Goal: Task Accomplishment & Management: Use online tool/utility

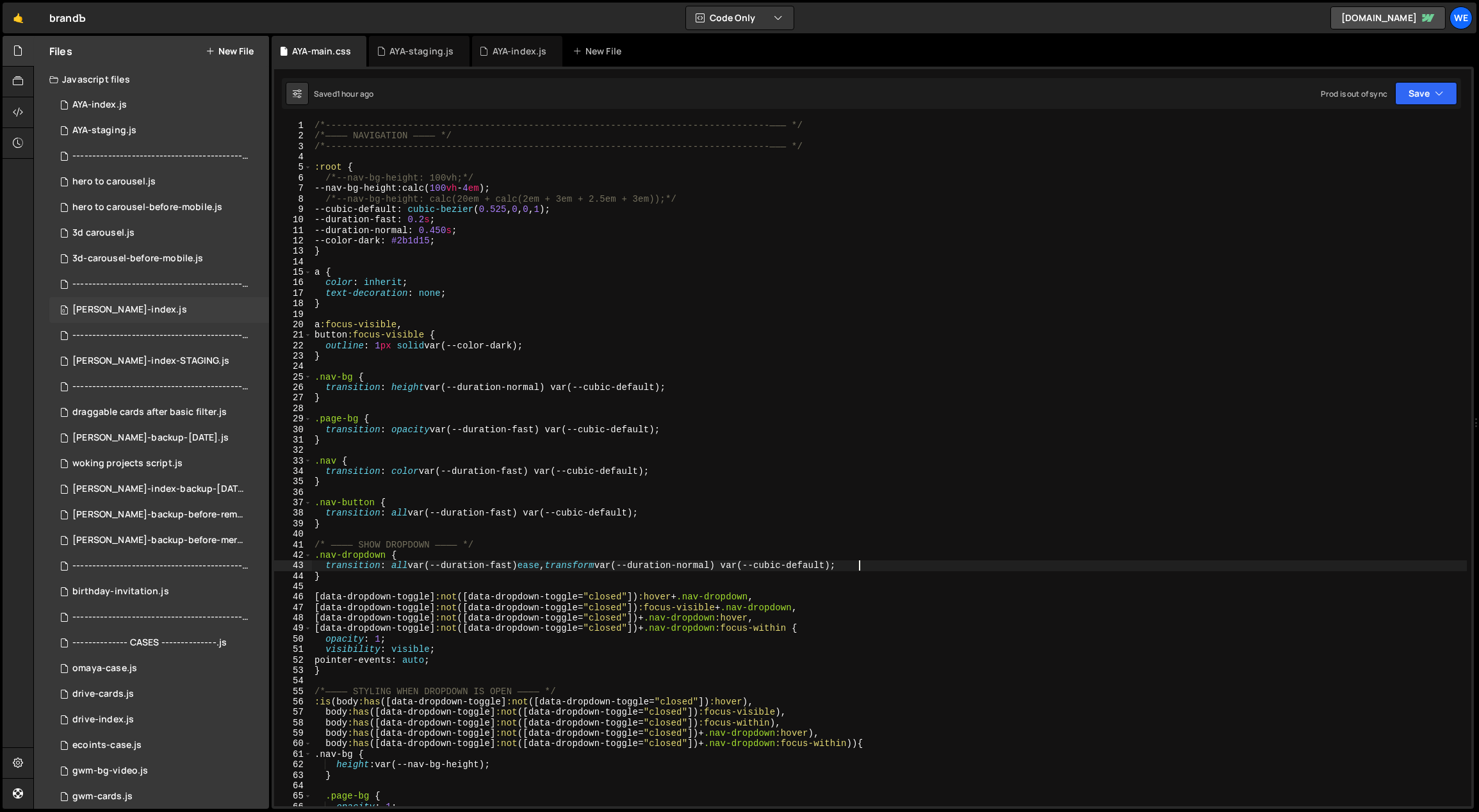
click at [134, 310] on div "[PERSON_NAME]-index.js" at bounding box center [129, 310] width 114 height 12
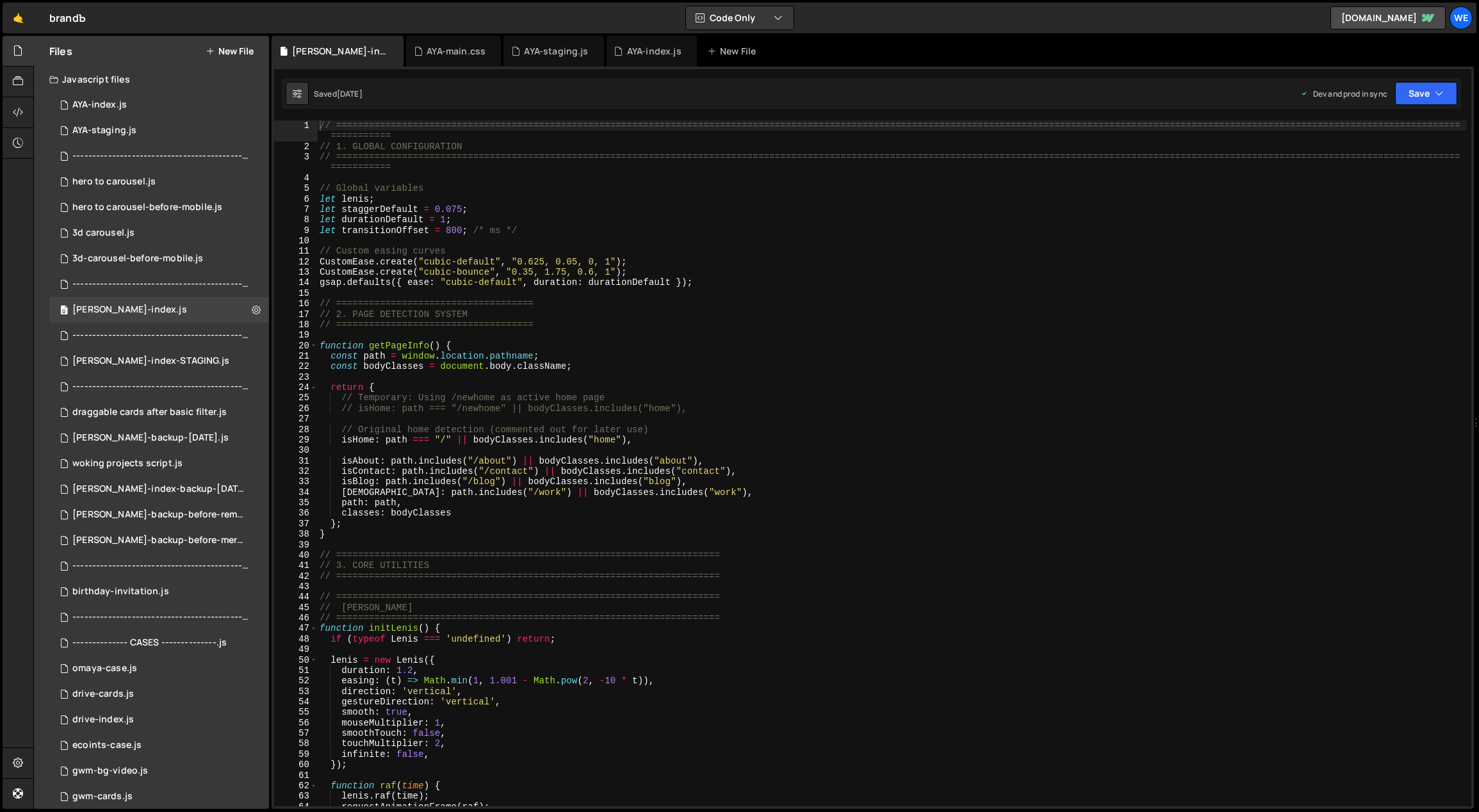
type textarea "// ===================================="
click at [686, 321] on div "// ============================================================================…" at bounding box center [892, 479] width 1150 height 718
type input "g"
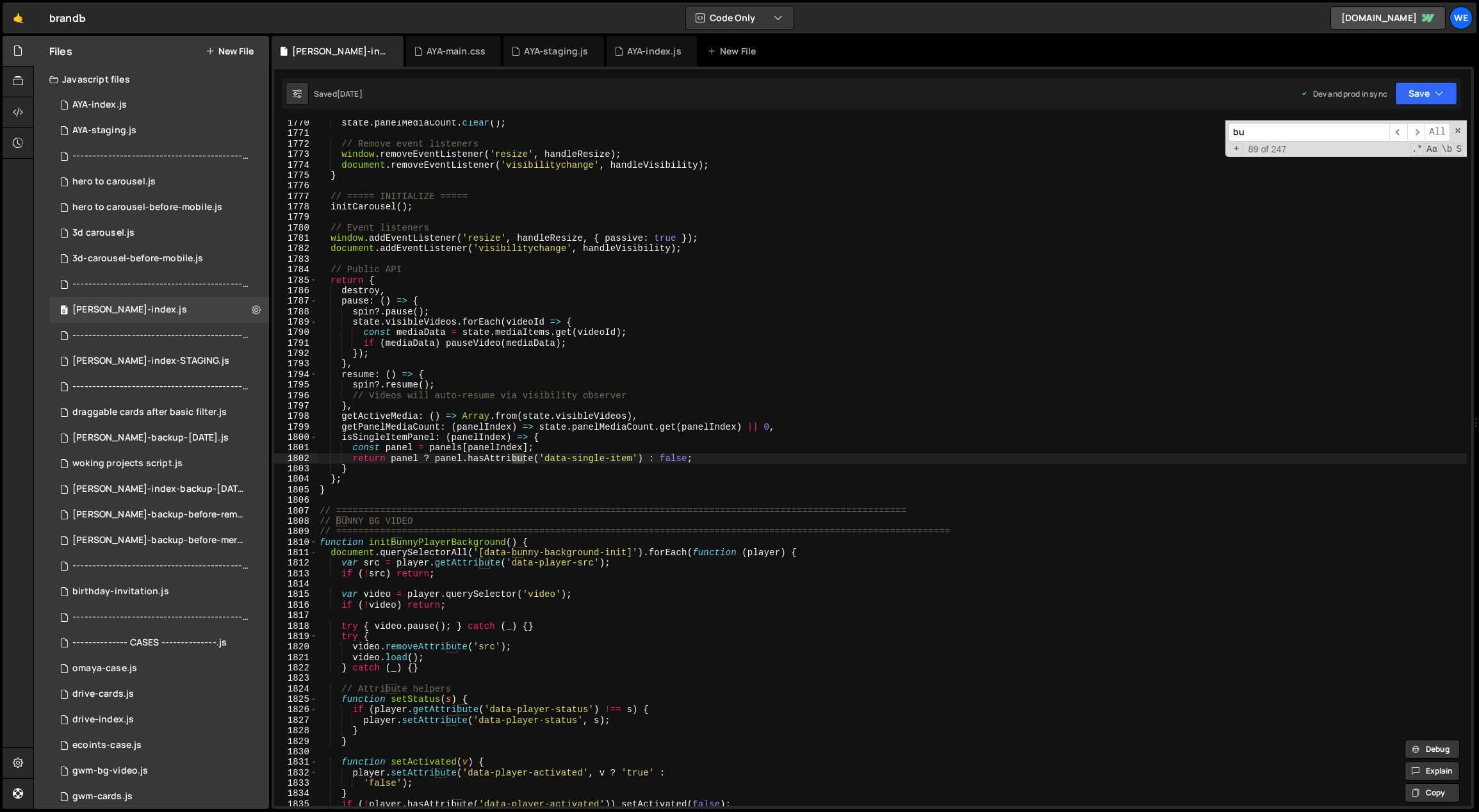
scroll to position [9623, 0]
type input "bunny"
click at [503, 560] on div "state . panelMediaCount . clear ( ) ; // Remove event listeners window . remove…" at bounding box center [892, 472] width 1150 height 707
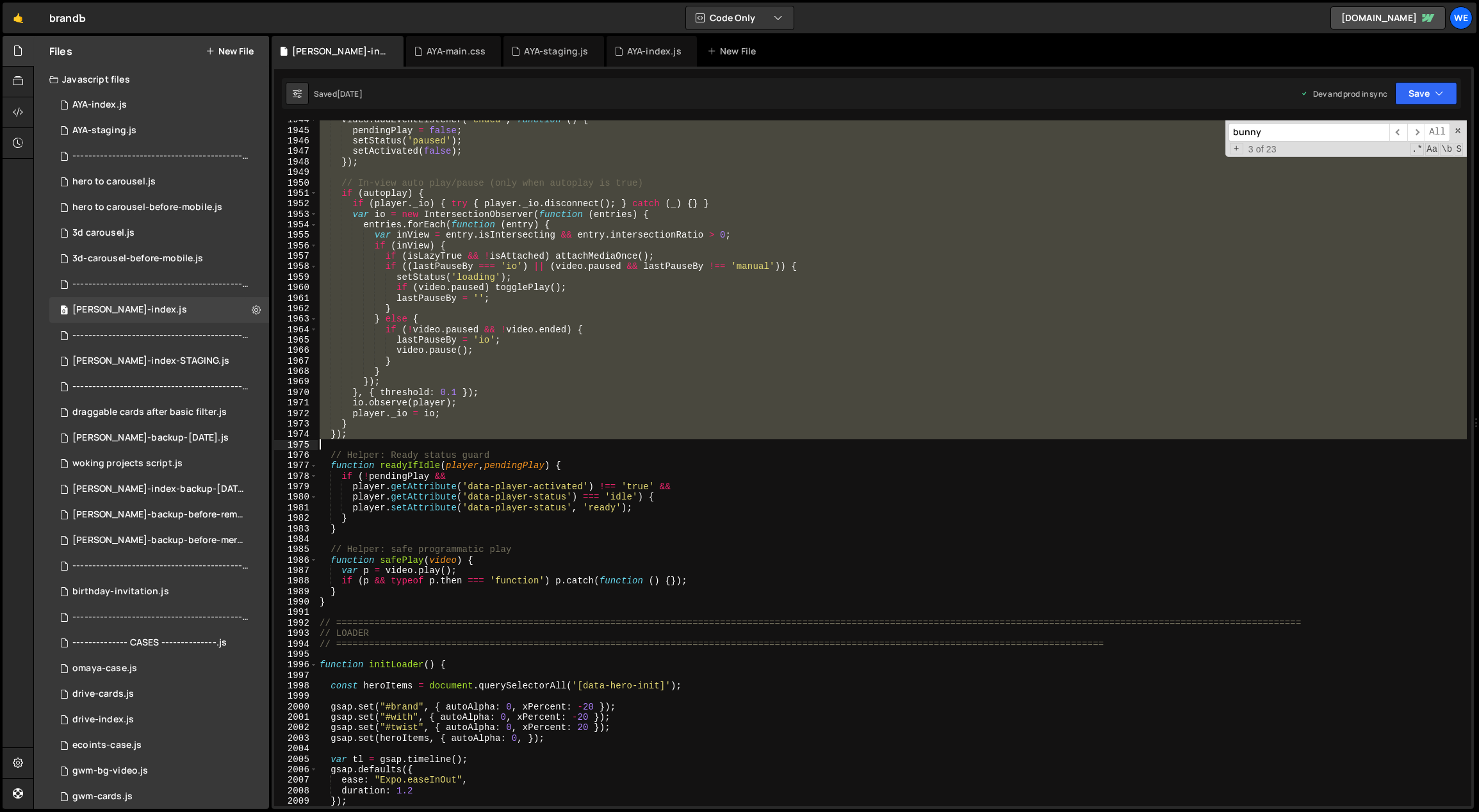
scroll to position [10612, 0]
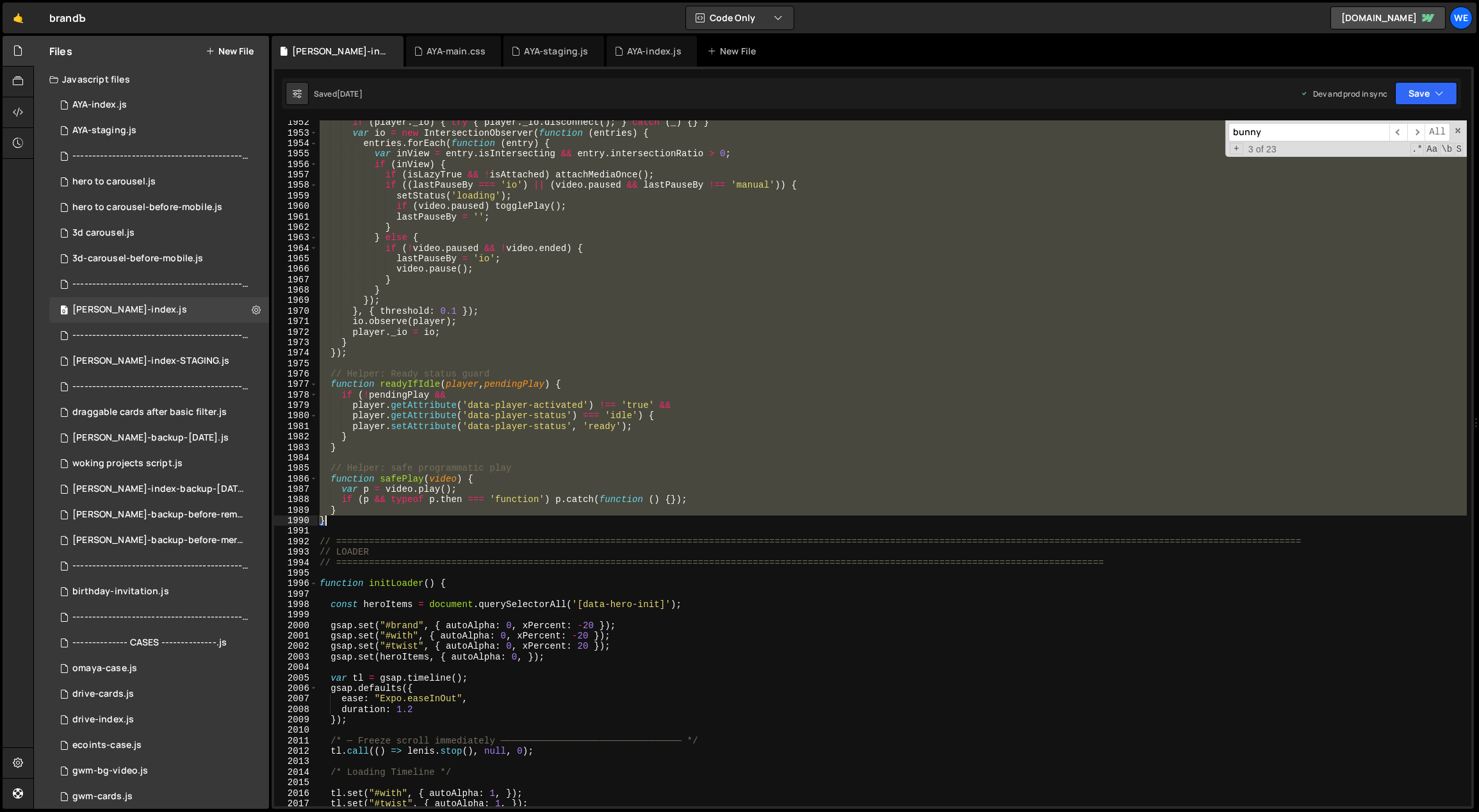
drag, startPoint x: 318, startPoint y: 509, endPoint x: 425, endPoint y: 526, distance: 108.3
click at [425, 526] on div "if ( player . _io ) { try { player . _io . disconnect ( ) ; } catch ( _ ) { } }…" at bounding box center [892, 471] width 1150 height 707
type textarea "} }"
click at [139, 124] on div "0 AYA-staging.js 0" at bounding box center [159, 130] width 220 height 26
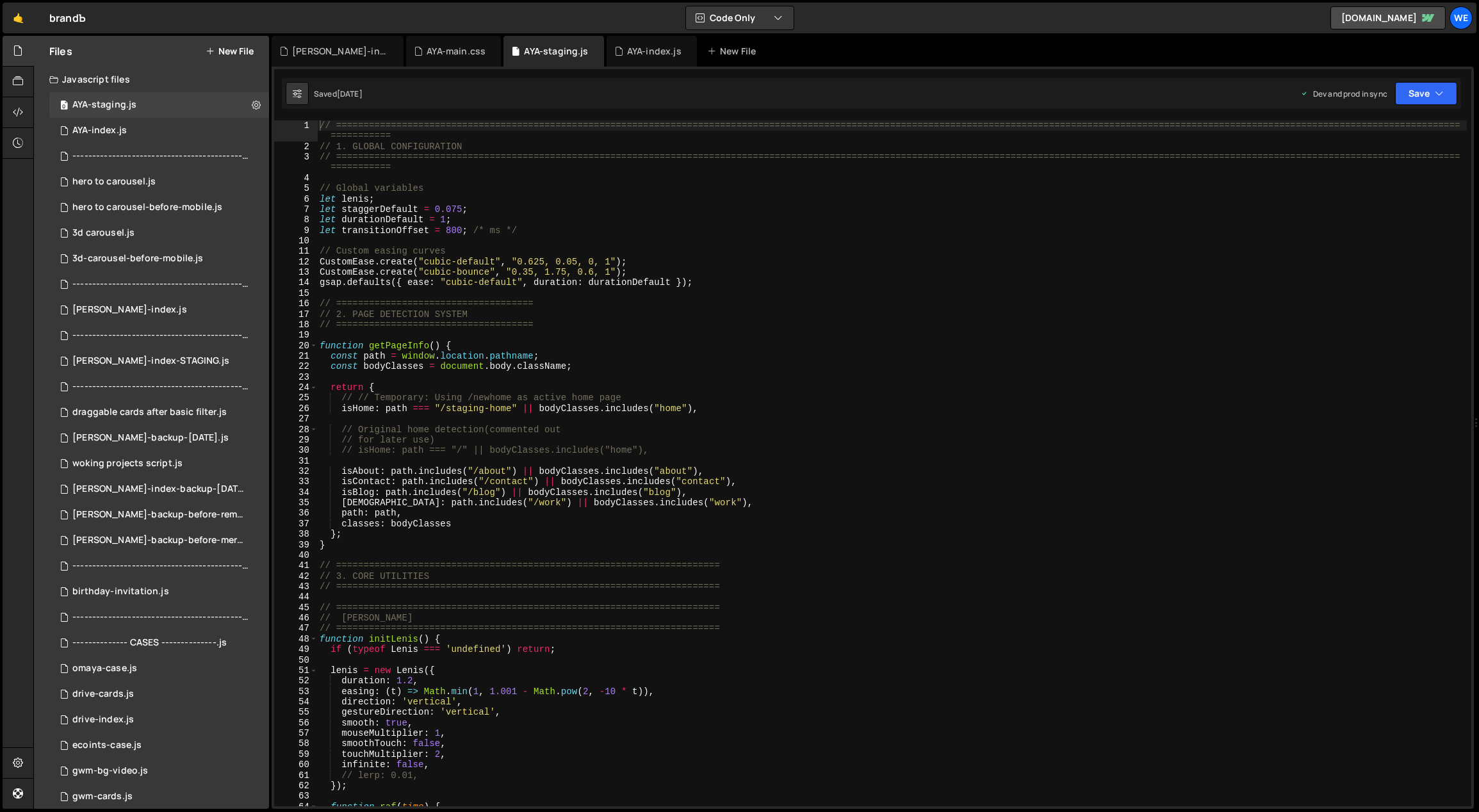
type textarea "path: path,"
click at [820, 517] on div "// ============================================================================…" at bounding box center [892, 479] width 1150 height 718
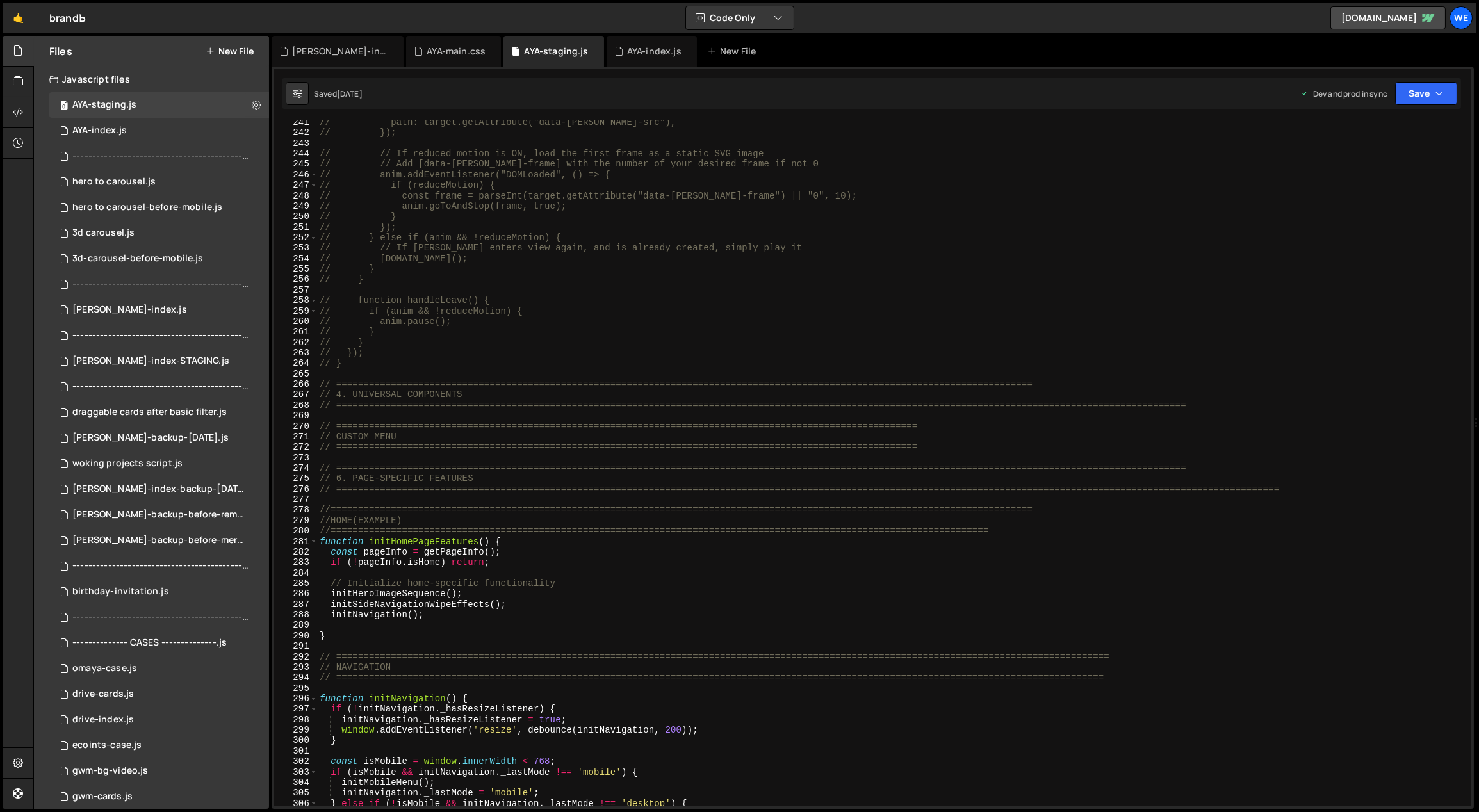
scroll to position [2616, 0]
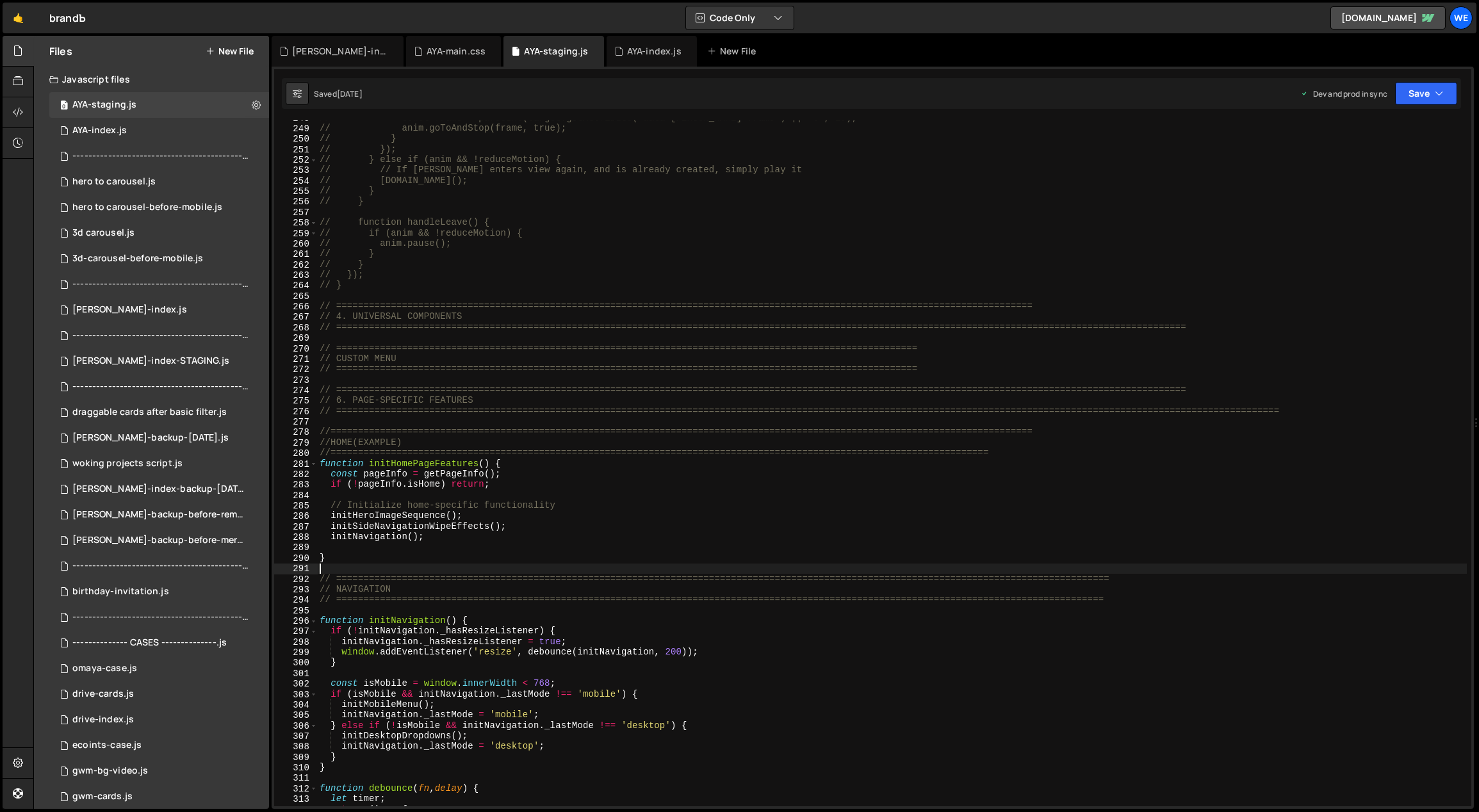
click at [389, 571] on div "// const frame = parseInt(target.getAttribute("data-lottie-frame") || "0", 10);…" at bounding box center [892, 466] width 1150 height 707
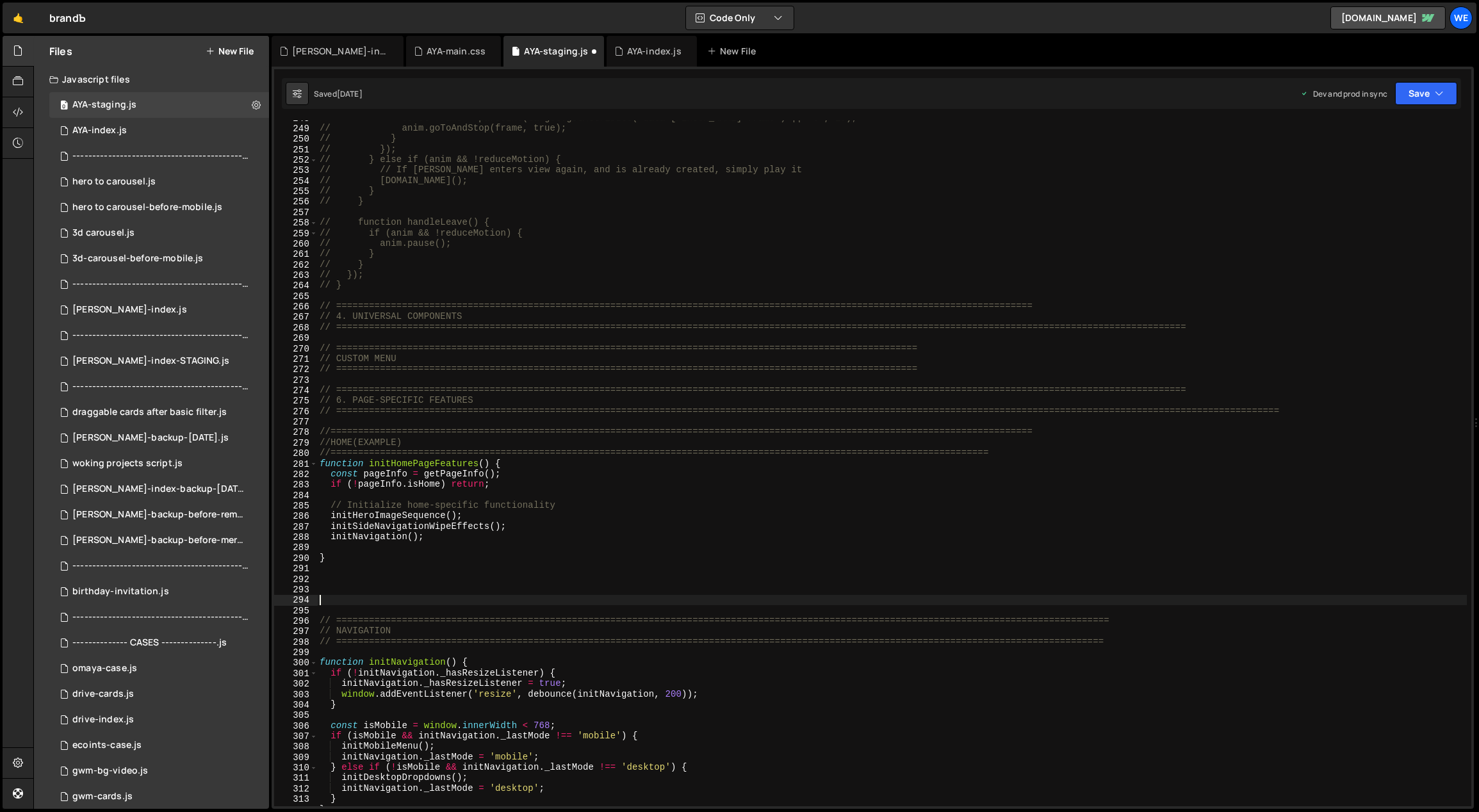
paste textarea "}"
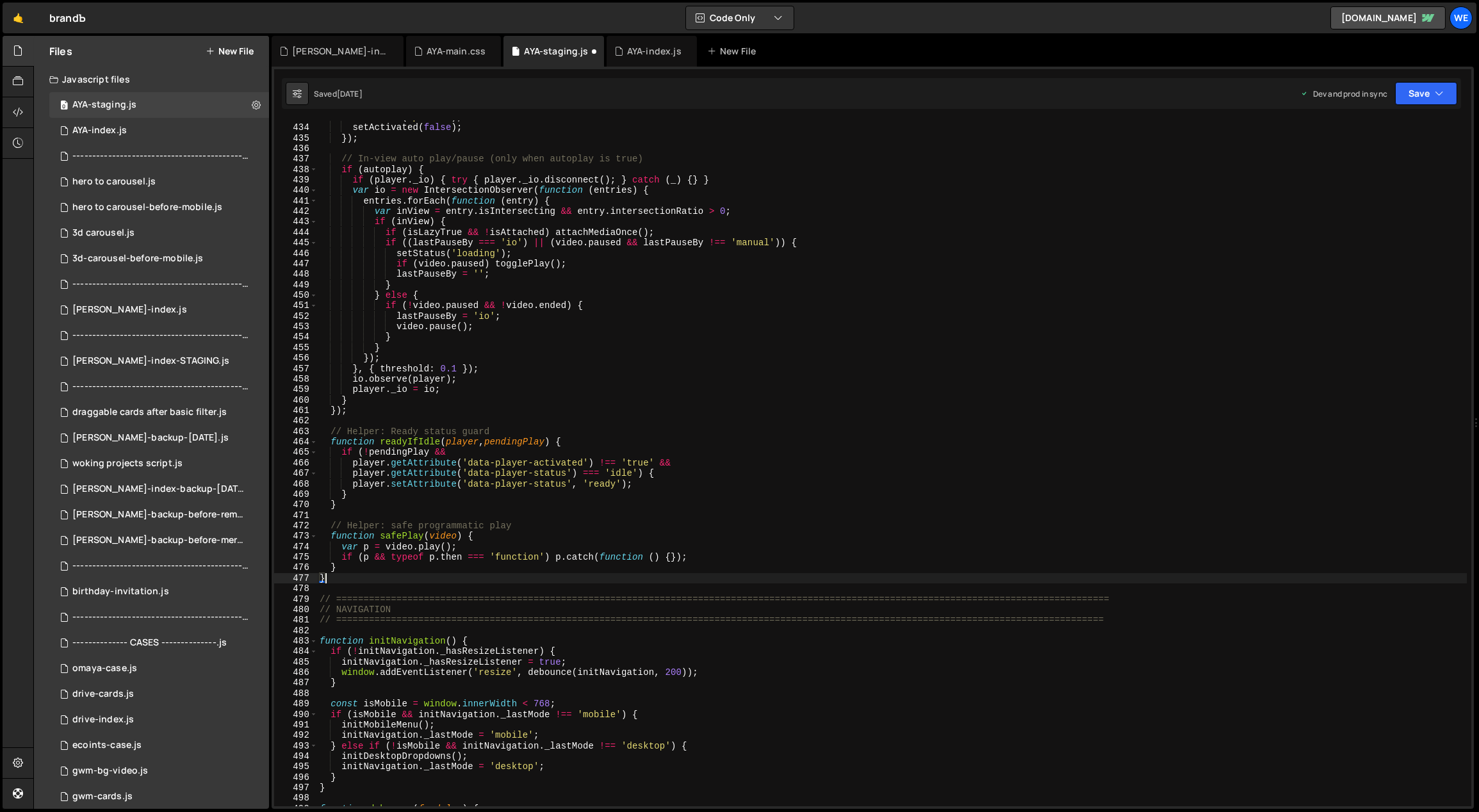
scroll to position [4555, 0]
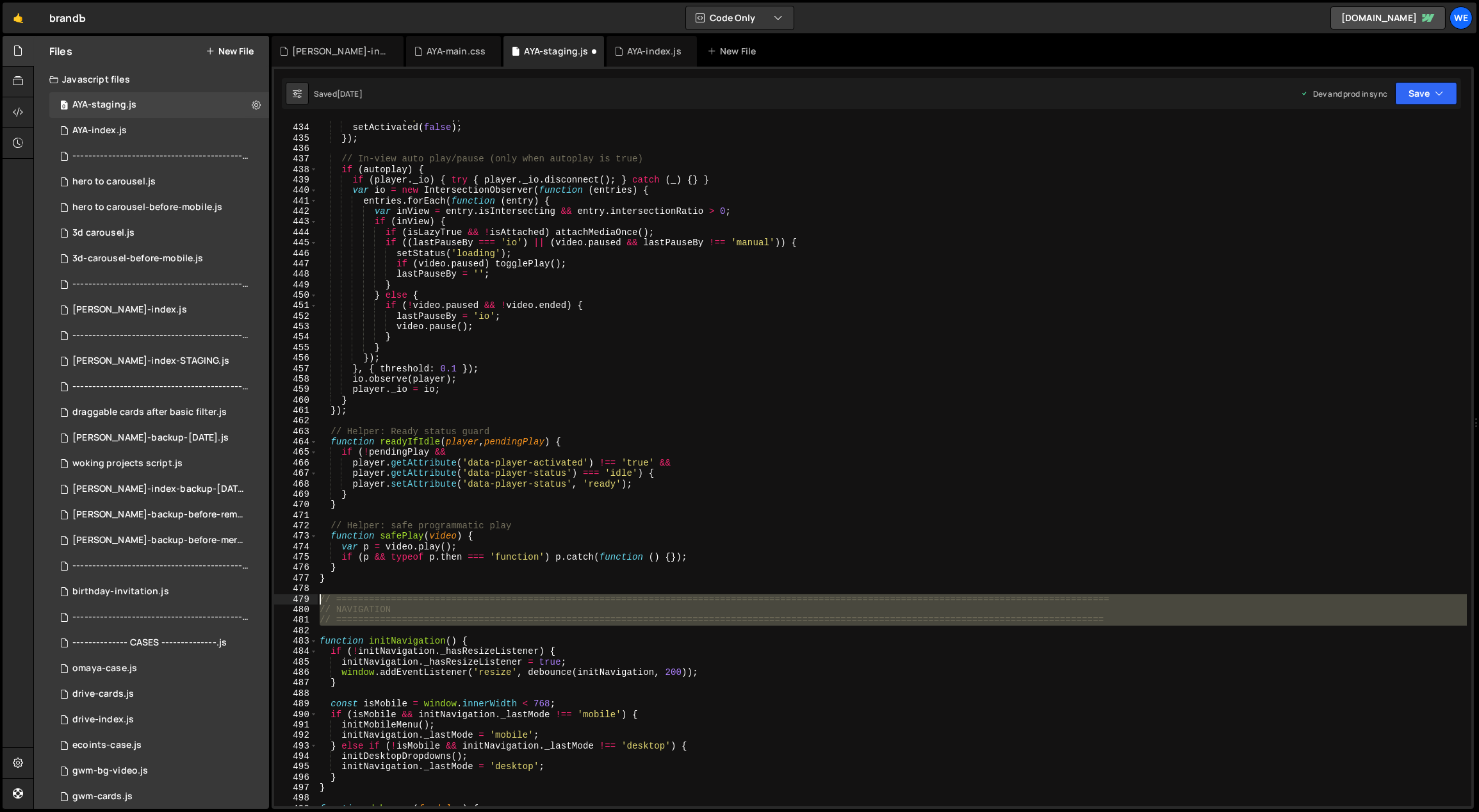
drag, startPoint x: 860, startPoint y: 612, endPoint x: 315, endPoint y: 599, distance: 545.2
click at [317, 600] on div "} 433 434 435 436 437 438 439 440 441 442 443 444 445 446 447 448 449 450 451 4…" at bounding box center [872, 463] width 1197 height 686
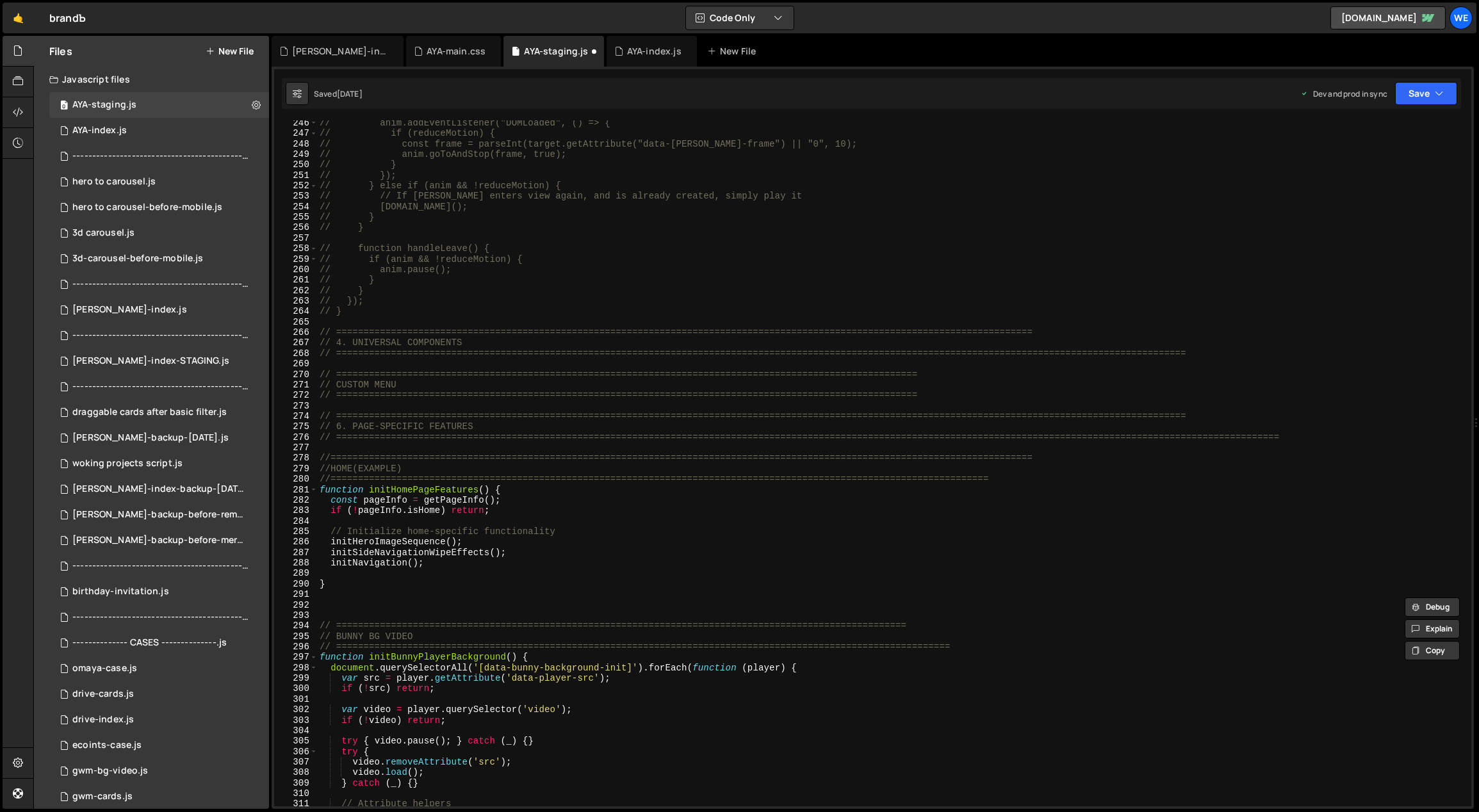
scroll to position [2677, 0]
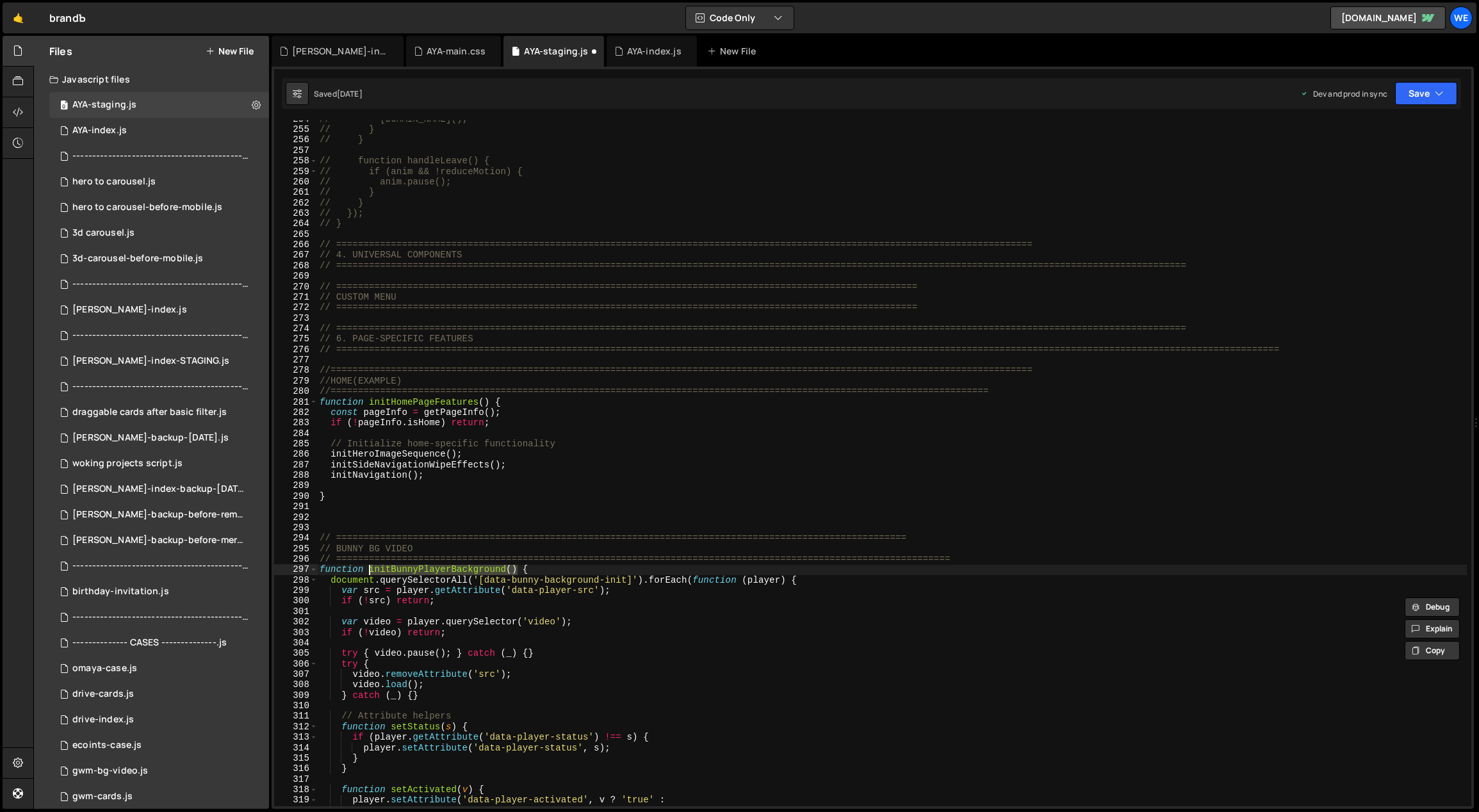
drag, startPoint x: 486, startPoint y: 567, endPoint x: 368, endPoint y: 571, distance: 118.1
click at [368, 571] on div "// anim.play(); // } // } // function handleLeave() { // if (anim && !reduceMot…" at bounding box center [892, 467] width 1150 height 707
click at [457, 472] on div "// anim.play(); // } // } // function handleLeave() { // if (anim && !reduceMot…" at bounding box center [892, 467] width 1150 height 707
type textarea "initNavigation();"
paste textarea "initBunnyPlayerBackground()"
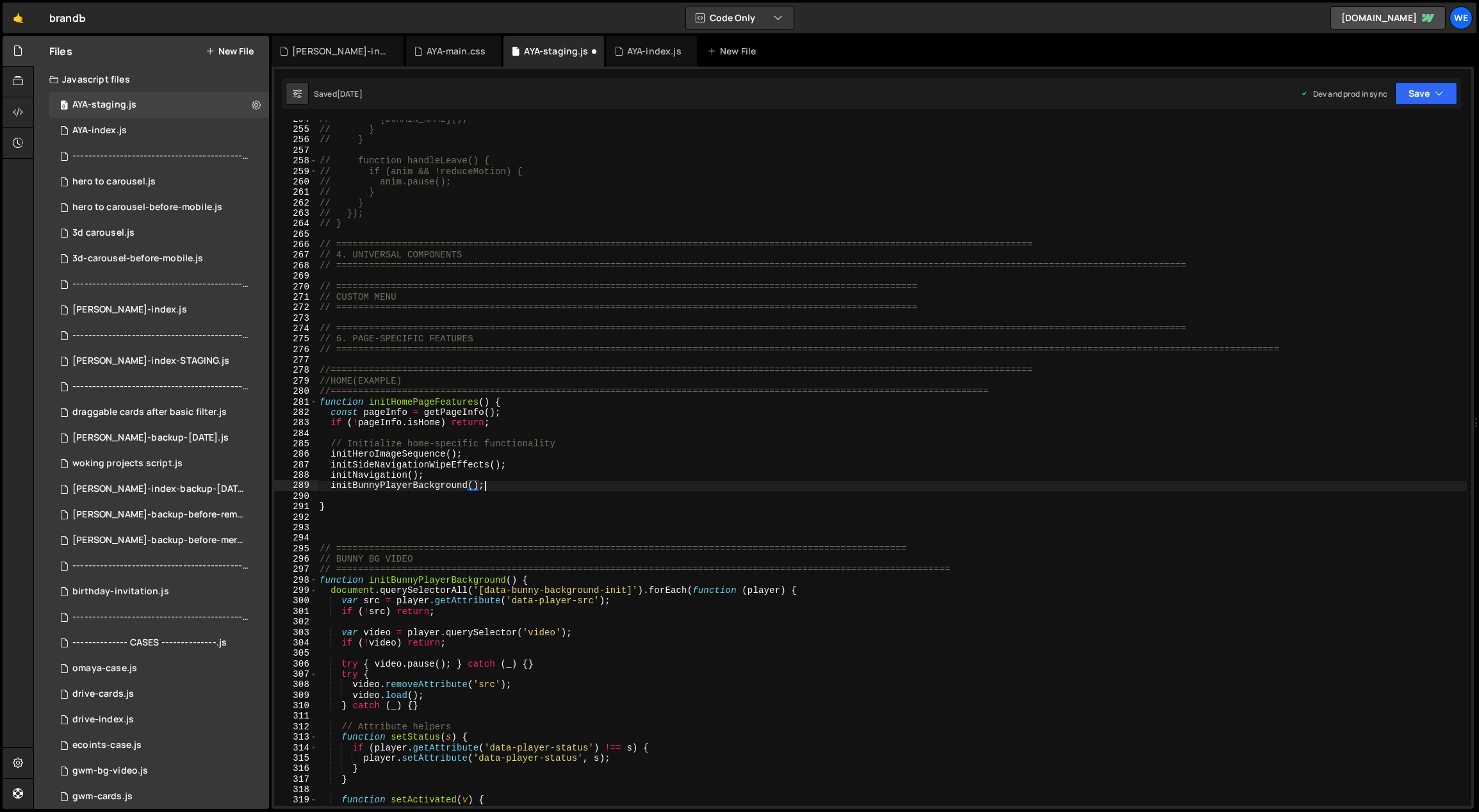
scroll to position [0, 11]
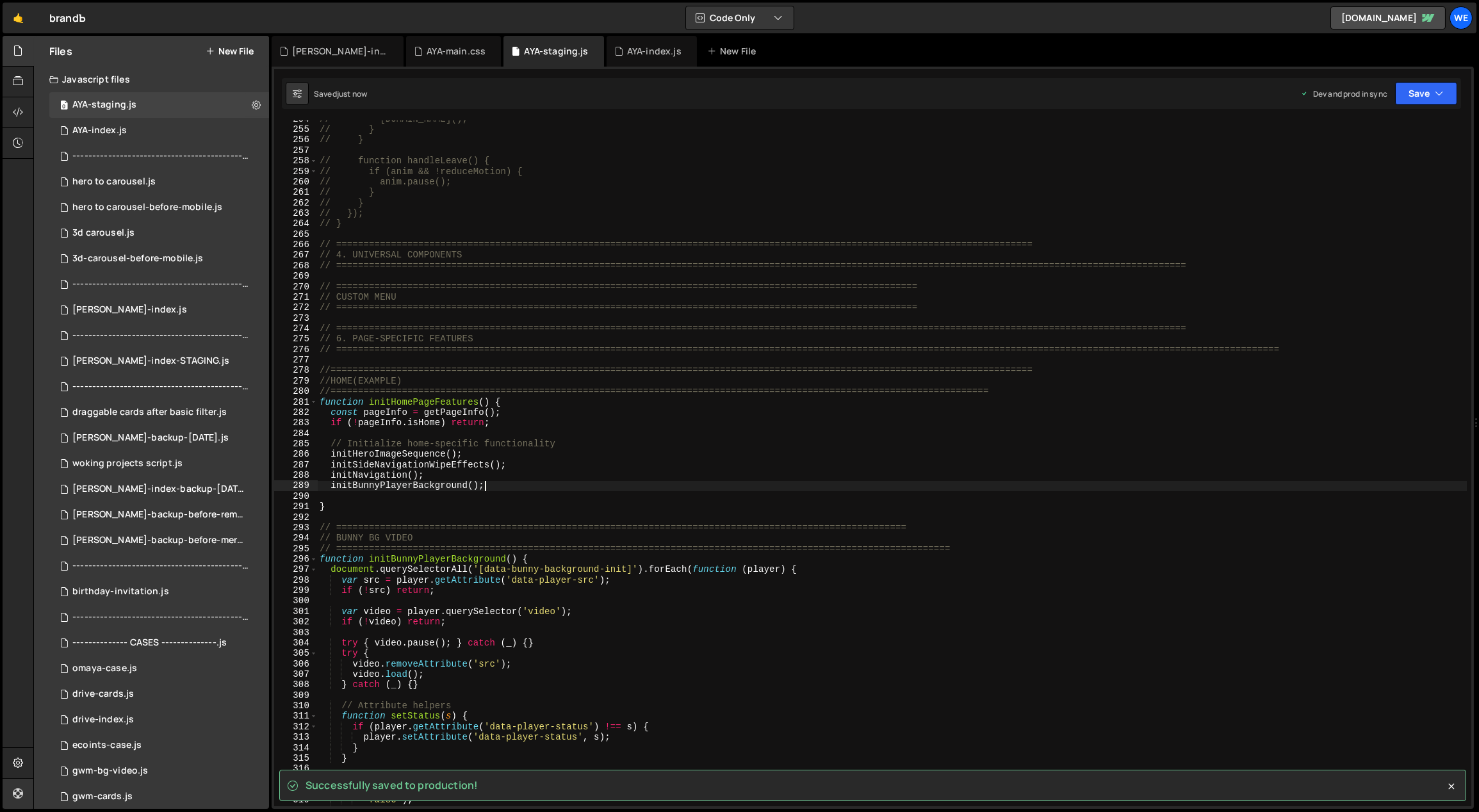
type textarea "initBunnyPlayerBackground();"
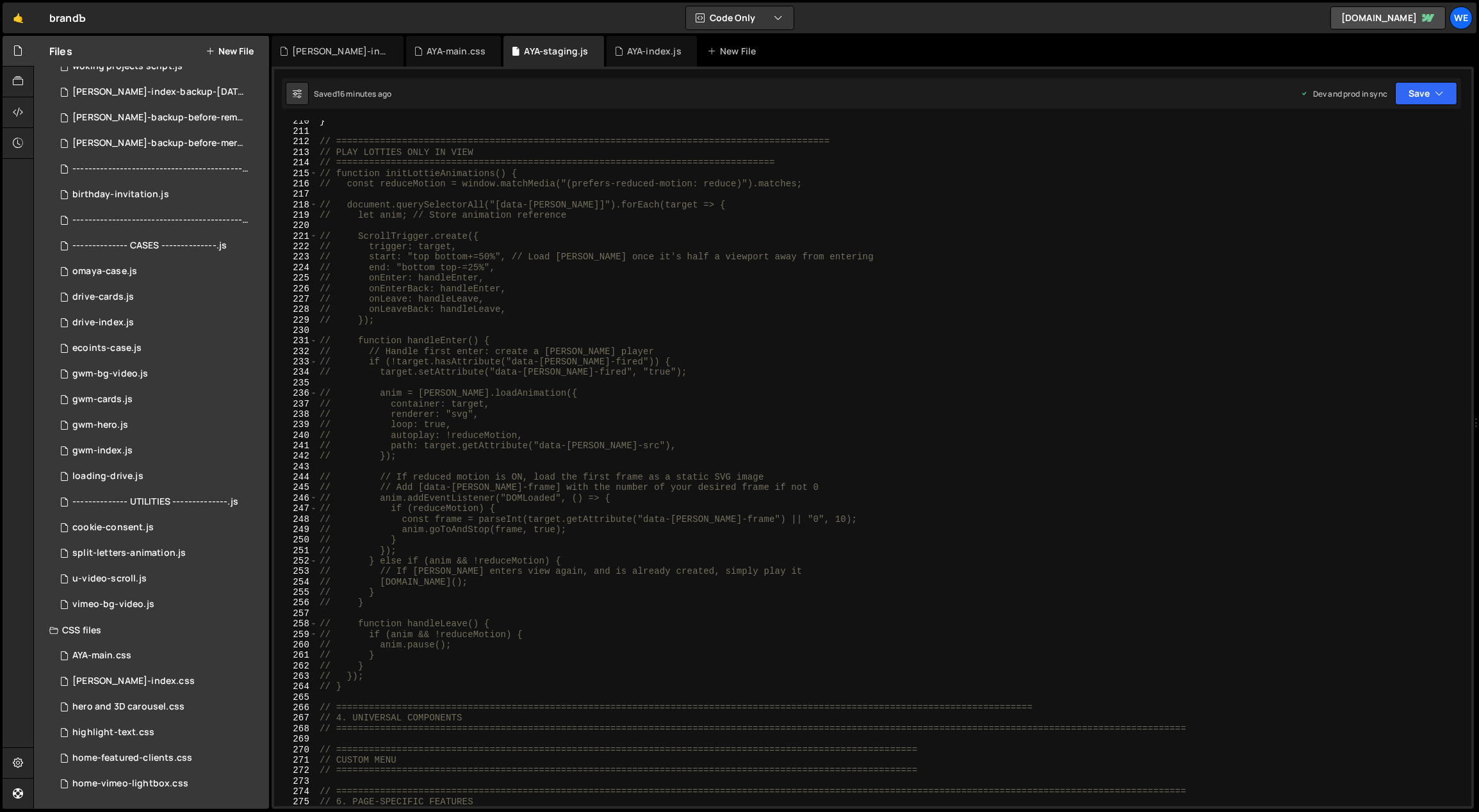
scroll to position [1860, 0]
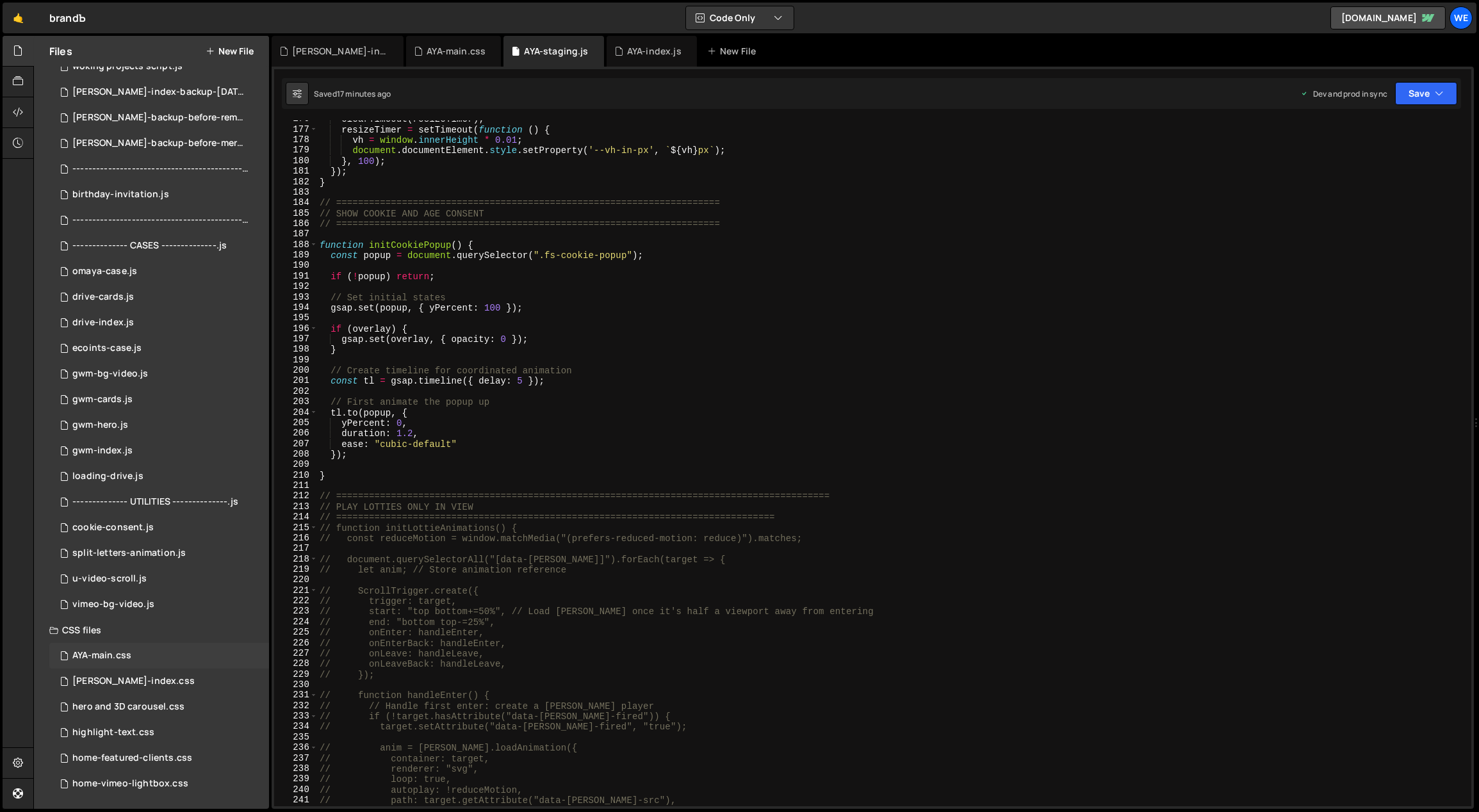
click at [154, 659] on div "AYA-main.css 0" at bounding box center [159, 655] width 220 height 26
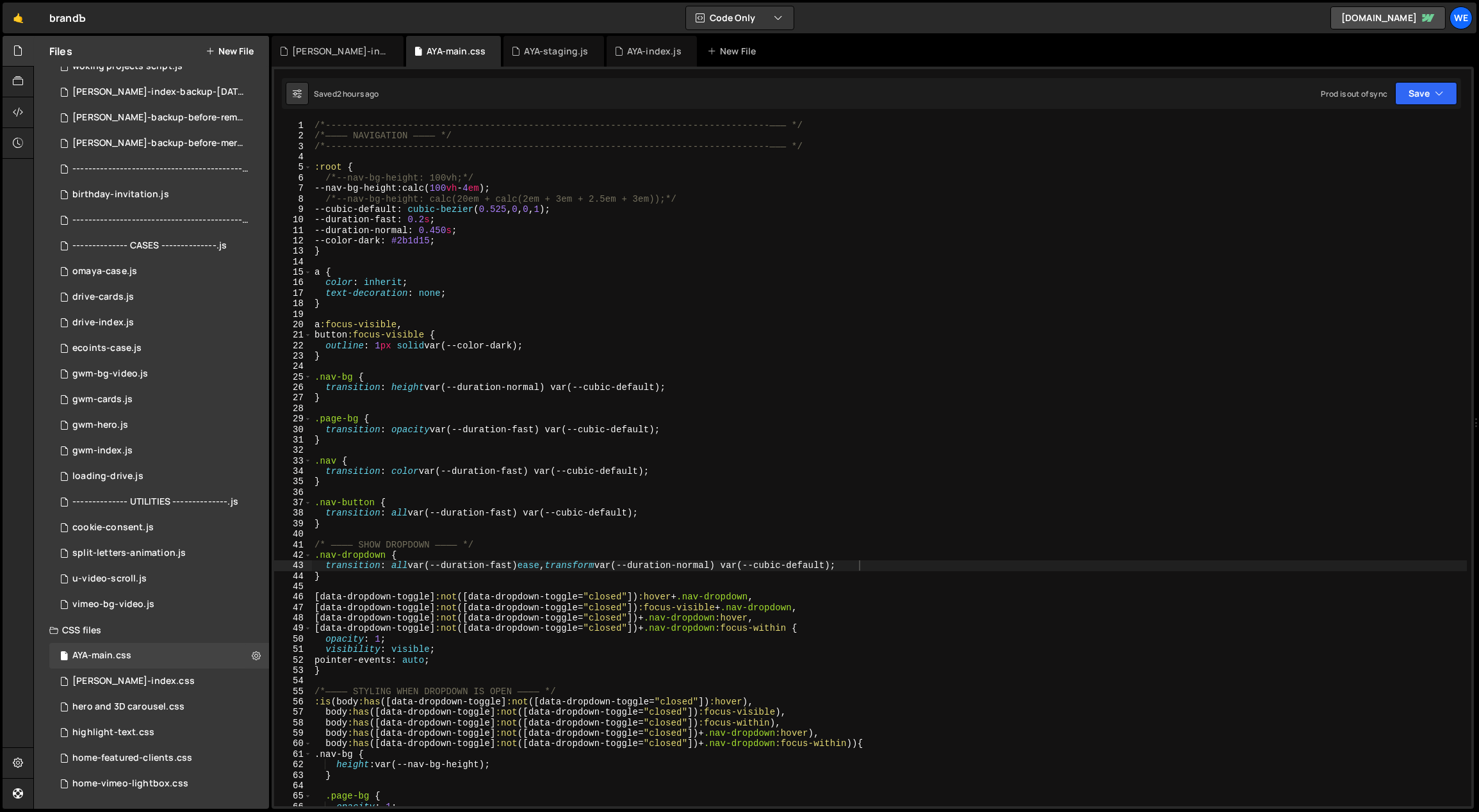
click at [565, 454] on div "/*-----------------------------------------------------------------------------…" at bounding box center [890, 474] width 1155 height 707
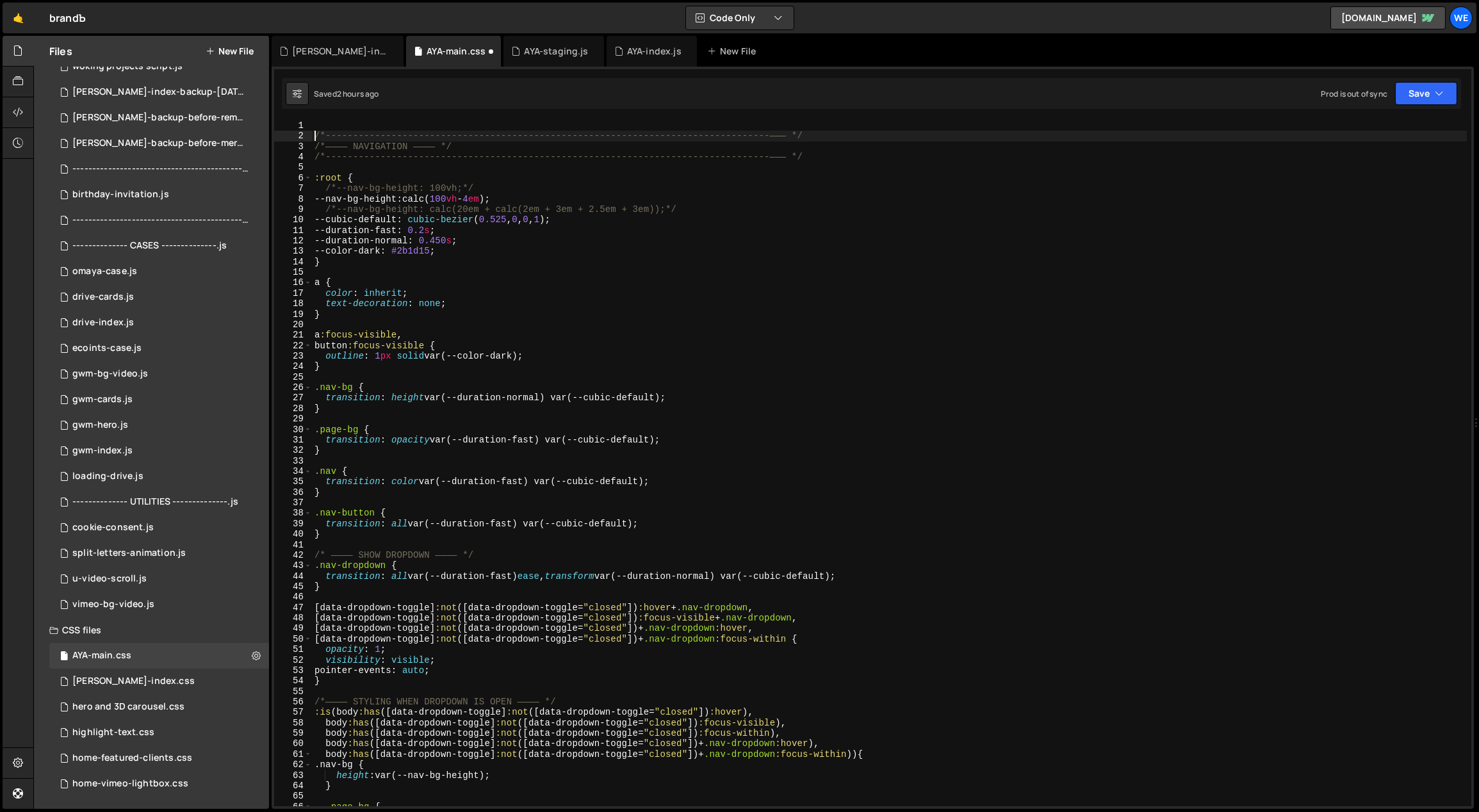
type textarea "/*-----------------------------------------------------------------------------…"
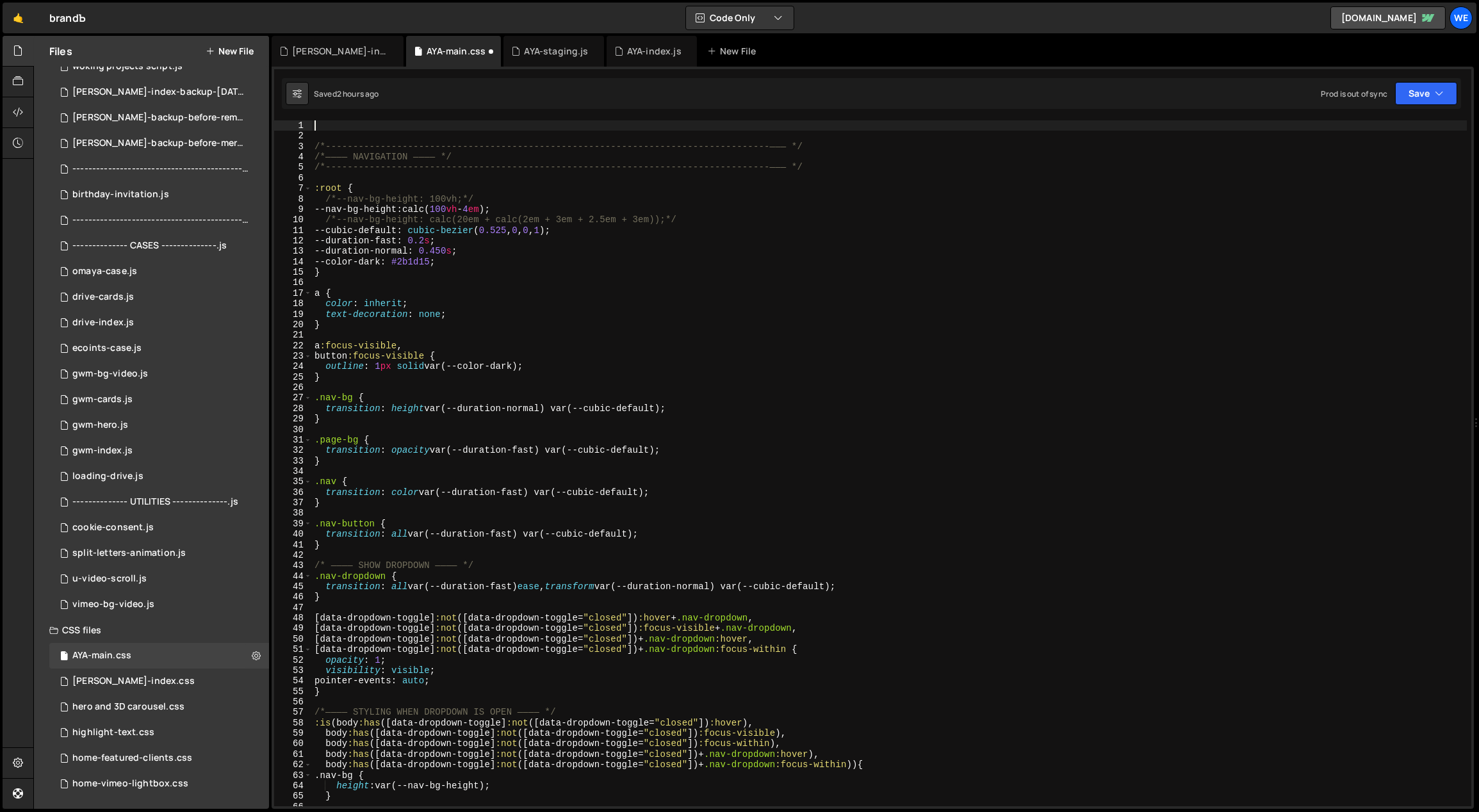
paste textarea "</style>"
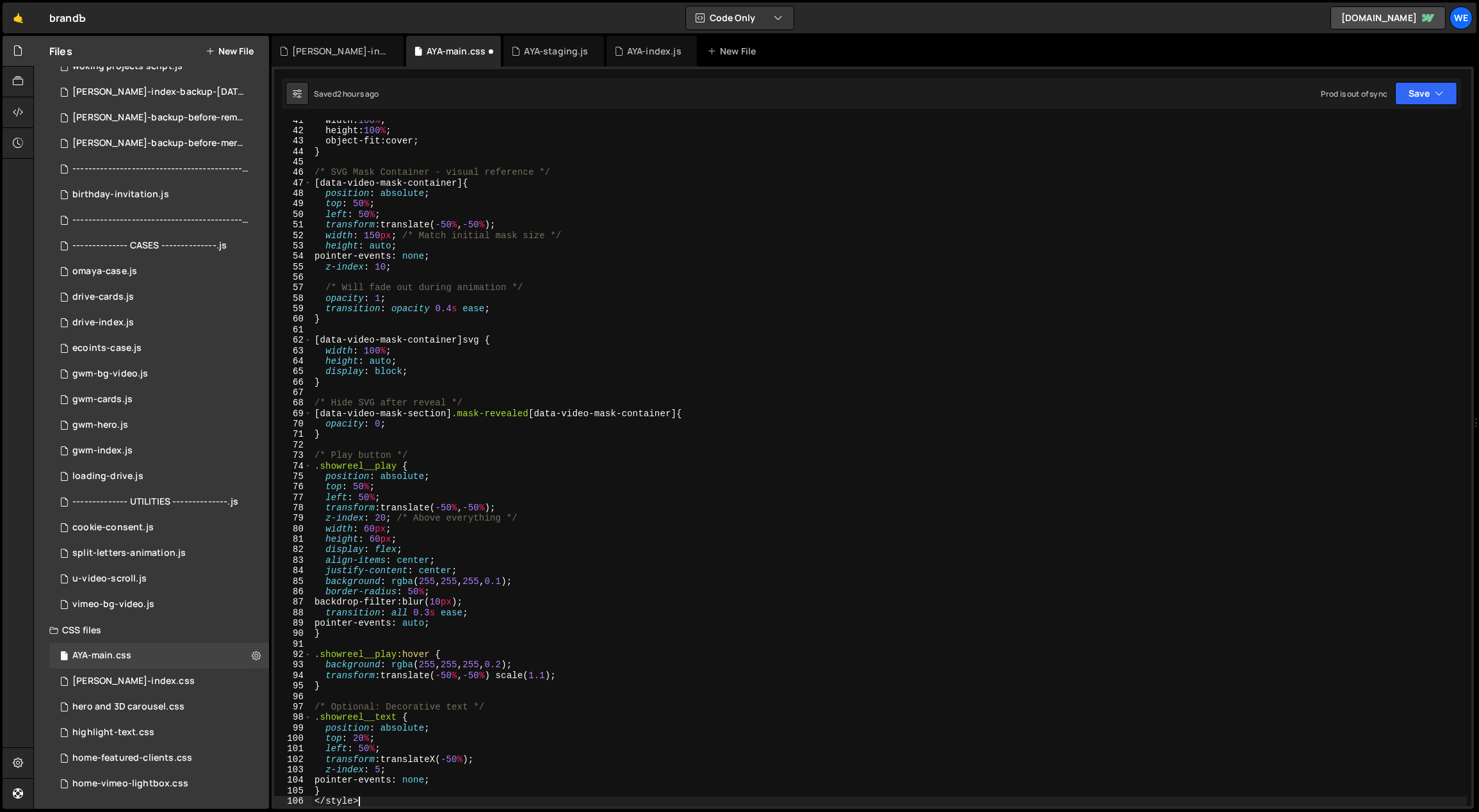
scroll to position [770, 0]
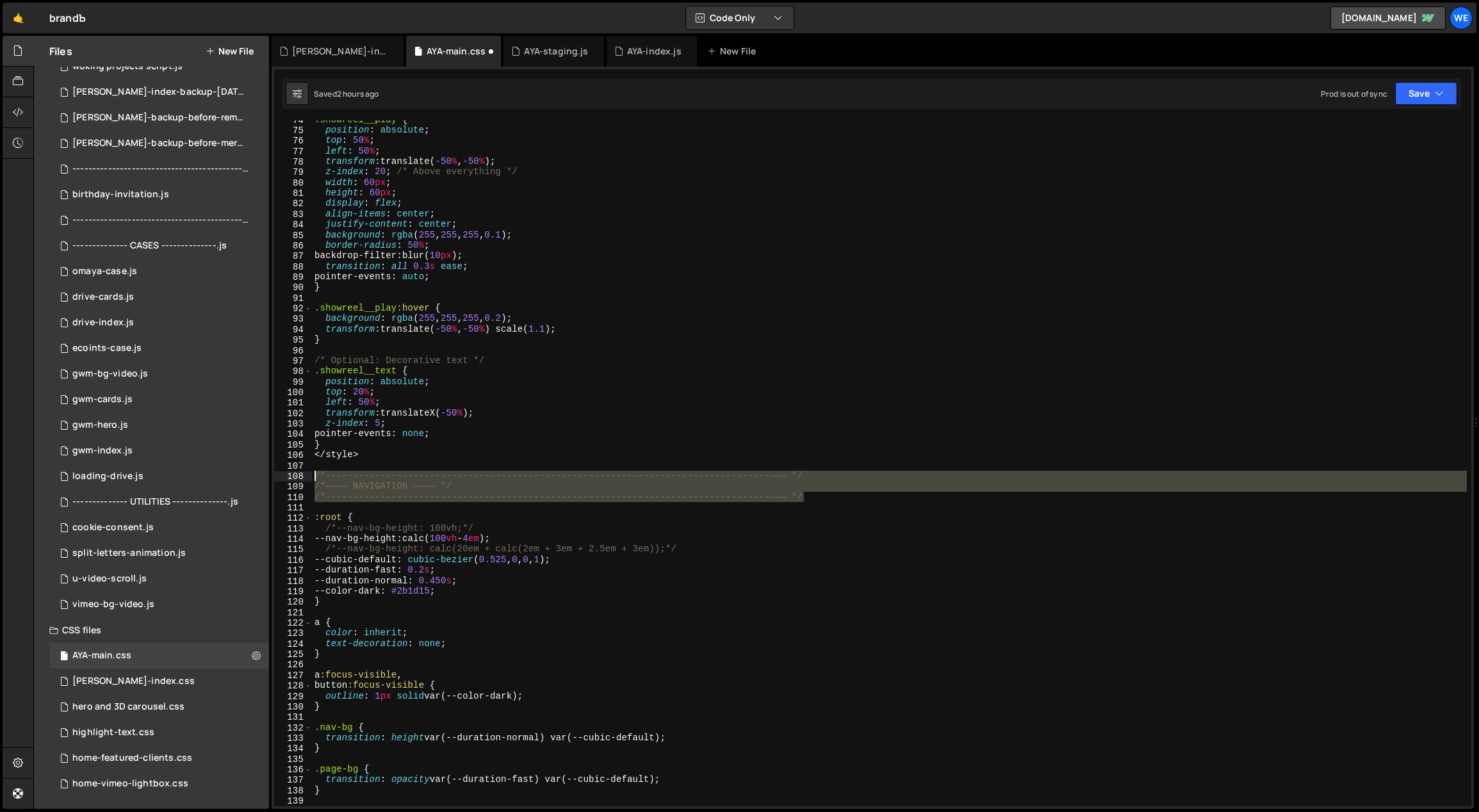
drag, startPoint x: 809, startPoint y: 493, endPoint x: 309, endPoint y: 472, distance: 500.4
click at [309, 472] on div "</style> 74 75 76 77 78 79 80 81 82 83 84 85 86 87 88 89 90 91 92 93 94 95 96 9…" at bounding box center [872, 463] width 1197 height 686
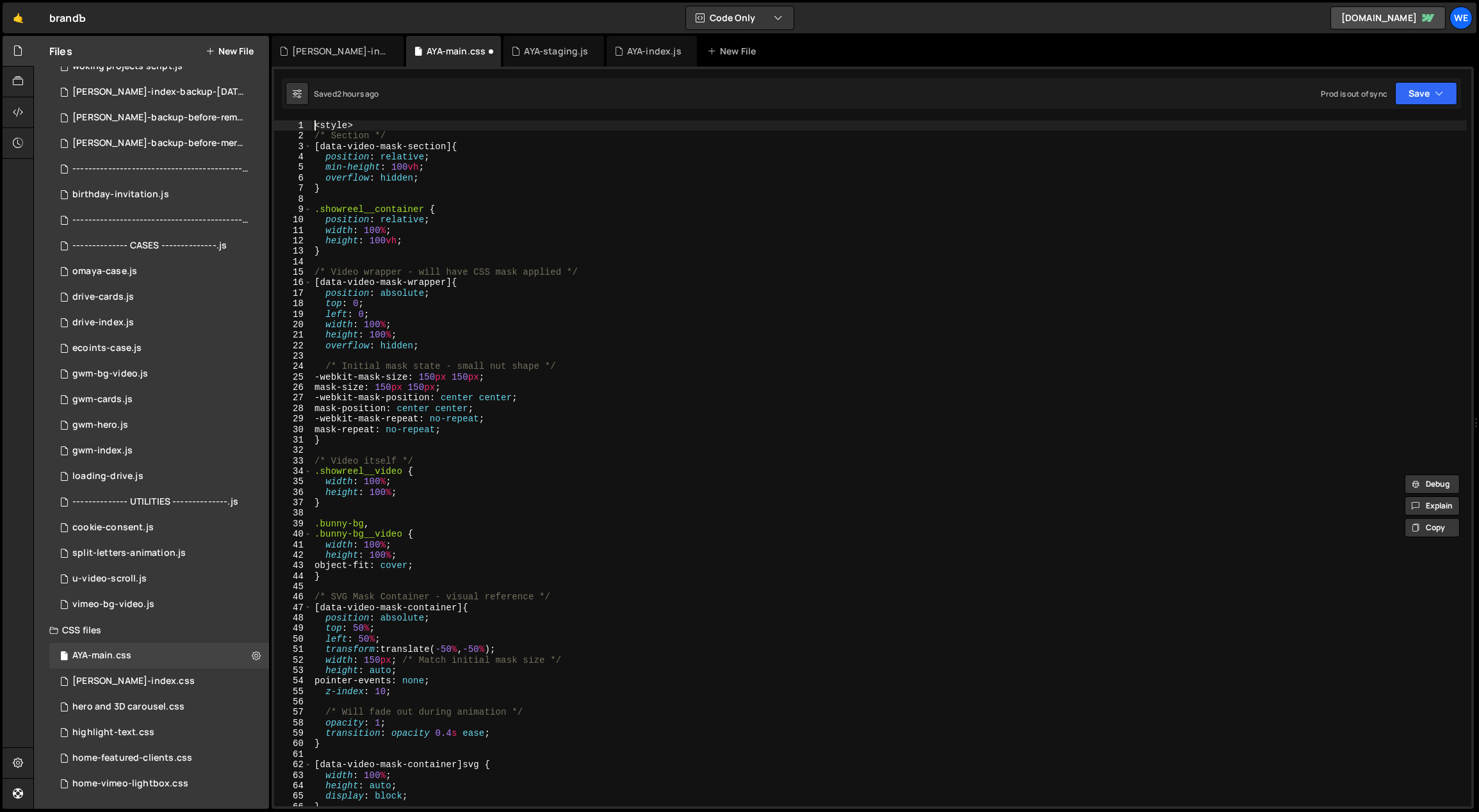
type textarea "<style>"
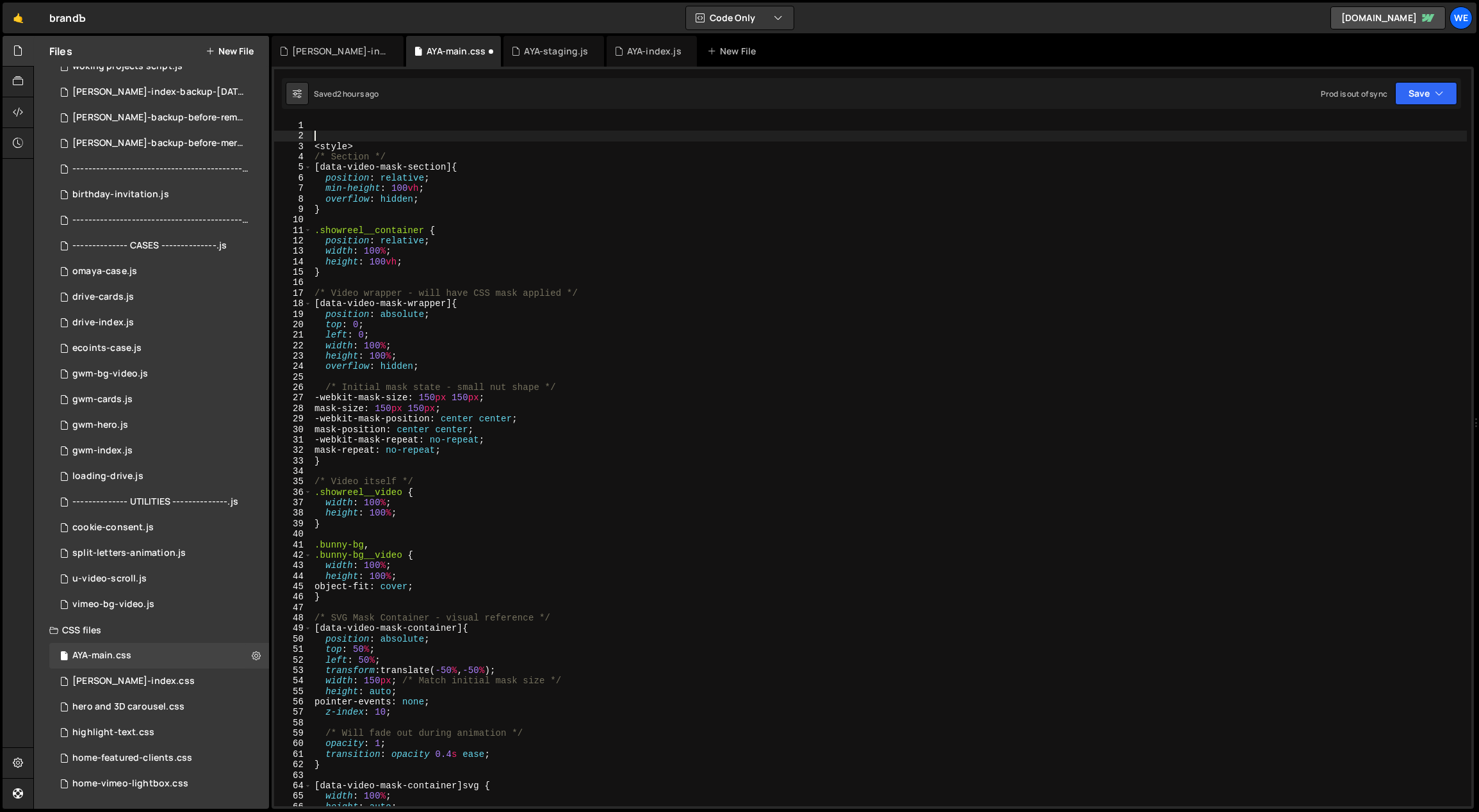
paste textarea "/*-----------------------------------------------------------------------------…"
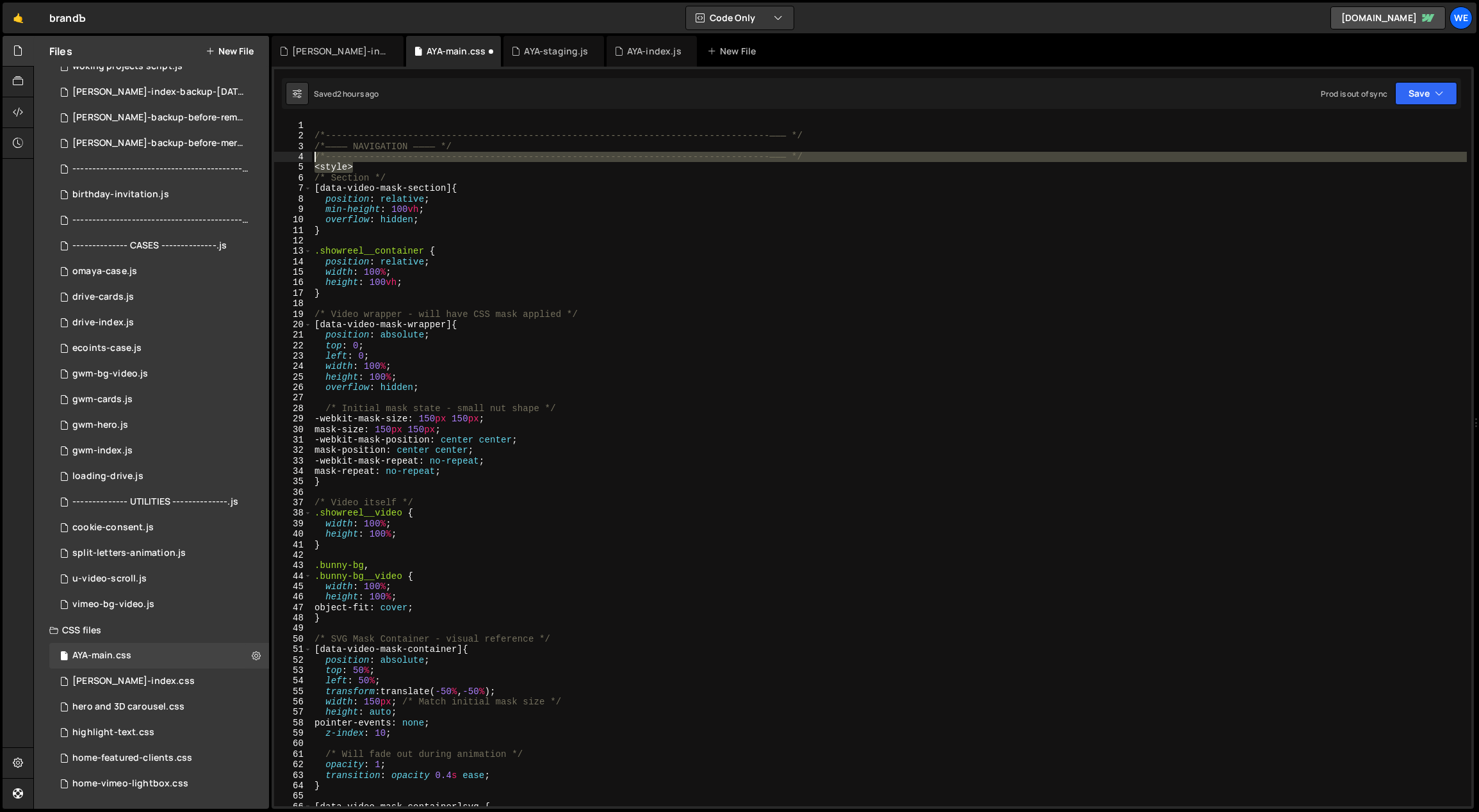
drag, startPoint x: 304, startPoint y: 160, endPoint x: 292, endPoint y: 160, distance: 12.0
click at [293, 160] on div "/*-----------------------------------------------------------------------------…" at bounding box center [872, 463] width 1197 height 686
type textarea "/*-----------------------------------------------------------------------------…"
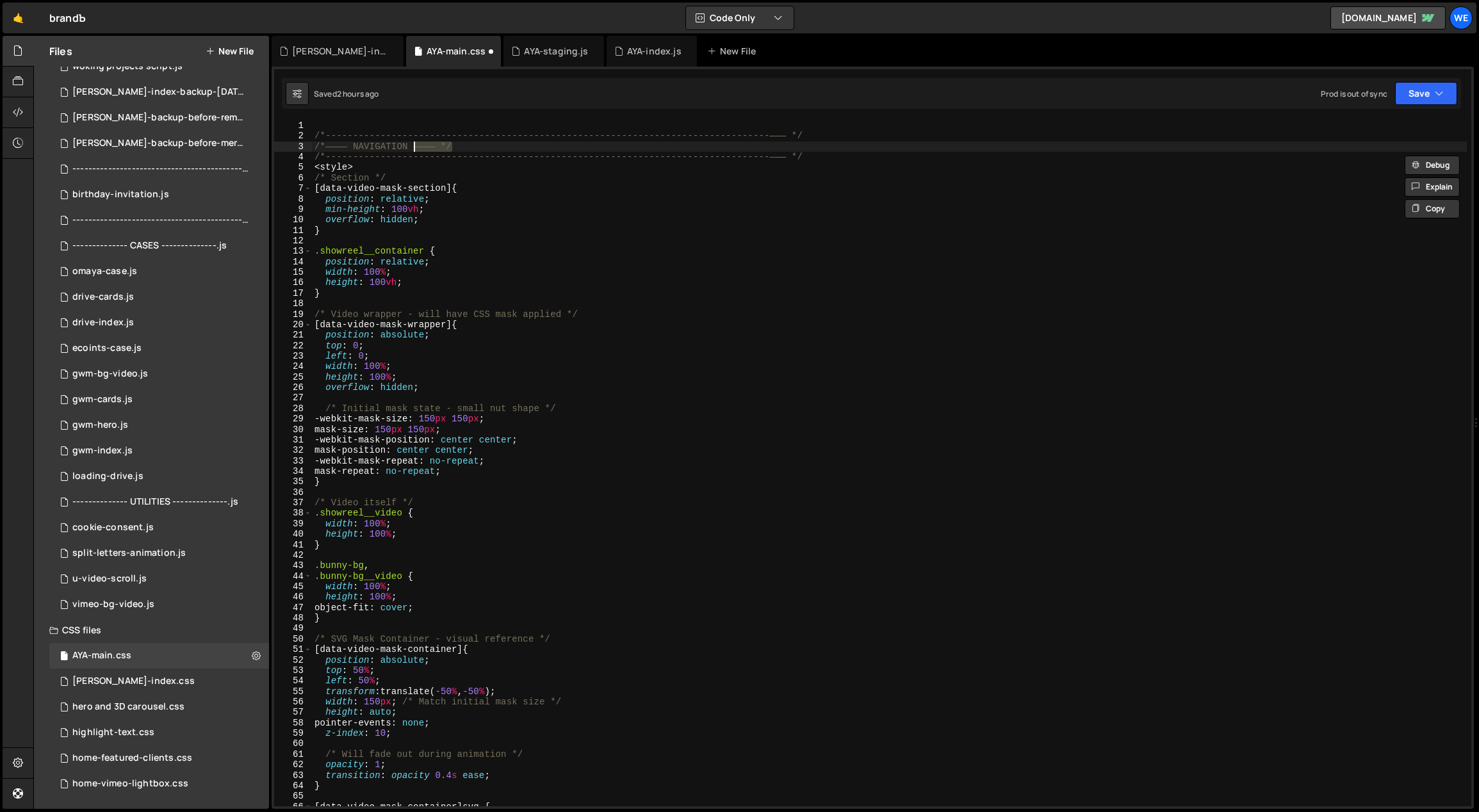
drag, startPoint x: 451, startPoint y: 147, endPoint x: 410, endPoint y: 146, distance: 41.0
click at [410, 146] on div "/*-----------------------------------------------------------------------------…" at bounding box center [890, 474] width 1155 height 707
drag, startPoint x: 340, startPoint y: 148, endPoint x: 319, endPoint y: 154, distance: 21.8
click at [314, 148] on div "/*-----------------------------------------------------------------------------…" at bounding box center [890, 474] width 1155 height 707
click at [345, 147] on div "/*-----------------------------------------------------------------------------…" at bounding box center [890, 463] width 1155 height 686
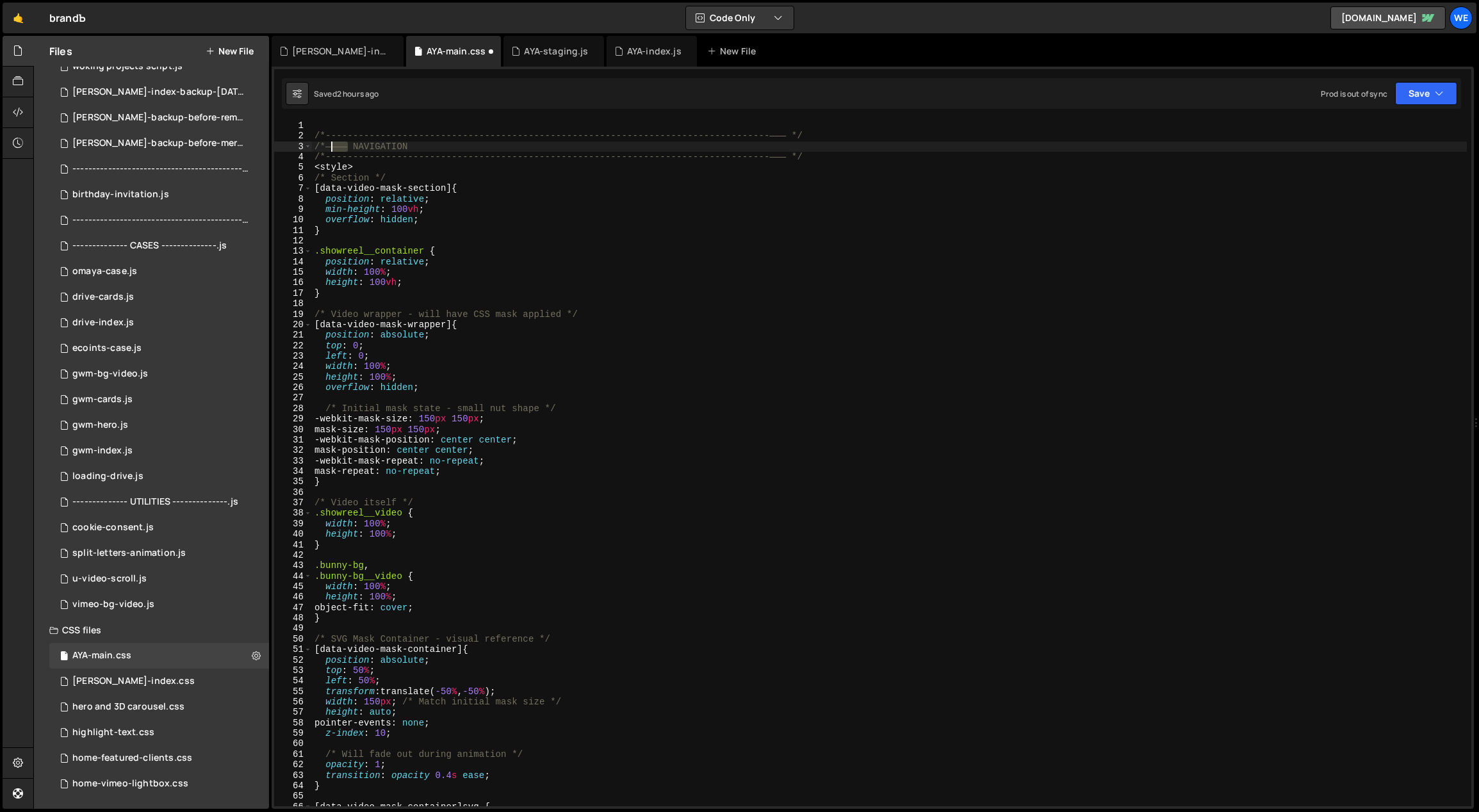
drag, startPoint x: 346, startPoint y: 145, endPoint x: 329, endPoint y: 144, distance: 17.0
click at [329, 144] on div "/*-----------------------------------------------------------------------------…" at bounding box center [890, 474] width 1155 height 707
click at [405, 195] on div "/*-----------------------------------------------------------------------------…" at bounding box center [890, 474] width 1155 height 707
drag, startPoint x: 349, startPoint y: 167, endPoint x: 311, endPoint y: 167, distance: 38.0
click at [312, 166] on div "/*-----------------------------------------------------------------------------…" at bounding box center [890, 474] width 1155 height 707
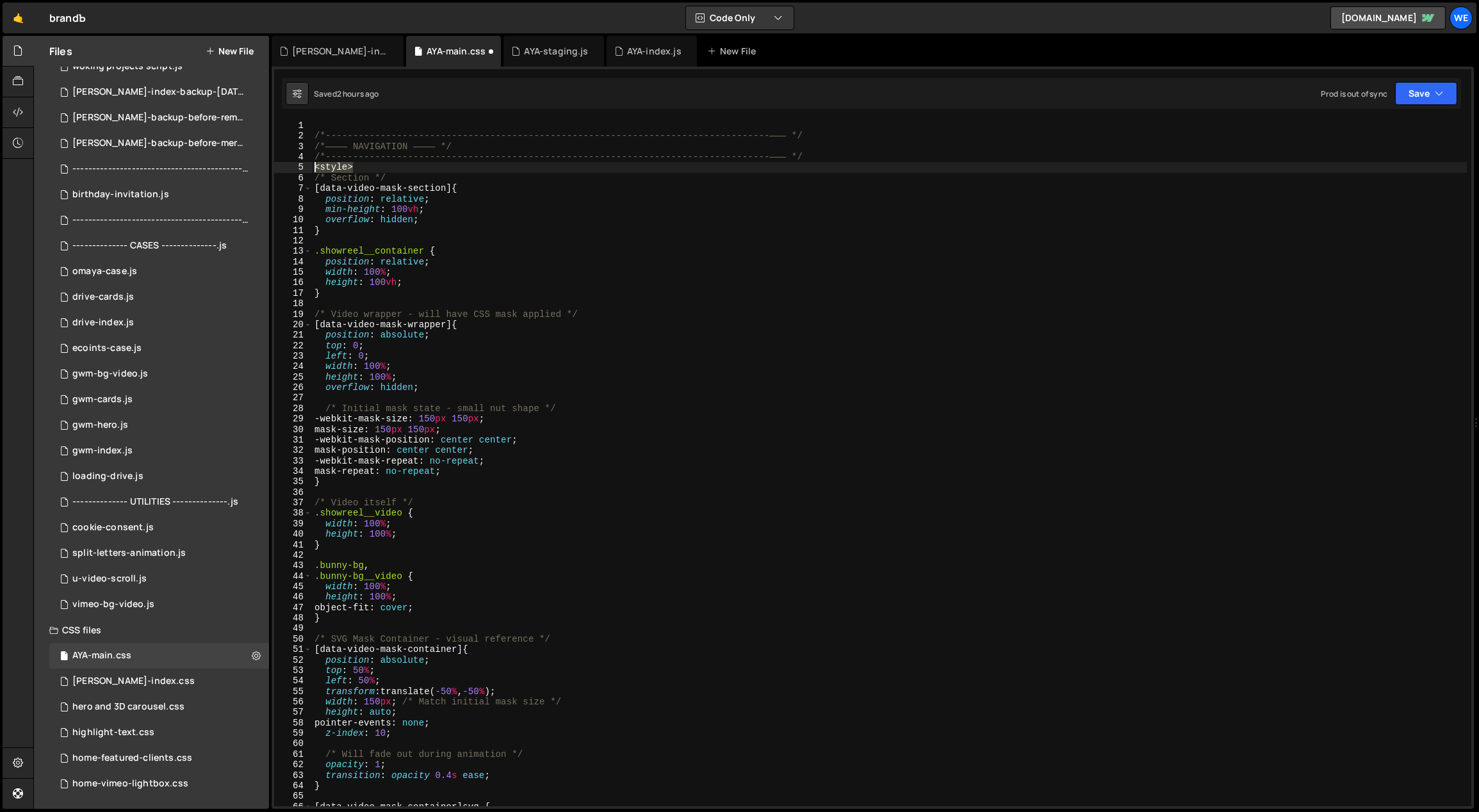
type textarea "<style>"
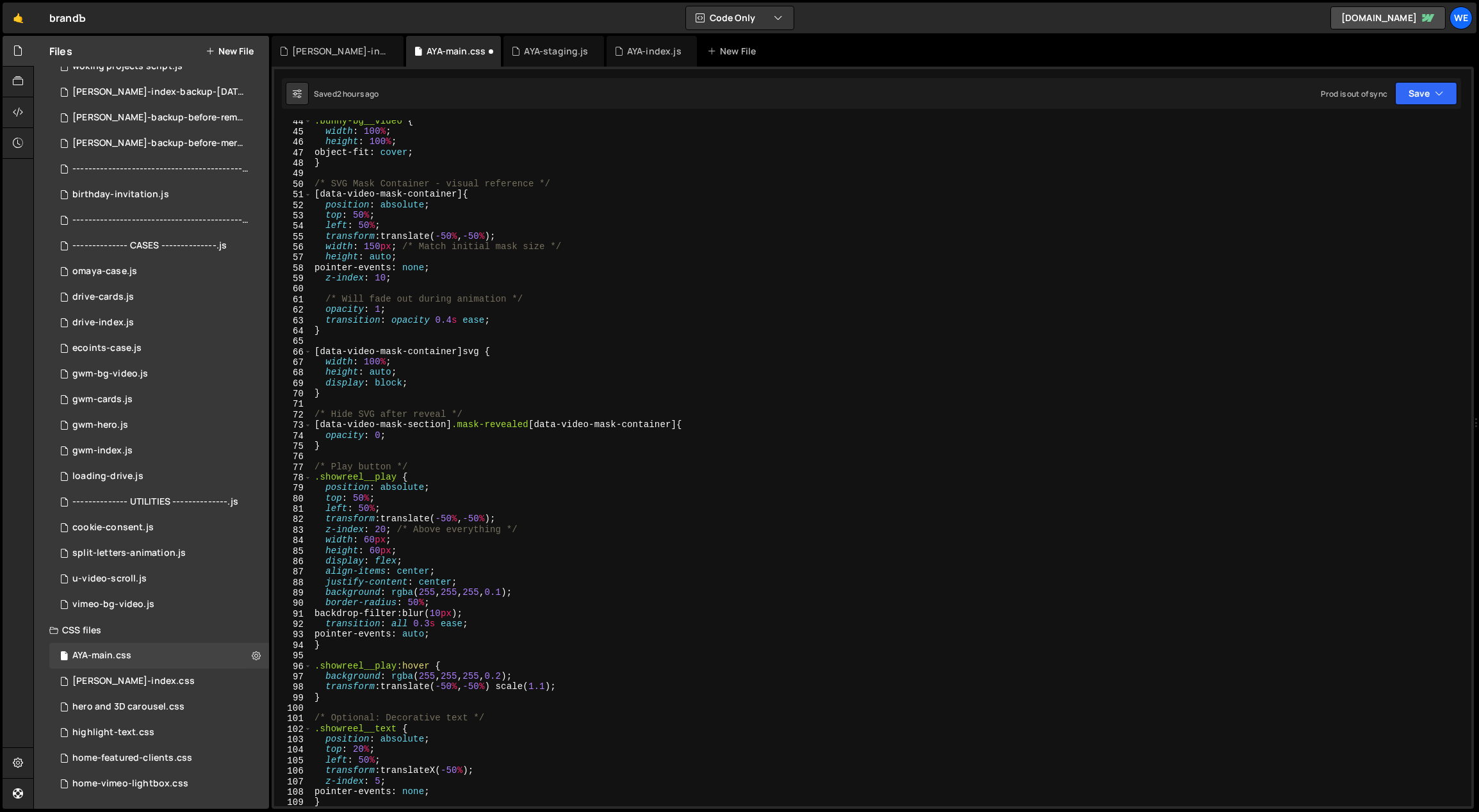
scroll to position [682, 0]
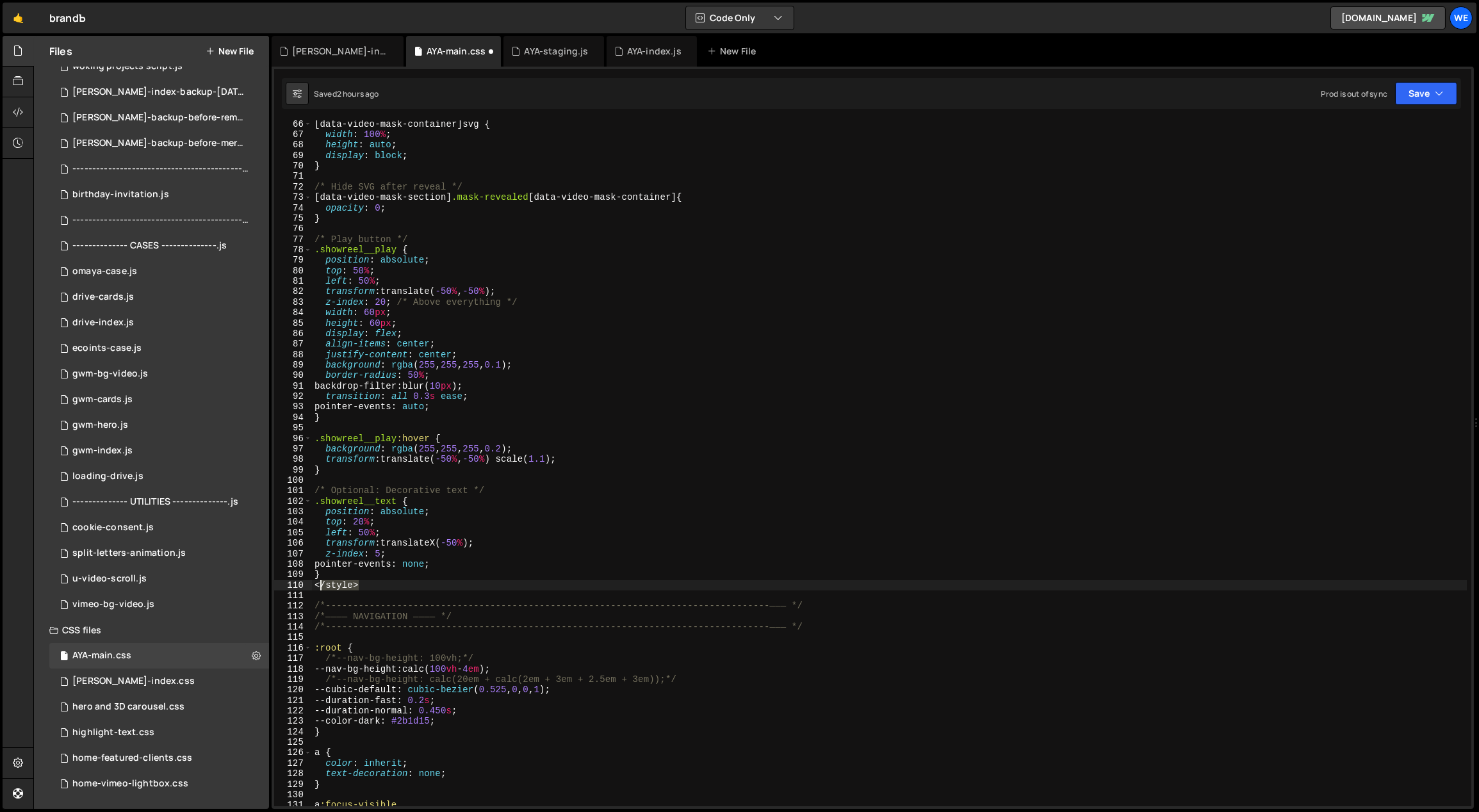
drag, startPoint x: 339, startPoint y: 587, endPoint x: 314, endPoint y: 585, distance: 25.1
click at [314, 585] on div "[ data-video-mask-container ] svg { width : 100 % ; height : auto ; display : b…" at bounding box center [890, 472] width 1155 height 707
type textarea "</style>"
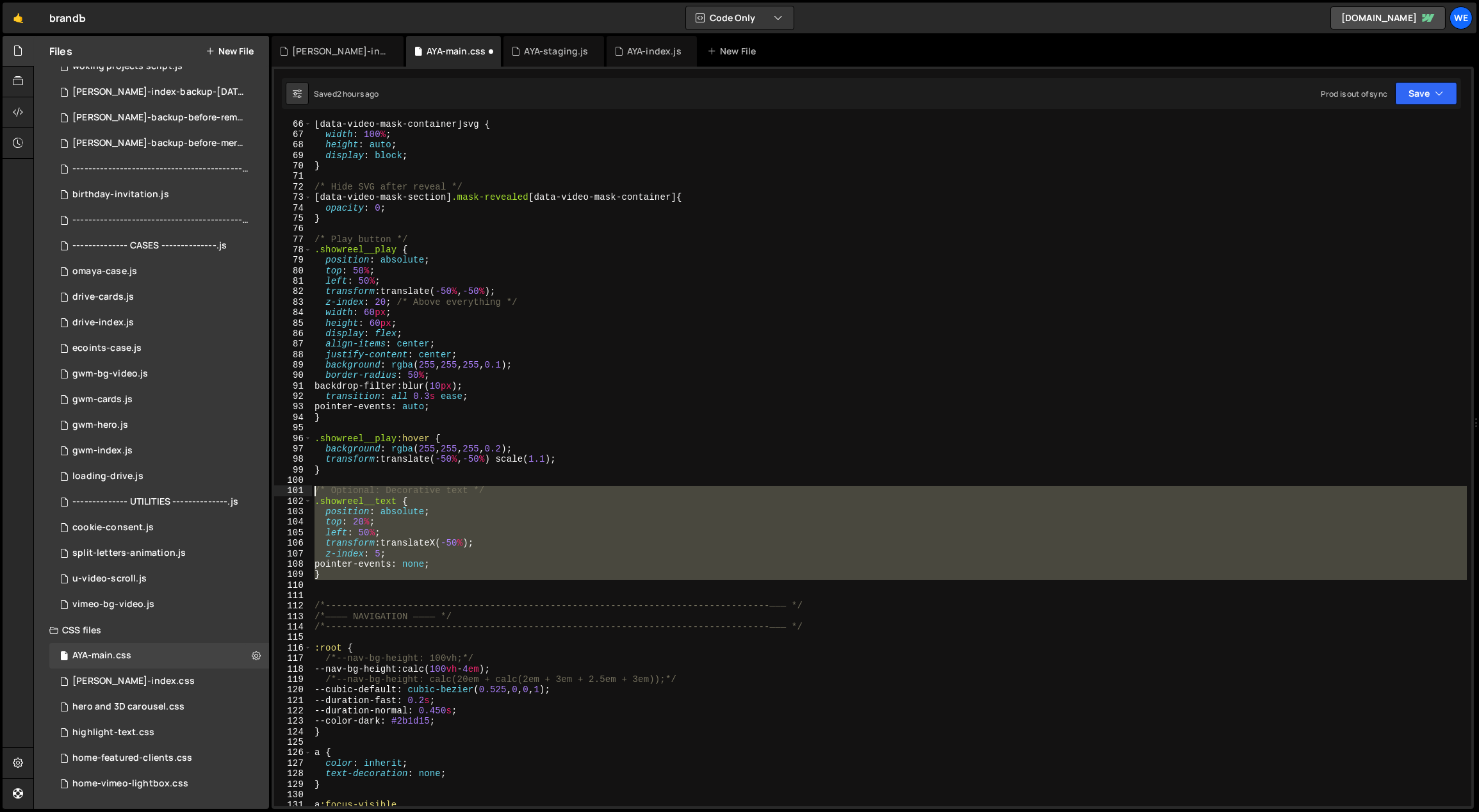
drag, startPoint x: 327, startPoint y: 580, endPoint x: 306, endPoint y: 493, distance: 89.5
click at [306, 493] on div "66 67 68 69 70 71 72 73 74 75 76 77 78 79 80 81 82 83 84 85 86 87 88 89 90 91 9…" at bounding box center [872, 463] width 1197 height 686
click at [585, 379] on div "[ data-video-mask-container ] svg { width : 100 % ; height : auto ; display : b…" at bounding box center [890, 472] width 1155 height 707
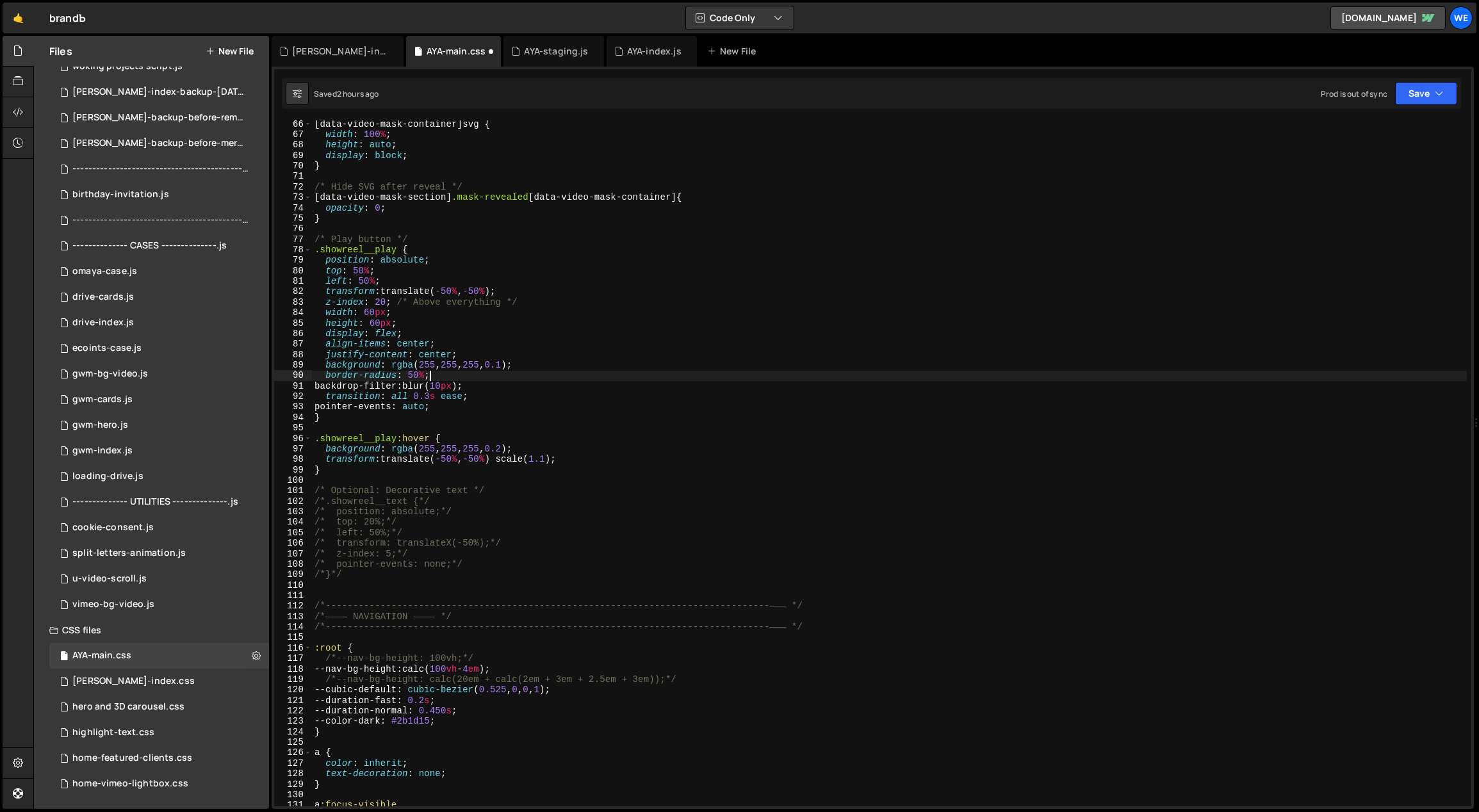
click at [598, 472] on div "[ data-video-mask-container ] svg { width : 100 % ; height : auto ; display : b…" at bounding box center [890, 472] width 1155 height 707
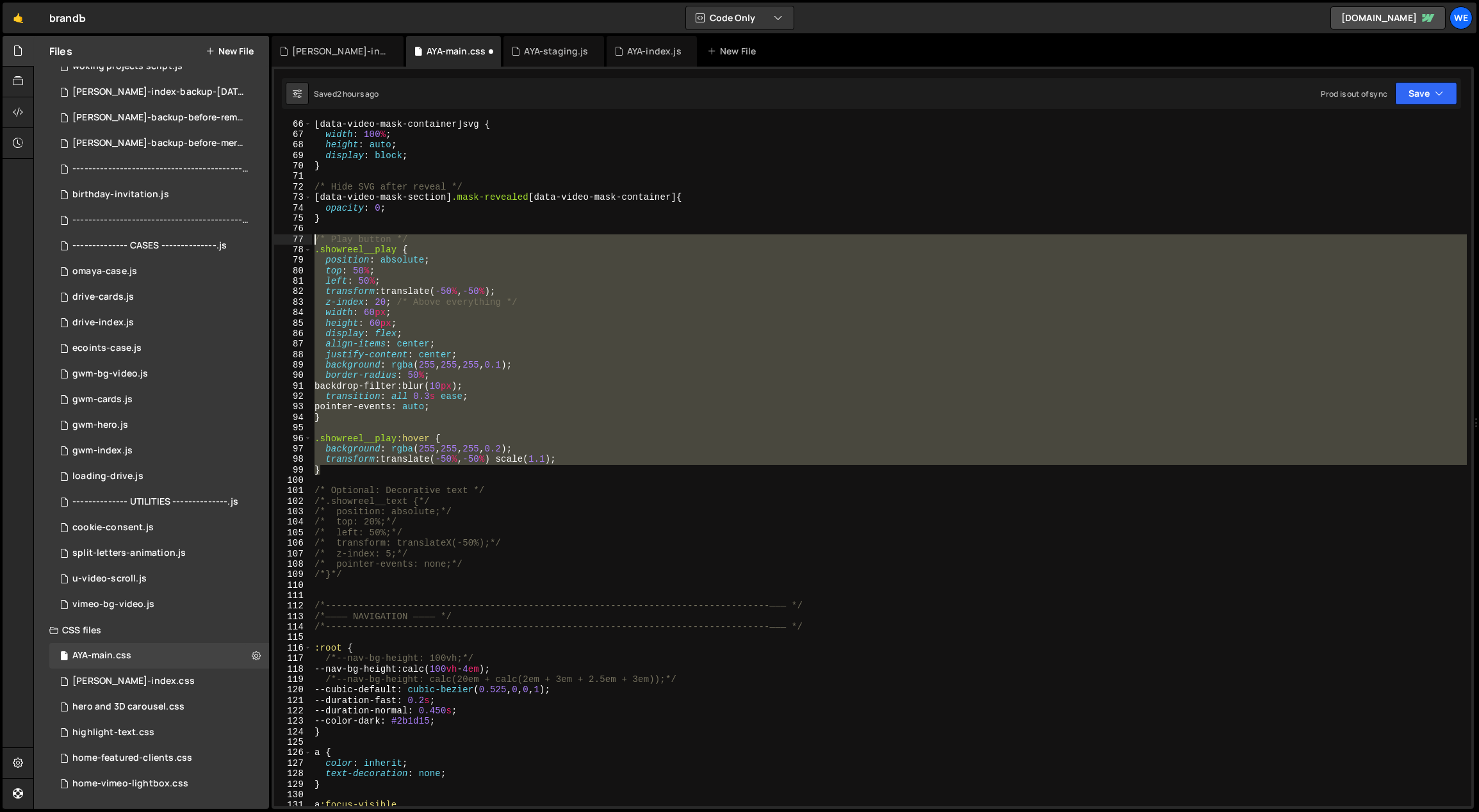
drag, startPoint x: 324, startPoint y: 473, endPoint x: 310, endPoint y: 239, distance: 234.4
click at [310, 239] on div "} 66 67 68 69 70 71 72 73 74 75 76 77 78 79 80 81 82 83 84 85 86 87 88 89 90 91…" at bounding box center [872, 463] width 1197 height 686
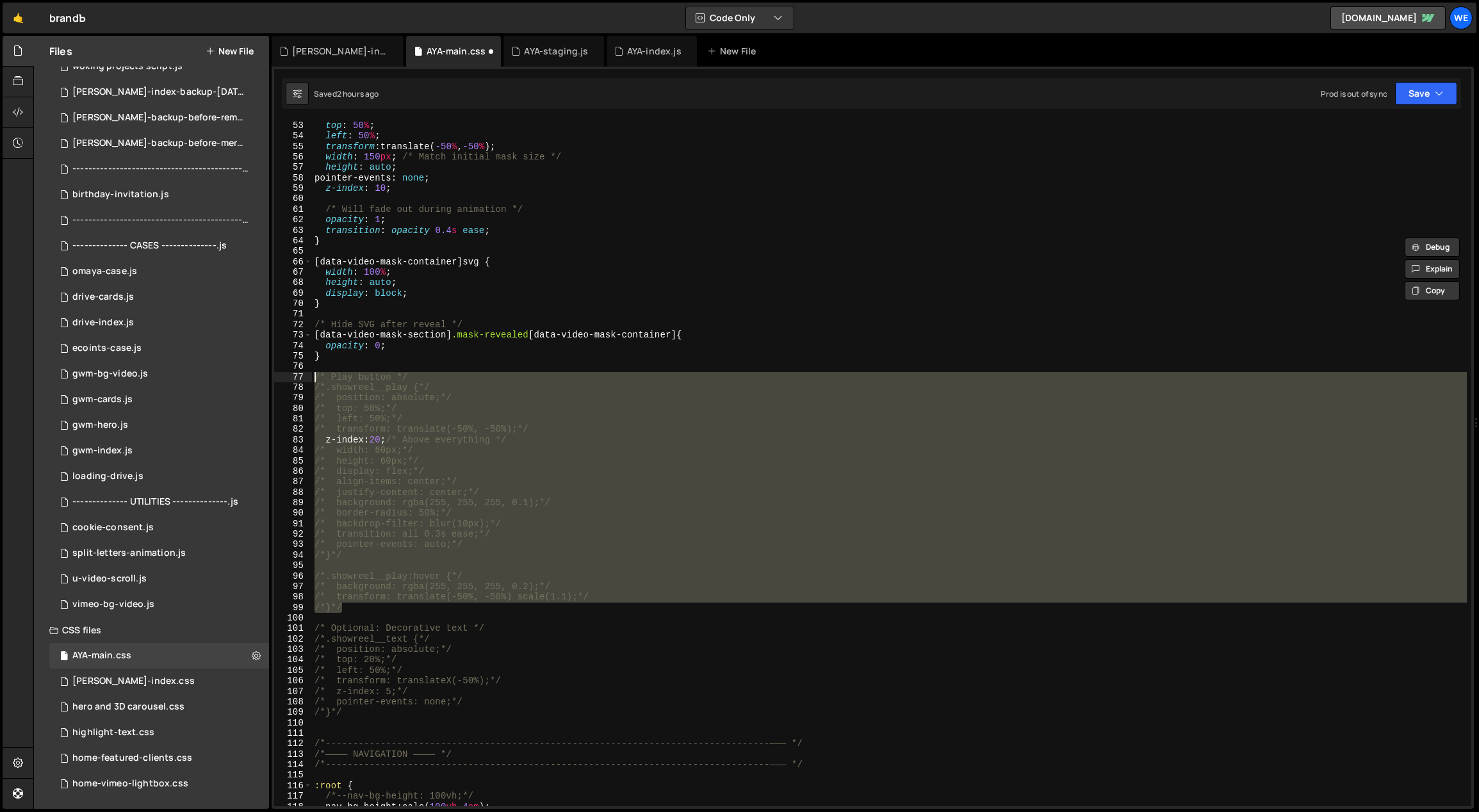
scroll to position [544, 0]
click at [487, 475] on div "top : 50 % ; left : 50 % ; transform : translate( -50 % , -50 % ) ; width : 150…" at bounding box center [890, 463] width 1155 height 686
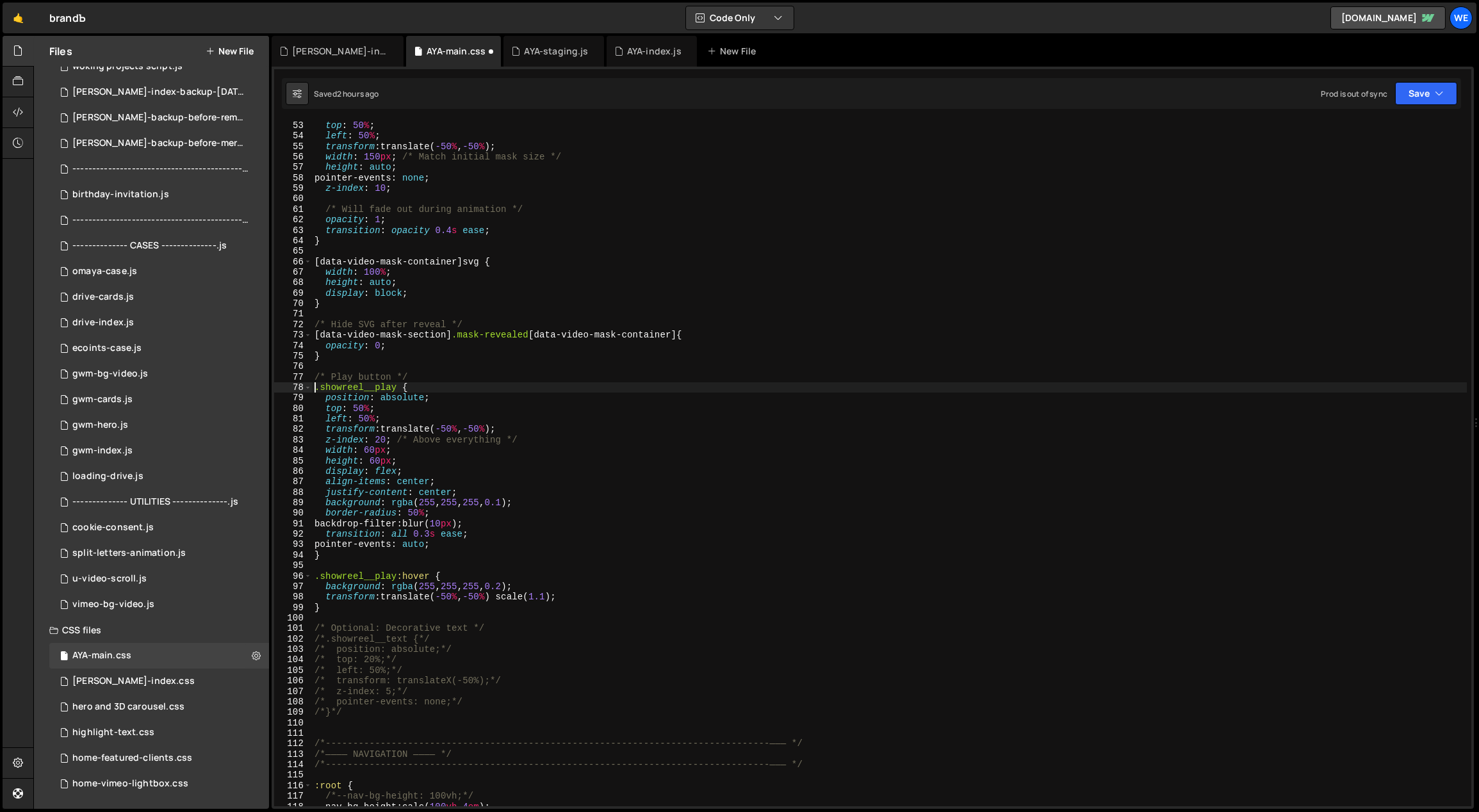
click at [582, 518] on div "top : 50 % ; left : 50 % ; transform : translate( -50 % , -50 % ) ; width : 150…" at bounding box center [890, 474] width 1155 height 707
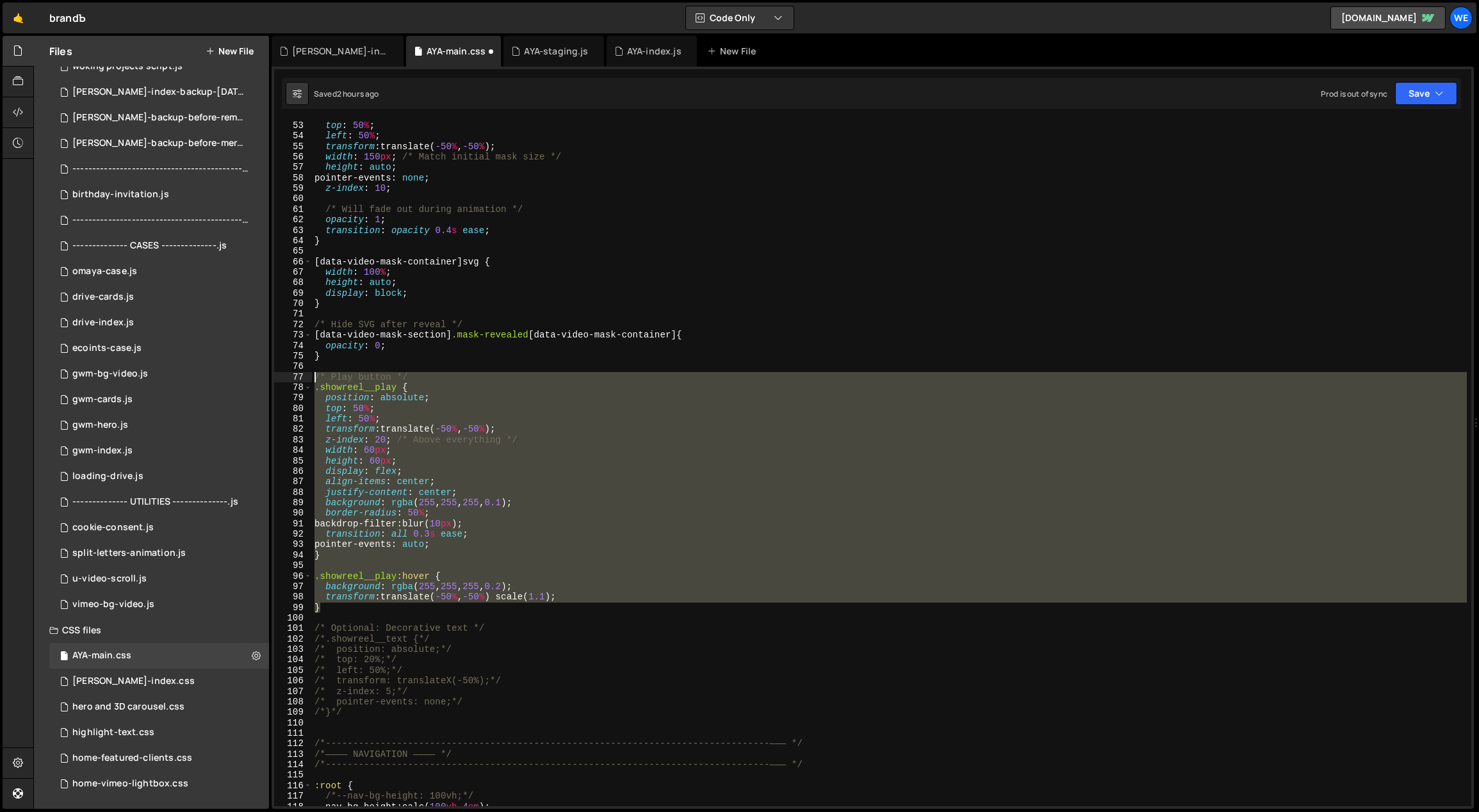
drag, startPoint x: 334, startPoint y: 612, endPoint x: 300, endPoint y: 374, distance: 240.4
click at [300, 374] on div "backdrop-filter: blur(10px); 53 54 55 56 57 58 59 60 61 62 63 64 65 66 67 68 69…" at bounding box center [872, 463] width 1197 height 686
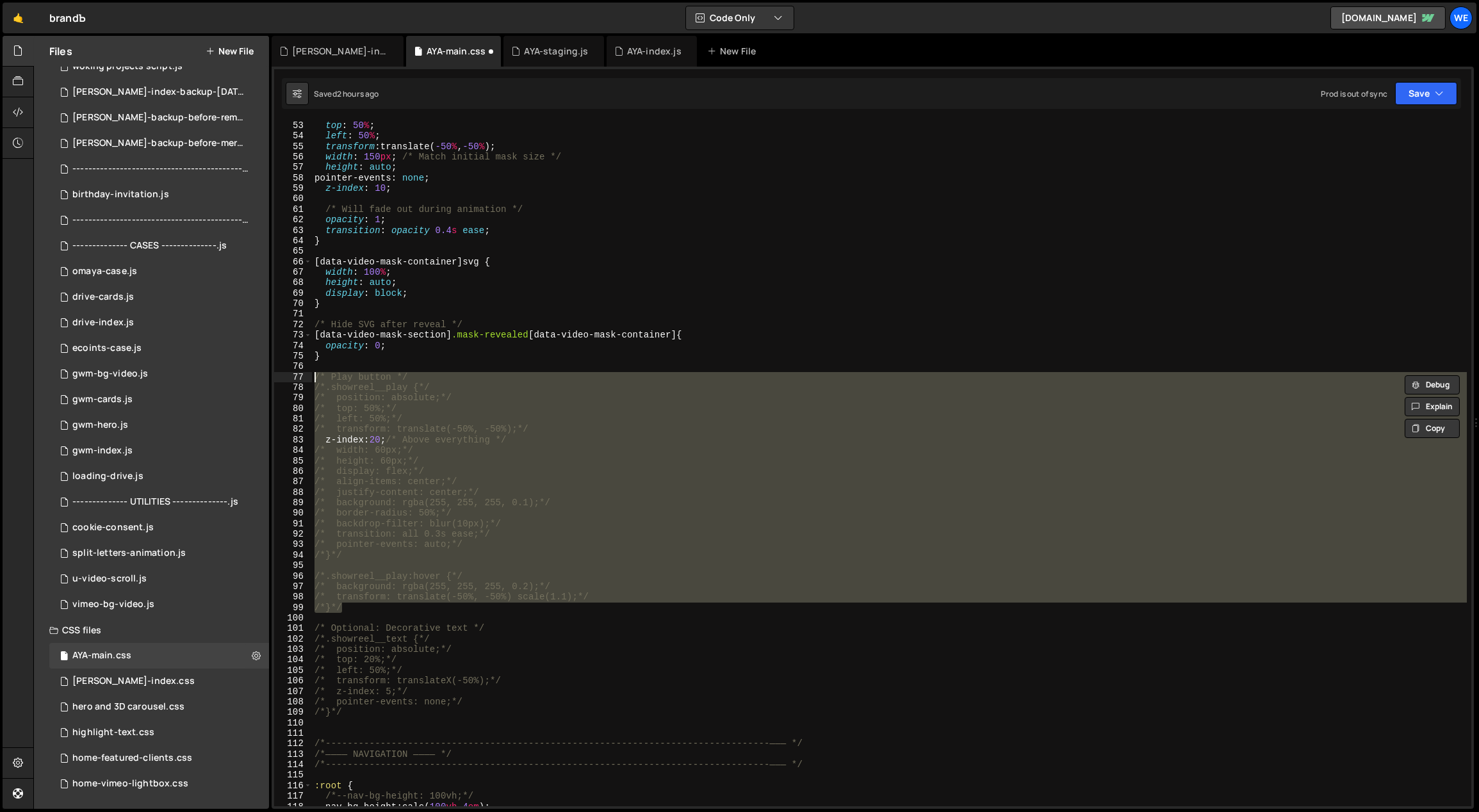
click at [609, 461] on div "top : 50 % ; left : 50 % ; transform : translate( -50 % , -50 % ) ; width : 150…" at bounding box center [890, 463] width 1155 height 686
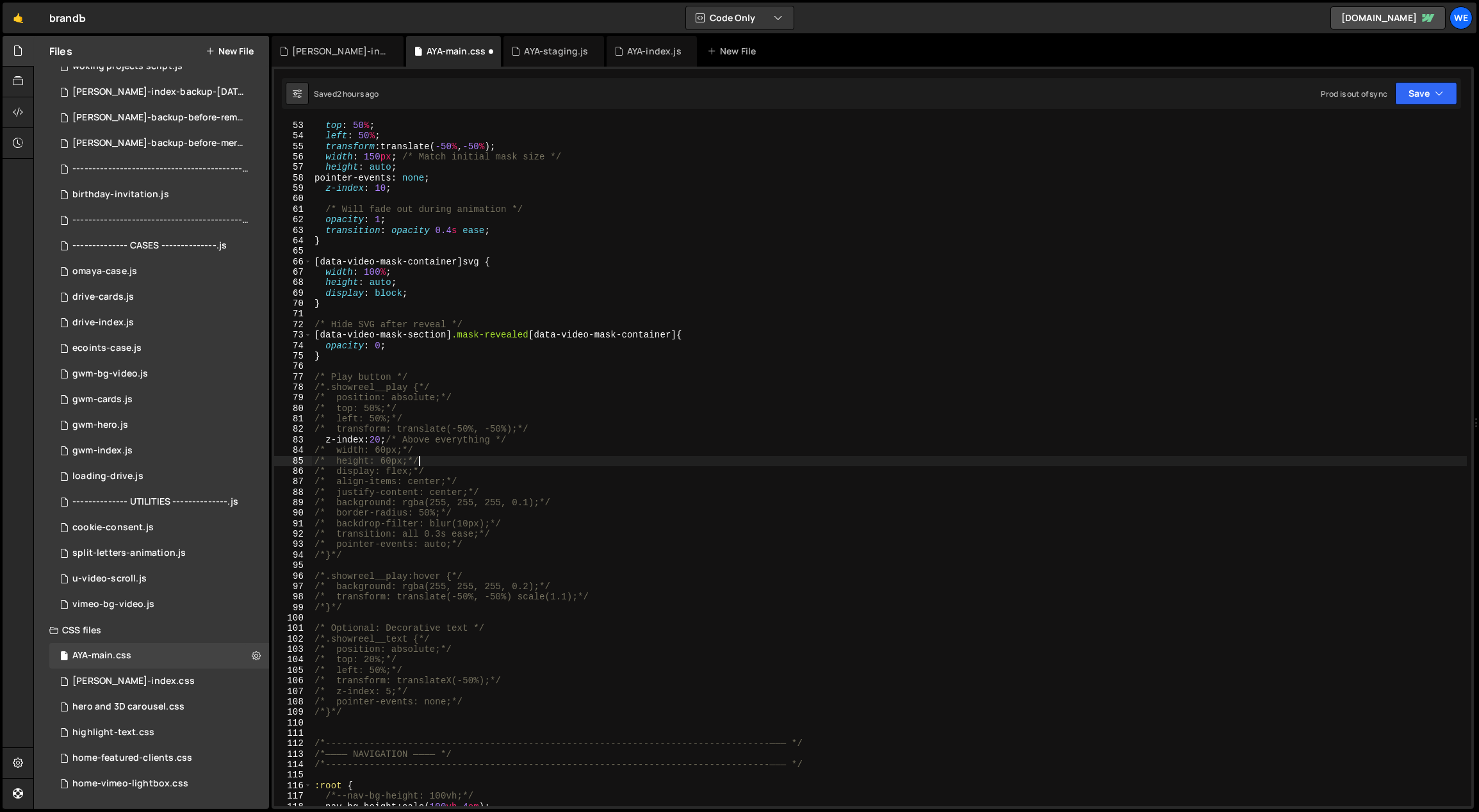
click at [545, 443] on div "top : 50 % ; left : 50 % ; transform : translate( -50 % , -50 % ) ; width : 150…" at bounding box center [890, 474] width 1155 height 707
type textarea "z-index: 20; /* Above everything"
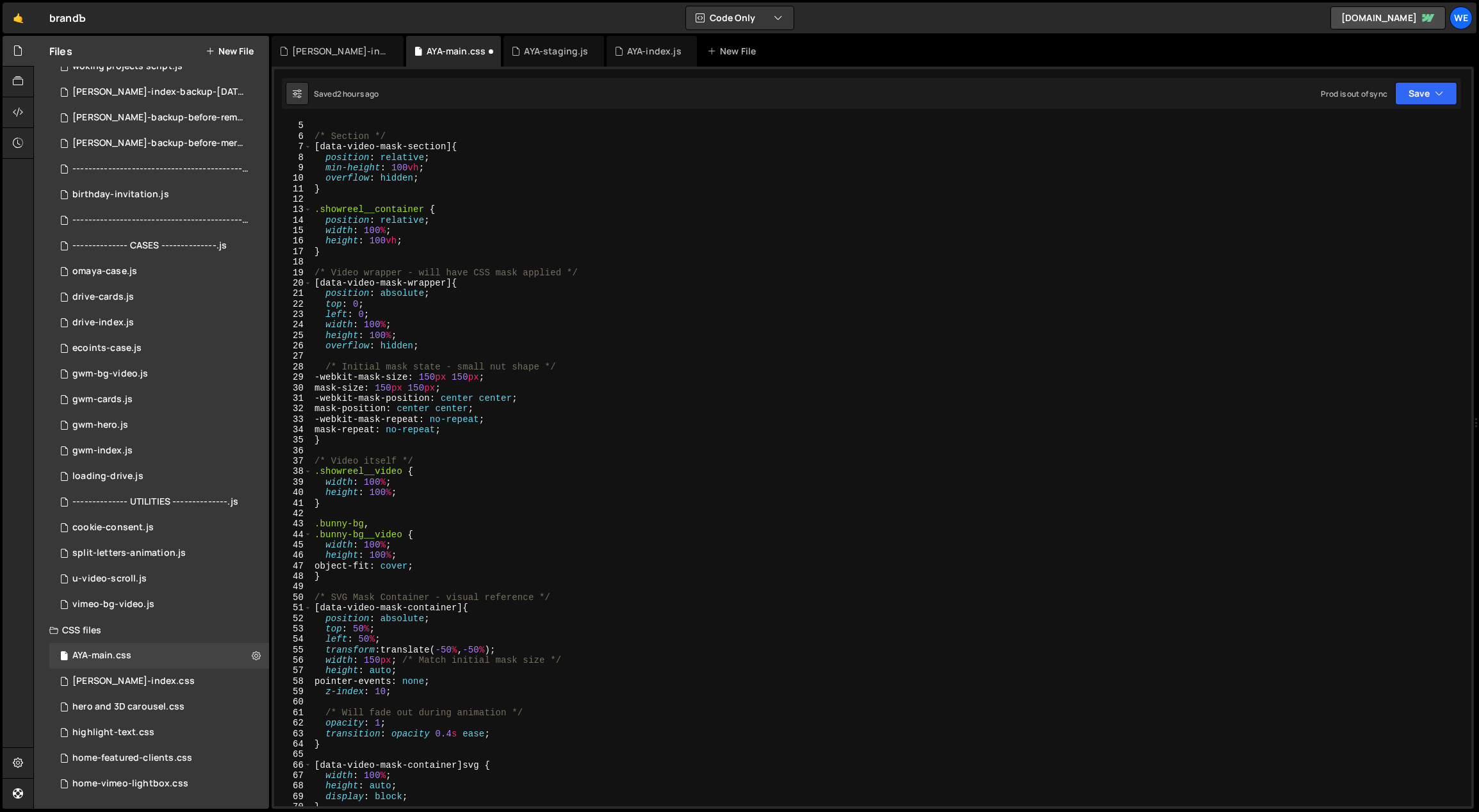
scroll to position [0, 0]
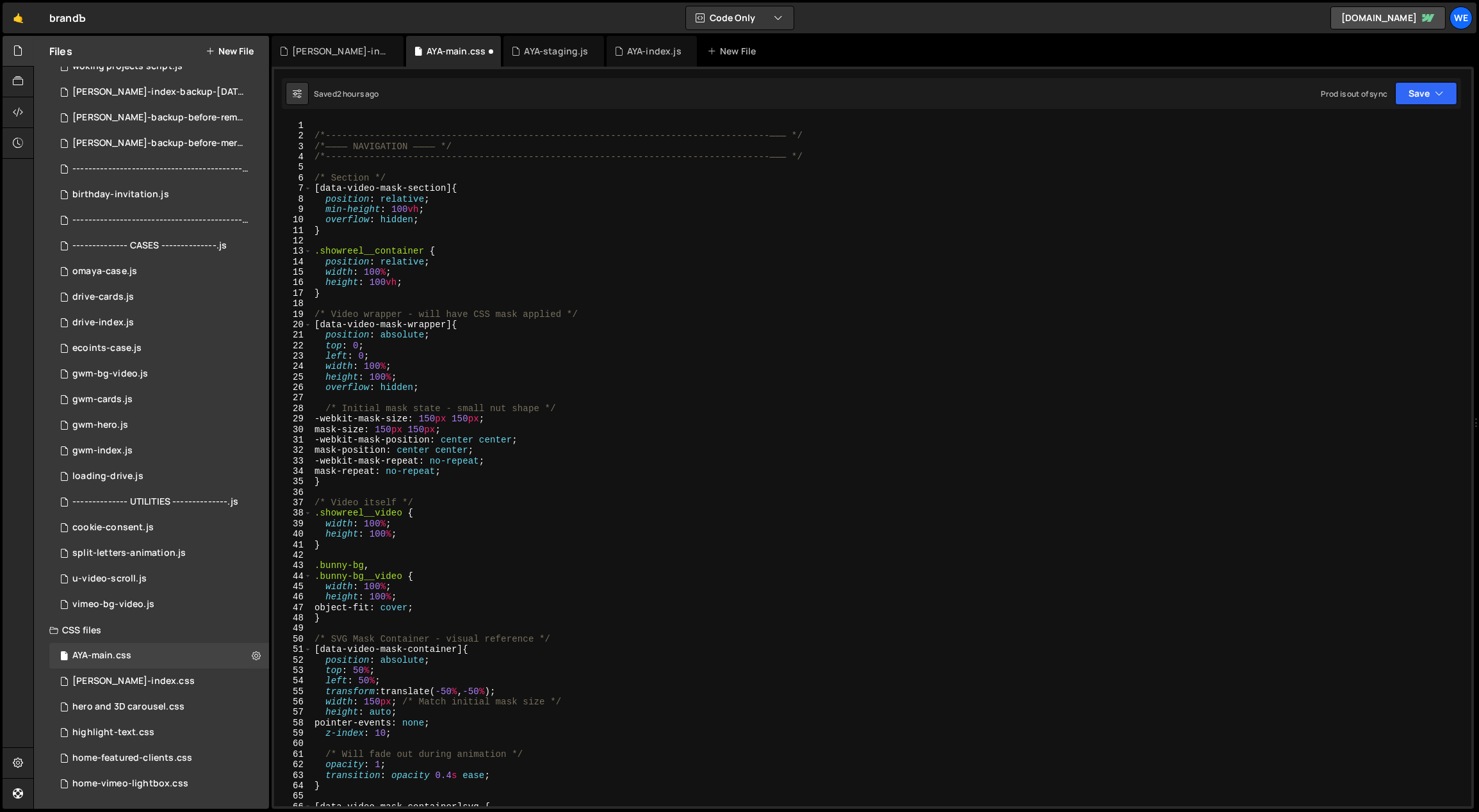
click at [648, 458] on div "/*-----------------------------------------------------------------------------…" at bounding box center [890, 474] width 1155 height 707
drag, startPoint x: 408, startPoint y: 145, endPoint x: 353, endPoint y: 144, distance: 55.0
click at [353, 144] on div "/*-----------------------------------------------------------------------------…" at bounding box center [890, 474] width 1155 height 707
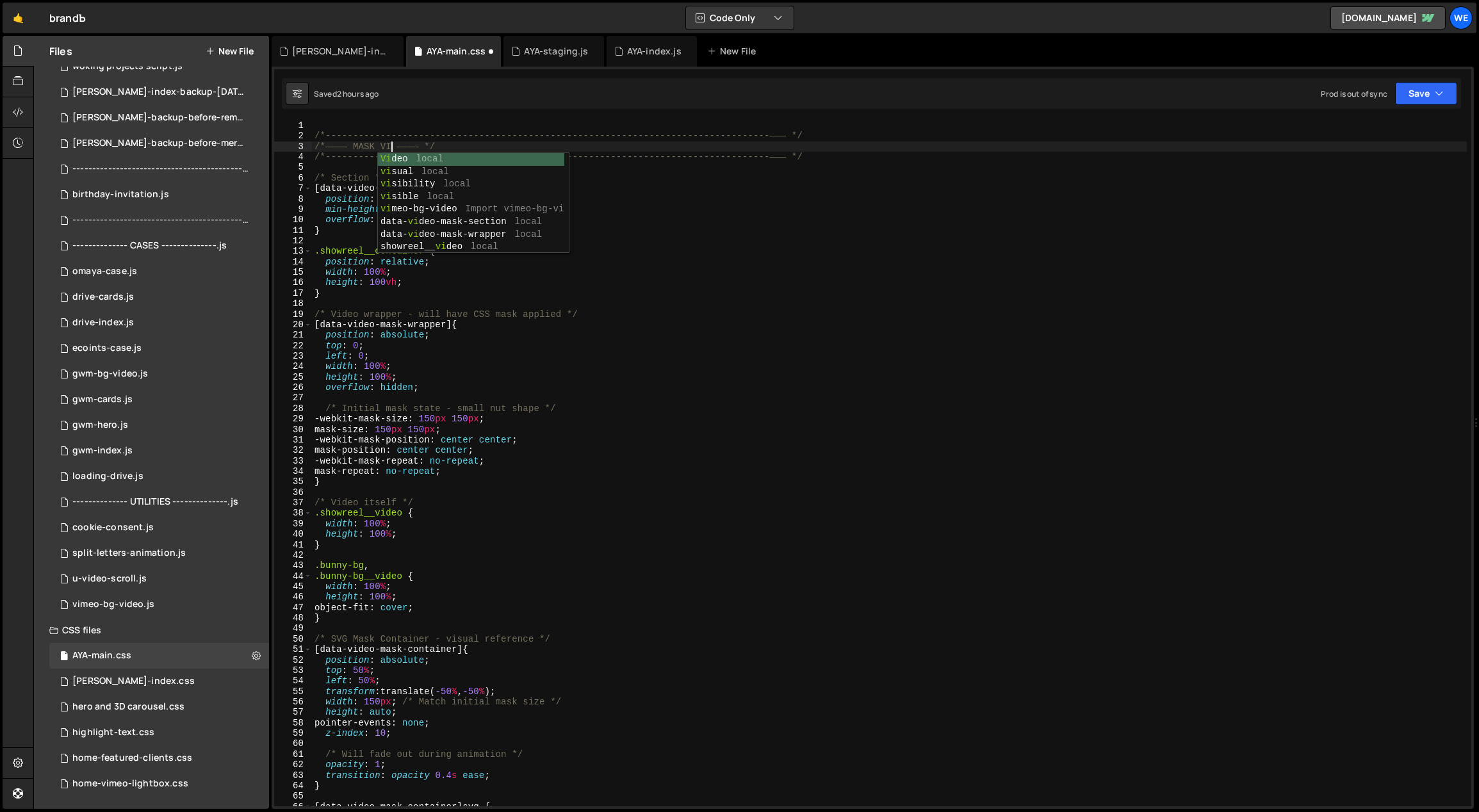
scroll to position [0, 7]
click at [737, 255] on div "/*-----------------------------------------------------------------------------…" at bounding box center [890, 474] width 1155 height 707
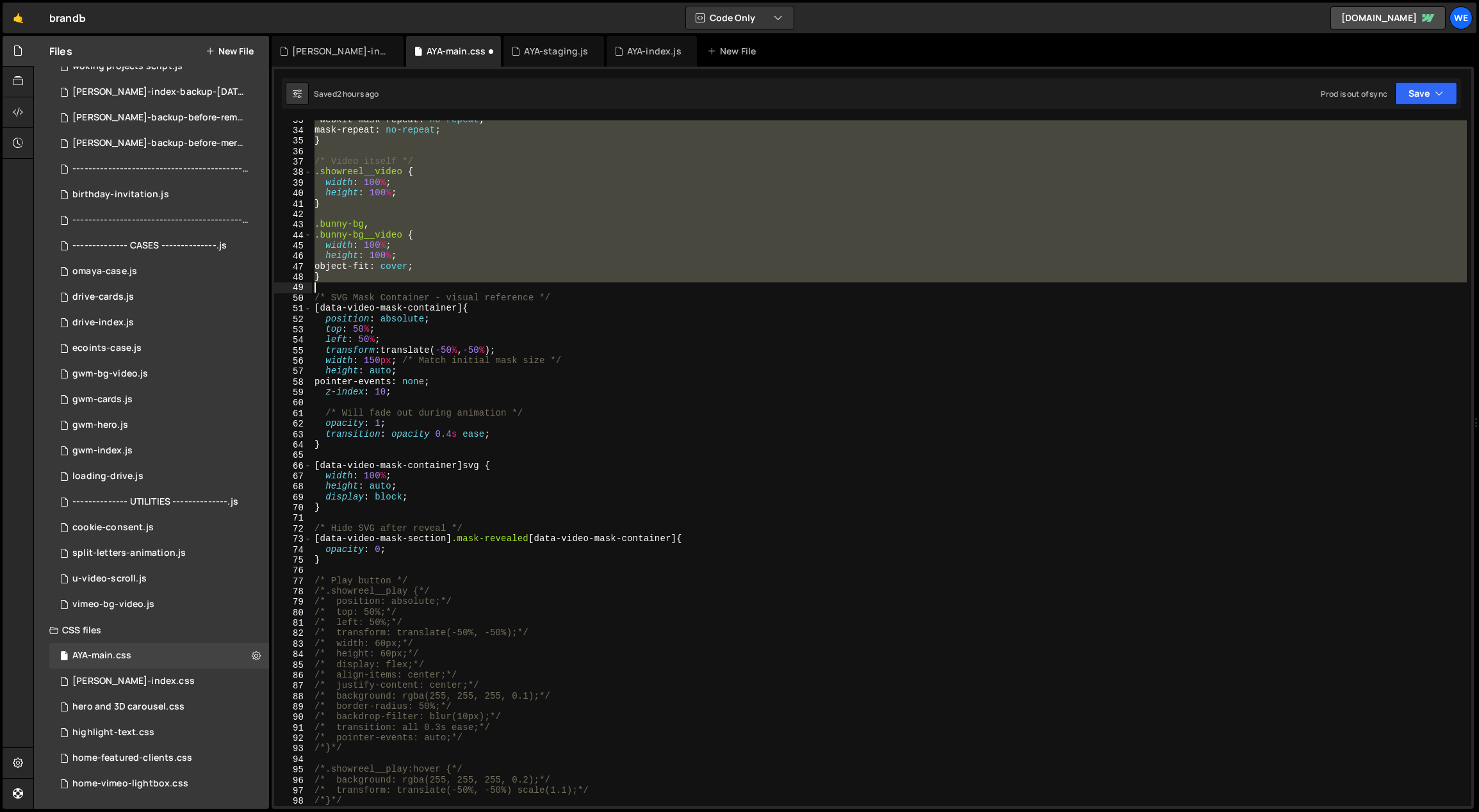
scroll to position [342, 0]
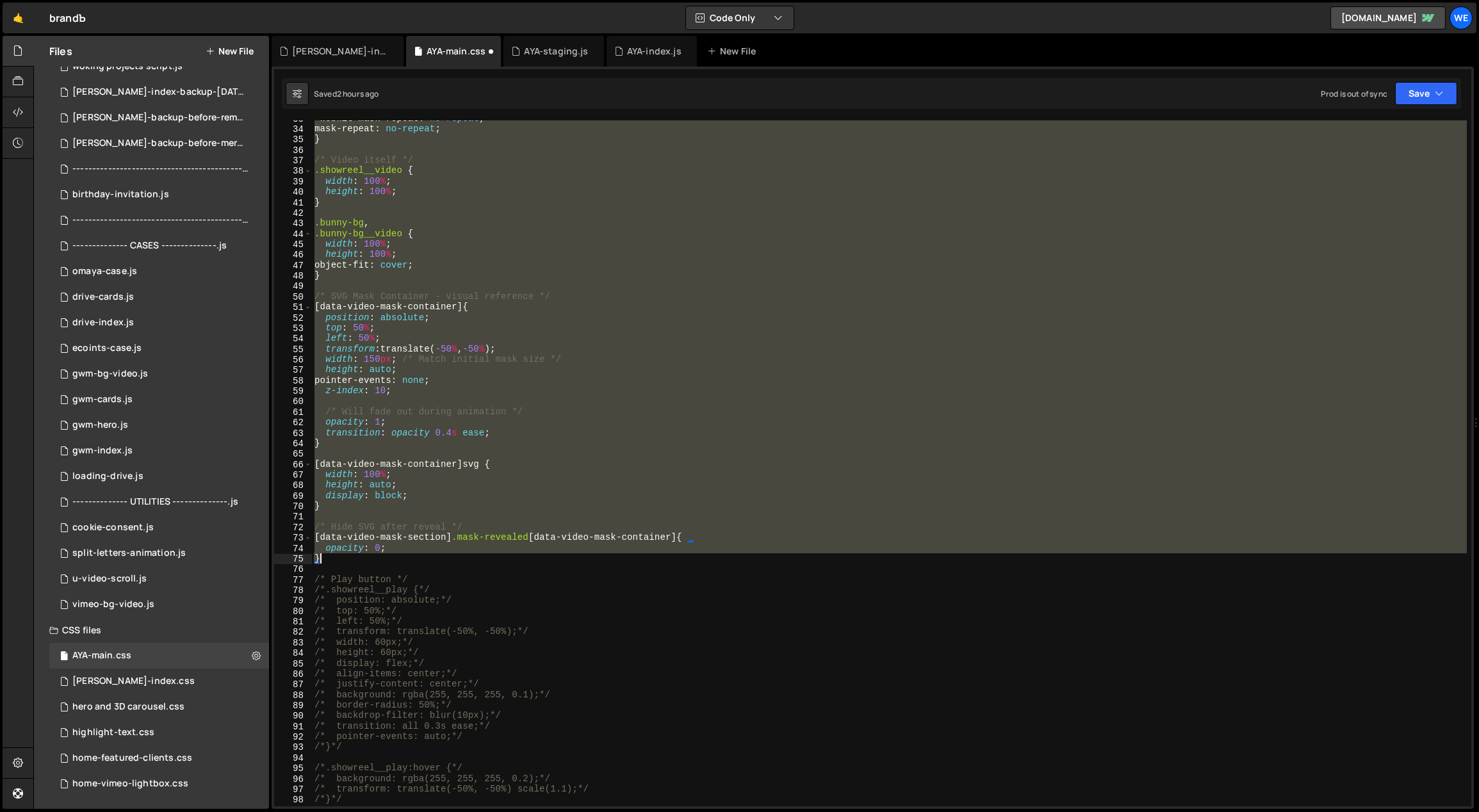
drag, startPoint x: 315, startPoint y: 135, endPoint x: 424, endPoint y: 561, distance: 439.7
click at [424, 561] on div "-webkit-mask-repeat : no-repeat ; mask-repeat : no-repeat ; } /* Video itself *…" at bounding box center [890, 466] width 1155 height 707
click at [813, 430] on div "-webkit-mask-repeat : no-repeat ; mask-repeat : no-repeat ; } /* Video itself *…" at bounding box center [890, 463] width 1155 height 686
type textarea "transition: opacity 0.4s ease;"
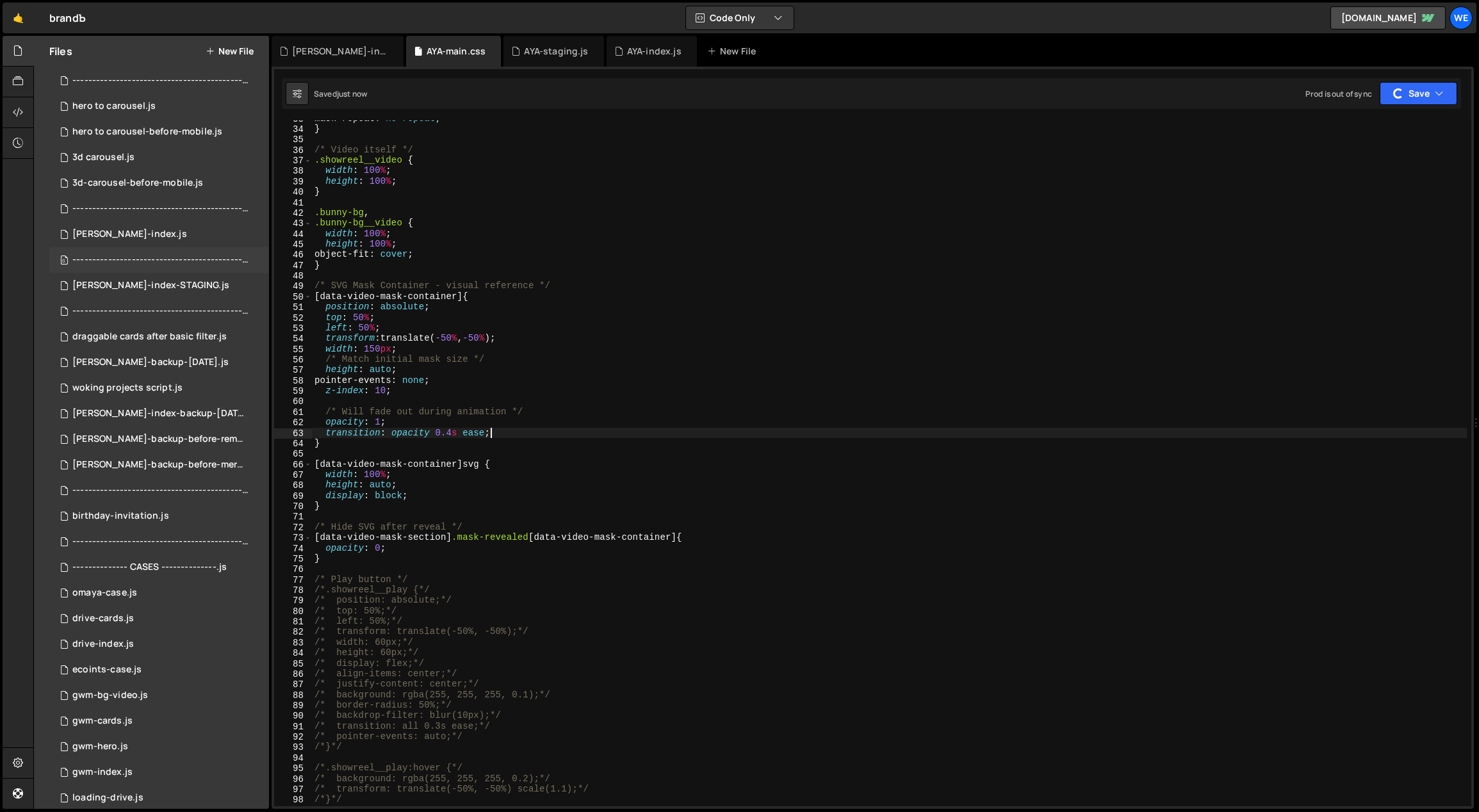
scroll to position [0, 0]
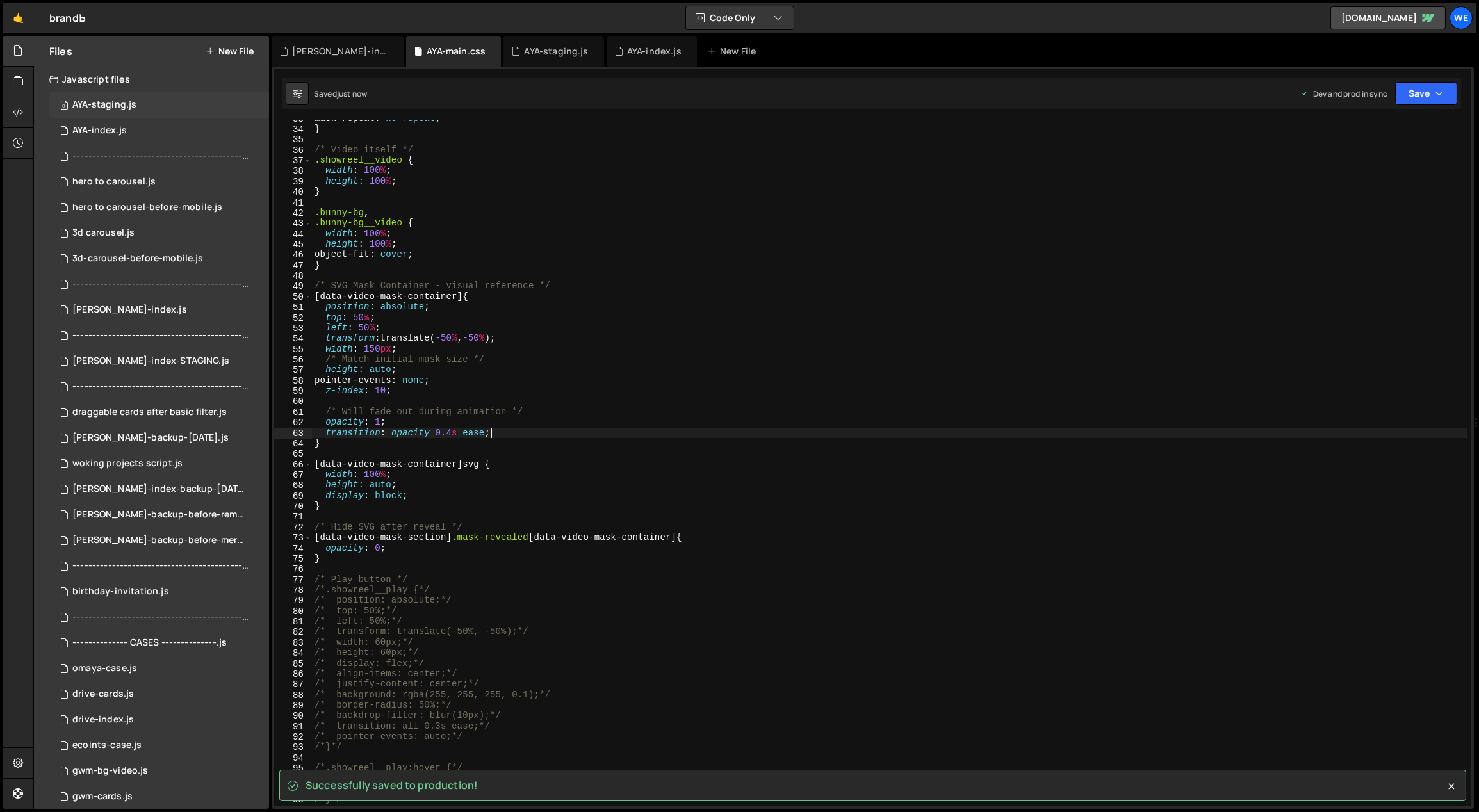
click at [131, 108] on div "AYA-staging.js" at bounding box center [104, 105] width 64 height 12
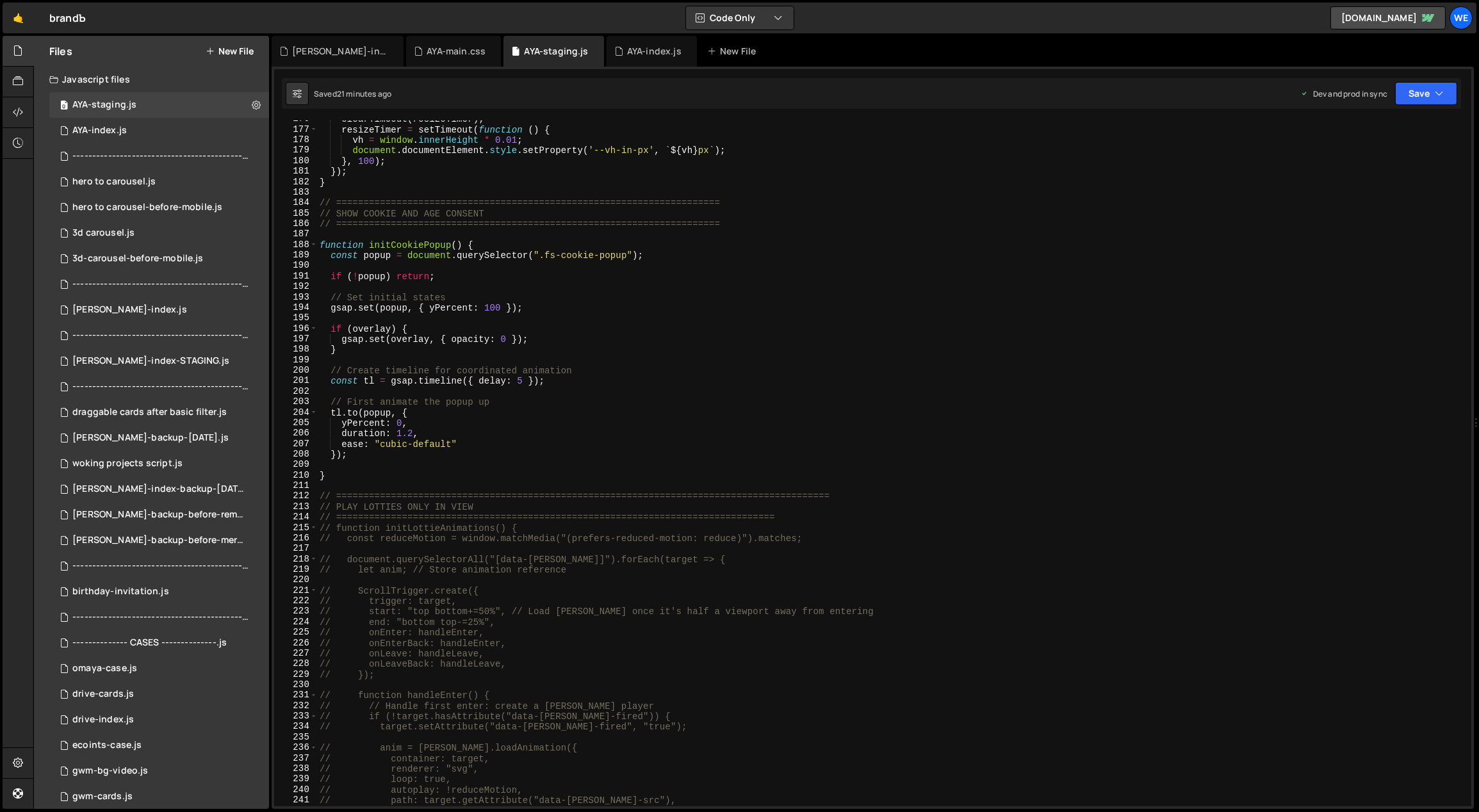
type textarea "// First animate the popup up"
click at [740, 398] on div "clearTimeout ( resizeTimer ) ; resizeTimer = setTimeout ( function ( ) { vh = w…" at bounding box center [892, 467] width 1150 height 707
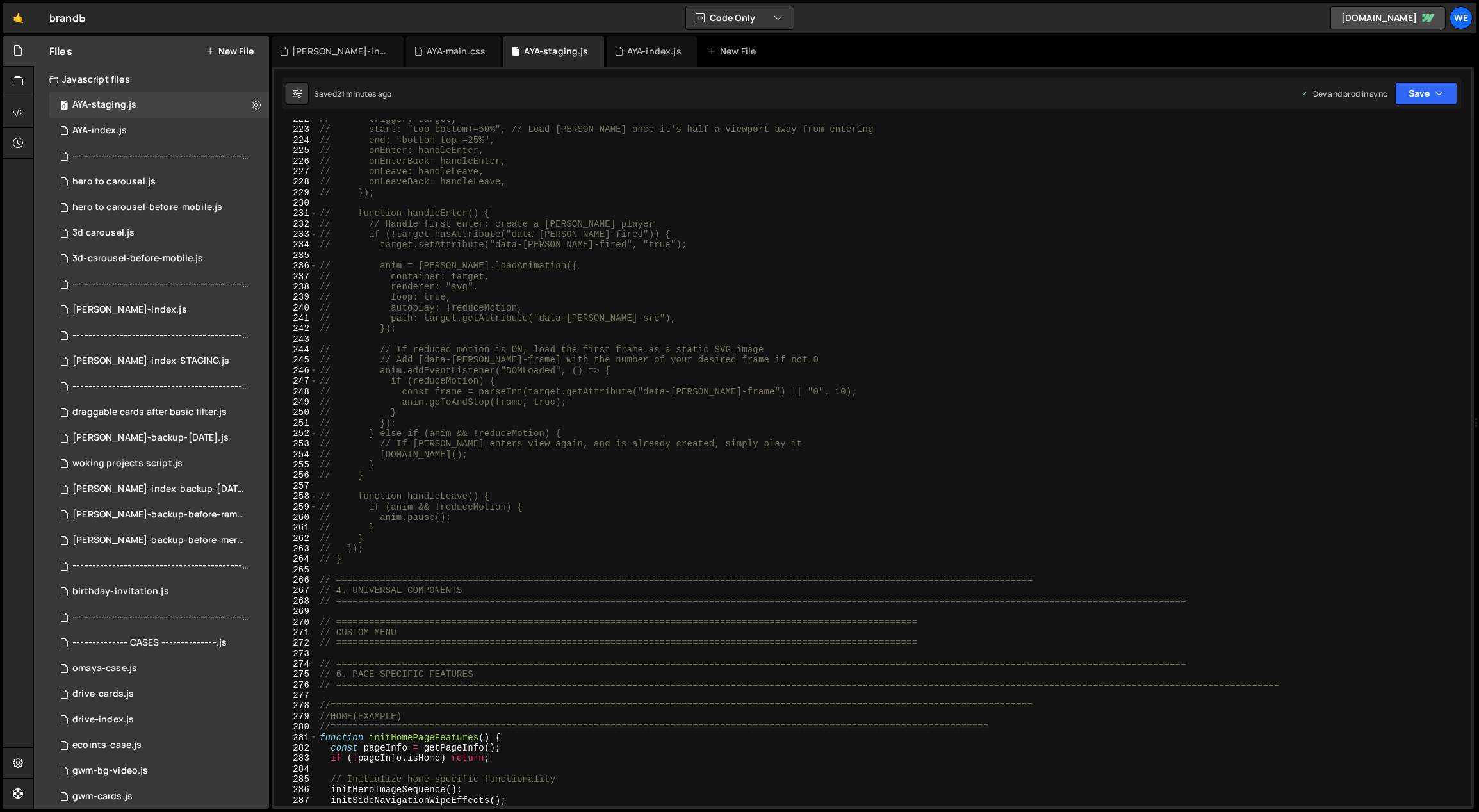
scroll to position [2679, 0]
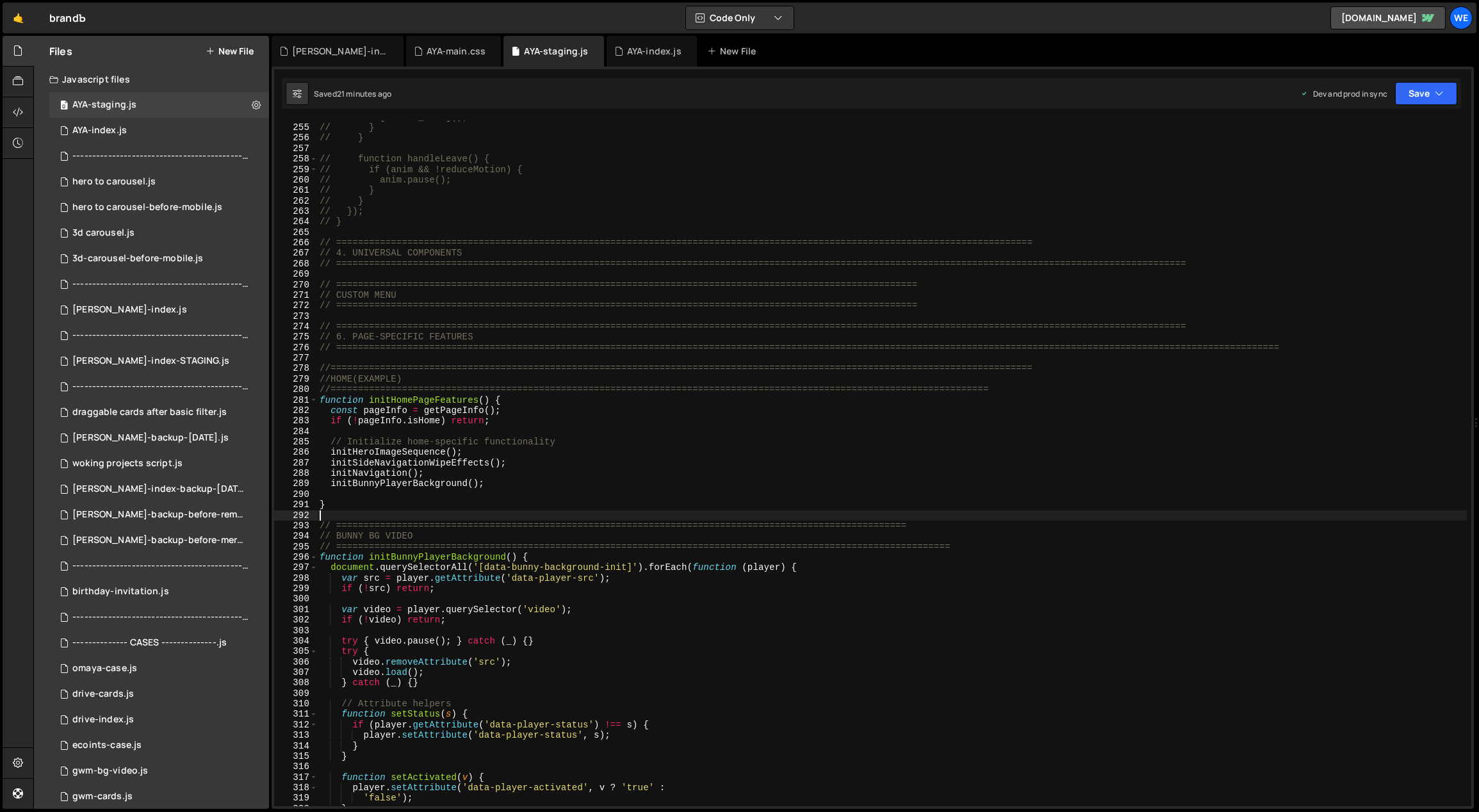
click at [378, 514] on div "// anim.play(); // } // } // function handleLeave() { // if (anim && !reduceMot…" at bounding box center [892, 466] width 1150 height 707
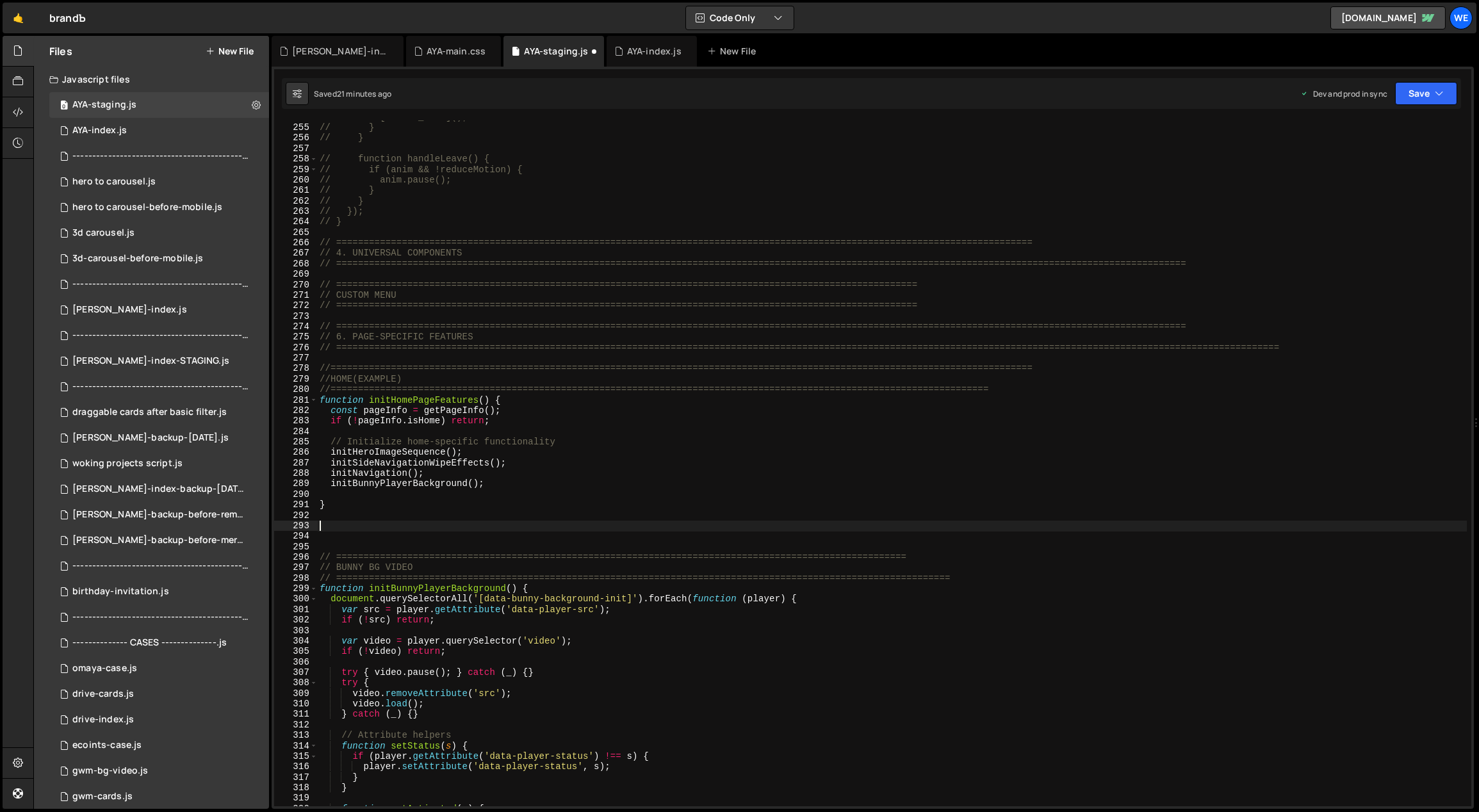
paste textarea "initScript();"
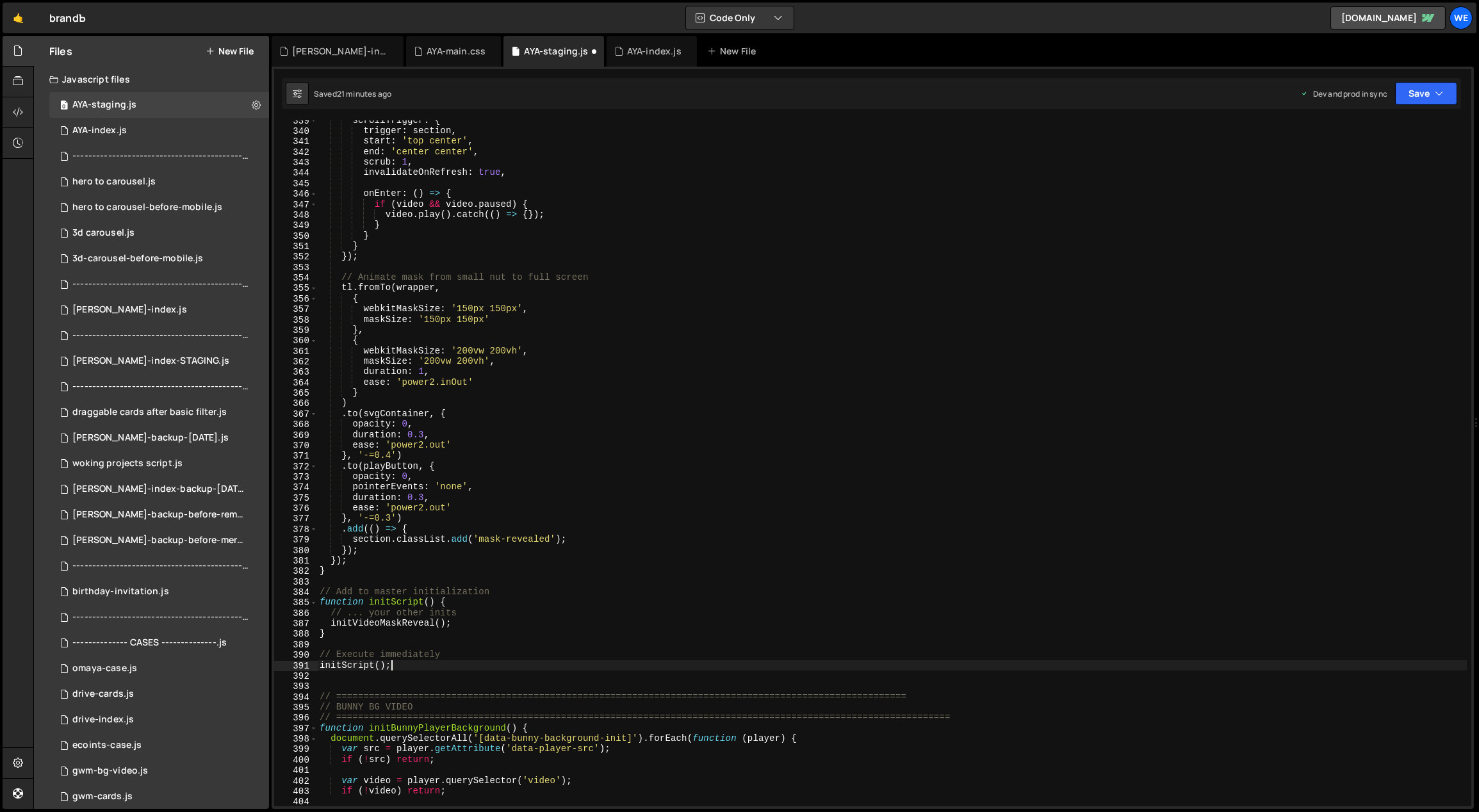
scroll to position [3566, 0]
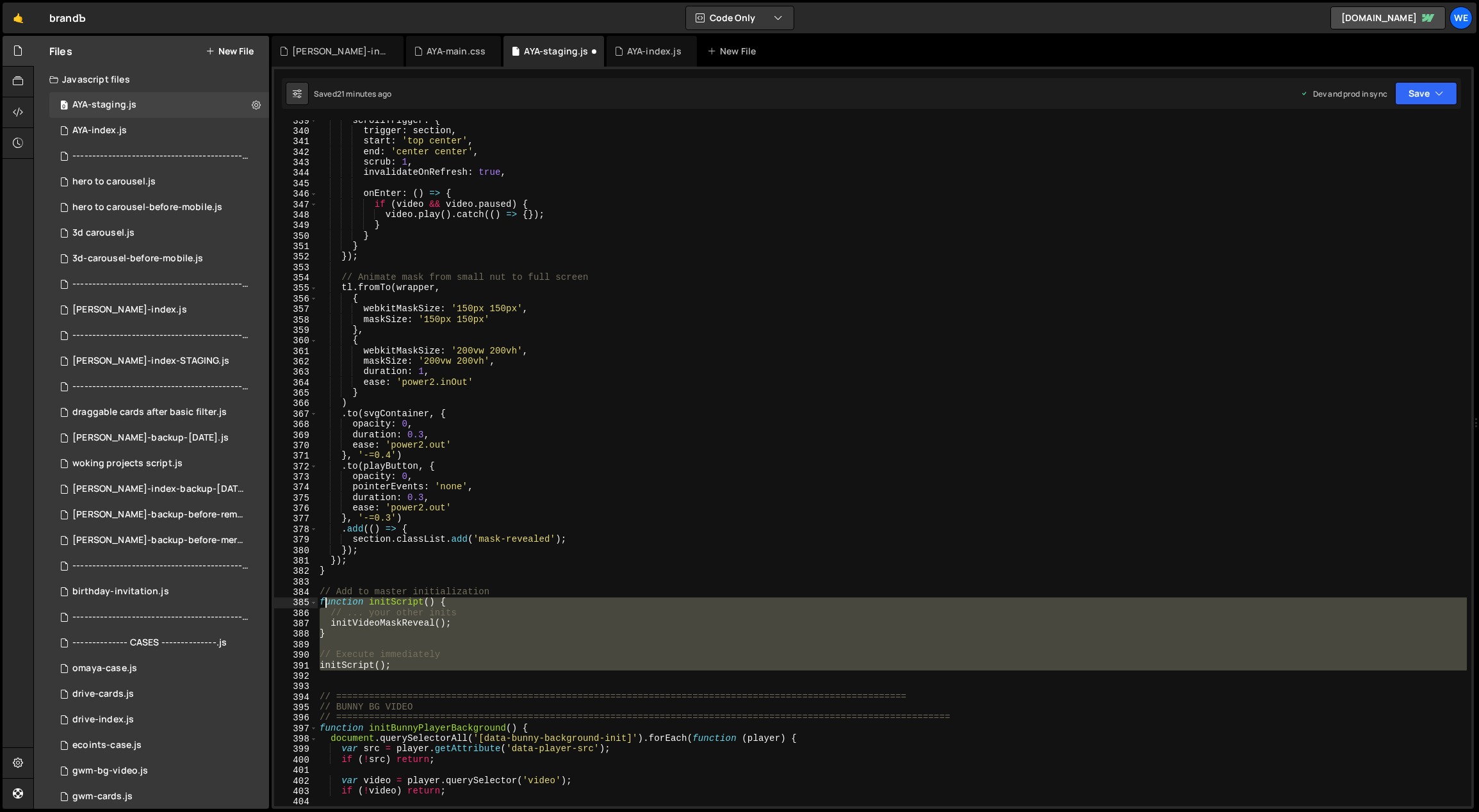
drag, startPoint x: 389, startPoint y: 657, endPoint x: 321, endPoint y: 596, distance: 91.4
click at [321, 596] on div "scrollTrigger : { trigger : section , start : 'top center' , end : 'center cent…" at bounding box center [892, 469] width 1150 height 707
type textarea "// Add to master initialization function initScript() {"
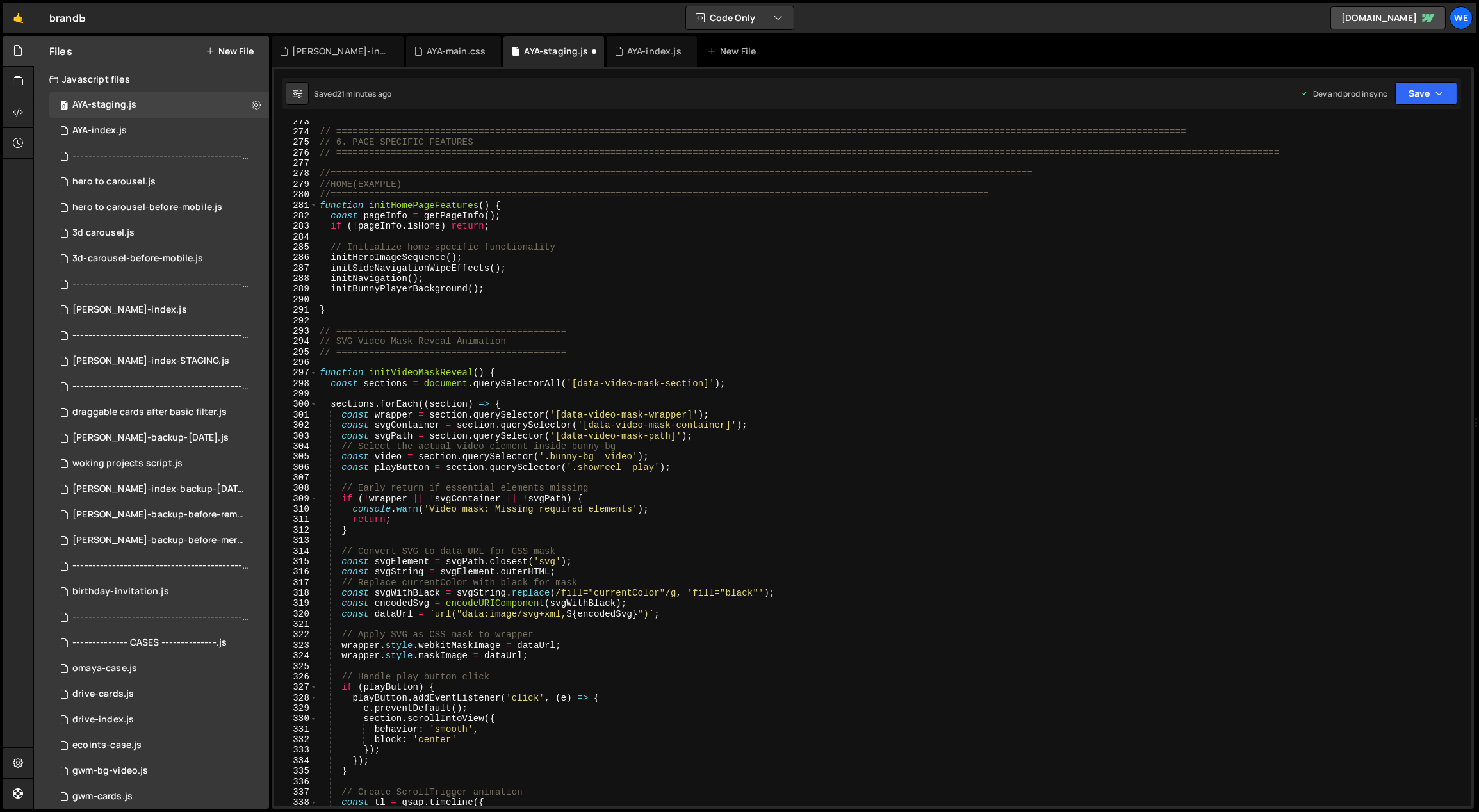
scroll to position [2873, 0]
drag, startPoint x: 481, startPoint y: 371, endPoint x: 371, endPoint y: 372, distance: 110.0
click at [371, 372] on div "// ============================================================================…" at bounding box center [892, 472] width 1150 height 707
click at [502, 286] on div "// ============================================================================…" at bounding box center [892, 472] width 1150 height 707
type textarea "initBunnyPlayerBackground();"
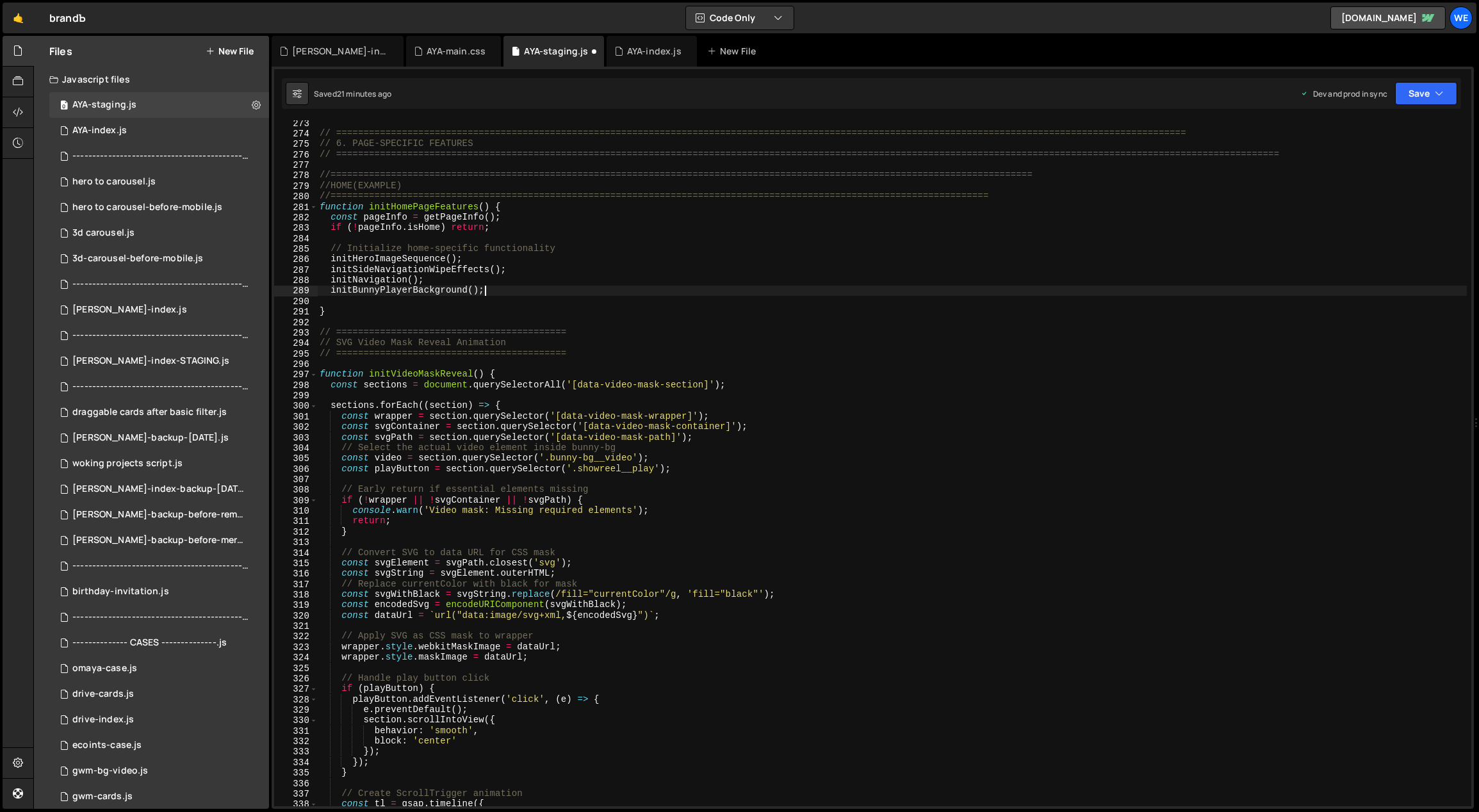
paste textarea "initVideoMaskReveal()"
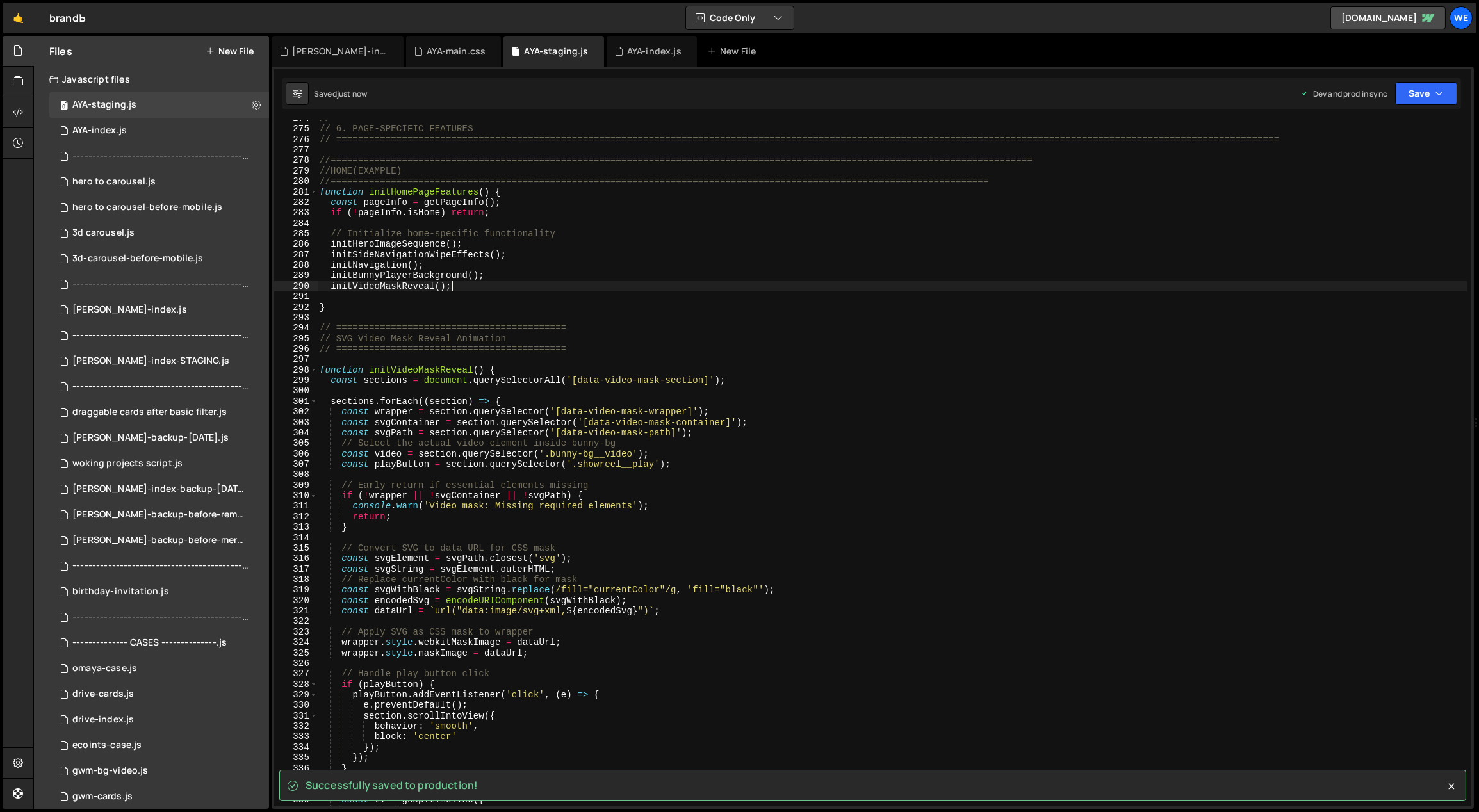
scroll to position [3029, 0]
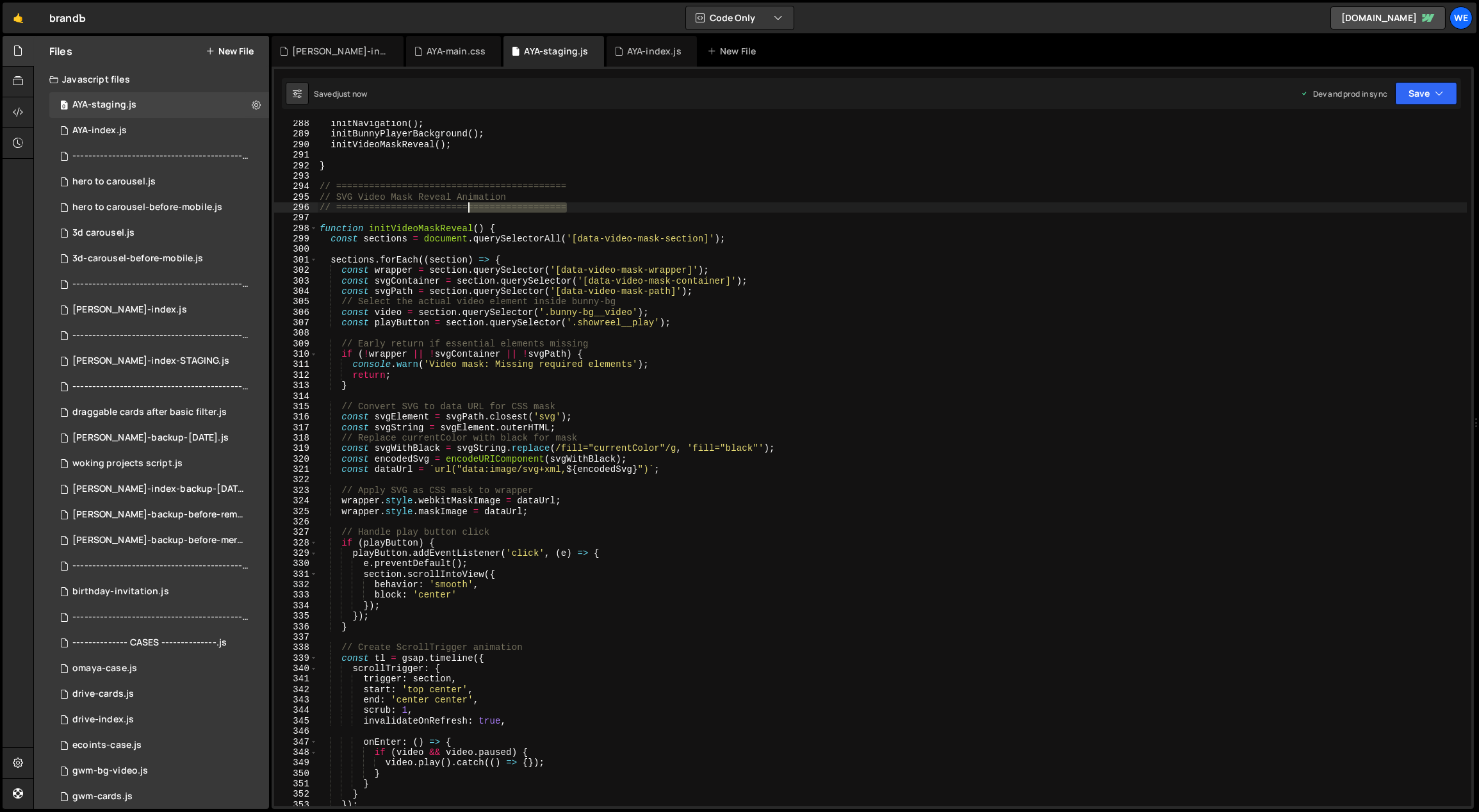
drag, startPoint x: 578, startPoint y: 203, endPoint x: 467, endPoint y: 206, distance: 111.0
click at [467, 206] on div "initNavigation ( ) ; initBunnyPlayerBackground ( ) ; initVideoMaskReveal ( ) ; …" at bounding box center [892, 472] width 1150 height 707
paste textarea "=================="
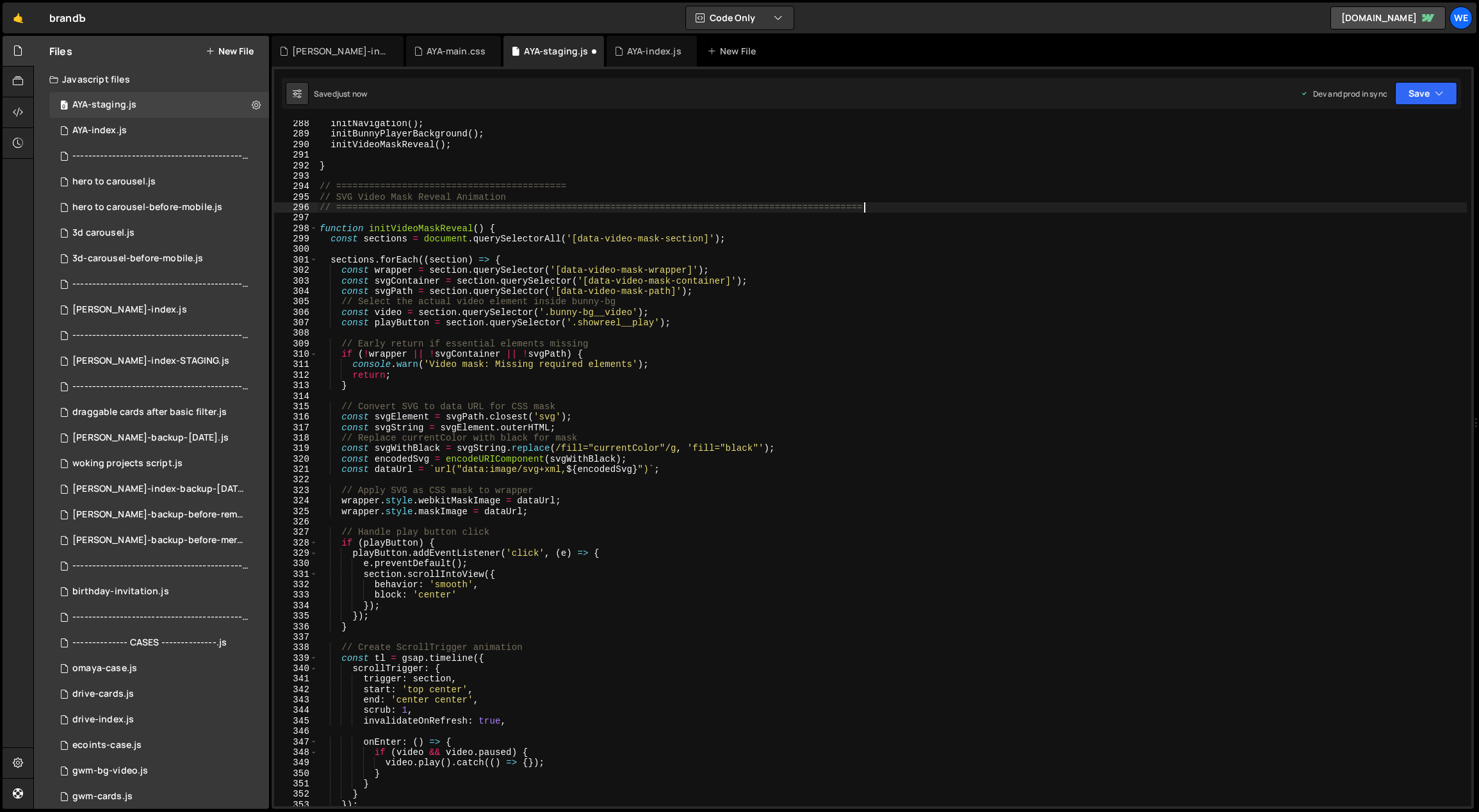
paste textarea "=================="
drag, startPoint x: 577, startPoint y: 187, endPoint x: 467, endPoint y: 187, distance: 110.0
click at [468, 187] on div "initNavigation ( ) ; initBunnyPlayerBackground ( ) ; initVideoMaskReveal ( ) ; …" at bounding box center [892, 472] width 1150 height 707
paste textarea "=================="
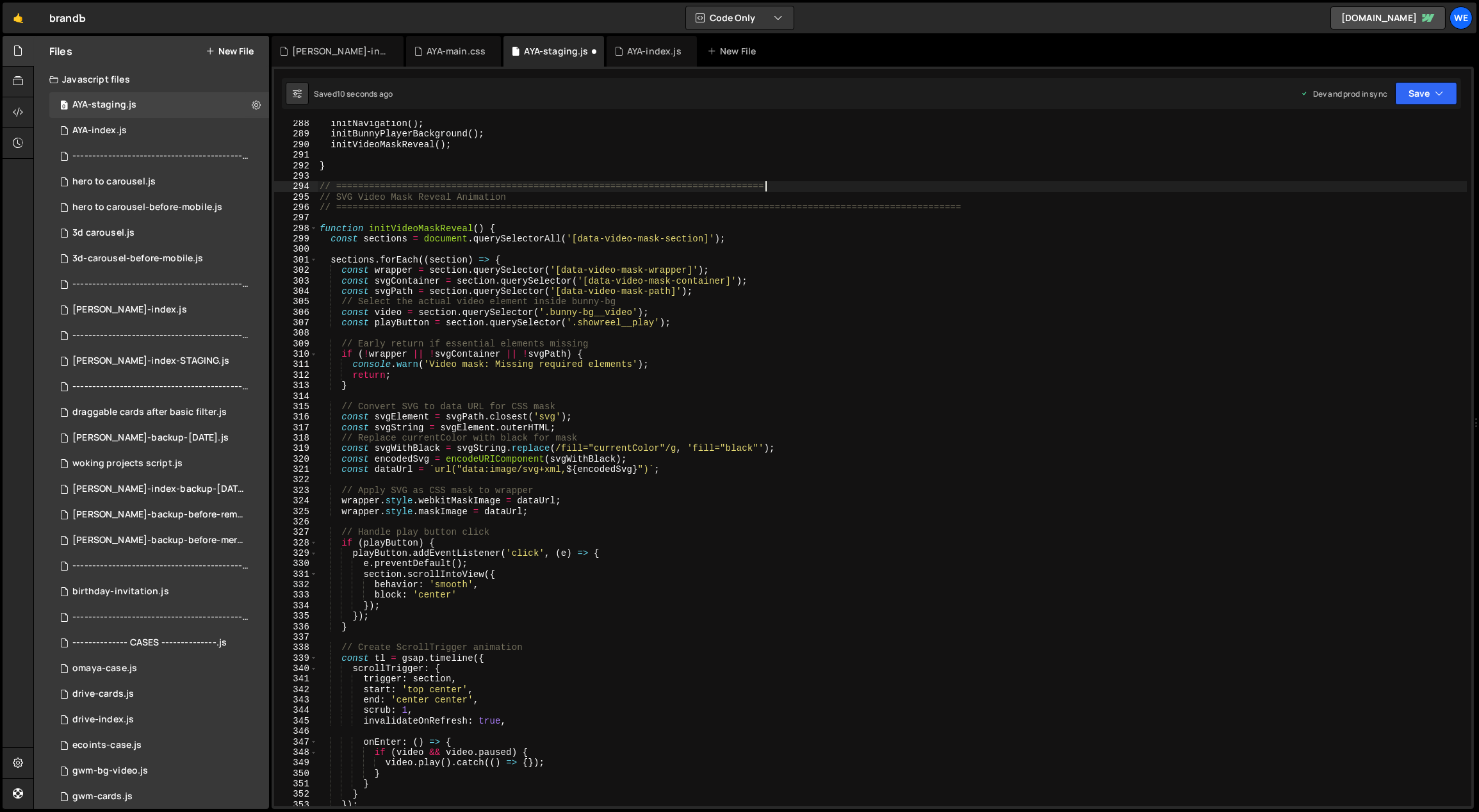
paste textarea "=================="
type textarea "// ============================================================================…"
click at [569, 217] on div "initNavigation ( ) ; initBunnyPlayerBackground ( ) ; initVideoMaskReveal ( ) ; …" at bounding box center [892, 472] width 1150 height 707
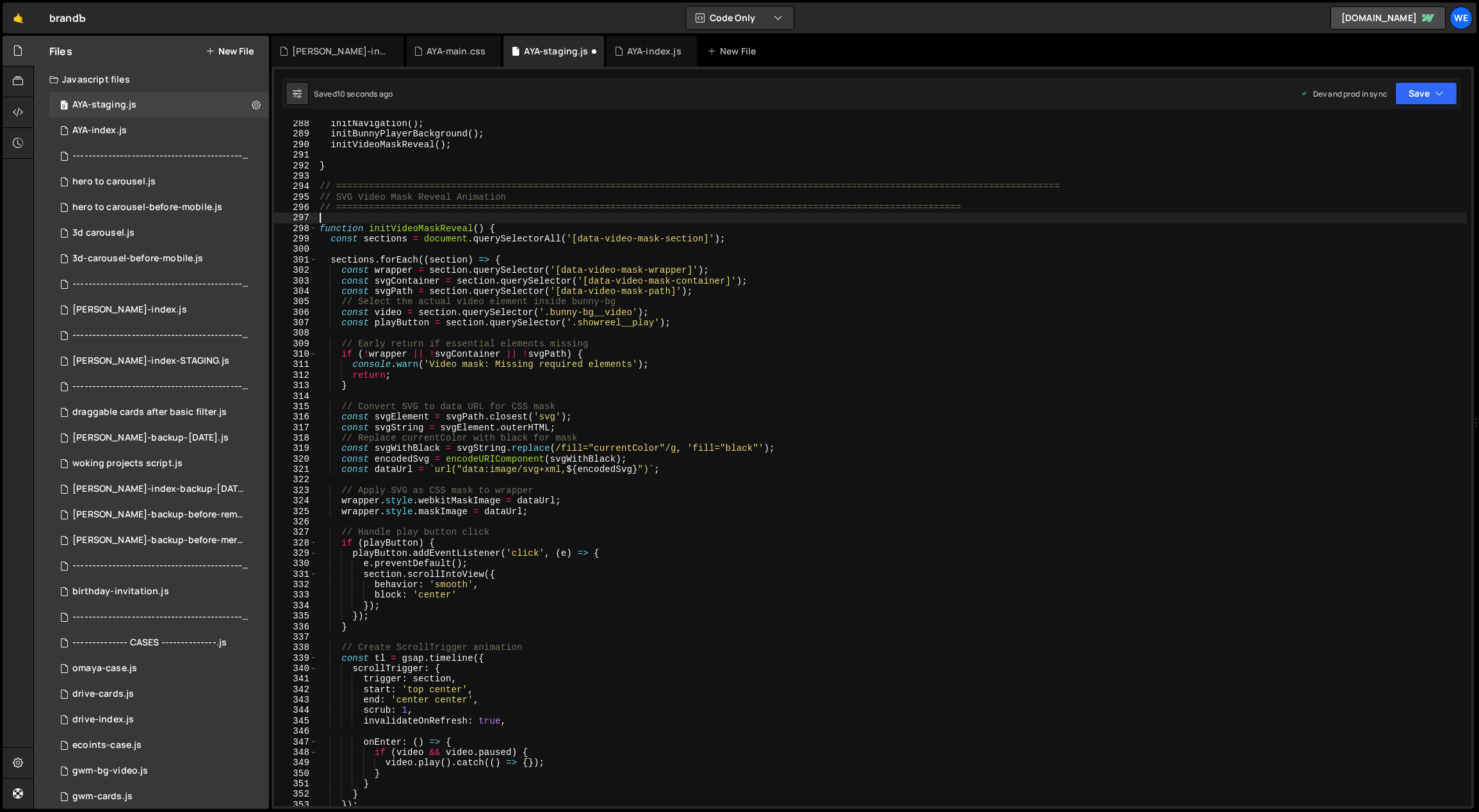
scroll to position [0, 0]
click at [661, 523] on div "initNavigation ( ) ; initBunnyPlayerBackground ( ) ; initVideoMaskReveal ( ) ; …" at bounding box center [892, 472] width 1150 height 707
drag, startPoint x: 397, startPoint y: 314, endPoint x: 373, endPoint y: 315, distance: 24.0
click at [373, 315] on div "initNavigation ( ) ; initBunnyPlayerBackground ( ) ; initVideoMaskReveal ( ) ; …" at bounding box center [892, 472] width 1150 height 707
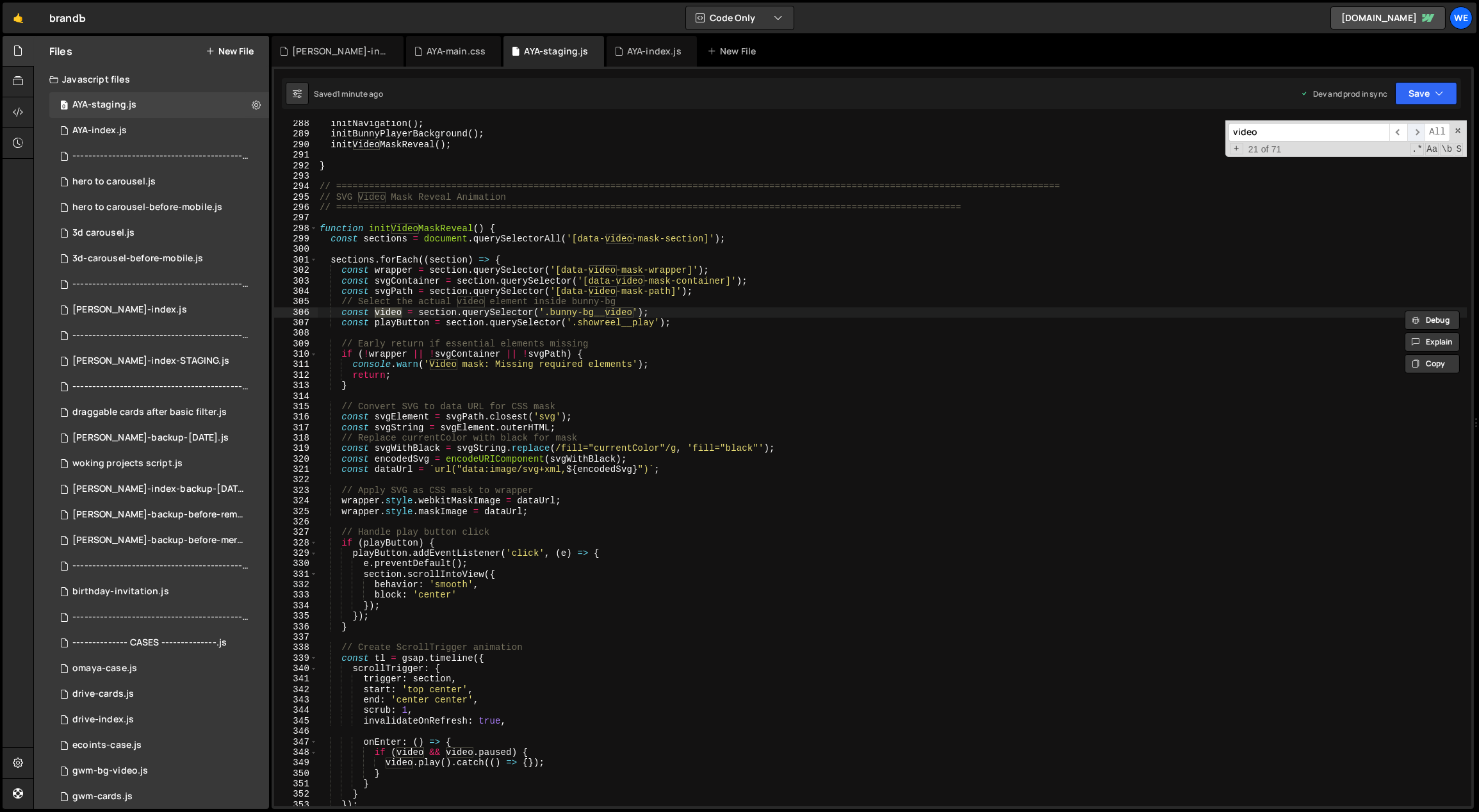
click at [1421, 130] on span "​" at bounding box center [1416, 132] width 18 height 18
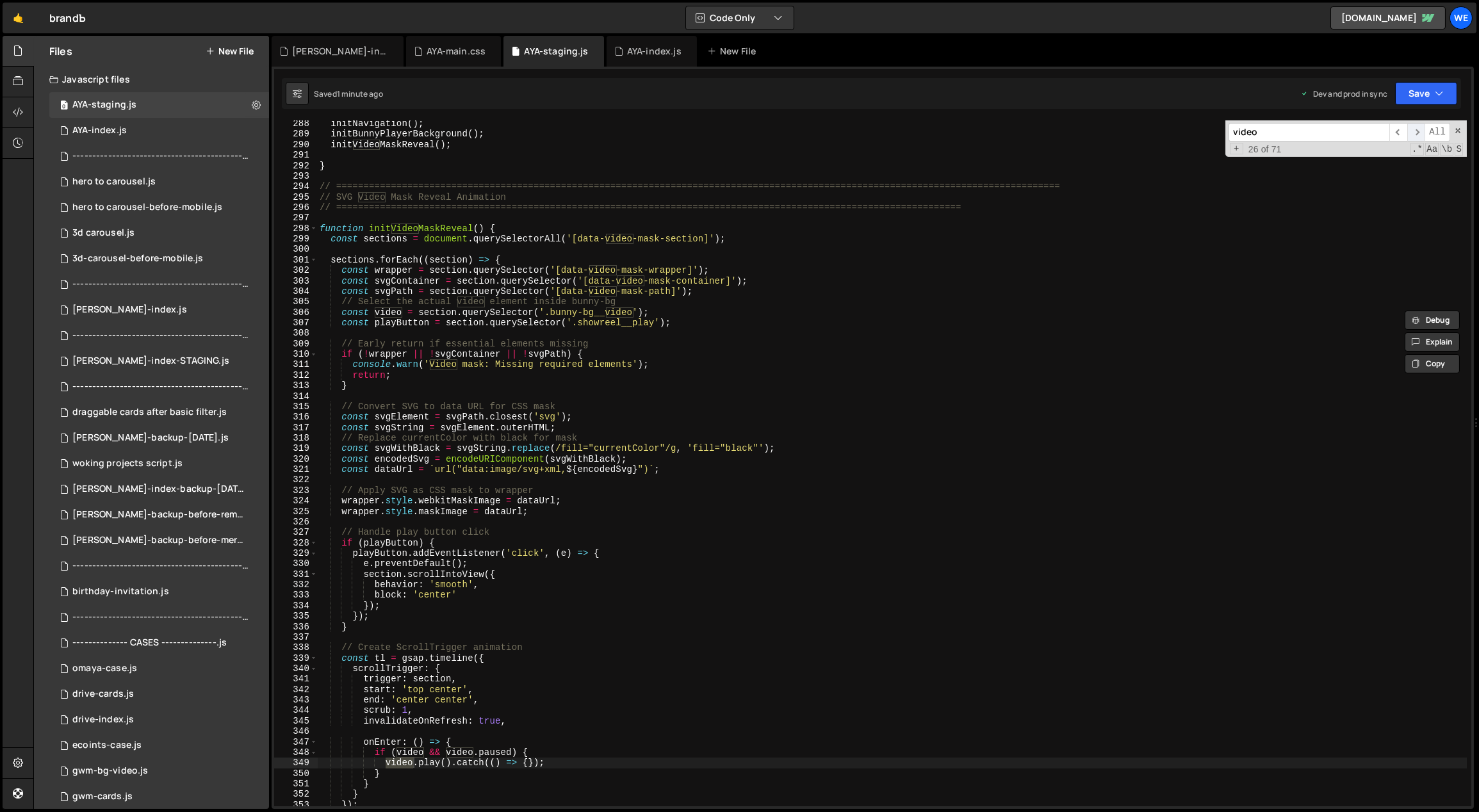
click at [1421, 130] on span "​" at bounding box center [1416, 132] width 18 height 18
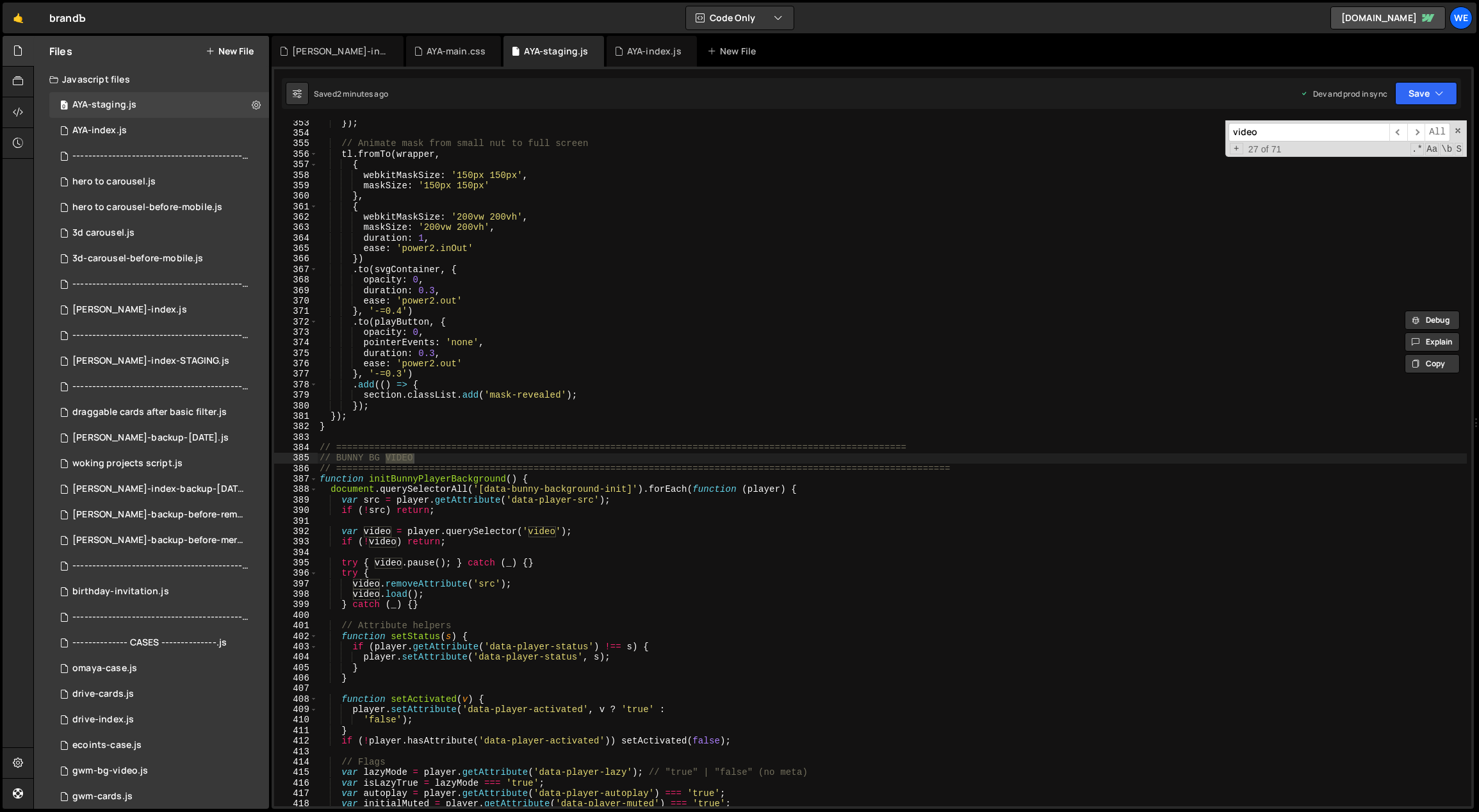
click at [588, 282] on div "}) ; // Animate mask from small nut to full screen tl . fromTo ( wrapper , { we…" at bounding box center [892, 472] width 1150 height 707
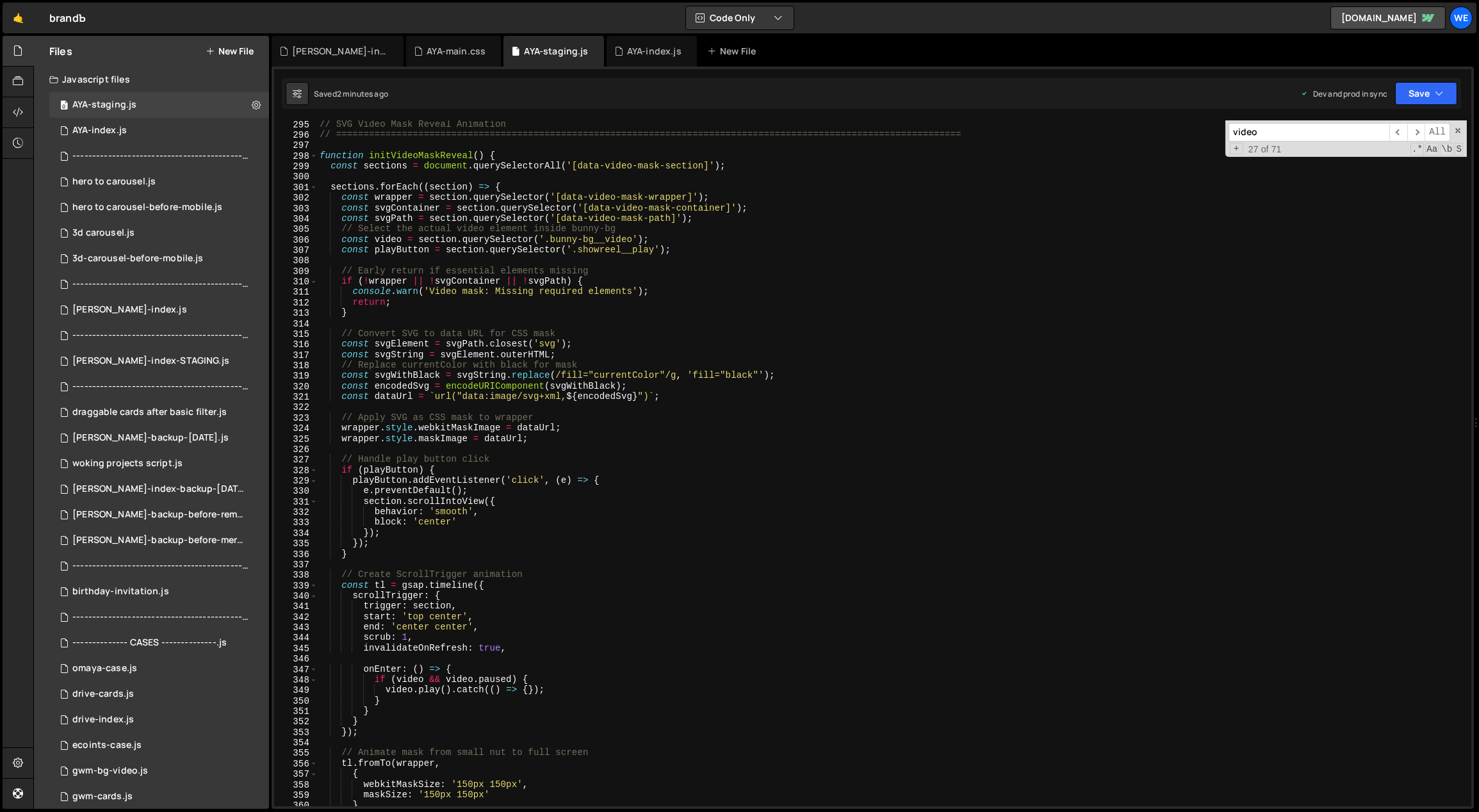
scroll to position [3101, 0]
drag, startPoint x: 401, startPoint y: 239, endPoint x: 378, endPoint y: 242, distance: 23.2
click at [376, 239] on div "// SVG Video Mask Reveal Animation // =========================================…" at bounding box center [892, 472] width 1150 height 707
click at [1418, 129] on span "​" at bounding box center [1416, 132] width 18 height 18
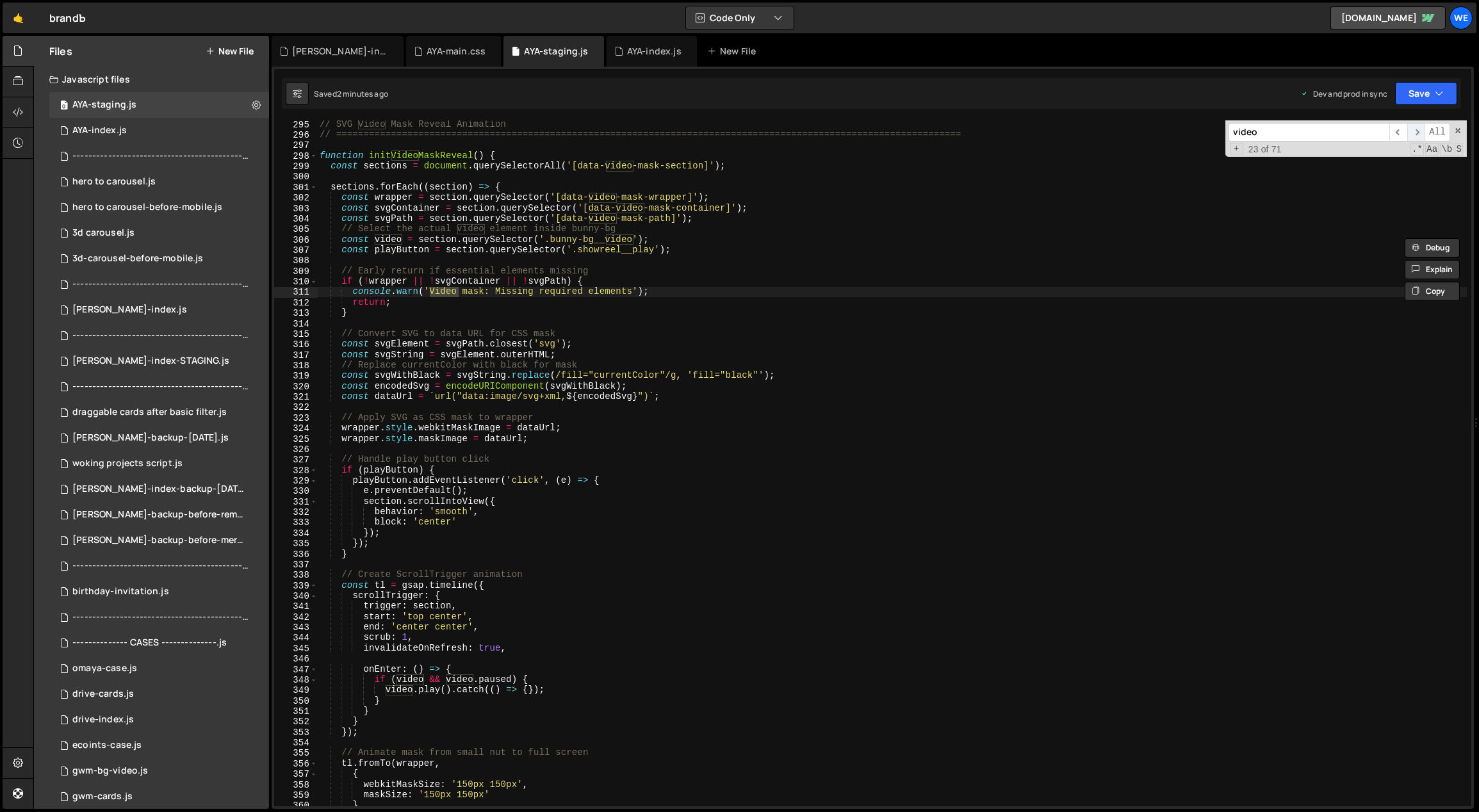
click at [1418, 129] on span "​" at bounding box center [1416, 132] width 18 height 18
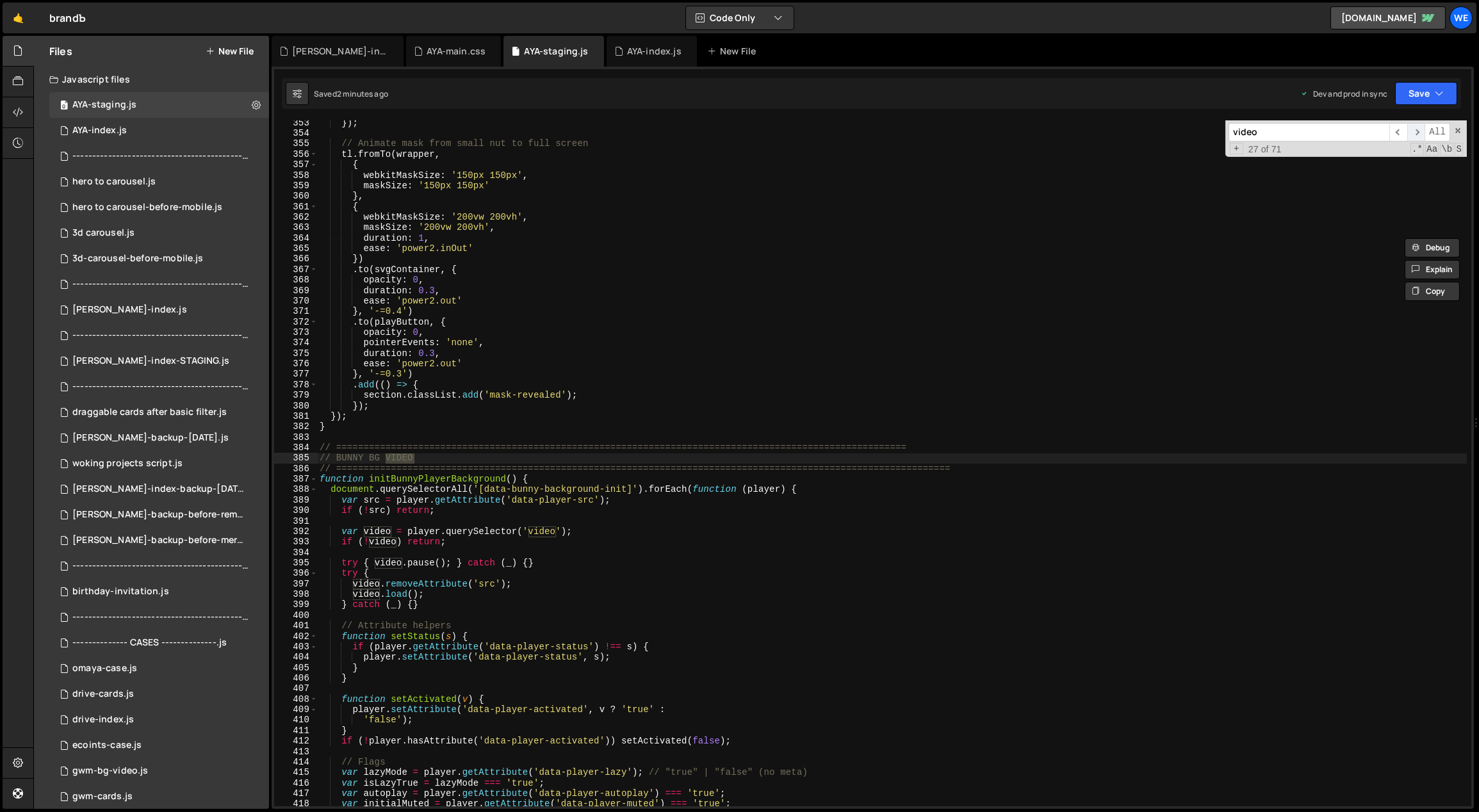
scroll to position [3710, 0]
click at [650, 417] on div "}) ; // Animate mask from small nut to full screen tl . fromTo ( wrapper , { we…" at bounding box center [892, 472] width 1150 height 707
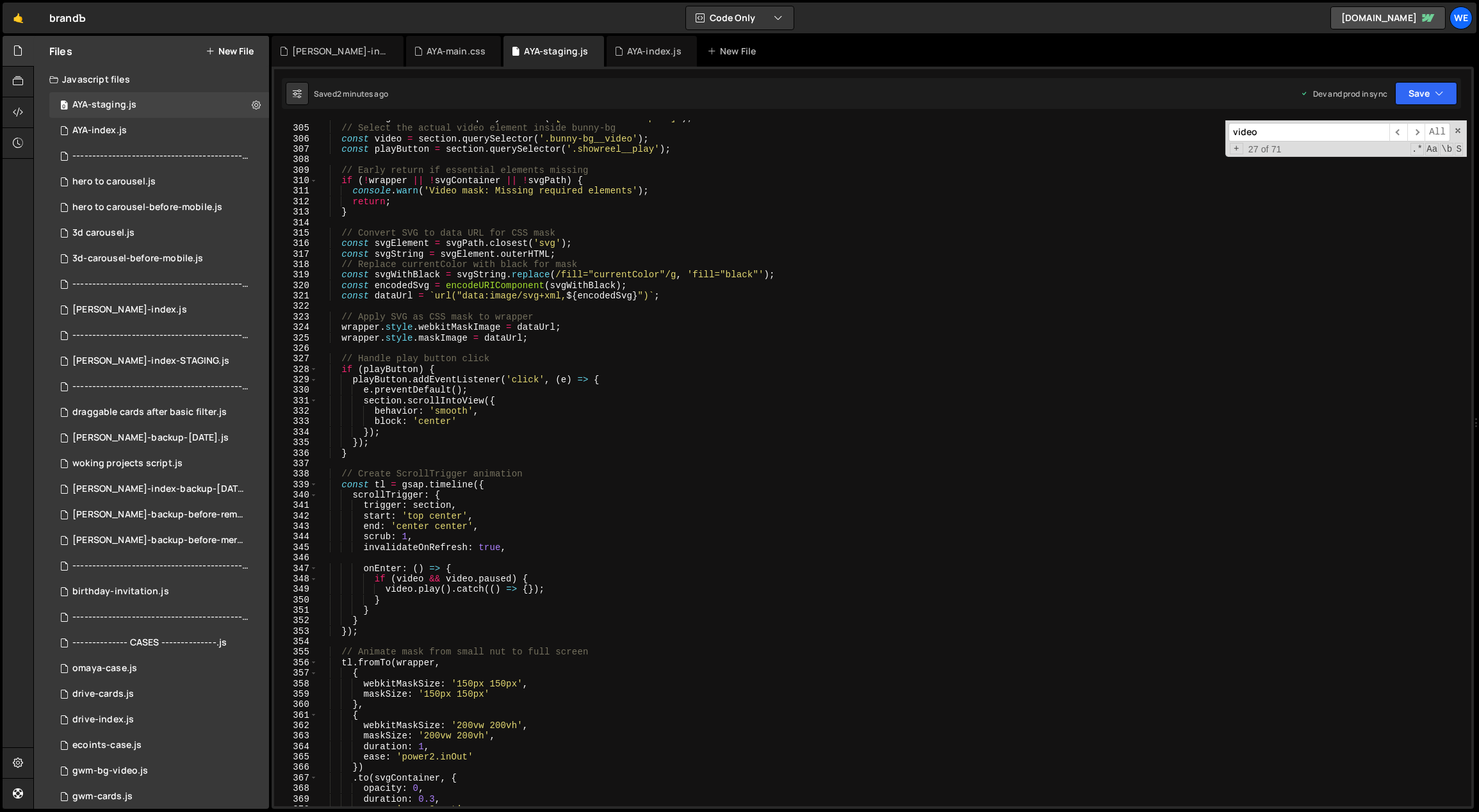
scroll to position [3123, 0]
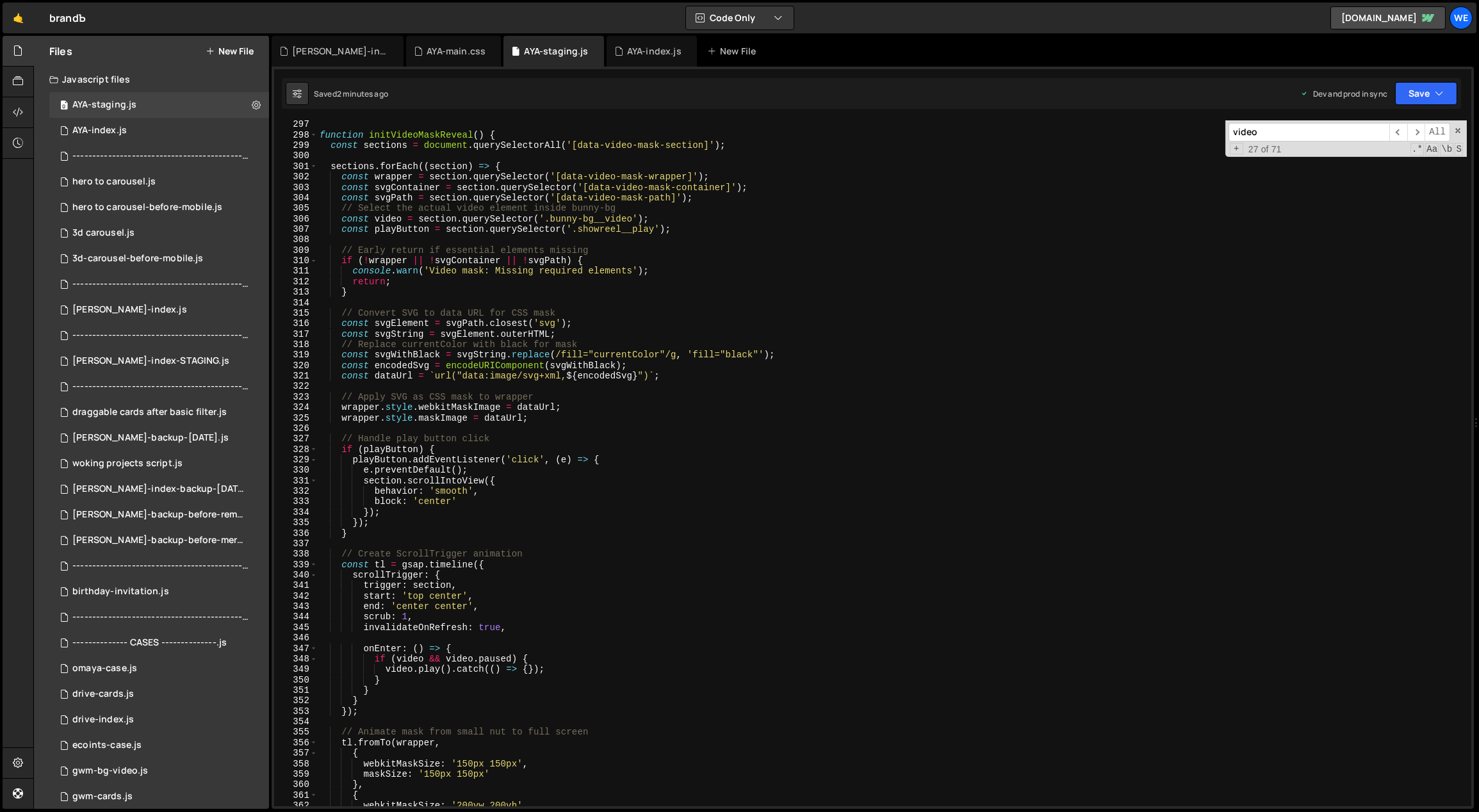
click at [1013, 572] on div "function initVideoMaskReveal ( ) { const sections = document . querySelectorAll…" at bounding box center [892, 472] width 1150 height 707
type textarea "scrollTrigger: {"
click at [1335, 130] on input "video" at bounding box center [1309, 132] width 160 height 18
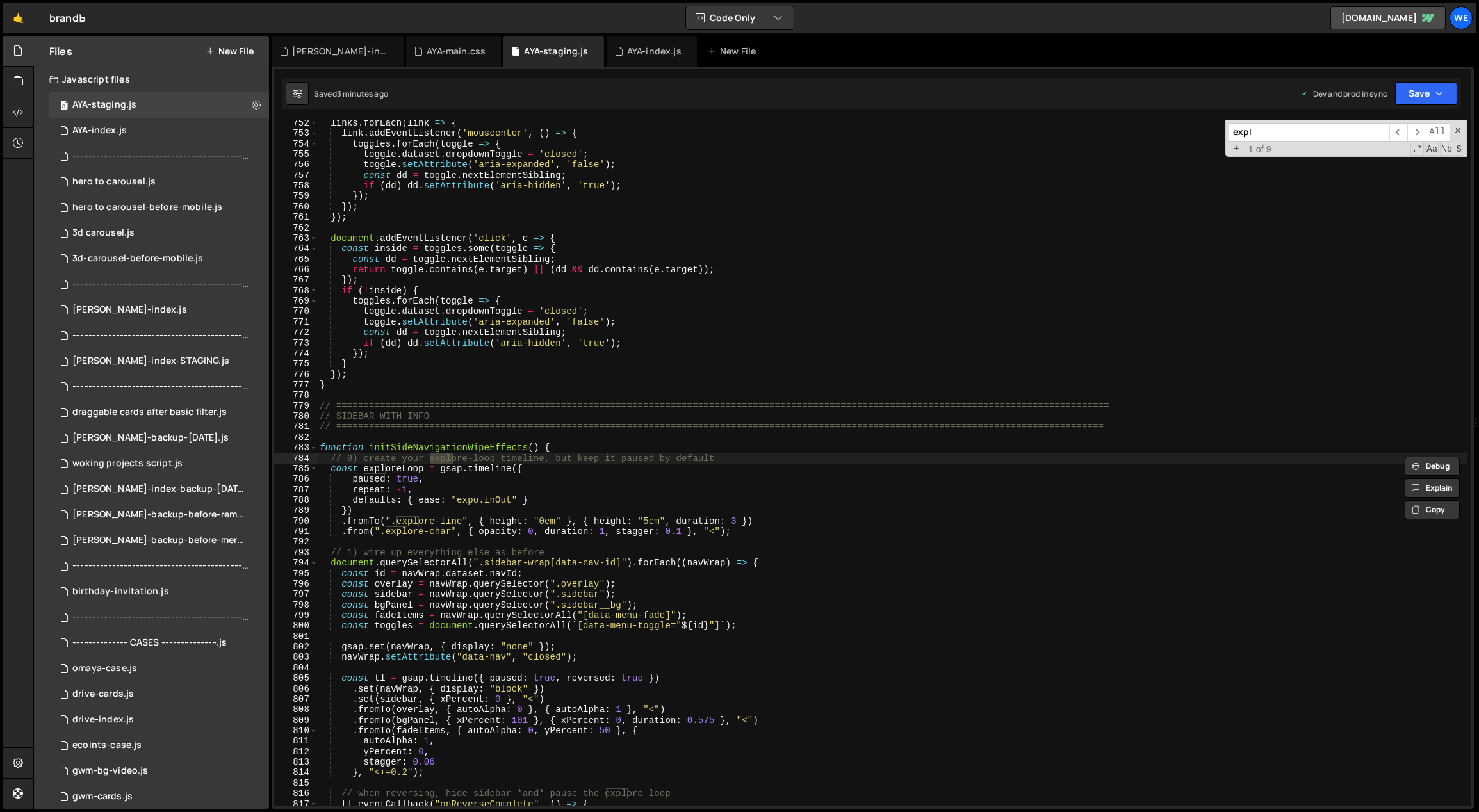
scroll to position [7890, 0]
type input "explore-ch"
click at [717, 507] on div "links . forEach ( link => { link . addEventListener ( 'mouseenter' , ( ) => { t…" at bounding box center [892, 472] width 1150 height 707
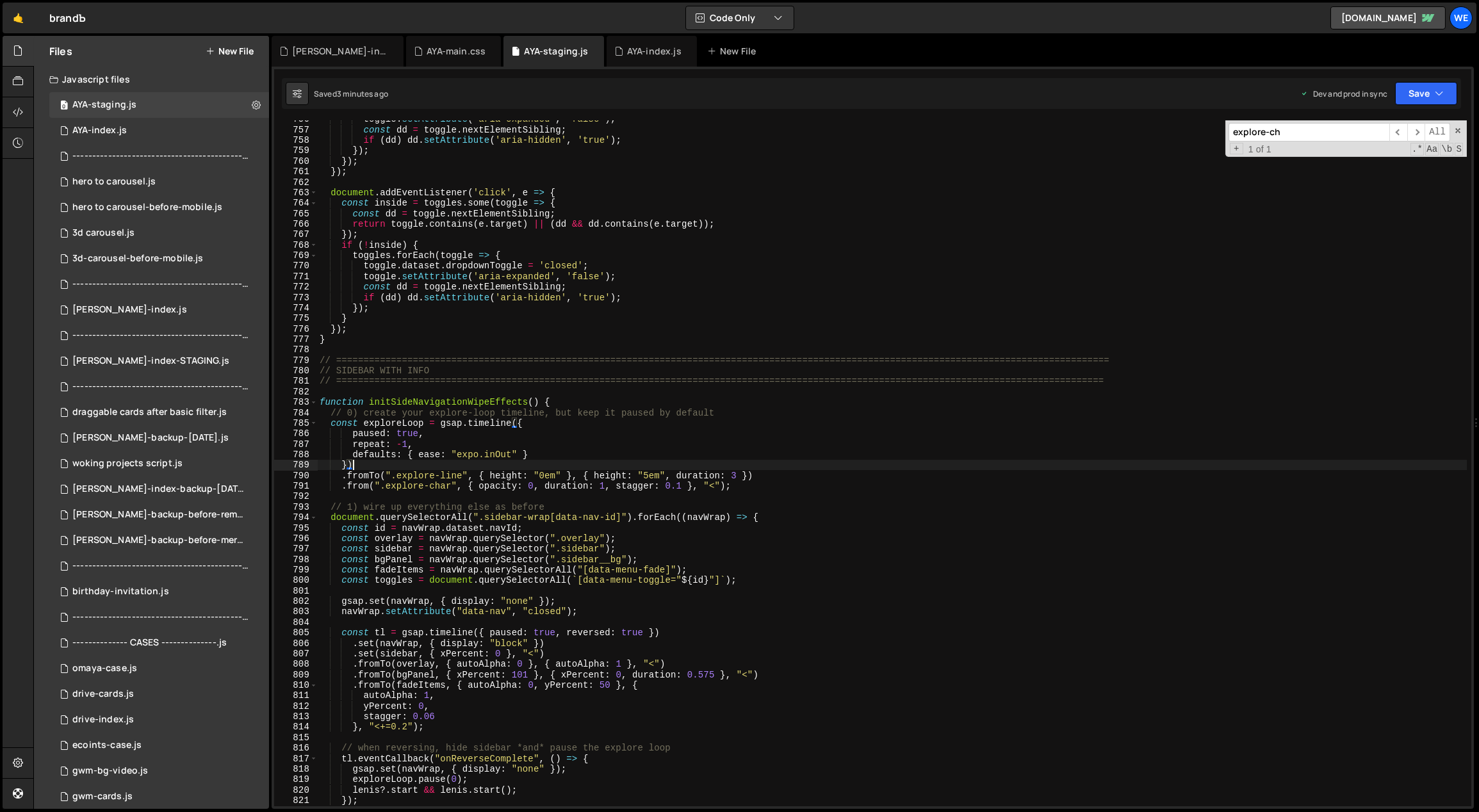
scroll to position [7981, 0]
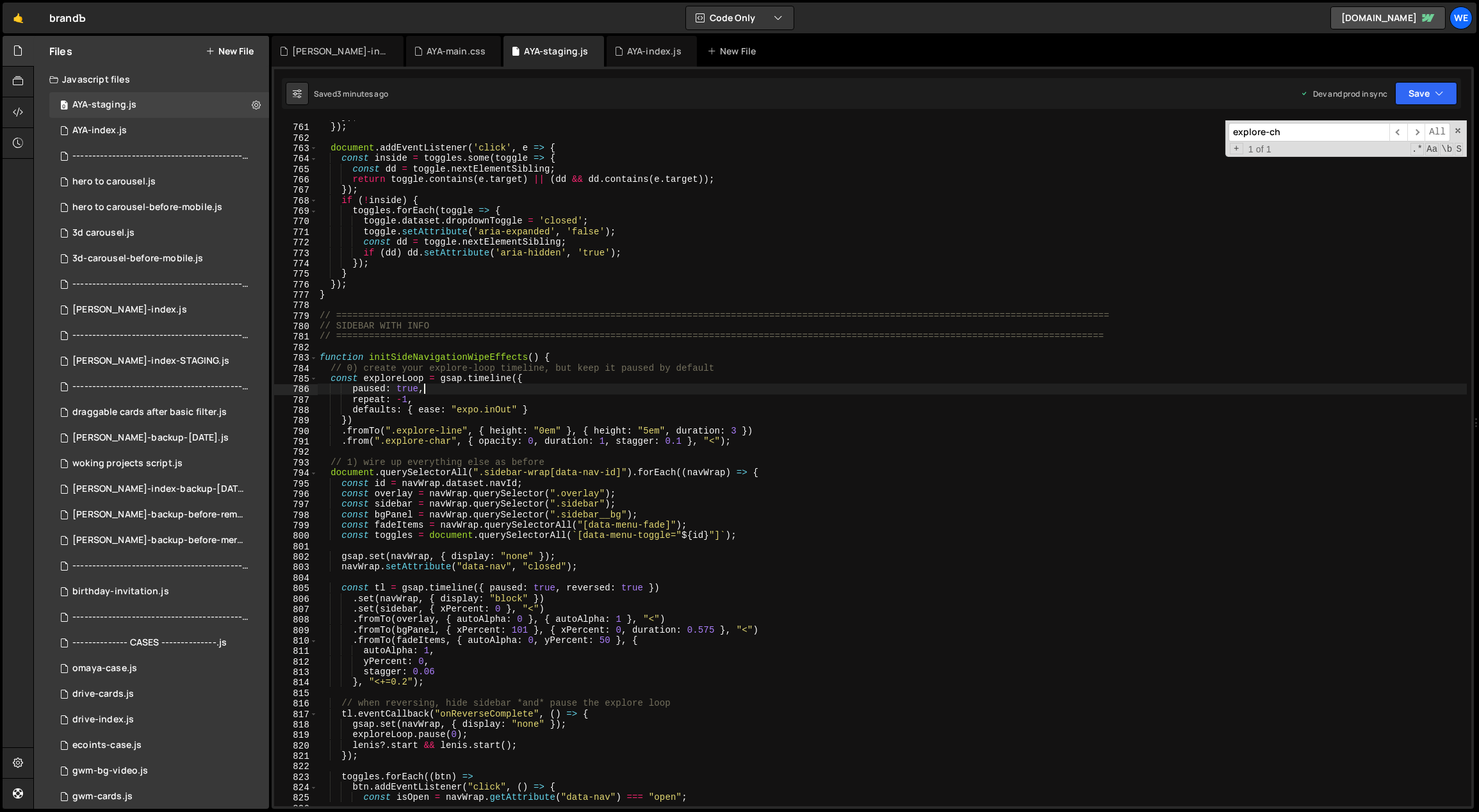
click at [445, 386] on div "}) ; }) ; document . addEventListener ( 'click' , e => { const inside = toggles…" at bounding box center [892, 465] width 1150 height 707
click at [377, 377] on div "}) ; }) ; document . addEventListener ( 'click' , e => { const inside = toggles…" at bounding box center [892, 465] width 1150 height 707
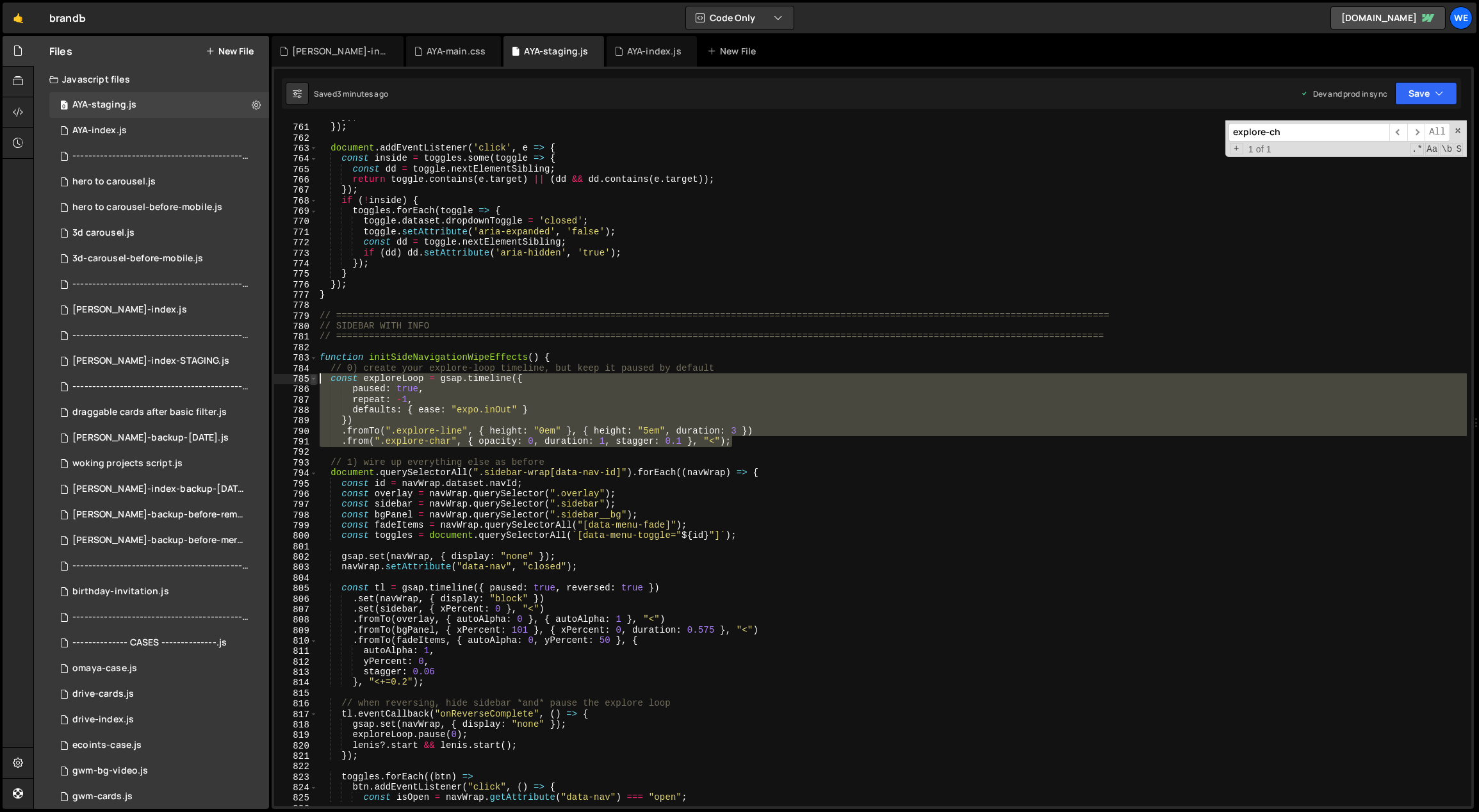
drag, startPoint x: 736, startPoint y: 442, endPoint x: 316, endPoint y: 380, distance: 424.6
click at [316, 380] on div "const exploreLoop = gsap.timeline({ 760 761 762 763 764 765 766 767 768 769 770…" at bounding box center [872, 463] width 1197 height 686
type textarea "const exploreLoop = gsap.timeline({ paused: true,"
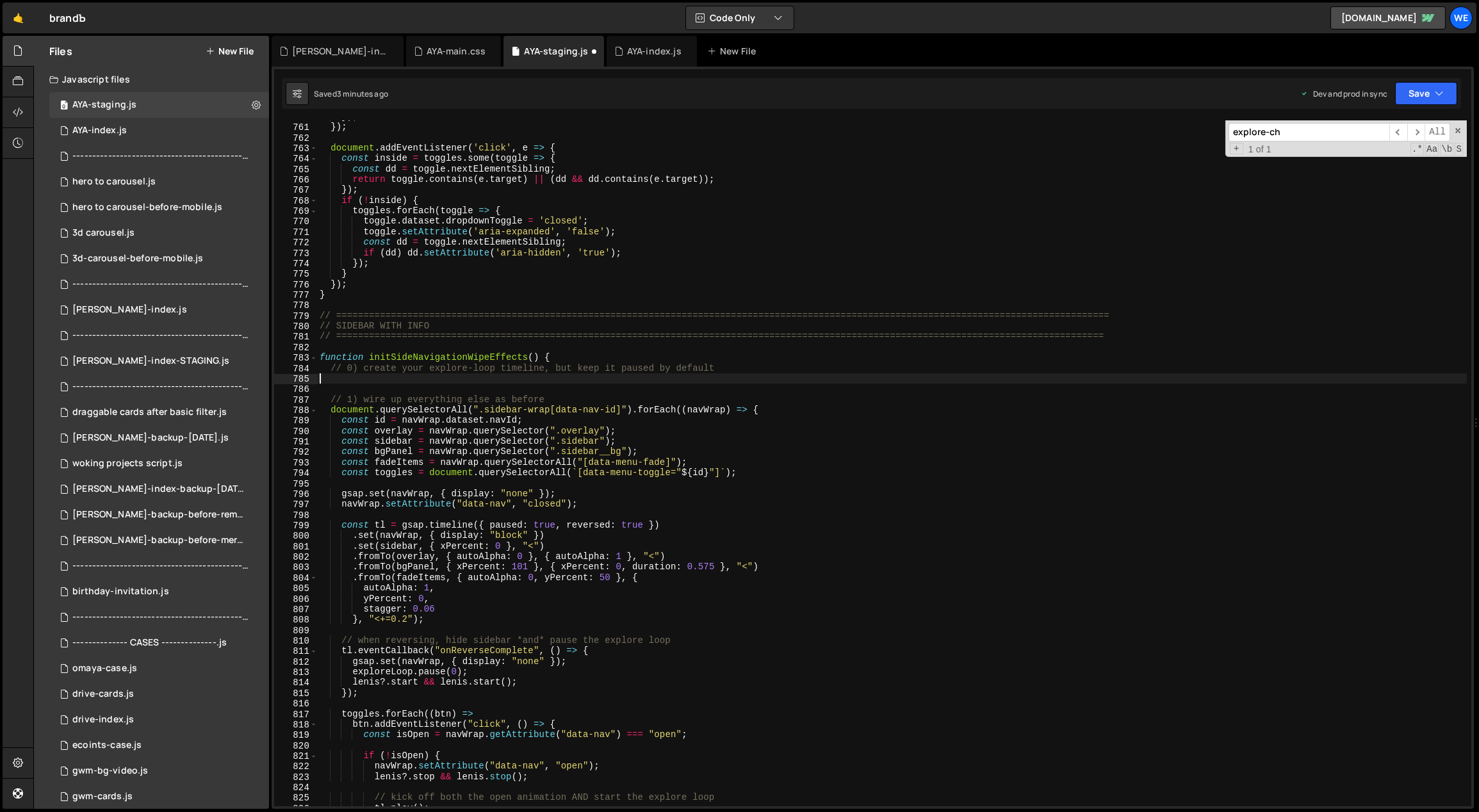
type textarea "// 0) create your explore-loop timeline, but keep it paused by default"
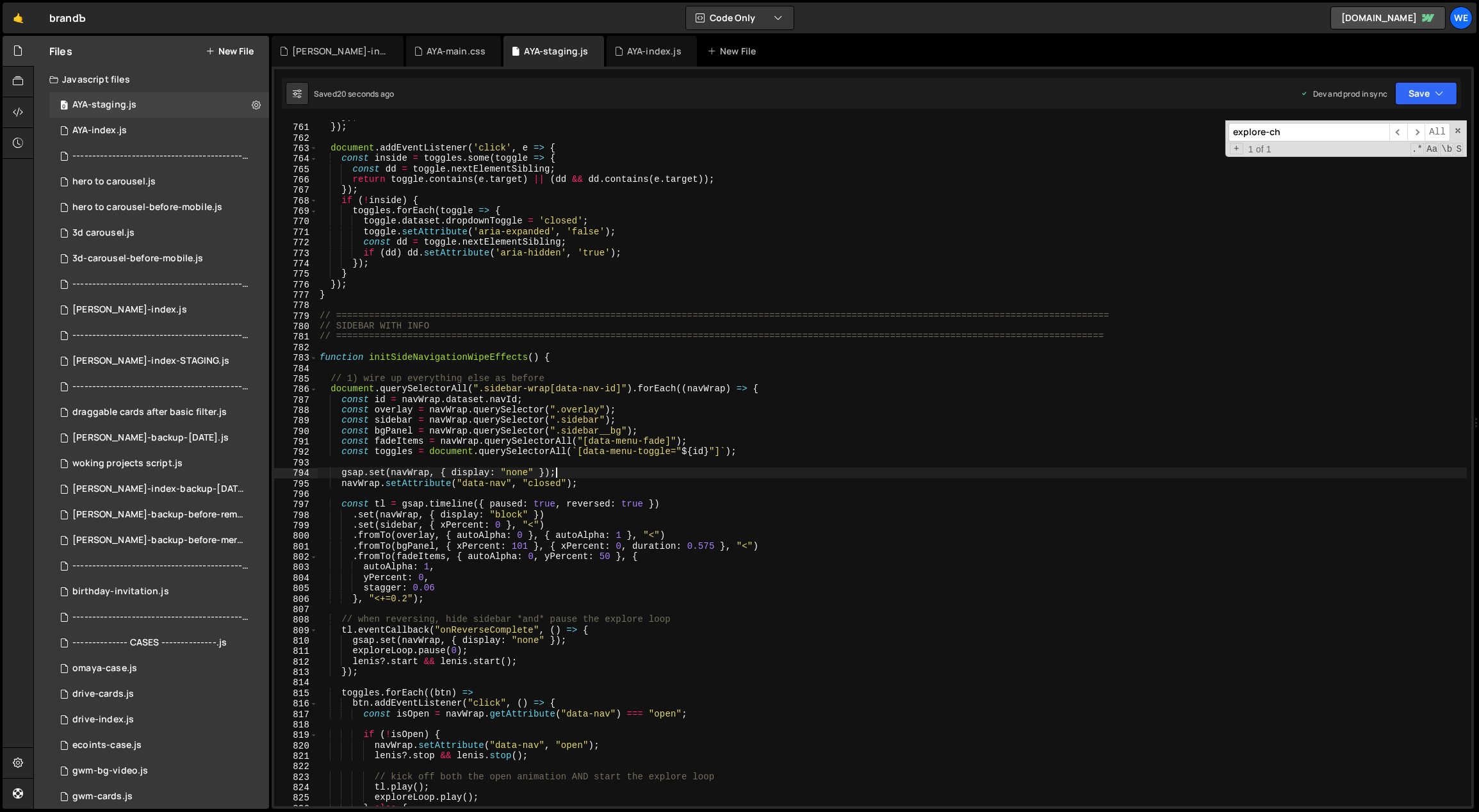
click at [790, 475] on div "}) ; }) ; document . addEventListener ( 'click' , e => { const inside = toggles…" at bounding box center [892, 465] width 1150 height 707
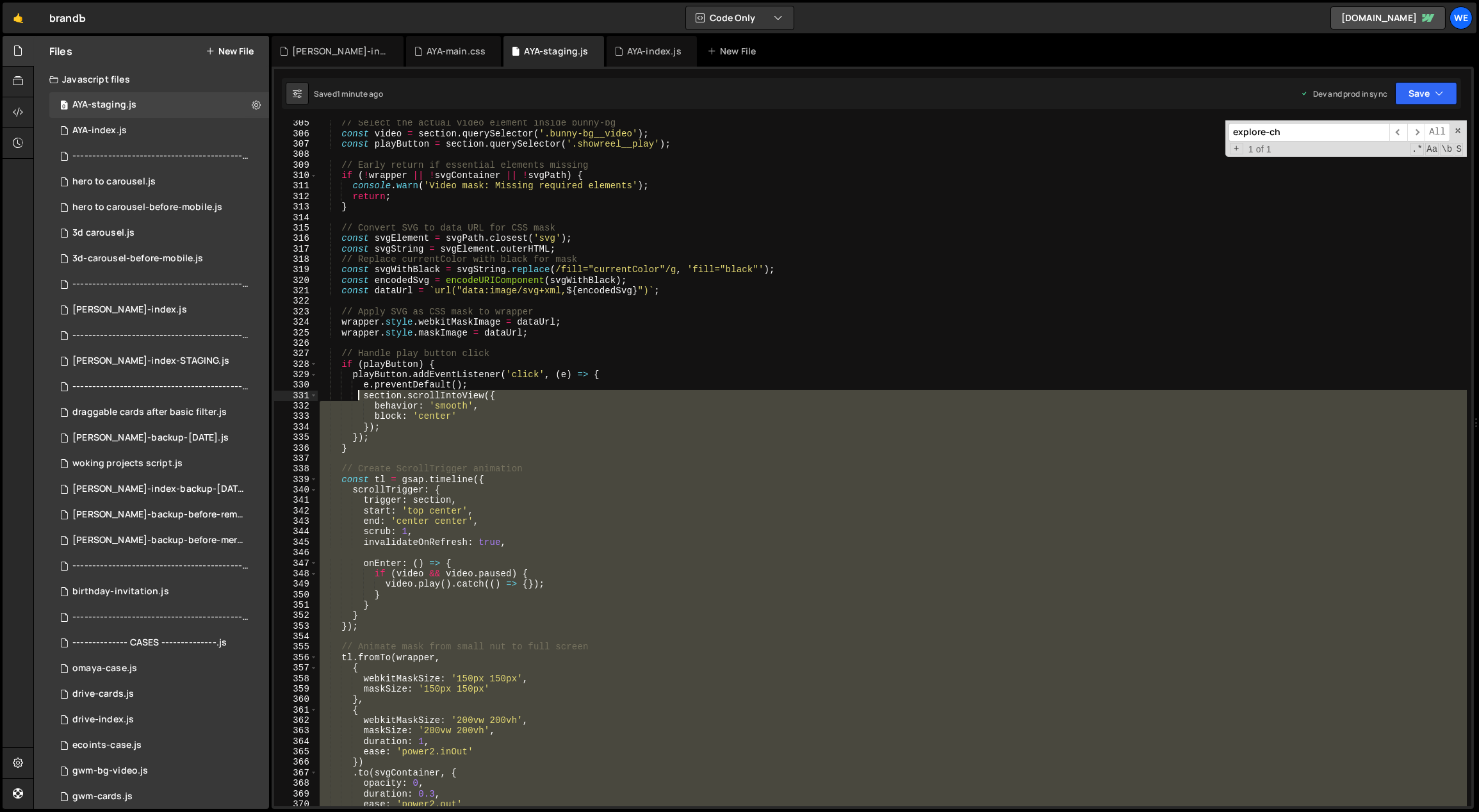
scroll to position [2879, 0]
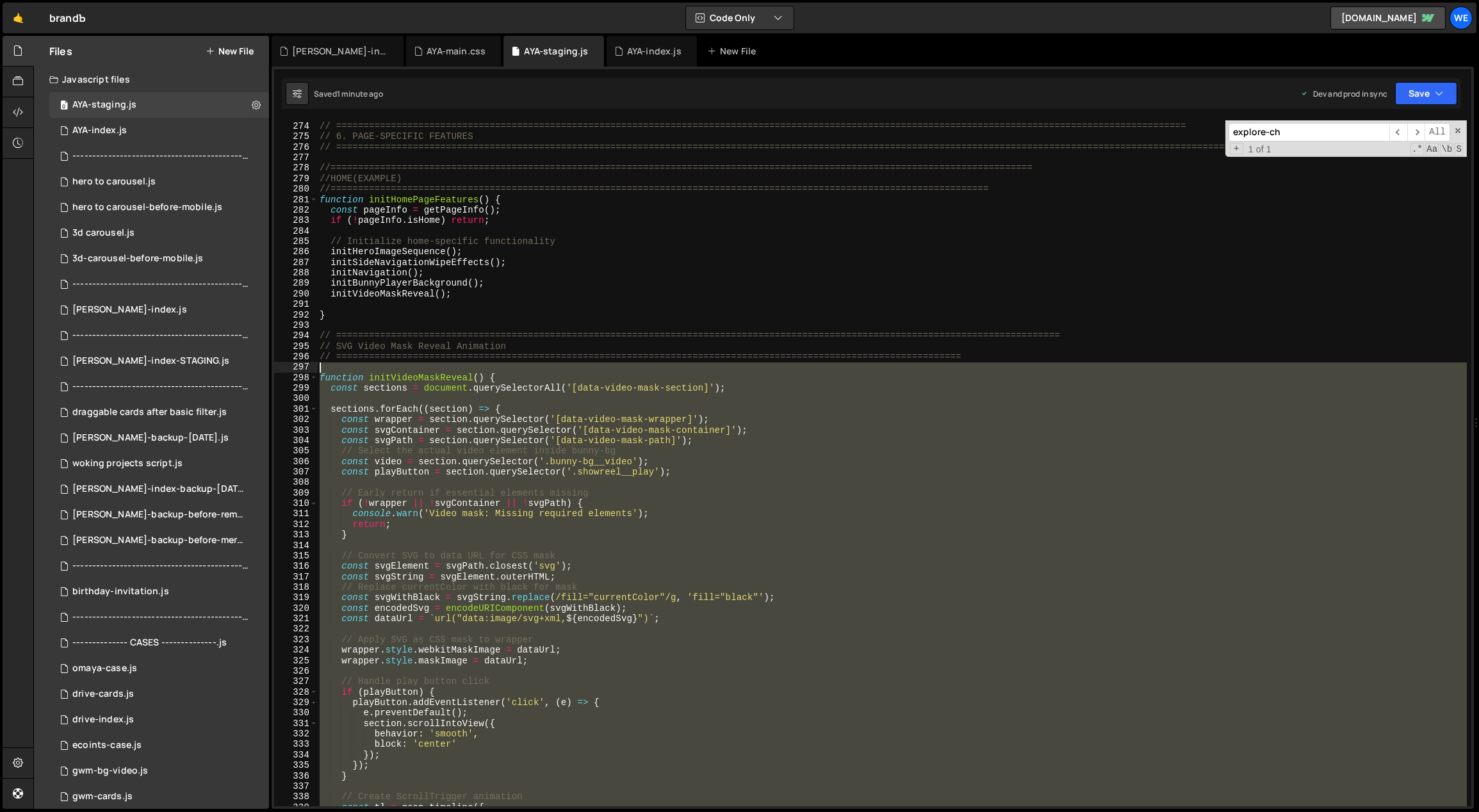
drag, startPoint x: 343, startPoint y: 641, endPoint x: 317, endPoint y: 371, distance: 271.2
click at [317, 371] on div "gsap.set(navWrap, { display: "none" }); 273 274 275 276 277 278 279 280 281 282…" at bounding box center [872, 463] width 1197 height 686
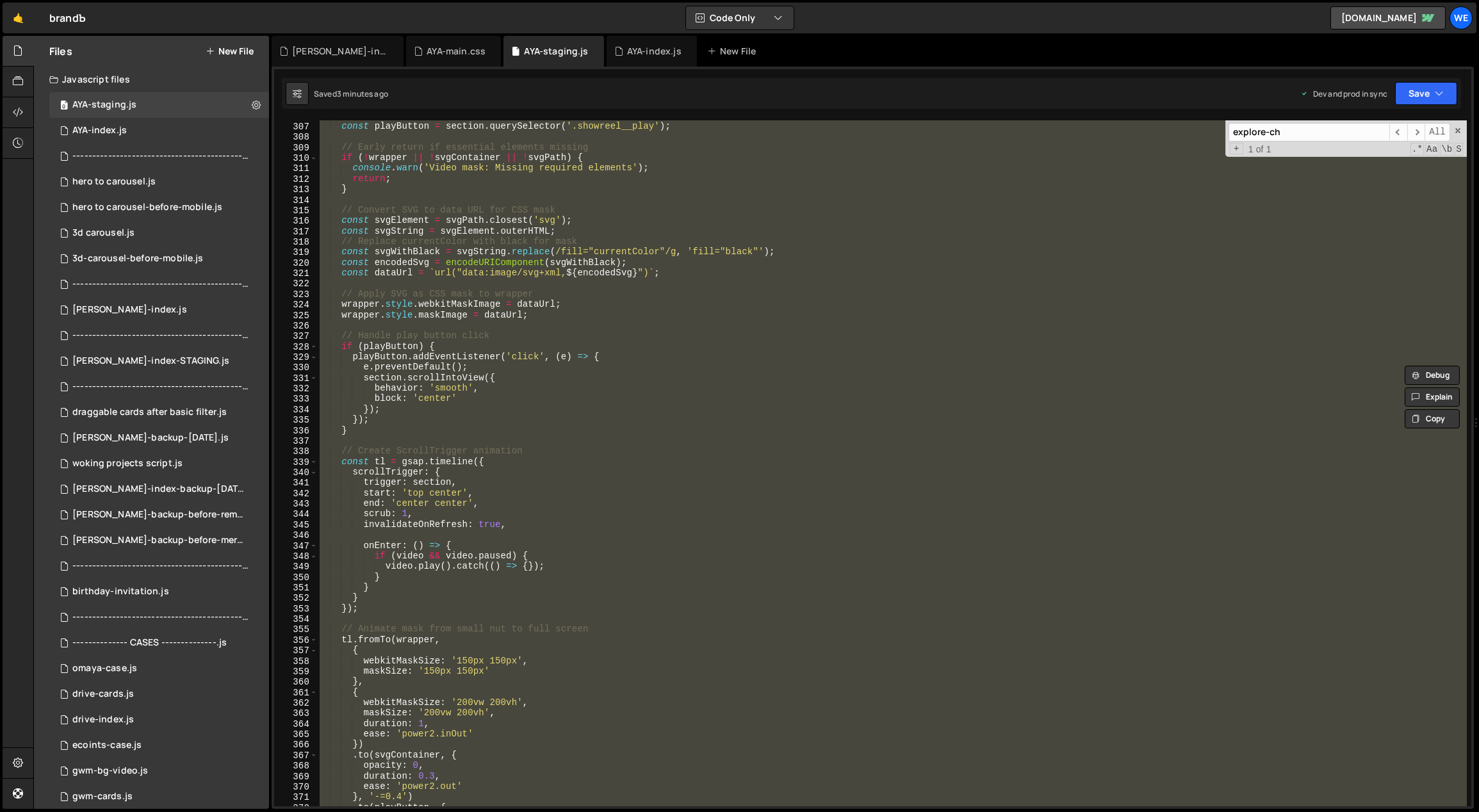
click at [704, 428] on div "const video = section . querySelector ( '.bunny-bg__video' ) ; const playButton…" at bounding box center [892, 463] width 1150 height 686
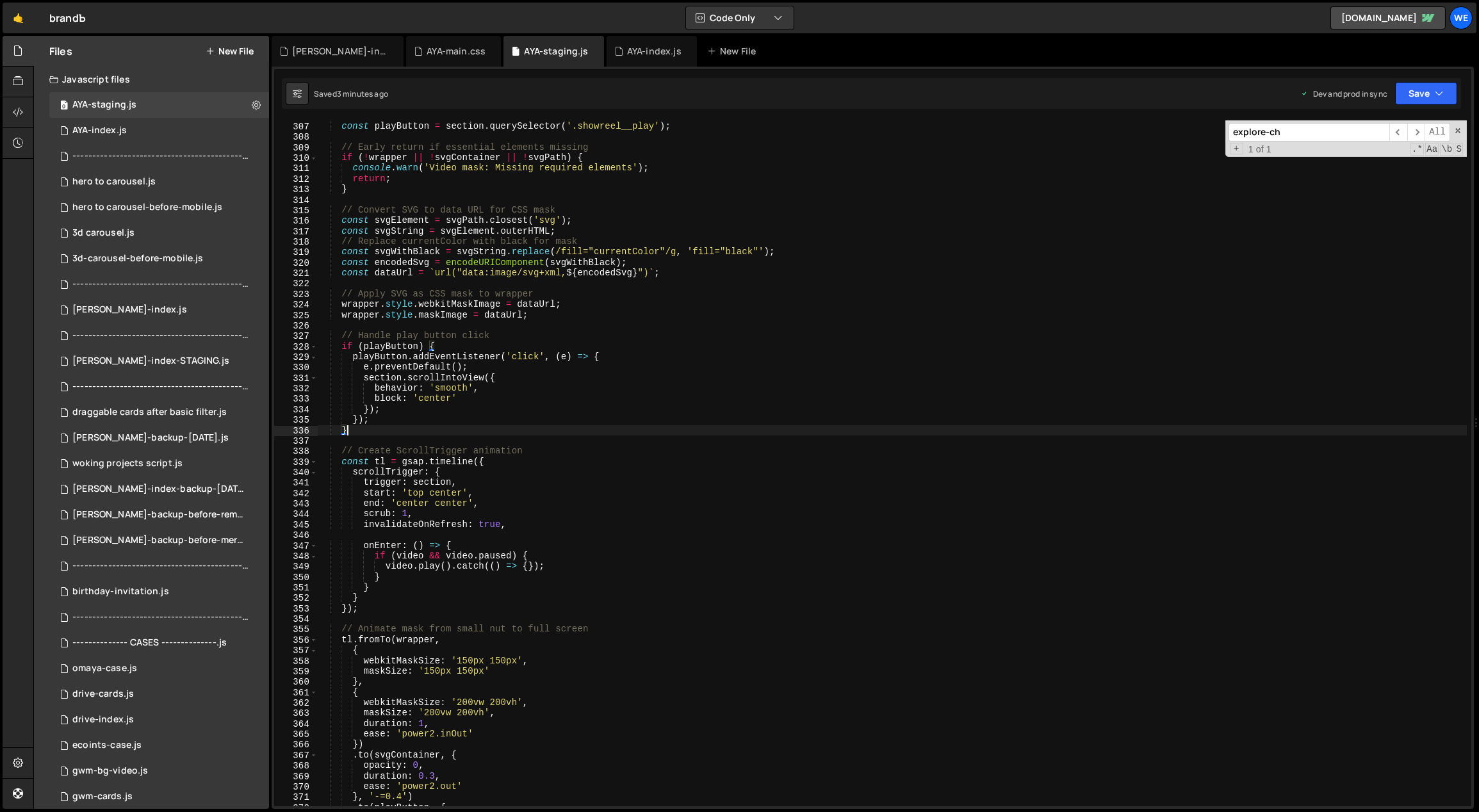
click at [643, 422] on div "const video = section . querySelector ( '.bunny-bg__video' ) ; const playButton…" at bounding box center [892, 464] width 1150 height 707
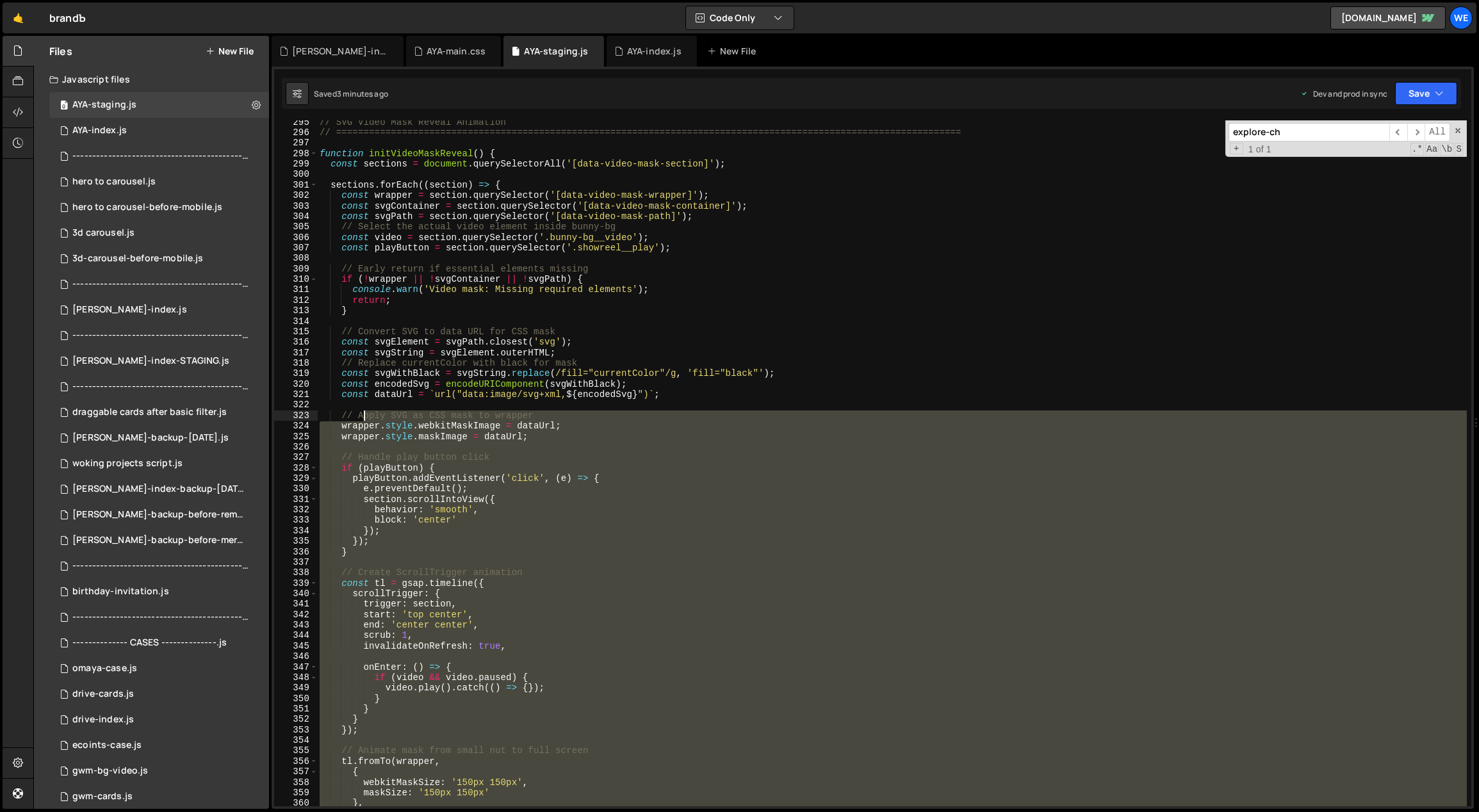
scroll to position [2753, 0]
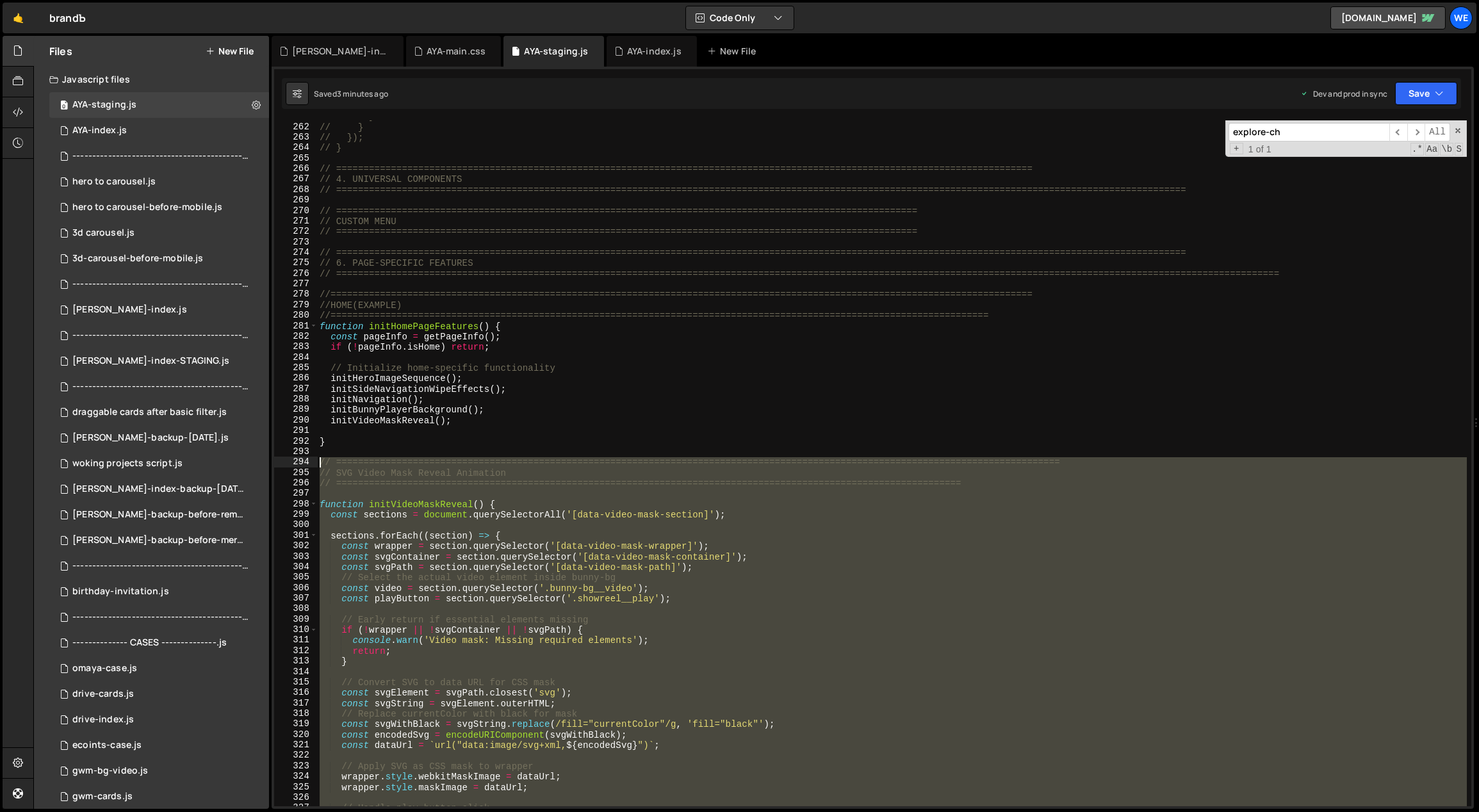
drag, startPoint x: 346, startPoint y: 561, endPoint x: 313, endPoint y: 463, distance: 103.4
click at [313, 463] on div "}); 261 262 263 264 265 266 267 268 269 270 271 272 273 274 275 276 277 278 279…" at bounding box center [872, 463] width 1197 height 686
paste textarea "}"
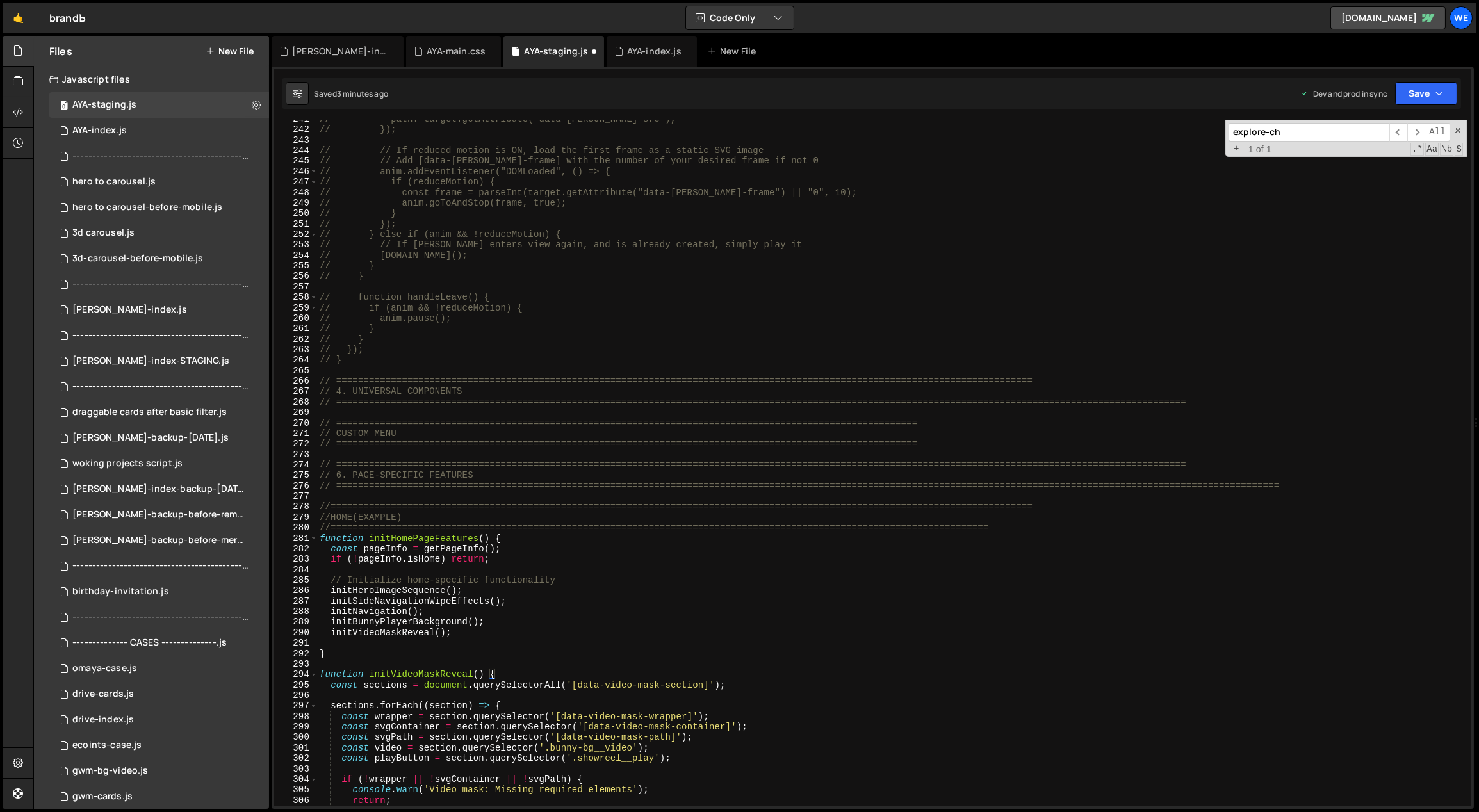
scroll to position [2542, 0]
type textarea "}); }"
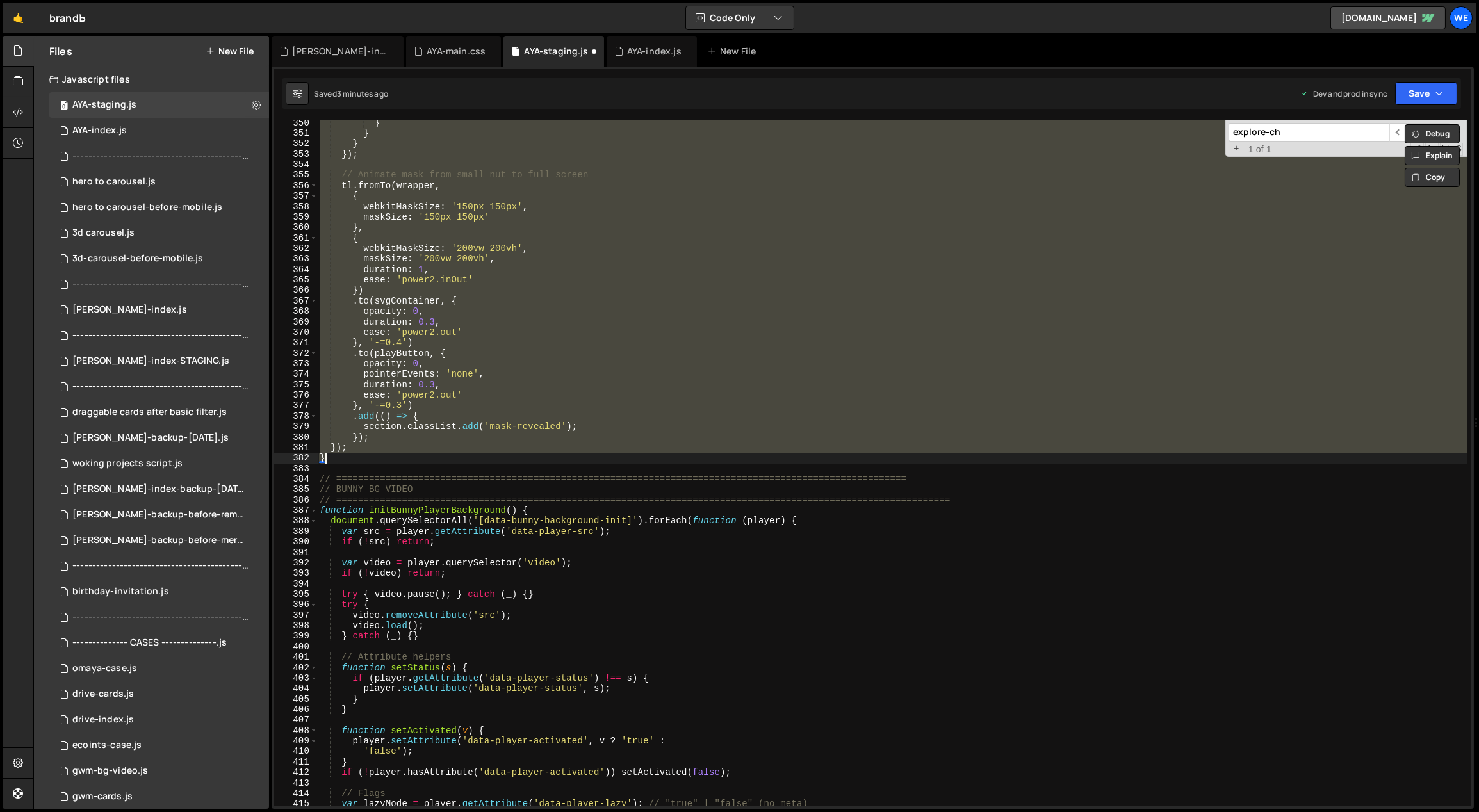
scroll to position [3679, 0]
click at [356, 464] on div "} } } }) ; // Animate mask from small nut to full screen tl . fromTo ( wrapper …" at bounding box center [892, 472] width 1150 height 707
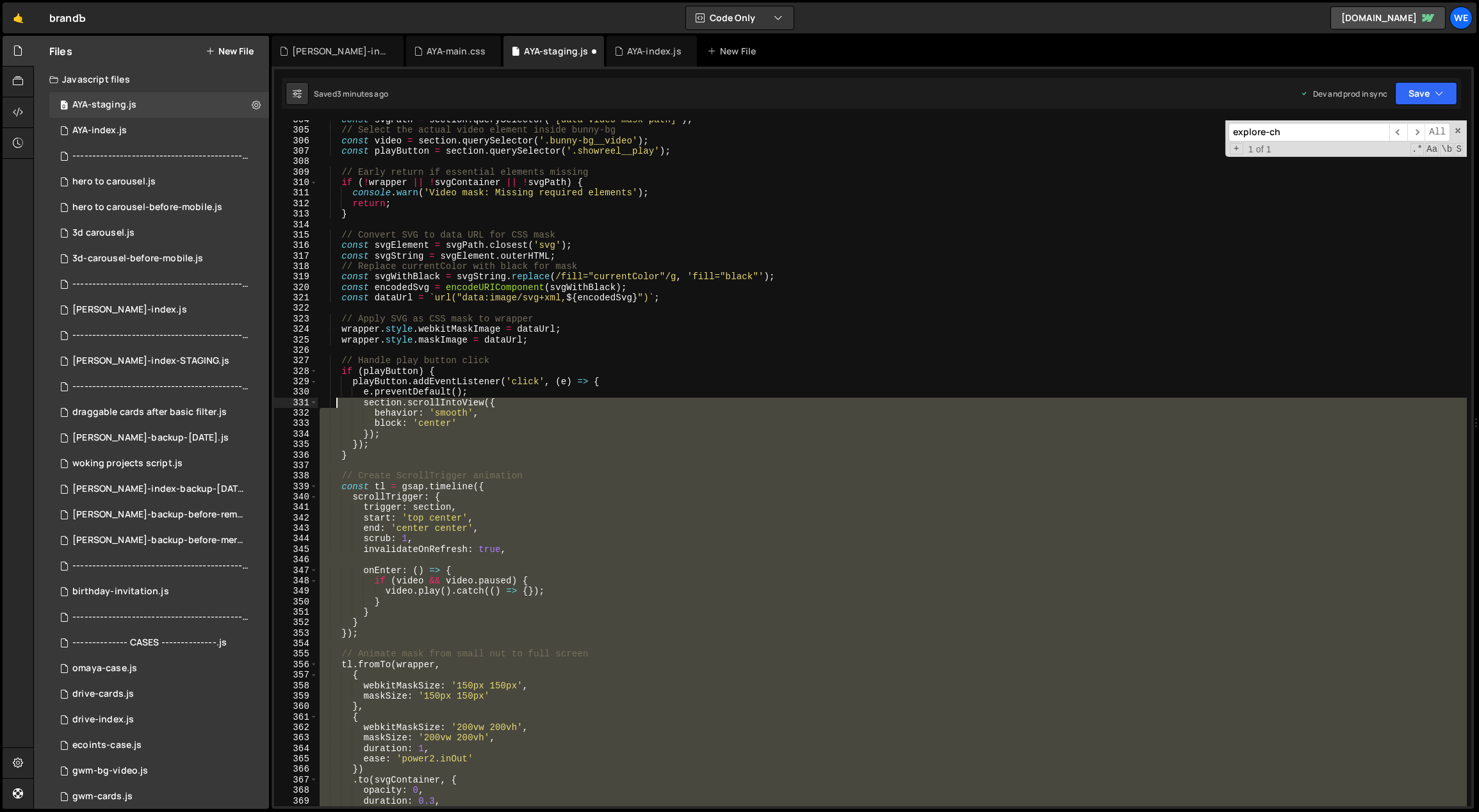
scroll to position [2954, 0]
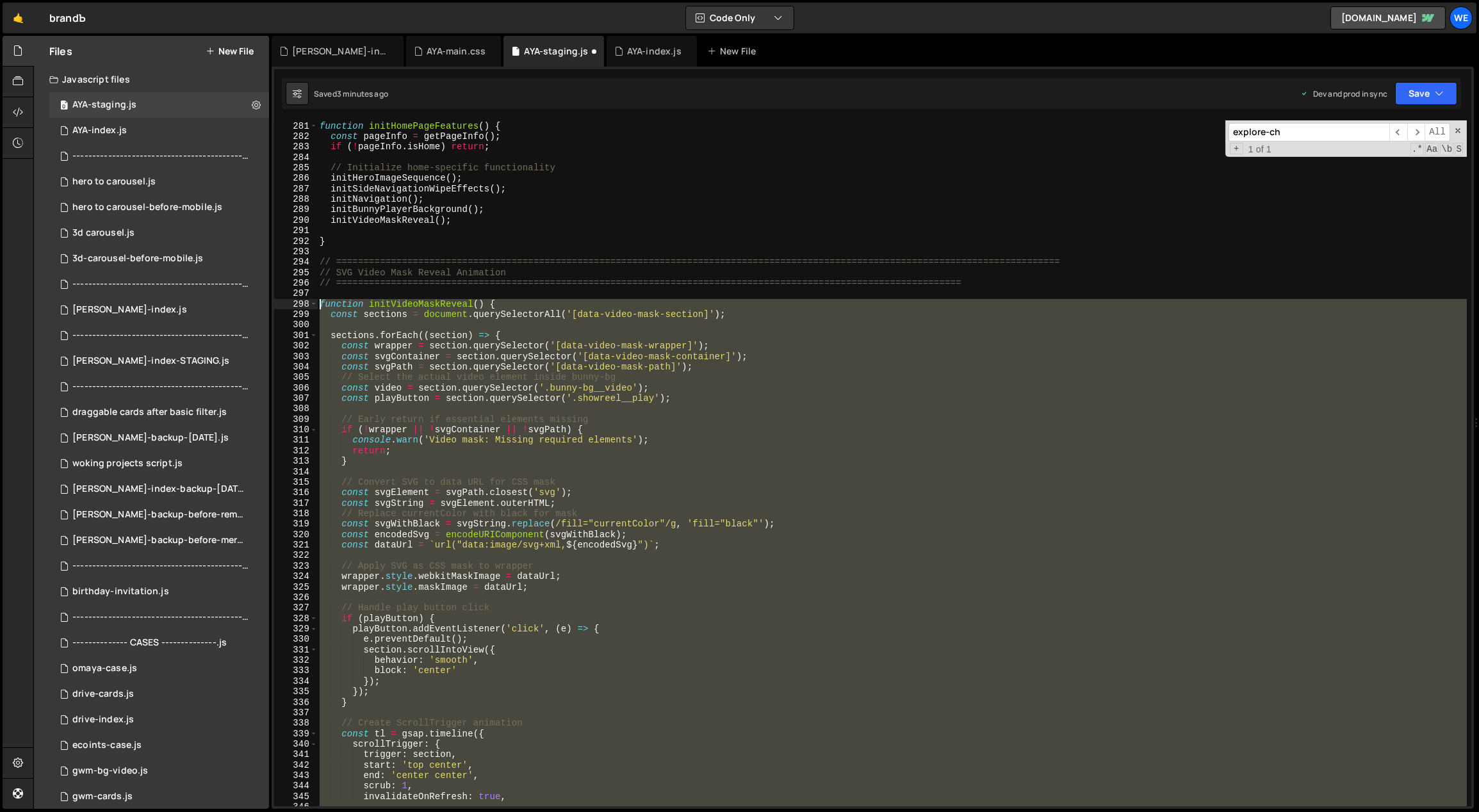
drag, startPoint x: 344, startPoint y: 466, endPoint x: 317, endPoint y: 304, distance: 164.2
click at [317, 304] on div "280 281 282 283 284 285 286 287 288 289 290 291 292 293 294 295 296 297 298 299…" at bounding box center [872, 463] width 1197 height 686
paste textarea "}"
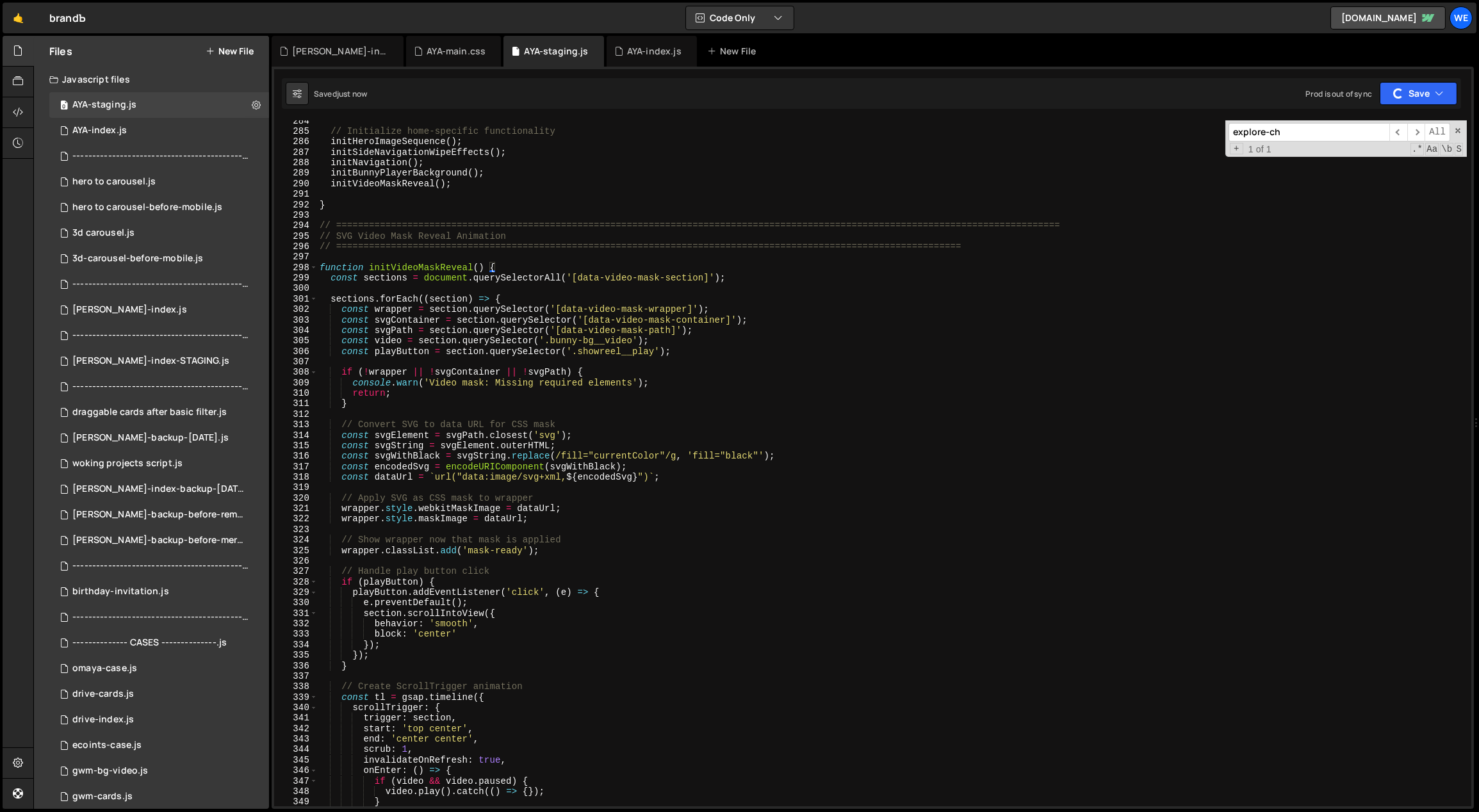
scroll to position [2990, 0]
click at [600, 575] on div "// Initialize home-specific functionality initHeroImageSequence ( ) ; initSideN…" at bounding box center [892, 469] width 1150 height 707
type textarea "// Handle play button click"
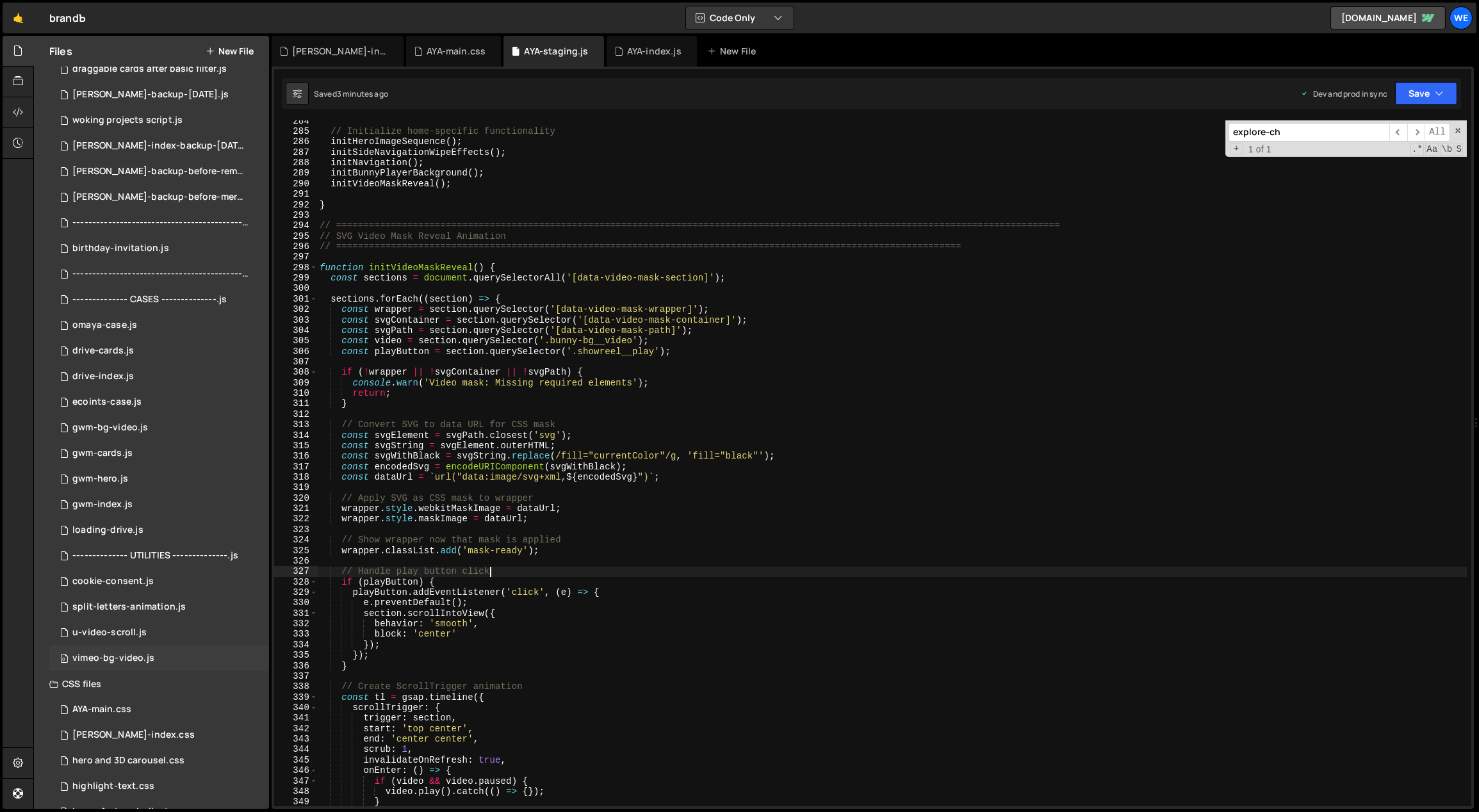
scroll to position [397, 0]
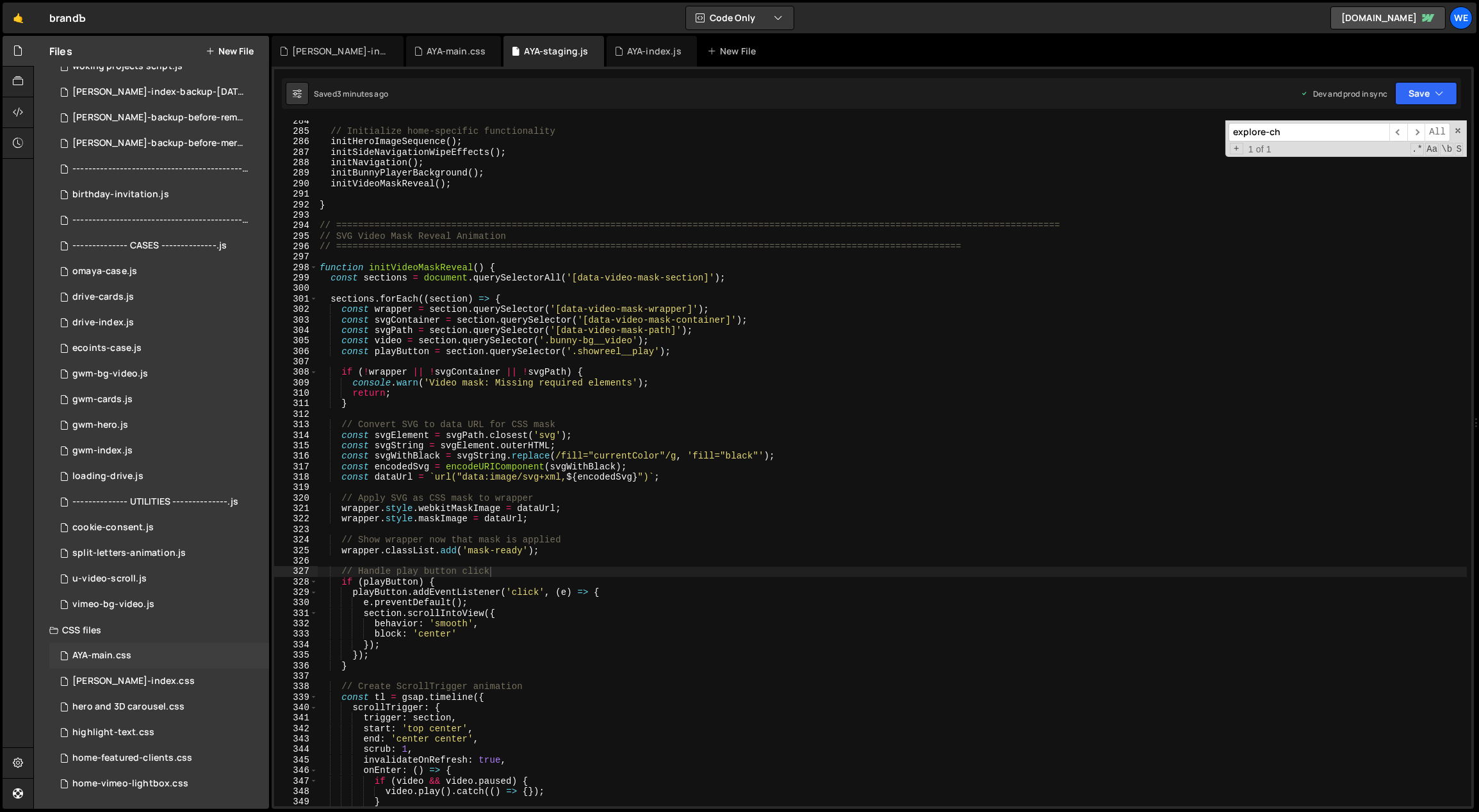
click at [125, 654] on div "AYA-main.css" at bounding box center [101, 655] width 59 height 12
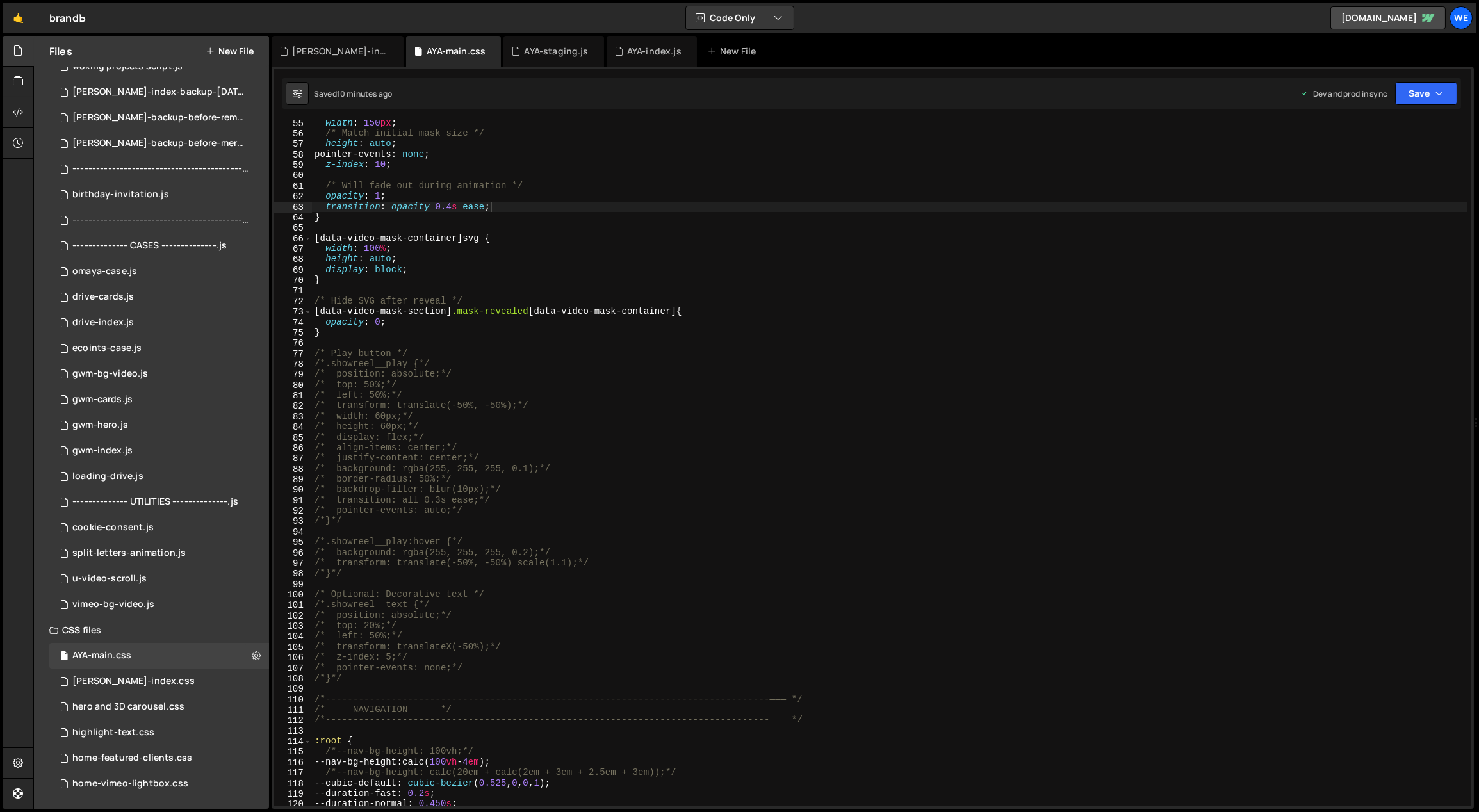
scroll to position [0, 0]
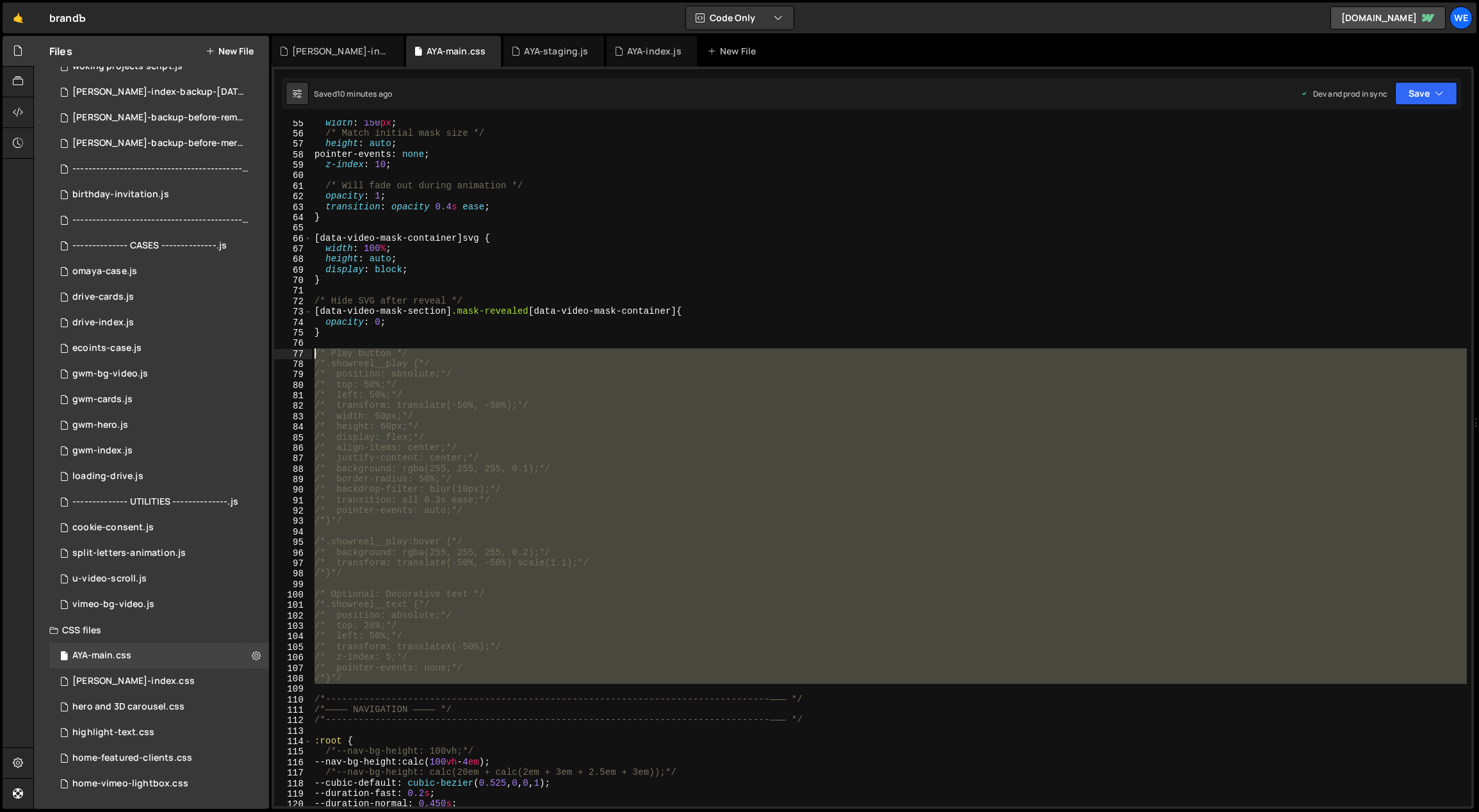
drag, startPoint x: 375, startPoint y: 690, endPoint x: 306, endPoint y: 352, distance: 345.0
click at [306, 352] on div "55 56 57 58 59 60 61 62 63 64 65 66 67 68 69 70 71 72 73 74 75 76 77 78 79 80 8…" at bounding box center [872, 463] width 1197 height 686
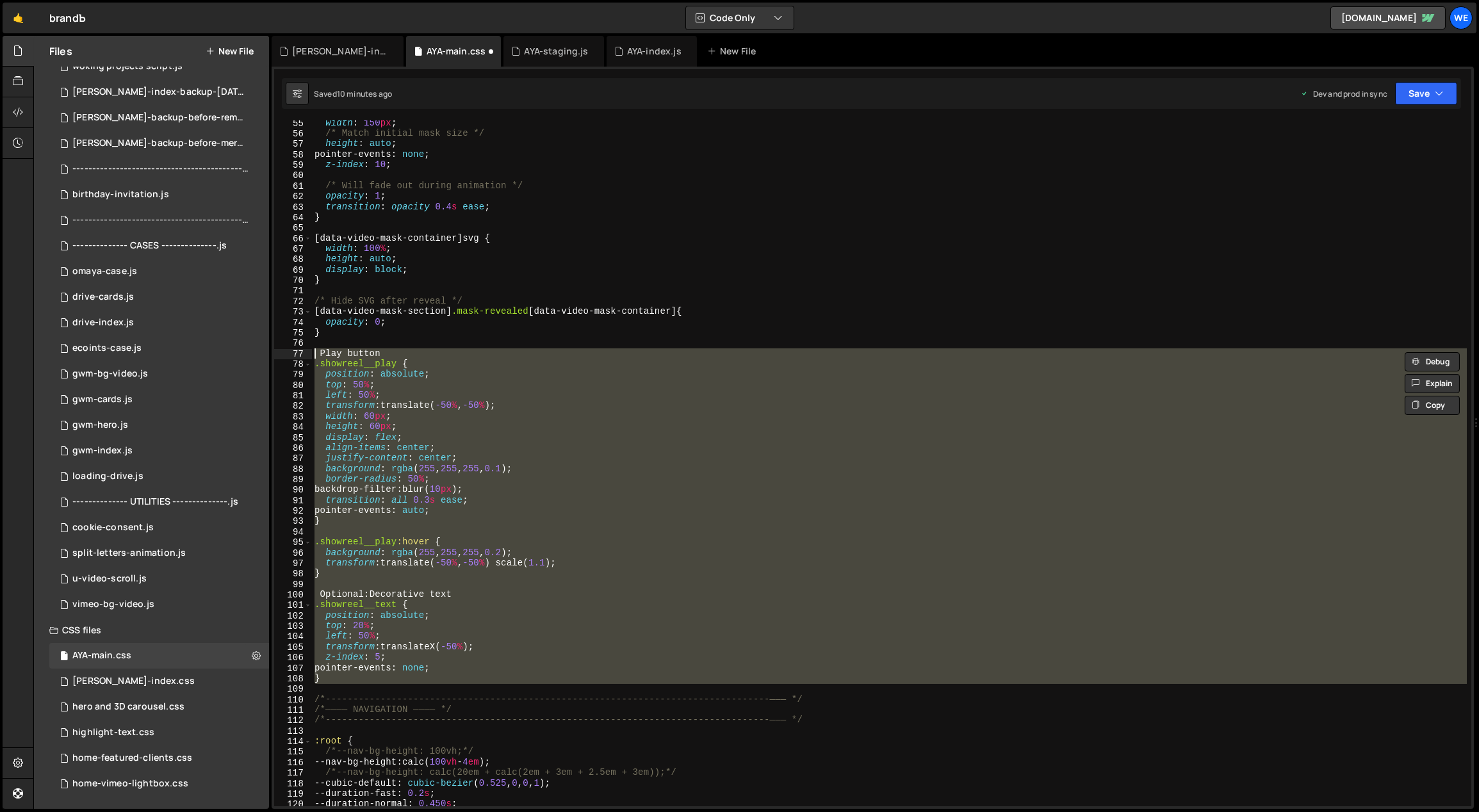
click at [678, 434] on div "width : 150 px ; /* Match initial mask size */ height : auto ; pointer-events :…" at bounding box center [890, 463] width 1155 height 686
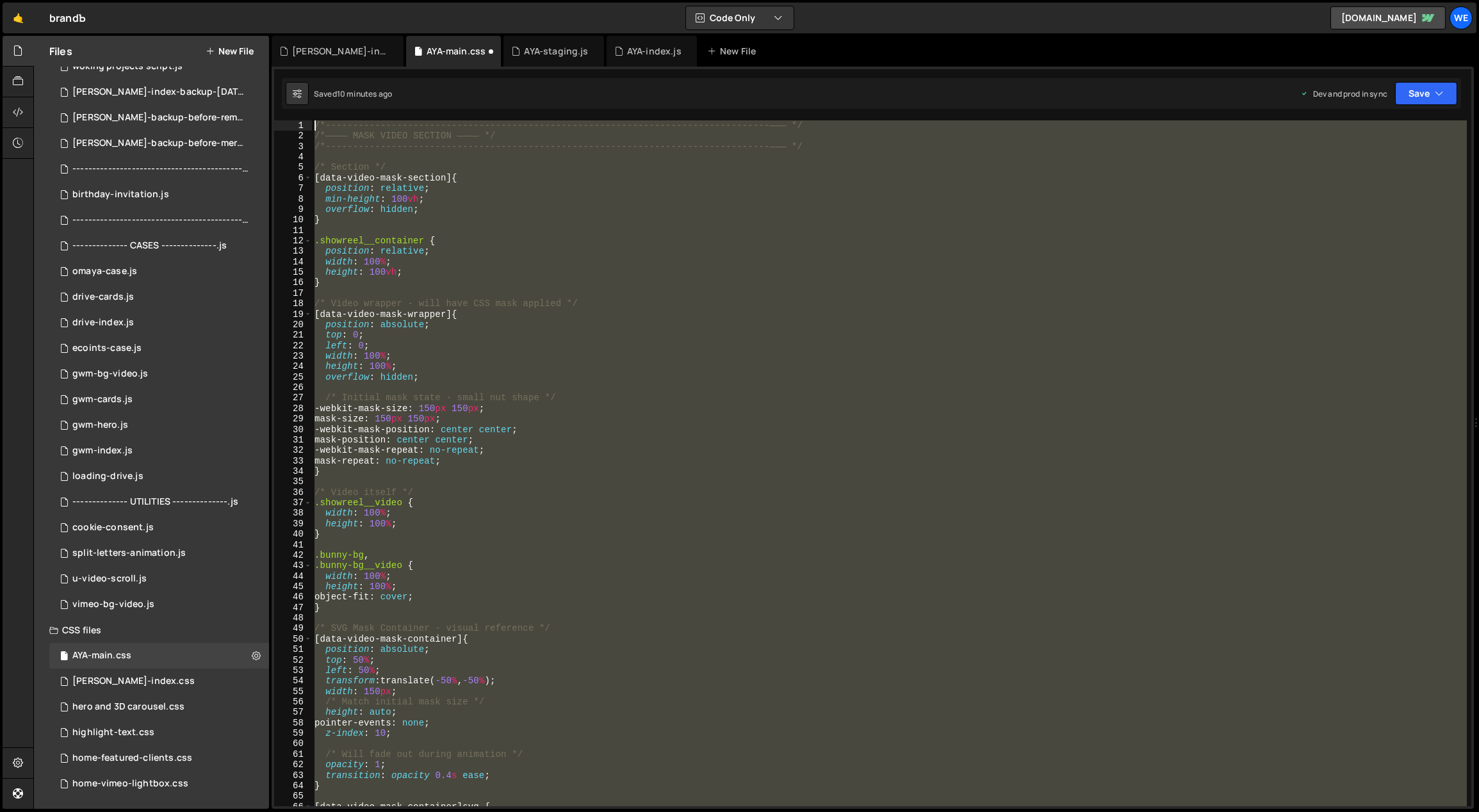
drag, startPoint x: 331, startPoint y: 682, endPoint x: 263, endPoint y: -20, distance: 705.3
click at [263, 0] on html "Projects Community Library Blog We Projects Your Teams Account Upgrade Logout" at bounding box center [740, 406] width 1479 height 812
type textarea "/*-----------------------------------------------------------------------------…"
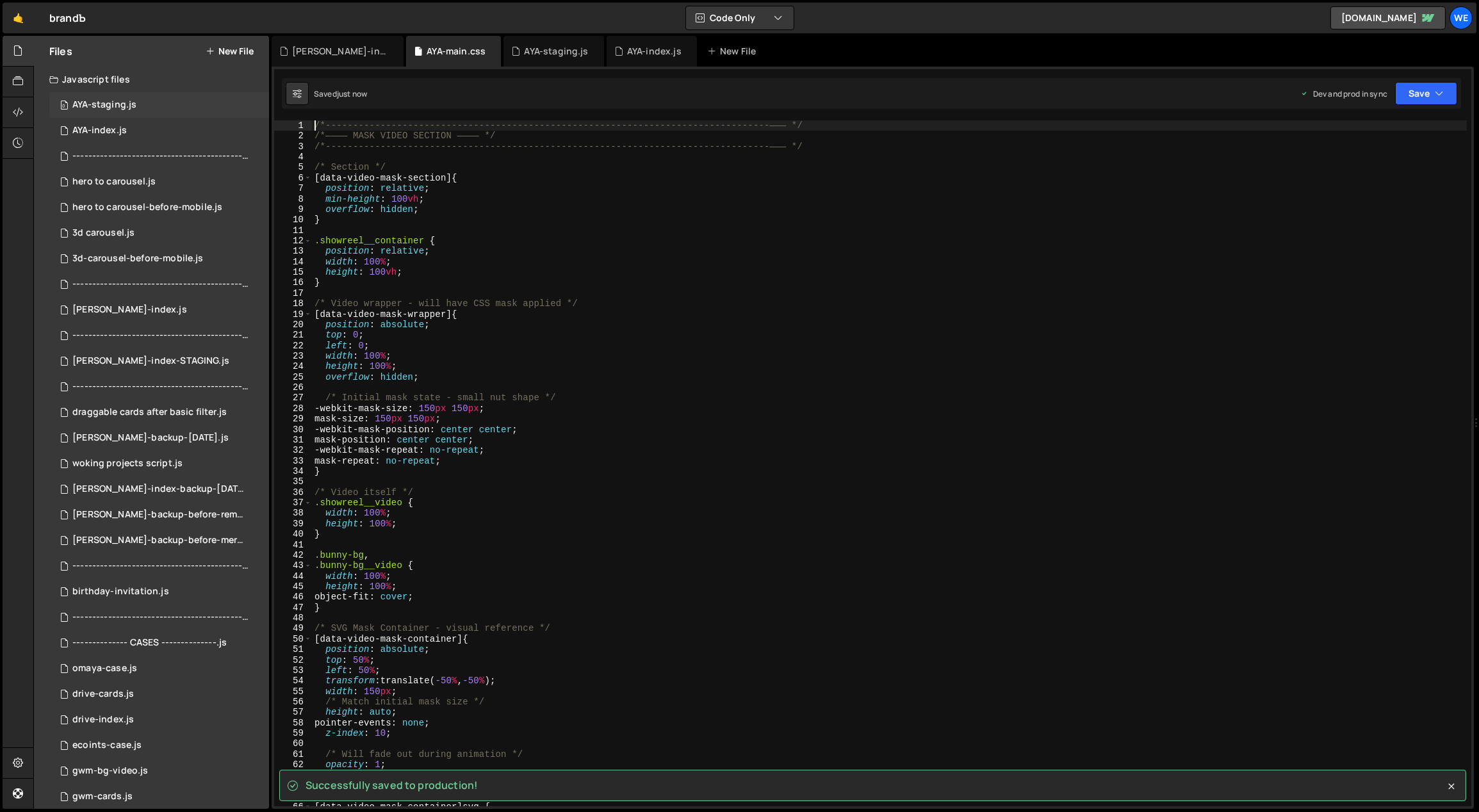
click at [125, 109] on div "AYA-staging.js" at bounding box center [104, 105] width 64 height 12
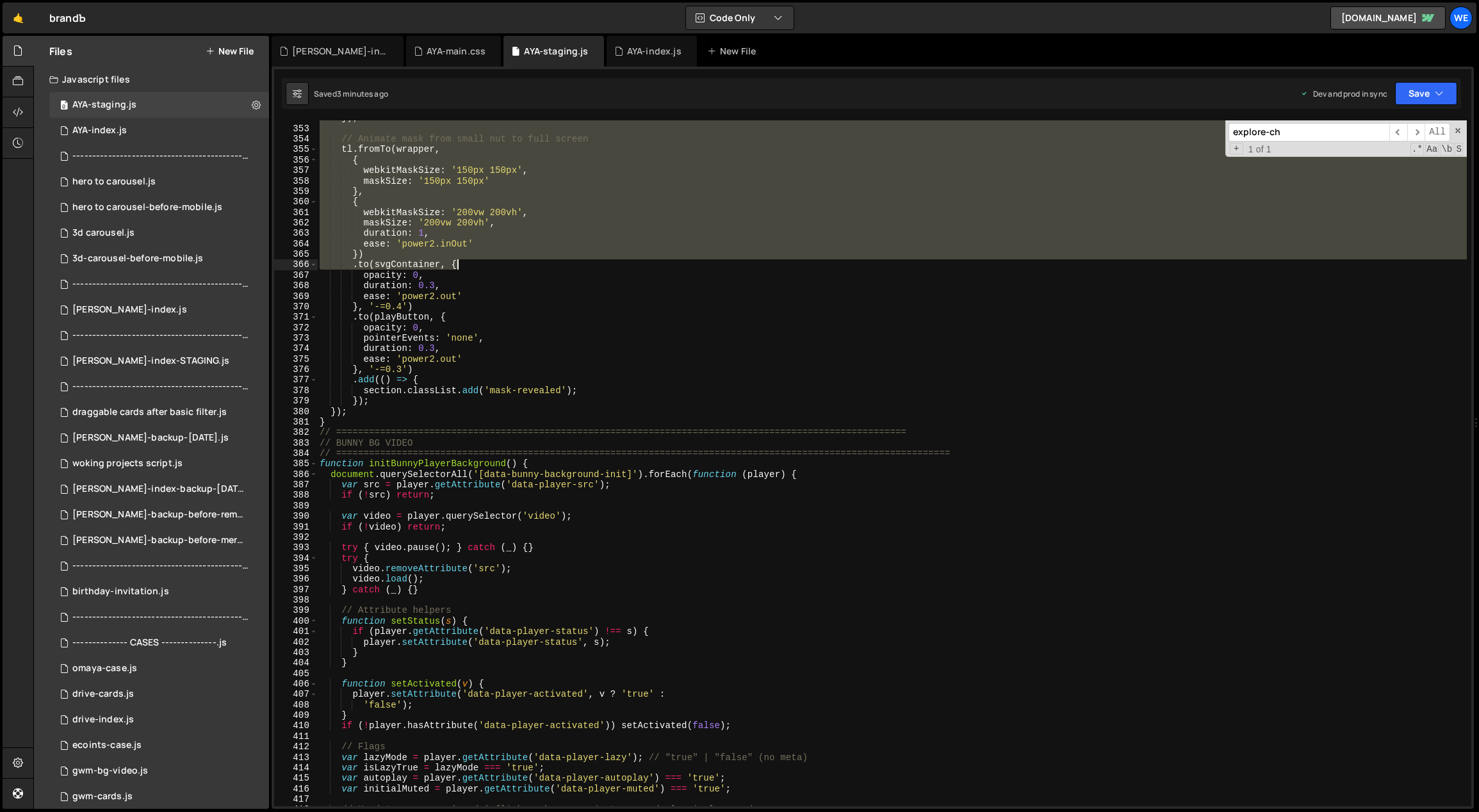
scroll to position [3705, 0]
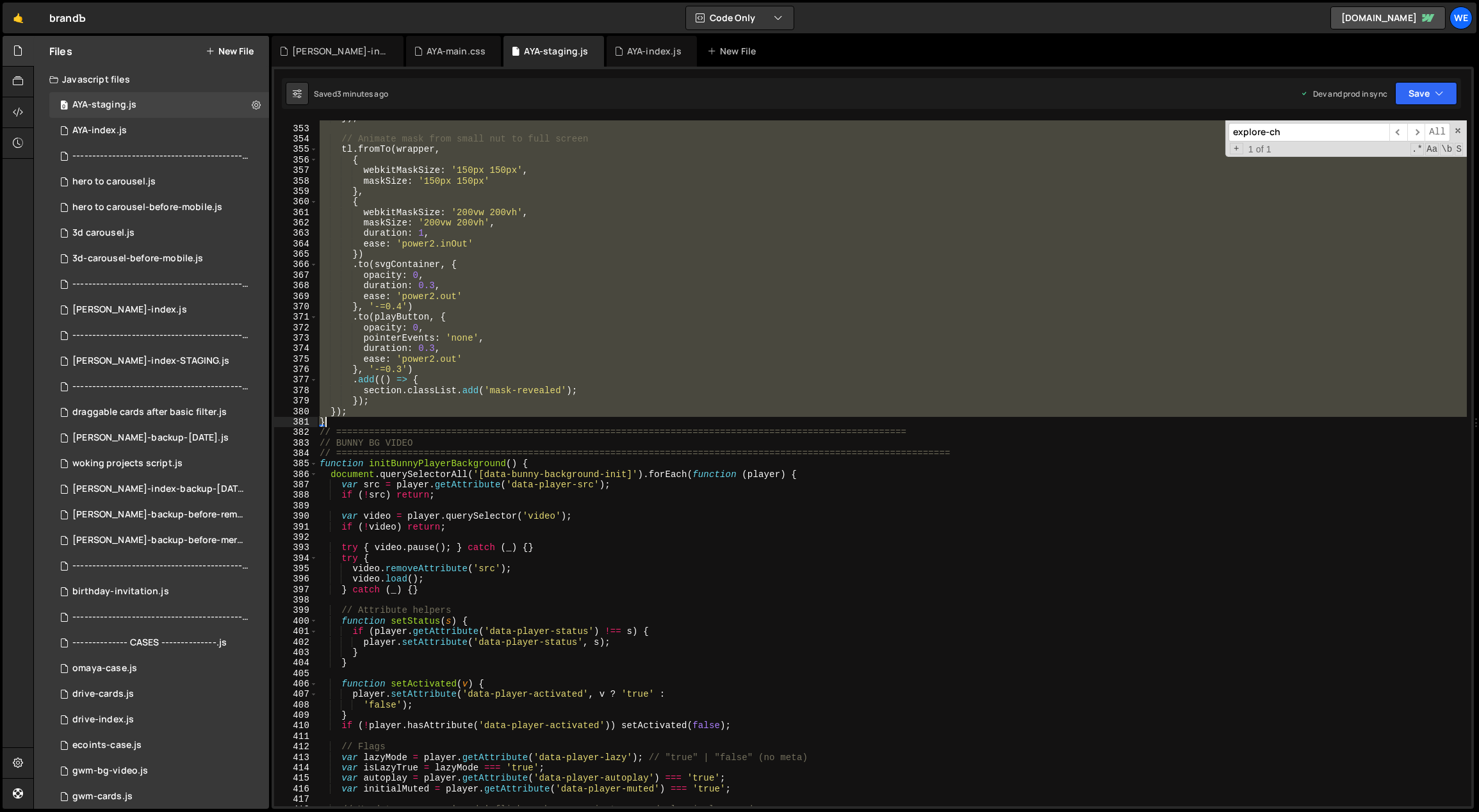
drag, startPoint x: 319, startPoint y: 223, endPoint x: 399, endPoint y: 423, distance: 215.4
click at [399, 423] on div "}) ; // Animate mask from small nut to full screen tl . fromTo ( wrapper , { we…" at bounding box center [892, 466] width 1150 height 707
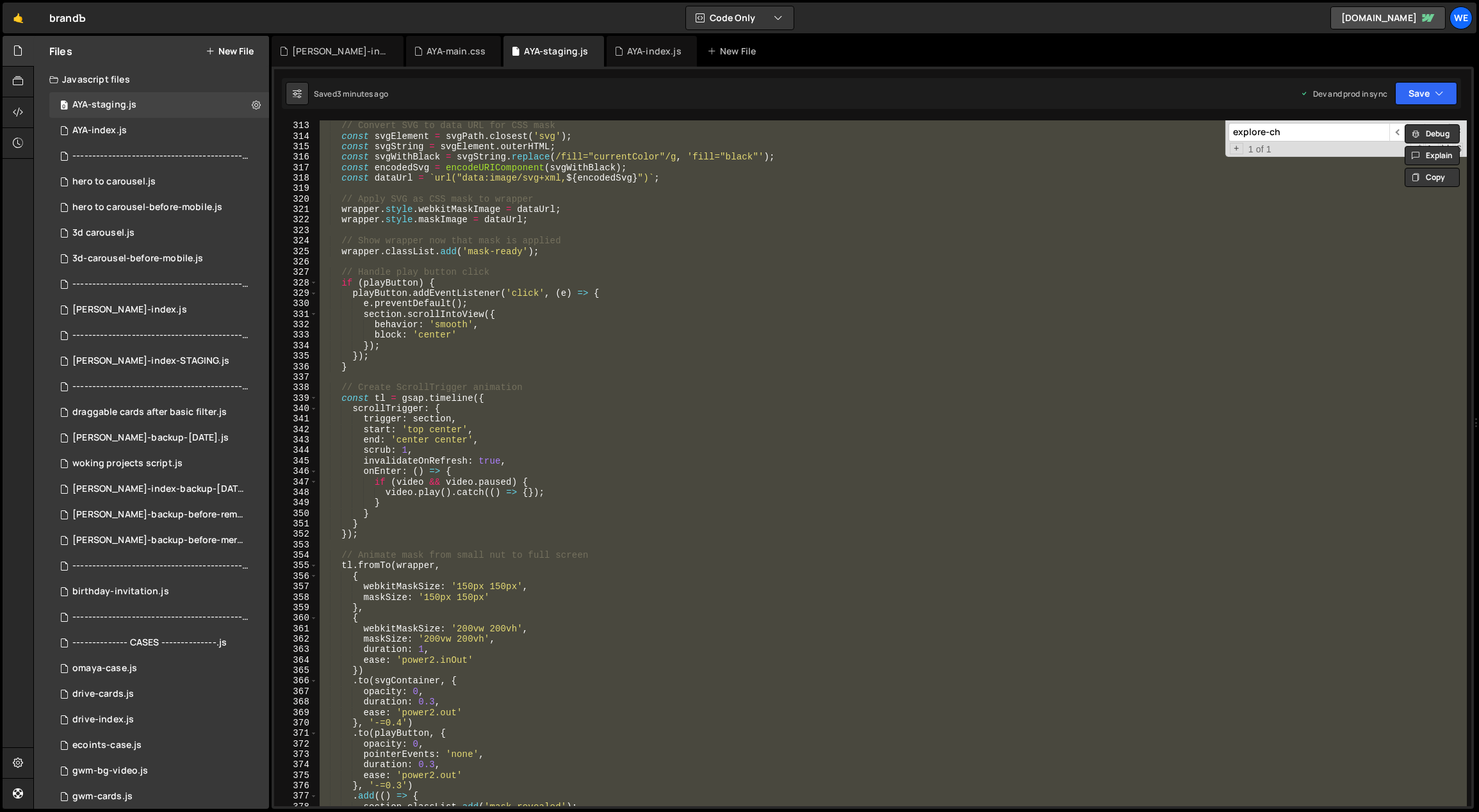
click at [512, 352] on div "// Convert SVG to data URL for CSS mask const svgElement = svgPath . closest ( …" at bounding box center [892, 463] width 1150 height 686
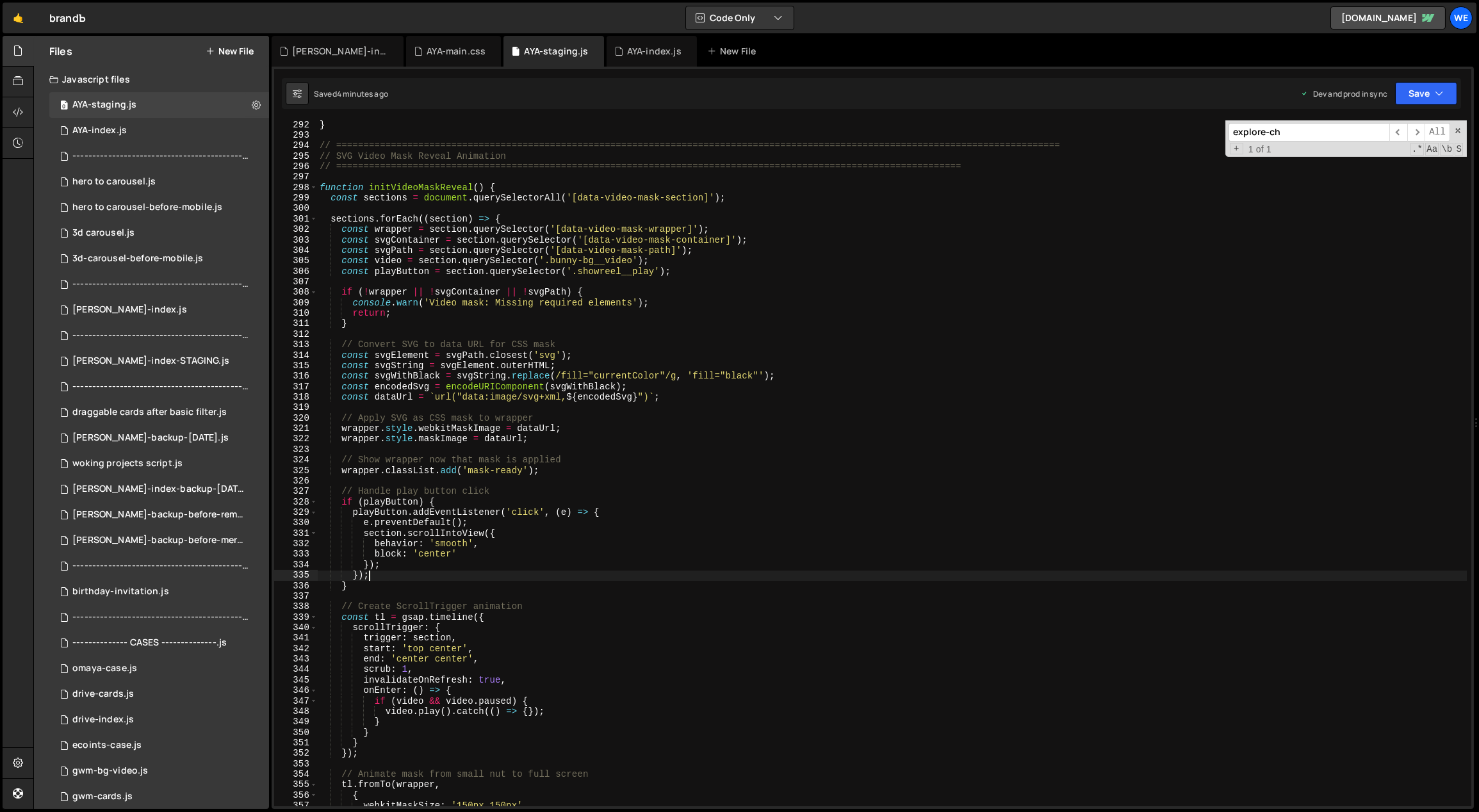
scroll to position [3080, 0]
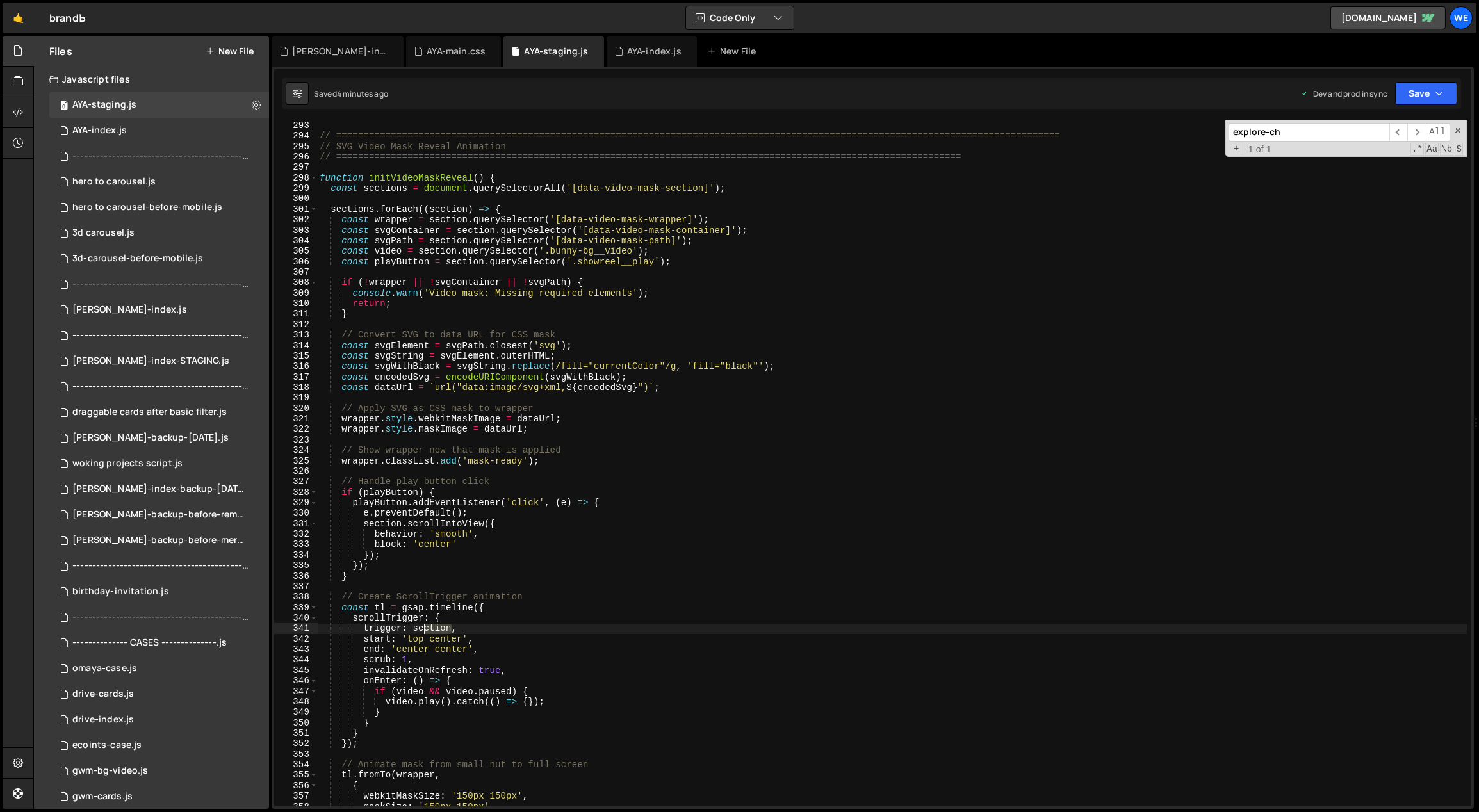
drag, startPoint x: 451, startPoint y: 628, endPoint x: 424, endPoint y: 628, distance: 27.0
click at [424, 628] on div "} // ==========================================================================…" at bounding box center [892, 464] width 1150 height 707
click at [518, 636] on div "} // ==========================================================================…" at bounding box center [892, 464] width 1150 height 707
click at [444, 636] on div "} // ==========================================================================…" at bounding box center [892, 464] width 1150 height 707
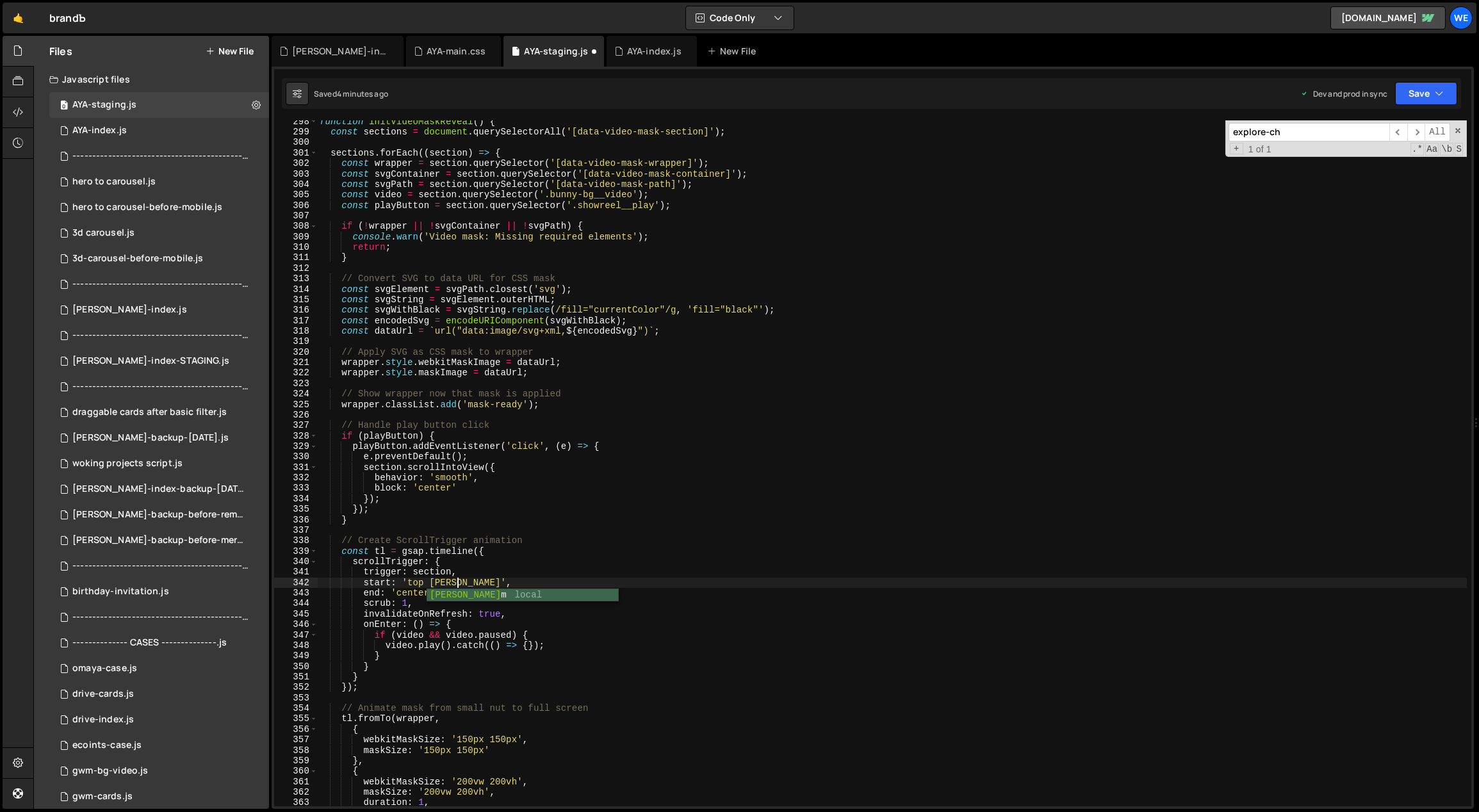
scroll to position [0, 9]
click at [635, 561] on div "function initVideoMaskReveal ( ) { const sections = document . querySelectorAll…" at bounding box center [892, 470] width 1150 height 707
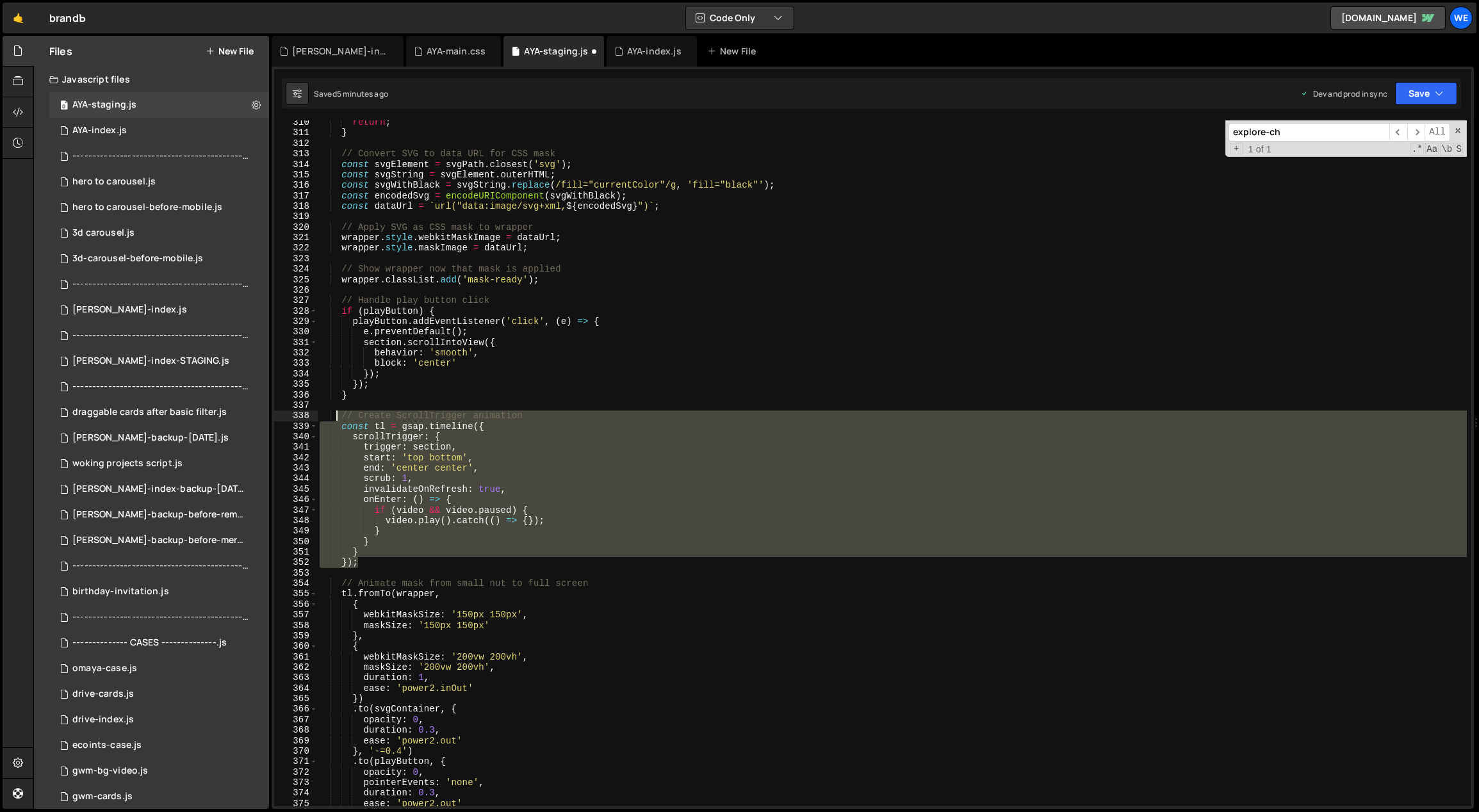
drag, startPoint x: 362, startPoint y: 563, endPoint x: 336, endPoint y: 418, distance: 147.3
click at [336, 418] on div "return ; } // Convert SVG to data URL for CSS mask const svgElement = svgPath .…" at bounding box center [892, 471] width 1150 height 707
paste textarea "});"
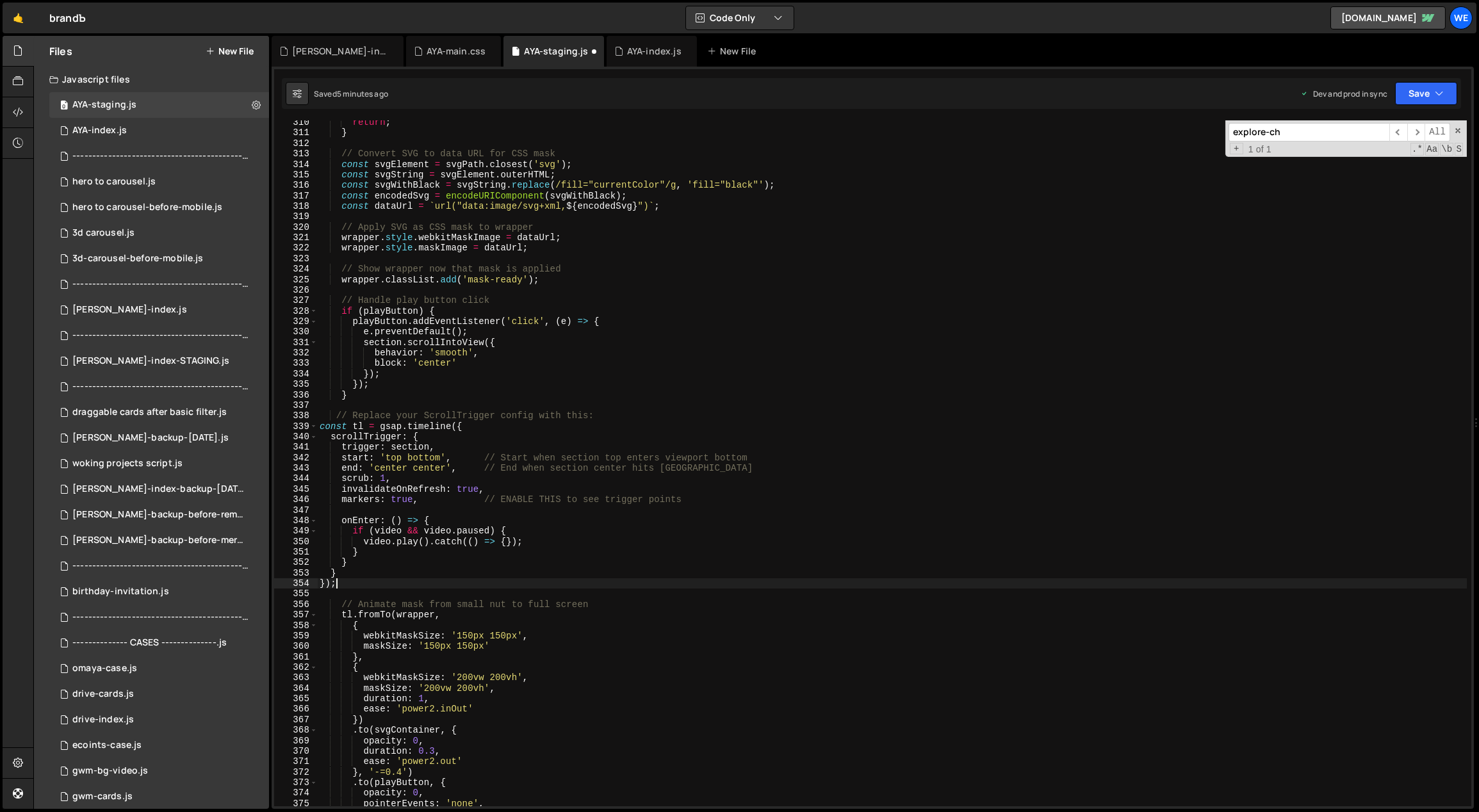
scroll to position [0, 0]
click at [830, 616] on div "return ; } // Convert SVG to data URL for CSS mask const svgElement = svgPath .…" at bounding box center [892, 471] width 1150 height 707
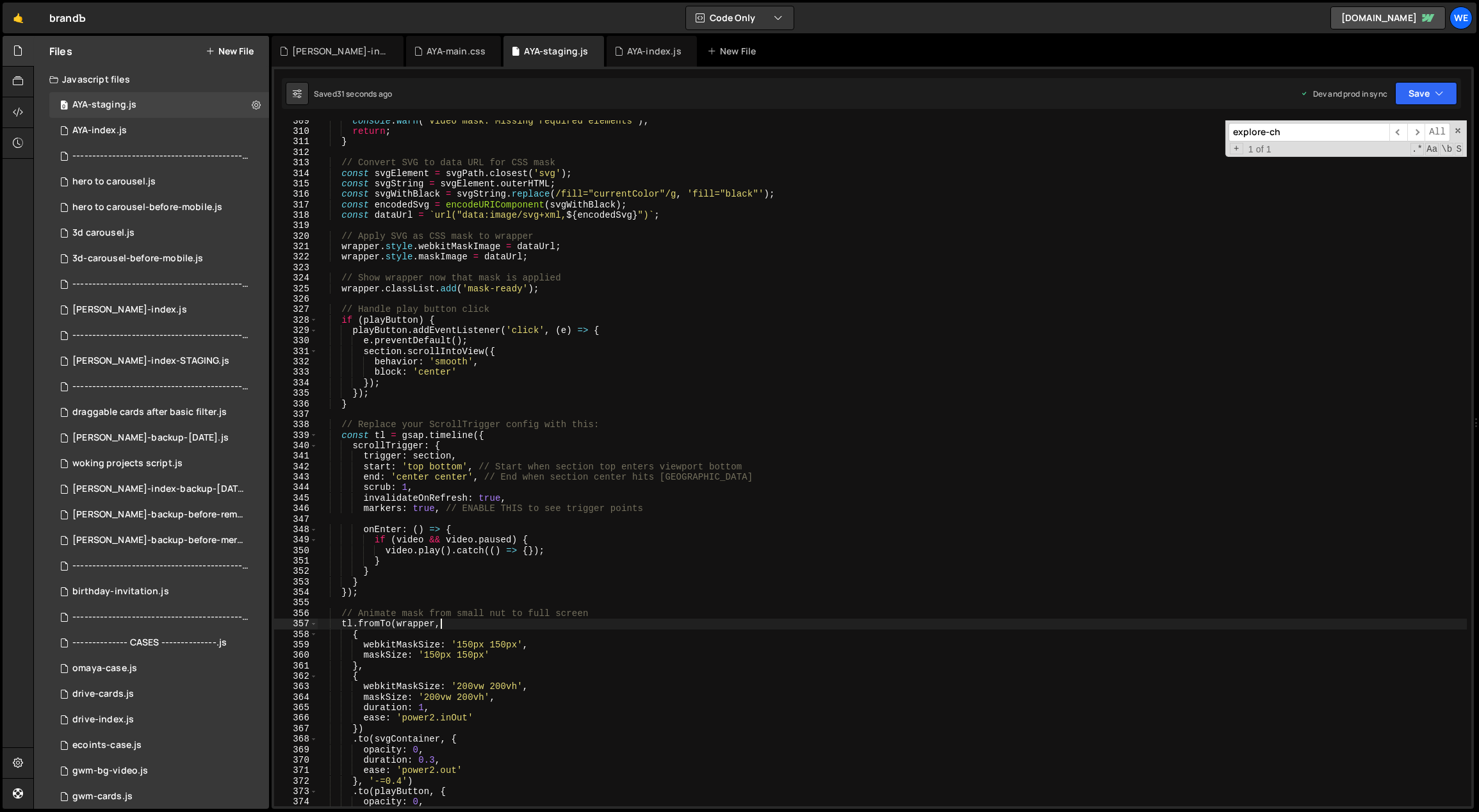
scroll to position [3242, 0]
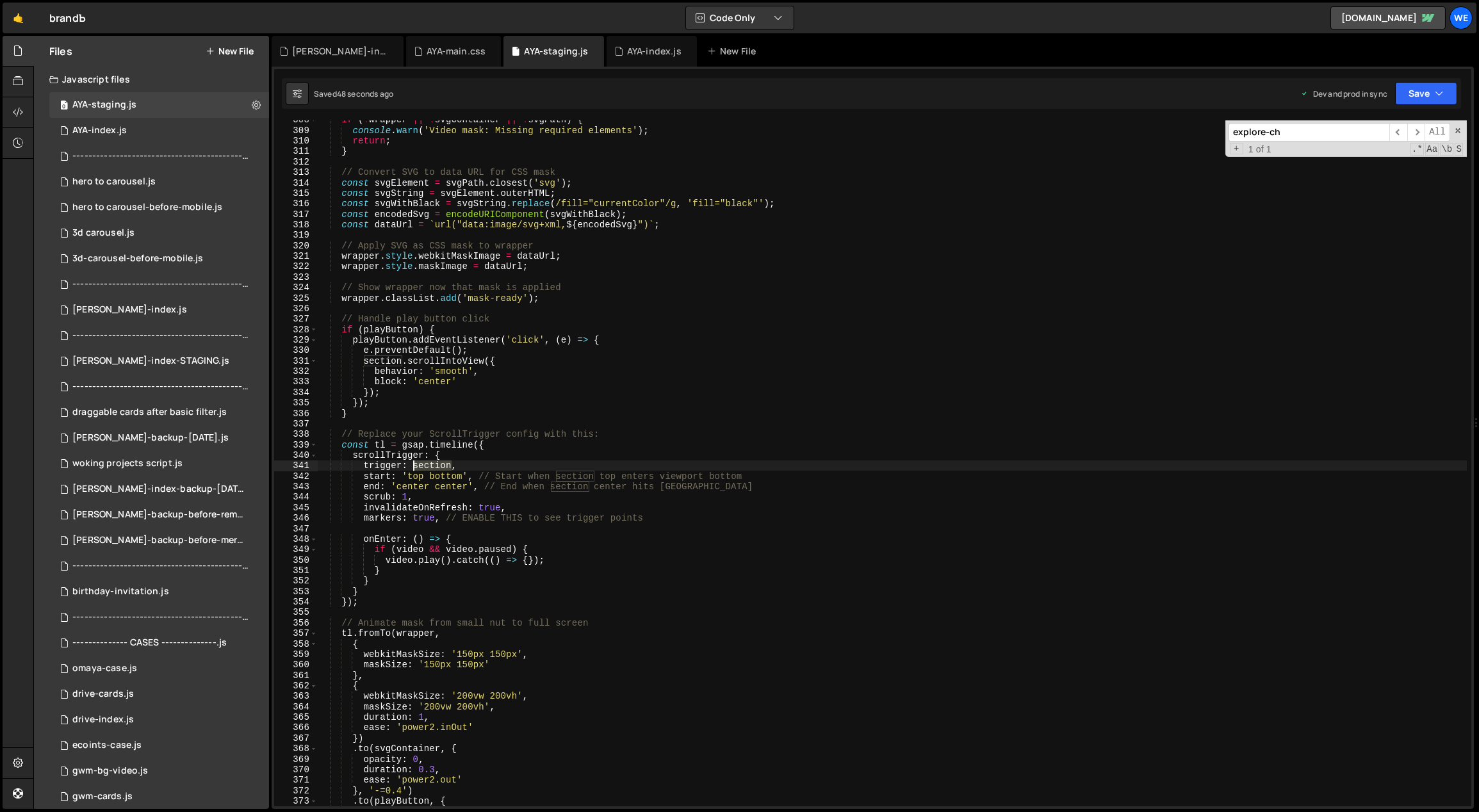
drag, startPoint x: 451, startPoint y: 465, endPoint x: 414, endPoint y: 464, distance: 37.0
click at [414, 464] on div "if ( ! wrapper || ! svgContainer || ! svgPath ) { console . warn ( 'Video mask:…" at bounding box center [892, 468] width 1150 height 707
paste textarea "howreel"
click at [751, 432] on div "if ( ! wrapper || ! svgContainer || ! svgPath ) { console . warn ( 'Video mask:…" at bounding box center [892, 468] width 1150 height 707
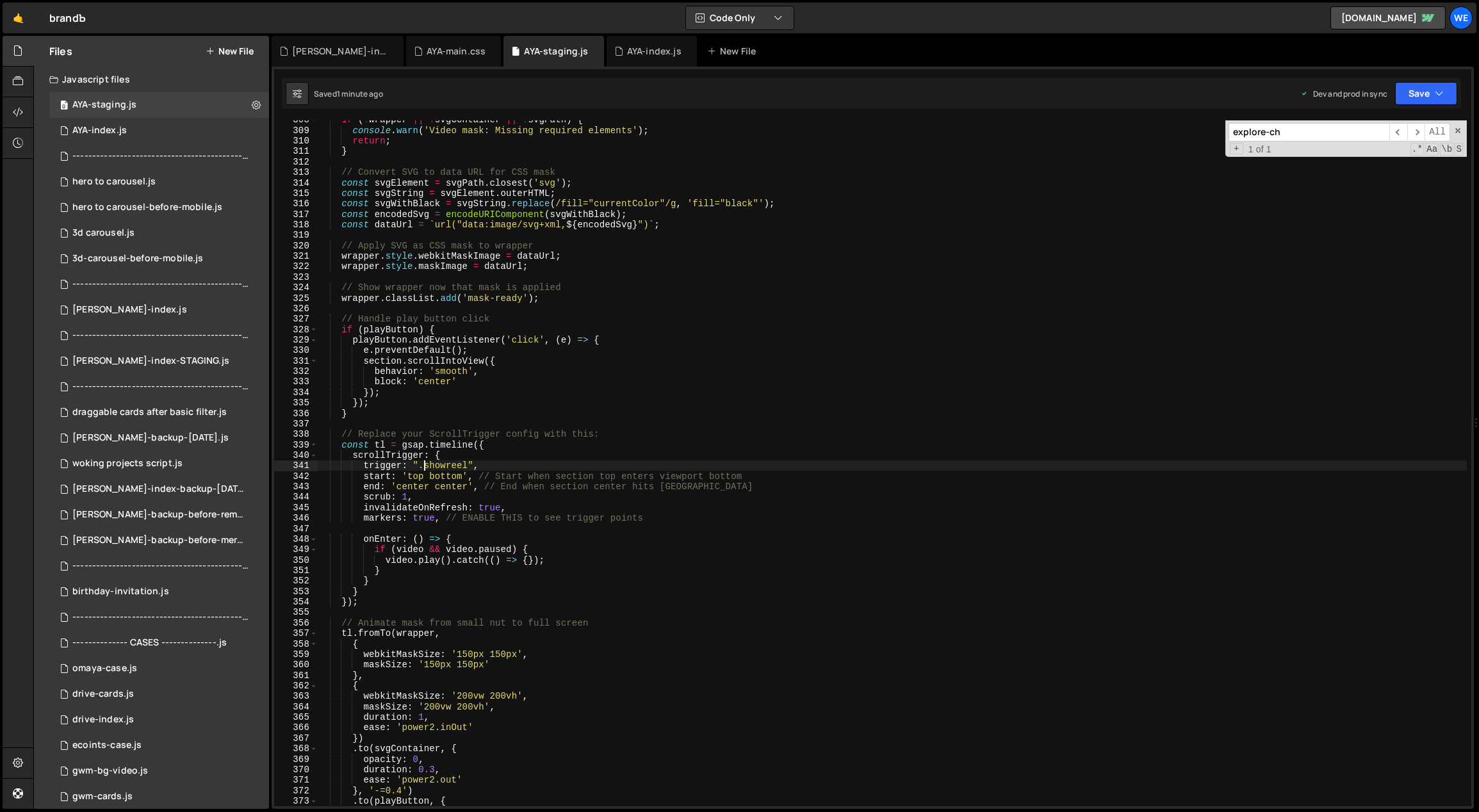
type textarea "// Replace your ScrollTrigger config with this:"
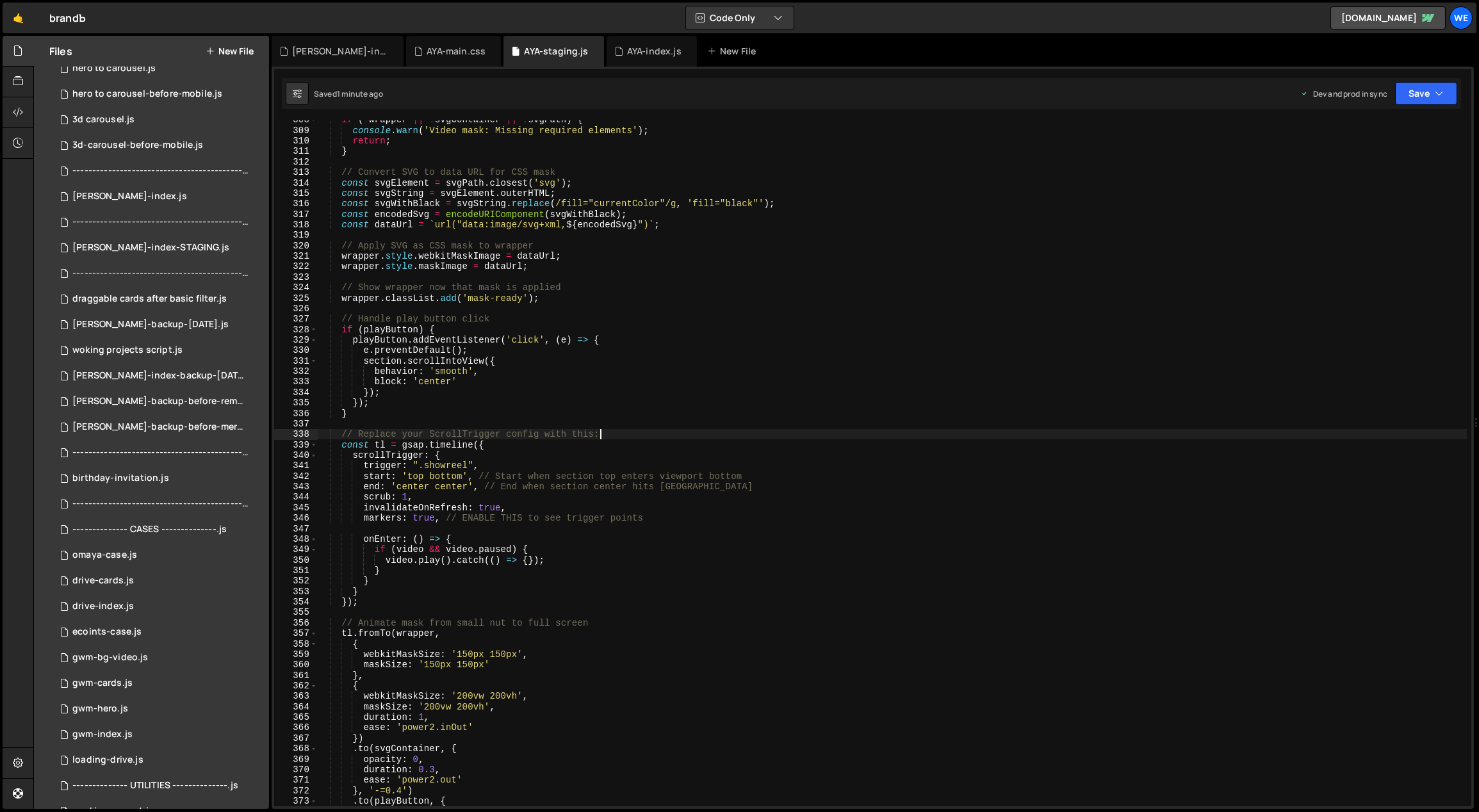
scroll to position [397, 0]
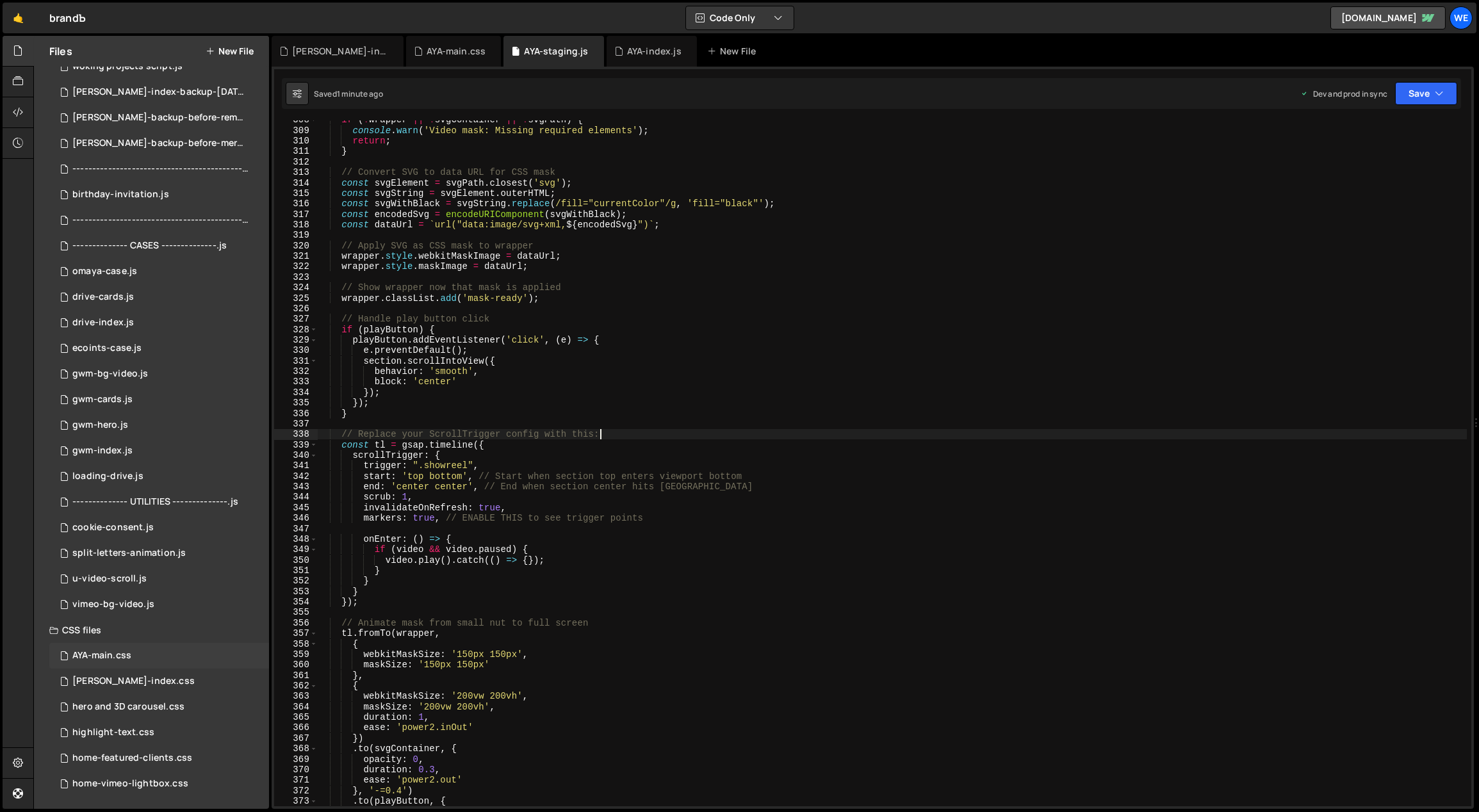
click at [147, 661] on div "AYA-main.css 0" at bounding box center [159, 655] width 220 height 26
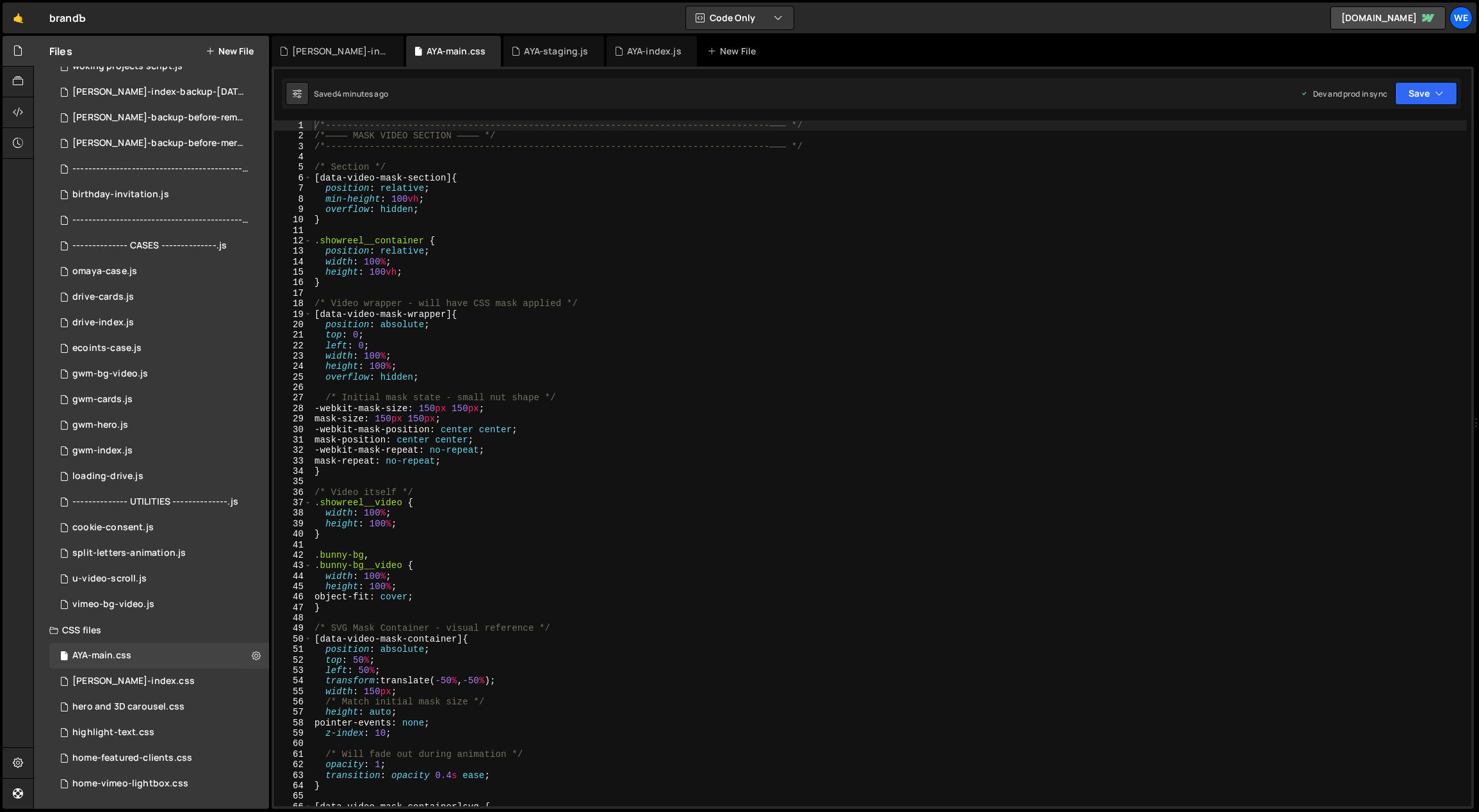
type textarea "mask-repeat: no-repeat;"
click at [643, 458] on div "/*-----------------------------------------------------------------------------…" at bounding box center [890, 474] width 1155 height 707
type input "sho"
click at [467, 190] on div "/*-----------------------------------------------------------------------------…" at bounding box center [890, 474] width 1155 height 707
type textarea "position: relative;"
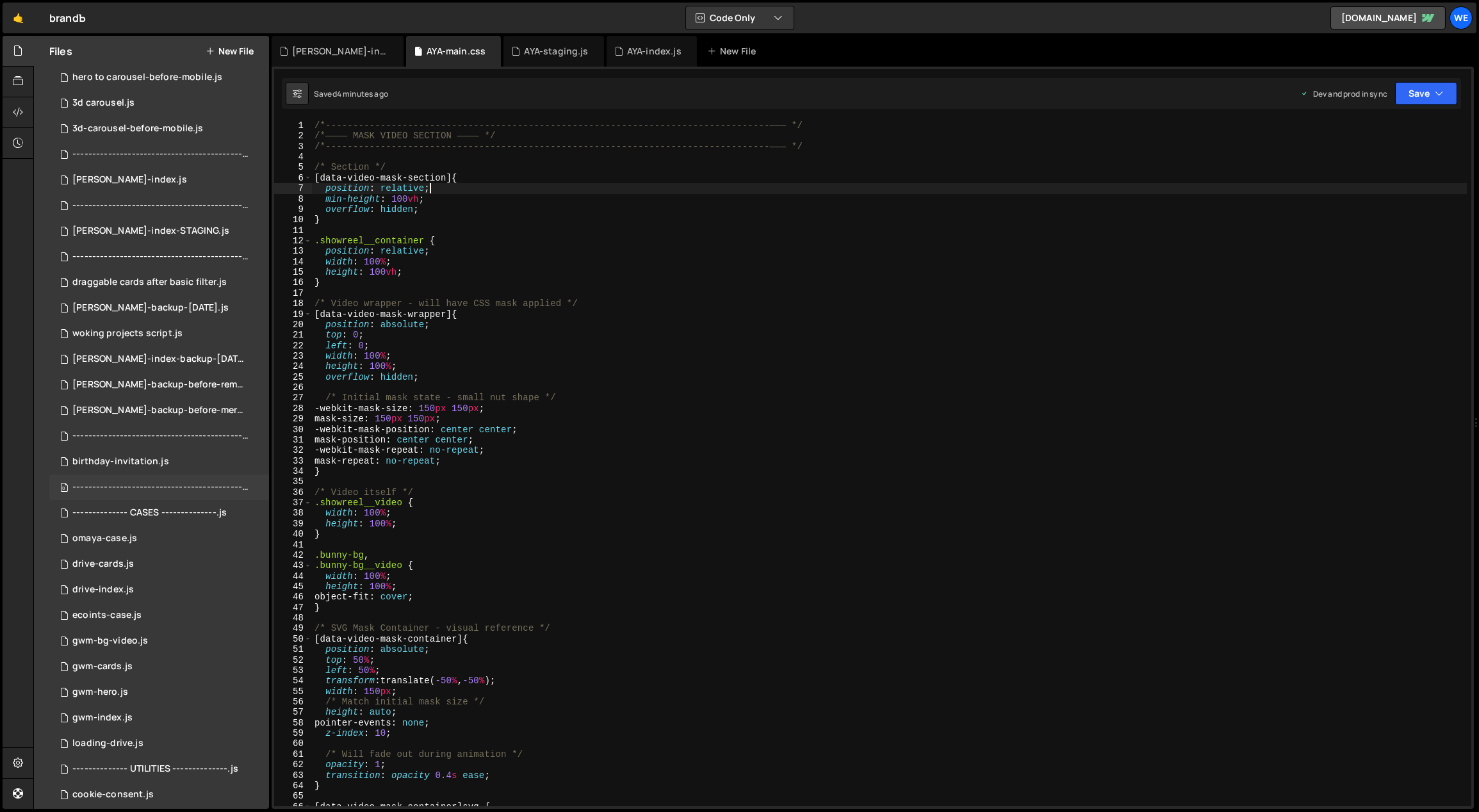
scroll to position [0, 0]
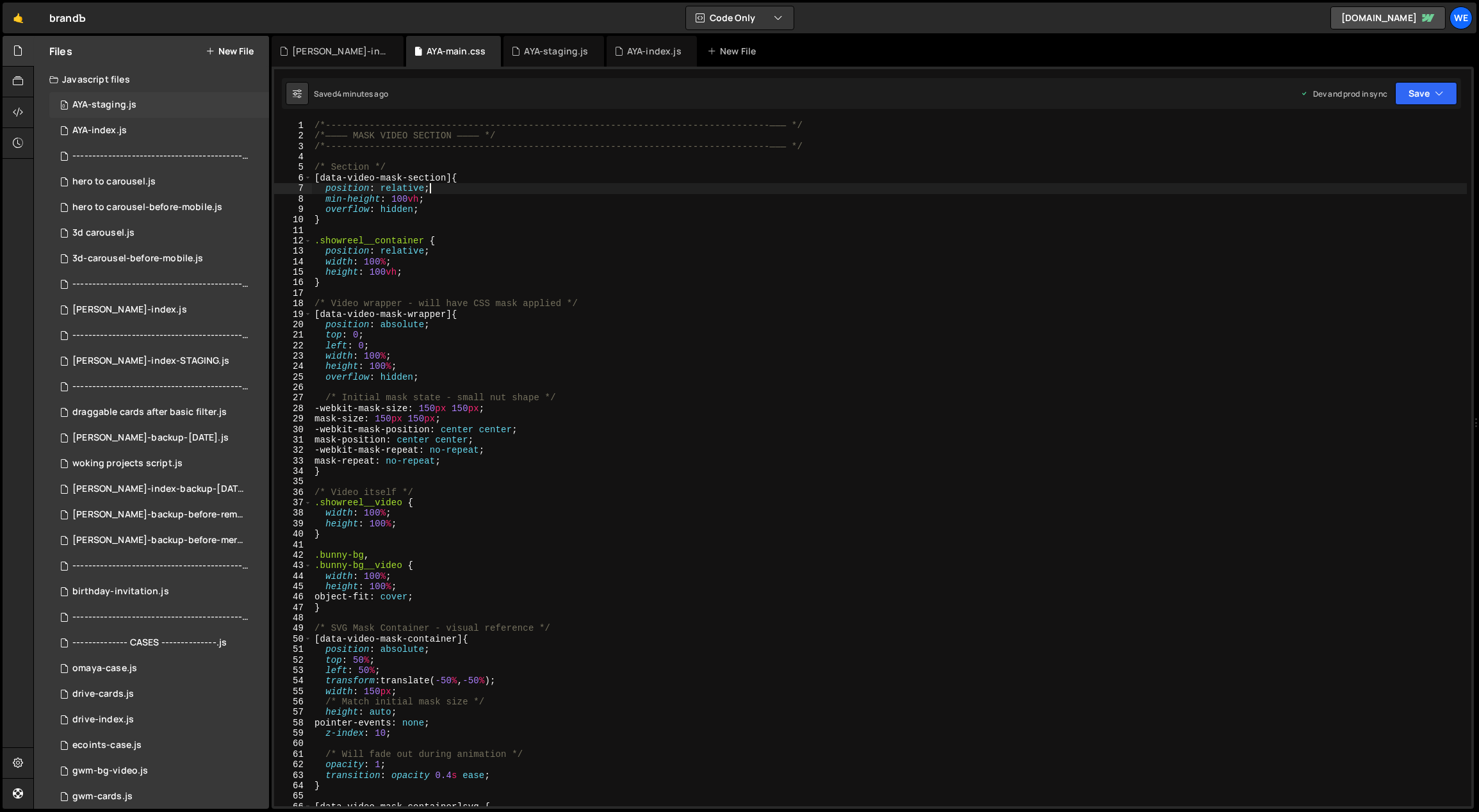
click at [119, 102] on div "AYA-staging.js" at bounding box center [104, 105] width 64 height 12
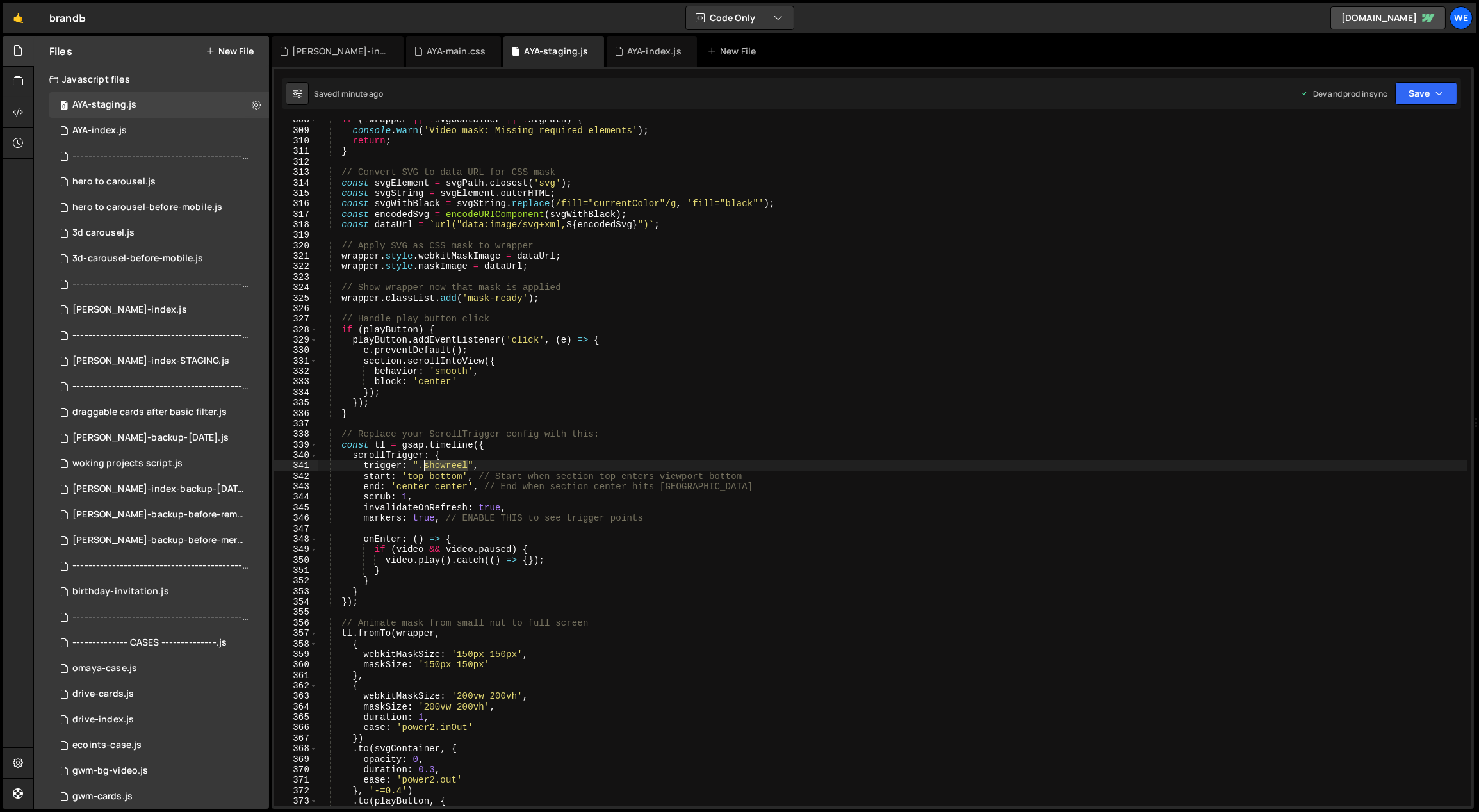
drag, startPoint x: 467, startPoint y: 466, endPoint x: 425, endPoint y: 466, distance: 42.0
click at [425, 466] on div "if ( ! wrapper || ! svgContainer || ! svgPath ) { console . warn ( 'Video mask:…" at bounding box center [892, 468] width 1150 height 707
paste textarea "__svg-mask"
type textarea "trigger: ".showreel__svg-mask","
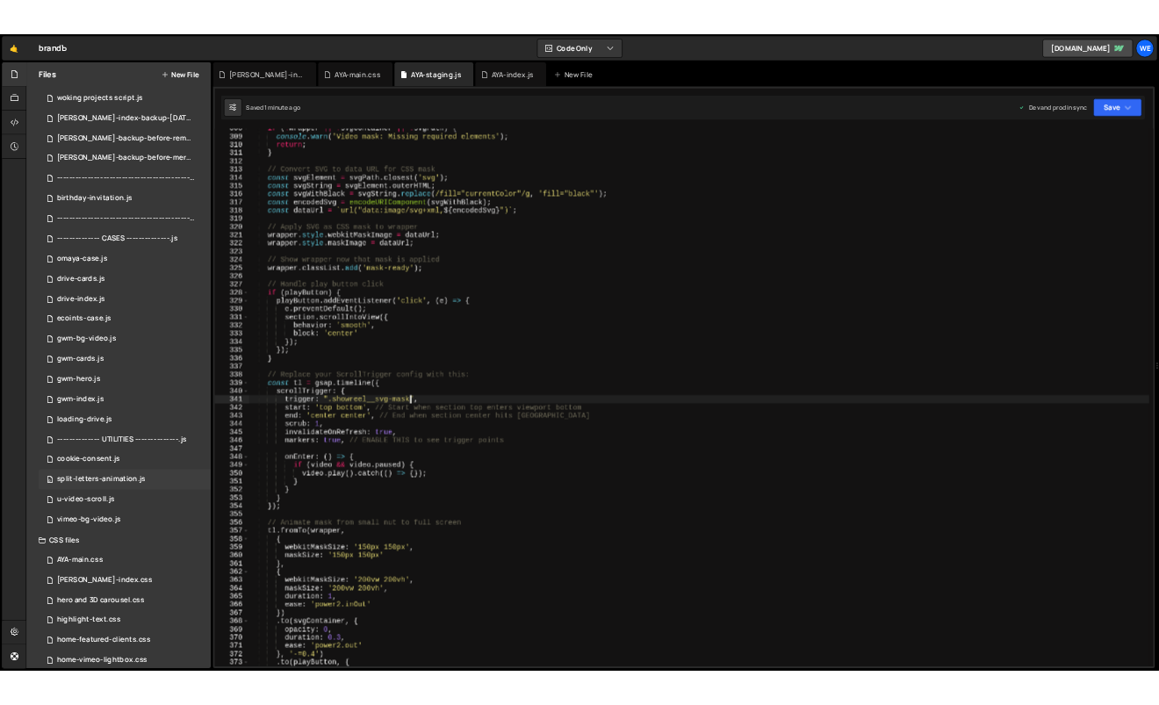
scroll to position [545, 0]
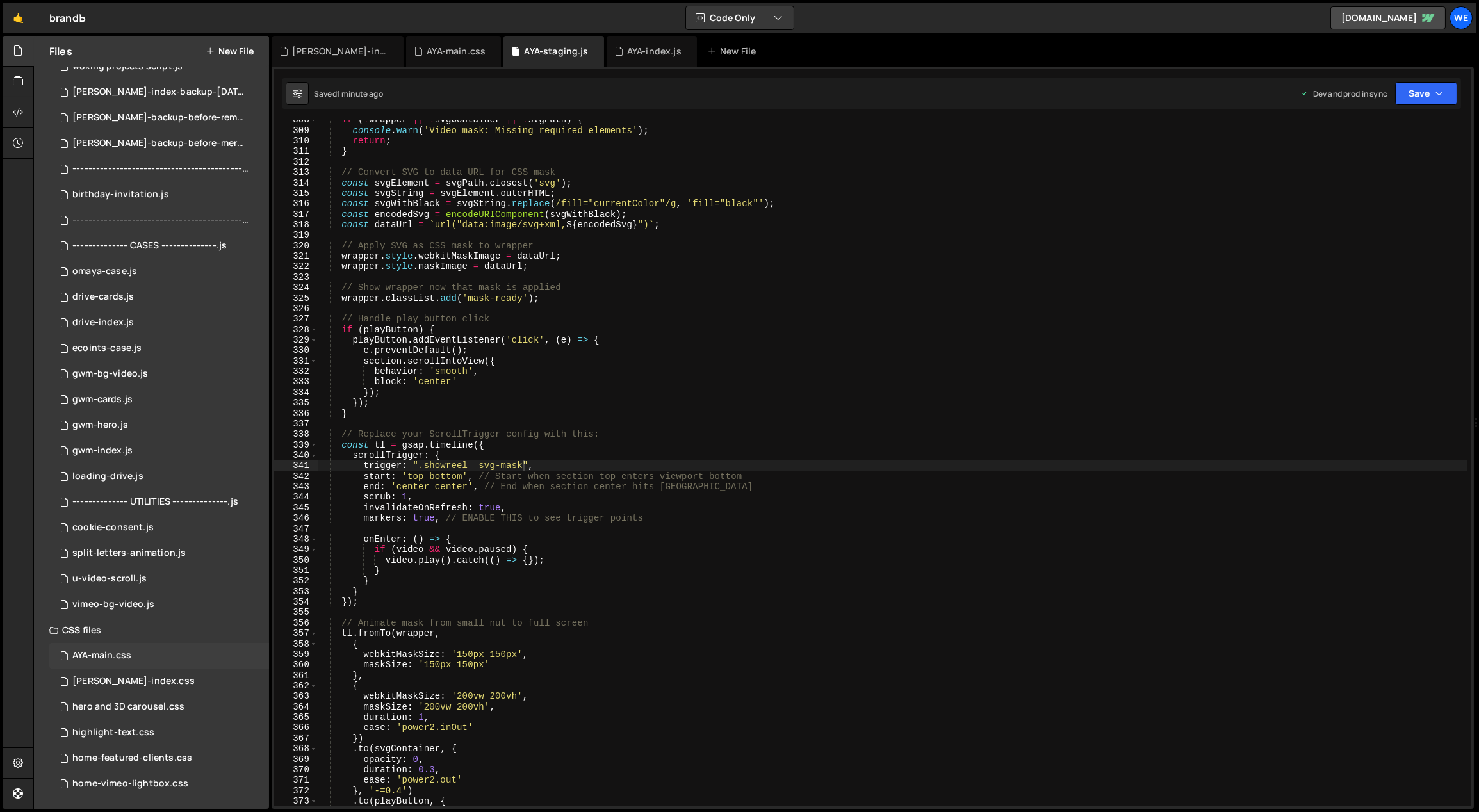
click at [211, 660] on div "AYA-main.css 0" at bounding box center [159, 655] width 220 height 26
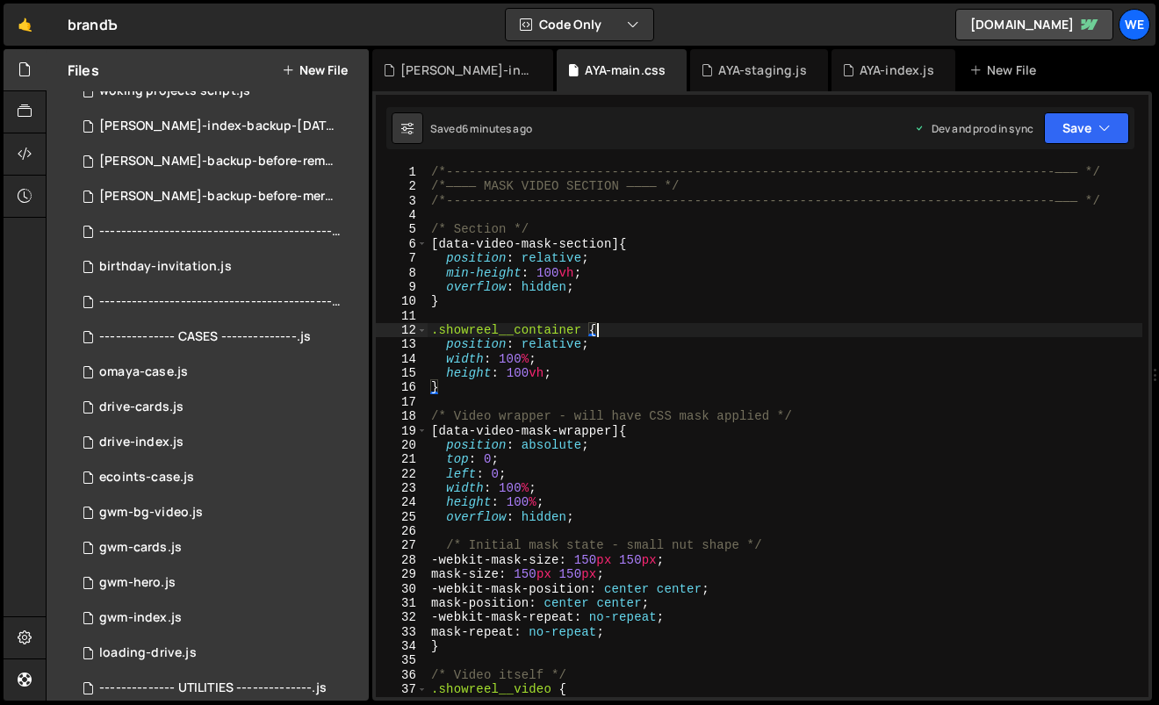
click at [783, 336] on div "/*-----------------------------------------------------------------------------…" at bounding box center [786, 446] width 716 height 562
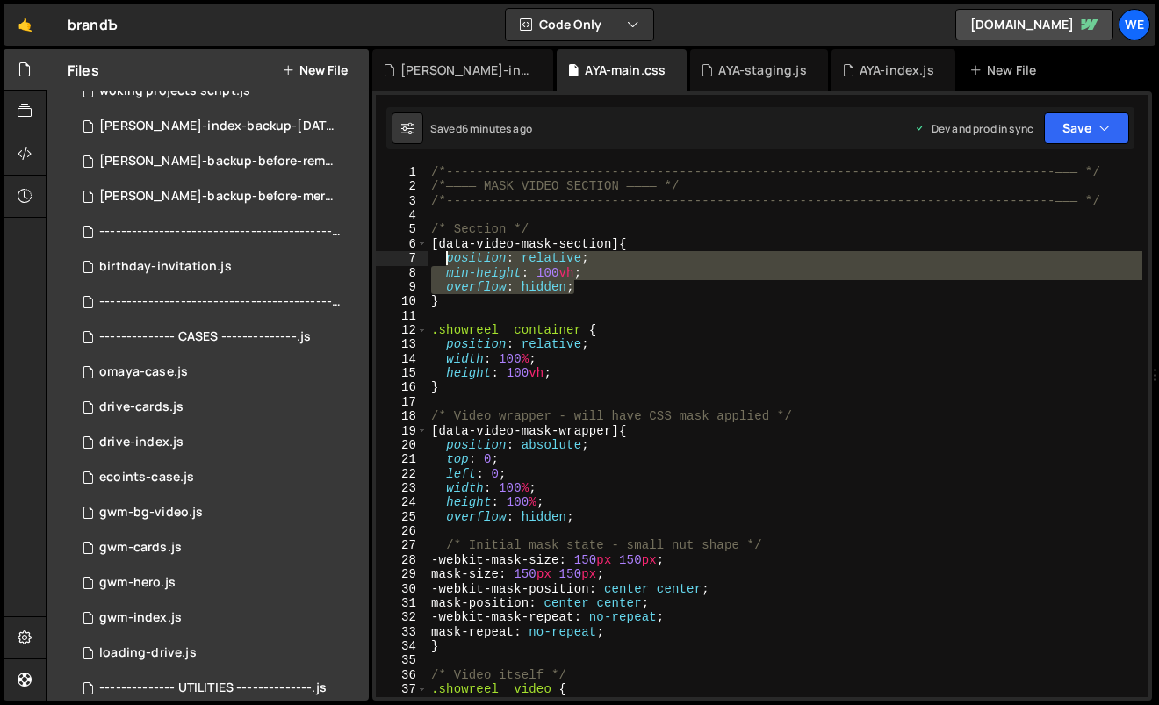
drag, startPoint x: 580, startPoint y: 287, endPoint x: 444, endPoint y: 262, distance: 138.5
click at [444, 262] on div "/*-----------------------------------------------------------------------------…" at bounding box center [786, 446] width 716 height 562
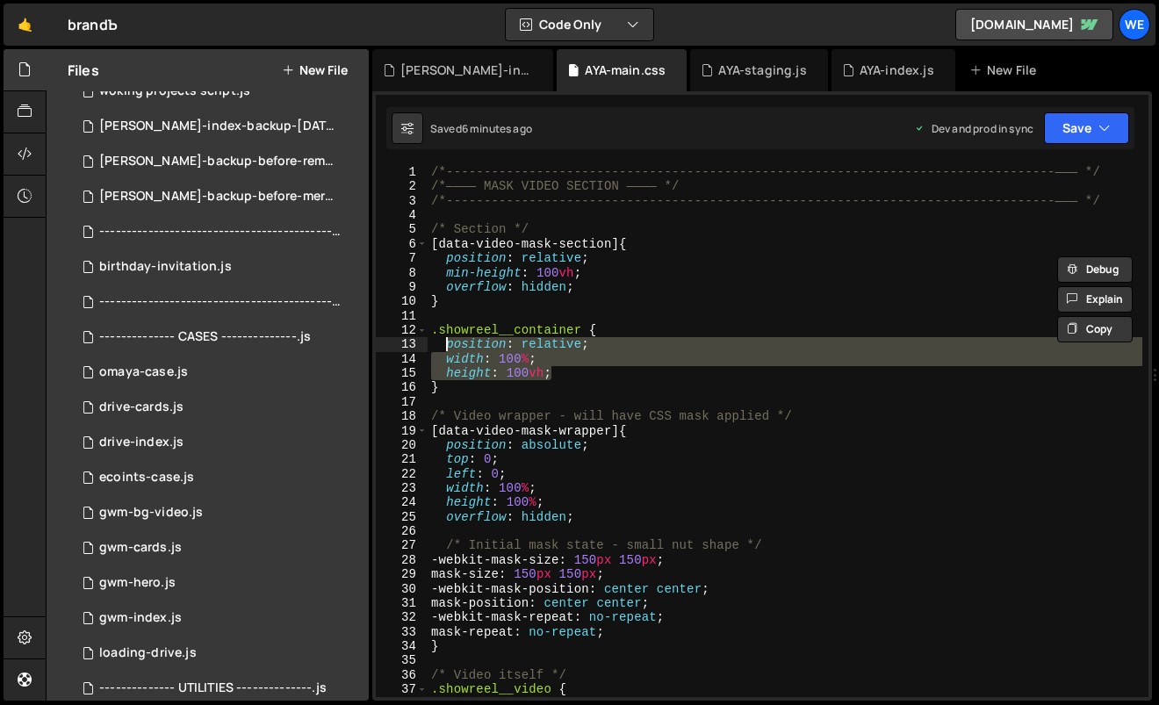
drag, startPoint x: 562, startPoint y: 378, endPoint x: 448, endPoint y: 350, distance: 117.6
click at [448, 350] on div "/*-----------------------------------------------------------------------------…" at bounding box center [786, 446] width 716 height 562
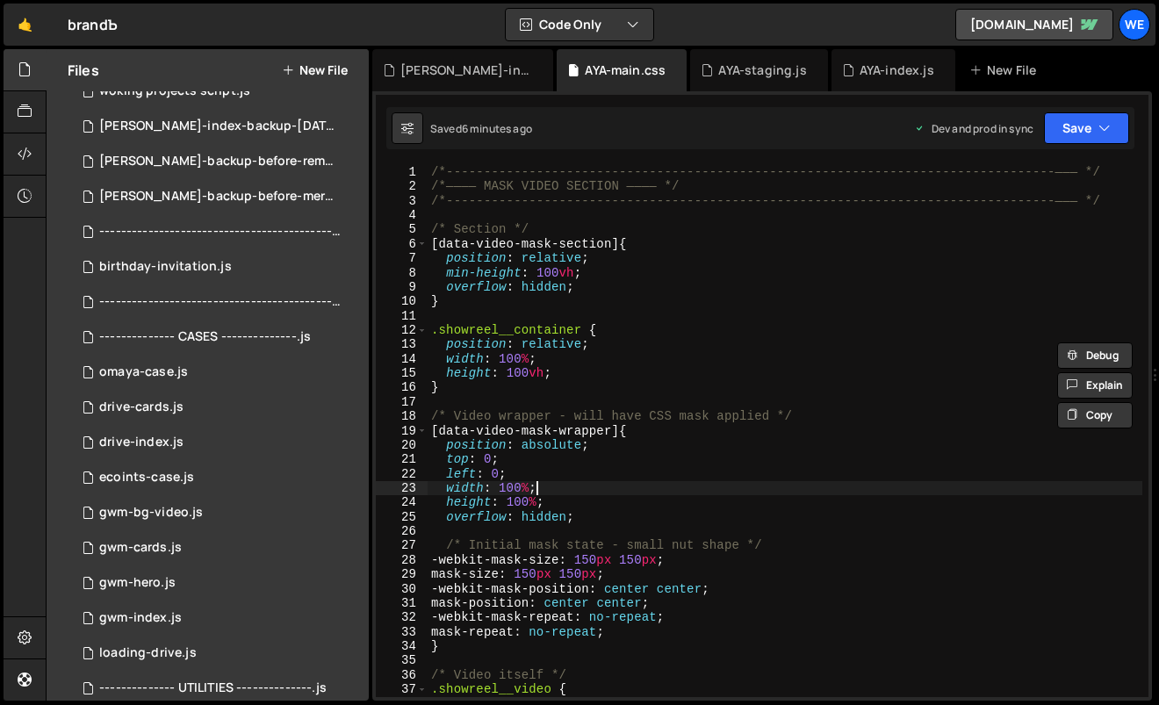
click at [773, 494] on div "/*-----------------------------------------------------------------------------…" at bounding box center [786, 446] width 716 height 562
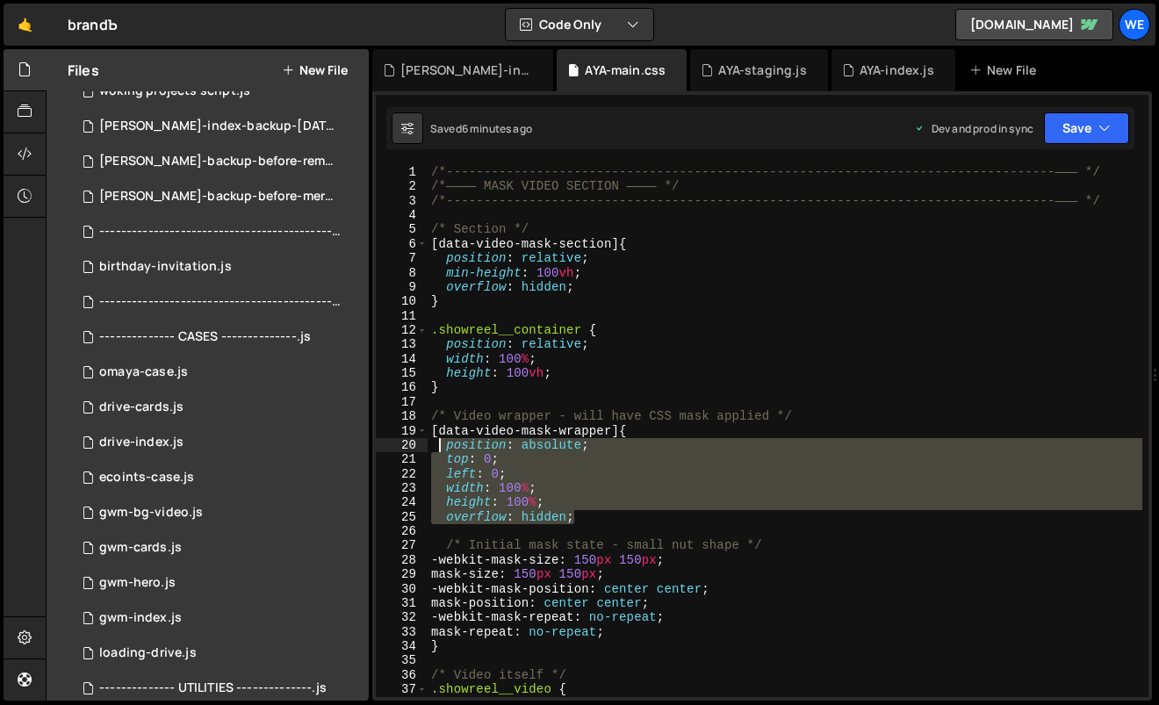
drag, startPoint x: 581, startPoint y: 520, endPoint x: 441, endPoint y: 449, distance: 157.5
click at [441, 449] on div "/*-----------------------------------------------------------------------------…" at bounding box center [786, 446] width 716 height 562
click at [674, 522] on div "/*-----------------------------------------------------------------------------…" at bounding box center [785, 431] width 715 height 532
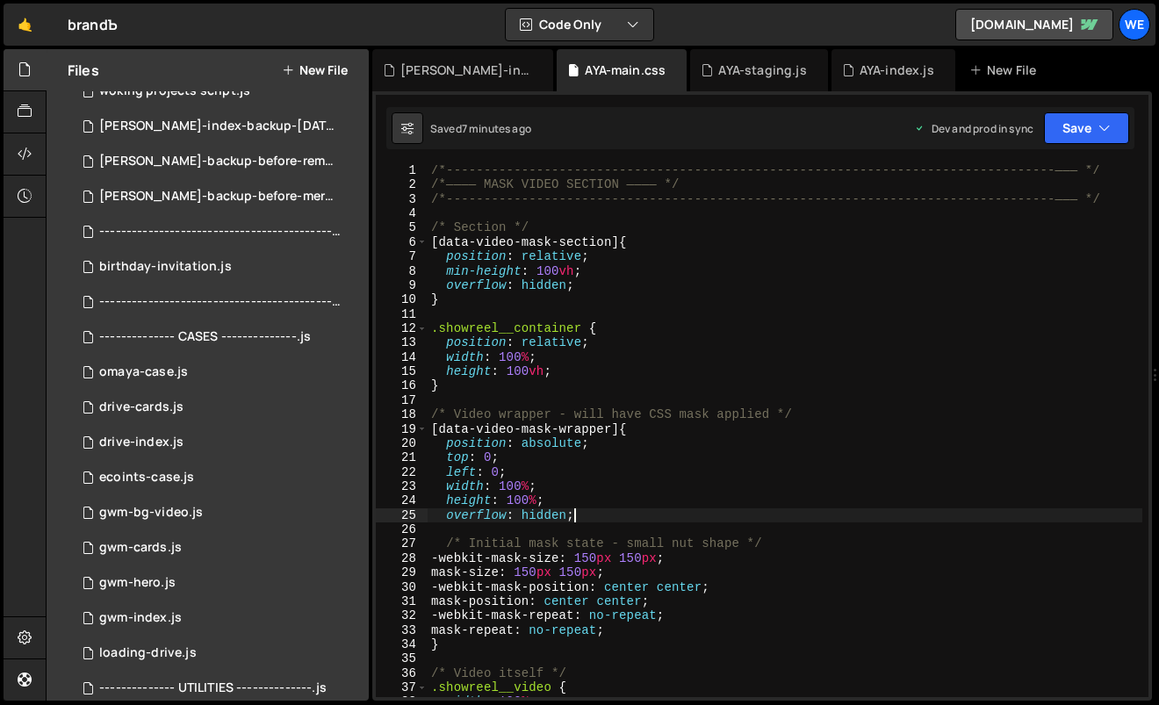
scroll to position [53, 0]
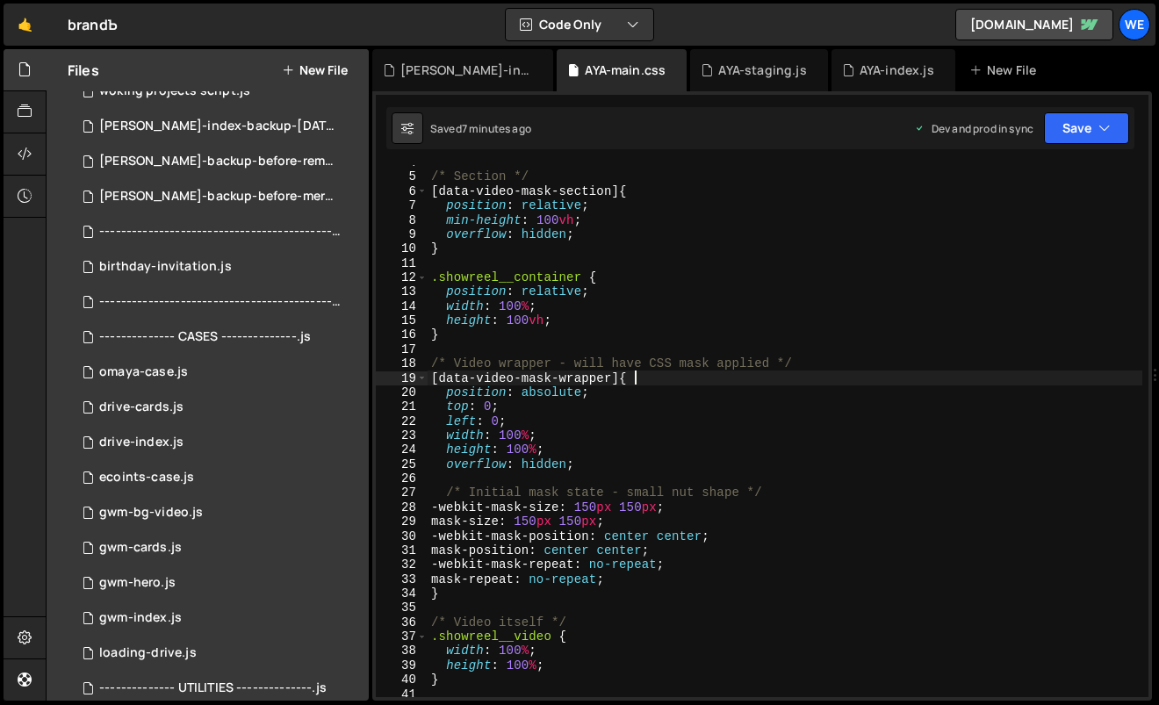
click at [653, 379] on div "/* Section */ [ data-video-mask-section ] { position : relative ; min-height : …" at bounding box center [786, 436] width 716 height 562
click at [626, 574] on div "/* Section */ [ data-video-mask-section ] { position : relative ; min-height : …" at bounding box center [786, 436] width 716 height 562
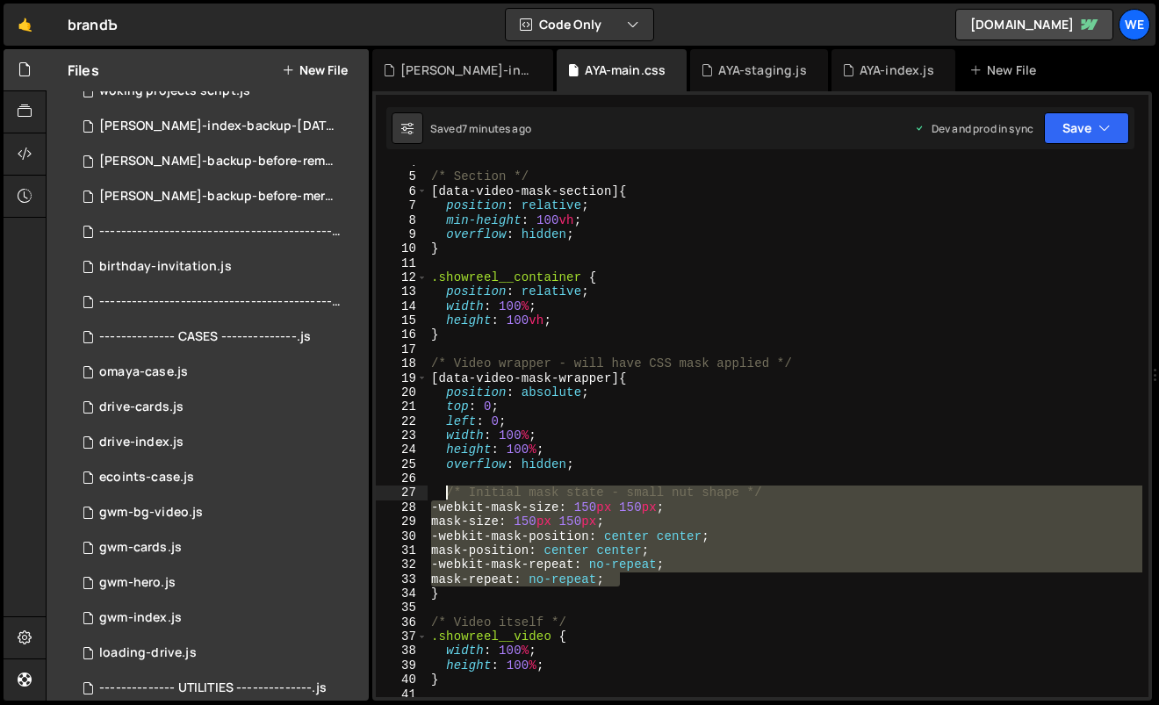
drag, startPoint x: 518, startPoint y: 545, endPoint x: 444, endPoint y: 489, distance: 93.4
click at [444, 489] on div "/* Section */ [ data-video-mask-section ] { position : relative ; min-height : …" at bounding box center [786, 436] width 716 height 562
click at [666, 509] on div "/* Section */ [ data-video-mask-section ] { position : relative ; min-height : …" at bounding box center [785, 431] width 715 height 532
type textarea "-webkit-mask-size: 150px 150px;"
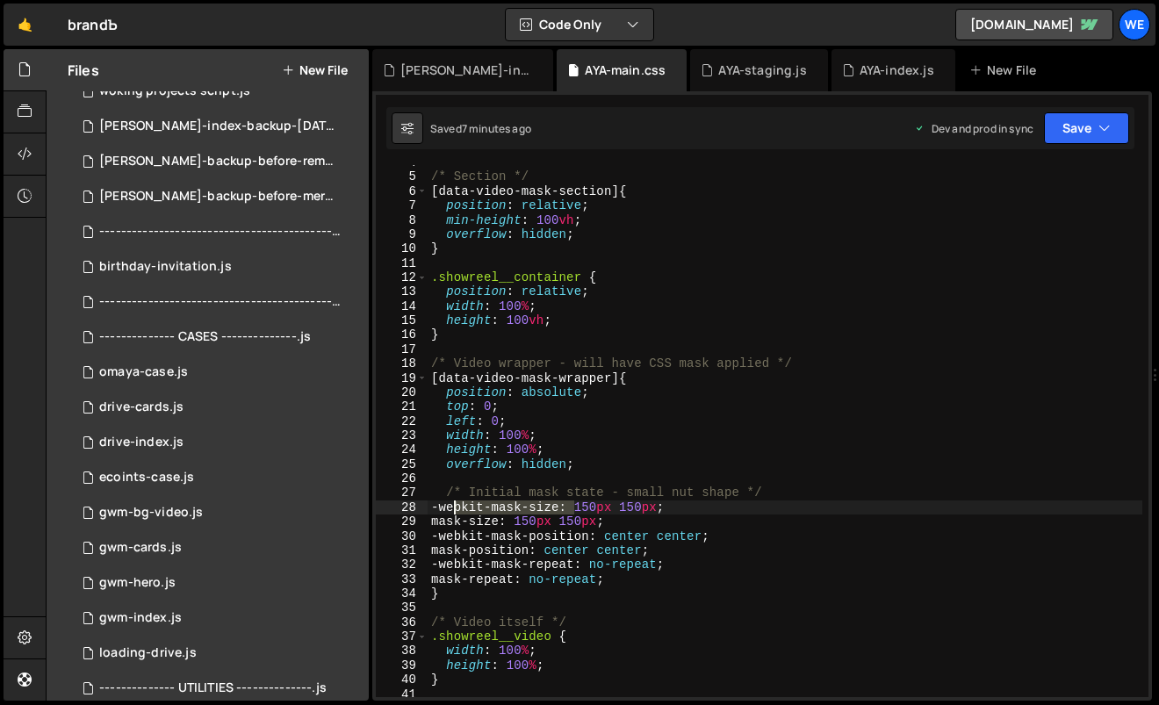
drag, startPoint x: 577, startPoint y: 507, endPoint x: 452, endPoint y: 501, distance: 124.9
click at [452, 501] on div "/* Section */ [ data-video-mask-section ] { position : relative ; min-height : …" at bounding box center [786, 436] width 716 height 562
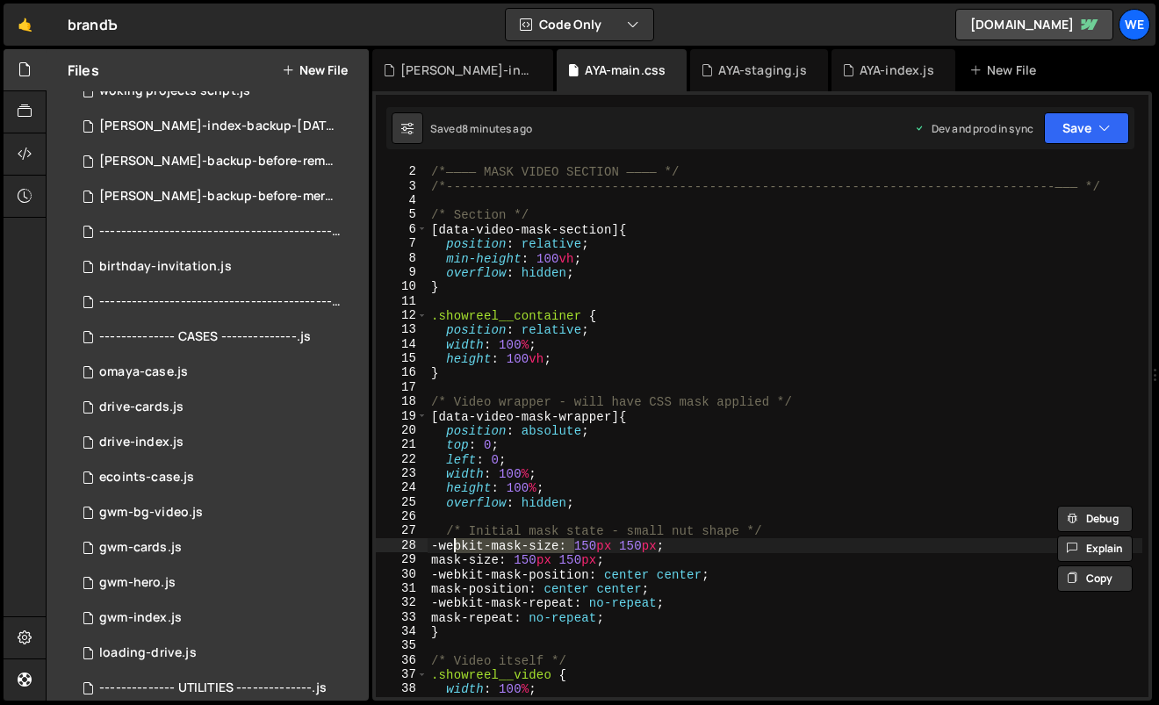
scroll to position [0, 0]
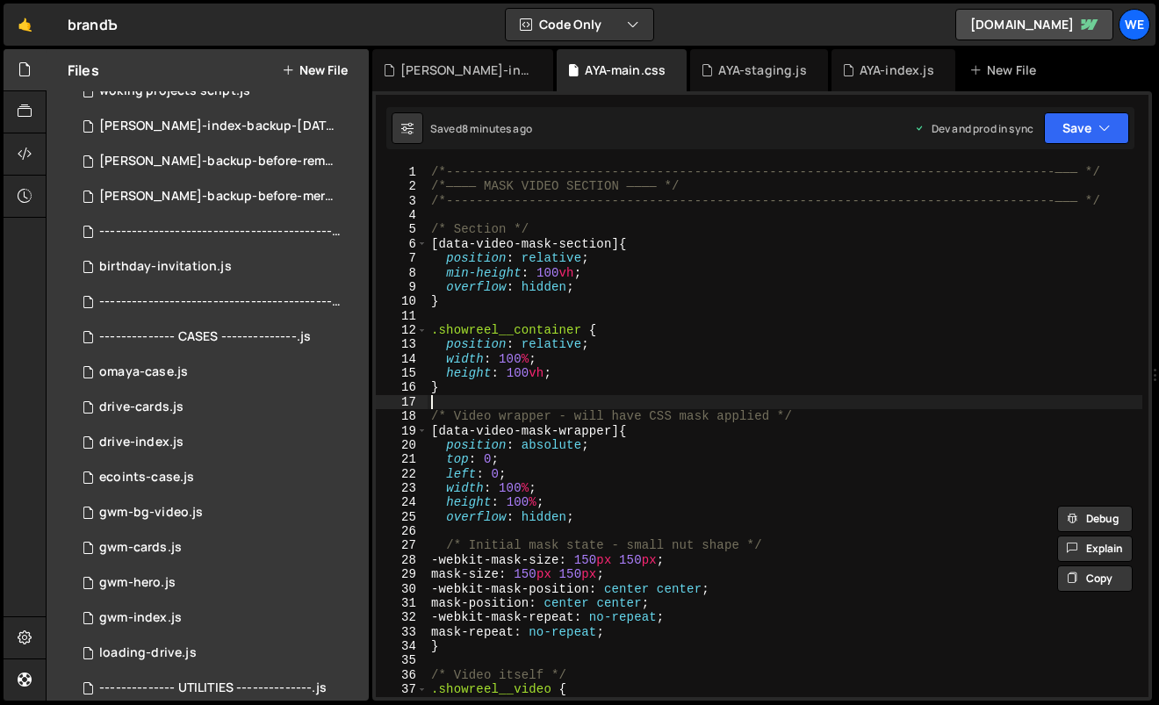
click at [464, 395] on div "/*-----------------------------------------------------------------------------…" at bounding box center [786, 446] width 716 height 562
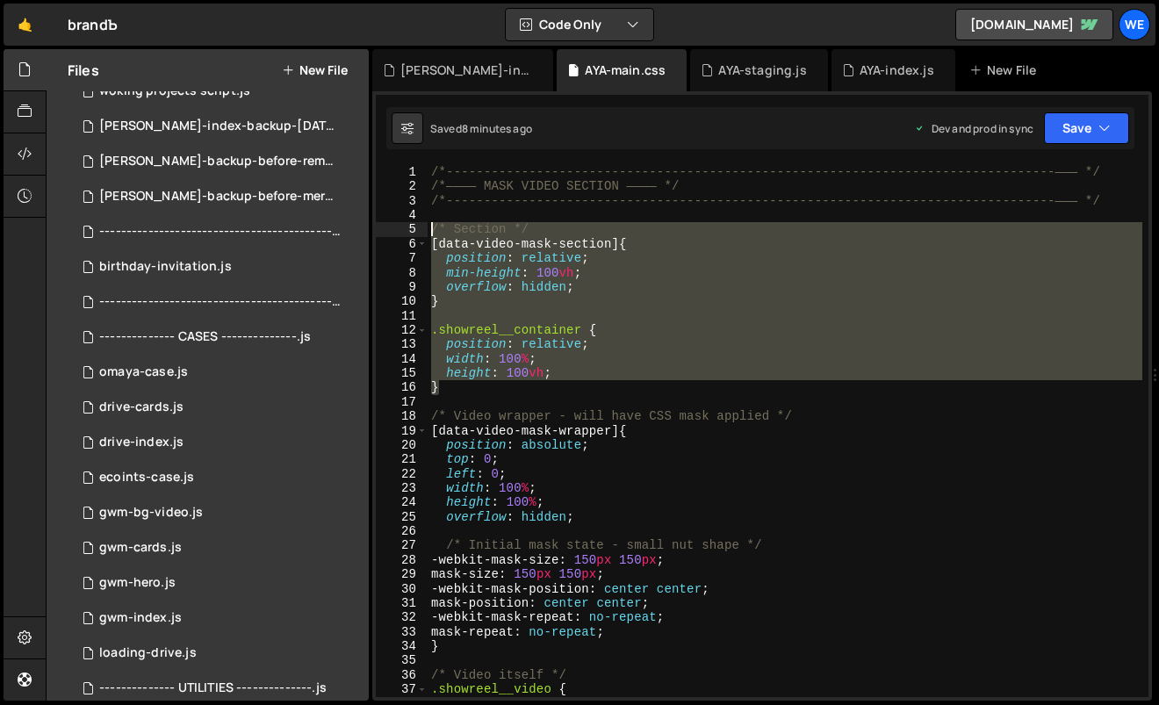
drag, startPoint x: 449, startPoint y: 372, endPoint x: 427, endPoint y: 234, distance: 140.5
click at [427, 234] on div "1 2 3 4 5 6 7 8 9 10 11 12 13 14 15 16 17 18 19 20 21 22 23 24 25 26 27 28 29 3…" at bounding box center [762, 431] width 773 height 532
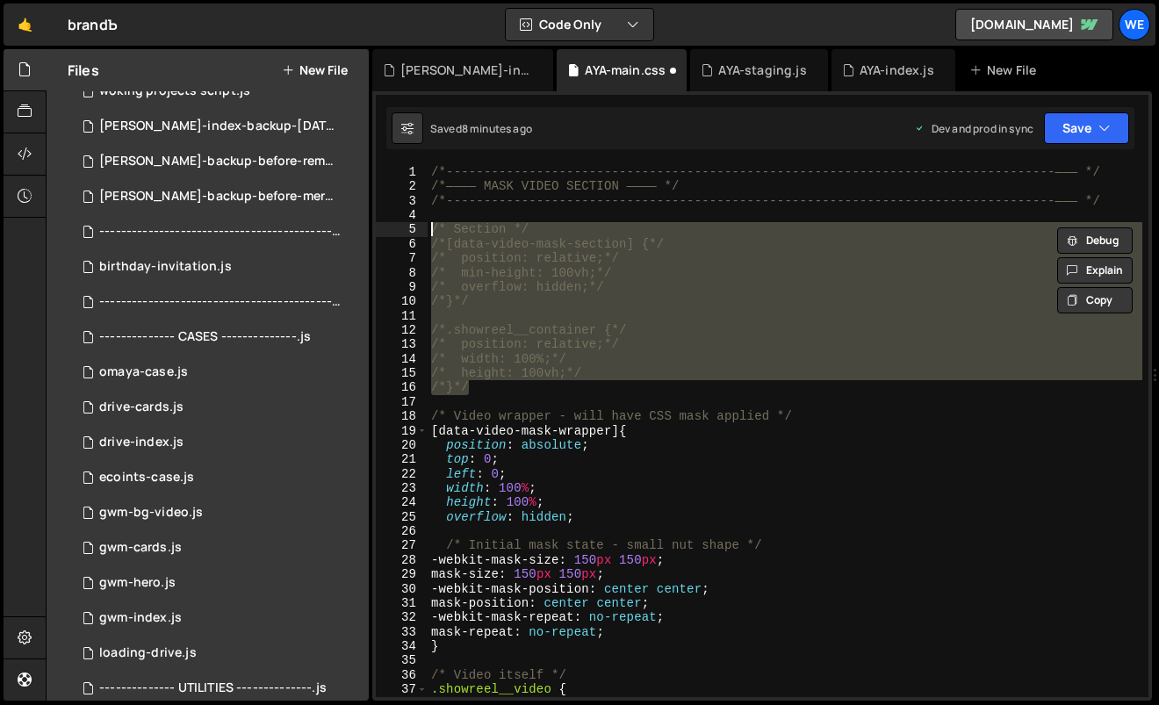
click at [676, 458] on div "/*-----------------------------------------------------------------------------…" at bounding box center [786, 446] width 716 height 562
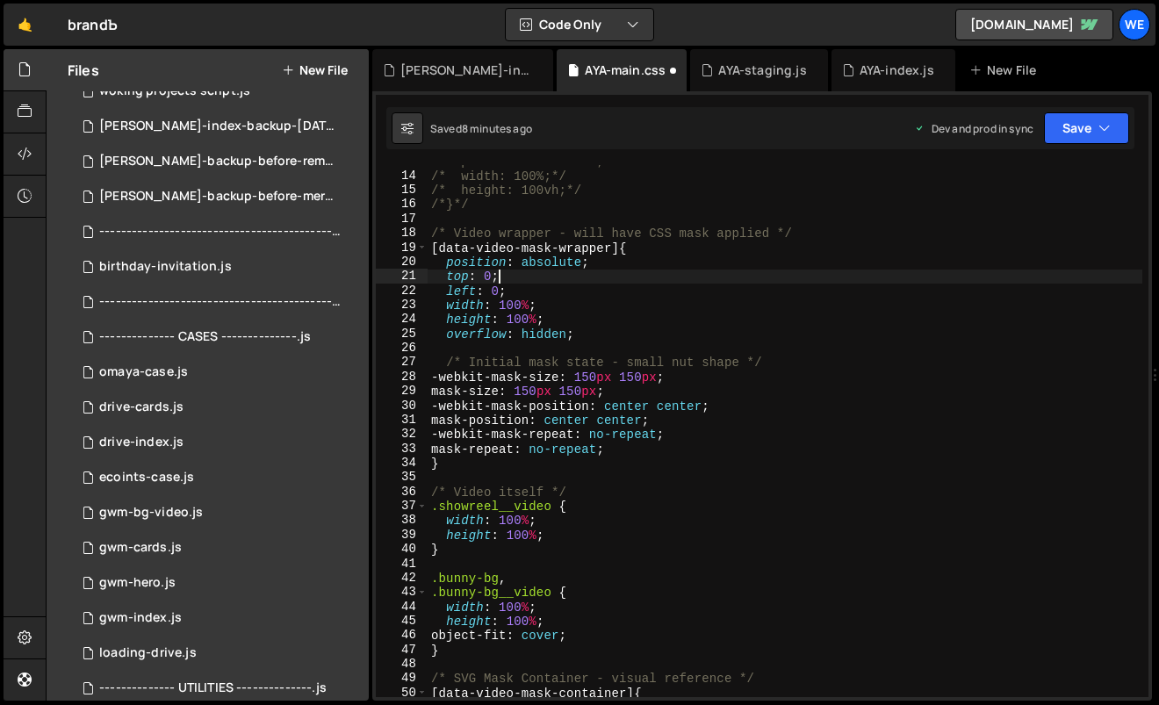
scroll to position [183, 0]
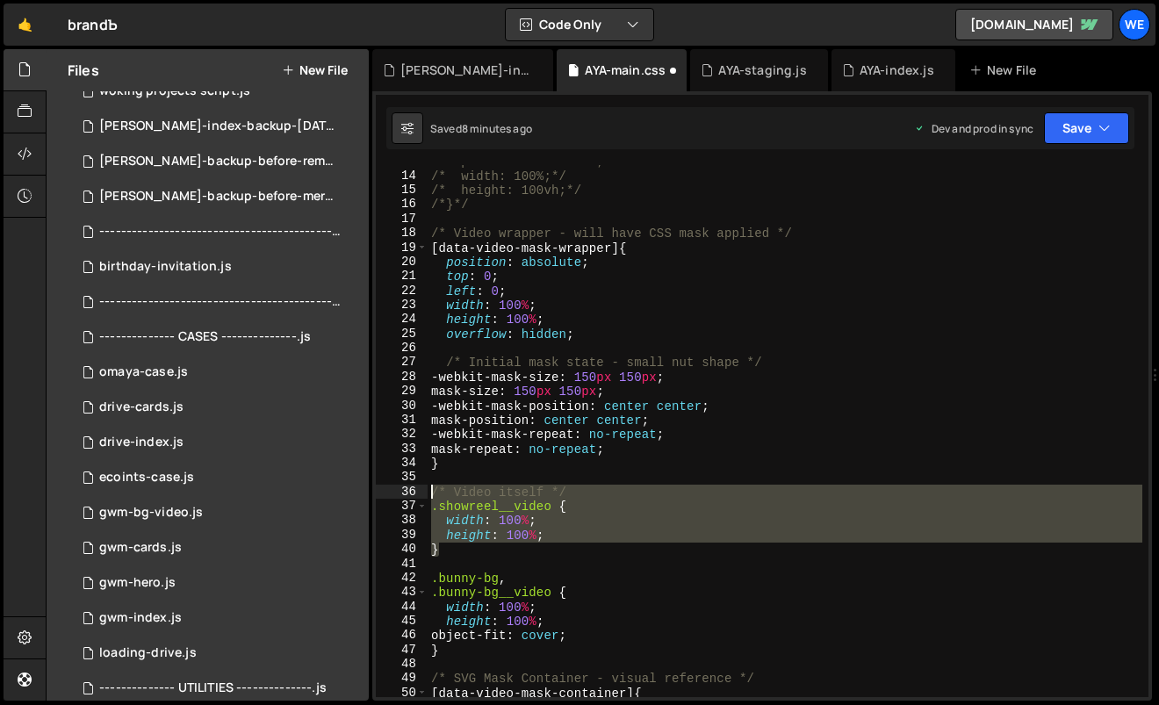
drag, startPoint x: 444, startPoint y: 552, endPoint x: 425, endPoint y: 495, distance: 60.3
click at [425, 495] on div "top: 0; 13 14 15 16 17 18 19 20 21 22 23 24 25 26 27 28 29 30 31 32 33 34 35 36…" at bounding box center [762, 431] width 773 height 532
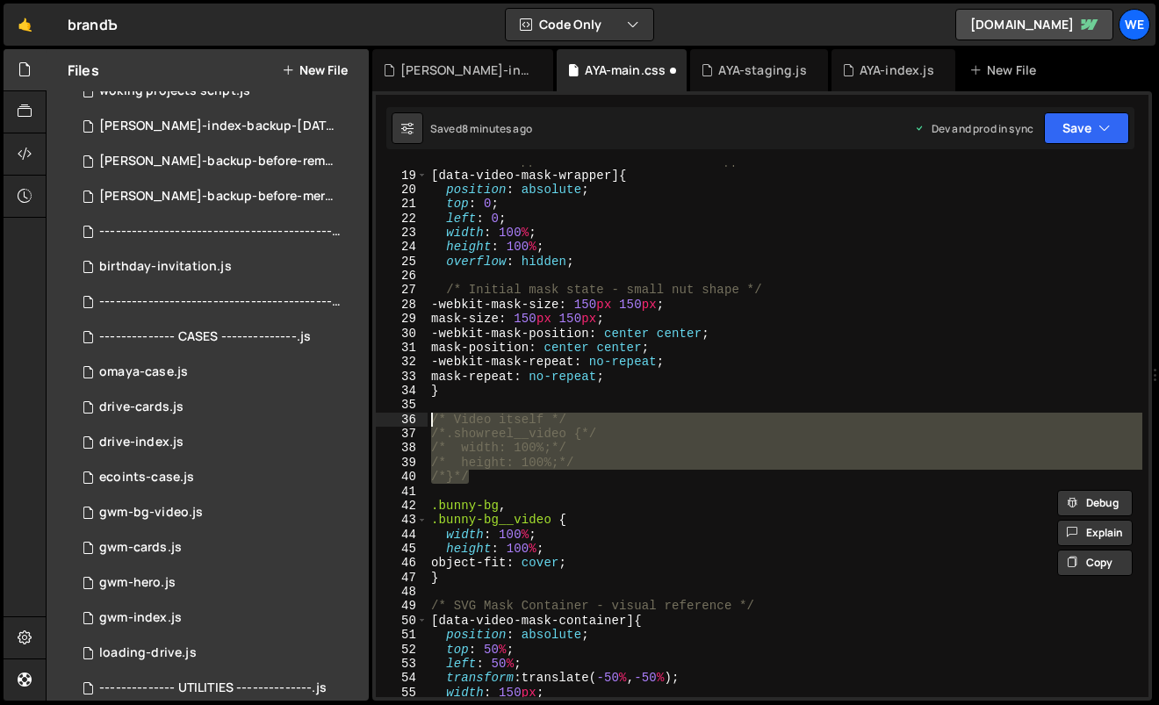
click at [742, 565] on div "/* Video wrapper - will have CSS mask applied */ [ data-video-mask-wrapper ] { …" at bounding box center [786, 435] width 716 height 562
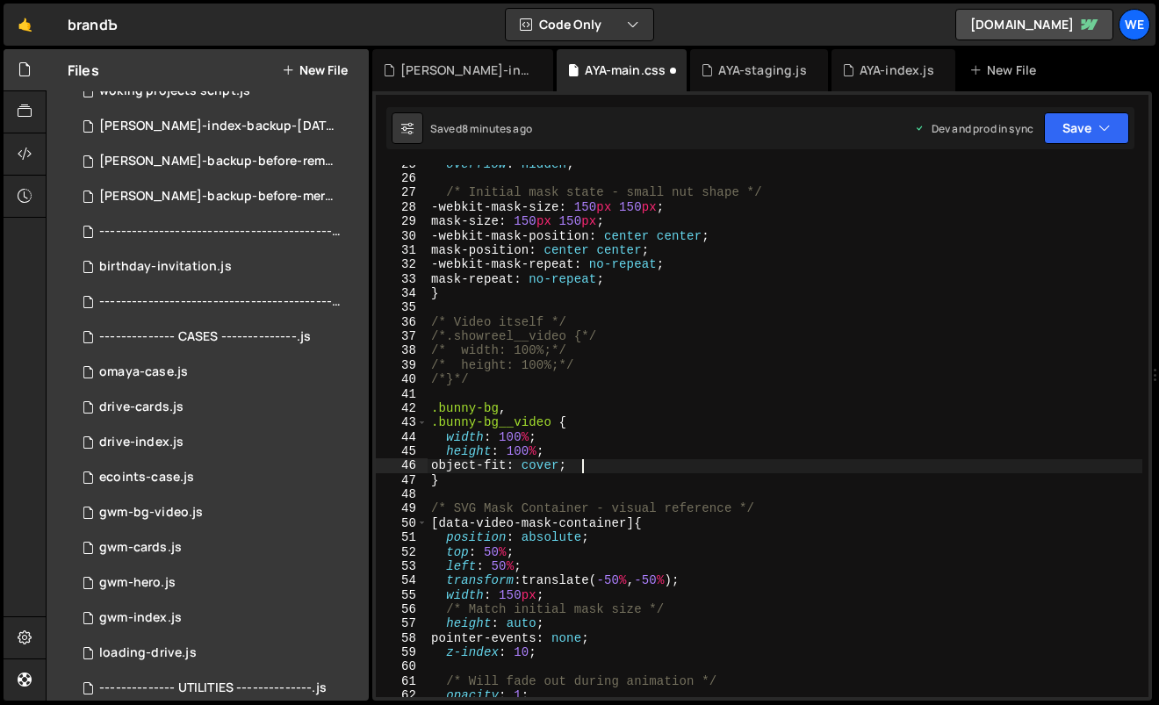
scroll to position [402, 0]
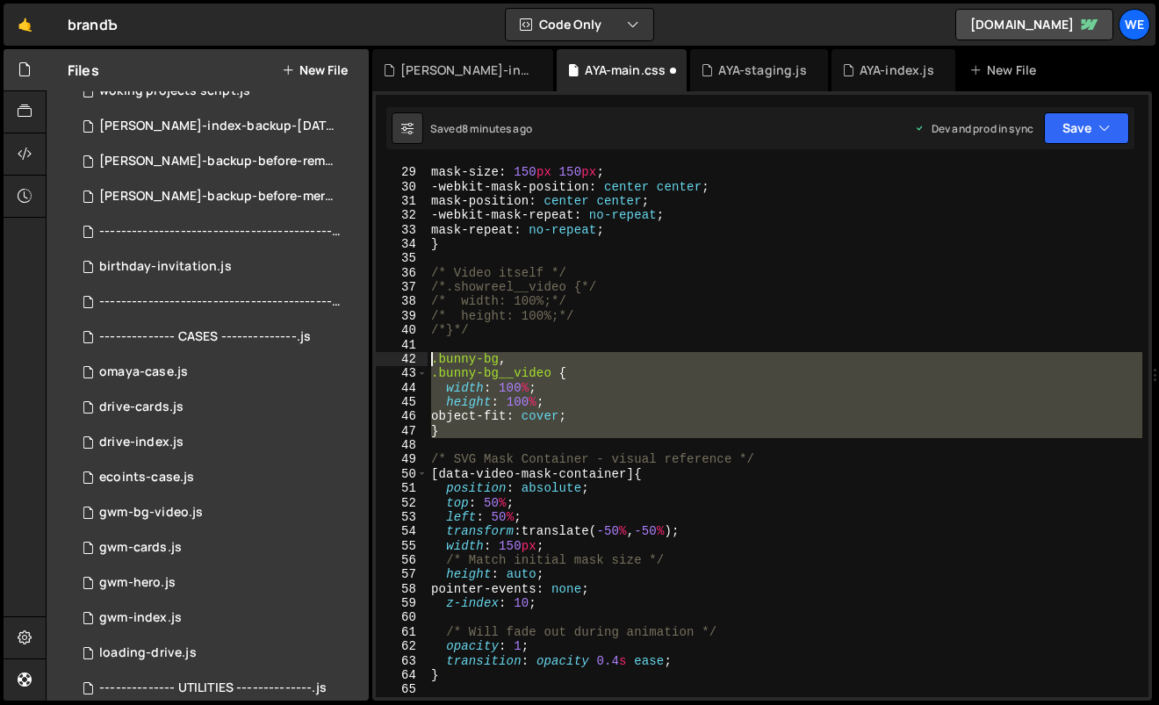
drag, startPoint x: 453, startPoint y: 435, endPoint x: 433, endPoint y: 361, distance: 76.5
click at [433, 361] on div "-webkit-mask-size : 150 px 150 px ; mask-size : 150 px 150 px ; -webkit-mask-po…" at bounding box center [786, 432] width 716 height 562
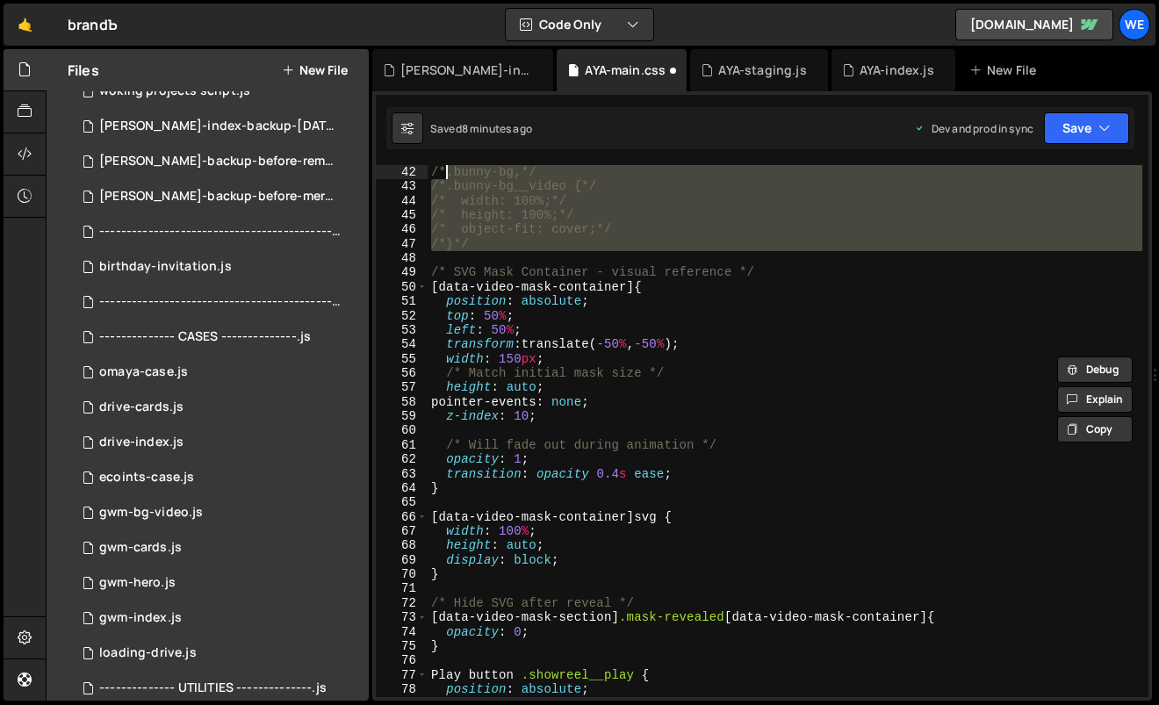
scroll to position [589, 0]
click at [681, 482] on div "/*.bunny-bg,*/ /*.bunny-bg__video {*/ /* width: 100%;*/ /* height: 100%;*/ /* o…" at bounding box center [786, 446] width 716 height 562
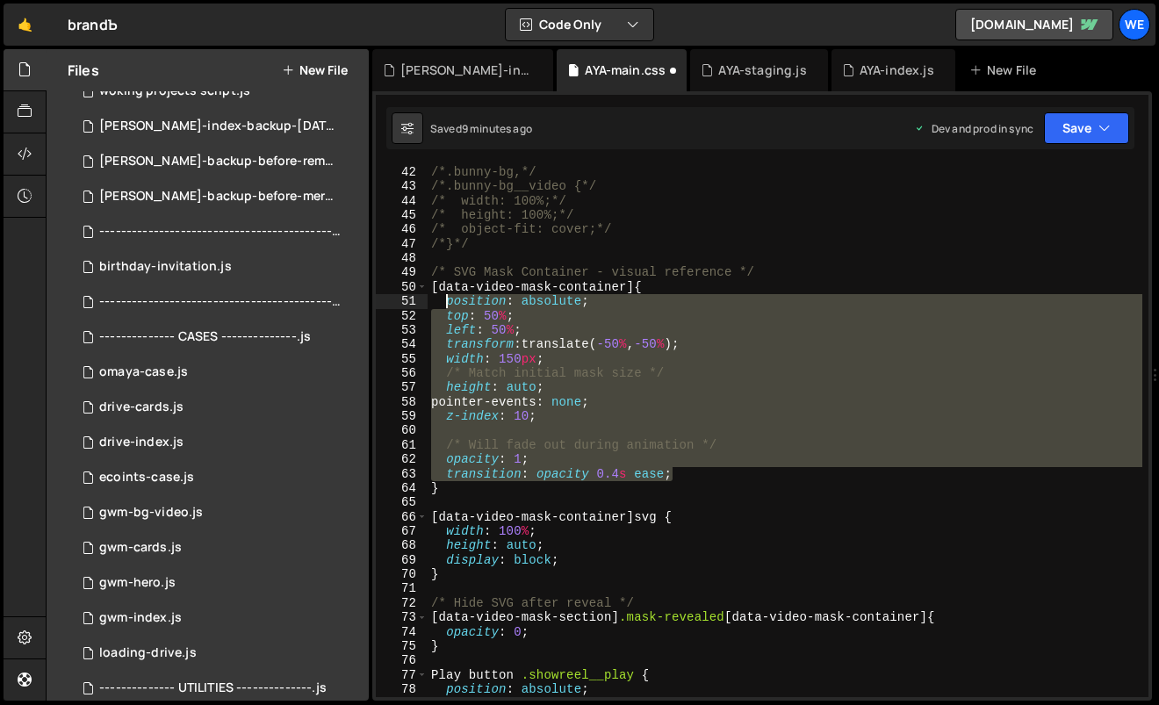
drag, startPoint x: 619, startPoint y: 439, endPoint x: 444, endPoint y: 304, distance: 221.0
click at [444, 304] on div "/*.bunny-bg,*/ /*.bunny-bg__video {*/ /* width: 100%;*/ /* height: 100%;*/ /* o…" at bounding box center [786, 446] width 716 height 562
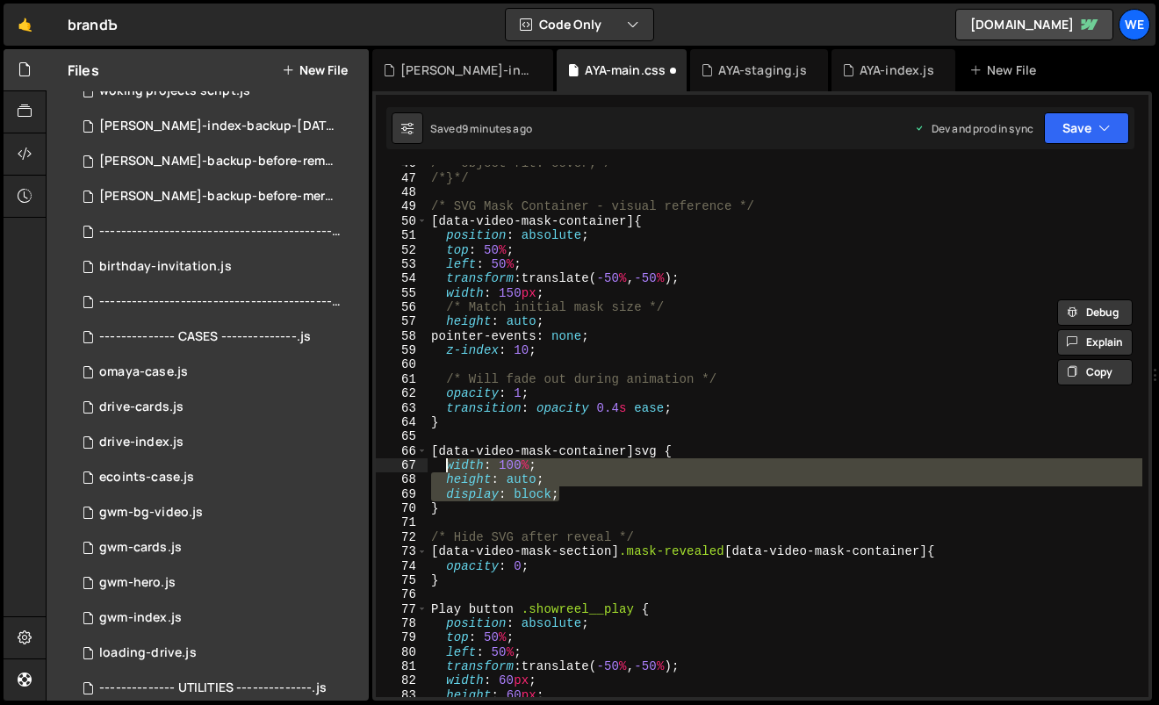
drag, startPoint x: 574, startPoint y: 497, endPoint x: 444, endPoint y: 467, distance: 132.5
click at [444, 467] on div "/* object-fit: cover;*/ /*}*/ /* SVG Mask Container - visual reference */ [ dat…" at bounding box center [786, 437] width 716 height 562
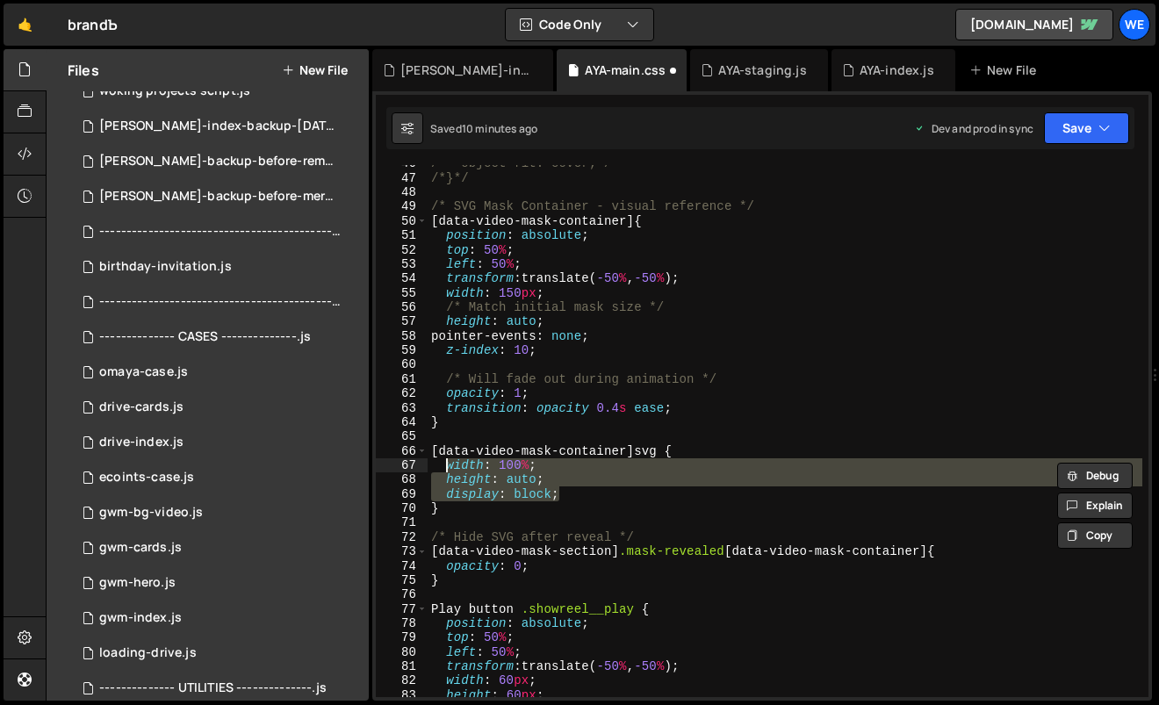
click at [778, 509] on div "/* object-fit: cover;*/ /*}*/ /* SVG Mask Container - visual reference */ [ dat…" at bounding box center [786, 437] width 716 height 562
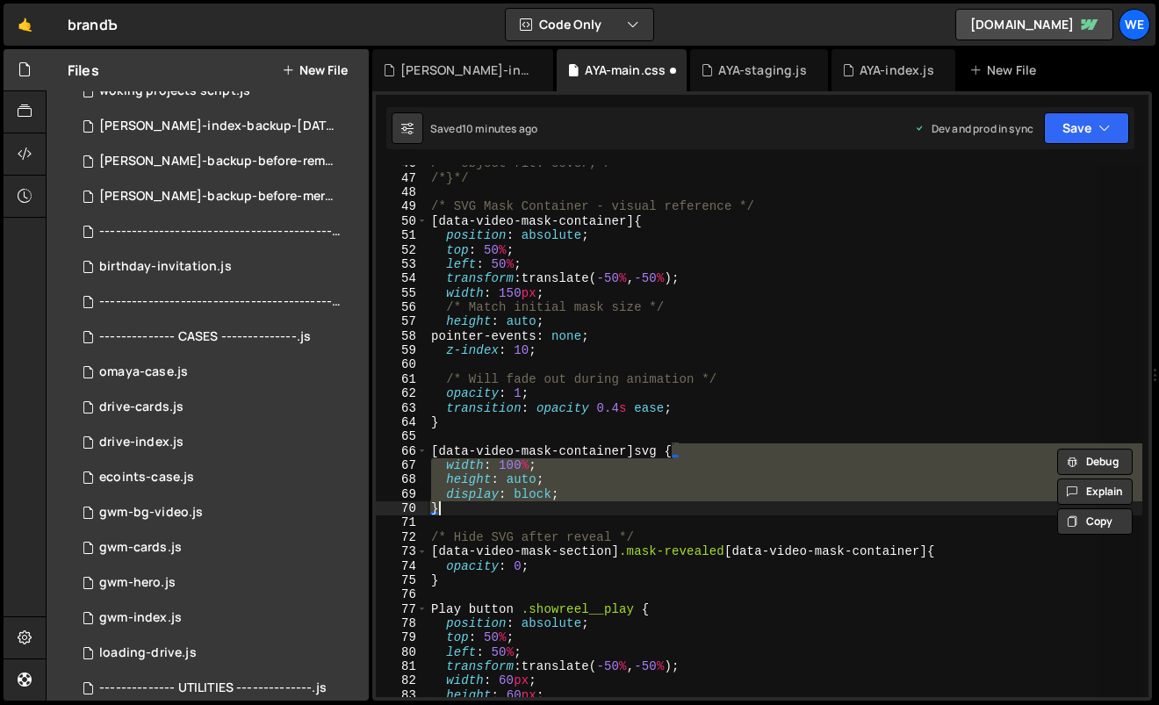
click at [728, 473] on div "/* object-fit: cover;*/ /*}*/ /* SVG Mask Container - visual reference */ [ dat…" at bounding box center [785, 431] width 715 height 532
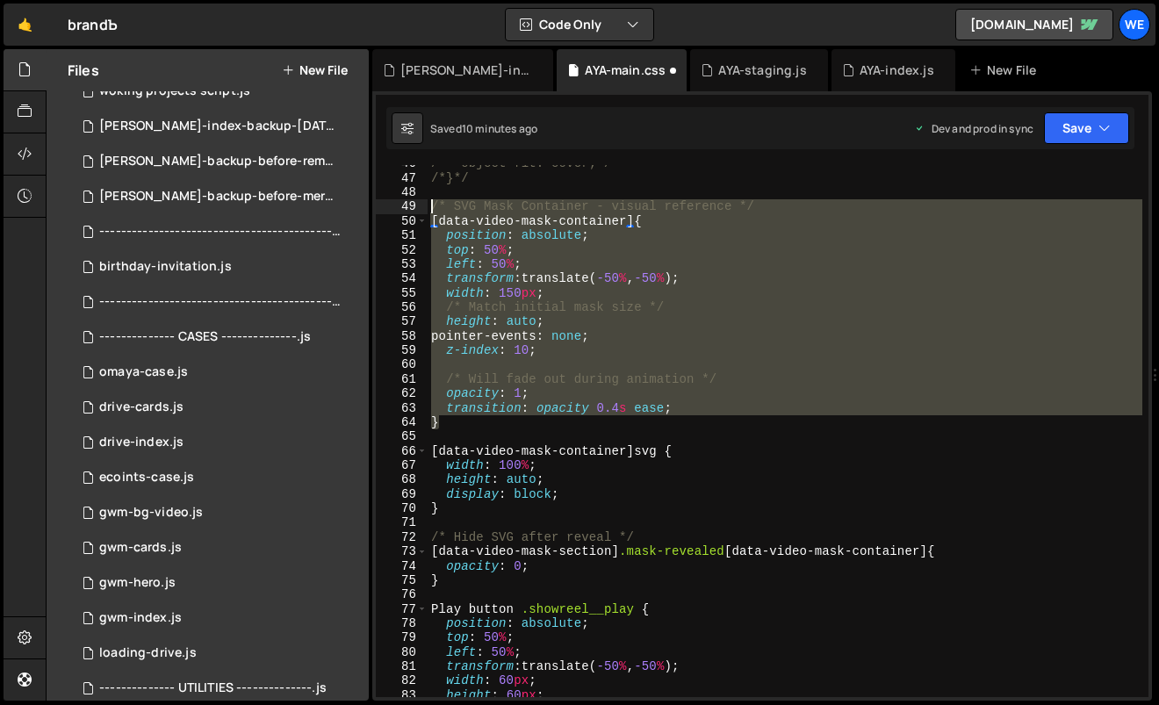
drag, startPoint x: 440, startPoint y: 364, endPoint x: 419, endPoint y: 205, distance: 160.4
click at [419, 205] on div "height: auto; 46 47 48 49 50 51 52 53 54 55 56 57 58 59 60 61 62 63 64 65 66 67…" at bounding box center [762, 431] width 773 height 532
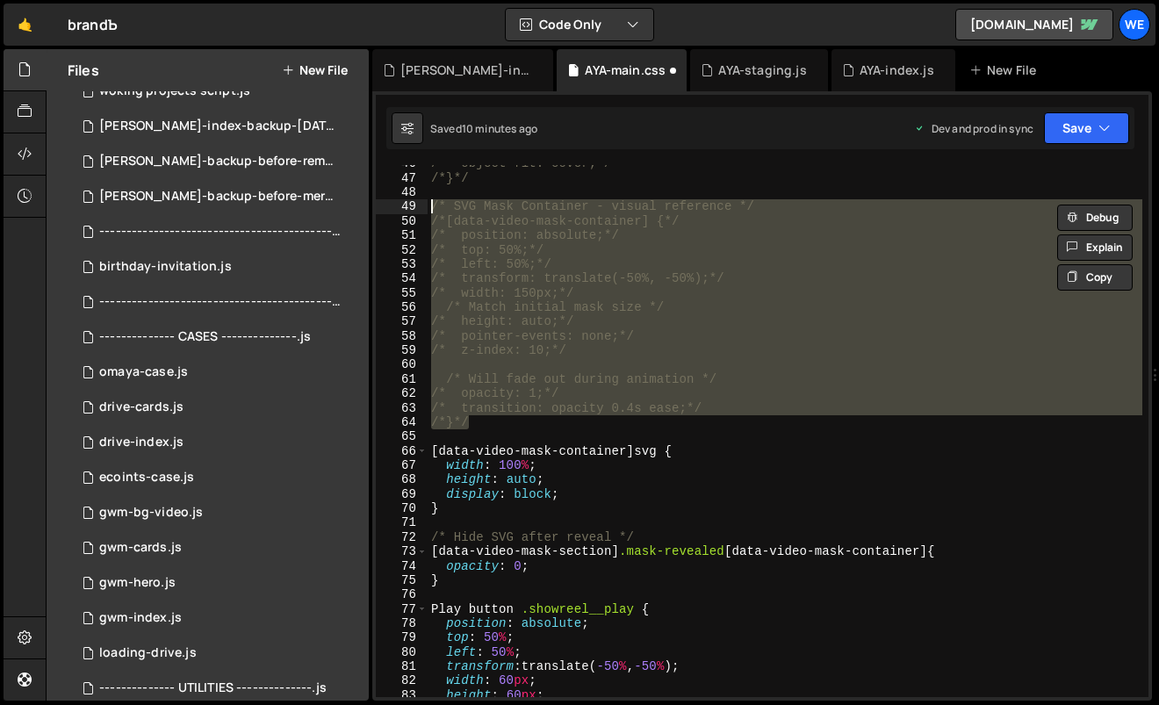
click at [640, 306] on div "/* object-fit: cover;*/ /*}*/ /* SVG Mask Container - visual reference */ /*[da…" at bounding box center [785, 431] width 715 height 532
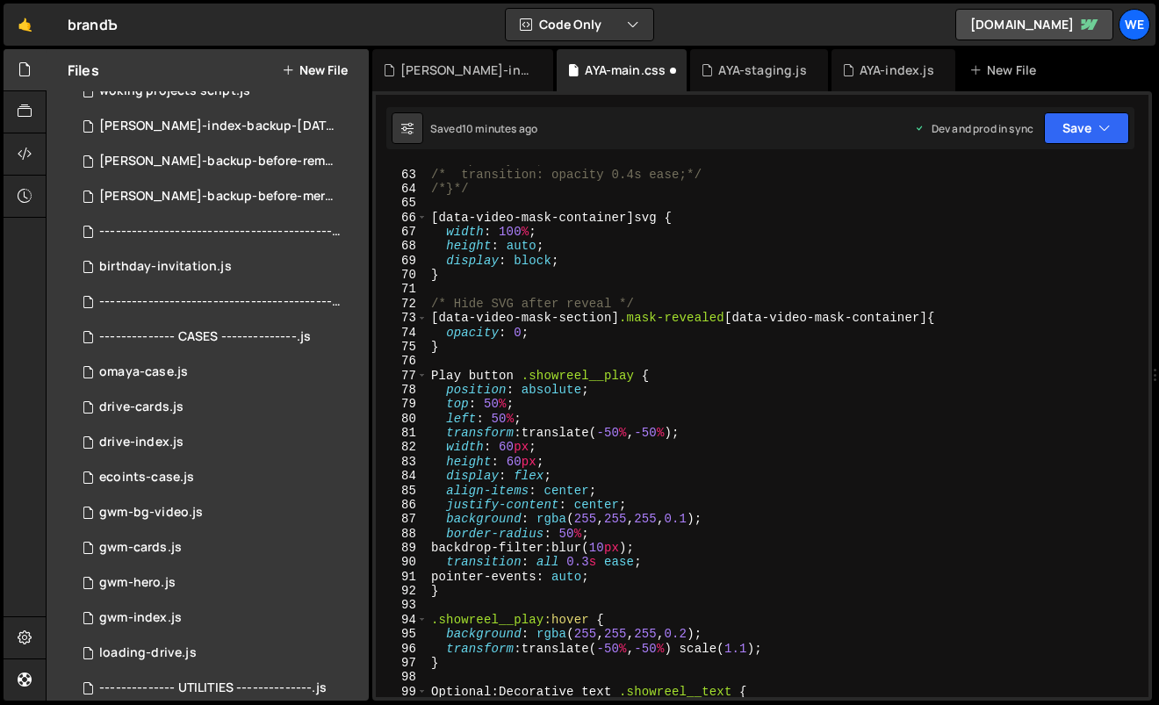
scroll to position [889, 0]
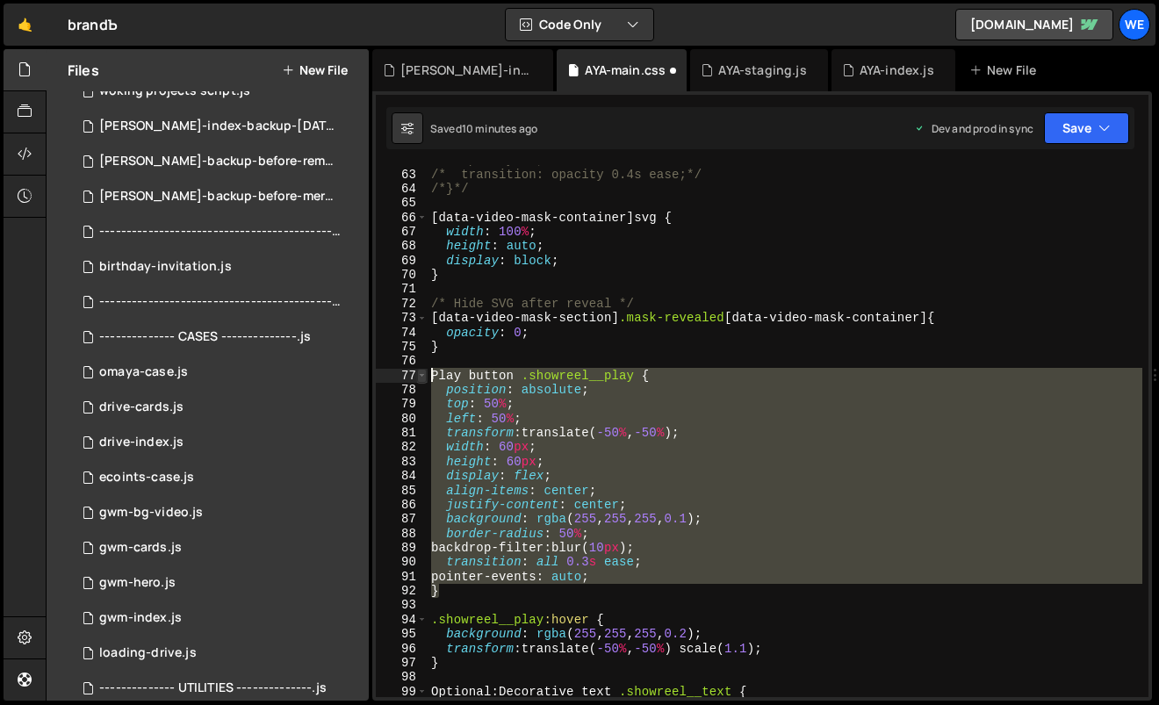
drag, startPoint x: 458, startPoint y: 592, endPoint x: 419, endPoint y: 376, distance: 219.5
click at [419, 376] on div "/* Match initial mask size */ 62 63 64 65 66 67 68 69 70 71 72 73 74 75 76 77 7…" at bounding box center [762, 431] width 773 height 532
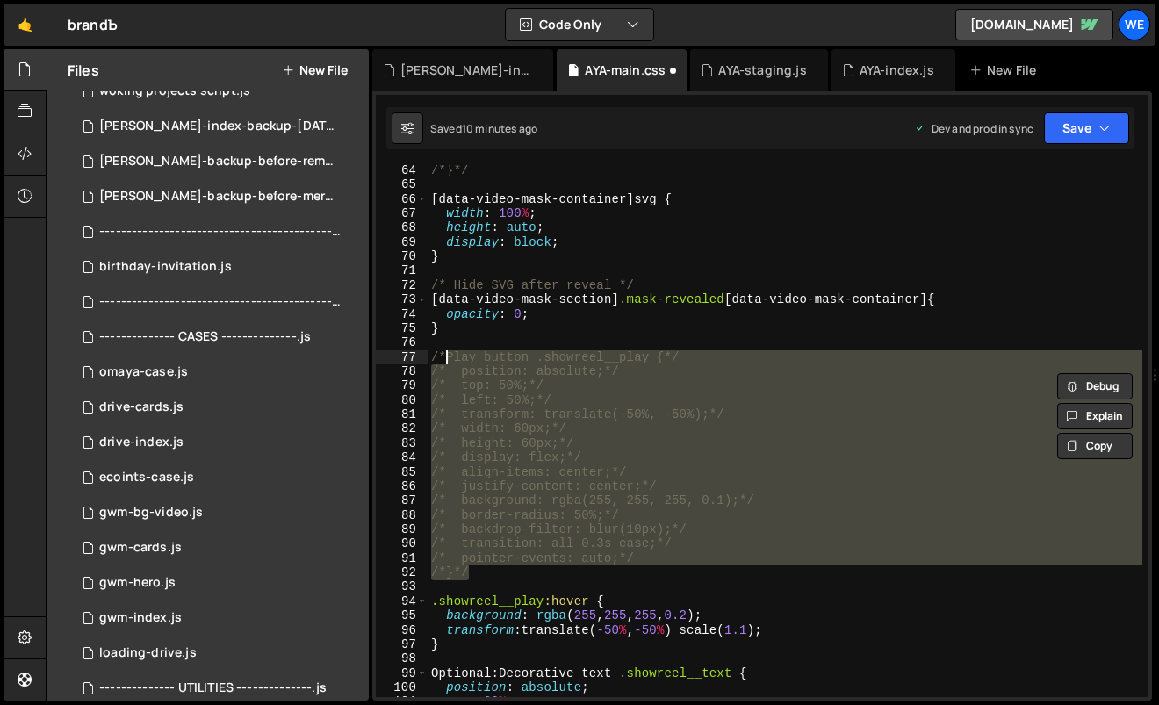
scroll to position [1072, 0]
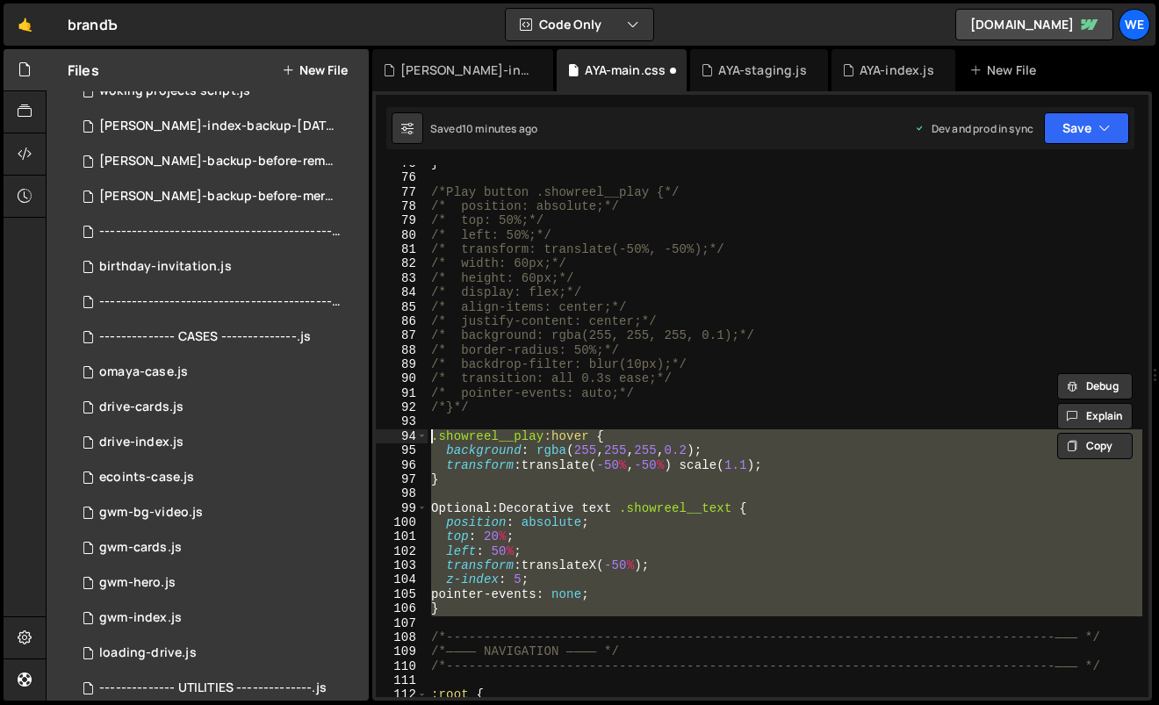
drag, startPoint x: 457, startPoint y: 617, endPoint x: 413, endPoint y: 437, distance: 184.5
click at [413, 437] on div "/*Play button .showreel__play {*/ /* position: absolute;*/ 75 76 77 78 79 80 81…" at bounding box center [762, 431] width 773 height 532
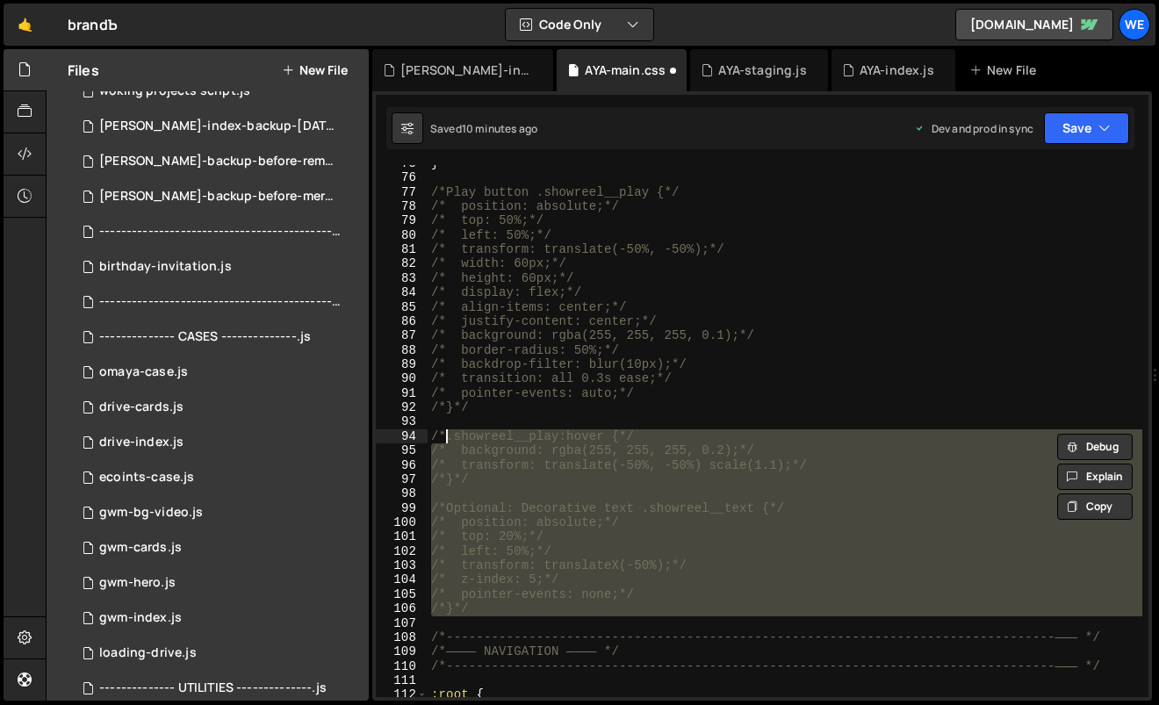
click at [660, 333] on div "} /*Play button .showreel__play {*/ /* position: absolute;*/ /* top: 50%;*/ /* …" at bounding box center [786, 437] width 716 height 562
type textarea "/* background: rgba(255, 255, 255, 0.1);*/"
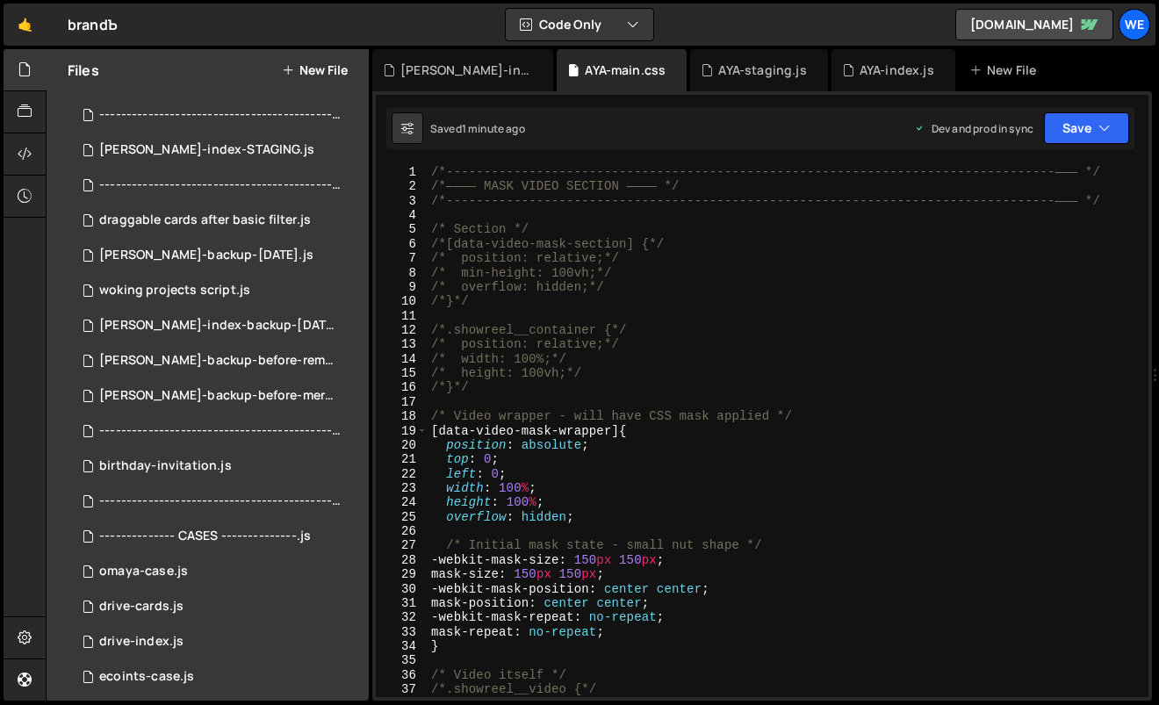
scroll to position [0, 0]
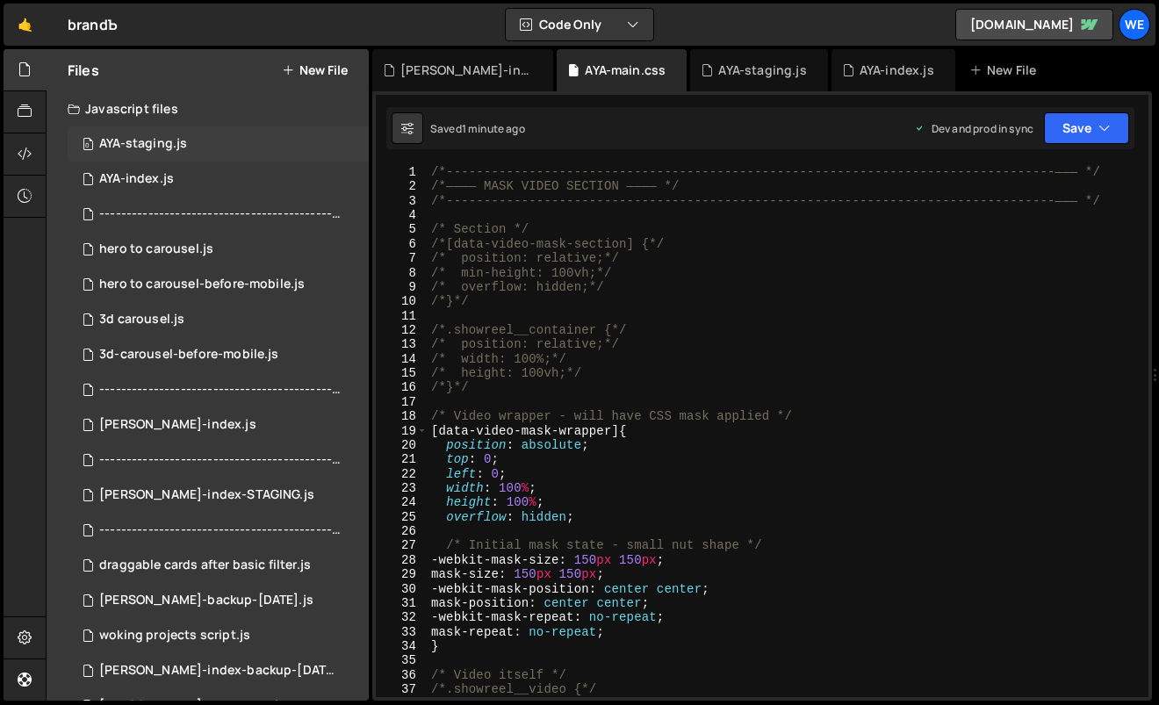
click at [190, 144] on div "0 AYA-staging.js 0" at bounding box center [218, 143] width 301 height 35
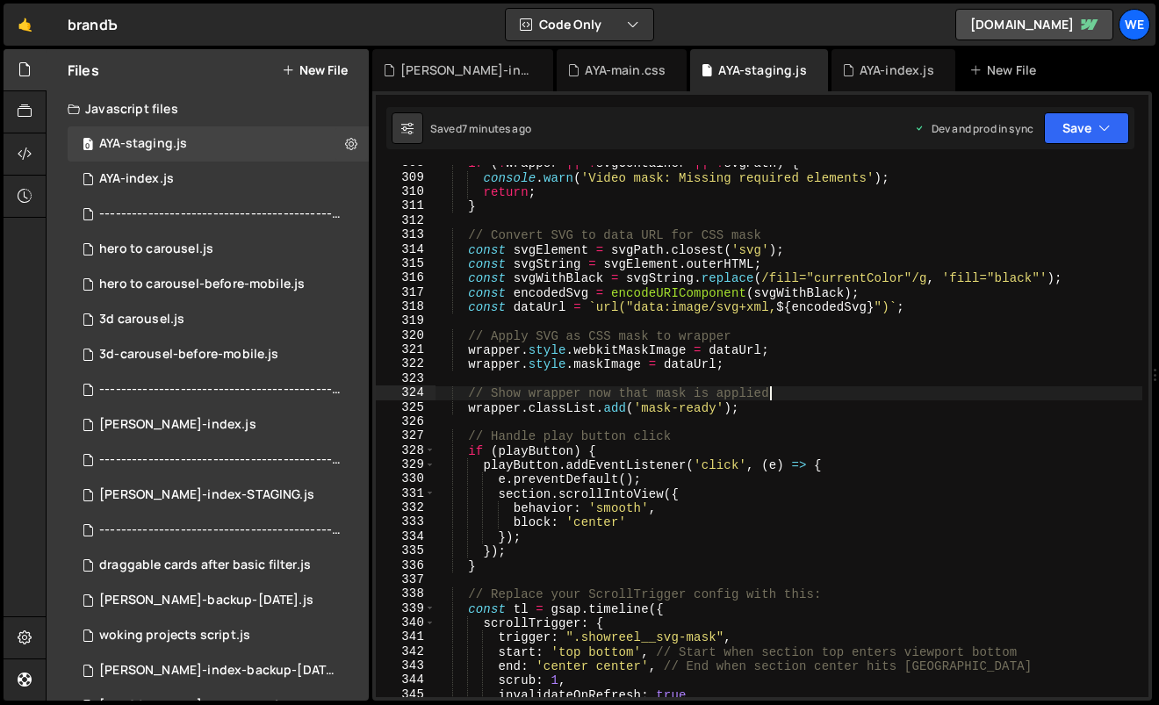
scroll to position [4766, 0]
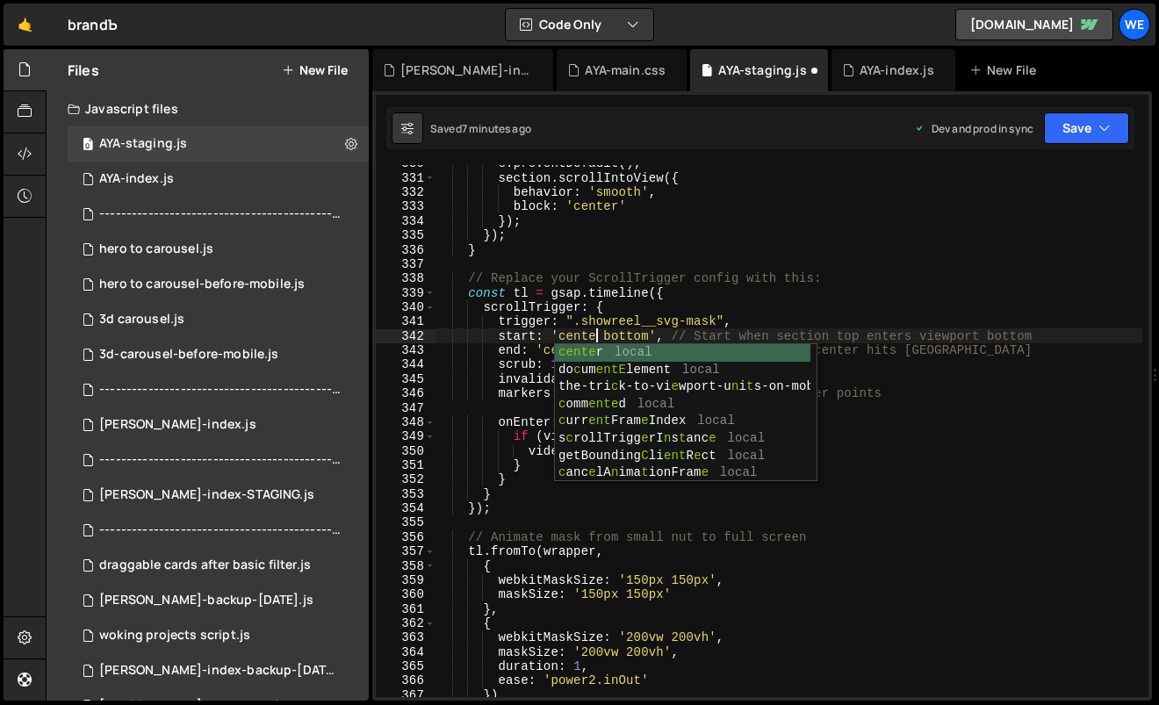
scroll to position [0, 11]
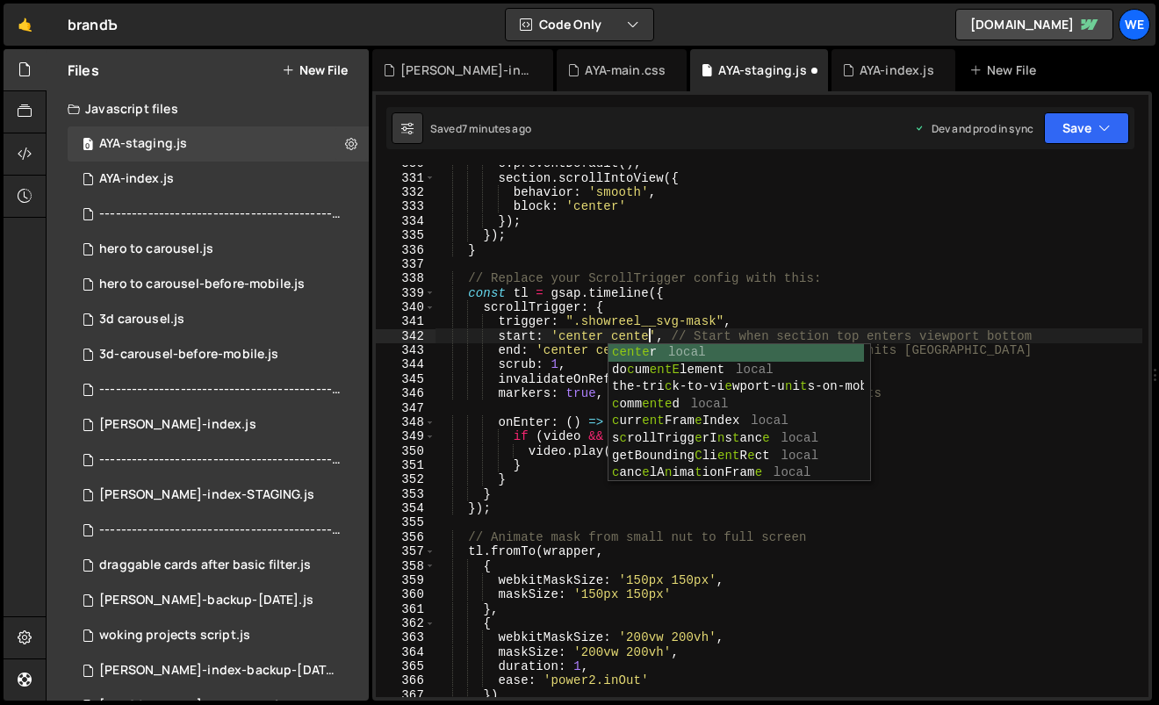
scroll to position [0, 15]
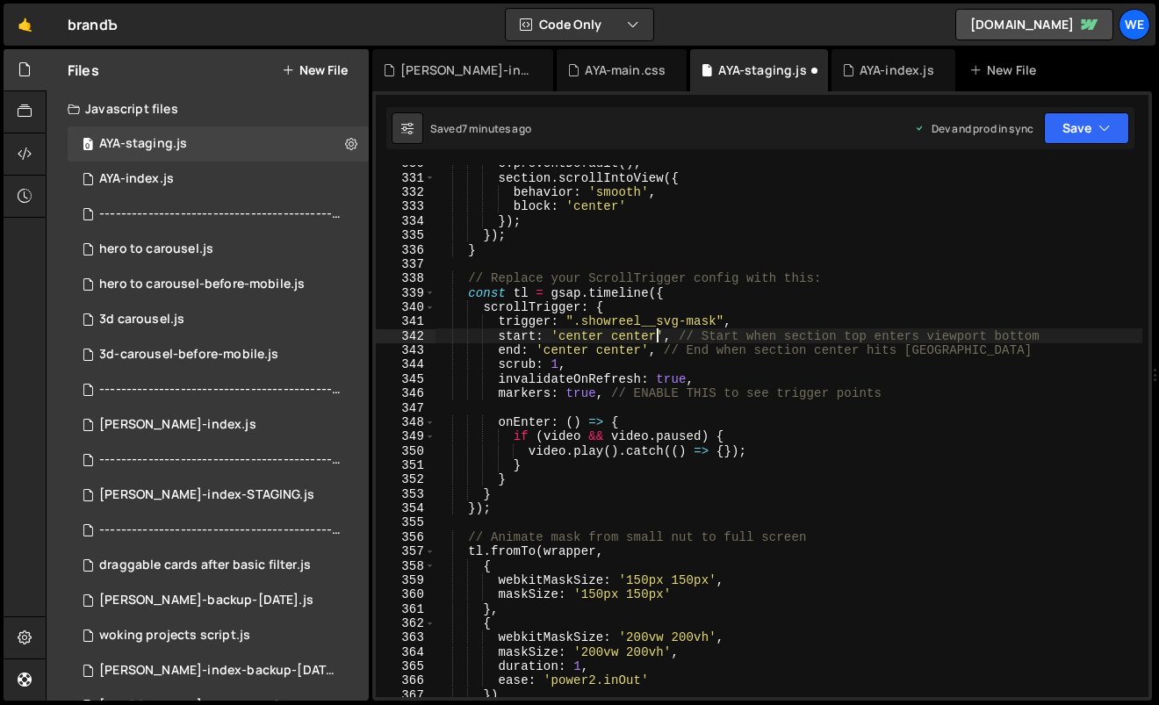
drag, startPoint x: 667, startPoint y: 299, endPoint x: 695, endPoint y: 374, distance: 80.6
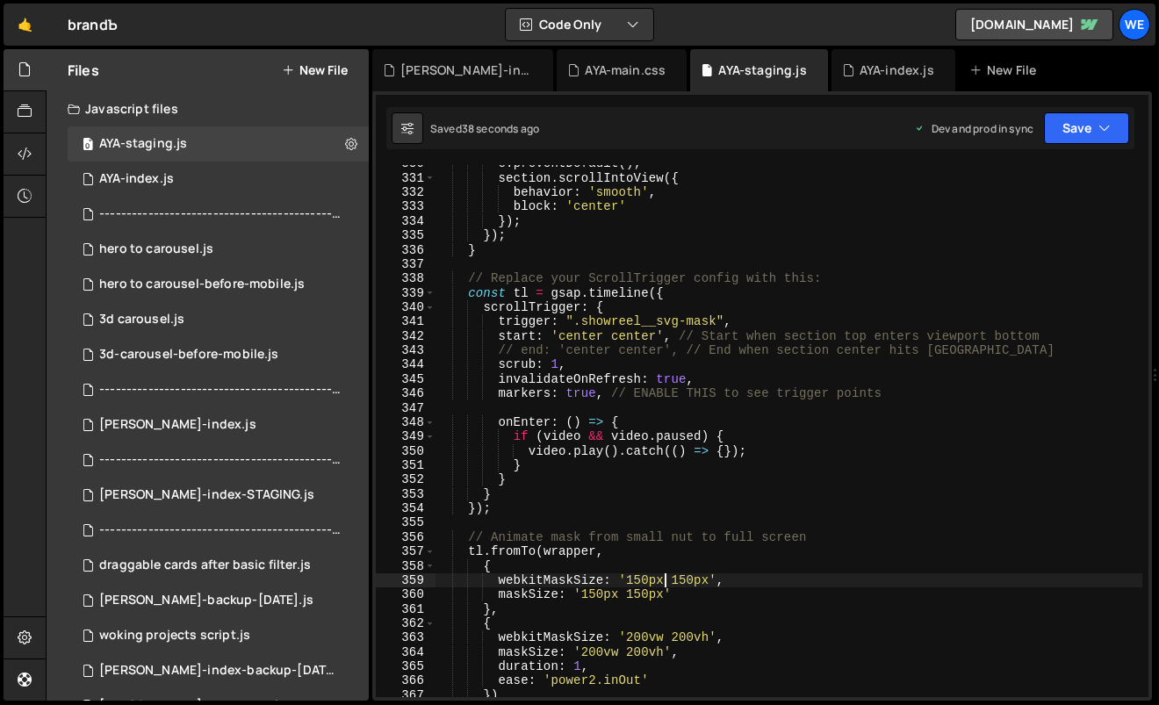
drag, startPoint x: 648, startPoint y: 576, endPoint x: 631, endPoint y: 577, distance: 16.7
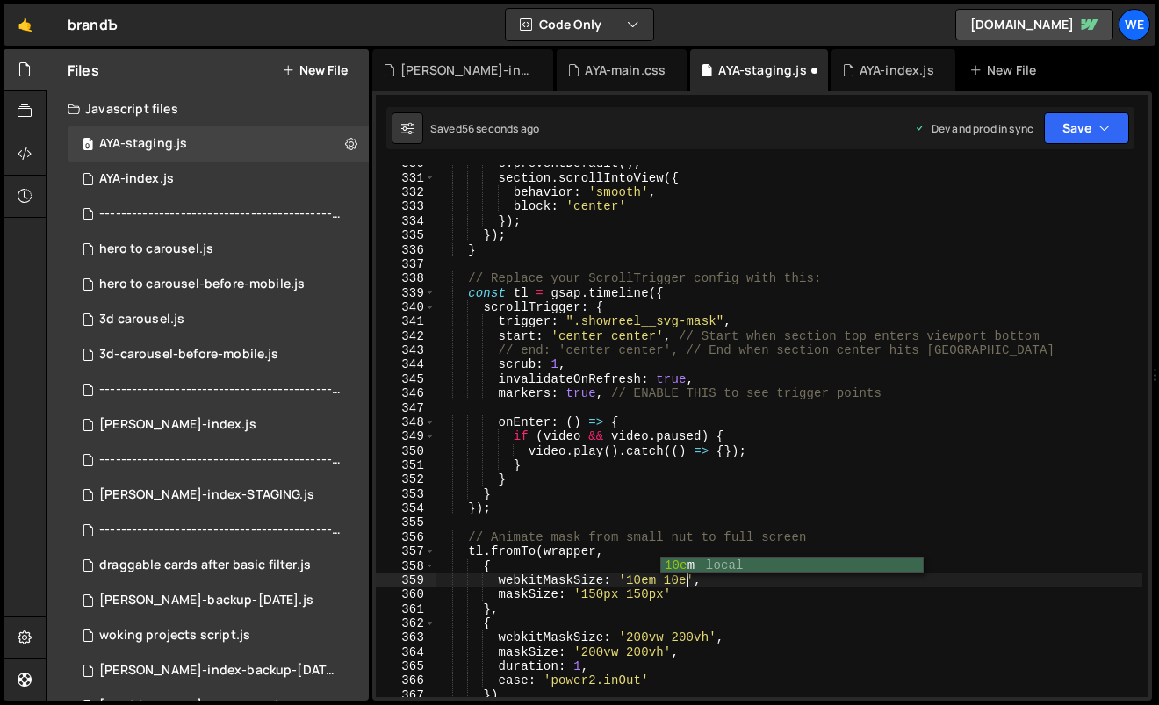
scroll to position [0, 18]
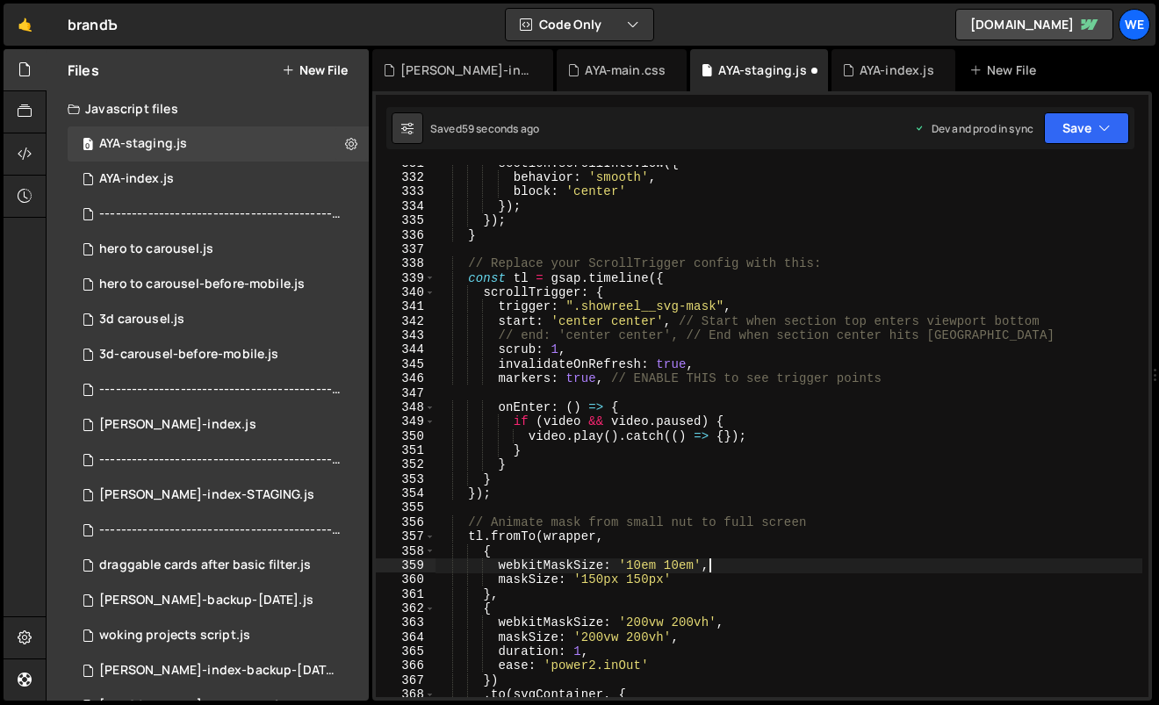
scroll to position [4860, 0]
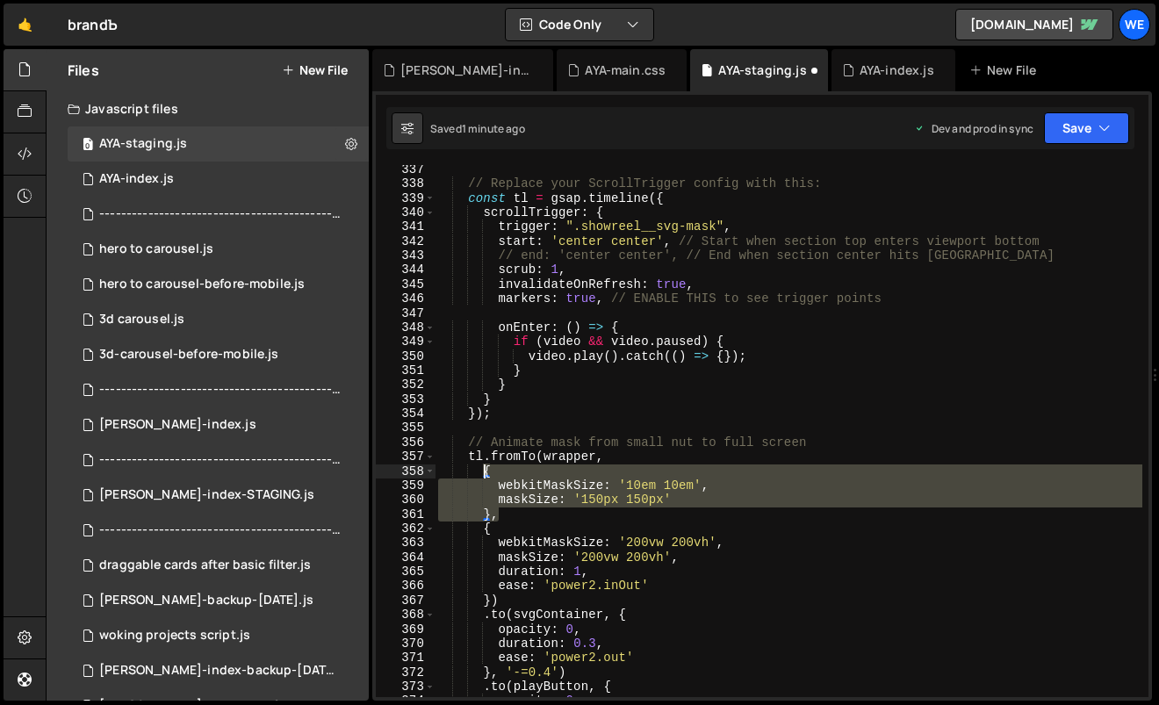
drag, startPoint x: 504, startPoint y: 498, endPoint x: 486, endPoint y: 469, distance: 34.4
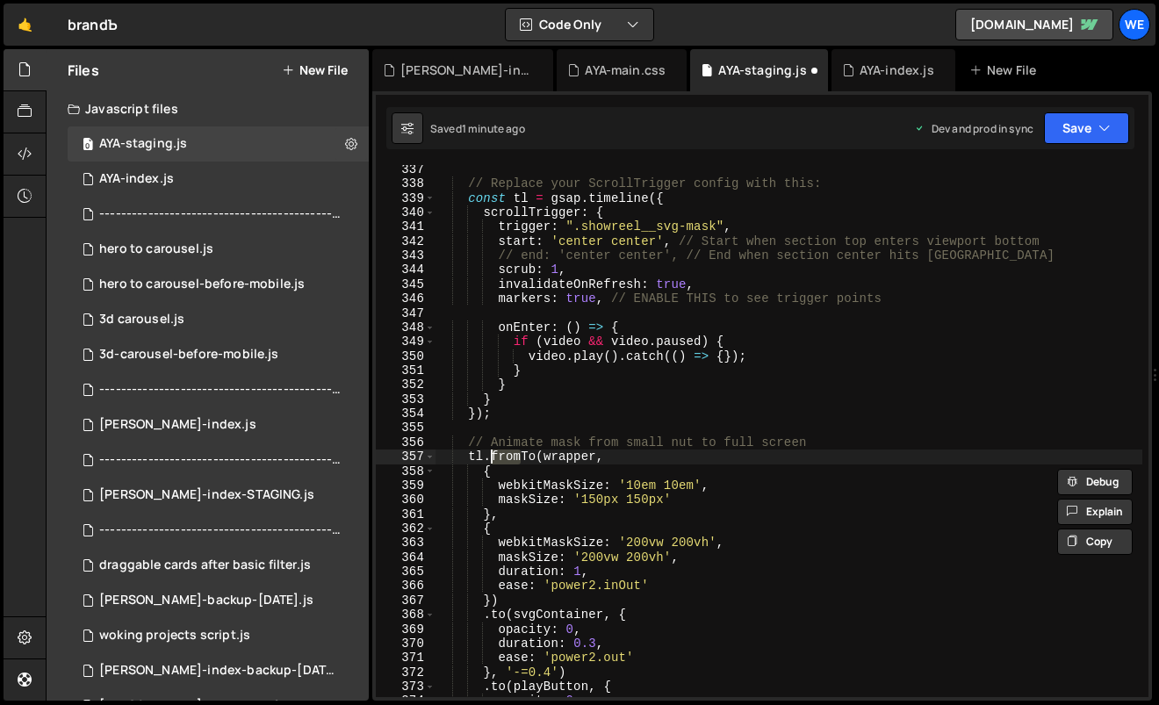
drag, startPoint x: 523, startPoint y: 455, endPoint x: 493, endPoint y: 453, distance: 29.9
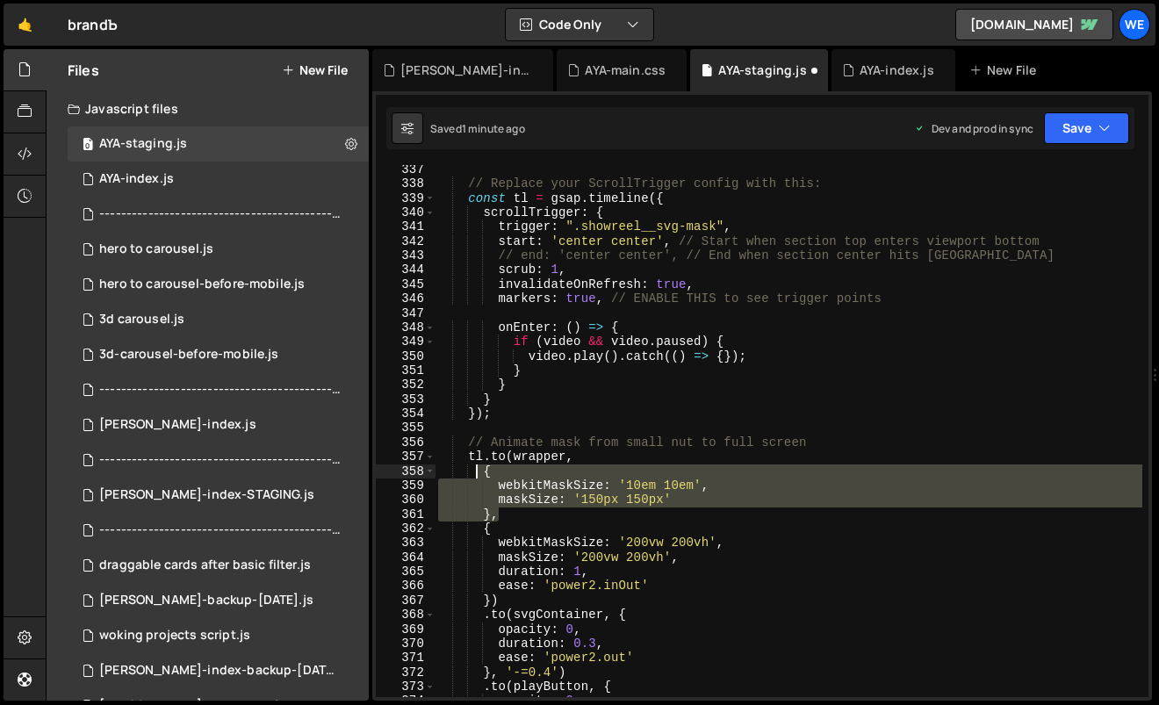
drag, startPoint x: 496, startPoint y: 515, endPoint x: 479, endPoint y: 477, distance: 41.7
type textarea "{ webkitMaskSize: '10em 10em',"
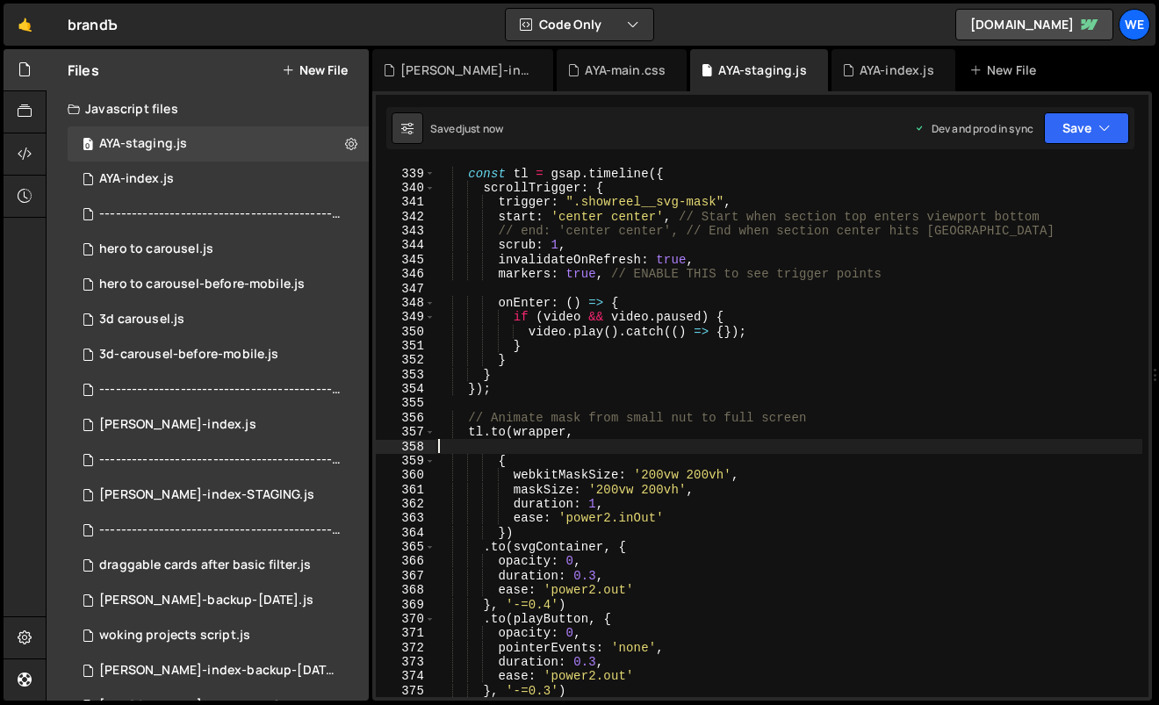
scroll to position [4887, 0]
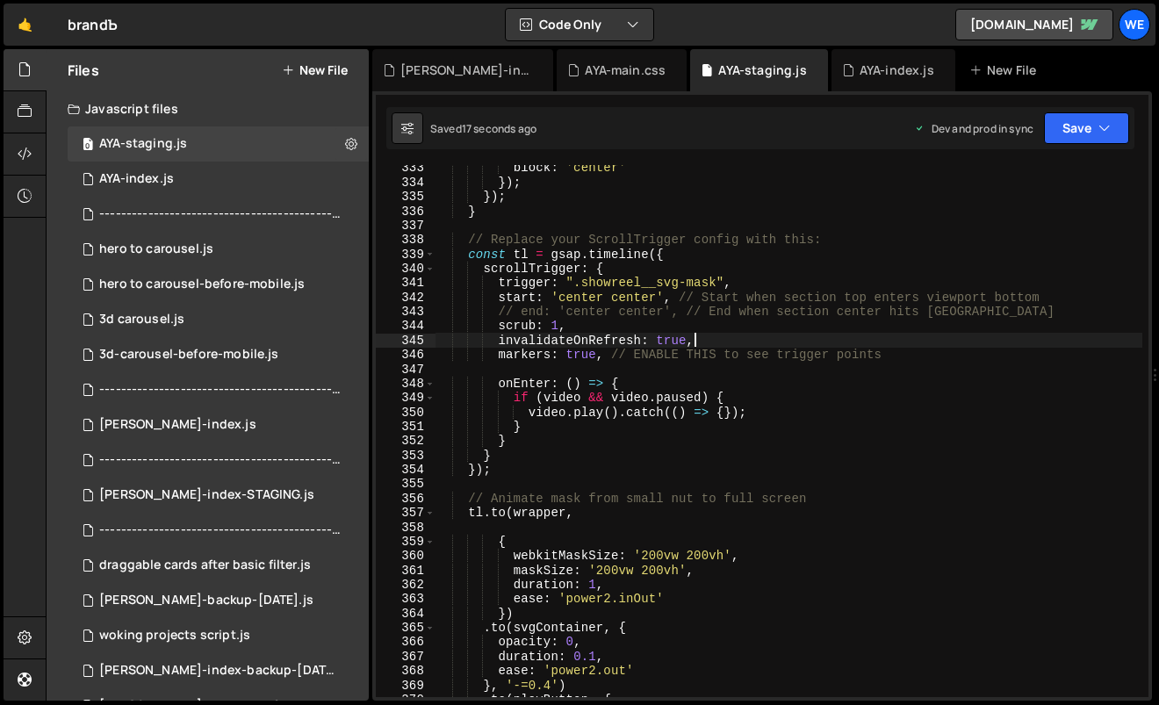
type textarea "markers: true, // ENABLE THIS to see trigger points"
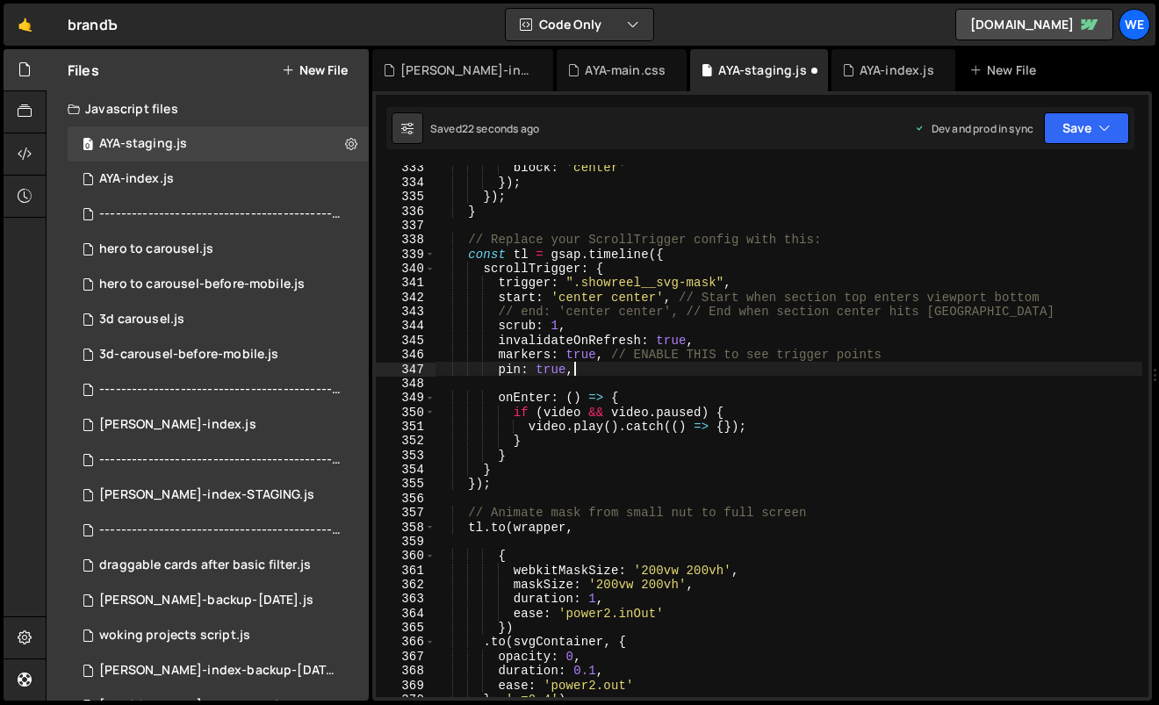
scroll to position [0, 9]
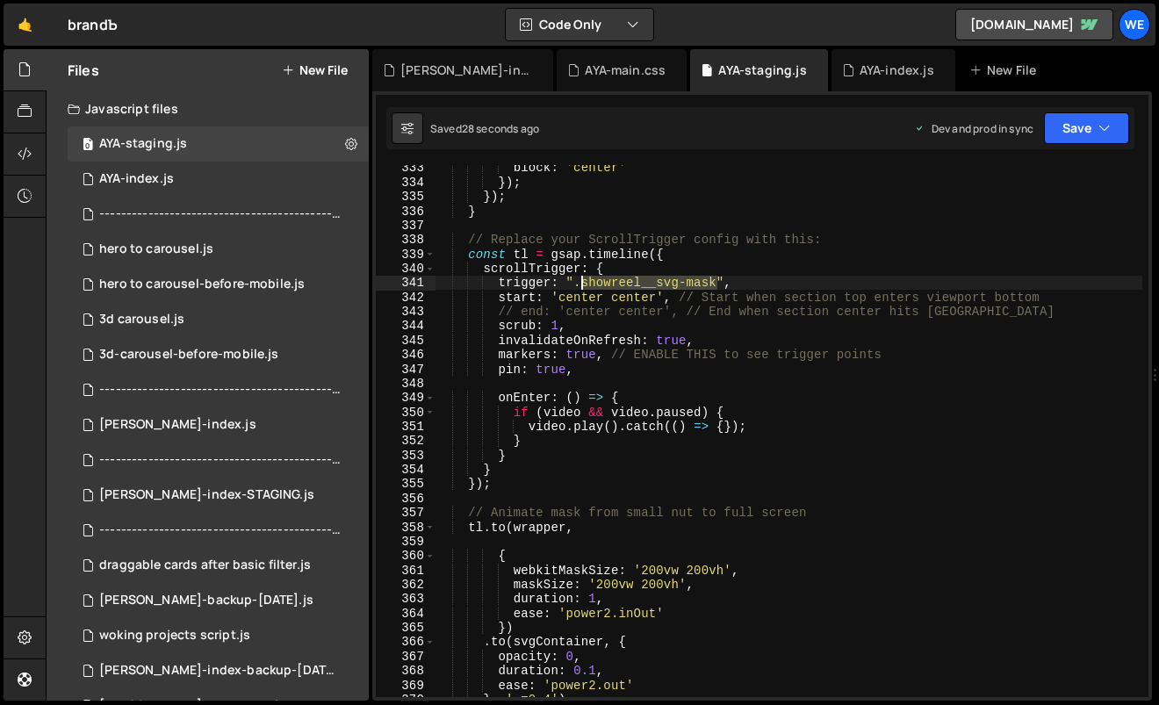
drag, startPoint x: 718, startPoint y: 283, endPoint x: 582, endPoint y: 287, distance: 136.2
paste textarea "container"
type textarea "trigger: ".showreel__container","
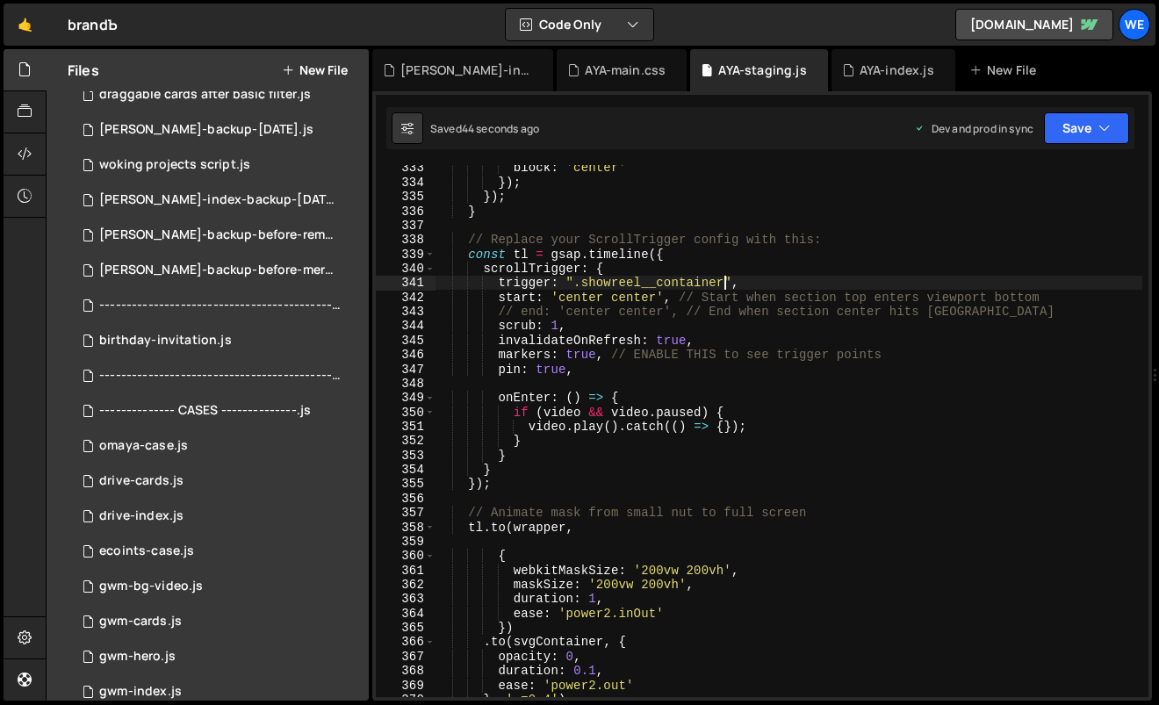
scroll to position [953, 0]
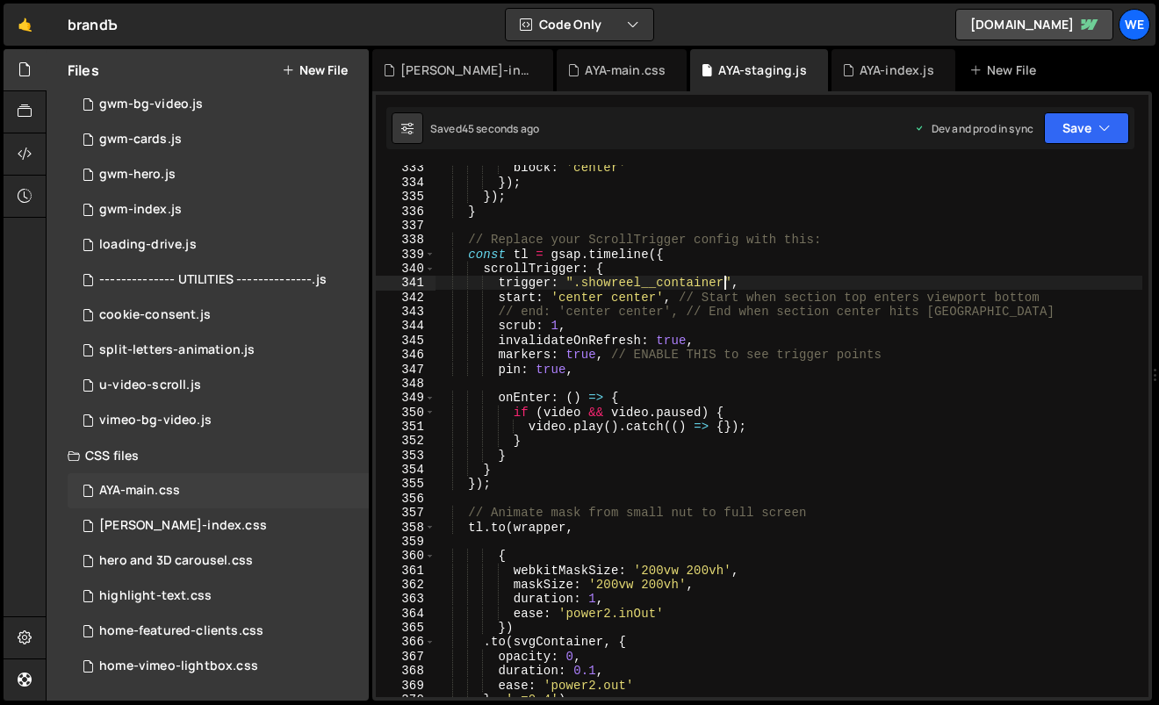
click at [162, 483] on div "AYA-main.css" at bounding box center [139, 491] width 81 height 16
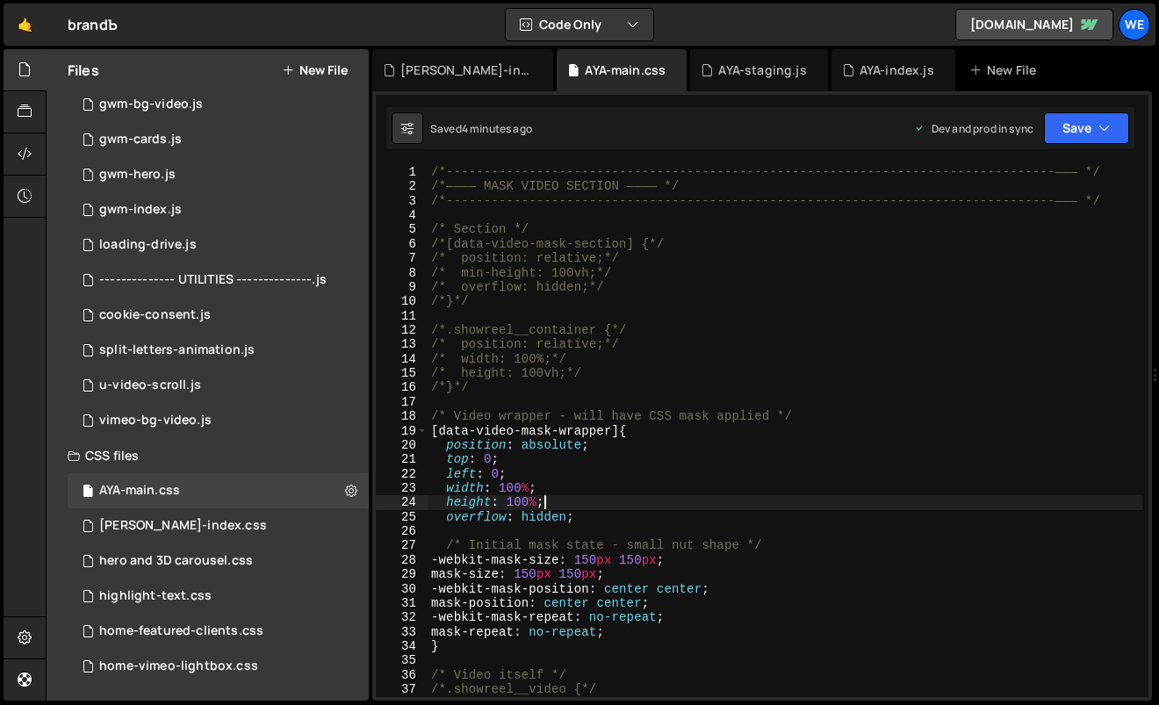
click at [767, 503] on div "/*-----------------------------------------------------------------------------…" at bounding box center [786, 446] width 716 height 562
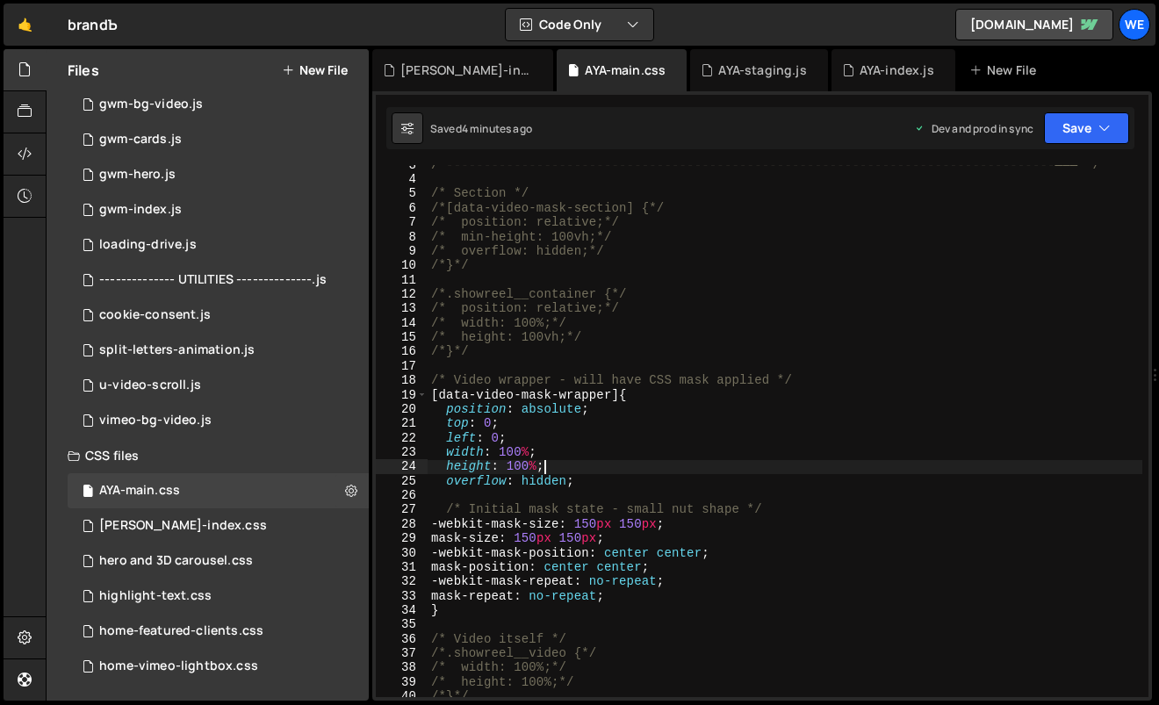
scroll to position [49, 0]
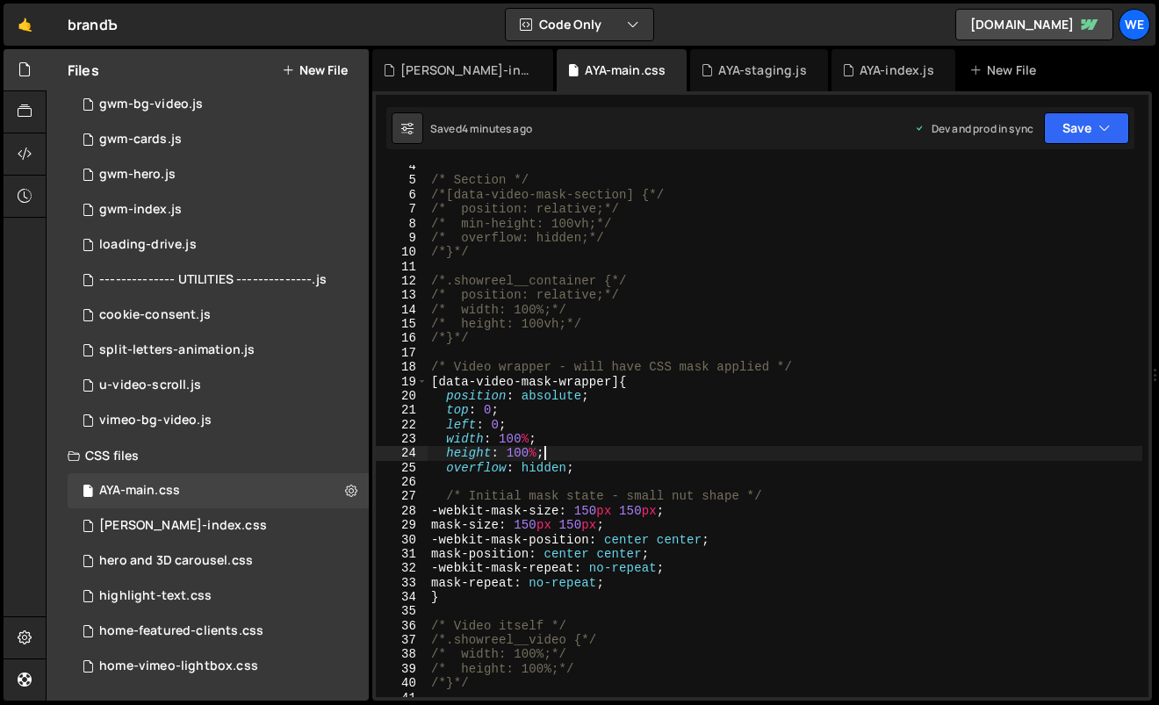
click at [642, 512] on div "/* Section */ /*[data-video-mask-section] {*/ /* position: relative;*/ /* min-h…" at bounding box center [786, 440] width 716 height 562
click at [596, 509] on div "/* Section */ /*[data-video-mask-section] {*/ /* position: relative;*/ /* min-h…" at bounding box center [786, 440] width 716 height 562
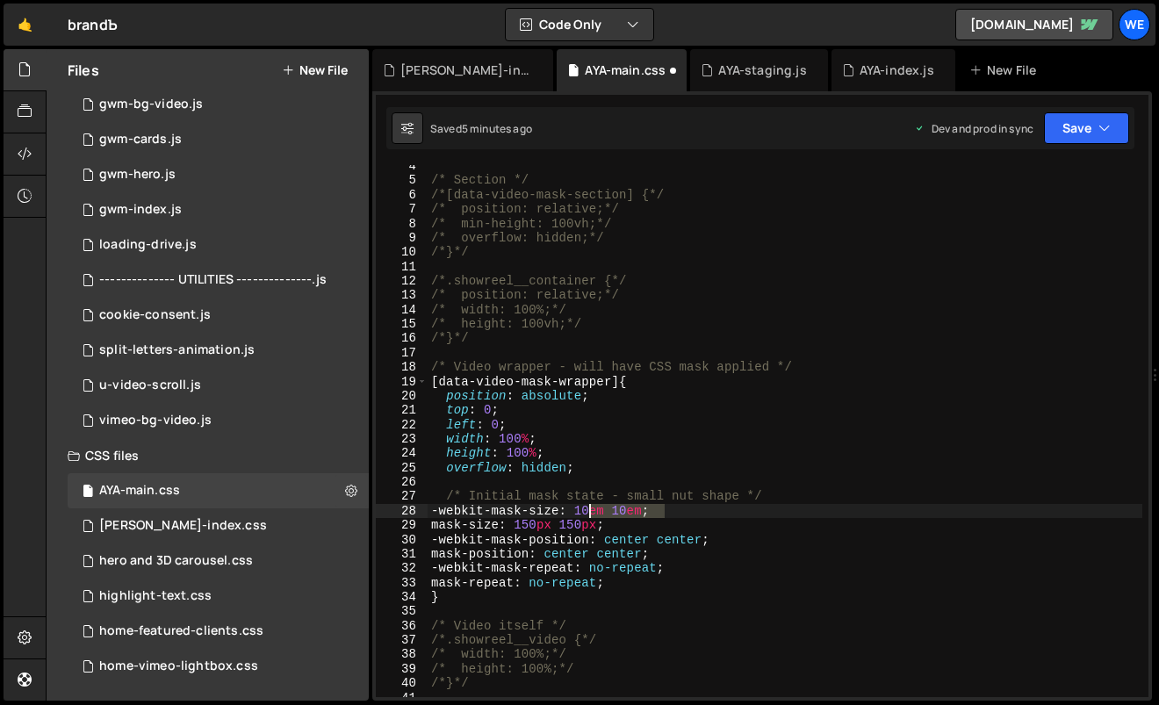
drag, startPoint x: 696, startPoint y: 511, endPoint x: 598, endPoint y: 515, distance: 98.4
click at [592, 513] on div "/* Section */ /*[data-video-mask-section] {*/ /* position: relative;*/ /* min-h…" at bounding box center [786, 440] width 716 height 562
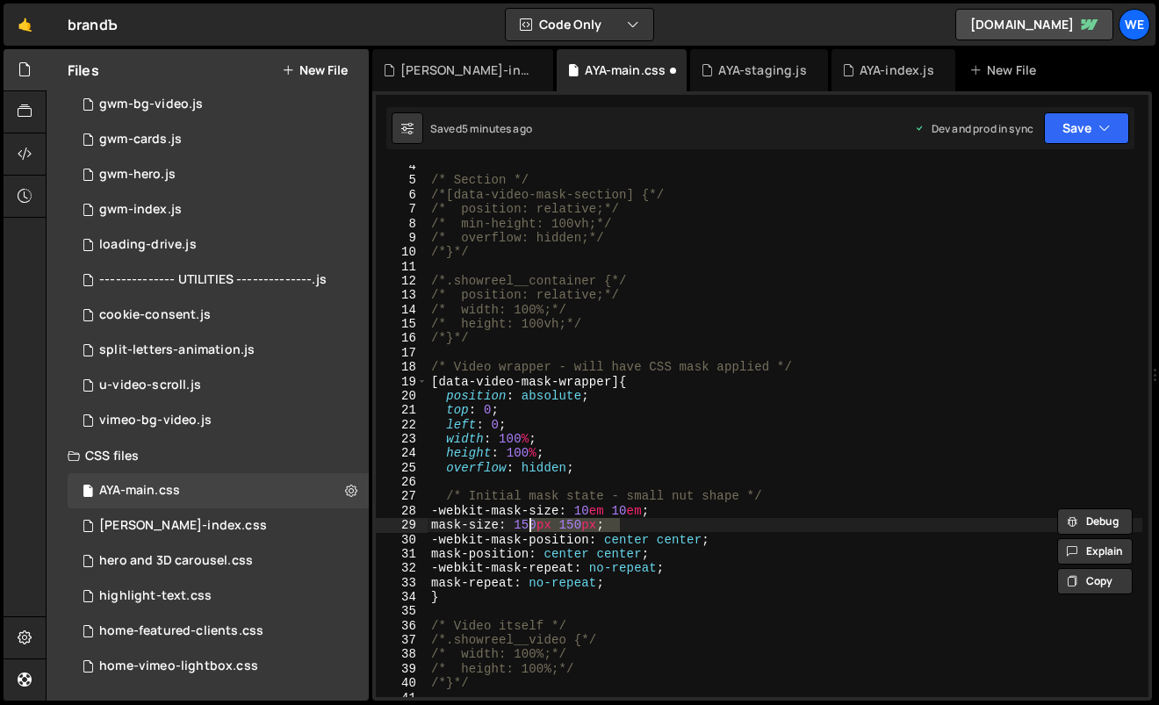
drag, startPoint x: 631, startPoint y: 531, endPoint x: 530, endPoint y: 530, distance: 100.1
click at [531, 530] on div "/* Section */ /*[data-video-mask-section] {*/ /* position: relative;*/ /* min-h…" at bounding box center [786, 440] width 716 height 562
paste textarea "0em 10em"
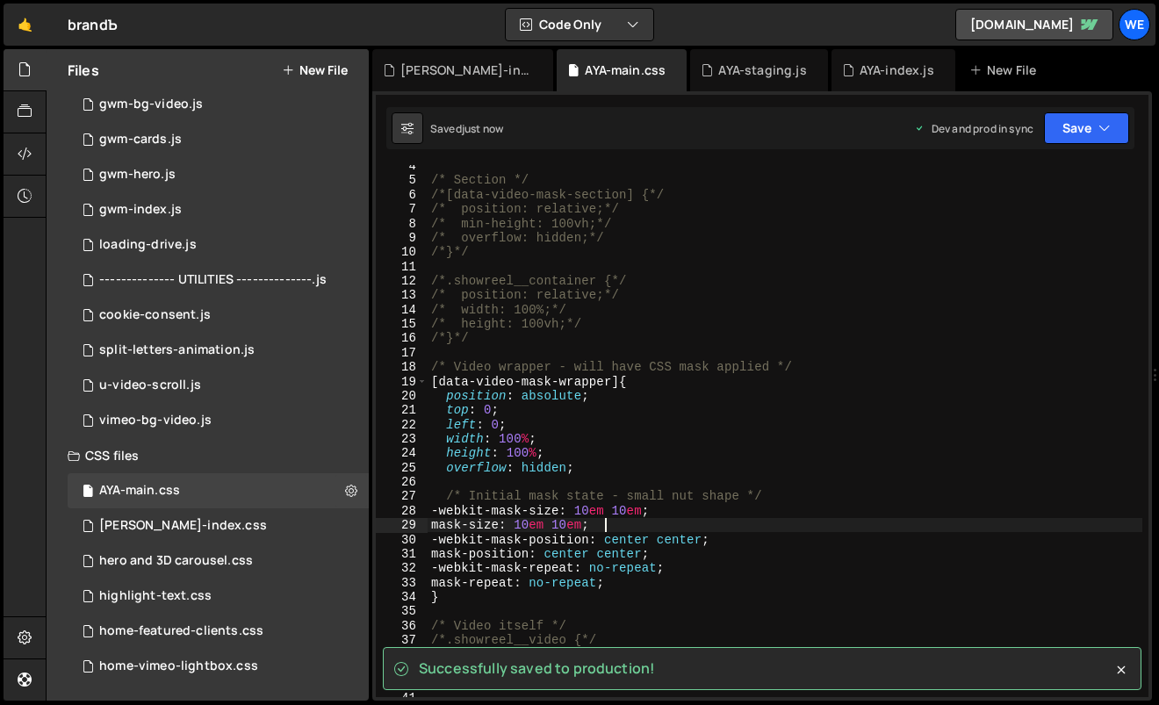
click at [768, 524] on div "/* Section */ /*[data-video-mask-section] {*/ /* position: relative;*/ /* min-h…" at bounding box center [786, 440] width 716 height 562
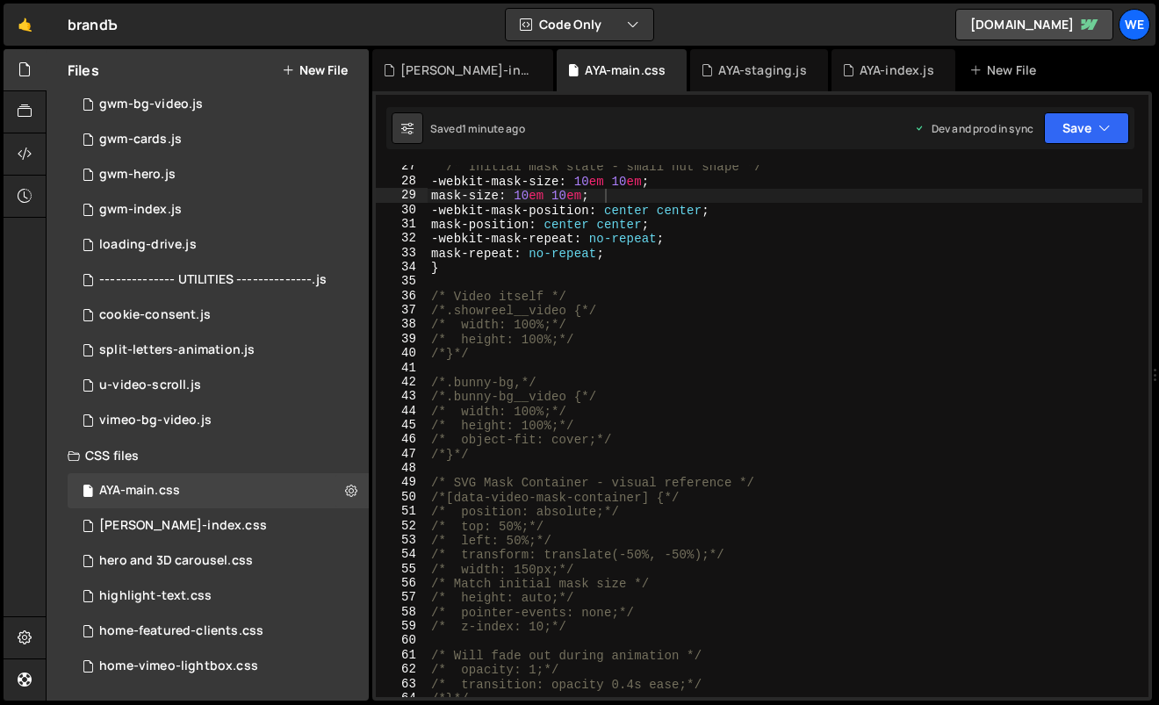
scroll to position [711, 0]
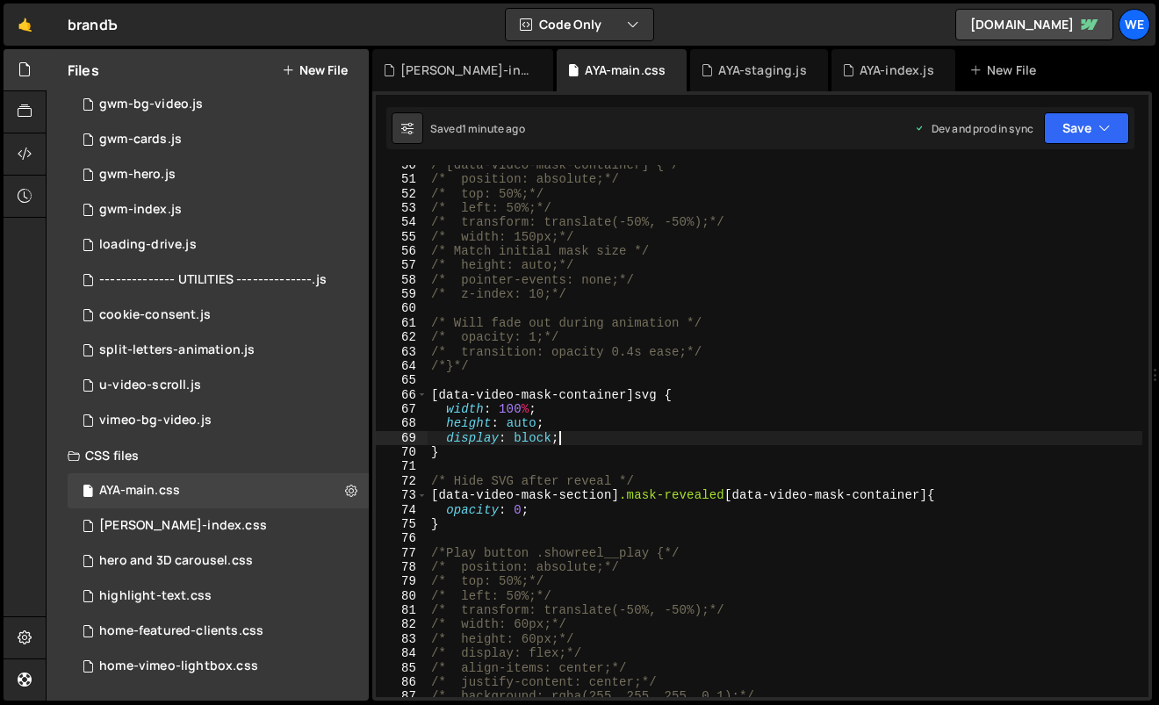
click at [622, 443] on div "/*[data-video-mask-container] {*/ /* position: absolute;*/ /* top: 50%;*/ /* le…" at bounding box center [786, 439] width 716 height 562
type textarea "display: block;"
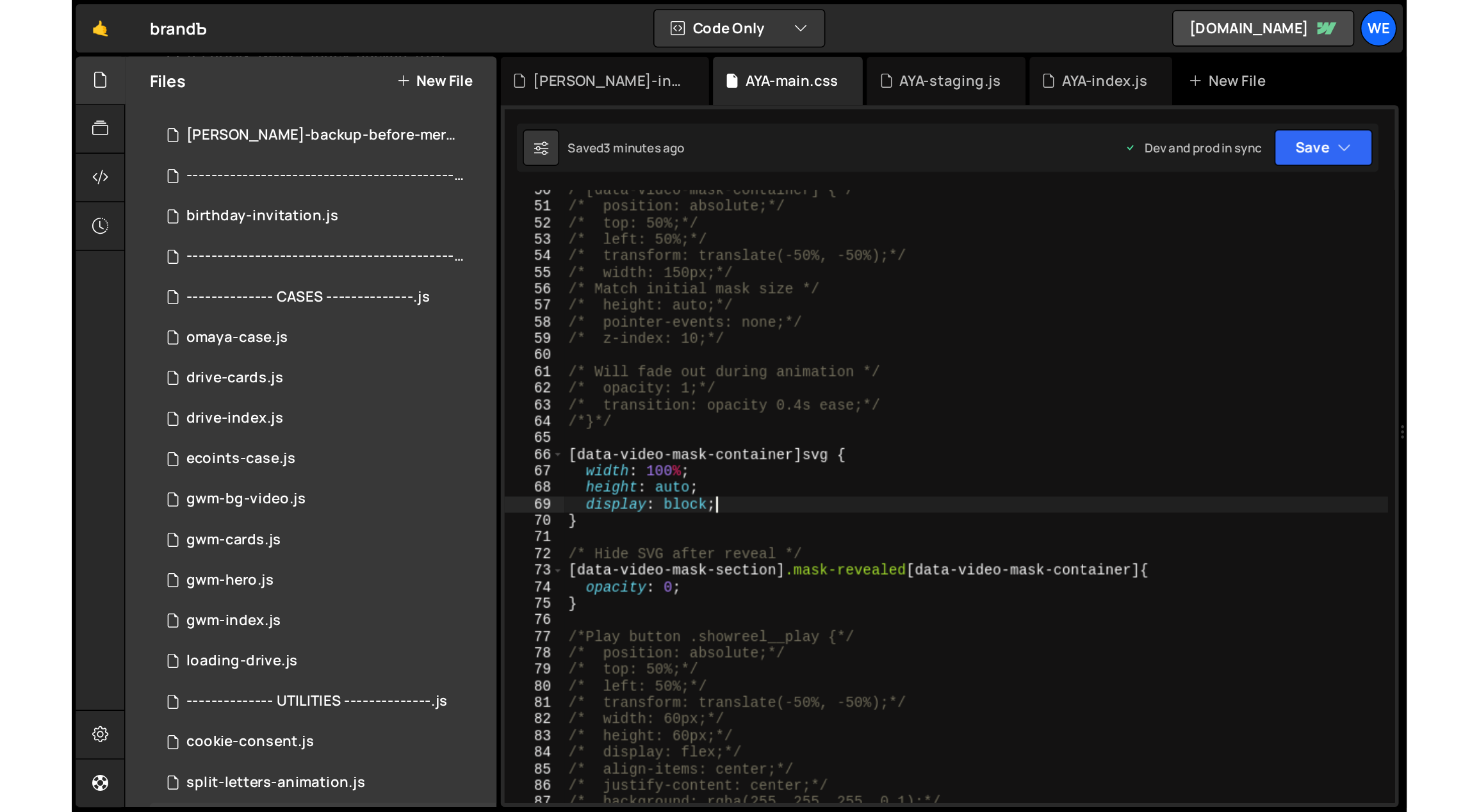
scroll to position [0, 0]
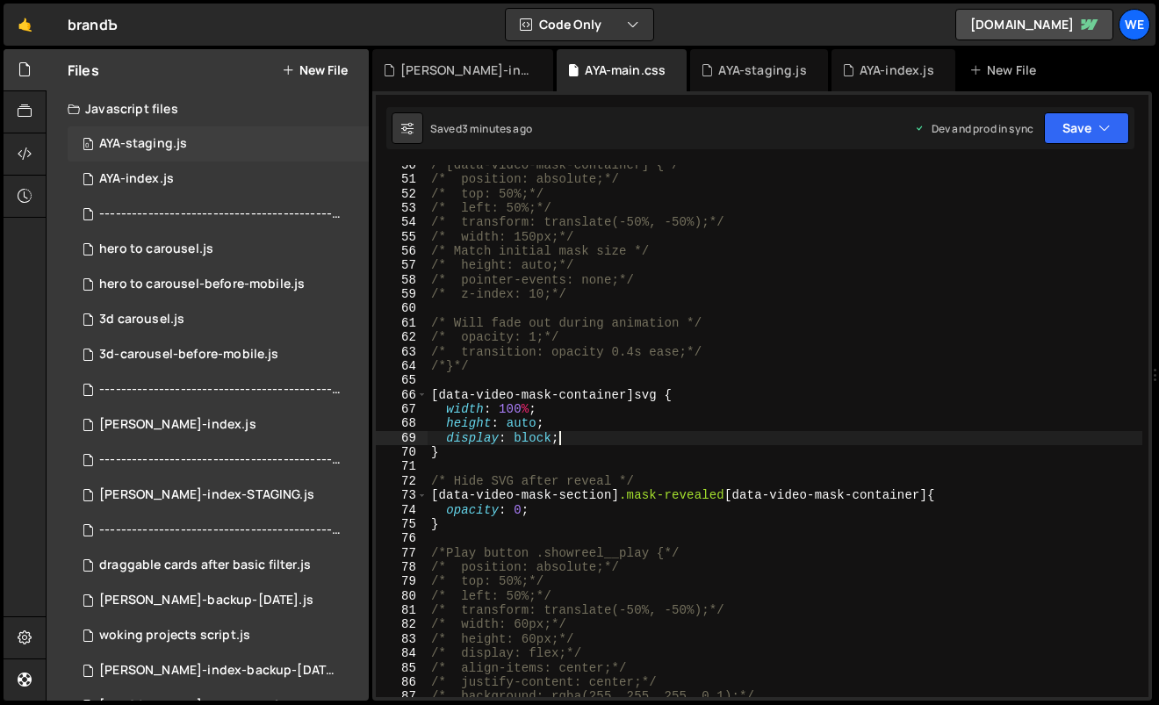
click at [162, 145] on div "AYA-staging.js" at bounding box center [143, 144] width 88 height 16
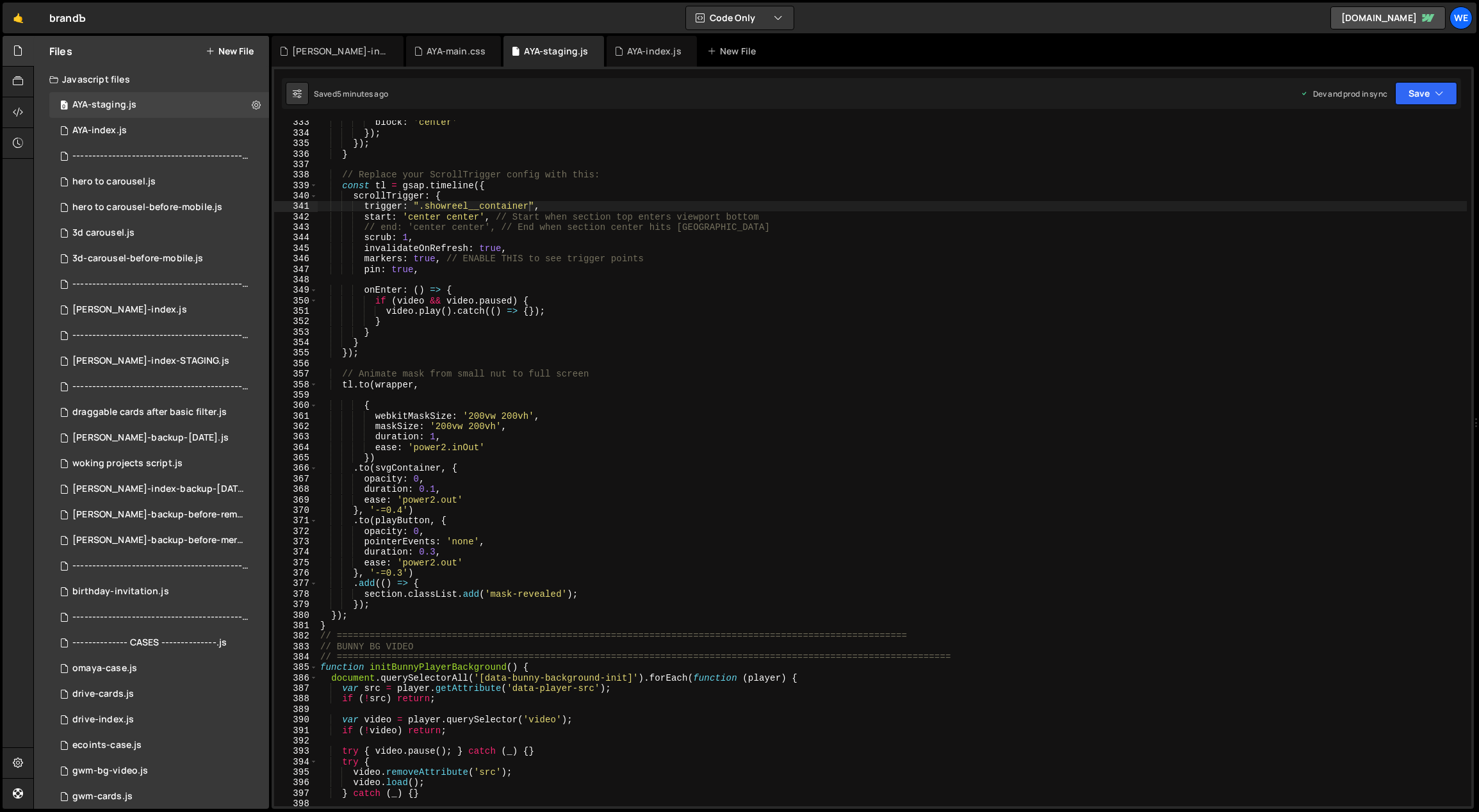
scroll to position [3502, 0]
click at [507, 511] on div "block : 'center' }) ; }) ; } // Replace your ScrollTrigger config with this: co…" at bounding box center [893, 471] width 1150 height 707
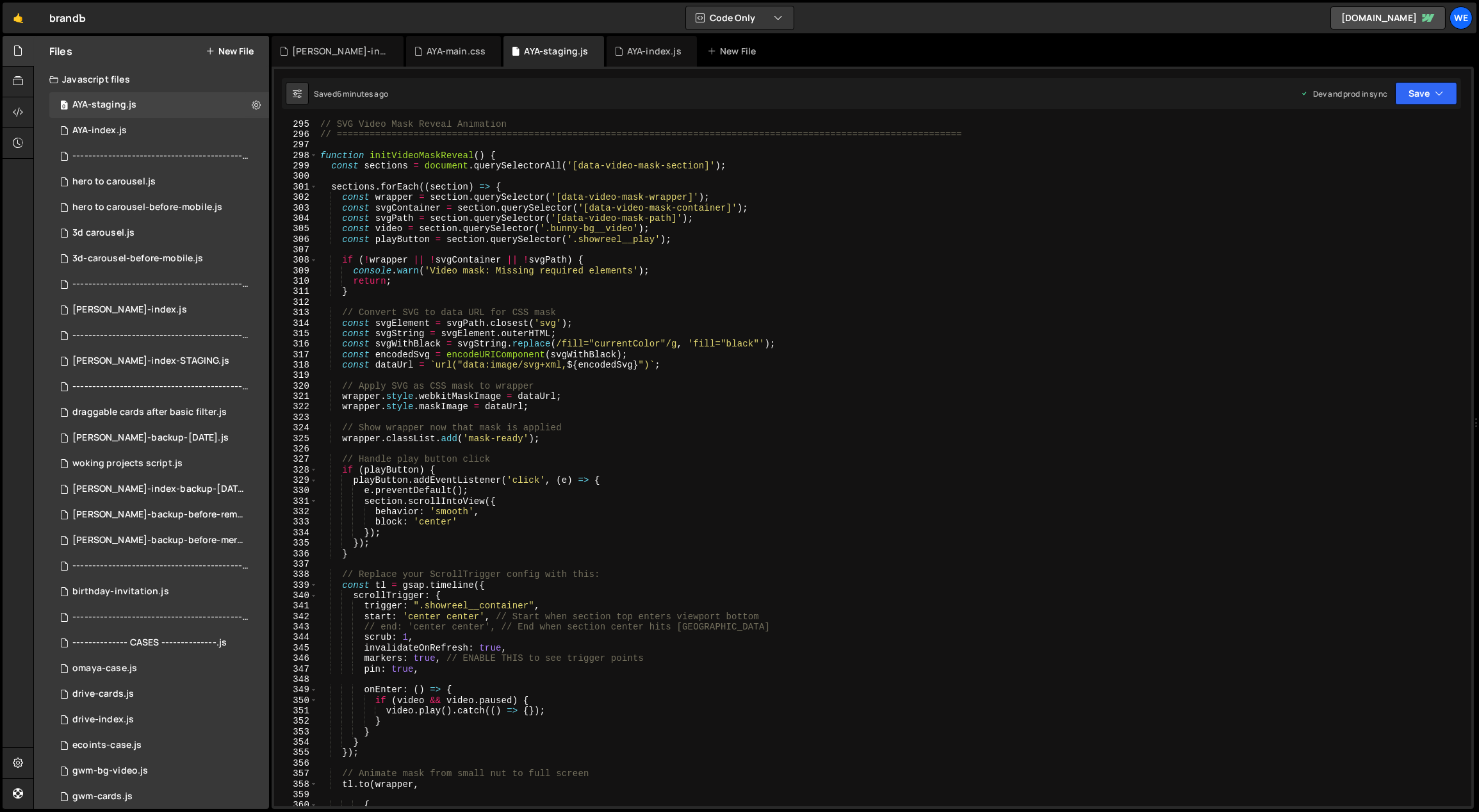
scroll to position [3093, 0]
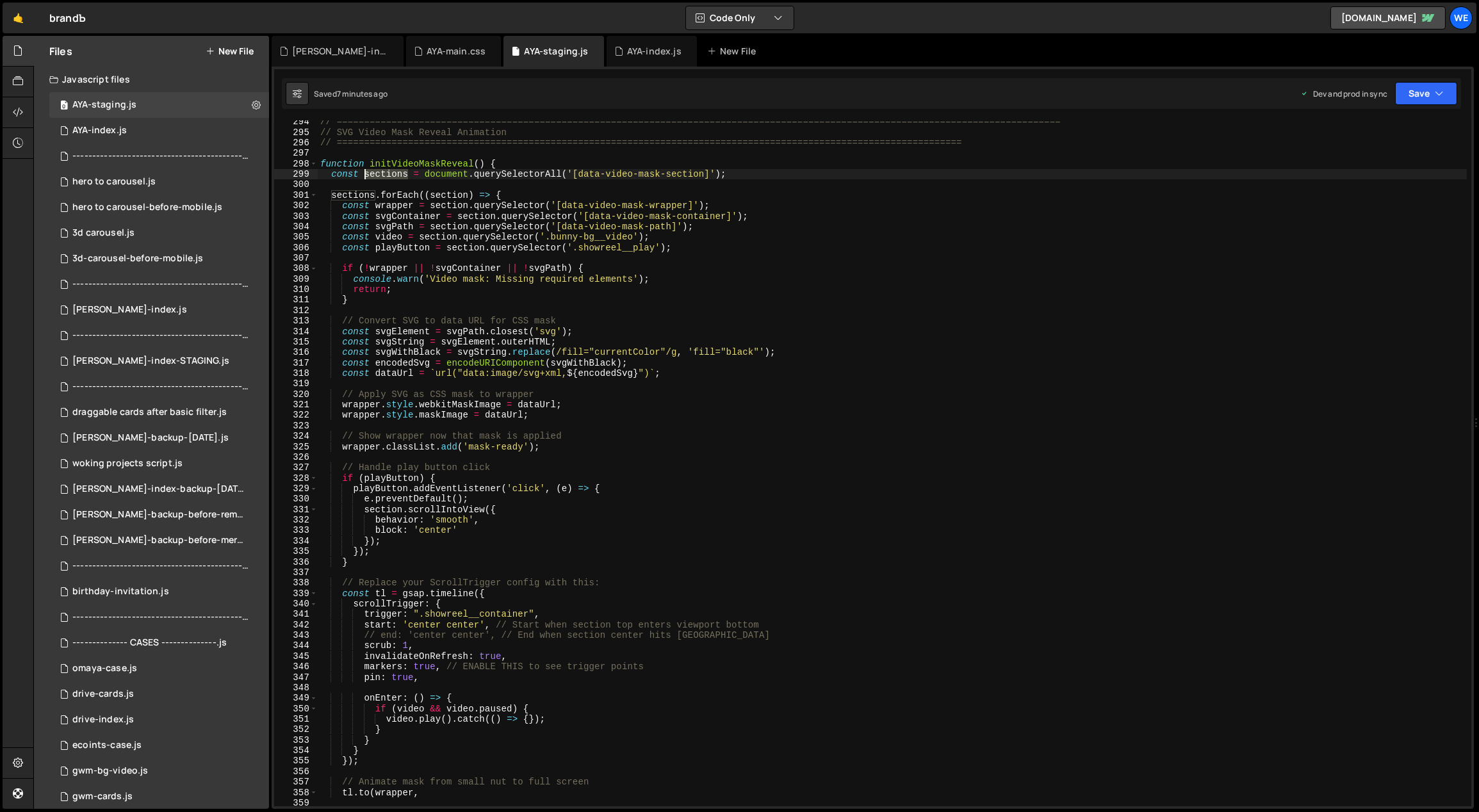
drag, startPoint x: 408, startPoint y: 175, endPoint x: 364, endPoint y: 172, distance: 44.1
click at [364, 172] on div "// ============================================================================…" at bounding box center [893, 470] width 1150 height 707
click at [408, 172] on div "// ============================================================================…" at bounding box center [893, 463] width 1149 height 686
click at [556, 171] on div "// ============================================================================…" at bounding box center [893, 470] width 1150 height 707
click at [600, 242] on div "// ============================================================================…" at bounding box center [893, 470] width 1150 height 707
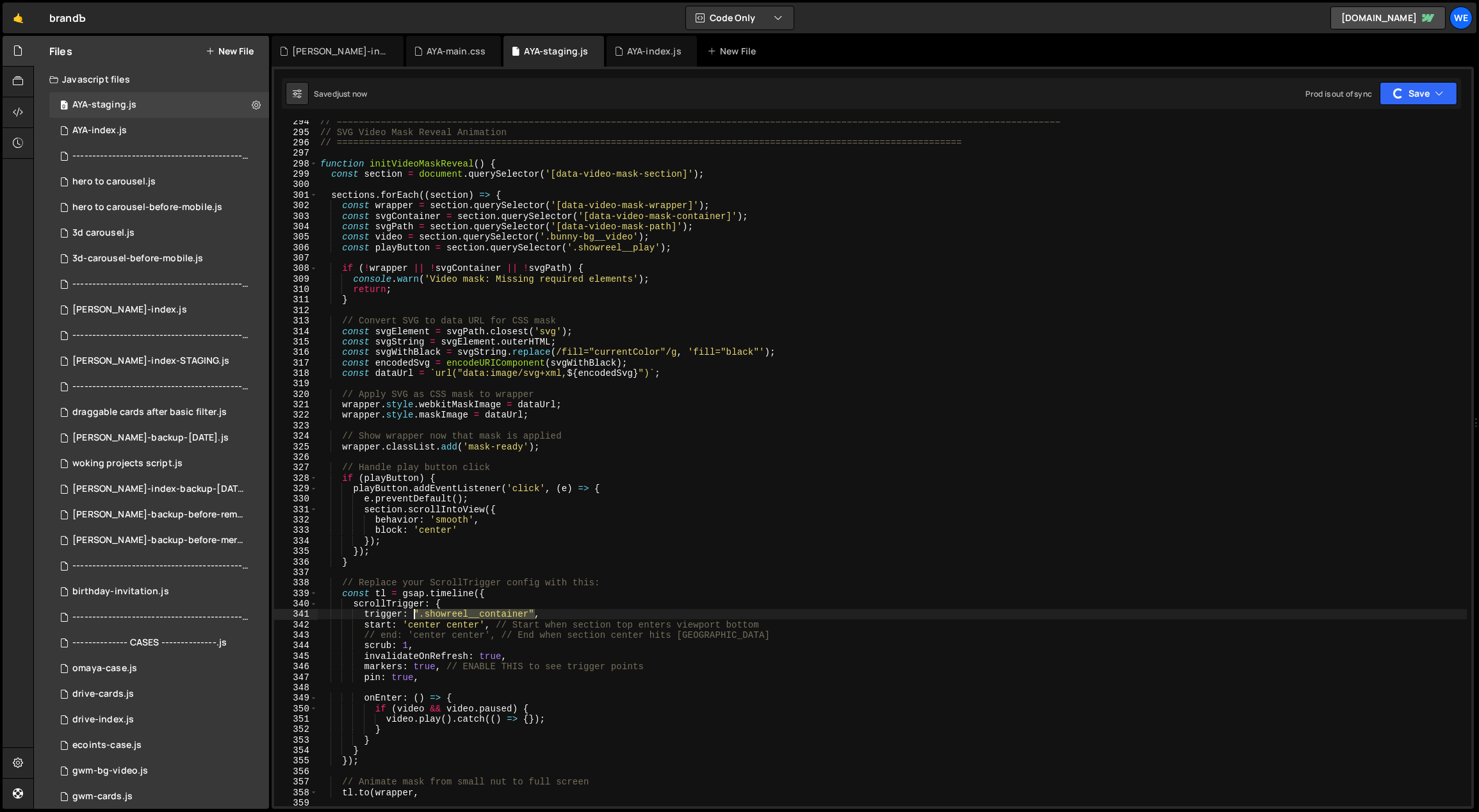
drag, startPoint x: 529, startPoint y: 612, endPoint x: 414, endPoint y: 613, distance: 115.0
click at [414, 613] on div "// ============================================================================…" at bounding box center [893, 470] width 1150 height 707
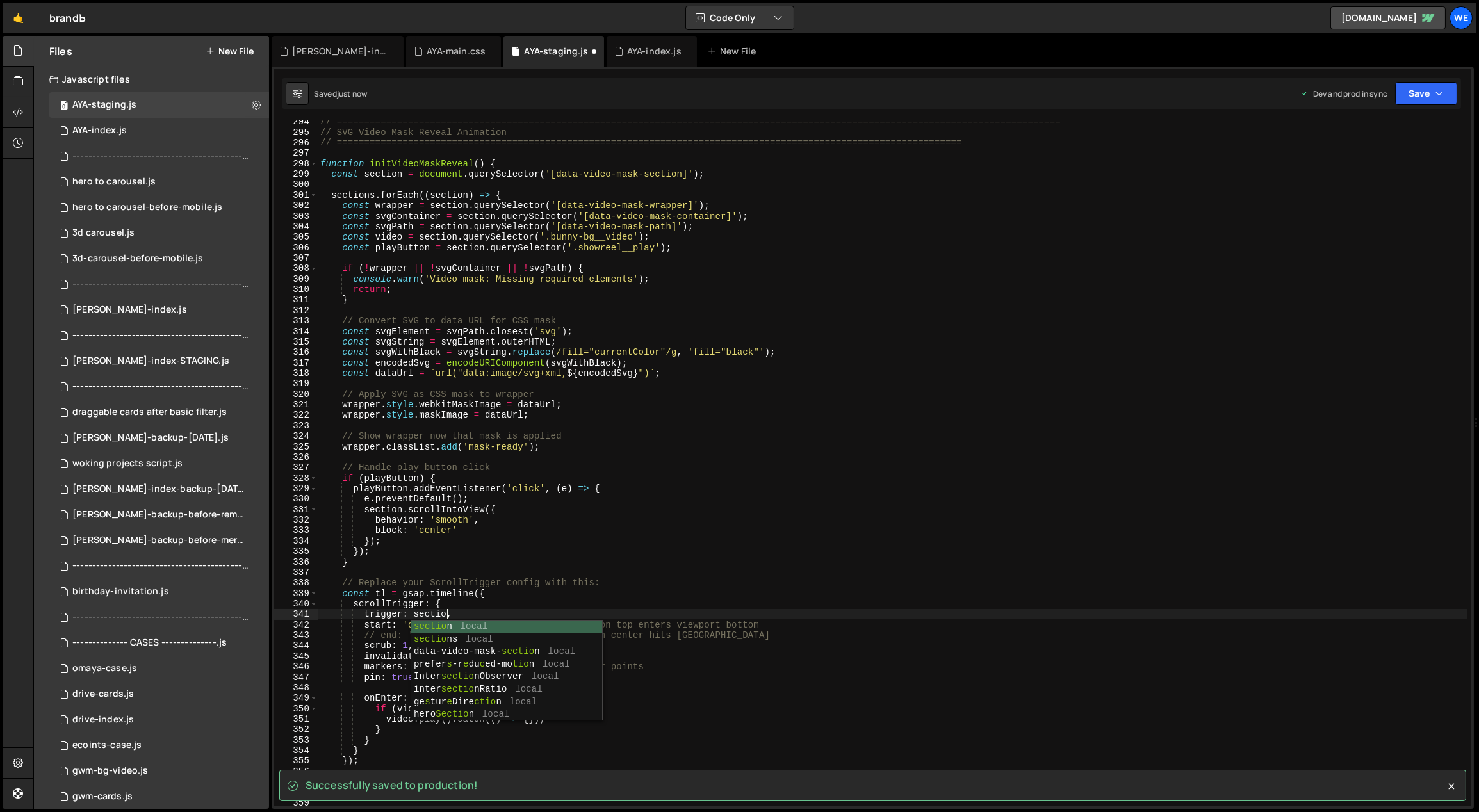
scroll to position [0, 9]
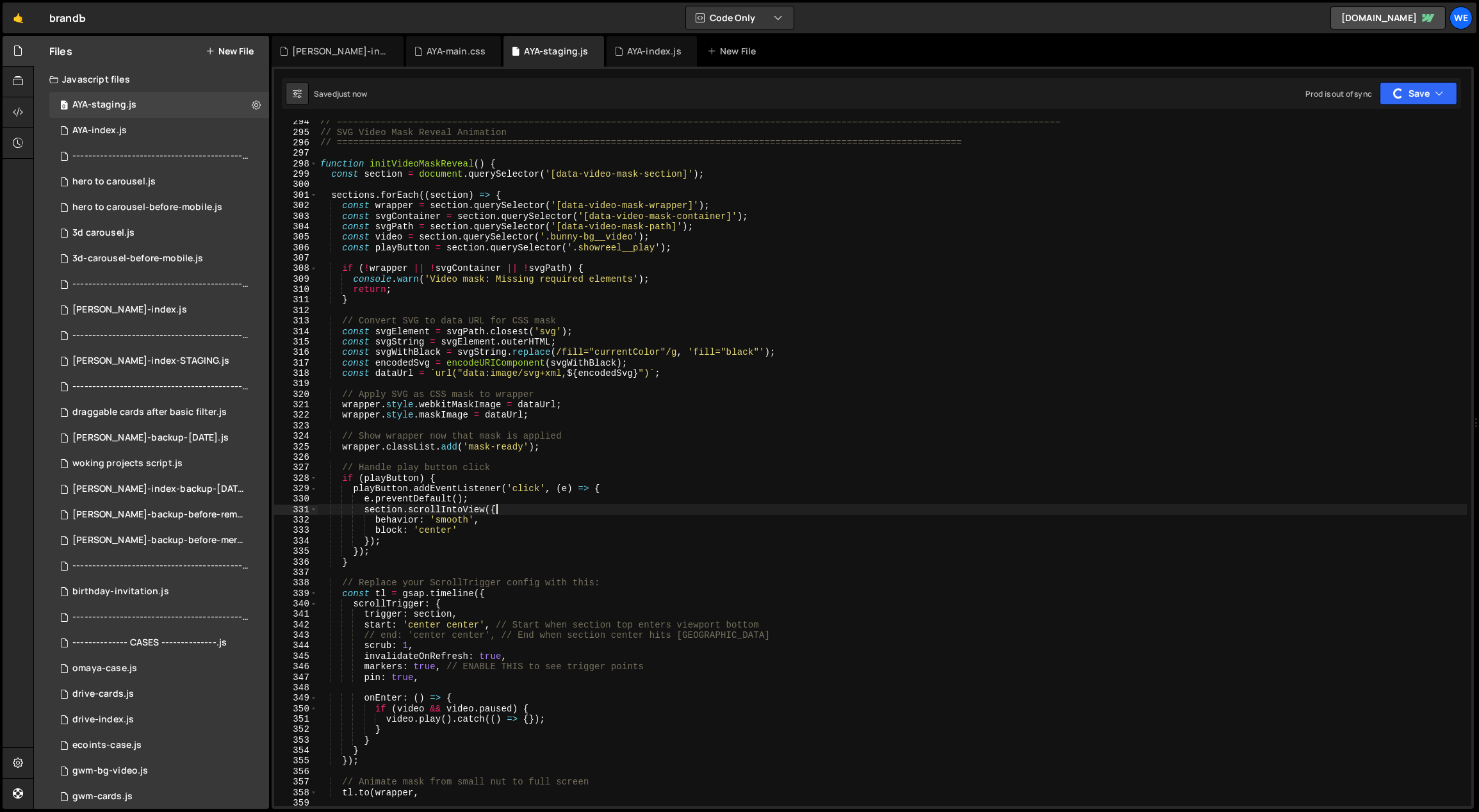
click at [680, 509] on div "// ============================================================================…" at bounding box center [893, 470] width 1150 height 707
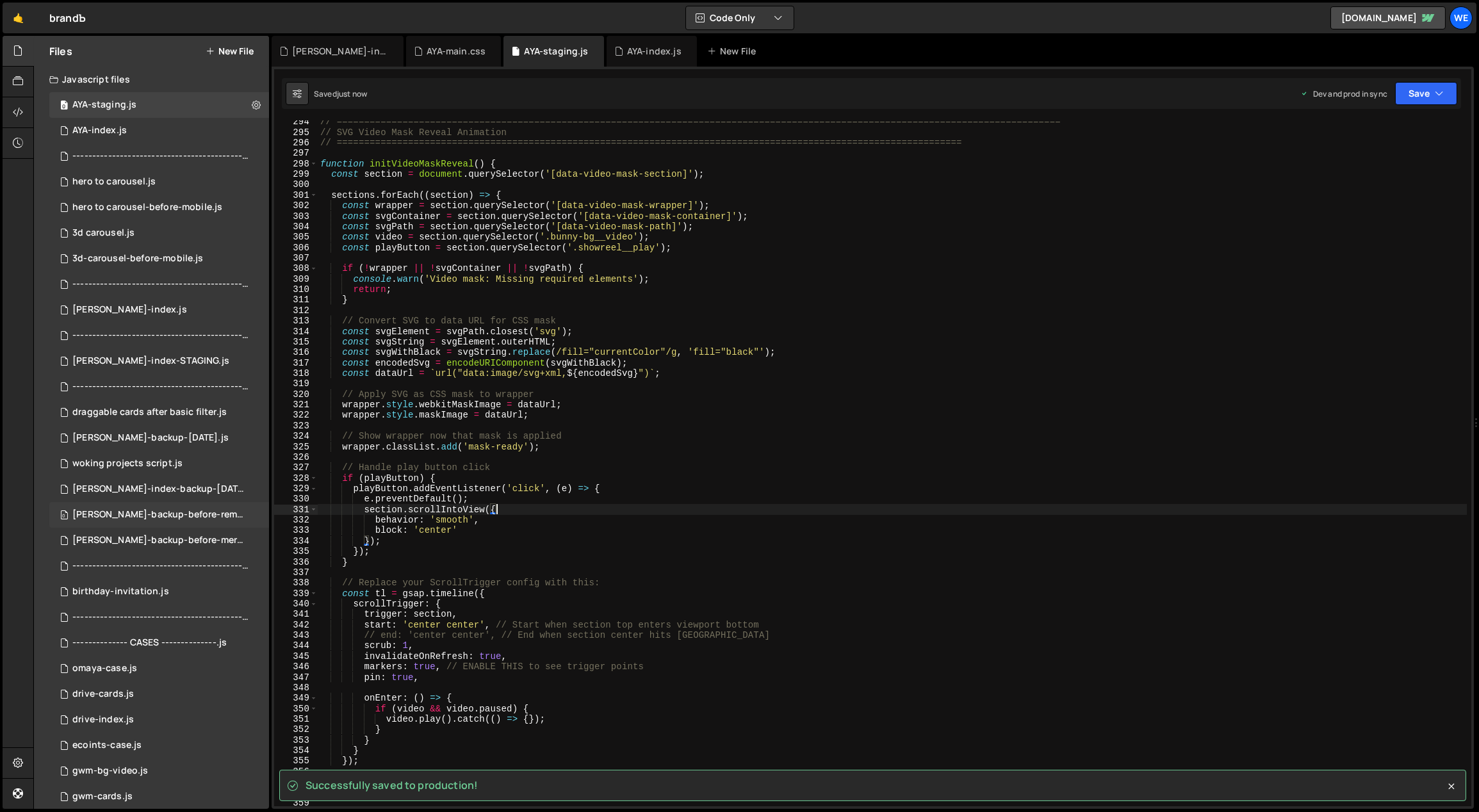
type textarea "section.scrollIntoView({"
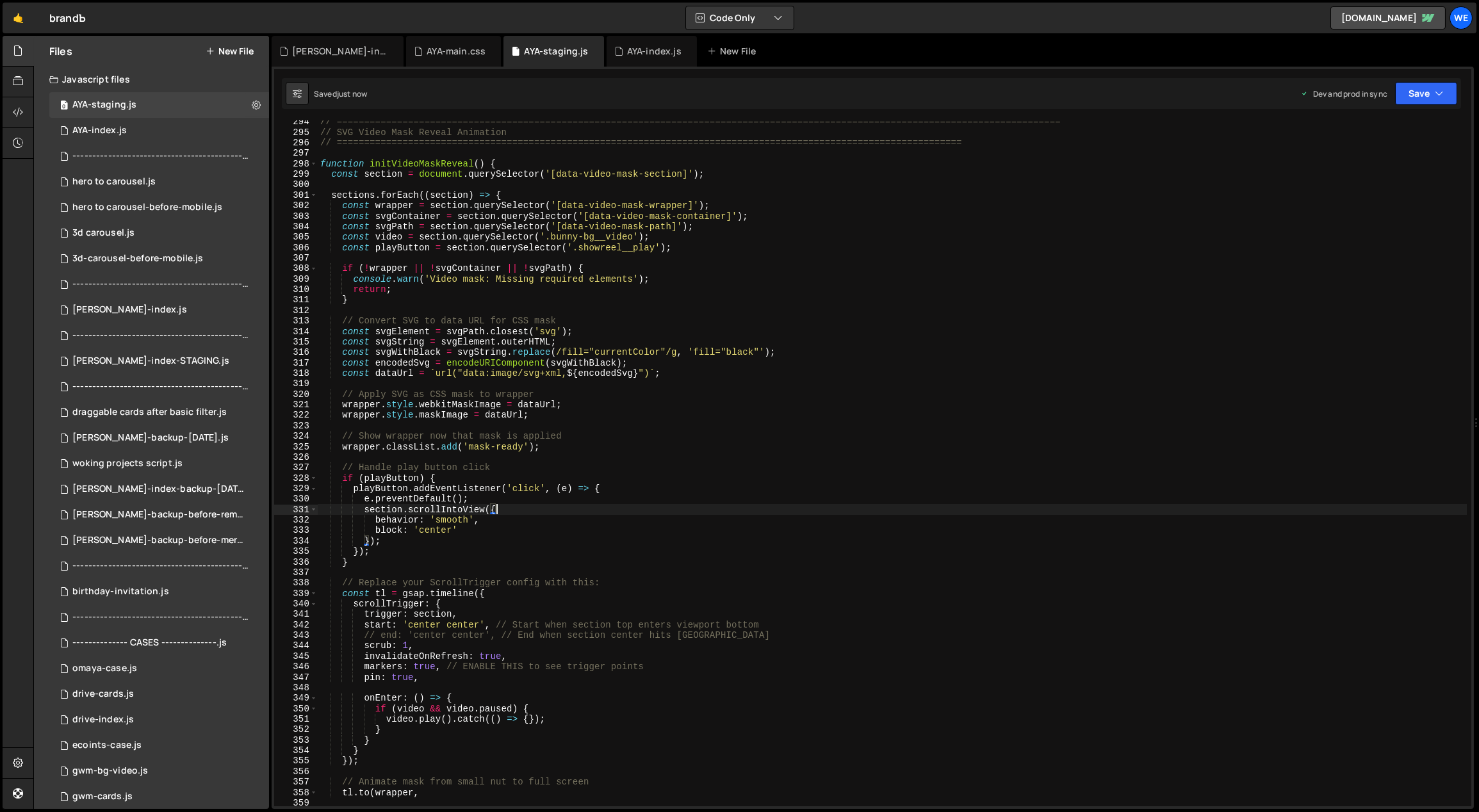
click at [552, 570] on div "// ============================================================================…" at bounding box center [893, 470] width 1150 height 707
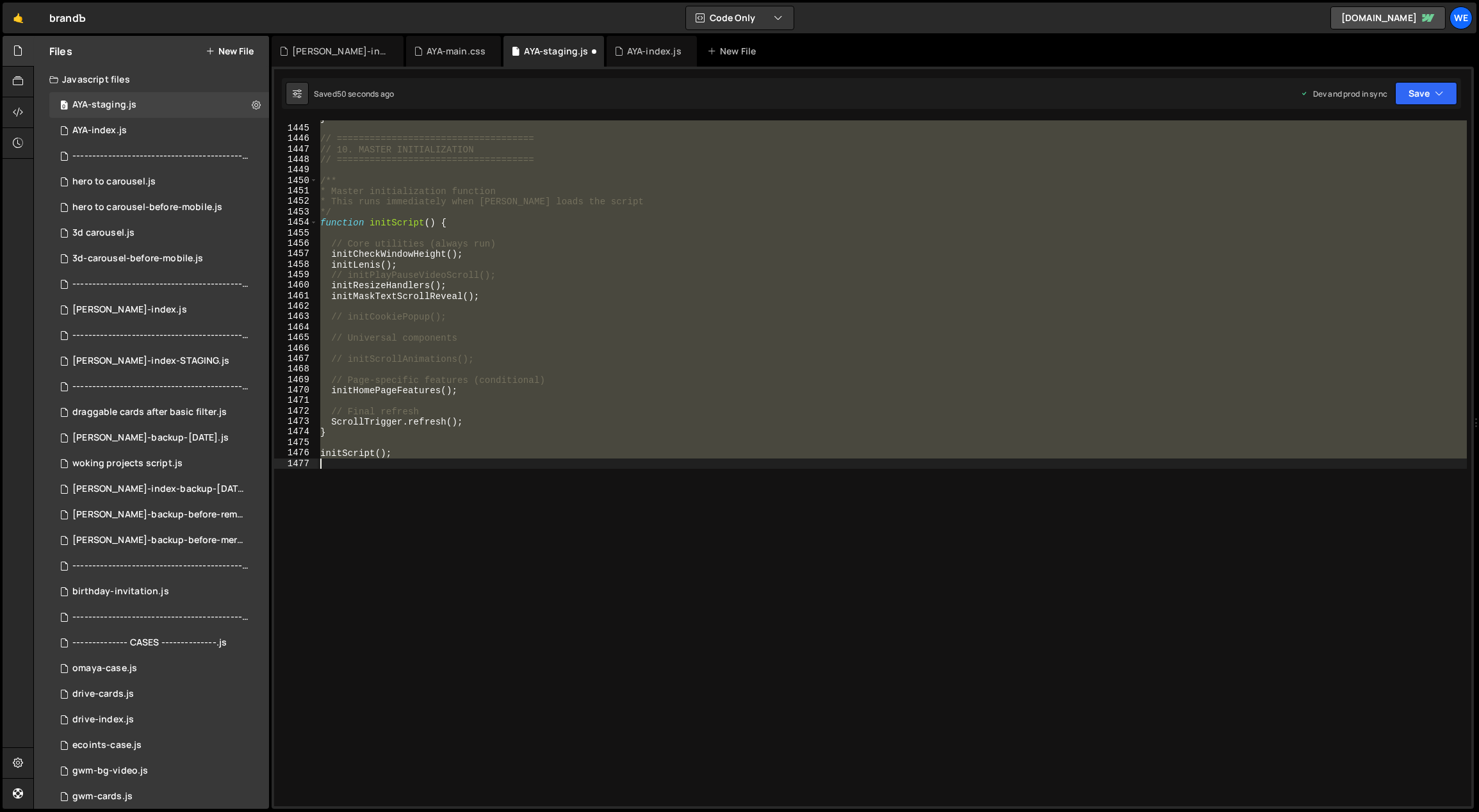
scroll to position [2799, 0]
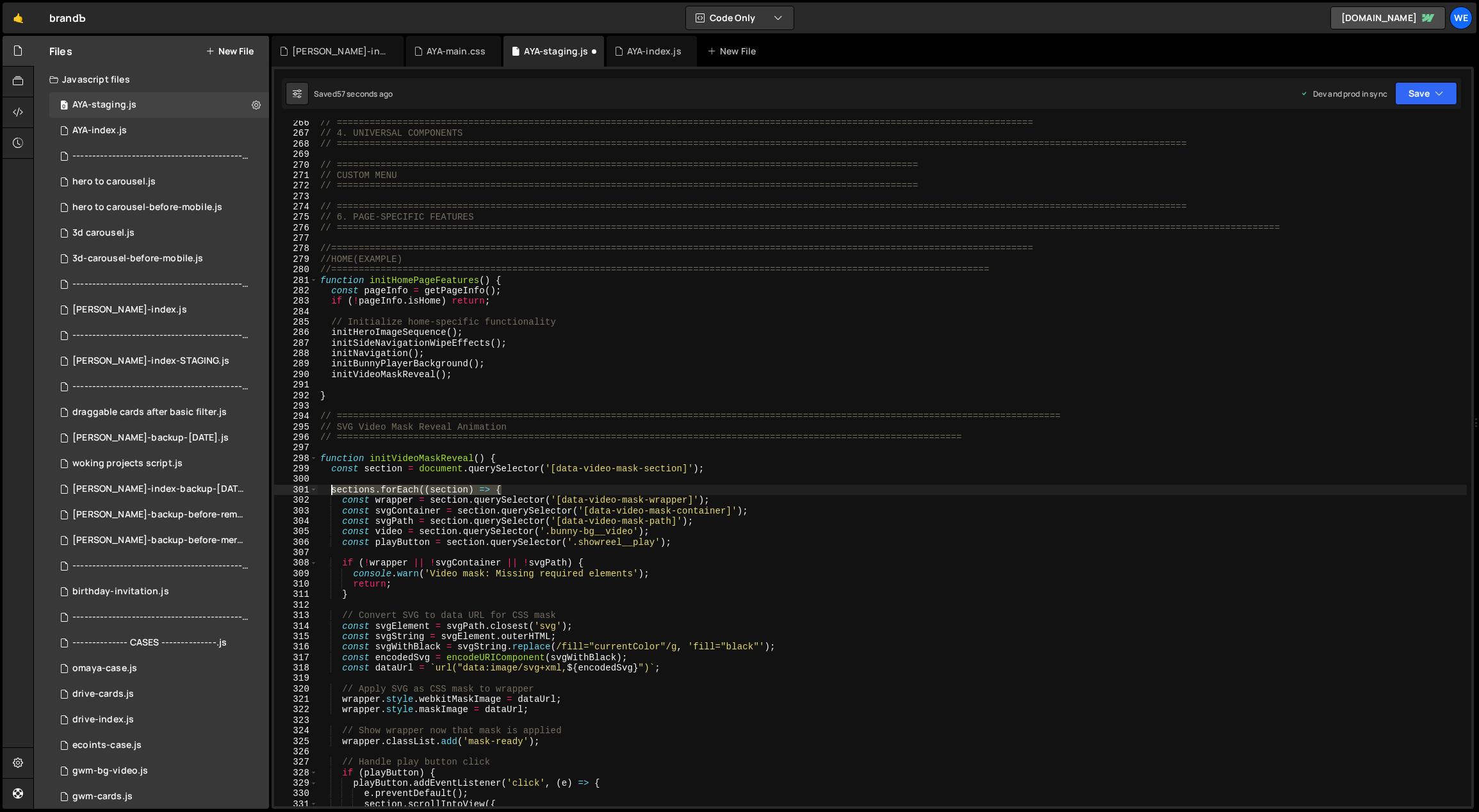
drag, startPoint x: 502, startPoint y: 488, endPoint x: 330, endPoint y: 490, distance: 172.0
click at [330, 490] on div "// ============================================================================…" at bounding box center [893, 472] width 1150 height 707
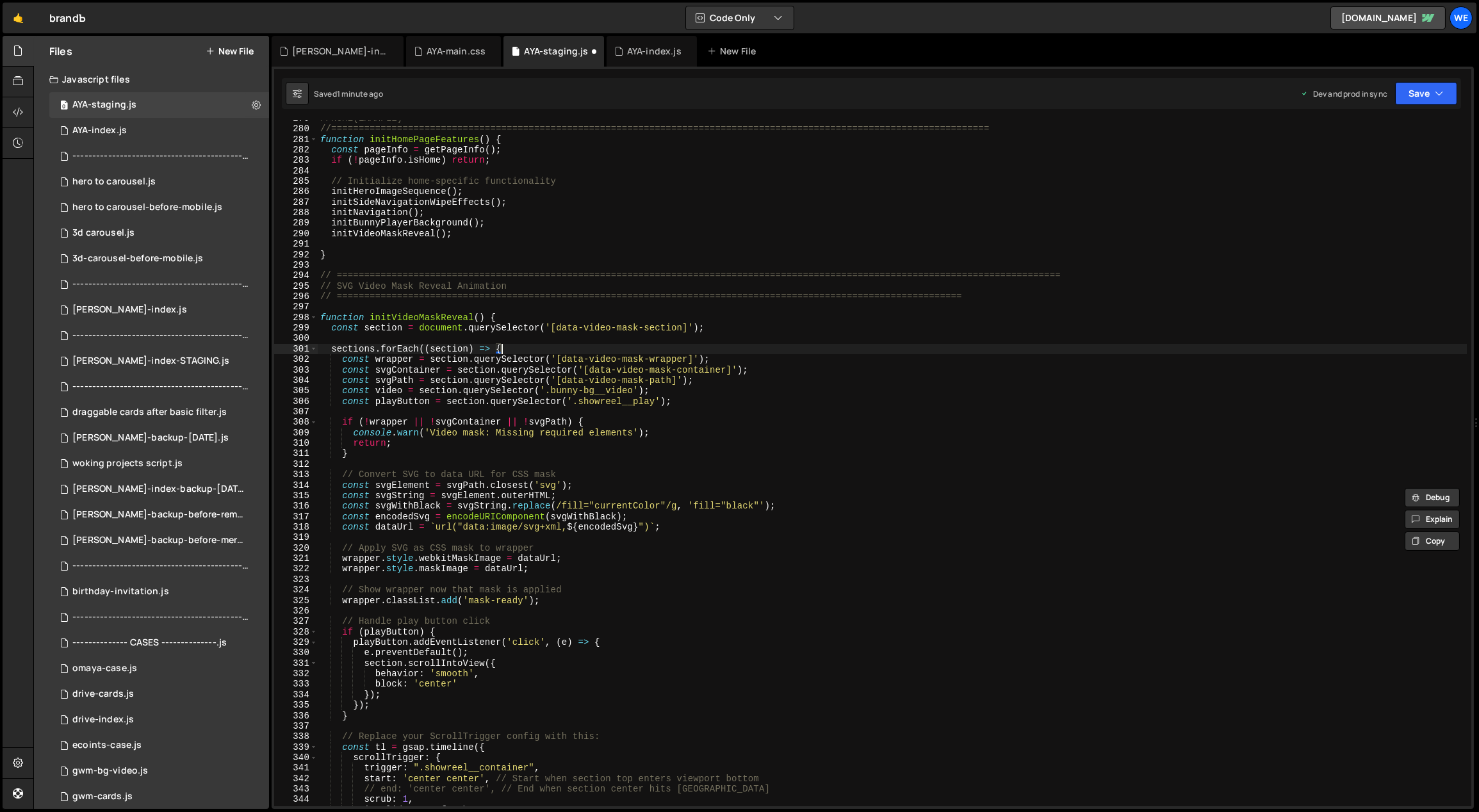
scroll to position [2940, 0]
drag, startPoint x: 377, startPoint y: 453, endPoint x: 424, endPoint y: 445, distance: 47.7
click at [377, 453] on div "//HOME(EXAMPLE) //=============================================================…" at bounding box center [893, 466] width 1150 height 707
click at [532, 348] on div "//HOME(EXAMPLE) //=============================================================…" at bounding box center [893, 466] width 1150 height 707
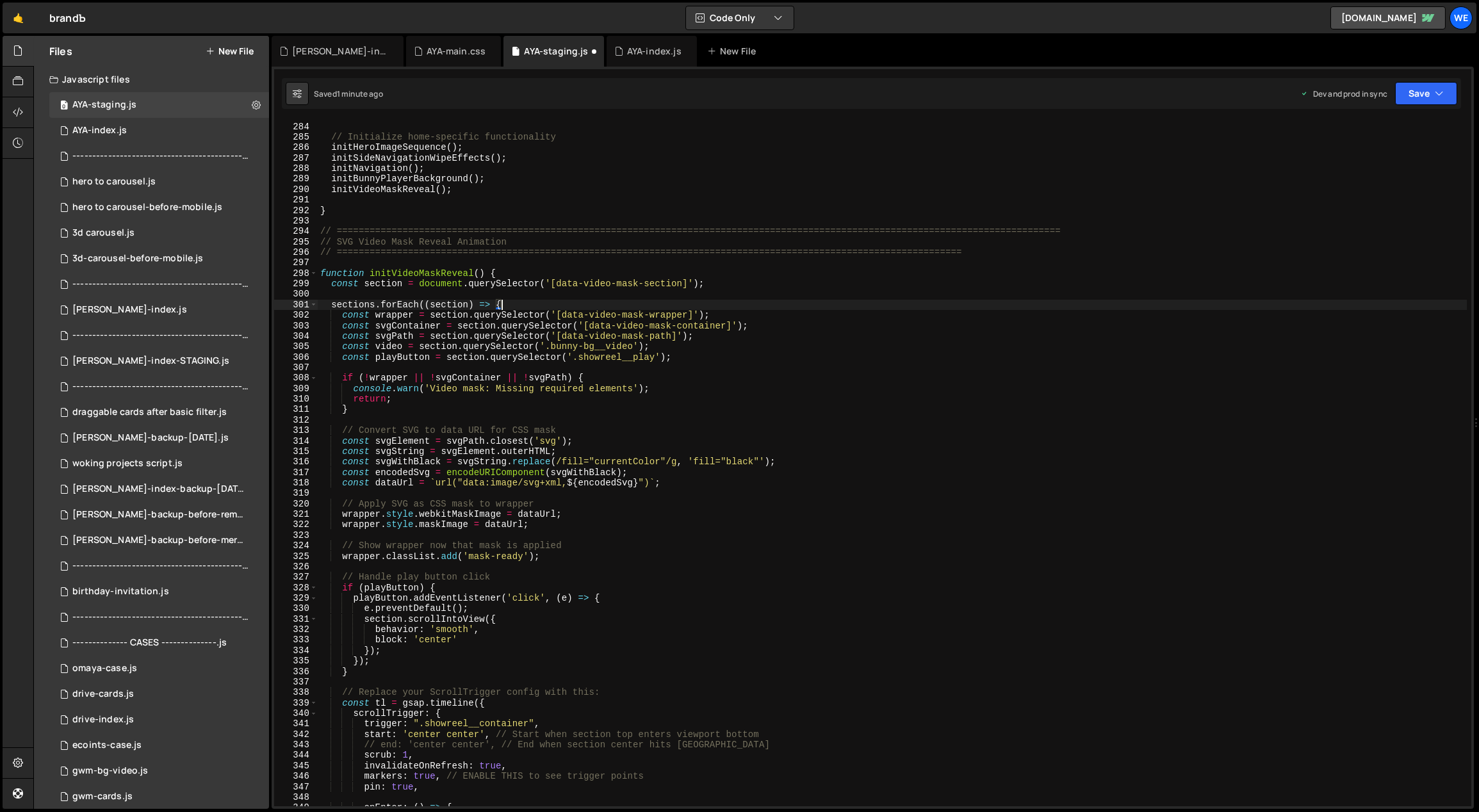
scroll to position [2984, 0]
drag, startPoint x: 511, startPoint y: 302, endPoint x: 334, endPoint y: 400, distance: 202.3
click at [325, 305] on div "if ( ! pageInfo . isHome ) return ; // Initialize home-specific functionality i…" at bounding box center [893, 464] width 1150 height 707
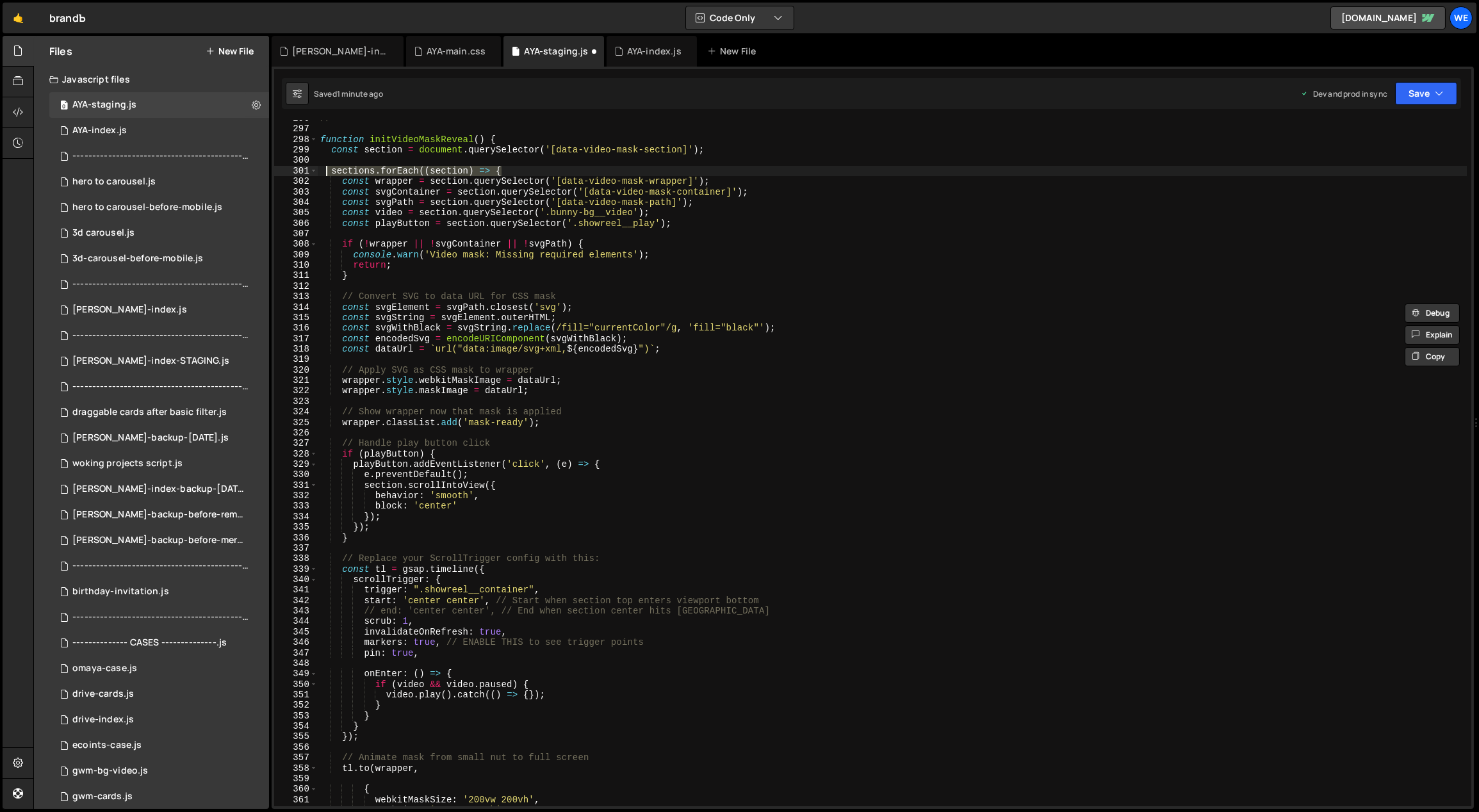
scroll to position [2884, 0]
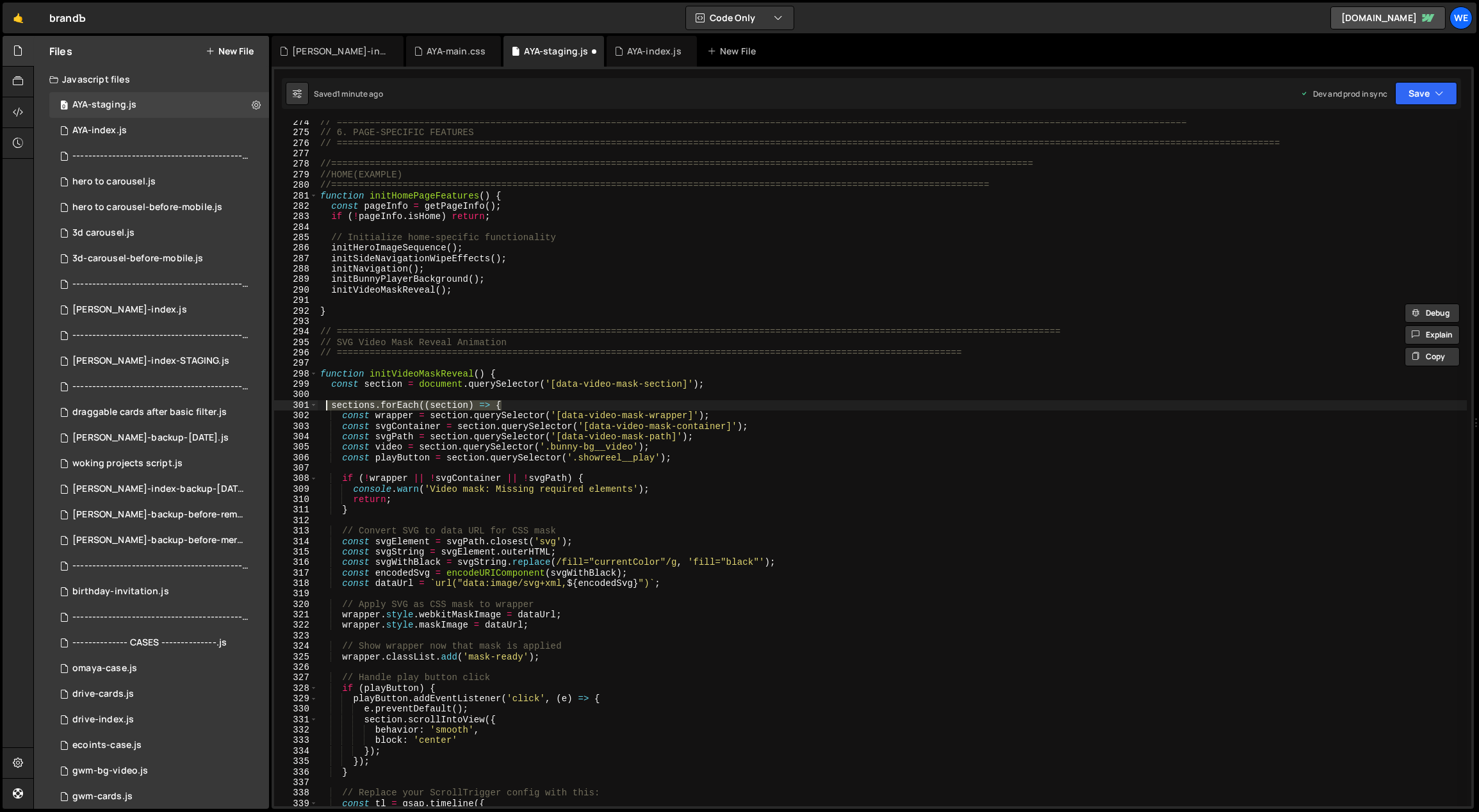
click at [517, 407] on div "// ============================================================================…" at bounding box center [893, 463] width 1149 height 686
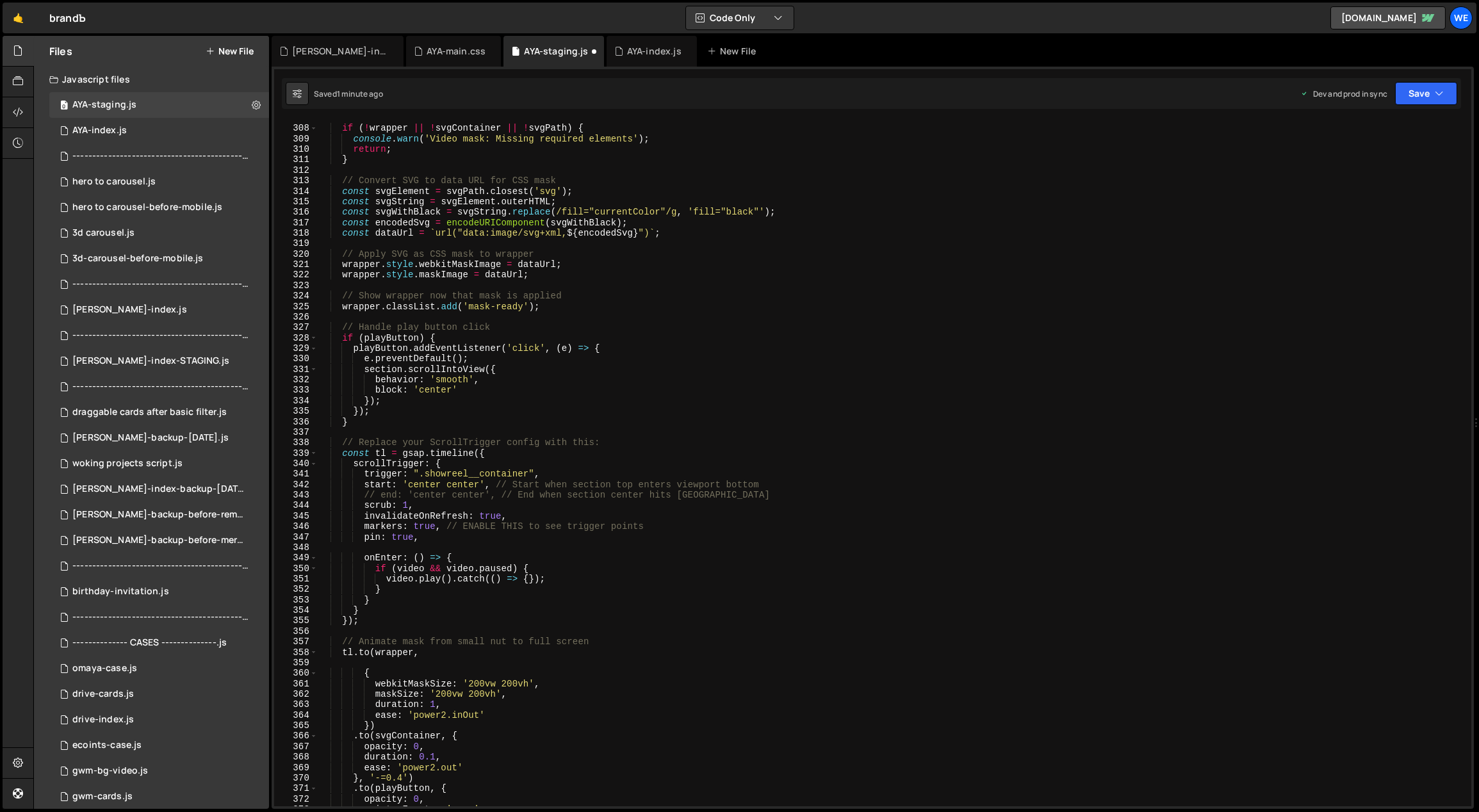
scroll to position [3470, 0]
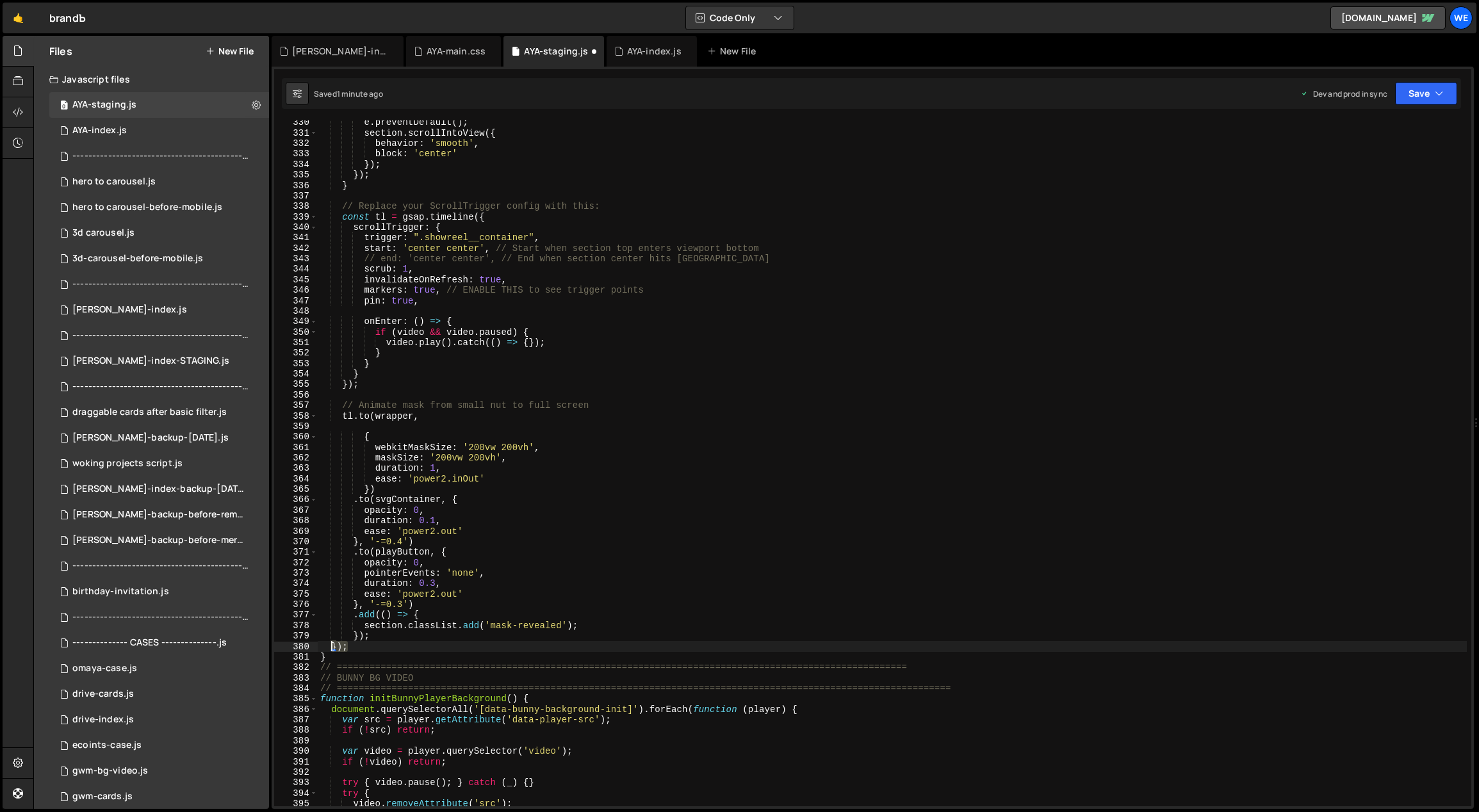
drag, startPoint x: 372, startPoint y: 647, endPoint x: 325, endPoint y: 642, distance: 47.3
click at [325, 642] on div "e . preventDefault ( ) ; section . scrollIntoView ({ behavior : 'smooth' , bloc…" at bounding box center [893, 471] width 1150 height 707
type textarea "});"
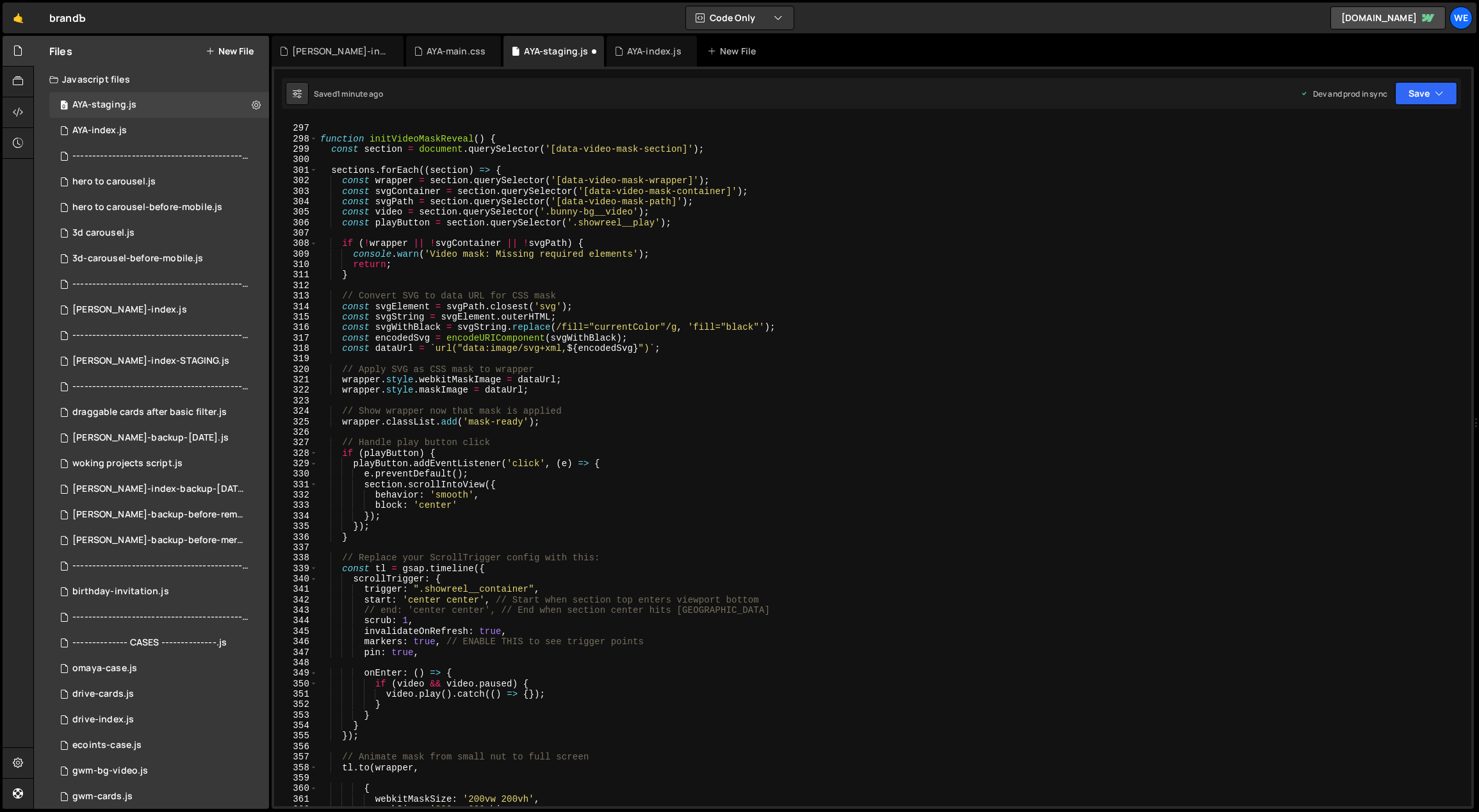
scroll to position [3006, 0]
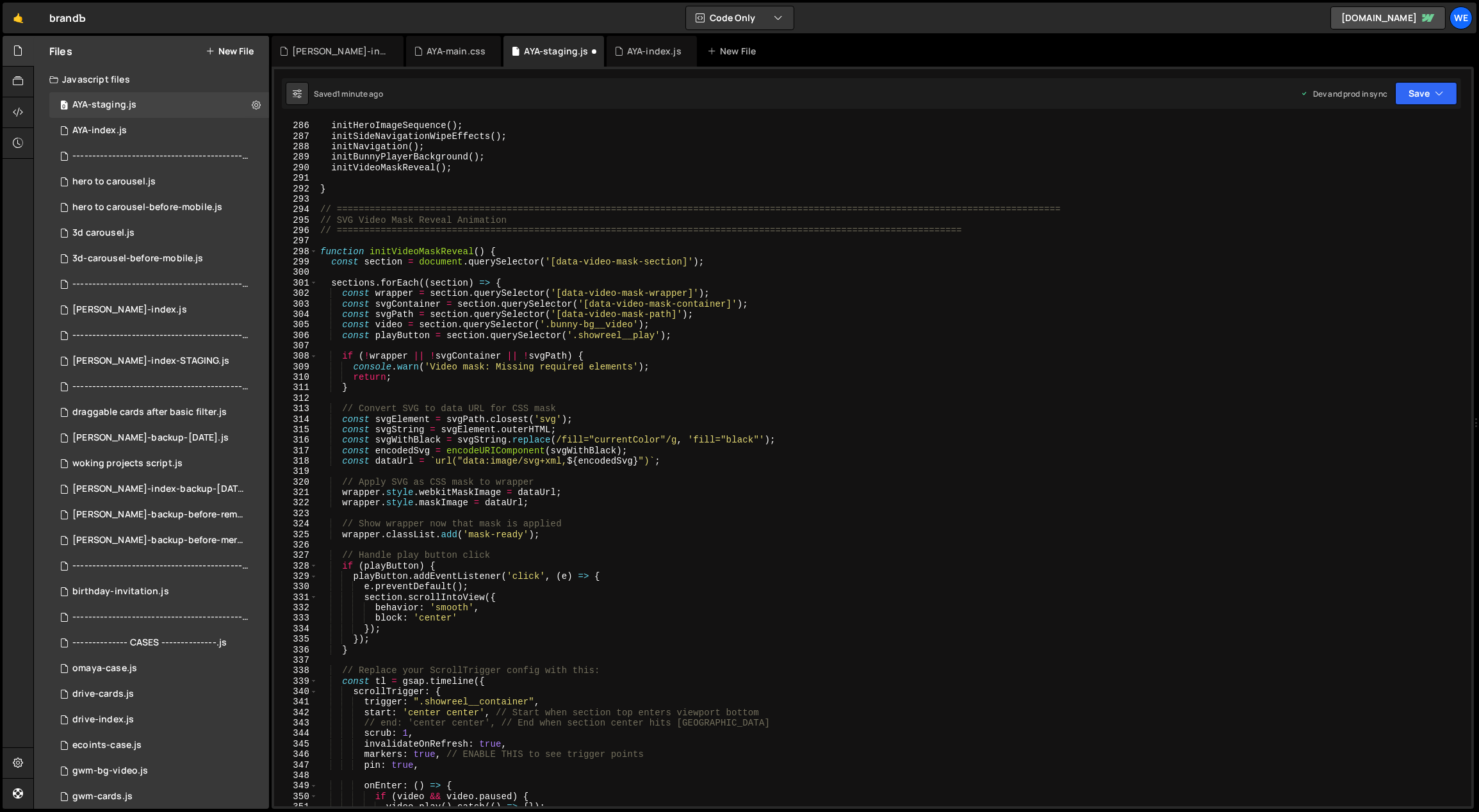
click at [534, 283] on div "// Initialize home-specific functionality initHeroImageSequence ( ) ; initSideN…" at bounding box center [893, 464] width 1150 height 707
type textarea "sections.forEach((section) => {"
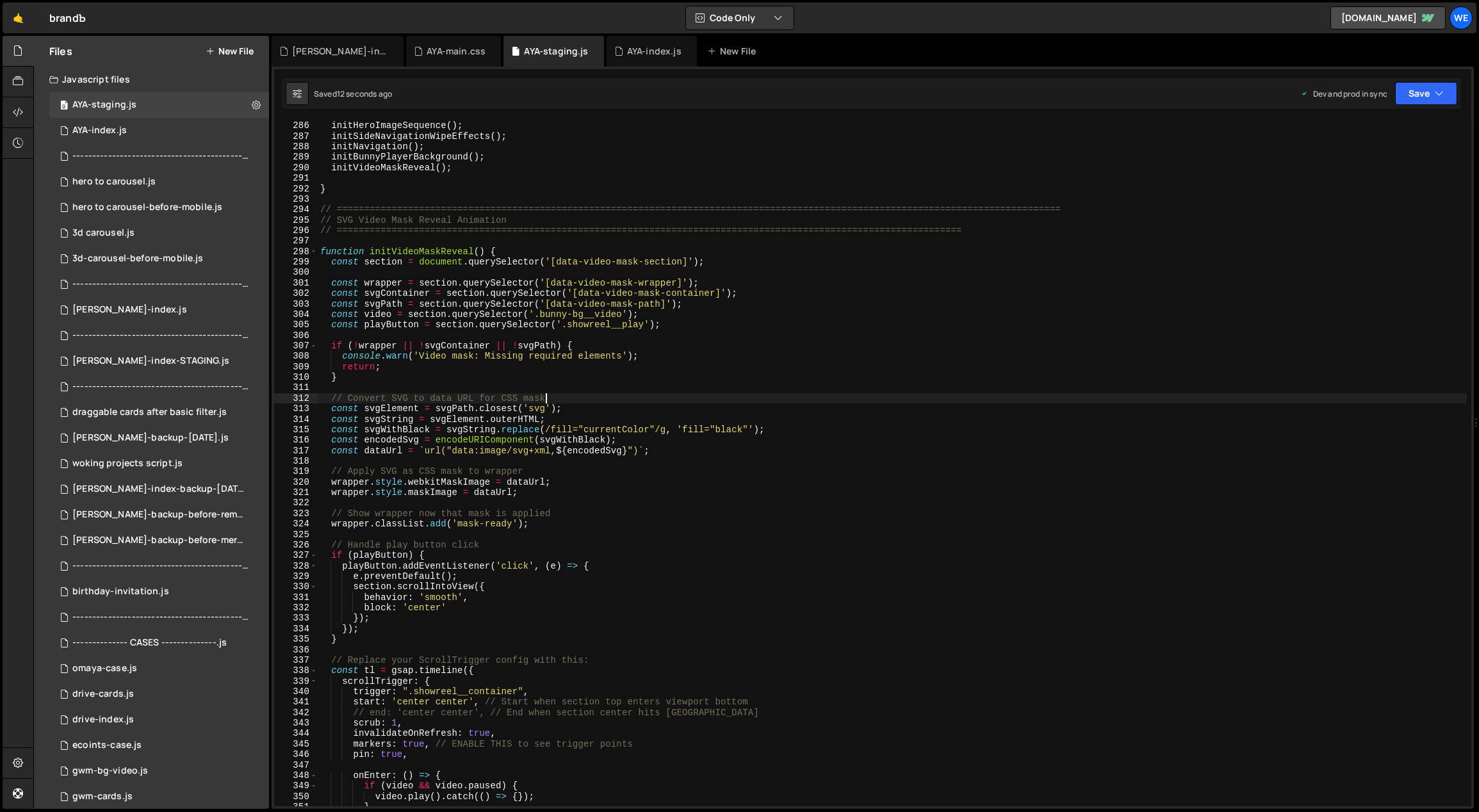
click at [643, 396] on div "// Initialize home-specific functionality initHeroImageSequence ( ) ; initSideN…" at bounding box center [893, 464] width 1150 height 707
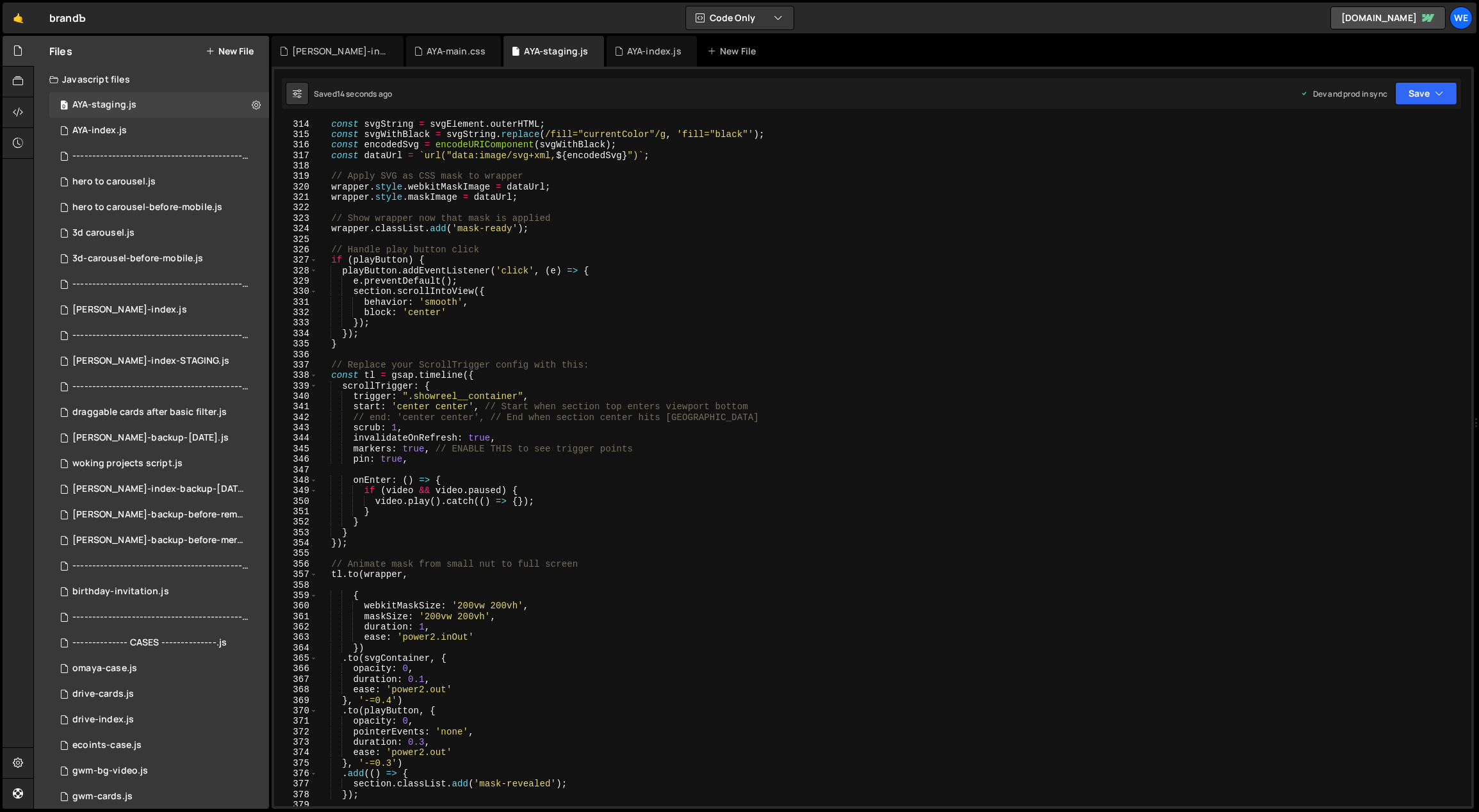
scroll to position [3346, 0]
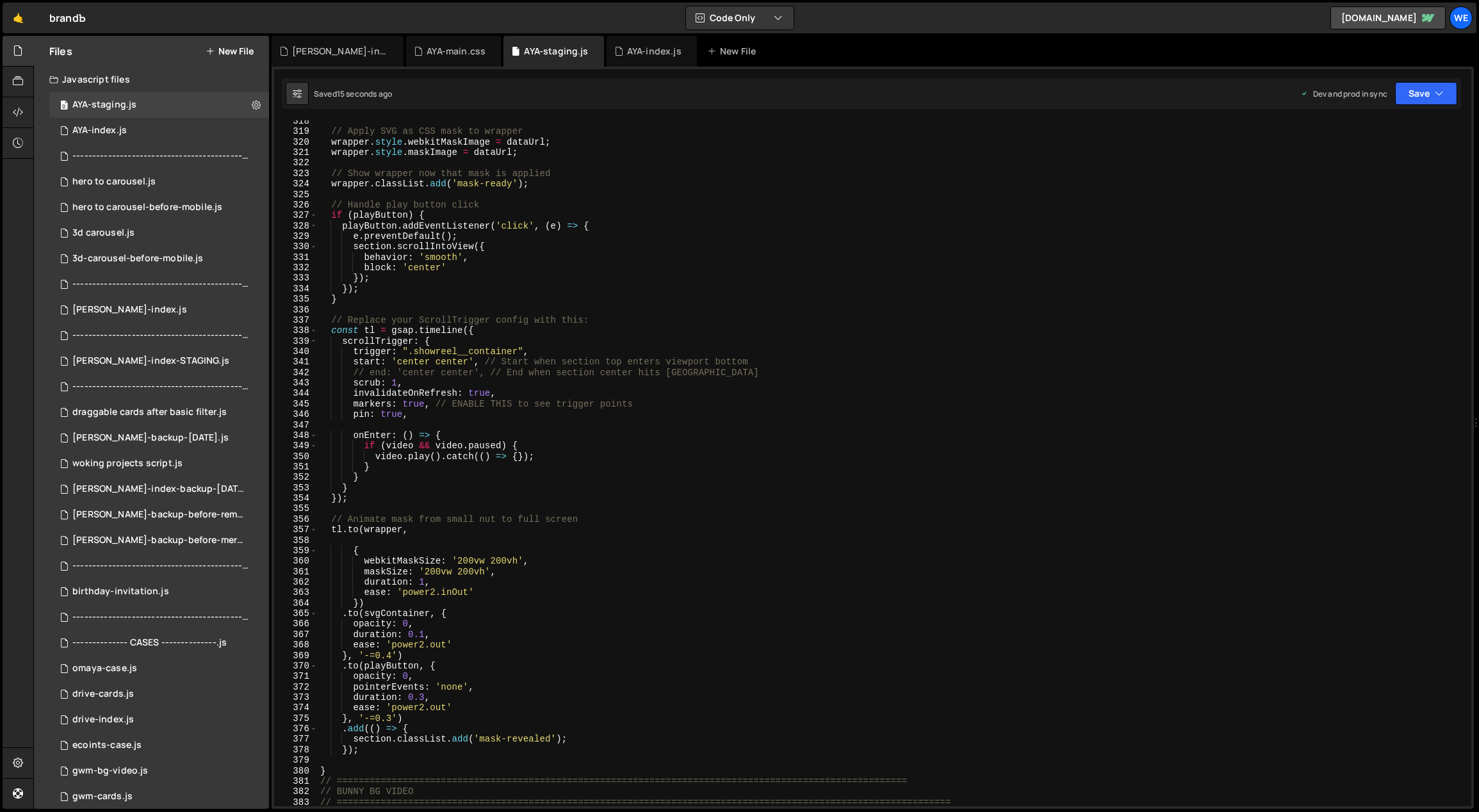
click at [470, 582] on div "// Apply SVG as CSS mask to wrapper wrapper . style . webkitMaskImage = dataUrl…" at bounding box center [893, 469] width 1150 height 707
type textarea "duration: 1,"
click at [395, 591] on div "// Apply SVG as CSS mask to wrapper wrapper . style . webkitMaskImage = dataUrl…" at bounding box center [893, 469] width 1150 height 707
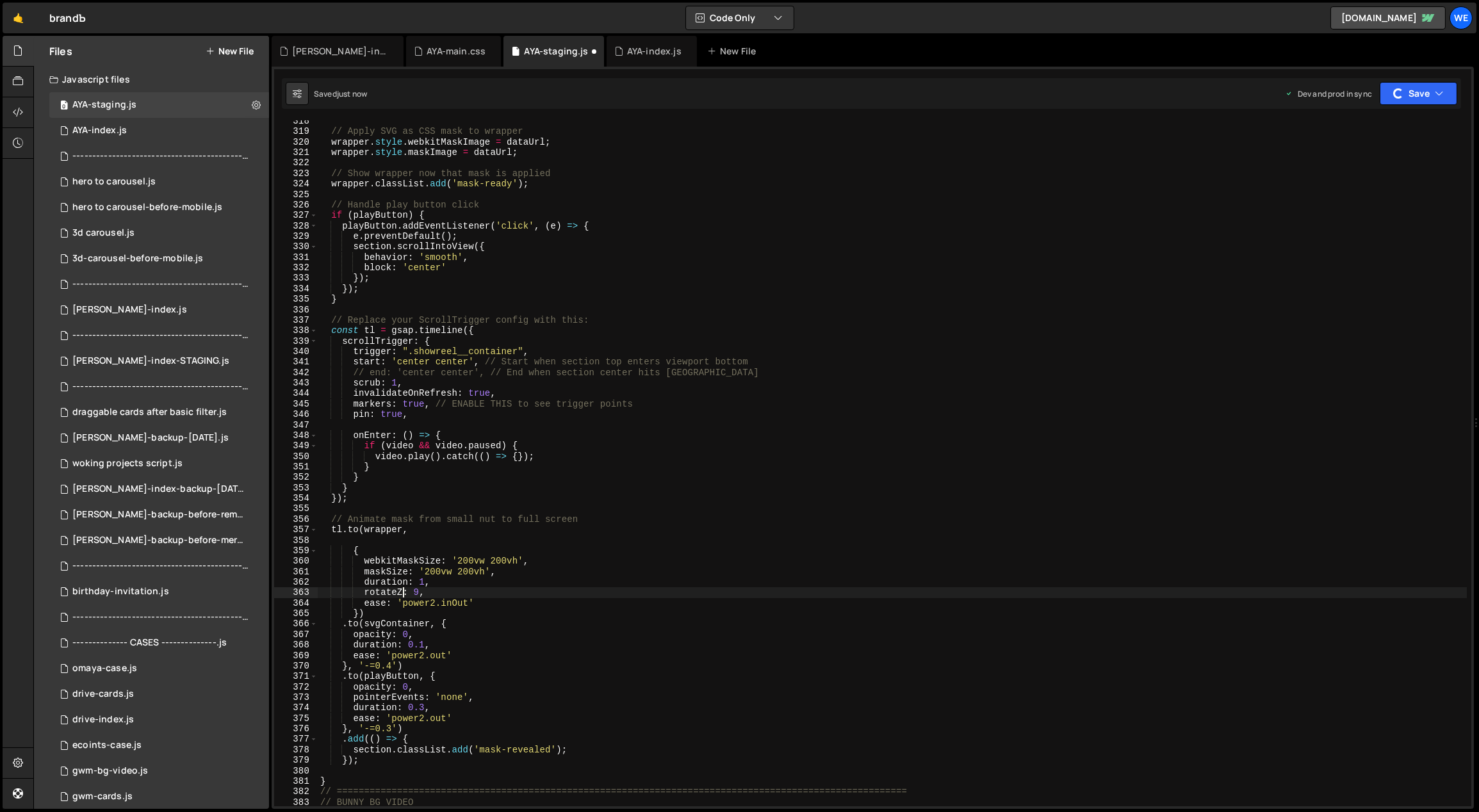
click at [449, 595] on div "// Apply SVG as CSS mask to wrapper wrapper . style . webkitMaskImage = dataUrl…" at bounding box center [893, 469] width 1150 height 707
click at [414, 593] on div "// Apply SVG as CSS mask to wrapper wrapper . style . webkitMaskImage = dataUrl…" at bounding box center [893, 469] width 1150 height 707
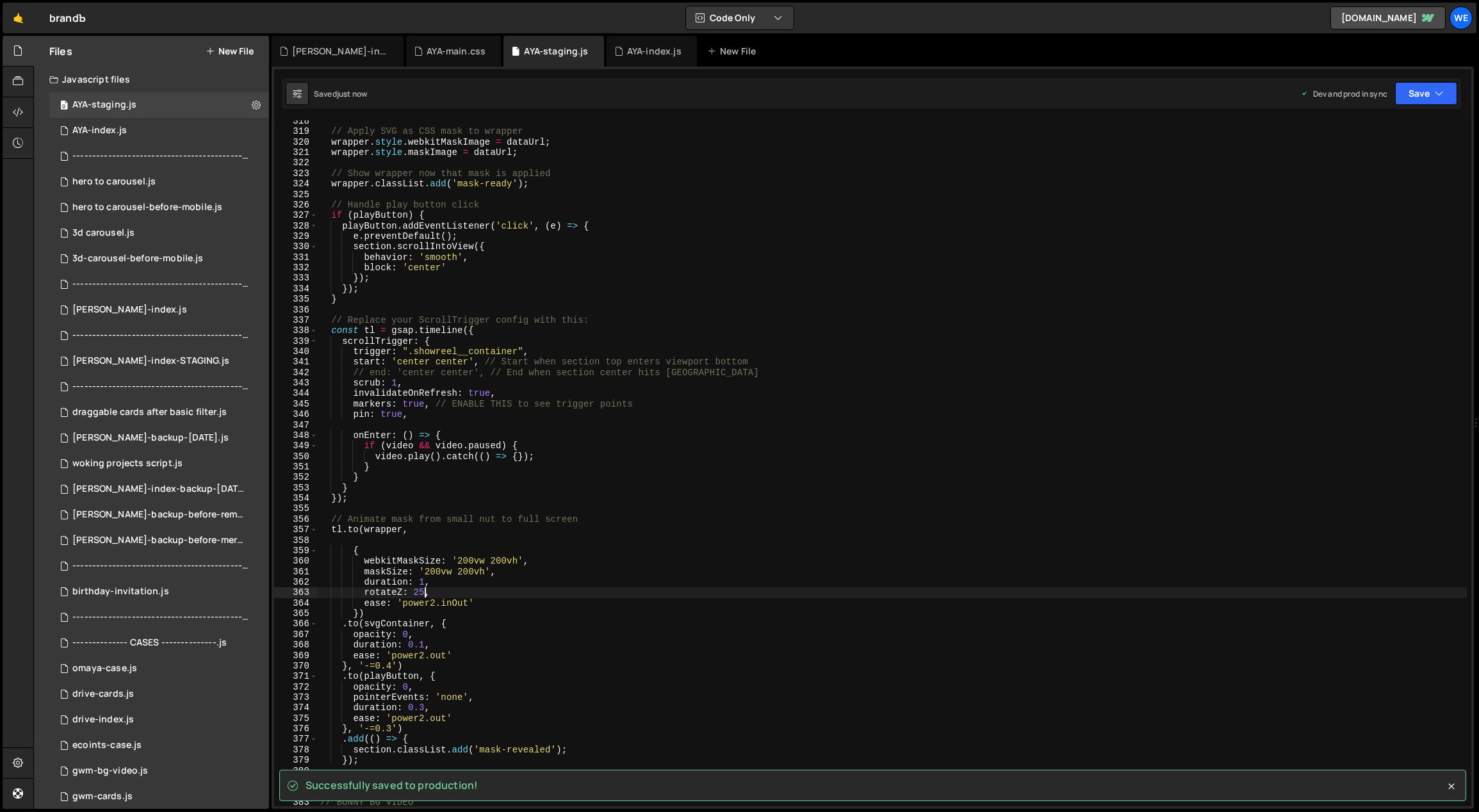
type textarea "rotateZ: 25,"
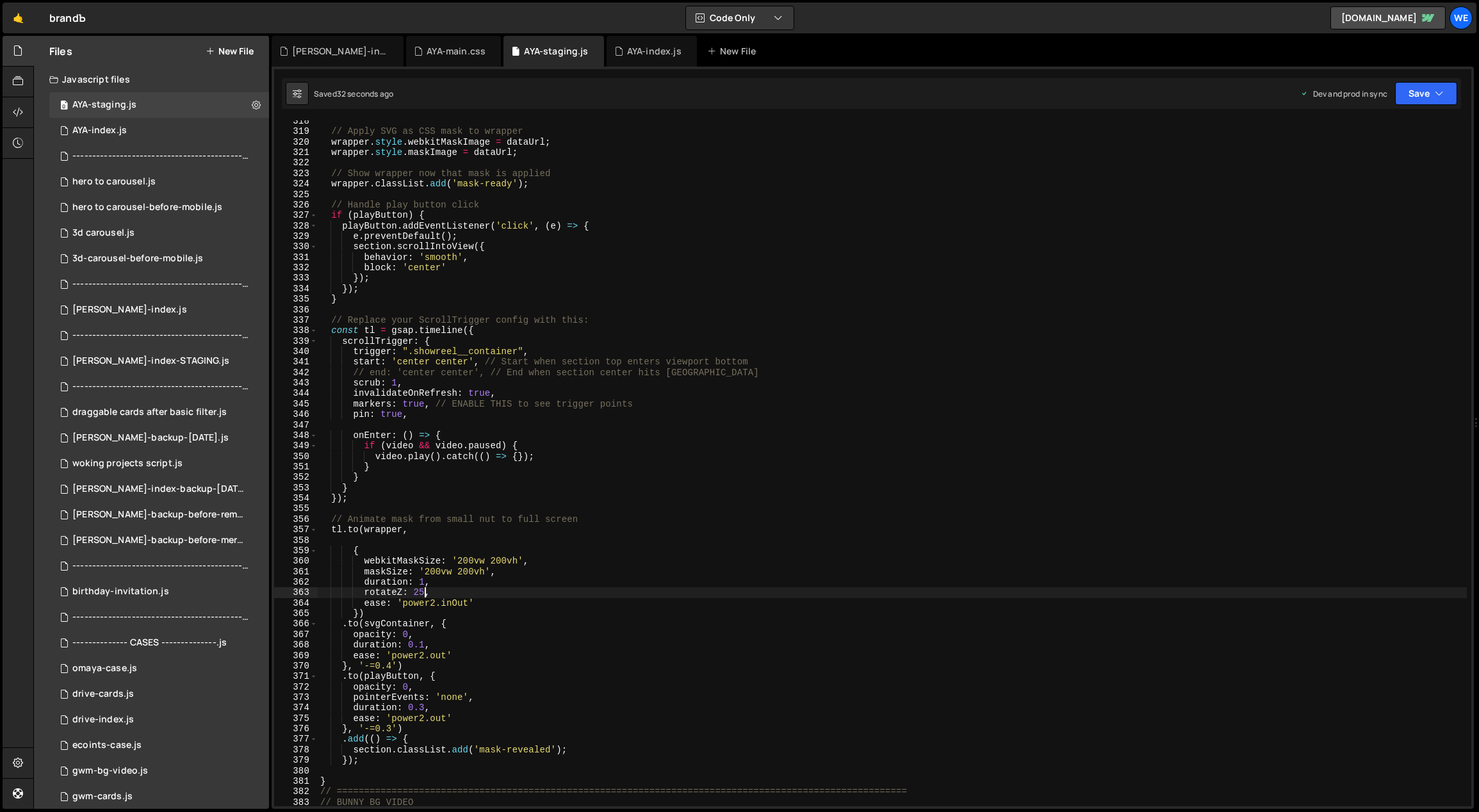
scroll to position [3348, 0]
drag, startPoint x: 440, startPoint y: 590, endPoint x: 362, endPoint y: 588, distance: 78.0
click at [362, 588] on div "// Apply SVG as CSS mask to wrapper wrapper . style . webkitMaskImage = dataUrl…" at bounding box center [893, 467] width 1150 height 707
click at [586, 520] on div "// Apply SVG as CSS mask to wrapper wrapper . style . webkitMaskImage = dataUrl…" at bounding box center [893, 467] width 1150 height 707
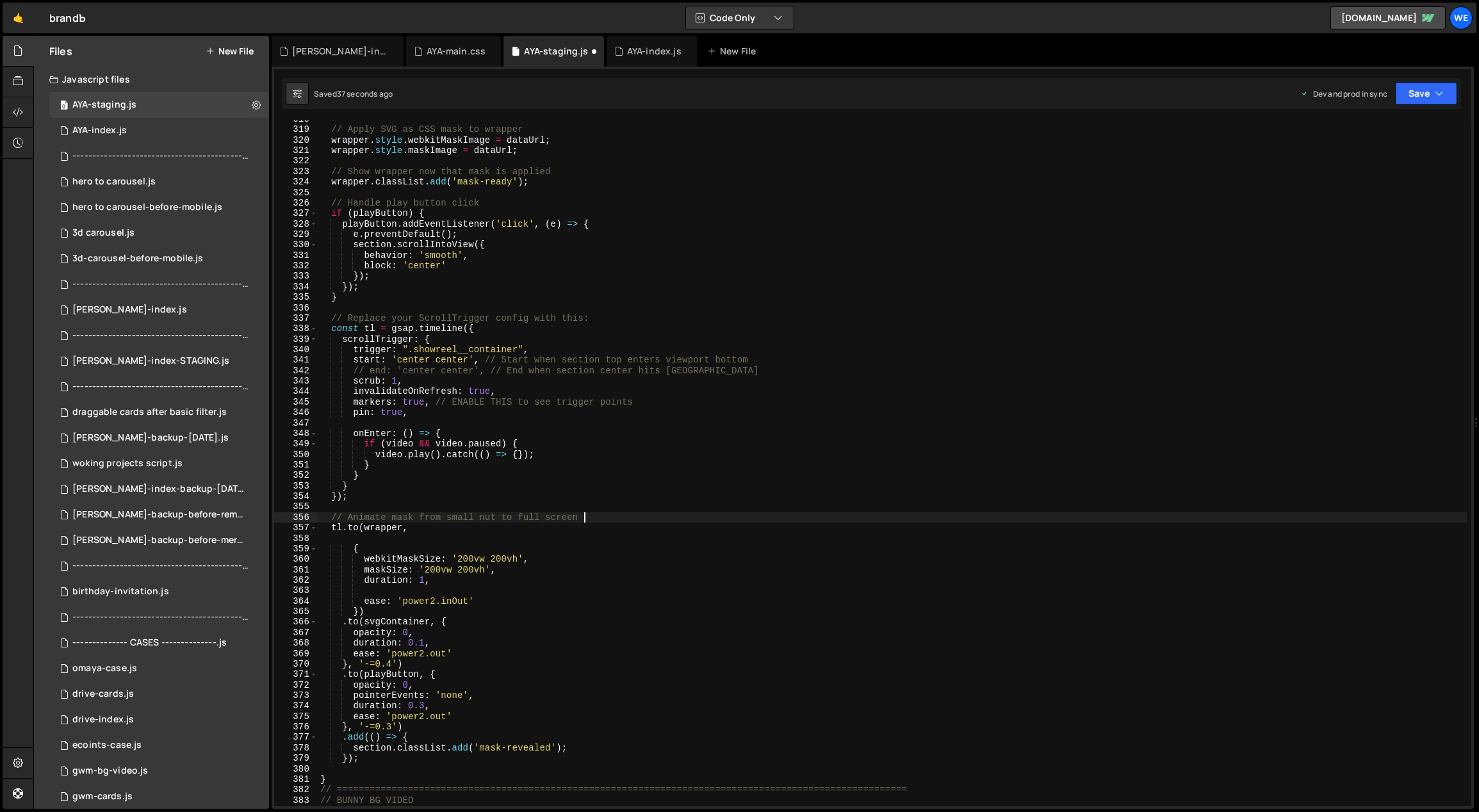
paste textarea "rotateZ: 25,"
click at [591, 544] on div "// Apply SVG as CSS mask to wrapper wrapper . style . webkitMaskImage = dataUrl…" at bounding box center [893, 467] width 1150 height 707
type textarea "{"
click at [465, 589] on div "// Apply SVG as CSS mask to wrapper wrapper . style . webkitMaskImage = dataUrl…" at bounding box center [893, 467] width 1150 height 707
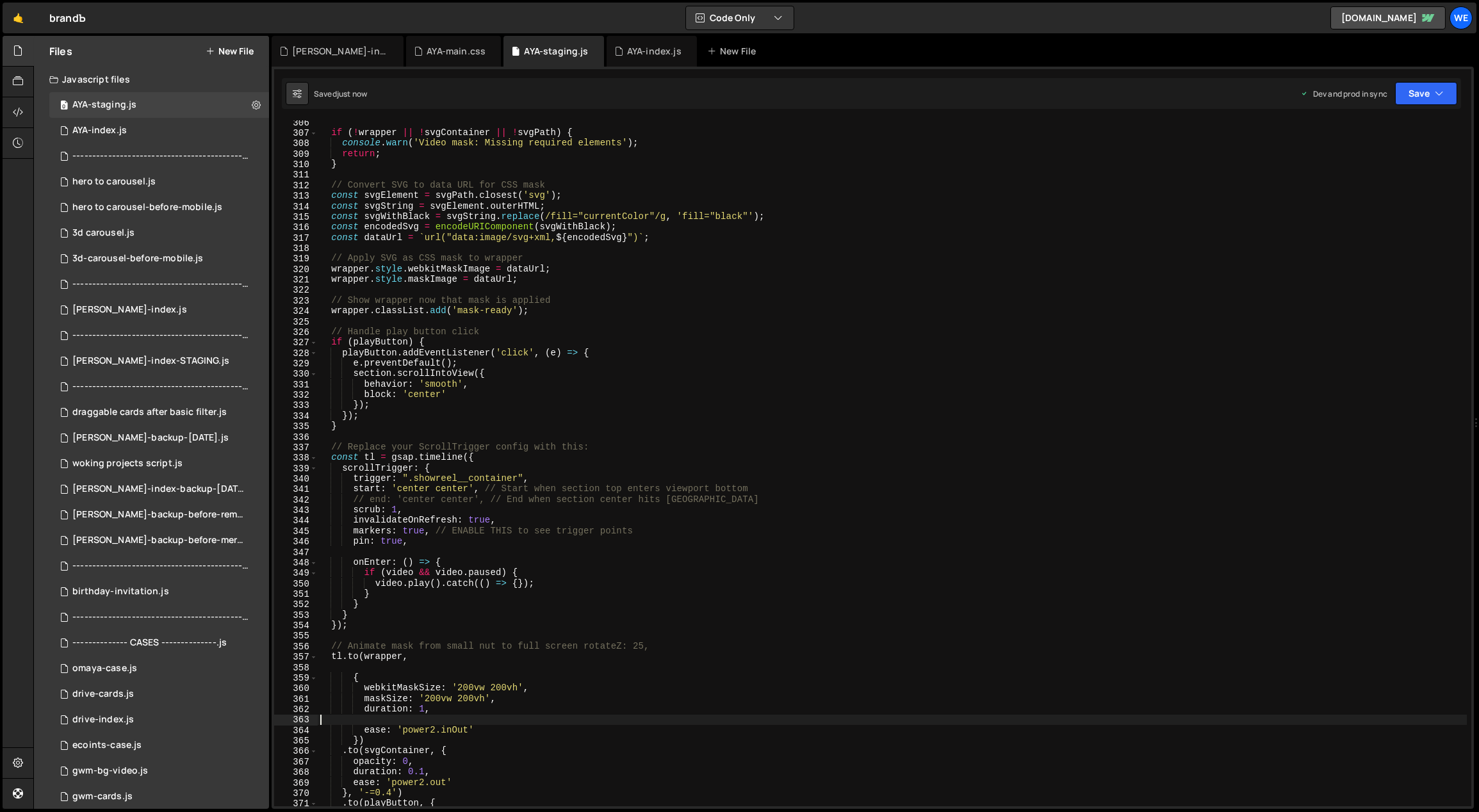
scroll to position [3365, 0]
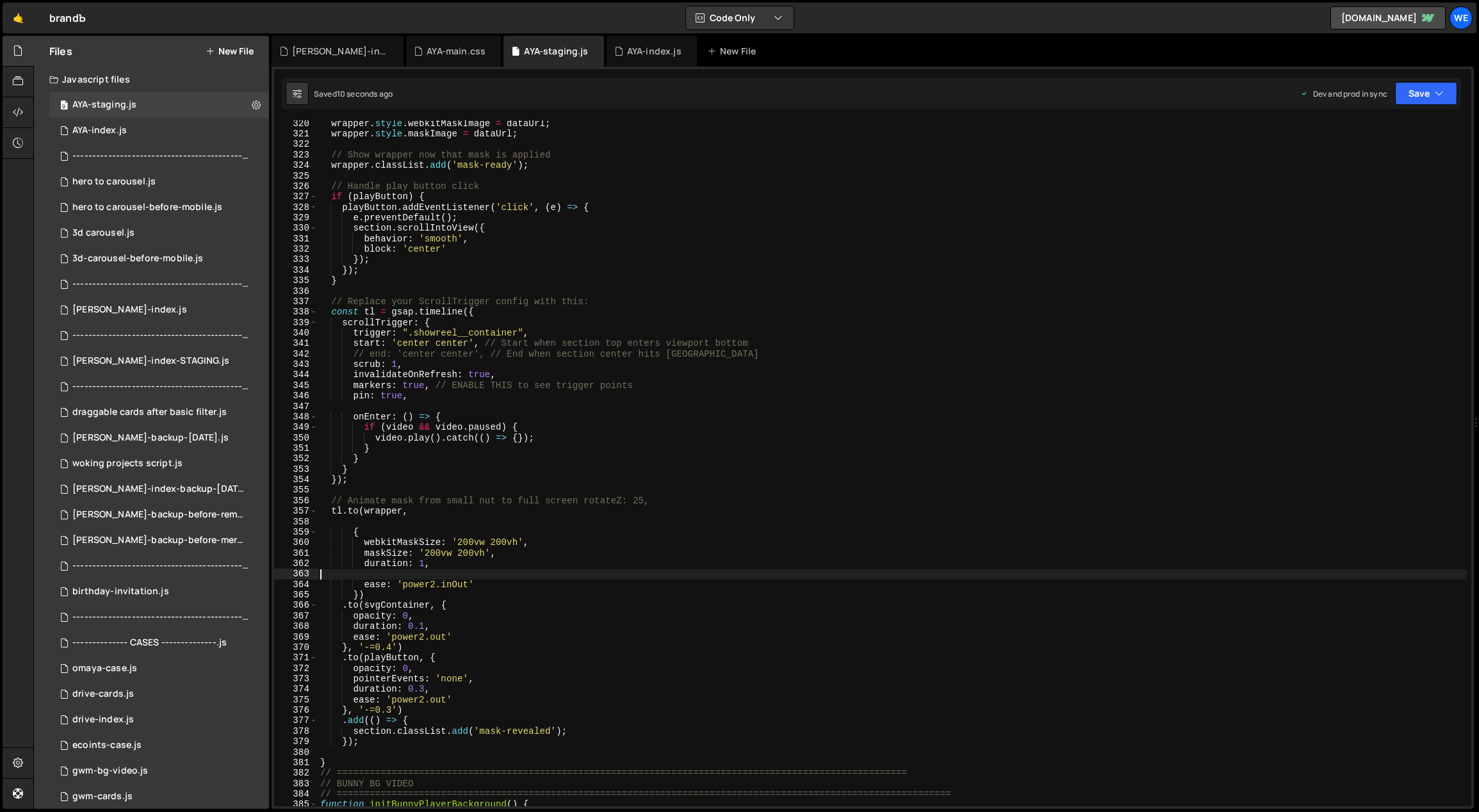
click at [445, 628] on div "wrapper . style . webkitMaskImage = dataUrl ; wrapper . style . maskImage = dat…" at bounding box center [893, 472] width 1150 height 707
type textarea "duration: 0.1,"
paste textarea "rotateZ: 25,"
drag, startPoint x: 610, startPoint y: 499, endPoint x: 587, endPoint y: 498, distance: 23.0
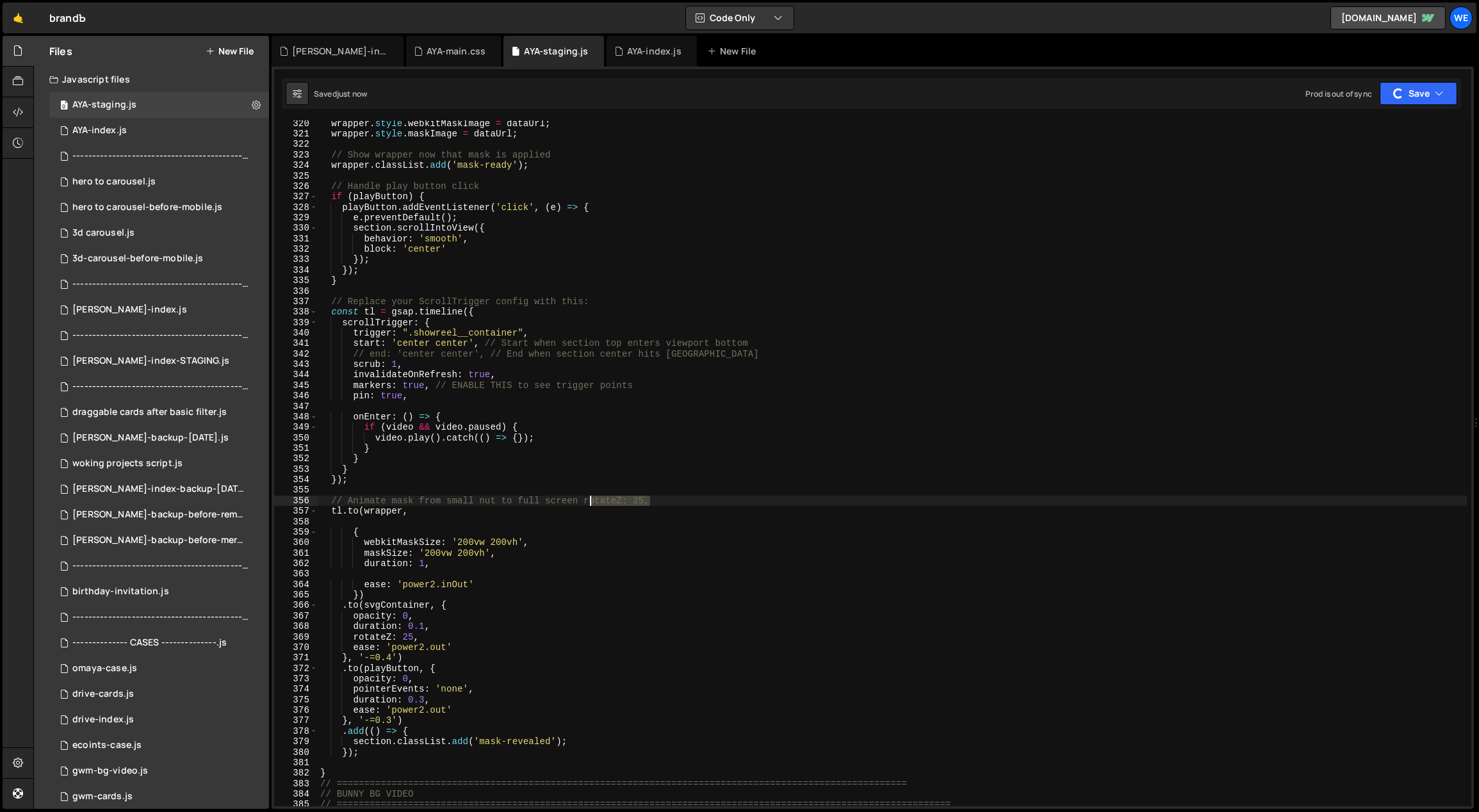
click at [587, 498] on div "wrapper . style . webkitMaskImage = dataUrl ; wrapper . style . maskImage = dat…" at bounding box center [893, 472] width 1150 height 707
click at [443, 560] on div "wrapper . style . webkitMaskImage = dataUrl ; wrapper . style . maskImage = dat…" at bounding box center [893, 472] width 1150 height 707
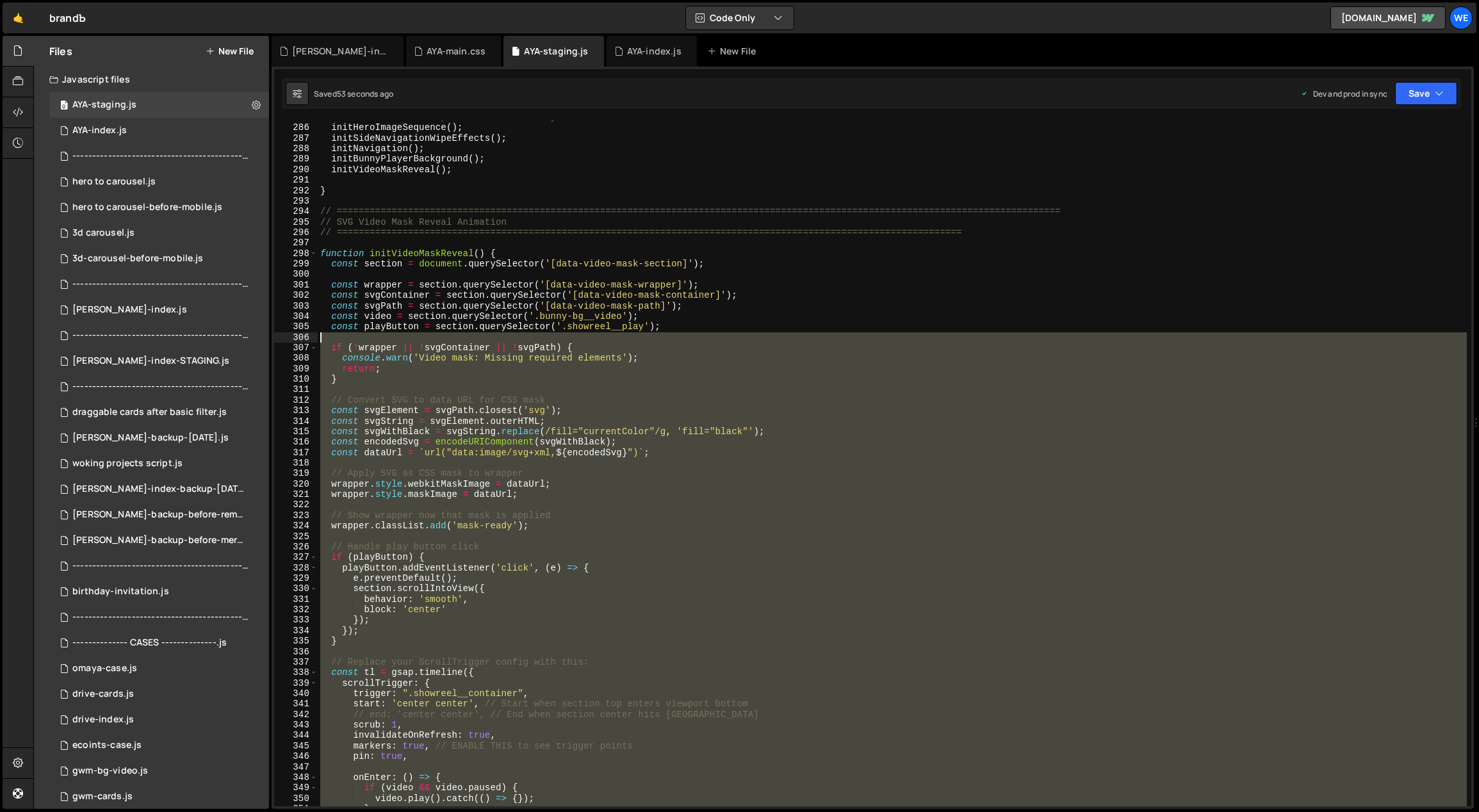
scroll to position [2864, 0]
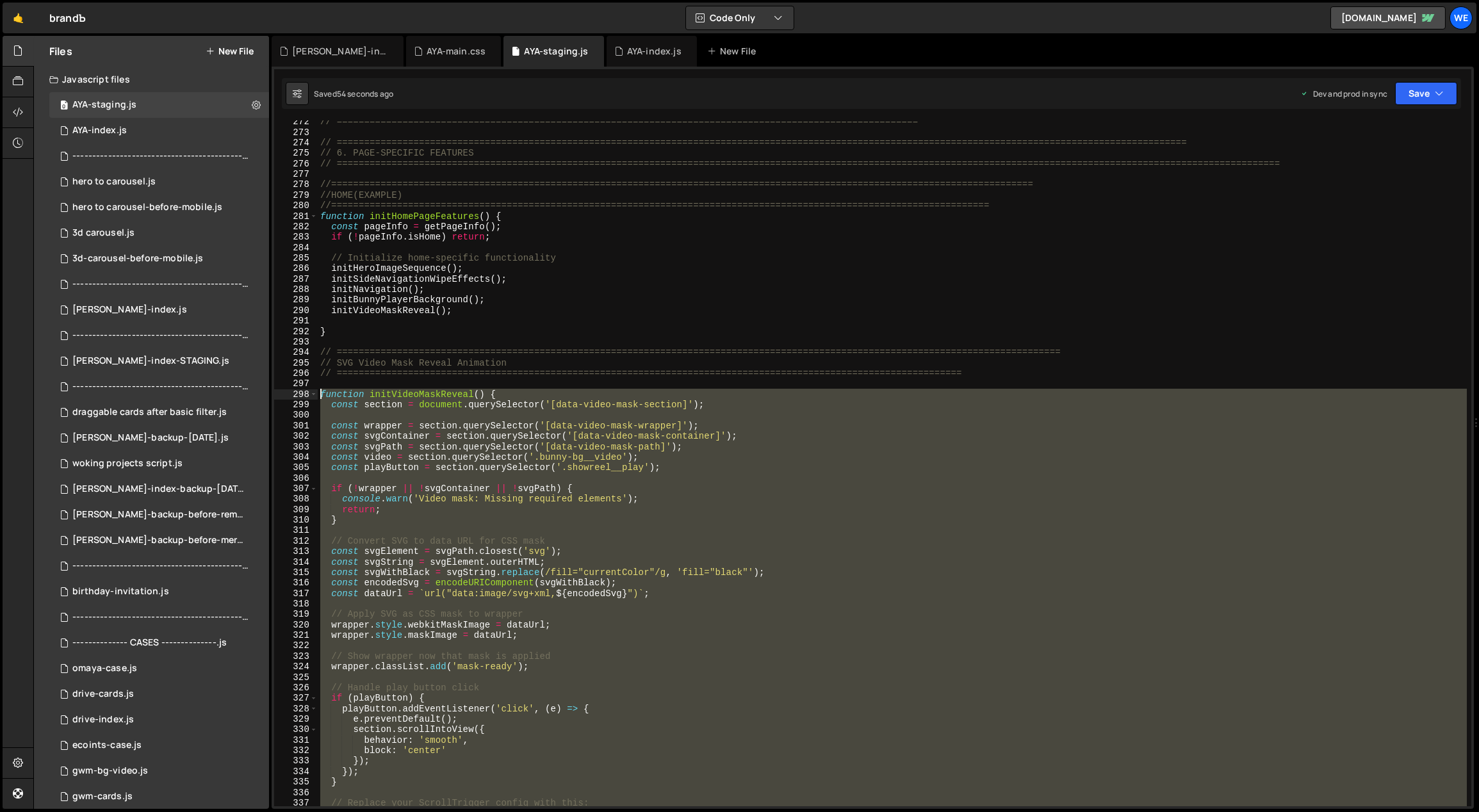
drag, startPoint x: 342, startPoint y: 764, endPoint x: 320, endPoint y: 391, distance: 373.6
click at [320, 391] on div "// ============================================================================…" at bounding box center [893, 470] width 1150 height 707
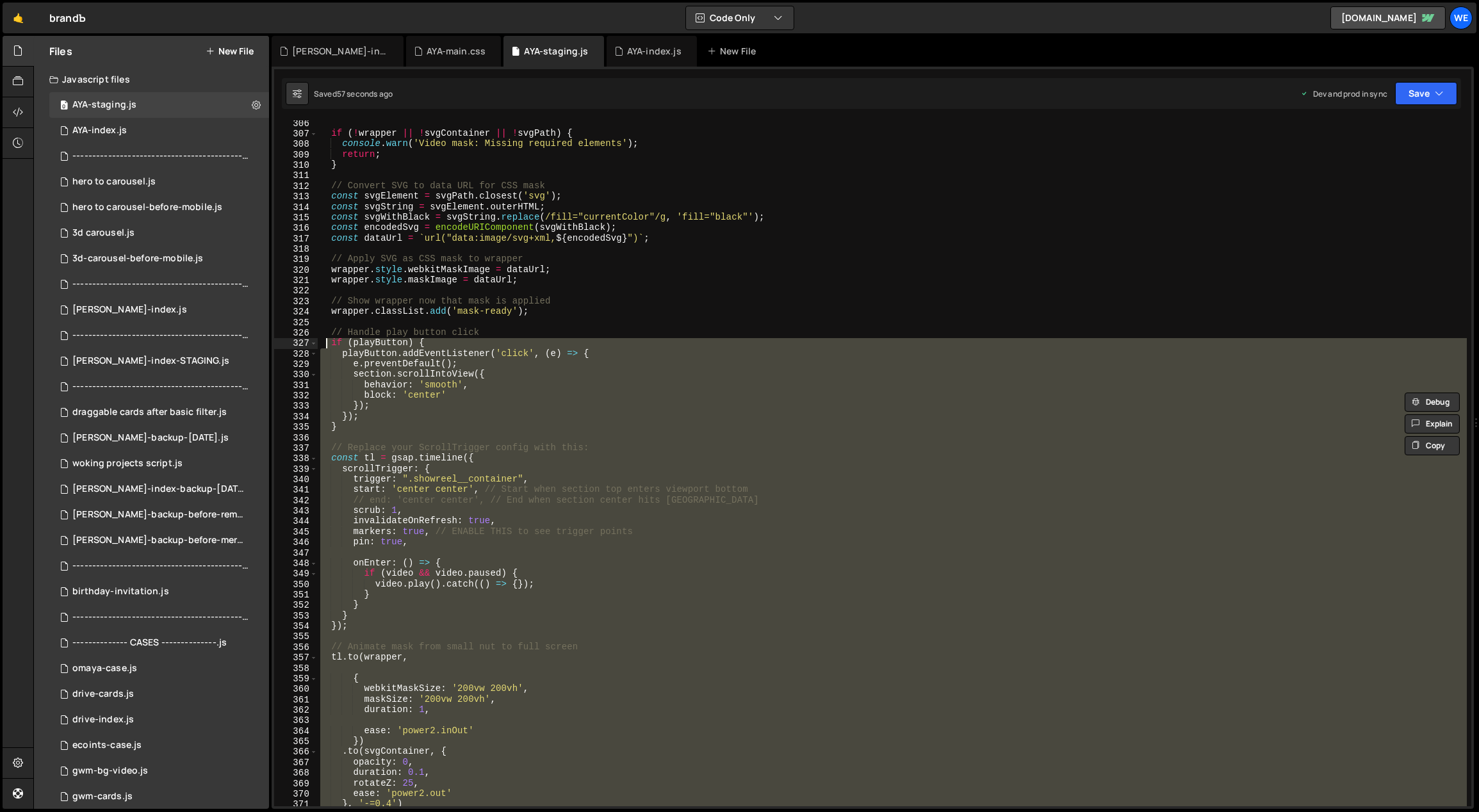
scroll to position [3075, 0]
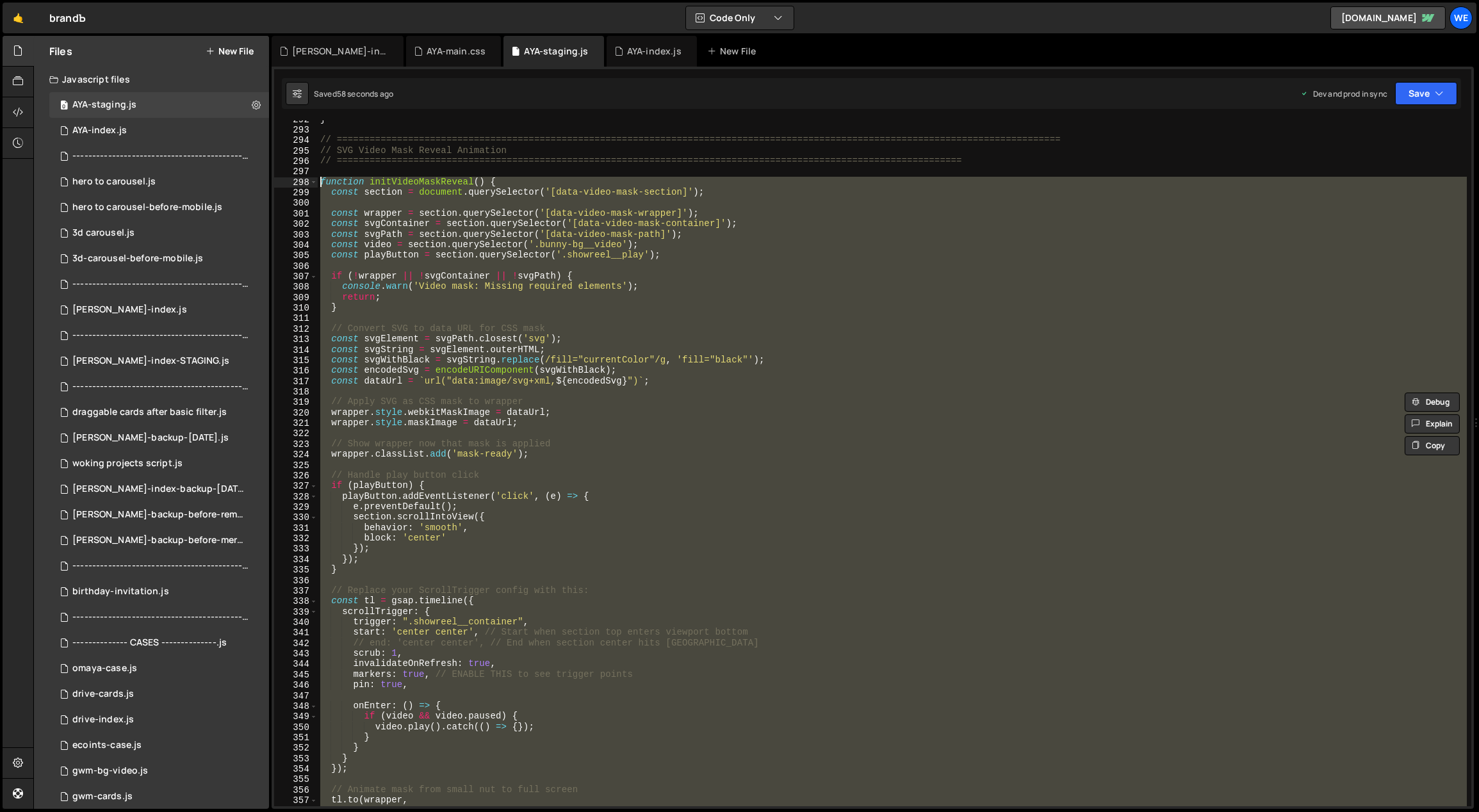
drag, startPoint x: 335, startPoint y: 671, endPoint x: 317, endPoint y: 184, distance: 487.3
click at [318, 184] on div "} // ==========================================================================…" at bounding box center [893, 467] width 1150 height 707
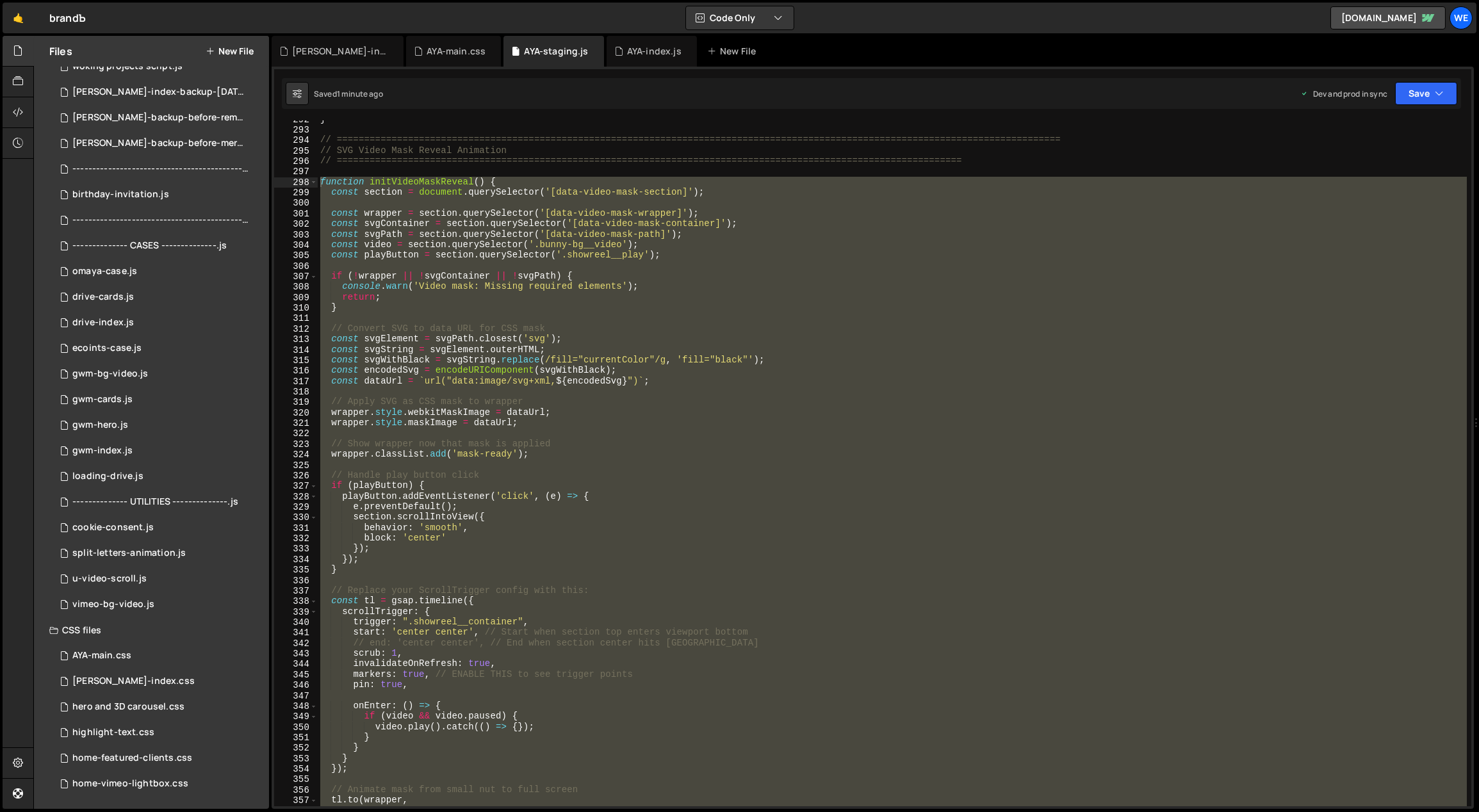
scroll to position [3425, 0]
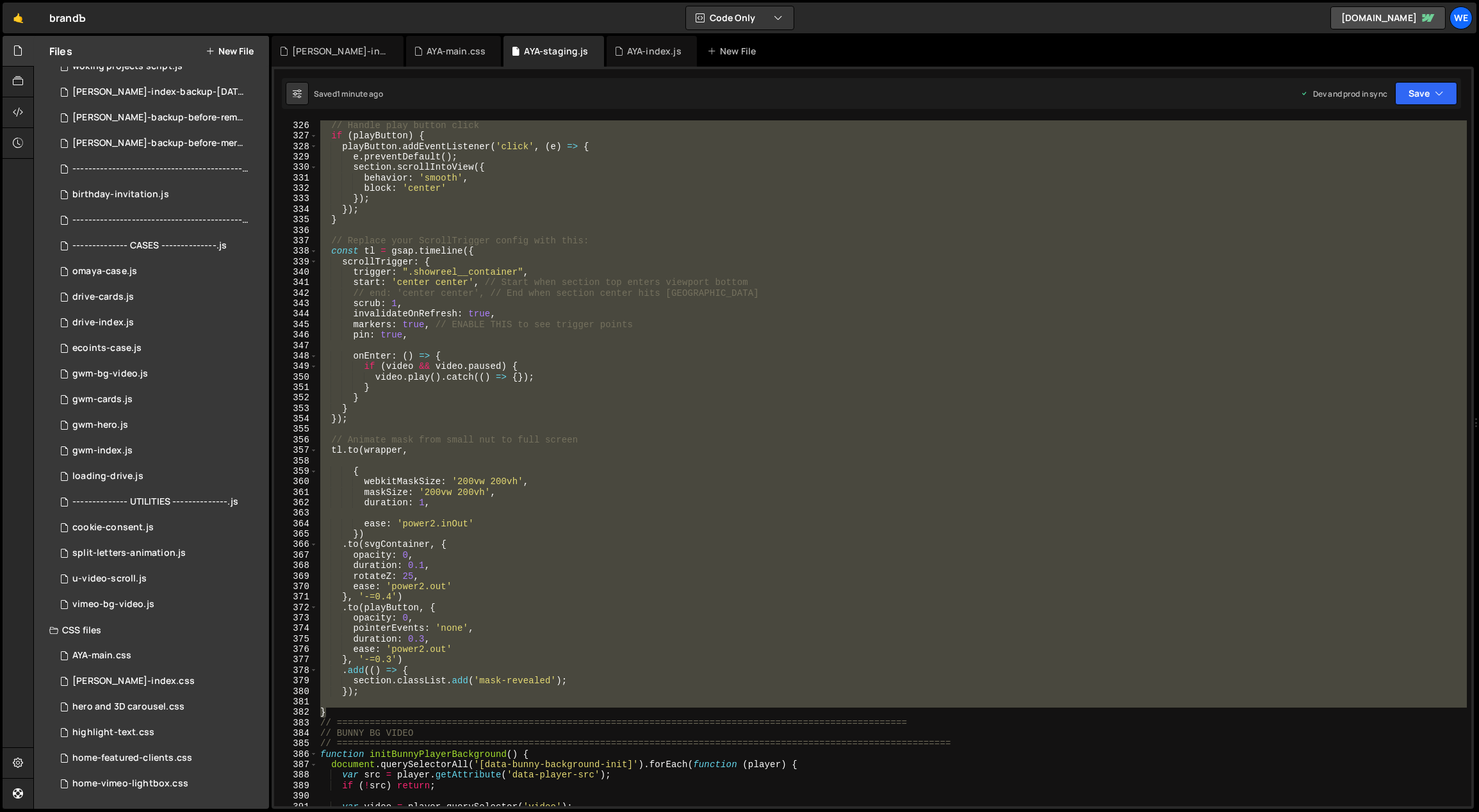
paste textarea "}"
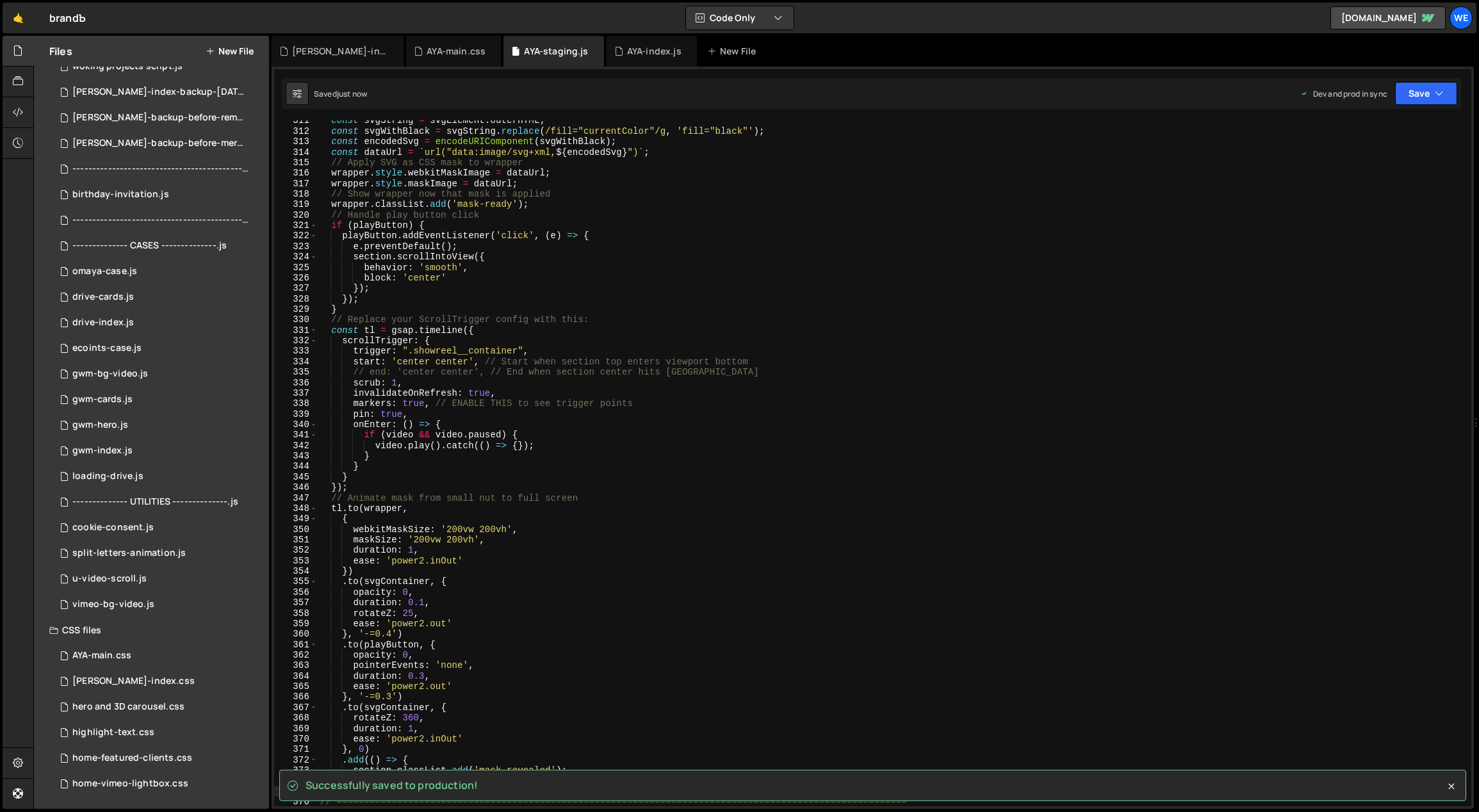
scroll to position [3320, 0]
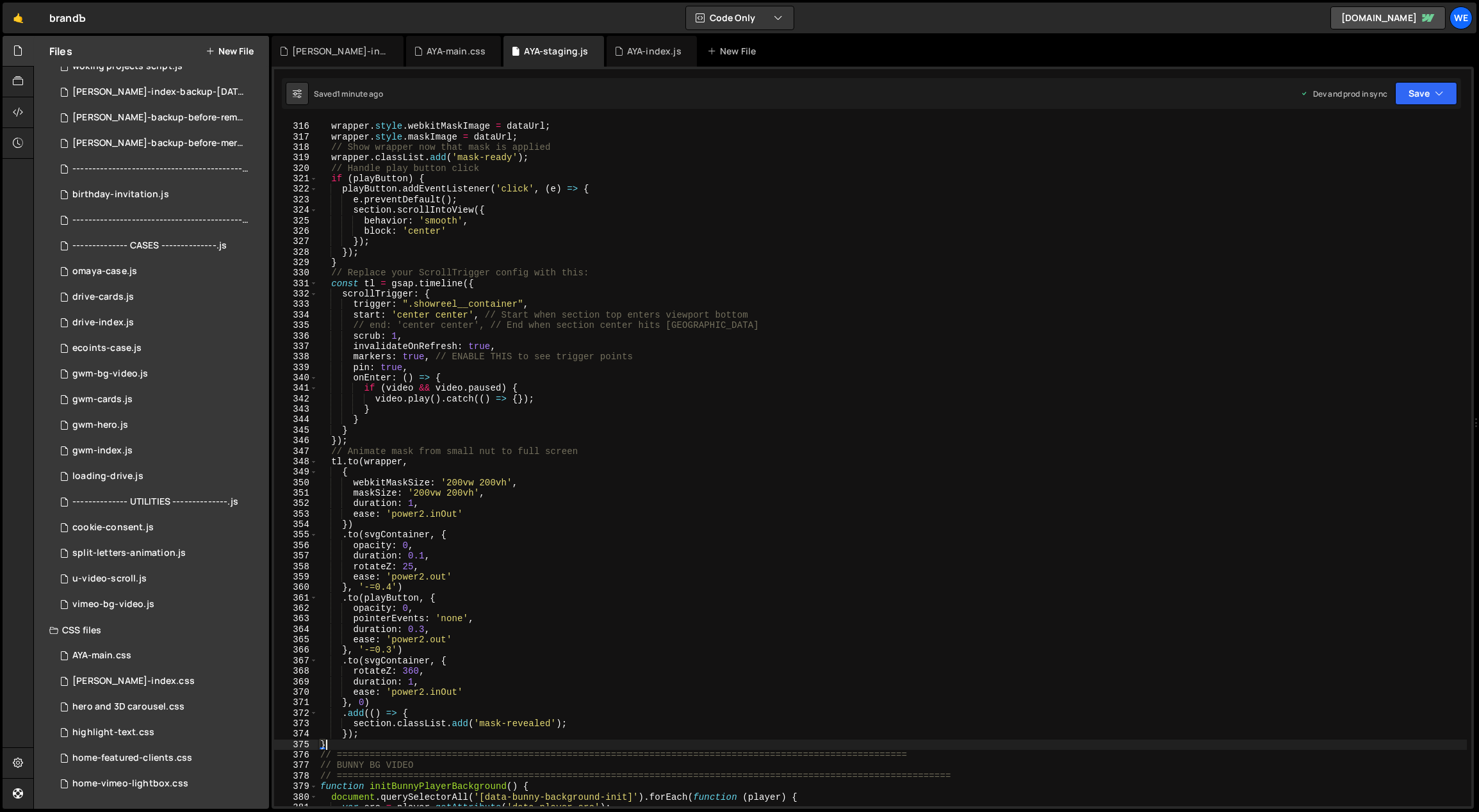
click at [732, 562] on div "// Apply SVG as CSS mask to wrapper wrapper . style . webkitMaskImage = dataUrl…" at bounding box center [893, 464] width 1150 height 707
type textarea "rotateZ: 25,"
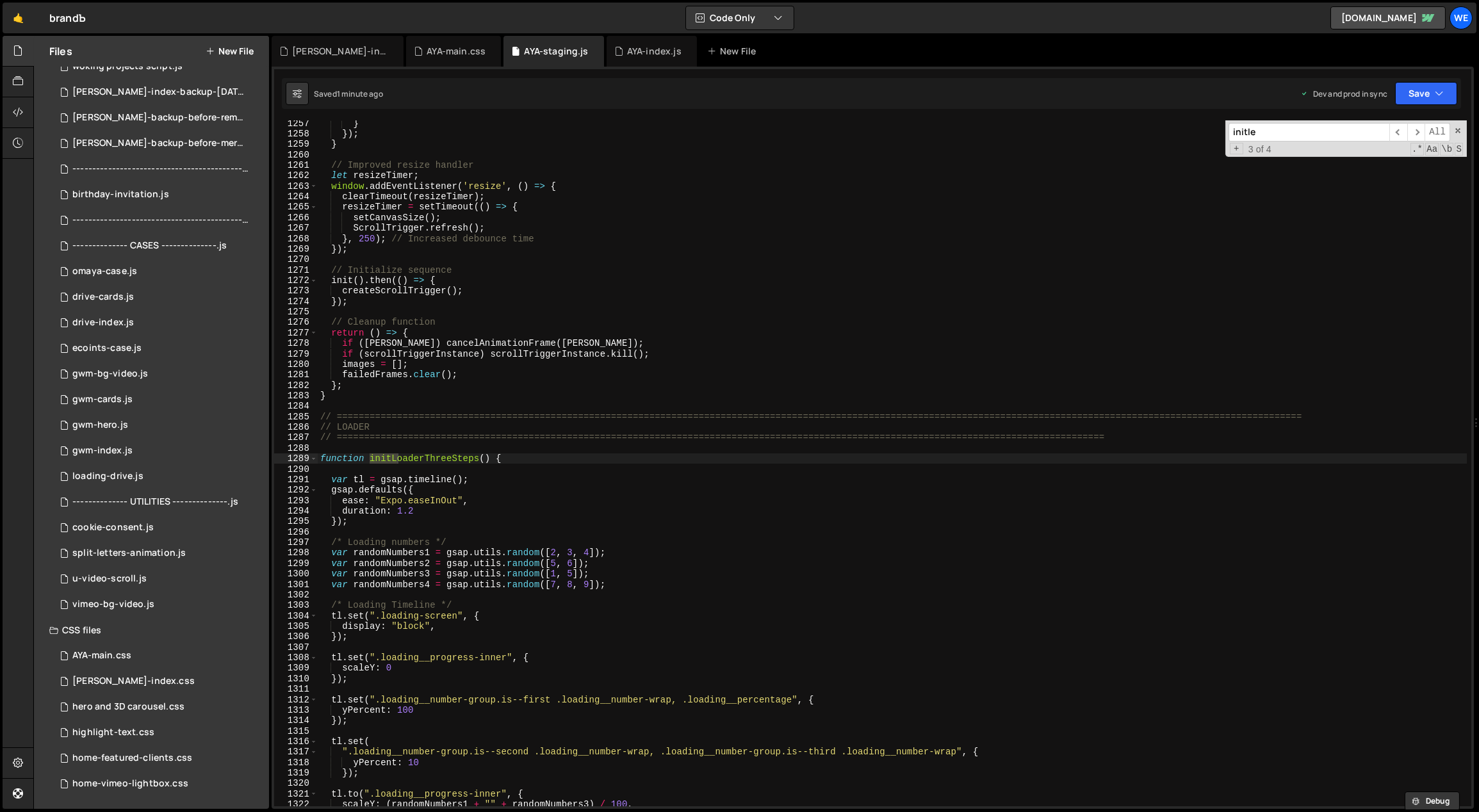
scroll to position [14888, 0]
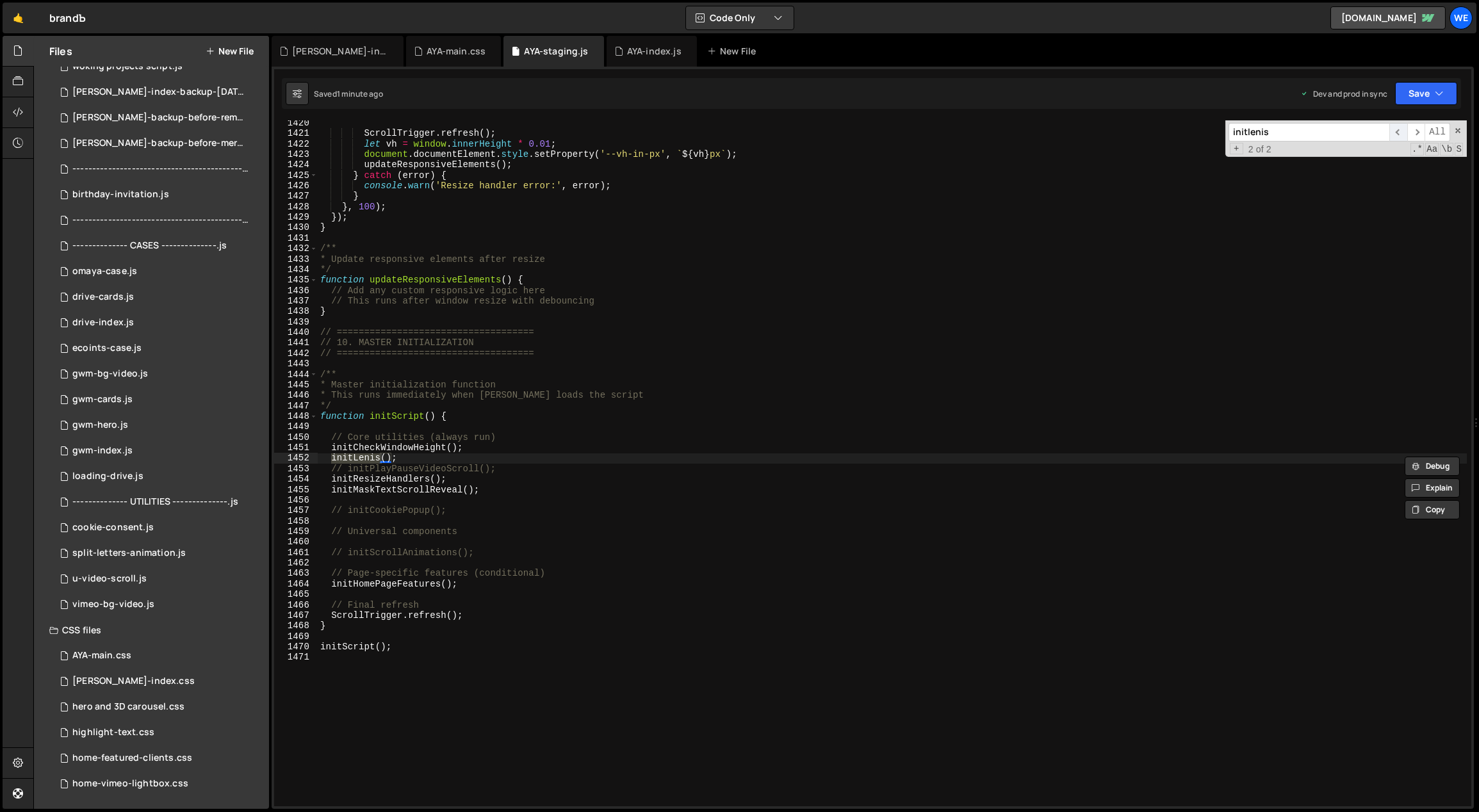
type input "initlenis"
click at [1400, 133] on span "​" at bounding box center [1398, 132] width 18 height 18
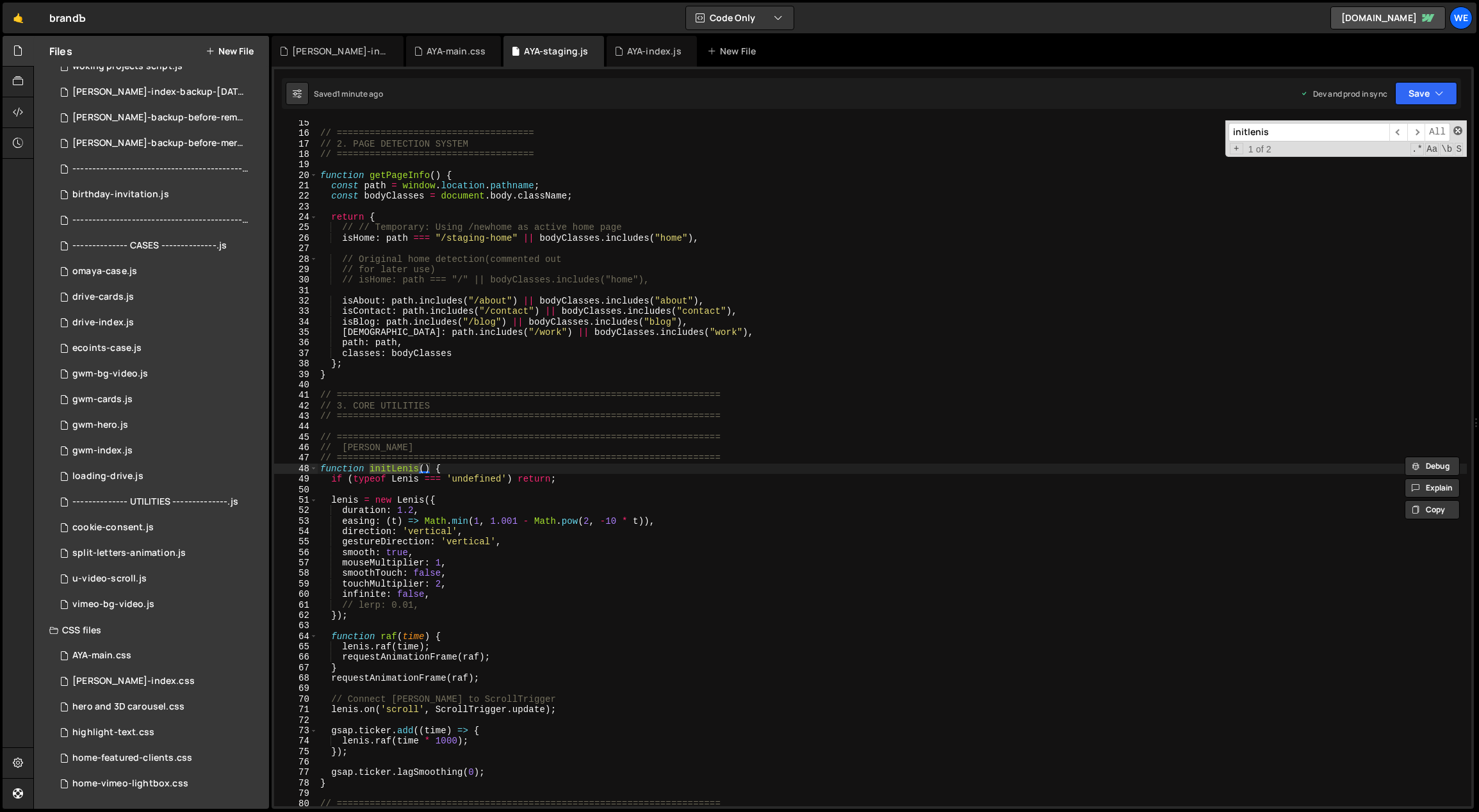
click at [1458, 133] on span at bounding box center [1458, 130] width 9 height 9
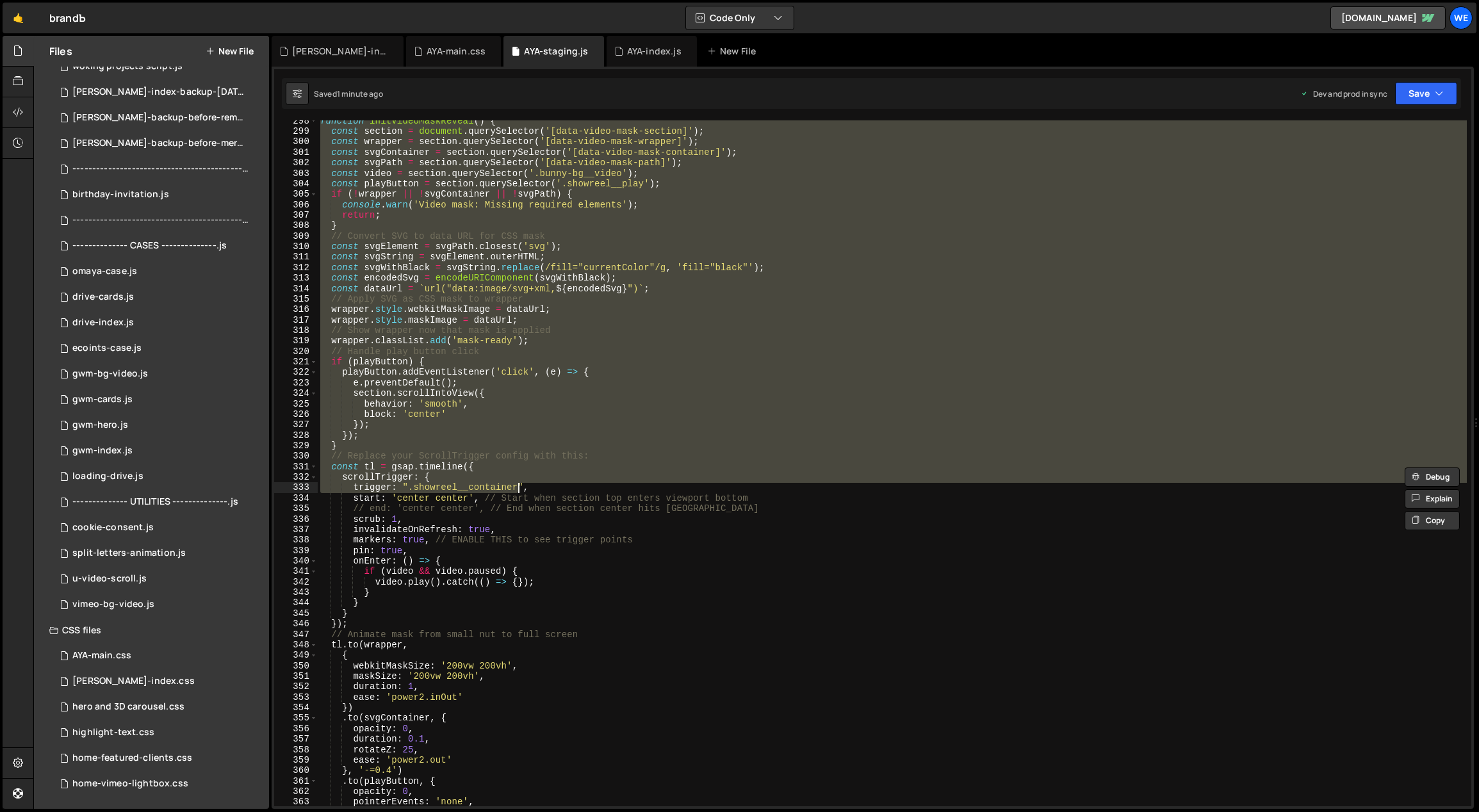
scroll to position [3374, 0]
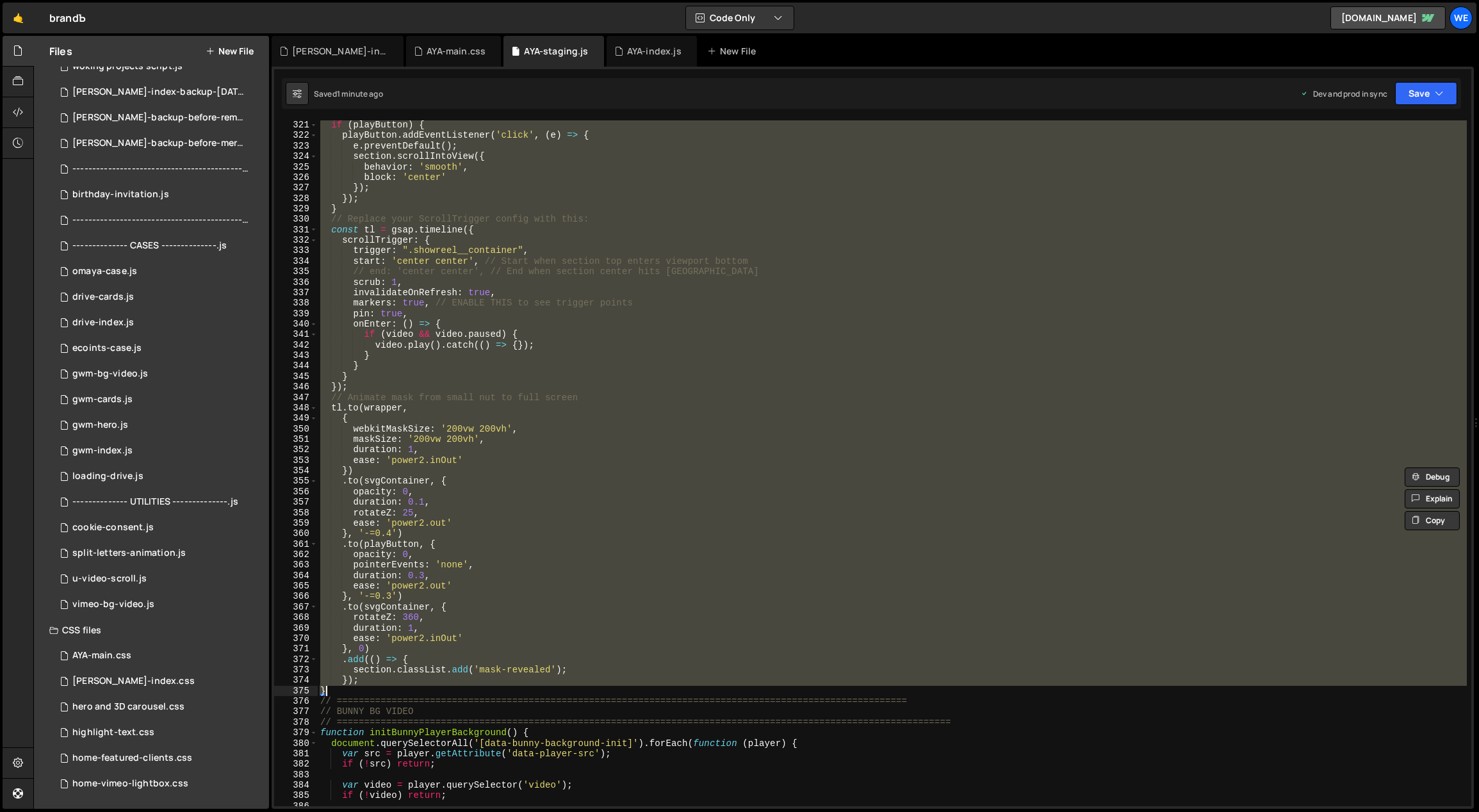
drag, startPoint x: 319, startPoint y: 345, endPoint x: 341, endPoint y: 695, distance: 350.7
click at [341, 695] on div "if ( playButton ) { playButton . addEventListener ( 'click' , ( e ) => { e . pr…" at bounding box center [893, 473] width 1150 height 707
paste textarea
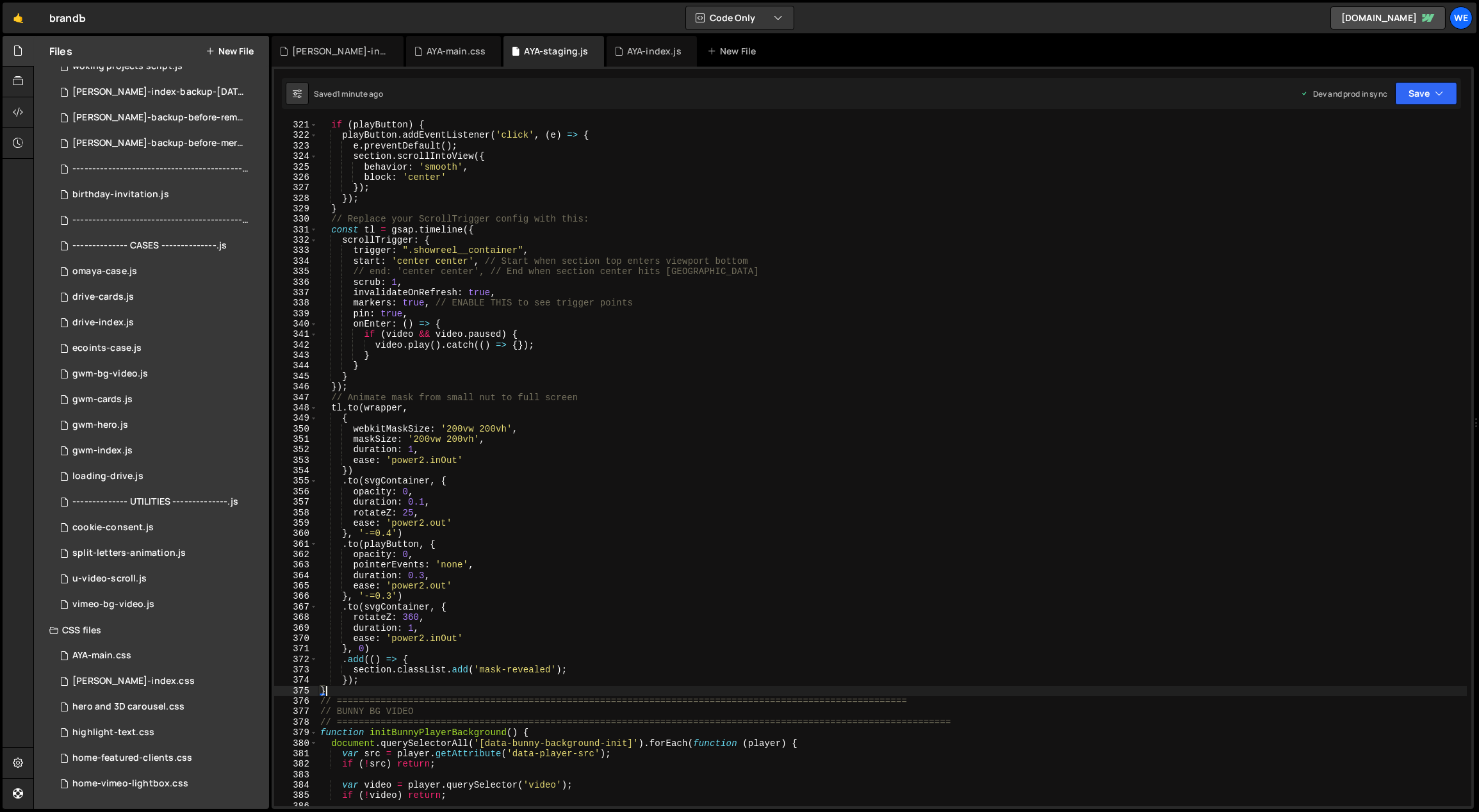
click at [429, 507] on div "if ( playButton ) { playButton . addEventListener ( 'click' , ( e ) => { e . pr…" at bounding box center [893, 473] width 1150 height 707
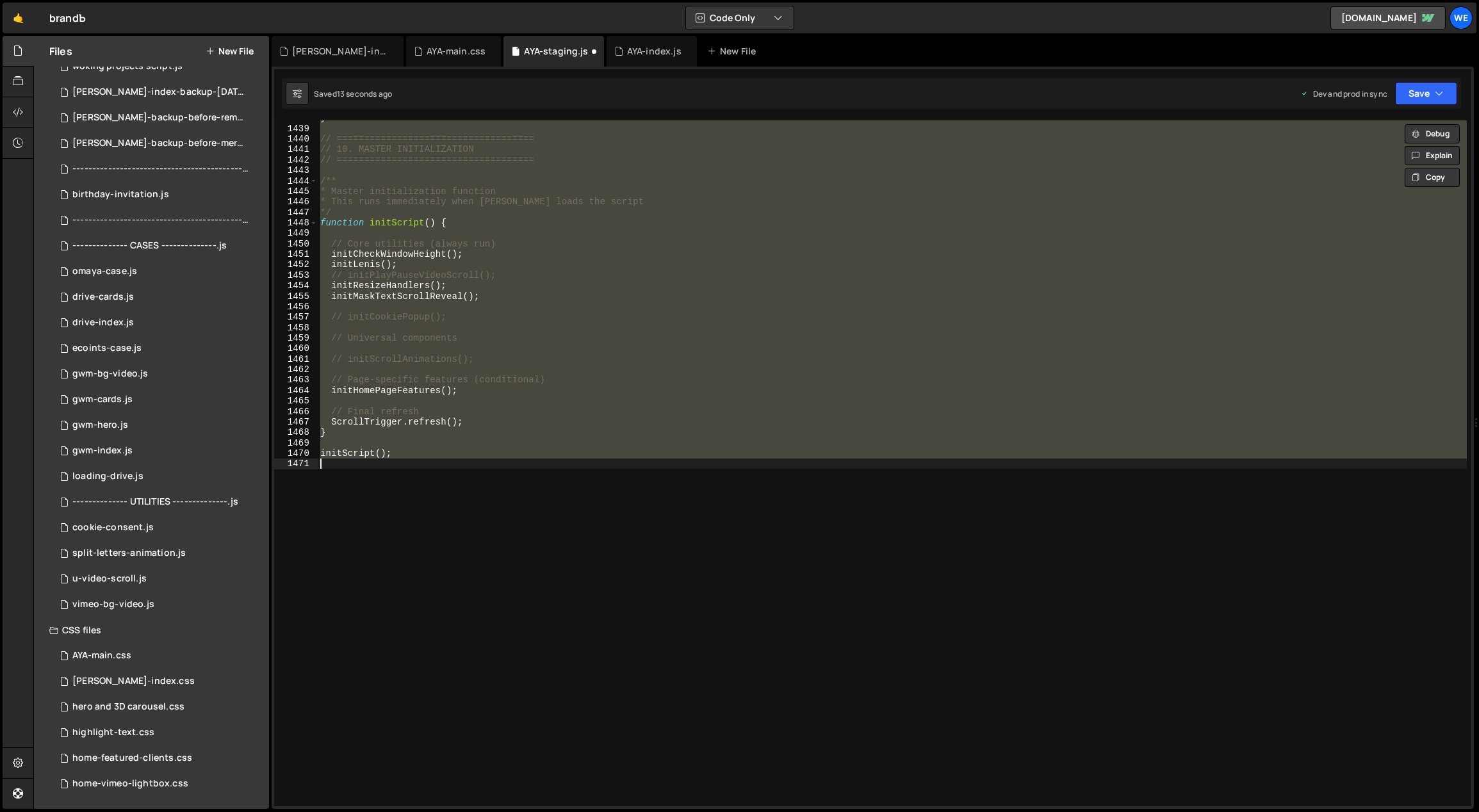
scroll to position [3417, 0]
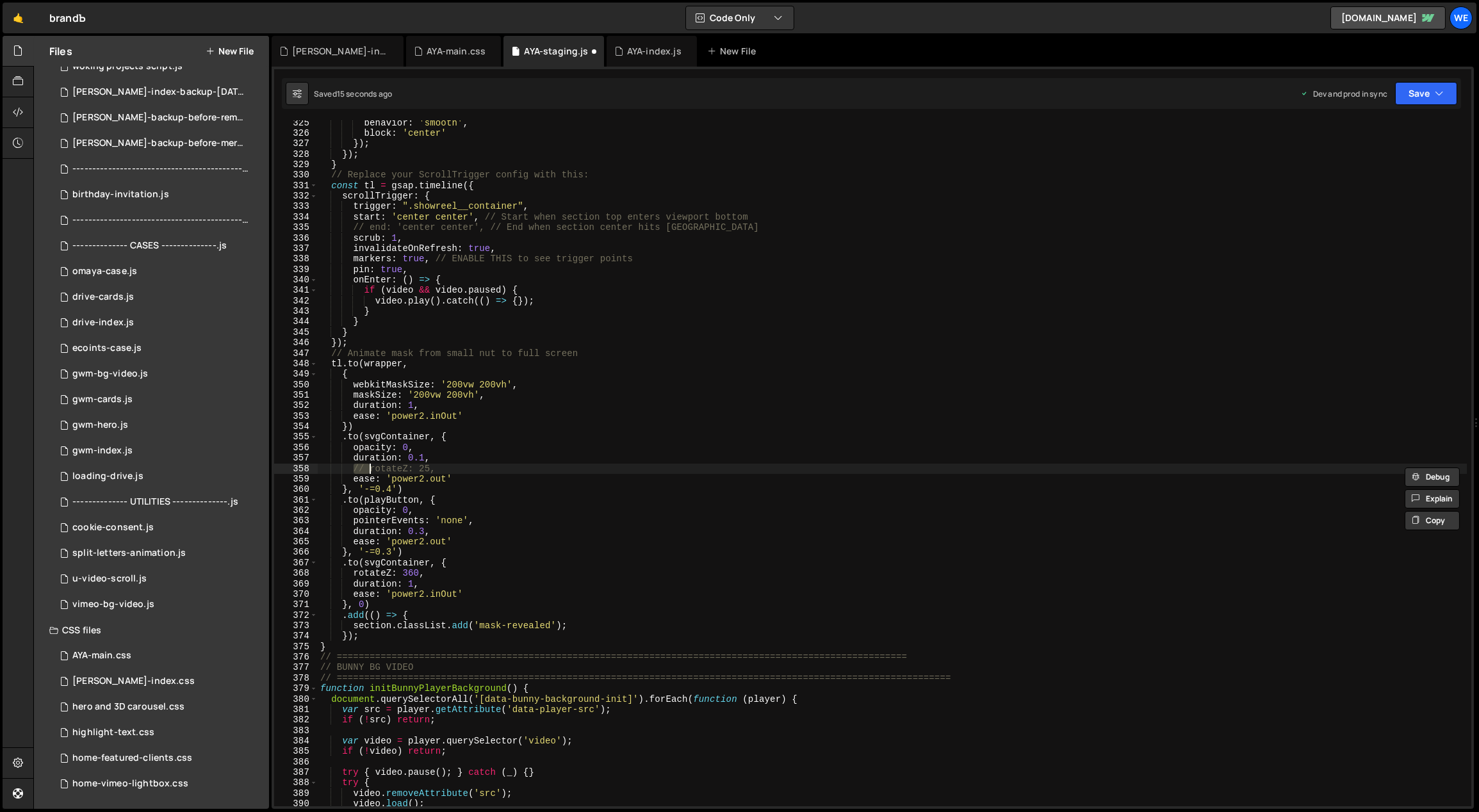
type textarea "rotateZ: 25,"
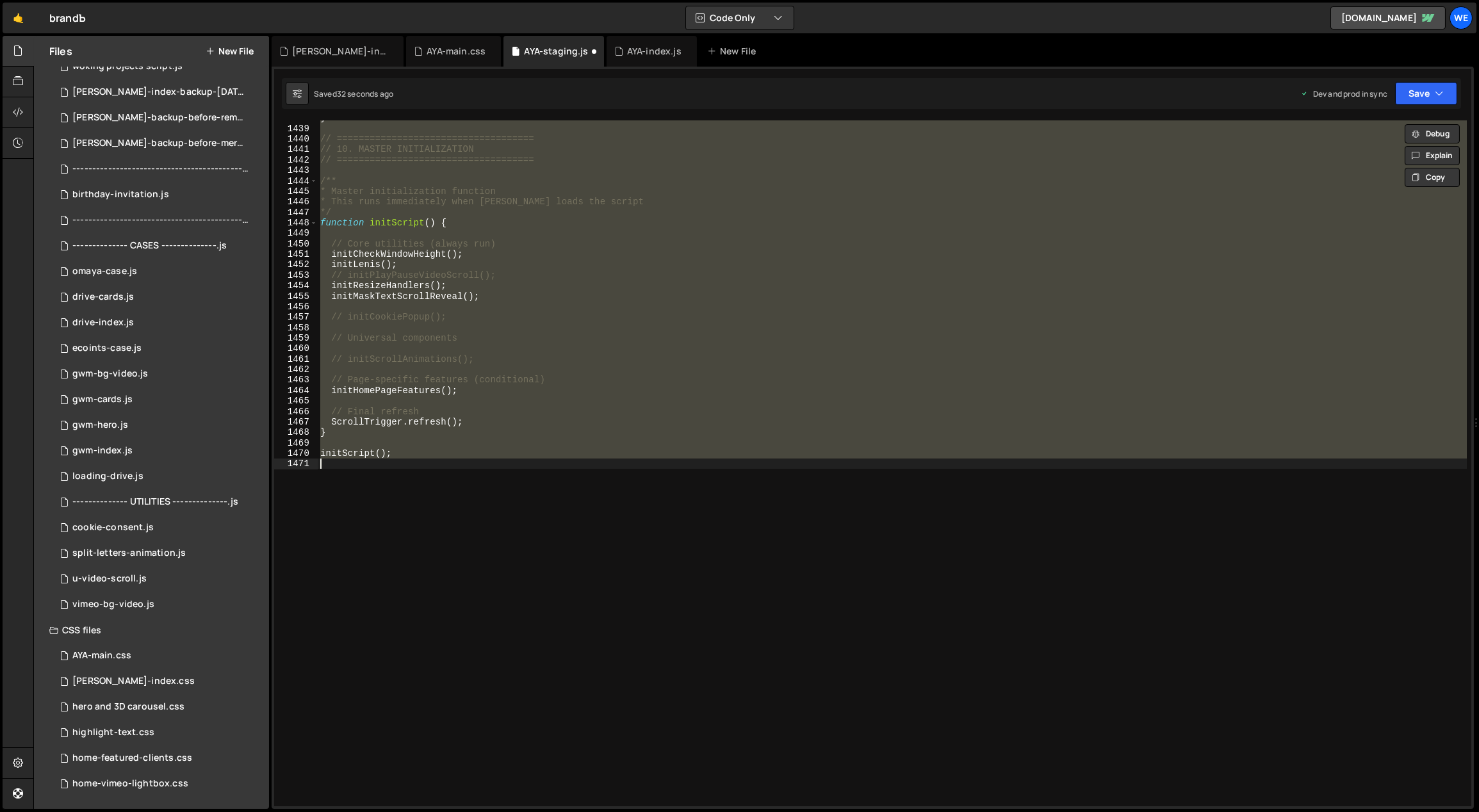
scroll to position [15082, 0]
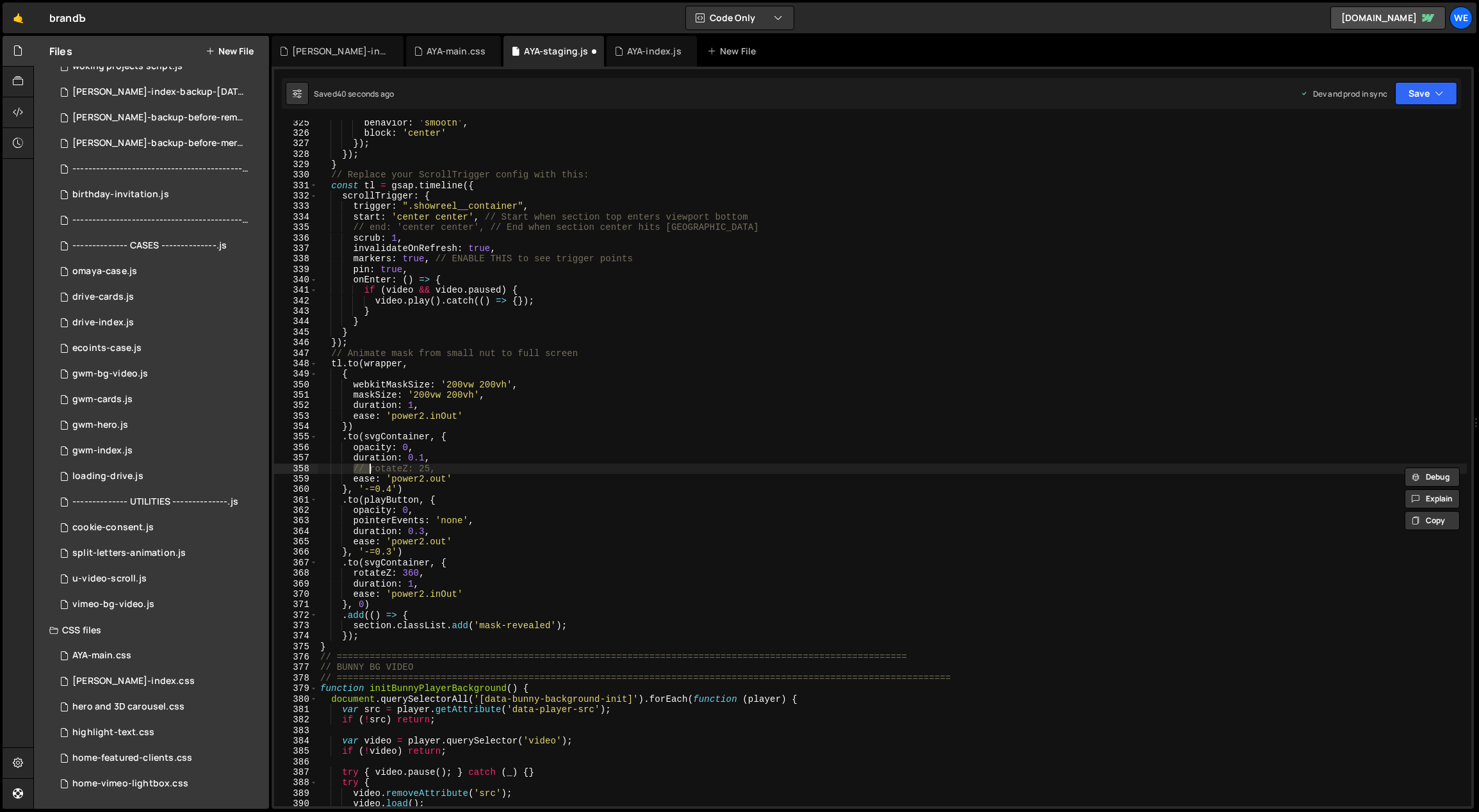
type textarea "initScript();"
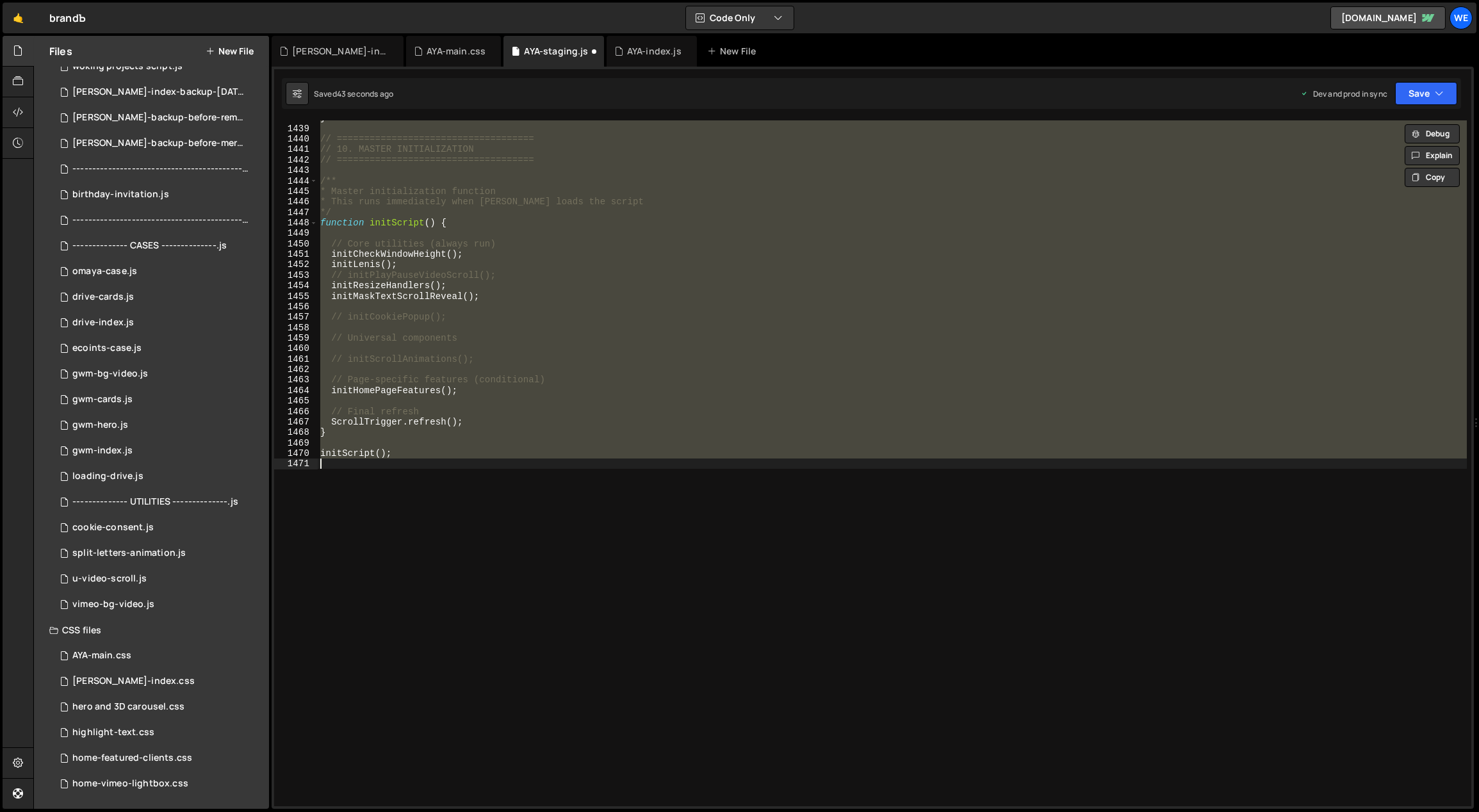
click at [648, 550] on div "} // ==================================== // 10. MASTER INITIALIZATION // =====…" at bounding box center [893, 463] width 1149 height 686
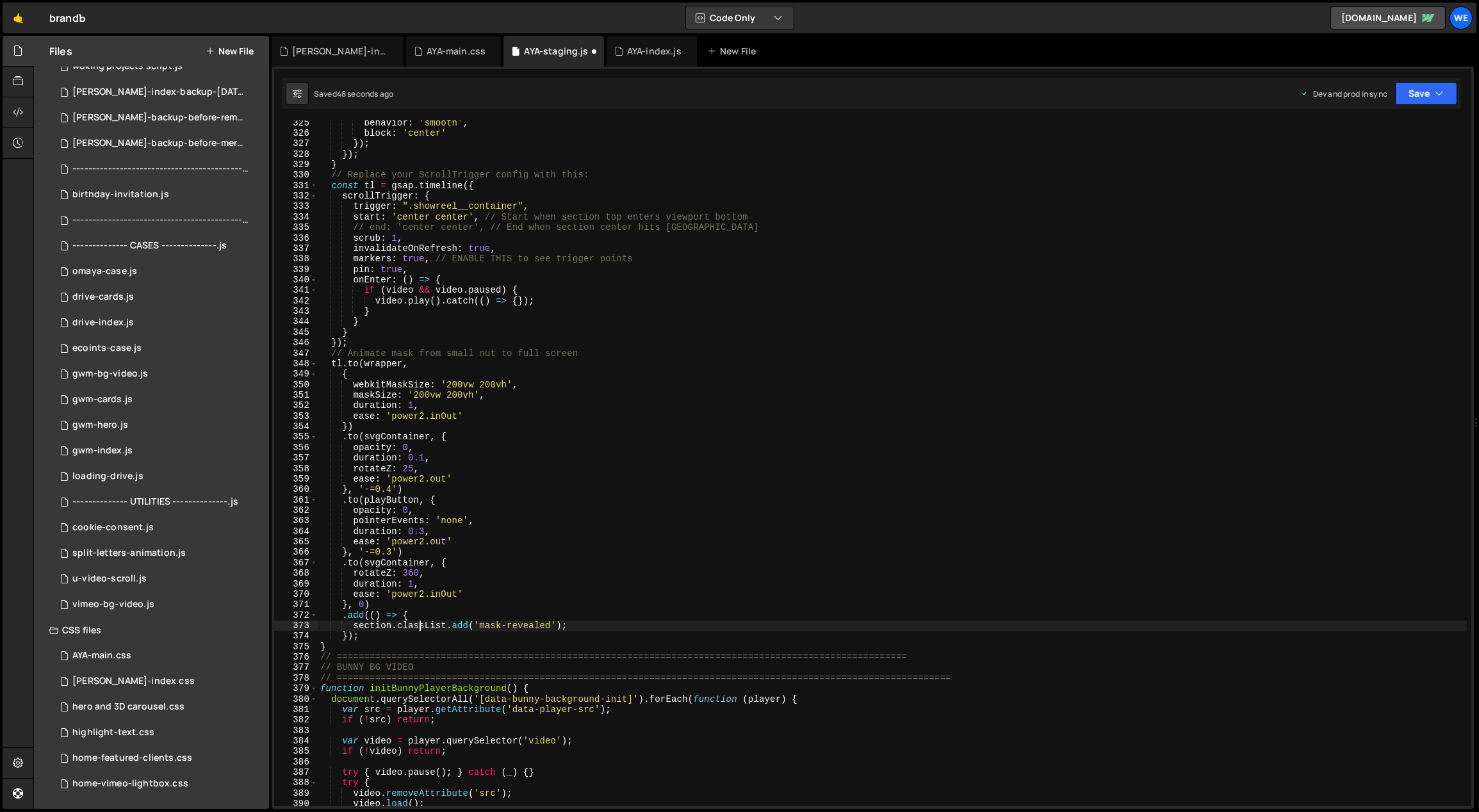
click at [419, 623] on div "behavior : 'smooth' , block : 'center' }) ; }) ; } // Replace your ScrollTrigge…" at bounding box center [893, 472] width 1150 height 707
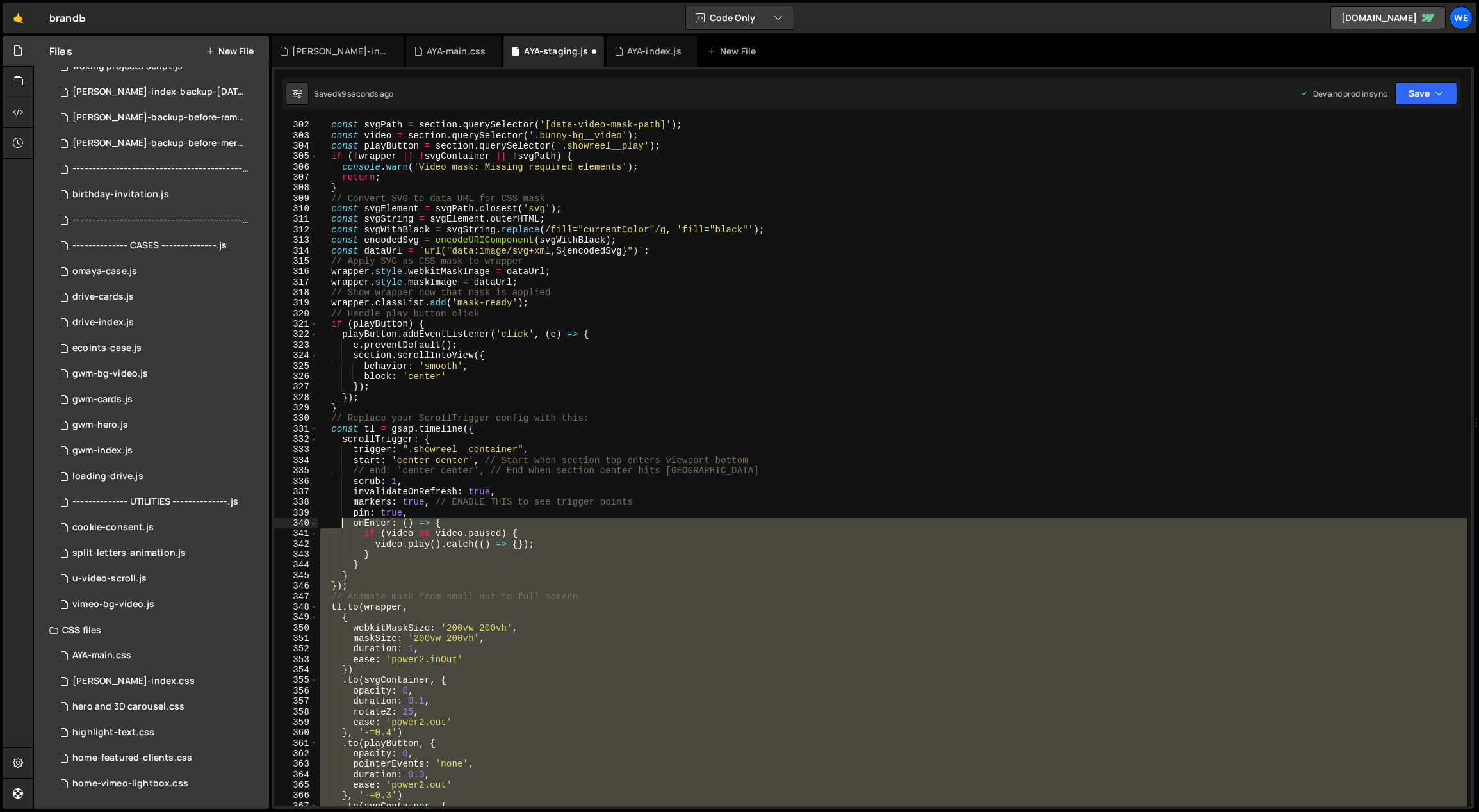
scroll to position [2944, 0]
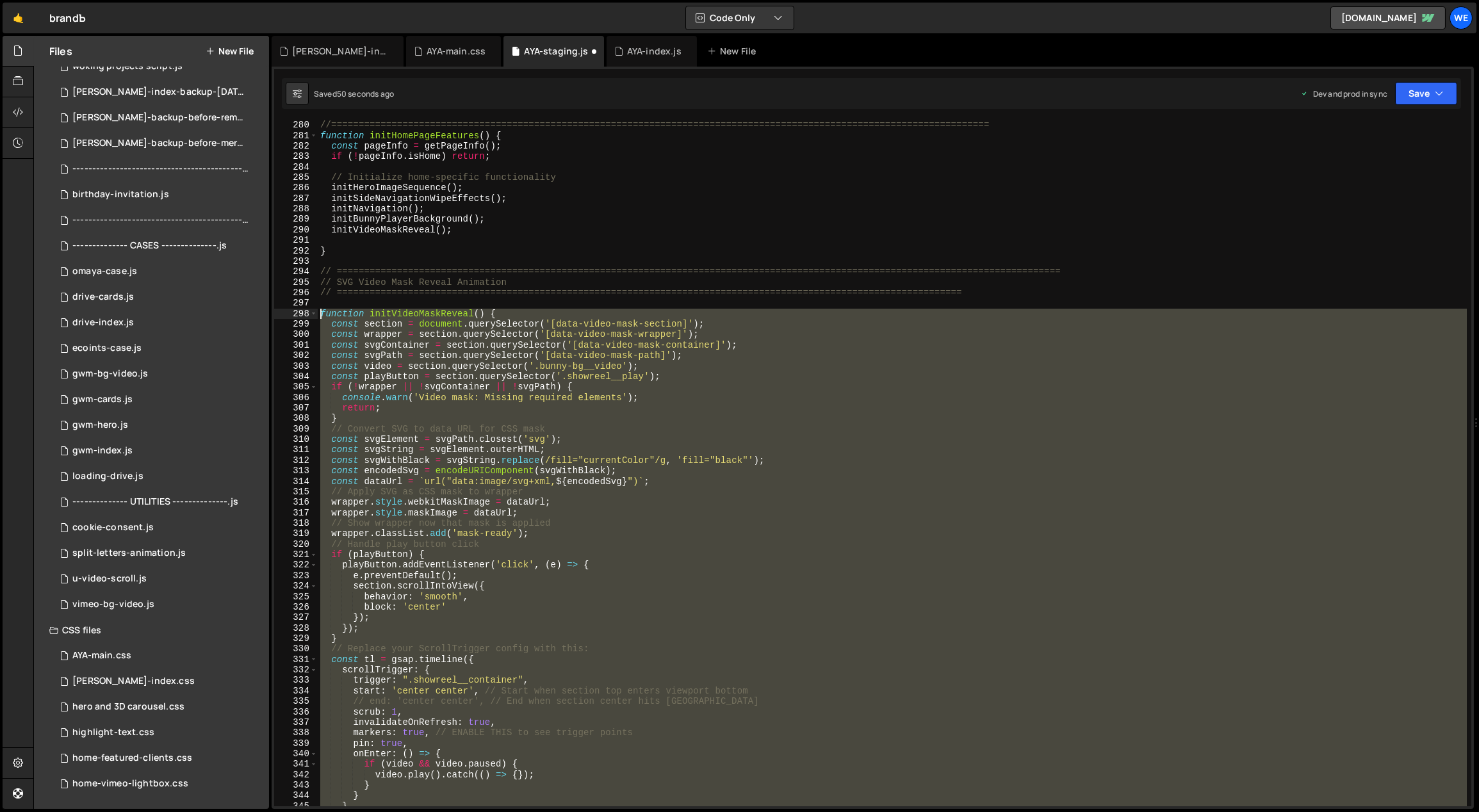
drag, startPoint x: 328, startPoint y: 647, endPoint x: 319, endPoint y: 312, distance: 335.1
click at [319, 312] on div "//=============================================================================…" at bounding box center [893, 473] width 1150 height 707
paste textarea "}"
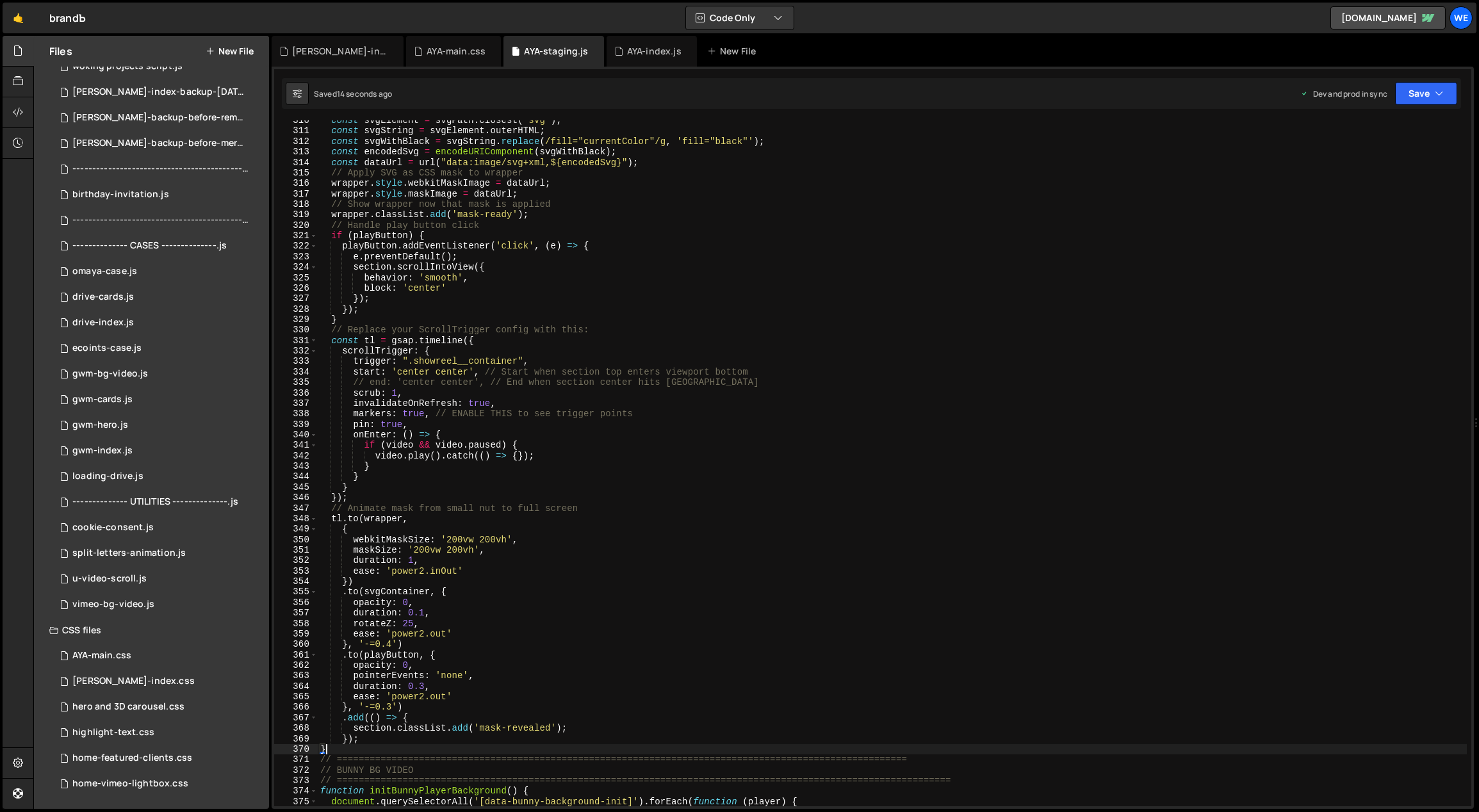
scroll to position [3031, 0]
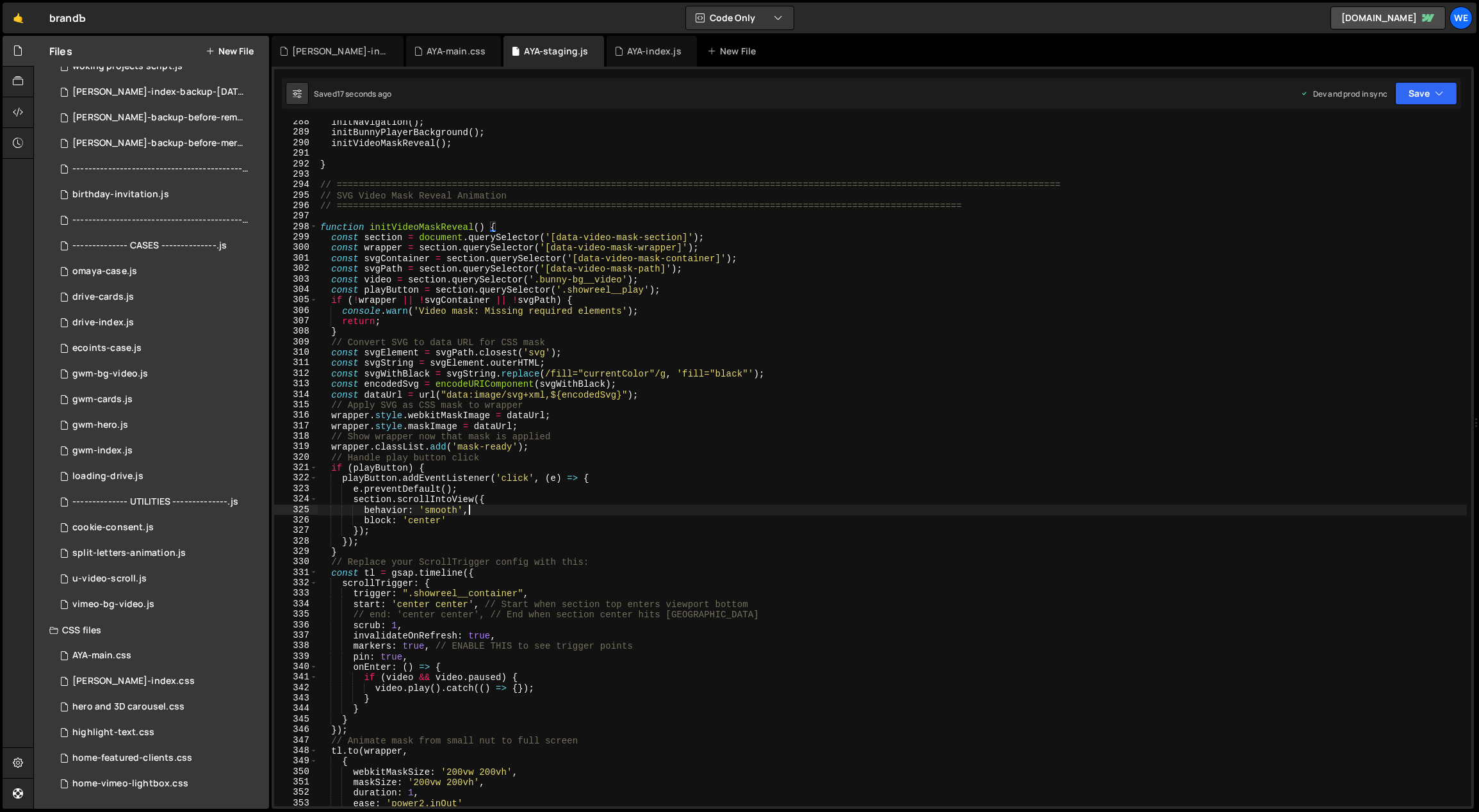
click at [620, 509] on div "initNavigation ( ) ; initBunnyPlayerBackground ( ) ; initVideoMaskReveal ( ) ; …" at bounding box center [893, 471] width 1150 height 707
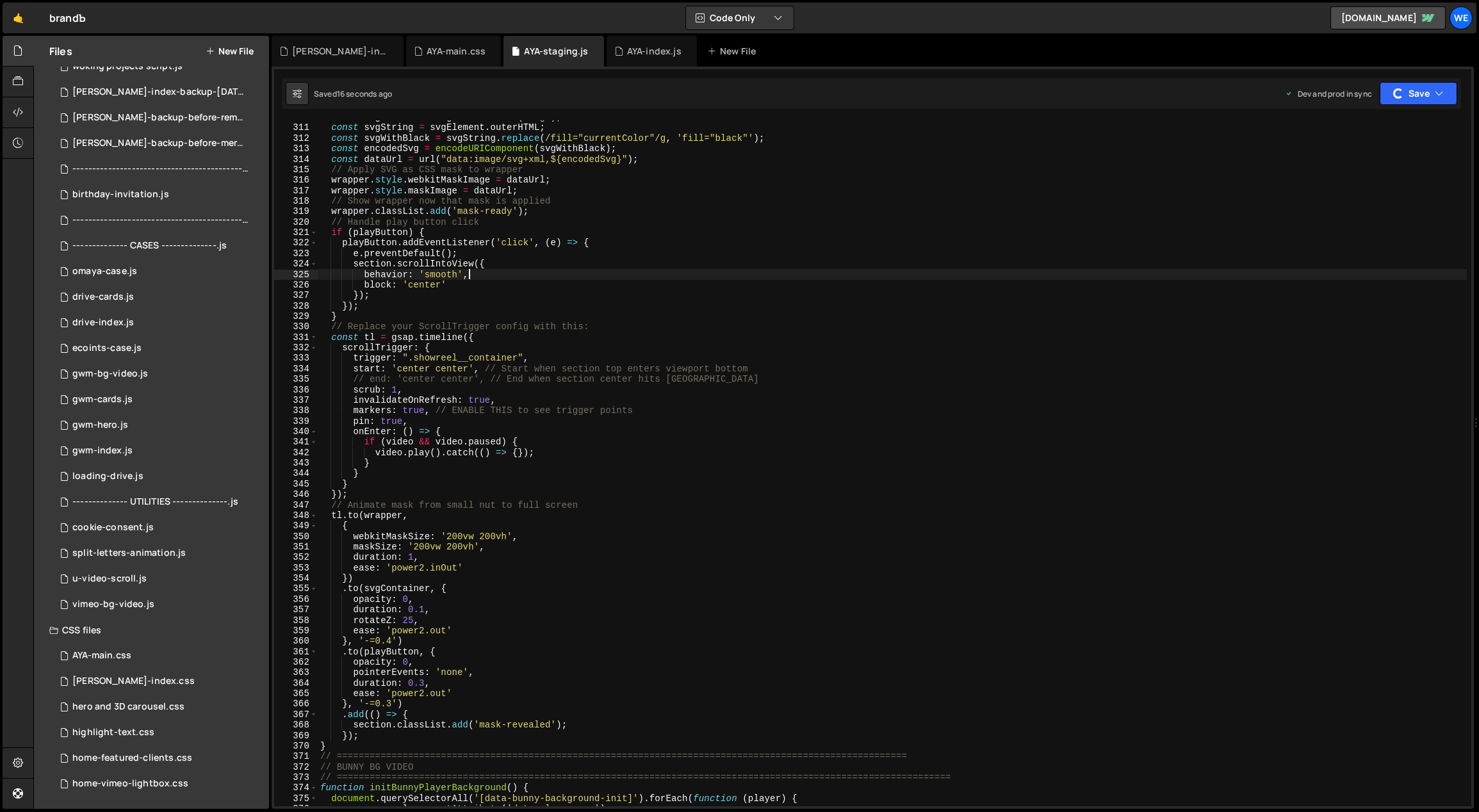
scroll to position [3266, 0]
click at [616, 547] on div "const svgElement = svgPath . closest ( 'svg' ) ; const svgString = svgElement .…" at bounding box center [893, 466] width 1150 height 707
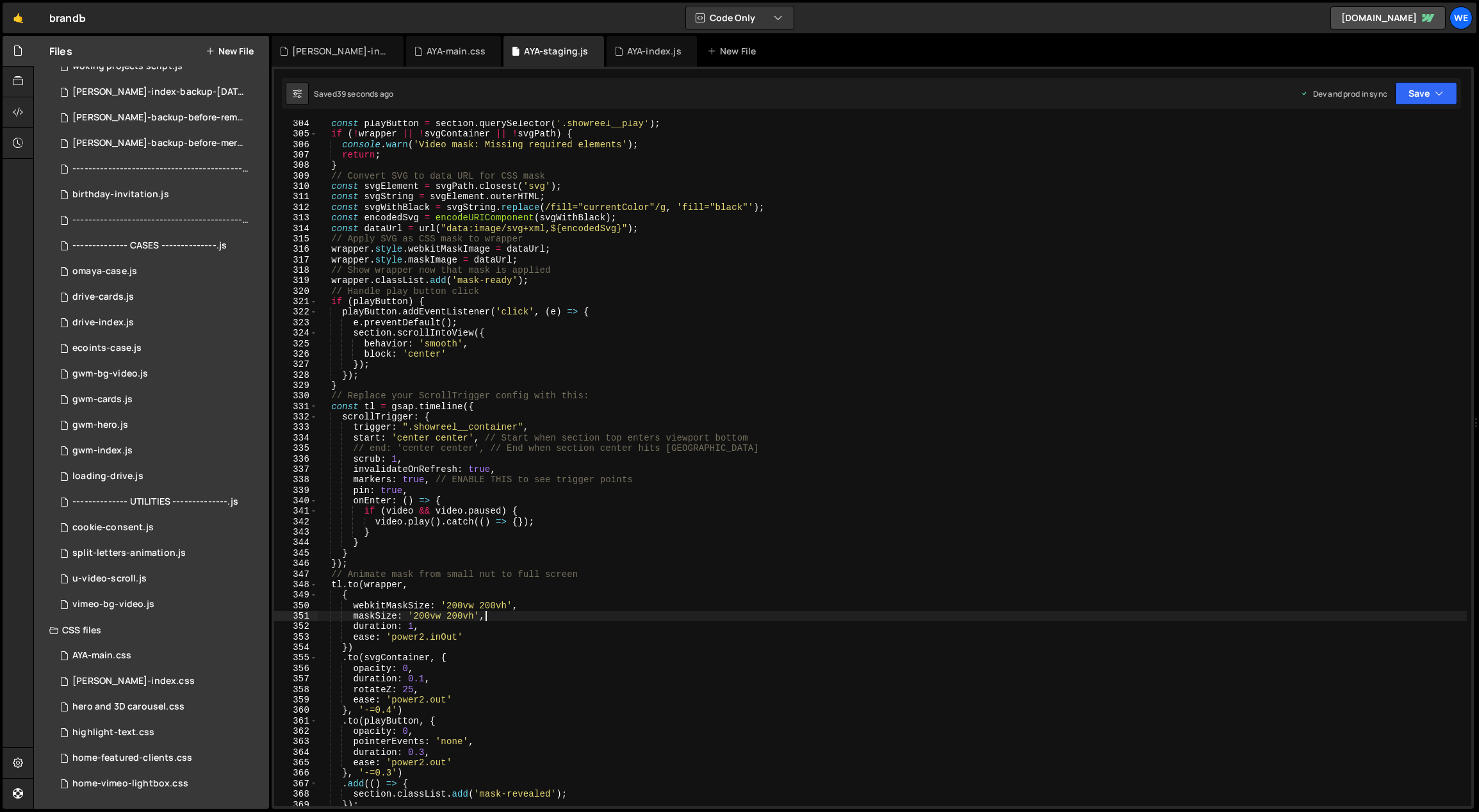
scroll to position [3187, 0]
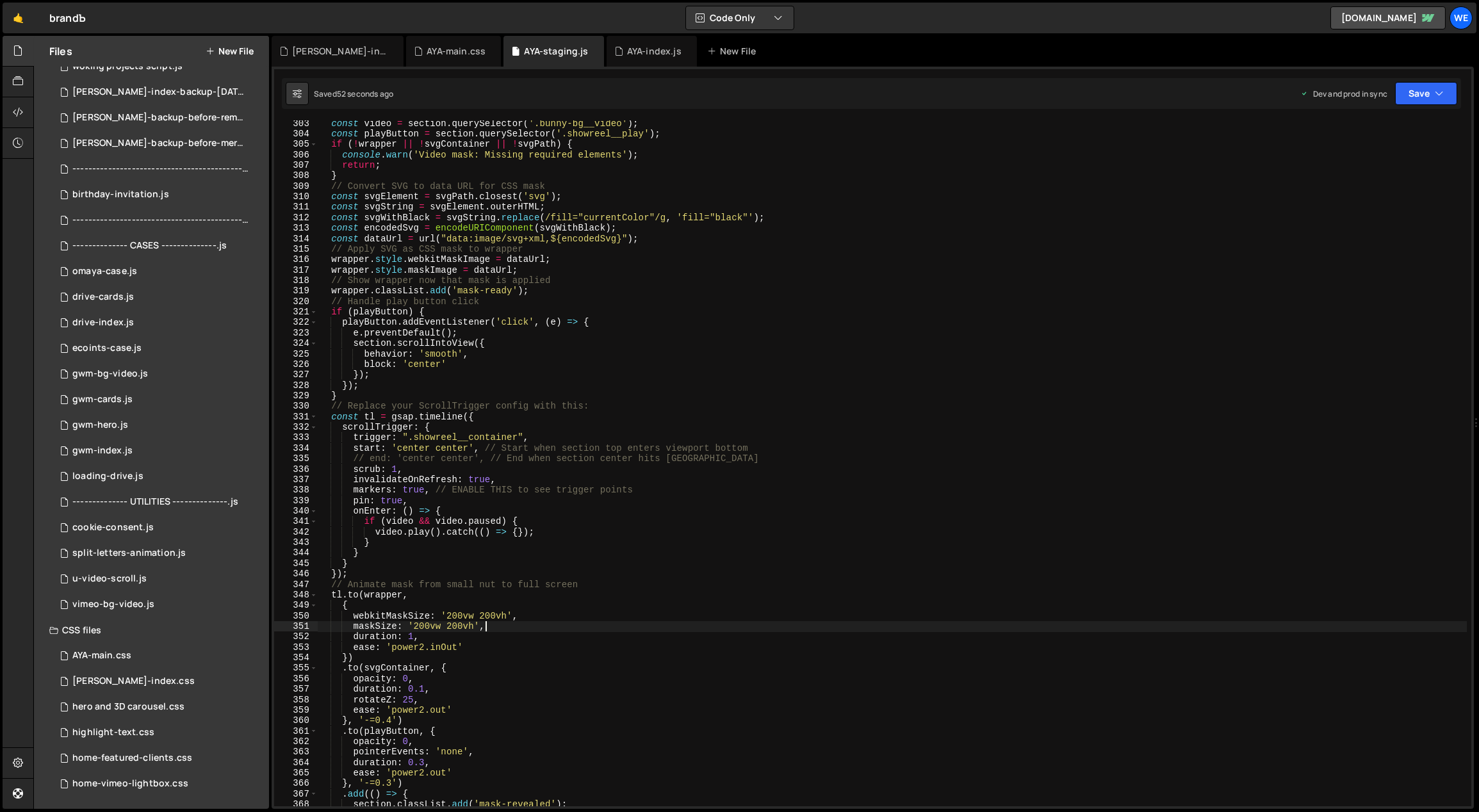
click at [559, 633] on div "const video = section . querySelector ( '.bunny-bg__video' ) ; const playButton…" at bounding box center [893, 472] width 1150 height 707
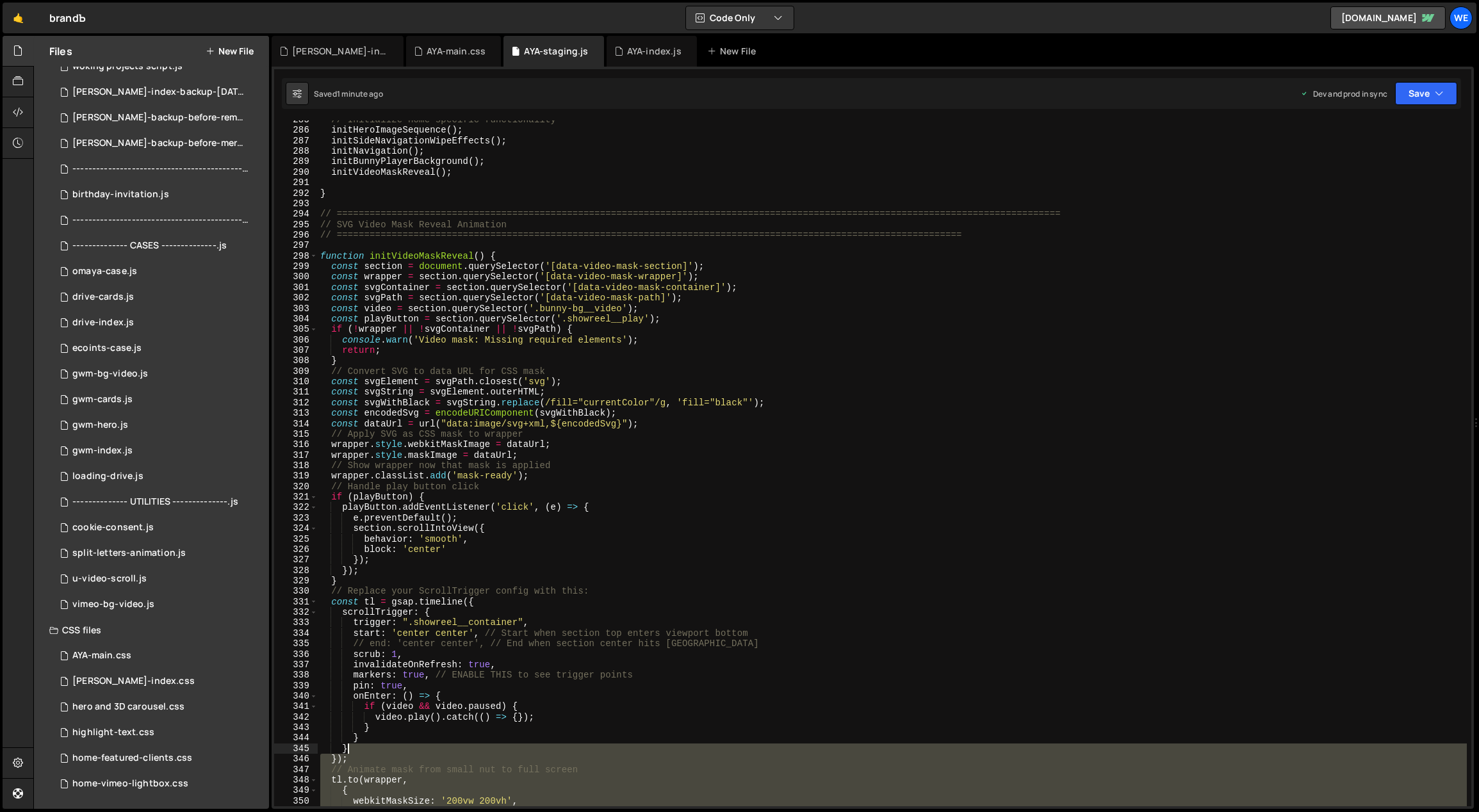
scroll to position [3001, 0]
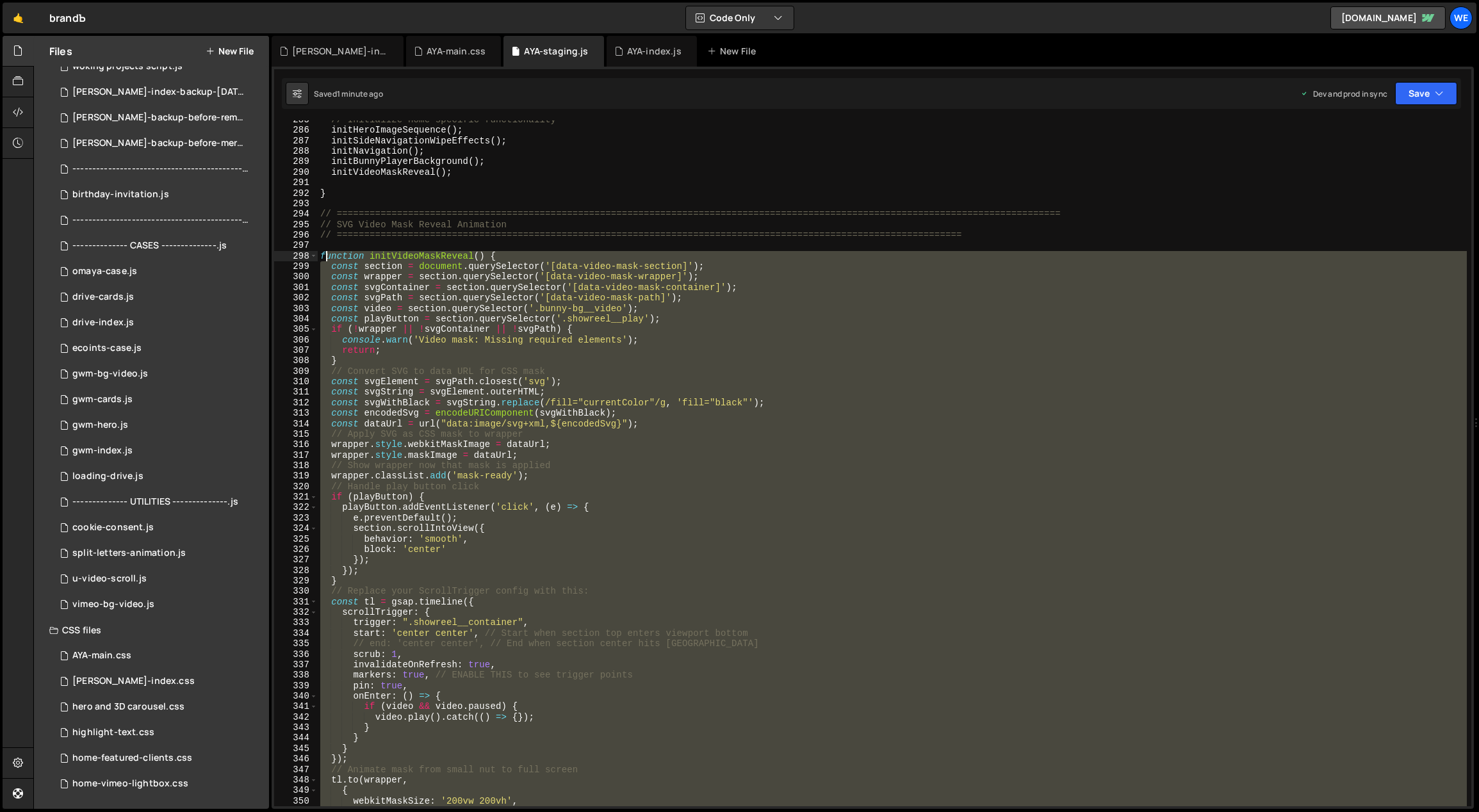
drag, startPoint x: 330, startPoint y: 772, endPoint x: 321, endPoint y: 254, distance: 518.1
click at [321, 254] on div "// Initialize home-specific functionality initHeroImageSequence ( ) ; initSideN…" at bounding box center [893, 468] width 1150 height 707
paste textarea "}"
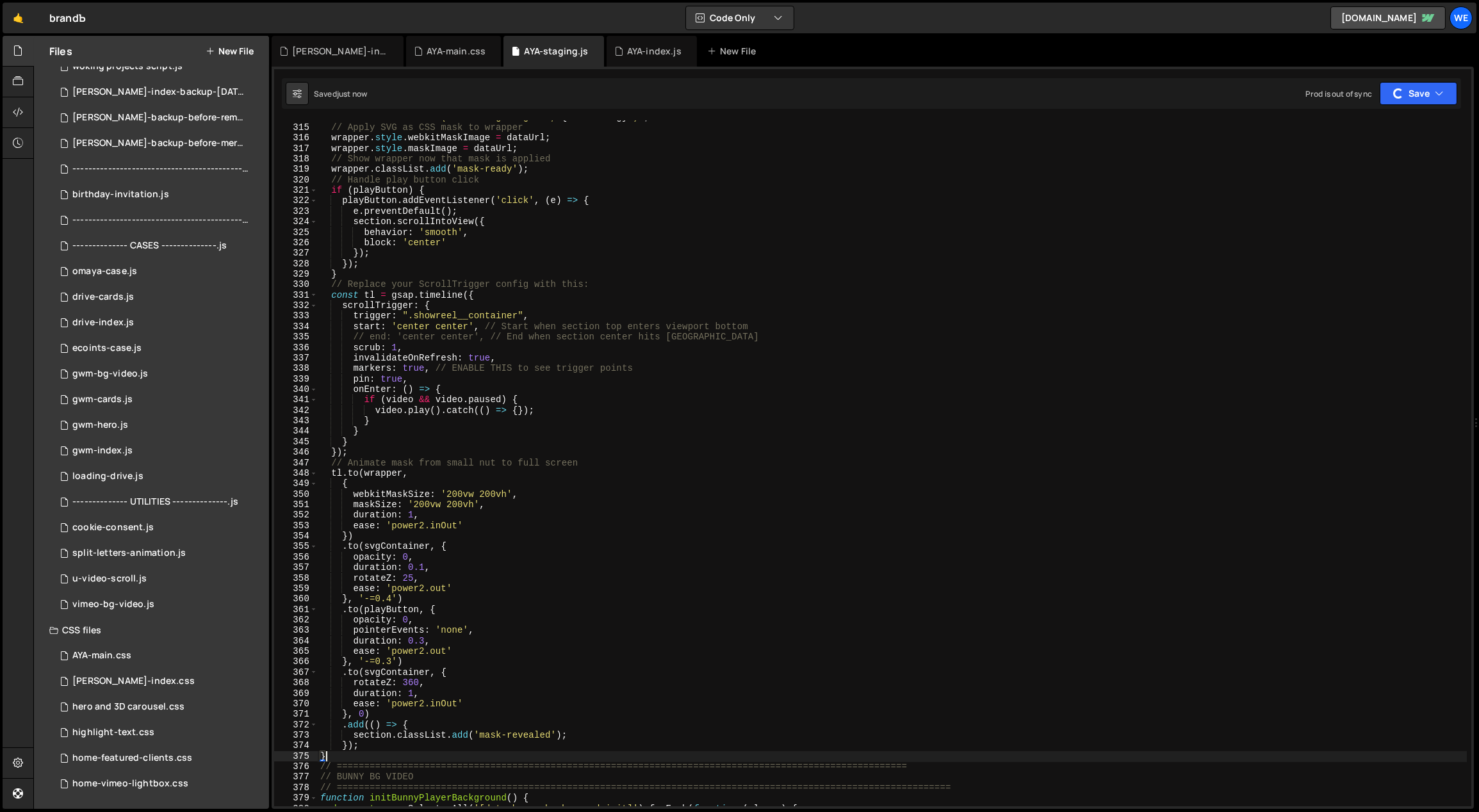
scroll to position [3533, 0]
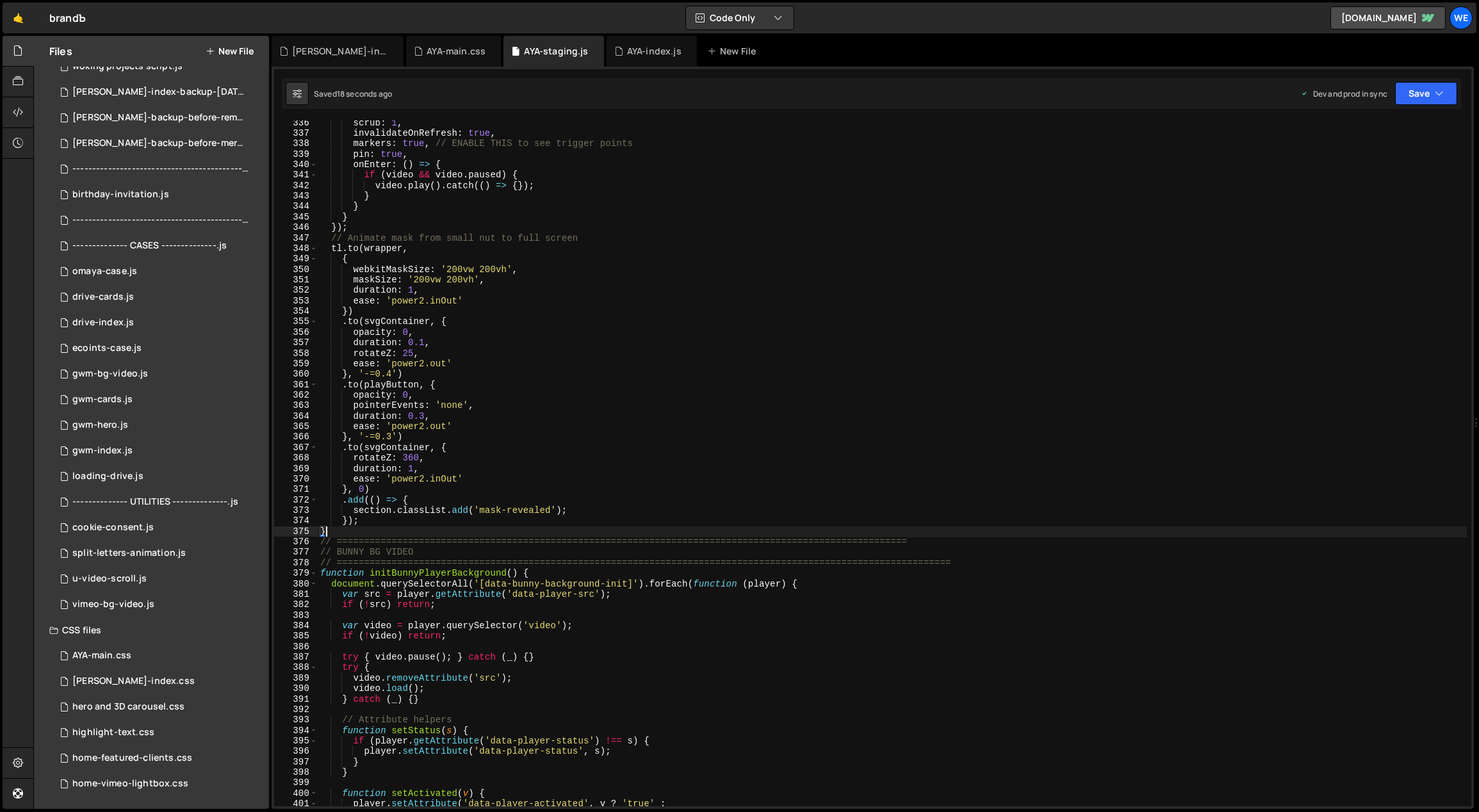
click at [435, 352] on div "scrub : 1 , invalidateOnRefresh : true , markers : true , // ENABLE THIS to see…" at bounding box center [893, 472] width 1150 height 707
click at [427, 456] on div "scrub : 1 , invalidateOnRefresh : true , markers : true , // ENABLE THIS to see…" at bounding box center [893, 472] width 1150 height 707
drag, startPoint x: 413, startPoint y: 458, endPoint x: 405, endPoint y: 456, distance: 8.2
click at [405, 456] on div "scrub : 1 , invalidateOnRefresh : true , markers : true , // ENABLE THIS to see…" at bounding box center [893, 472] width 1150 height 707
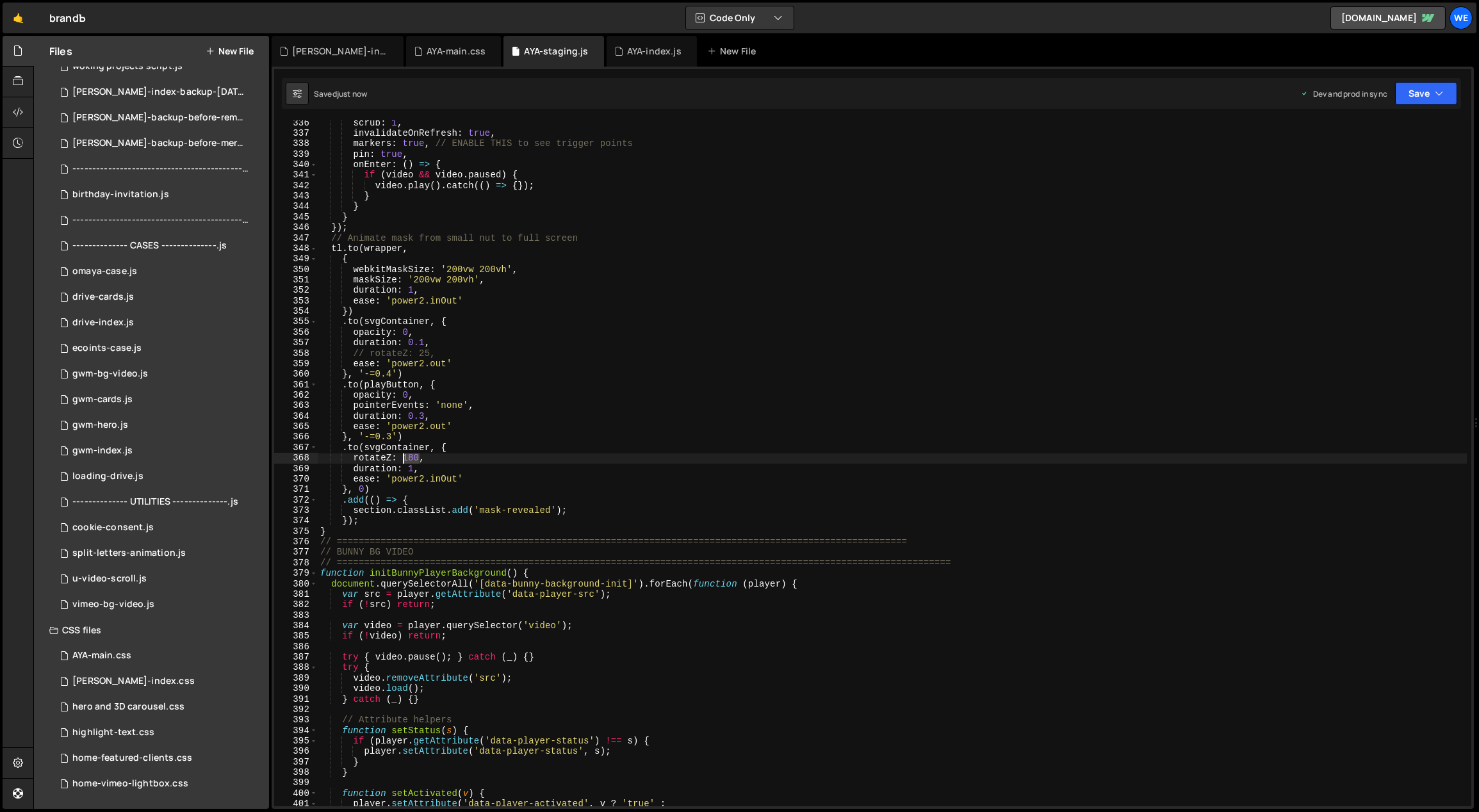
drag, startPoint x: 419, startPoint y: 456, endPoint x: 403, endPoint y: 454, distance: 16.1
click at [403, 454] on div "scrub : 1 , invalidateOnRefresh : true , markers : true , // ENABLE THIS to see…" at bounding box center [893, 472] width 1150 height 707
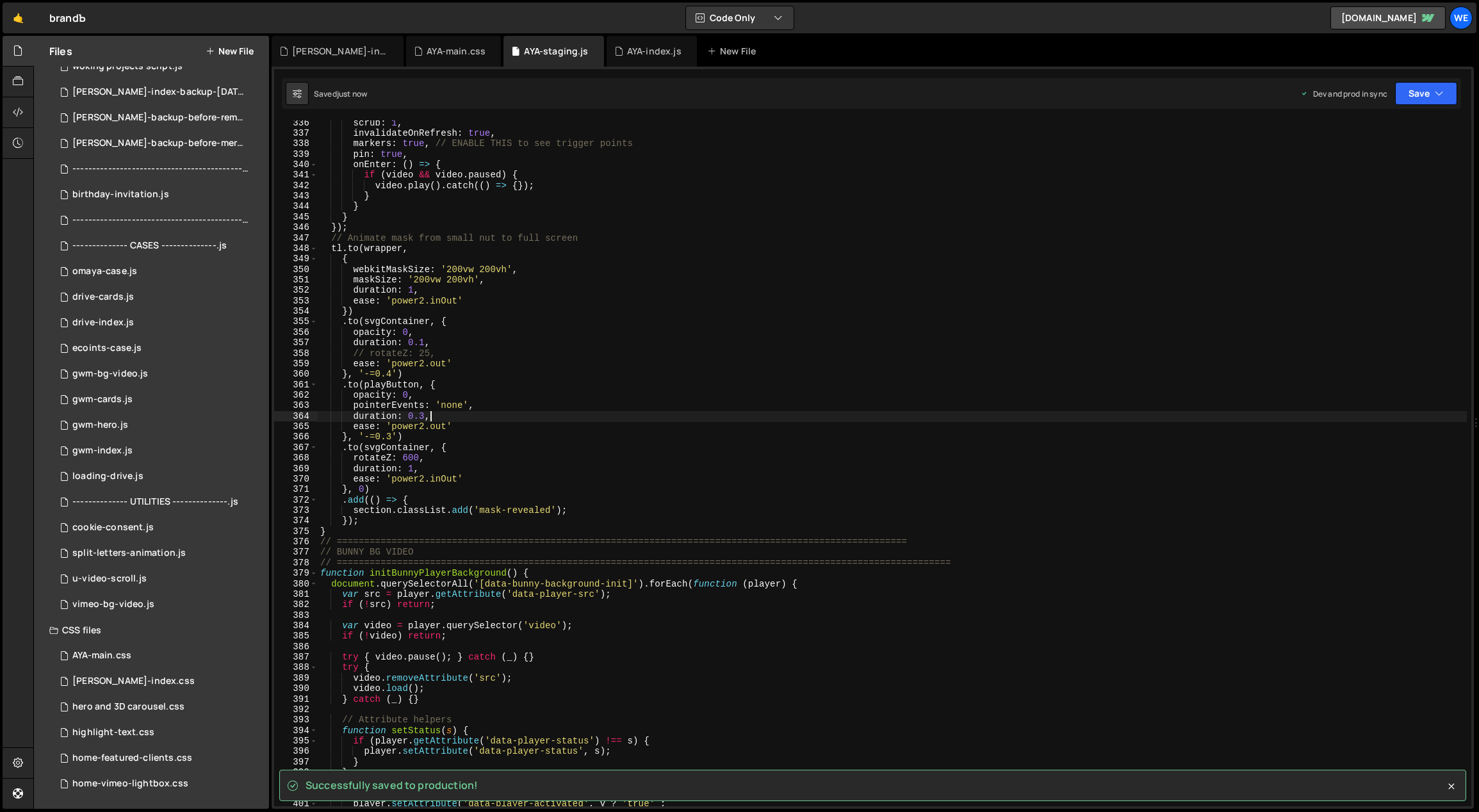
click at [565, 420] on div "scrub : 1 , invalidateOnRefresh : true , markers : true , // ENABLE THIS to see…" at bounding box center [893, 472] width 1150 height 707
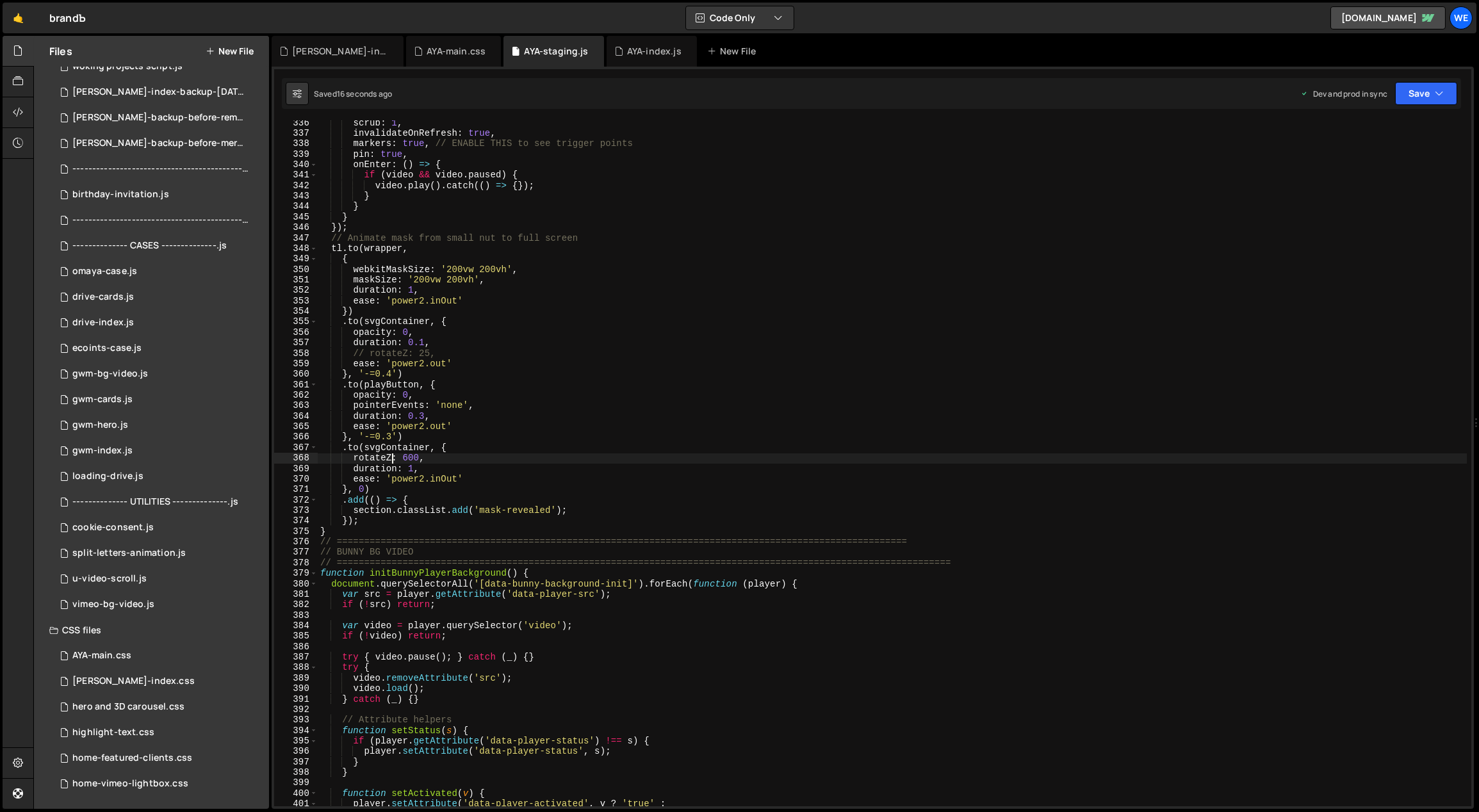
click at [391, 456] on div "scrub : 1 , invalidateOnRefresh : true , markers : true , // ENABLE THIS to see…" at bounding box center [893, 472] width 1150 height 707
click at [387, 456] on div "scrub : 1 , invalidateOnRefresh : true , markers : true , // ENABLE THIS to see…" at bounding box center [893, 472] width 1150 height 707
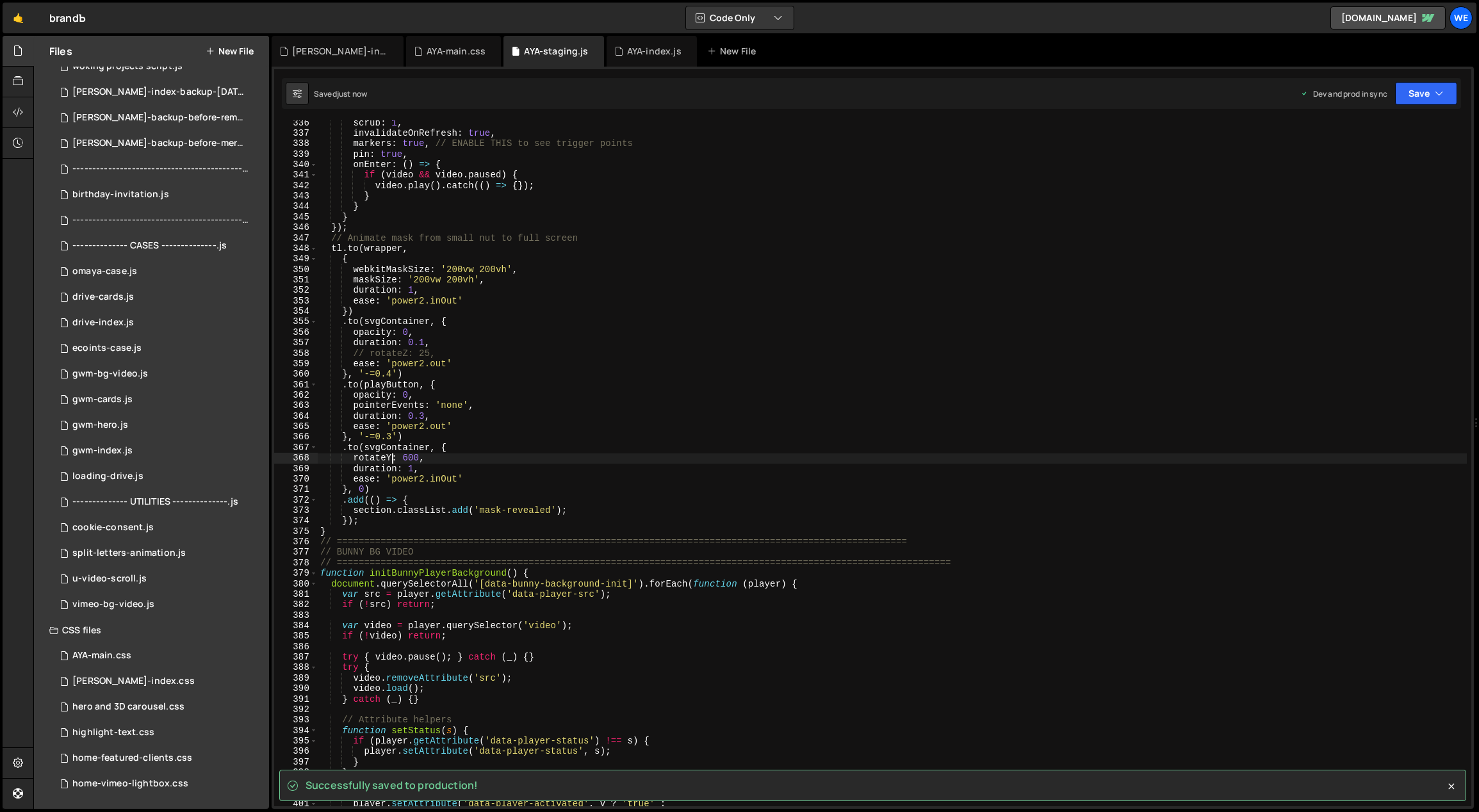
type textarea "rotateY: 600,"
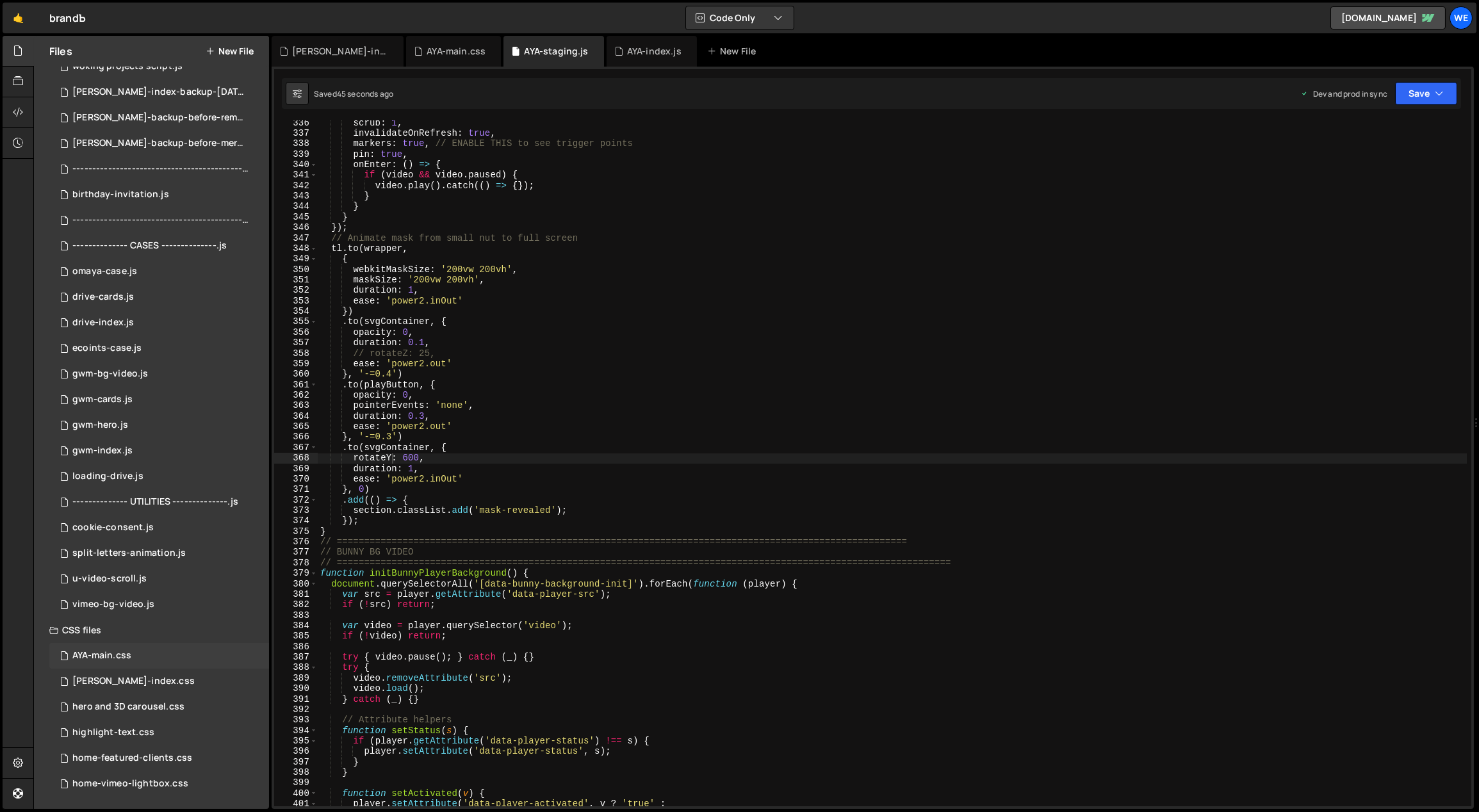
click at [114, 649] on div "AYA-main.css" at bounding box center [101, 655] width 59 height 12
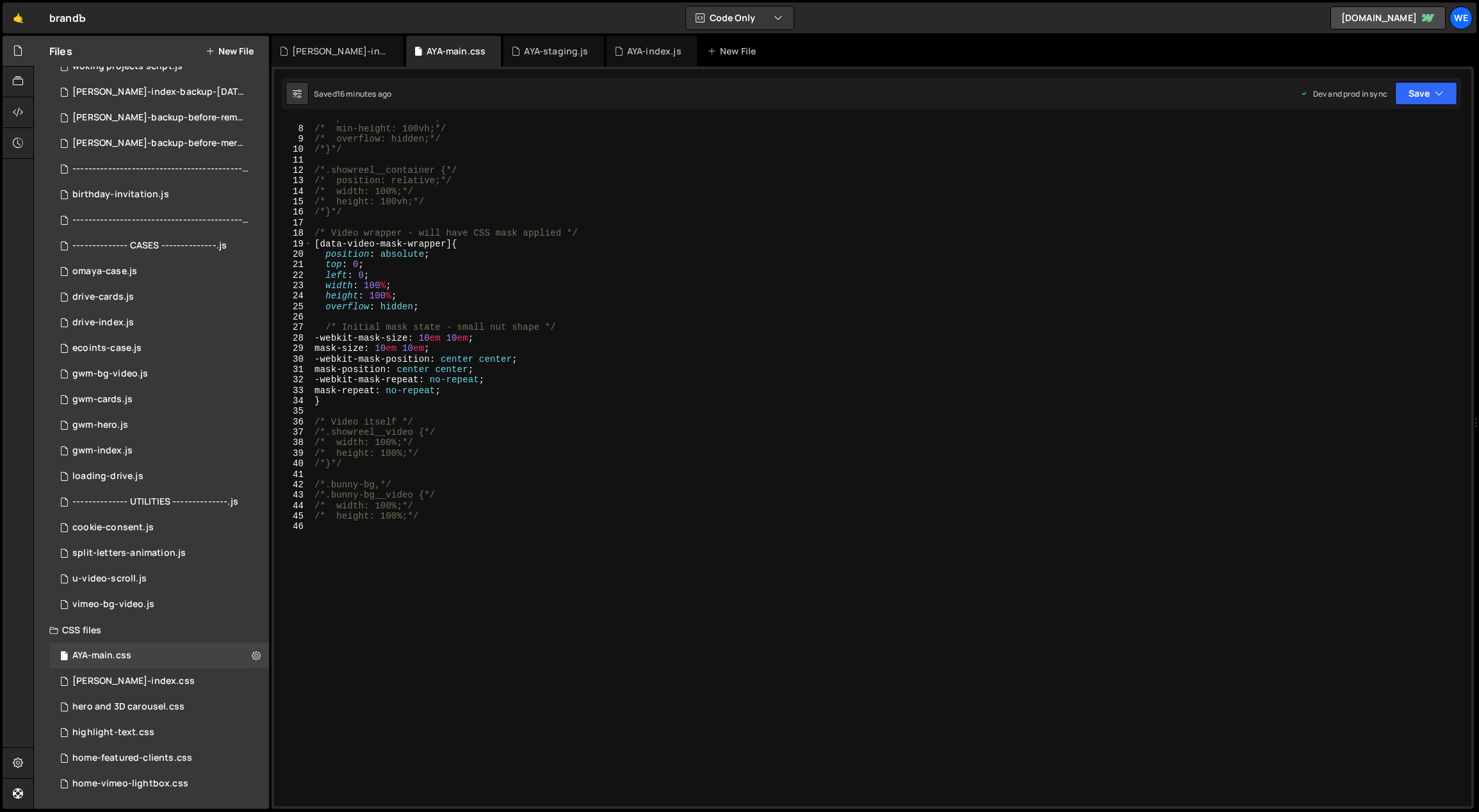
scroll to position [71, 0]
click at [525, 475] on div "/* position: relative;*/ /* min-height: 100vh;*/ /* overflow: hidden;*/ /*}*/ /…" at bounding box center [890, 318] width 1155 height 410
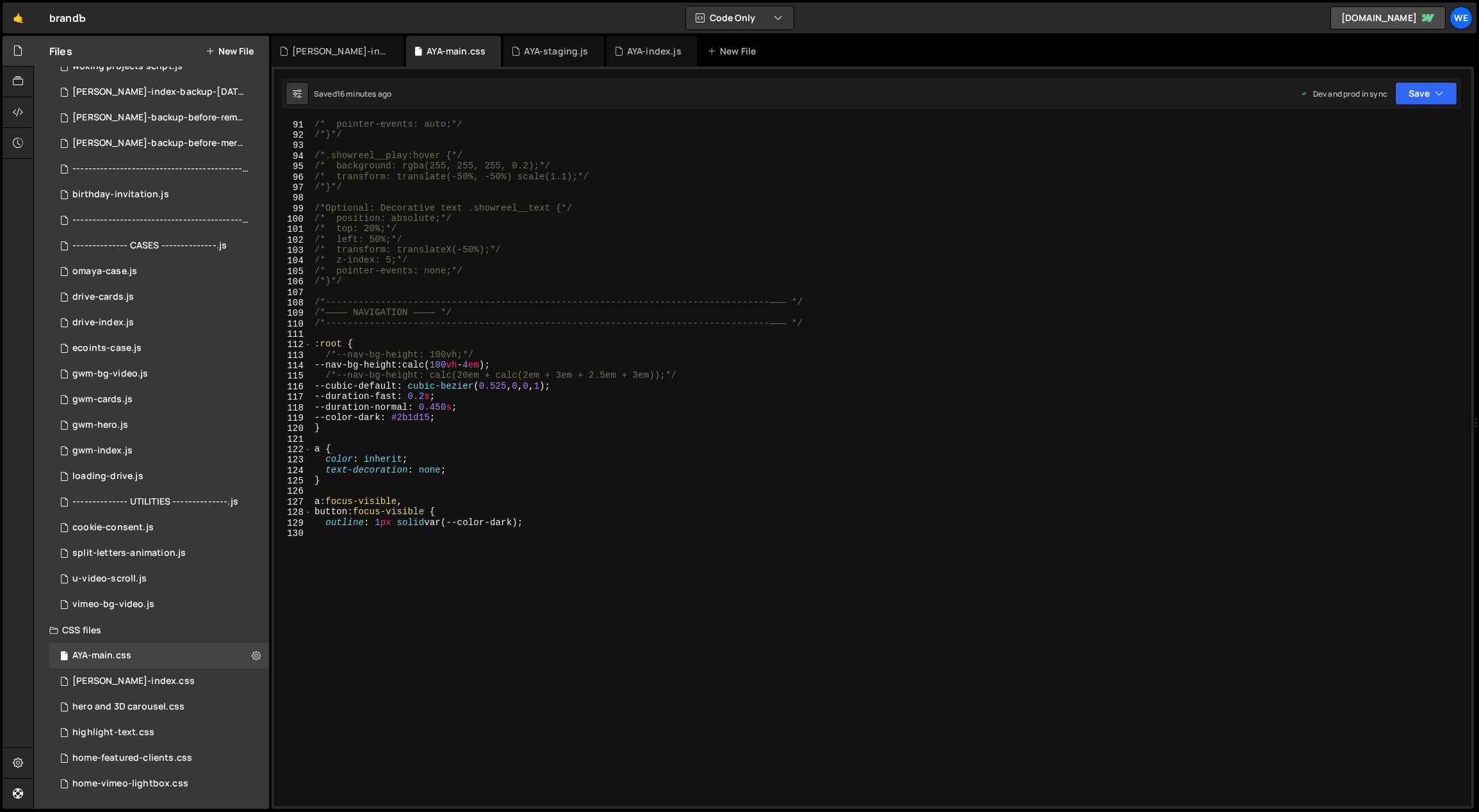
scroll to position [1050, 0]
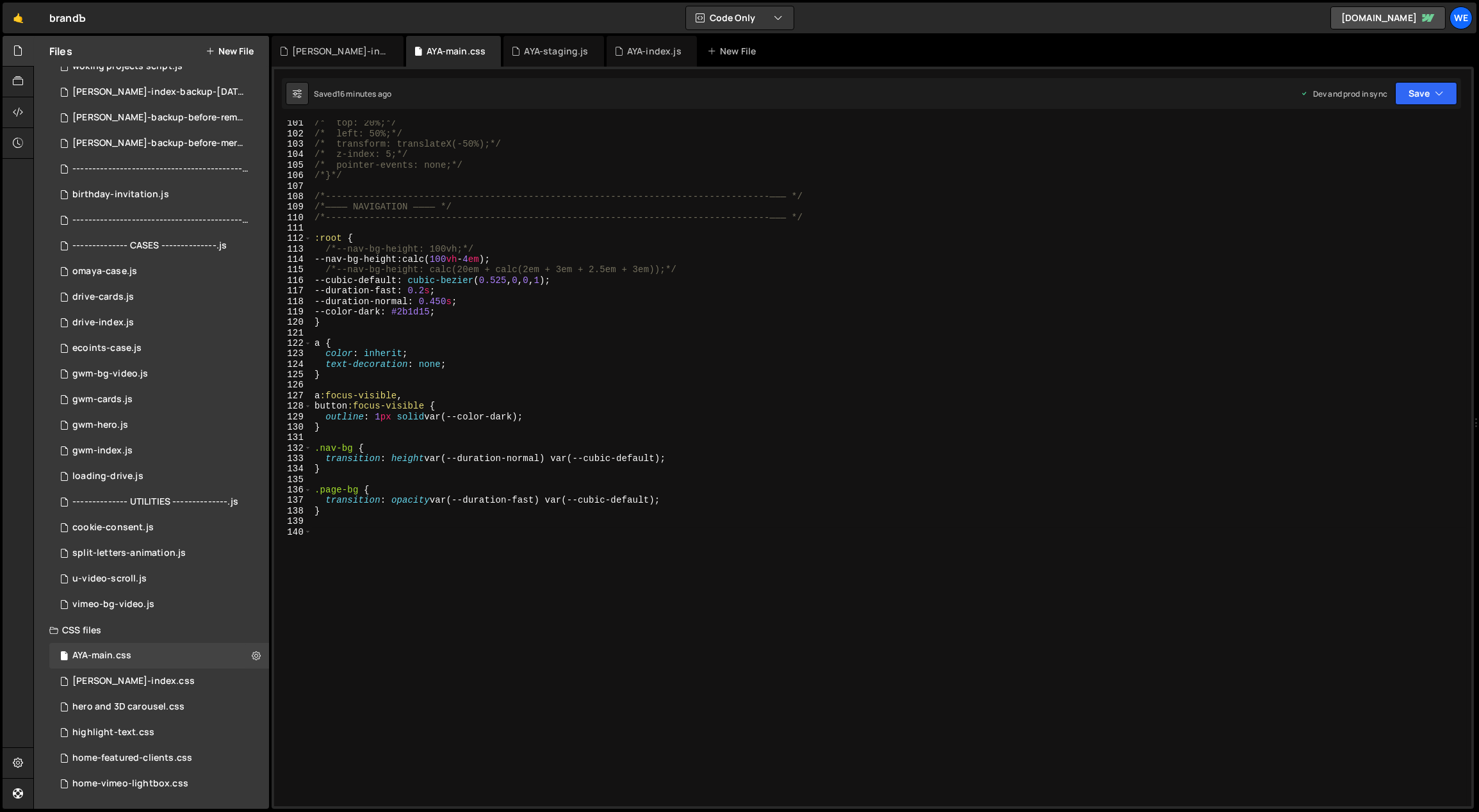
click at [548, 258] on div "/* top: 20%;*/ /* left: 50%;*/ /* transform: translateX(-50%);*/ /* z-index: 5;…" at bounding box center [890, 323] width 1155 height 410
click at [416, 562] on div "/* top: 20%;*/ /* left: 50%;*/ /* transform: translateX(-50%);*/ /* z-index: 5;…" at bounding box center [890, 463] width 1155 height 686
type textarea "body:has([data-dropdown-toggle]:not([data-dropdown-toggle="closed"]):focus-with…"
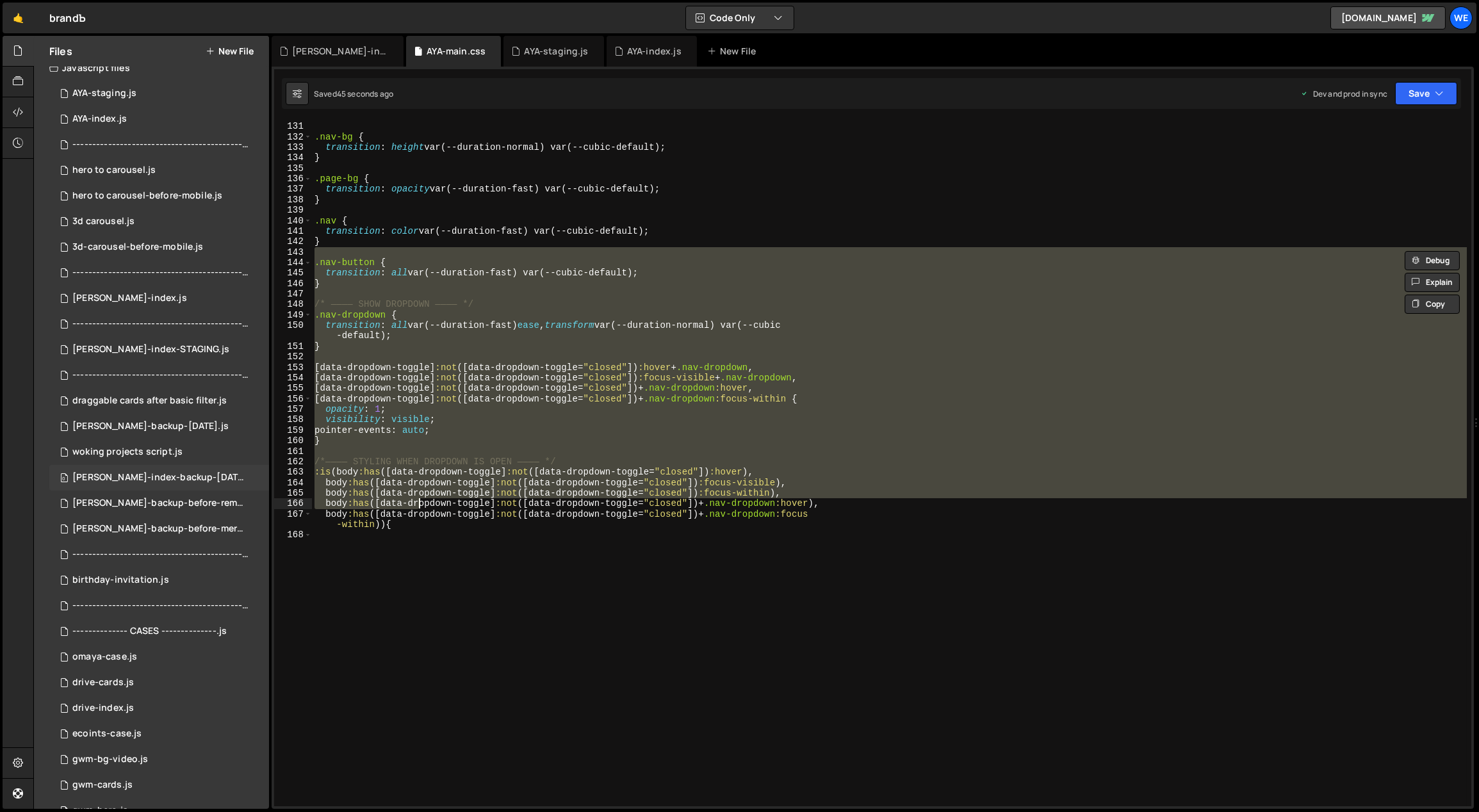
scroll to position [0, 0]
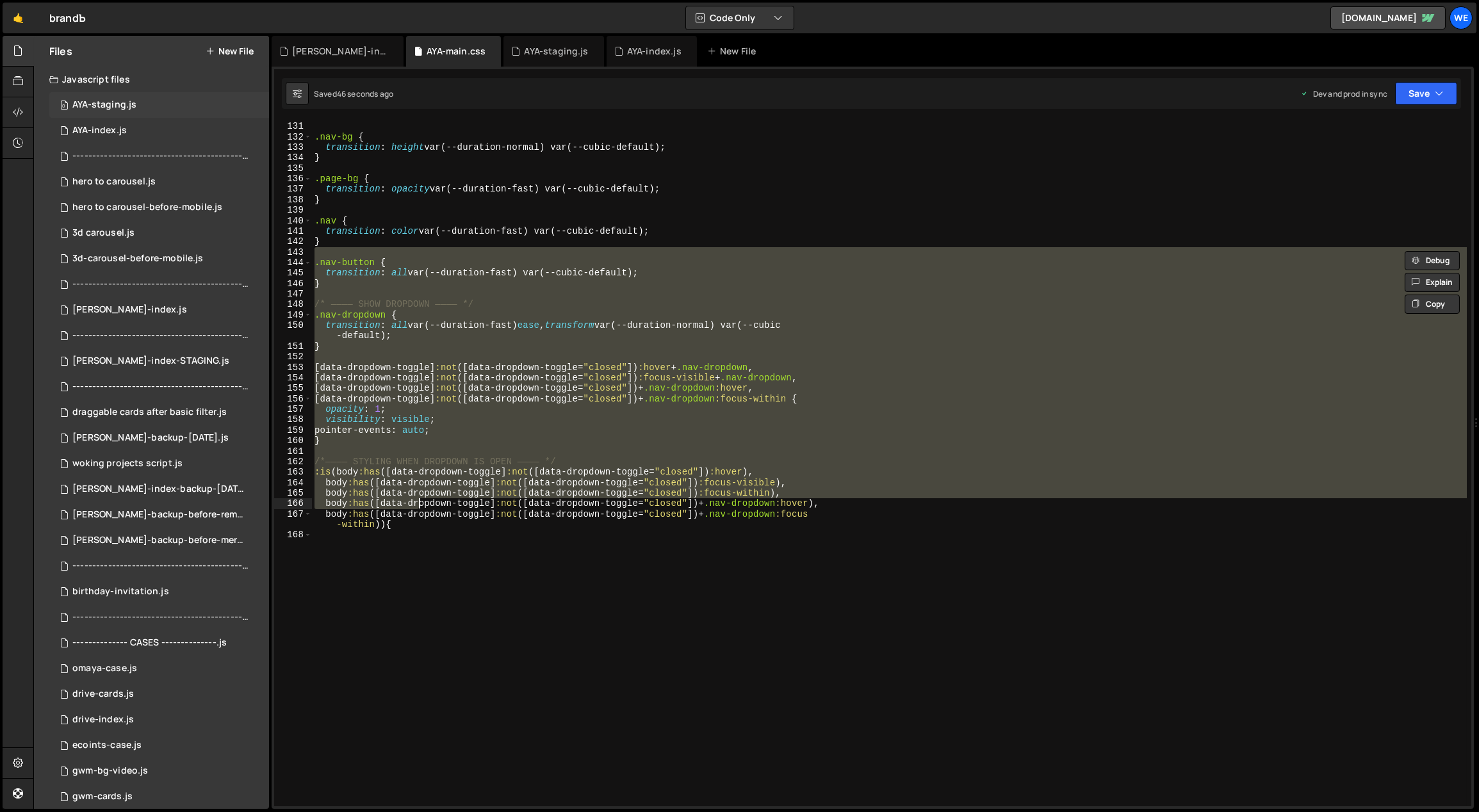
click at [141, 103] on div "0 AYA-staging.js 0" at bounding box center [159, 104] width 220 height 26
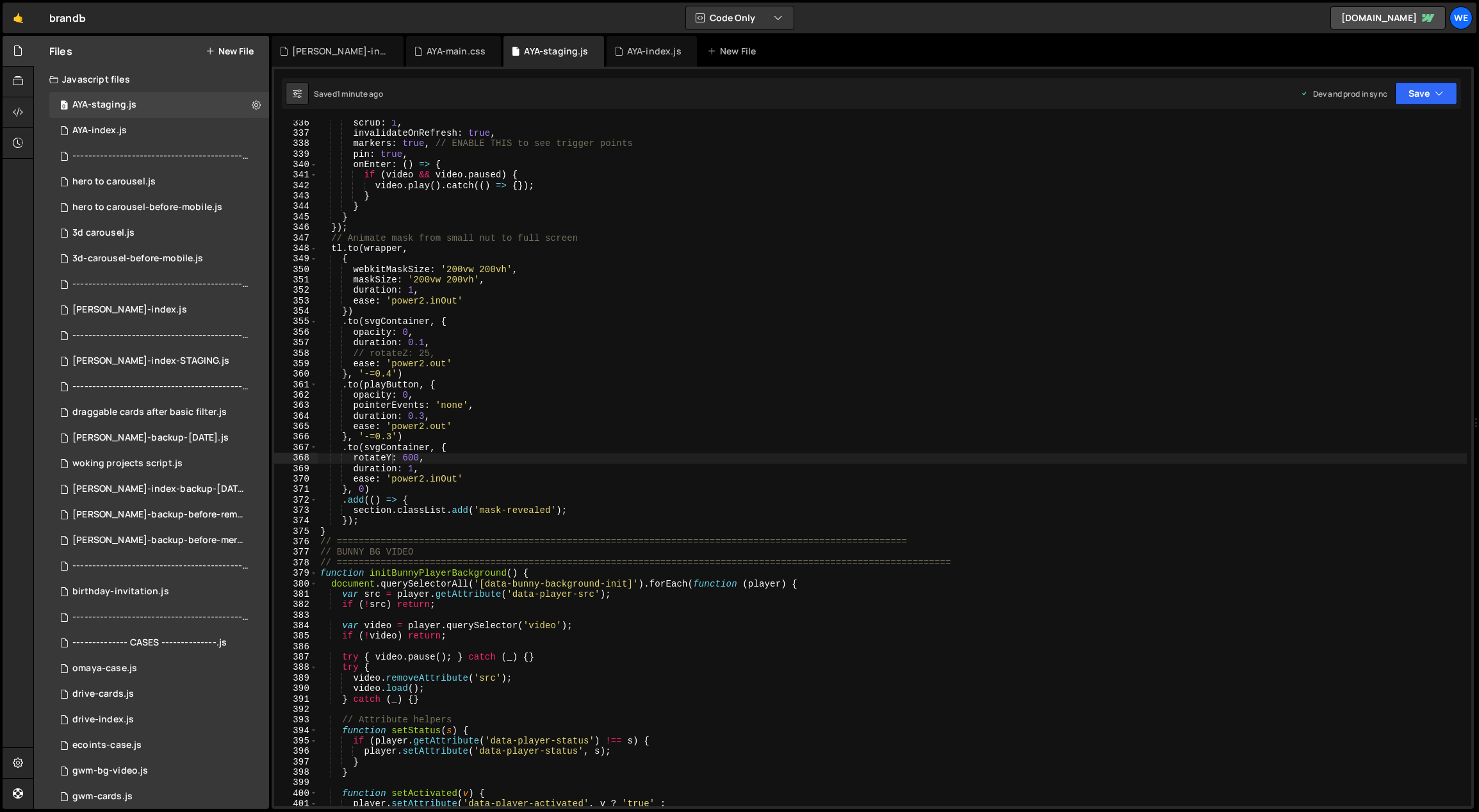
click at [597, 457] on div "scrub : 1 , invalidateOnRefresh : true , markers : true , // ENABLE THIS to see…" at bounding box center [893, 472] width 1150 height 707
drag, startPoint x: 413, startPoint y: 457, endPoint x: 404, endPoint y: 456, distance: 9.1
click at [404, 456] on div "scrub : 1 , invalidateOnRefresh : true , markers : true , // ENABLE THIS to see…" at bounding box center [893, 472] width 1150 height 707
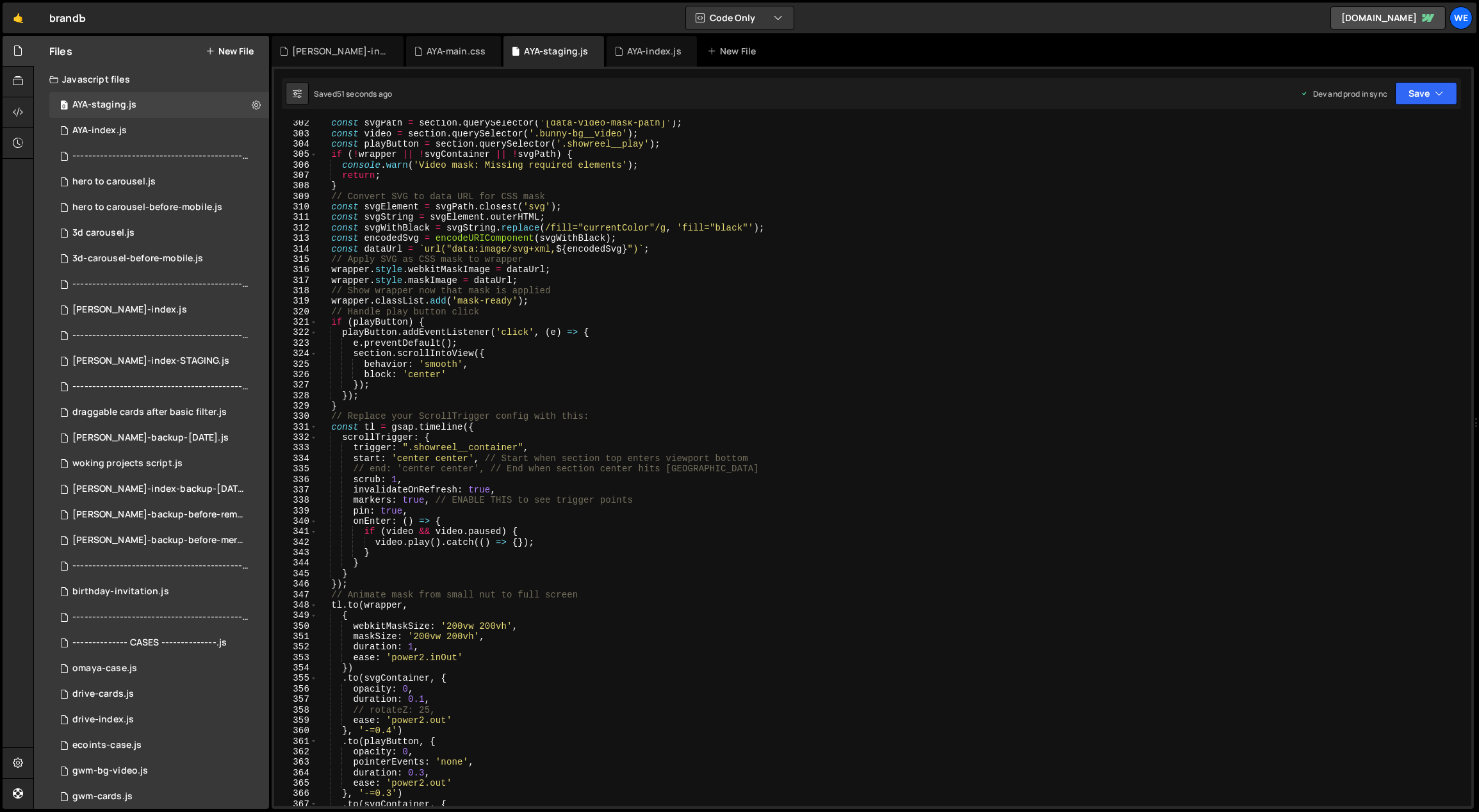
scroll to position [3316, 0]
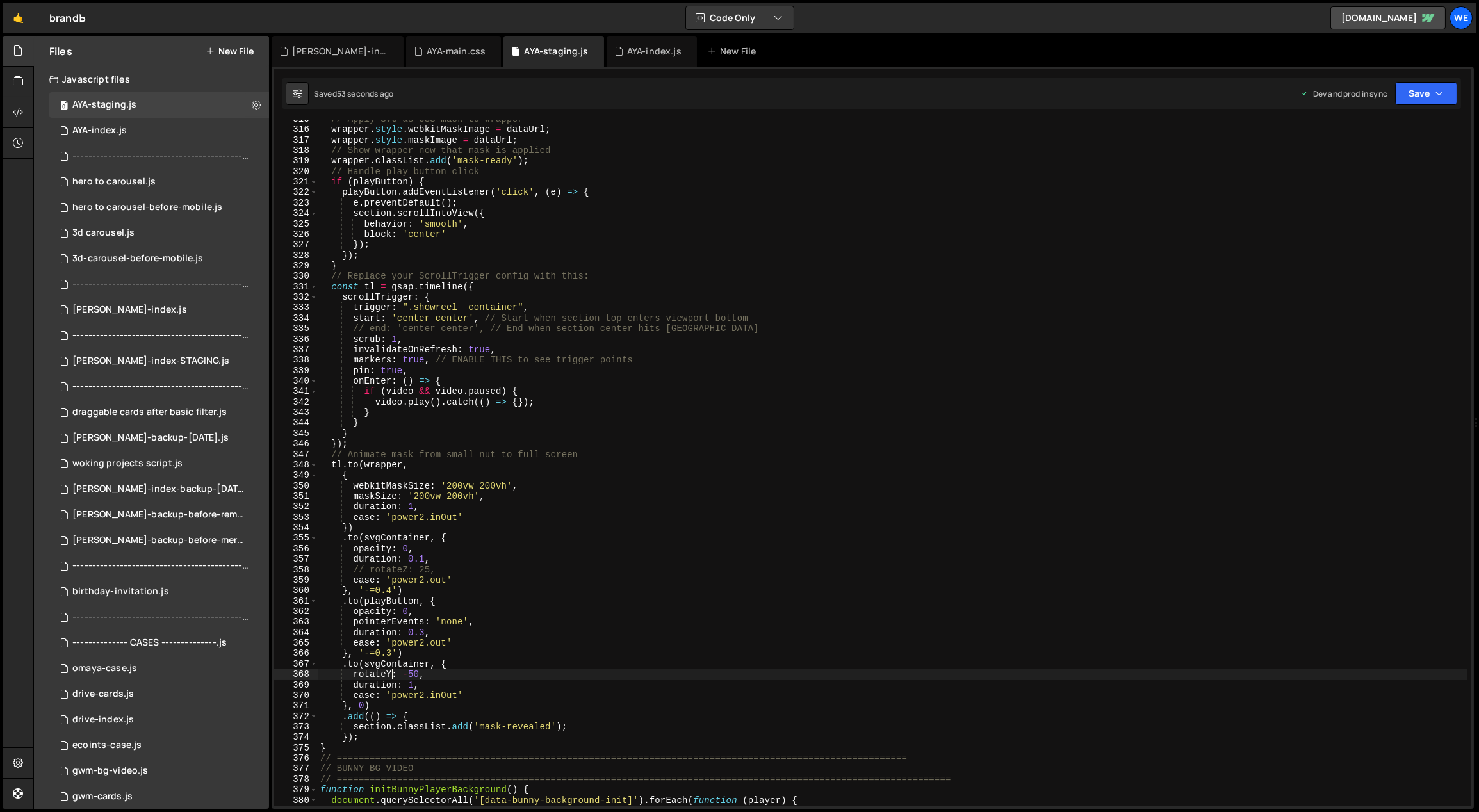
click at [388, 672] on div "// Apply SVG as CSS mask to wrapper wrapper . style . webkitMaskImage = dataUrl…" at bounding box center [893, 467] width 1150 height 707
click at [403, 671] on div "// Apply SVG as CSS mask to wrapper wrapper . style . webkitMaskImage = dataUrl…" at bounding box center [893, 467] width 1150 height 707
drag, startPoint x: 411, startPoint y: 675, endPoint x: 403, endPoint y: 673, distance: 8.2
click at [403, 673] on div "// Apply SVG as CSS mask to wrapper wrapper . style . webkitMaskImage = dataUrl…" at bounding box center [893, 467] width 1150 height 707
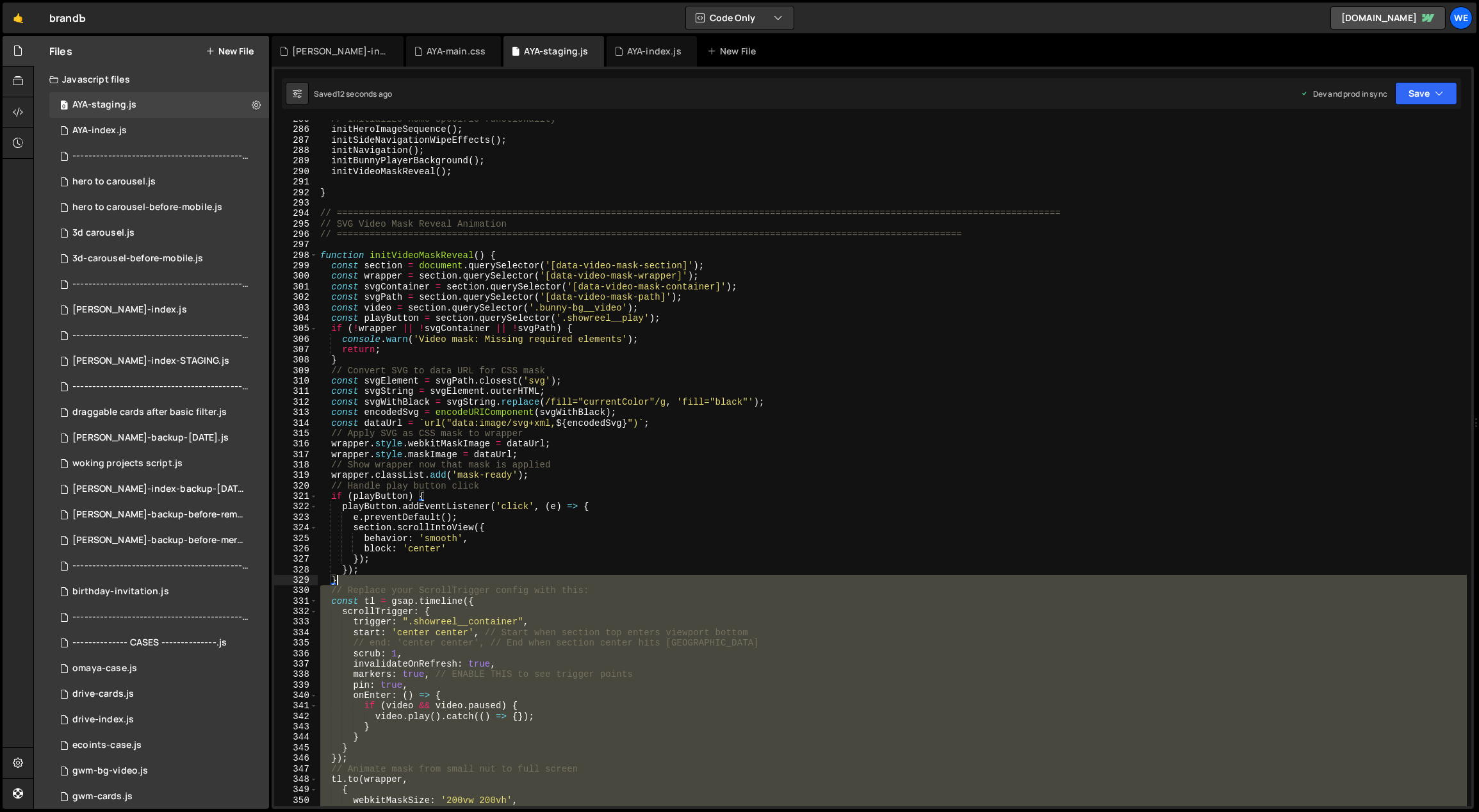
scroll to position [3002, 0]
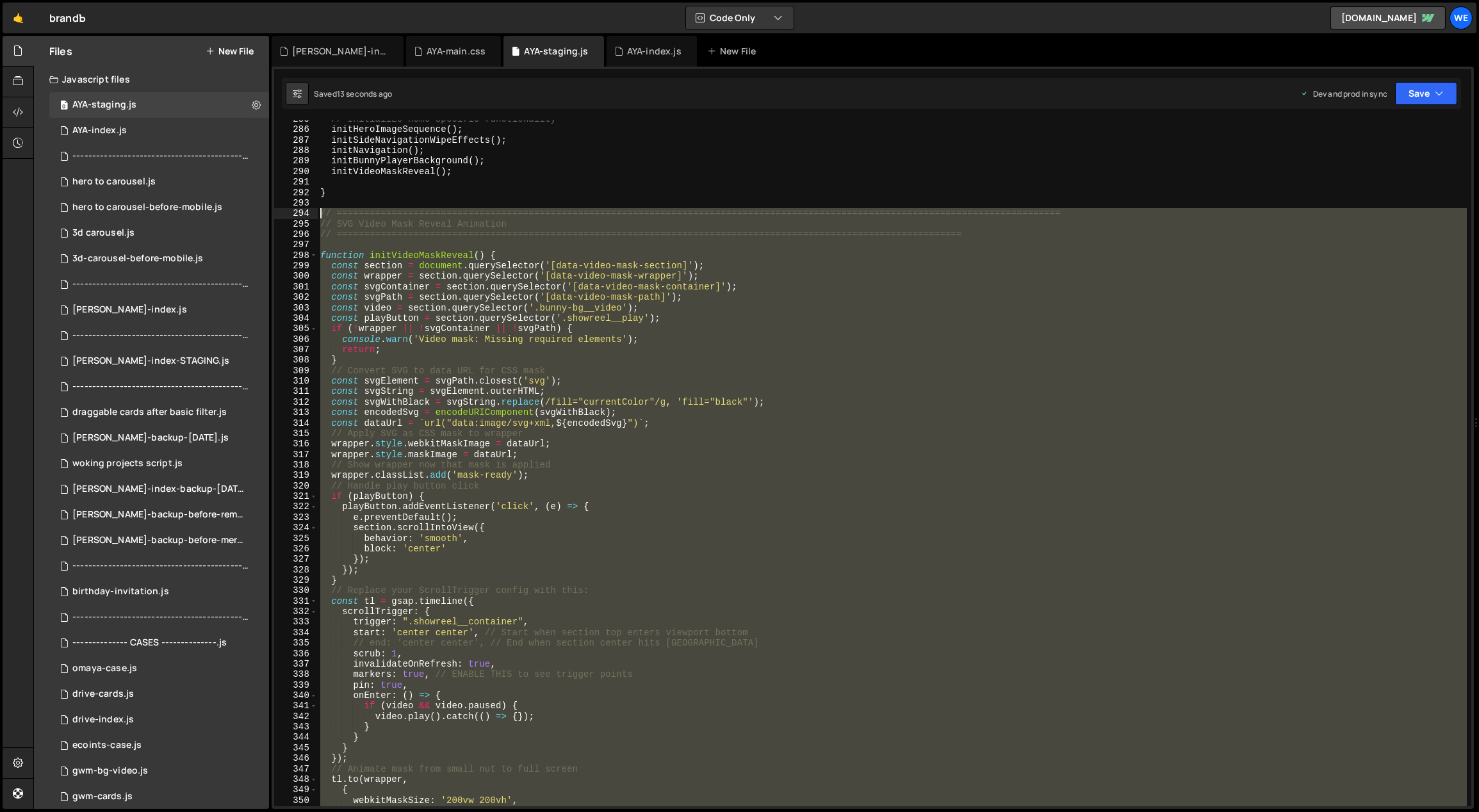
drag, startPoint x: 349, startPoint y: 747, endPoint x: 319, endPoint y: 213, distance: 534.8
click at [319, 213] on div "// Initialize home-specific functionality initHeroImageSequence ( ) ; initSideN…" at bounding box center [893, 467] width 1150 height 707
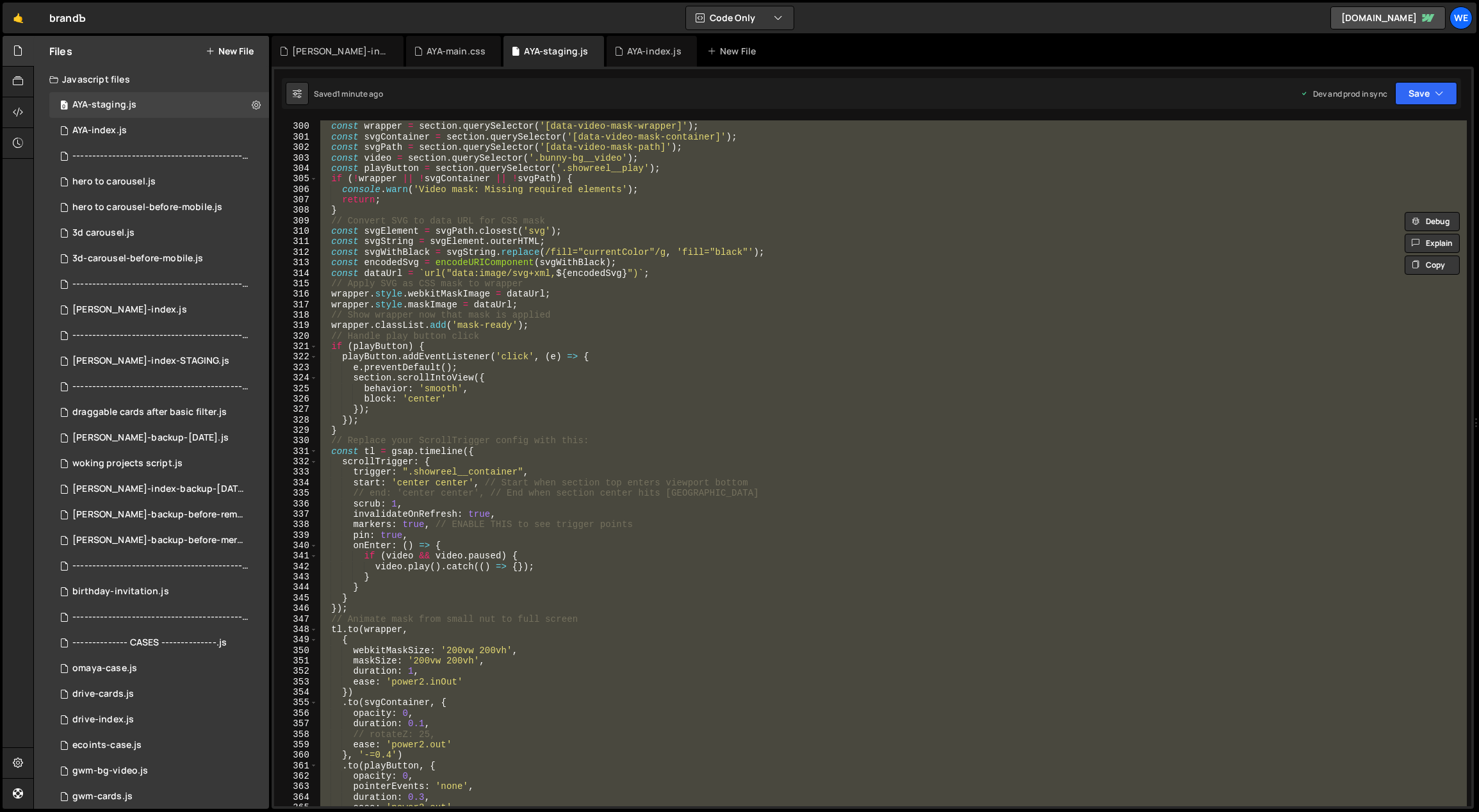
scroll to position [3152, 0]
click at [651, 533] on div "const section = document . querySelector ( '[data-video-mask-section]' ) ; cons…" at bounding box center [893, 463] width 1149 height 686
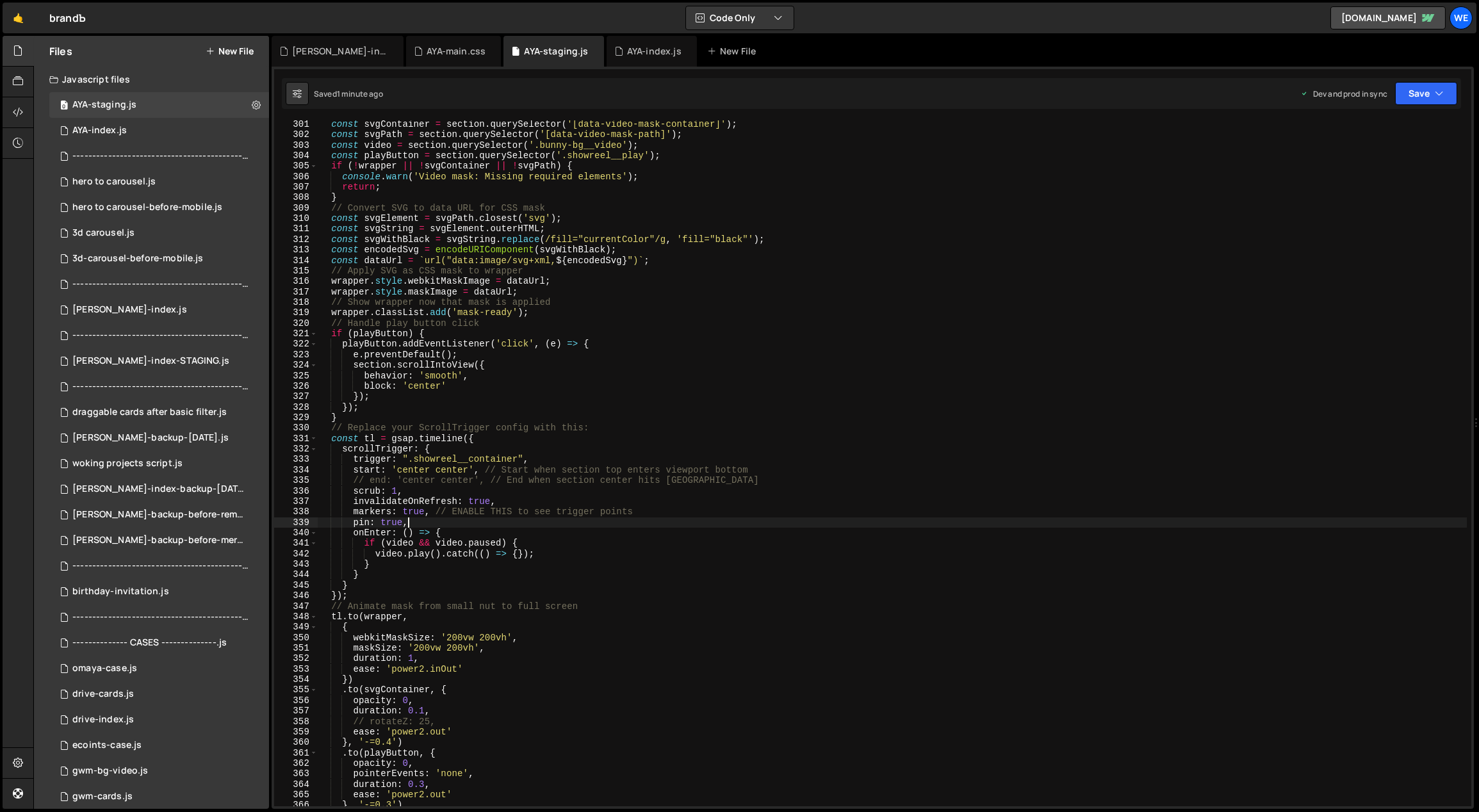
scroll to position [3165, 0]
click at [461, 660] on div "const svgContainer = section . querySelector ( '[data-video-mask-container]' ) …" at bounding box center [893, 472] width 1150 height 707
type textarea "duration: 1,"
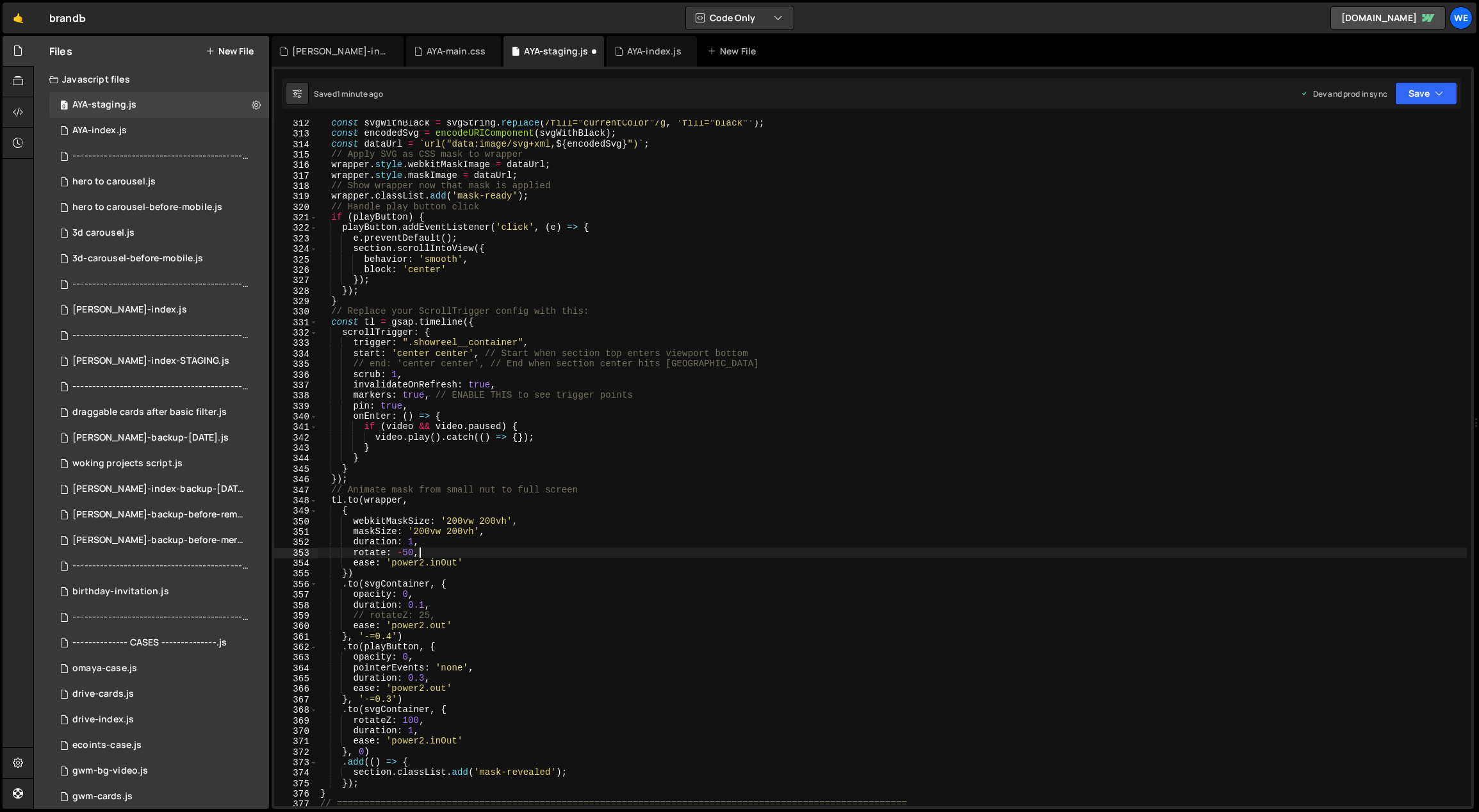
scroll to position [3281, 0]
click at [403, 552] on div "const svgWithBlack = svgString . replace ( /fill="currentColor"/g , 'fill="blac…" at bounding box center [893, 472] width 1150 height 707
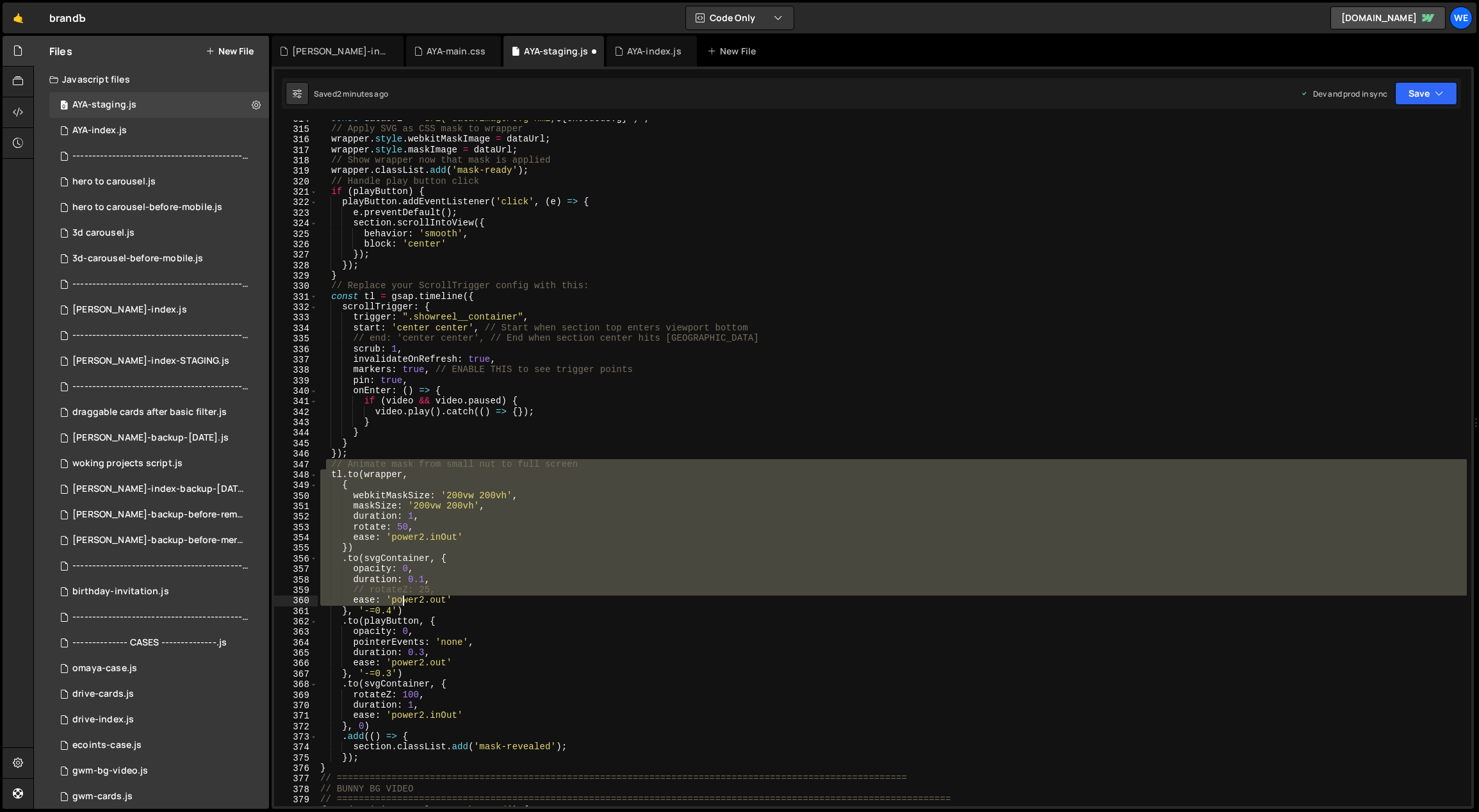
scroll to position [3389, 0]
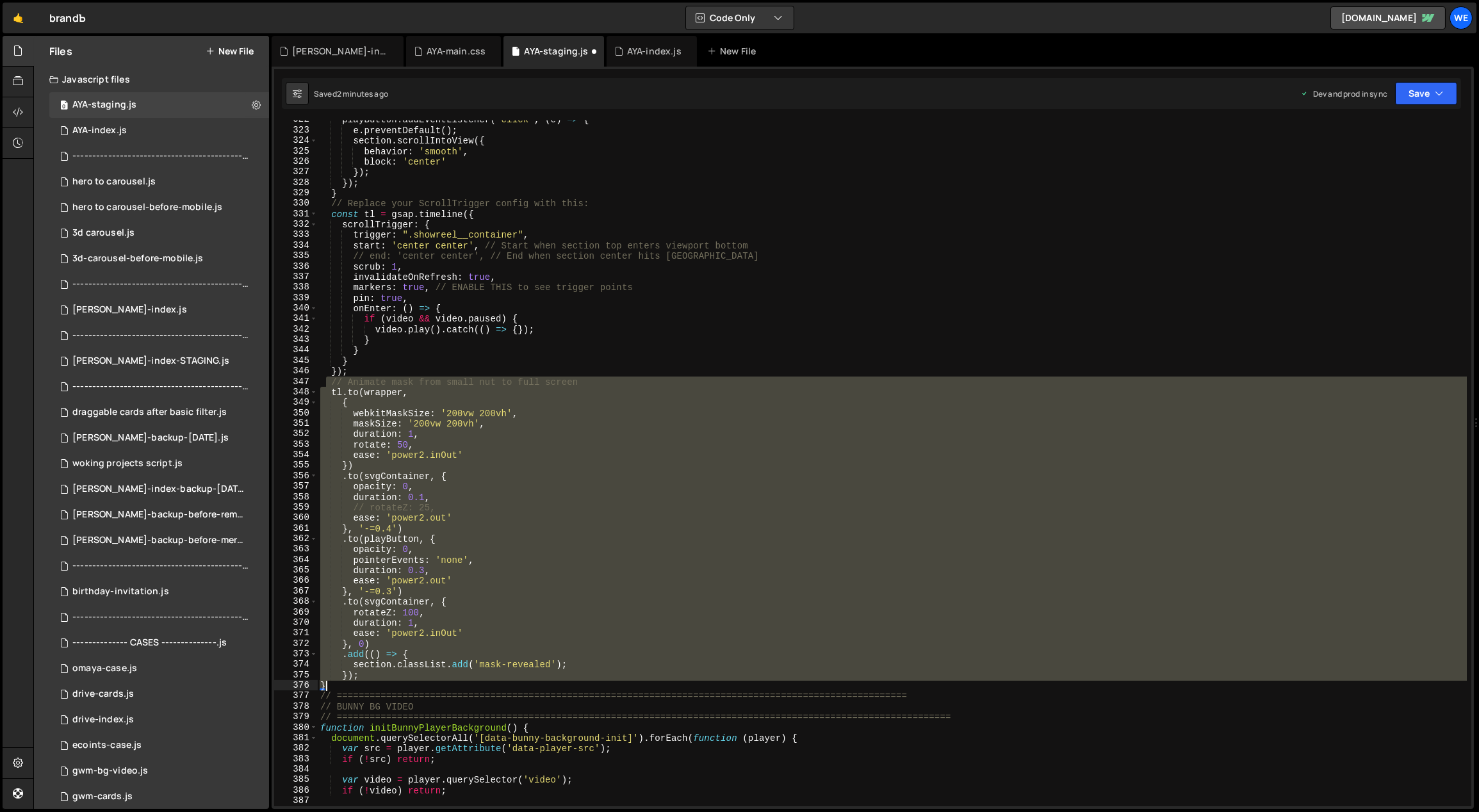
drag, startPoint x: 328, startPoint y: 475, endPoint x: 360, endPoint y: 689, distance: 216.4
click at [360, 689] on div "playButton . addEventListener ( 'click' , ( e ) => { e . preventDefault ( ) ; s…" at bounding box center [893, 468] width 1150 height 707
paste textarea
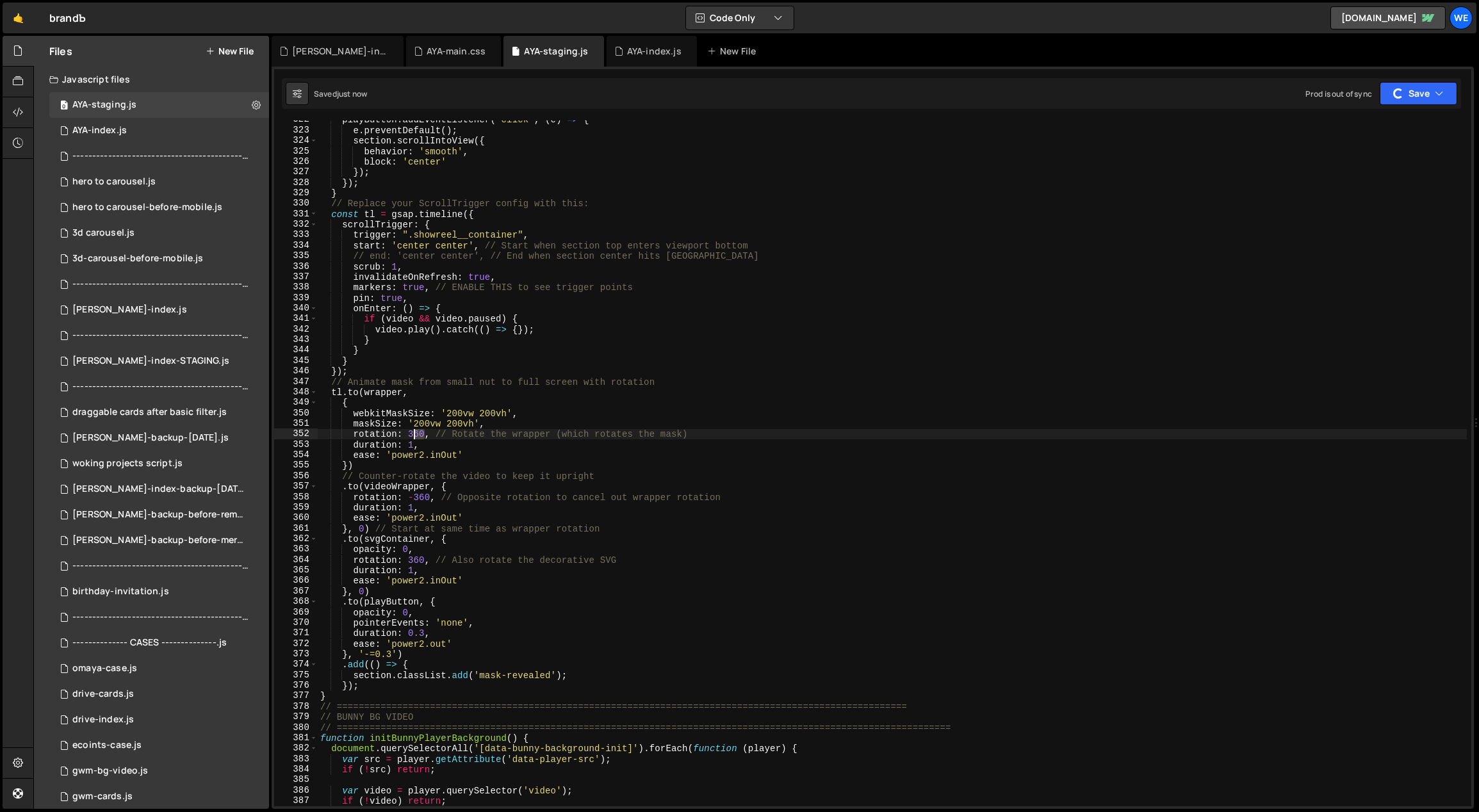
drag, startPoint x: 422, startPoint y: 434, endPoint x: 409, endPoint y: 434, distance: 13.0
click at [409, 434] on div "playButton . addEventListener ( 'click' , ( e ) => { e . preventDefault ( ) ; s…" at bounding box center [893, 468] width 1150 height 707
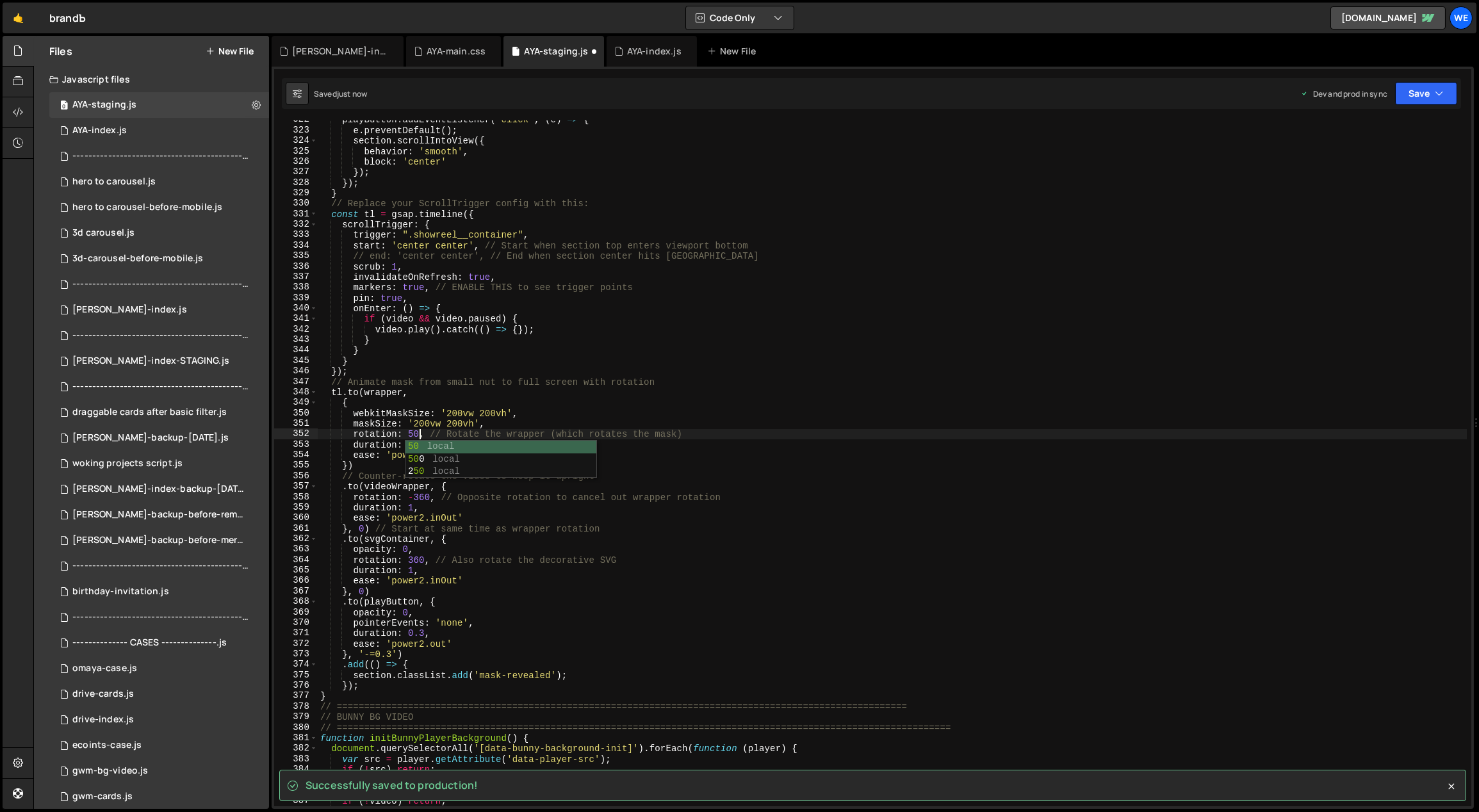
scroll to position [0, 7]
click at [458, 409] on div "playButton . addEventListener ( 'click' , ( e ) => { e . preventDefault ( ) ; s…" at bounding box center [893, 468] width 1150 height 707
drag, startPoint x: 427, startPoint y: 496, endPoint x: 417, endPoint y: 497, distance: 10.0
click at [416, 497] on div "playButton . addEventListener ( 'click' , ( e ) => { e . preventDefault ( ) ; s…" at bounding box center [893, 468] width 1150 height 707
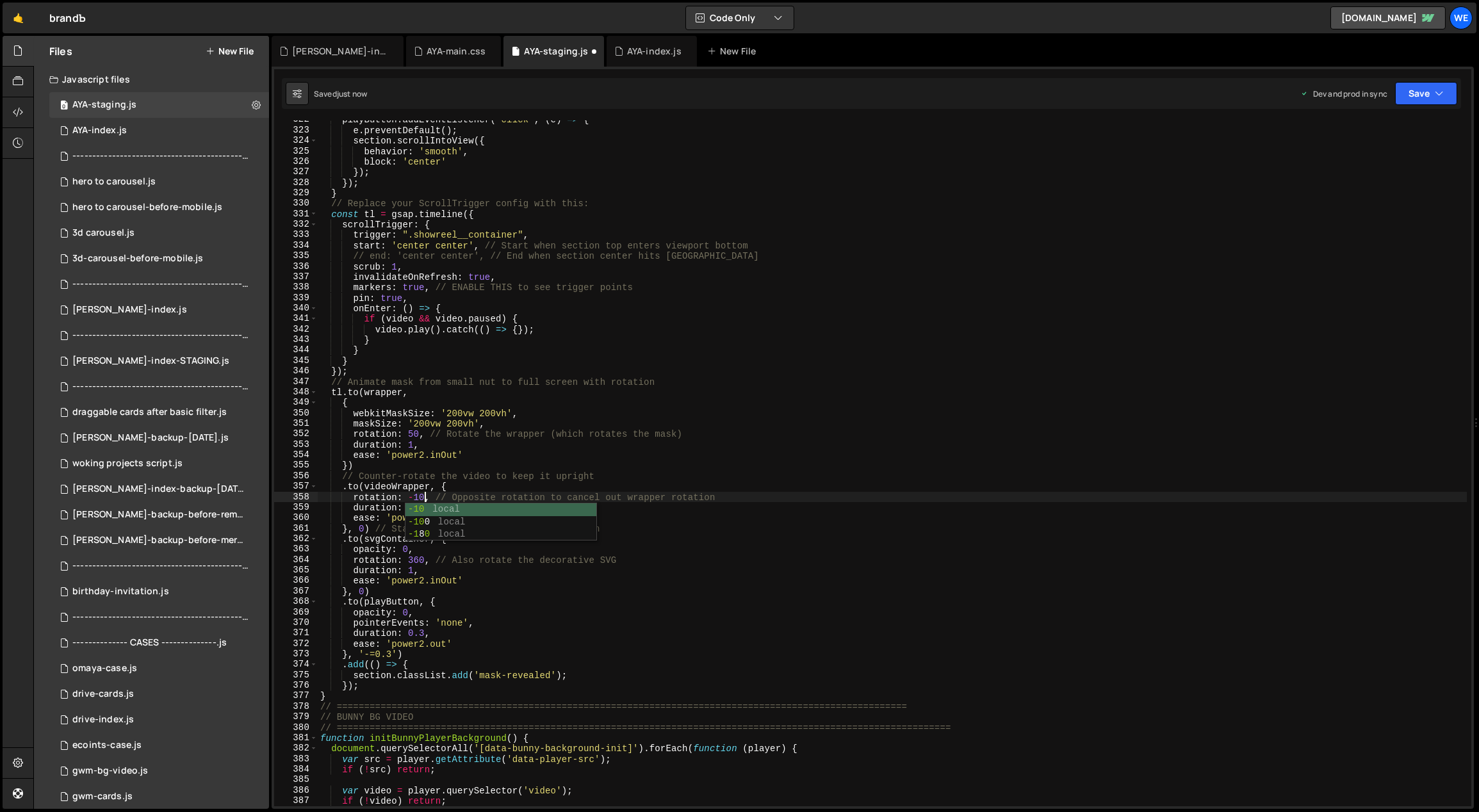
scroll to position [0, 7]
drag, startPoint x: 414, startPoint y: 434, endPoint x: 408, endPoint y: 436, distance: 6.3
click at [408, 436] on div "playButton . addEventListener ( 'click' , ( e ) => { e . preventDefault ( ) ; s…" at bounding box center [893, 468] width 1150 height 707
click at [534, 584] on div "playButton . addEventListener ( 'click' , ( e ) => { e . preventDefault ( ) ; s…" at bounding box center [893, 468] width 1150 height 707
drag, startPoint x: 422, startPoint y: 560, endPoint x: 411, endPoint y: 558, distance: 11.2
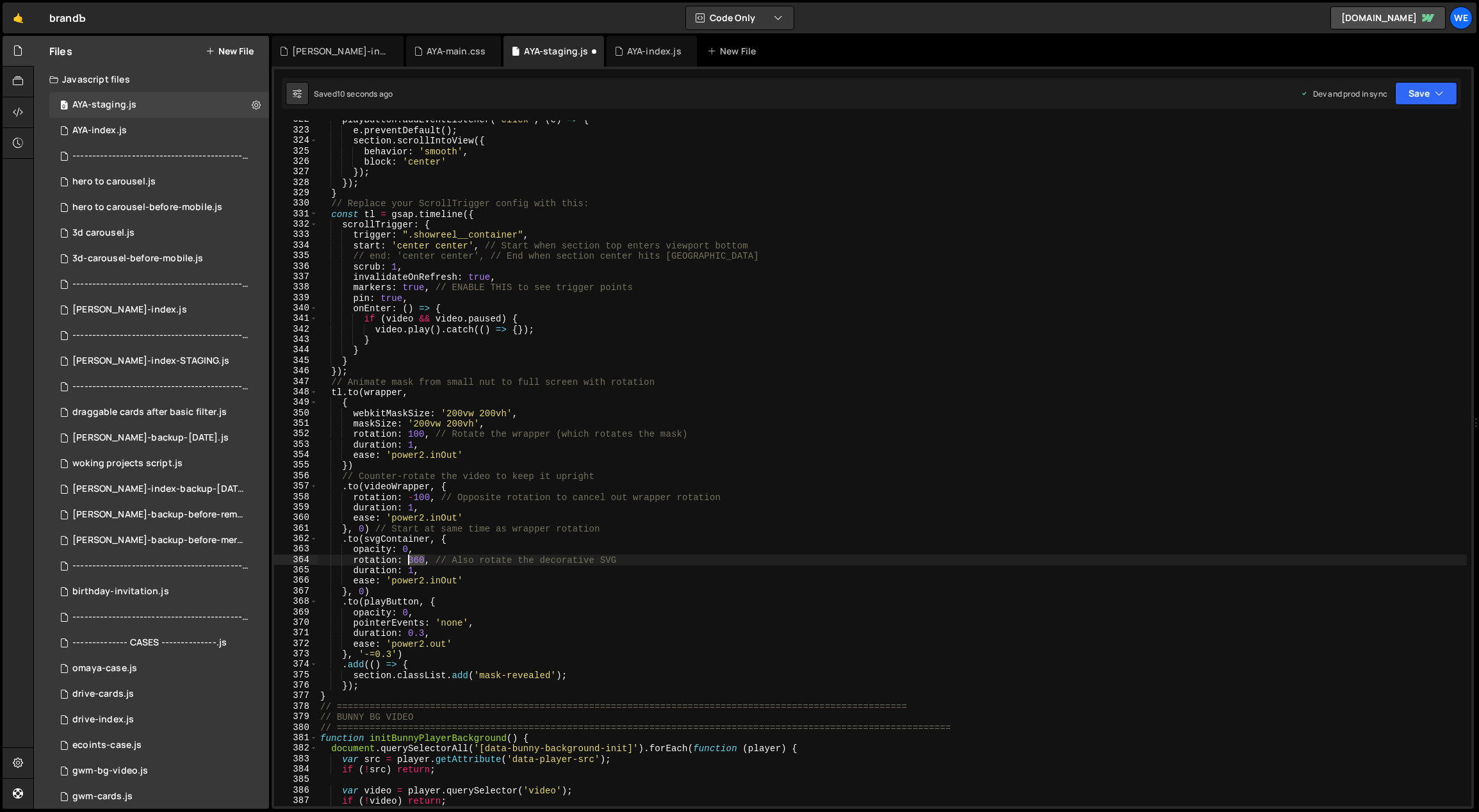
click at [408, 560] on div "playButton . addEventListener ( 'click' , ( e ) => { e . preventDefault ( ) ; s…" at bounding box center [893, 468] width 1150 height 707
click at [508, 472] on div "playButton . addEventListener ( 'click' , ( e ) => { e . preventDefault ( ) ; s…" at bounding box center [893, 468] width 1150 height 707
drag, startPoint x: 419, startPoint y: 434, endPoint x: 408, endPoint y: 434, distance: 11.0
click at [408, 434] on div "playButton . addEventListener ( 'click' , ( e ) => { e . preventDefault ( ) ; s…" at bounding box center [893, 468] width 1150 height 707
drag, startPoint x: 422, startPoint y: 560, endPoint x: 409, endPoint y: 560, distance: 13.0
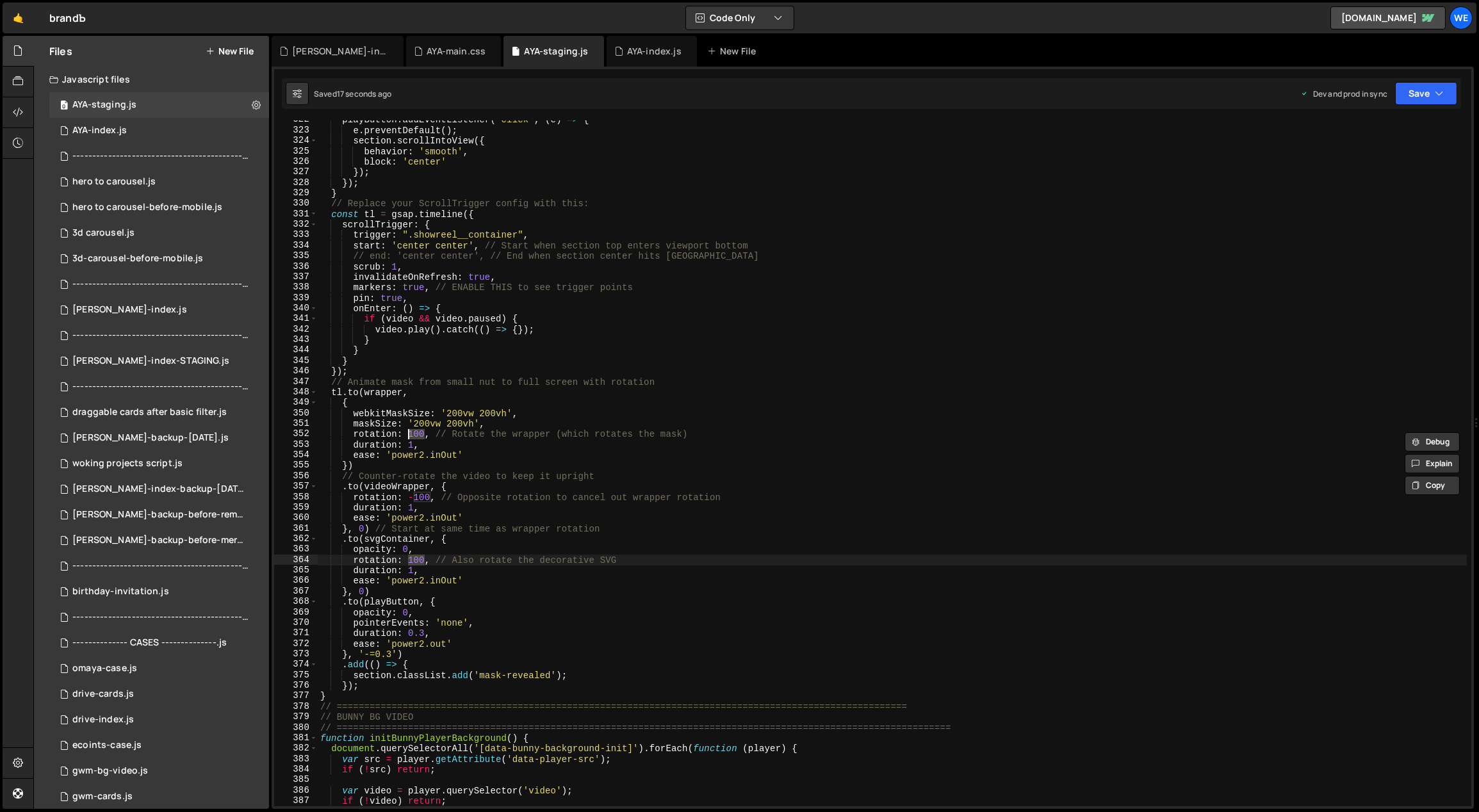
click at [409, 560] on div "playButton . addEventListener ( 'click' , ( e ) => { e . preventDefault ( ) ; s…" at bounding box center [893, 468] width 1150 height 707
drag, startPoint x: 426, startPoint y: 497, endPoint x: 439, endPoint y: 536, distance: 41.1
click at [415, 498] on div "playButton . addEventListener ( 'click' , ( e ) => { e . preventDefault ( ) ; s…" at bounding box center [893, 468] width 1150 height 707
click at [611, 668] on div "playButton . addEventListener ( 'click' , ( e ) => { e . preventDefault ( ) ; s…" at bounding box center [893, 468] width 1150 height 707
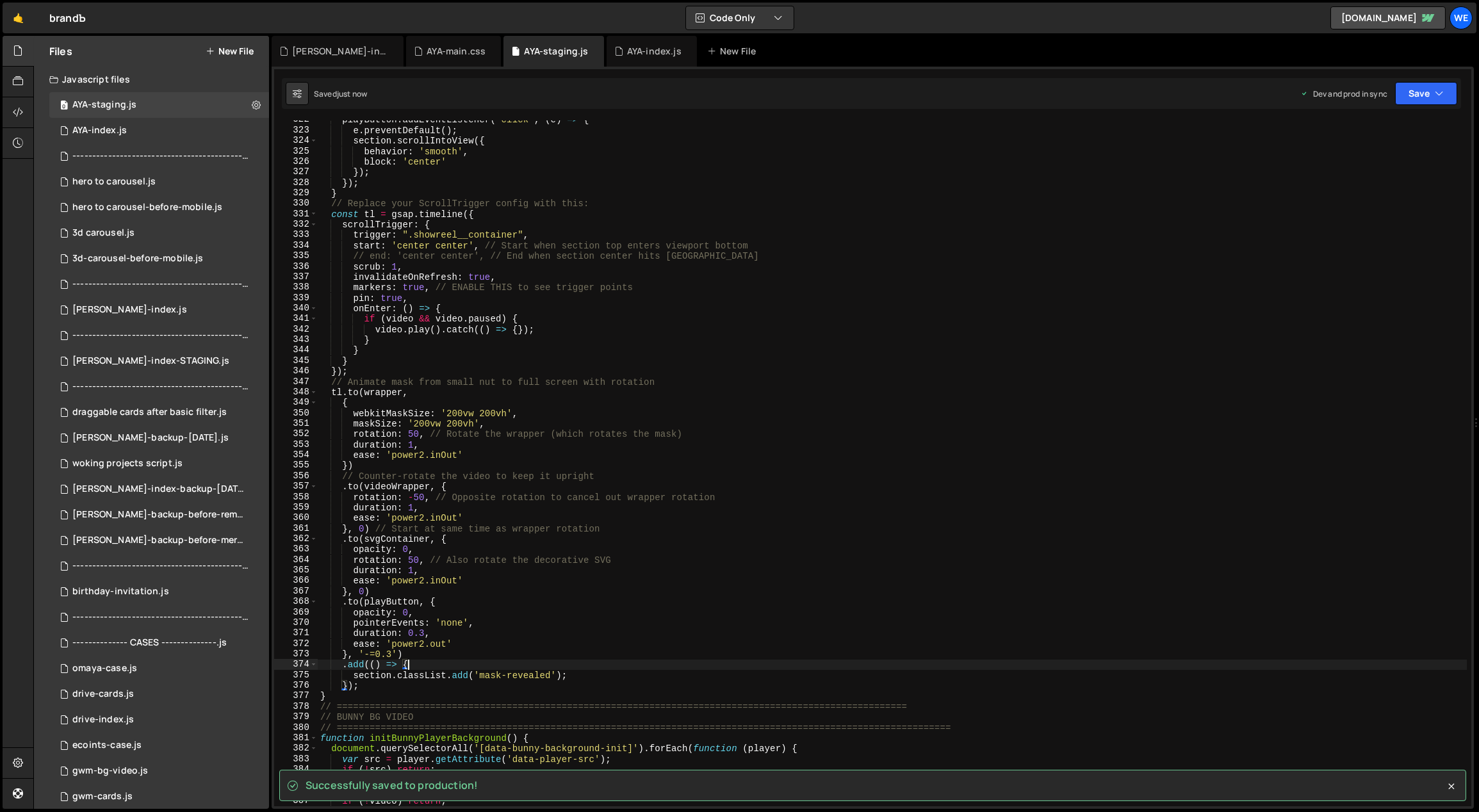
click at [613, 633] on div "playButton . addEventListener ( 'click' , ( e ) => { e . preventDefault ( ) ; s…" at bounding box center [893, 468] width 1150 height 707
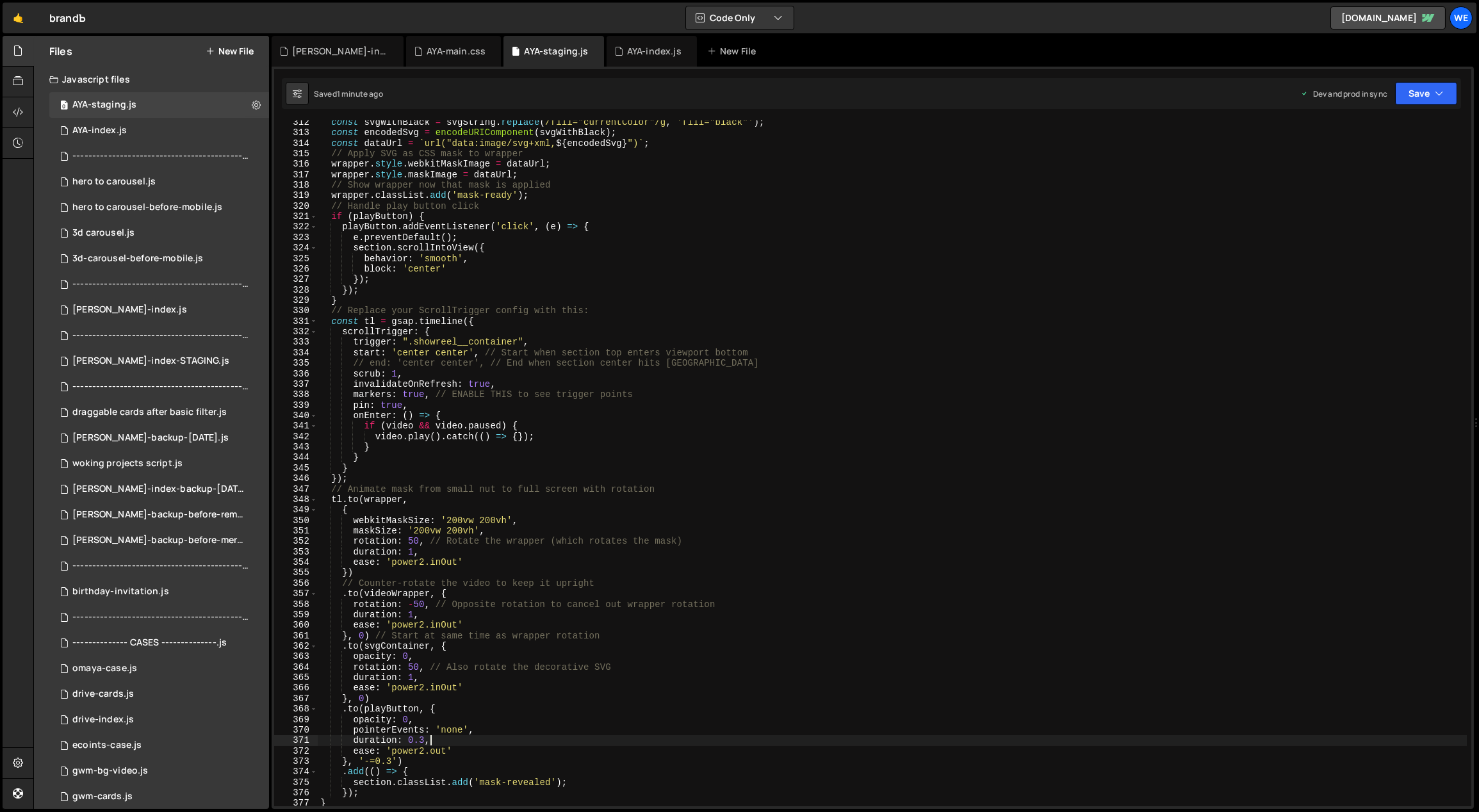
scroll to position [3295, 0]
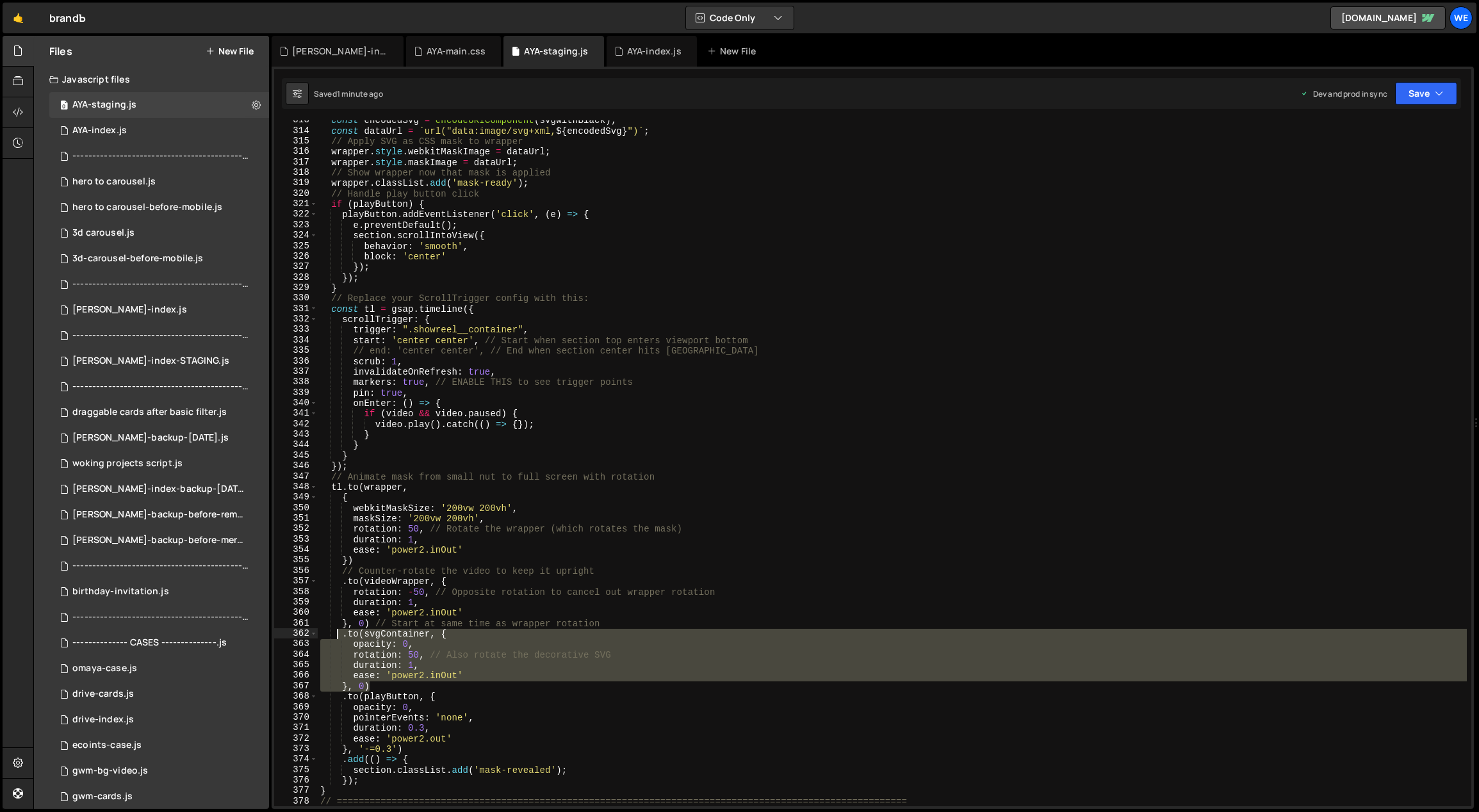
drag, startPoint x: 369, startPoint y: 676, endPoint x: 335, endPoint y: 636, distance: 52.5
click at [335, 636] on div "const encodedSvg = encodeURIComponent ( svgWithBlack ) ; const dataUrl = ` url(…" at bounding box center [893, 469] width 1150 height 707
type textarea ".to(svgContainer, { opacity: 0,"
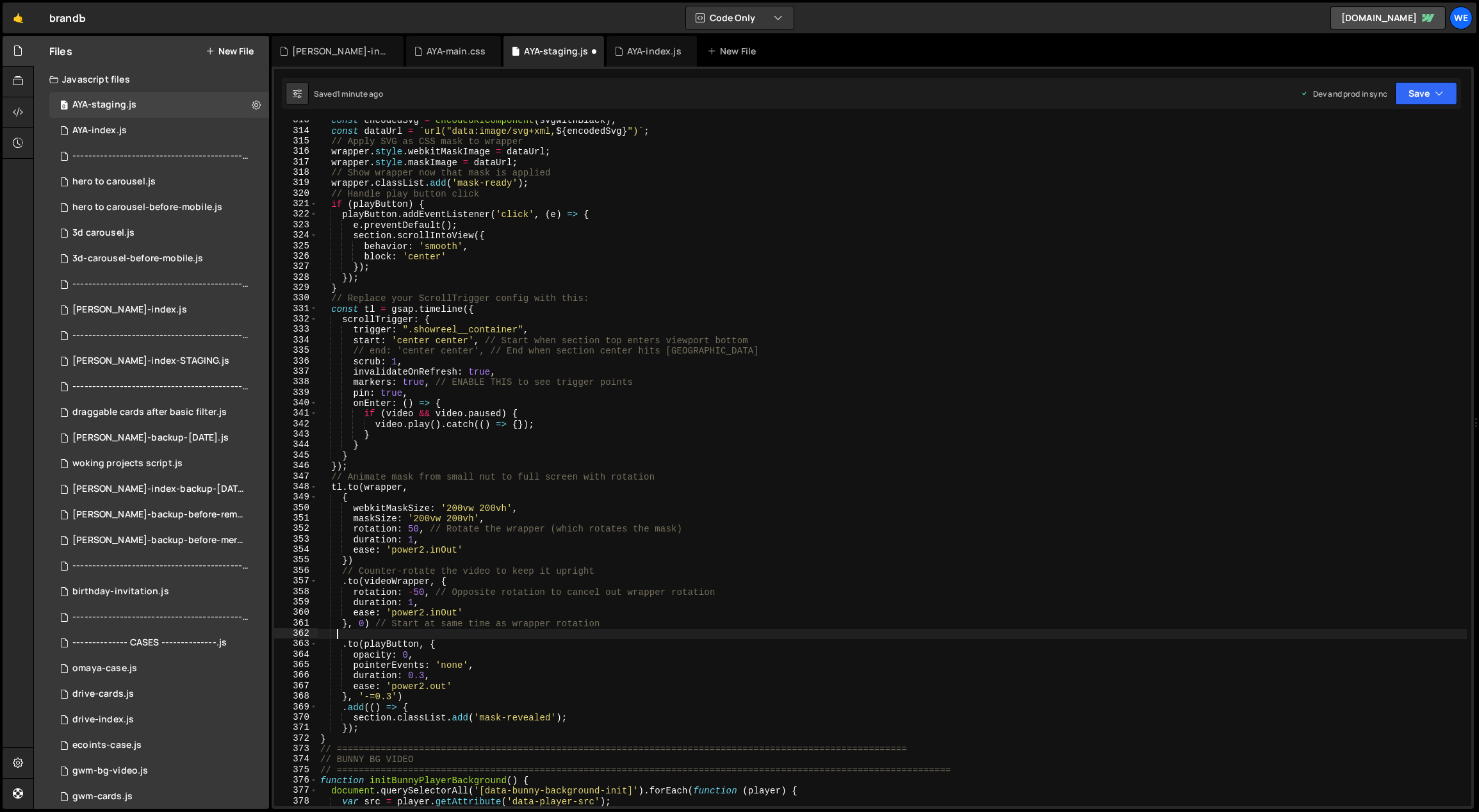
scroll to position [0, 0]
click at [492, 612] on div "const encodedSvg = encodeURIComponent ( svgWithBlack ) ; const dataUrl = ` url(…" at bounding box center [893, 469] width 1150 height 707
click at [413, 590] on div "const encodedSvg = encodeURIComponent ( svgWithBlack ) ; const dataUrl = ` url(…" at bounding box center [893, 469] width 1150 height 707
click at [416, 593] on div "const encodedSvg = encodeURIComponent ( svgWithBlack ) ; const dataUrl = ` url(…" at bounding box center [893, 469] width 1150 height 707
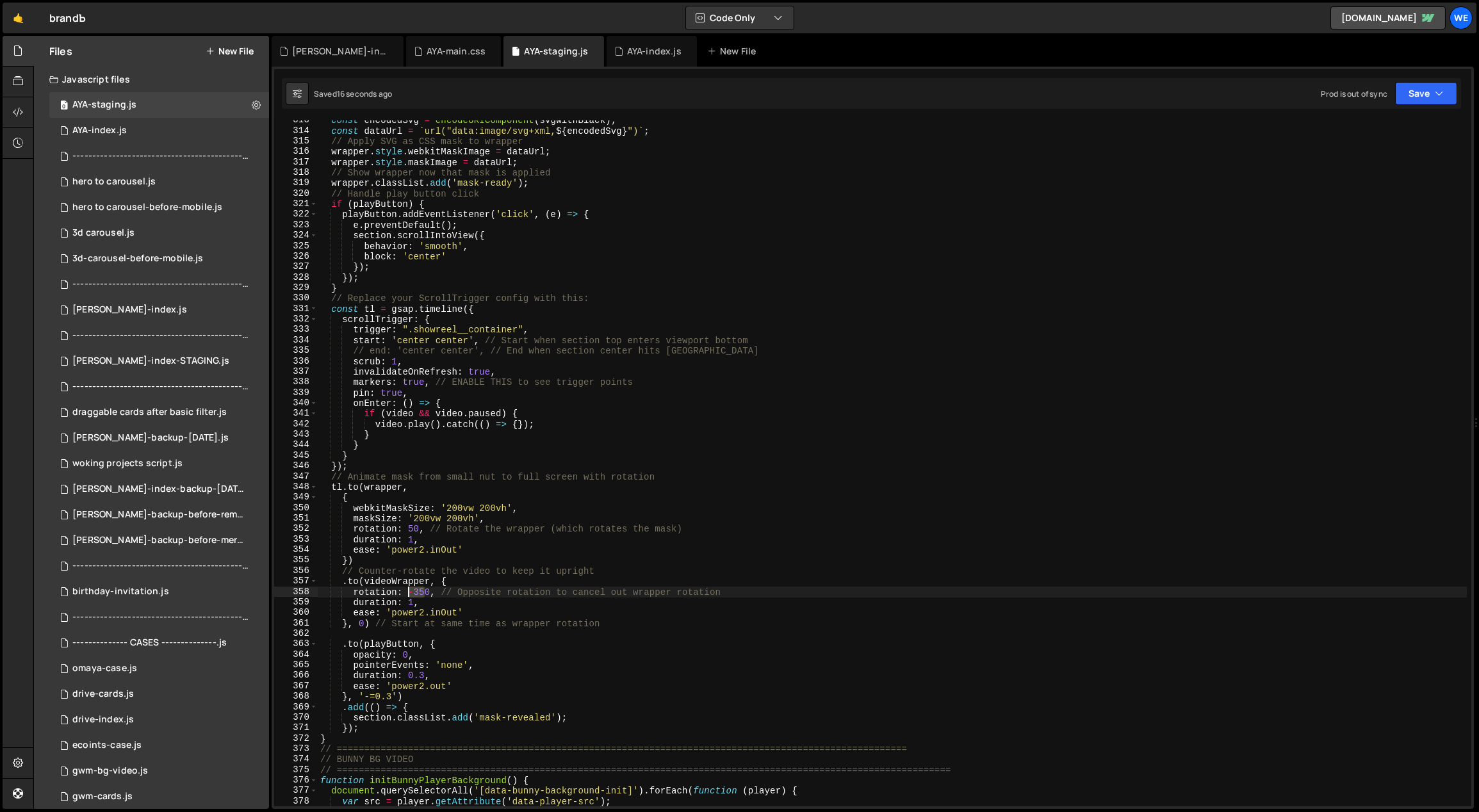
drag, startPoint x: 427, startPoint y: 592, endPoint x: 411, endPoint y: 590, distance: 16.1
click at [411, 590] on div "const encodedSvg = encodeURIComponent ( svgWithBlack ) ; const dataUrl = ` url(…" at bounding box center [893, 469] width 1150 height 707
click at [421, 528] on div "const encodedSvg = encodeURIComponent ( svgWithBlack ) ; const dataUrl = ` url(…" at bounding box center [893, 469] width 1150 height 707
drag, startPoint x: 416, startPoint y: 528, endPoint x: 408, endPoint y: 528, distance: 8.0
click at [408, 528] on div "const encodedSvg = encodeURIComponent ( svgWithBlack ) ; const dataUrl = ` url(…" at bounding box center [893, 469] width 1150 height 707
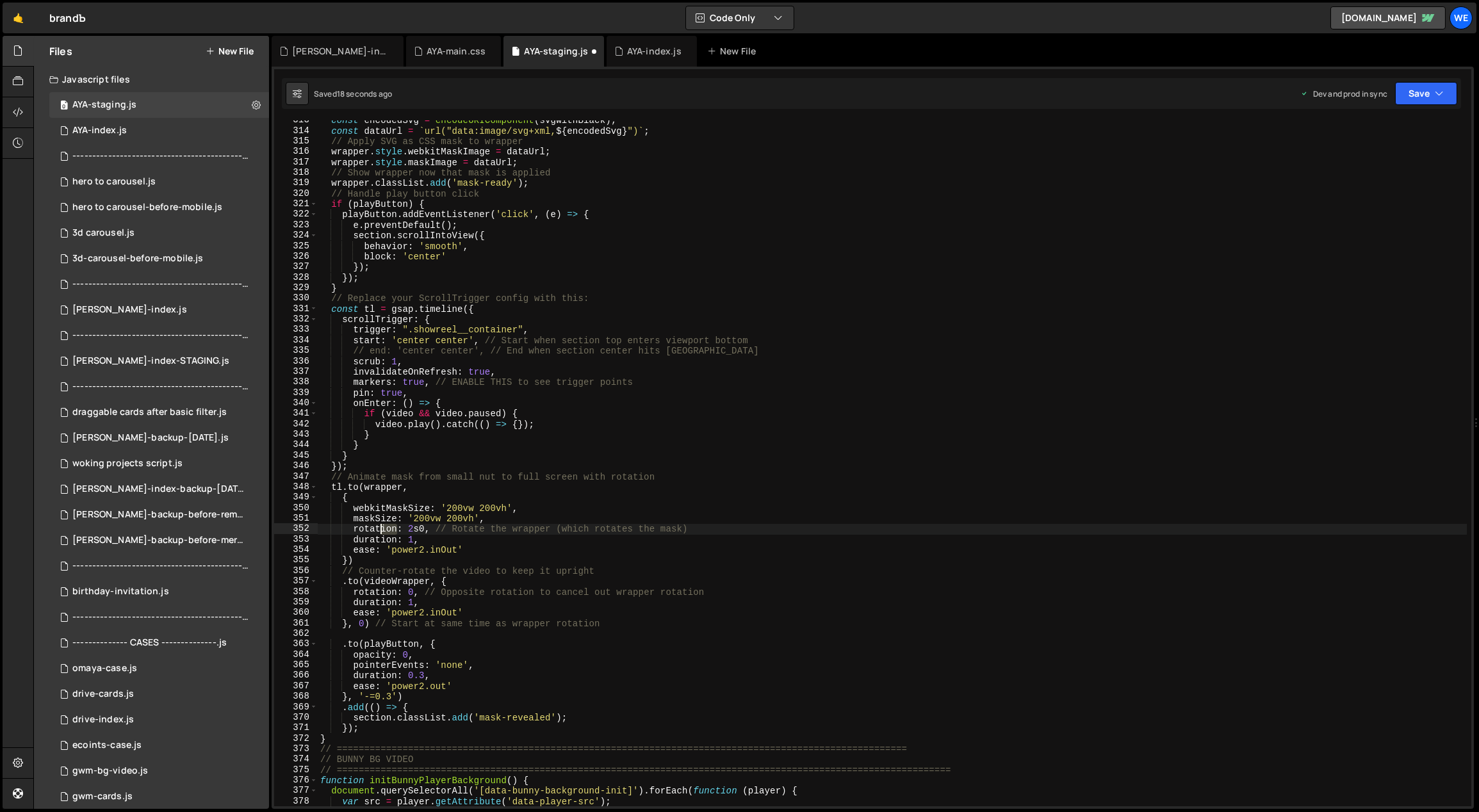
drag, startPoint x: 396, startPoint y: 528, endPoint x: 381, endPoint y: 527, distance: 15.0
click at [381, 527] on div "const encodedSvg = encodeURIComponent ( svgWithBlack ) ; const dataUrl = ` url(…" at bounding box center [893, 469] width 1150 height 707
drag, startPoint x: 390, startPoint y: 528, endPoint x: 353, endPoint y: 527, distance: 37.0
click at [353, 527] on div "const encodedSvg = encodeURIComponent ( svgWithBlack ) ; const dataUrl = ` url(…" at bounding box center [893, 469] width 1150 height 707
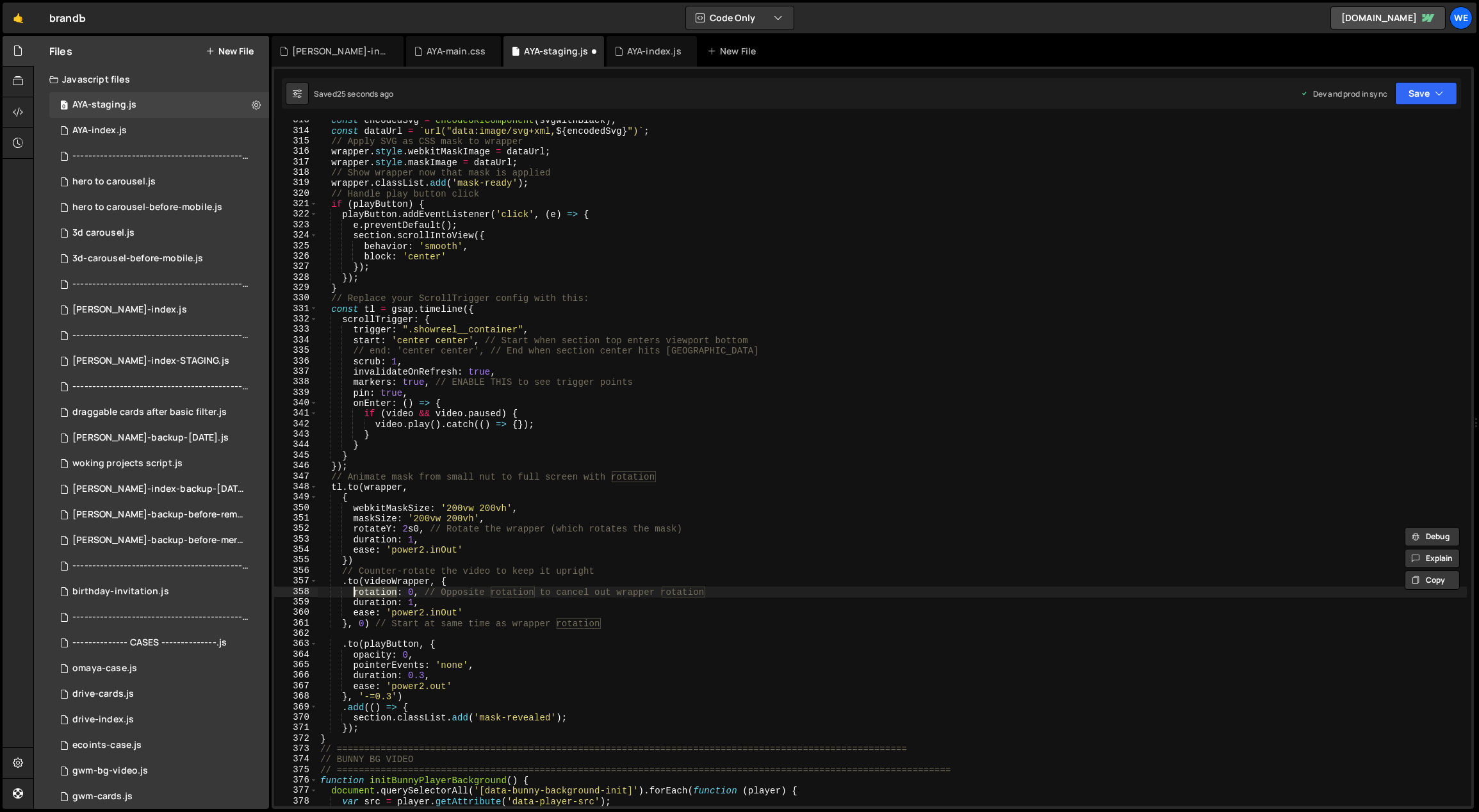
drag, startPoint x: 397, startPoint y: 592, endPoint x: 355, endPoint y: 588, distance: 42.2
click at [355, 588] on div "const encodedSvg = encodeURIComponent ( svgWithBlack ) ; const dataUrl = ` url(…" at bounding box center [893, 469] width 1150 height 707
paste textarea "eY"
click at [387, 528] on div "const encodedSvg = encodeURIComponent ( svgWithBlack ) ; const dataUrl = ` url(…" at bounding box center [893, 469] width 1150 height 707
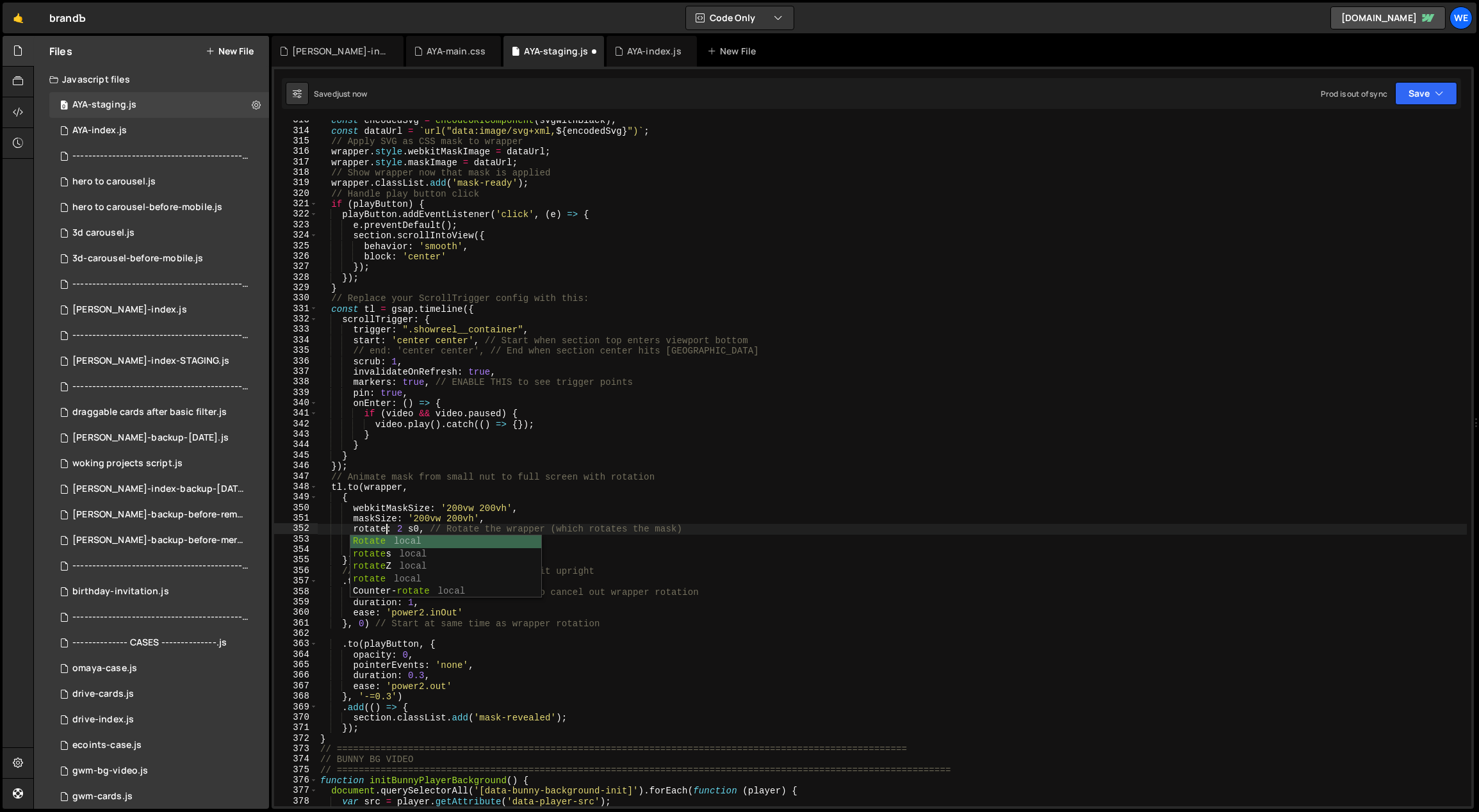
scroll to position [0, 4]
click at [395, 590] on div "const encodedSvg = encodeURIComponent ( svgWithBlack ) ; const dataUrl = ` url(…" at bounding box center [893, 469] width 1150 height 707
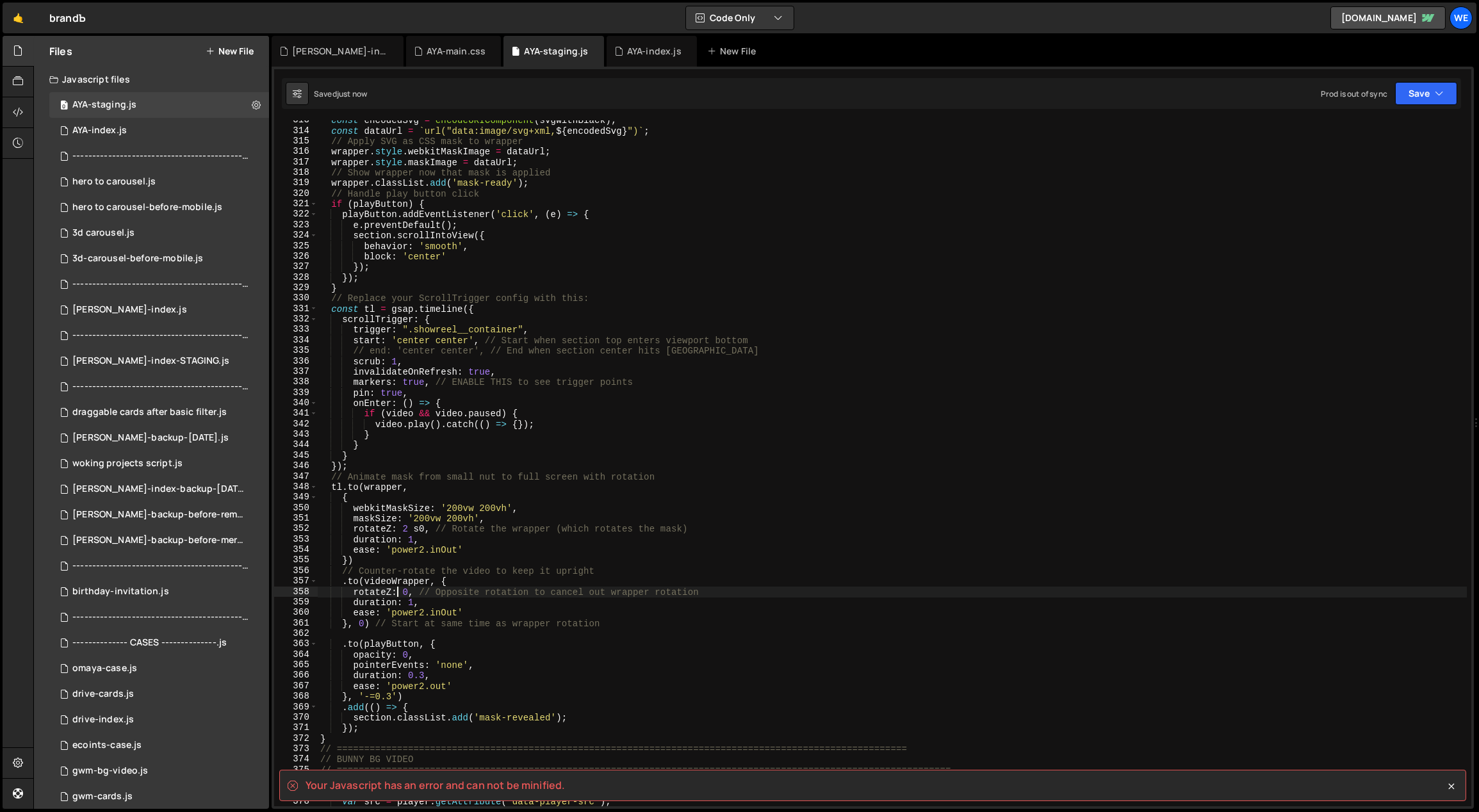
click at [419, 528] on div "const encodedSvg = encodeURIComponent ( svgWithBlack ) ; const dataUrl = ` url(…" at bounding box center [893, 469] width 1150 height 707
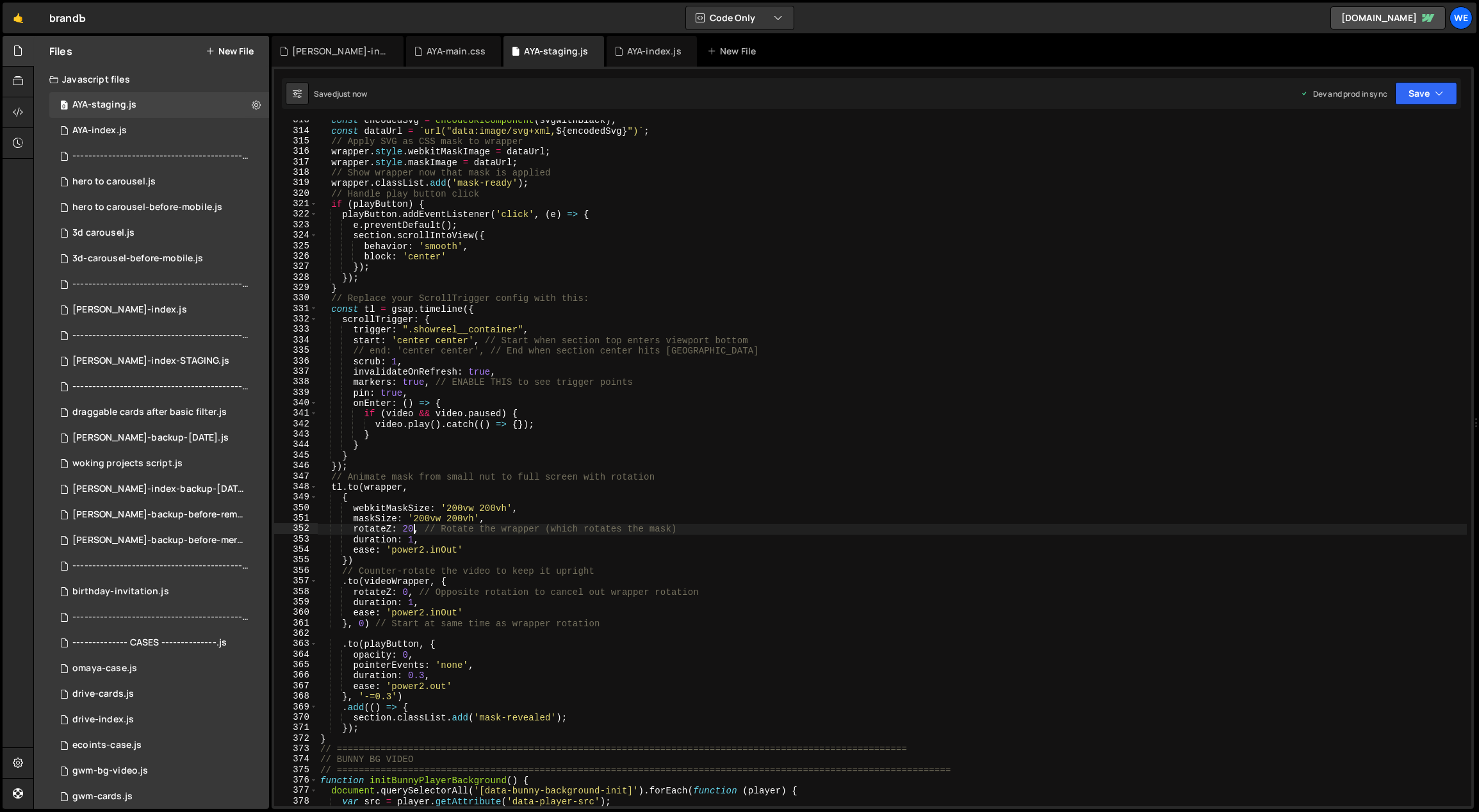
click at [406, 592] on div "const encodedSvg = encodeURIComponent ( svgWithBlack ) ; const dataUrl = ` url(…" at bounding box center [893, 469] width 1150 height 707
drag, startPoint x: 429, startPoint y: 579, endPoint x: 366, endPoint y: 577, distance: 63.0
click at [366, 577] on div "const encodedSvg = encodeURIComponent ( svgWithBlack ) ; const dataUrl = ` url(…" at bounding box center [893, 469] width 1150 height 707
type textarea ".to(videoWrapper, {"
type input "videoWrapper"
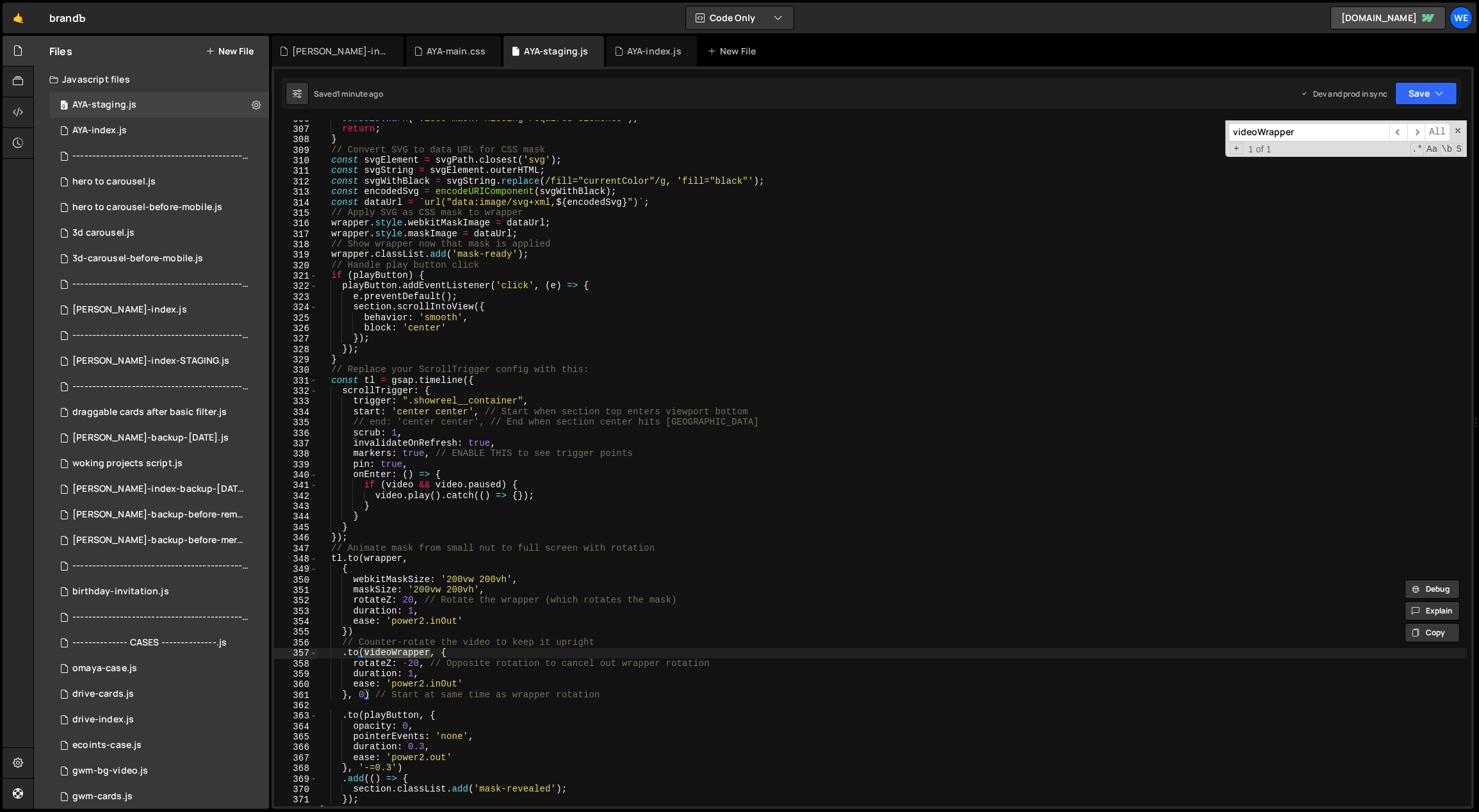
scroll to position [2991, 0]
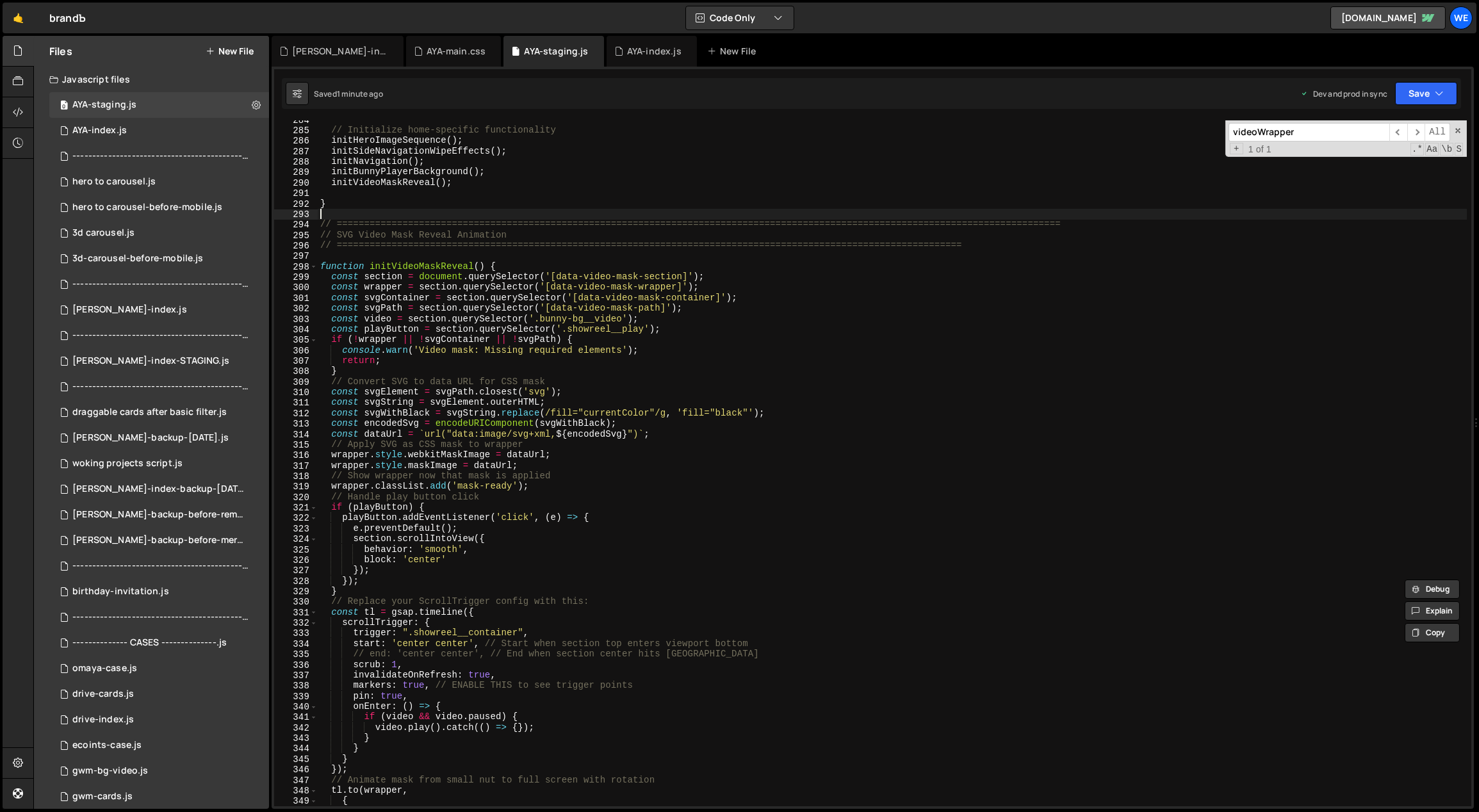
click at [335, 217] on div "// Initialize home-specific functionality initHeroImageSequence ( ) ; initSideN…" at bounding box center [893, 468] width 1150 height 707
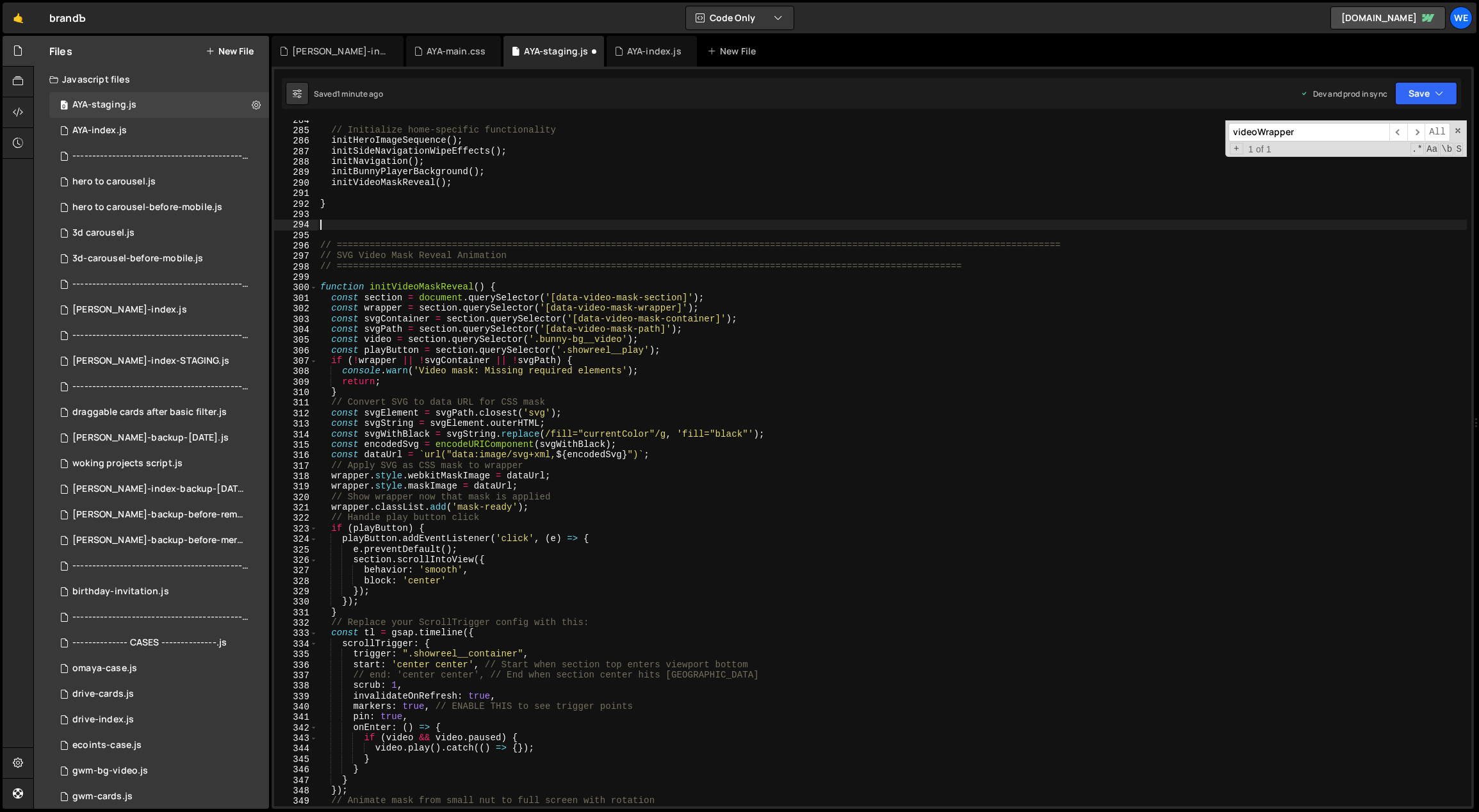
paste textarea "}"
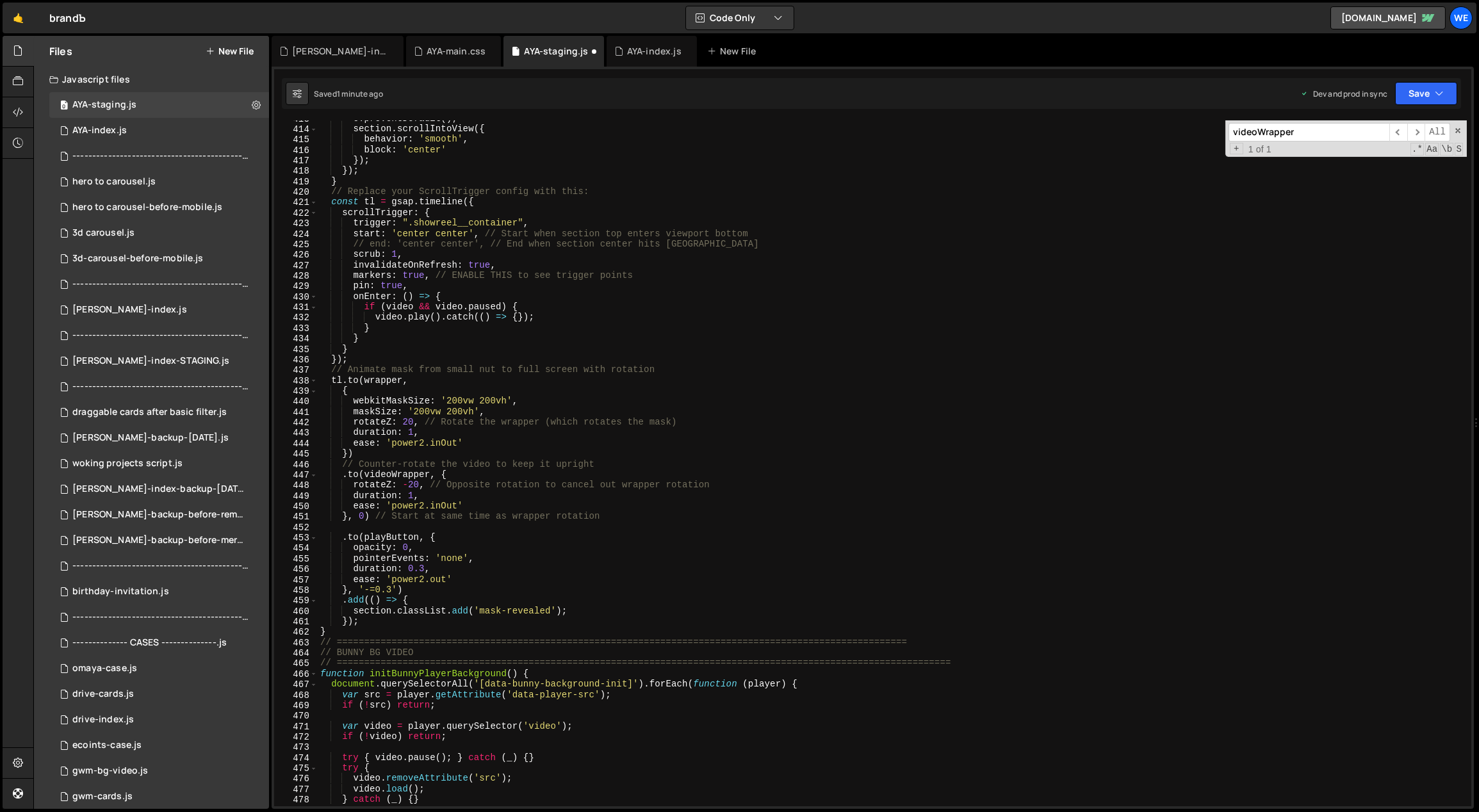
scroll to position [4344, 0]
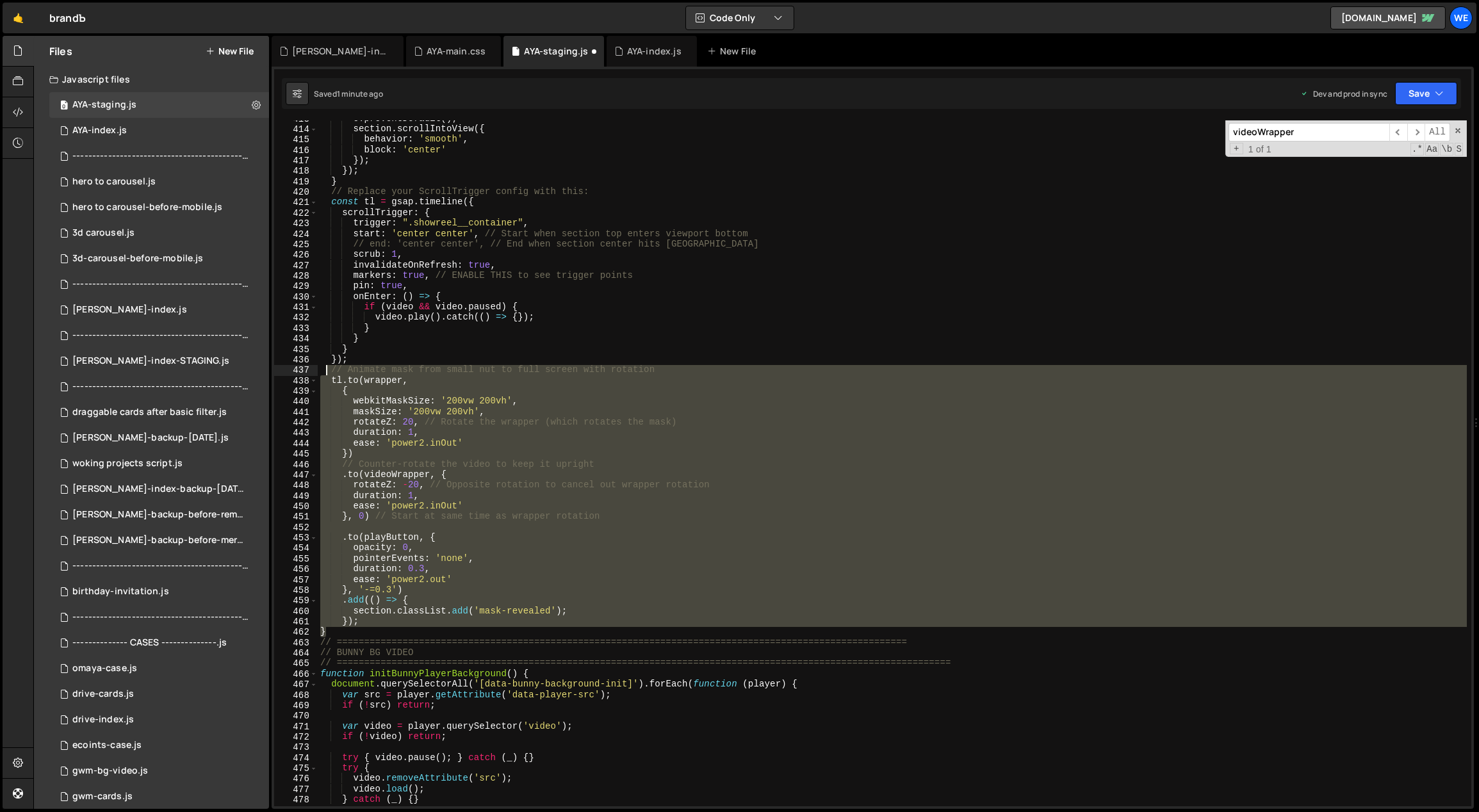
drag, startPoint x: 334, startPoint y: 560, endPoint x: 326, endPoint y: 372, distance: 188.2
click at [326, 372] on div "e . preventDefault ( ) ; section . scrollIntoView ({ behavior : 'smooth' , bloc…" at bounding box center [893, 466] width 1150 height 707
type textarea "// Animate mask from small nut to full screen with rotation tl.to(wrapper,"
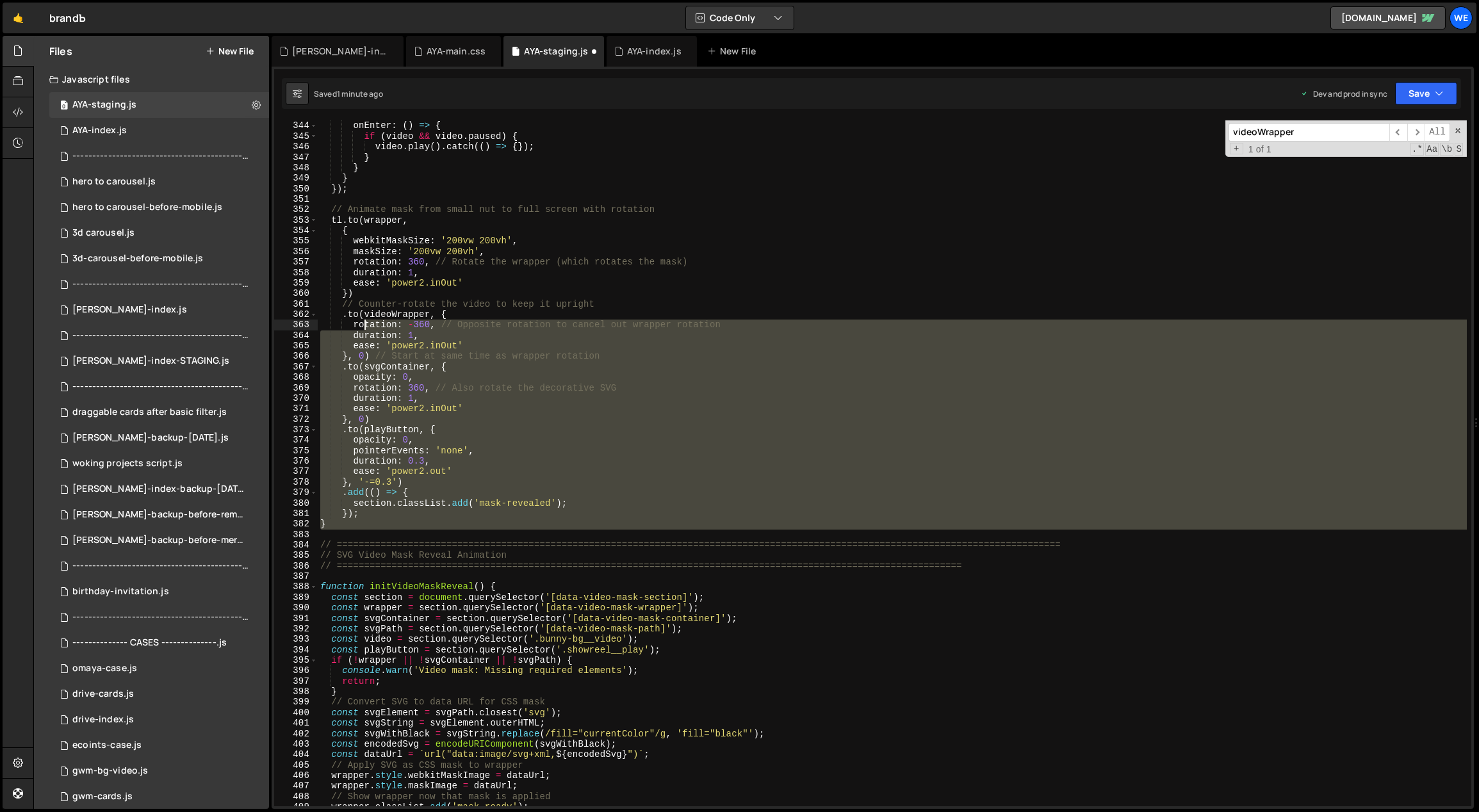
scroll to position [3614, 0]
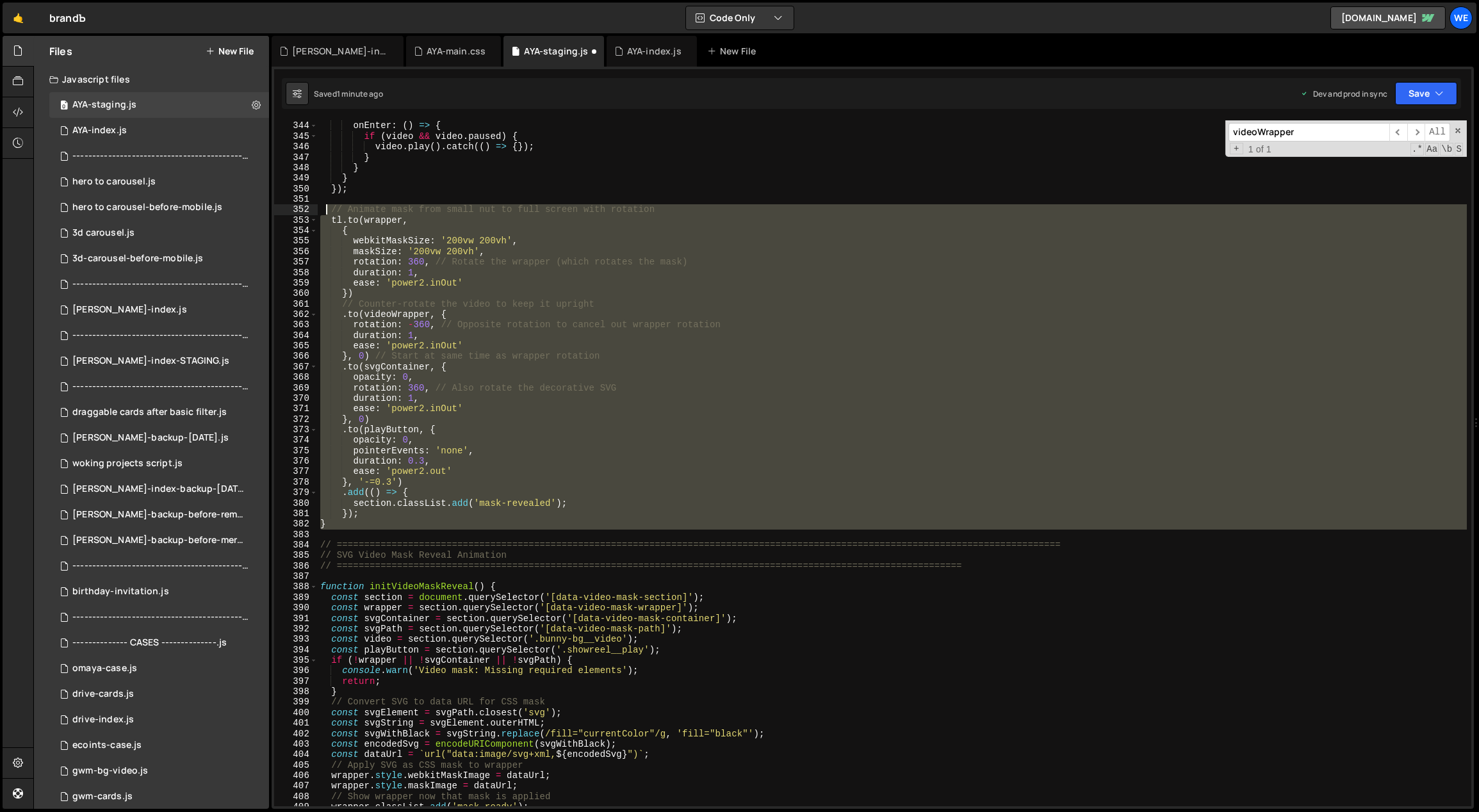
drag, startPoint x: 336, startPoint y: 477, endPoint x: 327, endPoint y: 208, distance: 269.2
click at [327, 208] on div "pin : true , onEnter : ( ) => { if ( video && video . paused ) { video . play (…" at bounding box center [893, 464] width 1150 height 707
paste textarea "}"
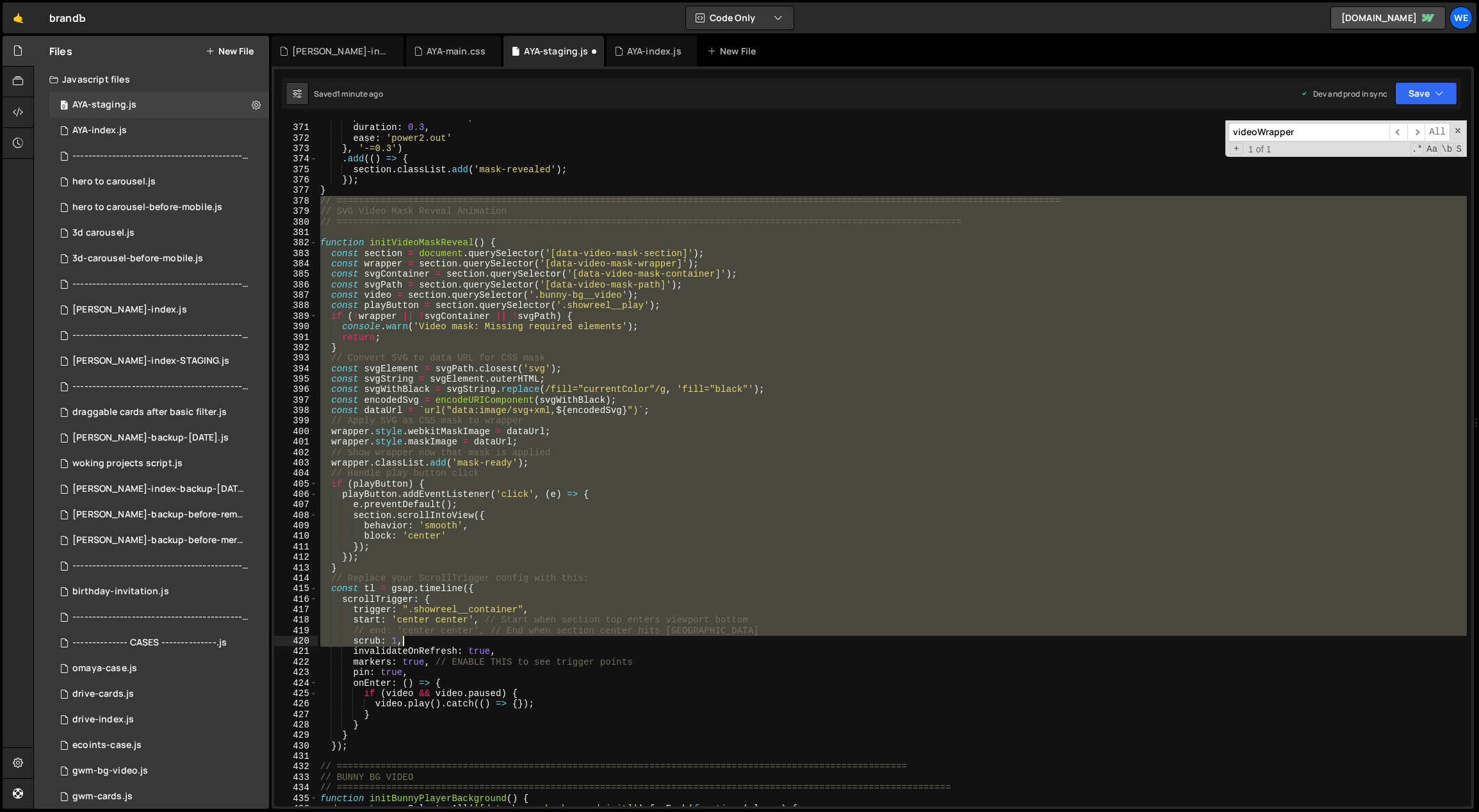
scroll to position [3895, 0]
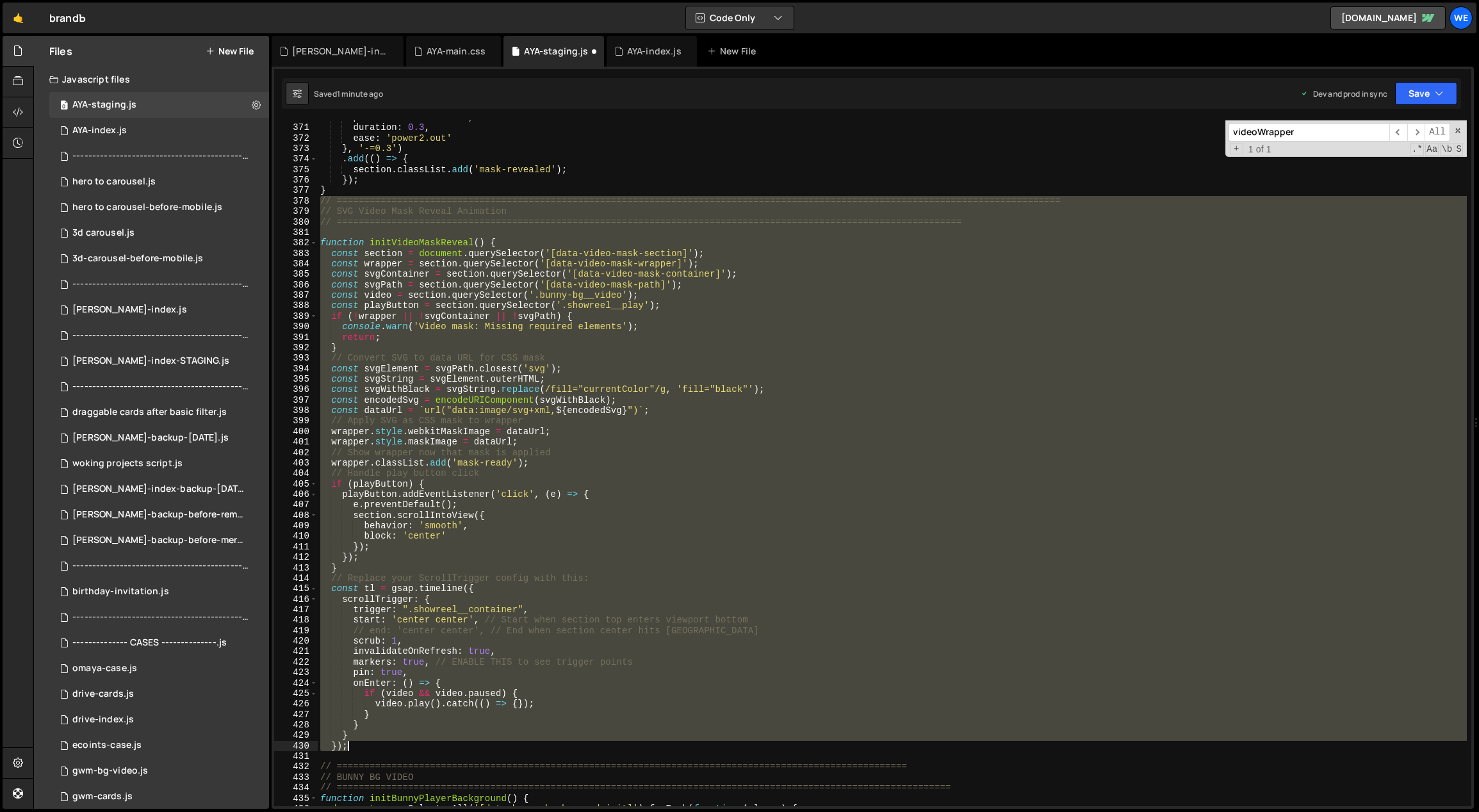
drag, startPoint x: 320, startPoint y: 478, endPoint x: 434, endPoint y: 746, distance: 291.2
click at [434, 746] on div "pointerEvents : 'none' , duration : 0.3 , ease : 'power2.out' } , '-=0.3' ) . a…" at bounding box center [893, 466] width 1150 height 707
type textarea "} });"
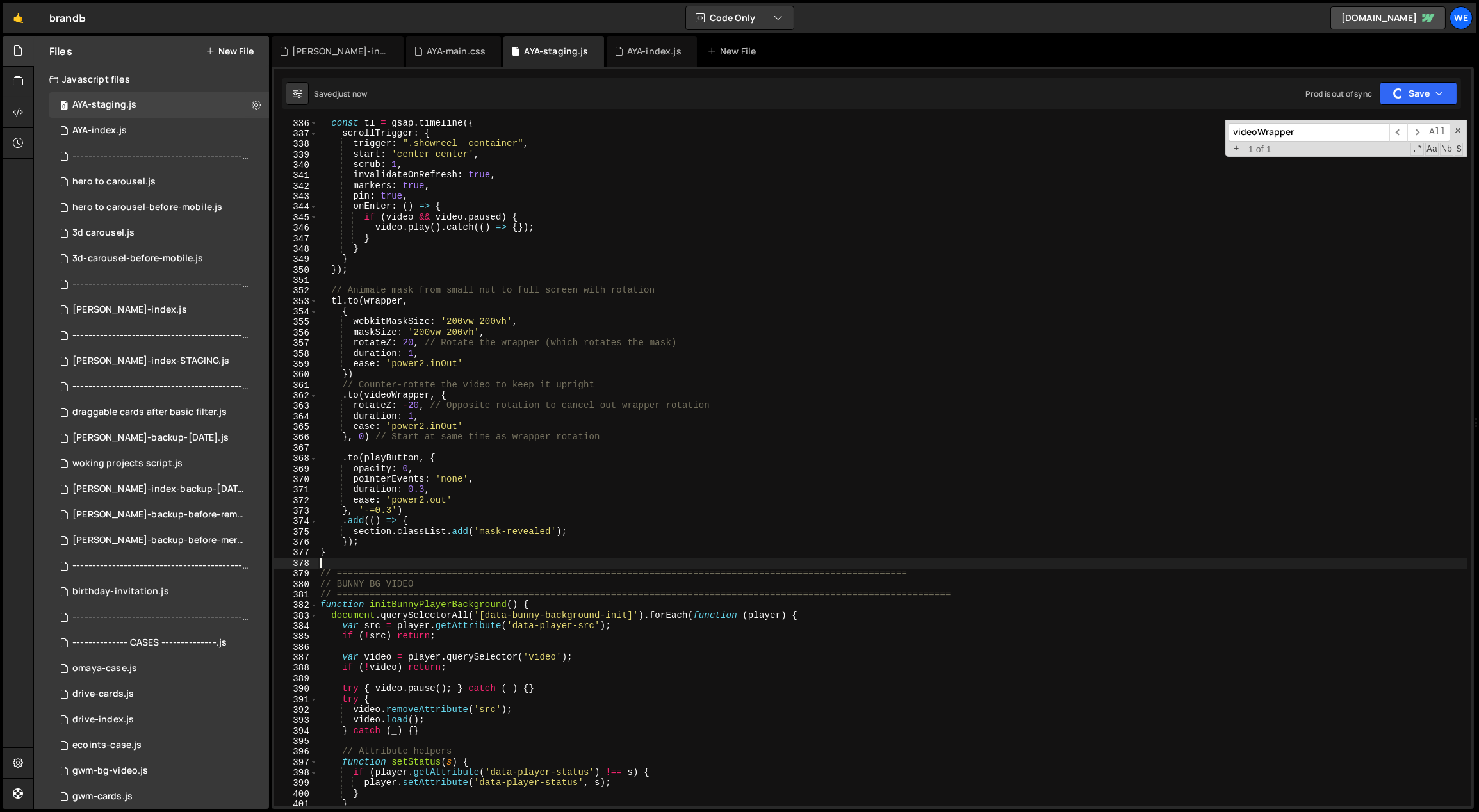
scroll to position [3476, 0]
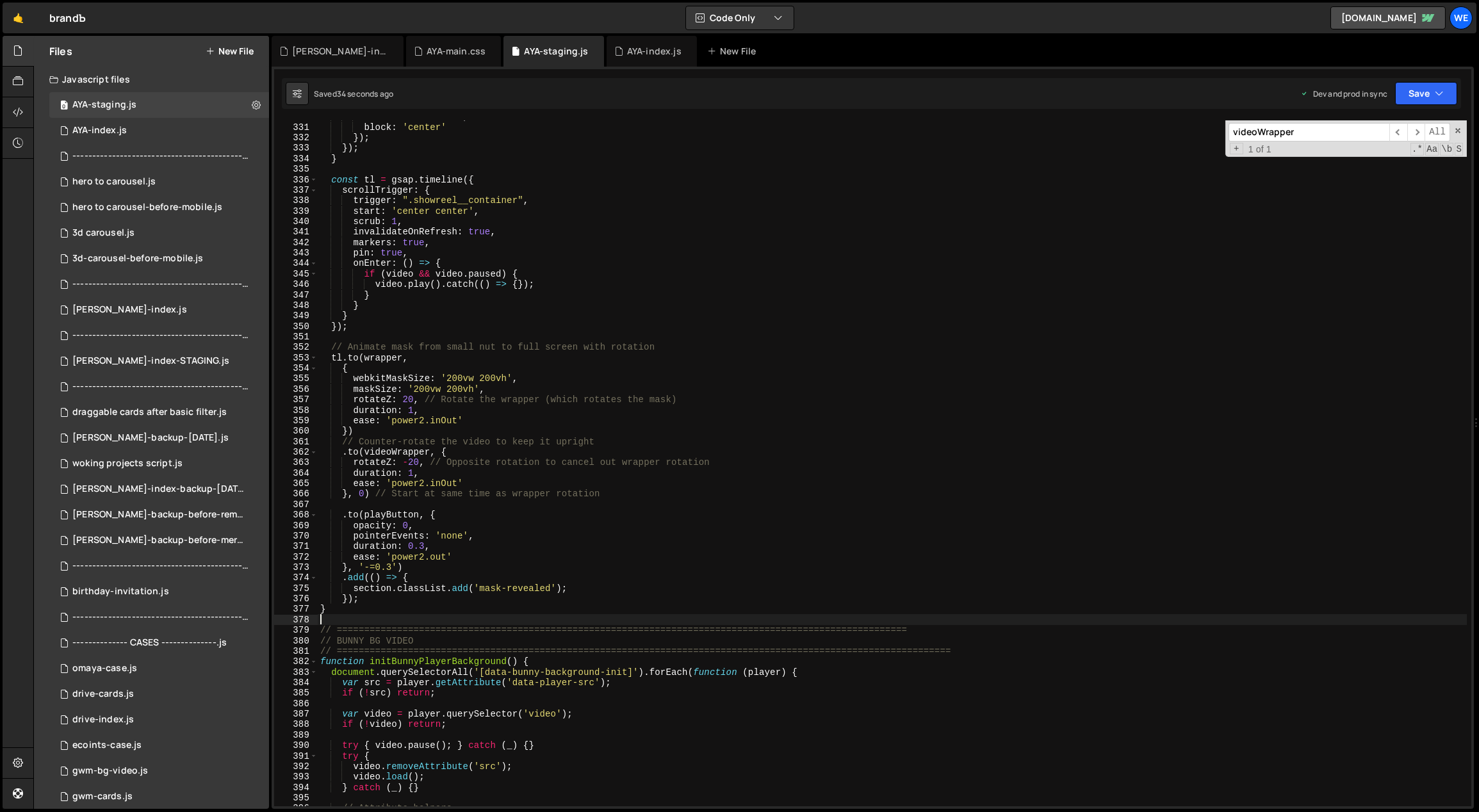
click at [409, 462] on div "behavior : 'smooth' , block : 'center' }) ; }) ; } const tl = gsap . timeline (…" at bounding box center [893, 465] width 1150 height 707
click at [411, 461] on div "behavior : 'smooth' , block : 'center' }) ; }) ; } const tl = gsap . timeline (…" at bounding box center [893, 465] width 1150 height 707
click at [484, 457] on div "behavior : 'smooth' , block : 'center' }) ; }) ; } const tl = gsap . timeline (…" at bounding box center [893, 465] width 1150 height 707
click at [409, 460] on div "behavior : 'smooth' , block : 'center' }) ; }) ; } const tl = gsap . timeline (…" at bounding box center [893, 465] width 1150 height 707
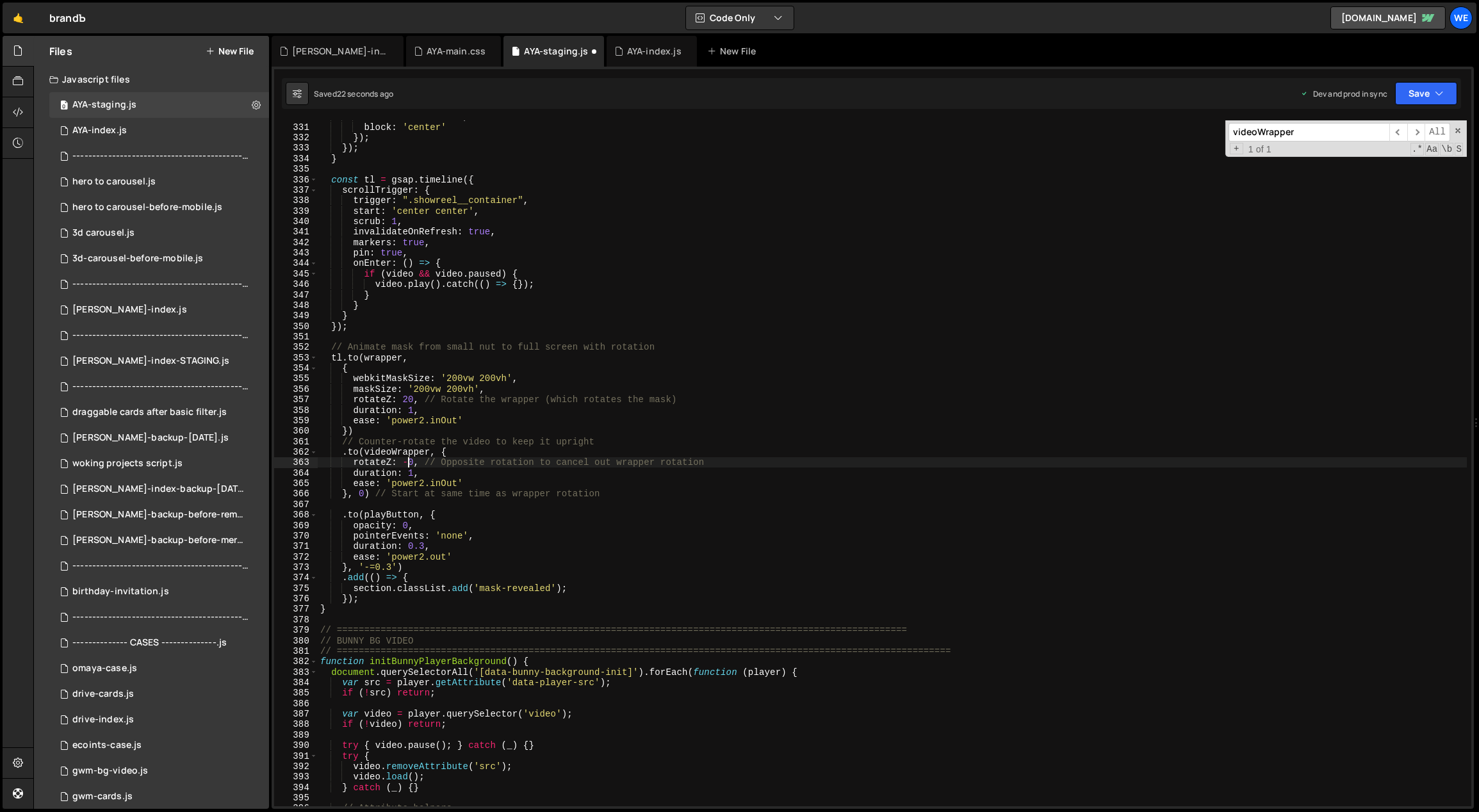
scroll to position [0, 7]
click at [448, 376] on div "behavior : 'smooth' , block : 'center' }) ; }) ; } const tl = gsap . timeline (…" at bounding box center [893, 465] width 1150 height 707
click at [427, 393] on div "behavior : 'smooth' , block : 'center' }) ; }) ; } const tl = gsap . timeline (…" at bounding box center [893, 465] width 1150 height 707
click at [416, 388] on div "behavior : 'smooth' , block : 'center' }) ; }) ; } const tl = gsap . timeline (…" at bounding box center [893, 465] width 1150 height 707
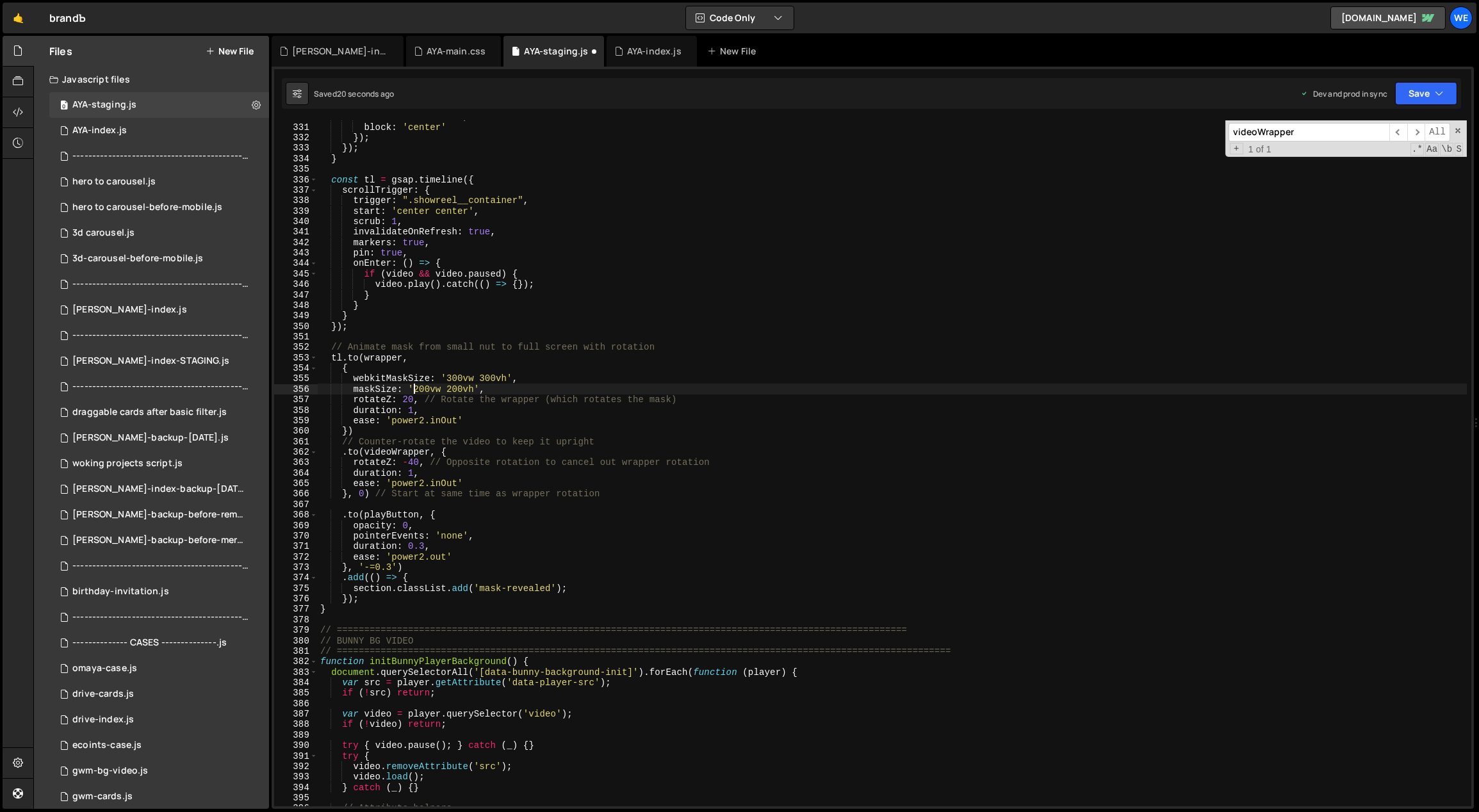
click at [411, 388] on div "behavior : 'smooth' , block : 'center' }) ; }) ; } const tl = gsap . timeline (…" at bounding box center [893, 465] width 1150 height 707
click at [414, 387] on div "behavior : 'smooth' , block : 'center' }) ; }) ; } const tl = gsap . timeline (…" at bounding box center [893, 465] width 1150 height 707
click at [448, 386] on div "behavior : 'smooth' , block : 'center' }) ; }) ; } const tl = gsap . timeline (…" at bounding box center [893, 465] width 1150 height 707
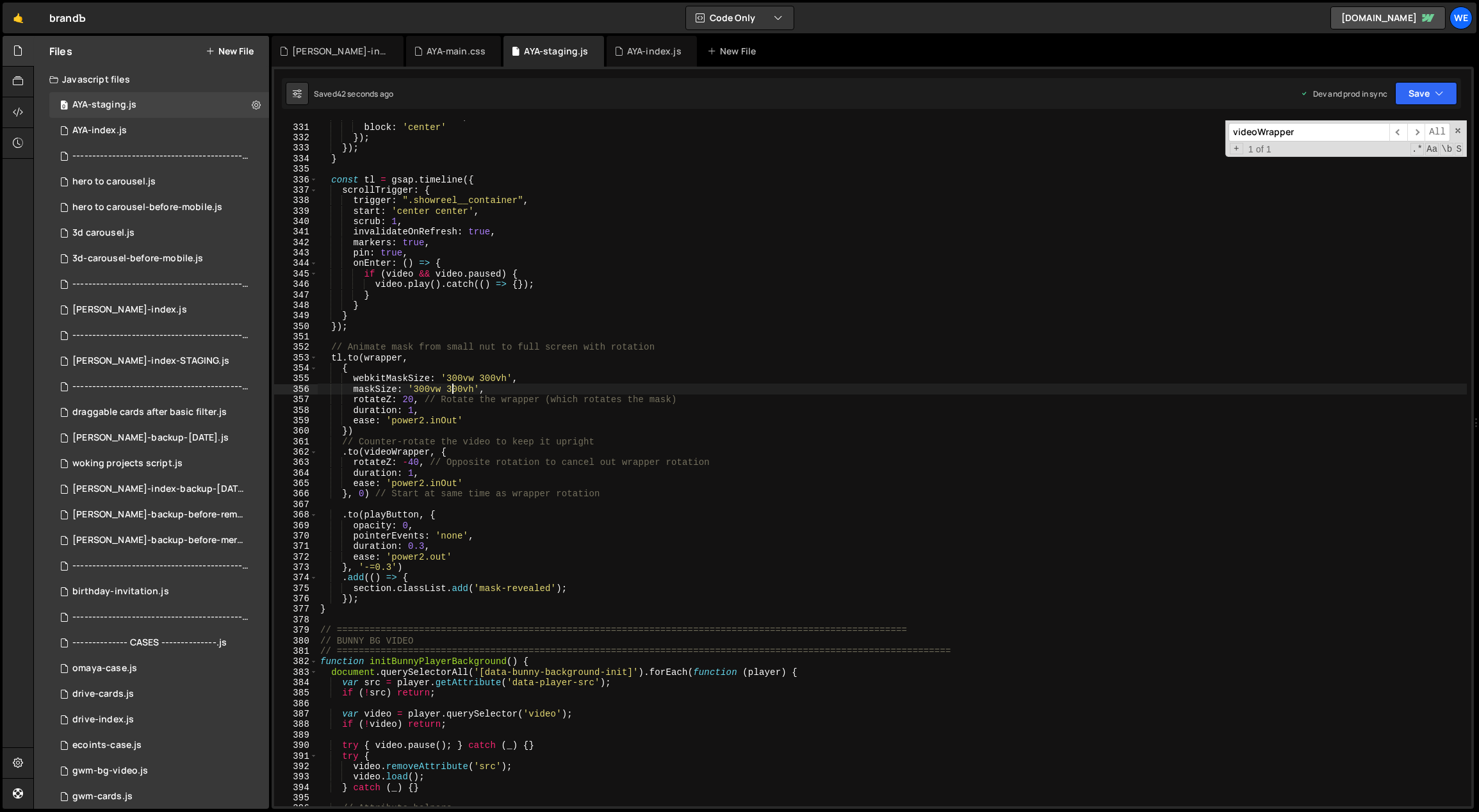
click at [409, 461] on div "behavior : 'smooth' , block : 'center' }) ; }) ; } const tl = gsap . timeline (…" at bounding box center [893, 465] width 1150 height 707
click at [672, 456] on div "behavior : 'smooth' , block : 'center' }) ; }) ; } const tl = gsap . timeline (…" at bounding box center [893, 465] width 1150 height 707
click at [481, 480] on div "behavior : 'smooth' , block : 'center' }) ; }) ; } const tl = gsap . timeline (…" at bounding box center [893, 465] width 1150 height 707
type textarea "ease: 'power2.inOut'"
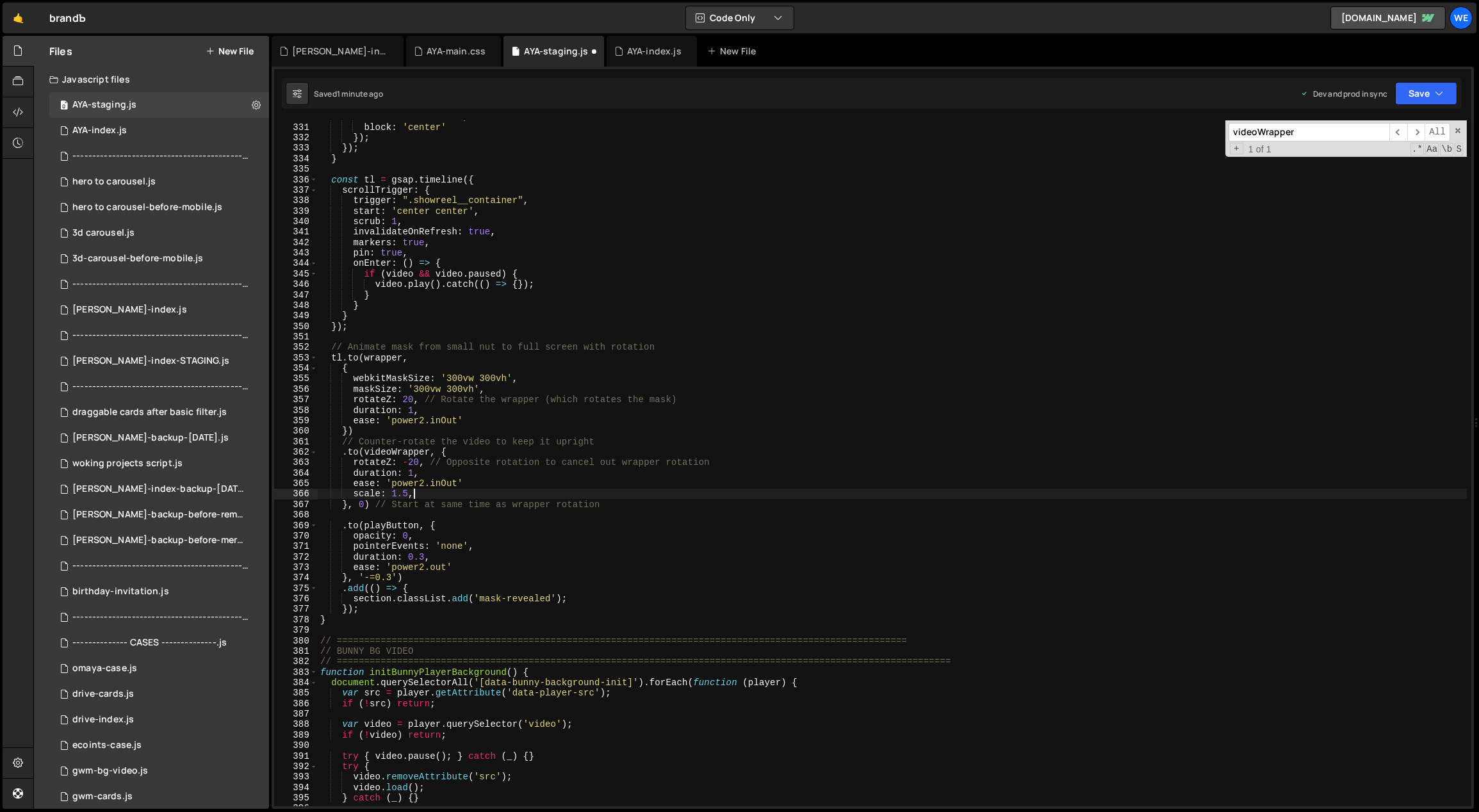
scroll to position [0, 6]
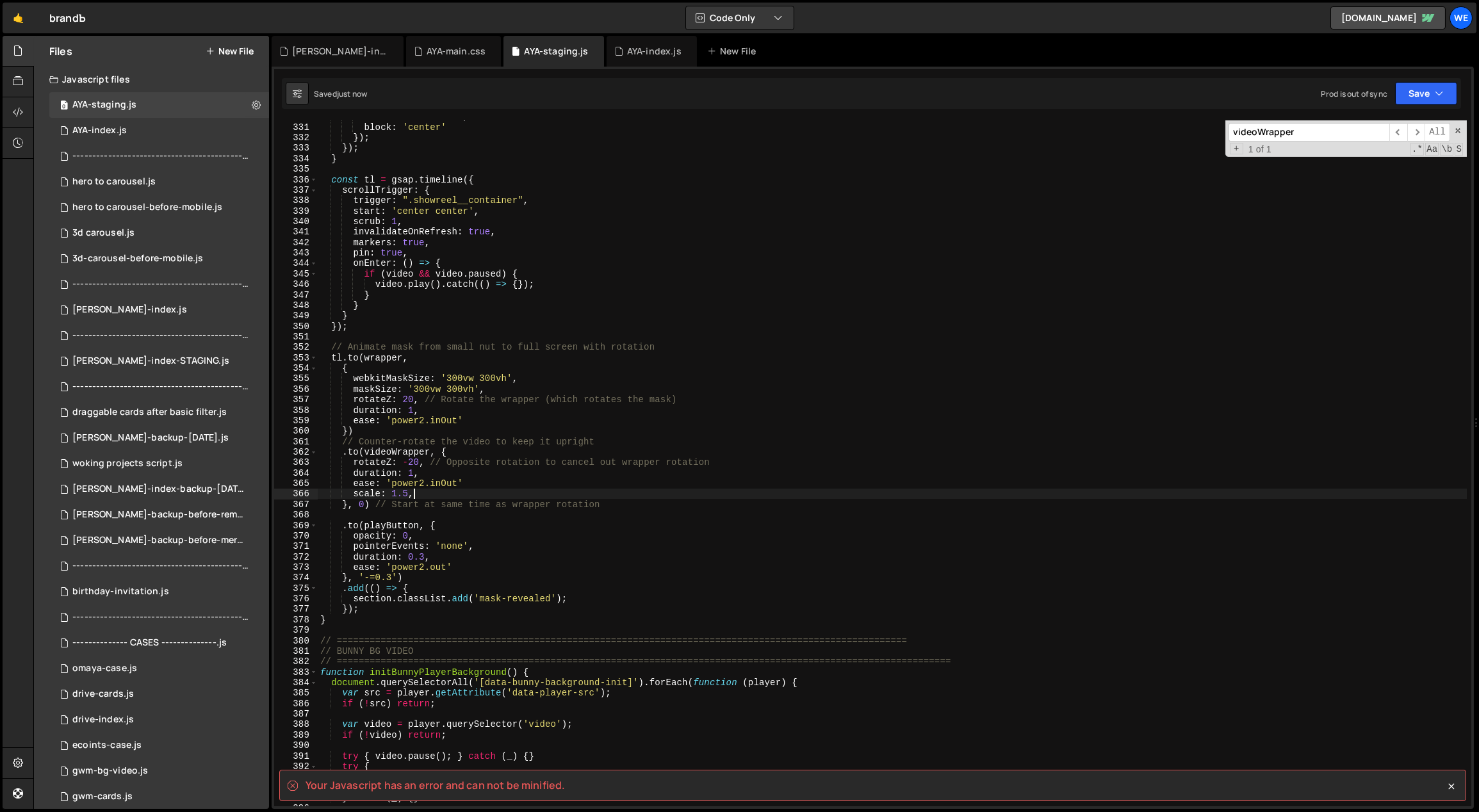
click at [494, 479] on div "behavior : 'smooth' , block : 'center' }) ; }) ; } const tl = gsap . timeline (…" at bounding box center [893, 465] width 1150 height 707
type textarea "ease: 'power2.inOut',"
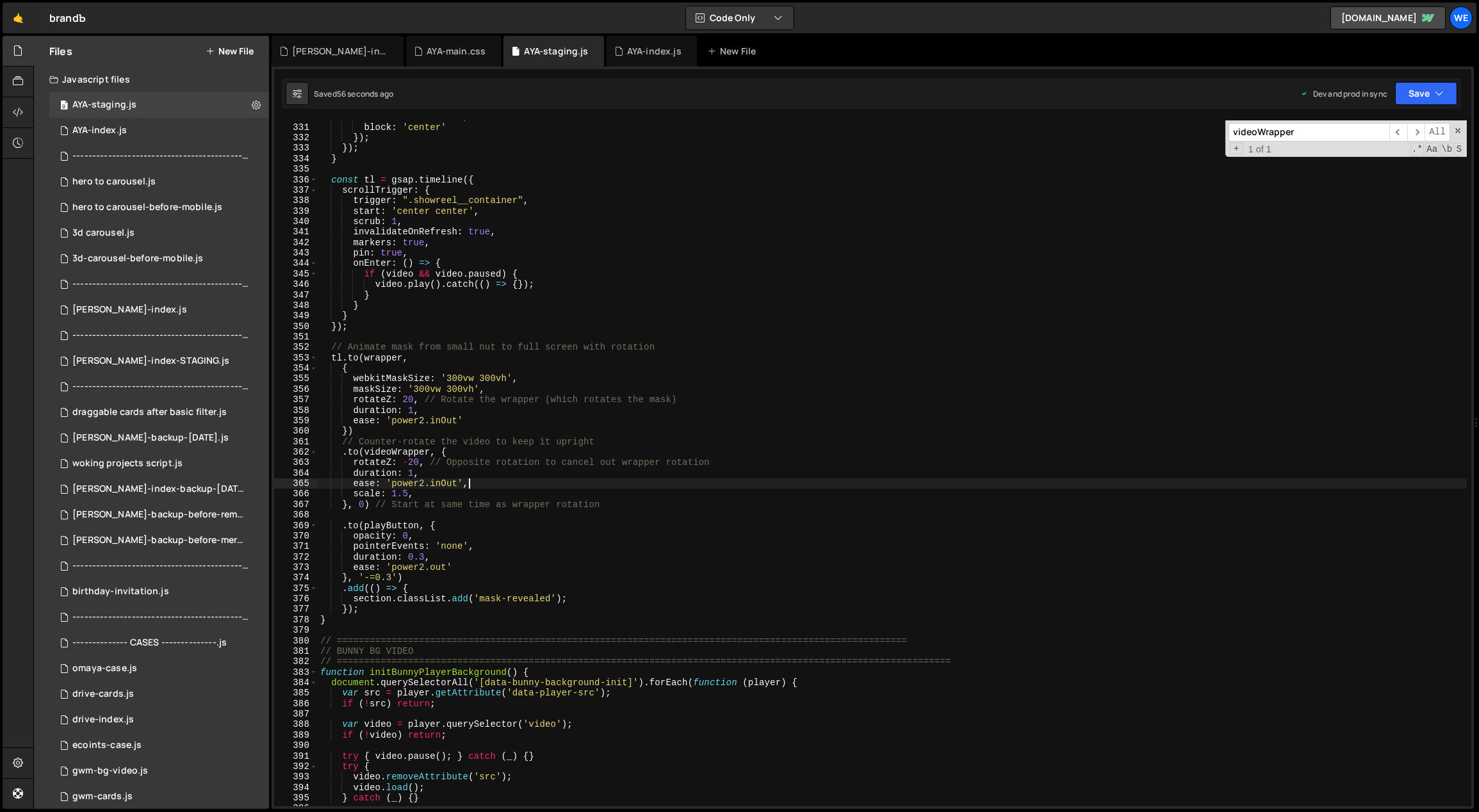
click at [365, 625] on div "behavior : 'smooth' , block : 'center' }) ; }) ; } const tl = gsap . timeline (…" at bounding box center [893, 465] width 1150 height 707
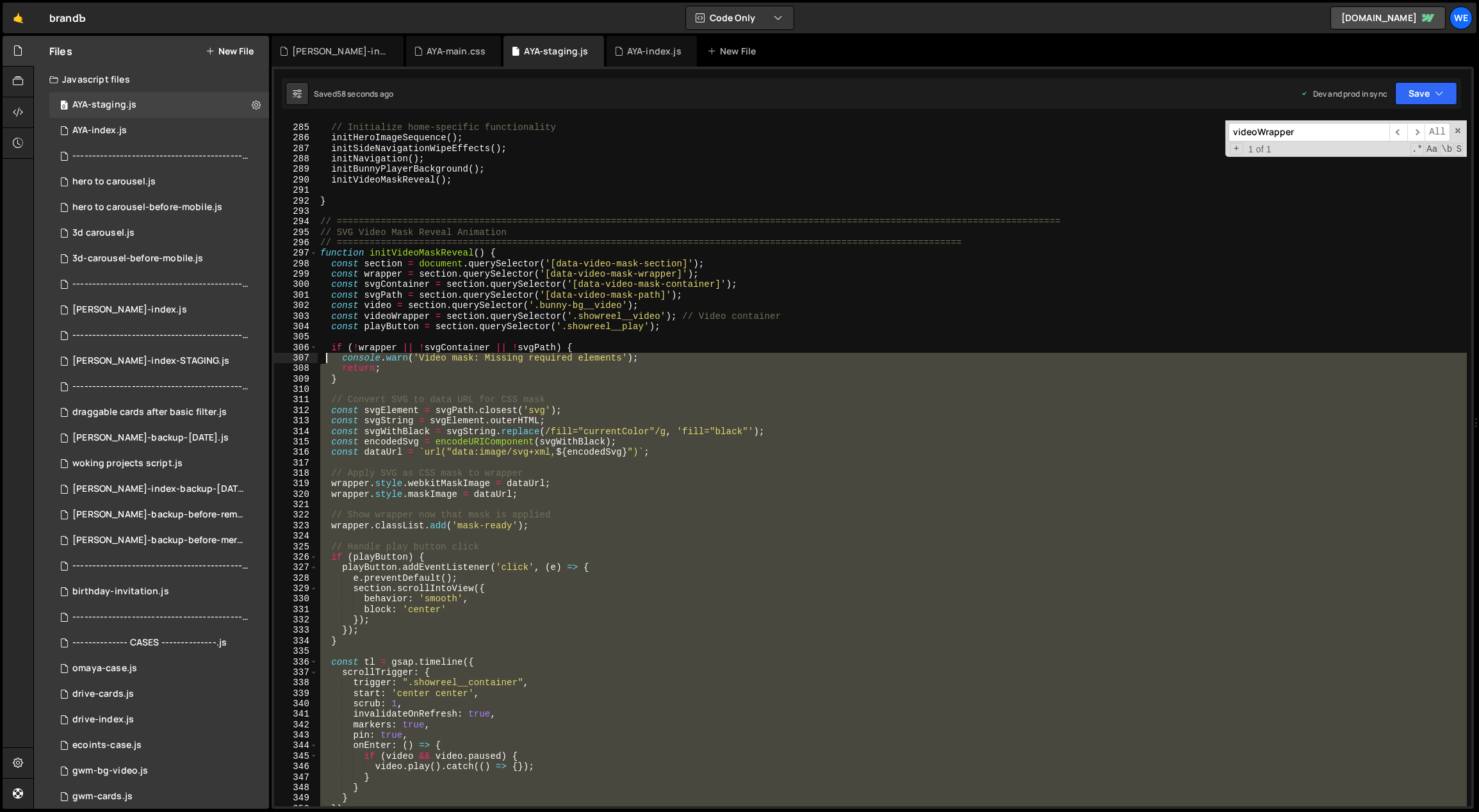
scroll to position [2992, 0]
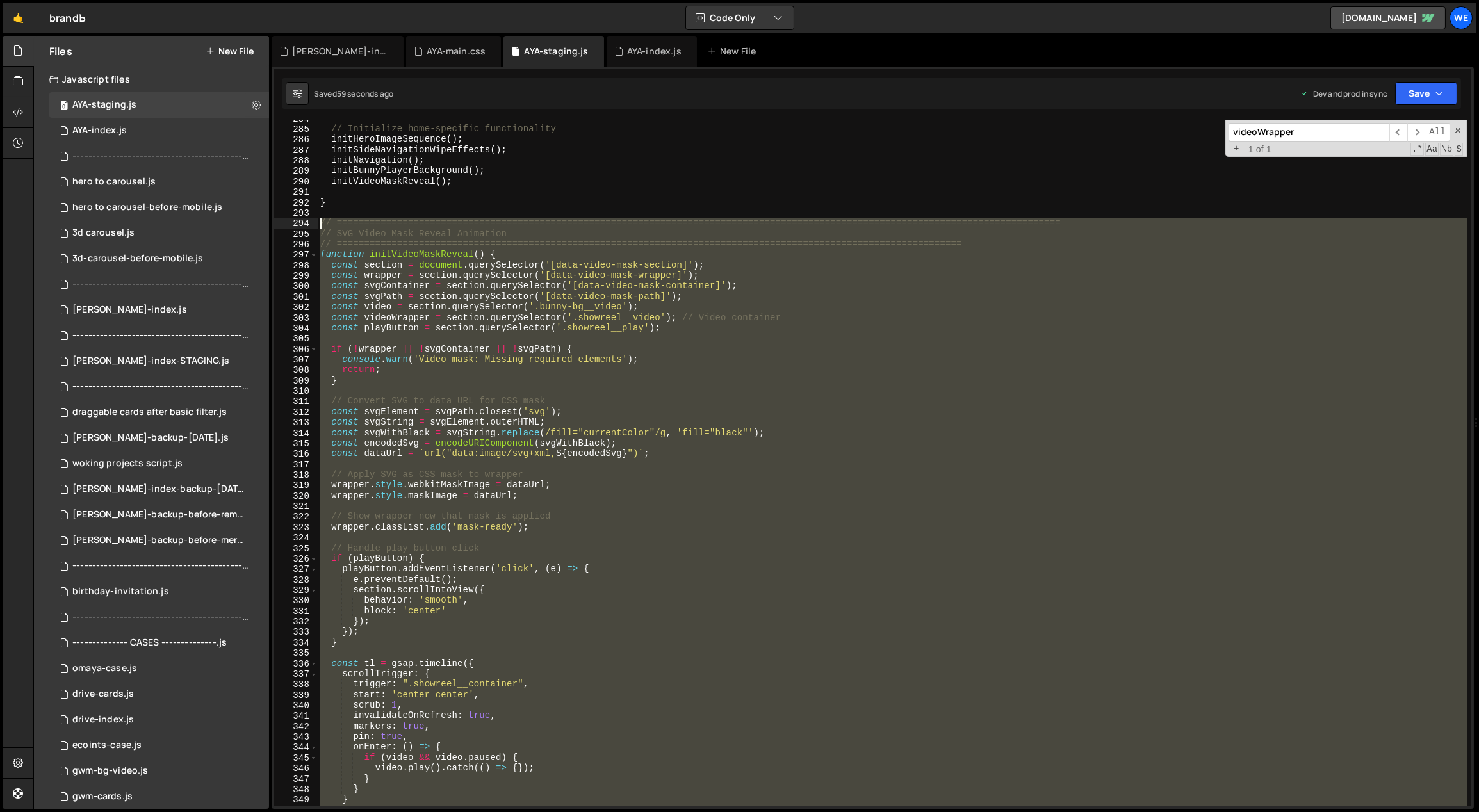
drag, startPoint x: 357, startPoint y: 624, endPoint x: 315, endPoint y: 222, distance: 404.2
click at [315, 222] on div "284 285 286 287 288 289 290 291 292 293 294 295 296 297 298 299 300 301 302 303…" at bounding box center [872, 463] width 1197 height 686
click at [403, 219] on div "// Initialize home-specific functionality initHeroImageSequence ( ) ; initSideN…" at bounding box center [893, 463] width 1149 height 686
type textarea "// ============================================================================…"
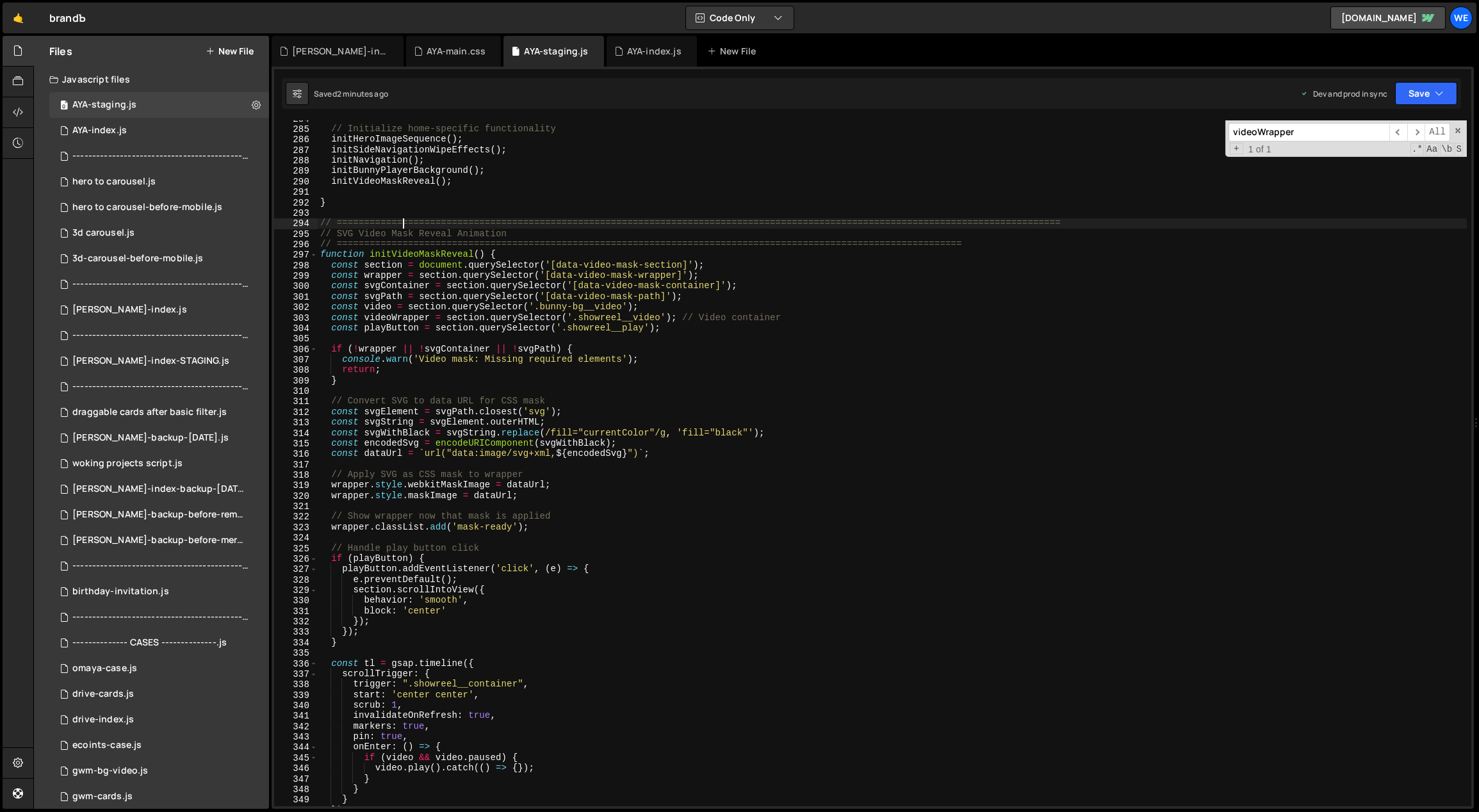
click at [403, 216] on div "// Initialize home-specific functionality initHeroImageSequence ( ) ; initSideN…" at bounding box center [893, 466] width 1150 height 707
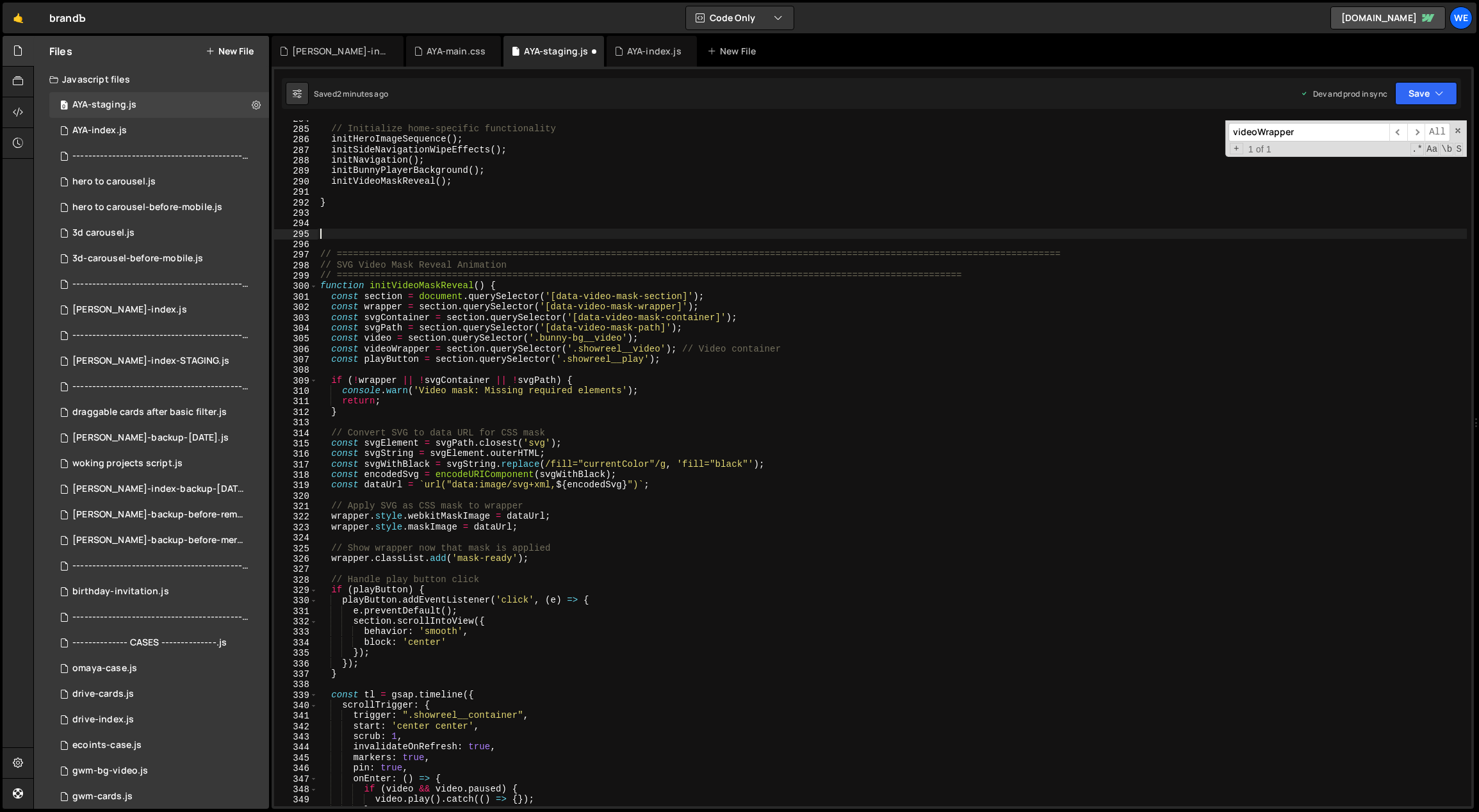
paste textarea "}"
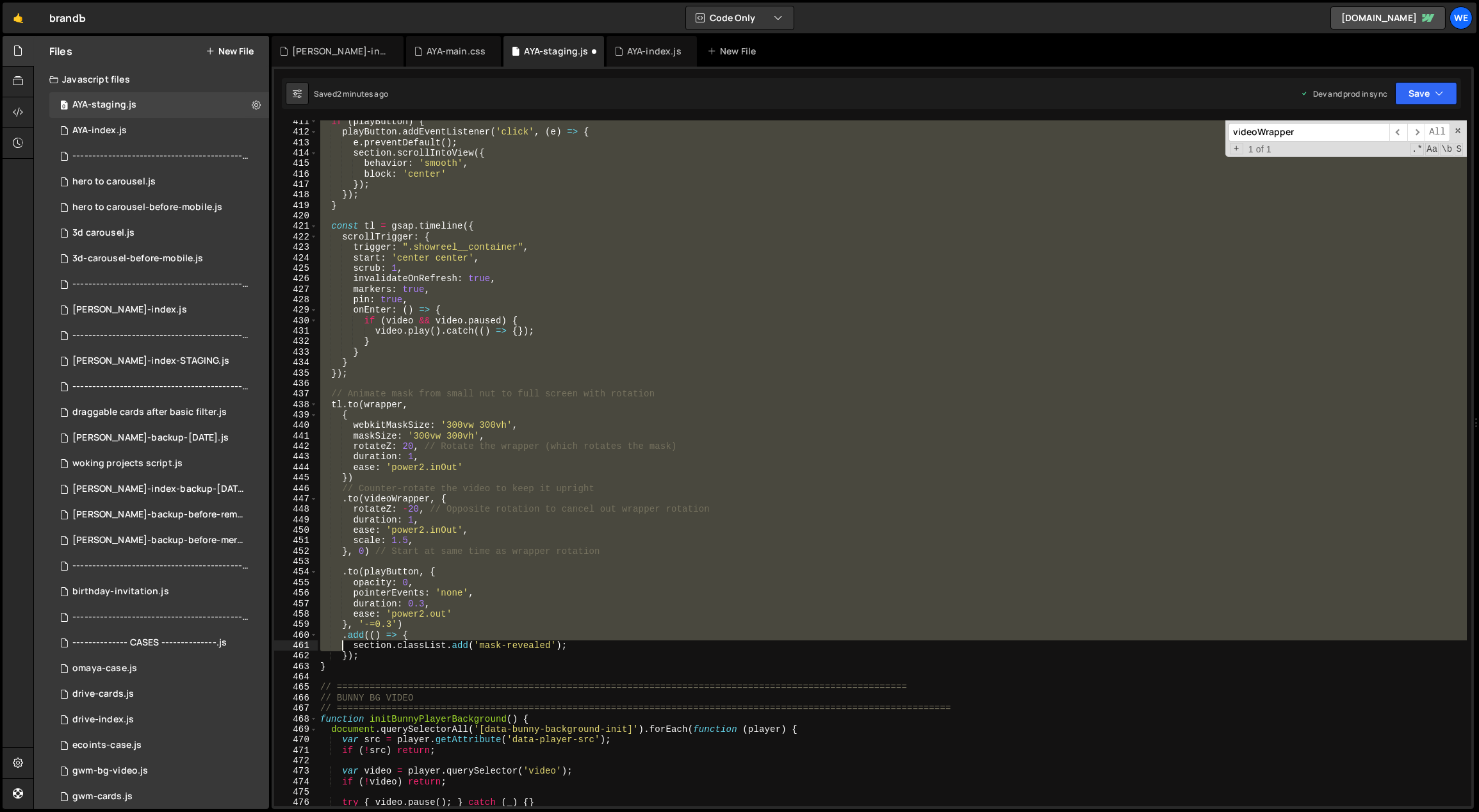
scroll to position [4320, 0]
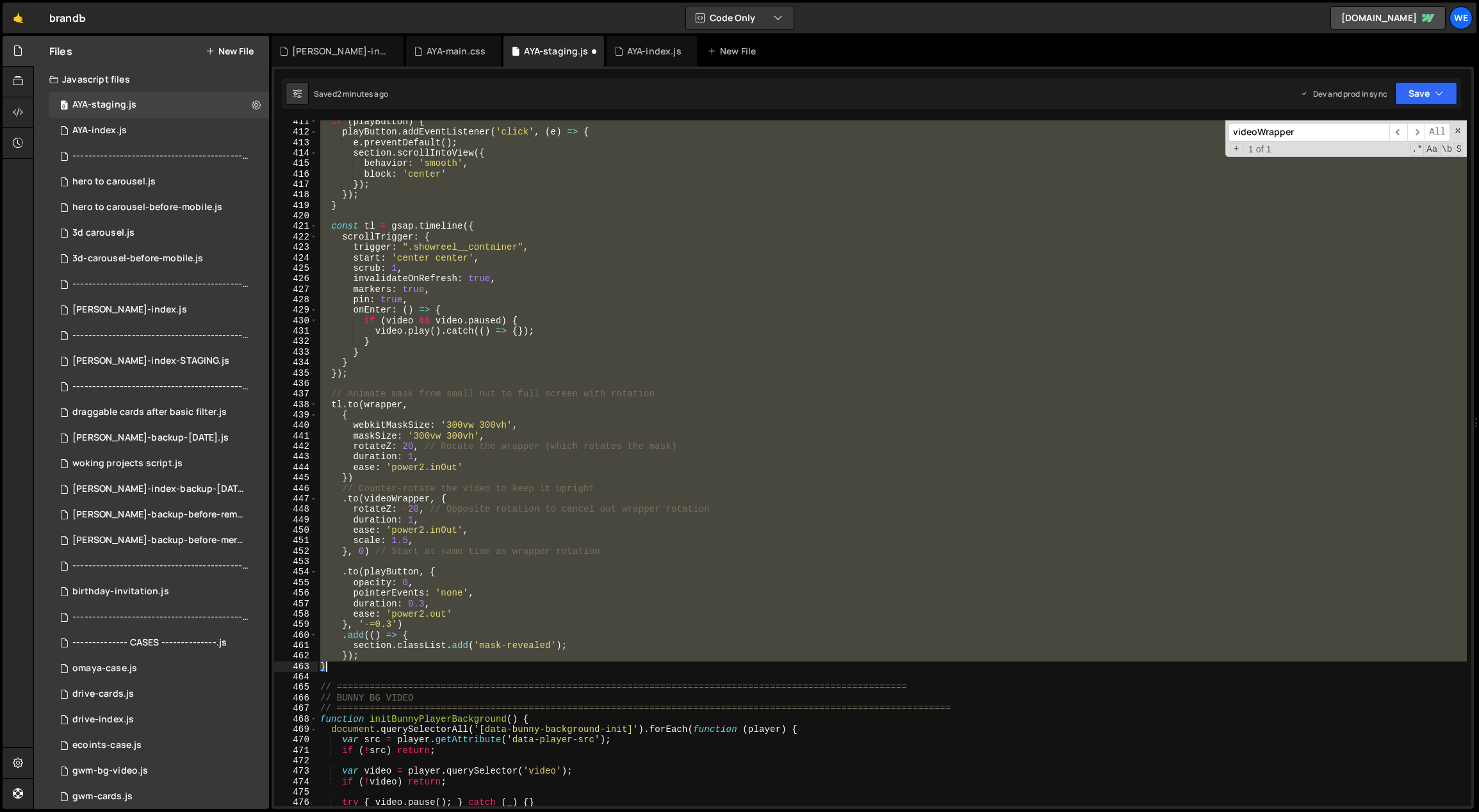
drag, startPoint x: 327, startPoint y: 666, endPoint x: 333, endPoint y: 667, distance: 6.1
click at [333, 667] on div "if ( playButton ) { playButton . addEventListener ( 'click' , ( e ) => { e . pr…" at bounding box center [893, 470] width 1150 height 707
type textarea "// }); // }"
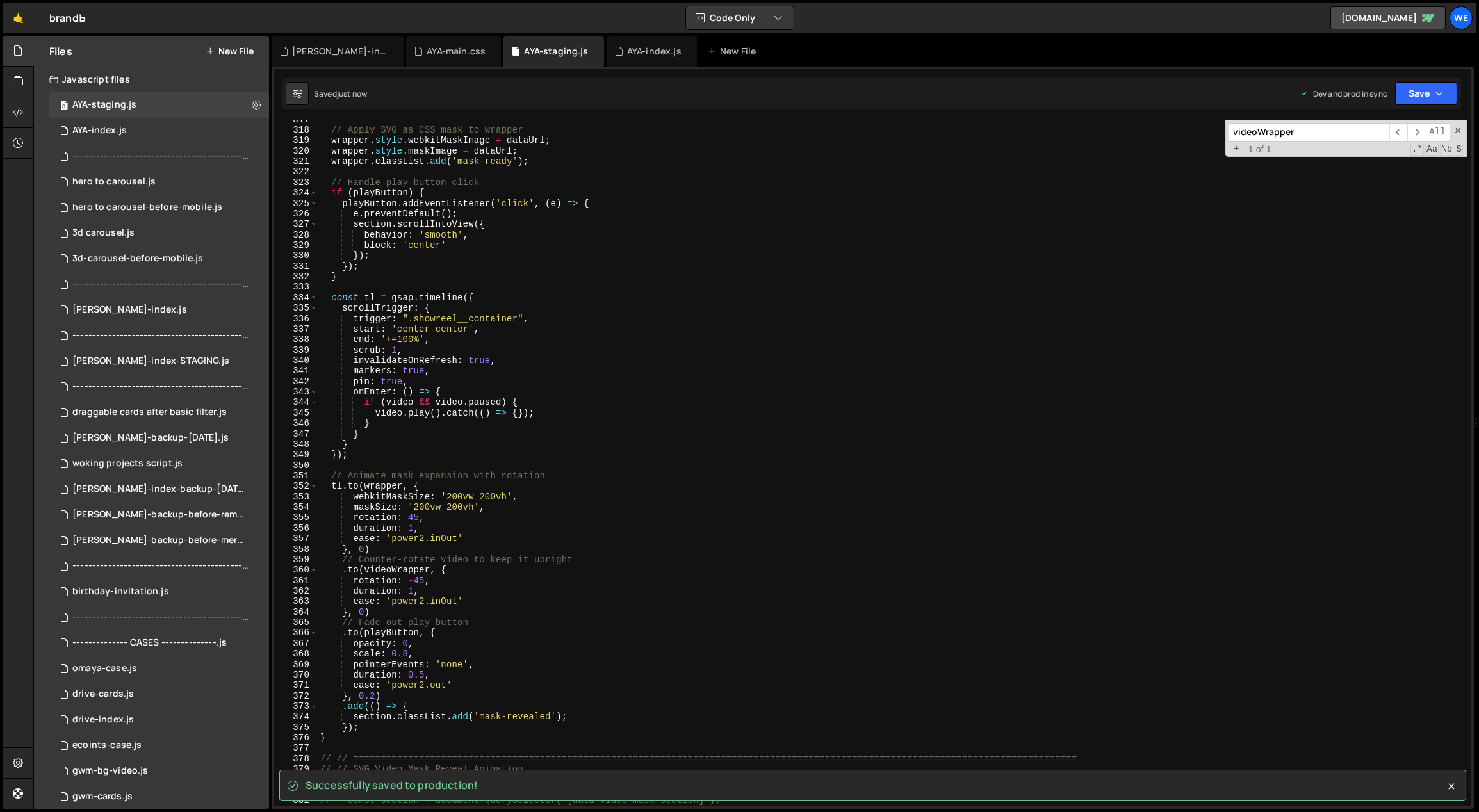
scroll to position [3097, 0]
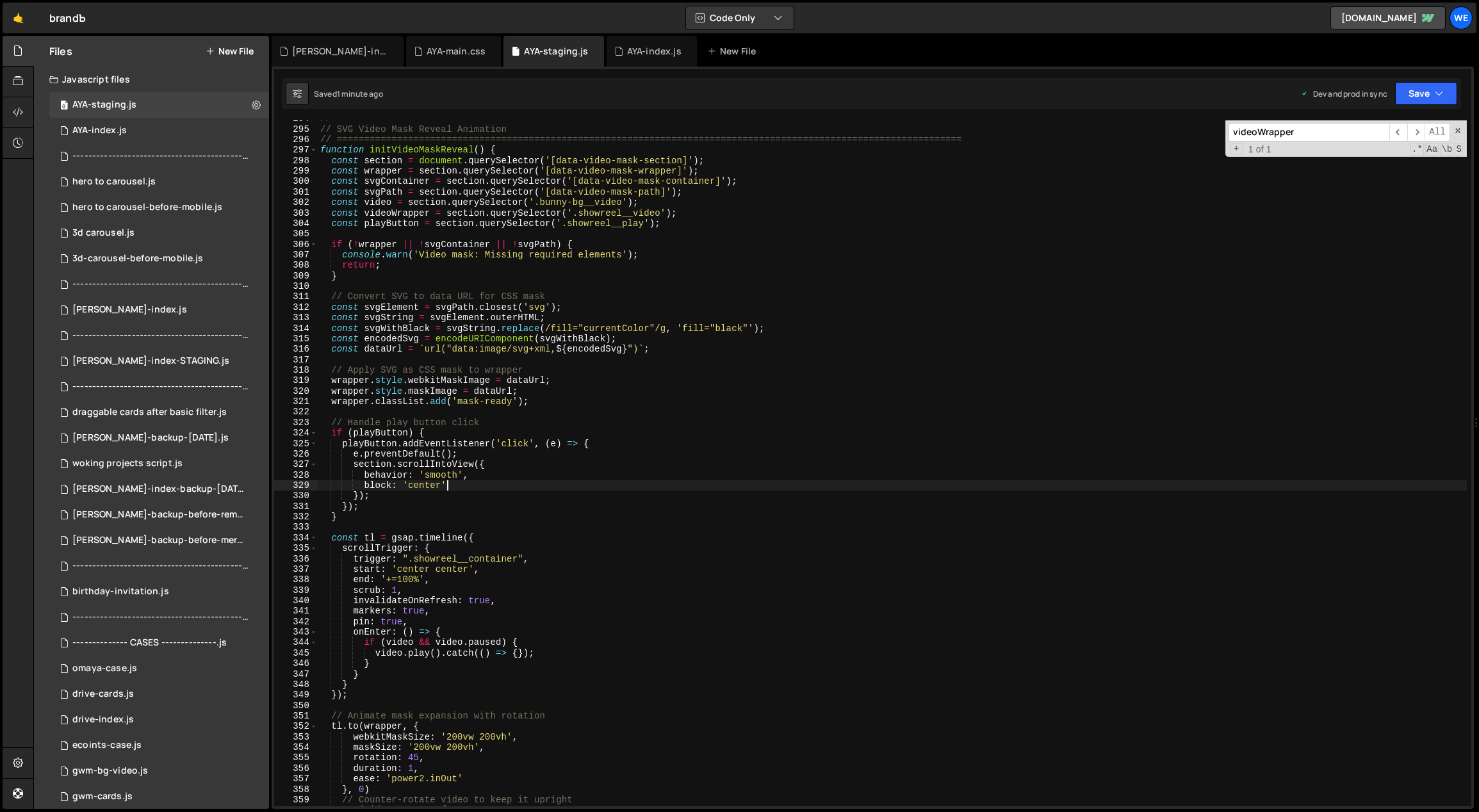
click at [559, 488] on div "// ============================================================================…" at bounding box center [893, 466] width 1150 height 707
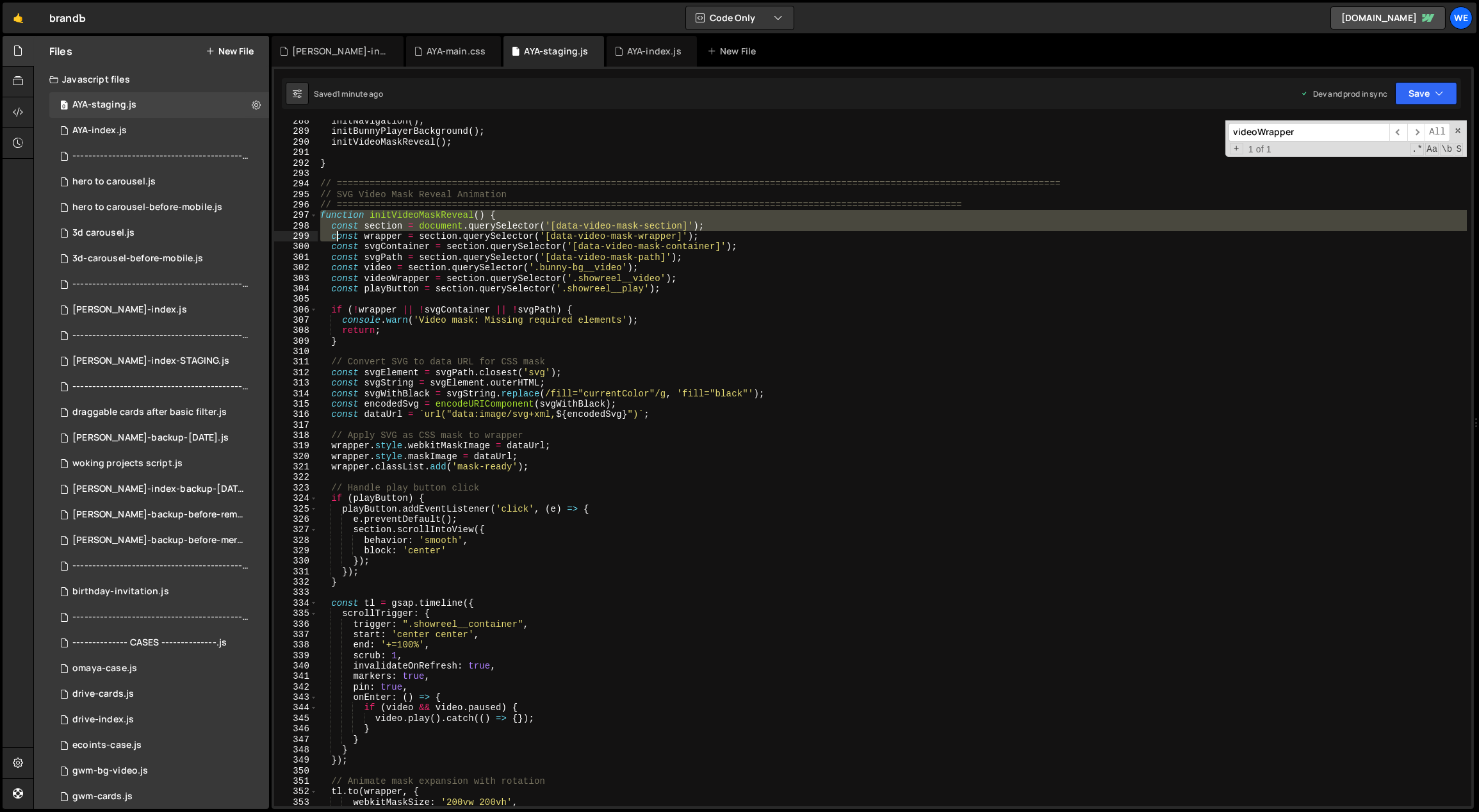
scroll to position [3378, 0]
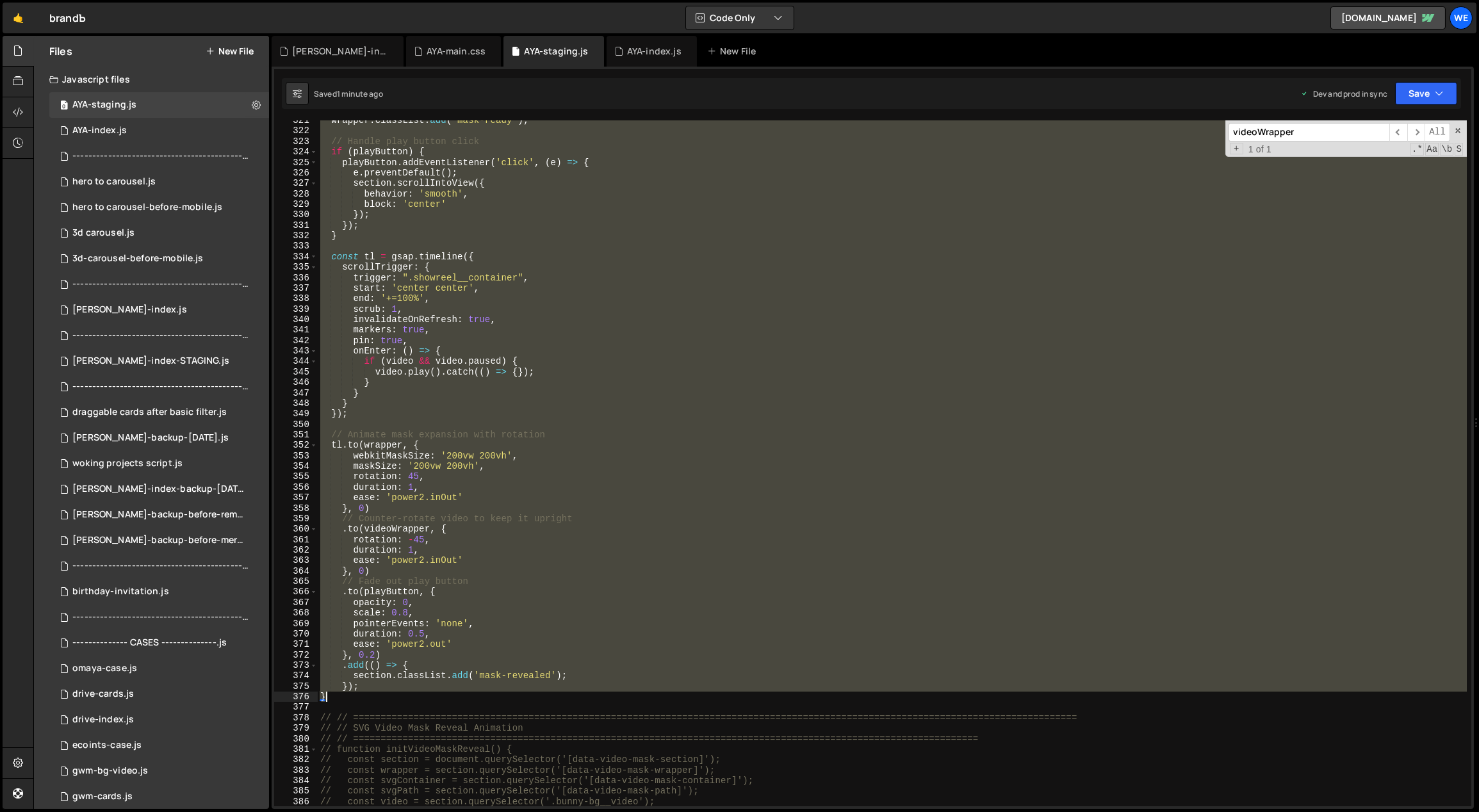
drag, startPoint x: 320, startPoint y: 216, endPoint x: 368, endPoint y: 694, distance: 480.4
click at [368, 694] on div "wrapper . classList . add ( 'mask-ready' ) ; // Handle play button click if ( p…" at bounding box center [893, 469] width 1150 height 707
paste textarea
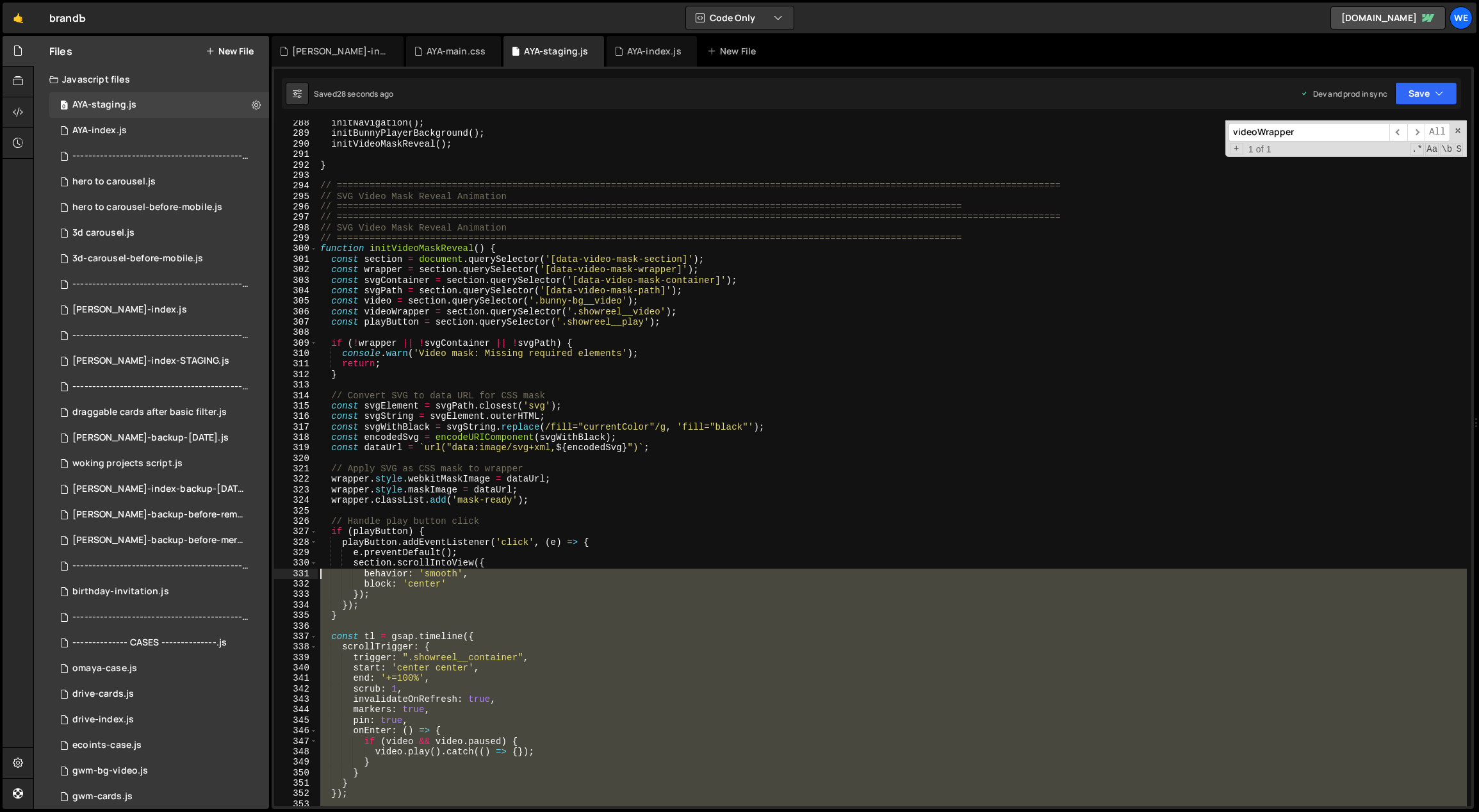
scroll to position [3029, 0]
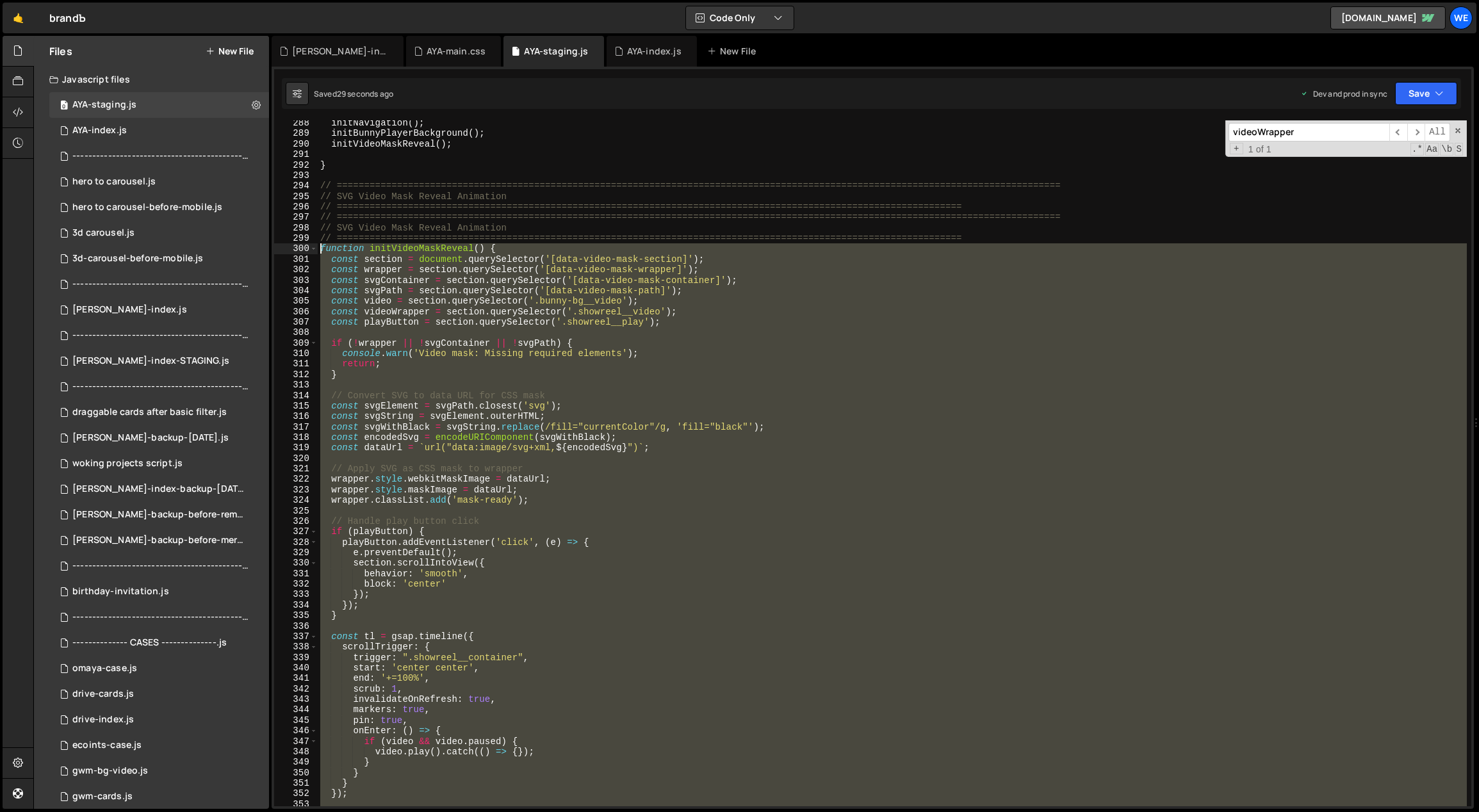
drag, startPoint x: 350, startPoint y: 752, endPoint x: 321, endPoint y: 253, distance: 499.8
click at [321, 253] on div "initNavigation ( ) ; initBunnyPlayerBackground ( ) ; initVideoMaskReveal ( ) ; …" at bounding box center [893, 472] width 1150 height 707
paste textarea "}"
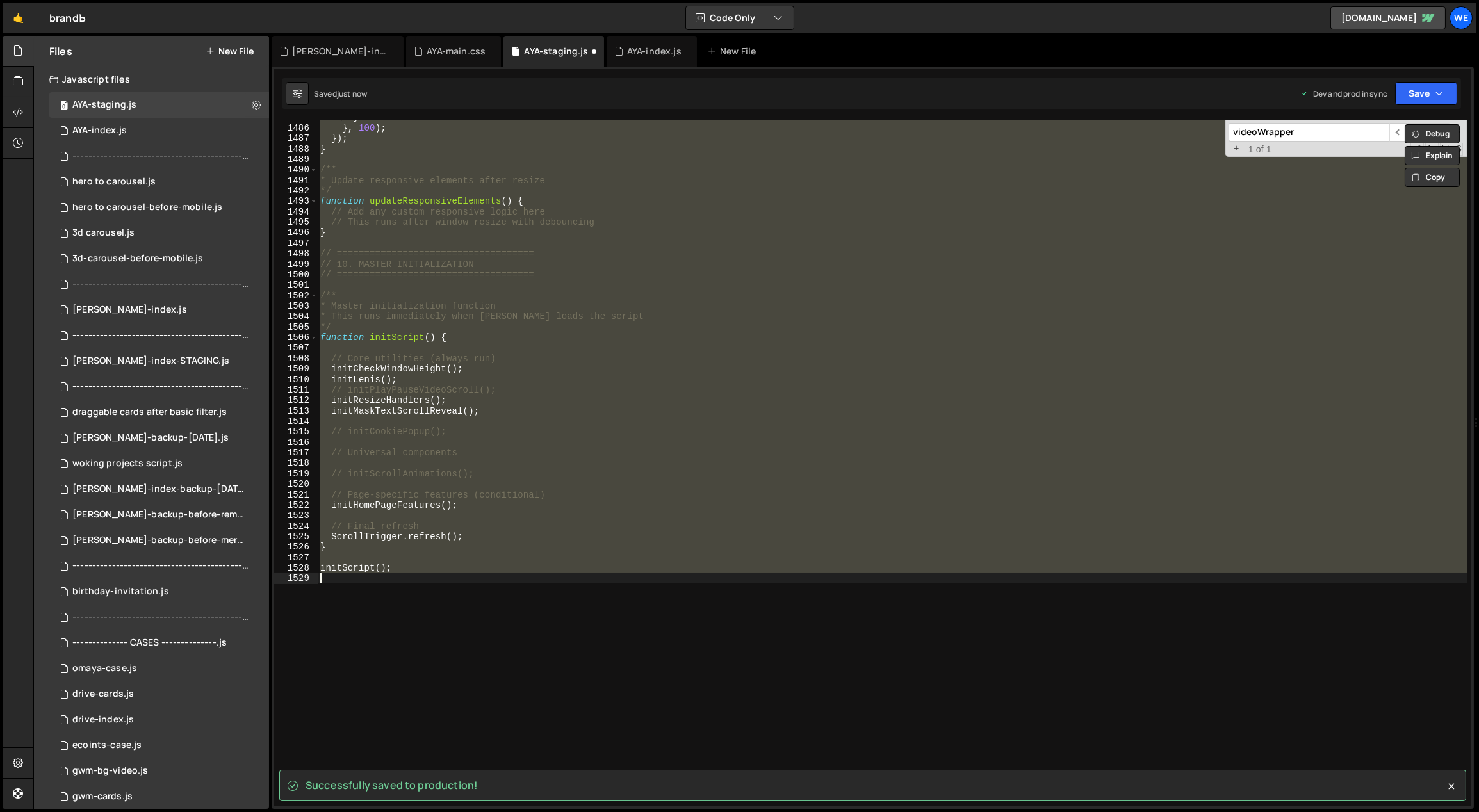
scroll to position [3658, 0]
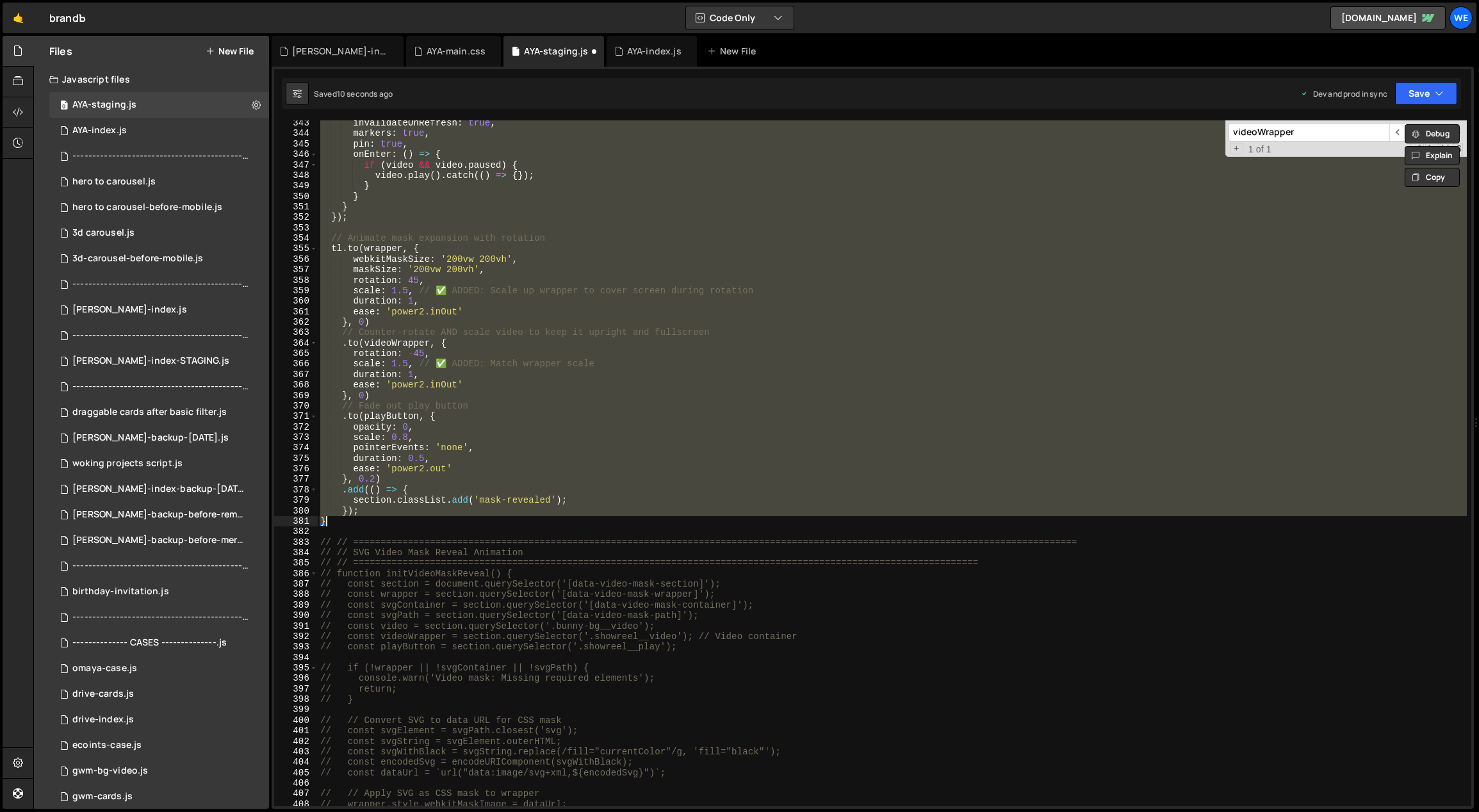
click at [646, 414] on div "invalidateOnRefresh : true , markers : true , pin : true , onEnter : ( ) => { i…" at bounding box center [893, 463] width 1149 height 686
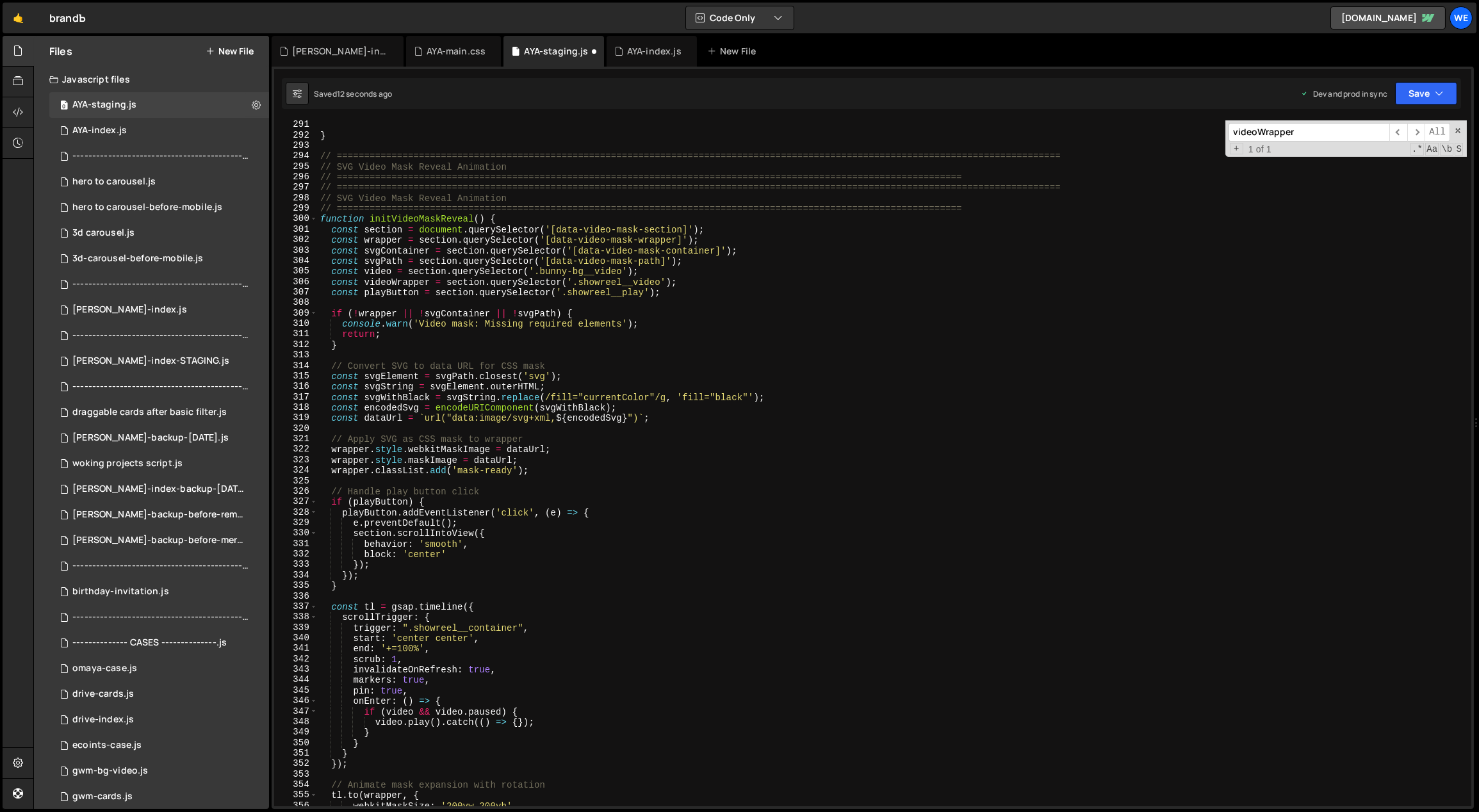
scroll to position [3393, 0]
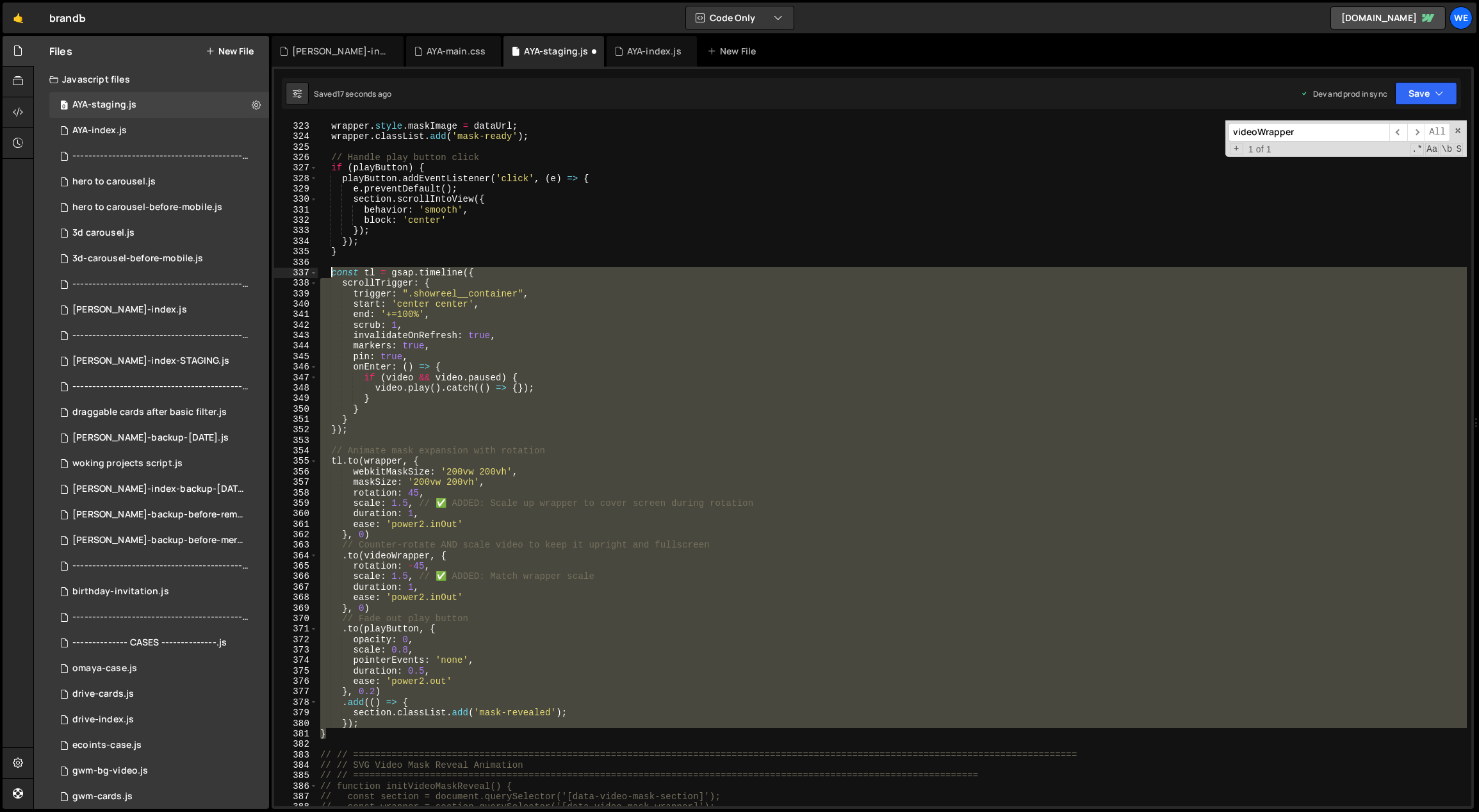
drag, startPoint x: 340, startPoint y: 738, endPoint x: 329, endPoint y: 269, distance: 469.1
click at [329, 269] on div "wrapper . style . webkitMaskImage = dataUrl ; wrapper . style . maskImage = dat…" at bounding box center [893, 464] width 1150 height 707
paste textarea "});"
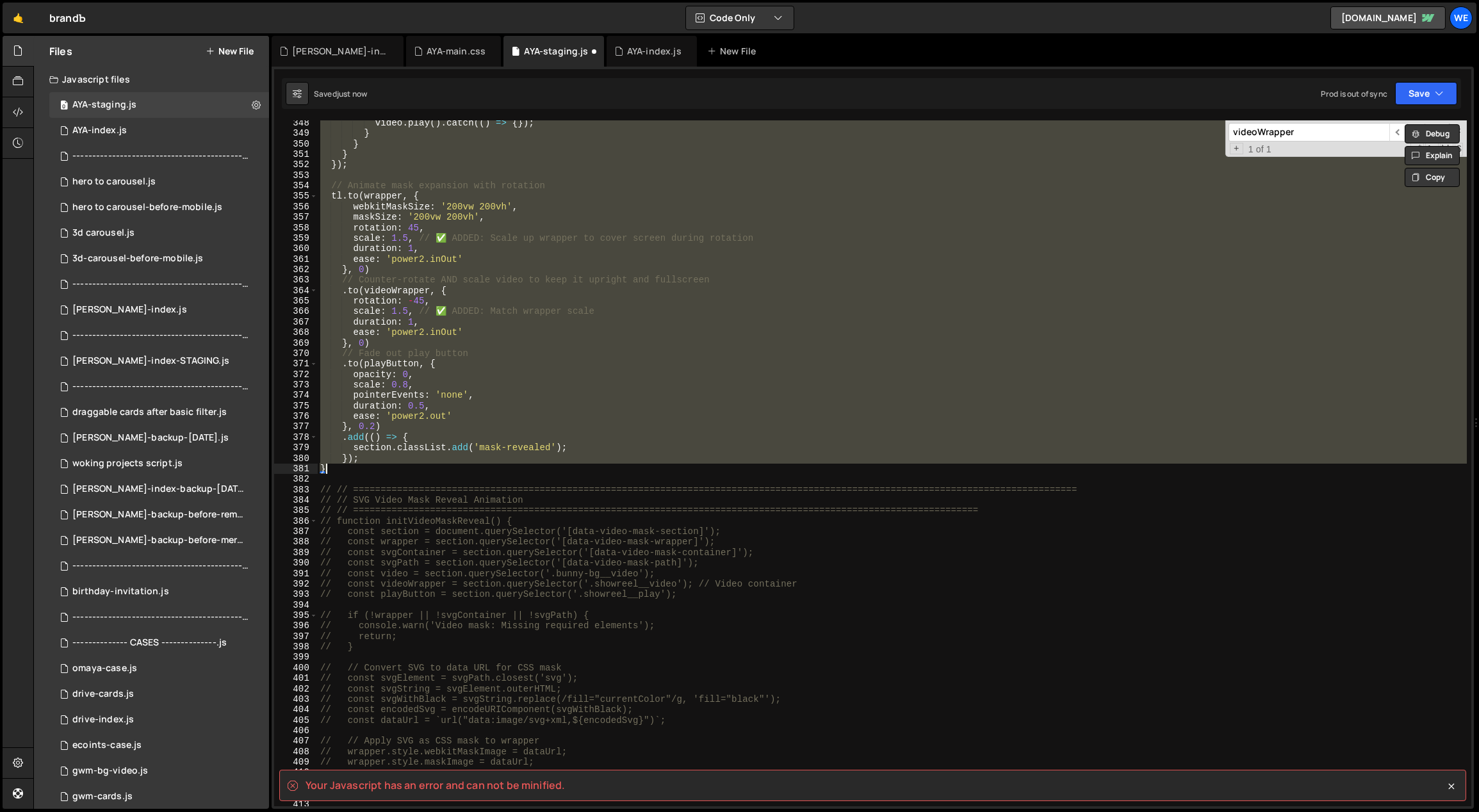
scroll to position [3658, 0]
click at [397, 459] on div "video . play ( ) . catch (( ) => { }) ; } } } }) ; // Animate mask expansion wi…" at bounding box center [893, 463] width 1149 height 686
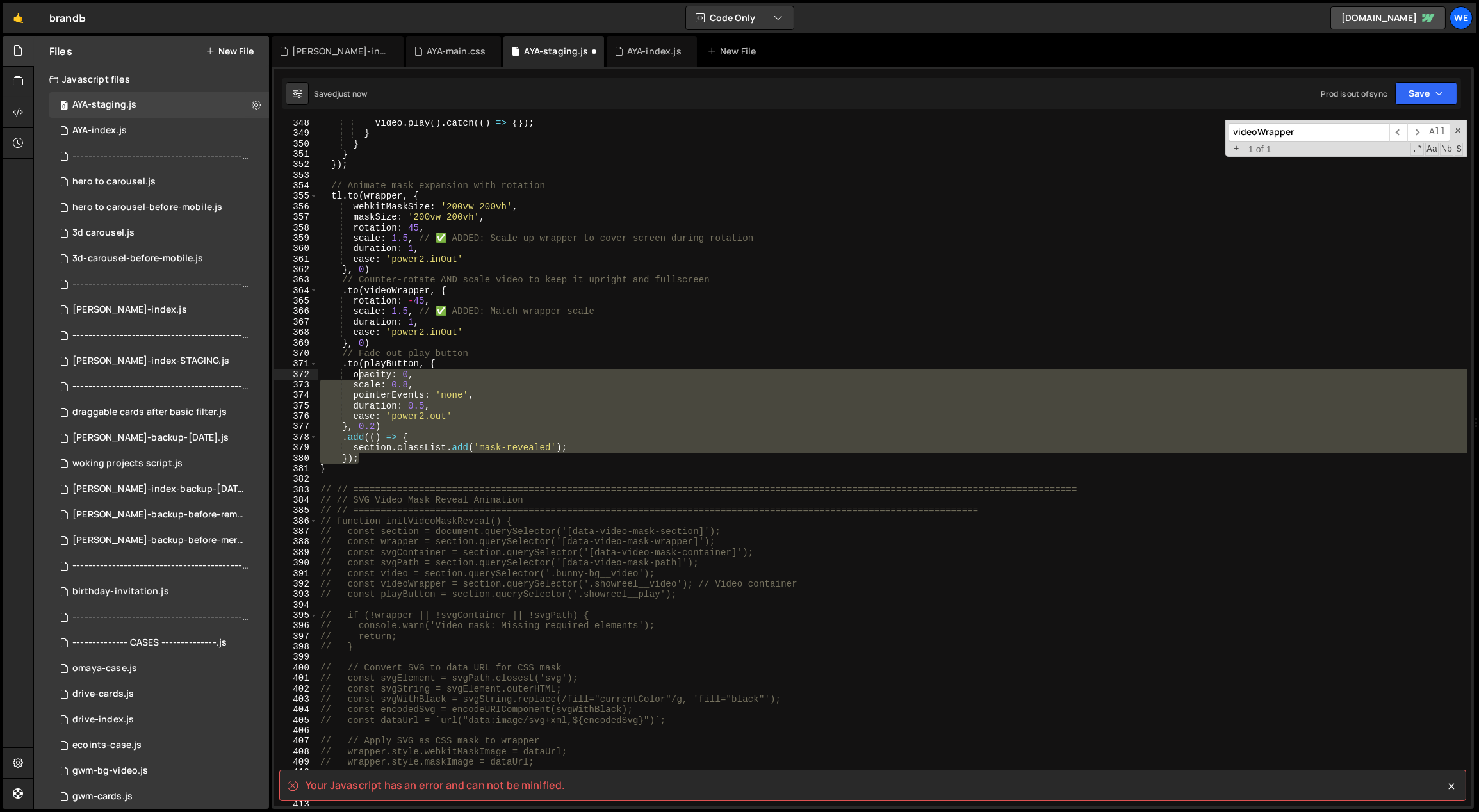
scroll to position [3511, 0]
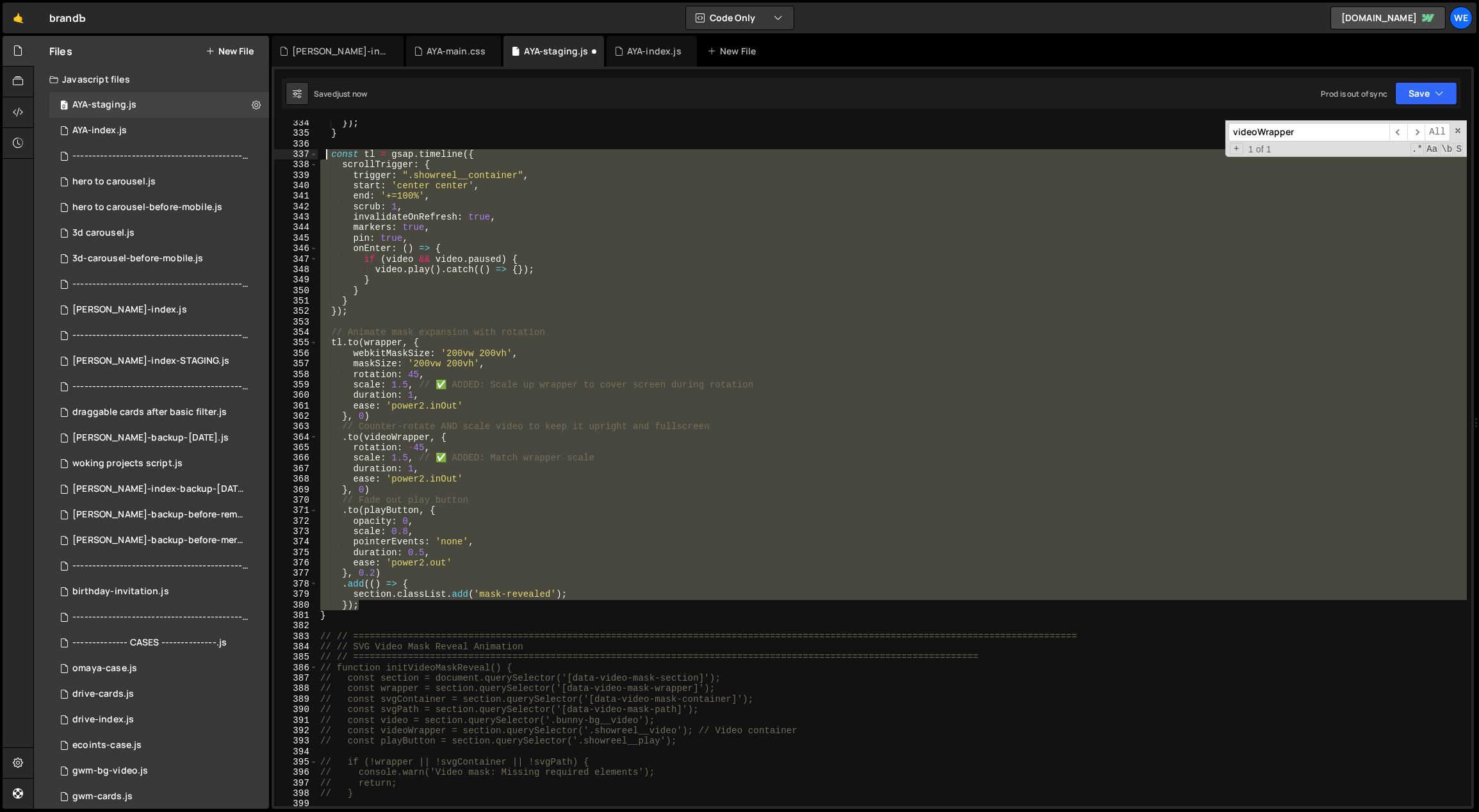
drag, startPoint x: 376, startPoint y: 457, endPoint x: 327, endPoint y: 156, distance: 305.0
click at [327, 156] on div "}) ; } const tl = gsap . timeline ({ scrollTrigger : { trigger : ".showreel__co…" at bounding box center [893, 472] width 1150 height 707
paste textarea "});"
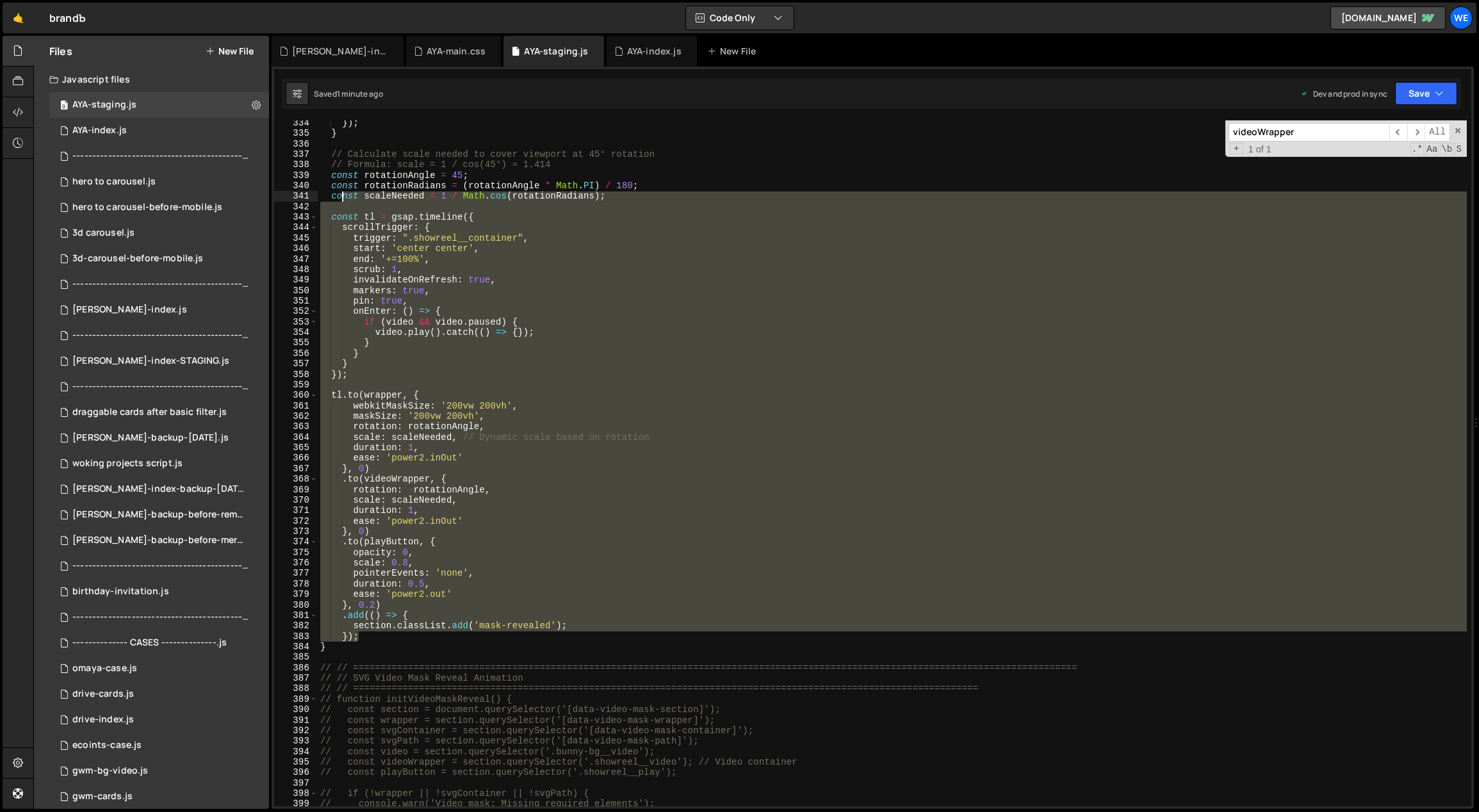
scroll to position [3451, 0]
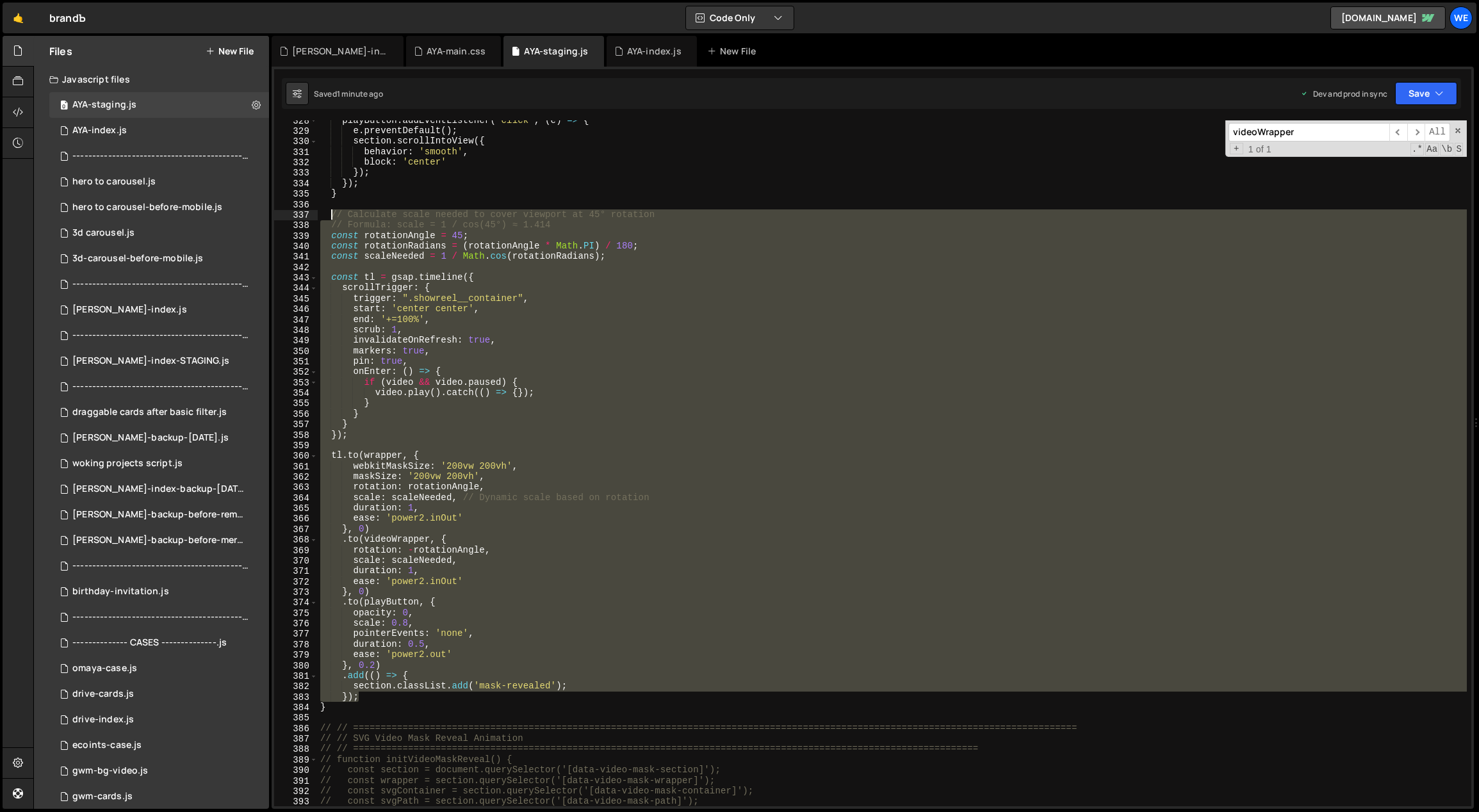
drag, startPoint x: 366, startPoint y: 636, endPoint x: 330, endPoint y: 211, distance: 426.5
click at [330, 211] on div "playButton . addEventListener ( 'click' , ( e ) => { e . preventDefault ( ) ; s…" at bounding box center [893, 469] width 1150 height 707
paste textarea "});"
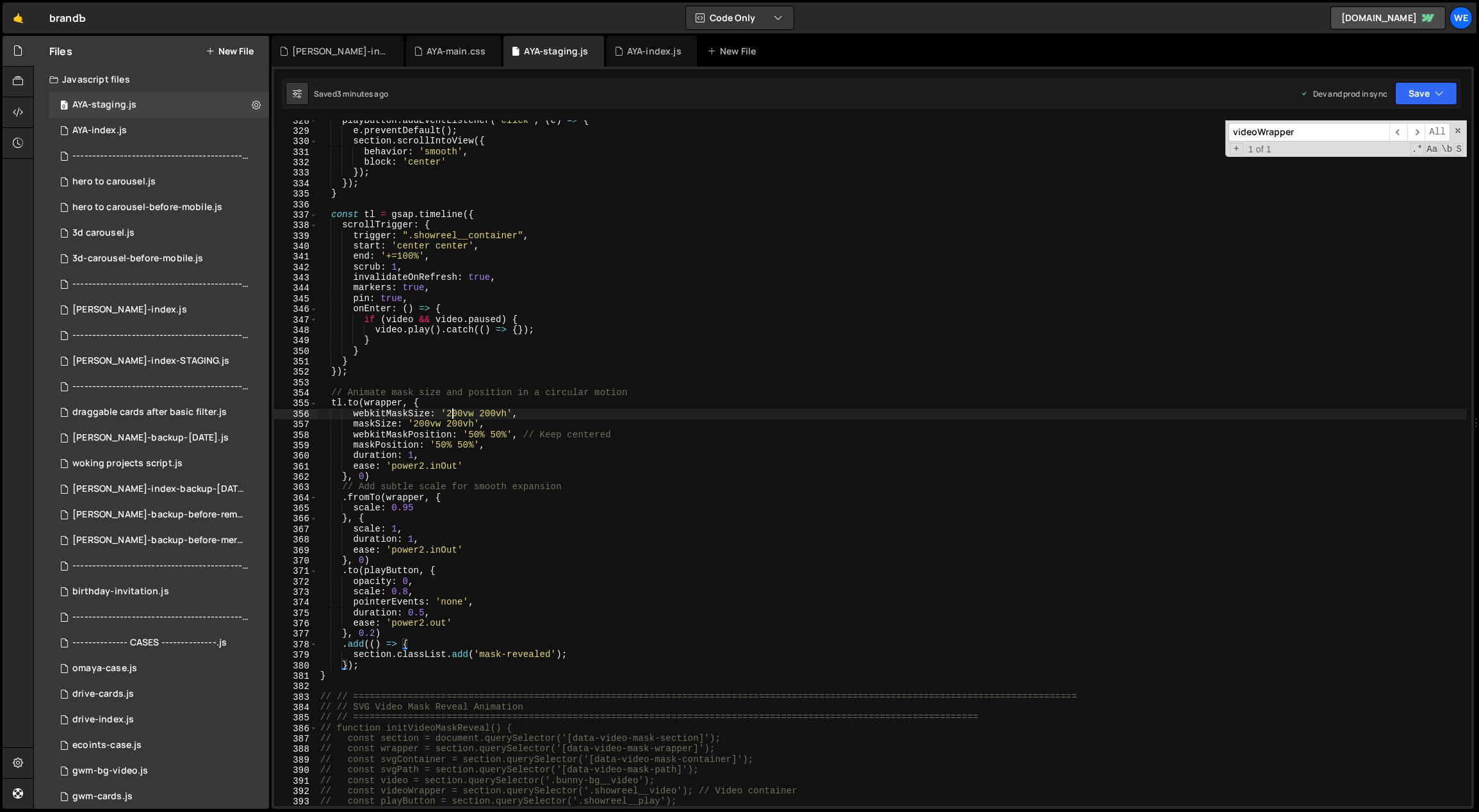
click at [450, 413] on div "playButton . addEventListener ( 'click' , ( e ) => { e . preventDefault ( ) ; s…" at bounding box center [893, 469] width 1150 height 707
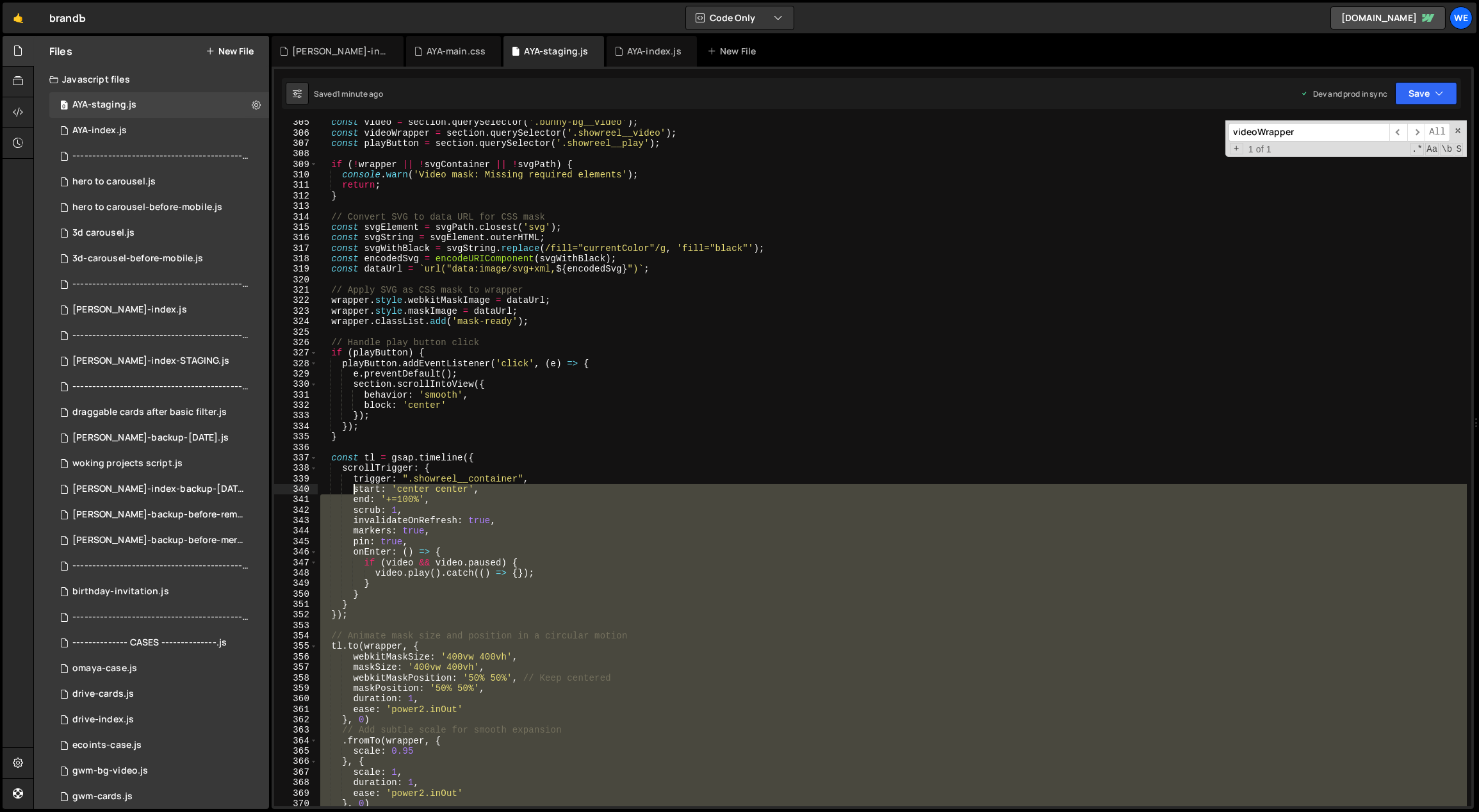
scroll to position [2970, 0]
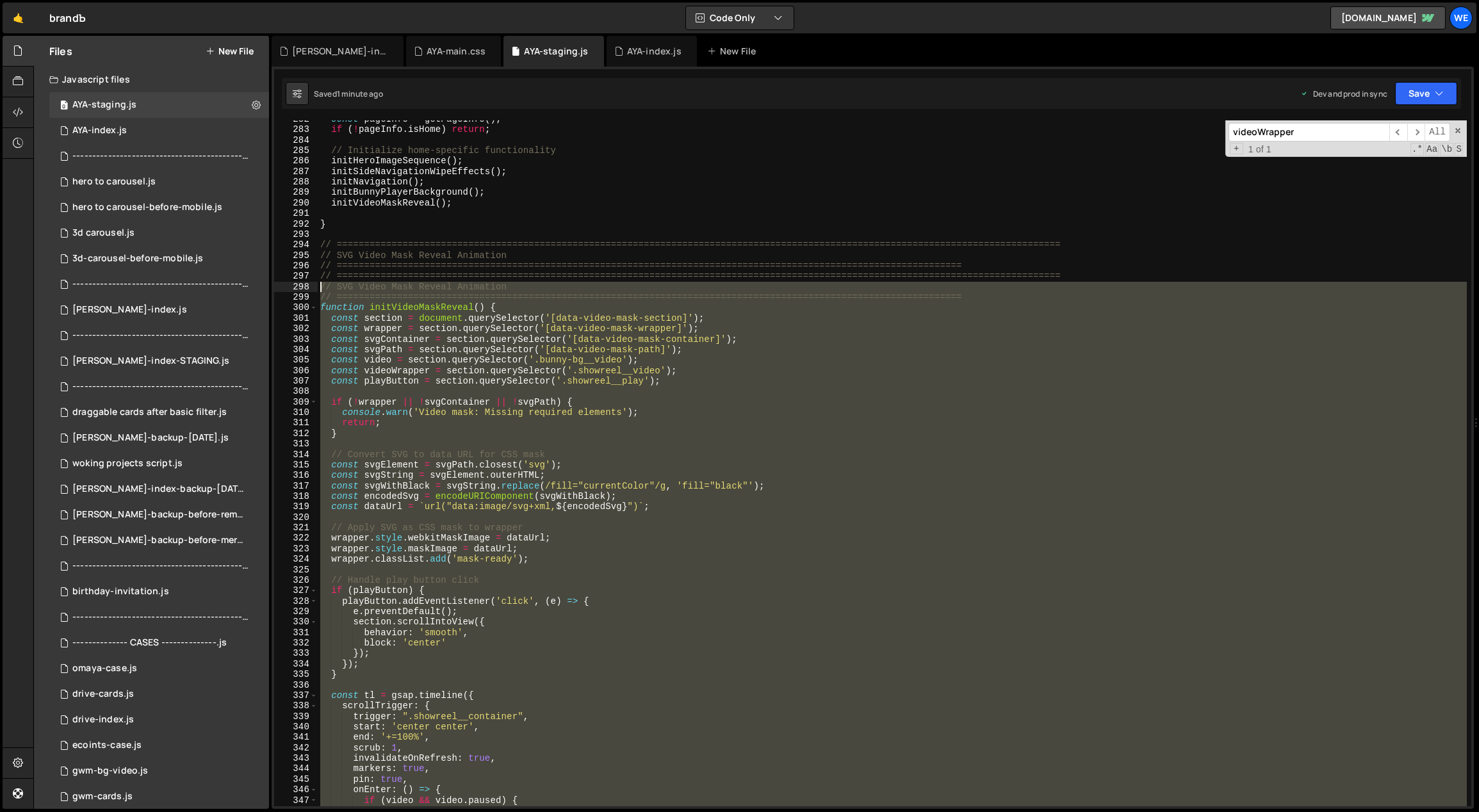
drag, startPoint x: 339, startPoint y: 671, endPoint x: 319, endPoint y: 286, distance: 385.5
click at [319, 286] on div "const pageInfo = getPageInfo ( ) ; if ( ! pageInfo . isHome ) return ; // Initi…" at bounding box center [893, 467] width 1150 height 707
paste textarea "}"
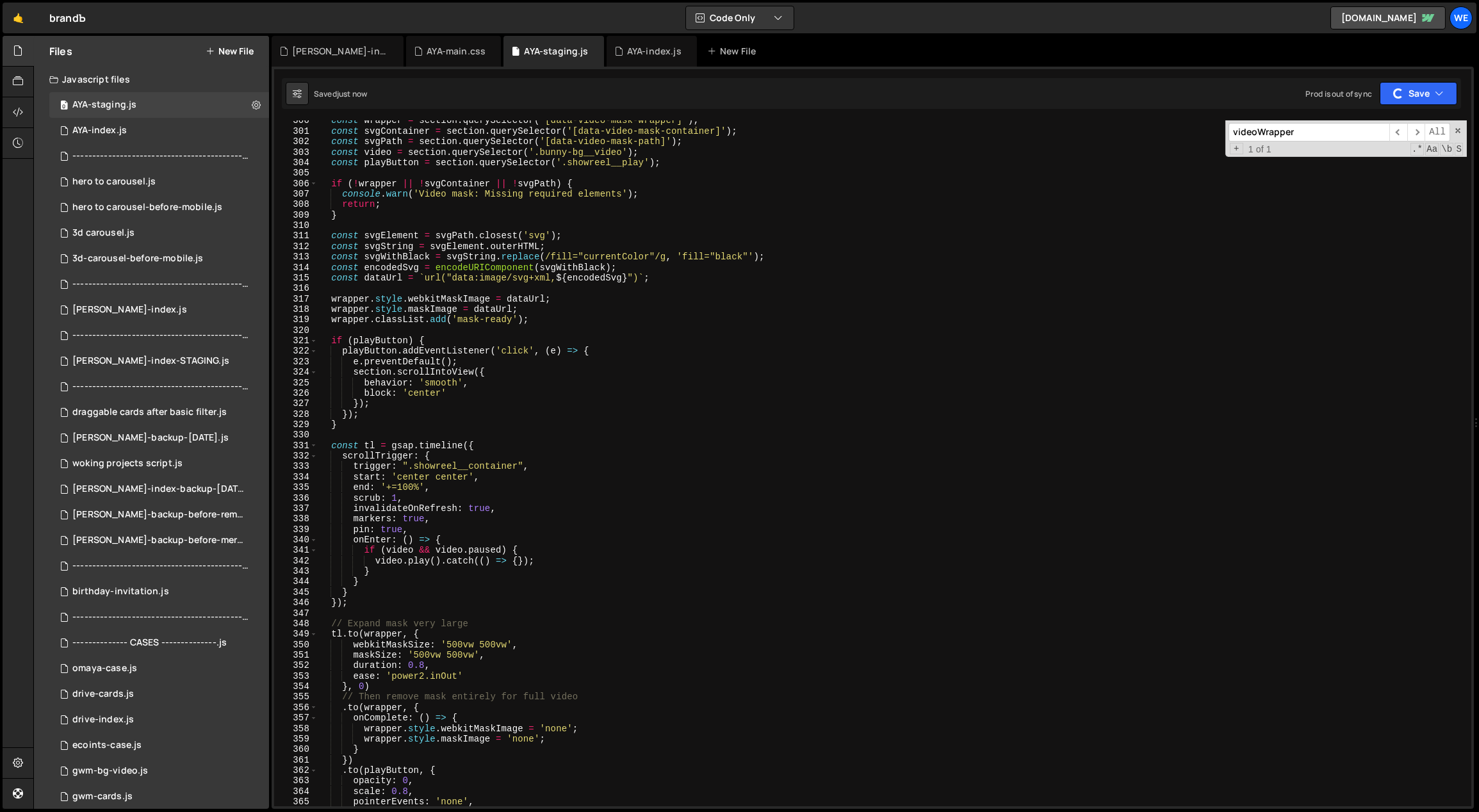
scroll to position [3462, 0]
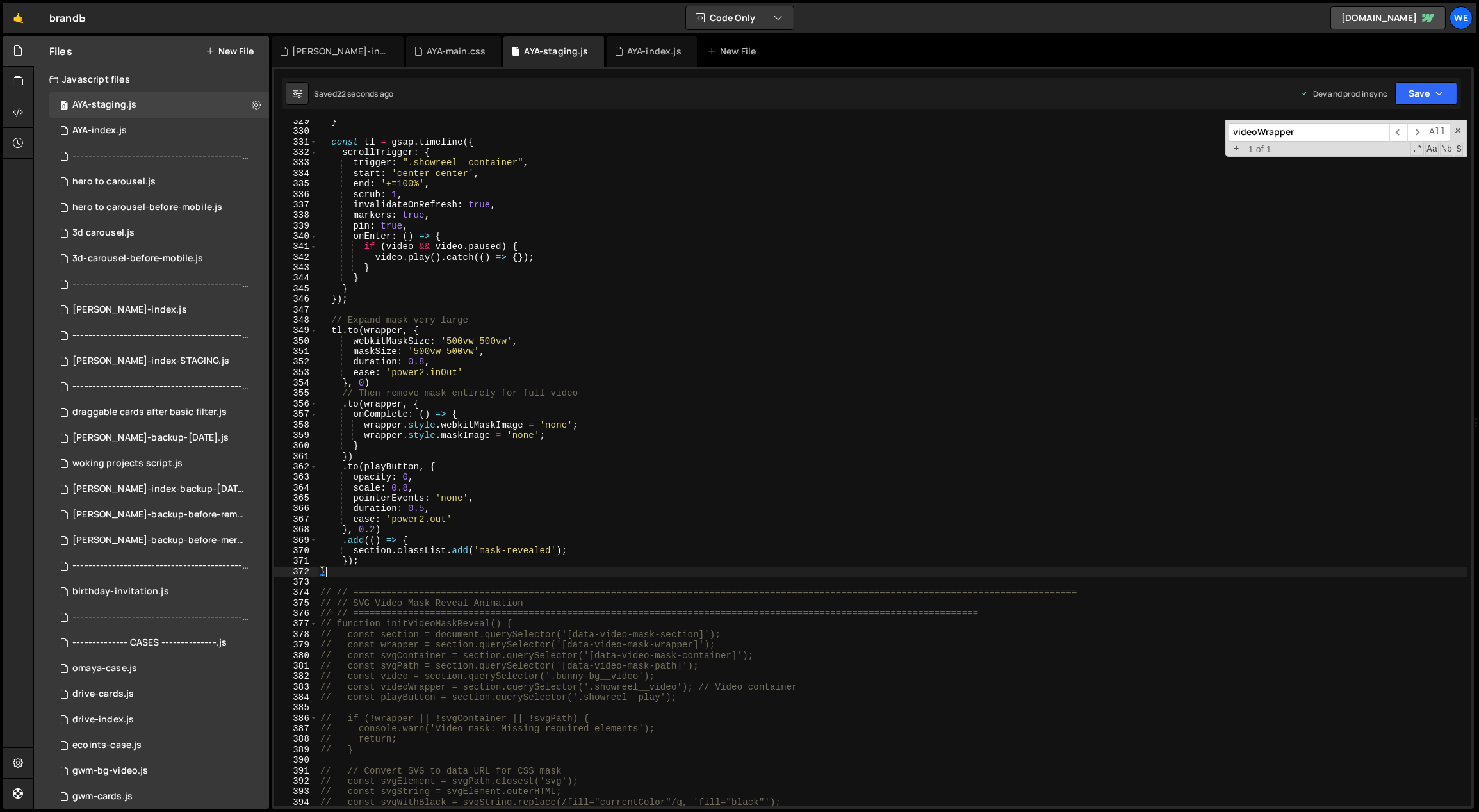
click at [713, 360] on div "} const tl = gsap . timeline ({ scrollTrigger : { trigger : ".showreel__contain…" at bounding box center [893, 469] width 1150 height 707
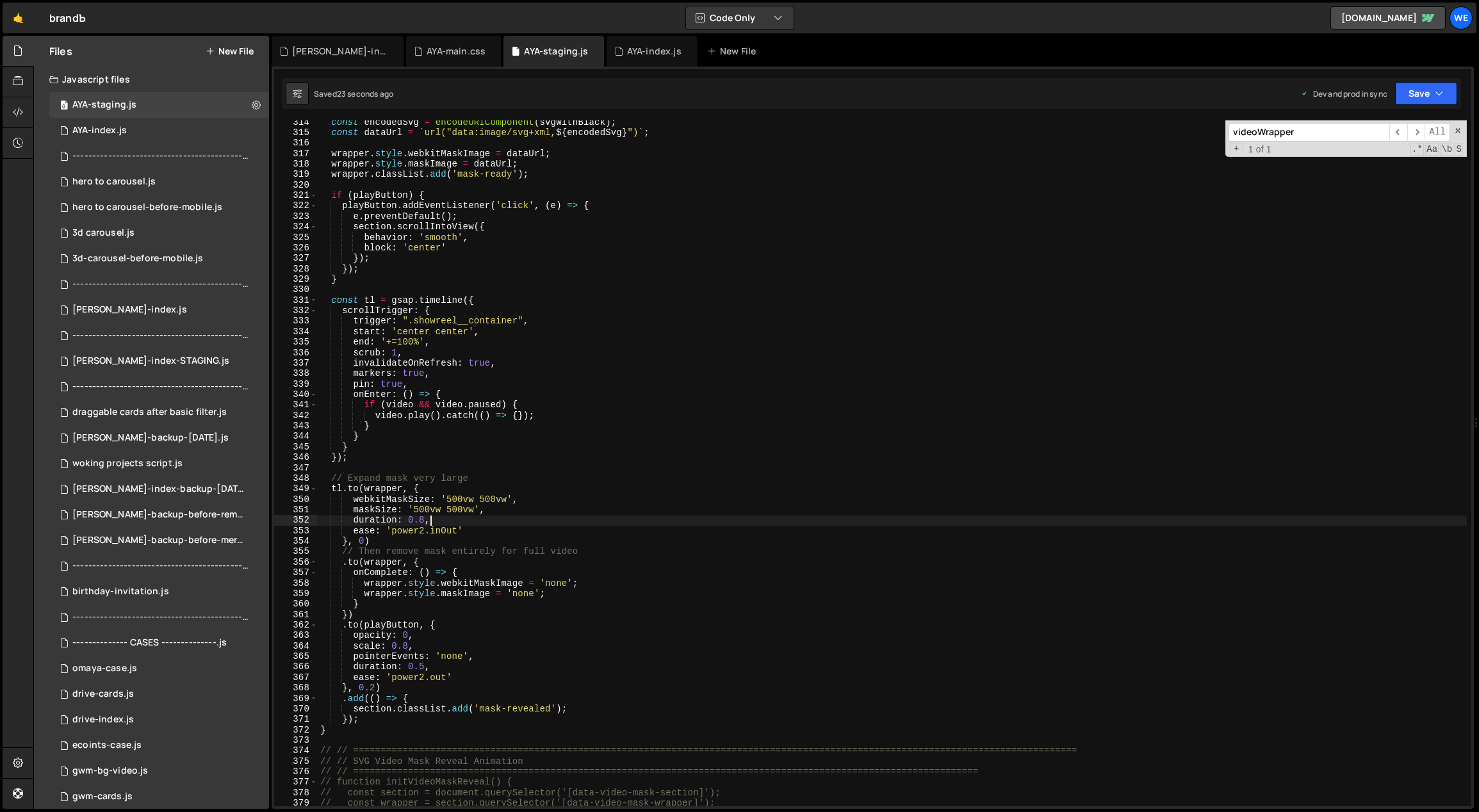
scroll to position [3260, 0]
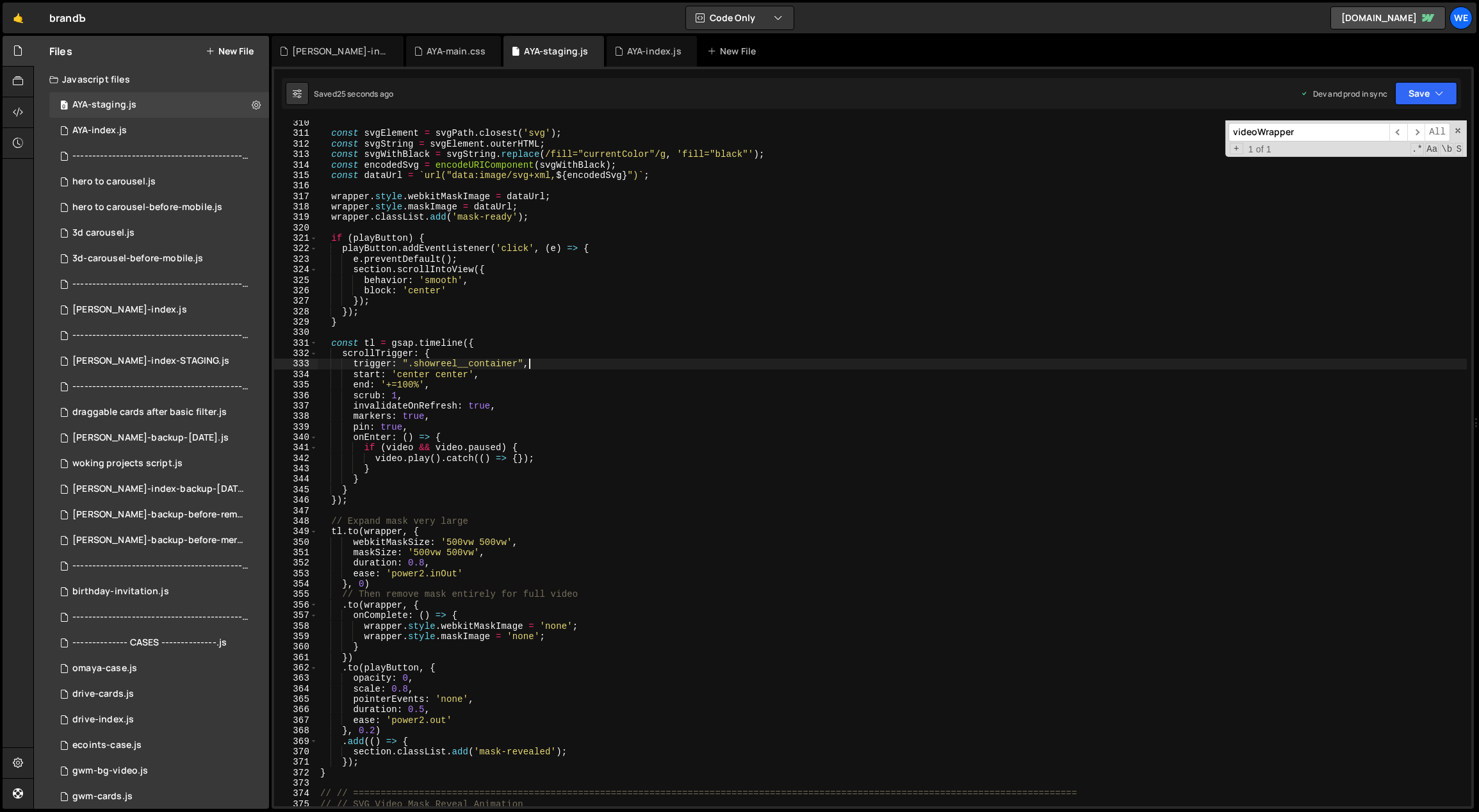
click at [589, 364] on div "const svgElement = svgPath . closest ( 'svg' ) ; const svgString = svgElement .…" at bounding box center [893, 472] width 1150 height 707
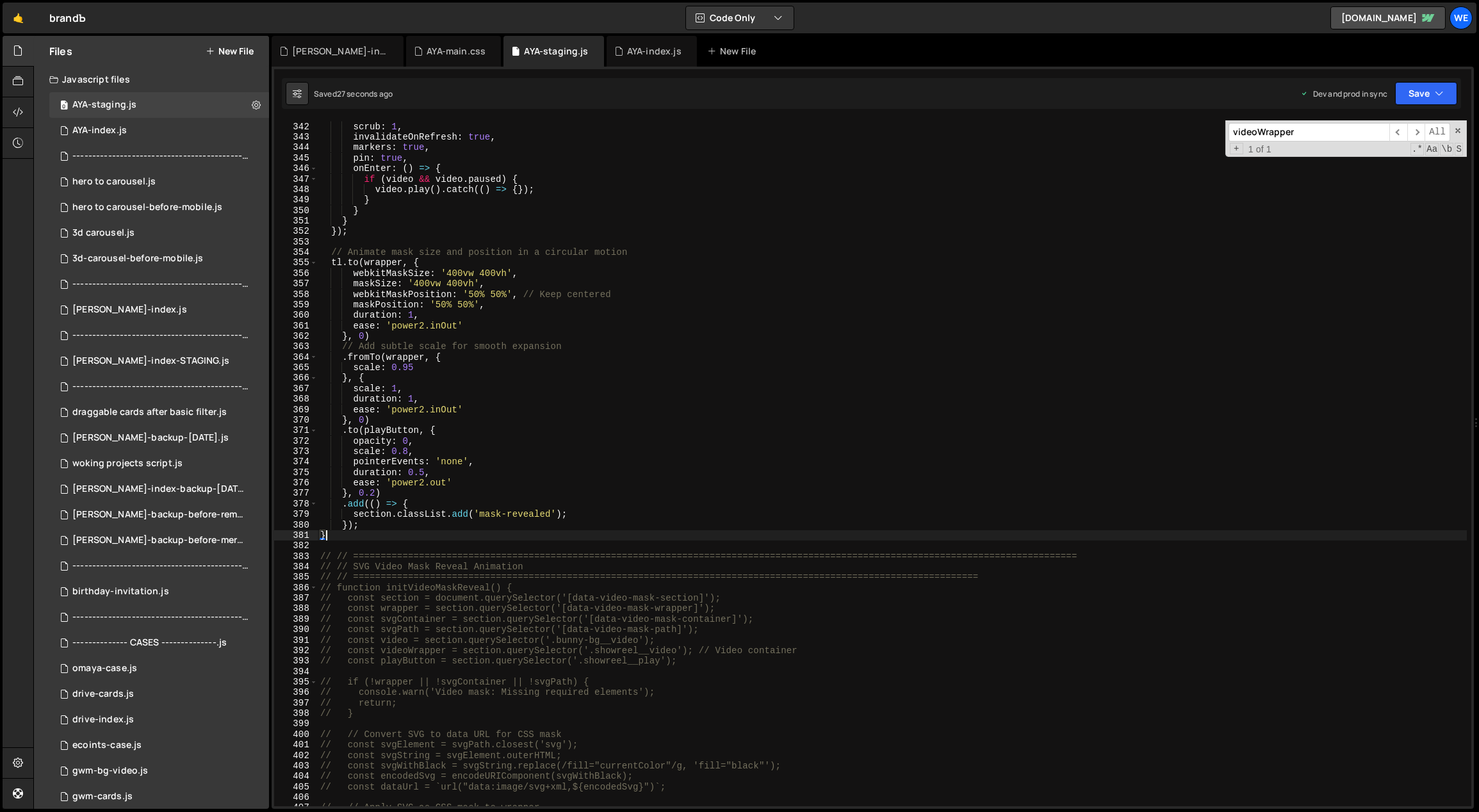
scroll to position [3591, 0]
click at [482, 320] on div "end : '+=100%' , scrub : 1 , invalidateOnRefresh : true , markers : true , pin …" at bounding box center [893, 464] width 1150 height 707
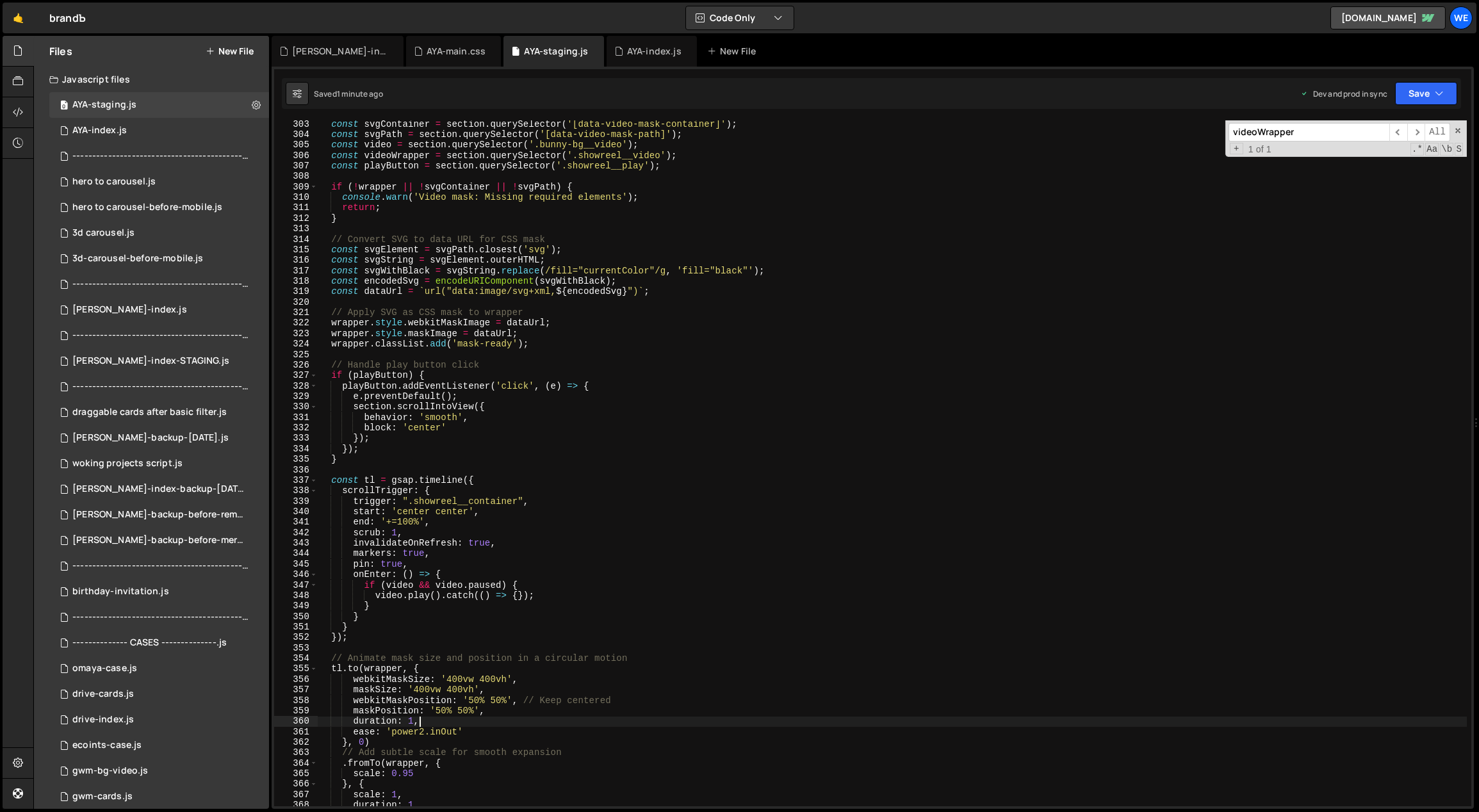
scroll to position [3124, 0]
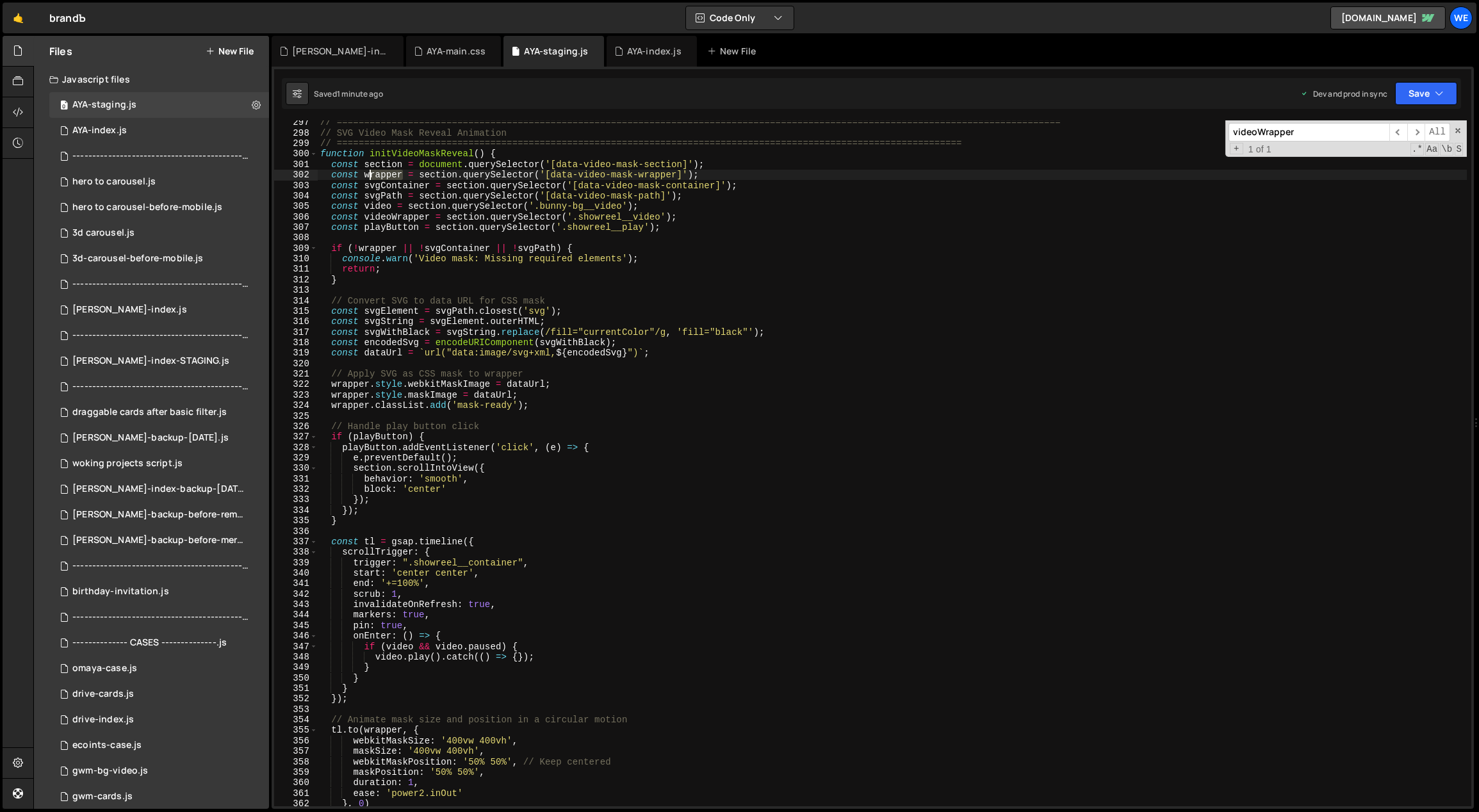
drag, startPoint x: 401, startPoint y: 175, endPoint x: 365, endPoint y: 173, distance: 36.1
click at [365, 173] on div "// ============================================================================…" at bounding box center [893, 471] width 1150 height 707
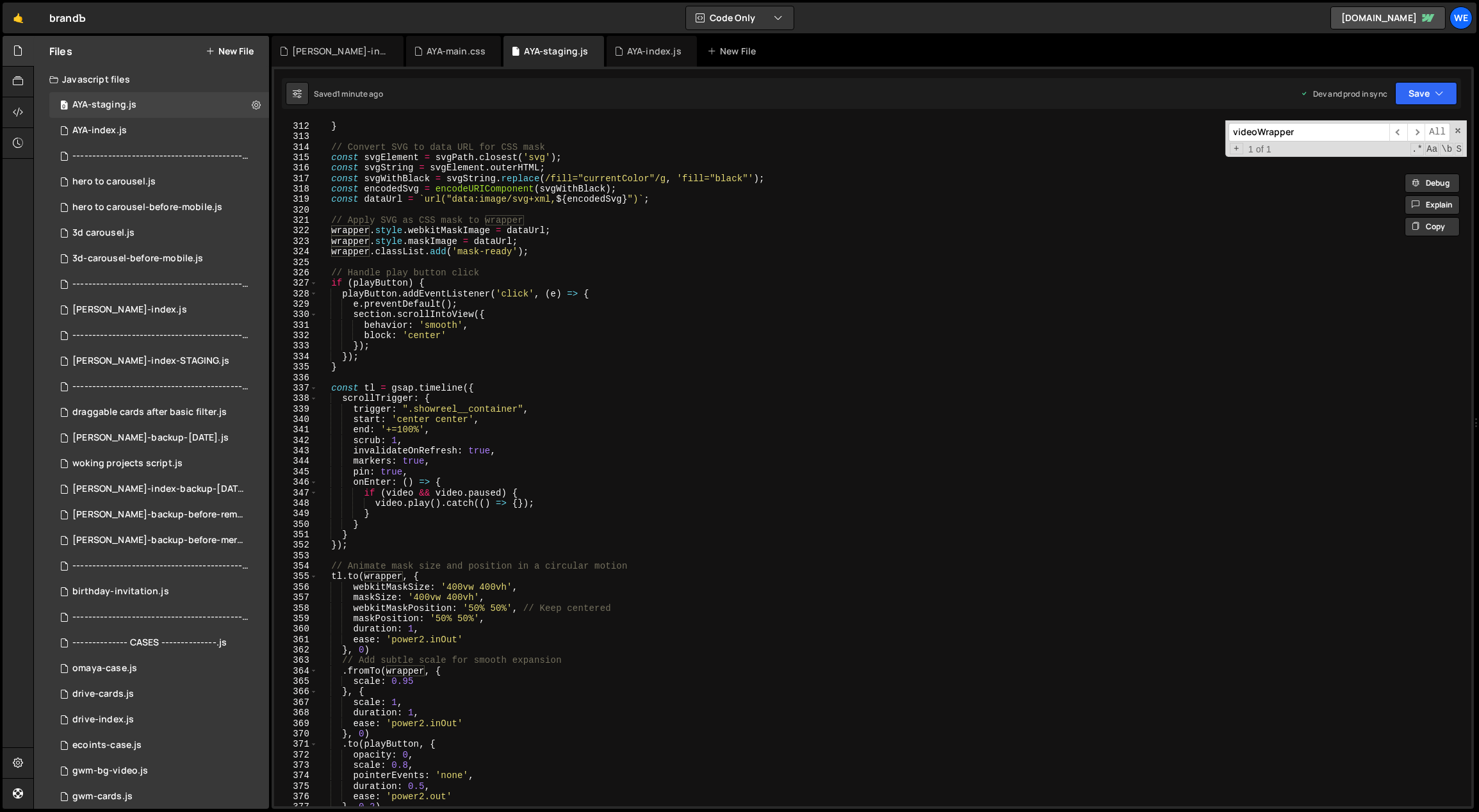
scroll to position [3586, 0]
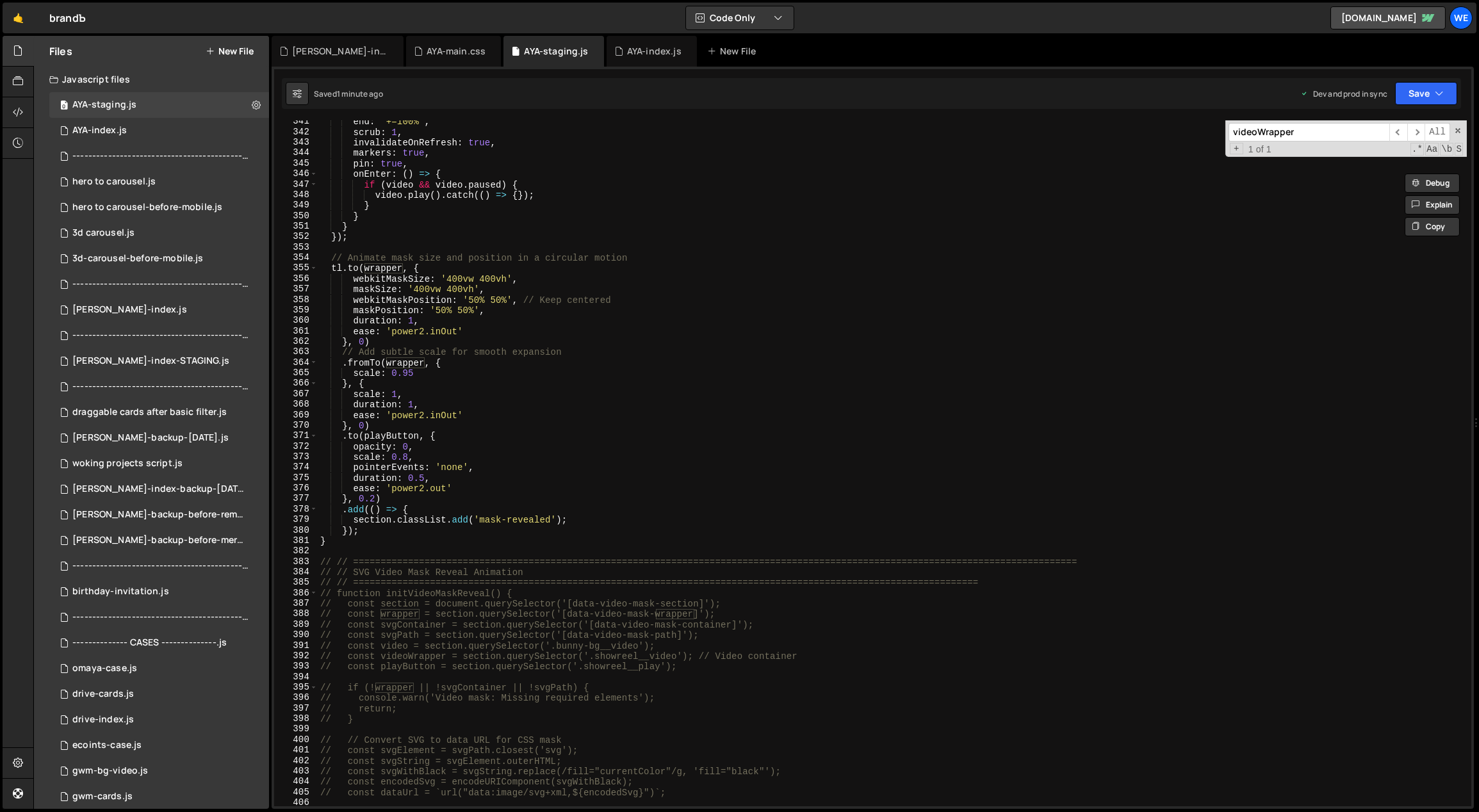
click at [411, 535] on div "end : '+=100%' , scrub : 1 , invalidateOnRefresh : true , markers : true , pin …" at bounding box center [893, 470] width 1150 height 707
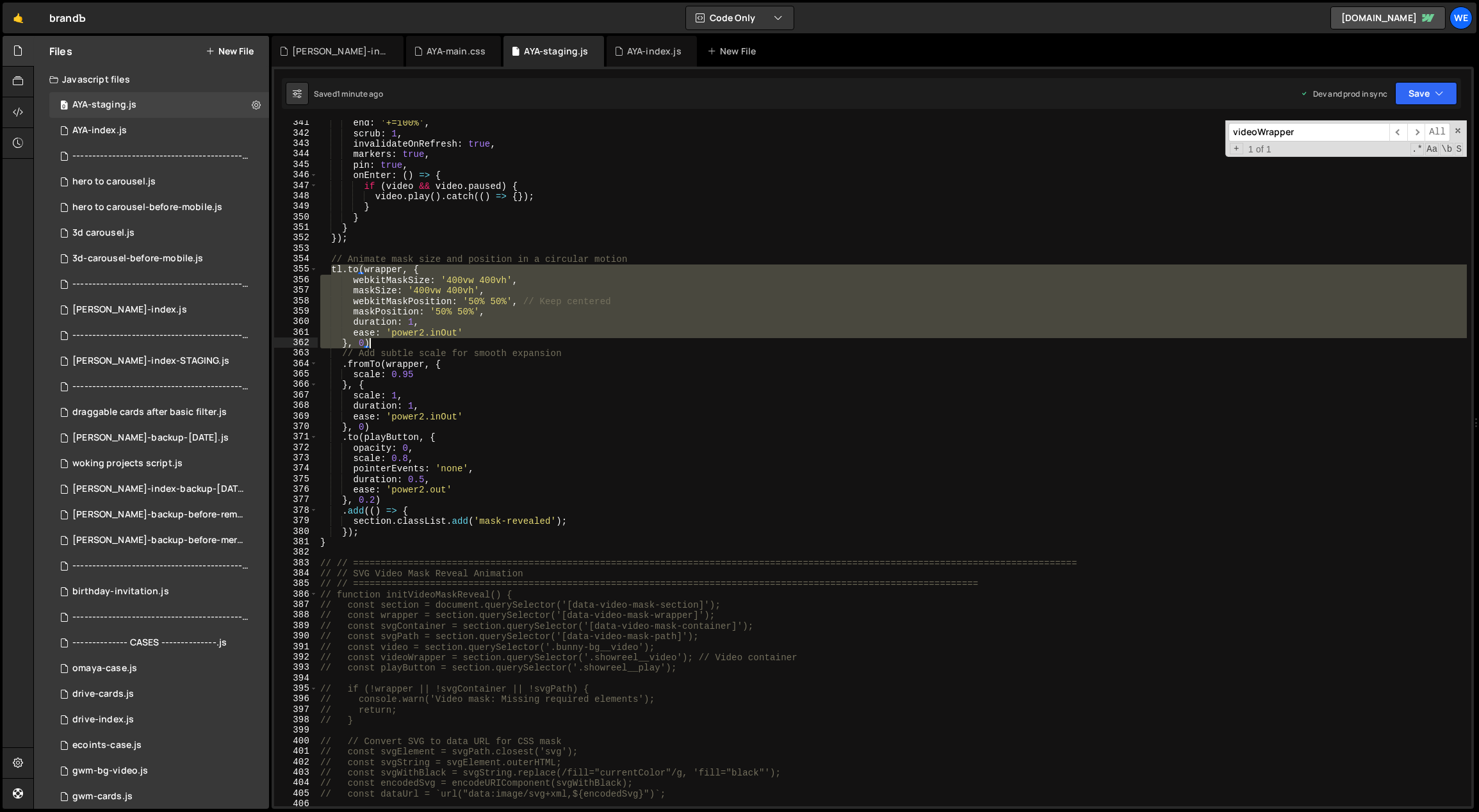
drag, startPoint x: 333, startPoint y: 269, endPoint x: 381, endPoint y: 341, distance: 86.5
click at [381, 341] on div "end : '+=100%' , scrub : 1 , invalidateOnRefresh : true , markers : true , pin …" at bounding box center [893, 472] width 1150 height 707
click at [358, 266] on div "end : '+=100%' , scrub : 1 , invalidateOnRefresh : true , markers : true , pin …" at bounding box center [893, 463] width 1149 height 686
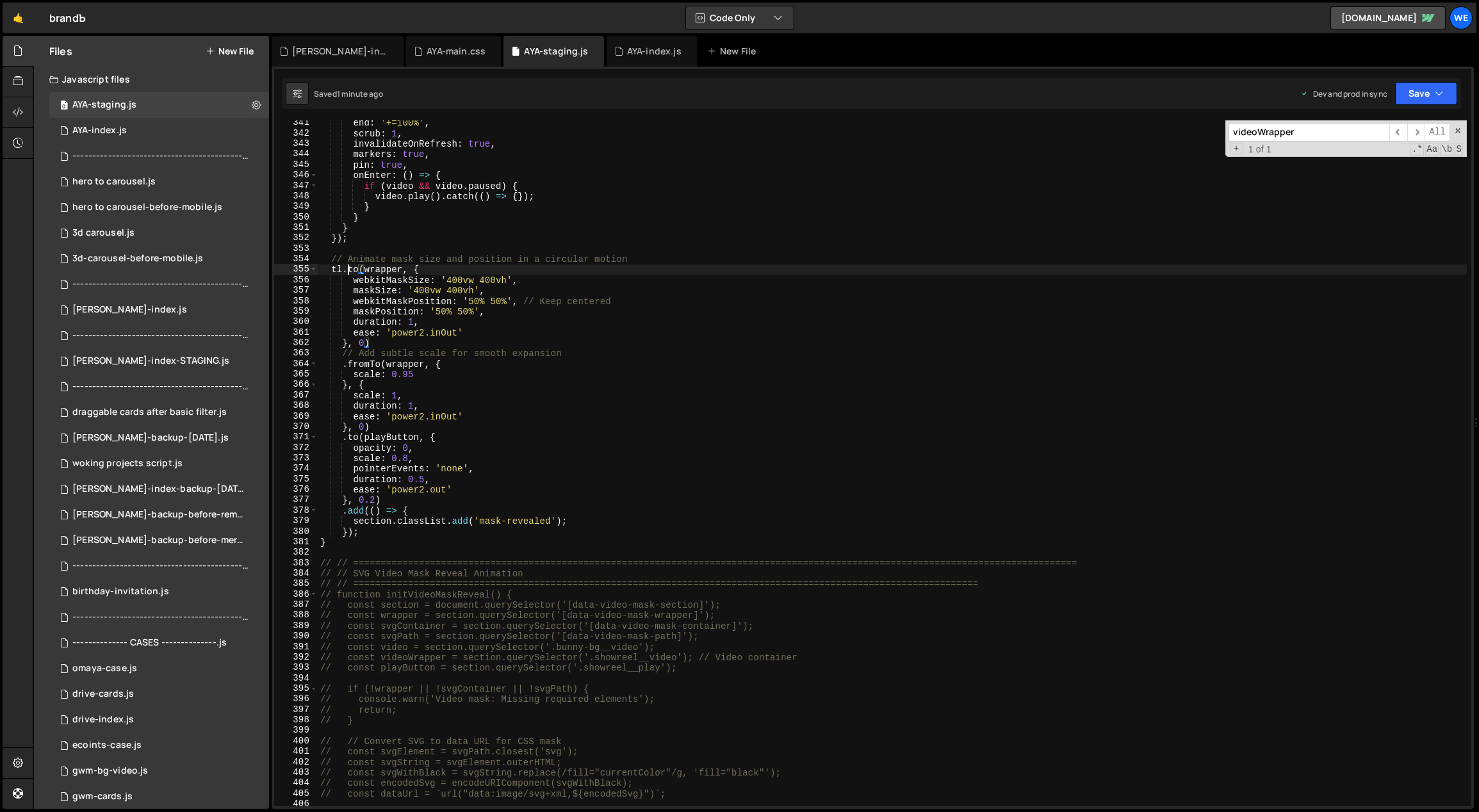
click at [349, 269] on div "end : '+=100%' , scrub : 1 , invalidateOnRefresh : true , markers : true , pin …" at bounding box center [893, 472] width 1150 height 707
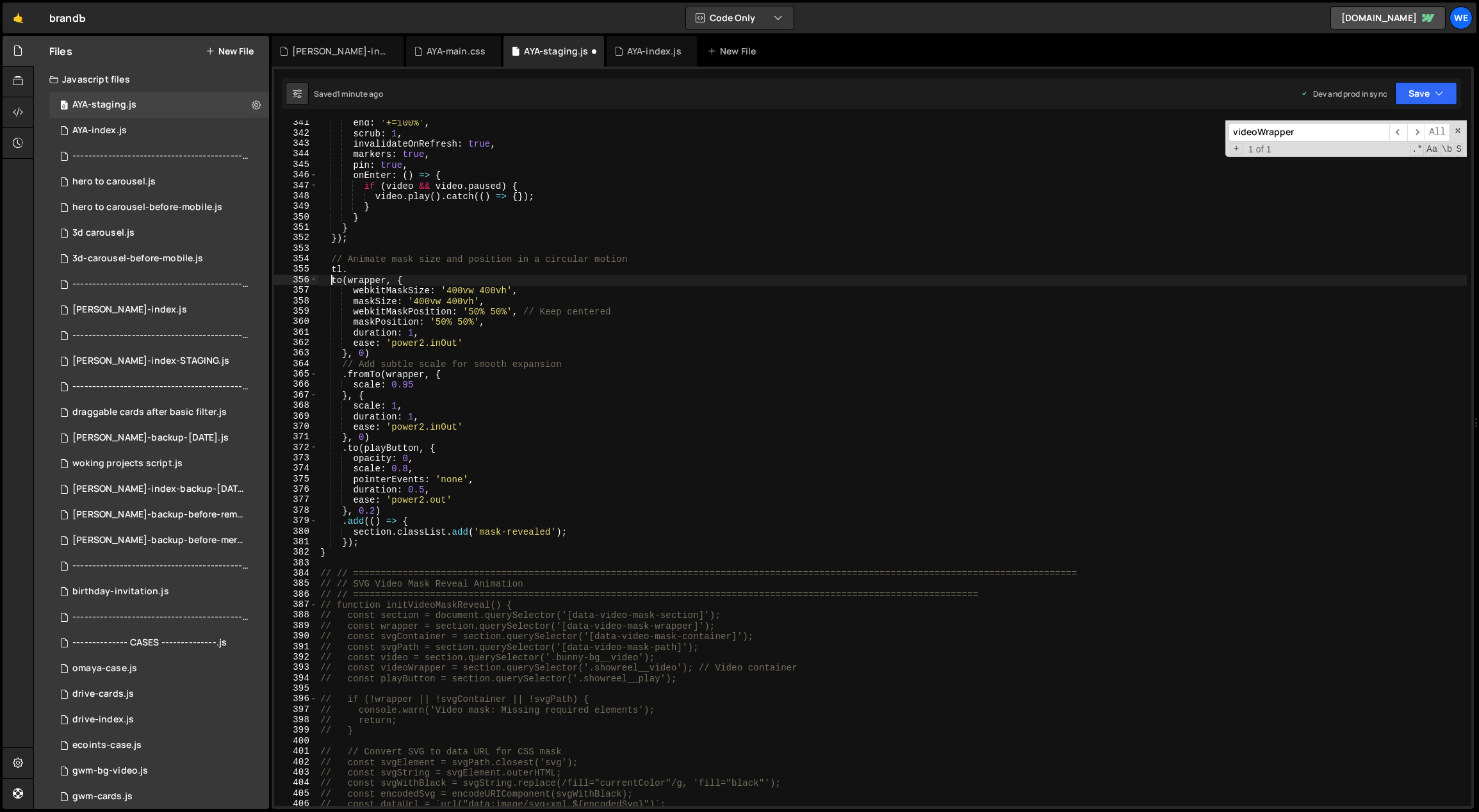
scroll to position [0, 1]
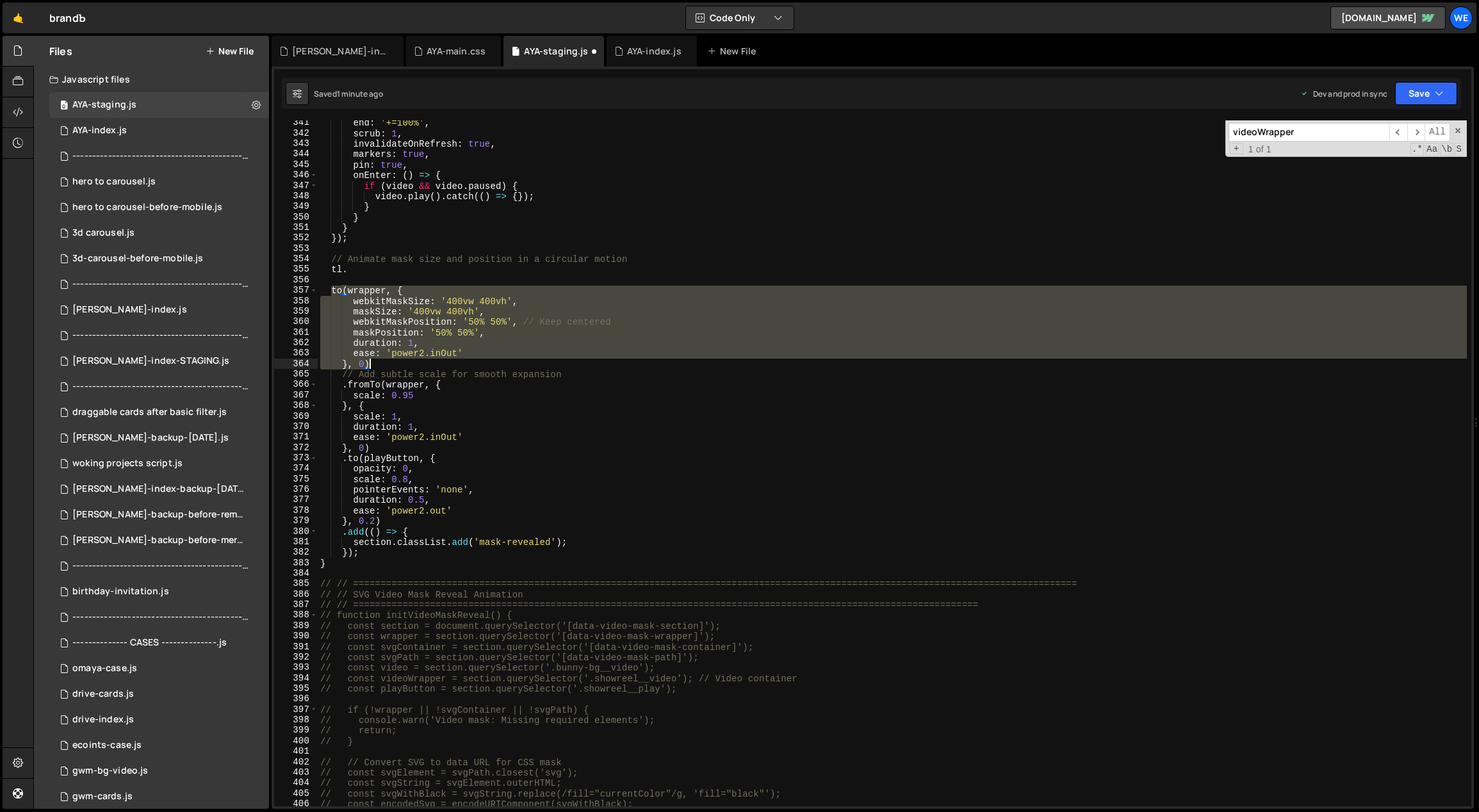
drag, startPoint x: 334, startPoint y: 289, endPoint x: 376, endPoint y: 363, distance: 85.1
click at [376, 363] on div "end : '+=100%' , scrub : 1 , invalidateOnRefresh : true , markers : true , pin …" at bounding box center [893, 472] width 1150 height 707
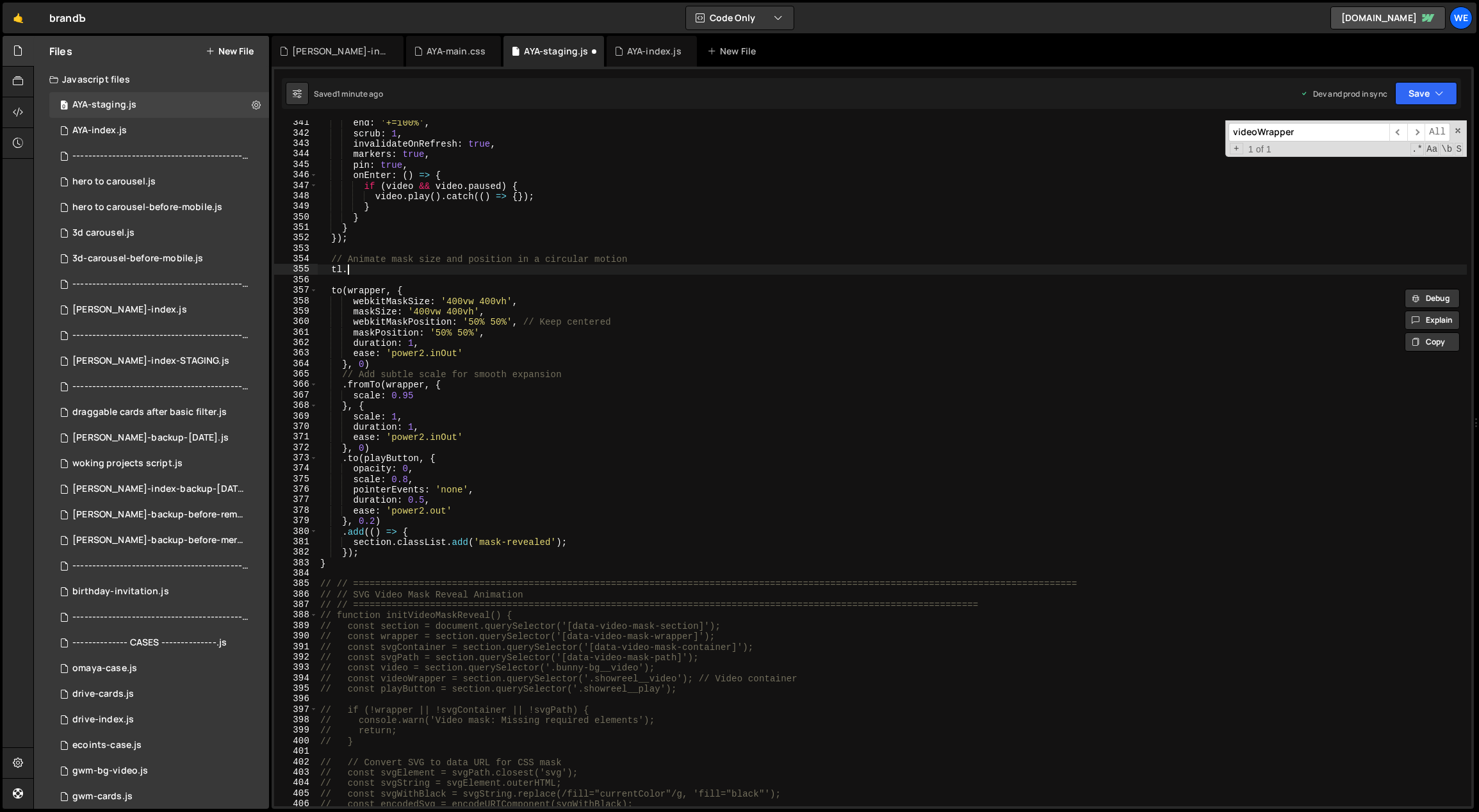
click at [362, 271] on div "end : '+=100%' , scrub : 1 , invalidateOnRefresh : true , markers : true , pin …" at bounding box center [893, 472] width 1150 height 707
paste textarea "}, 0)"
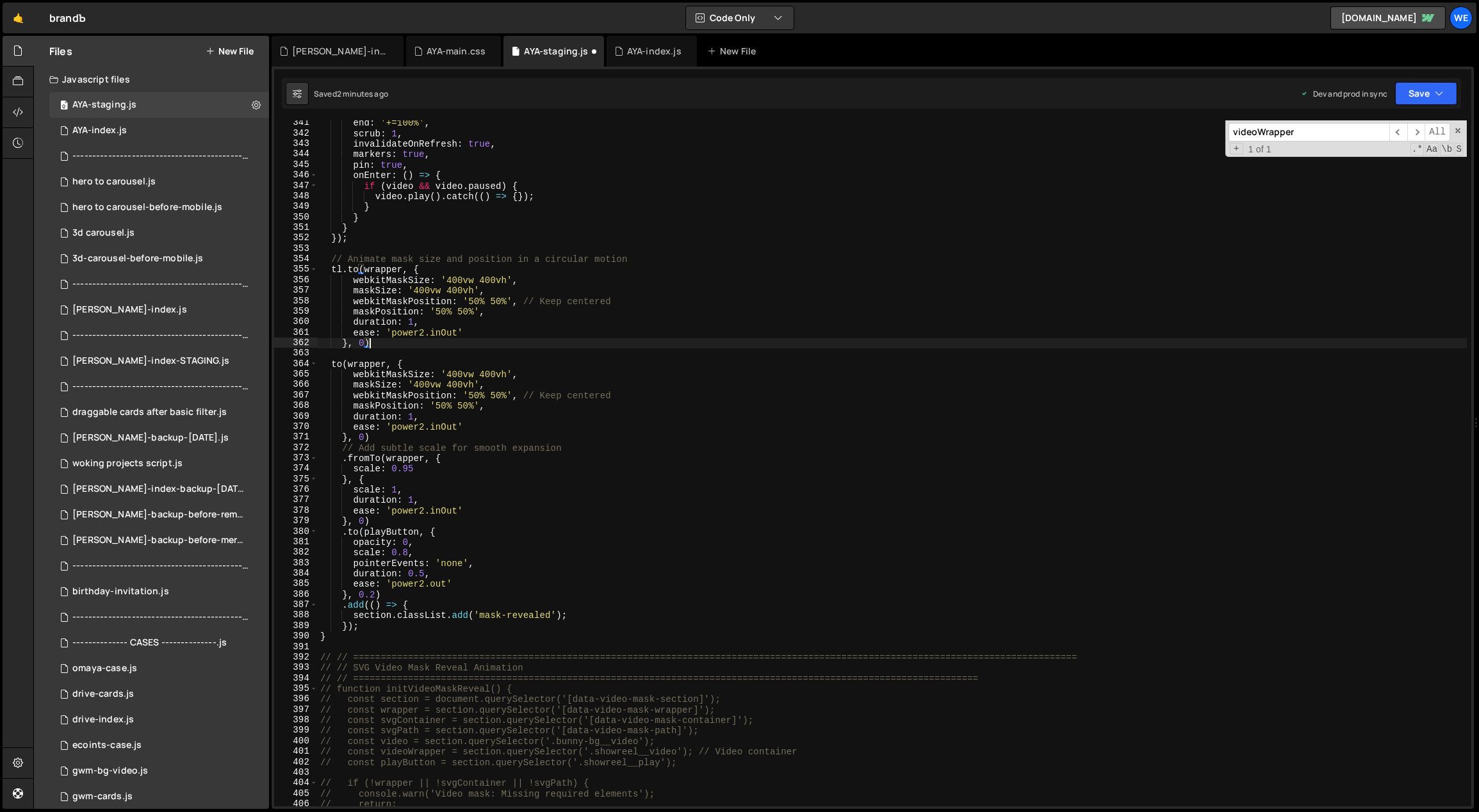
click at [364, 436] on div "end : '+=100%' , scrub : 1 , invalidateOnRefresh : true , markers : true , pin …" at bounding box center [893, 472] width 1150 height 707
click at [364, 340] on div "end : '+=100%' , scrub : 1 , invalidateOnRefresh : true , markers : true , pin …" at bounding box center [893, 472] width 1150 height 707
type textarea "}, 0)"
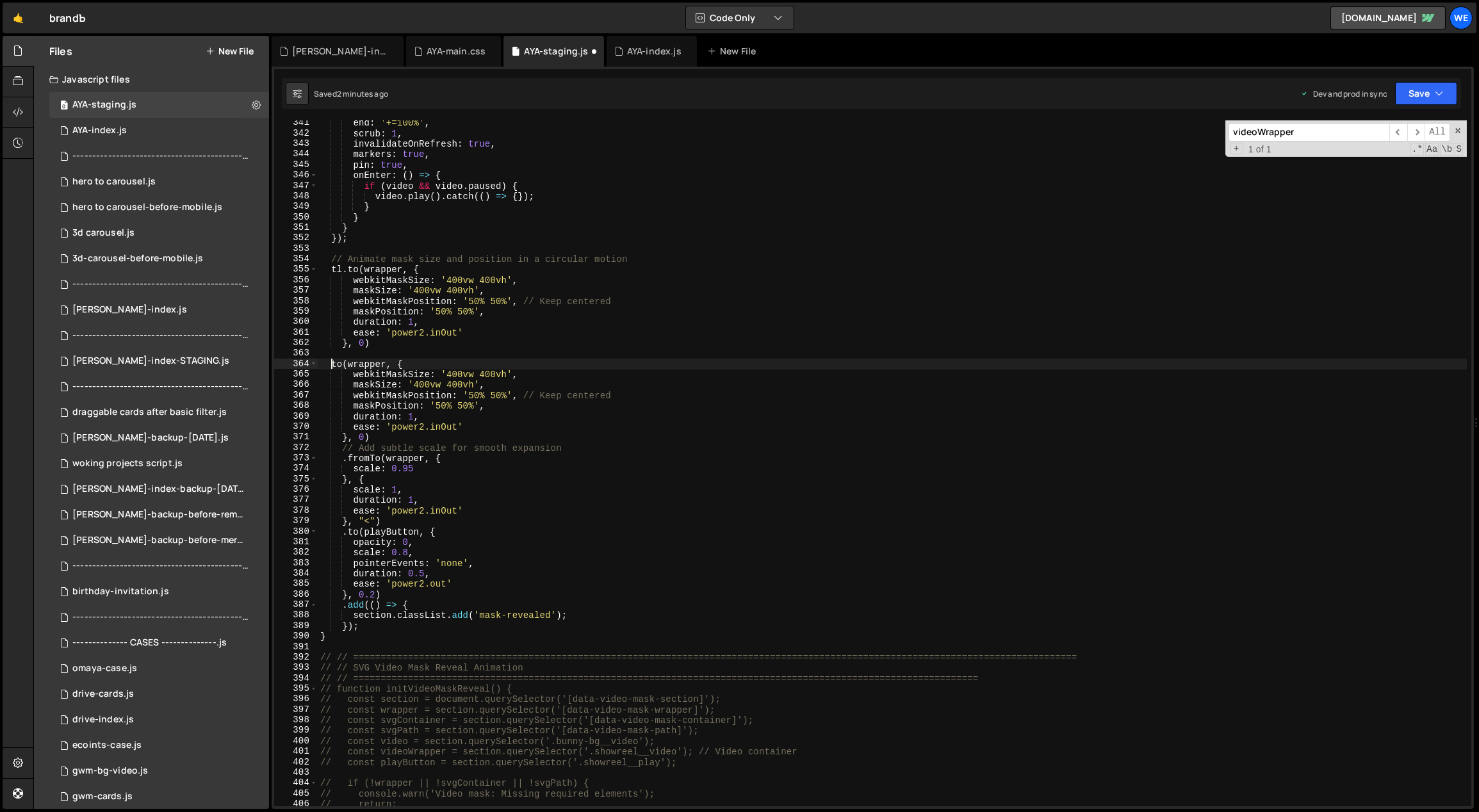
type textarea ".to(wrapper, {"
drag, startPoint x: 365, startPoint y: 343, endPoint x: 350, endPoint y: 341, distance: 15.1
click at [350, 341] on div "end : '+=100%' , scrub : 1 , invalidateOnRefresh : true , markers : true , pin …" at bounding box center [893, 472] width 1150 height 707
click at [354, 266] on div "end : '+=100%' , scrub : 1 , invalidateOnRefresh : true , markers : true , pin …" at bounding box center [893, 472] width 1150 height 707
drag, startPoint x: 357, startPoint y: 267, endPoint x: 349, endPoint y: 268, distance: 8.1
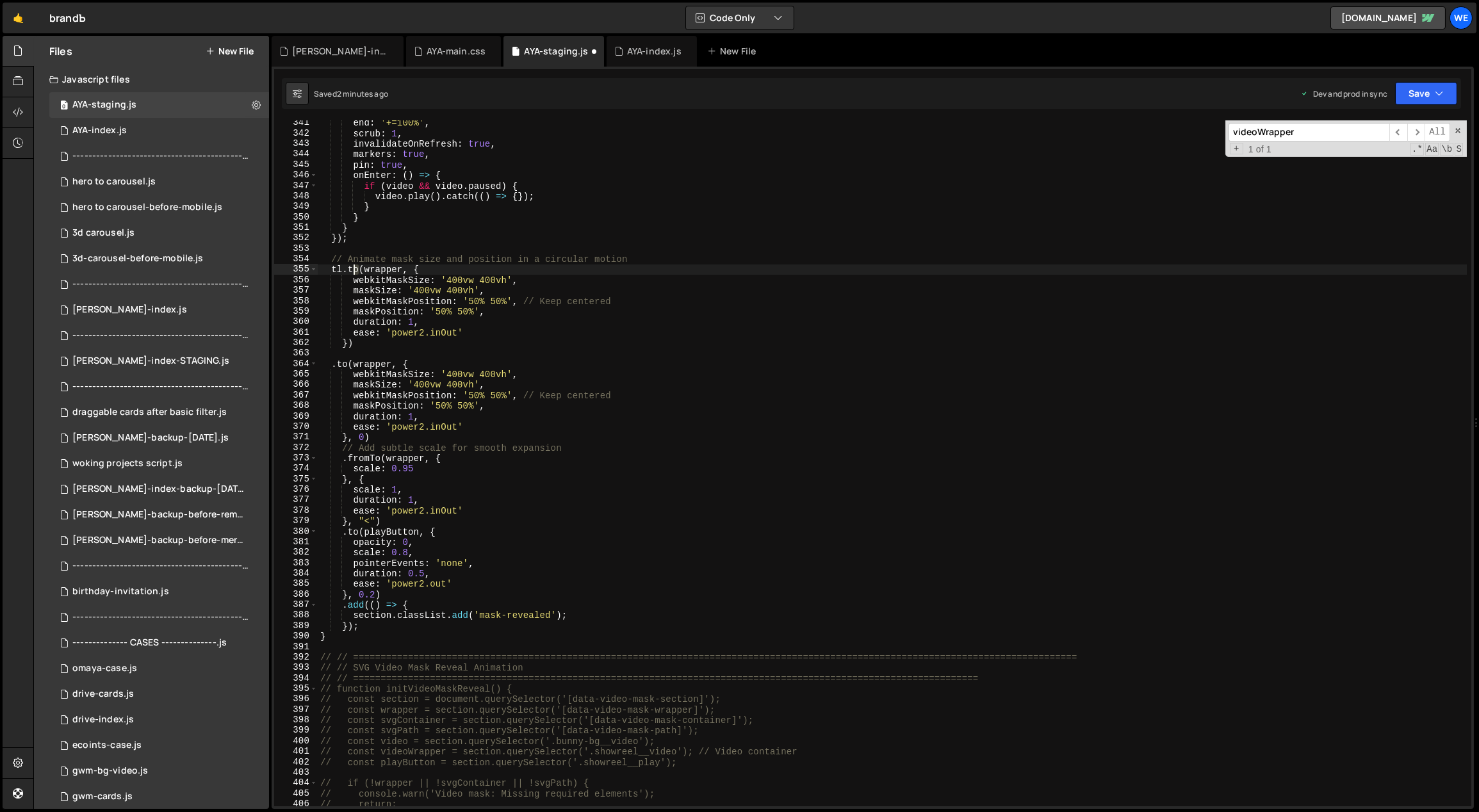
click at [349, 268] on div "end : '+=100%' , scrub : 1 , invalidateOnRefresh : true , markers : true , pin …" at bounding box center [893, 472] width 1150 height 707
click at [450, 218] on div "end : '+=100%' , scrub : 1 , invalidateOnRefresh : true , markers : true , pin …" at bounding box center [893, 472] width 1150 height 707
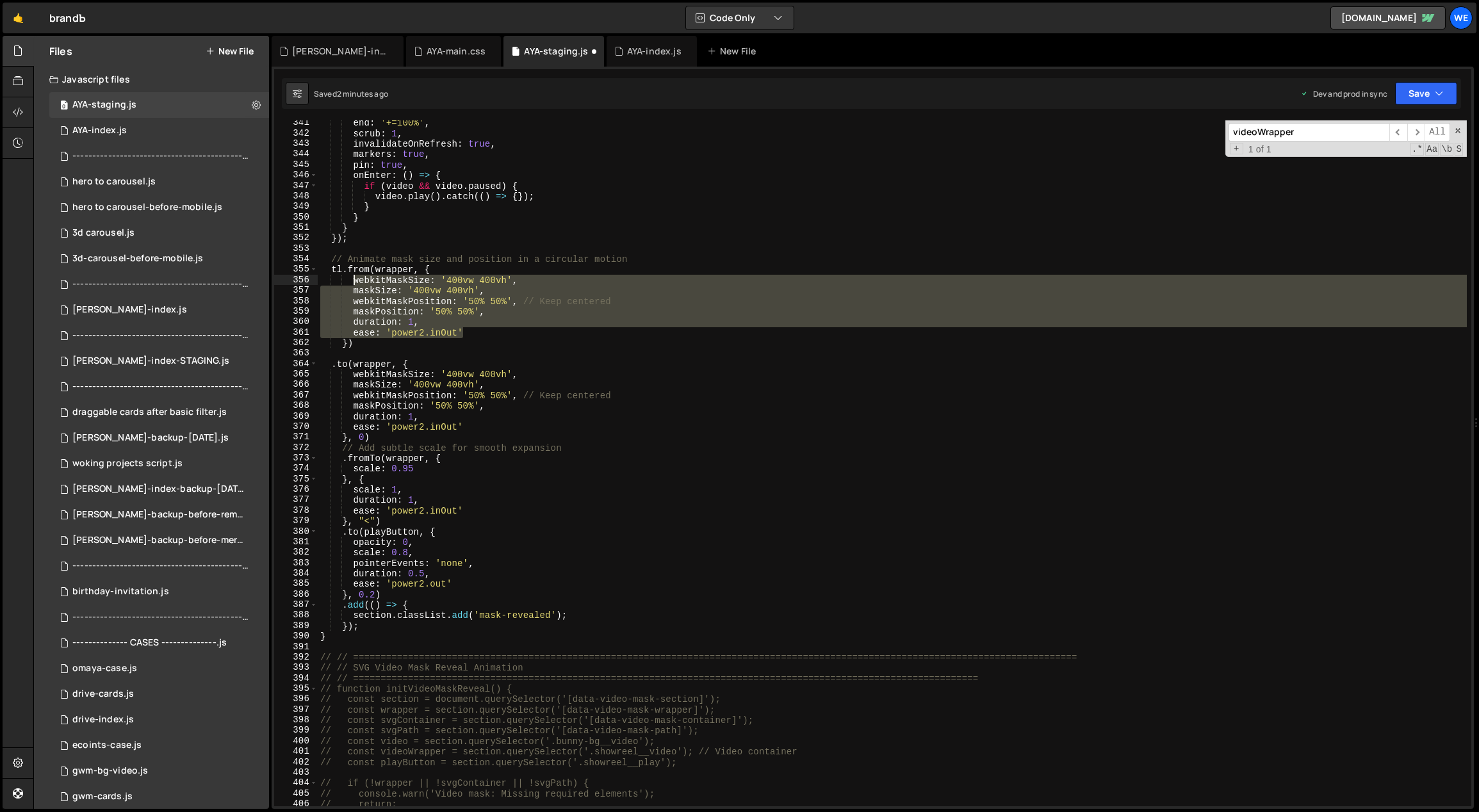
drag, startPoint x: 466, startPoint y: 328, endPoint x: 353, endPoint y: 283, distance: 121.6
click at [353, 283] on div "end : '+=100%' , scrub : 1 , invalidateOnRefresh : true , markers : true , pin …" at bounding box center [893, 472] width 1150 height 707
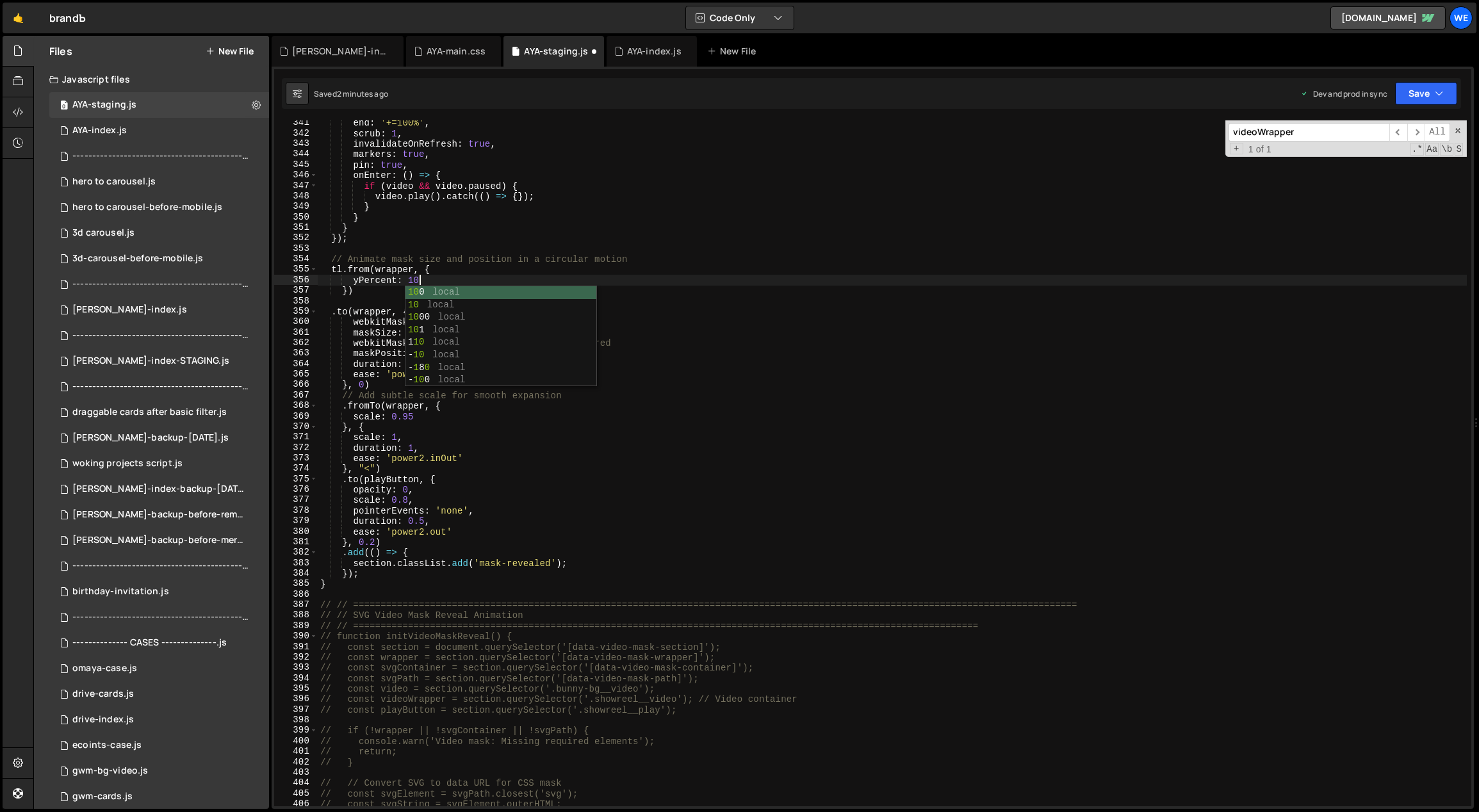
scroll to position [0, 7]
type textarea "yPercent: 100,"
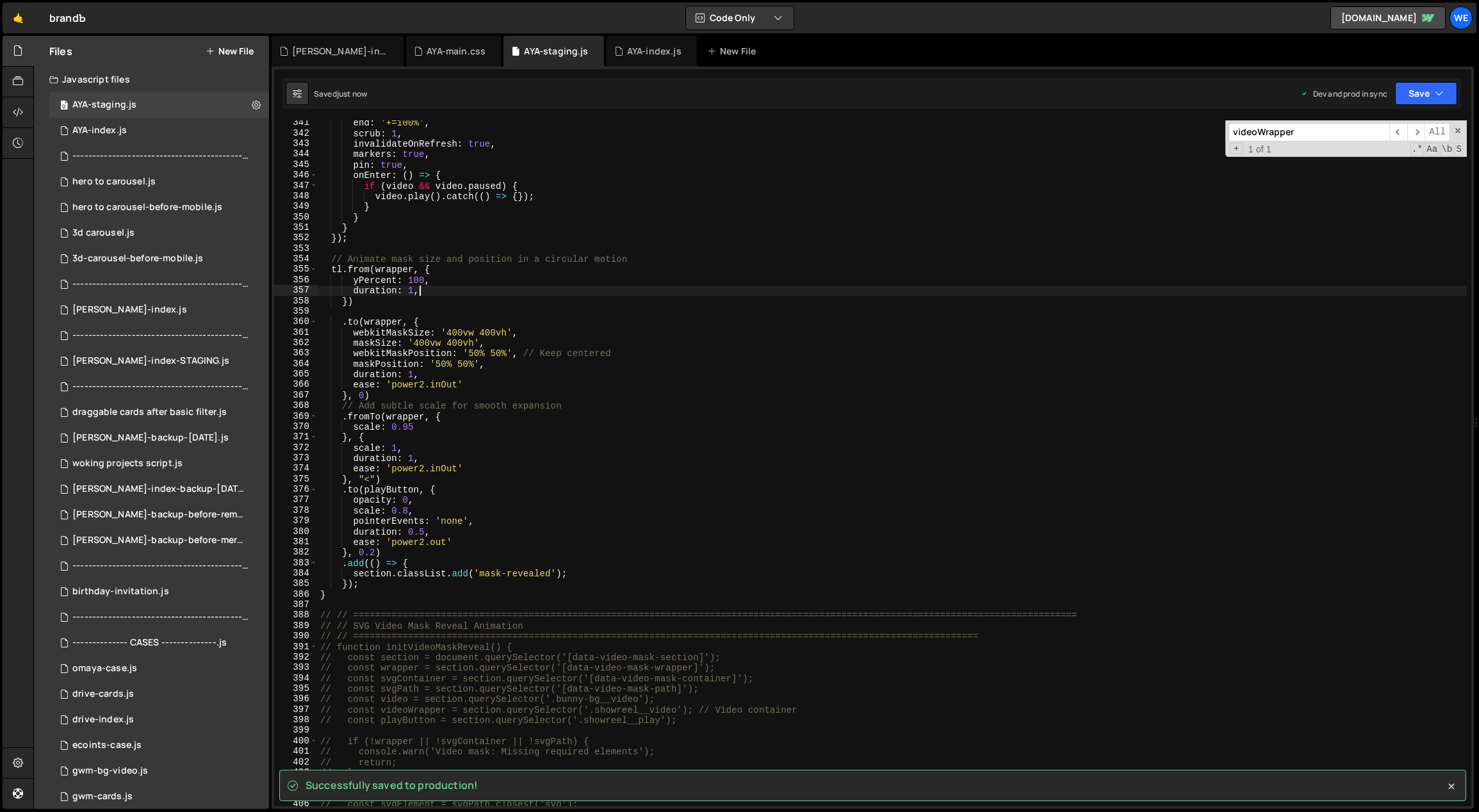
type textarea "duration: 1,"
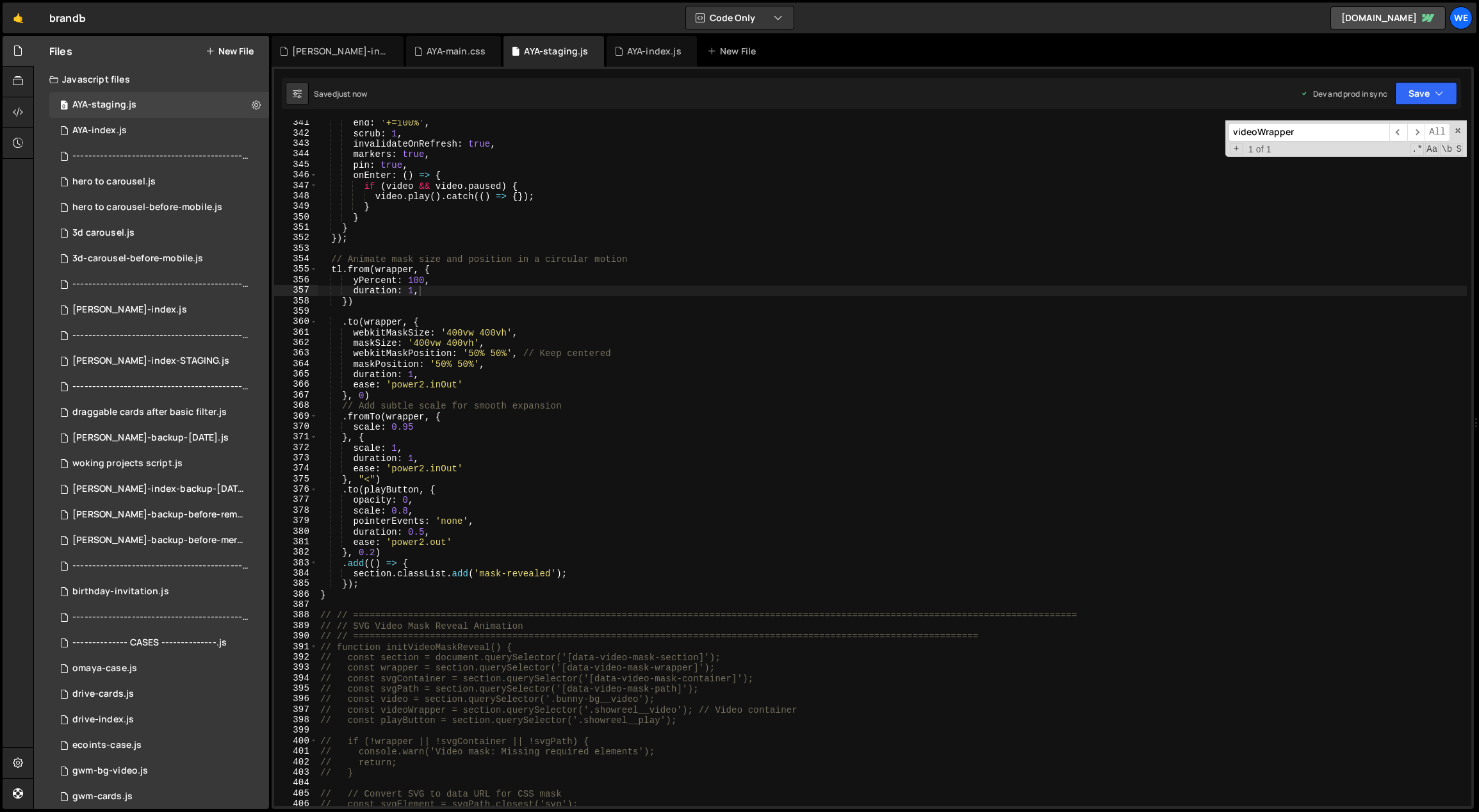
scroll to position [3585, 0]
click at [365, 393] on div "end : '+=100%' , scrub : 1 , invalidateOnRefresh : true , markers : true , pin …" at bounding box center [893, 472] width 1150 height 707
click at [411, 289] on div "end : '+=100%' , scrub : 1 , invalidateOnRefresh : true , markers : true , pin …" at bounding box center [893, 472] width 1150 height 707
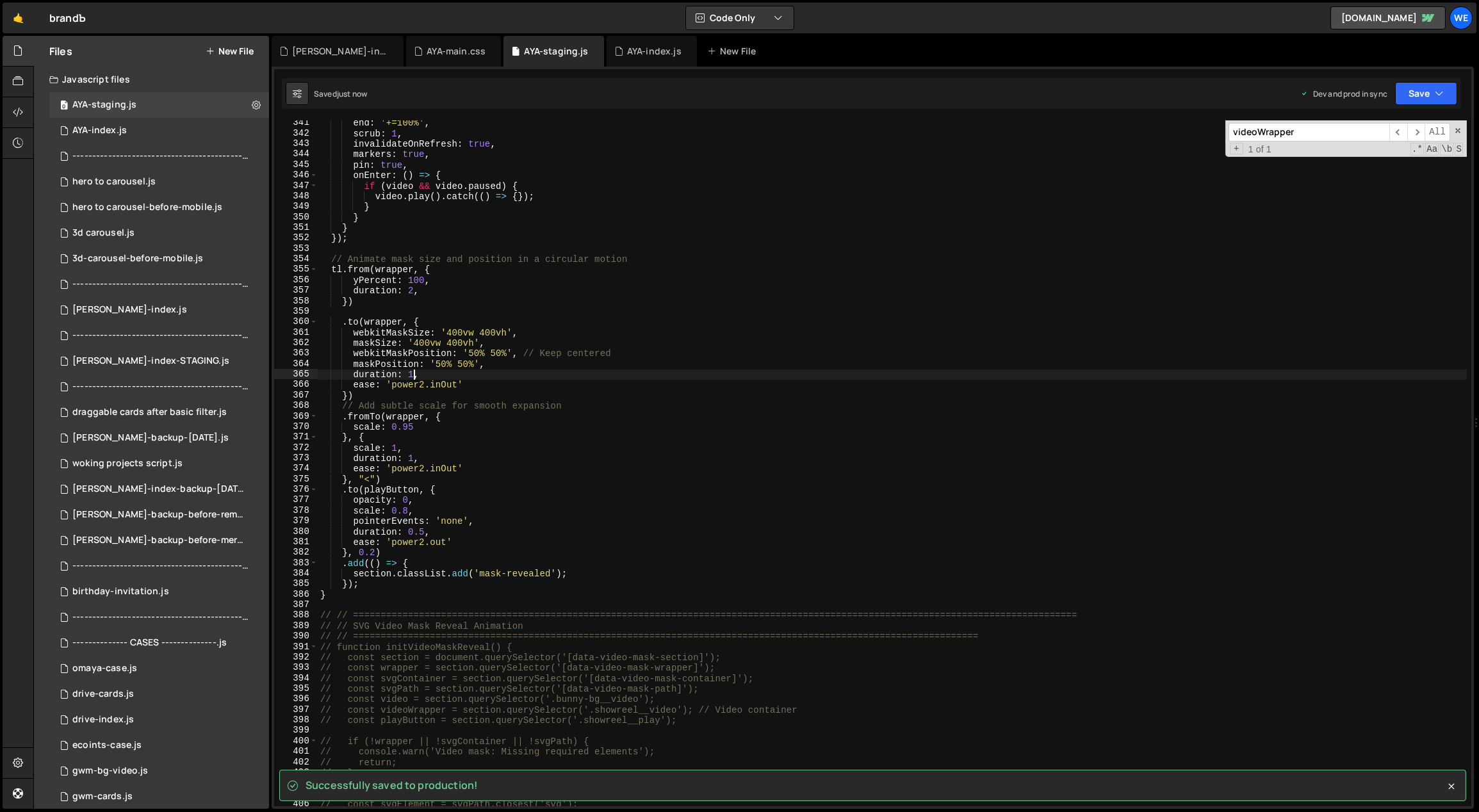
click at [408, 375] on div "end : '+=100%' , scrub : 1 , invalidateOnRefresh : true , markers : true , pin …" at bounding box center [893, 472] width 1150 height 707
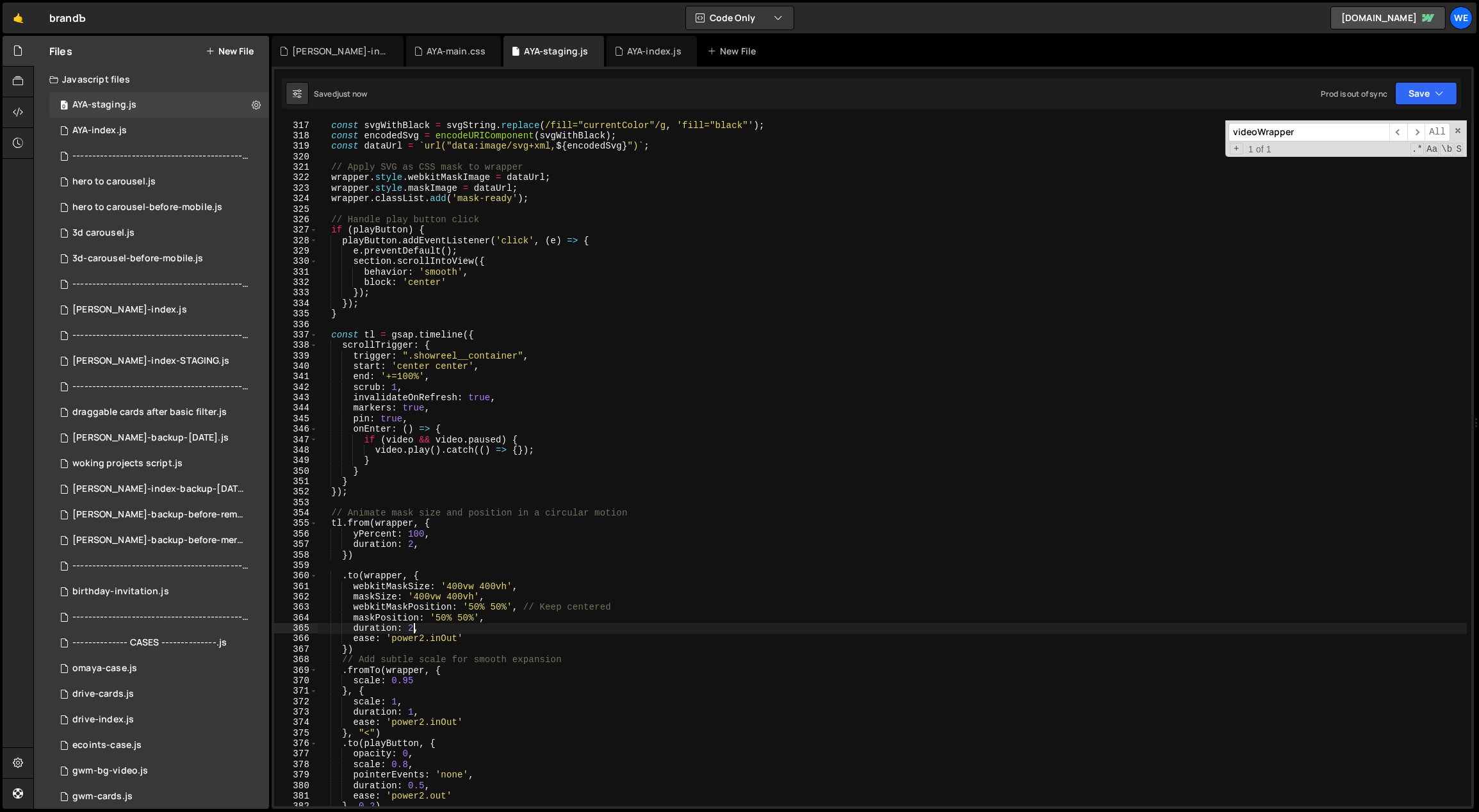
scroll to position [3331, 0]
click at [414, 367] on div "const svgWithBlack = svgString . replace ( /fill="currentColor"/g , 'fill="blac…" at bounding box center [893, 474] width 1150 height 707
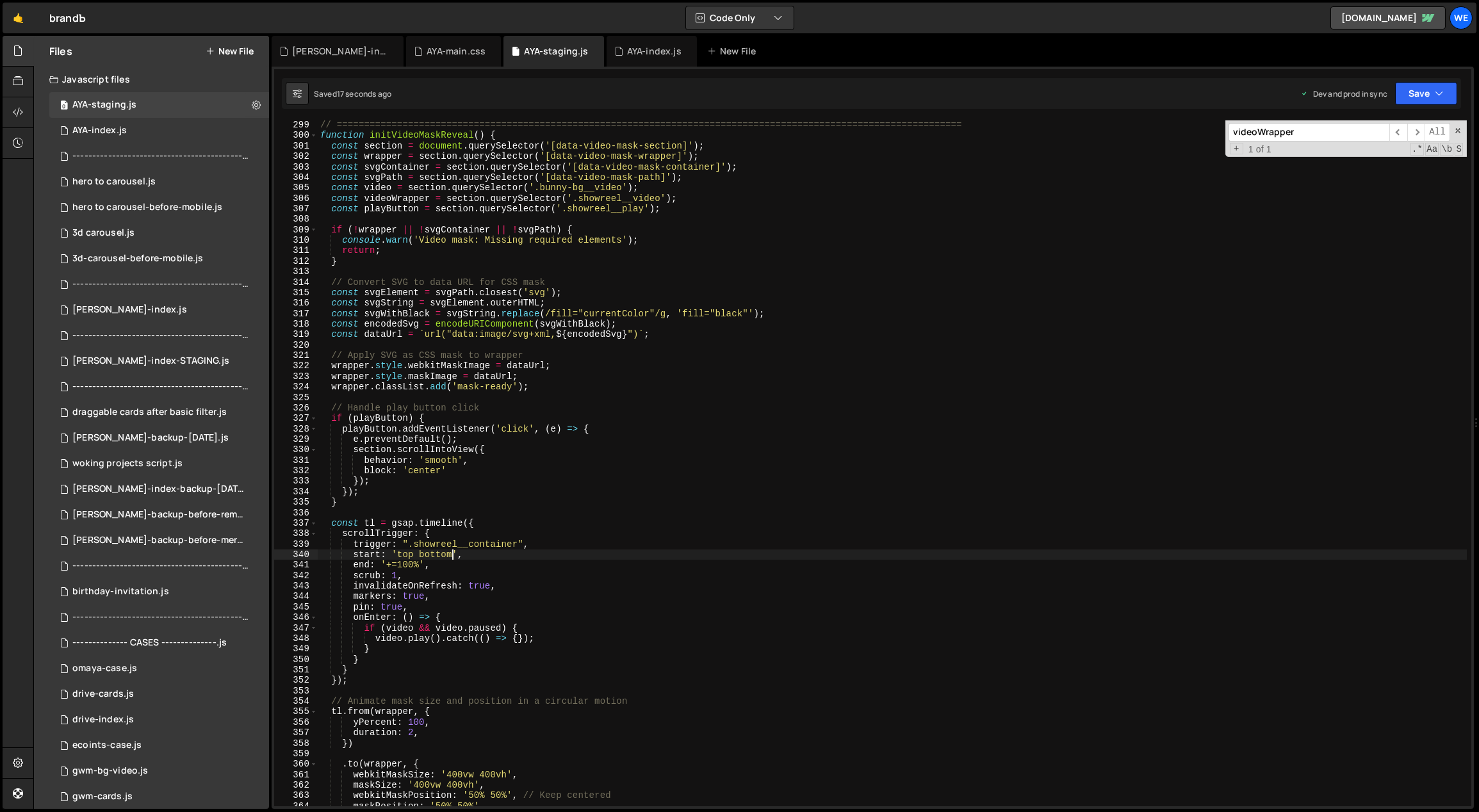
scroll to position [3006, 0]
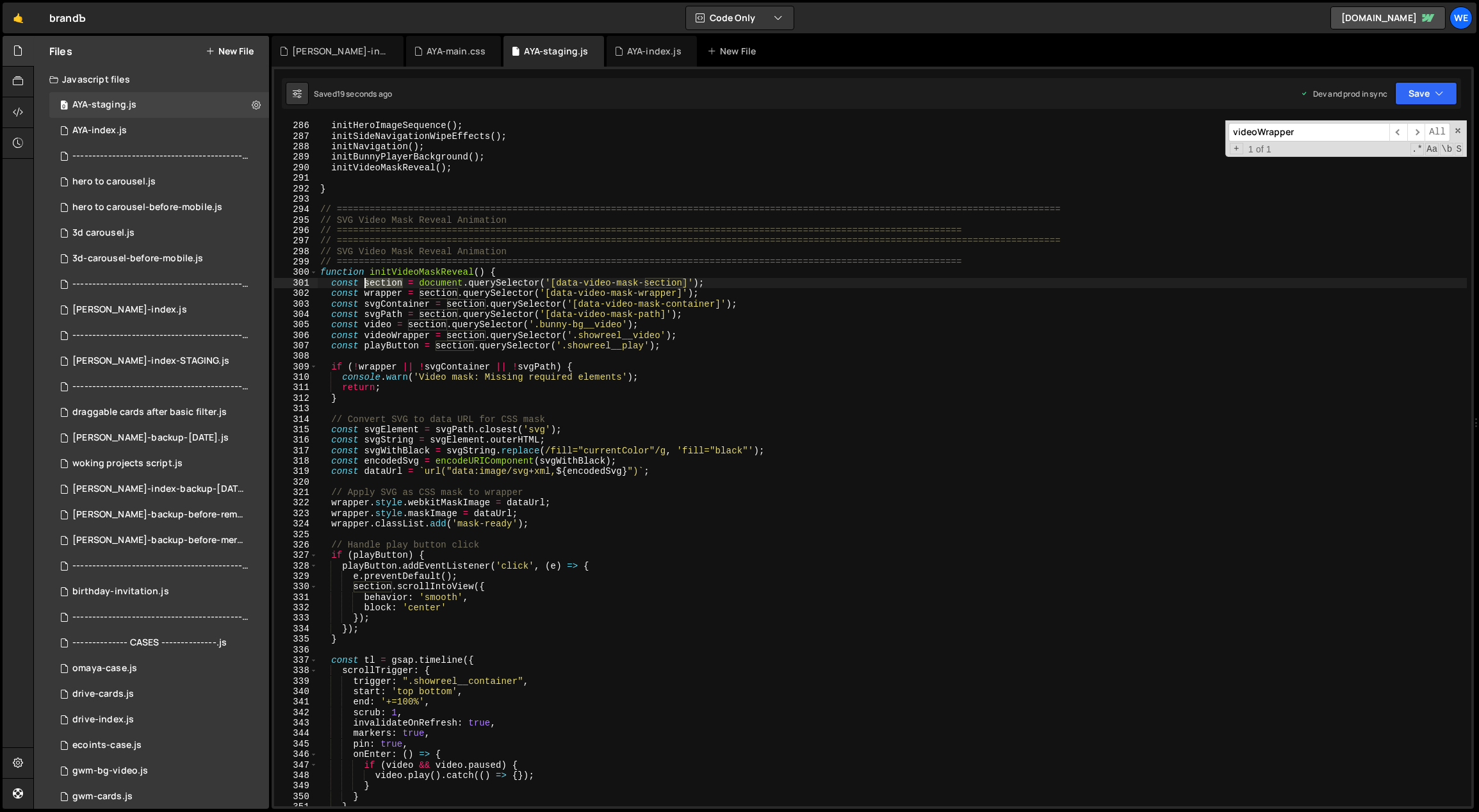
drag, startPoint x: 403, startPoint y: 281, endPoint x: 365, endPoint y: 281, distance: 38.0
click at [365, 281] on div "// Initialize home-specific functionality initHeroImageSequence ( ) ; initSideN…" at bounding box center [893, 464] width 1150 height 707
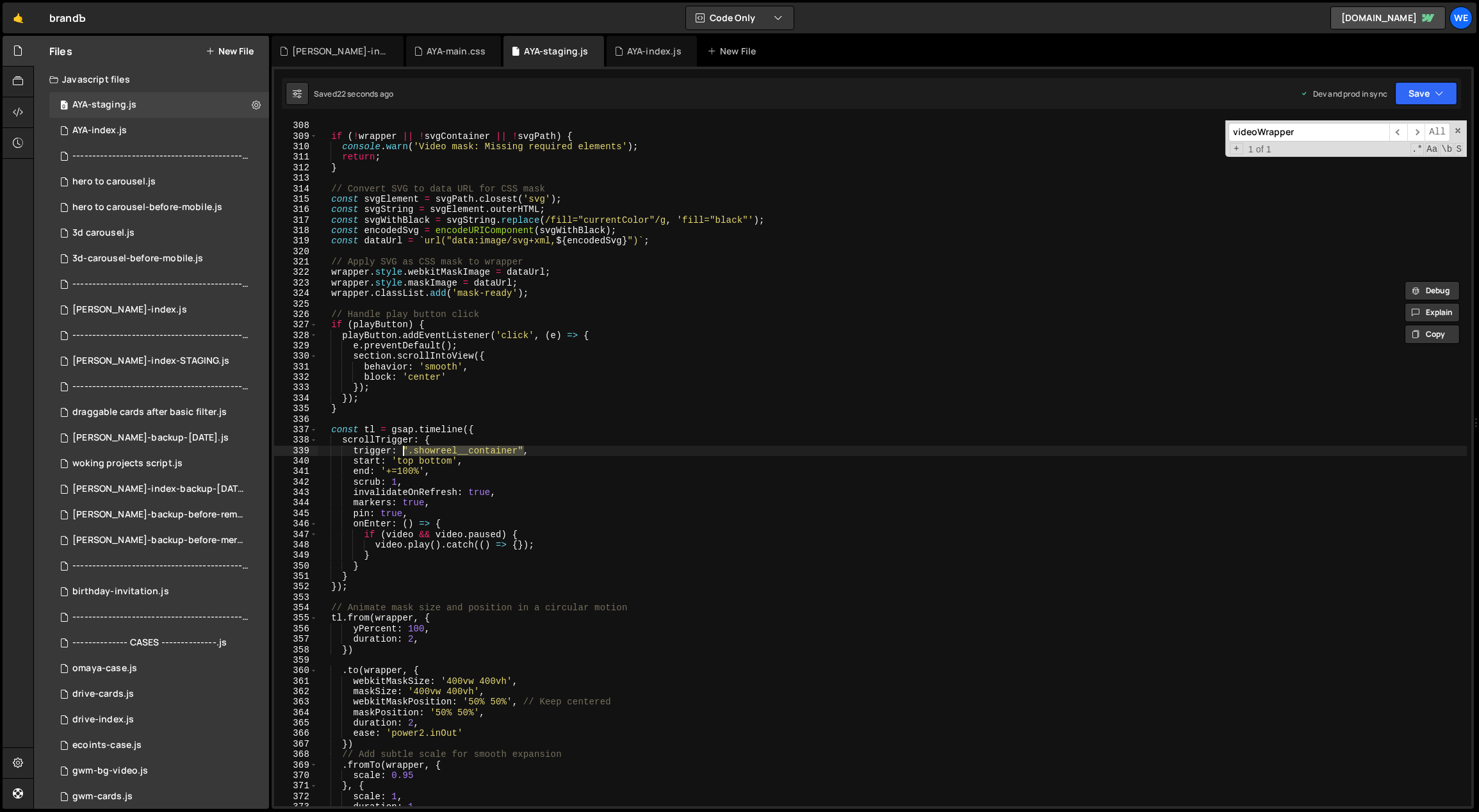
drag, startPoint x: 523, startPoint y: 448, endPoint x: 403, endPoint y: 450, distance: 120.0
click at [403, 450] on div "const playButton = section . querySelector ( '.showreel__play' ) ; if ( ! wrapp…" at bounding box center [893, 464] width 1150 height 707
paste textarea "section"
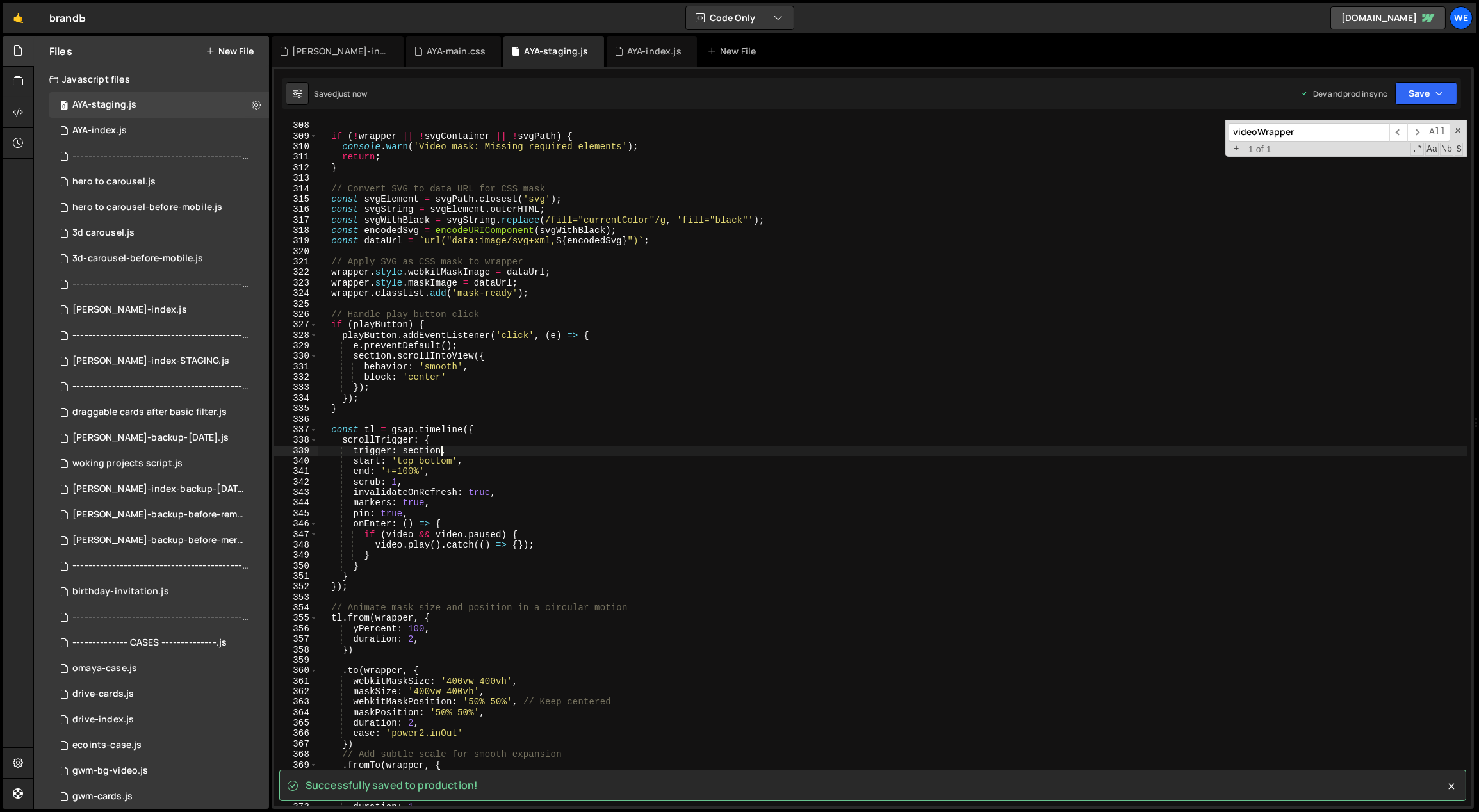
click at [440, 475] on div "const playButton = section . querySelector ( '.showreel__play' ) ; if ( ! wrapp…" at bounding box center [893, 464] width 1150 height 707
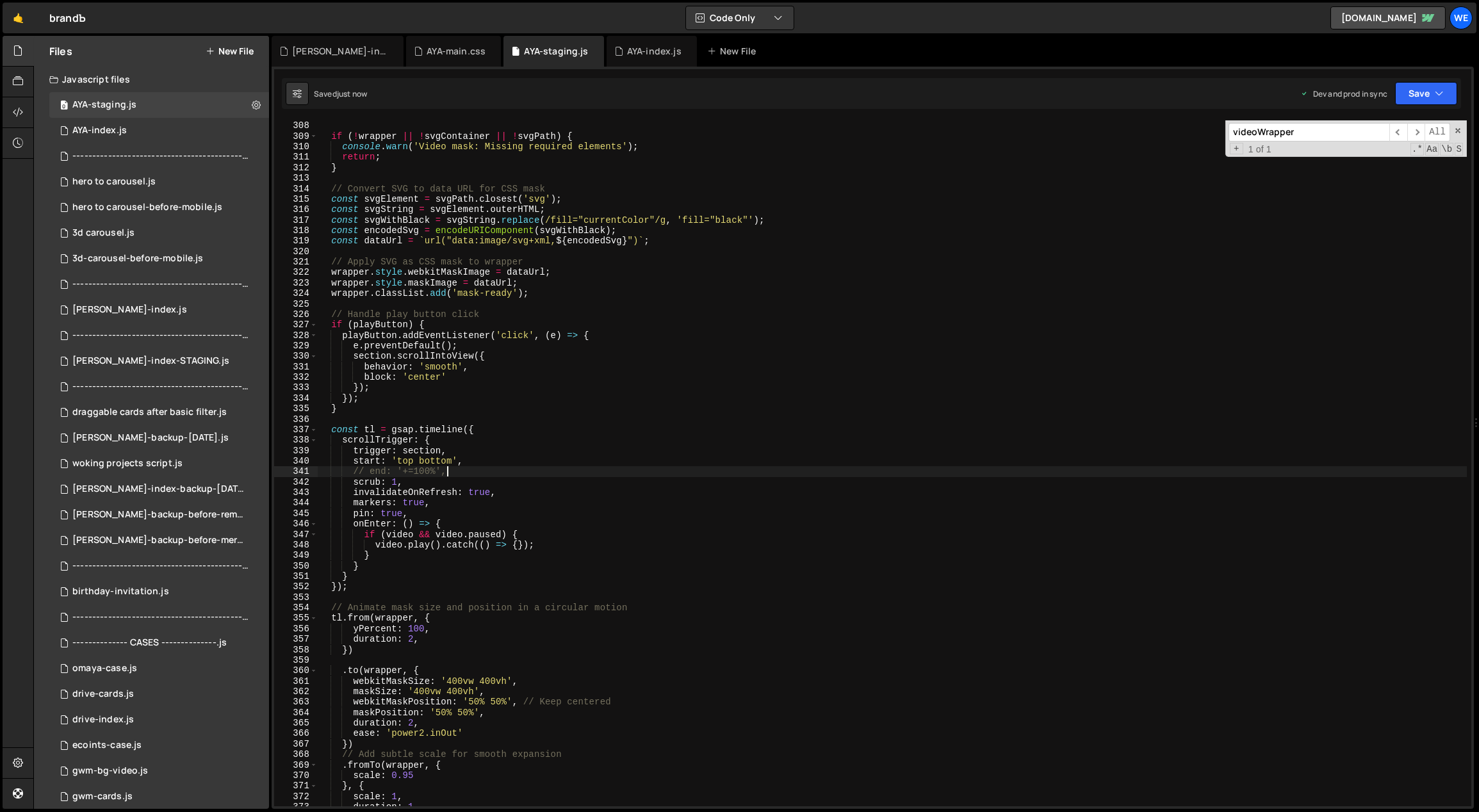
click at [405, 461] on div "const playButton = section . querySelector ( '.showreel__play' ) ; if ( ! wrapp…" at bounding box center [893, 464] width 1150 height 707
click at [440, 476] on div "const playButton = section . querySelector ( '.showreel__play' ) ; if ( ! wrapp…" at bounding box center [893, 464] width 1150 height 707
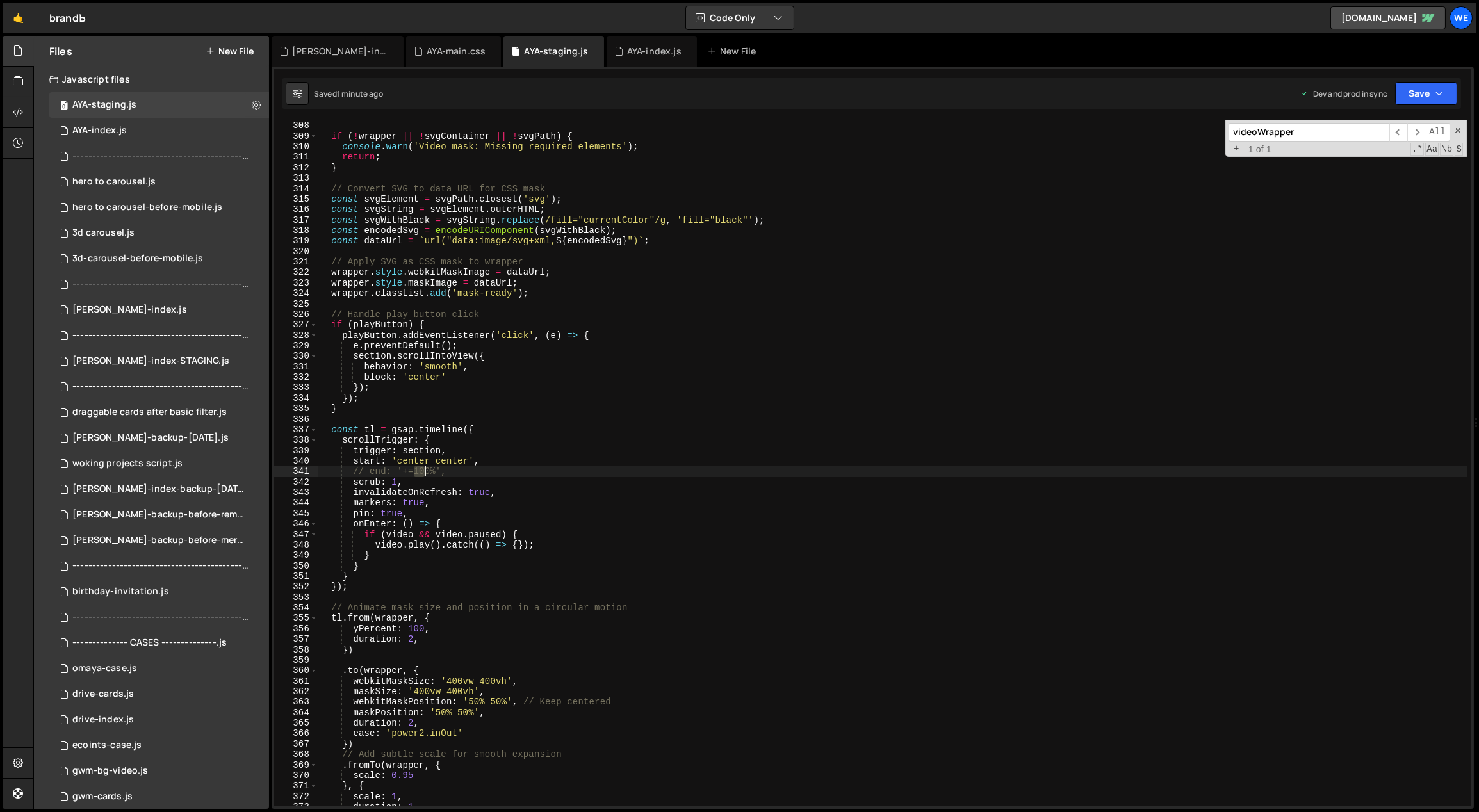
drag, startPoint x: 414, startPoint y: 471, endPoint x: 426, endPoint y: 471, distance: 12.0
click at [426, 471] on div "const playButton = section . querySelector ( '.showreel__play' ) ; if ( ! wrapp…" at bounding box center [893, 464] width 1150 height 707
click at [451, 473] on div "const playButton = section . querySelector ( '.showreel__play' ) ; if ( ! wrapp…" at bounding box center [893, 464] width 1150 height 707
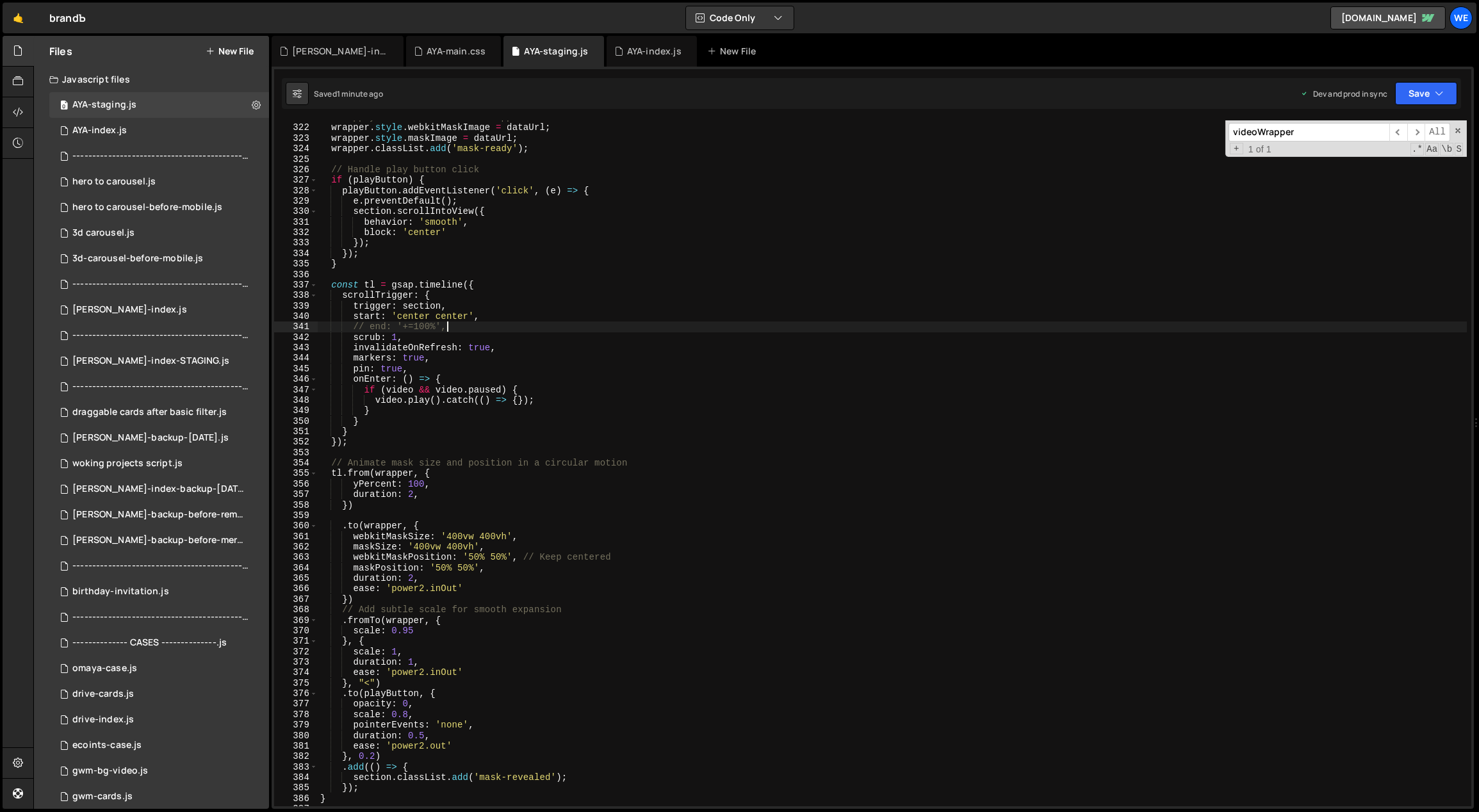
scroll to position [3393, 0]
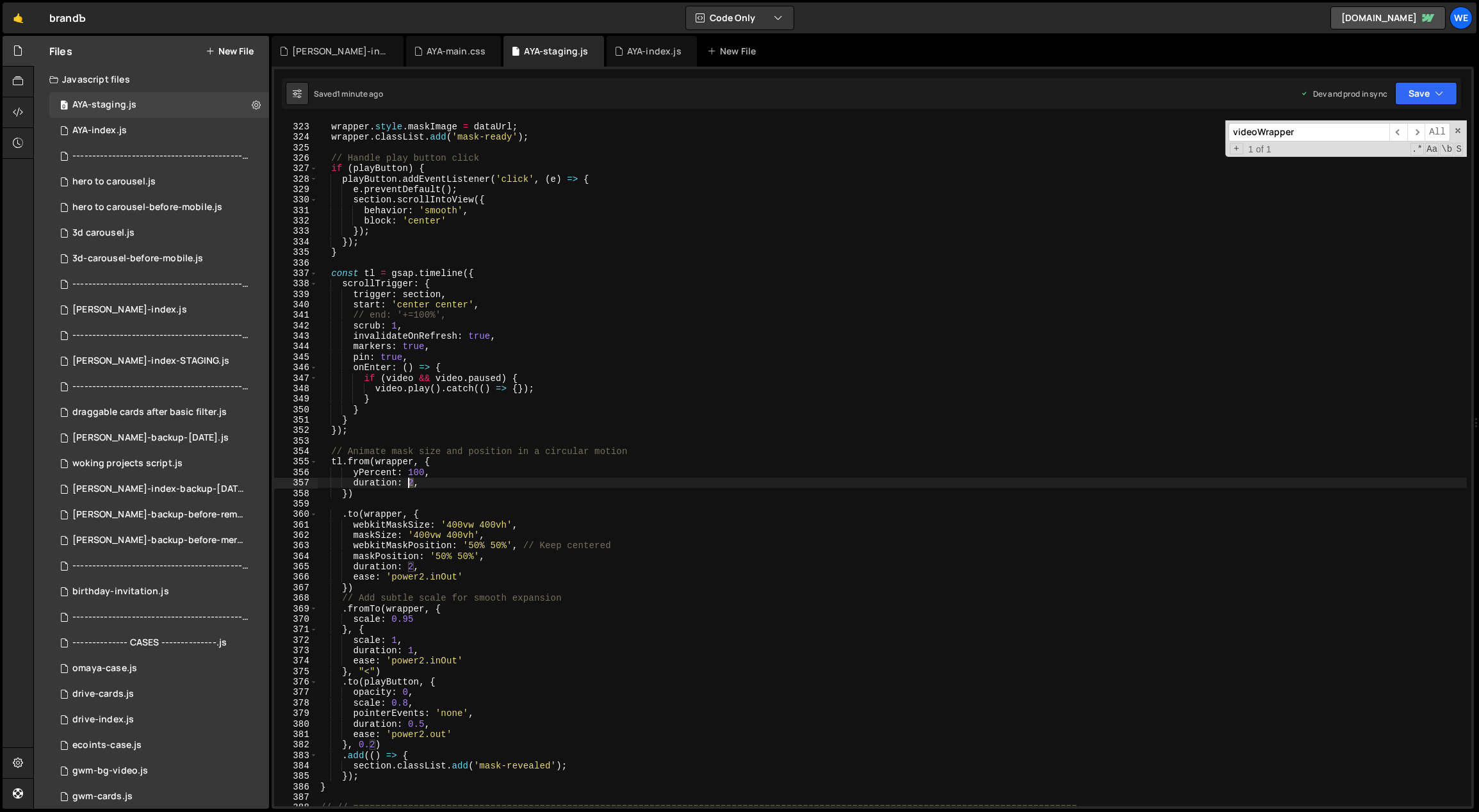
click at [408, 481] on div "wrapper . style . webkitMaskImage = dataUrl ; wrapper . style . maskImage = dat…" at bounding box center [893, 464] width 1150 height 707
click at [392, 566] on div "wrapper . style . webkitMaskImage = dataUrl ; wrapper . style . maskImage = dat…" at bounding box center [893, 464] width 1150 height 707
click at [407, 564] on div "wrapper . style . webkitMaskImage = dataUrl ; wrapper . style . maskImage = dat…" at bounding box center [893, 464] width 1150 height 707
type textarea "duration: 5,"
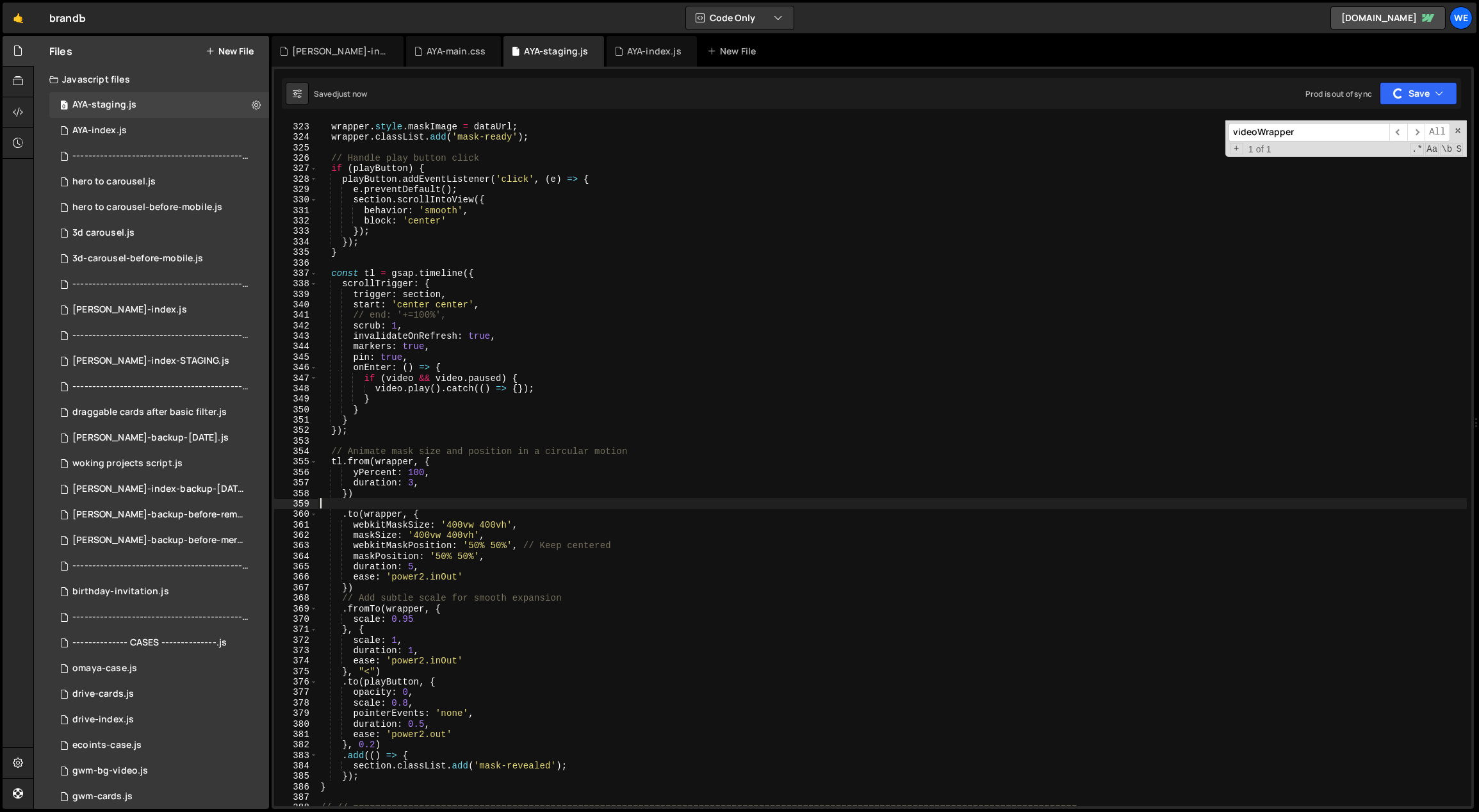
click at [651, 507] on div "wrapper . style . webkitMaskImage = dataUrl ; wrapper . style . maskImage = dat…" at bounding box center [893, 464] width 1150 height 707
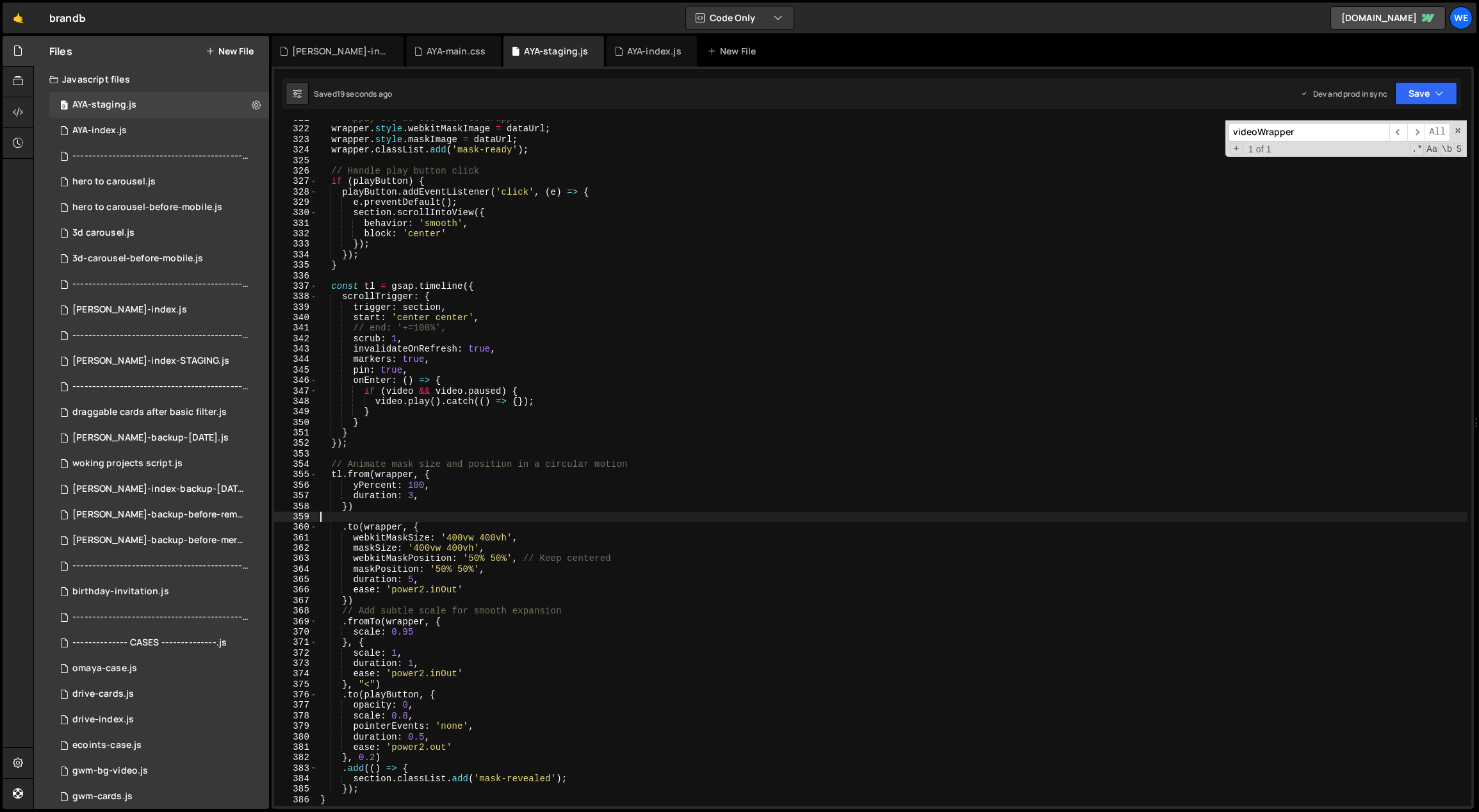
scroll to position [3337, 0]
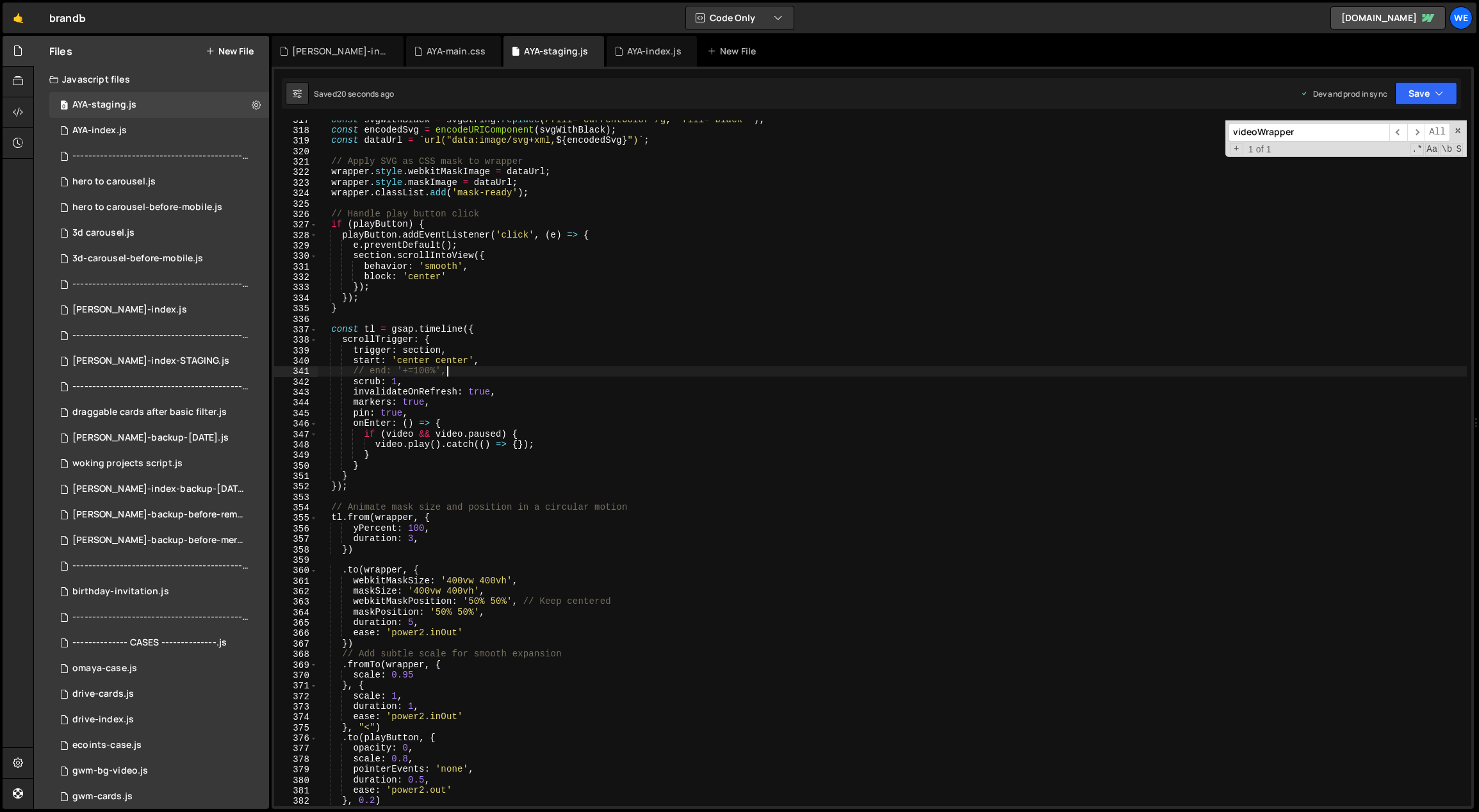
click at [453, 370] on div "const svgWithBlack = svgString . replace ( /fill="currentColor"/g , 'fill="blac…" at bounding box center [893, 468] width 1150 height 707
click at [416, 368] on div "const svgWithBlack = svgString . replace ( /fill="currentColor"/g , 'fill="blac…" at bounding box center [893, 468] width 1150 height 707
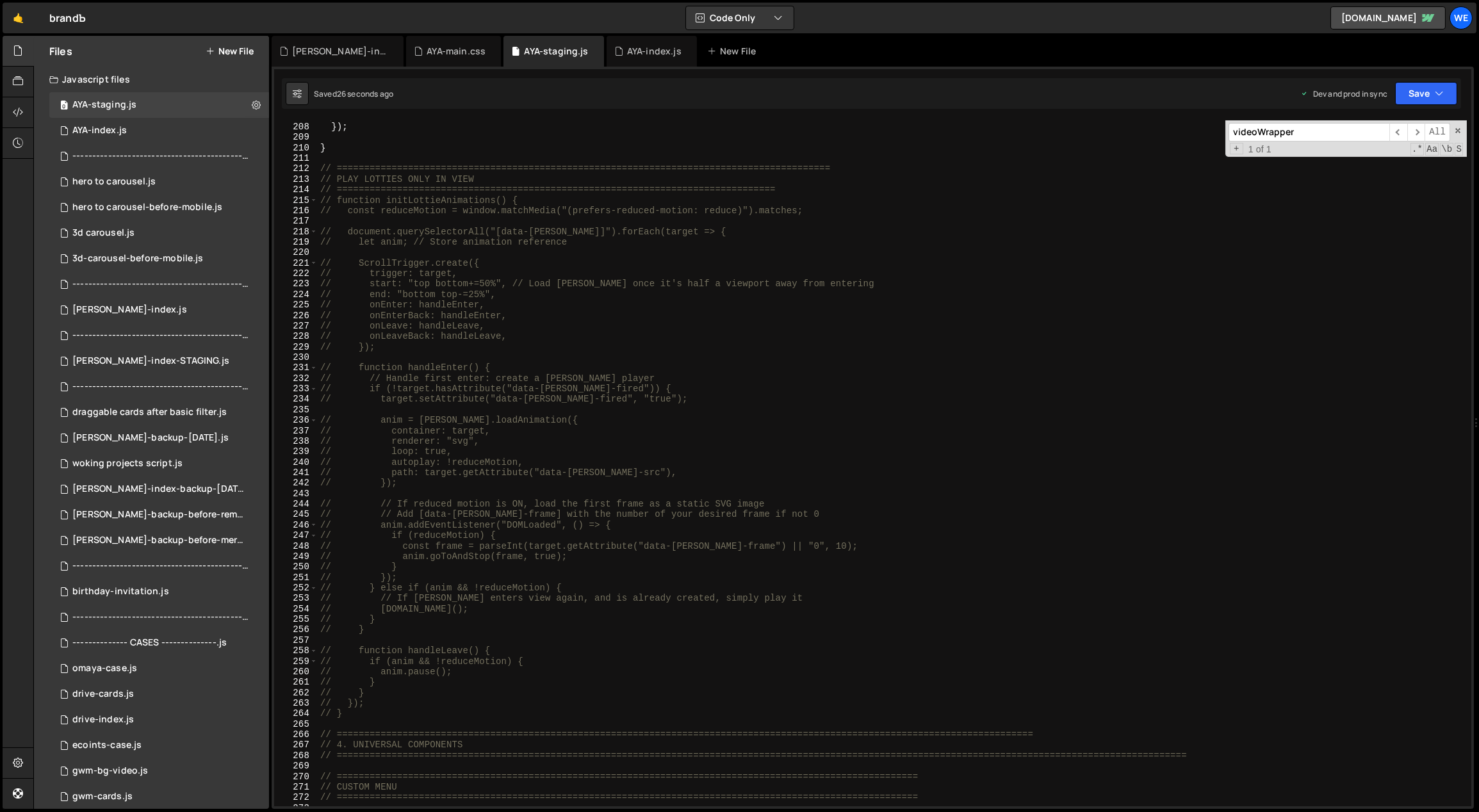
scroll to position [1594, 0]
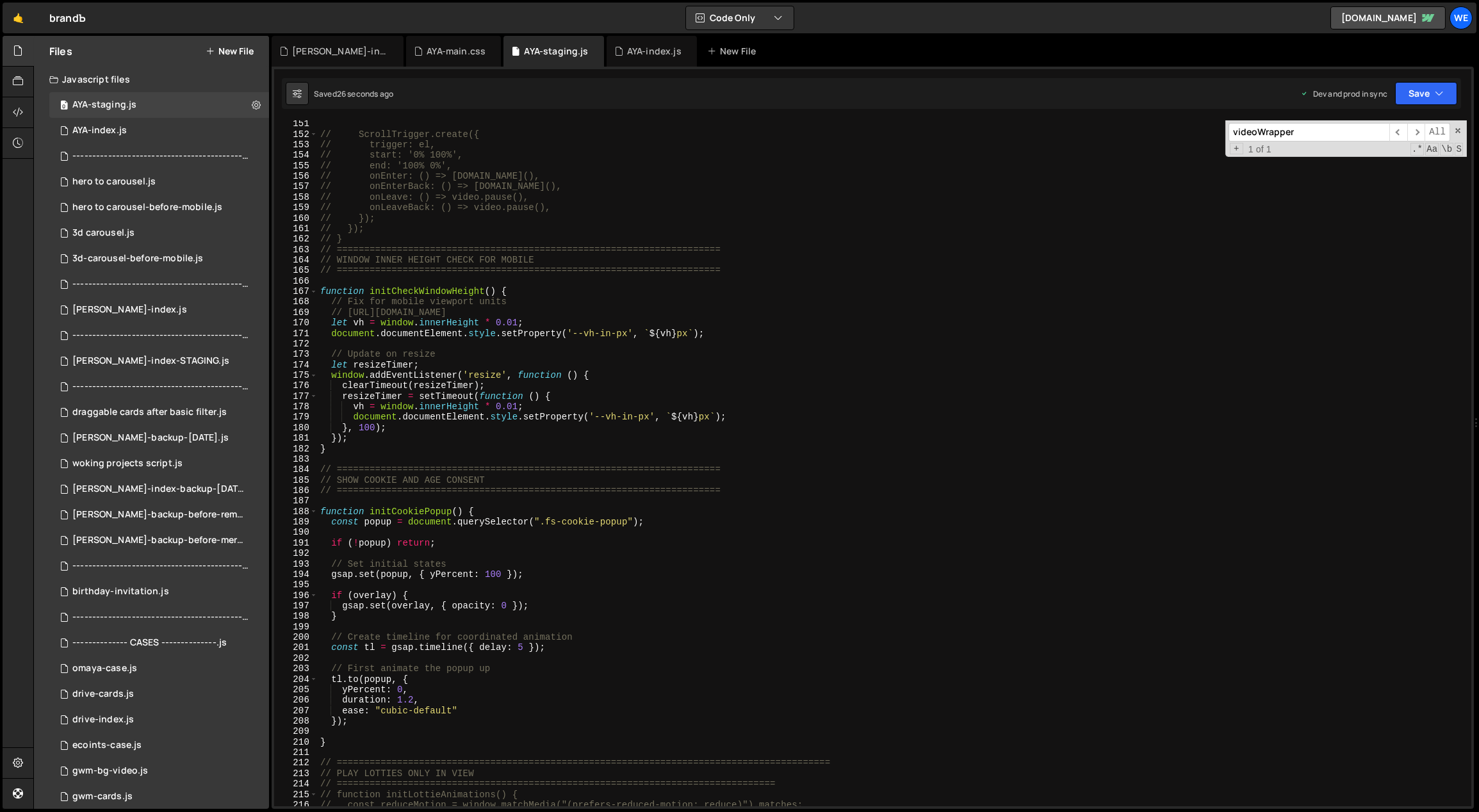
click at [591, 428] on div "// ScrollTrigger.create({ // trigger: el, // start: '0% 100%', // end: '100% 0%…" at bounding box center [893, 472] width 1150 height 707
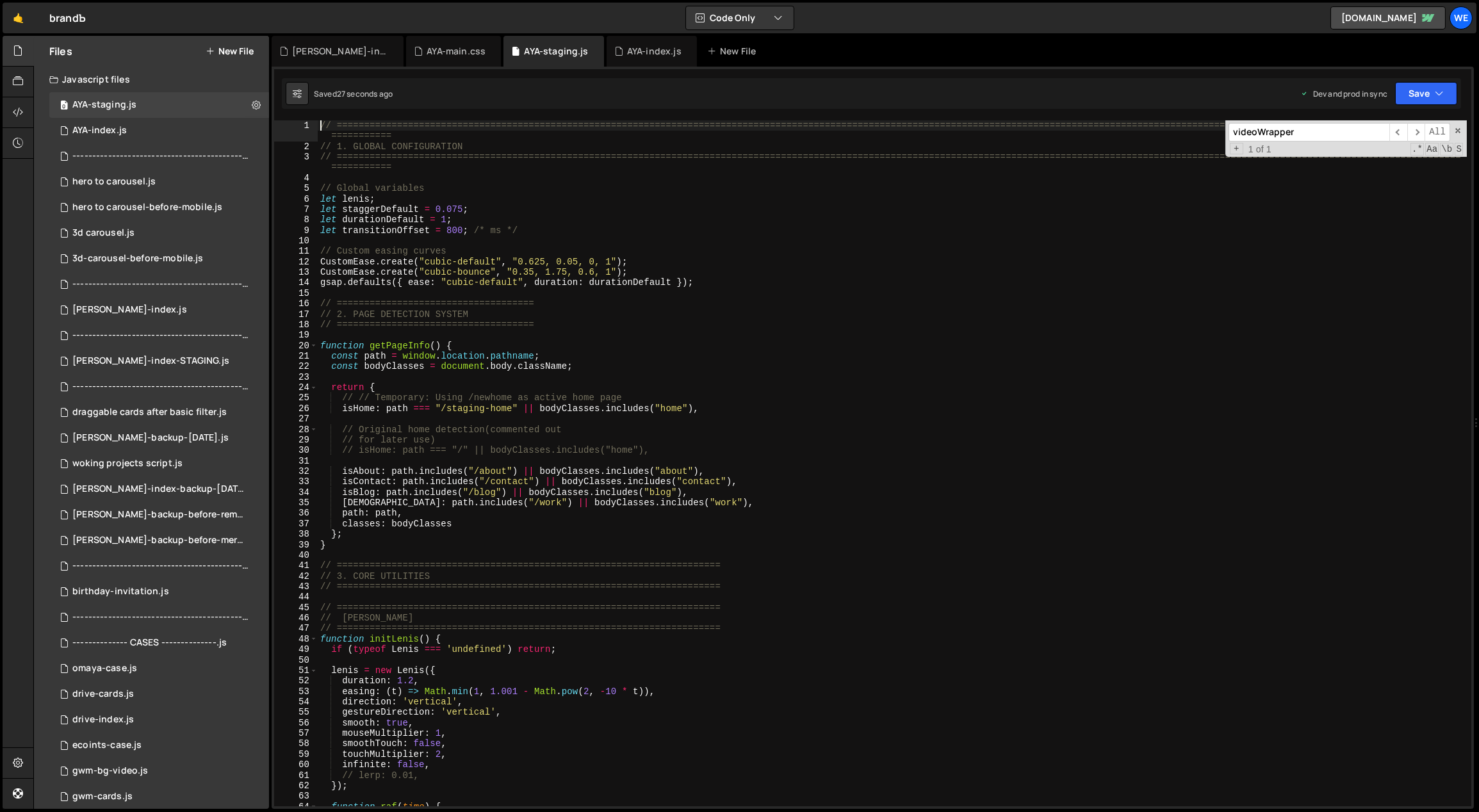
scroll to position [0, 0]
drag, startPoint x: 491, startPoint y: 273, endPoint x: 425, endPoint y: 272, distance: 66.0
click at [424, 272] on div "// ============================================================================…" at bounding box center [893, 479] width 1150 height 718
click at [540, 530] on div "// ============================================================================…" at bounding box center [893, 479] width 1150 height 718
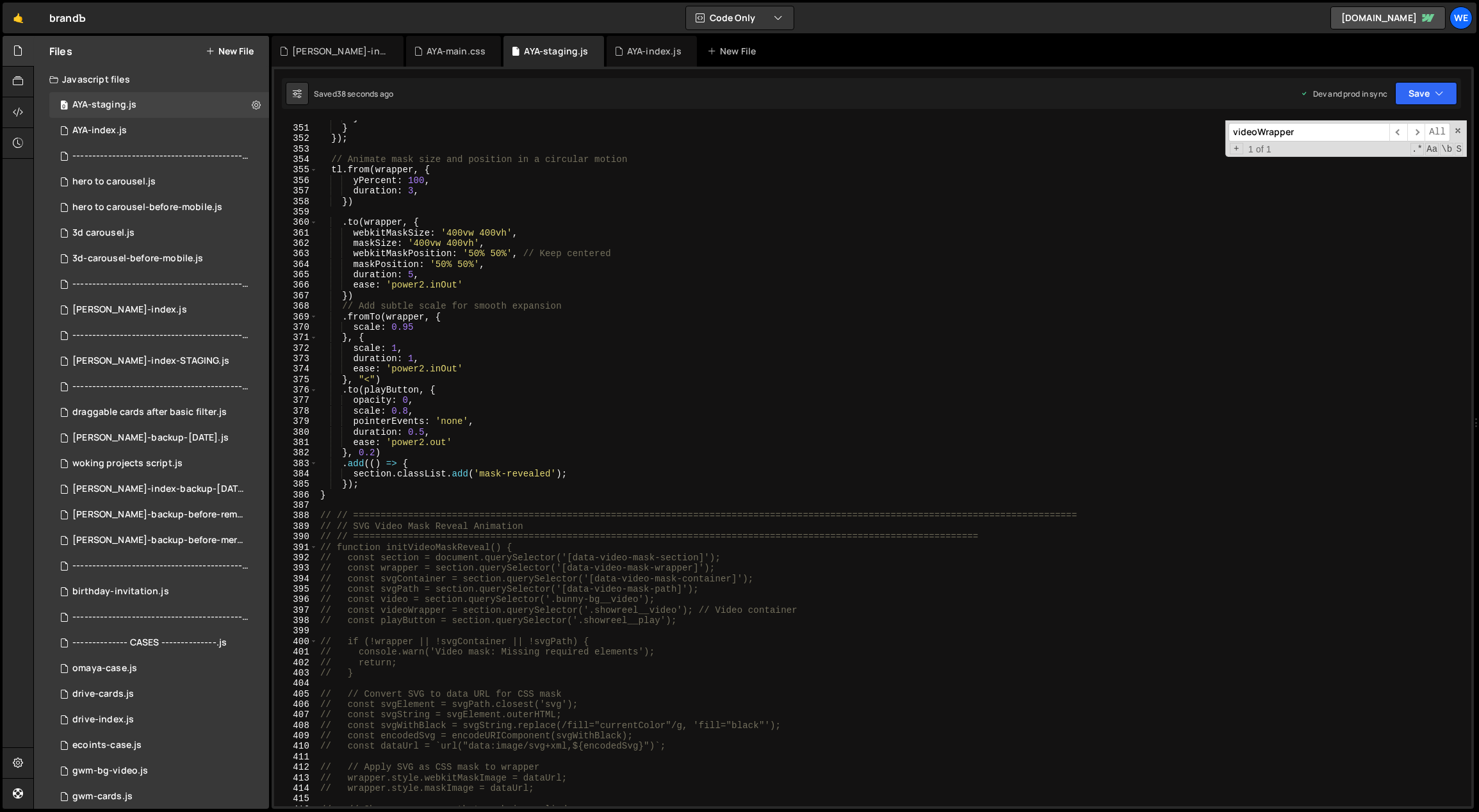
scroll to position [3543, 0]
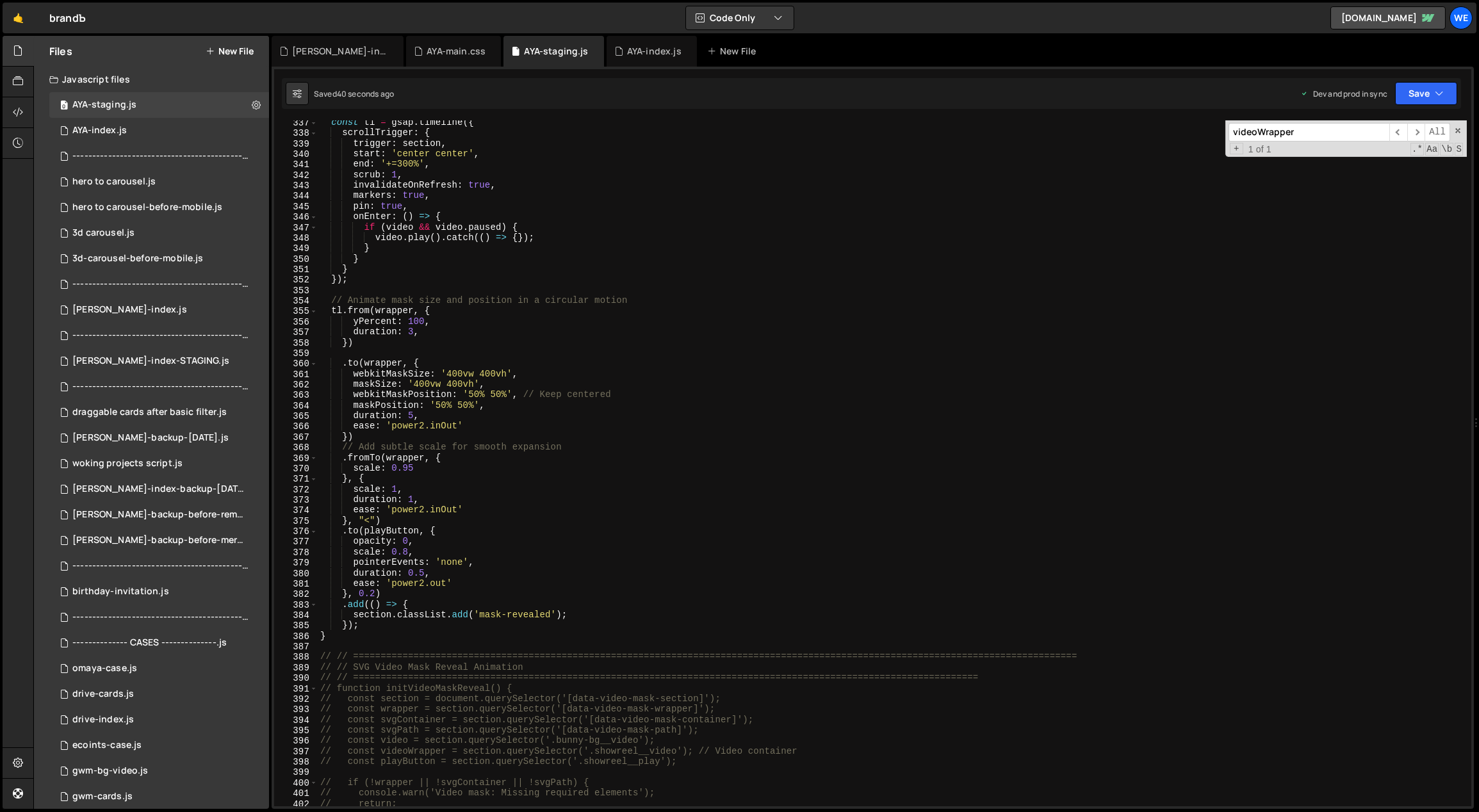
click at [429, 332] on div "const tl = gsap . timeline ({ scrollTrigger : { trigger : section , start : 'ce…" at bounding box center [893, 471] width 1150 height 707
type textarea "duration: 3,"
paste textarea "cubic-bounce""
click at [571, 455] on div "const tl = gsap . timeline ({ scrollTrigger : { trigger : section , start : 'ce…" at bounding box center [893, 471] width 1150 height 707
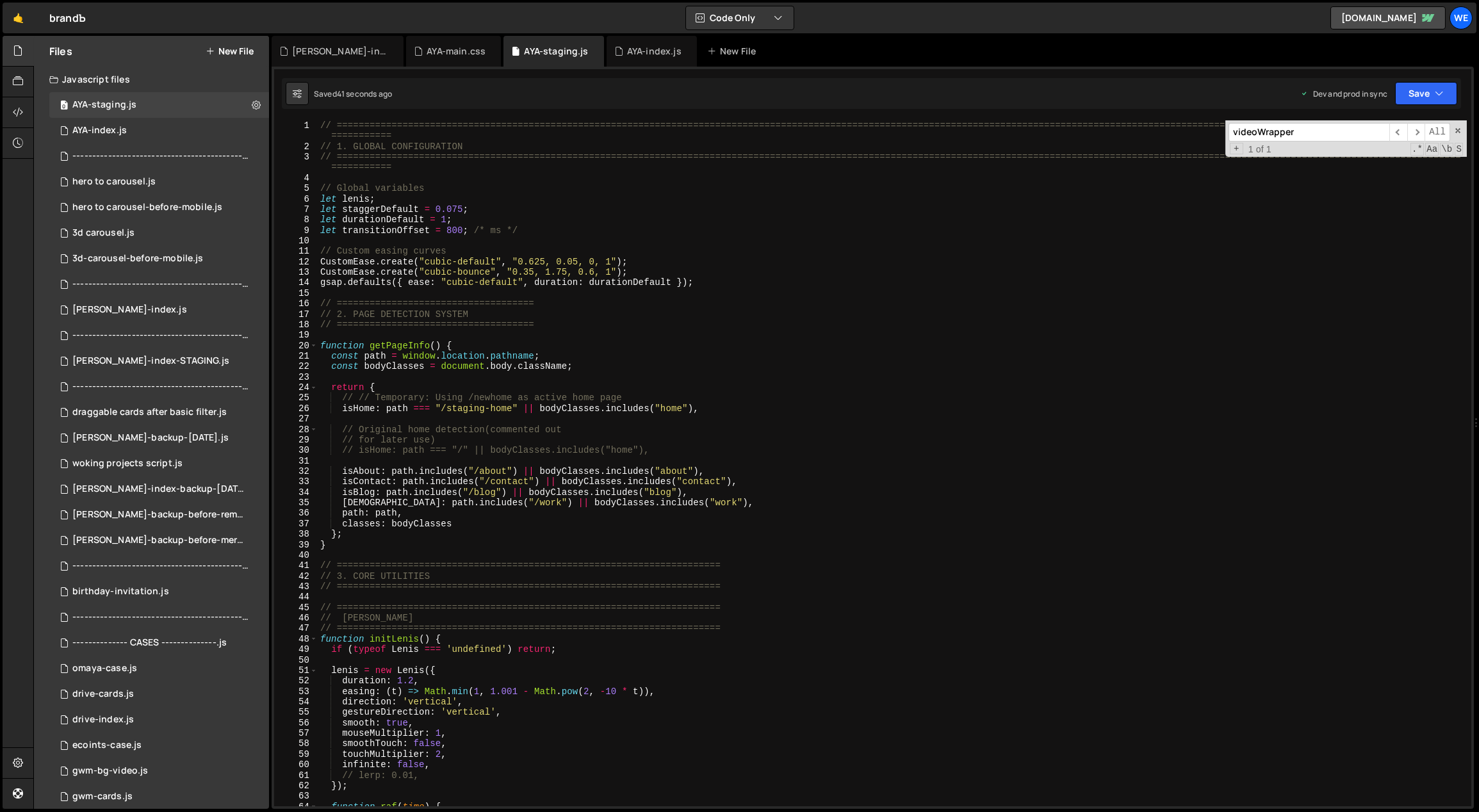
scroll to position [0, 0]
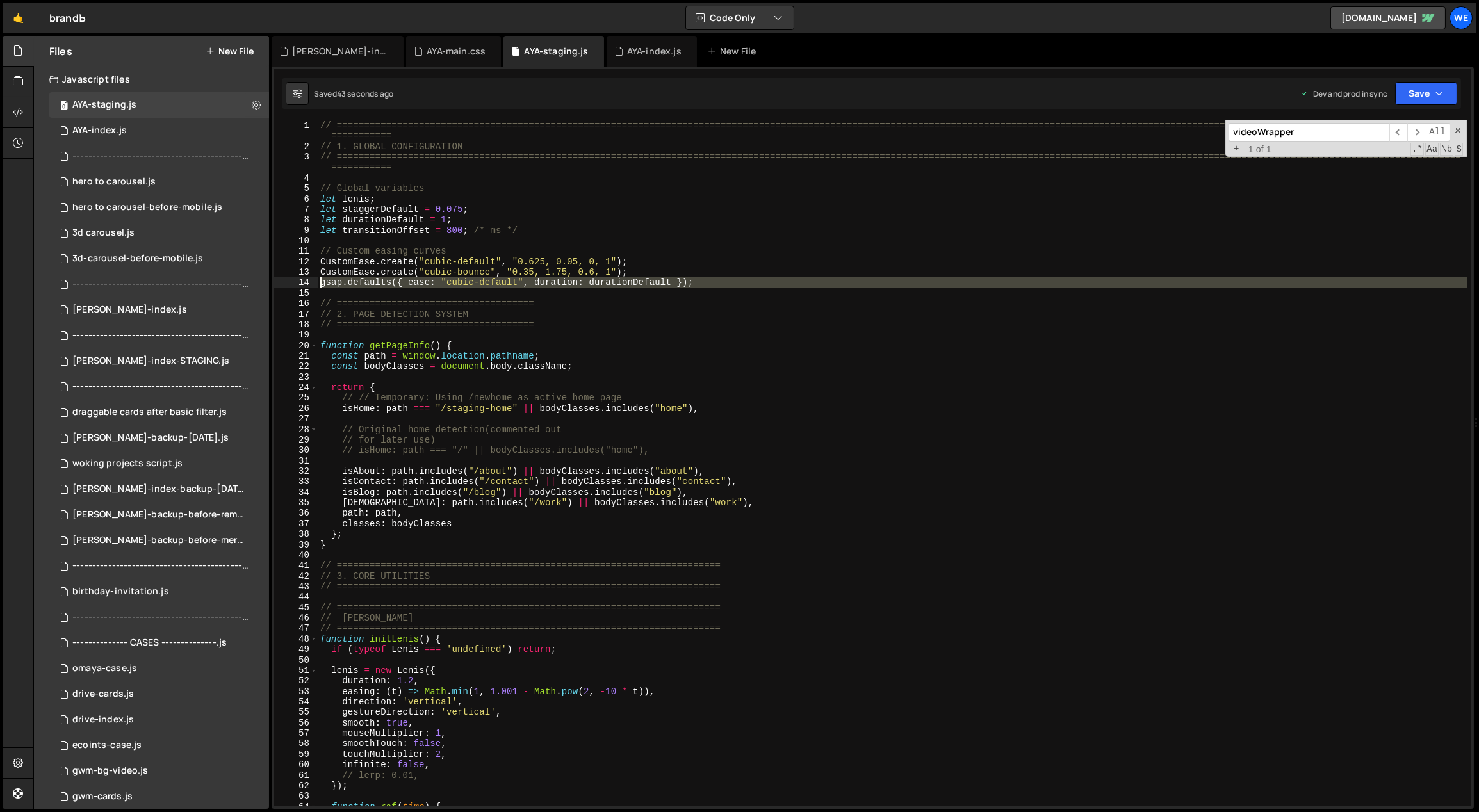
drag, startPoint x: 690, startPoint y: 289, endPoint x: 313, endPoint y: 282, distance: 377.1
click at [313, 282] on div "// Add subtle scale for smooth expansion 1 2 3 4 5 6 7 8 9 10 11 12 13 14 15 16…" at bounding box center [872, 463] width 1197 height 686
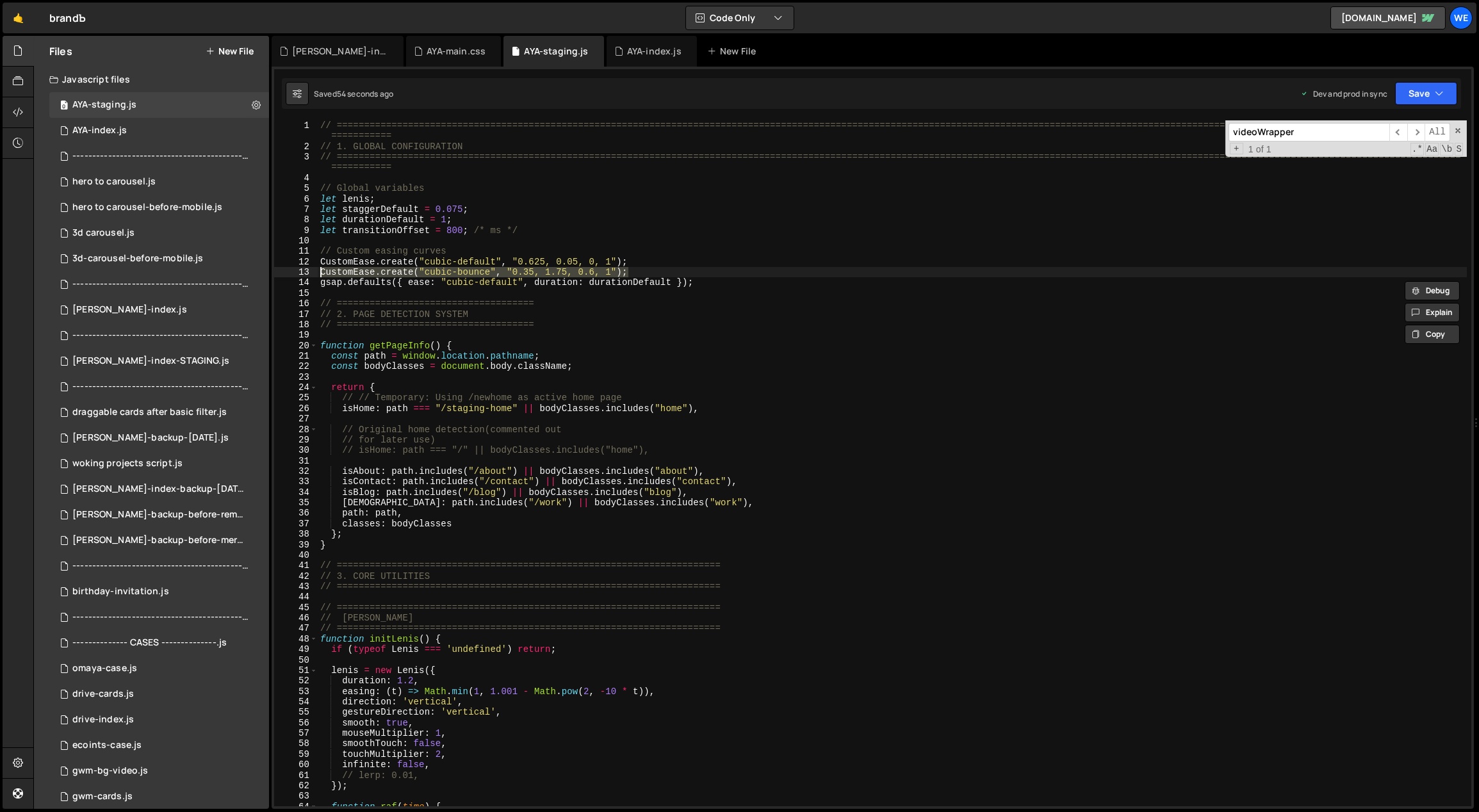
drag, startPoint x: 625, startPoint y: 271, endPoint x: 319, endPoint y: 271, distance: 306.0
click at [319, 271] on div "// ============================================================================…" at bounding box center [893, 479] width 1150 height 718
type textarea "CustomEase.create("cubic-bounce", "0.35, 1.75, 0.6, 1");"
click at [671, 271] on div "// ============================================================================…" at bounding box center [893, 463] width 1149 height 686
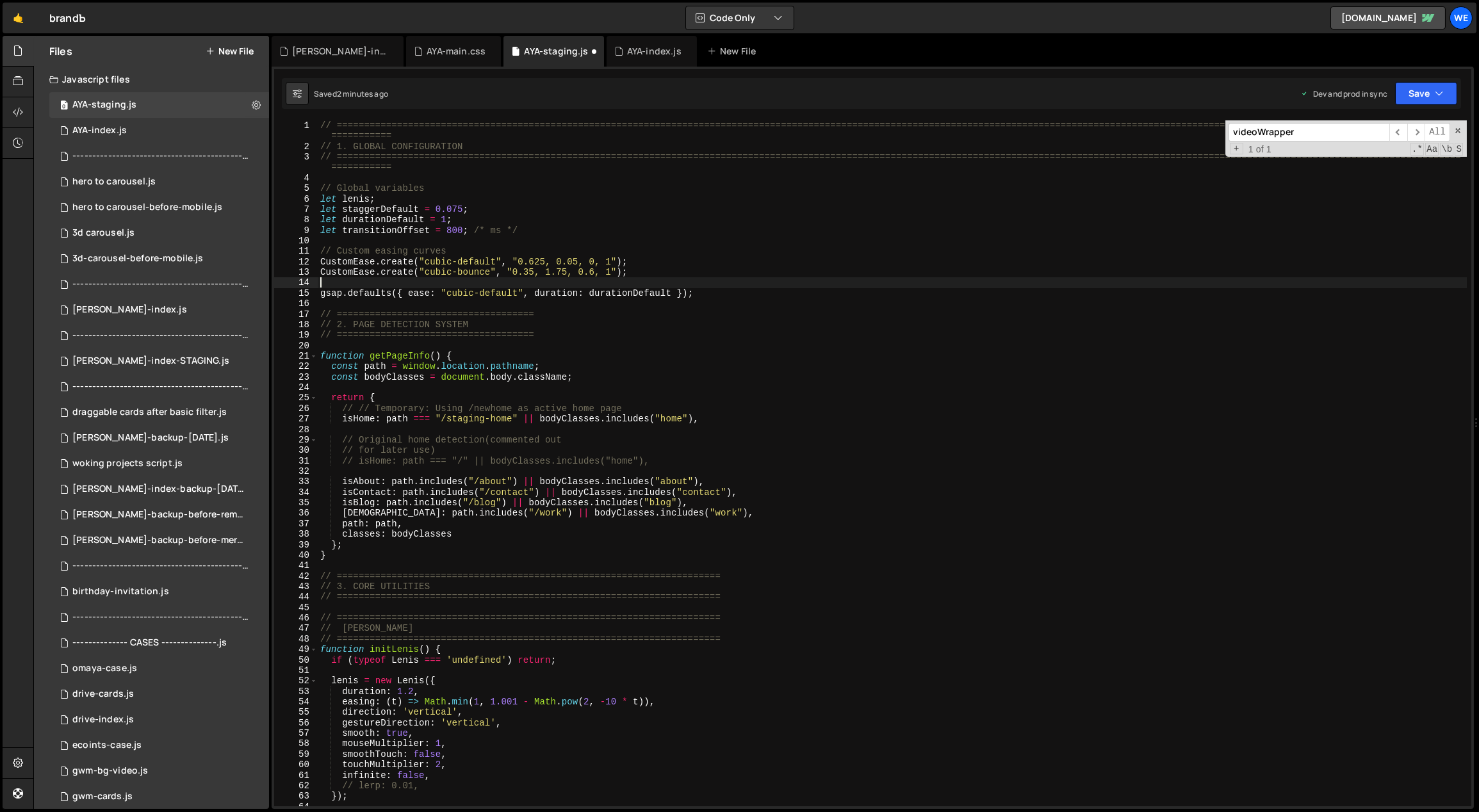
paste textarea "CustomEase.create("bounce-overshoot", "0.34, 1.56, 0.64, 1");"
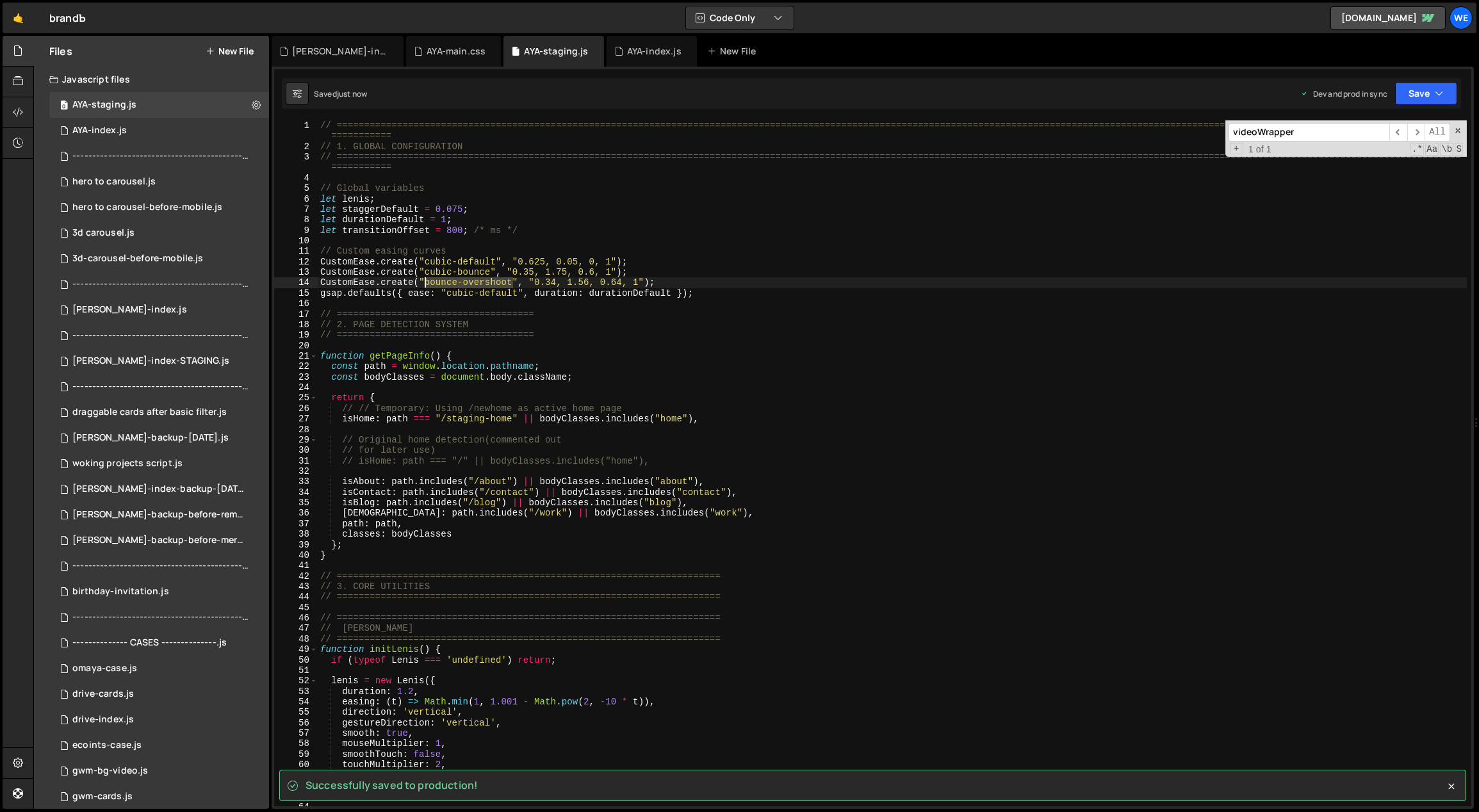
drag, startPoint x: 502, startPoint y: 283, endPoint x: 427, endPoint y: 284, distance: 75.0
click at [427, 284] on div "// ============================================================================…" at bounding box center [893, 479] width 1150 height 718
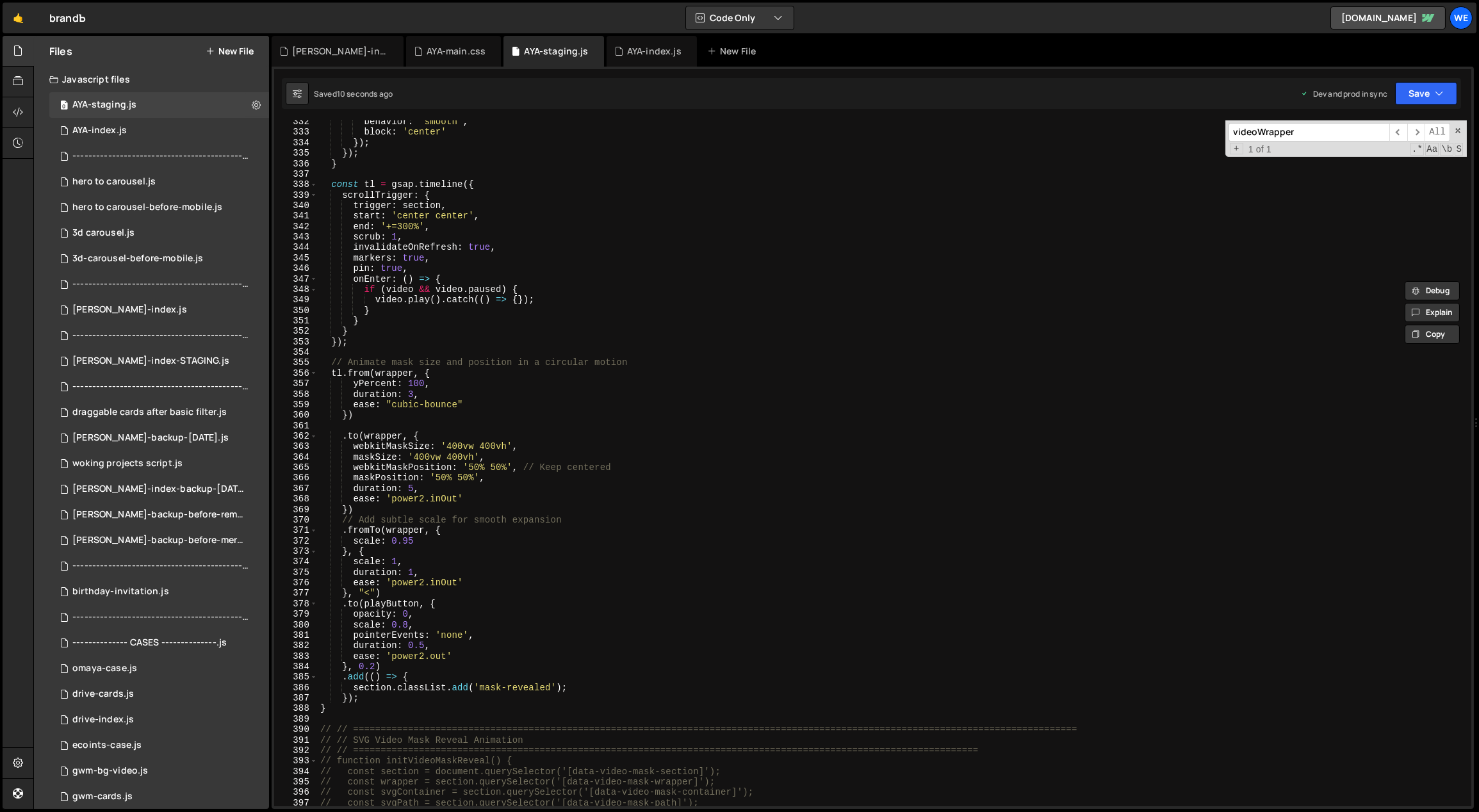
scroll to position [3492, 0]
drag, startPoint x: 445, startPoint y: 406, endPoint x: 392, endPoint y: 404, distance: 53.0
click at [392, 404] on div "behavior : 'smooth' , block : 'center' }) ; }) ; } const tl = gsap . timeline (…" at bounding box center [893, 470] width 1150 height 707
paste textarea "bounce-overshoot"
type textarea "ease: "bounce-overshoot""
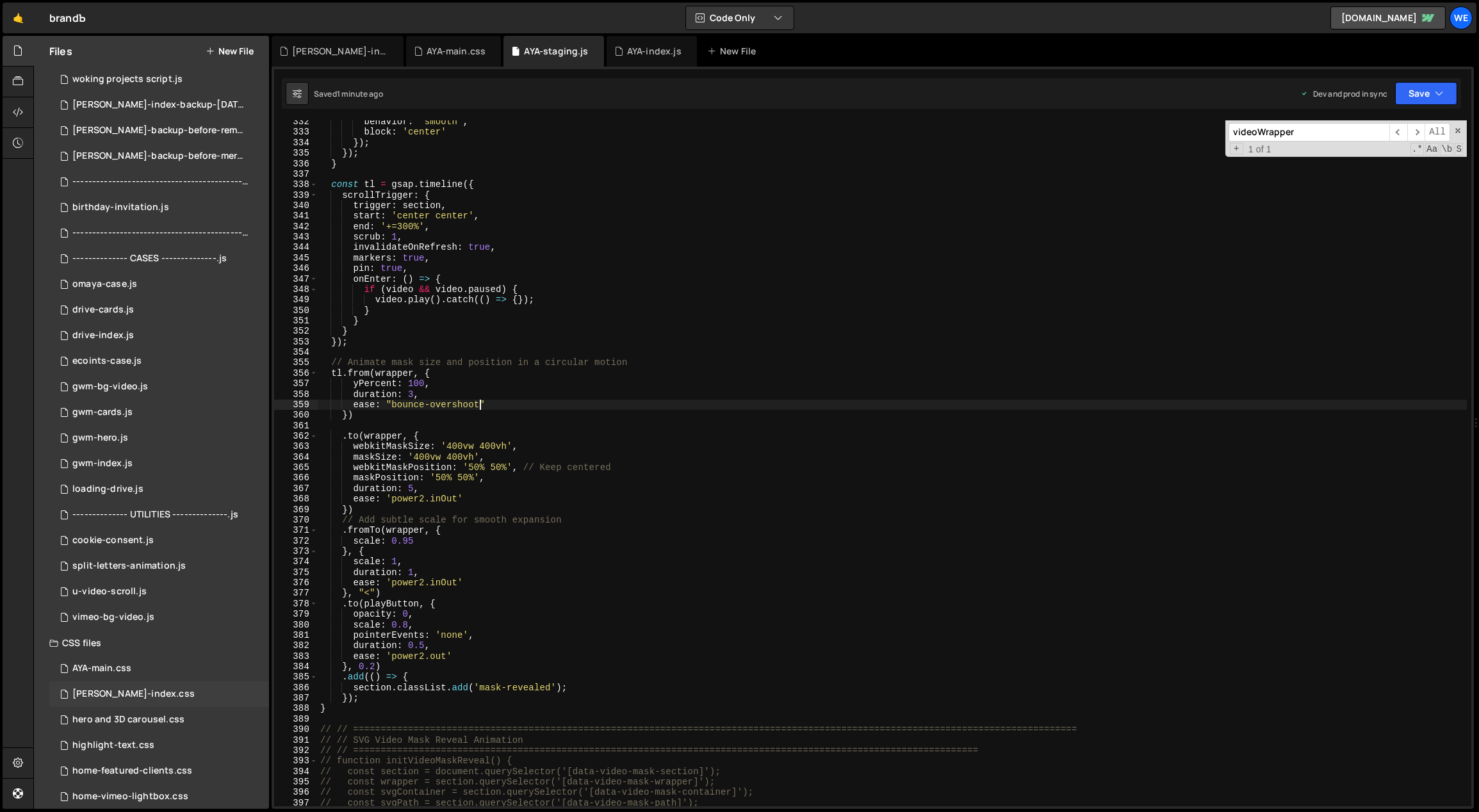
scroll to position [397, 0]
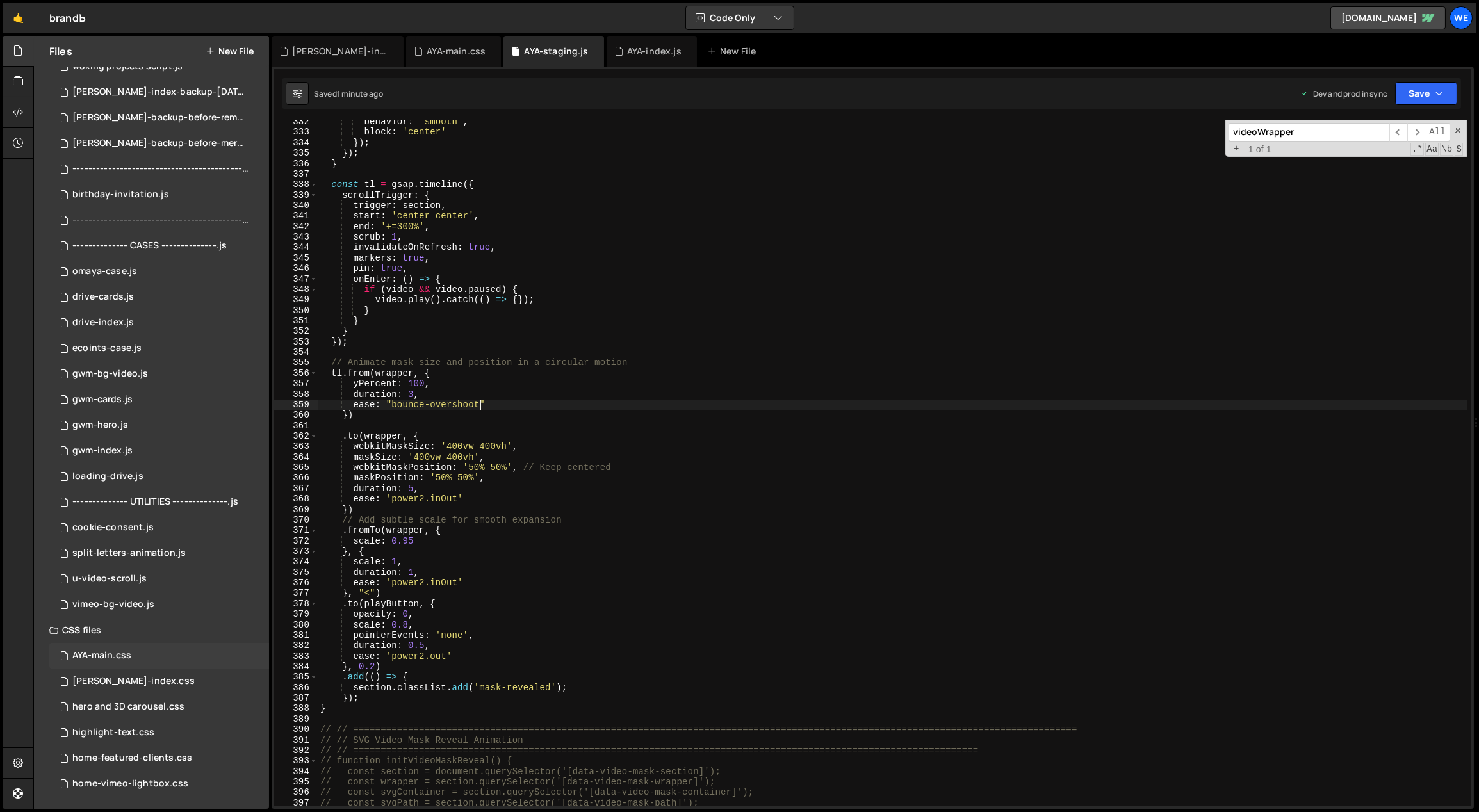
click at [139, 649] on div "AYA-main.css 0" at bounding box center [159, 655] width 220 height 26
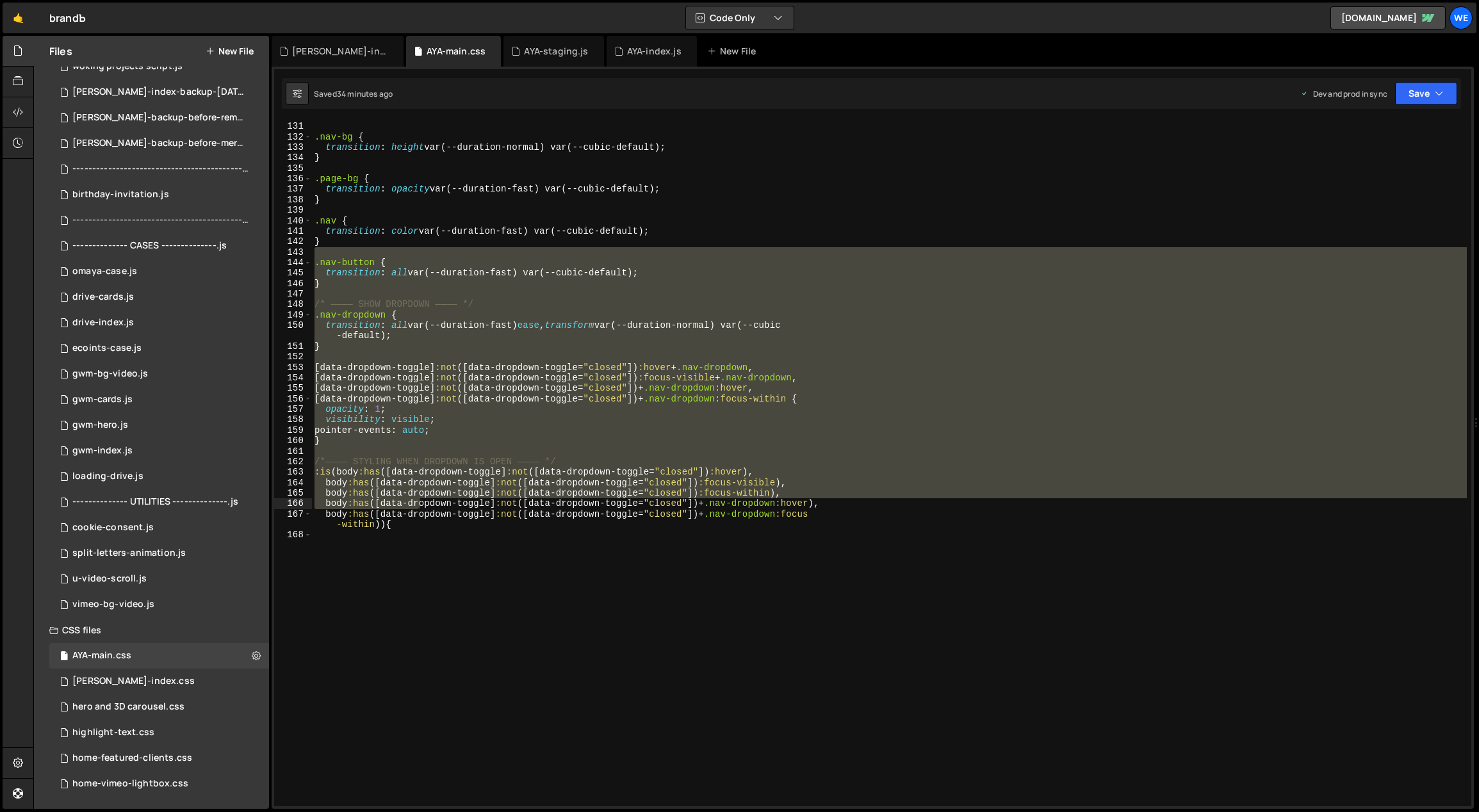
click at [532, 568] on div "} .nav-bg { transition : height var(--duration-normal) var(--cubic-default) ; }…" at bounding box center [890, 463] width 1155 height 686
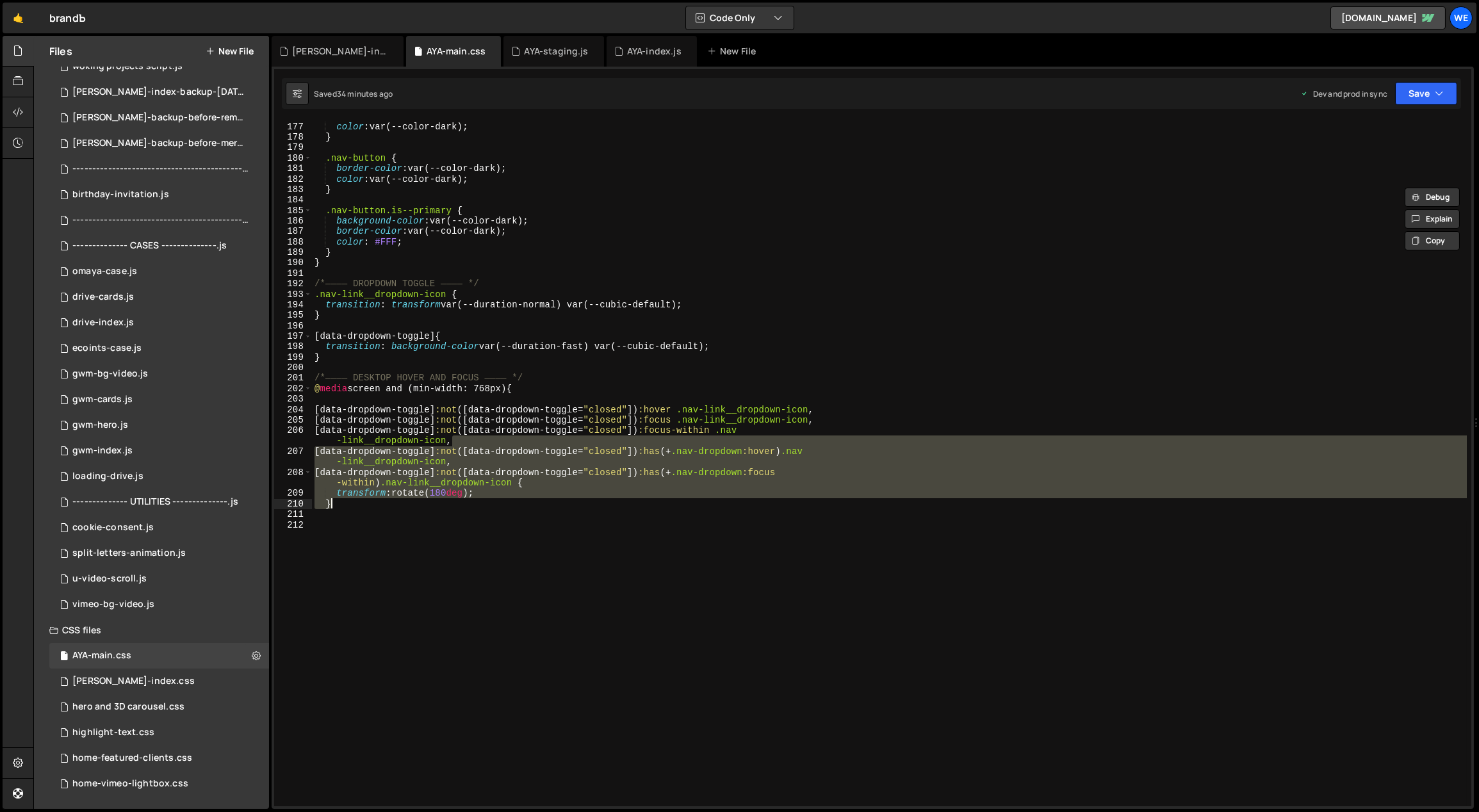
click at [532, 568] on div ".nav { color : var(--color-dark) ; } .nav-button { border-color : var(--color-d…" at bounding box center [890, 463] width 1155 height 686
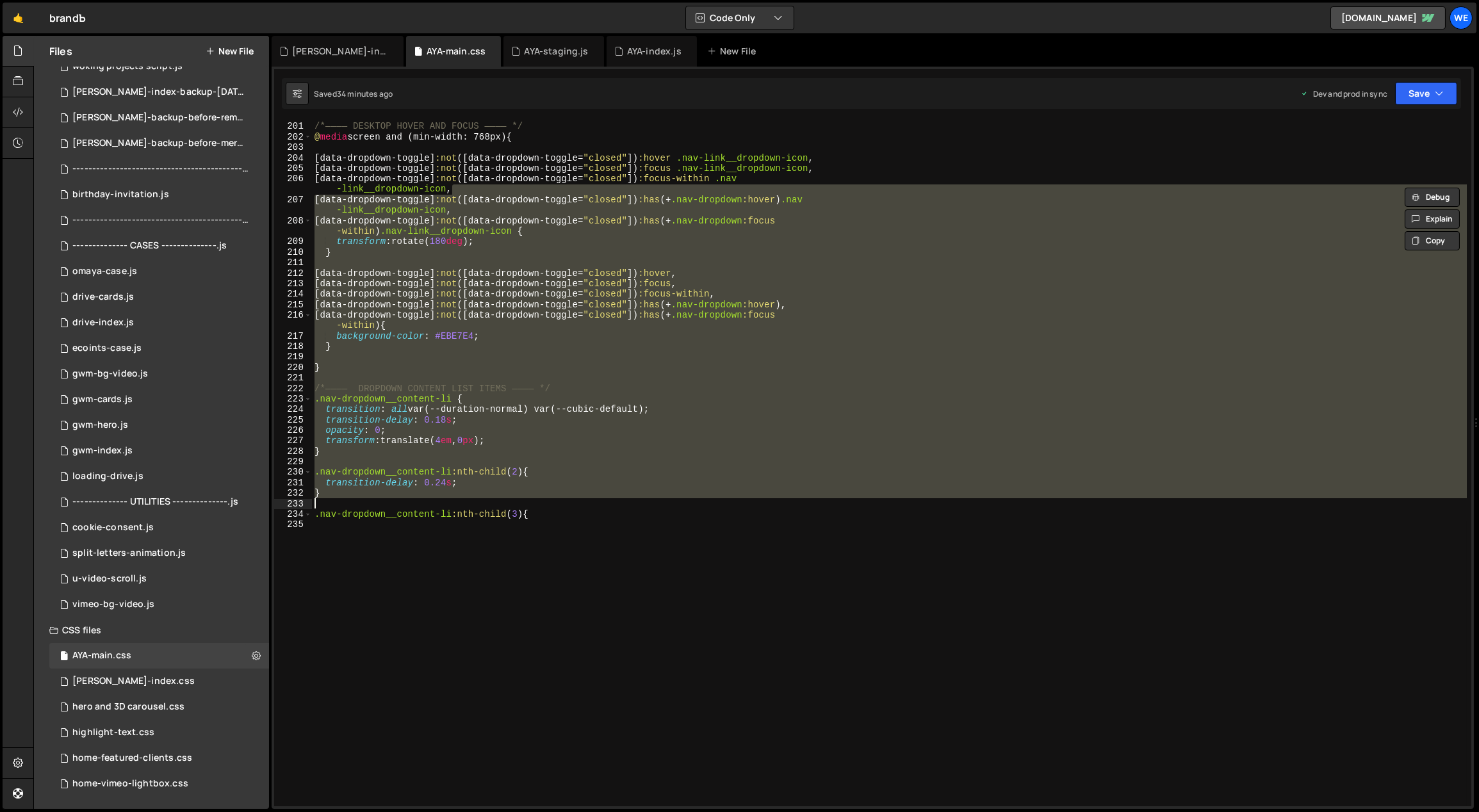
click at [540, 565] on div "/*———— DESKTOP HOVER AND FOCUS ———— */ @ media screen and (min-width: 768px) { …" at bounding box center [890, 463] width 1155 height 686
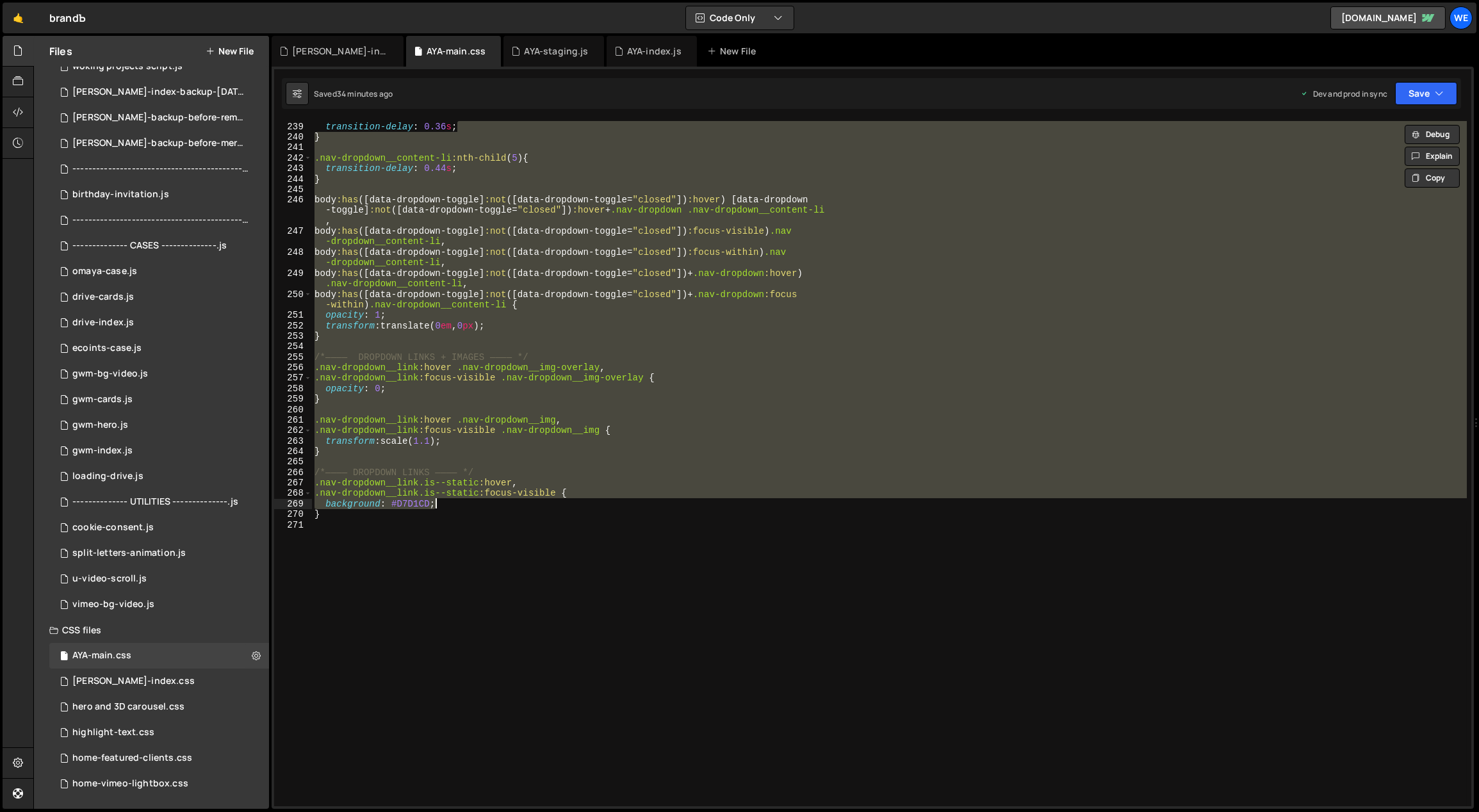
click at [540, 565] on div ".nav-dropdown__content-li :nth-child ( 4 ) { transition-delay : 0.36 s ; } .nav…" at bounding box center [890, 463] width 1155 height 686
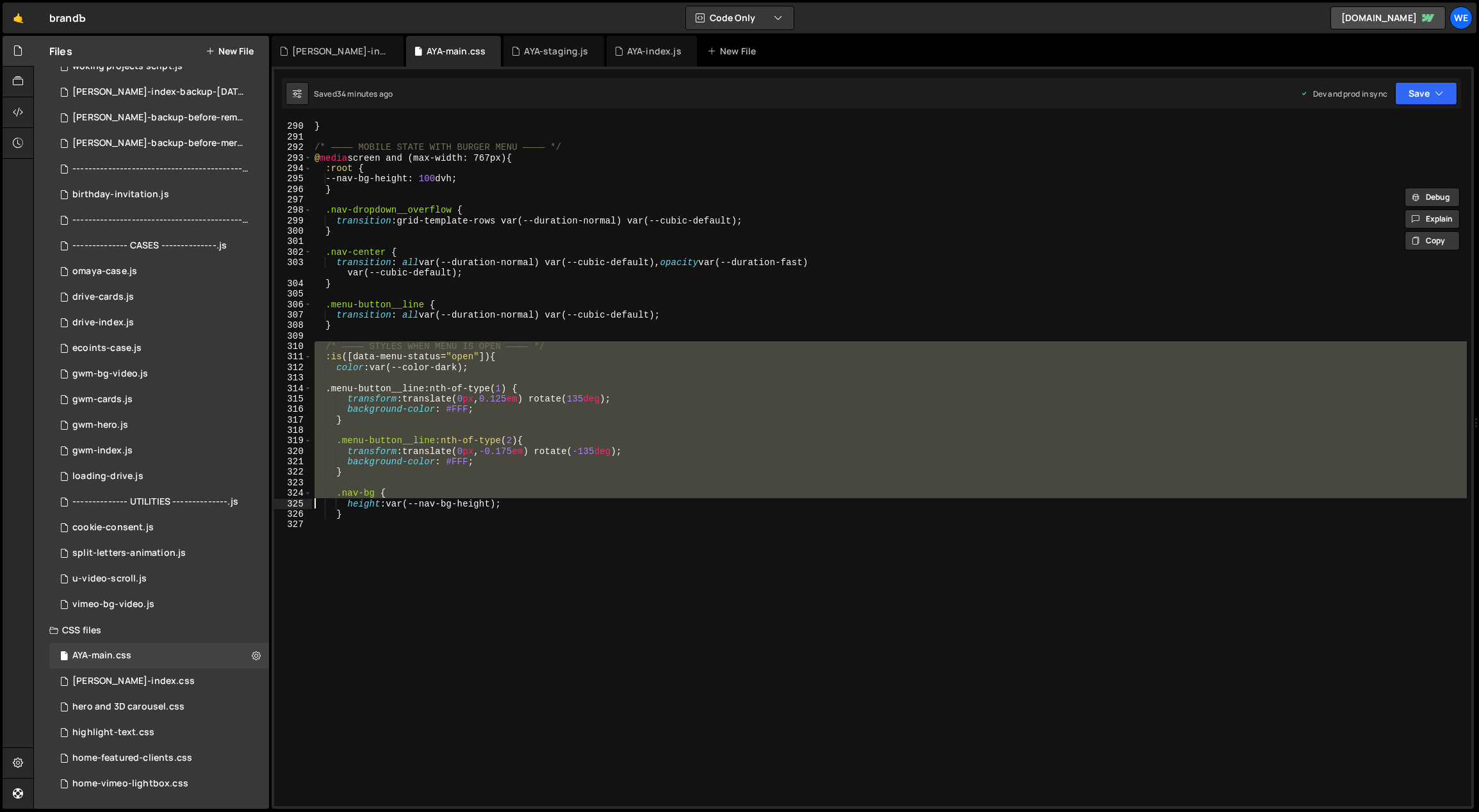
click at [540, 565] on div "transform-origin : left center ; } /* ———— MOBILE STATE WITH BURGER MENU ———— *…" at bounding box center [890, 463] width 1155 height 686
type textarea "}"
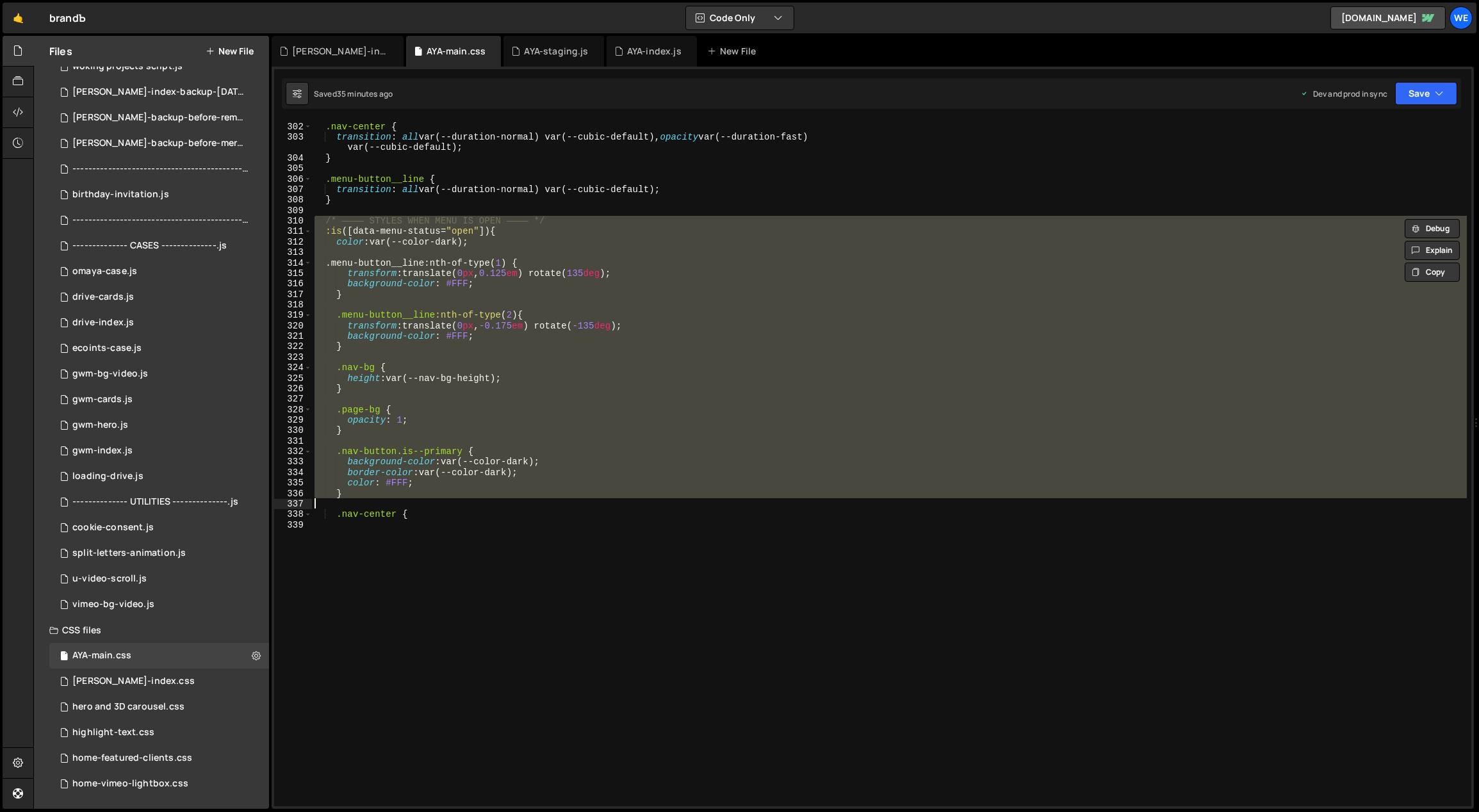
click at [687, 395] on div ".nav-center { transition : all var(--duration-normal) var(--cubic-default), opa…" at bounding box center [890, 463] width 1155 height 686
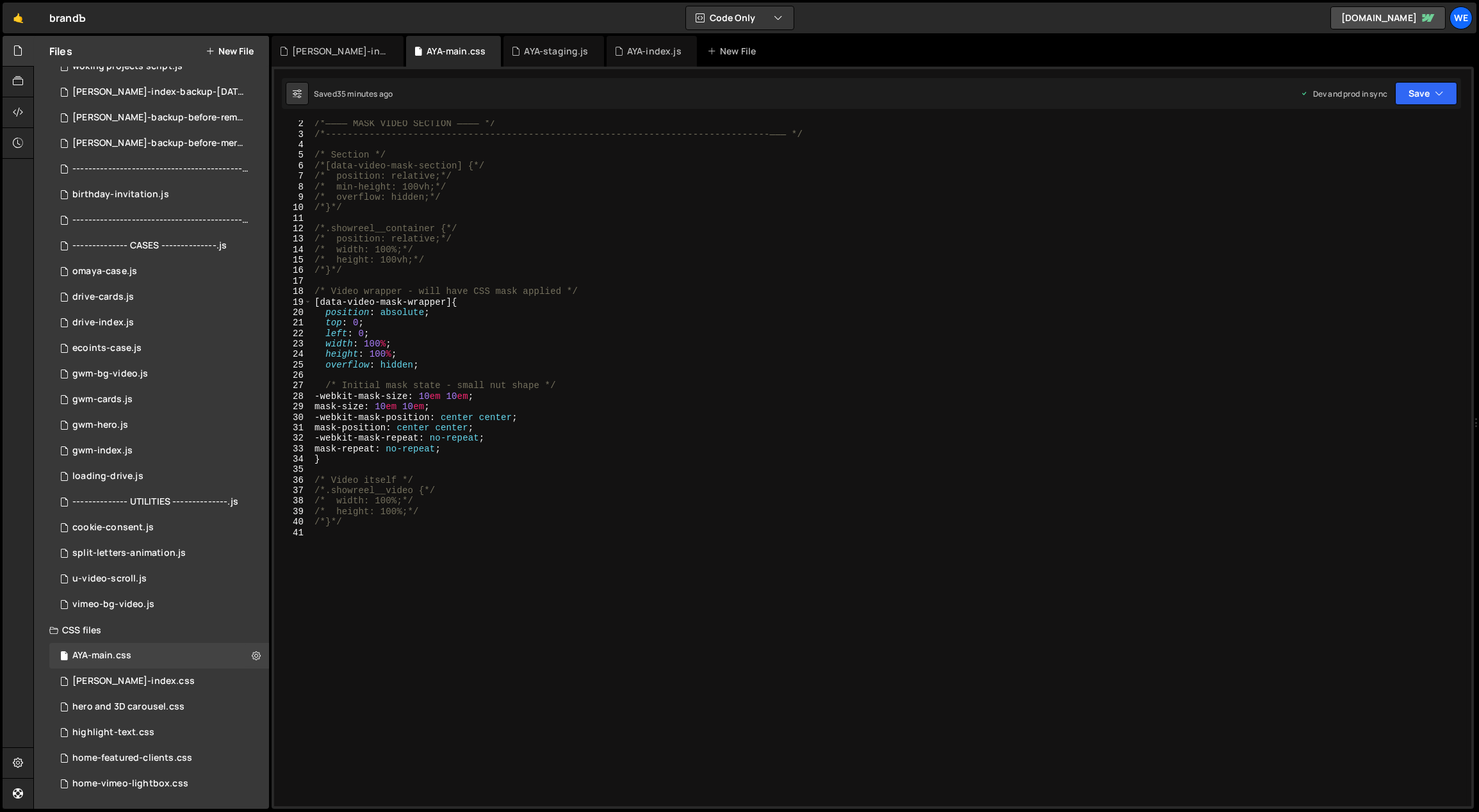
scroll to position [51, 0]
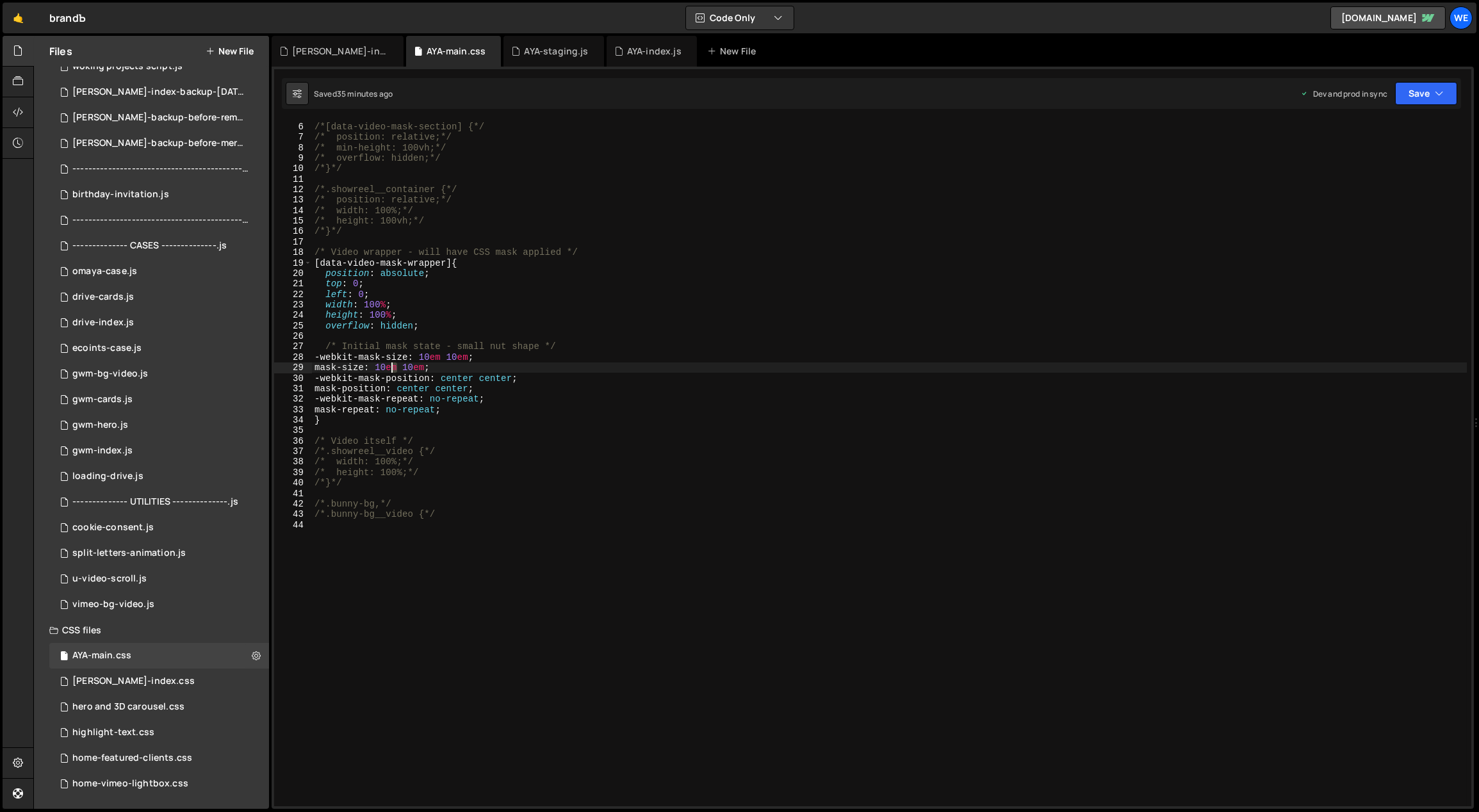
click at [392, 366] on div "/* Section */ /*[data-video-mask-section] {*/ /* position: relative;*/ /* min-h…" at bounding box center [890, 316] width 1155 height 410
click at [419, 367] on div "/* Section */ /*[data-video-mask-section] {*/ /* position: relative;*/ /* min-h…" at bounding box center [890, 316] width 1155 height 410
click at [435, 355] on div "/* Section */ /*[data-video-mask-section] {*/ /* position: relative;*/ /* min-h…" at bounding box center [890, 316] width 1155 height 410
click at [464, 355] on div "/* Section */ /*[data-video-mask-section] {*/ /* position: relative;*/ /* min-h…" at bounding box center [890, 316] width 1155 height 410
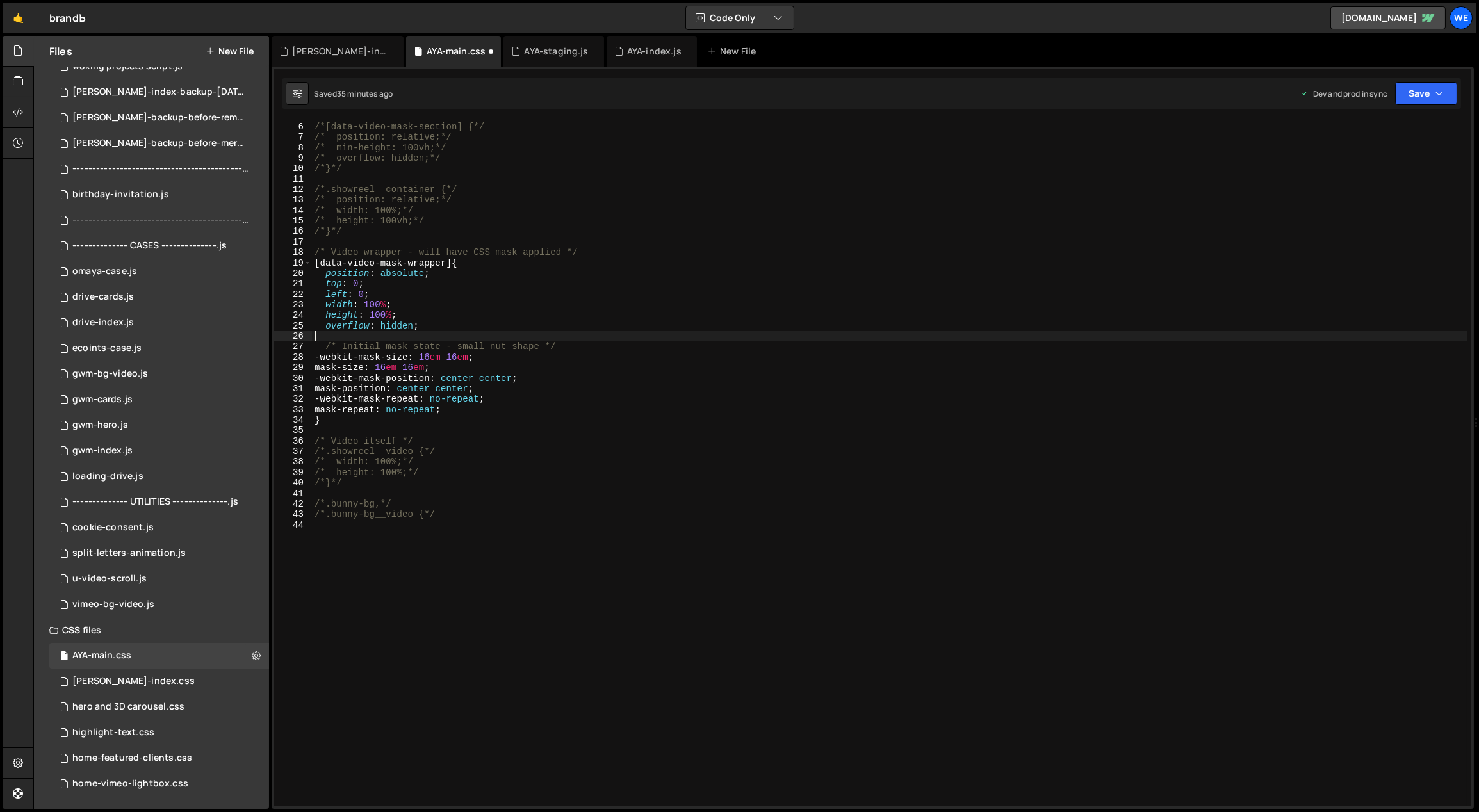
click at [819, 330] on div "/* Section */ /*[data-video-mask-section] {*/ /* position: relative;*/ /* min-h…" at bounding box center [890, 316] width 1155 height 410
click at [392, 365] on div "/* Section */ /*[data-video-mask-section] {*/ /* position: relative;*/ /* min-h…" at bounding box center [890, 316] width 1155 height 410
click at [419, 367] on div "/* Section */ /*[data-video-mask-section] {*/ /* position: relative;*/ /* min-h…" at bounding box center [890, 316] width 1155 height 410
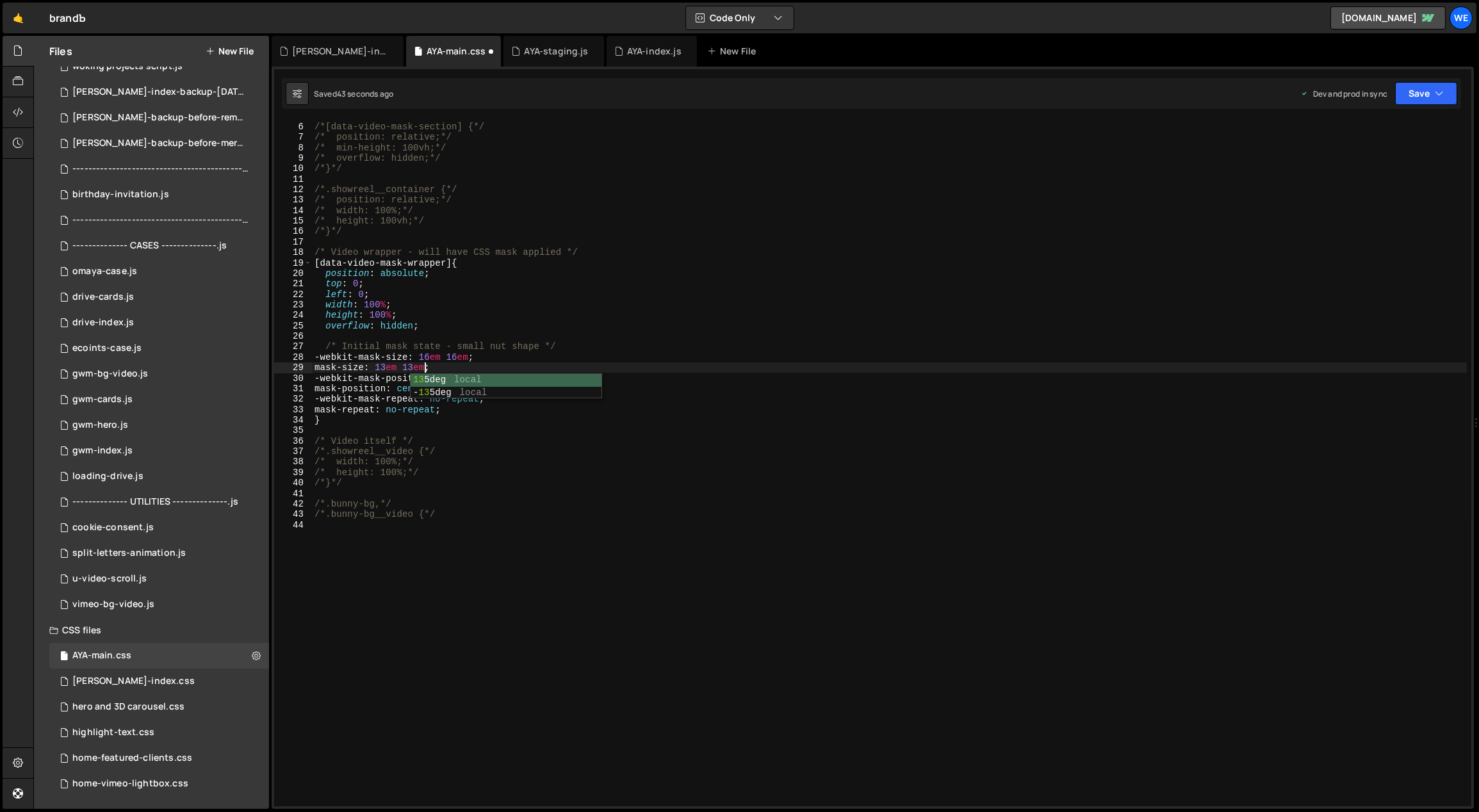
click at [437, 356] on div "/* Section */ /*[data-video-mask-section] {*/ /* position: relative;*/ /* min-h…" at bounding box center [890, 316] width 1155 height 410
click at [464, 354] on div "/* Section */ /*[data-video-mask-section] {*/ /* position: relative;*/ /* min-h…" at bounding box center [890, 316] width 1155 height 410
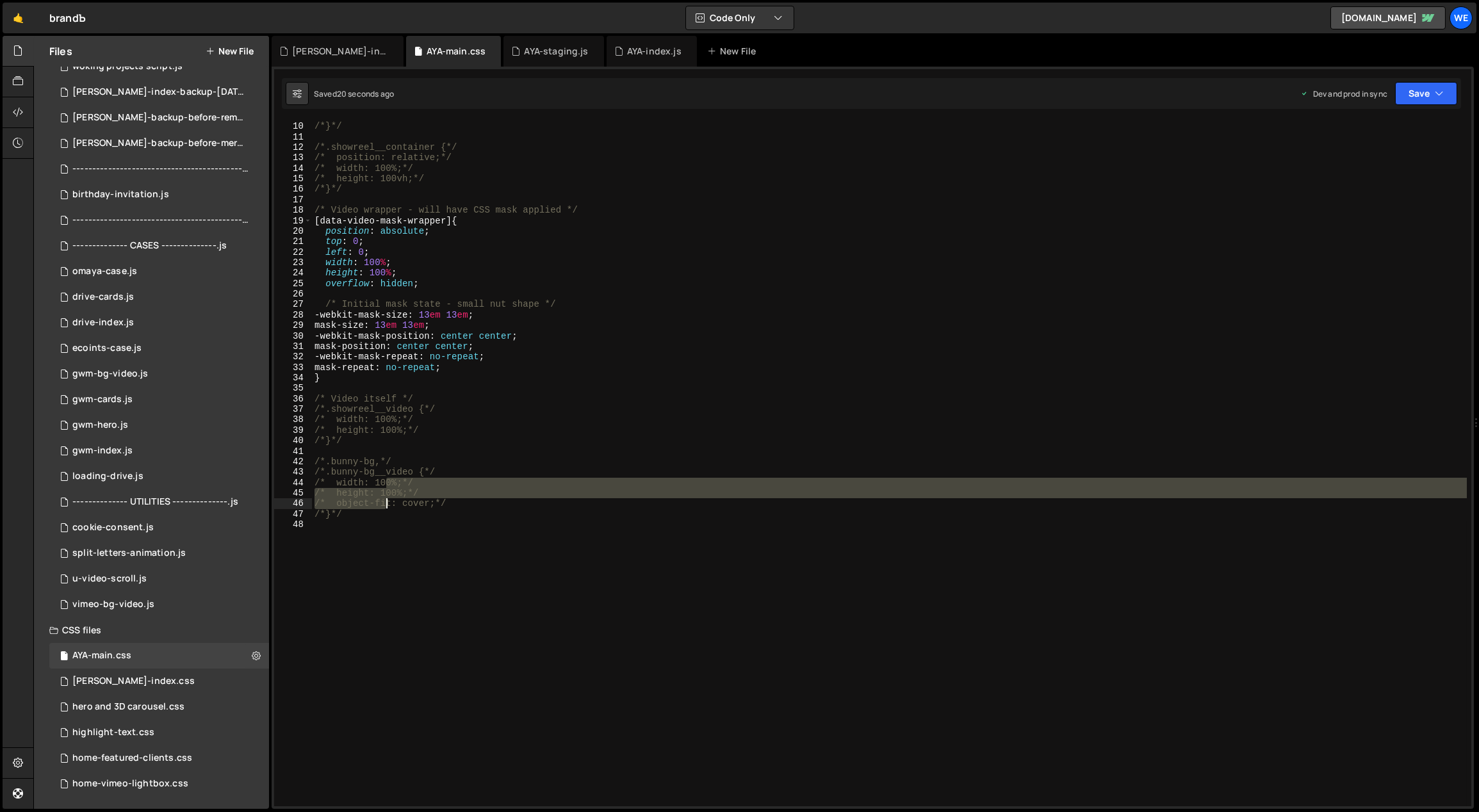
click at [387, 528] on div "/* overflow: hidden;*/ /*}*/ /*.showreel__container {*/ /* position: relative;*…" at bounding box center [890, 463] width 1155 height 686
type textarea "/* position: absolute;*/ /* top: 50%;*/"
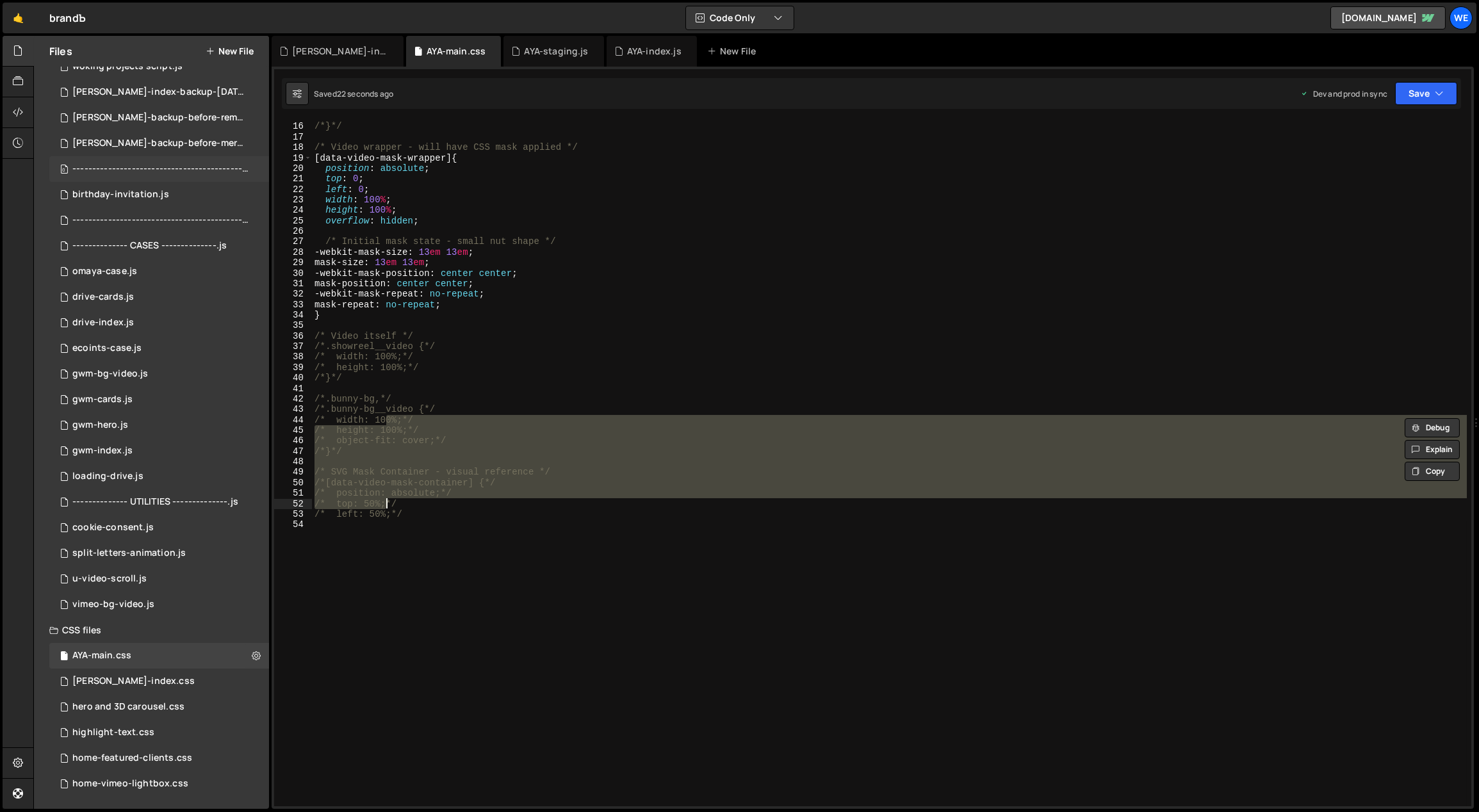
scroll to position [0, 0]
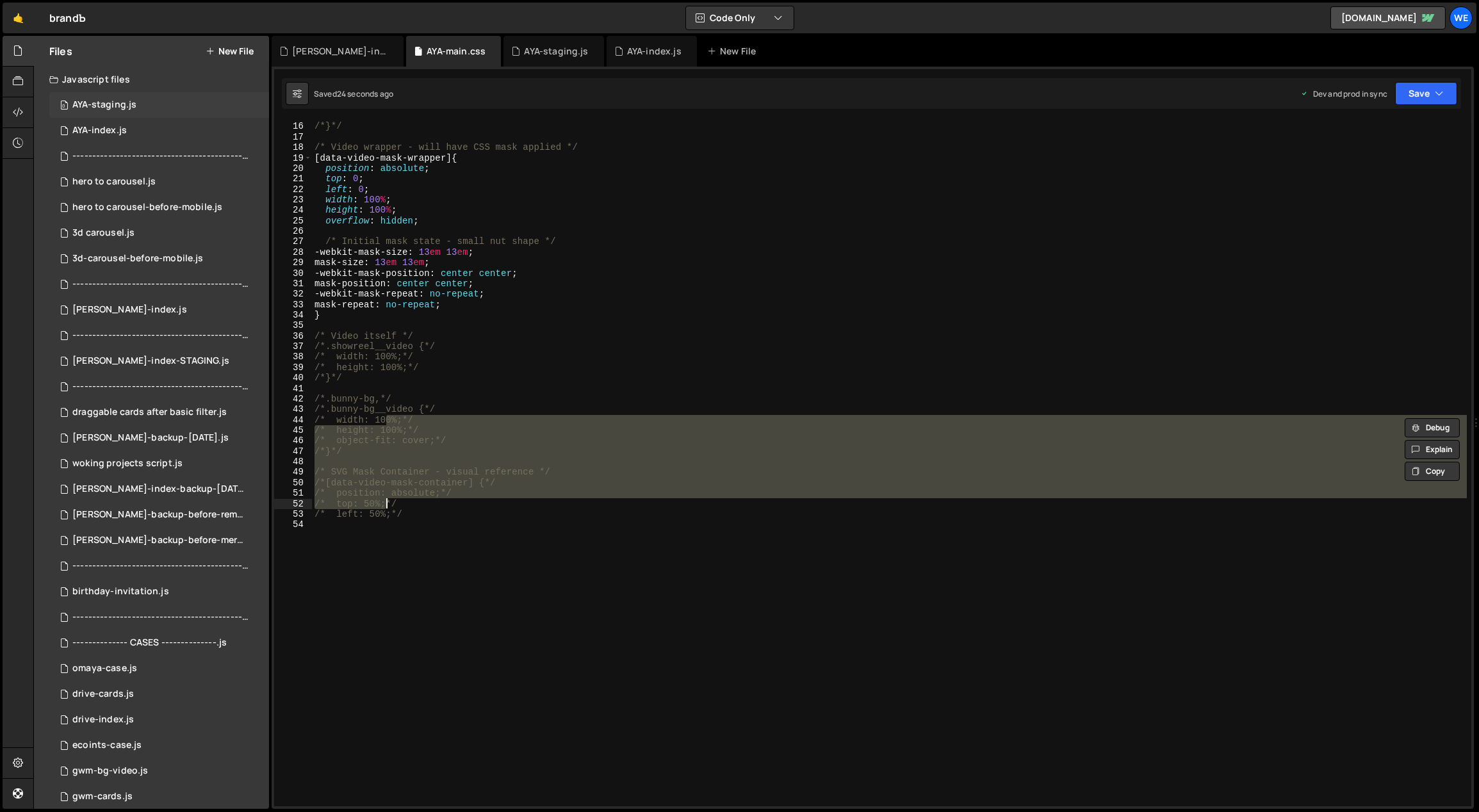
click at [124, 108] on div "AYA-staging.js" at bounding box center [104, 105] width 64 height 12
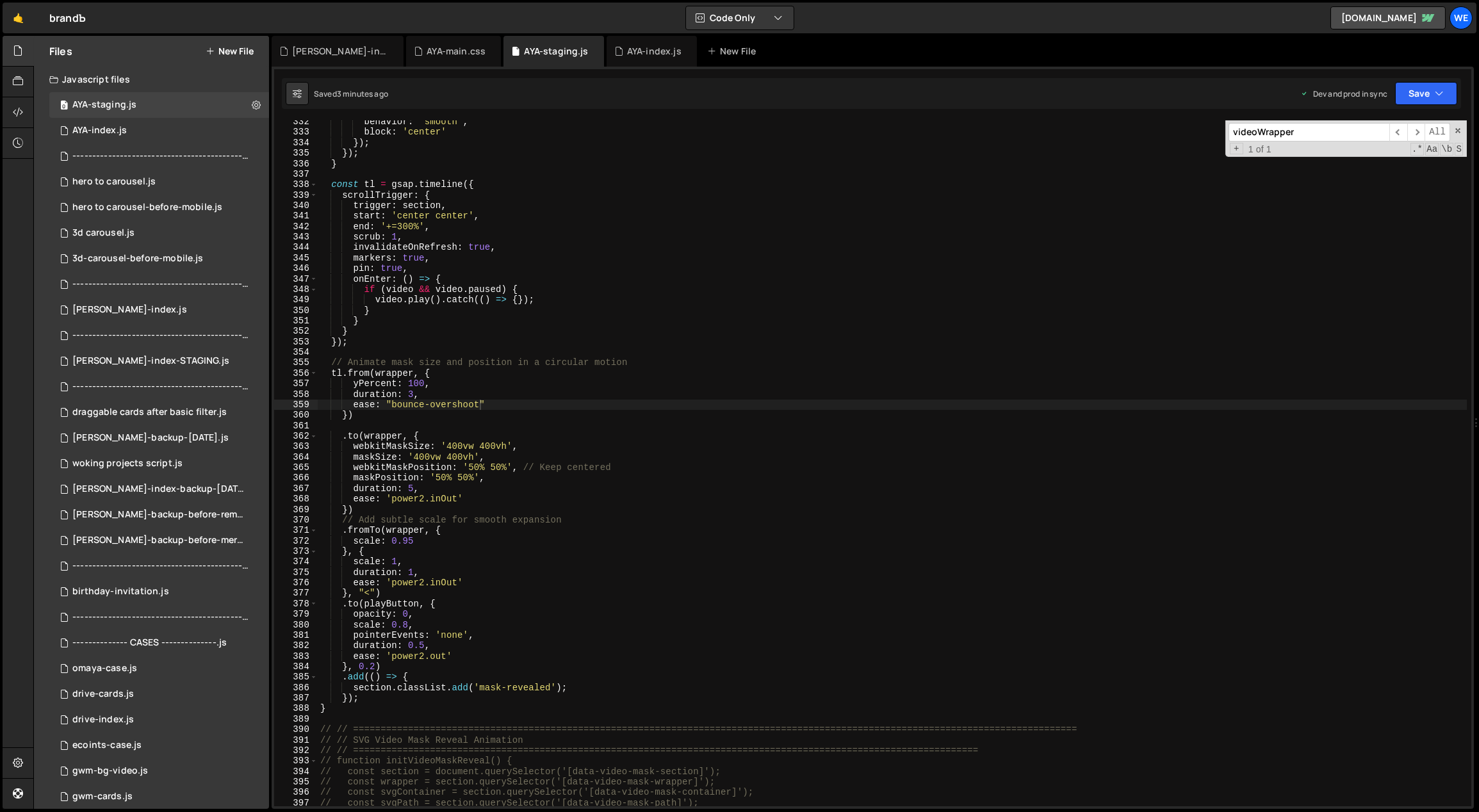
click at [462, 431] on div "behavior : 'smooth' , block : 'center' }) ; }) ; } const tl = gsap . timeline (…" at bounding box center [893, 470] width 1150 height 707
click at [482, 393] on div "behavior : 'smooth' , block : 'center' }) ; }) ; } const tl = gsap . timeline (…" at bounding box center [893, 470] width 1150 height 707
type textarea "duration: 3,"
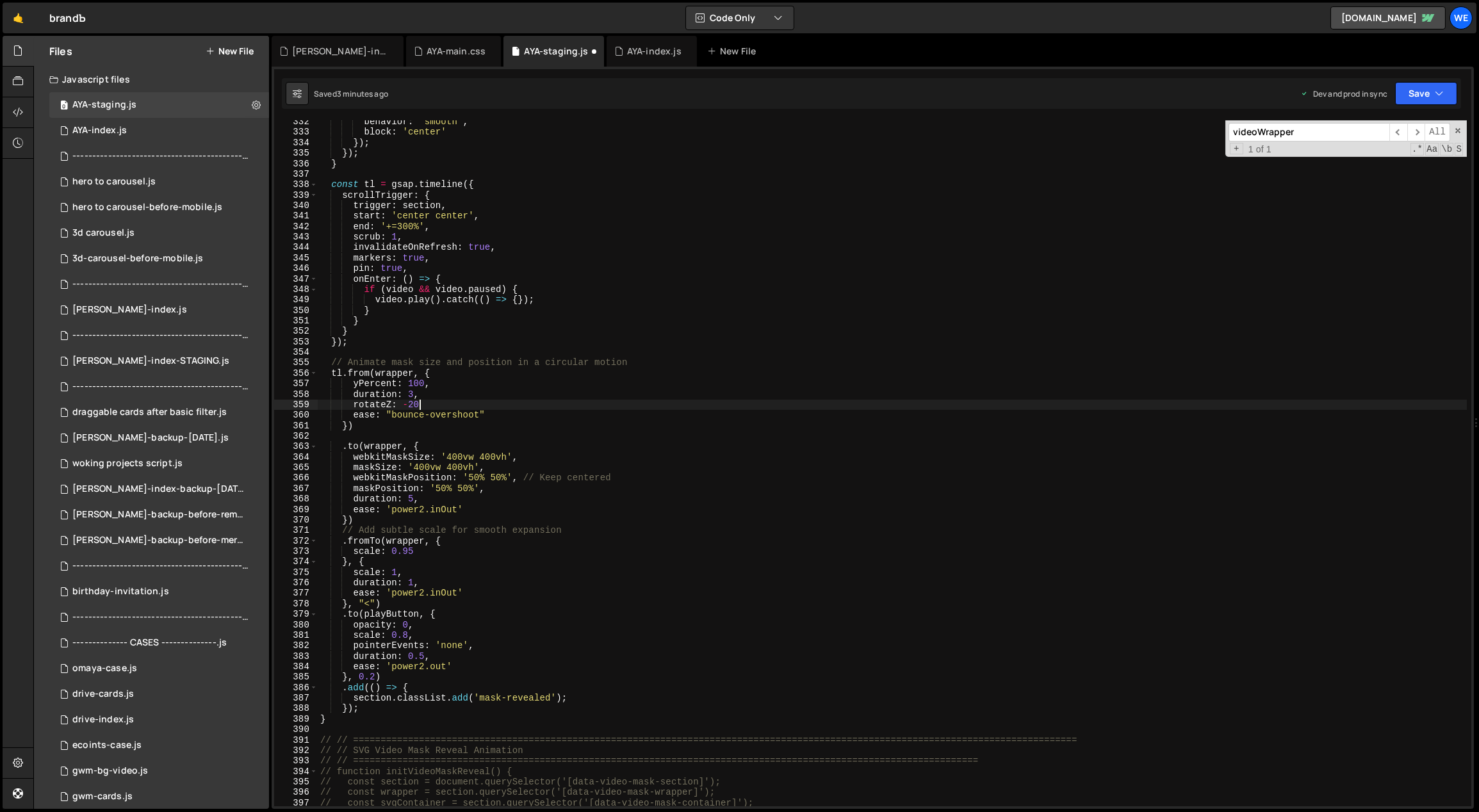
scroll to position [0, 7]
click at [411, 406] on div "behavior : 'smooth' , block : 'center' }) ; }) ; } const tl = gsap . timeline (…" at bounding box center [893, 470] width 1150 height 707
click at [411, 404] on div "behavior : 'smooth' , block : 'center' }) ; }) ; } const tl = gsap . timeline (…" at bounding box center [893, 470] width 1150 height 707
type textarea "rotateZ: -120,"
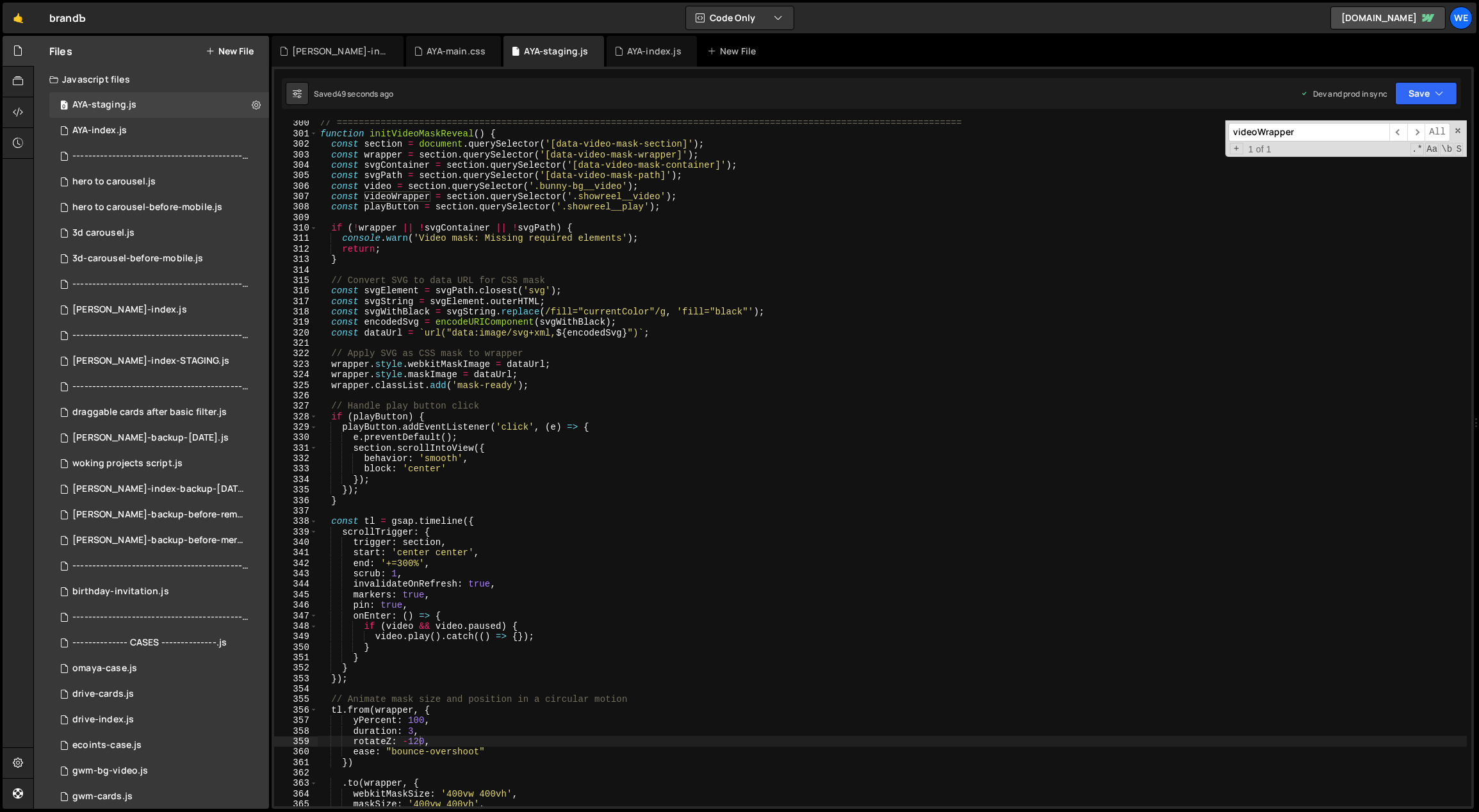
click at [1298, 131] on input "videoWrapper" at bounding box center [1309, 132] width 160 height 18
paste input "showreel__text"
type input "showreel__text"
type textarea "const playButton = section.querySelector('.showreel__play');"
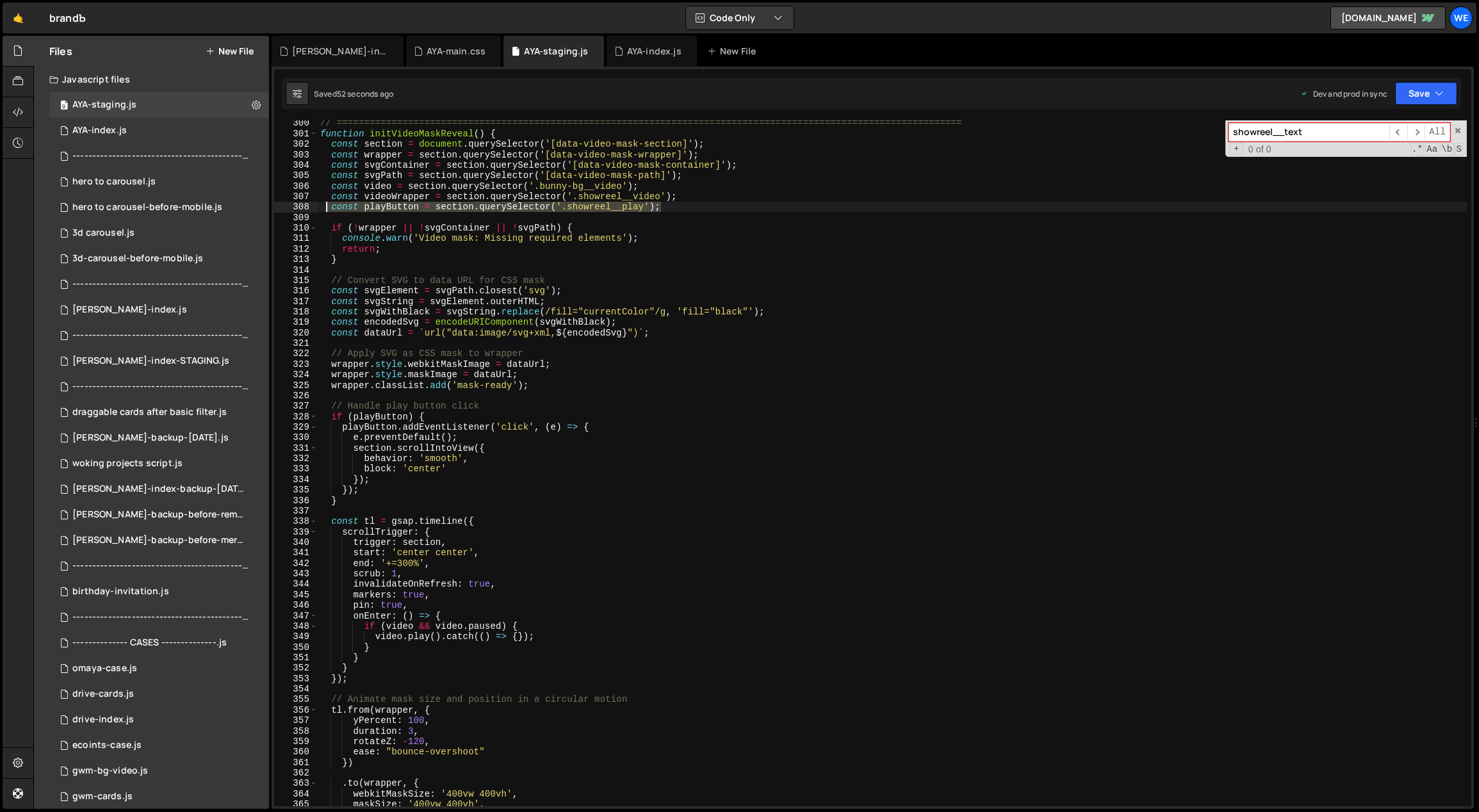
drag, startPoint x: 692, startPoint y: 210, endPoint x: 328, endPoint y: 203, distance: 364.1
click at [328, 203] on div "// ============================================================================…" at bounding box center [893, 472] width 1150 height 707
click at [682, 207] on div "// ============================================================================…" at bounding box center [893, 463] width 1149 height 686
paste textarea "const playButton = section.querySelector('.showreel__play');"
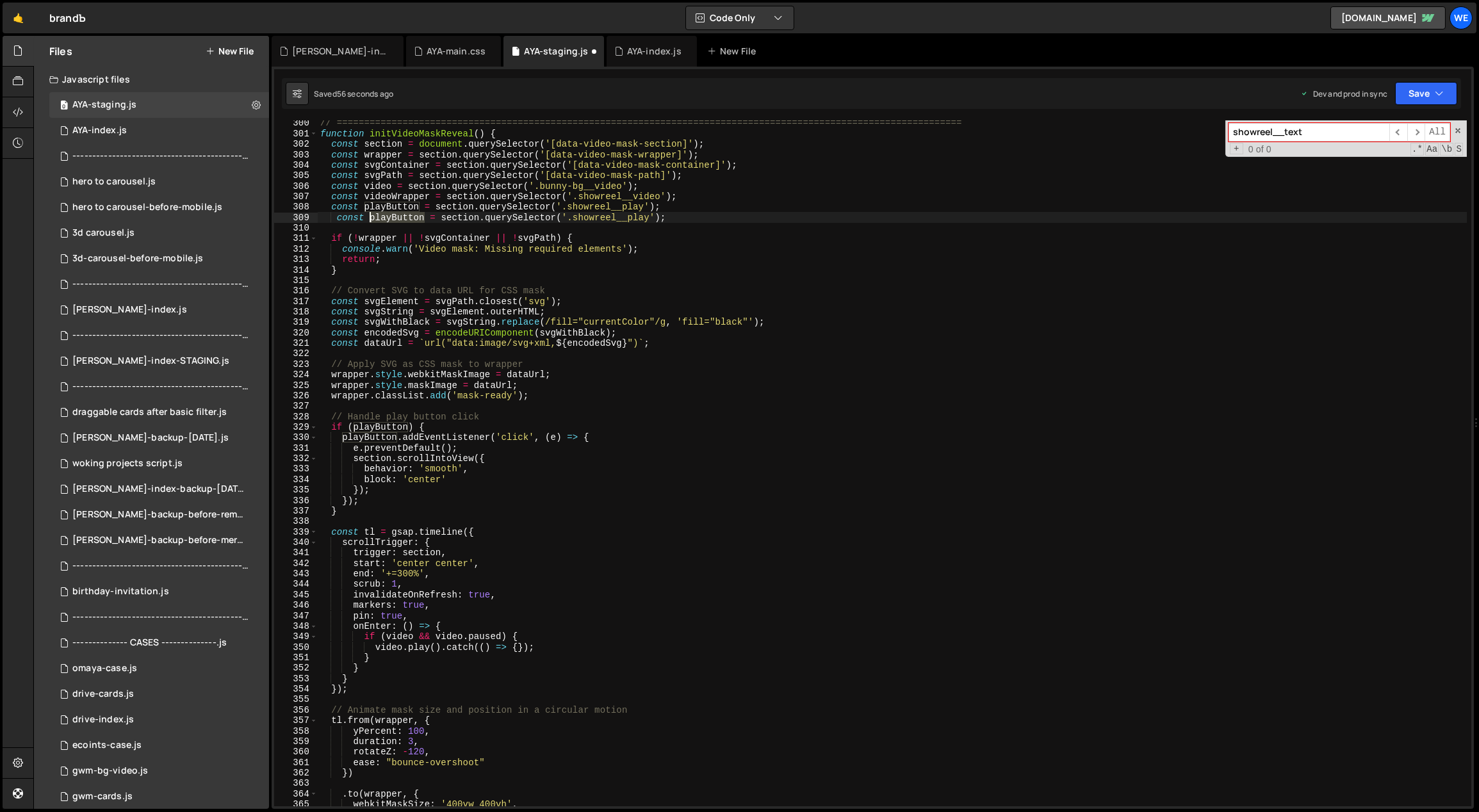
drag, startPoint x: 424, startPoint y: 216, endPoint x: 370, endPoint y: 215, distance: 54.0
click at [370, 215] on div "// ============================================================================…" at bounding box center [893, 472] width 1150 height 707
drag, startPoint x: 603, startPoint y: 215, endPoint x: 594, endPoint y: 214, distance: 9.1
click at [594, 214] on div "// ============================================================================…" at bounding box center [893, 472] width 1150 height 707
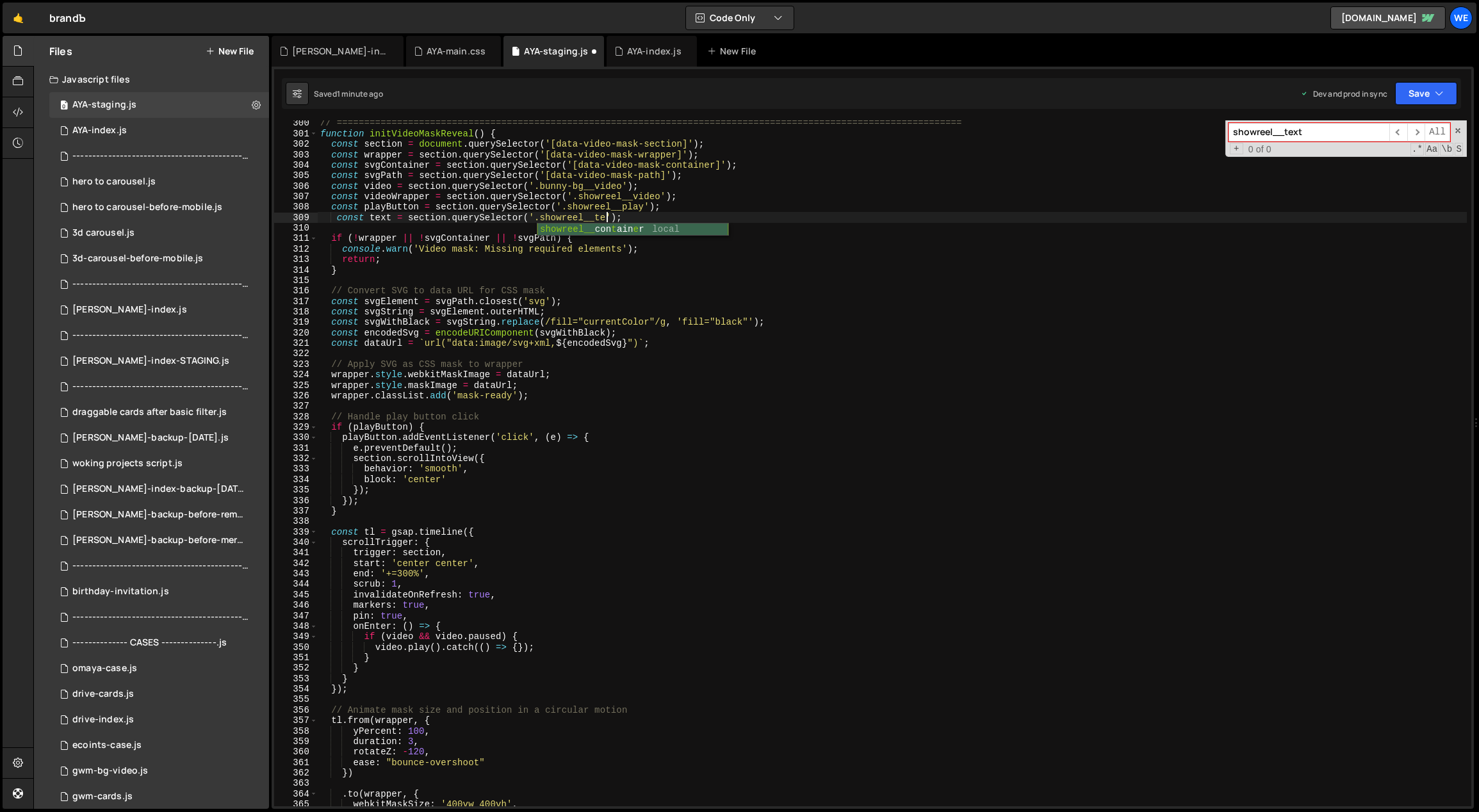
scroll to position [0, 20]
type textarea "const text = section.querySelector('.showreel__text');"
click at [692, 218] on div "// ============================================================================…" at bounding box center [893, 472] width 1150 height 707
click at [655, 227] on div "// ============================================================================…" at bounding box center [893, 472] width 1150 height 707
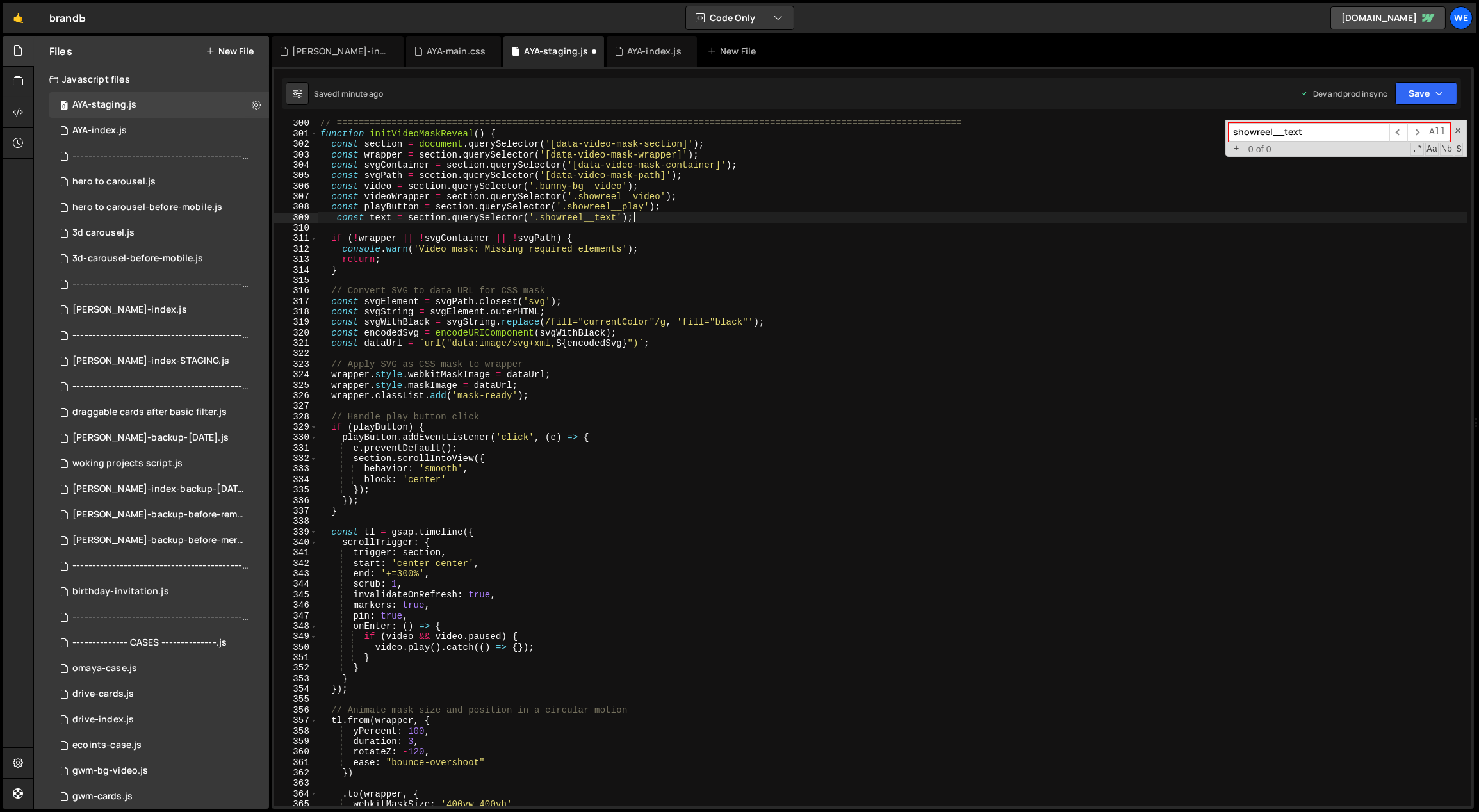
click at [654, 218] on div "// ============================================================================…" at bounding box center [893, 472] width 1150 height 707
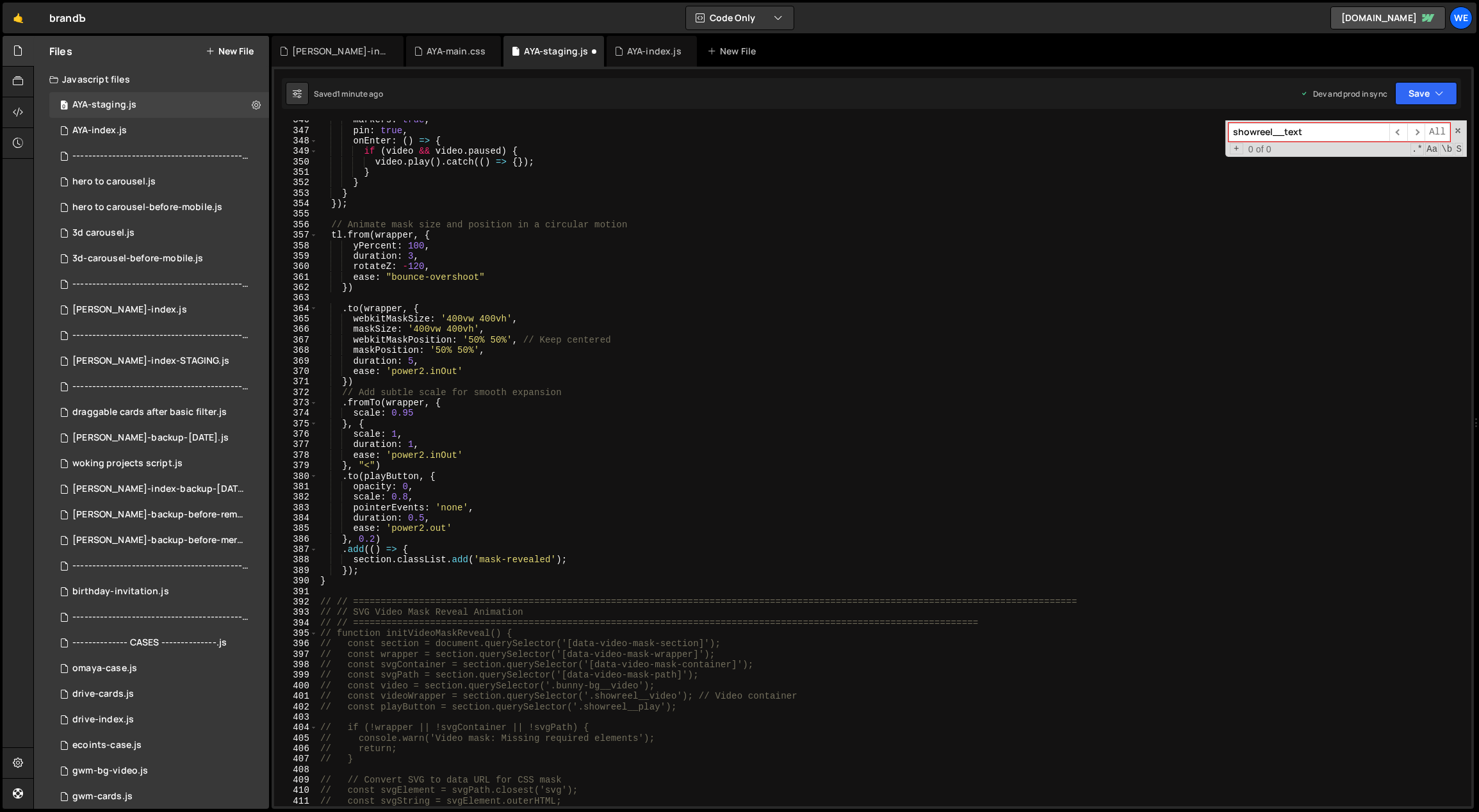
scroll to position [3641, 0]
drag, startPoint x: 409, startPoint y: 474, endPoint x: 365, endPoint y: 474, distance: 44.0
click at [365, 474] on div "markers : true , pin : true , onEnter : ( ) => { if ( video && video . paused )…" at bounding box center [893, 468] width 1150 height 707
drag, startPoint x: 425, startPoint y: 474, endPoint x: 397, endPoint y: 474, distance: 28.0
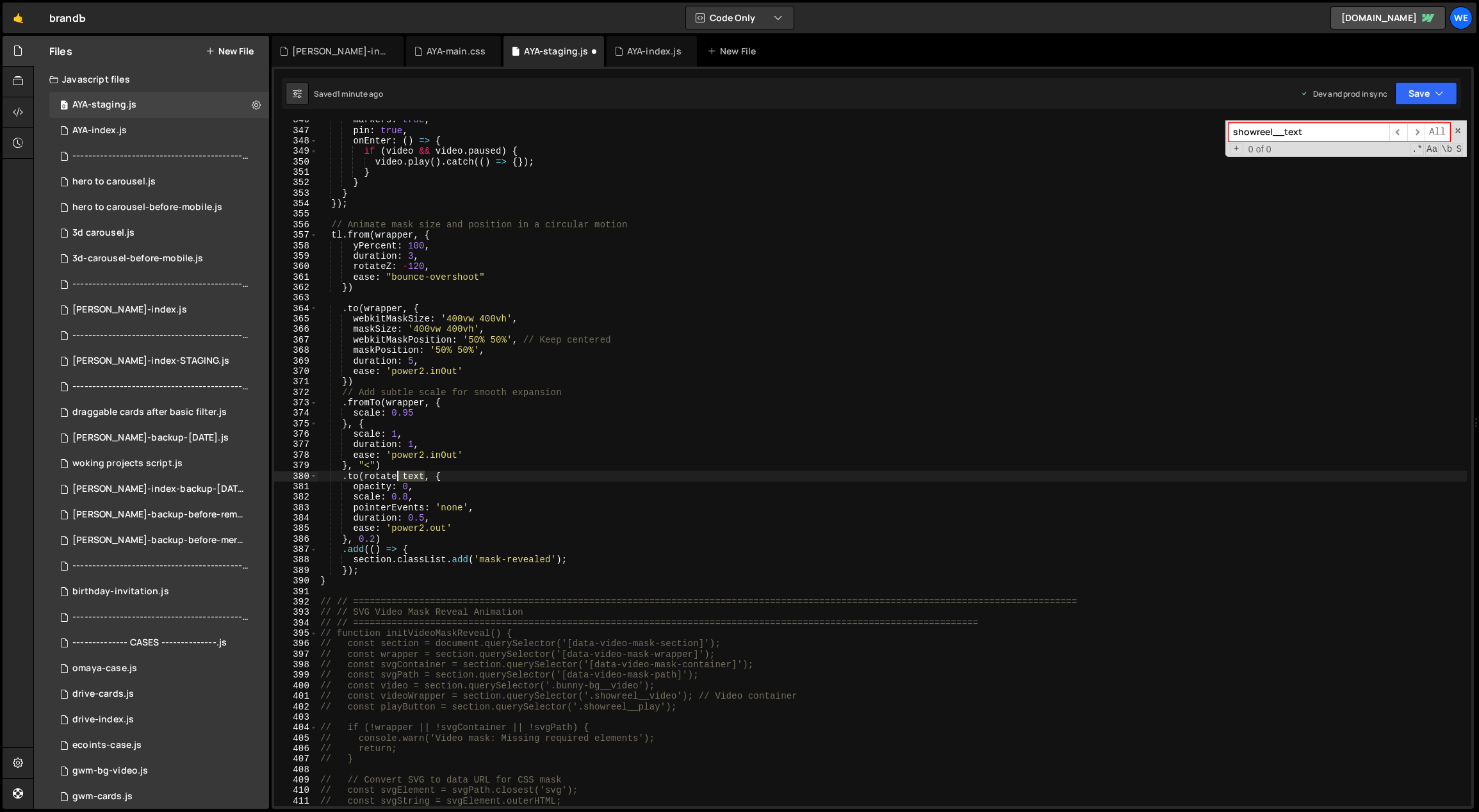
click at [397, 474] on div "markers : true , pin : true , onEnter : ( ) => { if ( video && video . paused )…" at bounding box center [893, 468] width 1150 height 707
click at [457, 471] on div "markers : true , pin : true , onEnter : ( ) => { if ( video && video . paused )…" at bounding box center [893, 468] width 1150 height 707
drag, startPoint x: 374, startPoint y: 537, endPoint x: 352, endPoint y: 536, distance: 22.0
click at [352, 536] on div "markers : true , pin : true , onEnter : ( ) => { if ( video && video . paused )…" at bounding box center [893, 468] width 1150 height 707
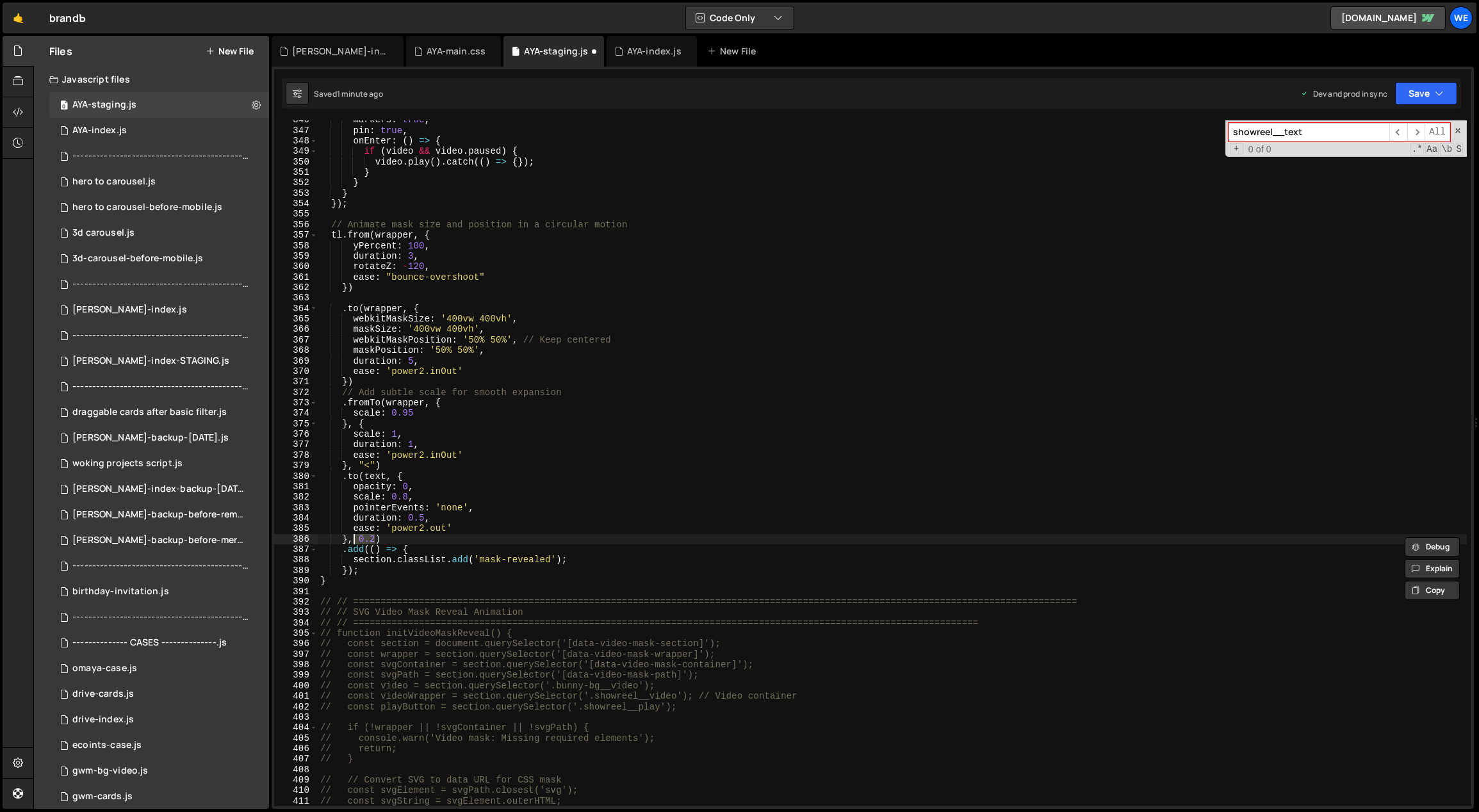
scroll to position [0, 2]
click at [438, 544] on div "markers : true , pin : true , onEnter : ( ) => { if ( video && video . paused )…" at bounding box center [893, 468] width 1150 height 707
click at [467, 558] on div "markers : true , pin : true , onEnter : ( ) => { if ( video && video . paused )…" at bounding box center [893, 468] width 1150 height 707
click at [432, 566] on div "markers : true , pin : true , onEnter : ( ) => { if ( video && video . paused )…" at bounding box center [893, 468] width 1150 height 707
click at [419, 550] on div "markers : true , pin : true , onEnter : ( ) => { if ( video && video . paused )…" at bounding box center [893, 468] width 1150 height 707
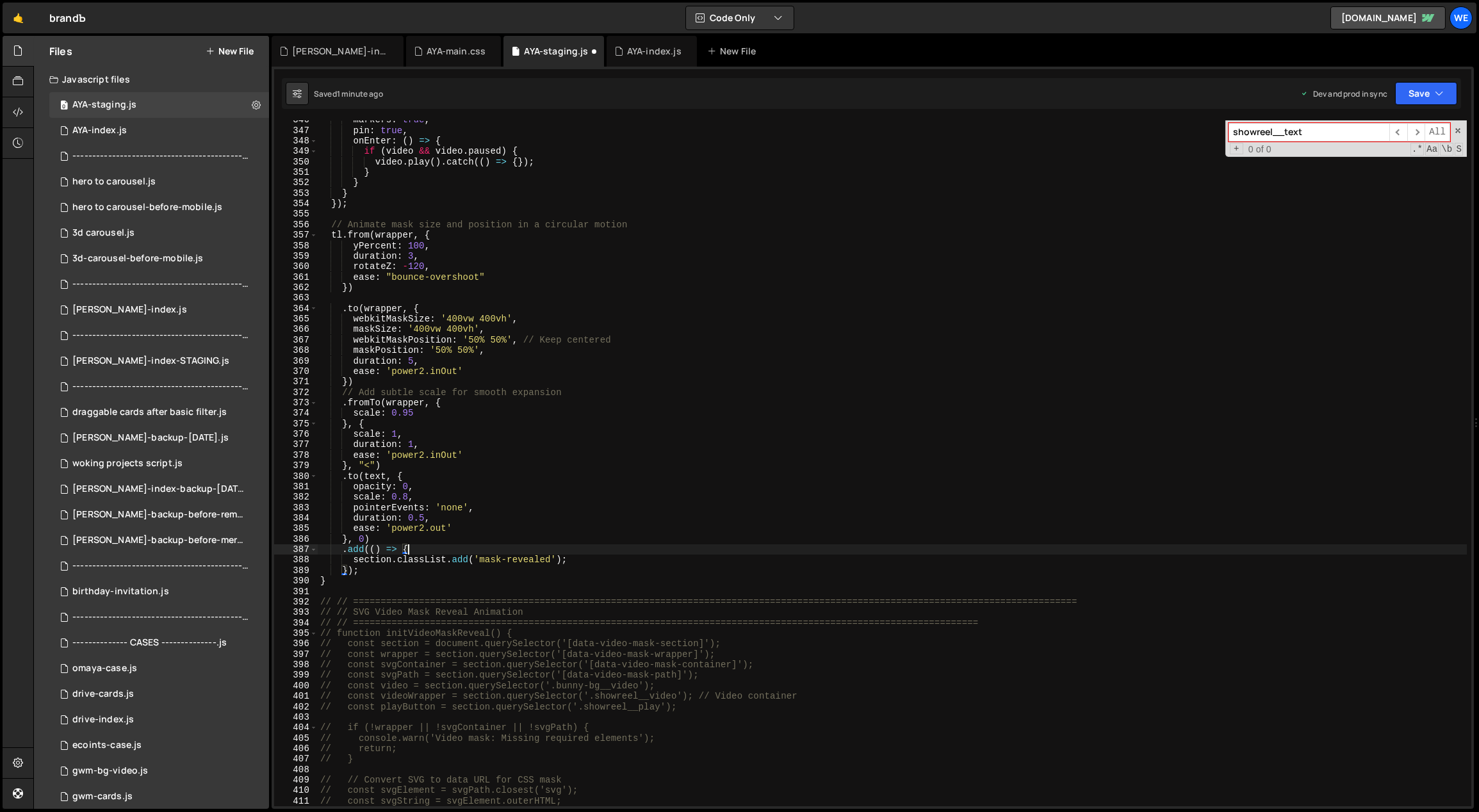
click at [393, 539] on div "markers : true , pin : true , onEnter : ( ) => { if ( video && video . paused )…" at bounding box center [893, 468] width 1150 height 707
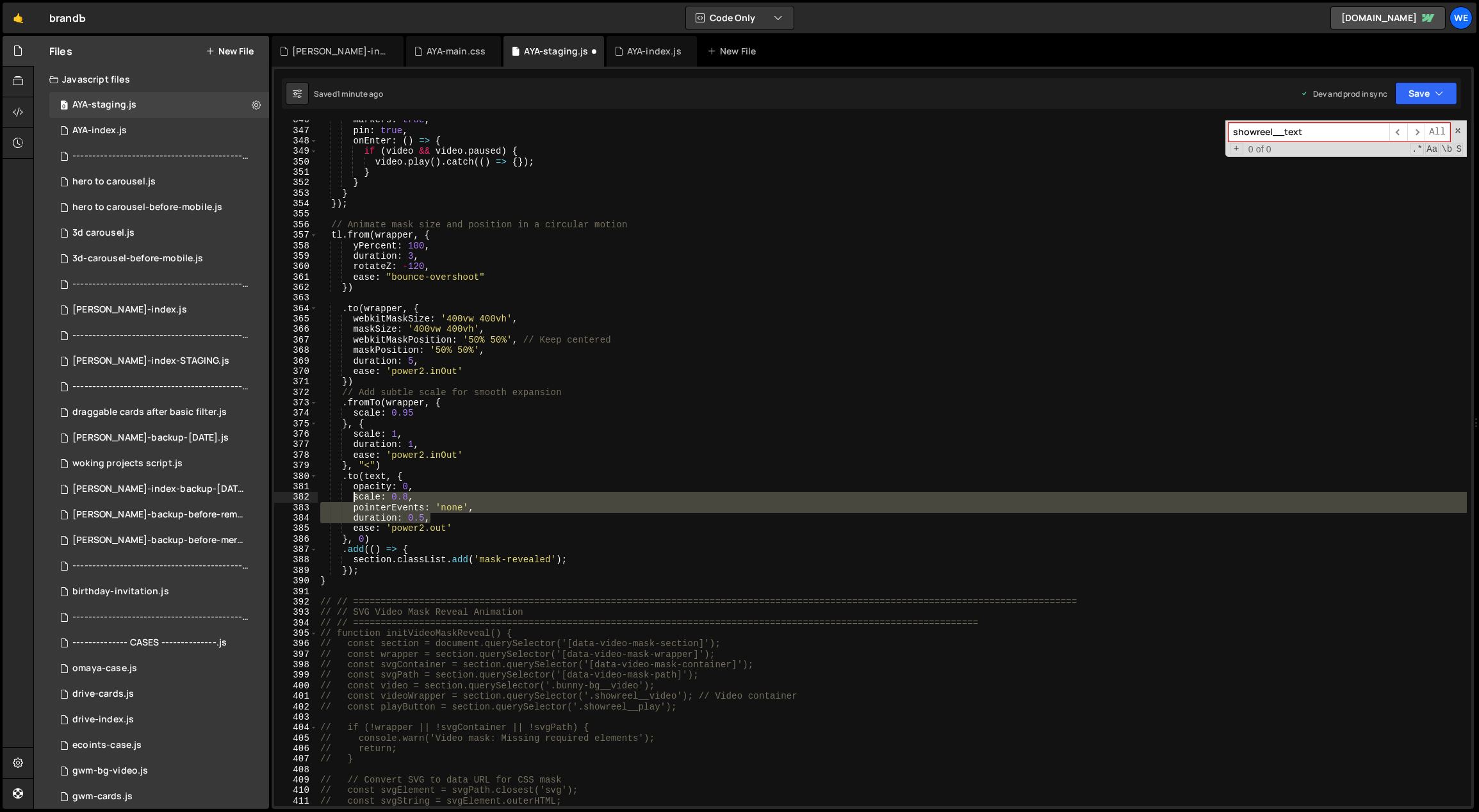
drag, startPoint x: 430, startPoint y: 518, endPoint x: 352, endPoint y: 501, distance: 79.8
click at [352, 501] on div "markers : true , pin : true , onEnter : ( ) => { if ( video && video . paused )…" at bounding box center [893, 468] width 1150 height 707
type textarea "scale: 0.8, pointerEvents: 'none',"
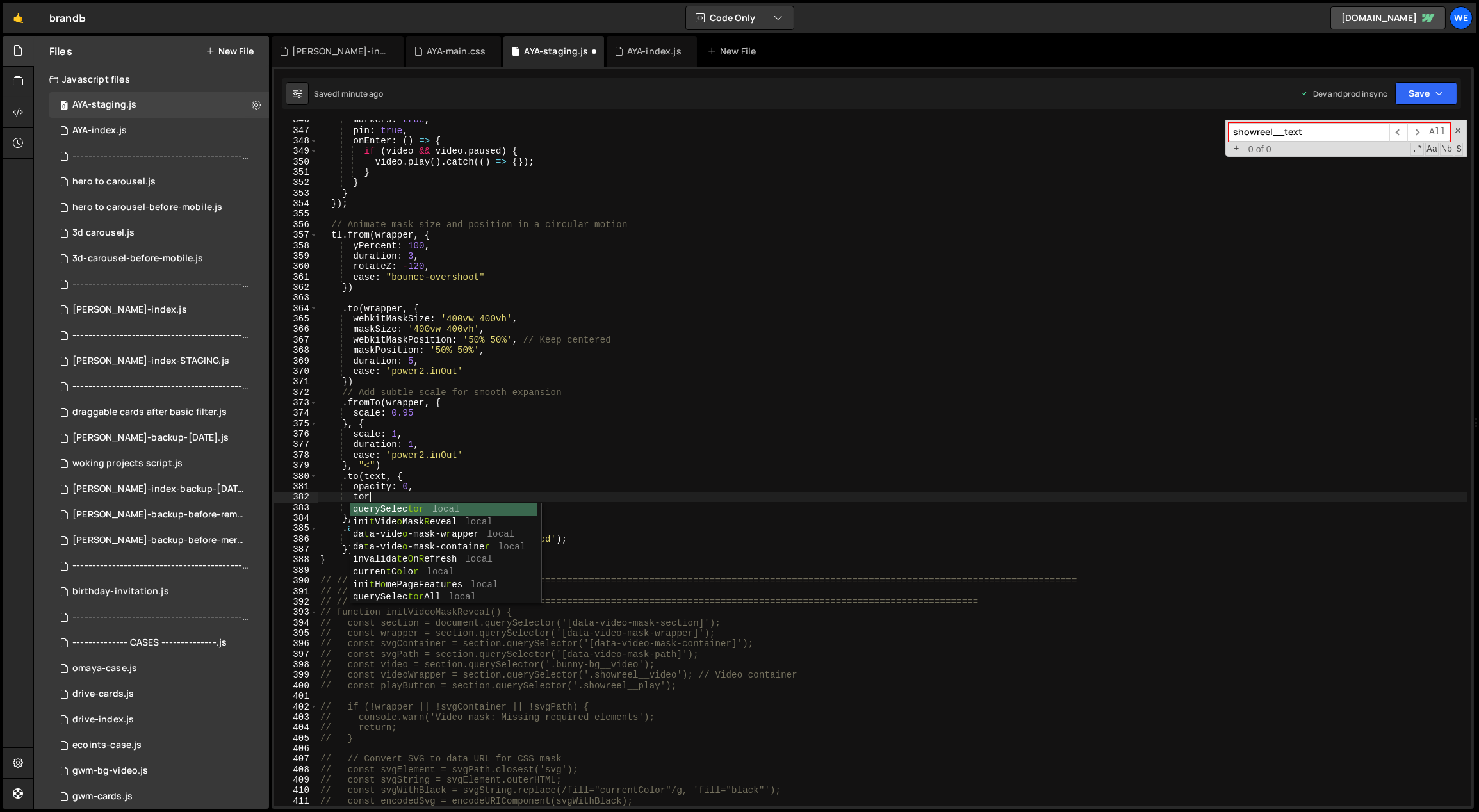
type textarea "t"
drag, startPoint x: 454, startPoint y: 507, endPoint x: 355, endPoint y: 507, distance: 99.0
click at [355, 507] on div "markers : true , pin : true , onEnter : ( ) => { if ( video && video . paused )…" at bounding box center [893, 468] width 1150 height 707
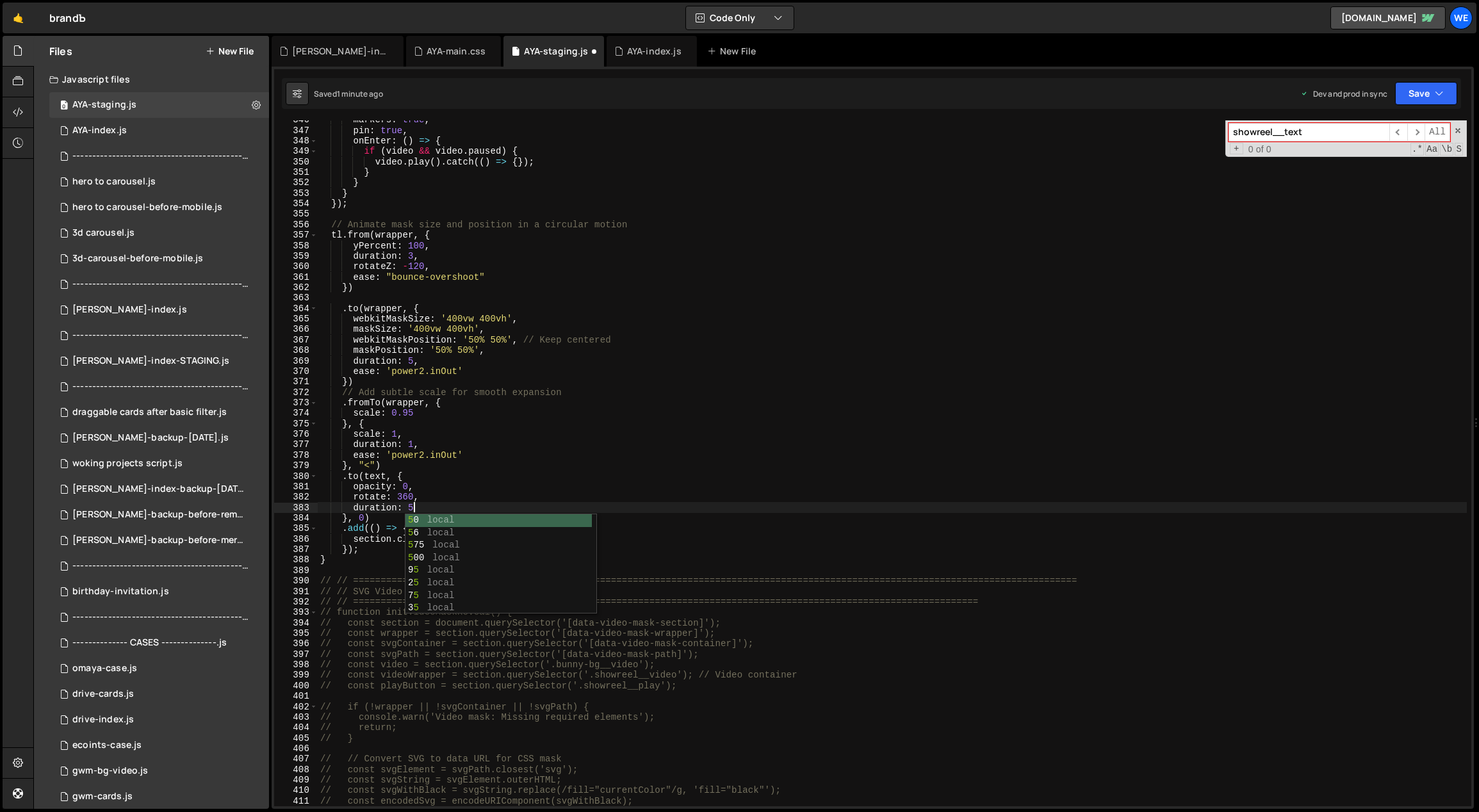
type textarea "duration: 5,"
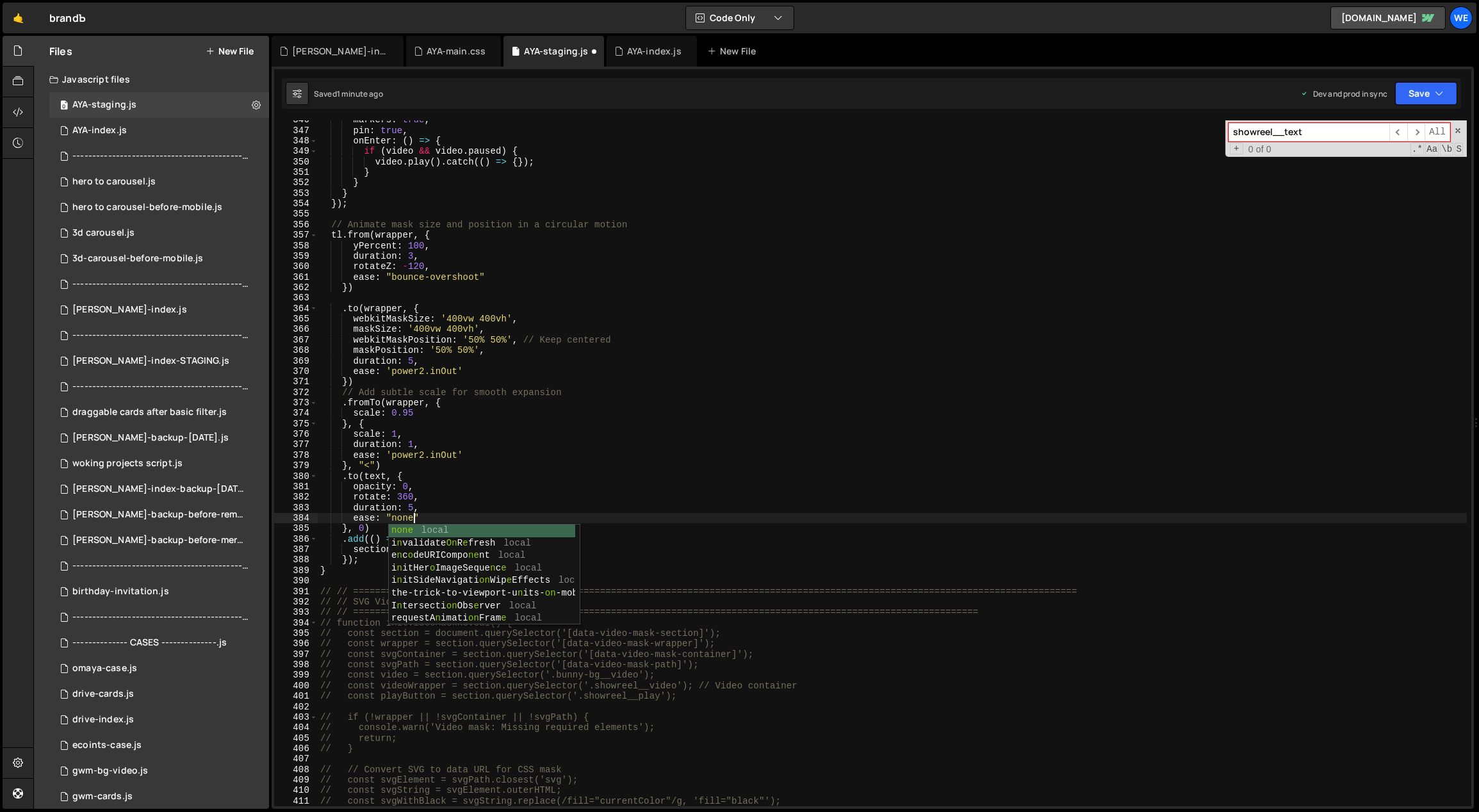
scroll to position [0, 6]
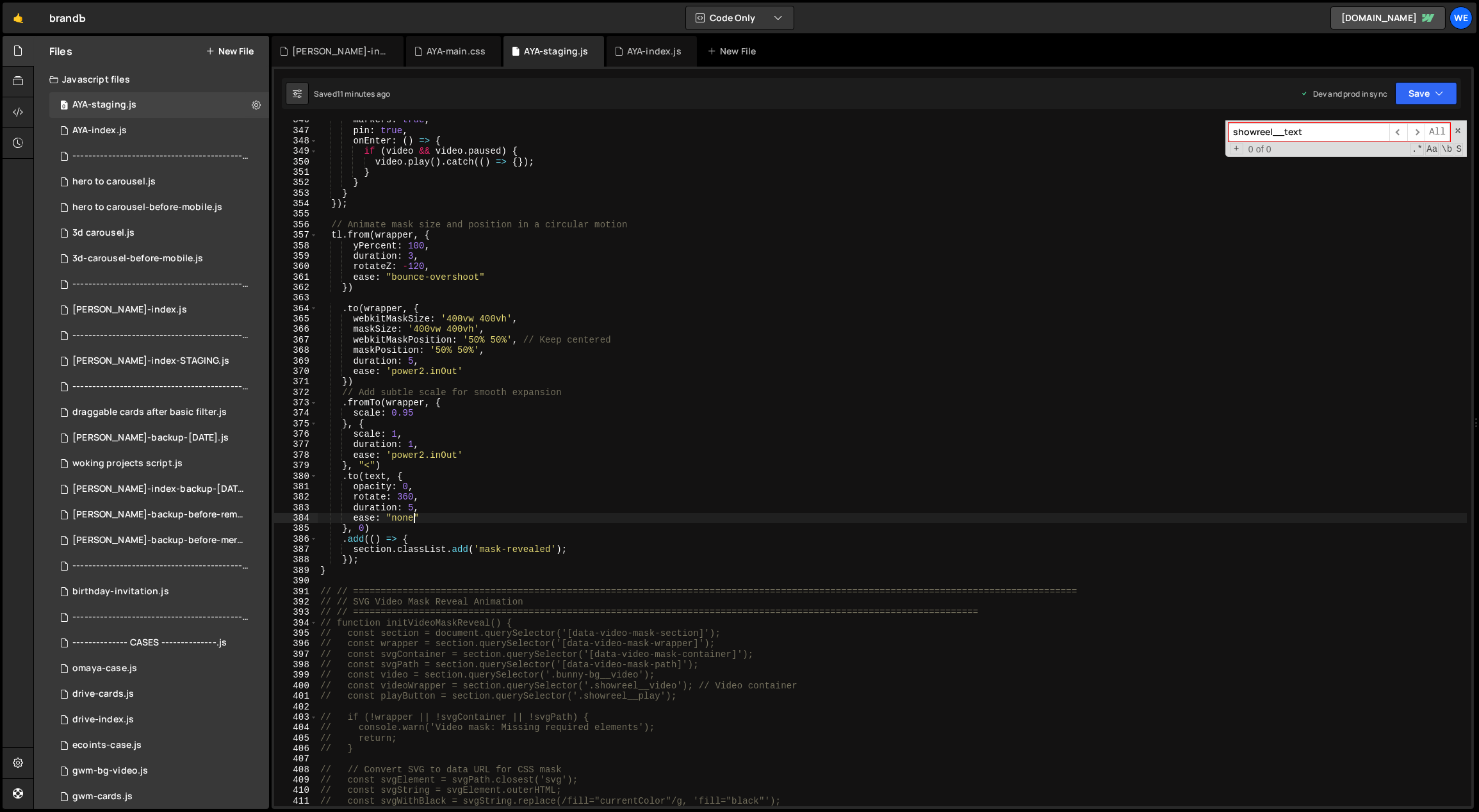
click at [562, 512] on div "markers : true , pin : true , onEnter : ( ) => { if ( video && video . paused )…" at bounding box center [893, 468] width 1150 height 707
click at [411, 506] on div "markers : true , pin : true , onEnter : ( ) => { if ( video && video . paused )…" at bounding box center [893, 468] width 1150 height 707
click at [639, 450] on div "markers : true , pin : true , onEnter : ( ) => { if ( video && video . paused )…" at bounding box center [893, 468] width 1150 height 707
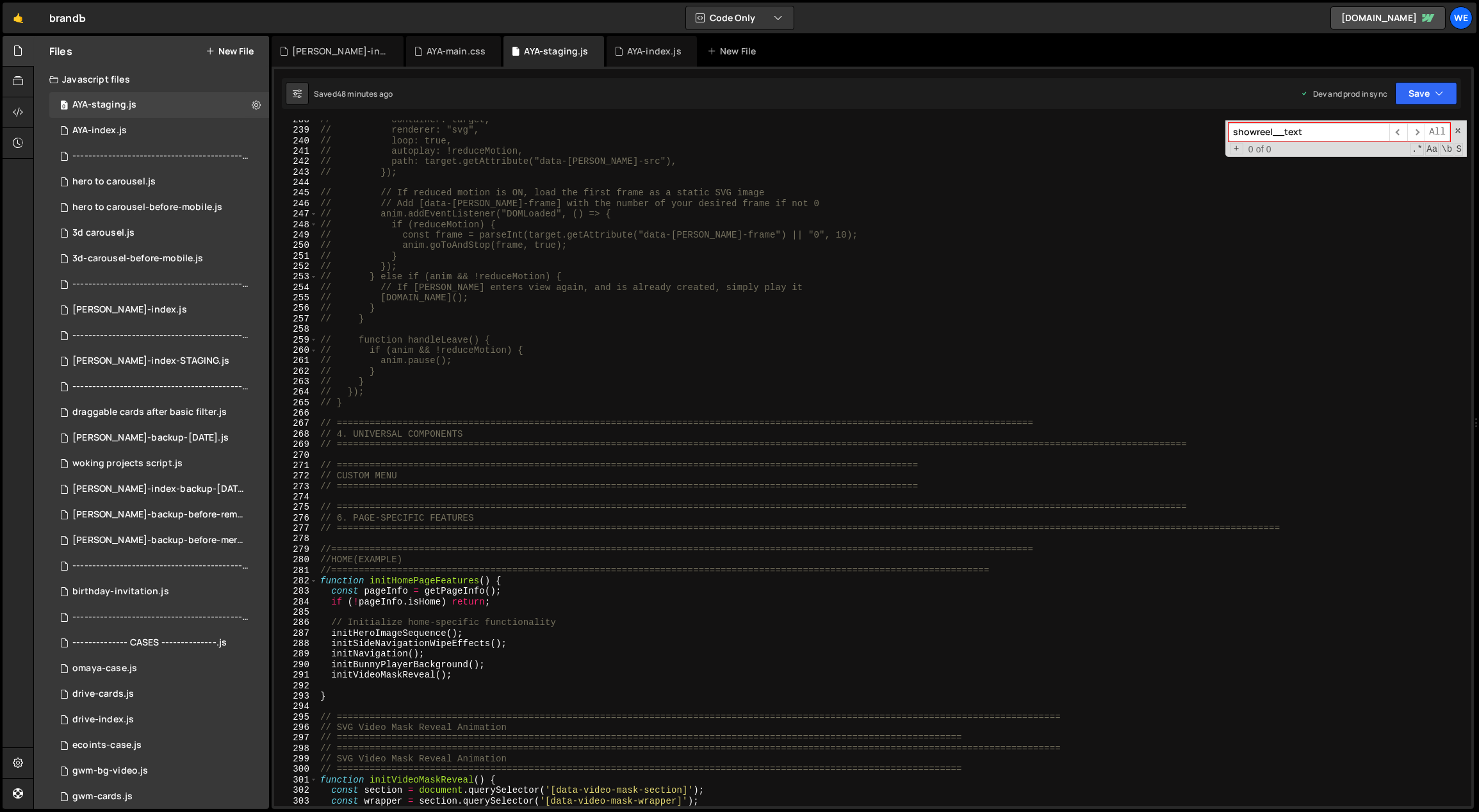
scroll to position [2643, 0]
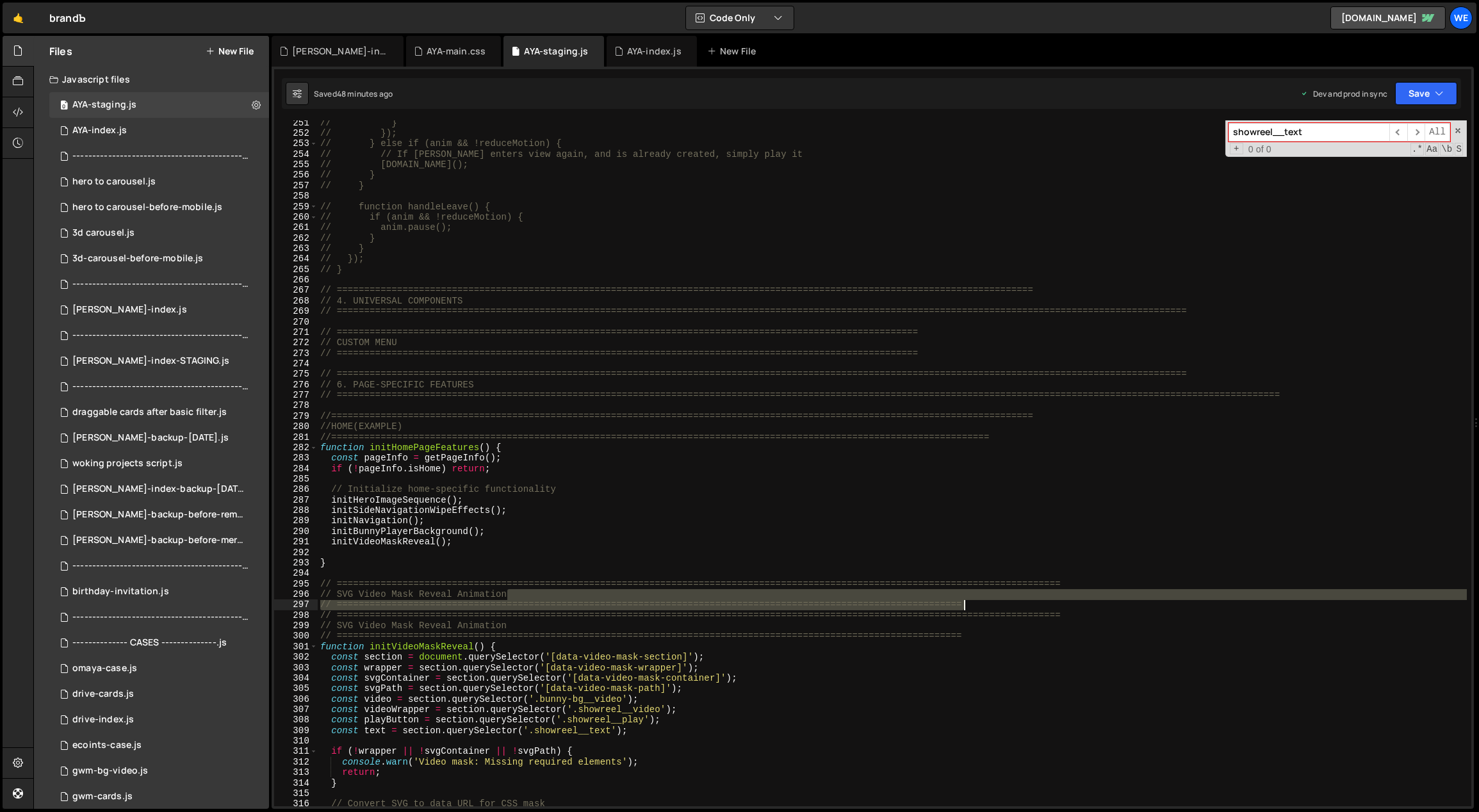
drag, startPoint x: 1018, startPoint y: 598, endPoint x: 1010, endPoint y: 600, distance: 8.2
click at [1010, 600] on div "// } // }); // } else if (anim && !reduceMotion) { // // If lottie enters view …" at bounding box center [893, 472] width 1150 height 707
click at [961, 603] on div "// } // }); // } else if (anim && !reduceMotion) { // // If lottie enters view …" at bounding box center [893, 463] width 1149 height 686
type textarea "// ============================================================================…"
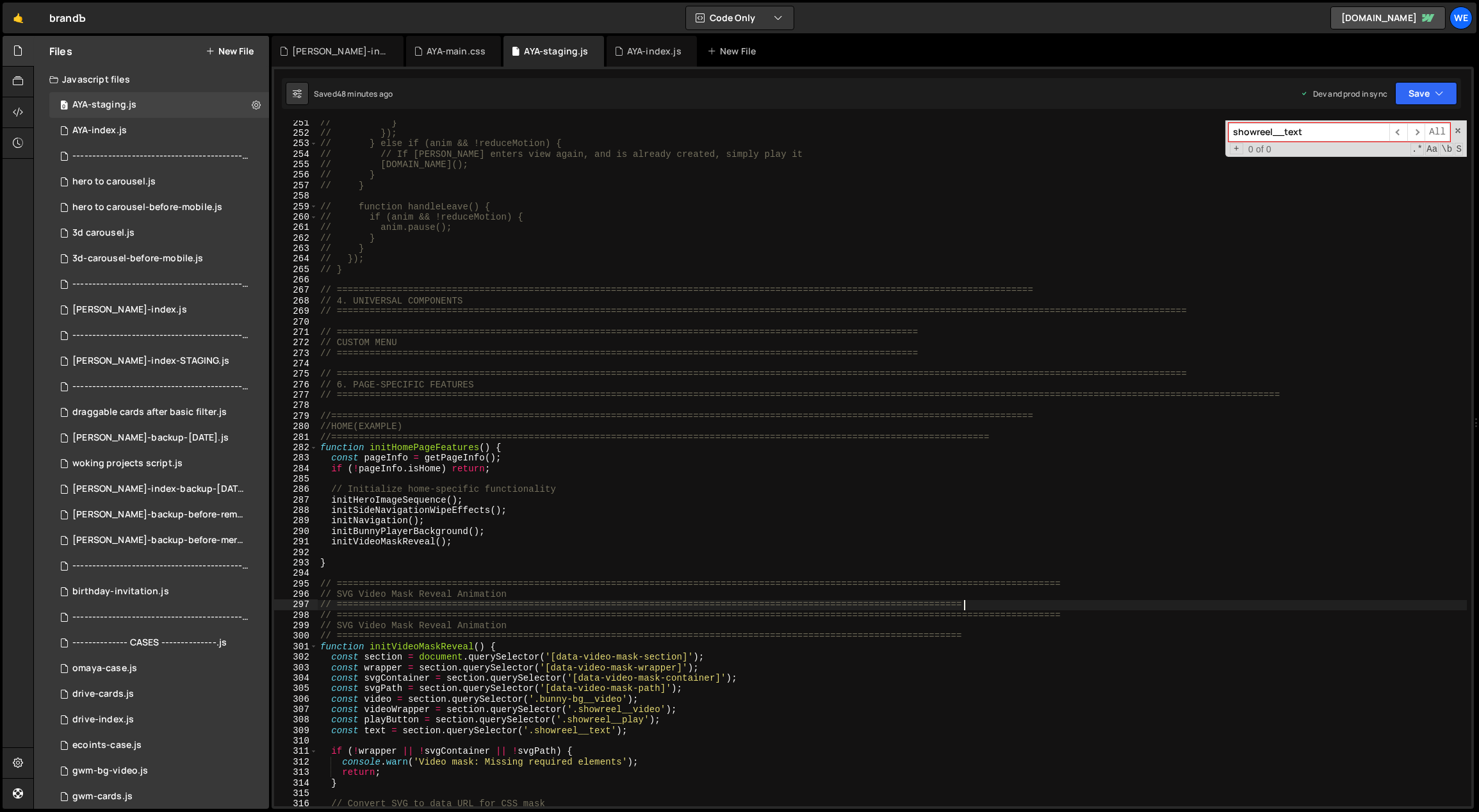
click at [976, 606] on div "// } // }); // } else if (anim && !reduceMotion) { // // If lottie enters view …" at bounding box center [893, 472] width 1150 height 707
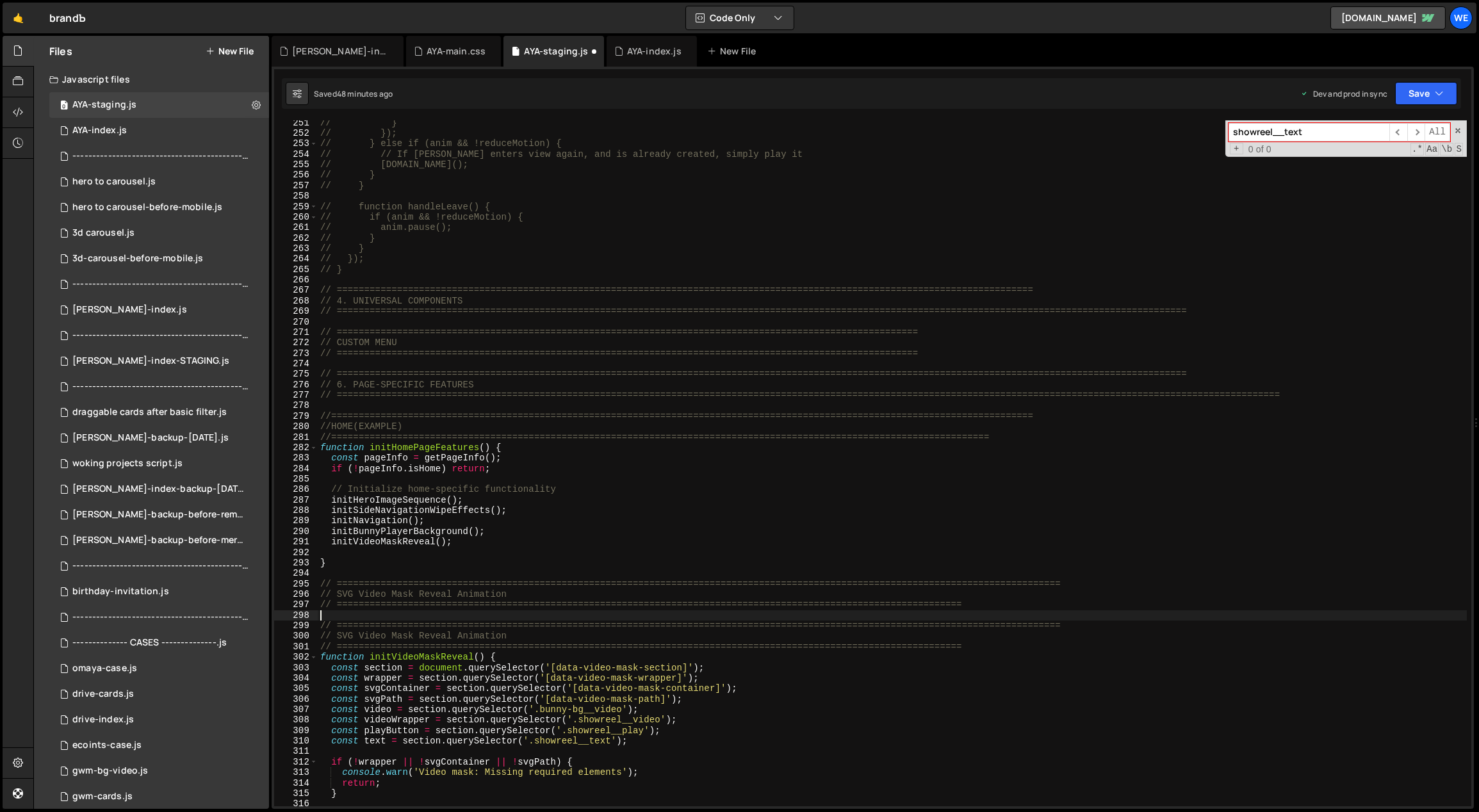
scroll to position [0, 0]
paste textarea "initScript();"
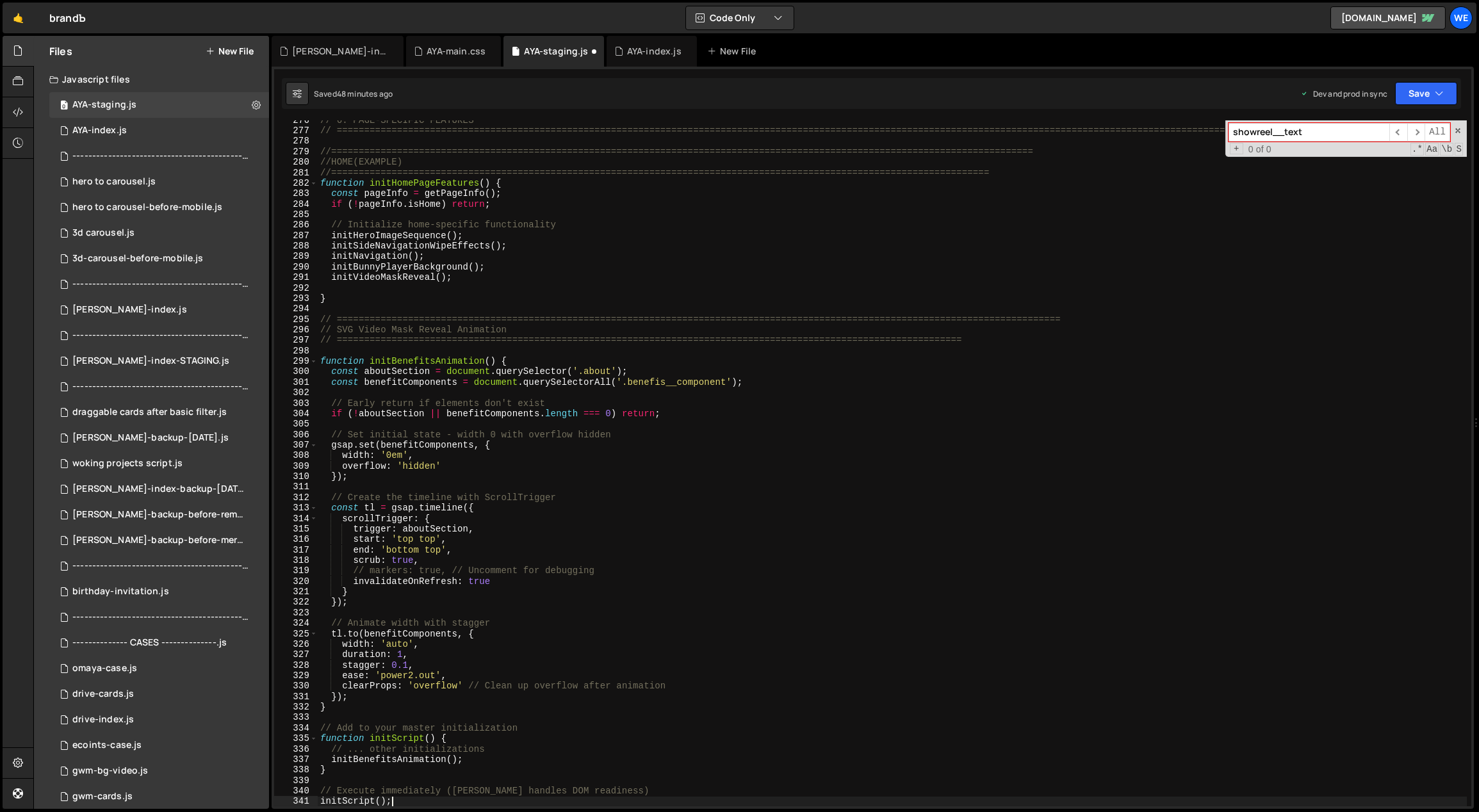
scroll to position [2906, 0]
drag, startPoint x: 513, startPoint y: 332, endPoint x: 363, endPoint y: 341, distance: 150.3
click at [333, 334] on div "// 6. PAGE-SPECIFIC FEATURES // ===============================================…" at bounding box center [893, 469] width 1150 height 707
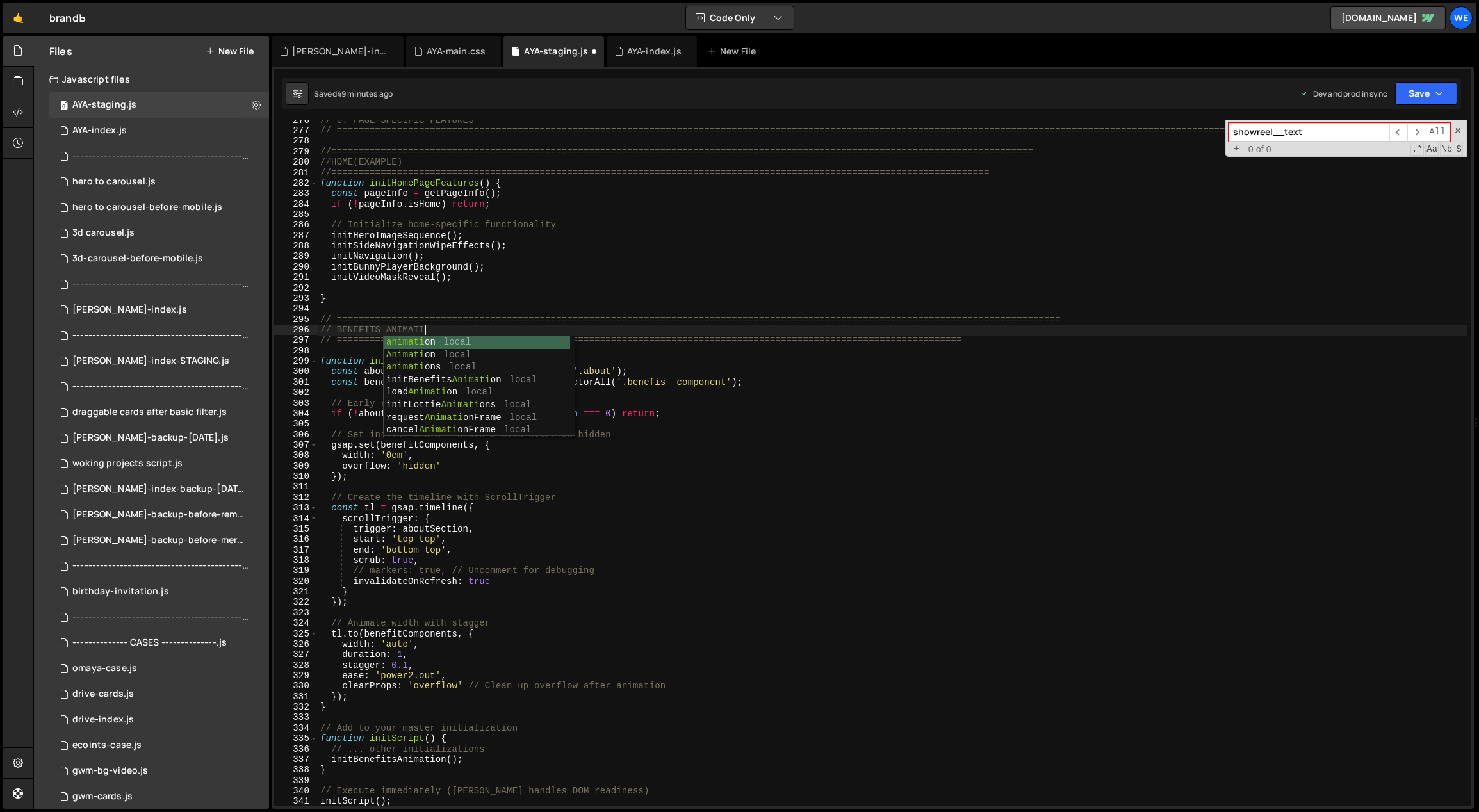
scroll to position [0, 7]
click at [875, 418] on div "// 6. PAGE-SPECIFIC FEATURES // ===============================================…" at bounding box center [893, 469] width 1150 height 707
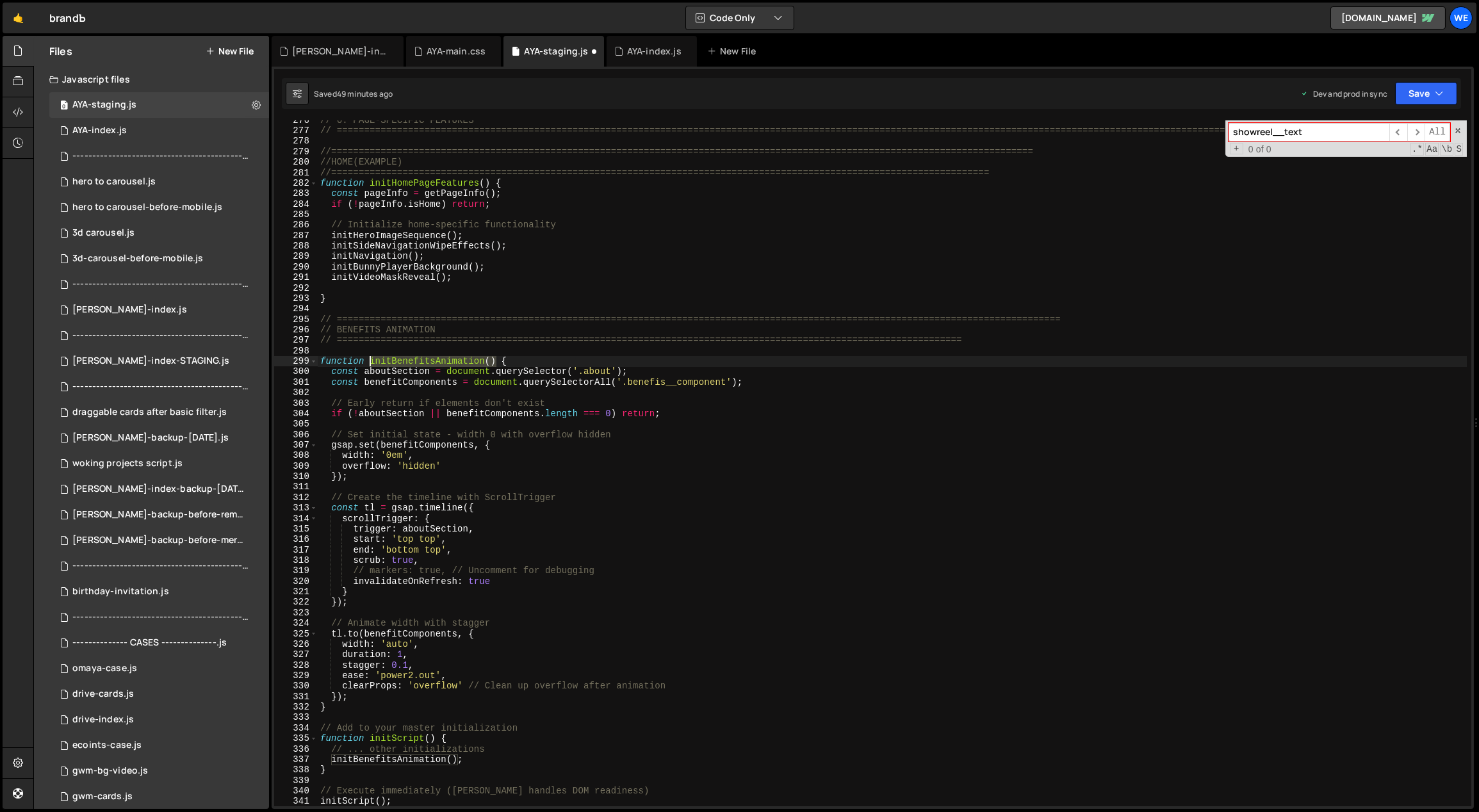
drag, startPoint x: 494, startPoint y: 360, endPoint x: 372, endPoint y: 359, distance: 122.0
click at [371, 359] on div "// 6. PAGE-SPECIFIC FEATURES // ===============================================…" at bounding box center [893, 469] width 1150 height 707
click at [498, 269] on div "// 6. PAGE-SPECIFIC FEATURES // ===============================================…" at bounding box center [893, 469] width 1150 height 707
type textarea "initBunnyPlayerBackground();"
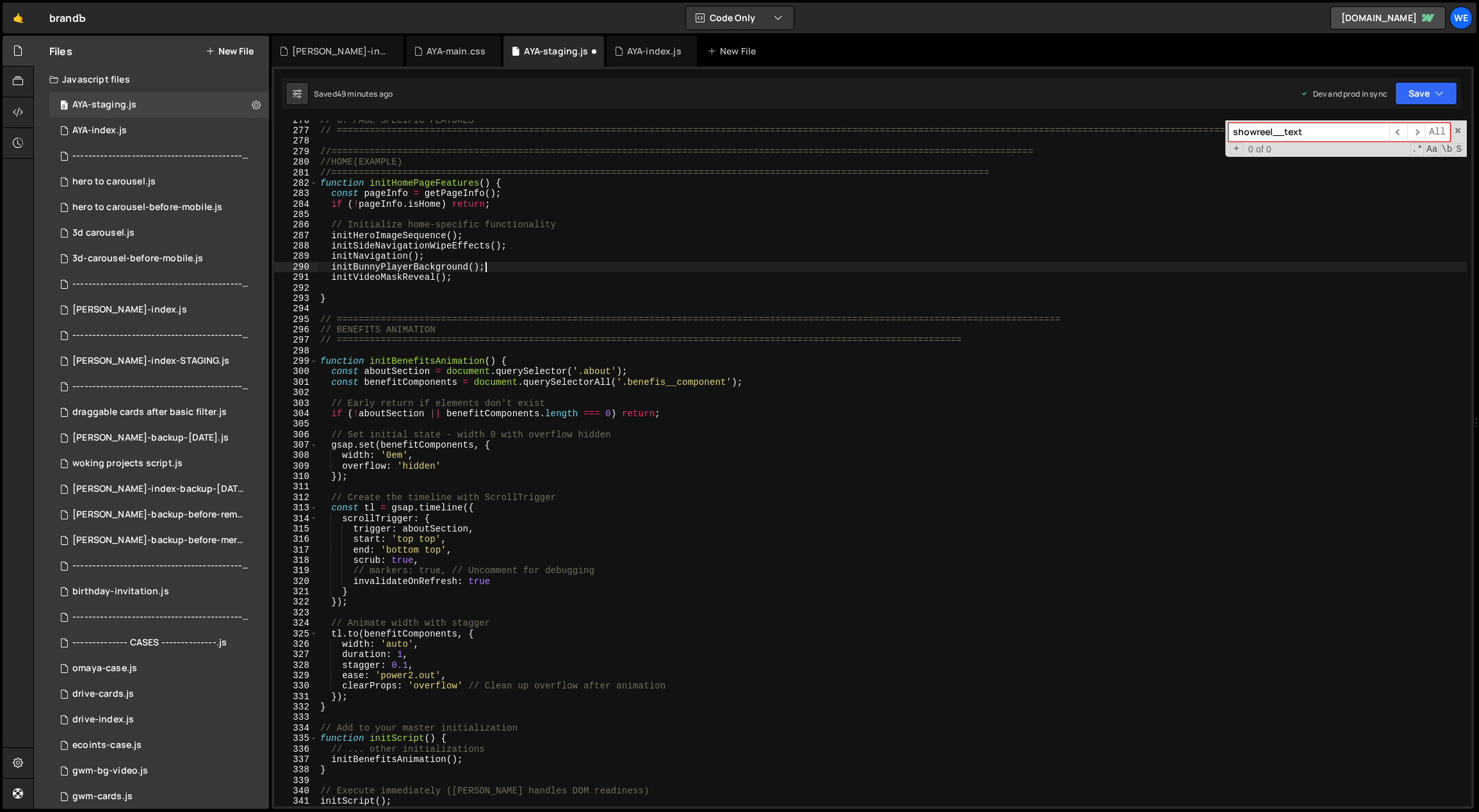
paste textarea "initBenefitsAnimation()"
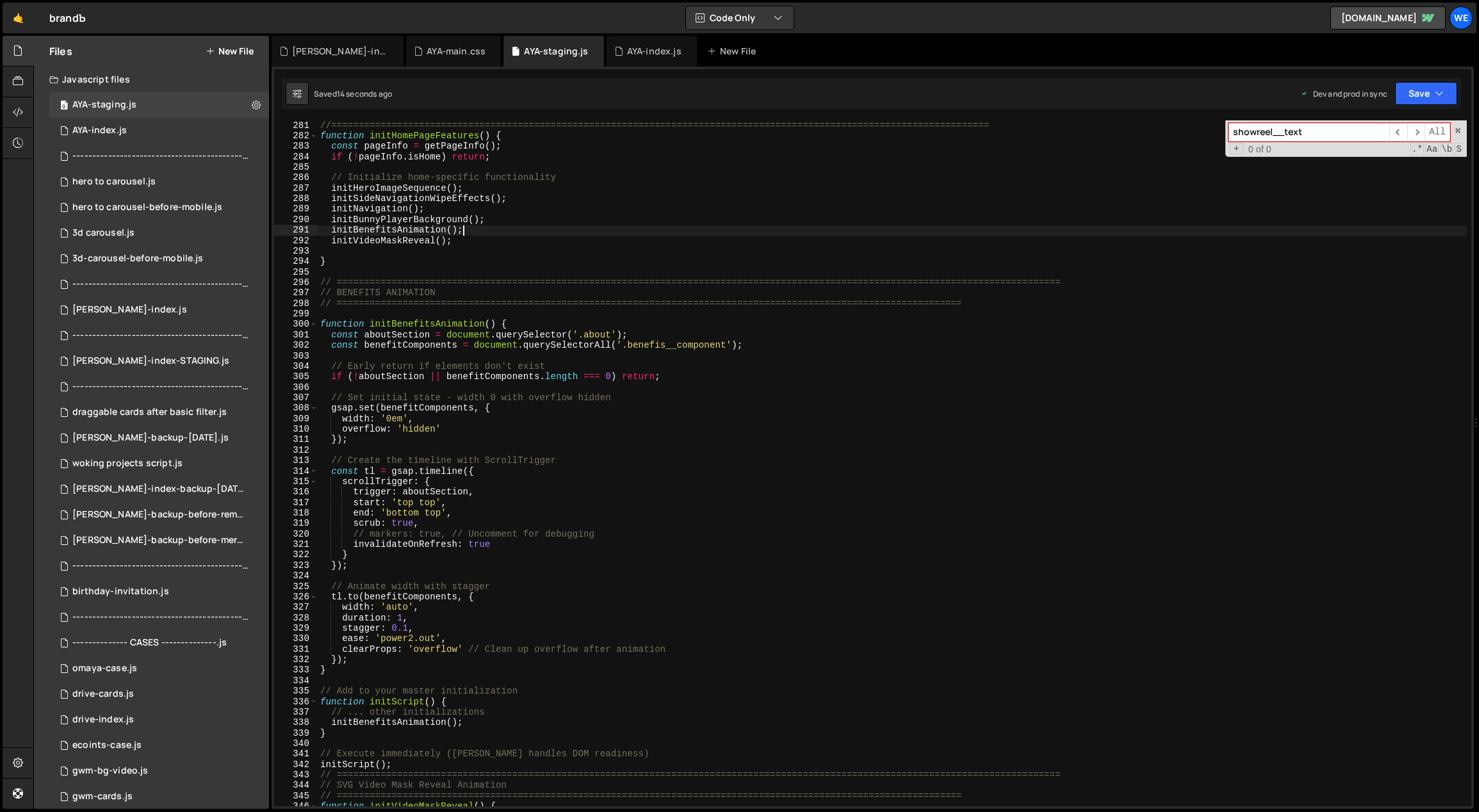
scroll to position [2954, 0]
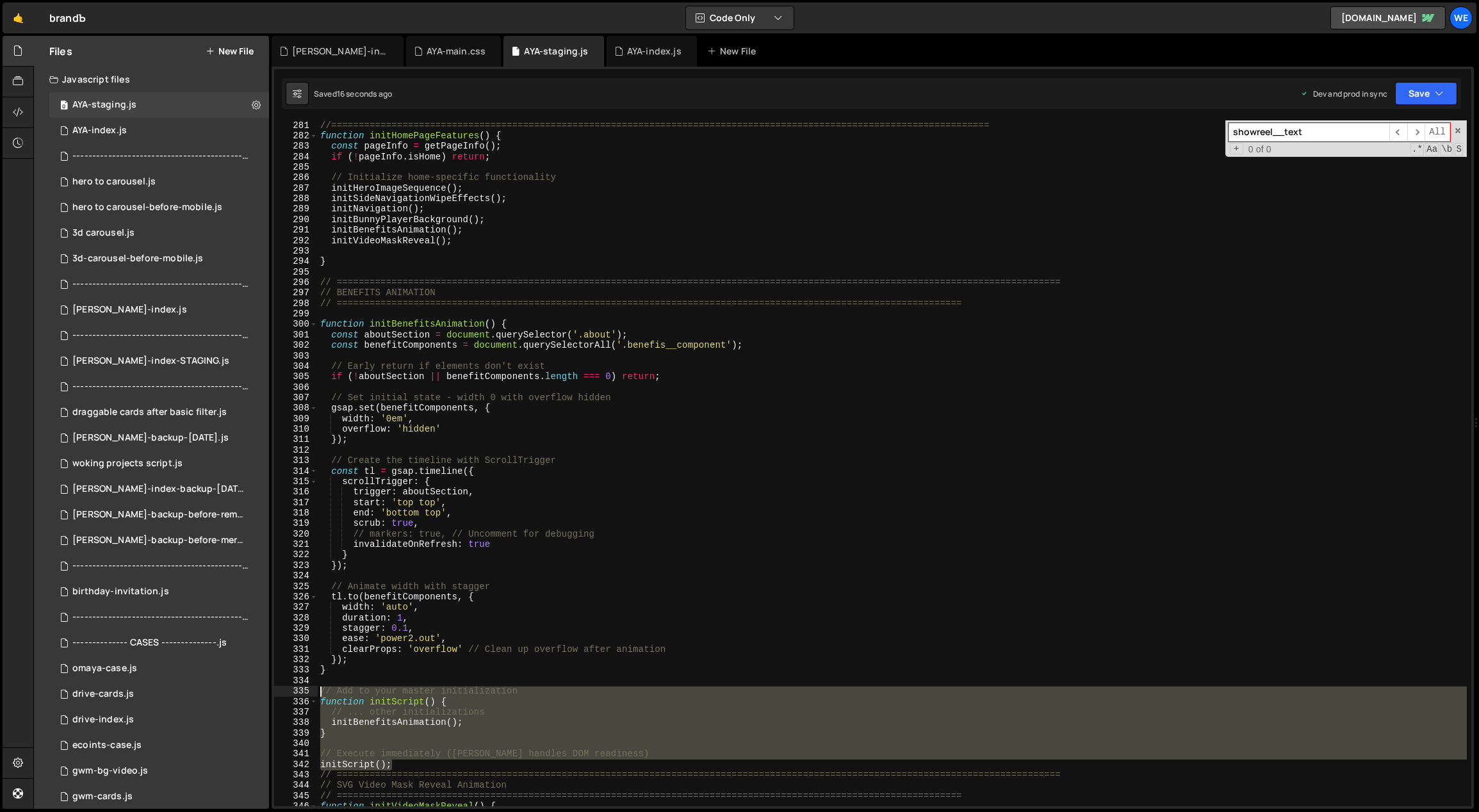
drag, startPoint x: 382, startPoint y: 755, endPoint x: 331, endPoint y: 683, distance: 88.2
click at [317, 692] on div "initBenefitsAnimation(); 281 282 283 284 285 286 287 288 289 290 291 292 293 29…" at bounding box center [872, 463] width 1197 height 686
type textarea "// Add to your master initialization function initScript() {"
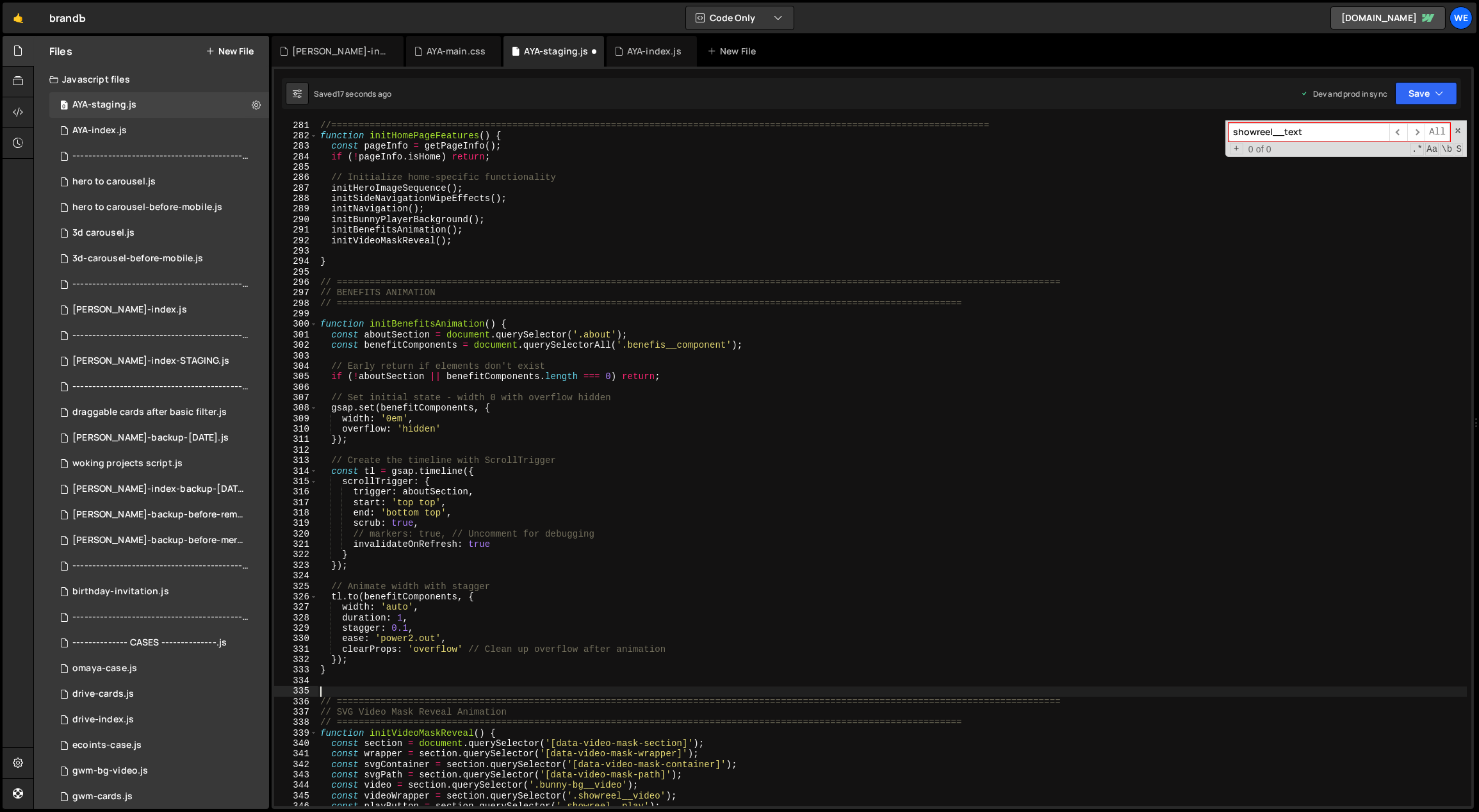
scroll to position [0, 0]
click at [524, 594] on div "//=============================================================================…" at bounding box center [893, 474] width 1150 height 707
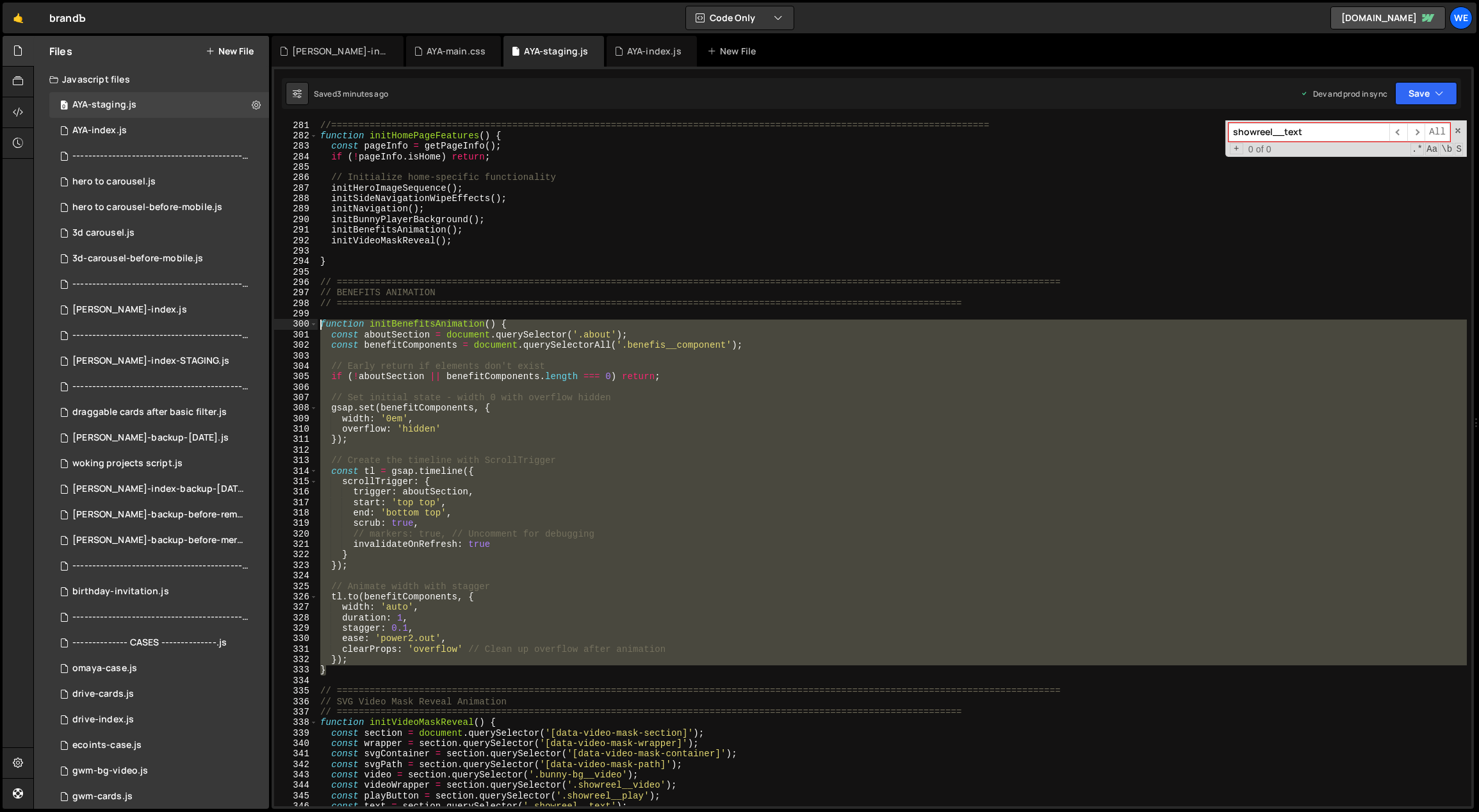
drag, startPoint x: 353, startPoint y: 673, endPoint x: 320, endPoint y: 321, distance: 353.5
click at [320, 321] on div "//=============================================================================…" at bounding box center [893, 474] width 1150 height 707
type textarea "function initBenefitsAnimation() { const aboutSection = document.querySelector(…"
paste textarea
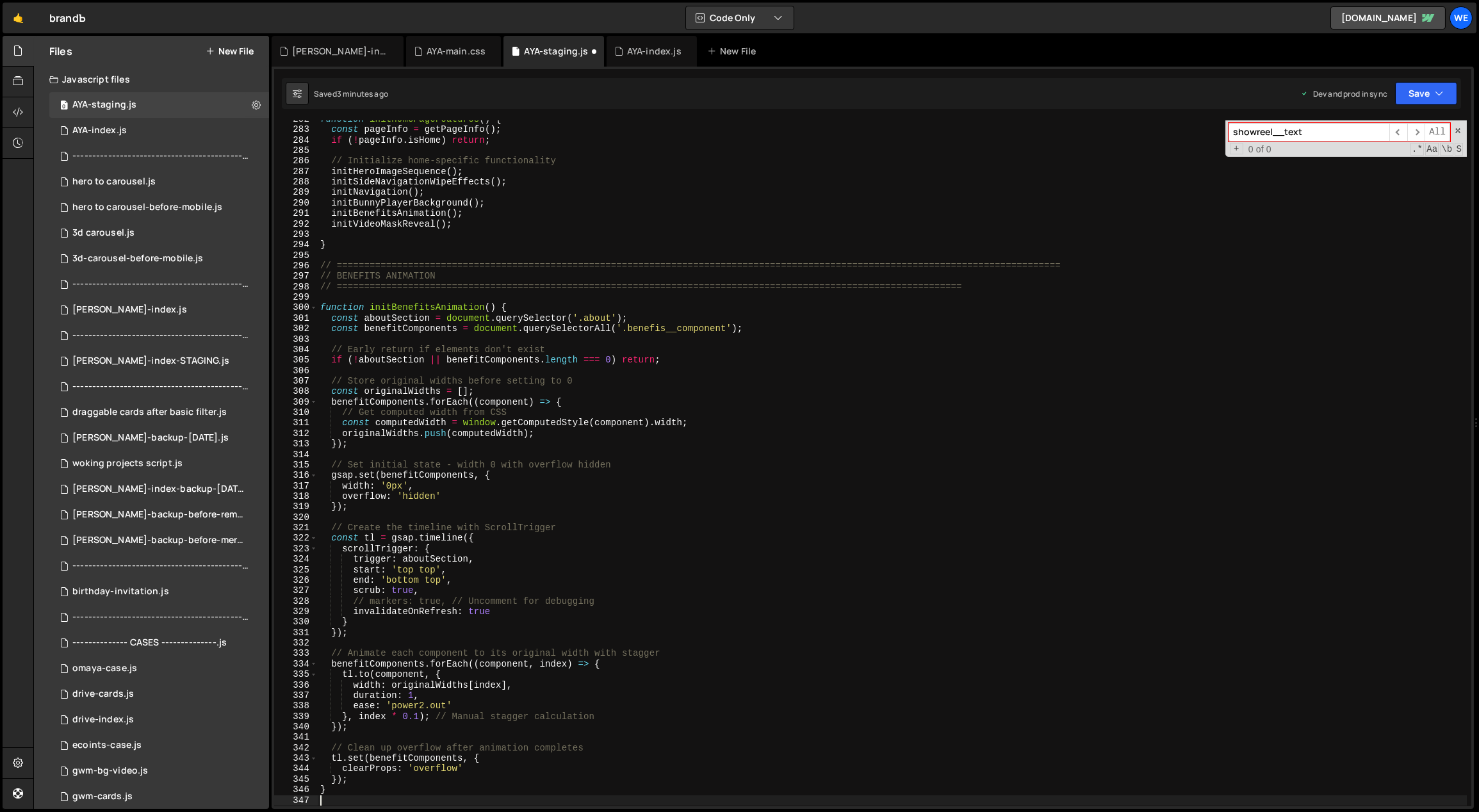
scroll to position [2970, 0]
click at [399, 485] on div "function initHomePageFeatures ( ) { const pageInfo = getPageInfo ( ) ; if ( ! p…" at bounding box center [893, 467] width 1150 height 707
click at [697, 569] on div "function initHomePageFeatures ( ) { const pageInfo = getPageInfo ( ) ; if ( ! p…" at bounding box center [893, 467] width 1150 height 707
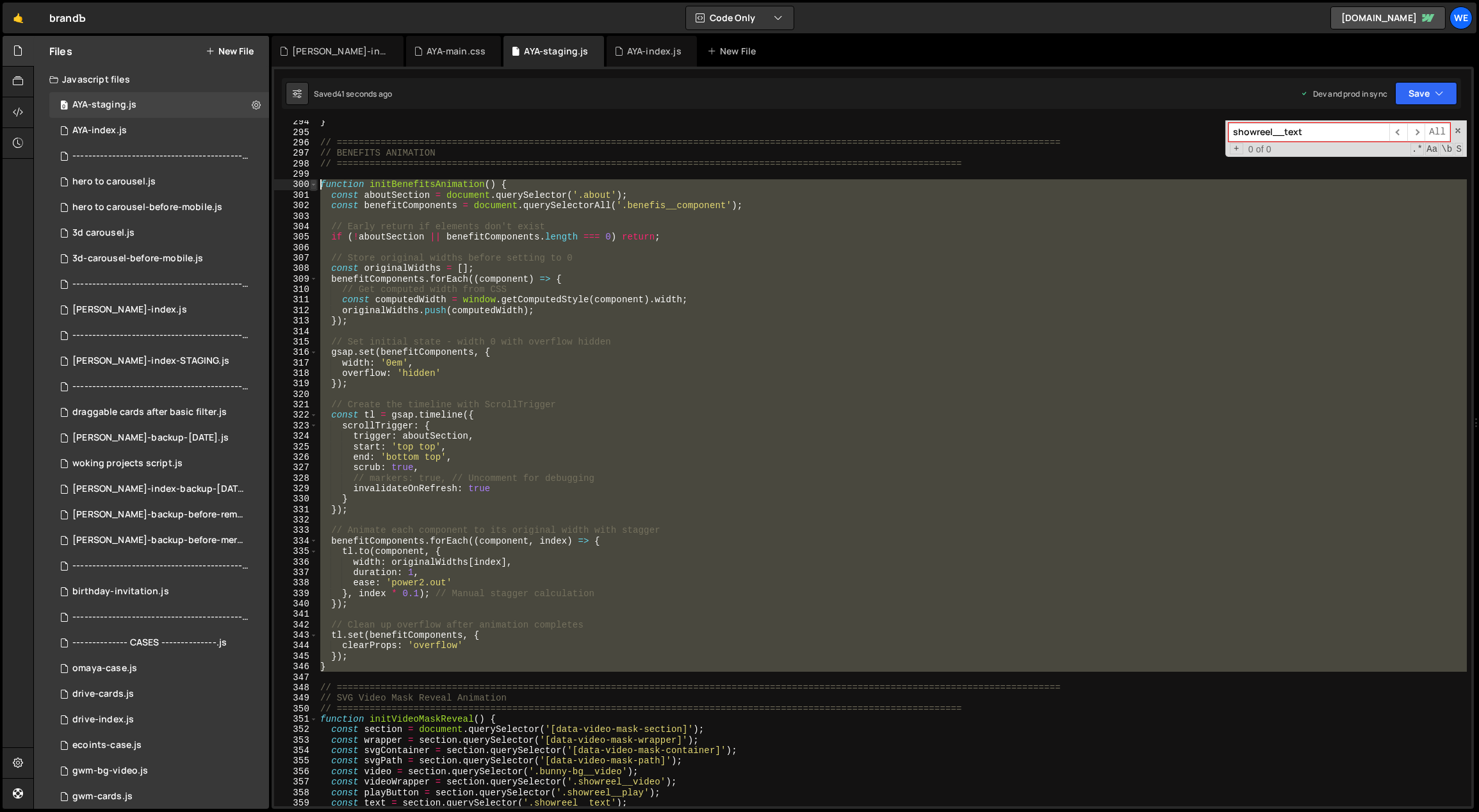
drag, startPoint x: 339, startPoint y: 673, endPoint x: 314, endPoint y: 181, distance: 492.6
click at [314, 181] on div "start: 'top top', 294 295 296 297 298 299 300 301 302 303 304 305 306 307 308 3…" at bounding box center [872, 463] width 1197 height 686
type textarea "function initBenefitsAnimation() { const aboutSection = document.querySelector(…"
paste textarea
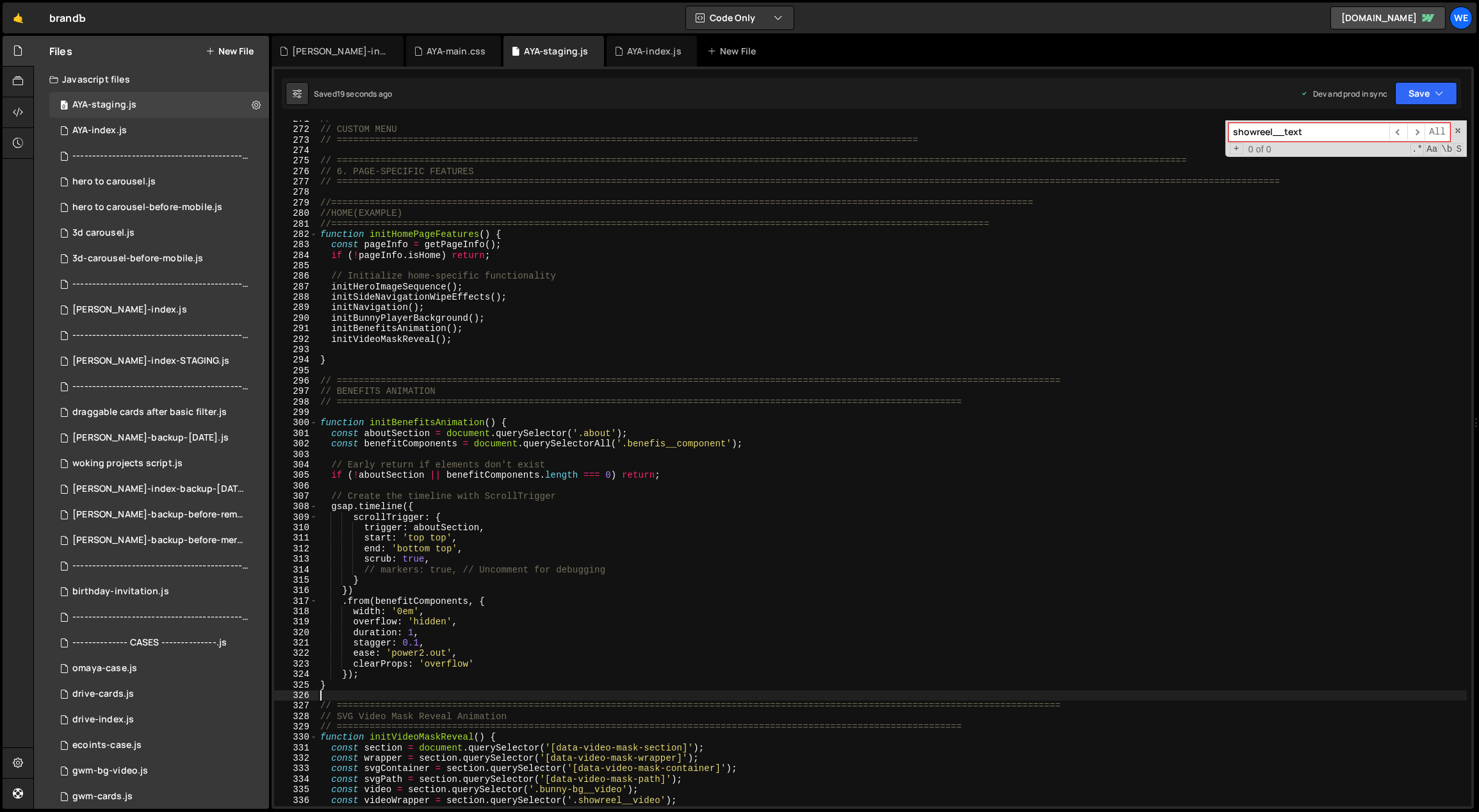
scroll to position [2867, 0]
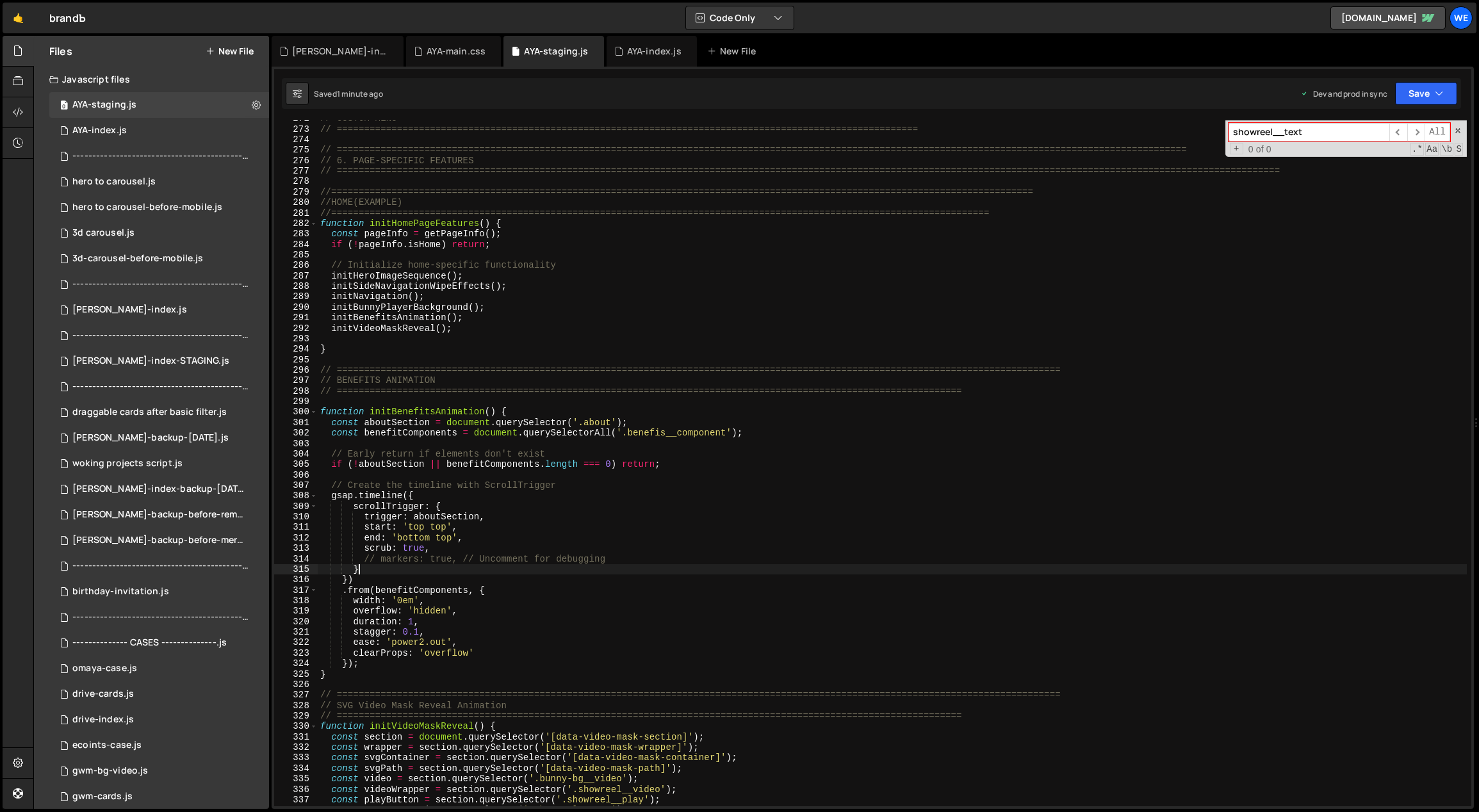
click at [535, 571] on div "// CUSTOM MENU // =============================================================…" at bounding box center [893, 466] width 1150 height 707
click at [661, 434] on div "// CUSTOM MENU // =============================================================…" at bounding box center [893, 466] width 1150 height 707
click at [985, 602] on div "// CUSTOM MENU // =============================================================…" at bounding box center [893, 466] width 1150 height 707
click at [458, 531] on div "// CUSTOM MENU // =============================================================…" at bounding box center [893, 466] width 1150 height 707
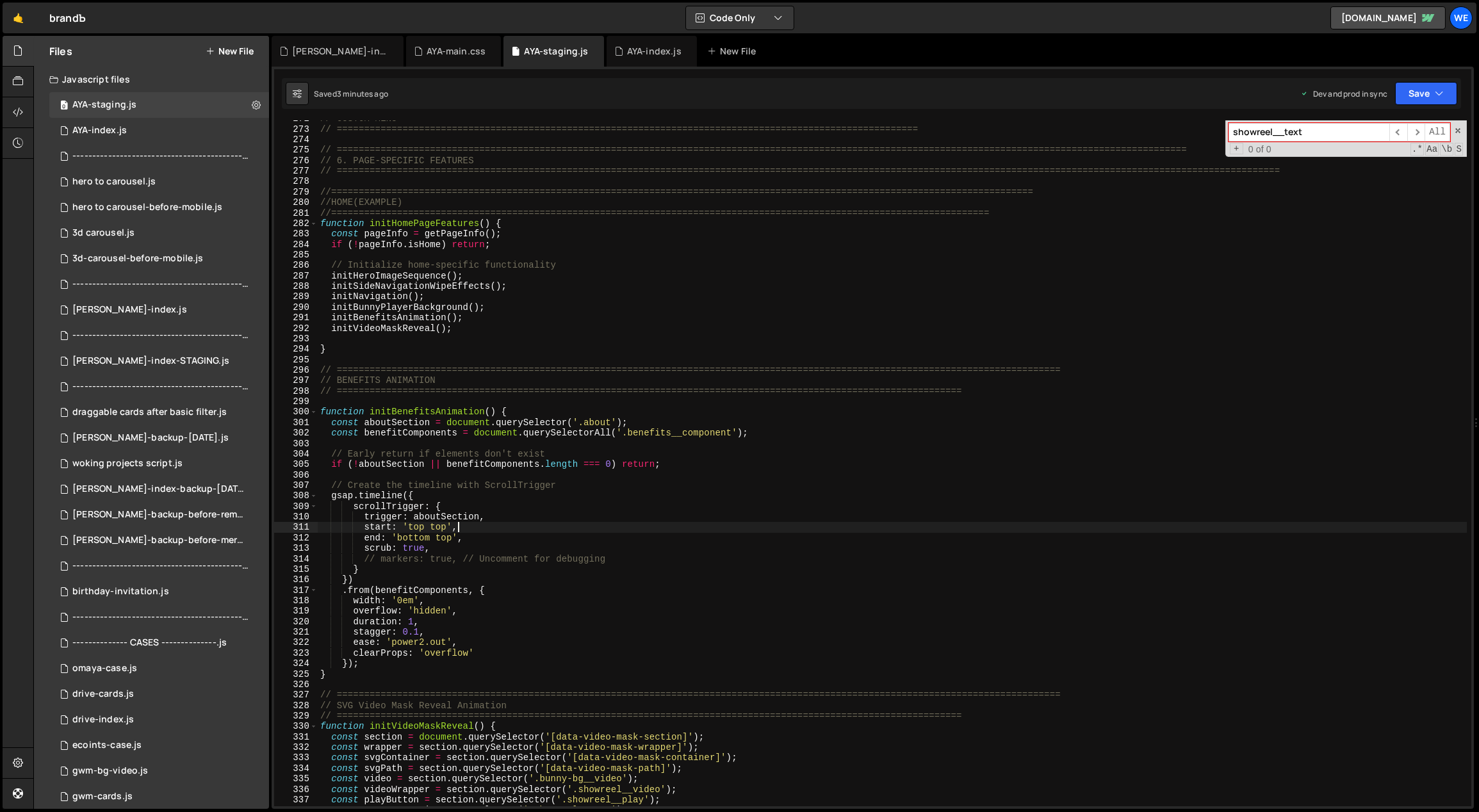
click at [483, 550] on div "// CUSTOM MENU // =============================================================…" at bounding box center [893, 466] width 1150 height 707
click at [478, 539] on div "// CUSTOM MENU // =============================================================…" at bounding box center [893, 466] width 1150 height 707
type textarea "start: 'top top',"
click at [540, 550] on div "// CUSTOM MENU // =============================================================…" at bounding box center [893, 466] width 1150 height 707
type textarea "end: 'bottom top',"
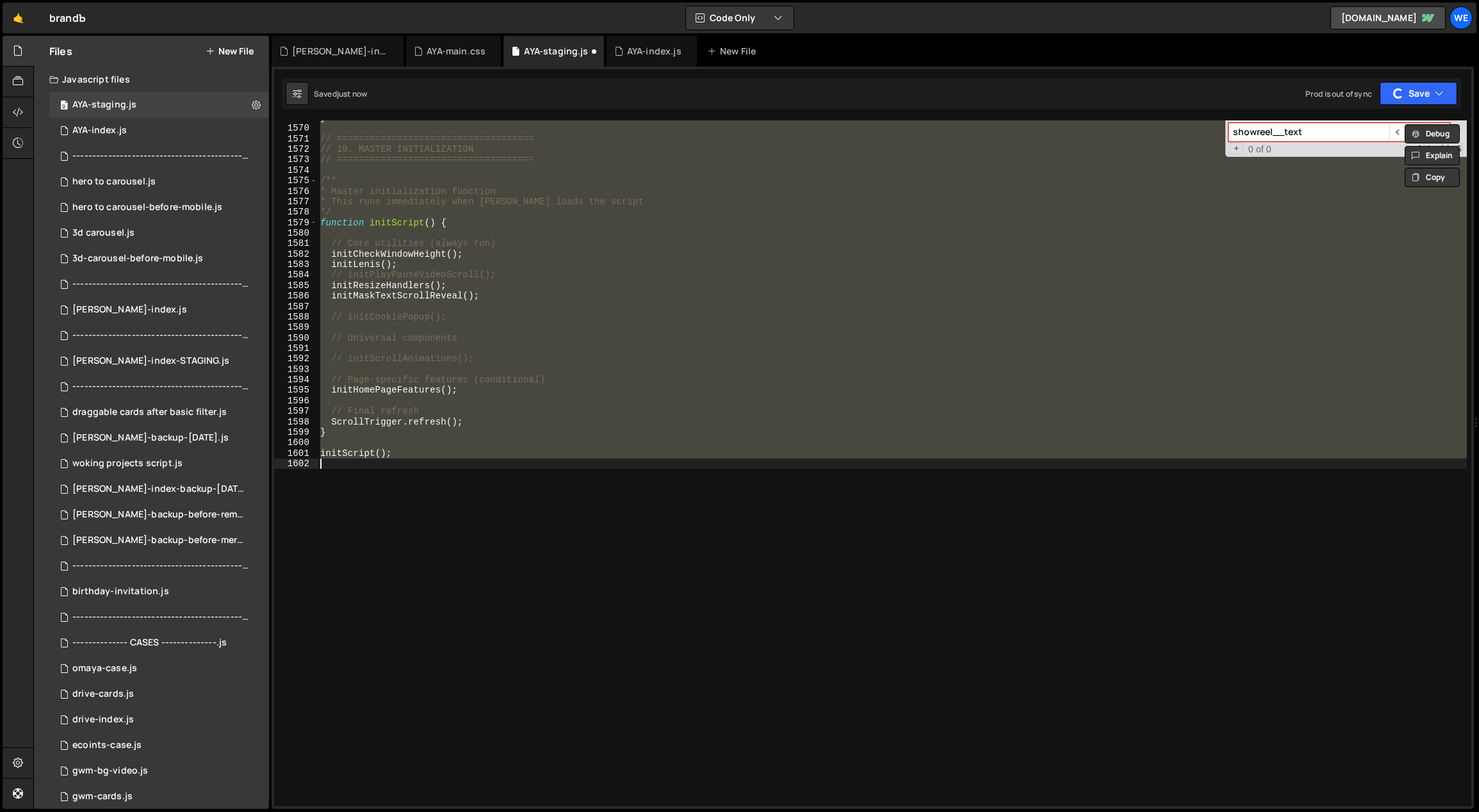
scroll to position [2946, 0]
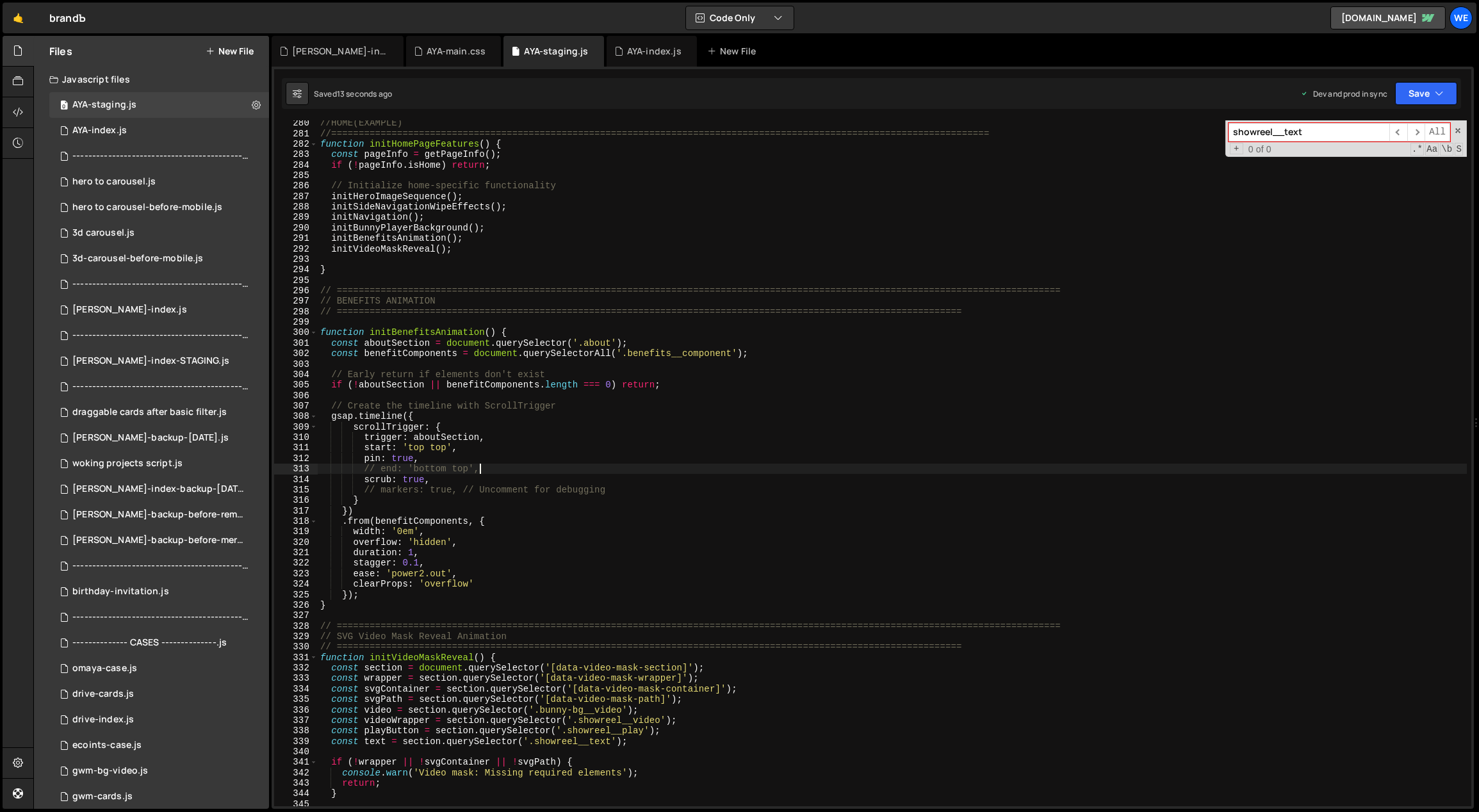
click at [640, 531] on div "//HOME(EXAMPLE) //=============================================================…" at bounding box center [893, 472] width 1150 height 707
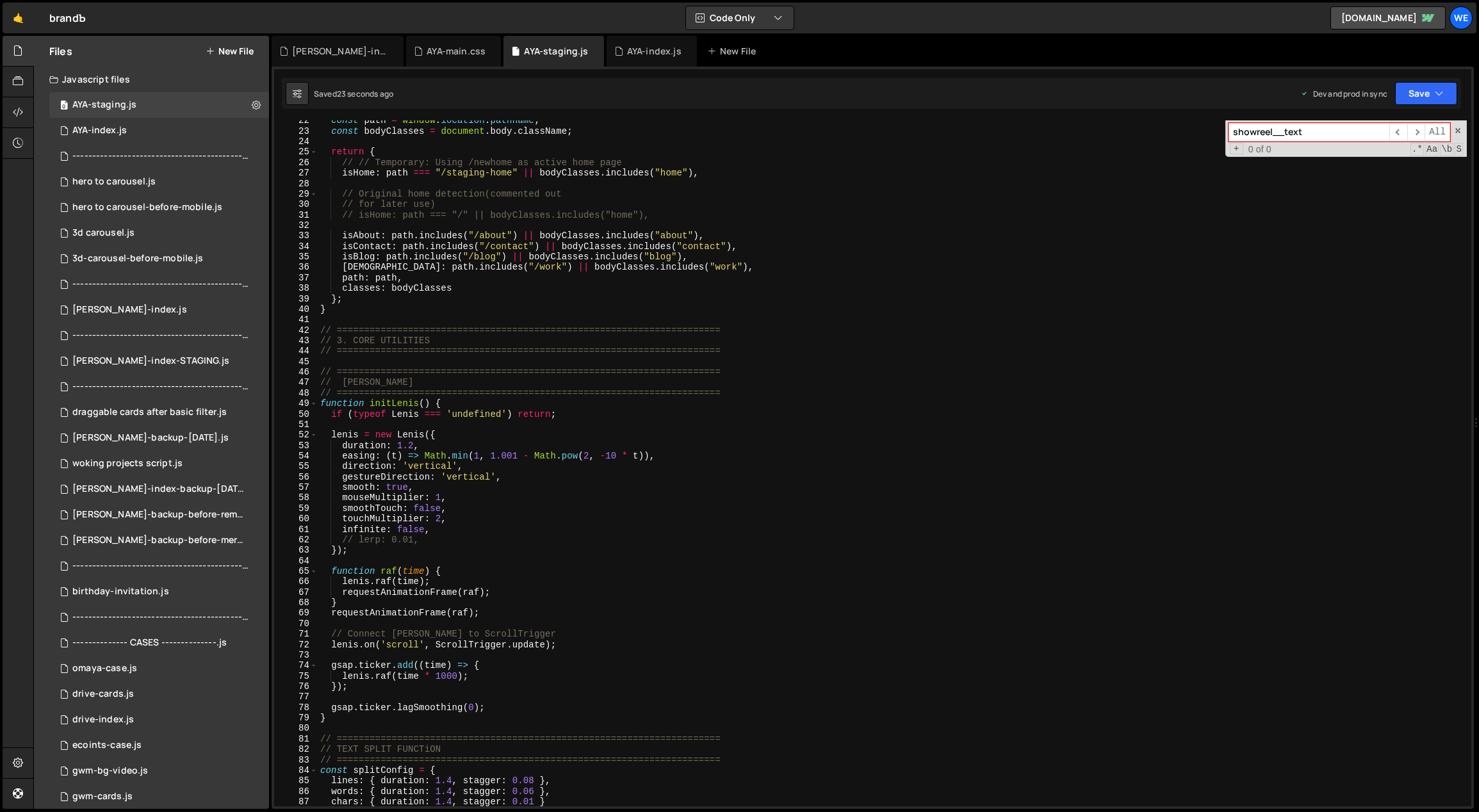
scroll to position [0, 0]
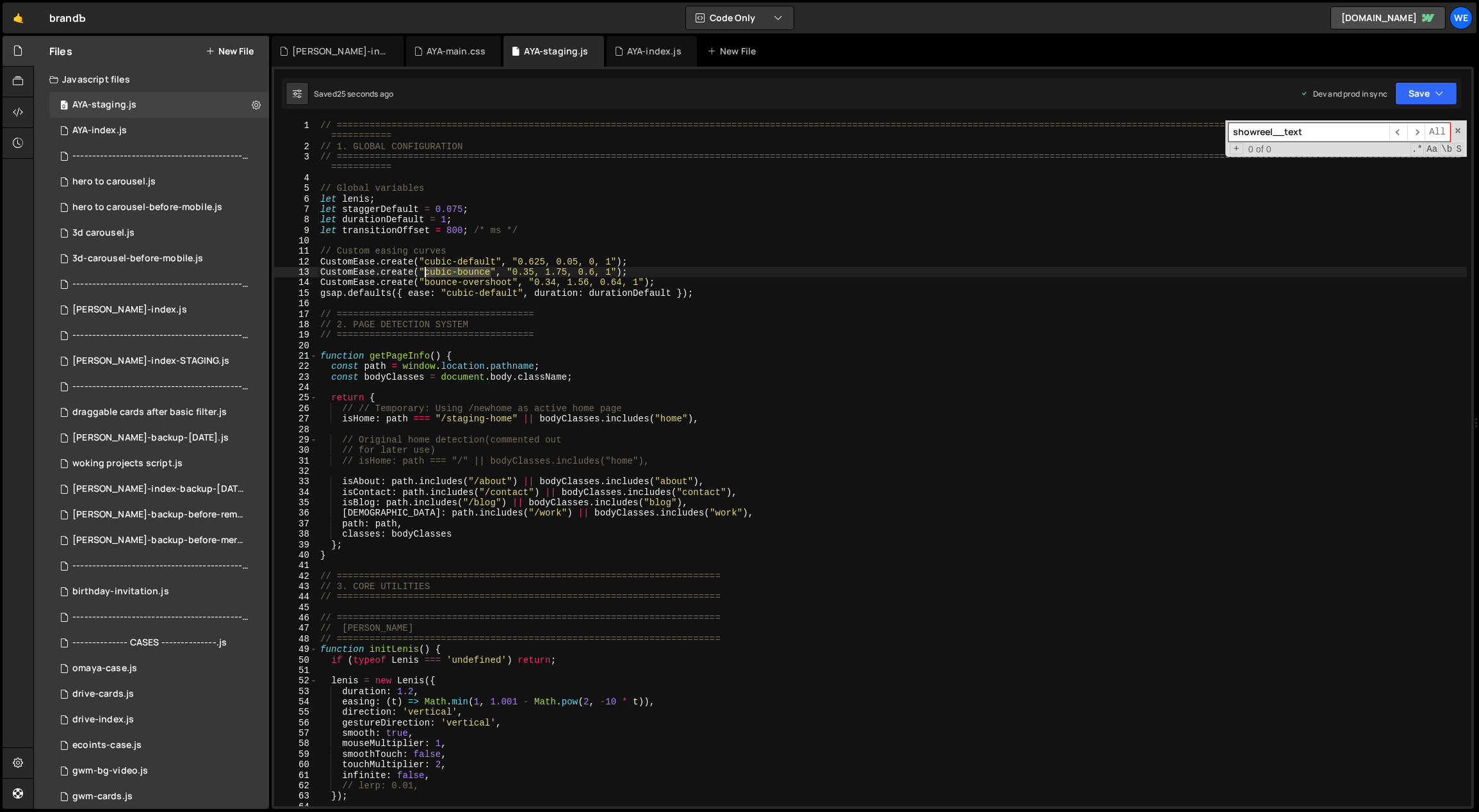
drag, startPoint x: 490, startPoint y: 273, endPoint x: 424, endPoint y: 277, distance: 66.1
click at [424, 276] on div "// ============================================================================…" at bounding box center [893, 479] width 1150 height 718
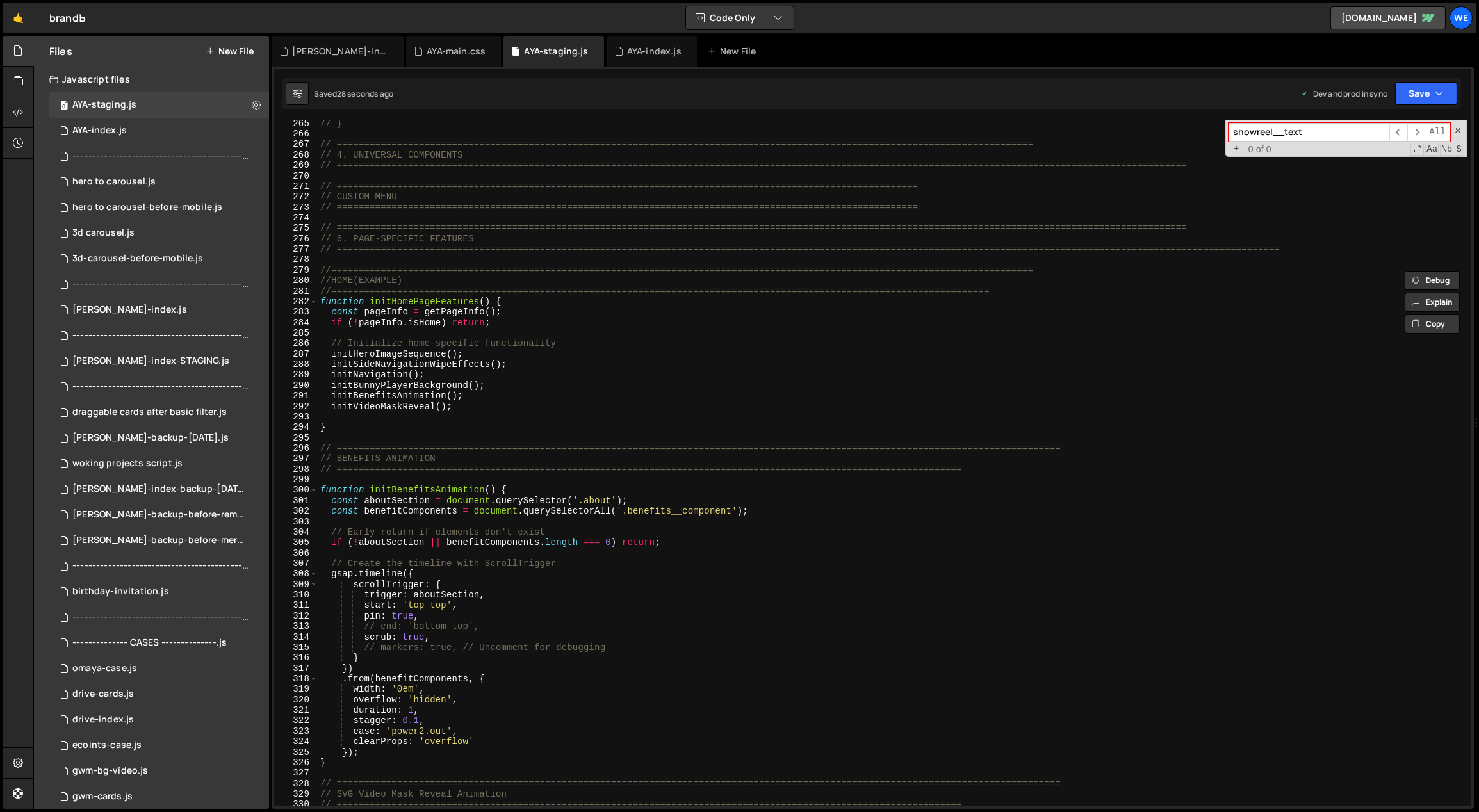
scroll to position [2884, 0]
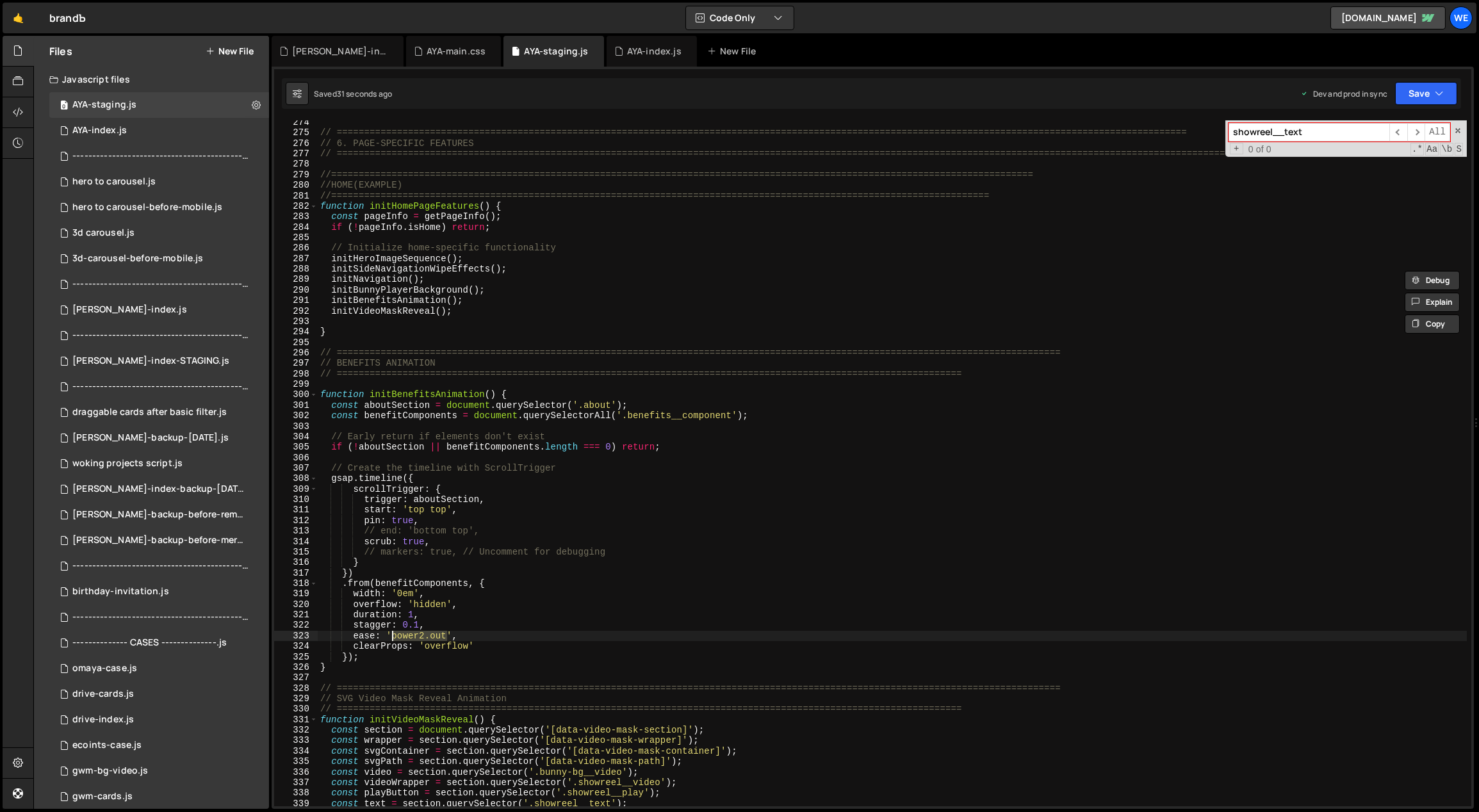
drag, startPoint x: 439, startPoint y: 636, endPoint x: 392, endPoint y: 639, distance: 47.1
click at [392, 639] on div "// ============================================================================…" at bounding box center [893, 471] width 1150 height 707
paste textarea "cubic-bounce"
click at [492, 615] on div "// ============================================================================…" at bounding box center [893, 471] width 1150 height 707
drag, startPoint x: 416, startPoint y: 625, endPoint x: 407, endPoint y: 627, distance: 9.2
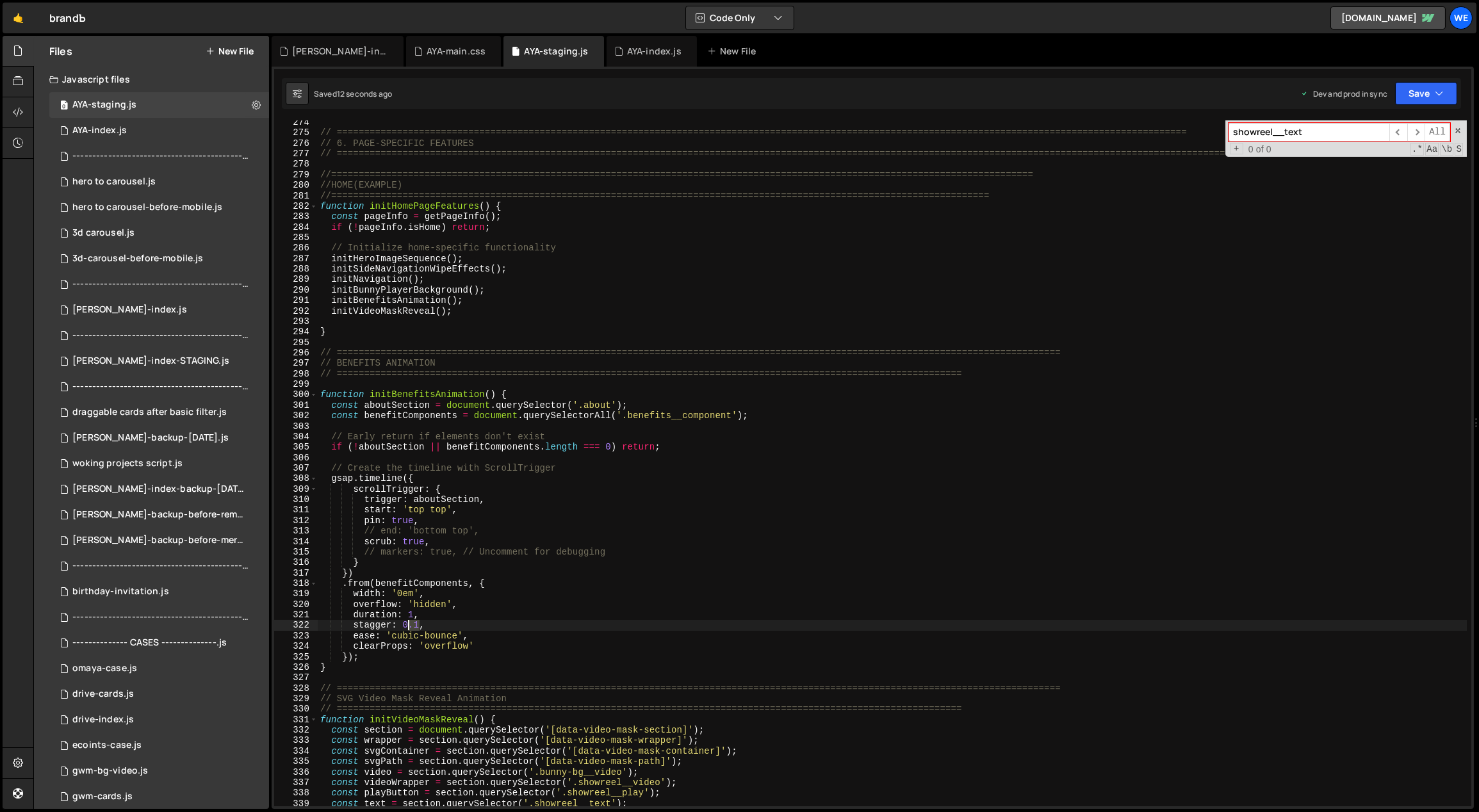
click at [405, 625] on div "// ============================================================================…" at bounding box center [893, 471] width 1150 height 707
click at [408, 614] on div "// ============================================================================…" at bounding box center [893, 471] width 1150 height 707
click at [470, 612] on div "// ============================================================================…" at bounding box center [893, 471] width 1150 height 707
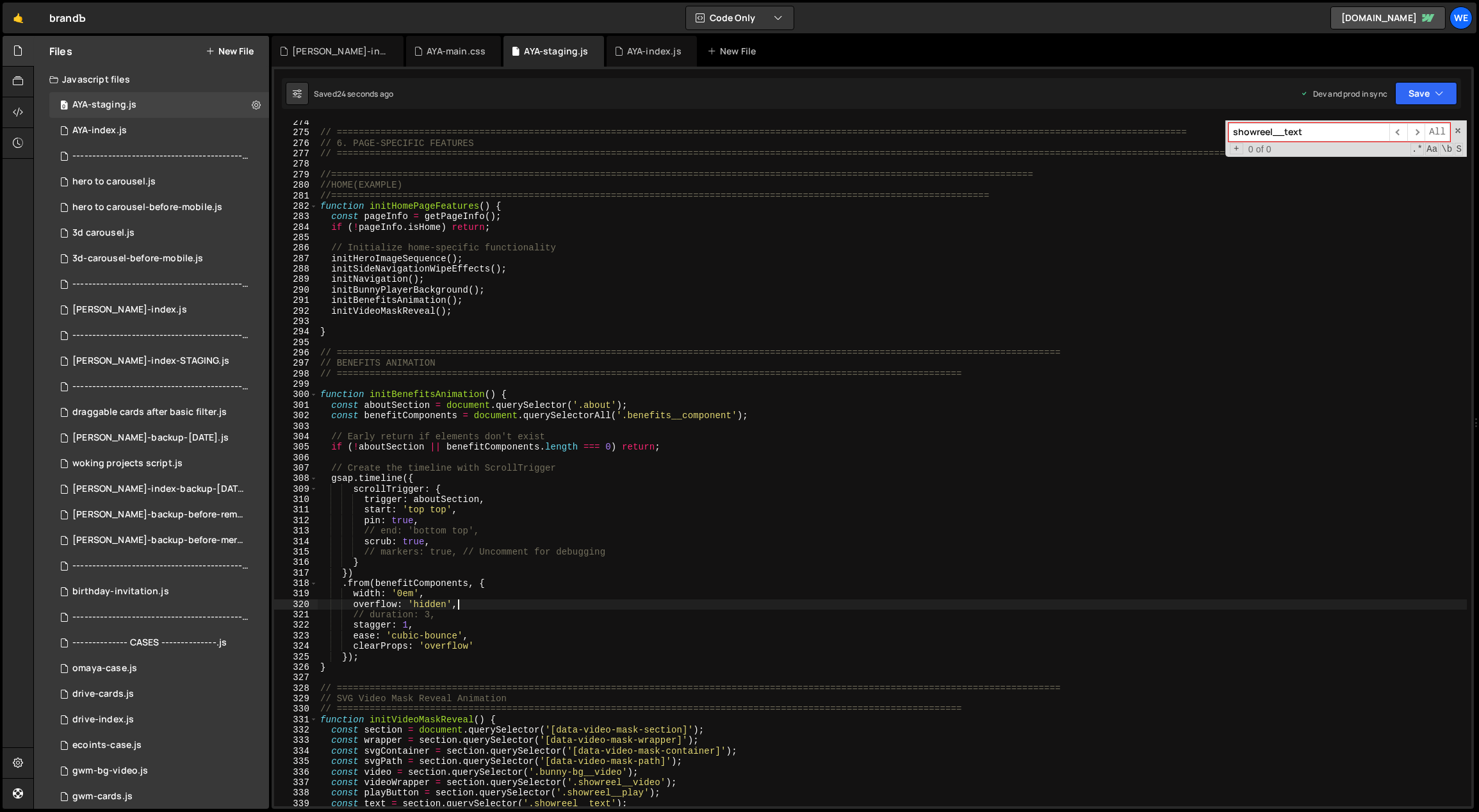
click at [460, 601] on div "// ============================================================================…" at bounding box center [893, 471] width 1150 height 707
click at [471, 655] on div "// ============================================================================…" at bounding box center [893, 471] width 1150 height 707
click at [472, 603] on div "// ============================================================================…" at bounding box center [893, 471] width 1150 height 707
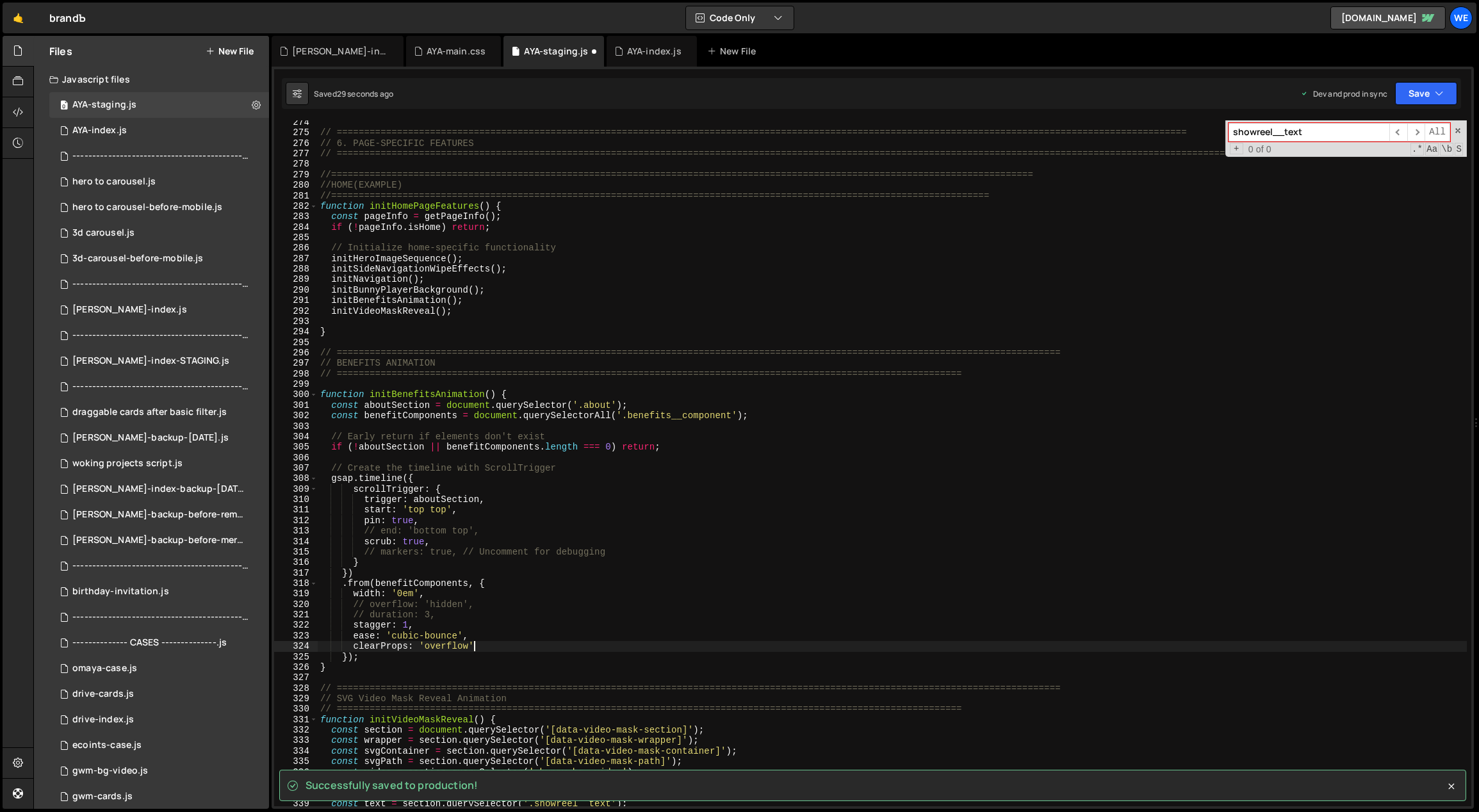
click at [485, 647] on div "// ============================================================================…" at bounding box center [893, 471] width 1150 height 707
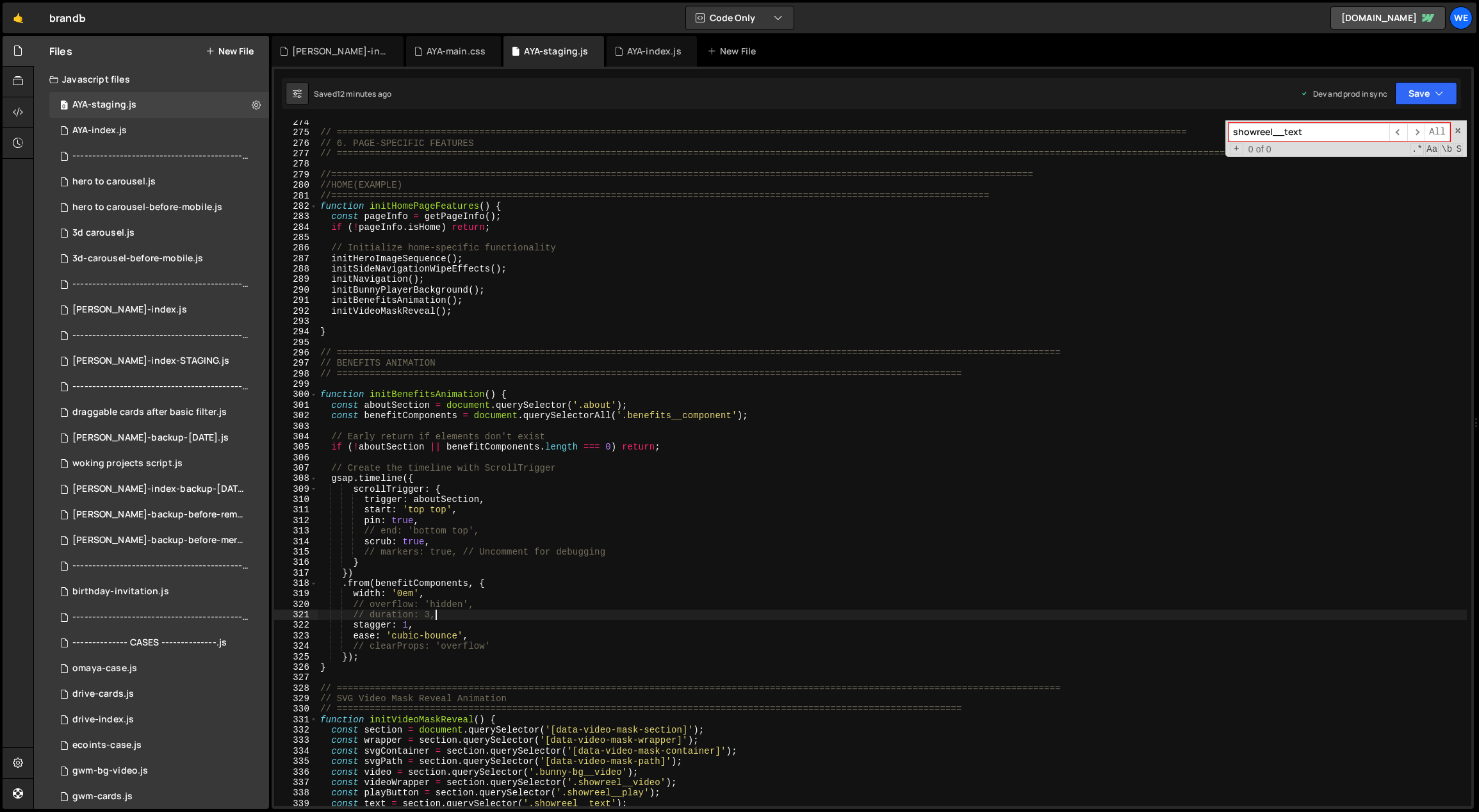
click at [710, 618] on div "// ============================================================================…" at bounding box center [893, 471] width 1150 height 707
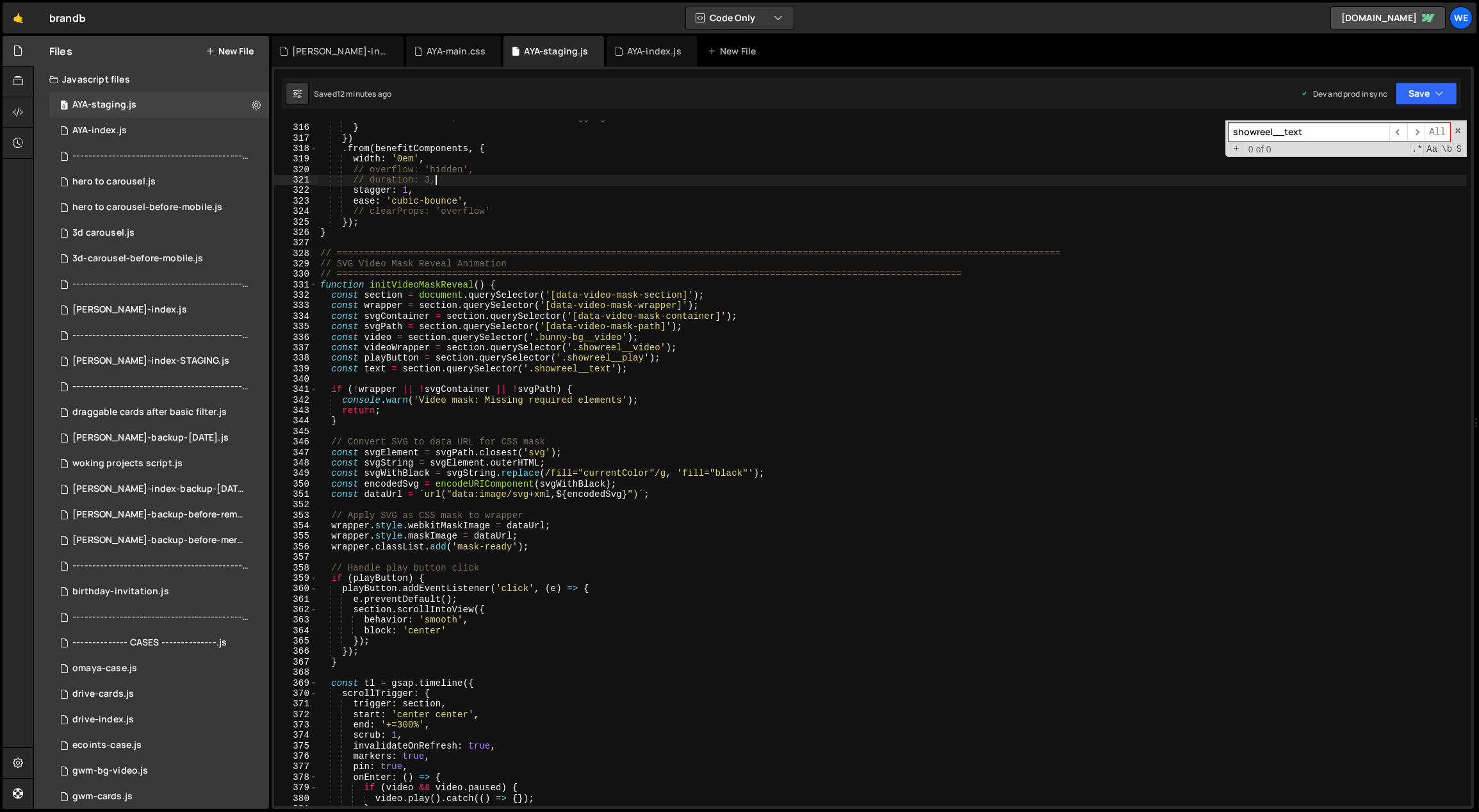
scroll to position [3658, 0]
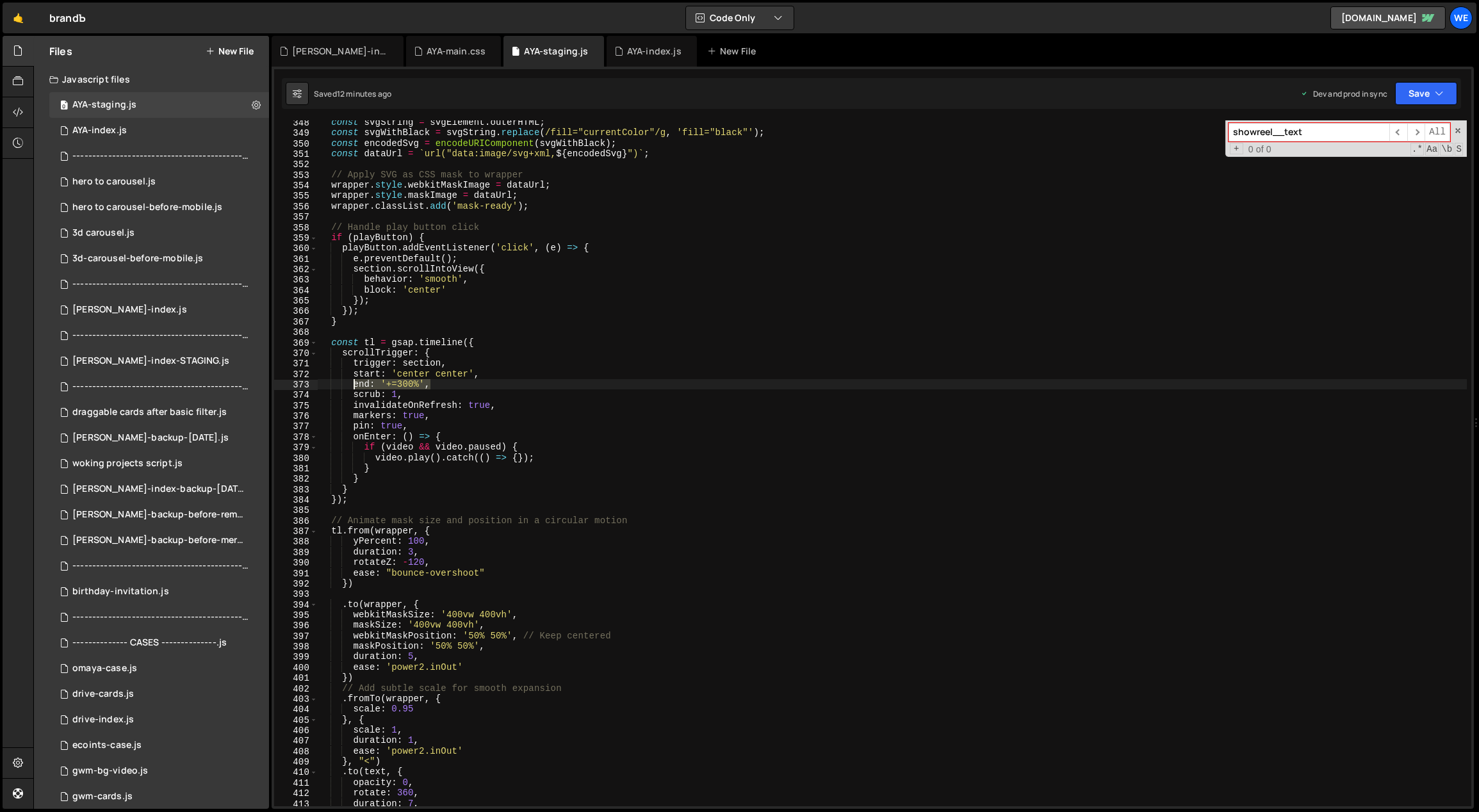
drag, startPoint x: 431, startPoint y: 382, endPoint x: 352, endPoint y: 383, distance: 79.0
click at [352, 382] on div "const svgString = svgElement . outerHTML ; const svgWithBlack = svgString . rep…" at bounding box center [893, 471] width 1150 height 707
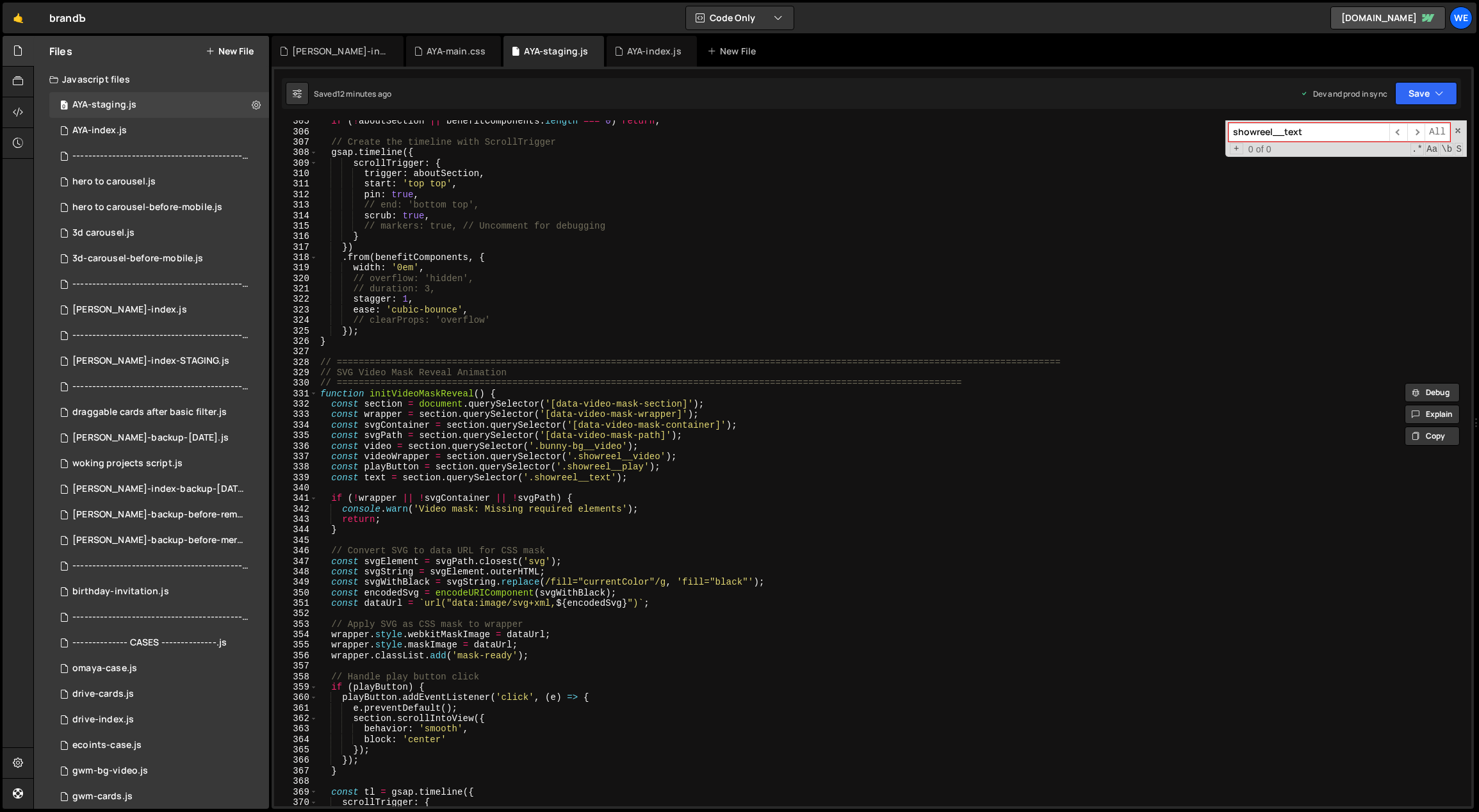
scroll to position [2981, 0]
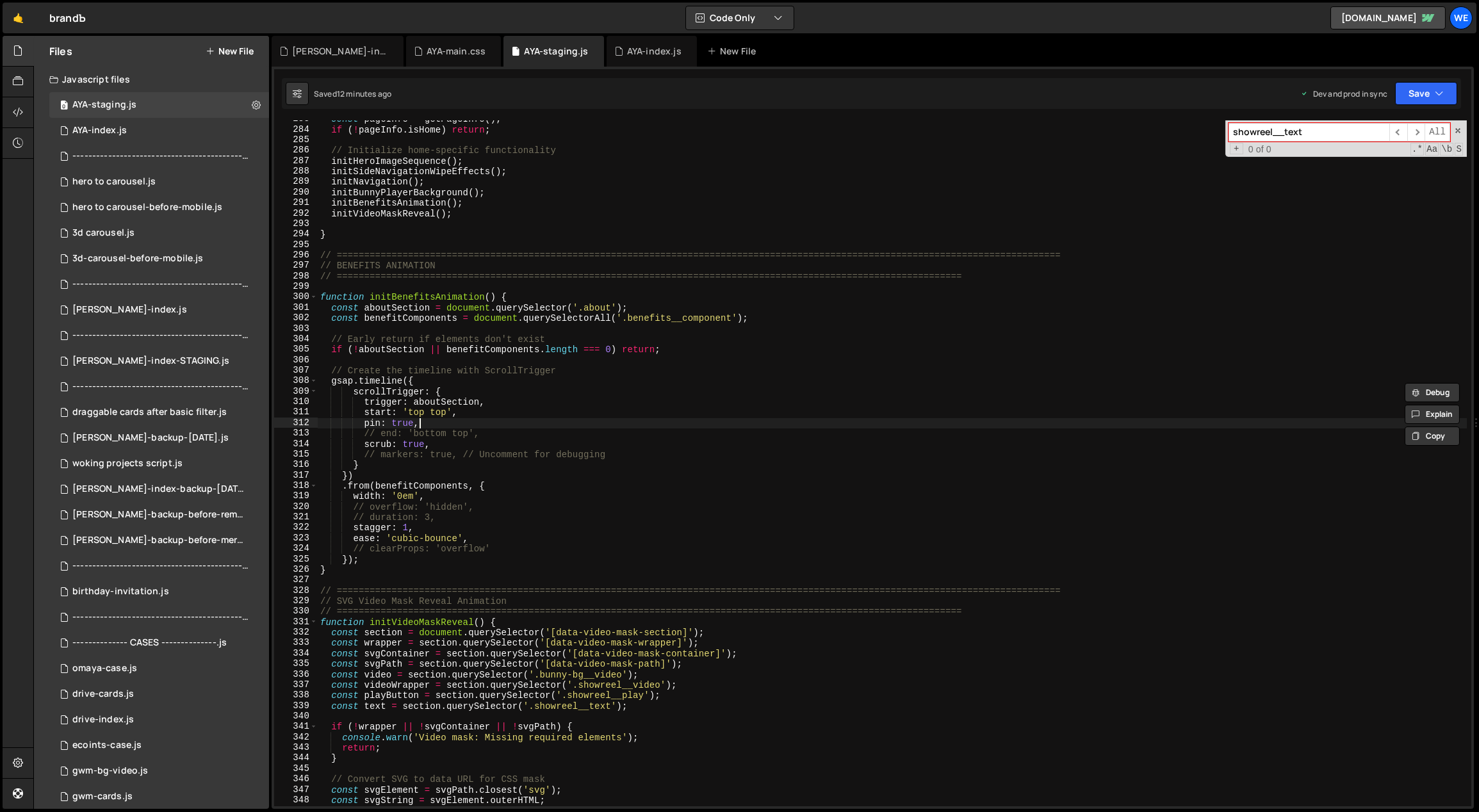
click at [479, 421] on div "const pageInfo = getPageInfo ( ) ; if ( ! pageInfo . isHome ) return ; // Initi…" at bounding box center [893, 467] width 1150 height 707
type textarea "// end: 'bottom top',"
paste textarea "end: '+=300%',"
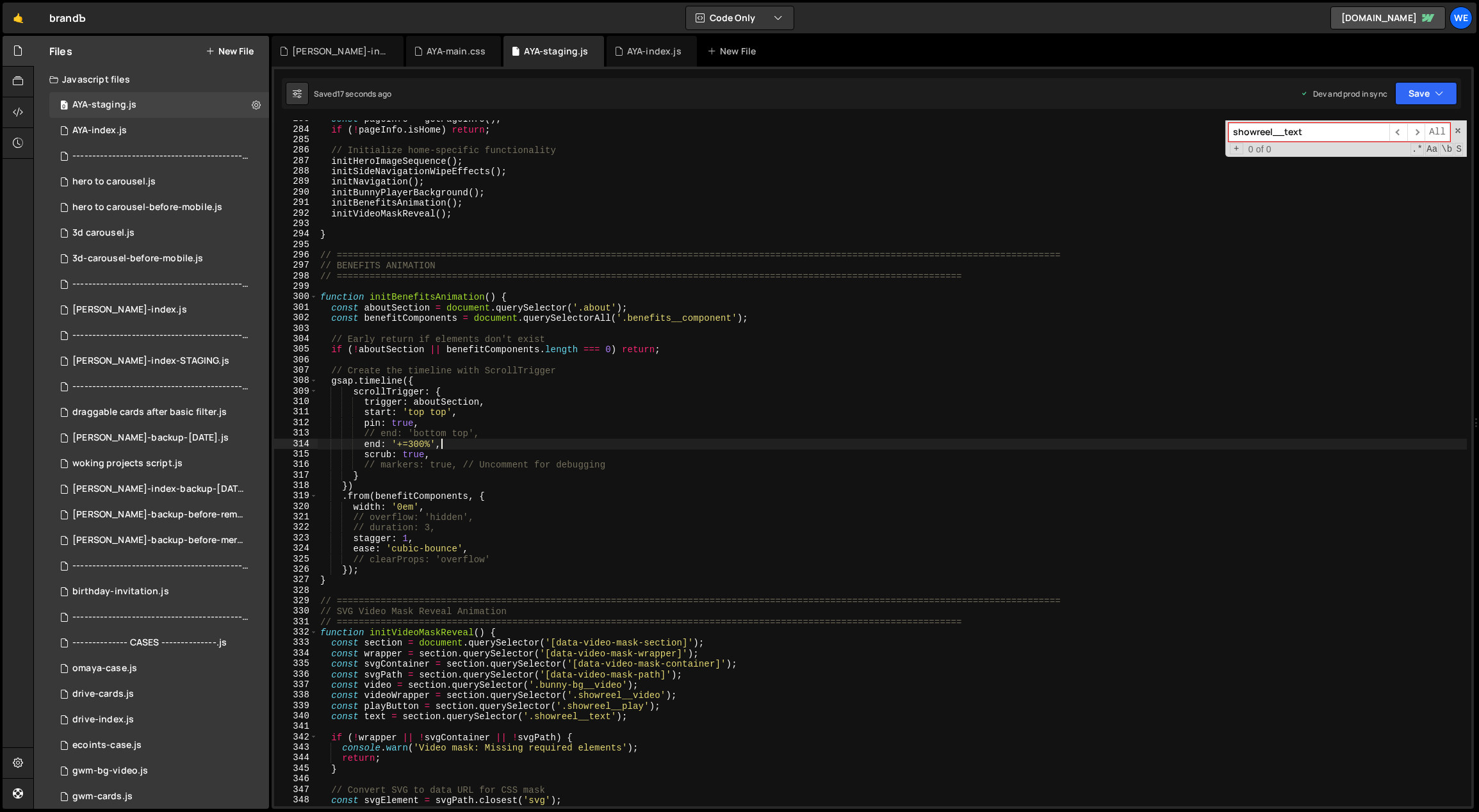
click at [444, 523] on div "const pageInfo = getPageInfo ( ) ; if ( ! pageInfo . isHome ) return ; // Initi…" at bounding box center [893, 467] width 1150 height 707
drag, startPoint x: 457, startPoint y: 547, endPoint x: 393, endPoint y: 547, distance: 64.0
click at [392, 547] on div "const pageInfo = getPageInfo ( ) ; if ( ! pageInfo . isHome ) return ; // Initi…" at bounding box center [893, 467] width 1150 height 707
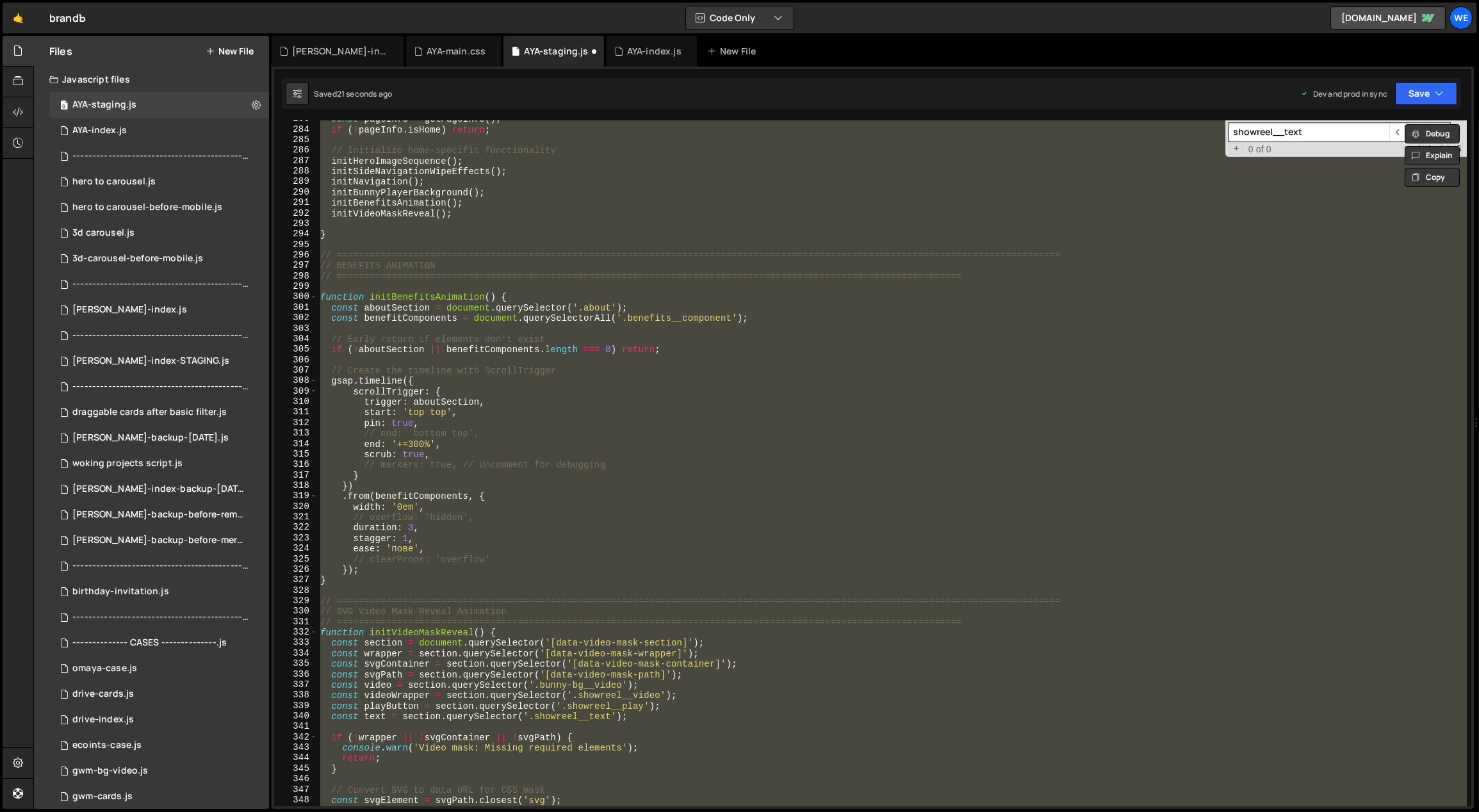
scroll to position [0, 4]
click at [403, 525] on div "const pageInfo = getPageInfo ( ) ; if ( ! pageInfo . isHome ) return ; // Initi…" at bounding box center [893, 463] width 1149 height 686
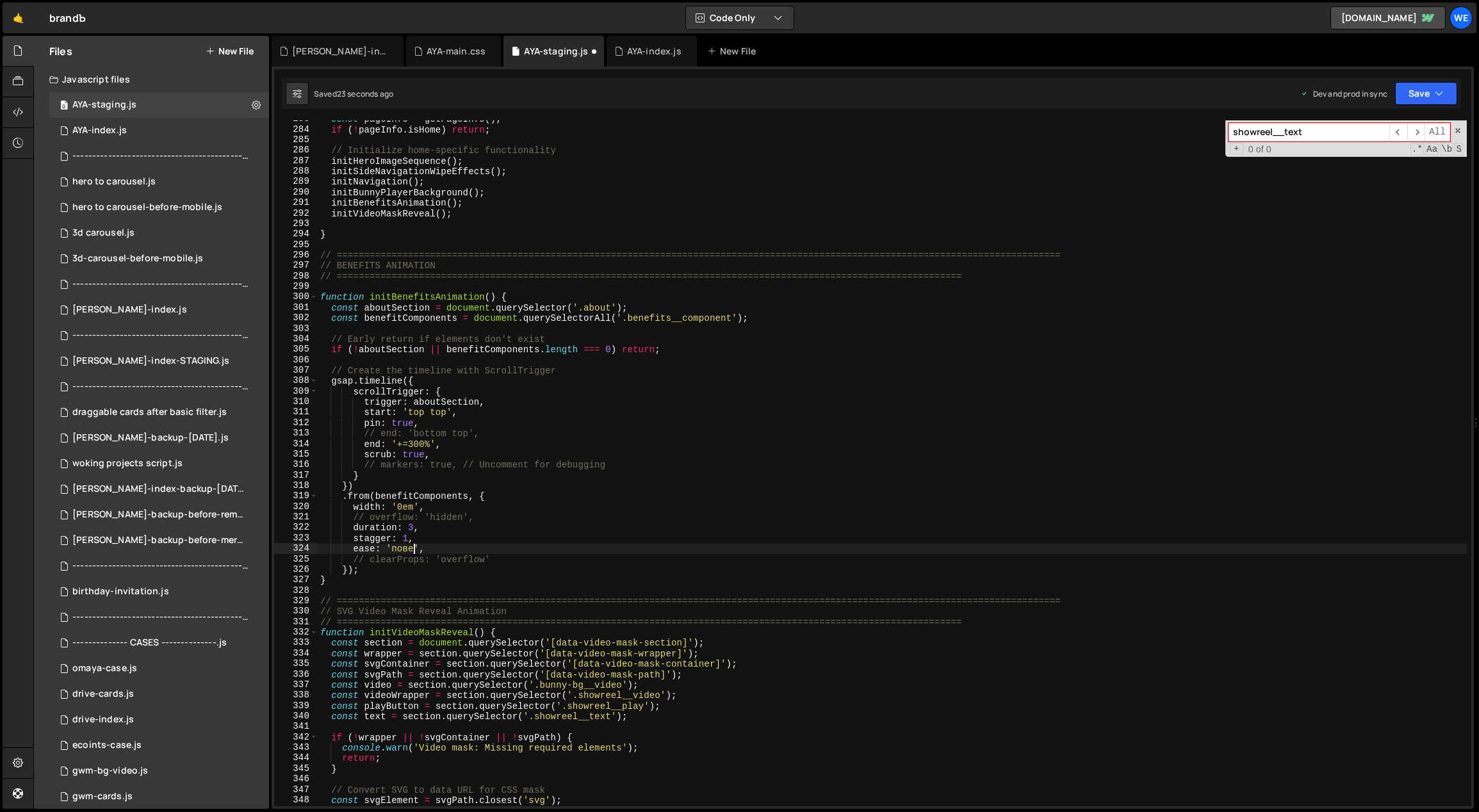
drag, startPoint x: 413, startPoint y: 547, endPoint x: 389, endPoint y: 548, distance: 24.0
click at [389, 548] on div "const pageInfo = getPageInfo ( ) ; if ( ! pageInfo . isHome ) return ; // Initi…" at bounding box center [893, 467] width 1150 height 707
click at [408, 532] on div "const pageInfo = getPageInfo ( ) ; if ( ! pageInfo . isHome ) return ; // Initi…" at bounding box center [893, 467] width 1150 height 707
click at [412, 539] on div "const pageInfo = getPageInfo ( ) ; if ( ! pageInfo . isHome ) return ; // Initi…" at bounding box center [893, 467] width 1150 height 707
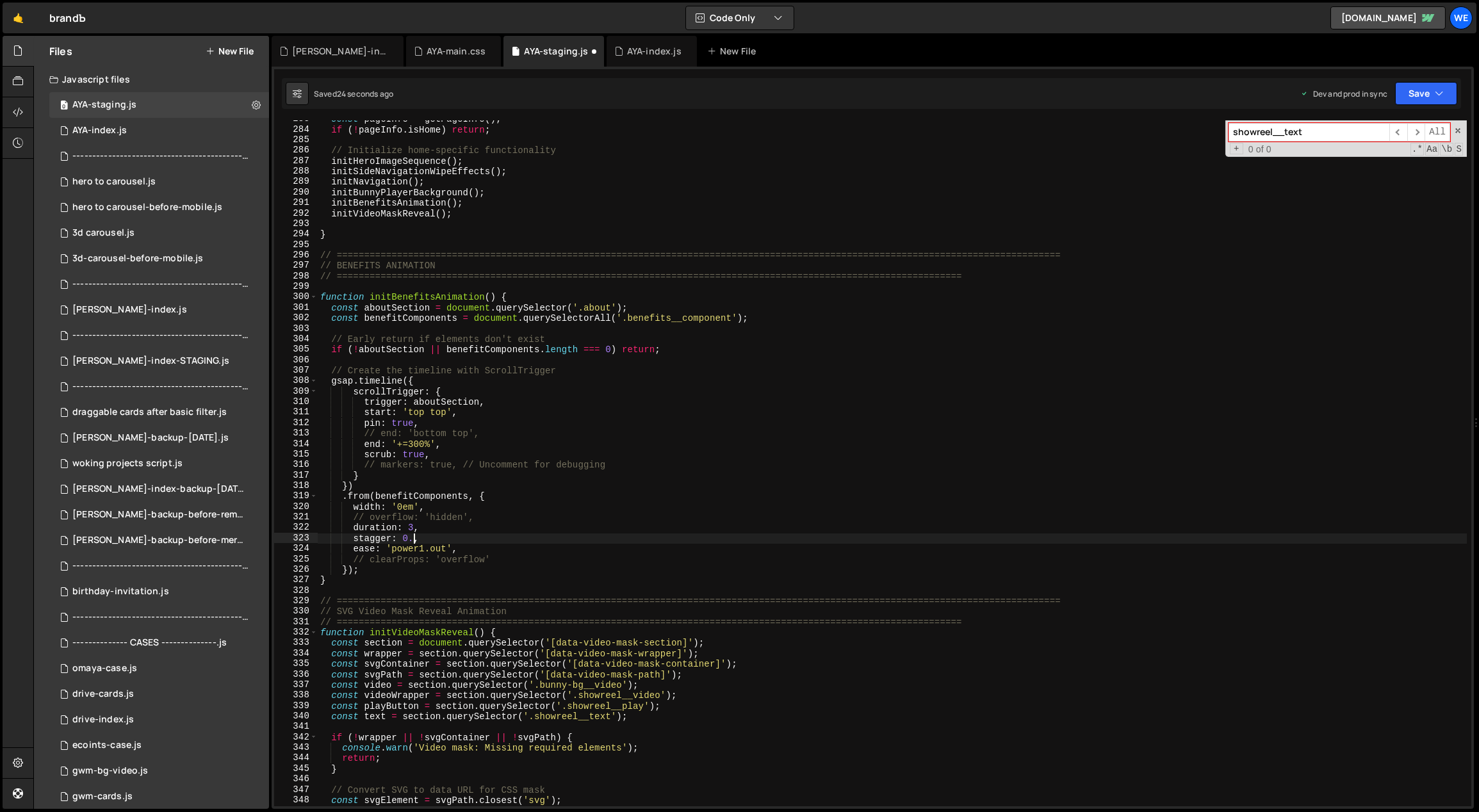
scroll to position [0, 7]
drag, startPoint x: 415, startPoint y: 525, endPoint x: 408, endPoint y: 526, distance: 7.1
click at [408, 526] on div "const pageInfo = getPageInfo ( ) ; if ( ! pageInfo . isHome ) return ; // Initi…" at bounding box center [893, 467] width 1150 height 707
click at [415, 539] on div "const pageInfo = getPageInfo ( ) ; if ( ! pageInfo . isHome ) return ; // Initi…" at bounding box center [893, 467] width 1150 height 707
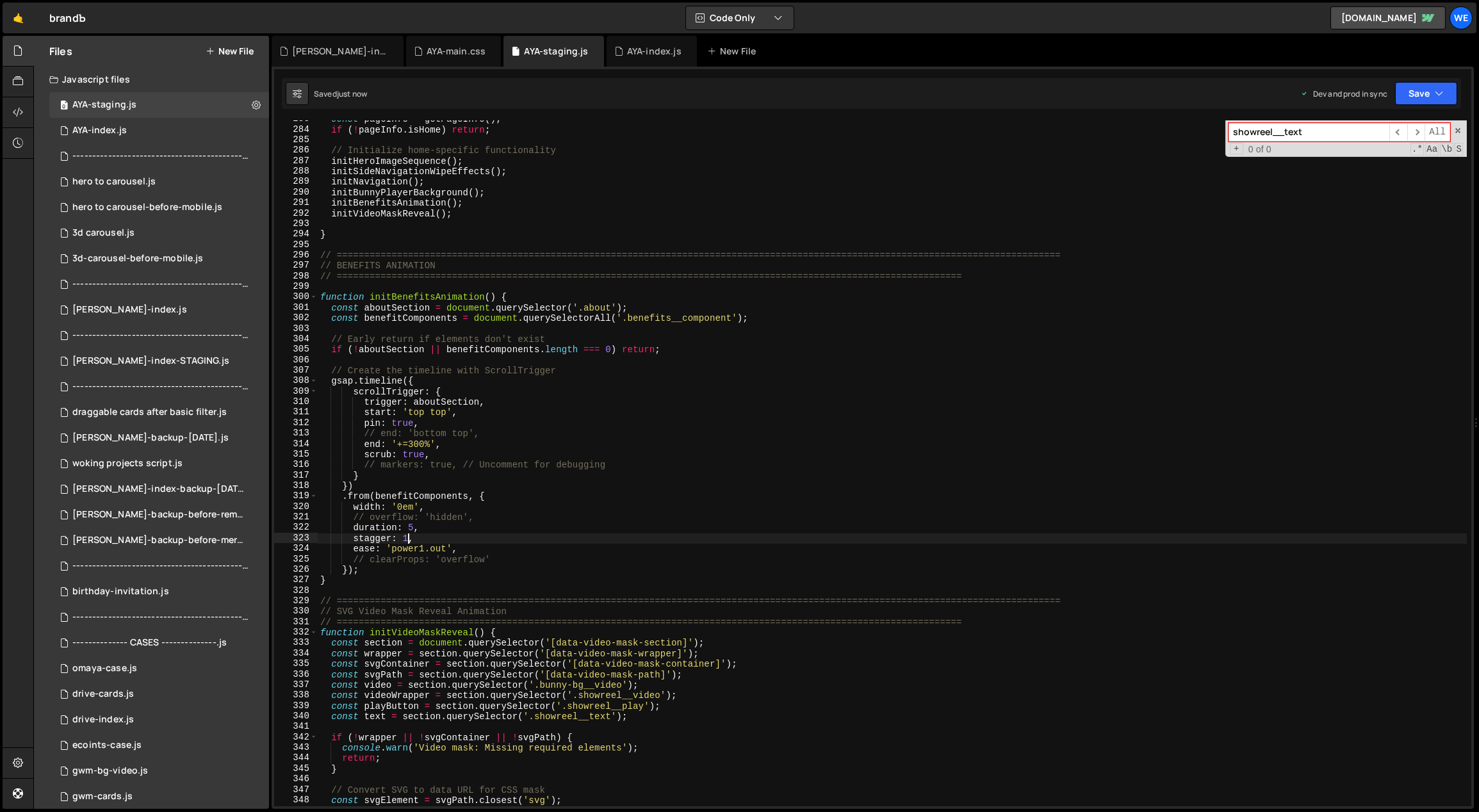
click at [412, 526] on div "const pageInfo = getPageInfo ( ) ; if ( ! pageInfo . isHome ) return ; // Initi…" at bounding box center [893, 467] width 1150 height 707
click at [441, 423] on div "const pageInfo = getPageInfo ( ) ; if ( ! pageInfo . isHome ) return ; // Initi…" at bounding box center [893, 467] width 1150 height 707
click at [441, 446] on div "const pageInfo = getPageInfo ( ) ; if ( ! pageInfo . isHome ) return ; // Initi…" at bounding box center [893, 467] width 1150 height 707
click at [405, 536] on div "const pageInfo = getPageInfo ( ) ; if ( ! pageInfo . isHome ) return ; // Initi…" at bounding box center [893, 467] width 1150 height 707
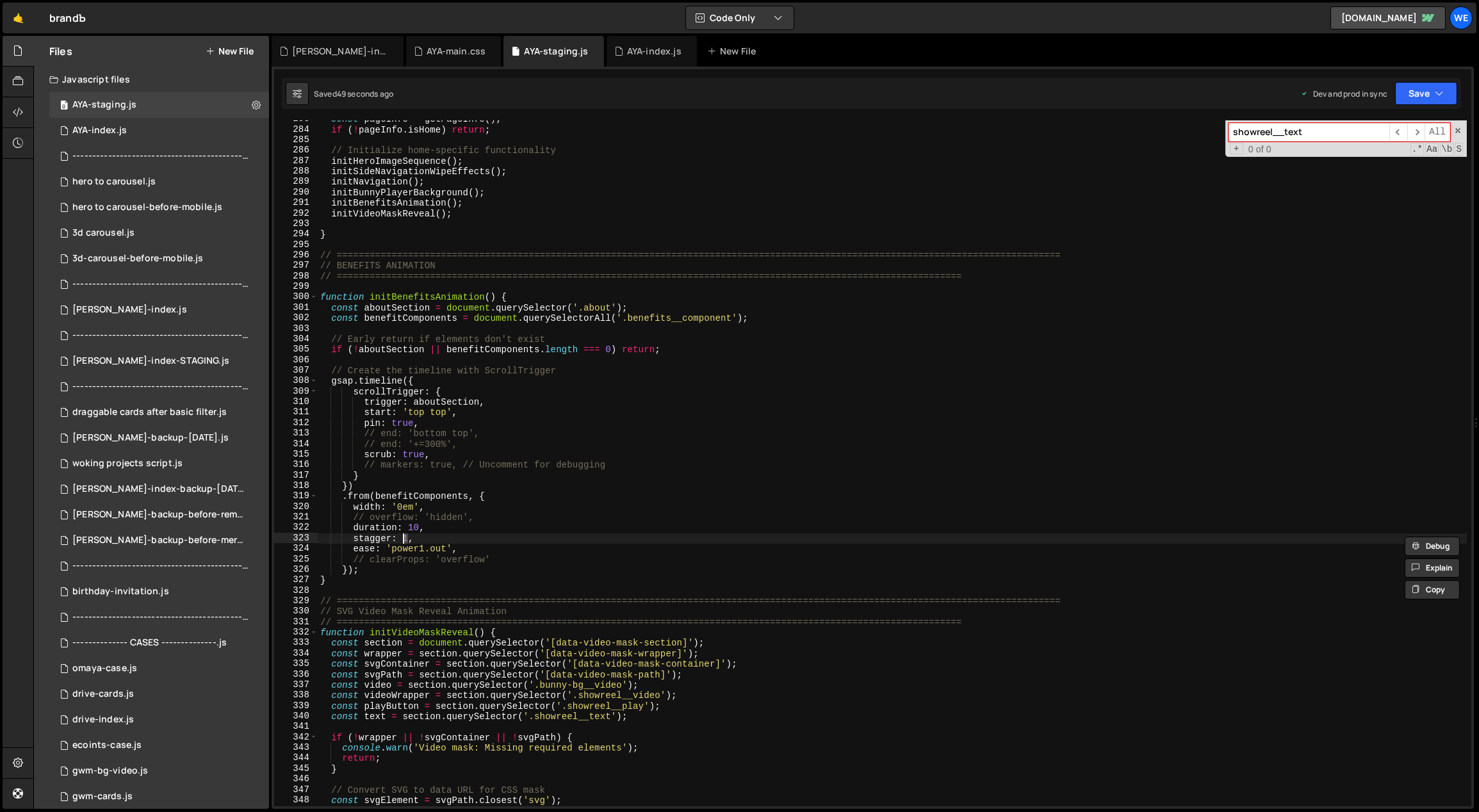
scroll to position [0, 6]
click at [583, 493] on div "const pageInfo = getPageInfo ( ) ; if ( ! pageInfo . isHome ) return ; // Initi…" at bounding box center [893, 467] width 1150 height 707
click at [754, 319] on div "const pageInfo = getPageInfo ( ) ; if ( ! pageInfo . isHome ) return ; // Initi…" at bounding box center [893, 467] width 1150 height 707
type textarea "const benefitComponents = document.querySelectorAll('.benefits__component');"
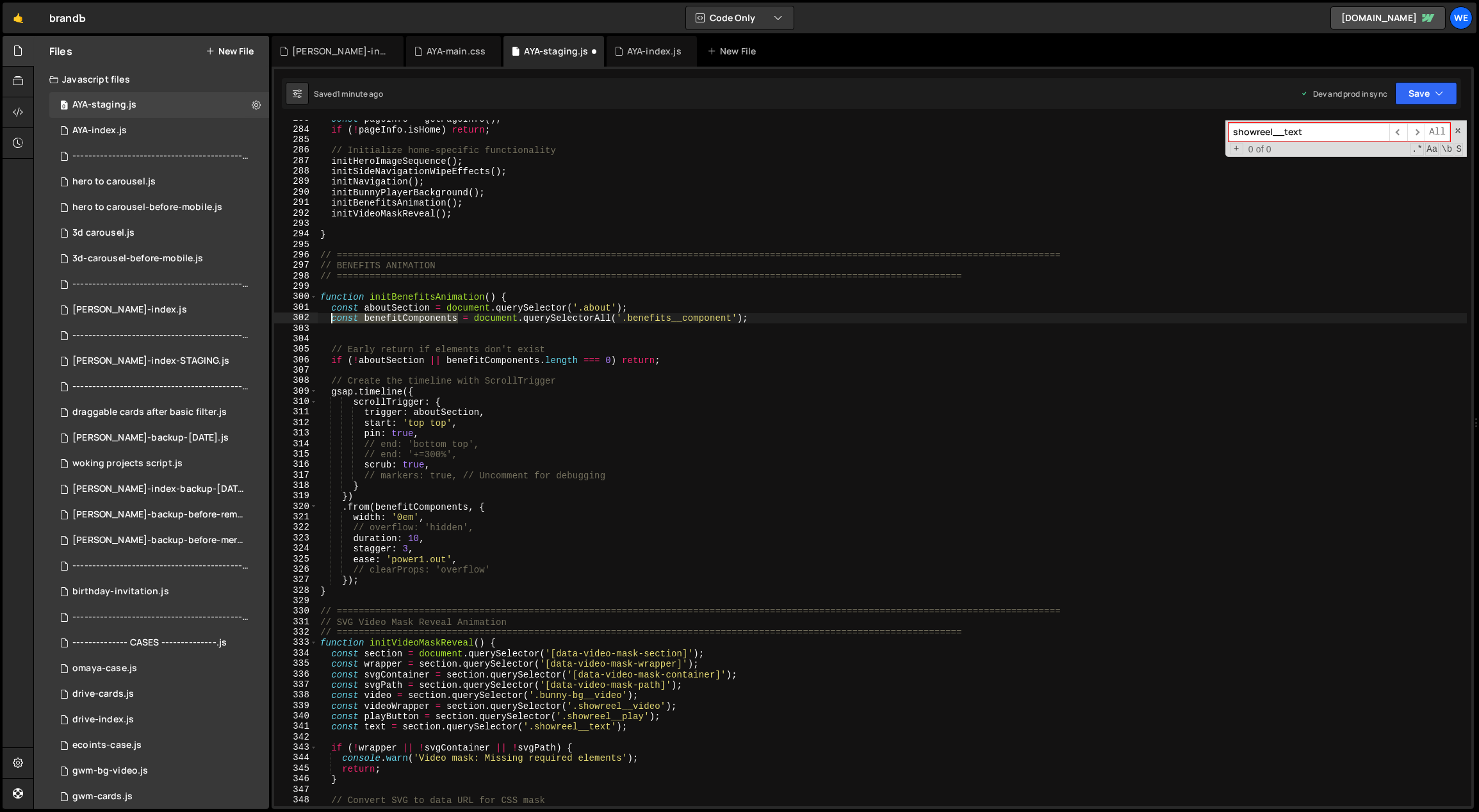
drag, startPoint x: 460, startPoint y: 319, endPoint x: 333, endPoint y: 321, distance: 127.0
click at [333, 321] on div "const pageInfo = getPageInfo ( ) ; if ( ! pageInfo . isHome ) return ; // Initi…" at bounding box center [893, 467] width 1150 height 707
click at [332, 321] on div "const pageInfo = getPageInfo ( ) ; if ( ! pageInfo . isHome ) return ; // Initi…" at bounding box center [893, 463] width 1149 height 686
click at [332, 321] on div "const pageInfo = getPageInfo ( ) ; if ( ! pageInfo . isHome ) return ; // Initi…" at bounding box center [893, 467] width 1150 height 707
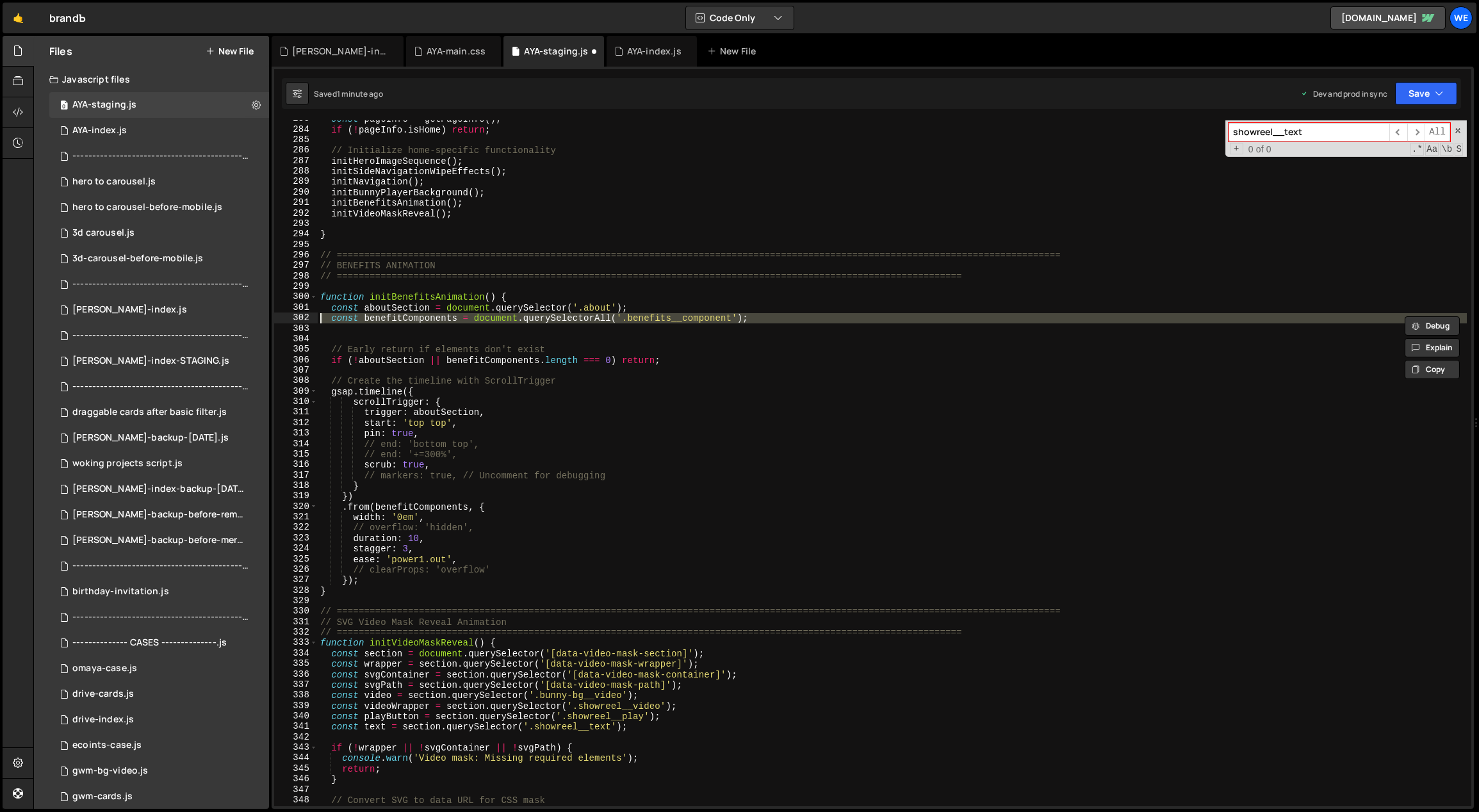
click at [333, 321] on div "const pageInfo = getPageInfo ( ) ; if ( ! pageInfo . isHome ) return ; // Initi…" at bounding box center [893, 467] width 1150 height 707
type textarea "const benefitComponents = document.querySelectorAll('.benefits__component');"
click at [346, 329] on div "const pageInfo = getPageInfo ( ) ; if ( ! pageInfo . isHome ) return ; // Initi…" at bounding box center [893, 467] width 1150 height 707
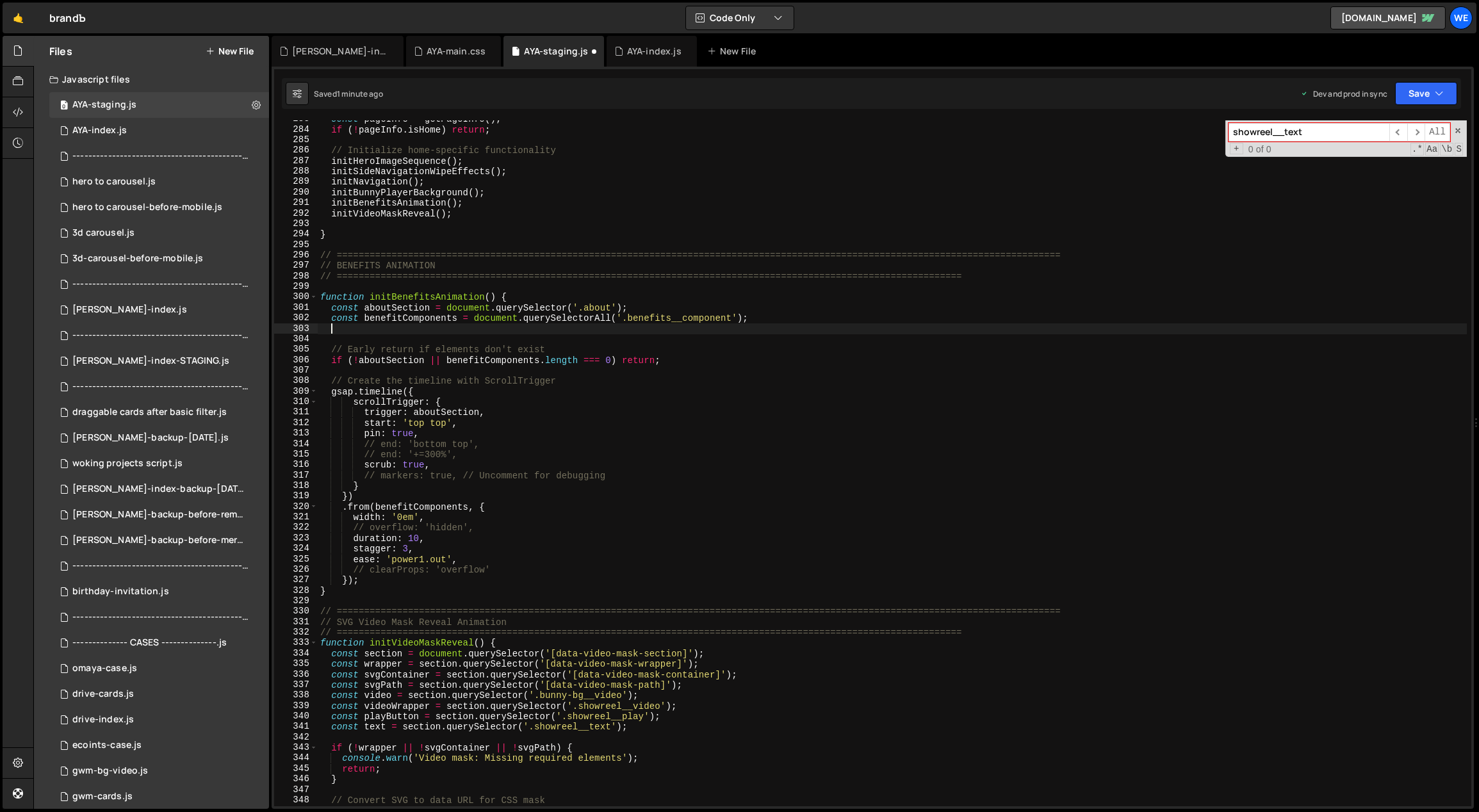
paste textarea
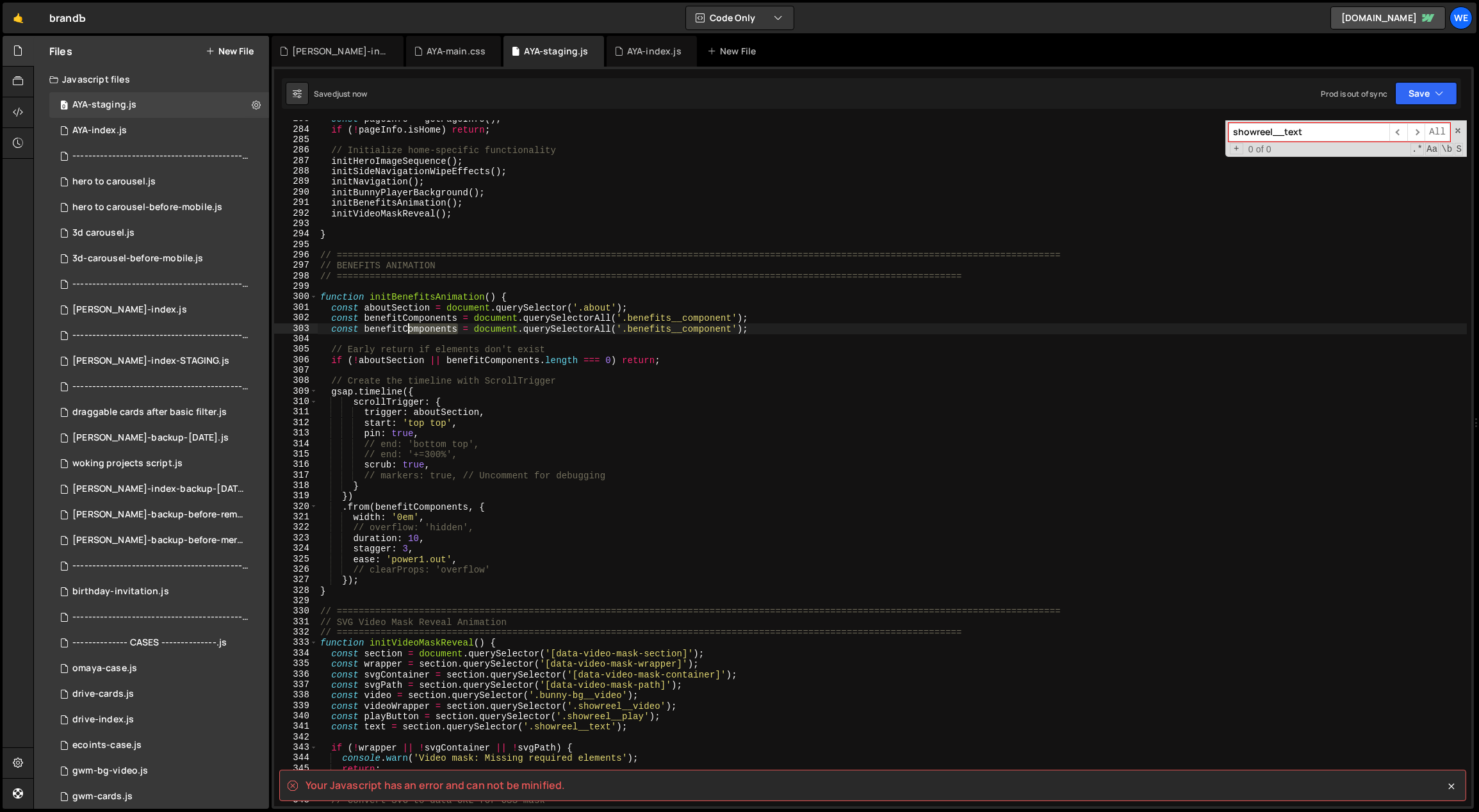
drag, startPoint x: 455, startPoint y: 328, endPoint x: 408, endPoint y: 328, distance: 47.0
click at [405, 327] on div "const pageInfo = getPageInfo ( ) ; if ( ! pageInfo . isHome ) return ; // Initi…" at bounding box center [893, 467] width 1150 height 707
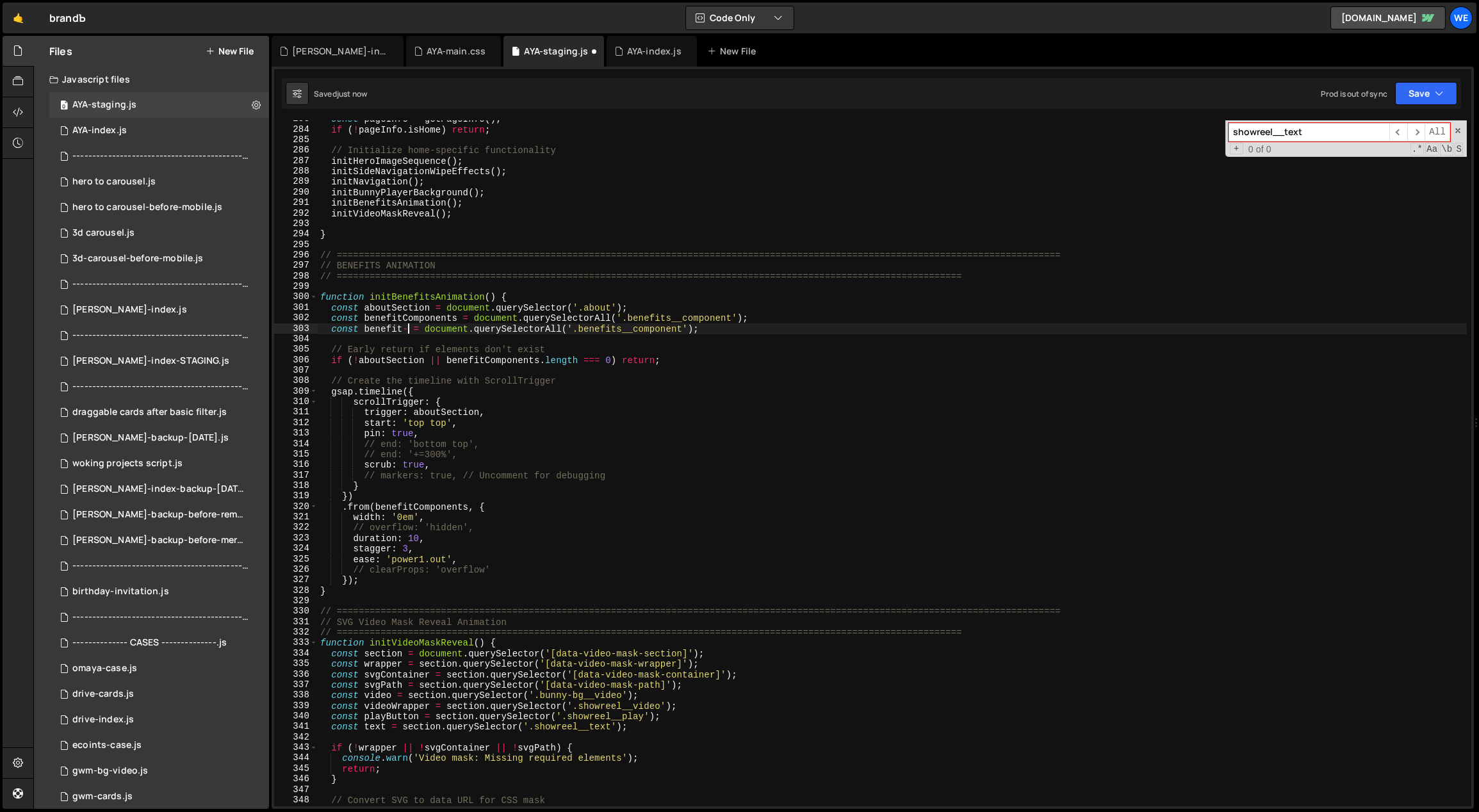
scroll to position [0, 7]
drag, startPoint x: 564, startPoint y: 328, endPoint x: 559, endPoint y: 324, distance: 6.4
click at [549, 329] on div "const pageInfo = getPageInfo ( ) ; if ( ! pageInfo . isHome ) return ; // Initi…" at bounding box center [893, 467] width 1150 height 707
drag, startPoint x: 671, startPoint y: 332, endPoint x: 572, endPoint y: 330, distance: 99.0
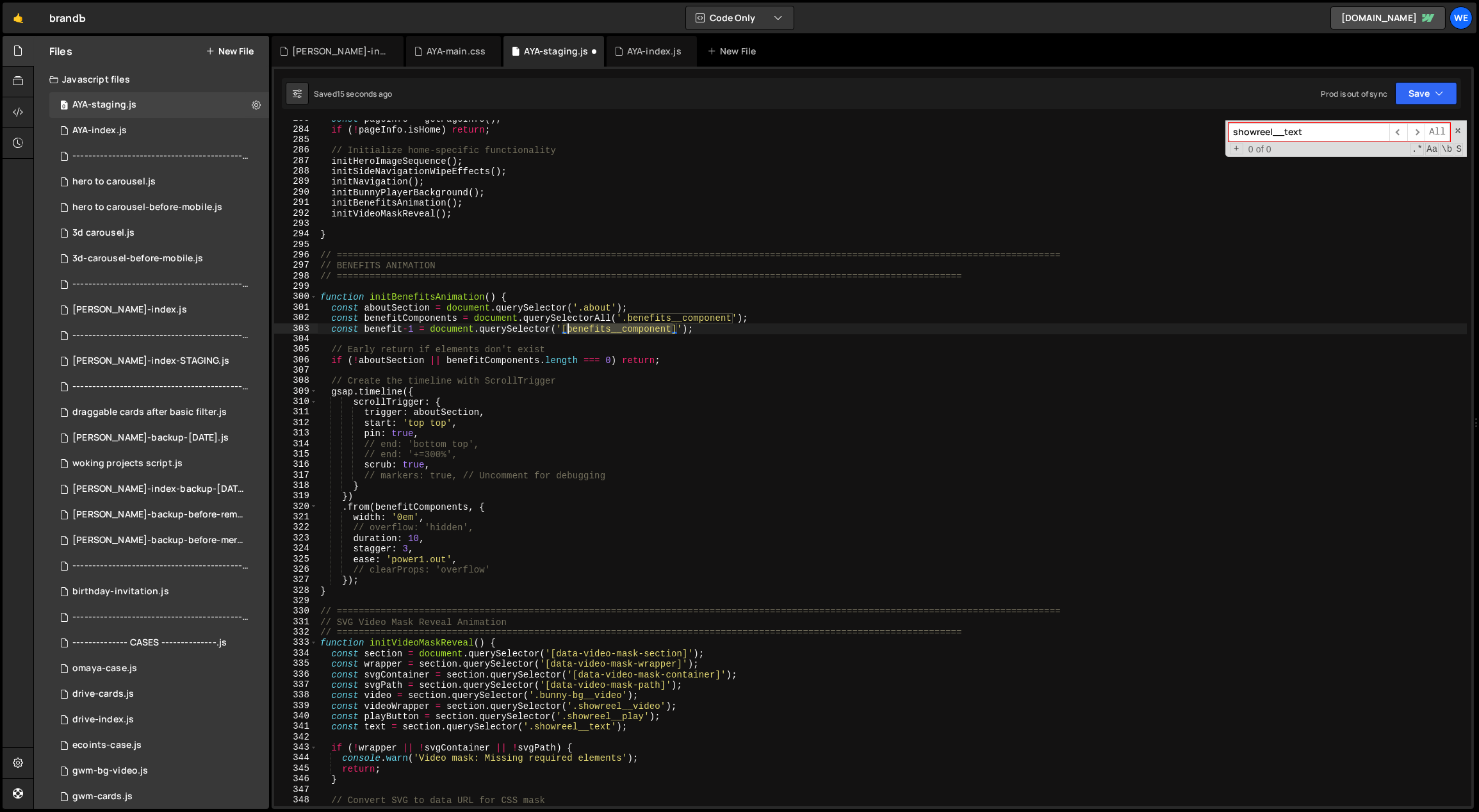
click at [570, 329] on div "const pageInfo = getPageInfo ( ) ; if ( ! pageInfo . isHome ) return ; // Initi…" at bounding box center [893, 467] width 1150 height 707
paste textarea
paste textarea "data-benefit-1"
click at [782, 384] on div "const pageInfo = getPageInfo ( ) ; if ( ! pageInfo . isHome ) return ; // Initi…" at bounding box center [893, 467] width 1150 height 707
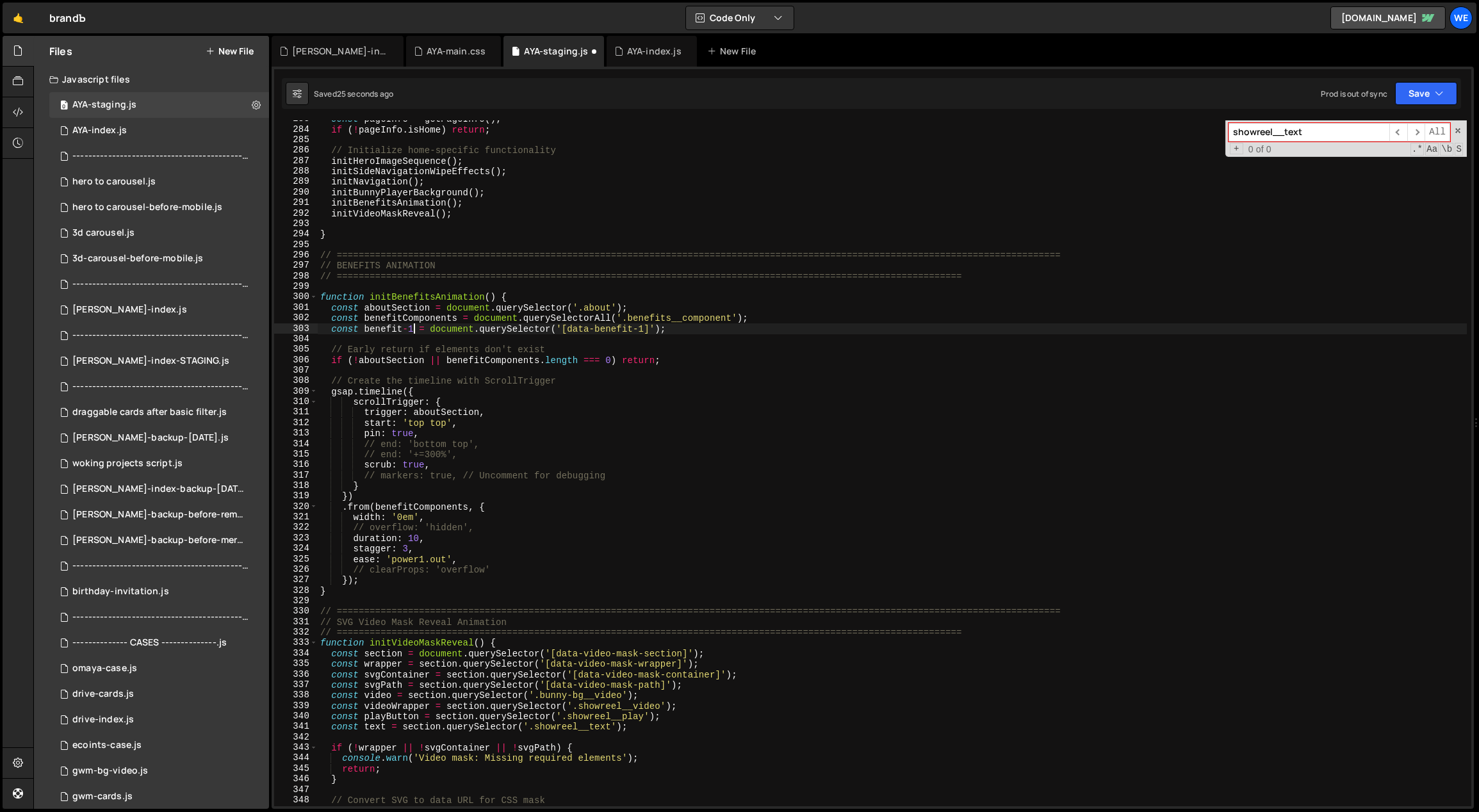
click at [412, 330] on div "const pageInfo = getPageInfo ( ) ; if ( ! pageInfo . isHome ) return ; // Initi…" at bounding box center [893, 467] width 1150 height 707
click at [408, 330] on div "const pageInfo = getPageInfo ( ) ; if ( ! pageInfo . isHome ) return ; // Initi…" at bounding box center [893, 467] width 1150 height 707
type textarea "const benefit1 = document.querySelector('[data-benefit-1]');"
click at [409, 330] on div "const pageInfo = getPageInfo ( ) ; if ( ! pageInfo . isHome ) return ; // Initi…" at bounding box center [893, 467] width 1150 height 707
drag, startPoint x: 669, startPoint y: 329, endPoint x: 326, endPoint y: 329, distance: 343.0
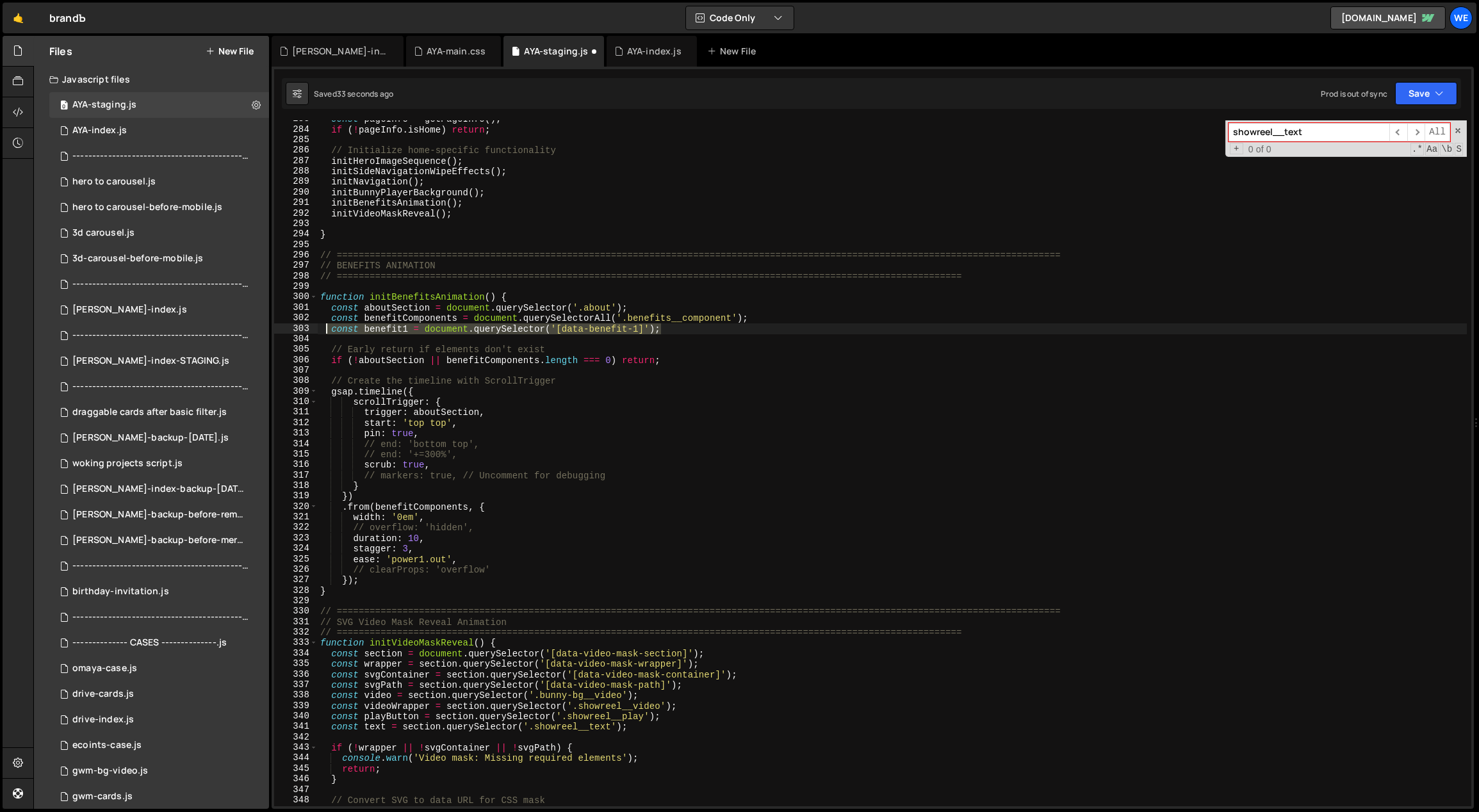
click at [325, 329] on div "const pageInfo = getPageInfo ( ) ; if ( ! pageInfo . isHome ) return ; // Initi…" at bounding box center [893, 467] width 1150 height 707
click at [687, 327] on div "const pageInfo = getPageInfo ( ) ; if ( ! pageInfo . isHome ) return ; // Initi…" at bounding box center [893, 463] width 1149 height 686
paste textarea "const benefit1 = document.querySelector('[data-benefit-1]');"
type textarea "const benefit1 = document.querySelector('[data-benefit-1]');"
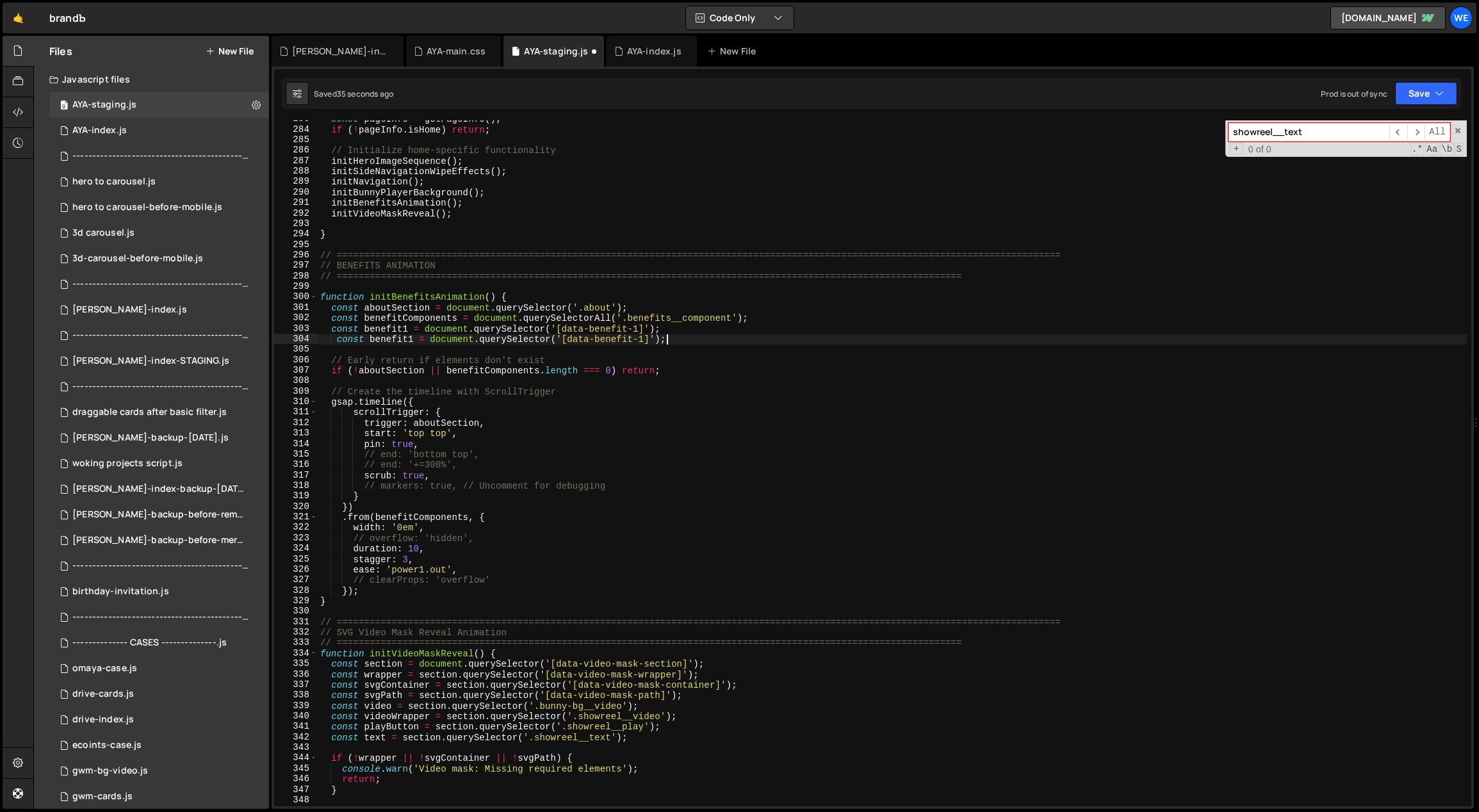
scroll to position [0, 0]
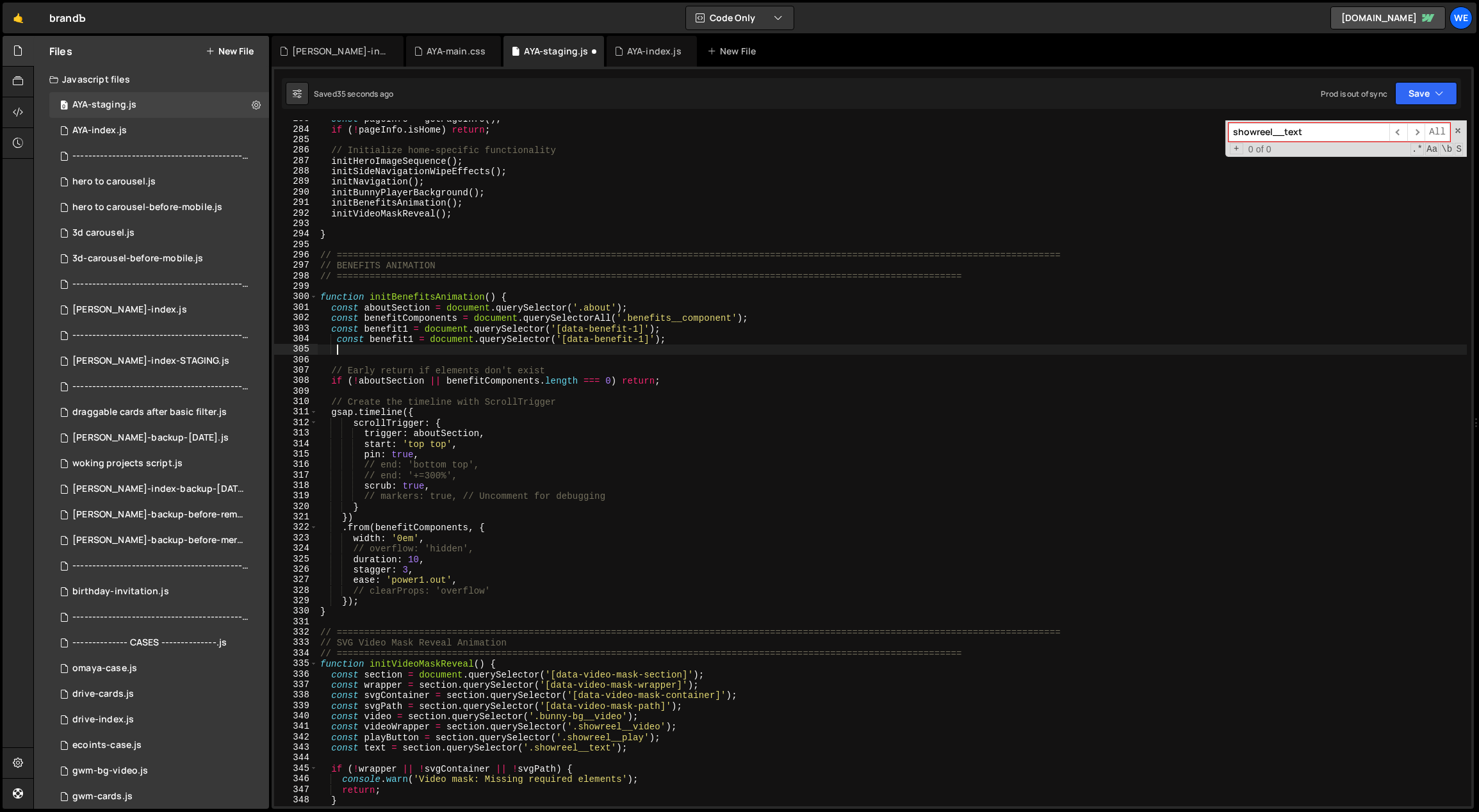
paste textarea "const benefit1 = document.querySelector('[data-benefit-1]');"
click at [641, 336] on div "const pageInfo = getPageInfo ( ) ; if ( ! pageInfo . isHome ) return ; // Initi…" at bounding box center [893, 467] width 1150 height 707
click at [409, 337] on div "const pageInfo = getPageInfo ( ) ; if ( ! pageInfo . isHome ) return ; // Initi…" at bounding box center [893, 467] width 1150 height 707
click at [420, 334] on div "const pageInfo = getPageInfo ( ) ; if ( ! pageInfo . isHome ) return ; // Initi…" at bounding box center [893, 467] width 1150 height 707
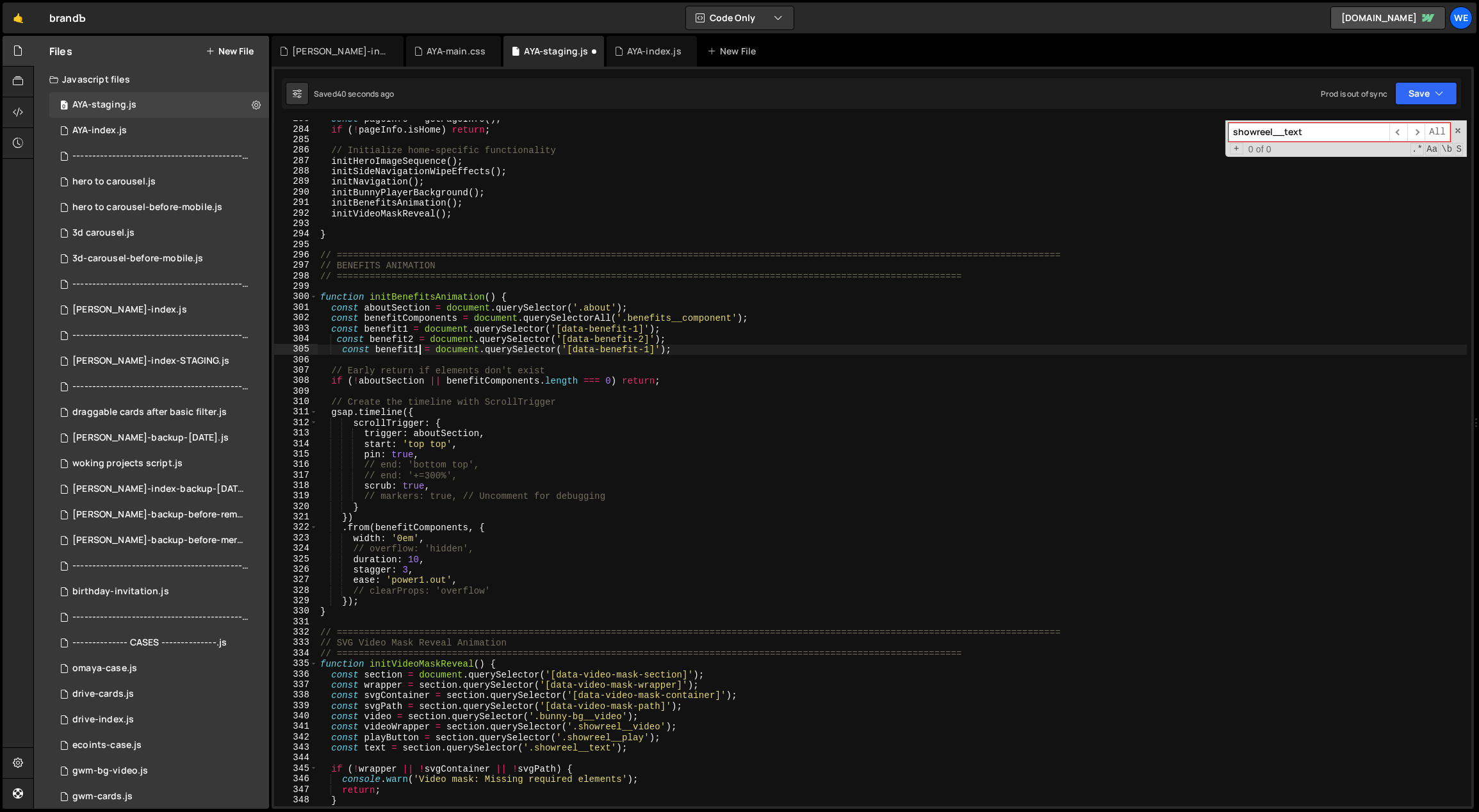
click at [415, 350] on div "const pageInfo = getPageInfo ( ) ; if ( ! pageInfo . isHome ) return ; // Initi…" at bounding box center [893, 467] width 1150 height 707
click at [647, 348] on div "const pageInfo = getPageInfo ( ) ; if ( ! pageInfo . isHome ) return ; // Initi…" at bounding box center [893, 467] width 1150 height 707
click at [788, 373] on div "const pageInfo = getPageInfo ( ) ; if ( ! pageInfo . isHome ) return ; // Initi…" at bounding box center [893, 467] width 1150 height 707
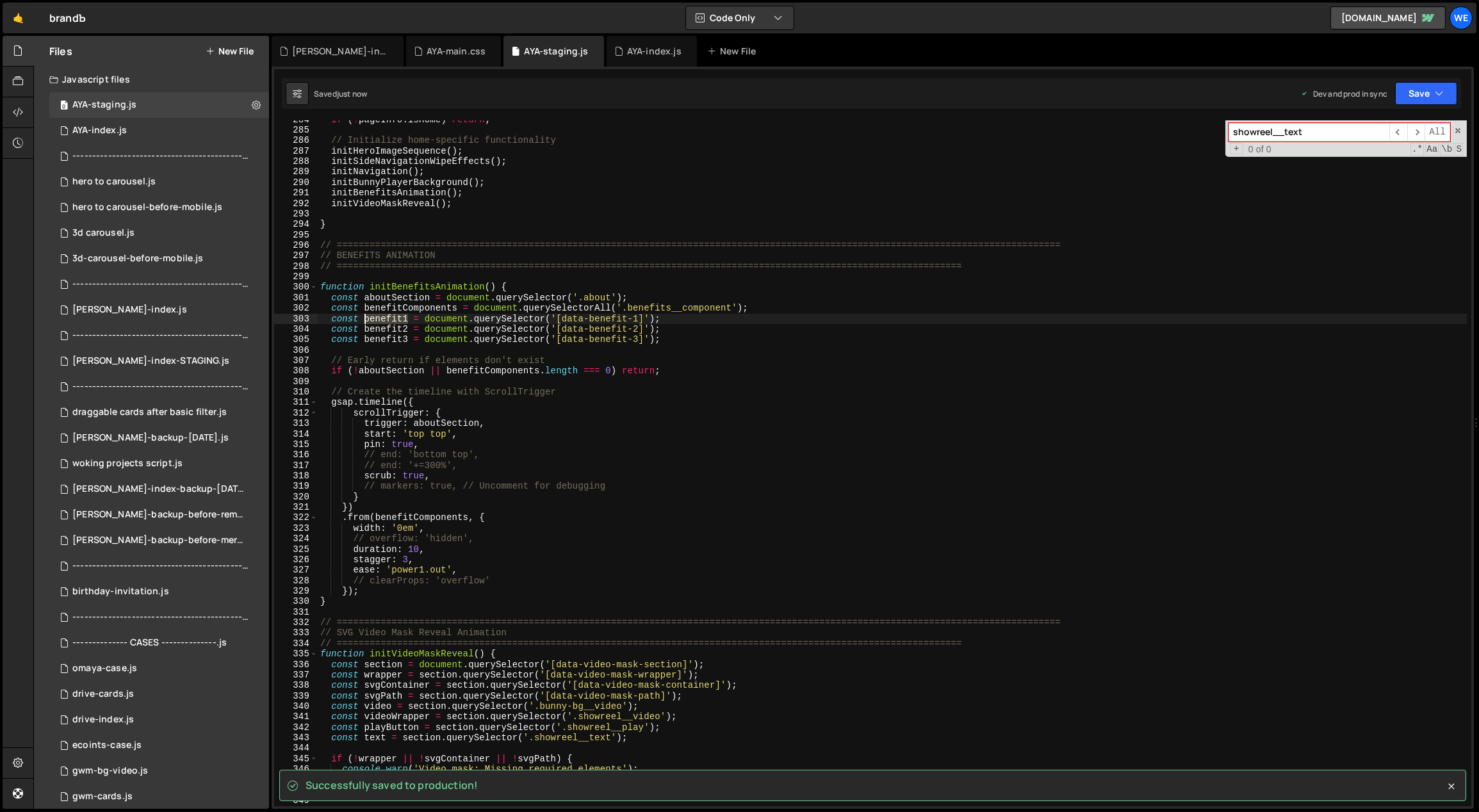
drag, startPoint x: 405, startPoint y: 317, endPoint x: 364, endPoint y: 320, distance: 41.1
click at [363, 320] on div "if ( ! pageInfo . isHome ) return ; // Initialize home-specific functionality i…" at bounding box center [893, 468] width 1150 height 707
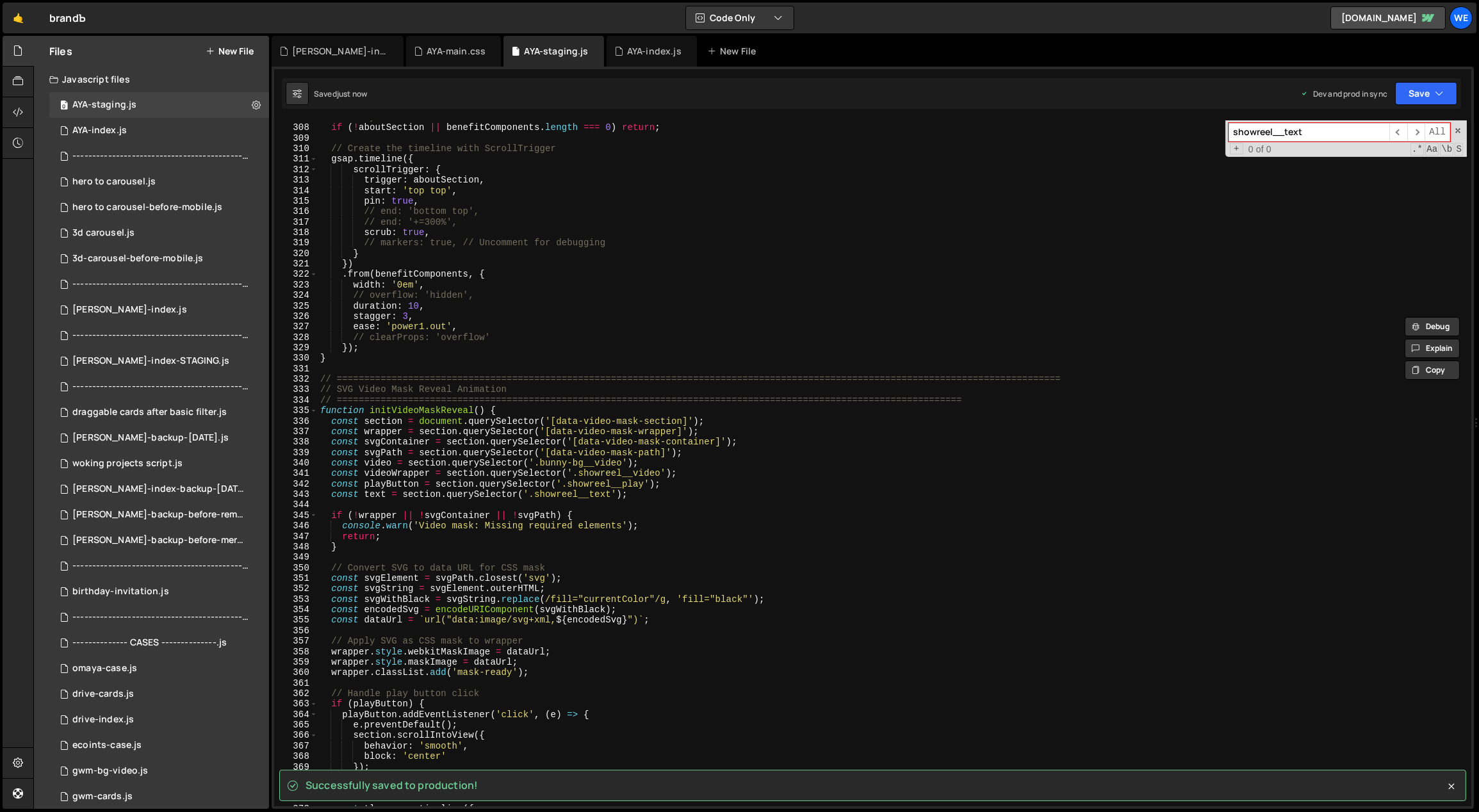
scroll to position [3178, 0]
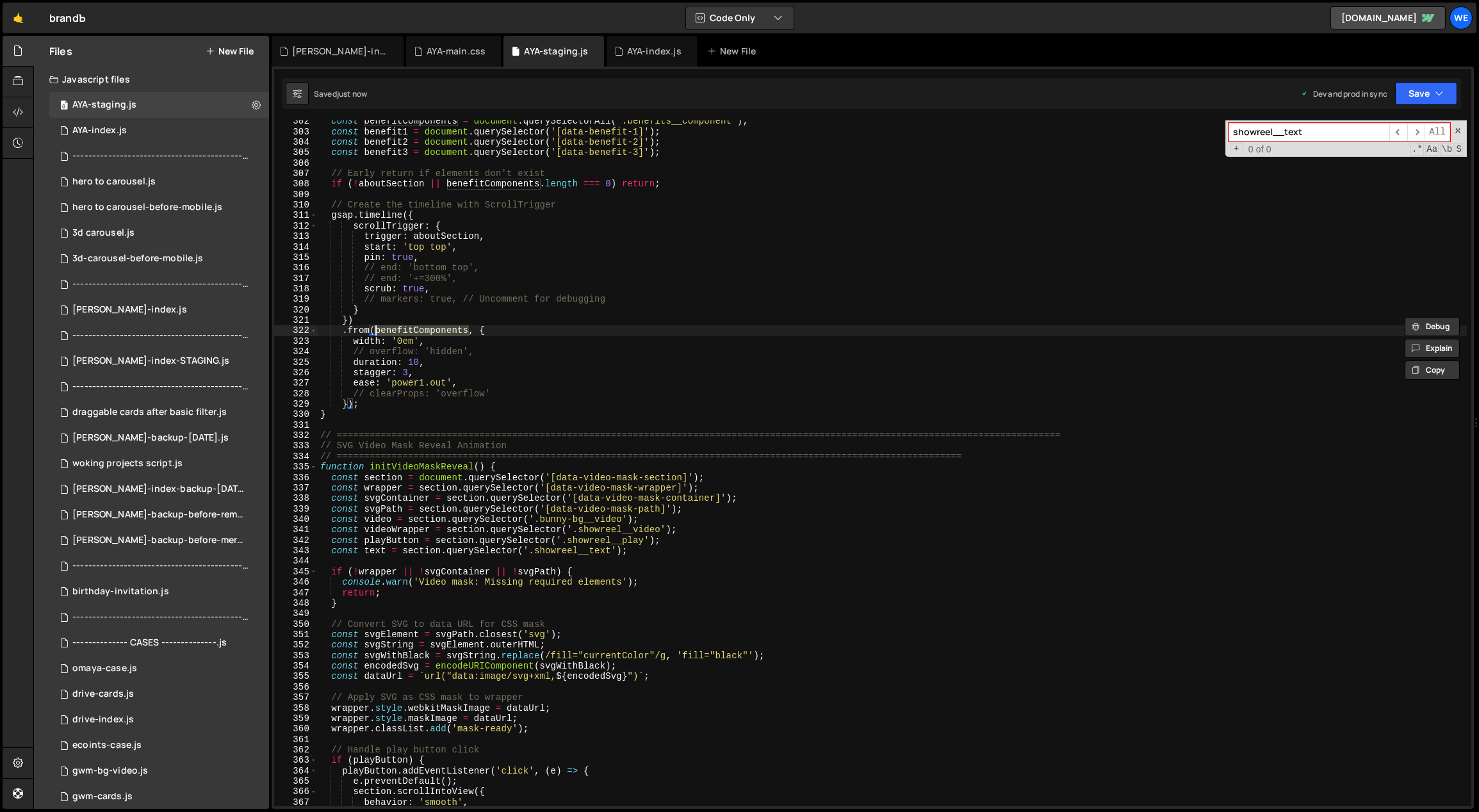
drag, startPoint x: 466, startPoint y: 330, endPoint x: 377, endPoint y: 334, distance: 89.1
click at [377, 334] on div "const benefitComponents = document . querySelectorAll ( '.benefits__component' …" at bounding box center [893, 469] width 1150 height 707
paste textarea "1"
click at [410, 362] on div "const benefitComponents = document . querySelectorAll ( '.benefits__component' …" at bounding box center [893, 469] width 1150 height 707
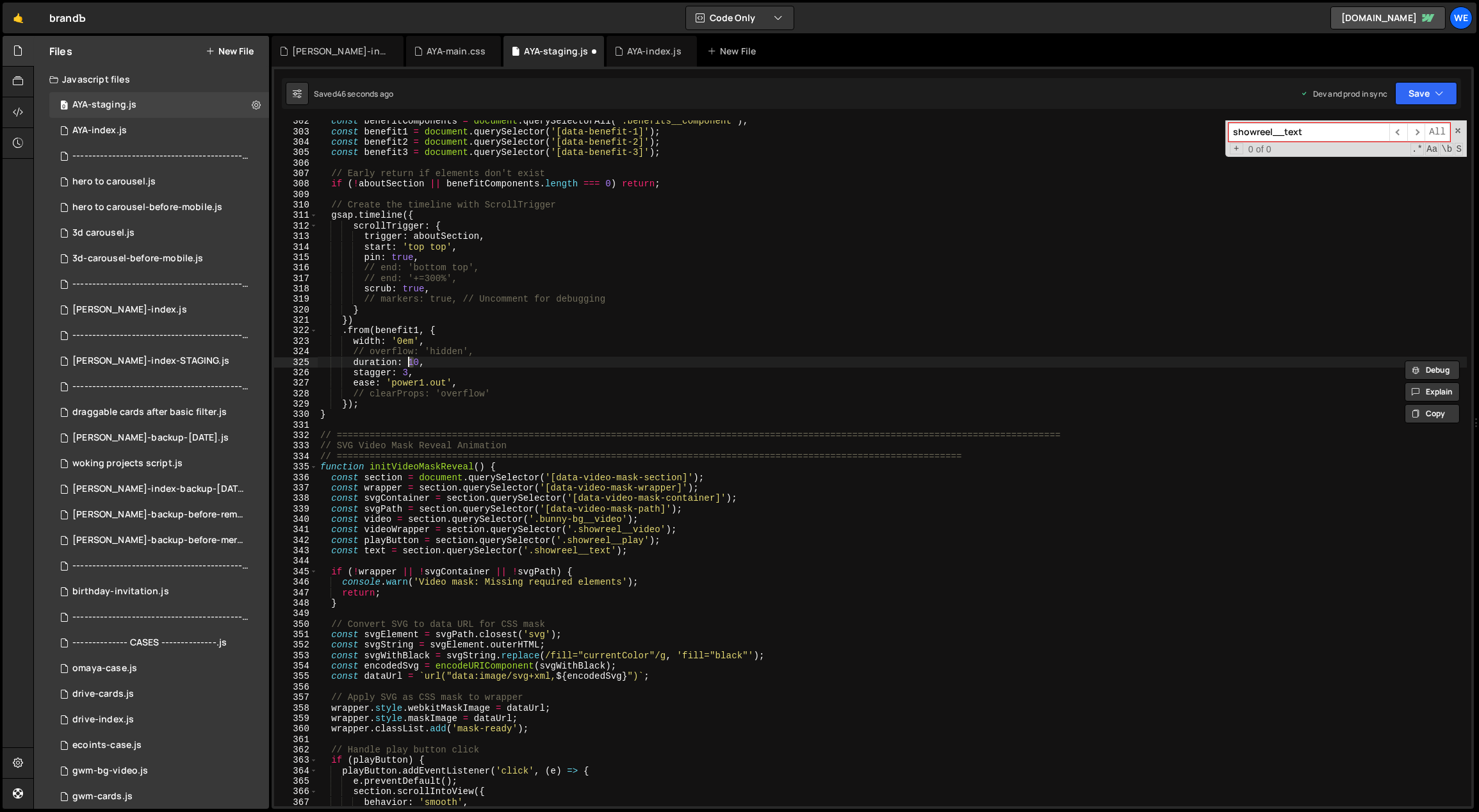
scroll to position [0, 7]
click at [419, 361] on div "const benefitComponents = document . querySelectorAll ( '.benefits__component' …" at bounding box center [893, 469] width 1150 height 707
click at [424, 371] on div "const benefitComponents = document . querySelectorAll ( '.benefits__component' …" at bounding box center [893, 469] width 1150 height 707
click at [367, 407] on div "const benefitComponents = document . querySelectorAll ( '.benefits__component' …" at bounding box center [893, 469] width 1150 height 707
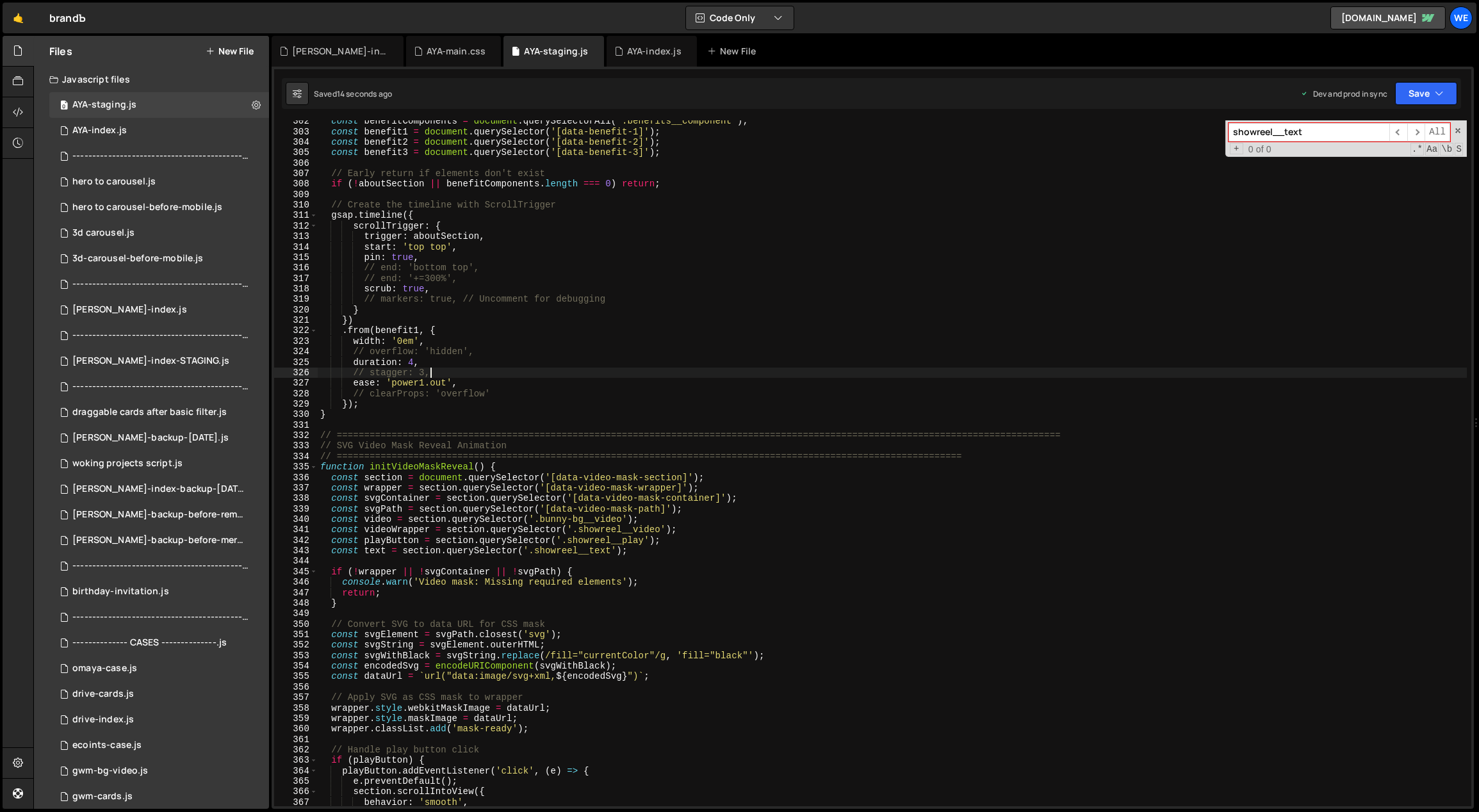
scroll to position [0, 2]
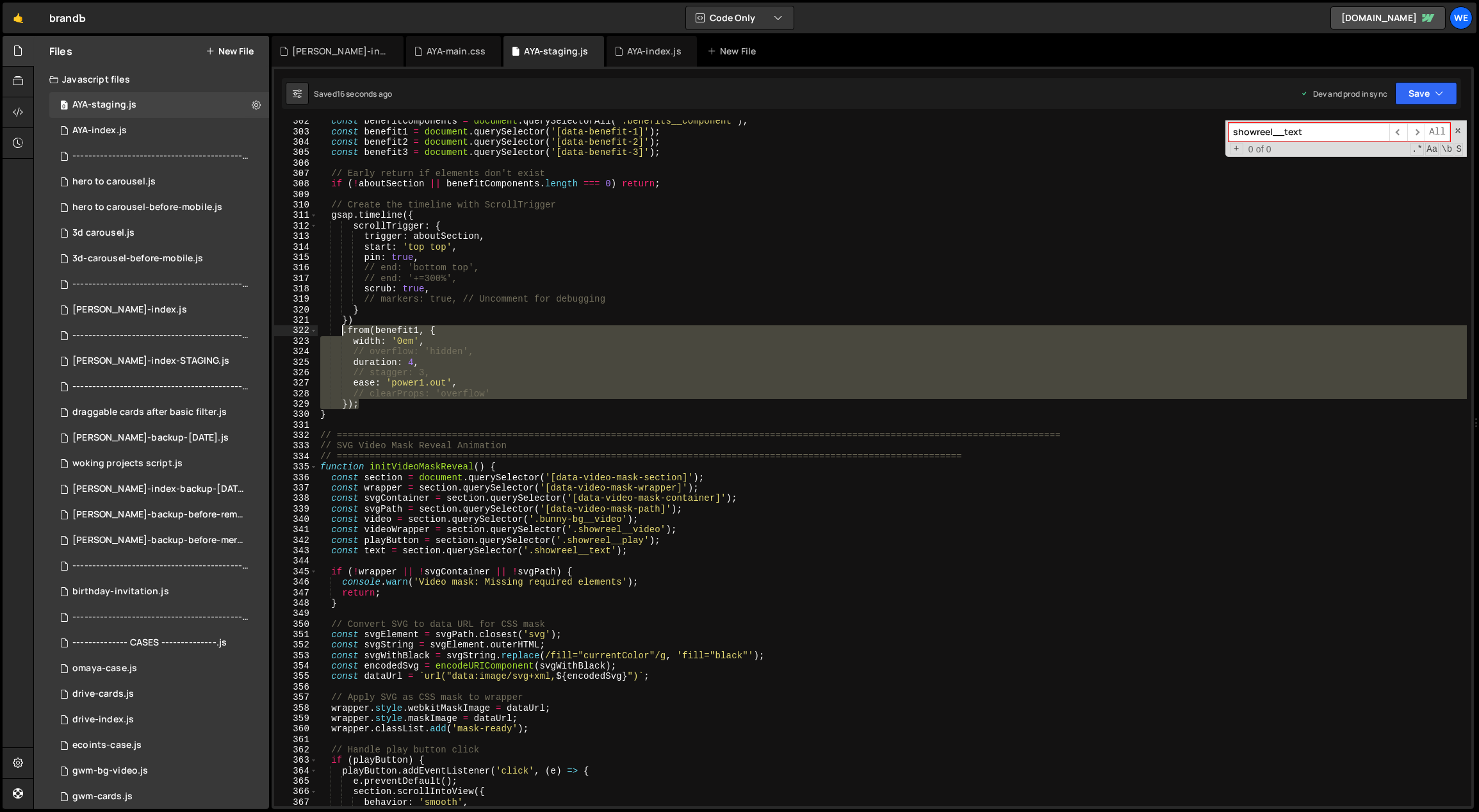
drag, startPoint x: 361, startPoint y: 403, endPoint x: 343, endPoint y: 332, distance: 73.2
click at [343, 332] on div "const benefitComponents = document . querySelectorAll ( '.benefits__component' …" at bounding box center [893, 469] width 1150 height 707
click at [353, 407] on div "const benefitComponents = document . querySelectorAll ( '.benefits__component' …" at bounding box center [893, 463] width 1149 height 686
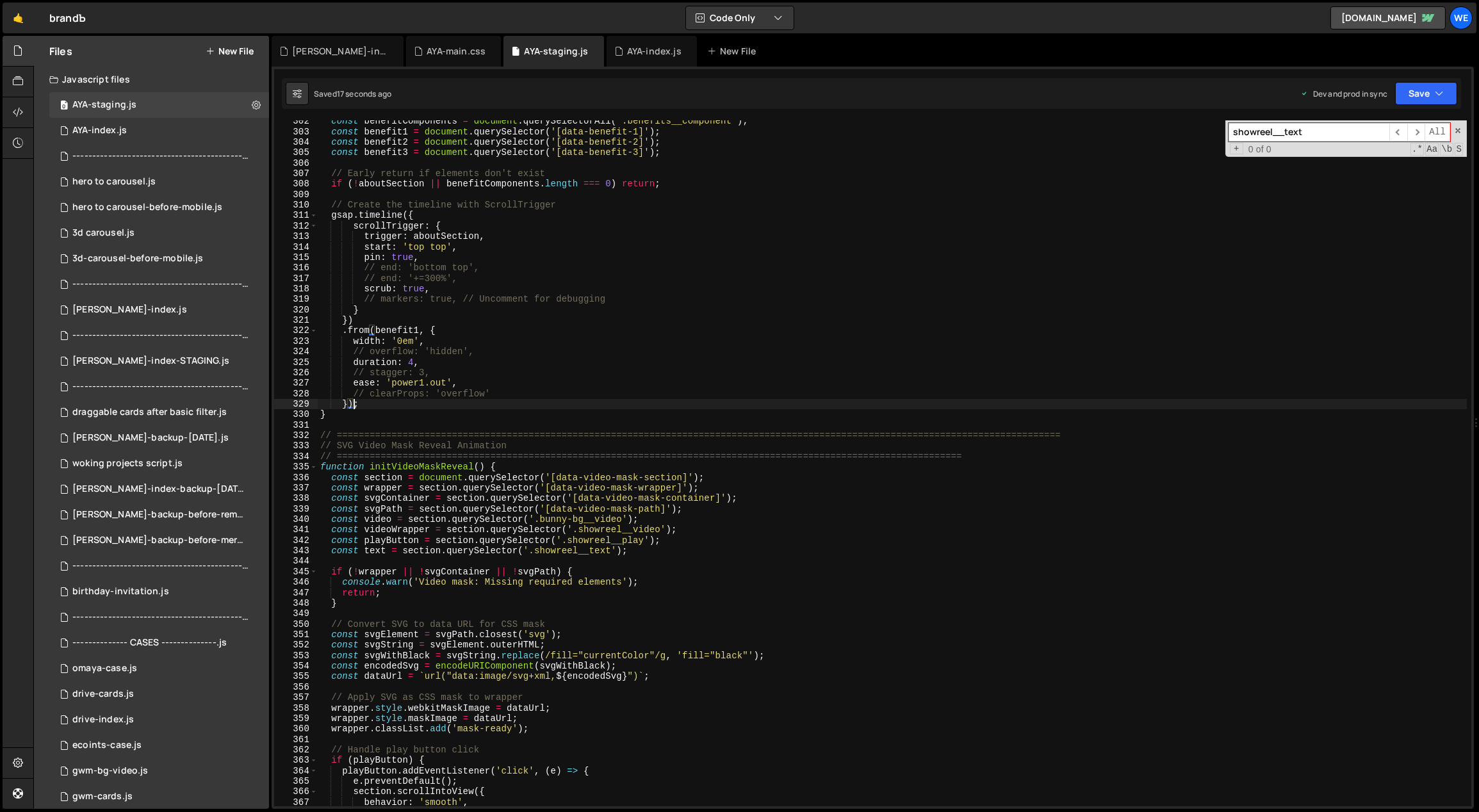
scroll to position [0, 1]
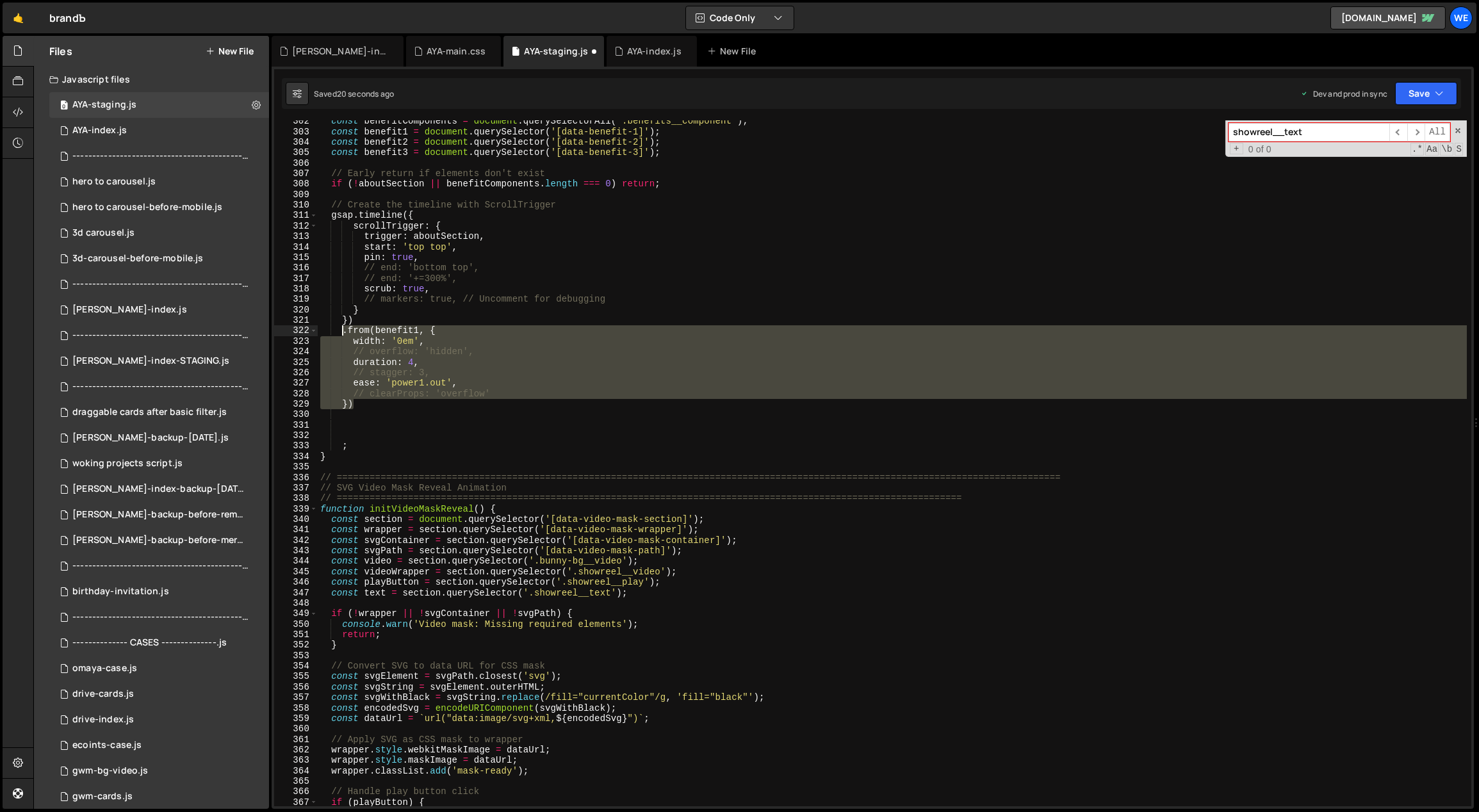
drag, startPoint x: 355, startPoint y: 406, endPoint x: 342, endPoint y: 332, distance: 75.1
click at [342, 332] on div "const benefitComponents = document . querySelectorAll ( '.benefits__component' …" at bounding box center [893, 469] width 1150 height 707
click at [356, 402] on div "const benefitComponents = document . querySelectorAll ( '.benefits__component' …" at bounding box center [893, 463] width 1149 height 686
type textarea "})"
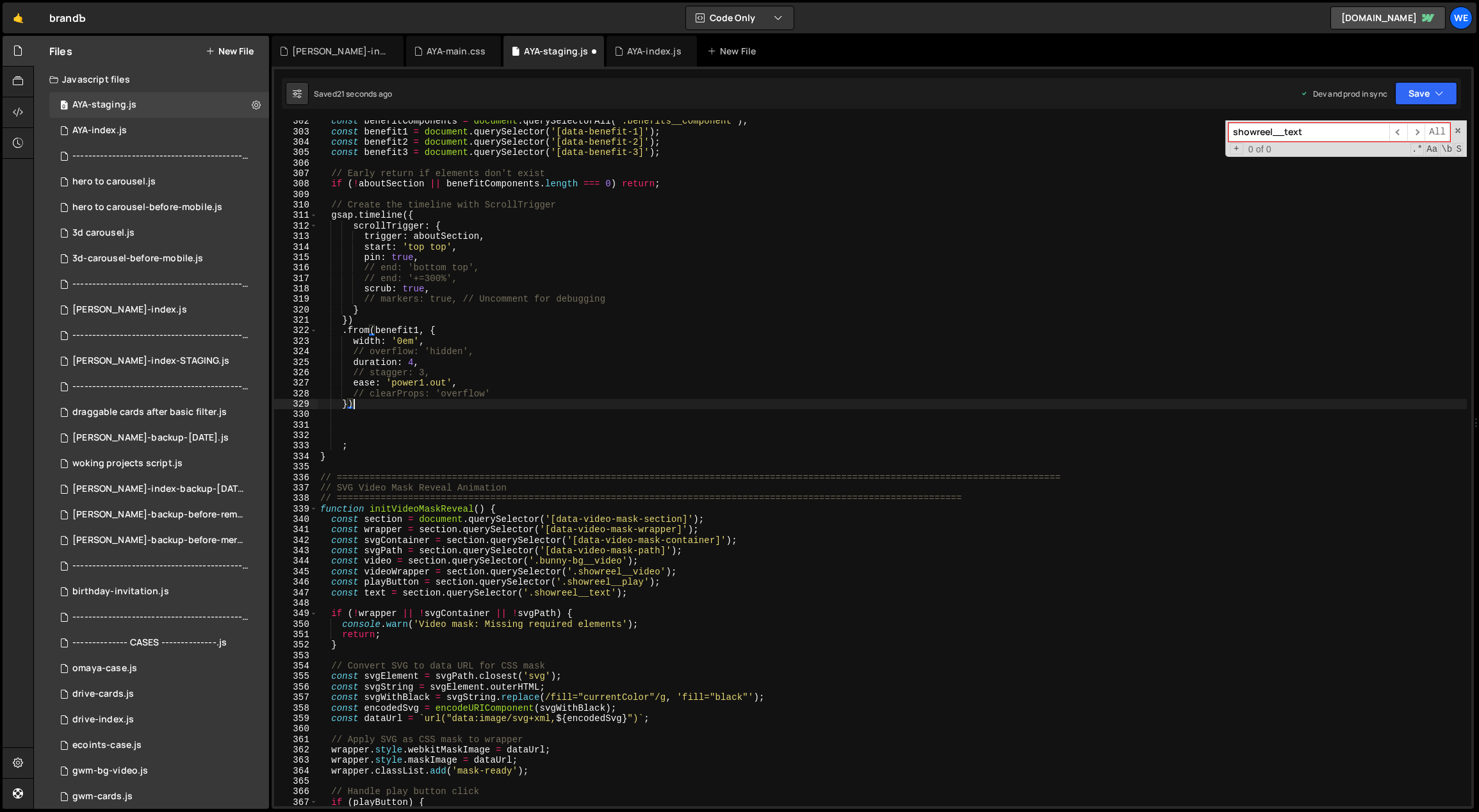
scroll to position [0, 0]
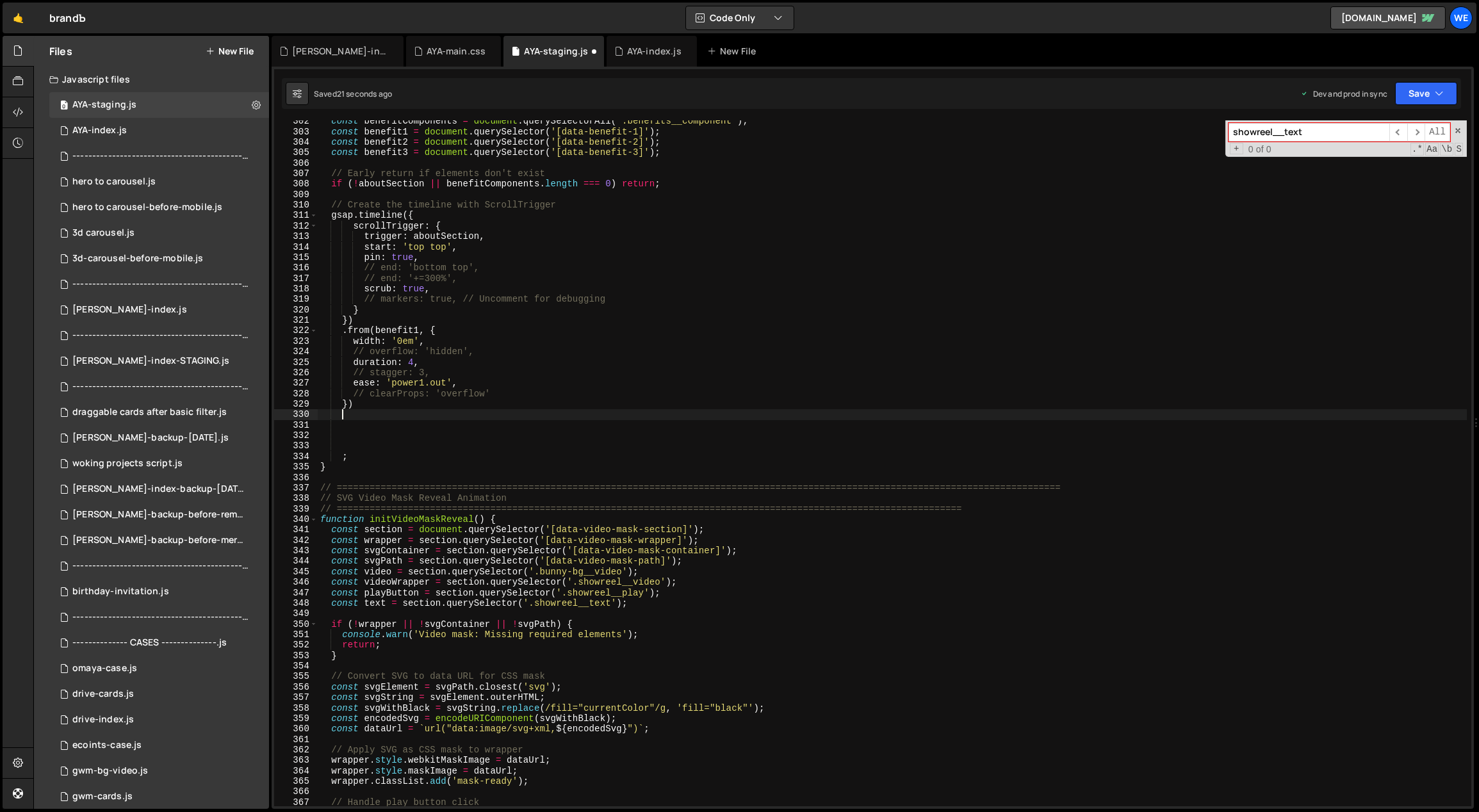
paste textarea "})"
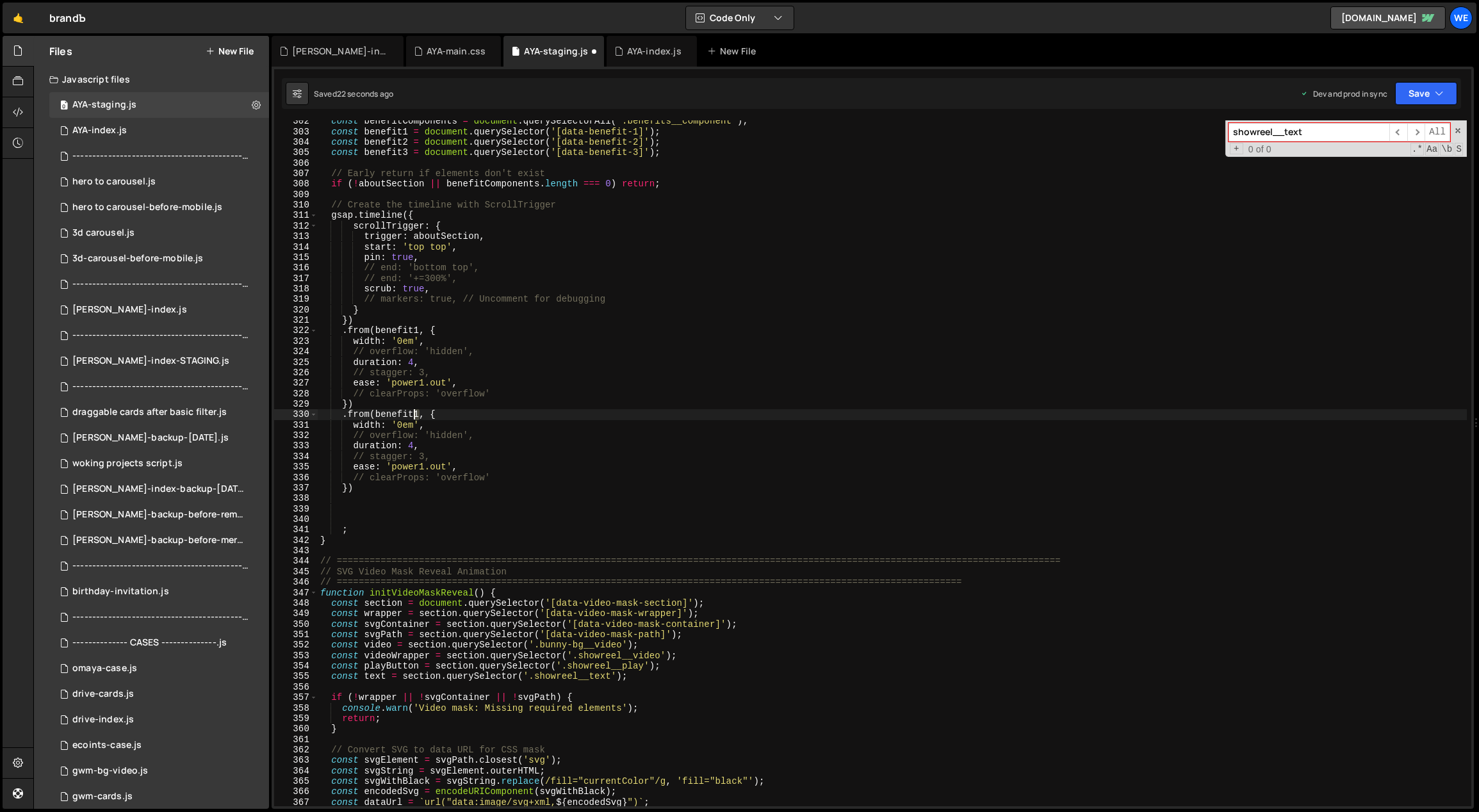
click at [415, 412] on div "const benefitComponents = document . querySelectorAll ( '.benefits__component' …" at bounding box center [893, 469] width 1150 height 707
click at [427, 460] on div "const benefitComponents = document . querySelectorAll ( '.benefits__component' …" at bounding box center [893, 469] width 1150 height 707
drag, startPoint x: 445, startPoint y: 467, endPoint x: 392, endPoint y: 466, distance: 53.0
click at [392, 466] on div "const benefitComponents = document . querySelectorAll ( '.benefits__component' …" at bounding box center [893, 469] width 1150 height 707
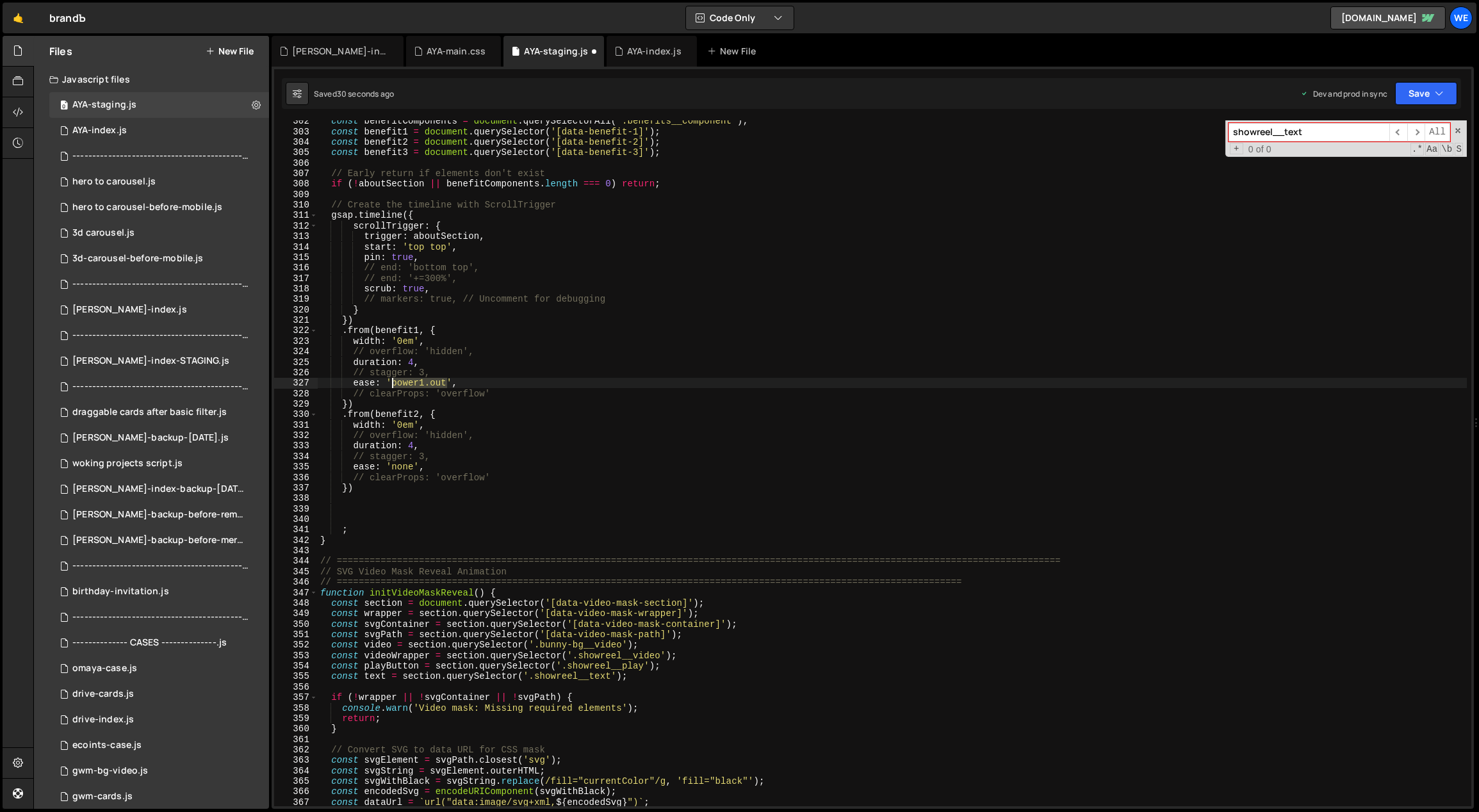
drag, startPoint x: 448, startPoint y: 386, endPoint x: 392, endPoint y: 384, distance: 56.0
click at [392, 383] on div "const benefitComponents = document . querySelectorAll ( '.benefits__component' …" at bounding box center [893, 469] width 1150 height 707
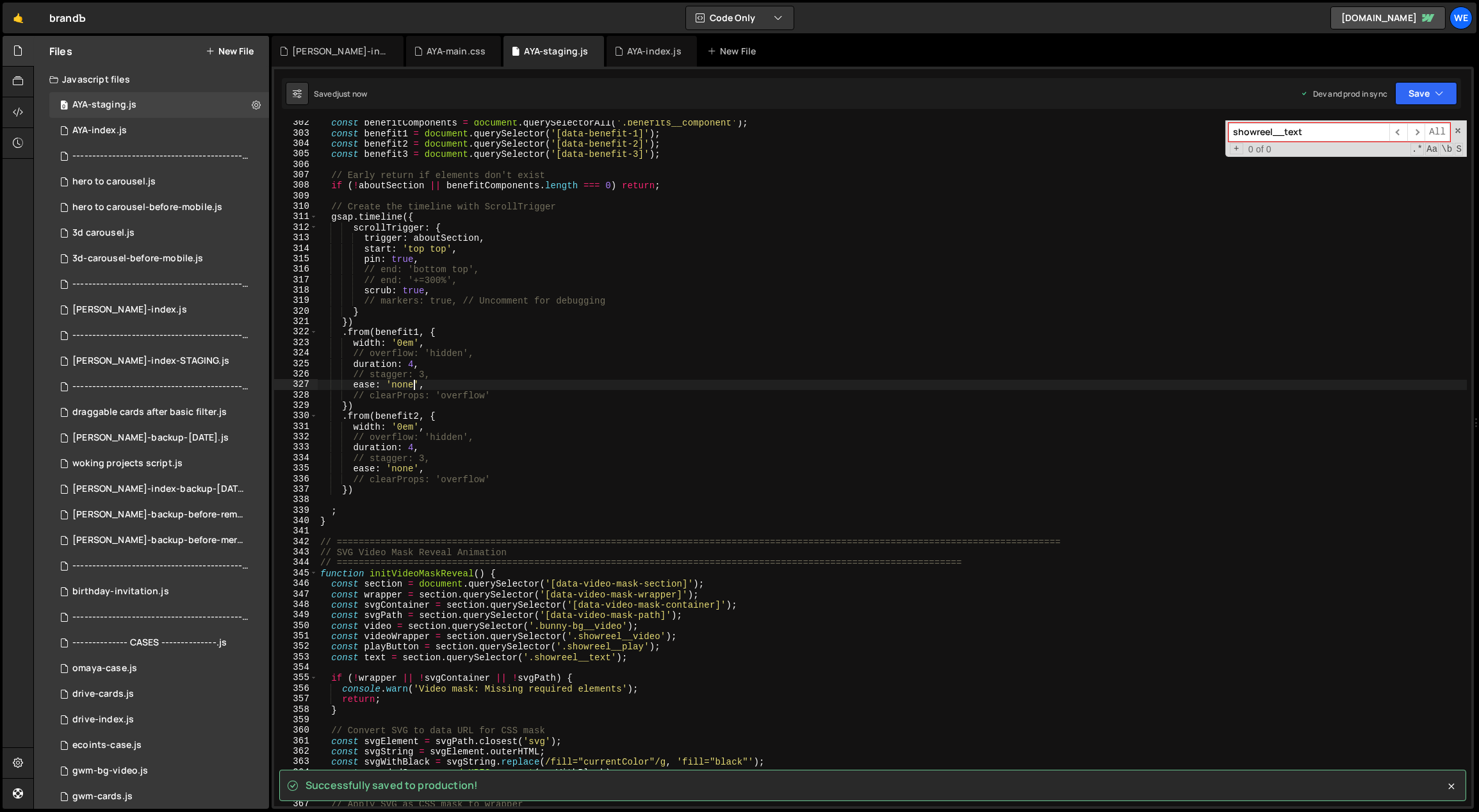
scroll to position [3147, 0]
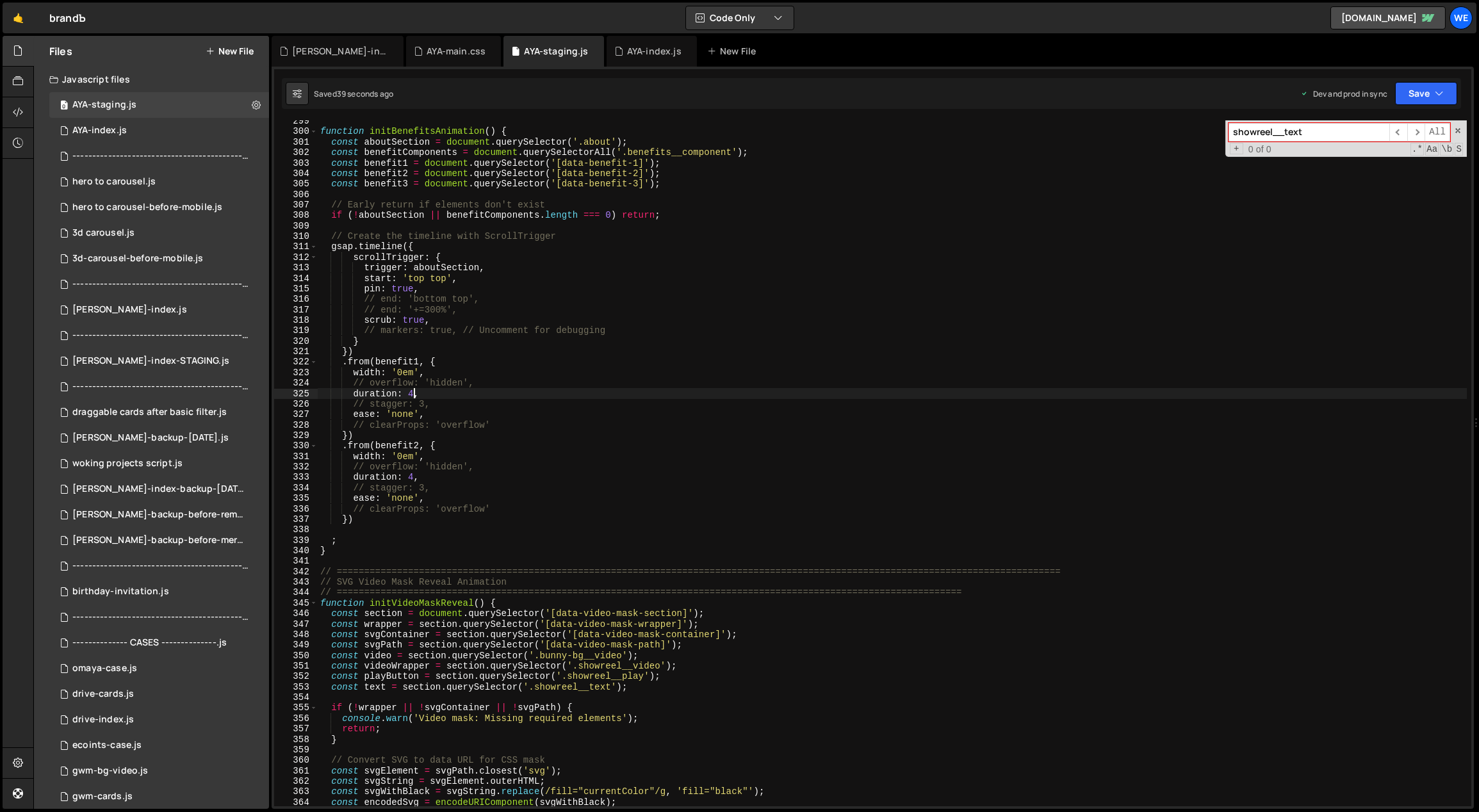
click at [409, 391] on div "function initBenefitsAnimation ( ) { const aboutSection = document . querySelec…" at bounding box center [893, 469] width 1150 height 707
drag, startPoint x: 422, startPoint y: 319, endPoint x: 405, endPoint y: 319, distance: 17.0
click at [405, 319] on div "function initBenefitsAnimation ( ) { const aboutSection = document . querySelec…" at bounding box center [893, 469] width 1150 height 707
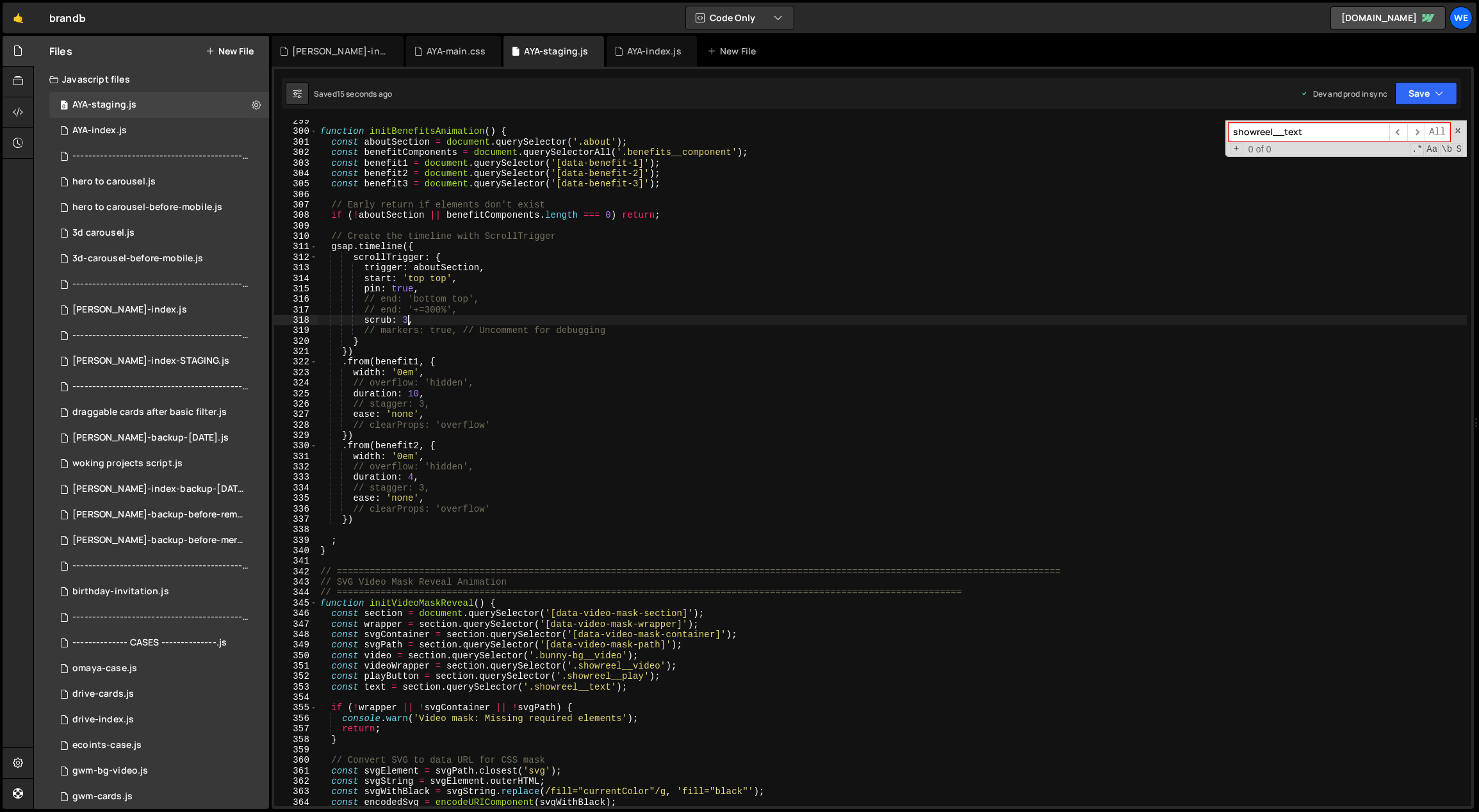
click at [443, 426] on div "function initBenefitsAnimation ( ) { const aboutSection = document . querySelec…" at bounding box center [893, 469] width 1150 height 707
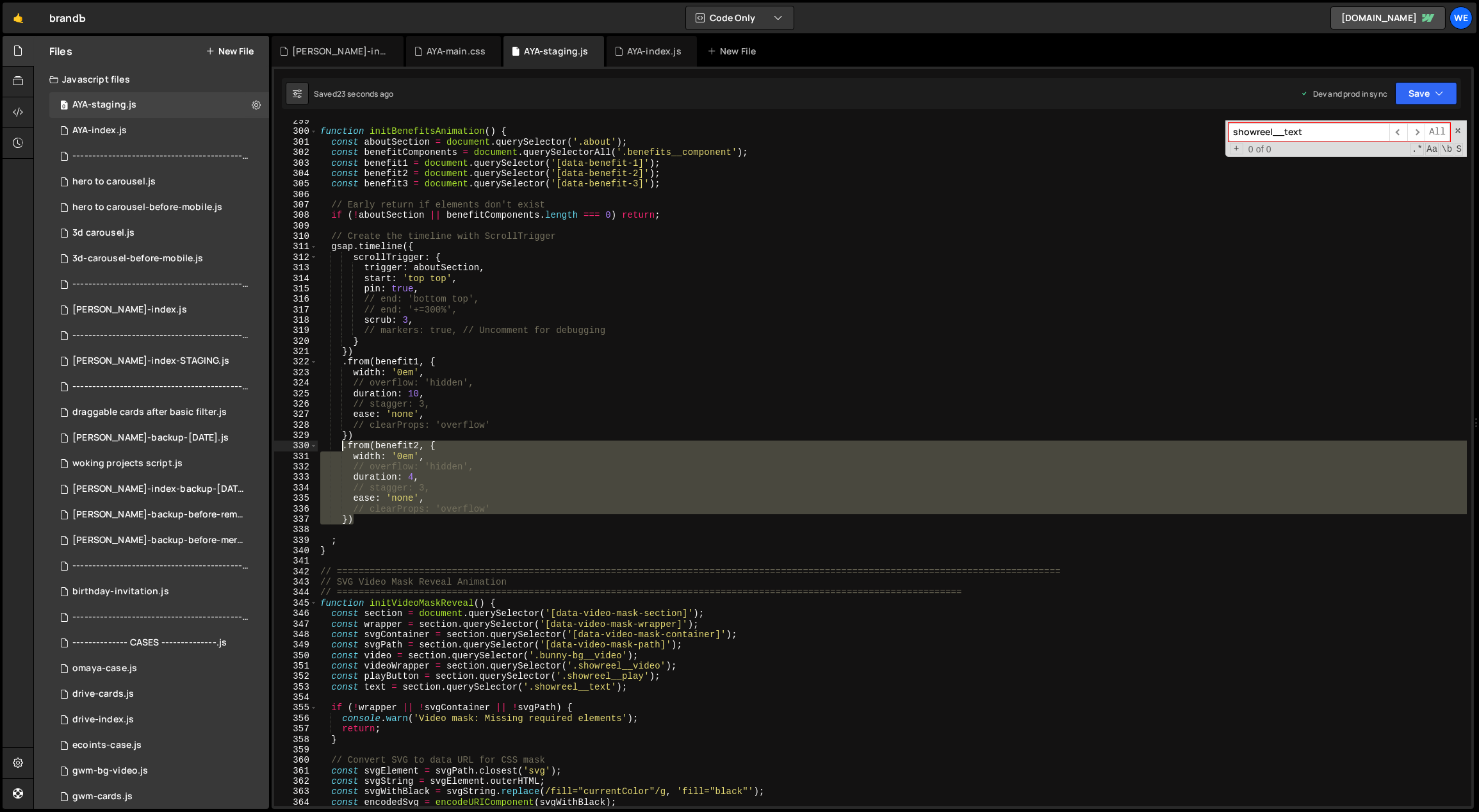
drag, startPoint x: 353, startPoint y: 492, endPoint x: 340, endPoint y: 446, distance: 47.8
click at [340, 446] on div "function initBenefitsAnimation ( ) { const aboutSection = document . querySelec…" at bounding box center [893, 469] width 1150 height 707
click at [363, 520] on div "function initBenefitsAnimation ( ) { const aboutSection = document . querySelec…" at bounding box center [893, 463] width 1149 height 686
type textarea "})"
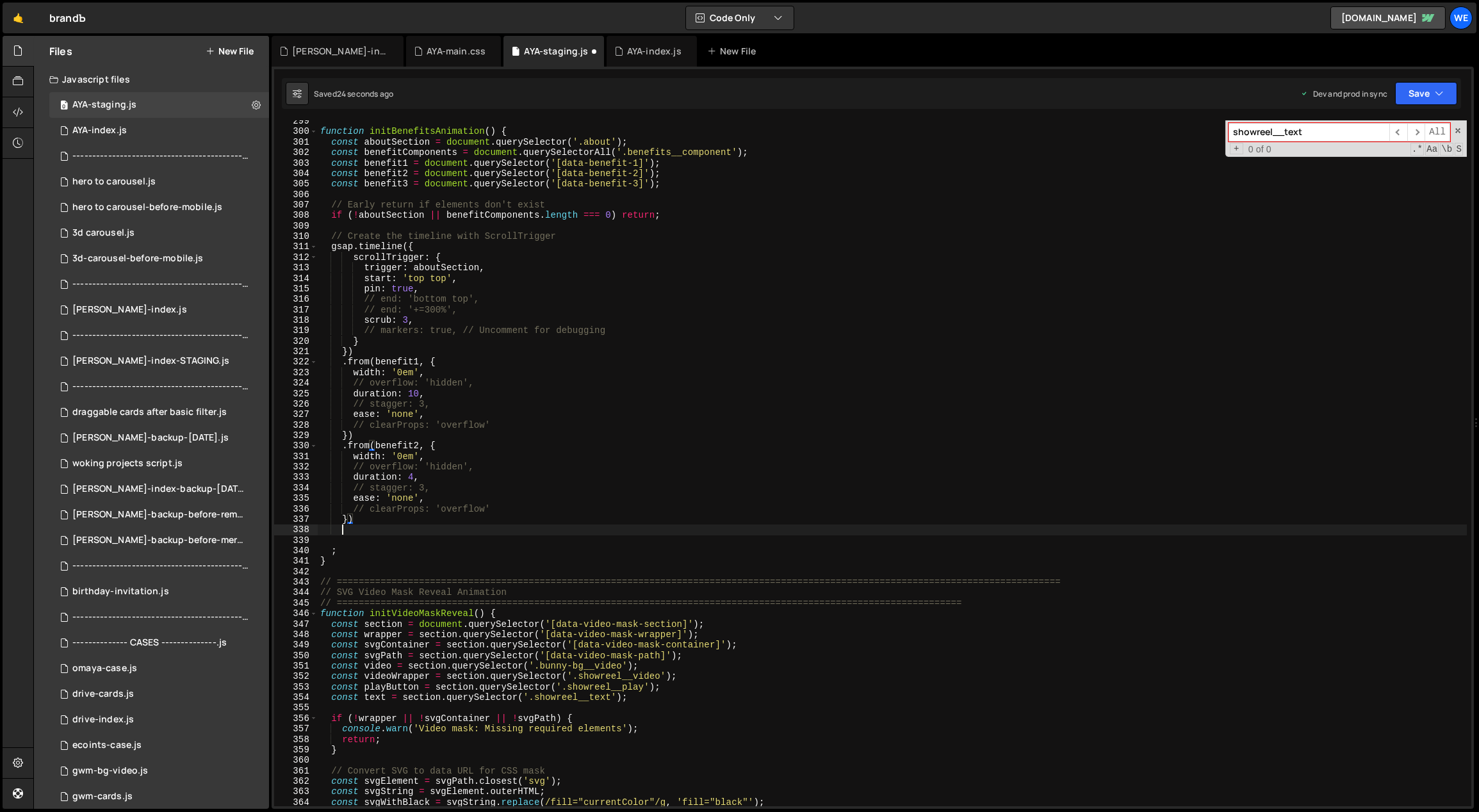
scroll to position [0, 0]
paste textarea "})"
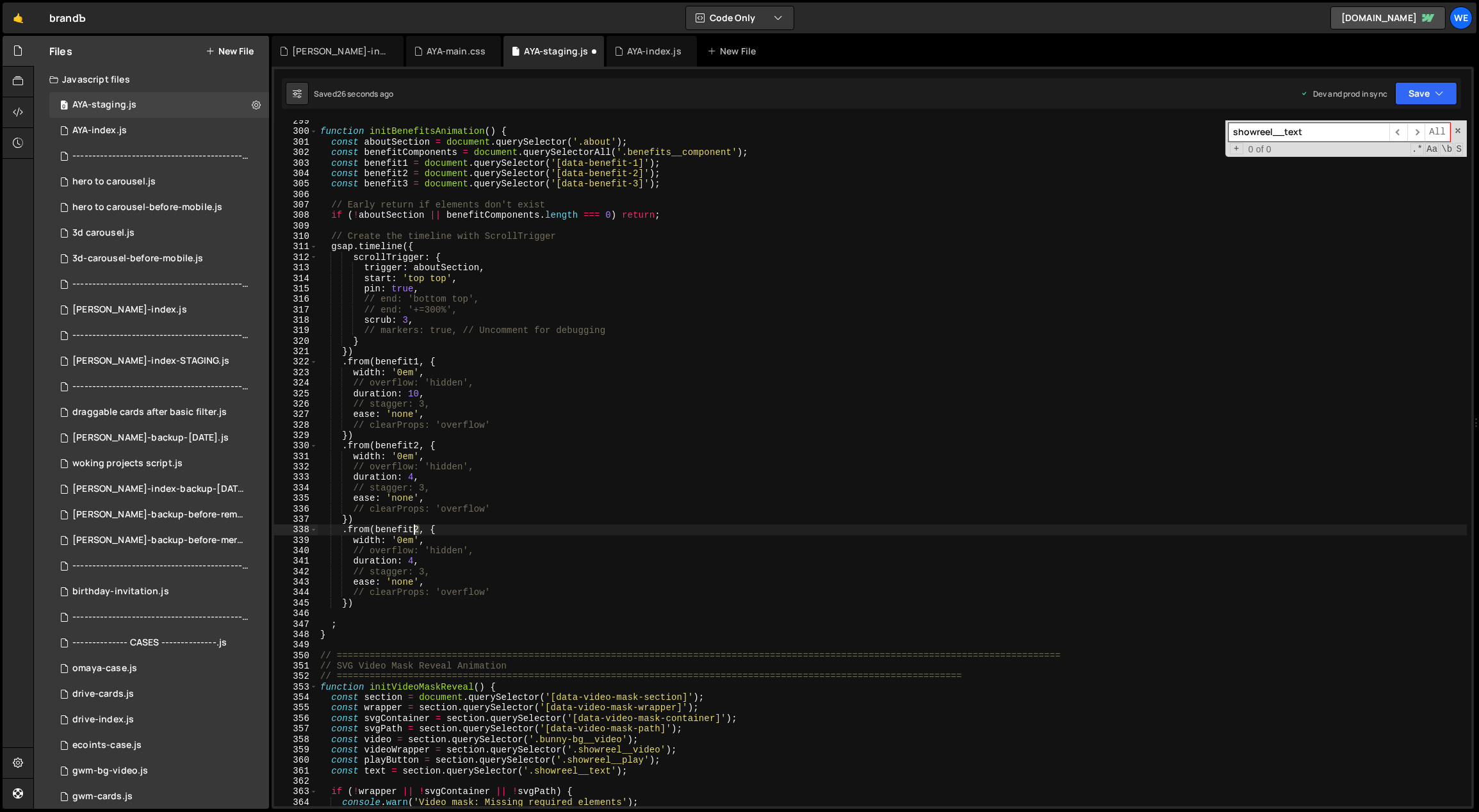
click at [415, 528] on div "function initBenefitsAnimation ( ) { const aboutSection = document . querySelec…" at bounding box center [893, 469] width 1150 height 707
click at [447, 494] on div "function initBenefitsAnimation ( ) { const aboutSection = document . querySelec…" at bounding box center [893, 469] width 1150 height 707
click at [409, 477] on div "function initBenefitsAnimation ( ) { const aboutSection = document . querySelec…" at bounding box center [893, 469] width 1150 height 707
click at [454, 462] on div "function initBenefitsAnimation ( ) { const aboutSection = document . querySelec…" at bounding box center [893, 469] width 1150 height 707
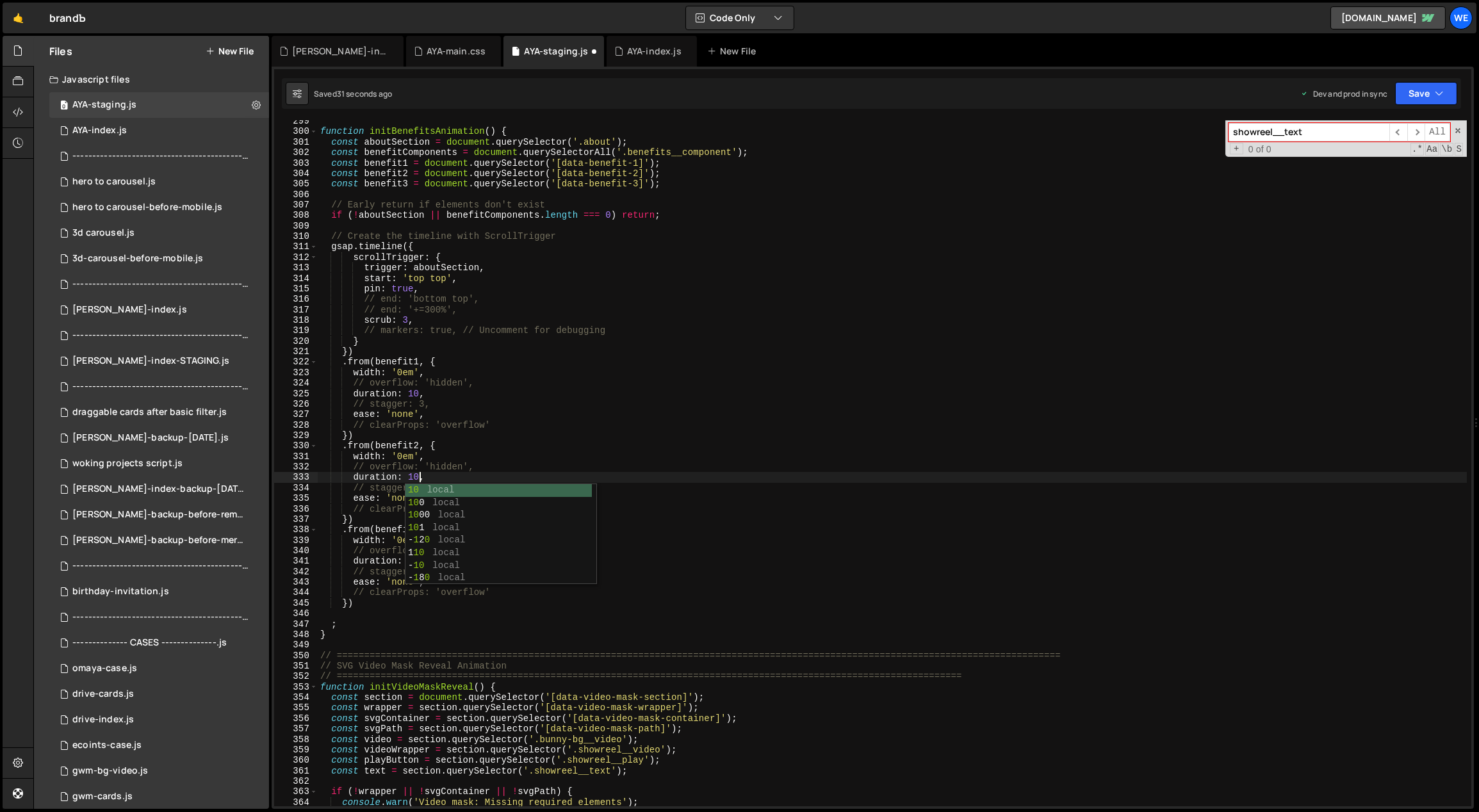
type textarea "// overflow: 'hidden',"
click at [408, 560] on div "function initBenefitsAnimation ( ) { const aboutSection = document . querySelec…" at bounding box center [893, 469] width 1150 height 707
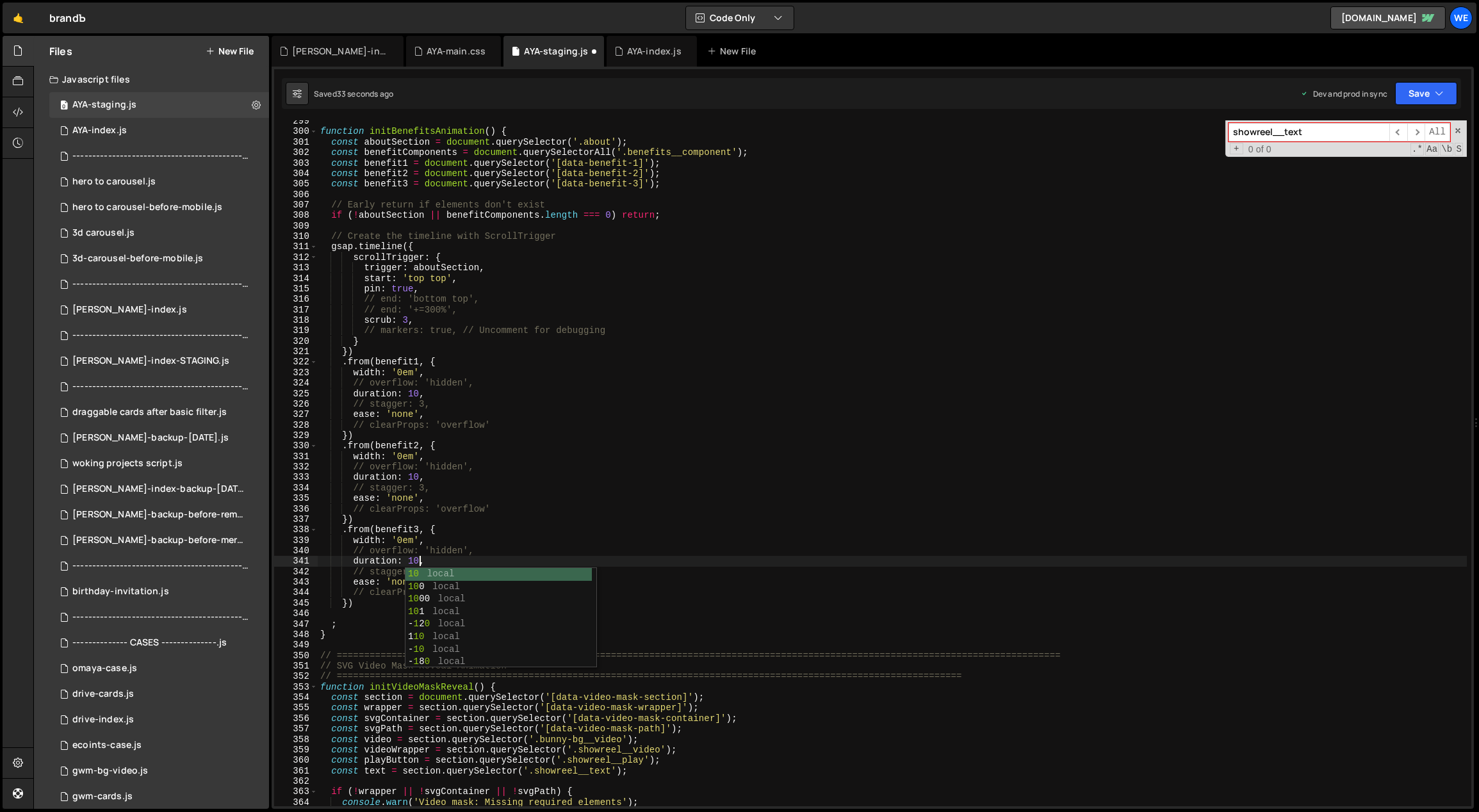
scroll to position [0, 7]
click at [408, 560] on div "function initBenefitsAnimation ( ) { const aboutSection = document . querySelec…" at bounding box center [893, 469] width 1150 height 707
click at [455, 302] on div "function initBenefitsAnimation ( ) { const aboutSection = document . querySelec…" at bounding box center [893, 469] width 1150 height 707
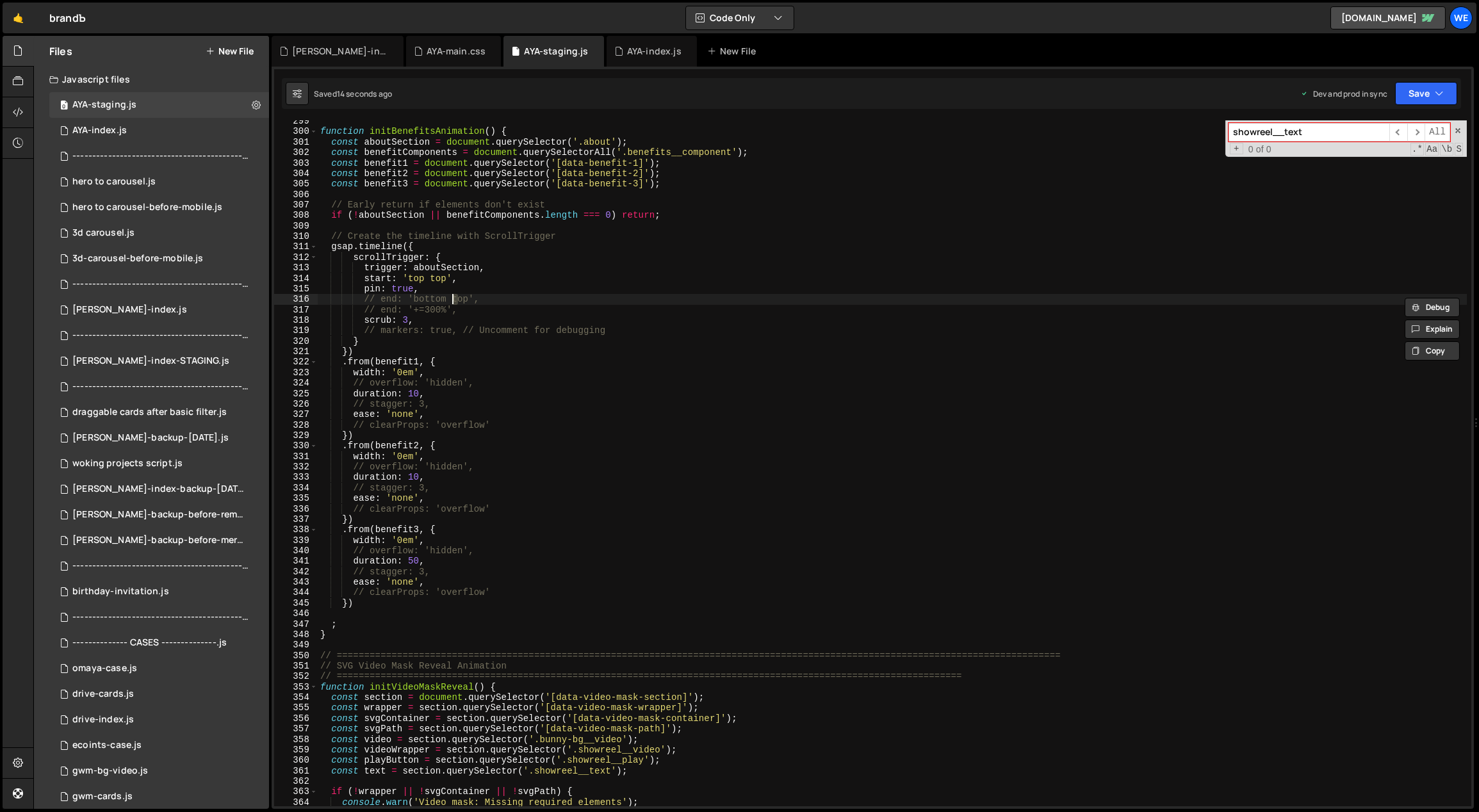
click at [456, 307] on div "function initBenefitsAnimation ( ) { const aboutSection = document . querySelec…" at bounding box center [893, 469] width 1150 height 707
click at [410, 561] on div "function initBenefitsAnimation ( ) { const aboutSection = document . querySelec…" at bounding box center [893, 469] width 1150 height 707
click at [428, 560] on div "function initBenefitsAnimation ( ) { const aboutSection = document . querySelec…" at bounding box center [893, 469] width 1150 height 707
click at [408, 560] on div "function initBenefitsAnimation ( ) { const aboutSection = document . querySelec…" at bounding box center [893, 469] width 1150 height 707
click at [432, 479] on div "function initBenefitsAnimation ( ) { const aboutSection = document . querySelec…" at bounding box center [893, 469] width 1150 height 707
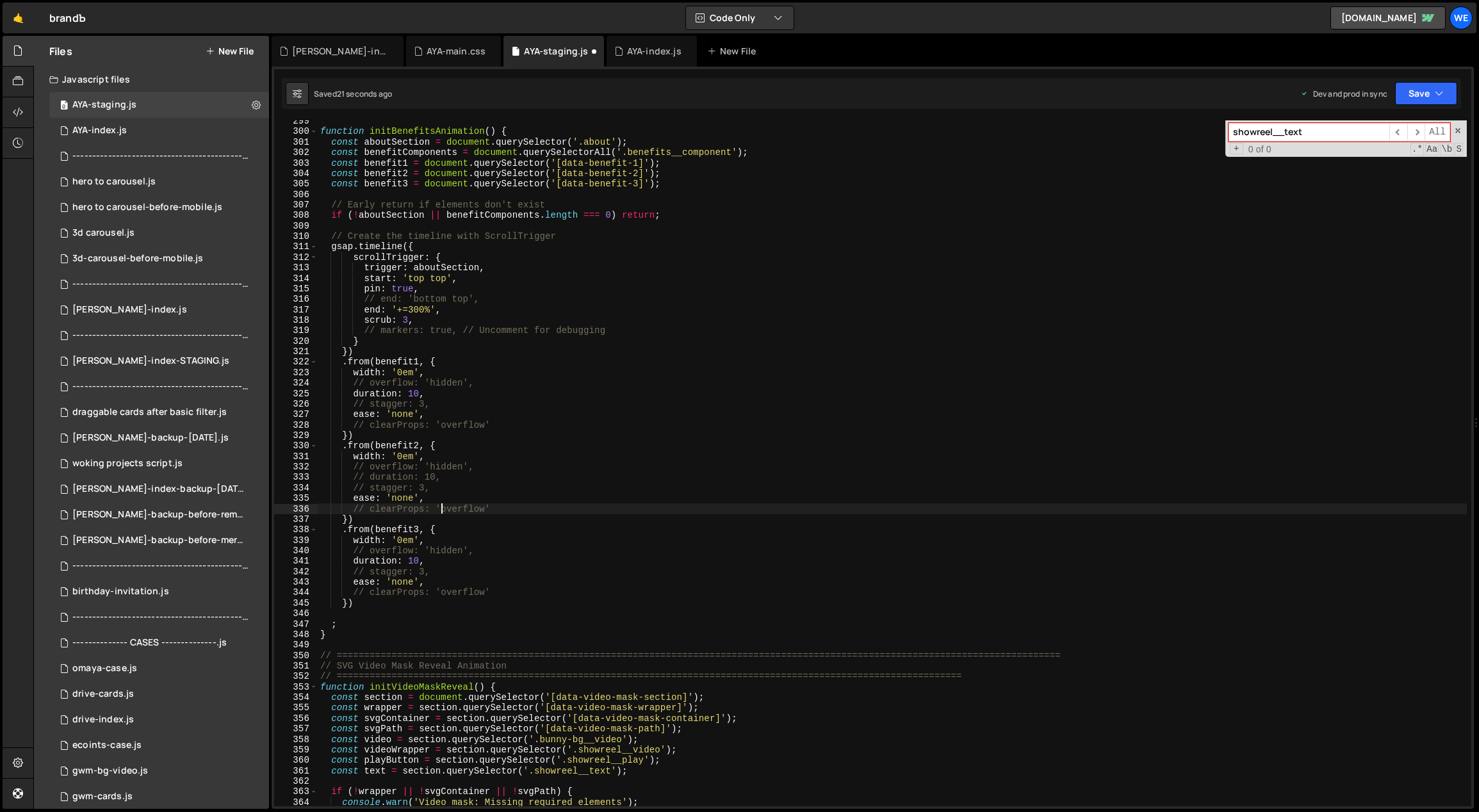
scroll to position [0, 1]
click at [434, 387] on div "function initBenefitsAnimation ( ) { const aboutSection = document . querySelec…" at bounding box center [893, 469] width 1150 height 707
click at [433, 392] on div "function initBenefitsAnimation ( ) { const aboutSection = document . querySelec…" at bounding box center [893, 469] width 1150 height 707
drag, startPoint x: 412, startPoint y: 372, endPoint x: 405, endPoint y: 371, distance: 7.1
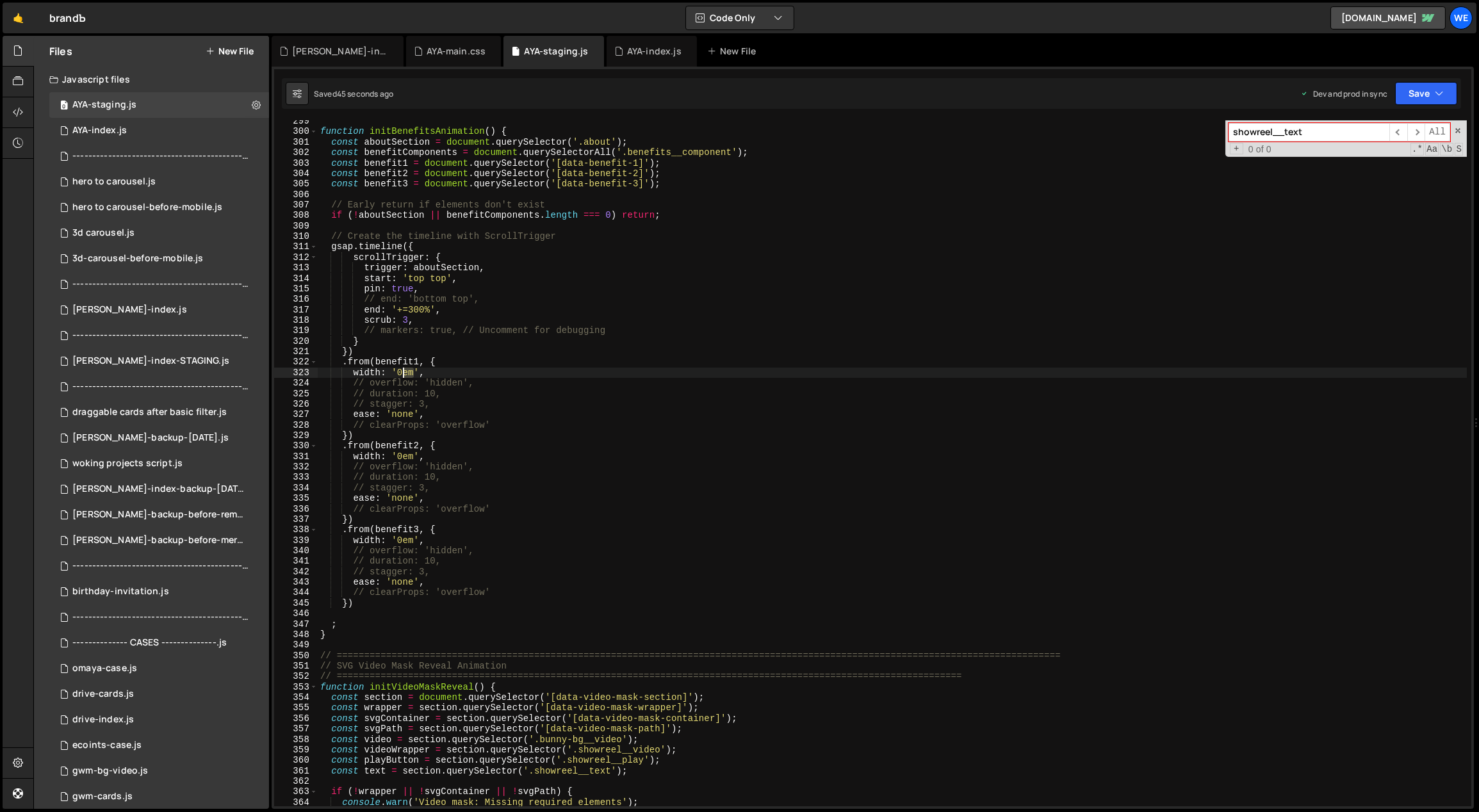
click at [405, 371] on div "function initBenefitsAnimation ( ) { const aboutSection = document . querySelec…" at bounding box center [893, 469] width 1150 height 707
drag, startPoint x: 408, startPoint y: 373, endPoint x: 398, endPoint y: 371, distance: 10.2
click at [398, 371] on div "function initBenefitsAnimation ( ) { const aboutSection = document . querySelec…" at bounding box center [893, 469] width 1150 height 707
drag, startPoint x: 413, startPoint y: 453, endPoint x: 414, endPoint y: 471, distance: 18.0
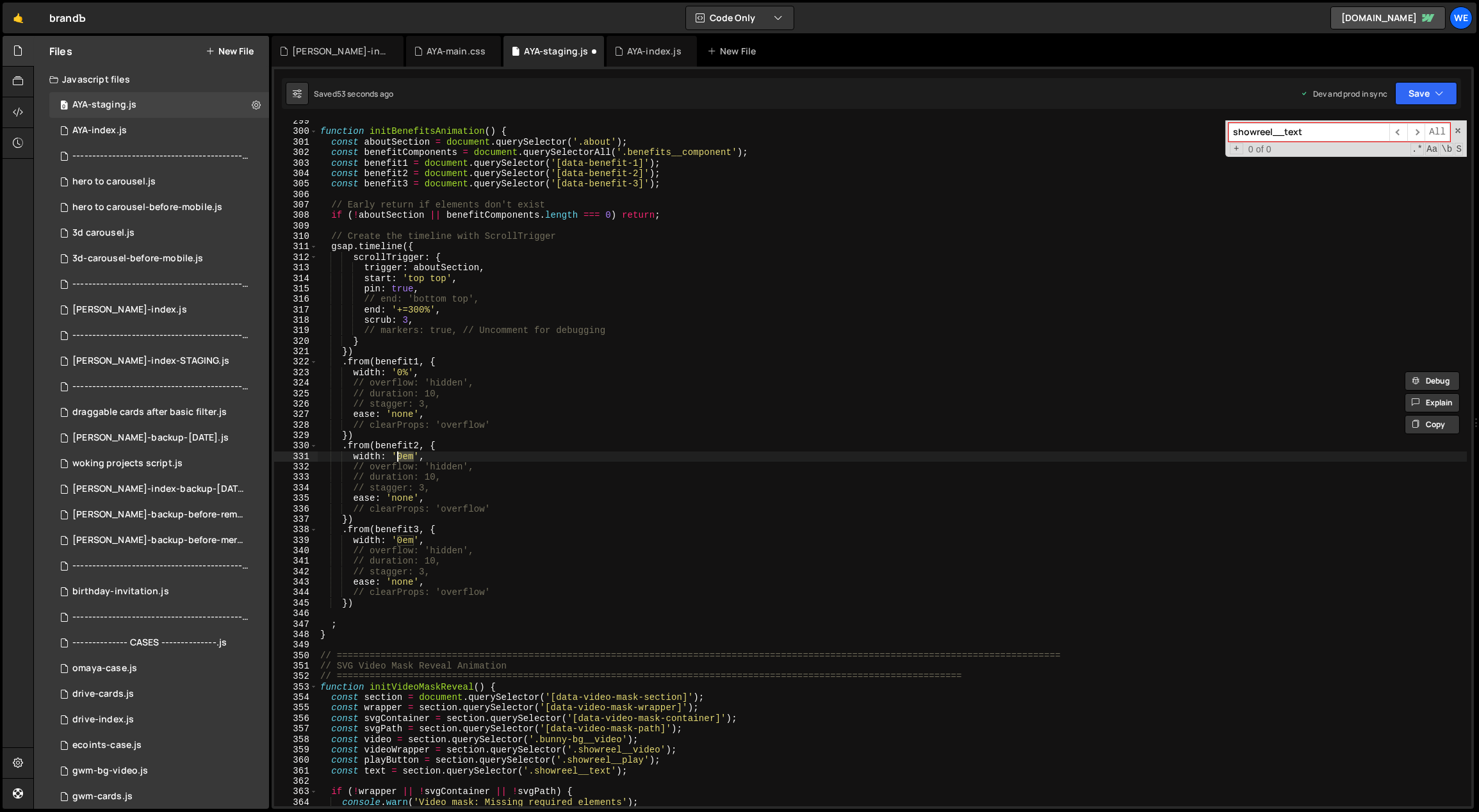
click at [400, 454] on div "function initBenefitsAnimation ( ) { const aboutSection = document . querySelec…" at bounding box center [893, 469] width 1150 height 707
paste textarea "%"
drag, startPoint x: 409, startPoint y: 539, endPoint x: 400, endPoint y: 541, distance: 9.2
click at [400, 541] on div "function initBenefitsAnimation ( ) { const aboutSection = document . querySelec…" at bounding box center [893, 469] width 1150 height 707
paste textarea "%"
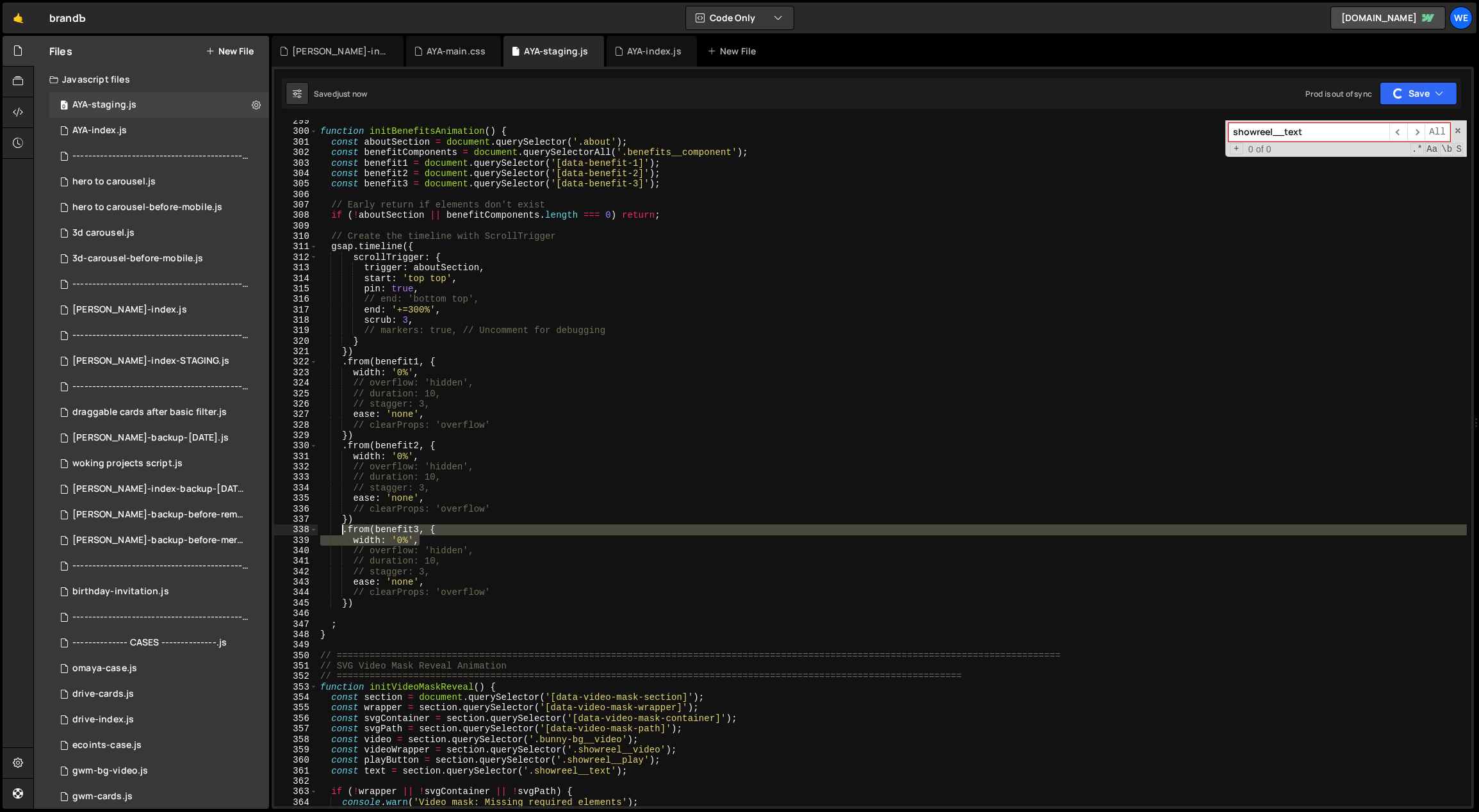
drag, startPoint x: 443, startPoint y: 542, endPoint x: 342, endPoint y: 534, distance: 101.3
click at [342, 534] on div "function initBenefitsAnimation ( ) { const aboutSection = document . querySelec…" at bounding box center [893, 469] width 1150 height 707
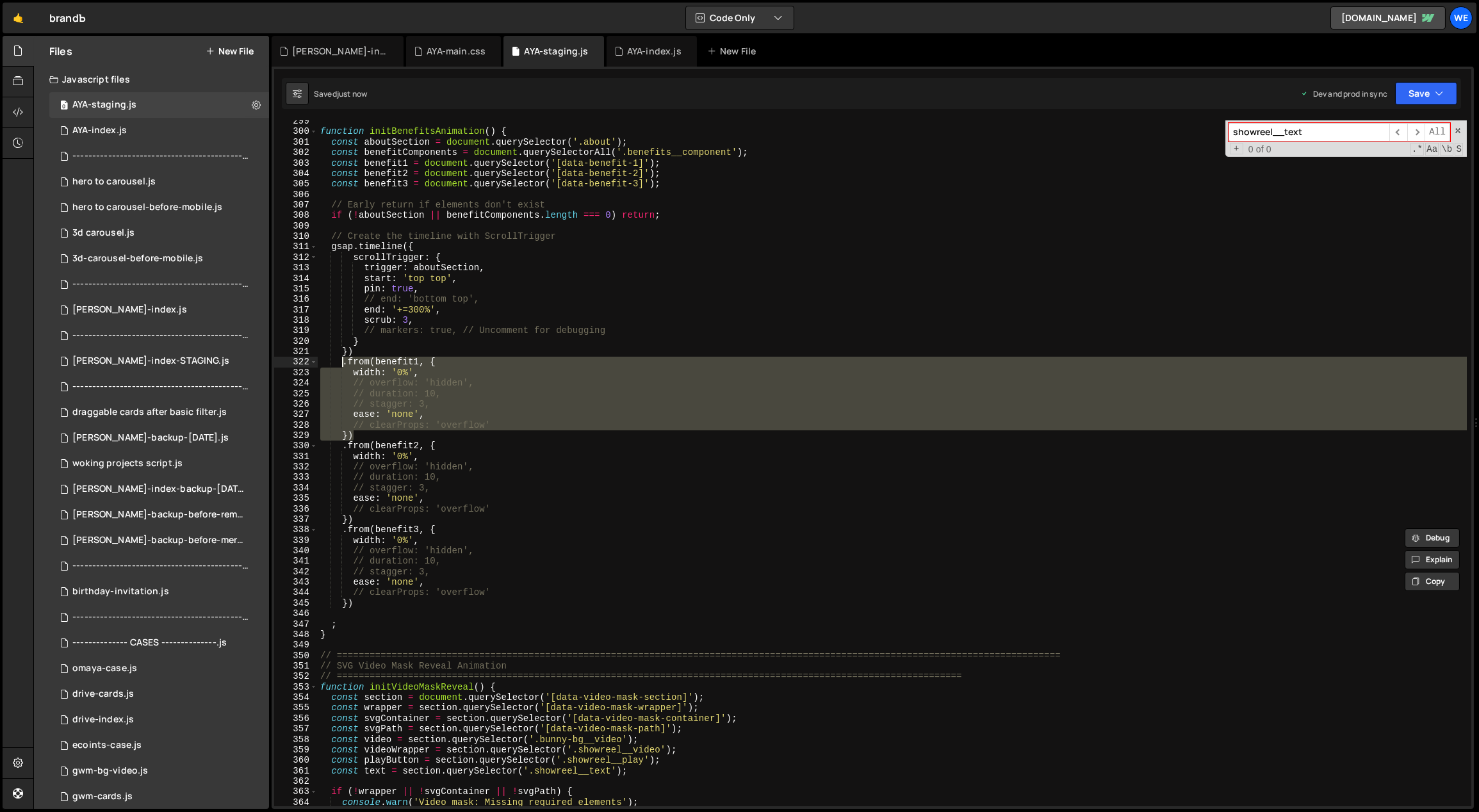
drag, startPoint x: 360, startPoint y: 434, endPoint x: 342, endPoint y: 363, distance: 73.2
click at [342, 363] on div "function initBenefitsAnimation ( ) { const aboutSection = document . querySelec…" at bounding box center [893, 469] width 1150 height 707
click at [539, 383] on div "function initBenefitsAnimation ( ) { const aboutSection = document . querySelec…" at bounding box center [893, 463] width 1149 height 686
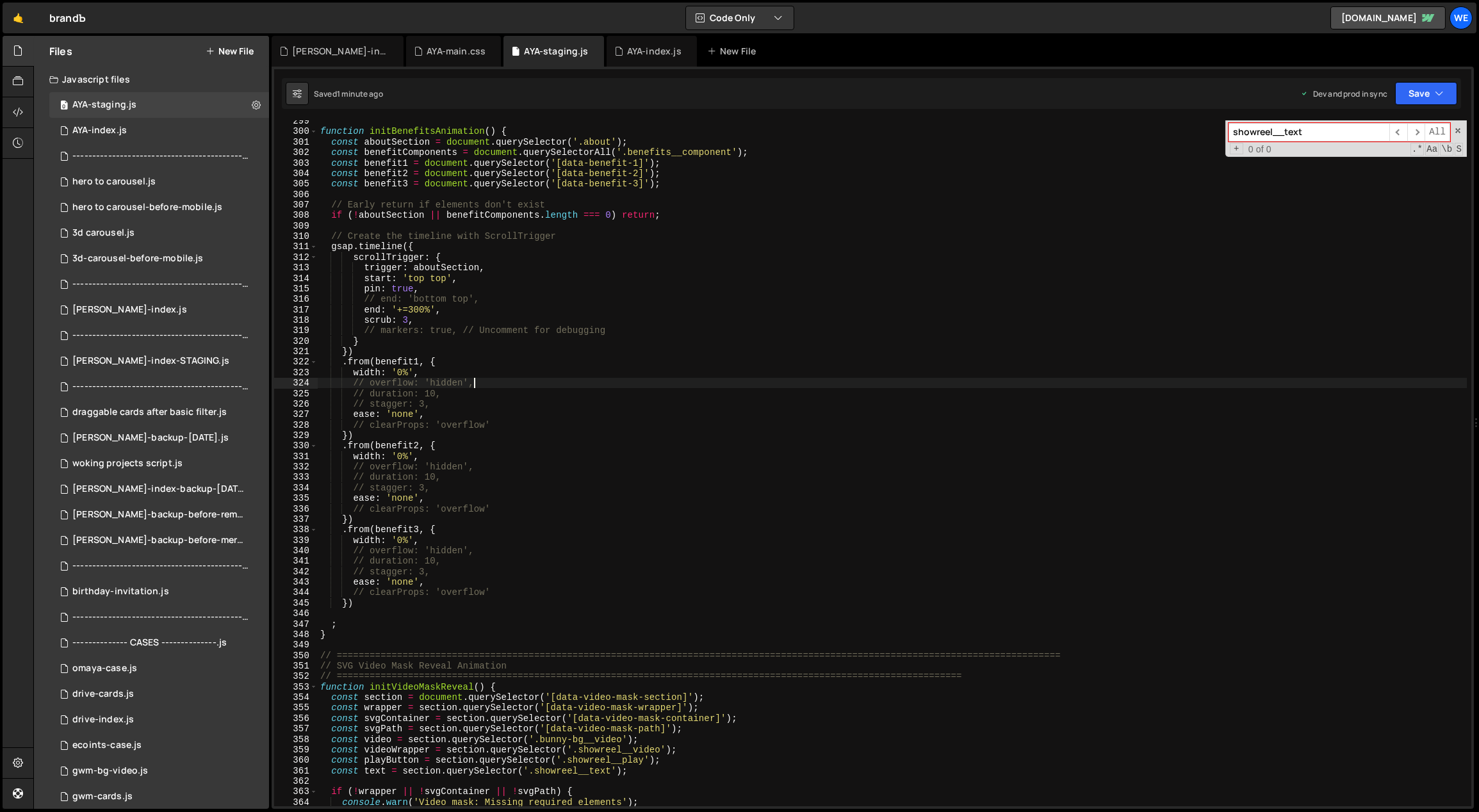
click at [440, 309] on div "function initBenefitsAnimation ( ) { const aboutSection = document . querySelec…" at bounding box center [893, 469] width 1150 height 707
click at [405, 317] on div "function initBenefitsAnimation ( ) { const aboutSection = document . querySelec…" at bounding box center [893, 469] width 1150 height 707
click at [810, 468] on div "function initBenefitsAnimation ( ) { const aboutSection = document . querySelec…" at bounding box center [893, 469] width 1150 height 707
drag, startPoint x: 413, startPoint y: 582, endPoint x: 422, endPoint y: 548, distance: 35.2
click at [393, 580] on div "function initBenefitsAnimation ( ) { const aboutSection = document . querySelec…" at bounding box center [893, 469] width 1150 height 707
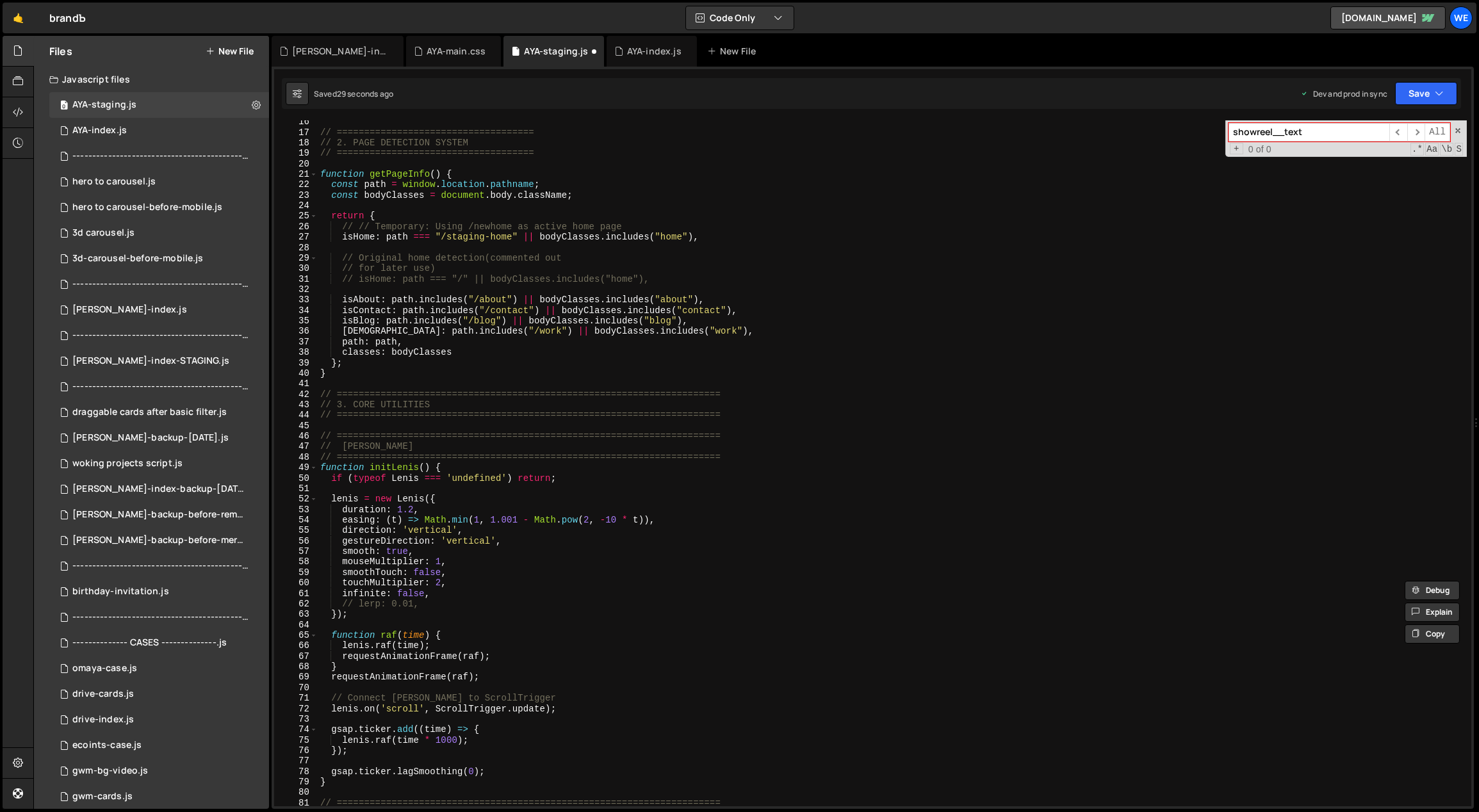
scroll to position [0, 0]
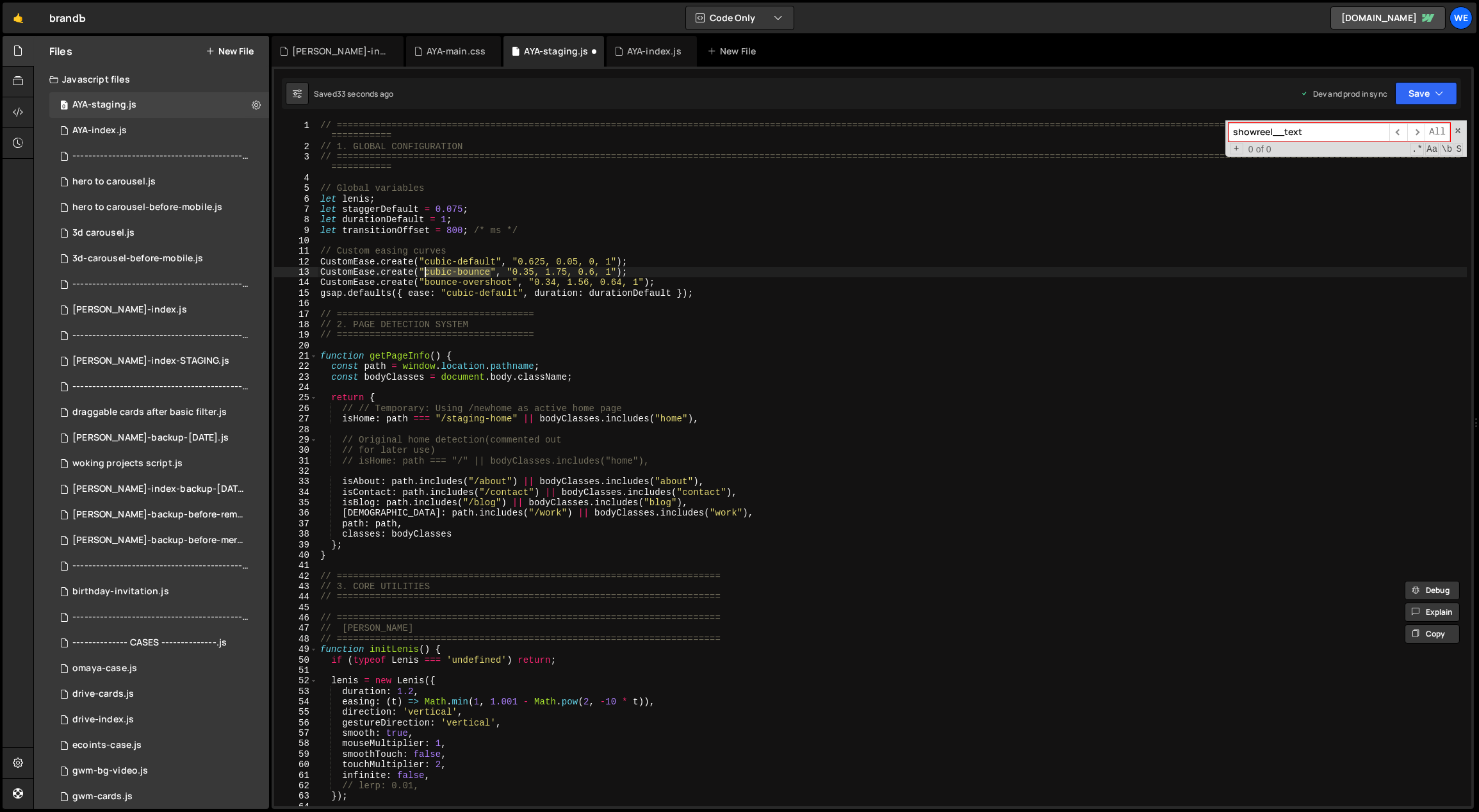
drag, startPoint x: 489, startPoint y: 273, endPoint x: 434, endPoint y: 302, distance: 62.2
click at [427, 272] on div "// ============================================================================…" at bounding box center [893, 479] width 1150 height 718
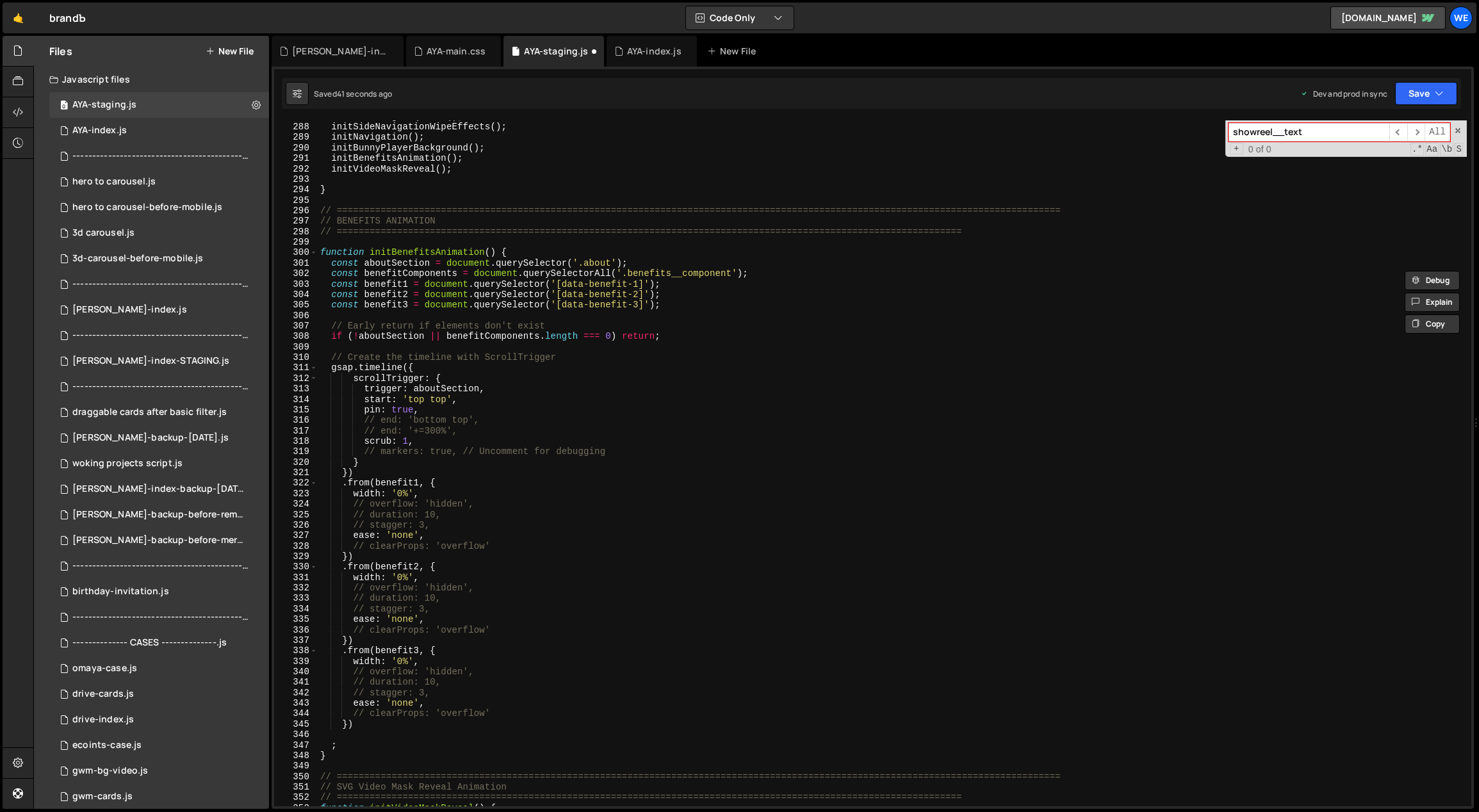
scroll to position [3026, 0]
drag, startPoint x: 408, startPoint y: 534, endPoint x: 392, endPoint y: 533, distance: 16.0
click at [392, 533] on div "initHeroImageSequence ( ) ; initSideNavigationWipeEffects ( ) ; initNavigation …" at bounding box center [893, 465] width 1150 height 707
paste textarea "cubic-bounc"
drag, startPoint x: 412, startPoint y: 618, endPoint x: 395, endPoint y: 623, distance: 17.7
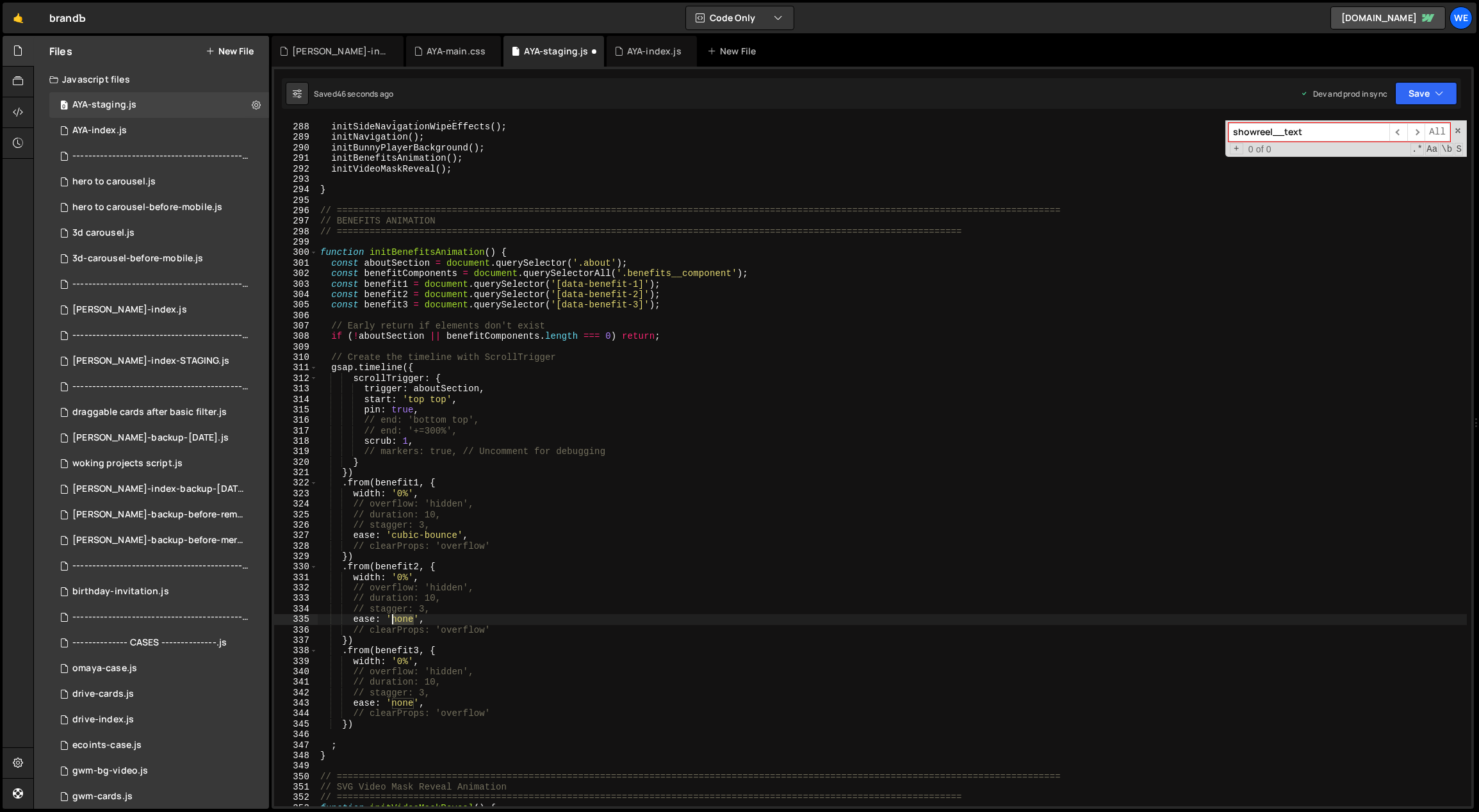
click at [392, 619] on div "initHeroImageSequence ( ) ; initSideNavigationWipeEffects ( ) ; initNavigation …" at bounding box center [893, 465] width 1150 height 707
drag, startPoint x: 411, startPoint y: 703, endPoint x: 392, endPoint y: 701, distance: 19.1
click at [392, 701] on div "initHeroImageSequence ( ) ; initSideNavigationWipeEffects ( ) ; initNavigation …" at bounding box center [893, 465] width 1150 height 707
paste textarea "cubic-bounc"
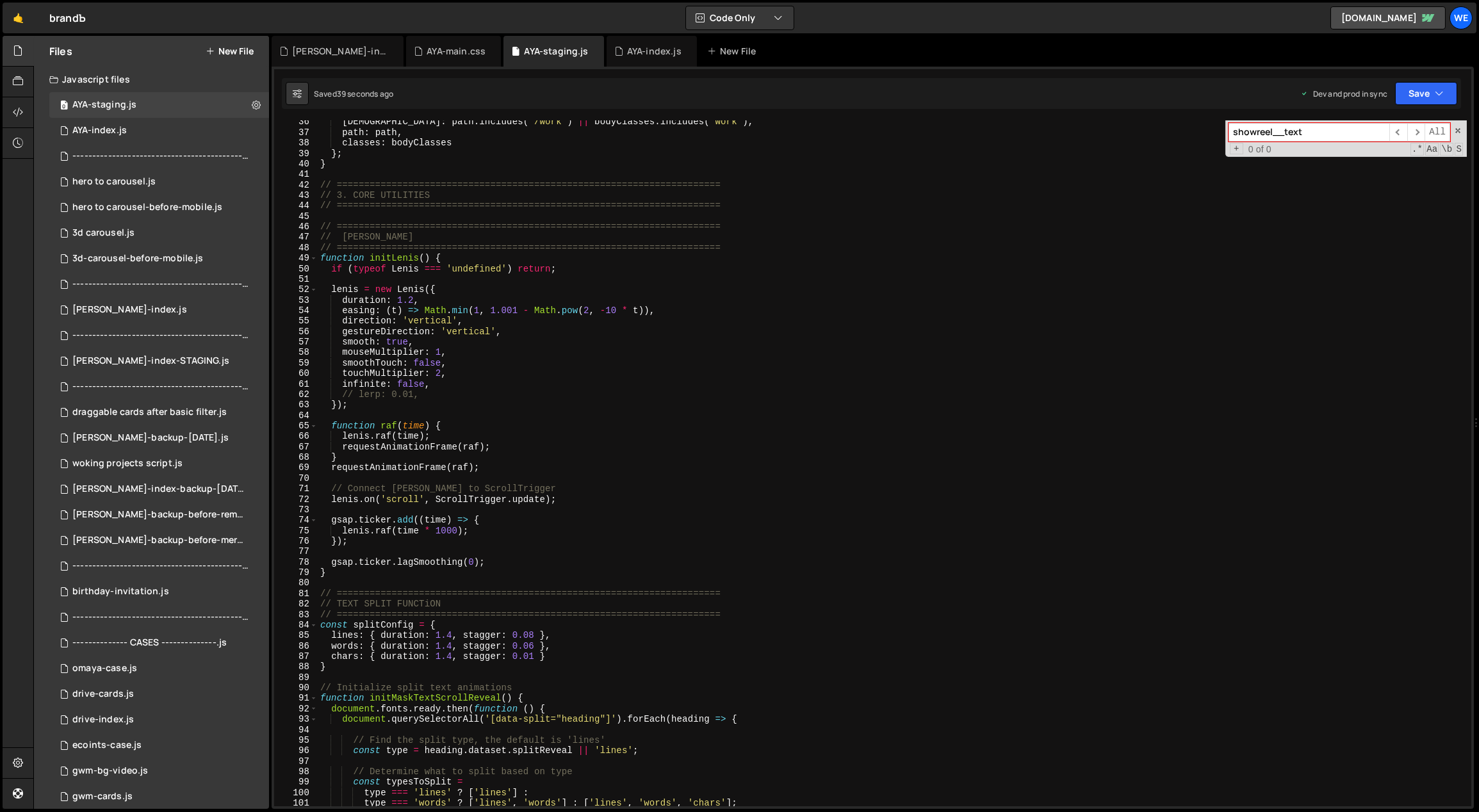
scroll to position [0, 0]
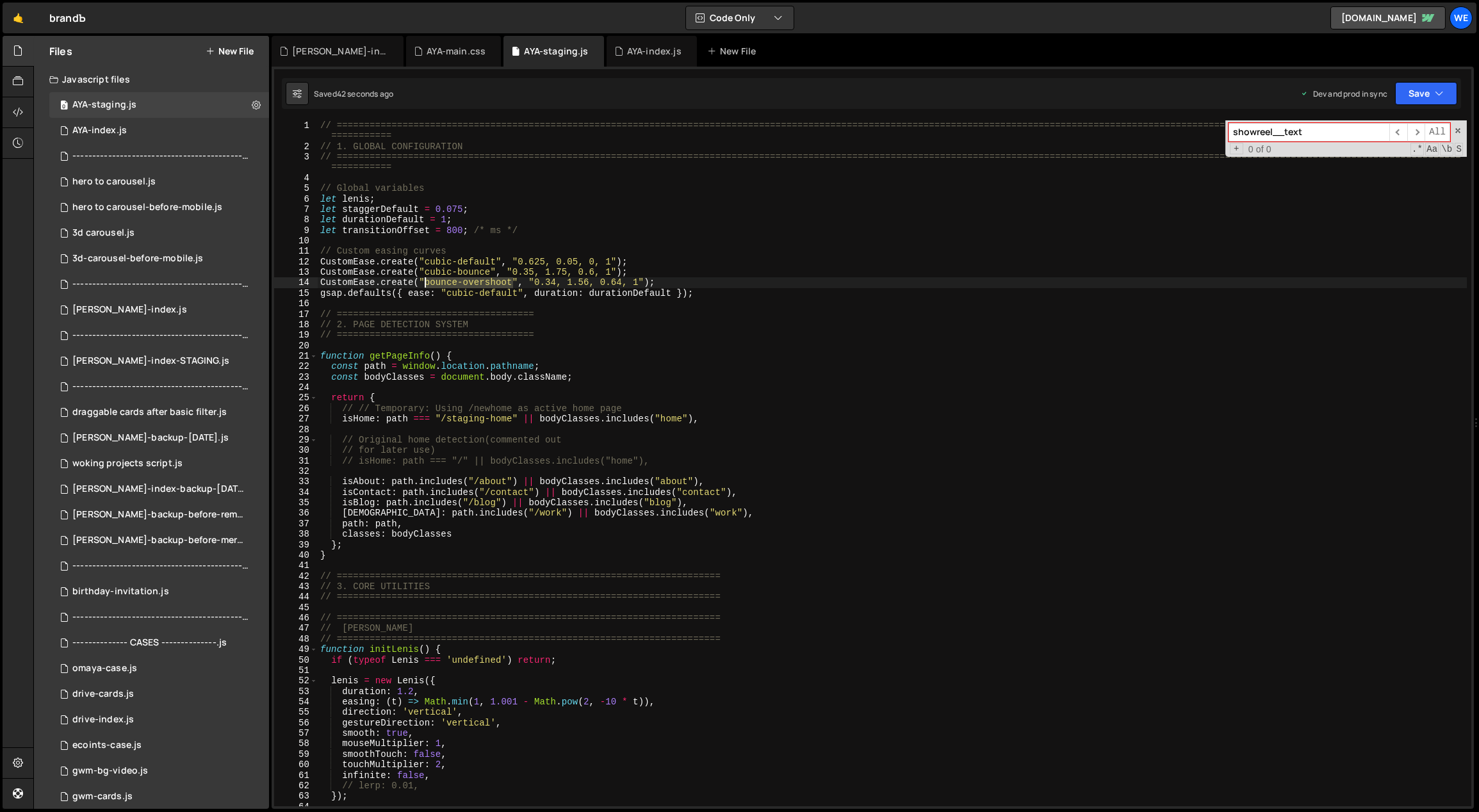
drag, startPoint x: 511, startPoint y: 284, endPoint x: 454, endPoint y: 318, distance: 66.4
click at [427, 284] on div "// ============================================================================…" at bounding box center [893, 479] width 1150 height 718
click at [626, 352] on div "// ============================================================================…" at bounding box center [893, 479] width 1150 height 718
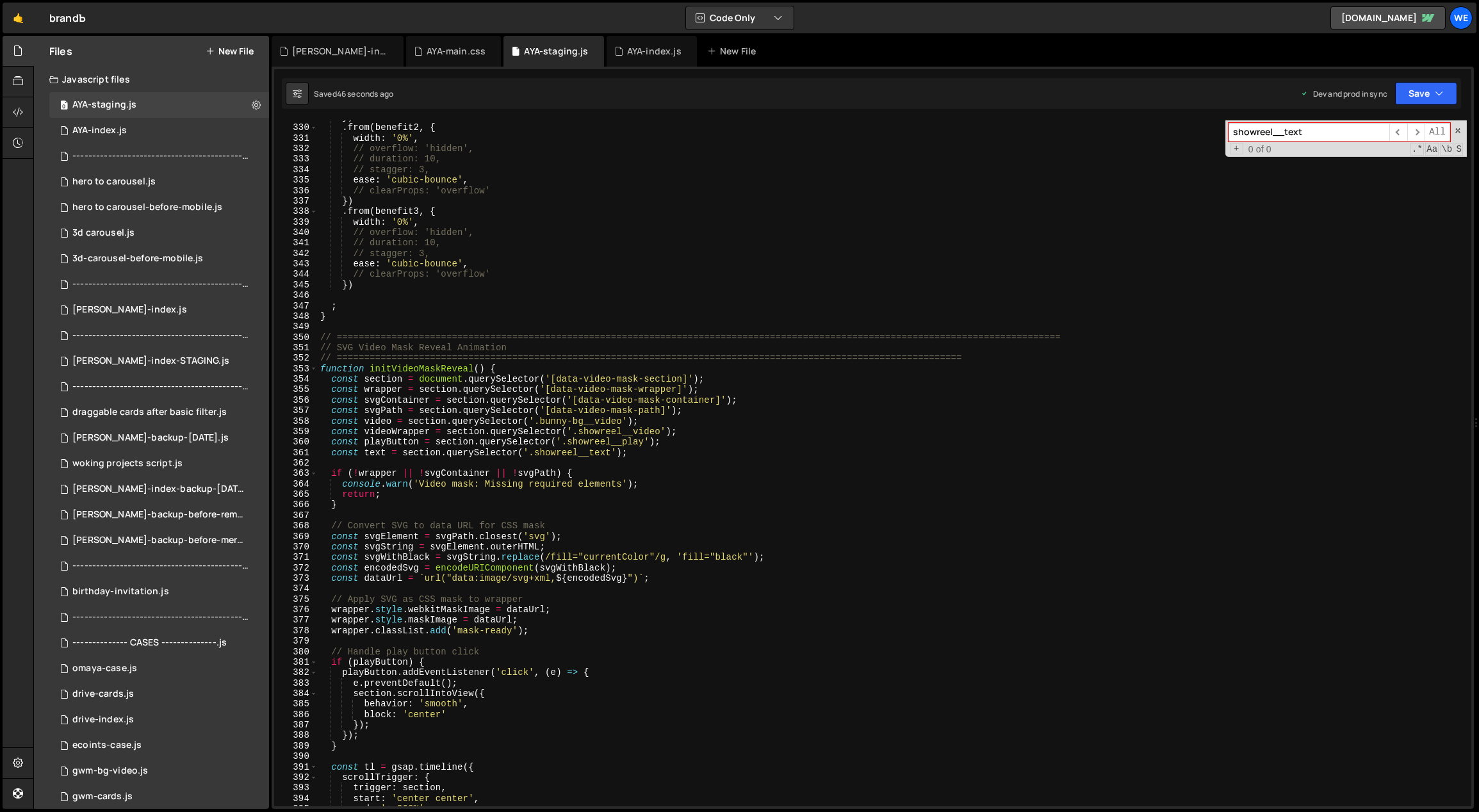
scroll to position [3227, 0]
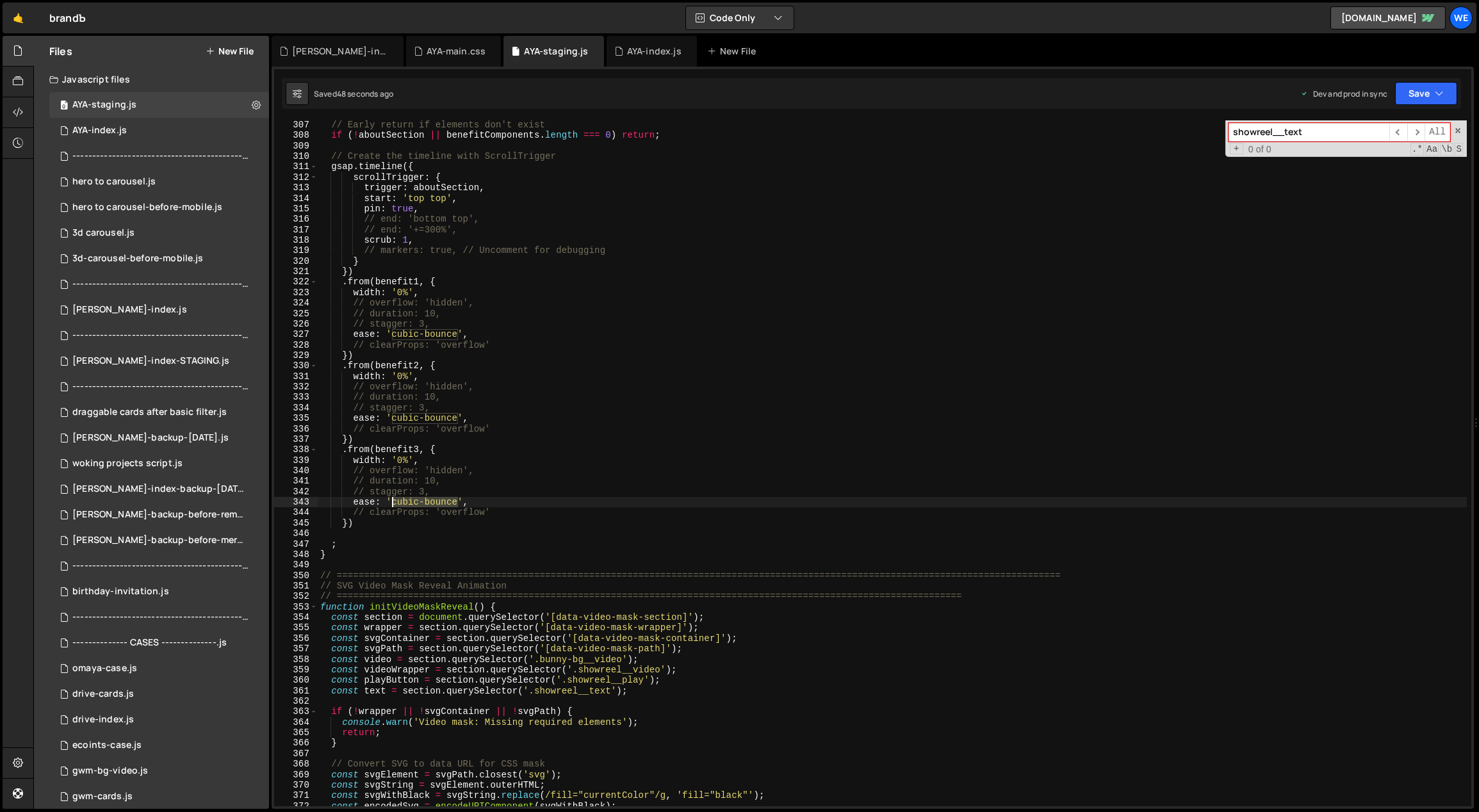
drag, startPoint x: 456, startPoint y: 501, endPoint x: 394, endPoint y: 501, distance: 62.0
click at [394, 501] on div "// Early return if elements don't exist if ( ! aboutSection || benefitComponent…" at bounding box center [893, 473] width 1150 height 707
paste textarea "bounce-overshoot"
drag, startPoint x: 457, startPoint y: 418, endPoint x: 408, endPoint y: 413, distance: 49.3
click at [392, 419] on div "// Early return if elements don't exist if ( ! aboutSection || benefitComponent…" at bounding box center [893, 473] width 1150 height 707
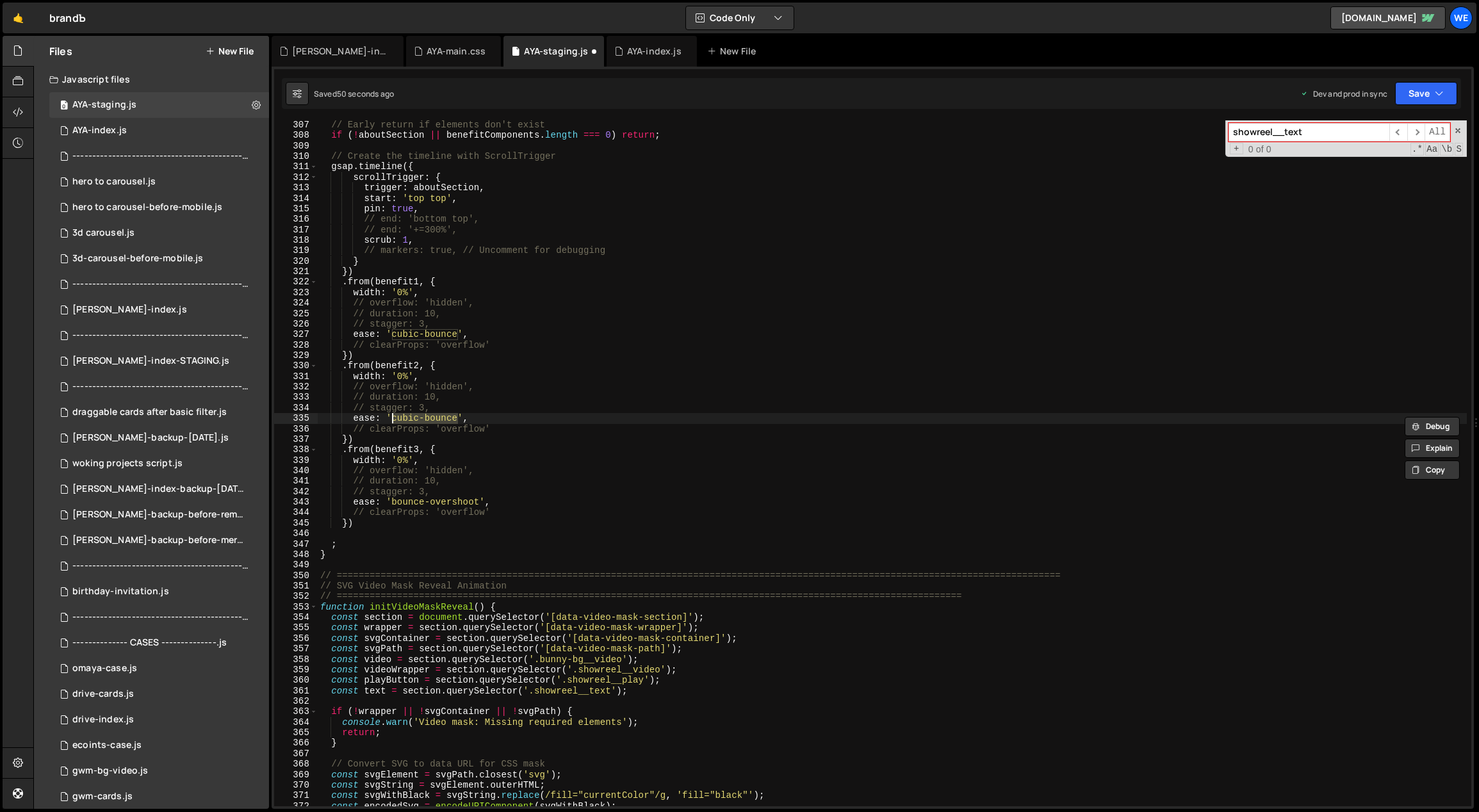
paste textarea "bounce-overshoot"
drag, startPoint x: 457, startPoint y: 336, endPoint x: 395, endPoint y: 335, distance: 62.0
click at [392, 335] on div "// Early return if elements don't exist if ( ! aboutSection || benefitComponent…" at bounding box center [893, 473] width 1150 height 707
paste textarea "bounce-overshoot"
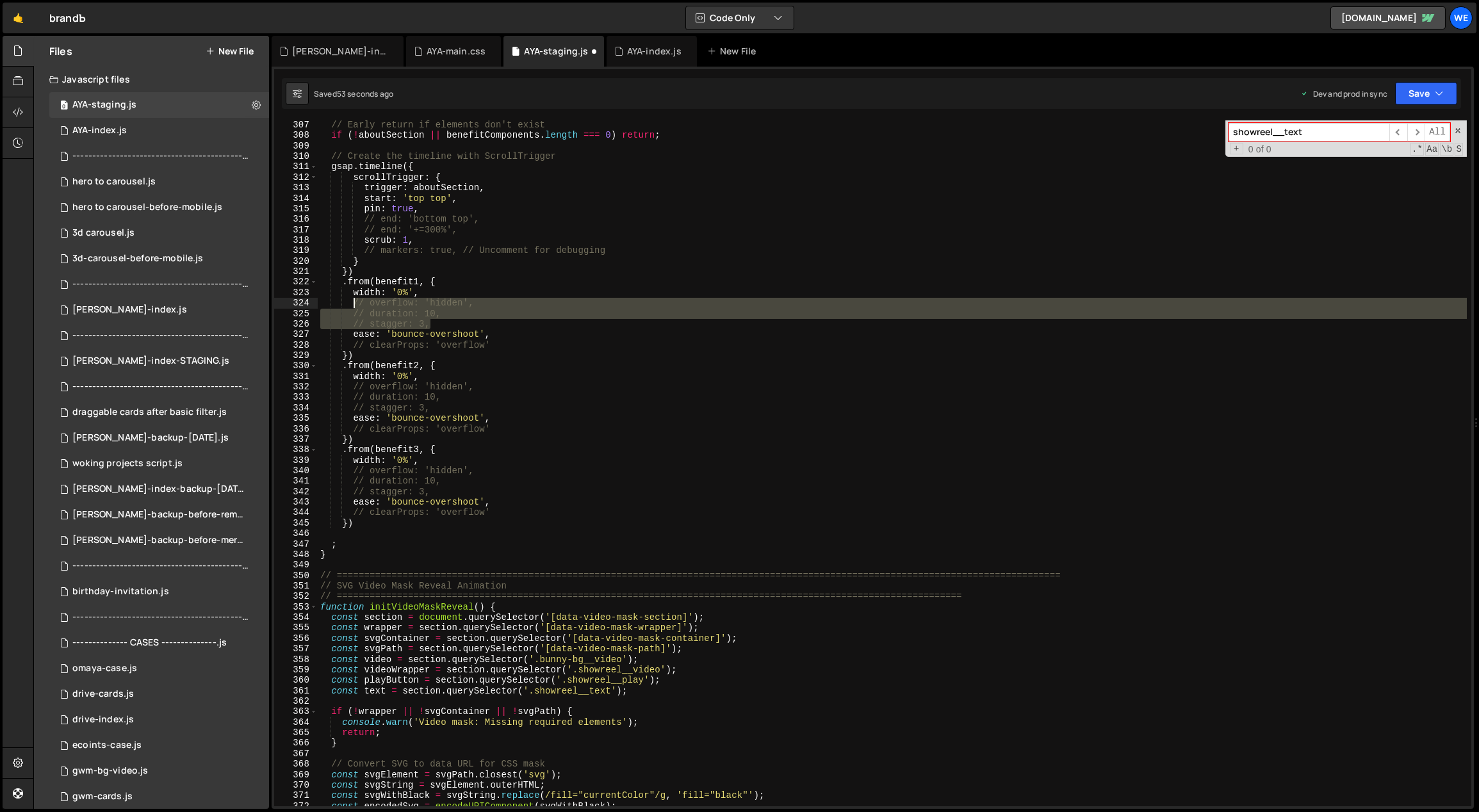
drag, startPoint x: 451, startPoint y: 321, endPoint x: 351, endPoint y: 303, distance: 101.6
click at [351, 303] on div "// Early return if elements don't exist if ( ! aboutSection || benefitComponent…" at bounding box center [893, 473] width 1150 height 707
type textarea "// overflow: 'hidden', // duration: 10,"
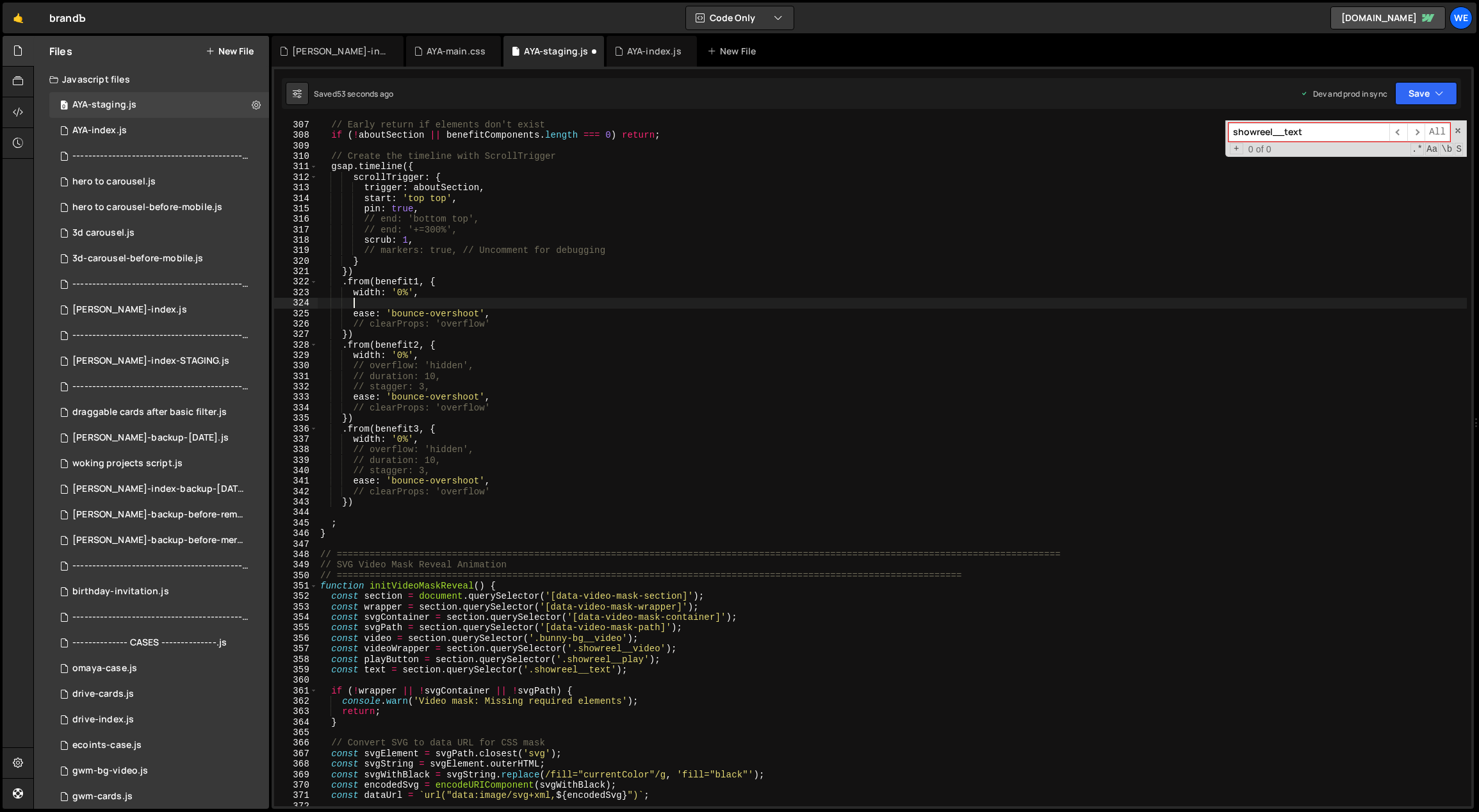
scroll to position [0, 1]
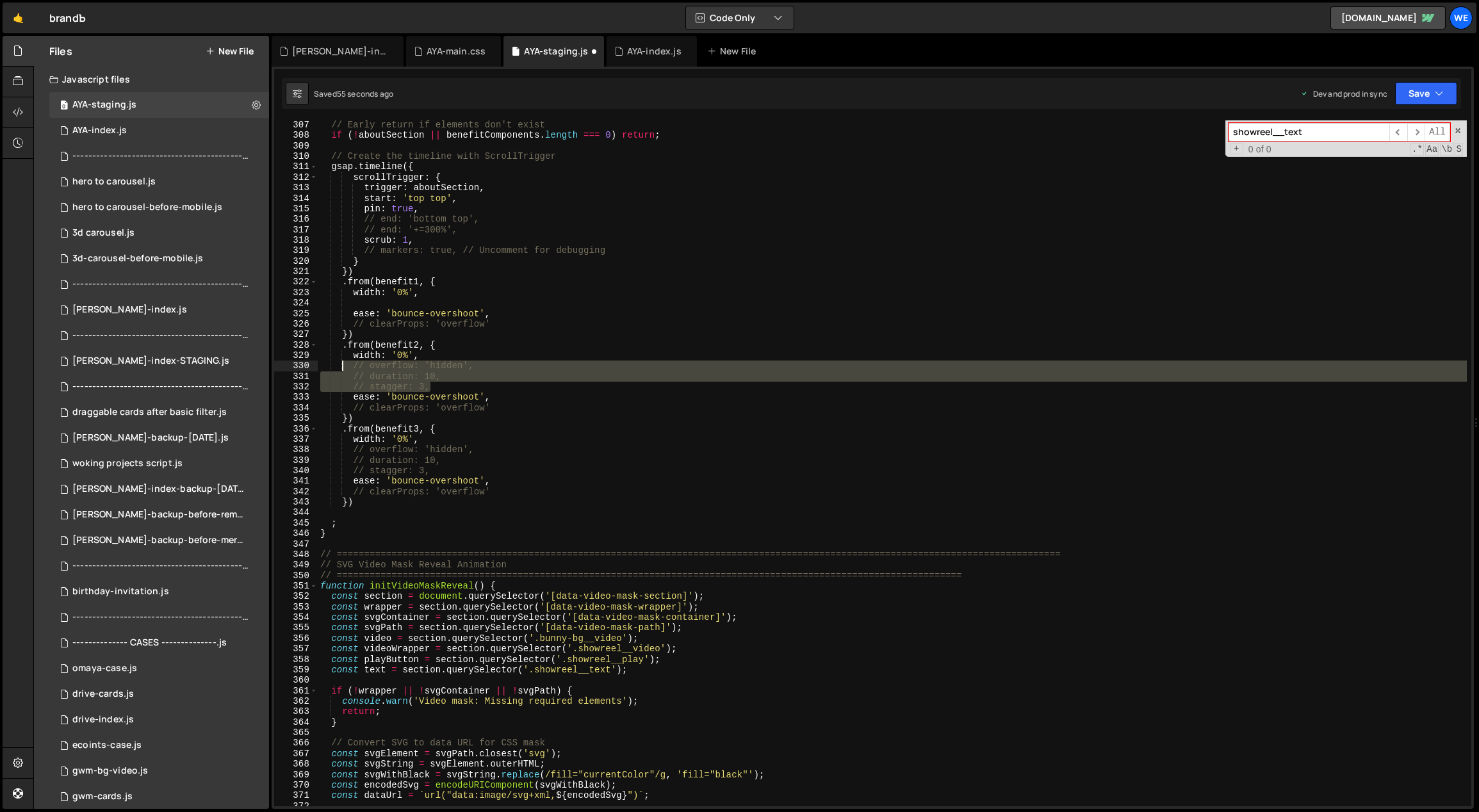
drag, startPoint x: 442, startPoint y: 383, endPoint x: 343, endPoint y: 360, distance: 101.6
click at [341, 360] on div "// Early return if elements don't exist if ( ! aboutSection || benefitComponent…" at bounding box center [893, 473] width 1150 height 707
drag, startPoint x: 360, startPoint y: 366, endPoint x: 346, endPoint y: 365, distance: 14.0
click at [346, 365] on div "// Early return if elements don't exist if ( ! aboutSection || benefitComponent…" at bounding box center [893, 473] width 1150 height 707
type textarea "// overflow: 'hidden', // duration: 10,"
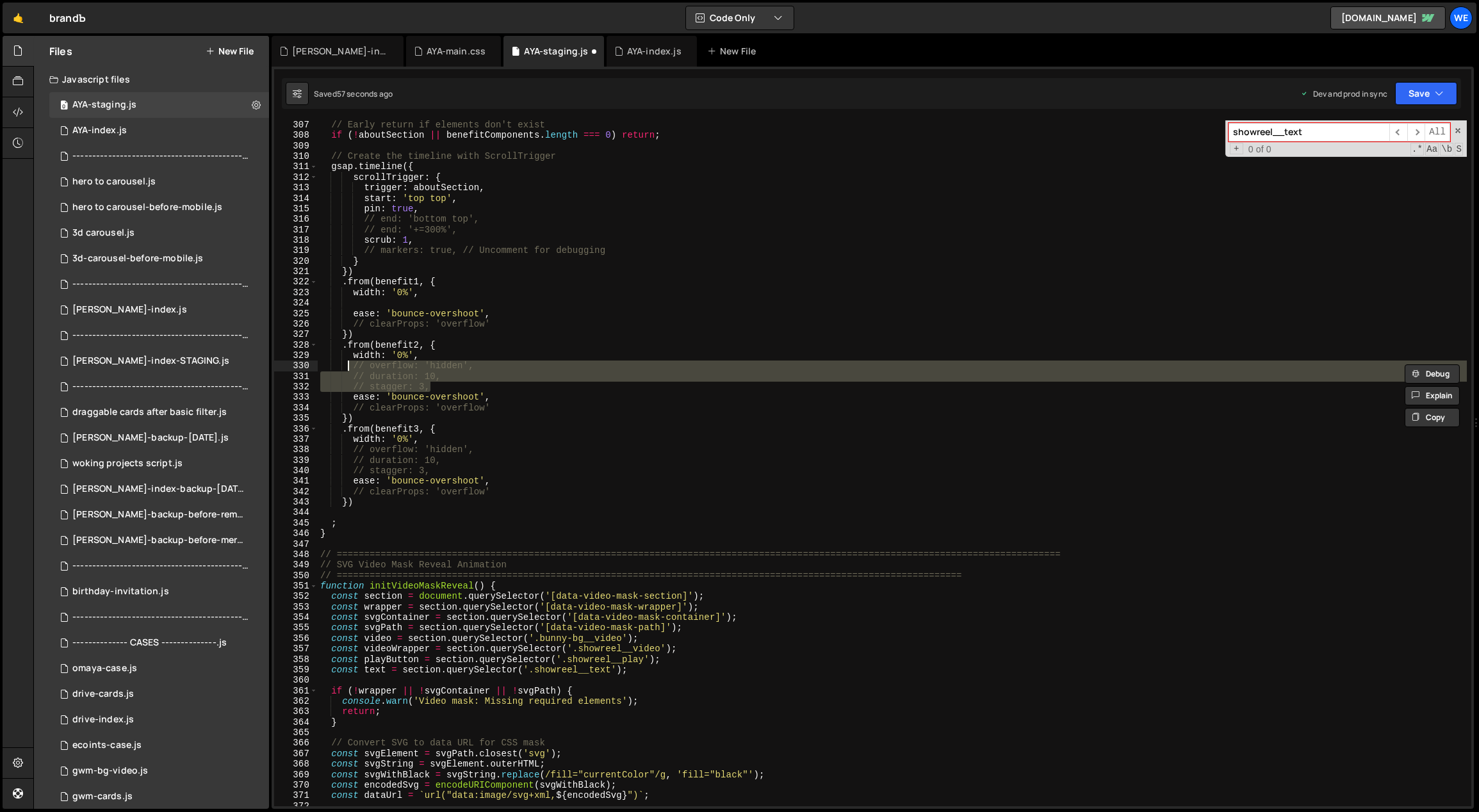
scroll to position [0, 1]
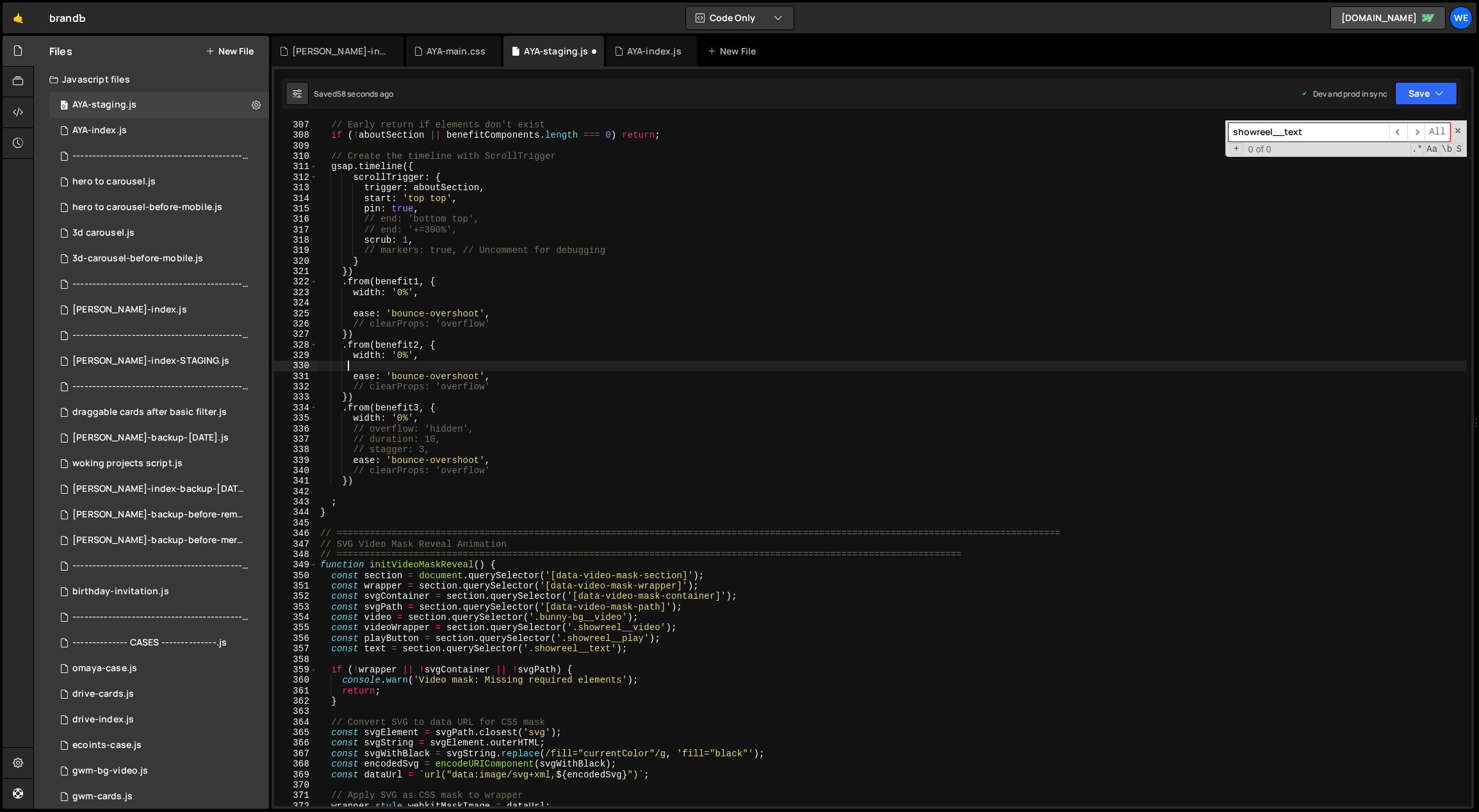
click at [522, 327] on div "// Early return if elements don't exist if ( ! aboutSection || benefitComponent…" at bounding box center [893, 473] width 1150 height 707
type textarea "// clearProps: 'overflow'"
click at [508, 391] on div "// Early return if elements don't exist if ( ! aboutSection || benefitComponent…" at bounding box center [893, 473] width 1150 height 707
type textarea "// clearProps: 'overflow'"
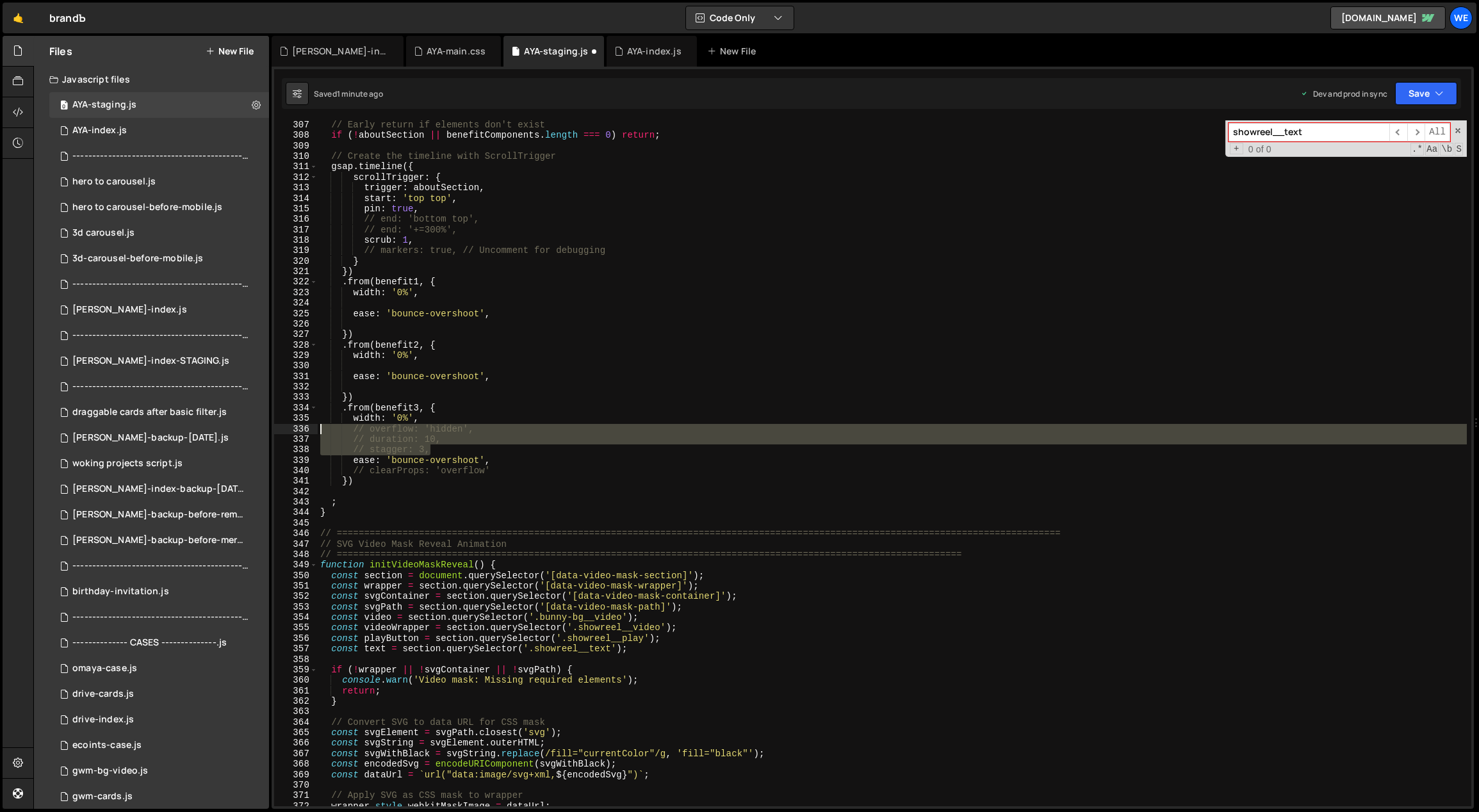
drag, startPoint x: 387, startPoint y: 437, endPoint x: 325, endPoint y: 426, distance: 63.0
click at [322, 429] on div "// Early return if elements don't exist if ( ! aboutSection || benefitComponent…" at bounding box center [893, 473] width 1150 height 707
type textarea "// overflow: 'hidden', // duration: 10,"
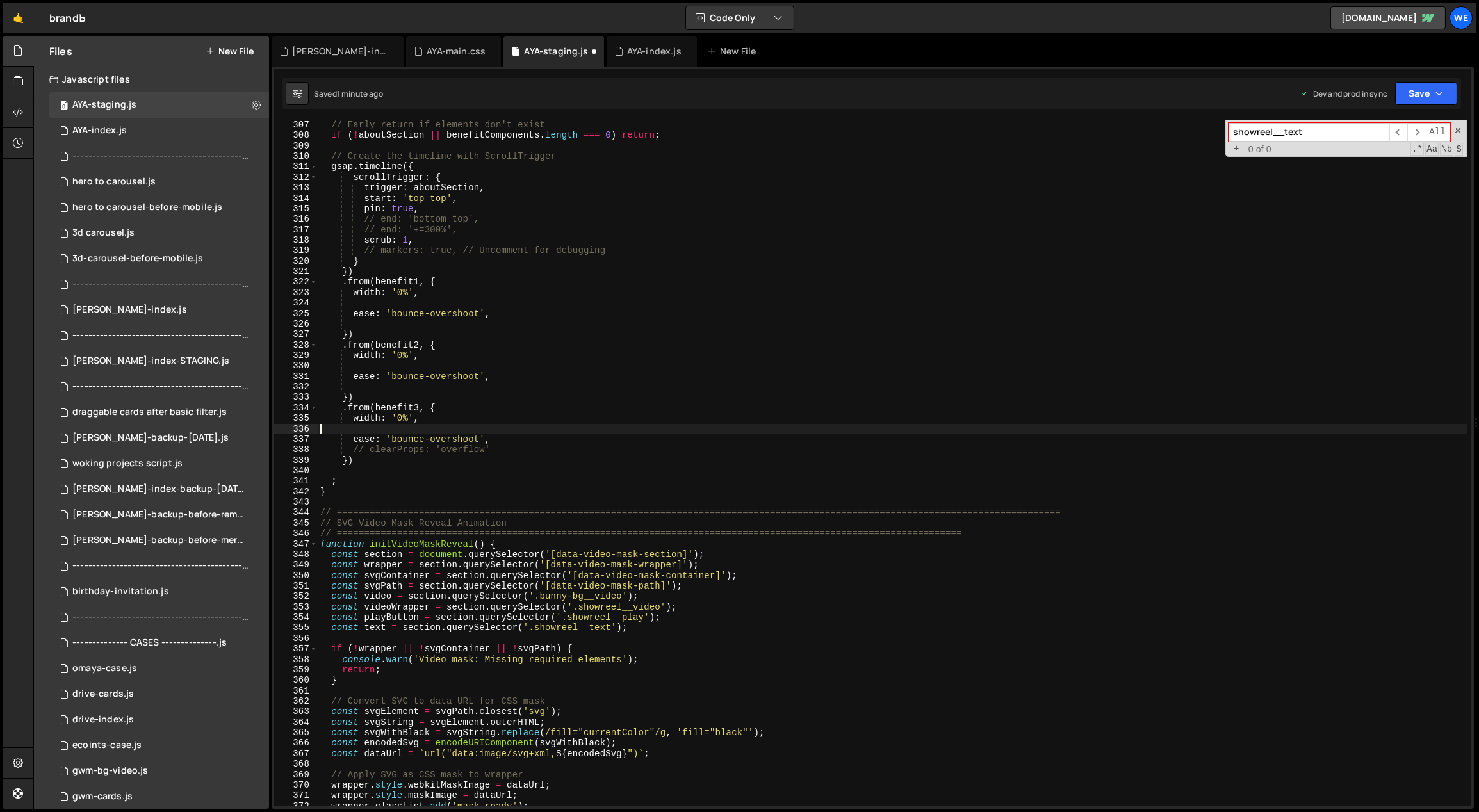
scroll to position [0, 0]
click at [495, 452] on div "// Early return if elements don't exist if ( ! aboutSection || benefitComponent…" at bounding box center [893, 473] width 1150 height 707
type textarea "// clearProps: 'overflow'"
click at [383, 431] on div "// Early return if elements don't exist if ( ! aboutSection || benefitComponent…" at bounding box center [893, 473] width 1150 height 707
type textarea "width: '0%',"
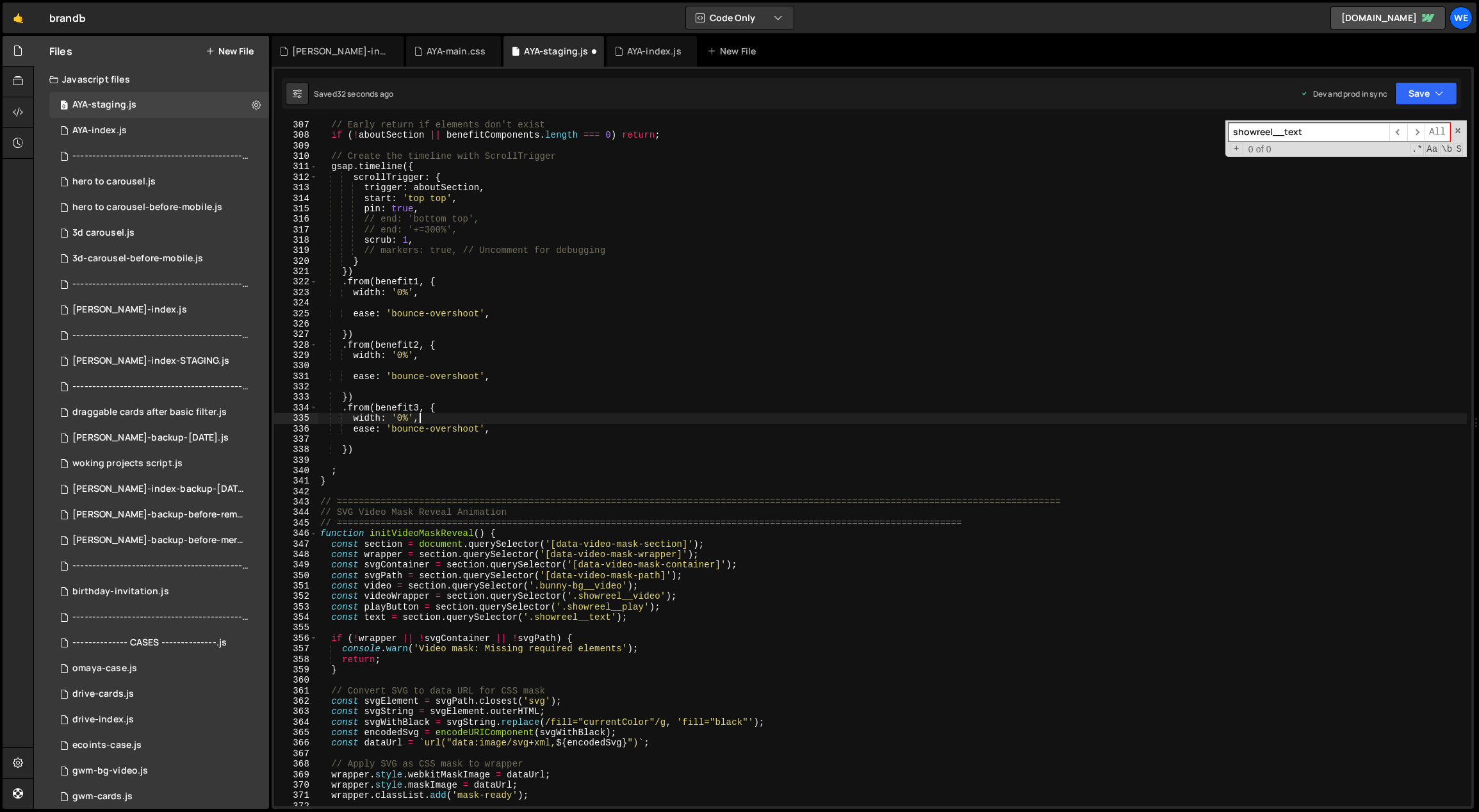
click at [405, 368] on div "// Early return if elements don't exist if ( ! aboutSection || benefitComponent…" at bounding box center [893, 473] width 1150 height 707
type textarea "width: '0%',"
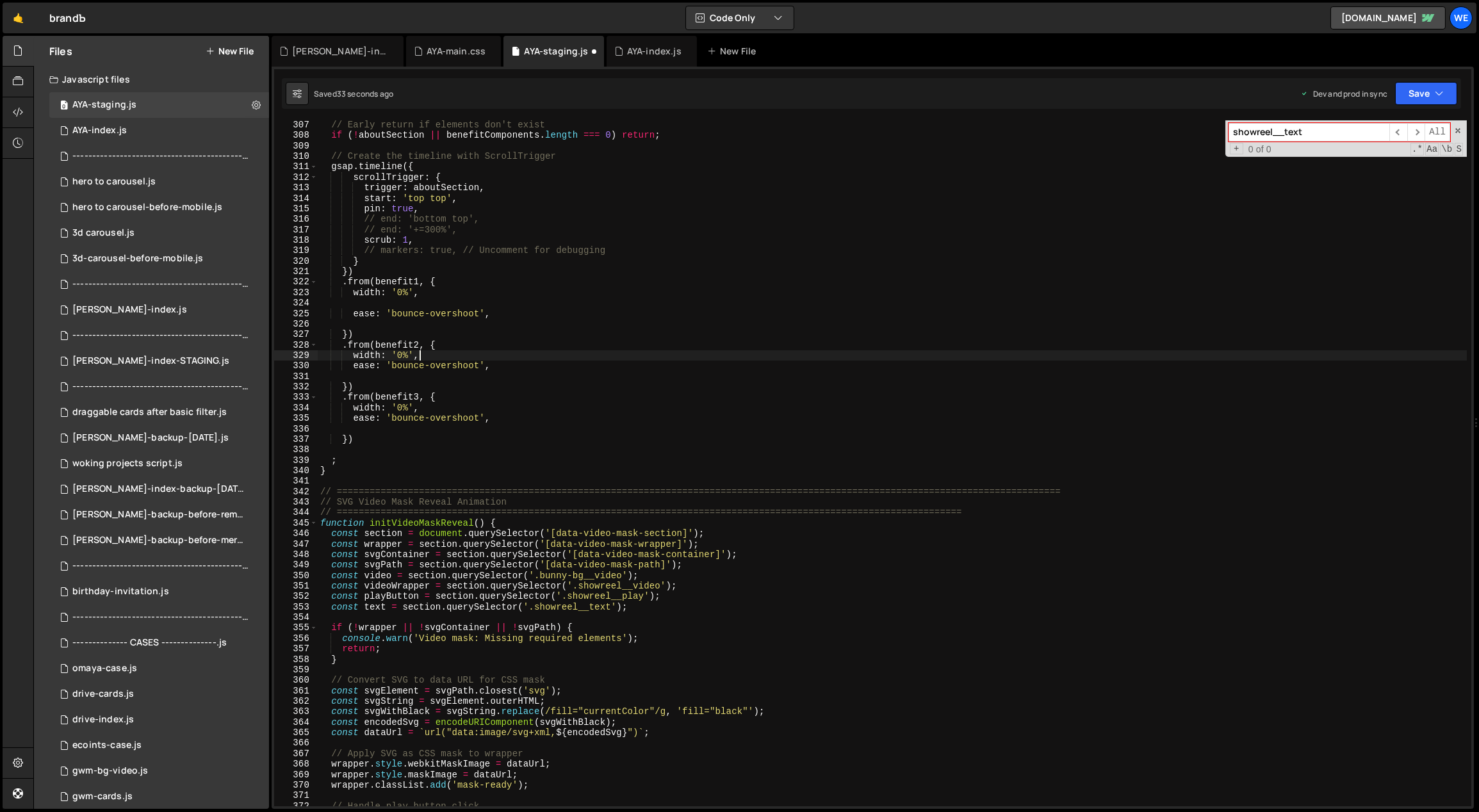
click at [401, 307] on div "// Early return if elements don't exist if ( ! aboutSection || benefitComponent…" at bounding box center [893, 473] width 1150 height 707
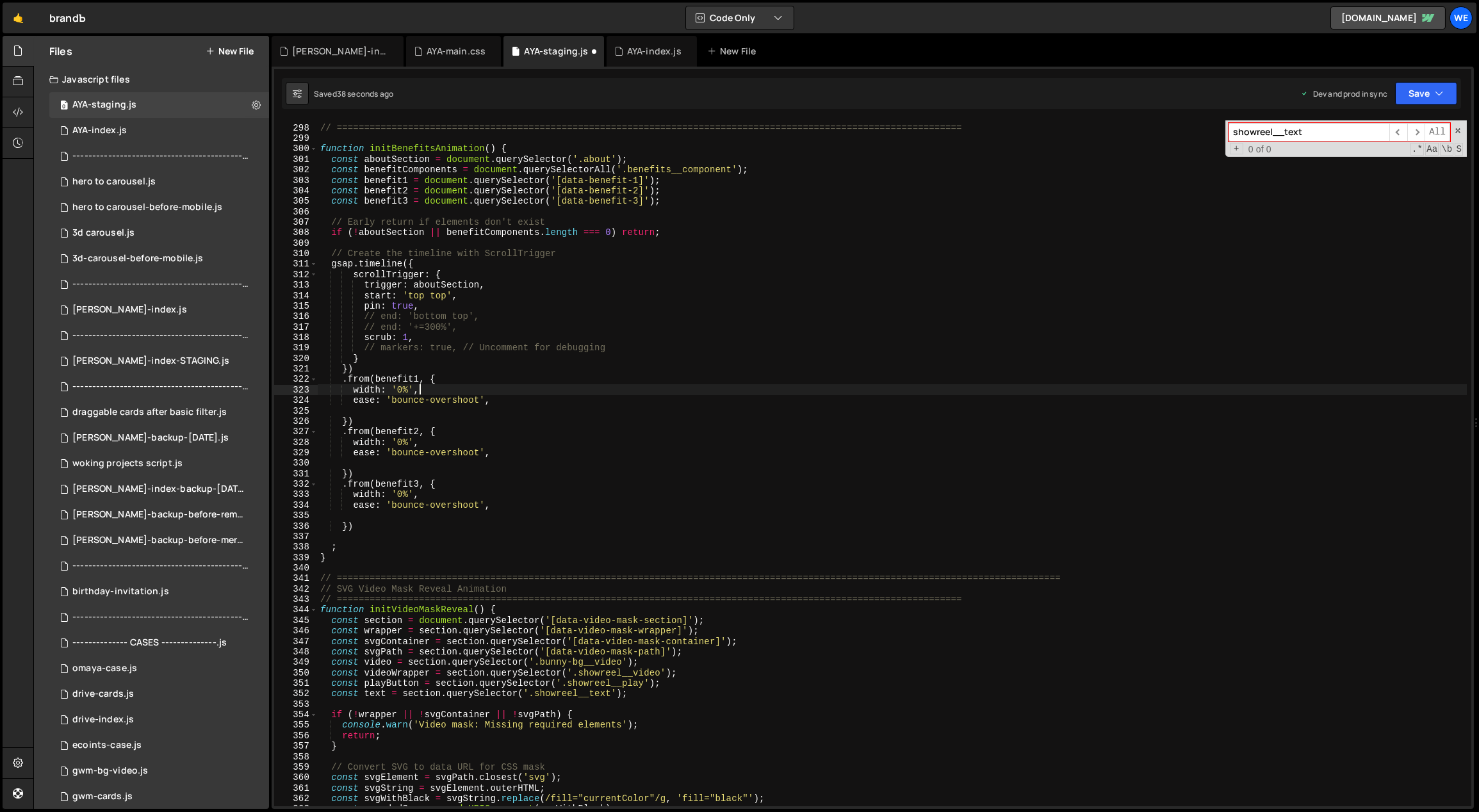
scroll to position [3130, 0]
click at [539, 497] on div "// BENEFITS ANIMATION // ======================================================…" at bounding box center [893, 466] width 1150 height 707
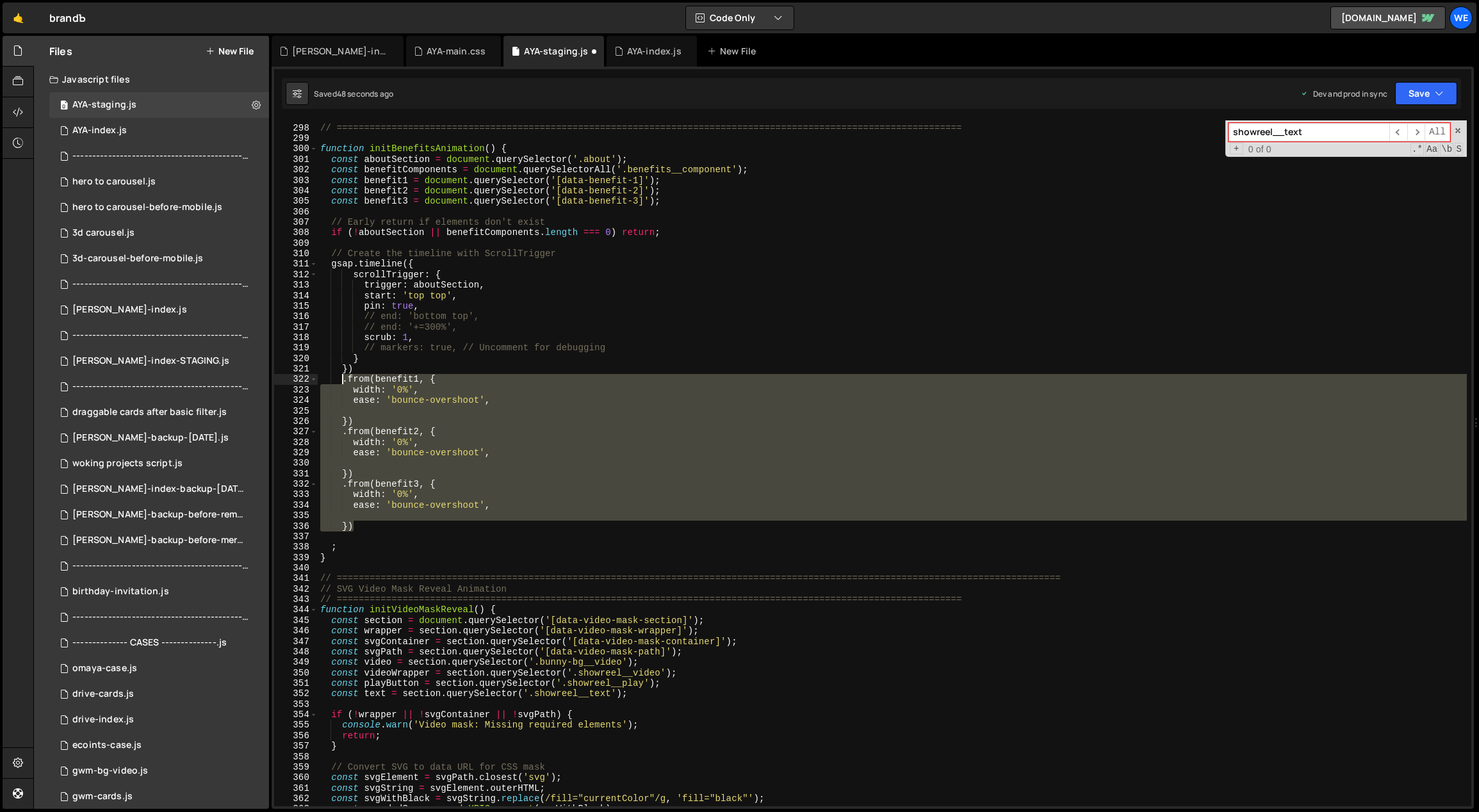
drag, startPoint x: 362, startPoint y: 528, endPoint x: 342, endPoint y: 382, distance: 147.4
click at [342, 382] on div "// BENEFITS ANIMATION // ======================================================…" at bounding box center [893, 466] width 1150 height 707
click at [512, 405] on div "// BENEFITS ANIMATION // ======================================================…" at bounding box center [893, 463] width 1149 height 686
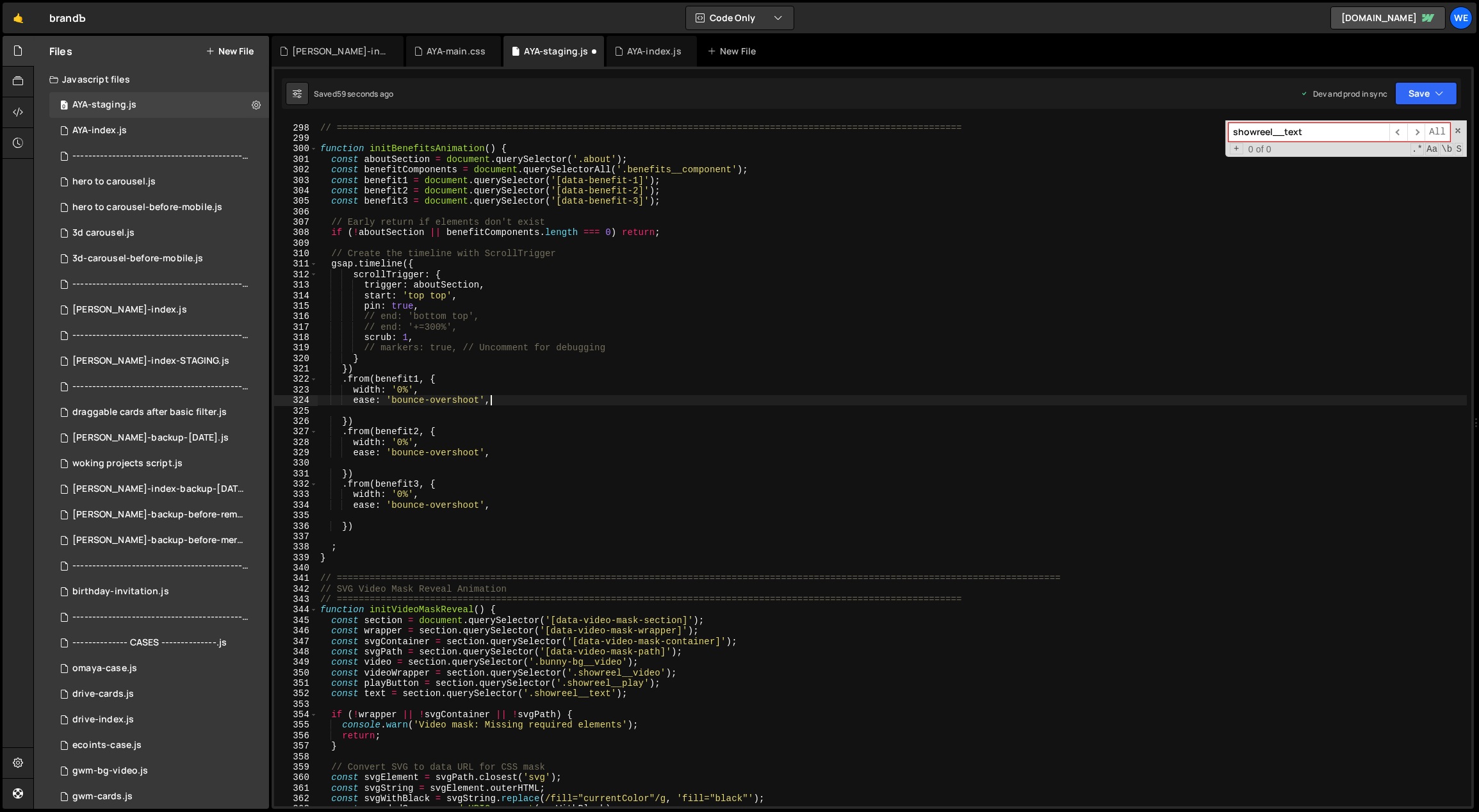
click at [543, 404] on div "// BENEFITS ANIMATION // ======================================================…" at bounding box center [893, 466] width 1150 height 707
click at [341, 381] on div "// BENEFITS ANIMATION // ======================================================…" at bounding box center [893, 466] width 1150 height 707
click at [481, 397] on div "// BENEFITS ANIMATION // ======================================================…" at bounding box center [893, 466] width 1150 height 707
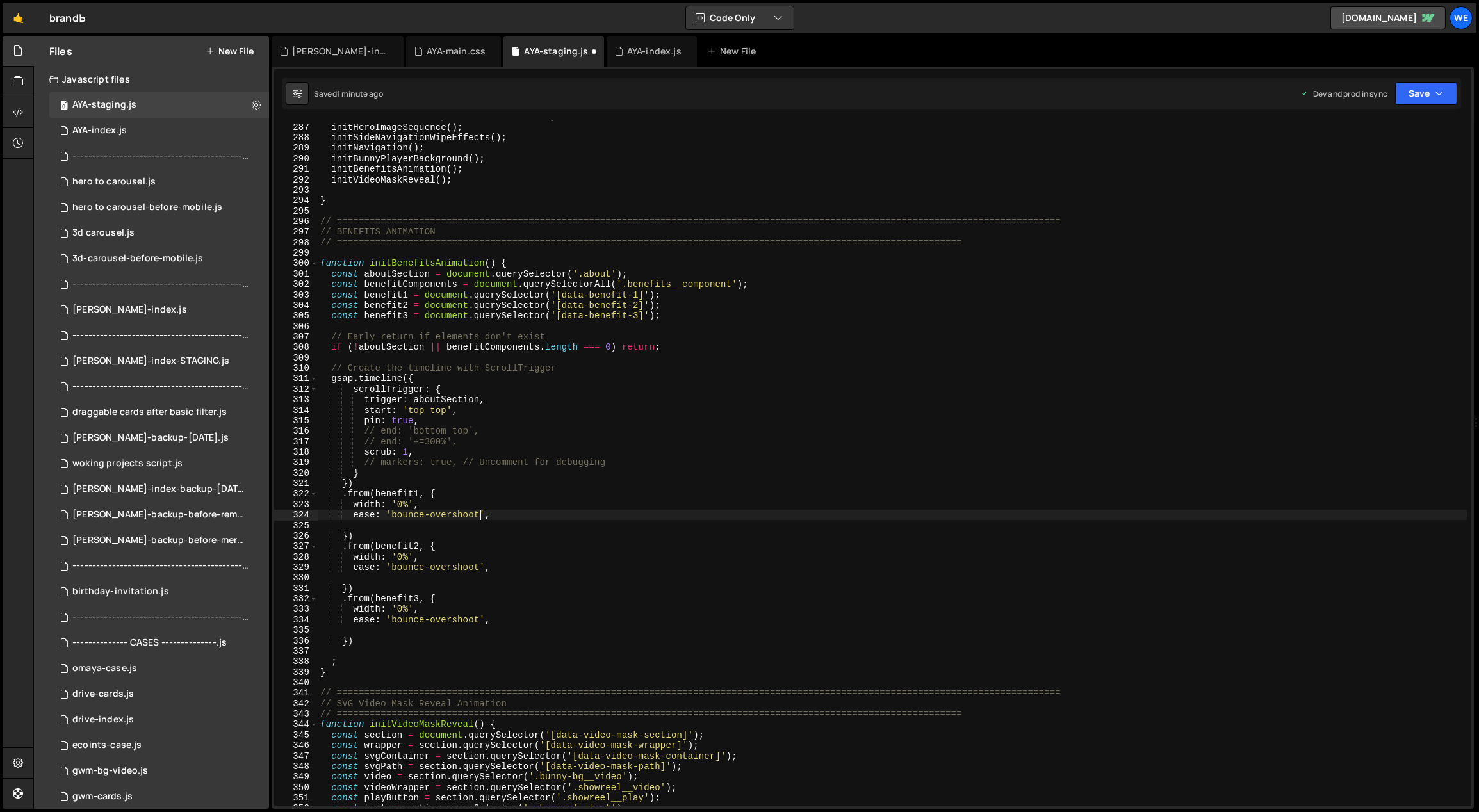
click at [342, 492] on div "// Initialize home-specific functionality initHeroImageSequence ( ) ; initSideN…" at bounding box center [893, 465] width 1150 height 707
type textarea ".from(benefit1, {"
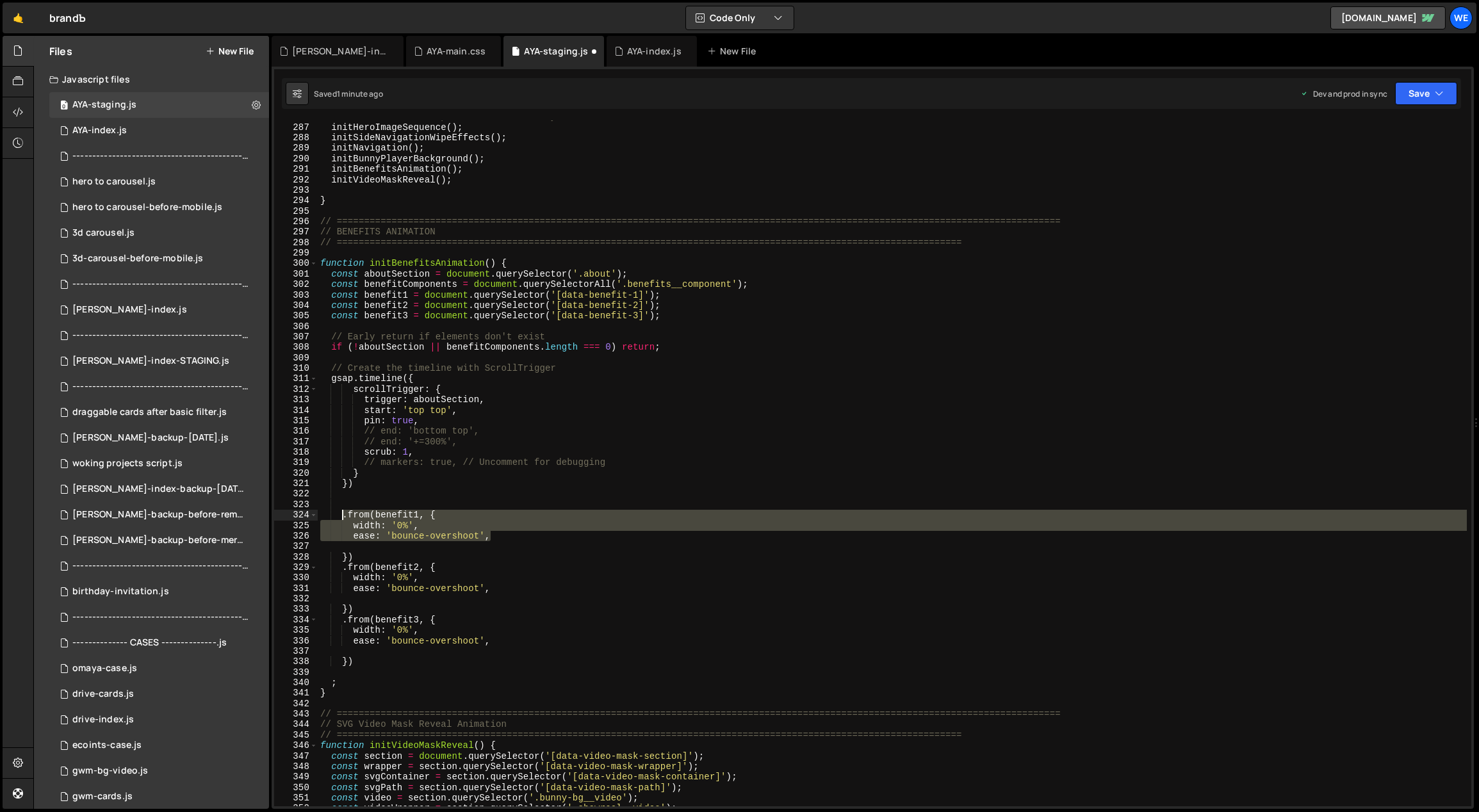
drag, startPoint x: 513, startPoint y: 538, endPoint x: 348, endPoint y: 510, distance: 167.4
click at [341, 518] on div "// Initialize home-specific functionality initHeroImageSequence ( ) ; initSideN…" at bounding box center [893, 465] width 1150 height 707
type textarea ".from(benefit1, { width: '0%',"
click at [353, 503] on div "// Initialize home-specific functionality initHeroImageSequence ( ) ; initSideN…" at bounding box center [893, 465] width 1150 height 707
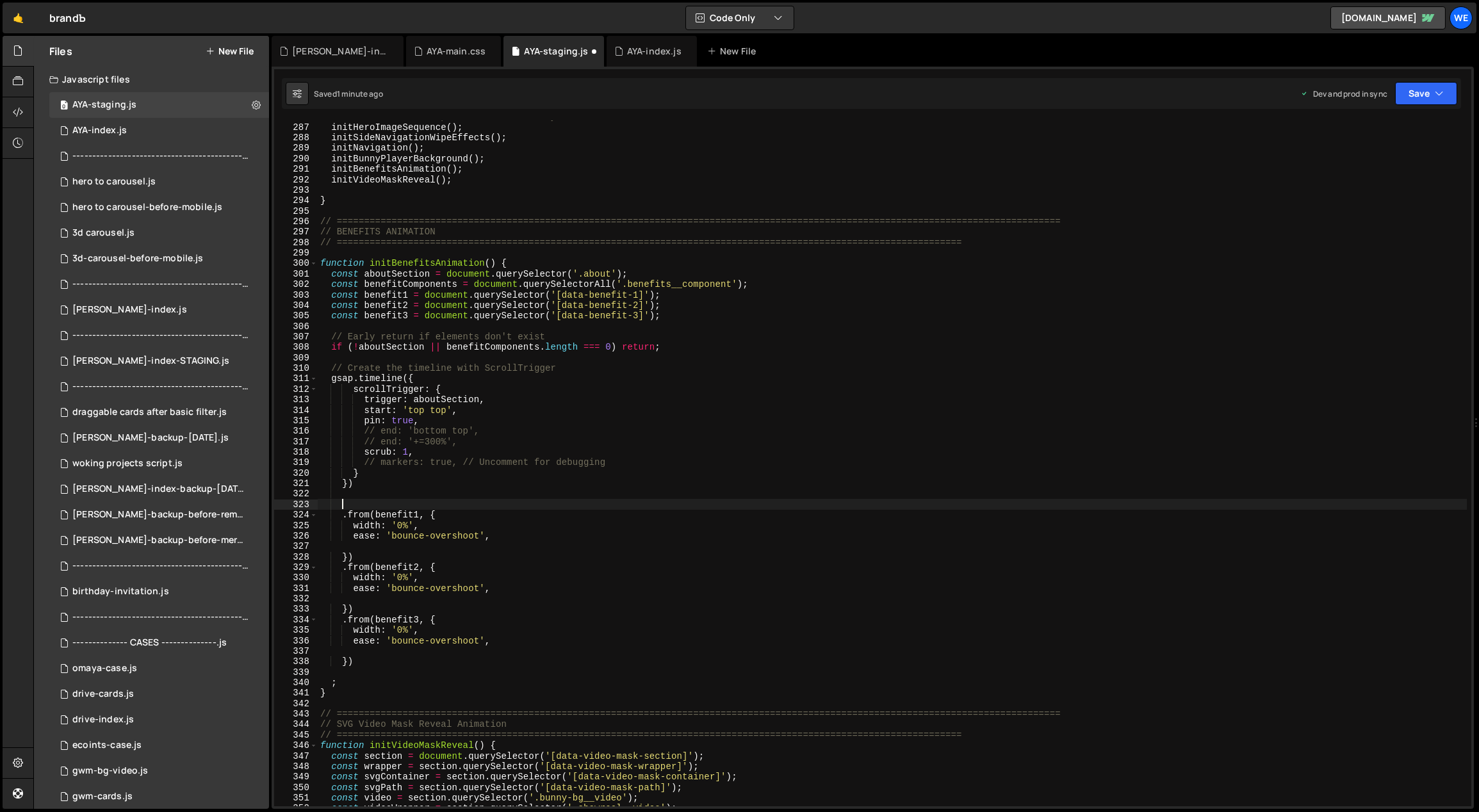
paste textarea "ease: 'bounce-overshoot',"
type textarea "ease: 'bounce-overshoot',"
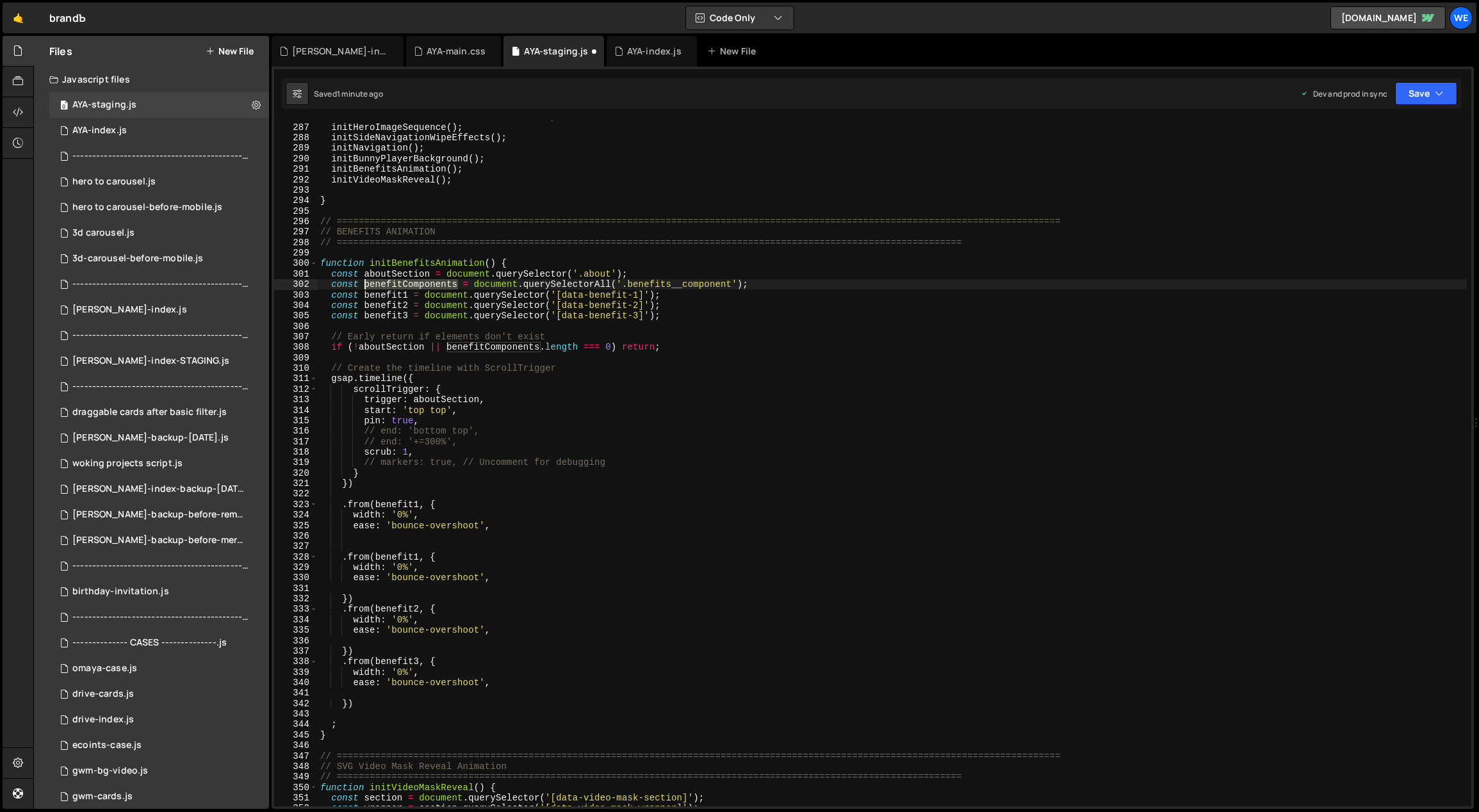
drag, startPoint x: 456, startPoint y: 285, endPoint x: 365, endPoint y: 286, distance: 91.0
click at [365, 286] on div "// Initialize home-specific functionality initHeroImageSequence ( ) ; initSideN…" at bounding box center [893, 465] width 1150 height 707
drag, startPoint x: 479, startPoint y: 526, endPoint x: 398, endPoint y: 520, distance: 81.2
click at [392, 524] on div "// Initialize home-specific functionality initHeroImageSequence ( ) ; initSideN…" at bounding box center [893, 465] width 1150 height 707
drag, startPoint x: 419, startPoint y: 502, endPoint x: 375, endPoint y: 507, distance: 44.3
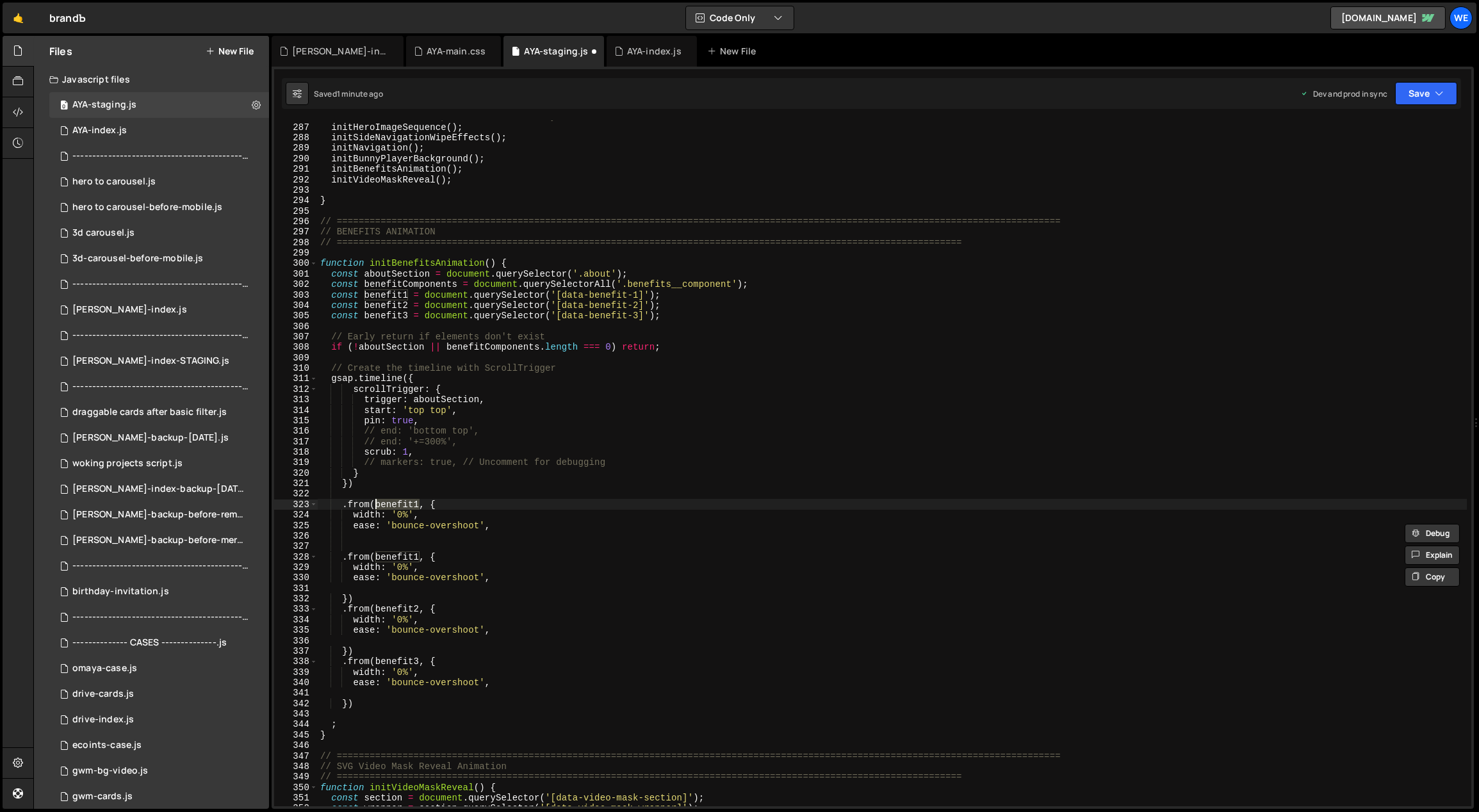
click at [375, 507] on div "// Initialize home-specific functionality initHeroImageSequence ( ) ; initSideN…" at bounding box center [893, 465] width 1150 height 707
paste textarea "Components"
click at [495, 517] on div "// Initialize home-specific functionality initHeroImageSequence ( ) ; initSideN…" at bounding box center [893, 465] width 1150 height 707
click at [500, 523] on div "// Initialize home-specific functionality initHeroImageSequence ( ) ; initSideN…" at bounding box center [893, 465] width 1150 height 707
type textarea "ease: 'bounce-overshoot',"
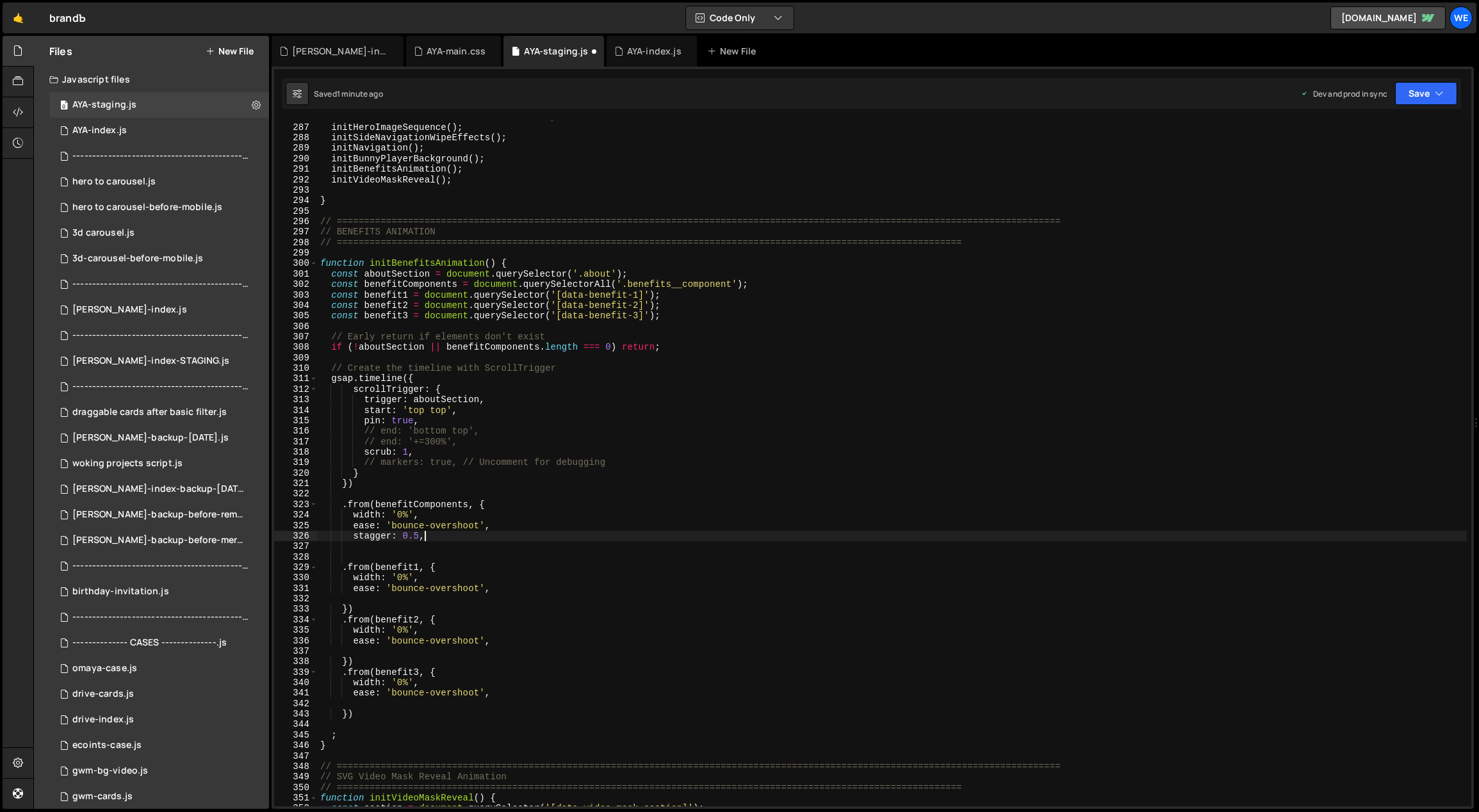
scroll to position [0, 7]
drag, startPoint x: 352, startPoint y: 607, endPoint x: 341, endPoint y: 606, distance: 11.0
click at [341, 606] on div "// Initialize home-specific functionality initHeroImageSequence ( ) ; initSideN…" at bounding box center [893, 465] width 1150 height 707
click at [409, 540] on div "// Initialize home-specific functionality initHeroImageSequence ( ) ; initSideN…" at bounding box center [893, 465] width 1150 height 707
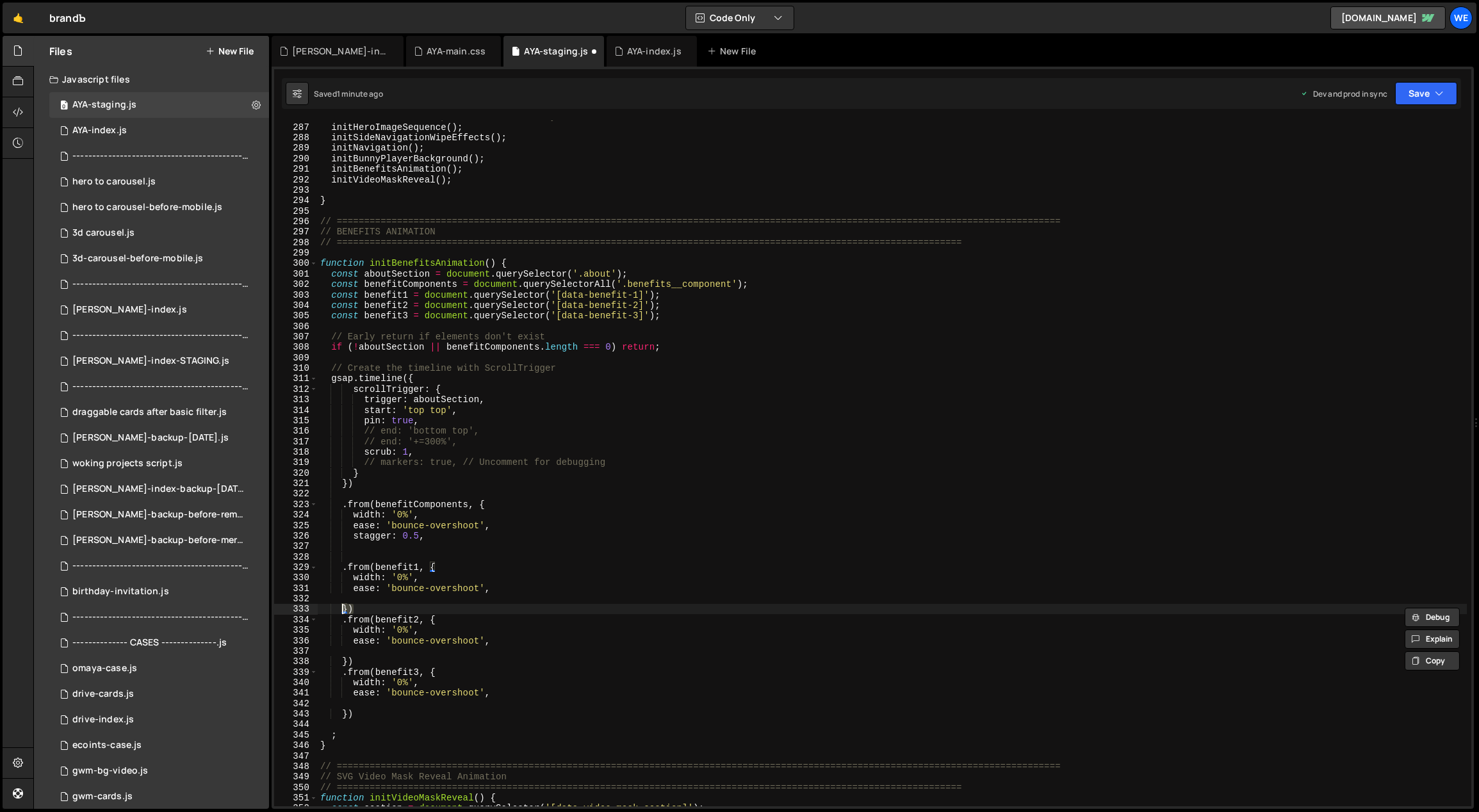
type textarea "stagger: 0.5,"
click at [427, 536] on div "// Initialize home-specific functionality initHeroImageSequence ( ) ; initSideN…" at bounding box center [893, 465] width 1150 height 707
paste textarea "})"
type textarea "})"
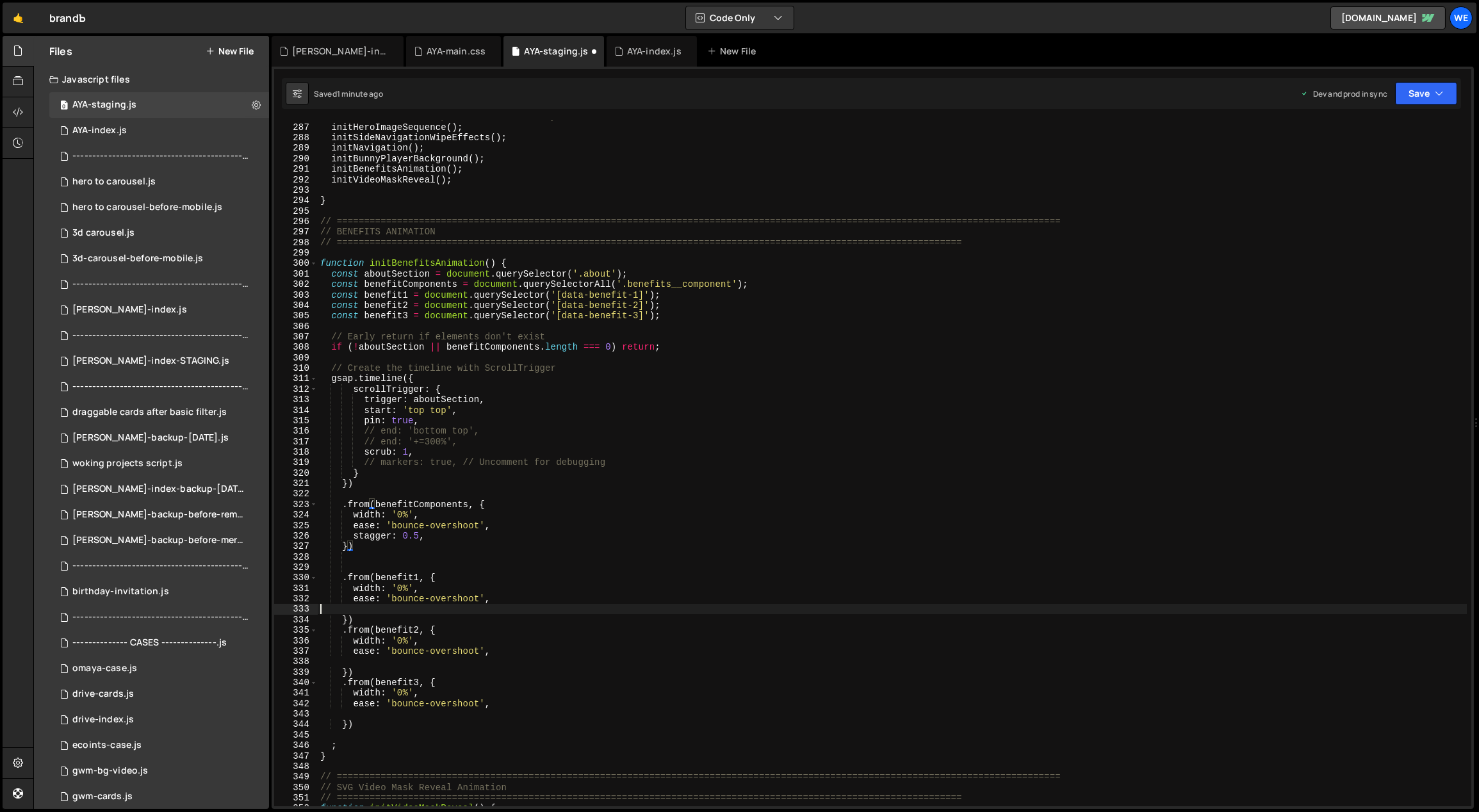
click at [367, 607] on div "// Initialize home-specific functionality initHeroImageSequence ( ) ; initSideN…" at bounding box center [893, 465] width 1150 height 707
type textarea "})"
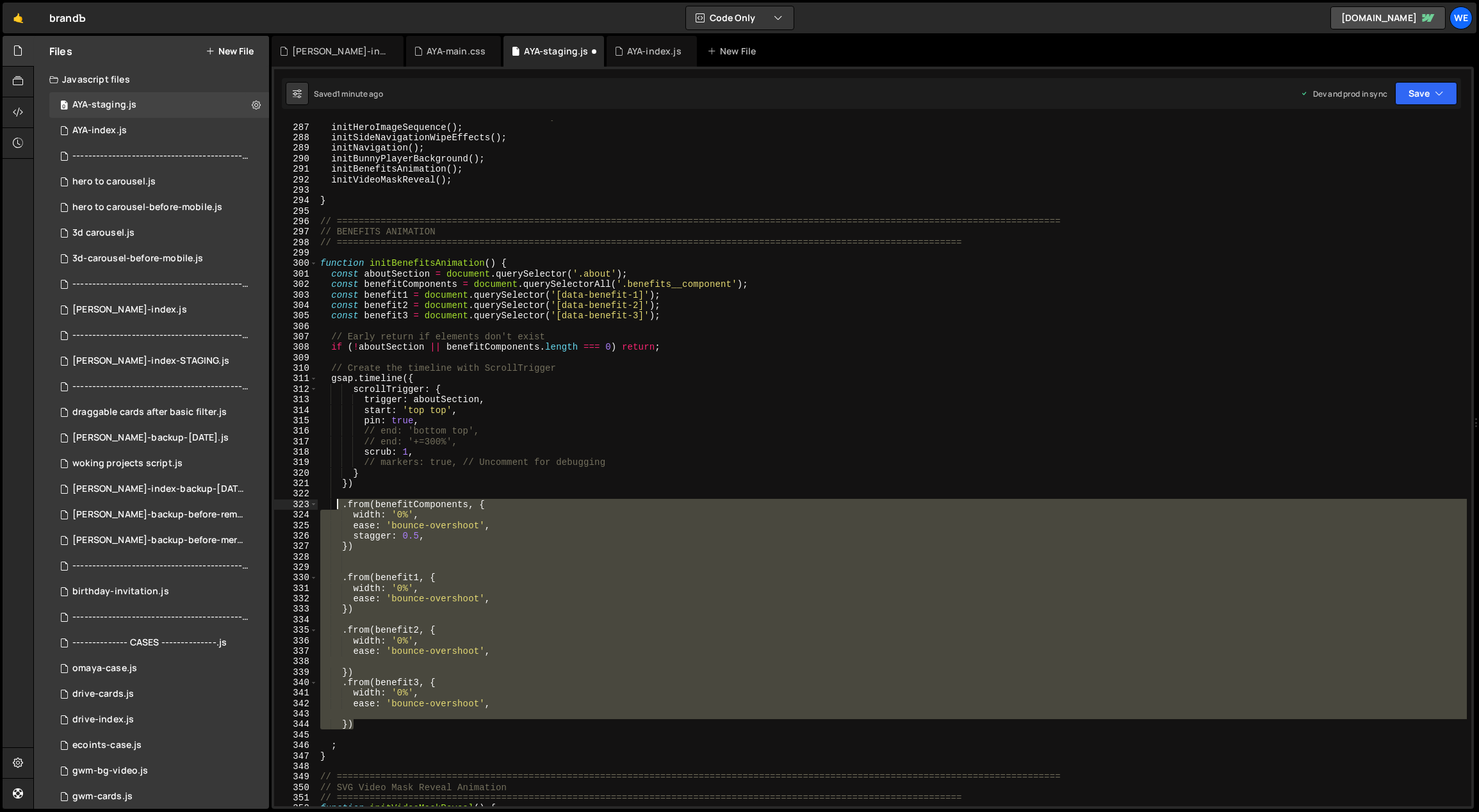
drag, startPoint x: 357, startPoint y: 722, endPoint x: 339, endPoint y: 502, distance: 220.7
click at [339, 502] on div "// Initialize home-specific functionality initHeroImageSequence ( ) ; initSideN…" at bounding box center [893, 465] width 1150 height 707
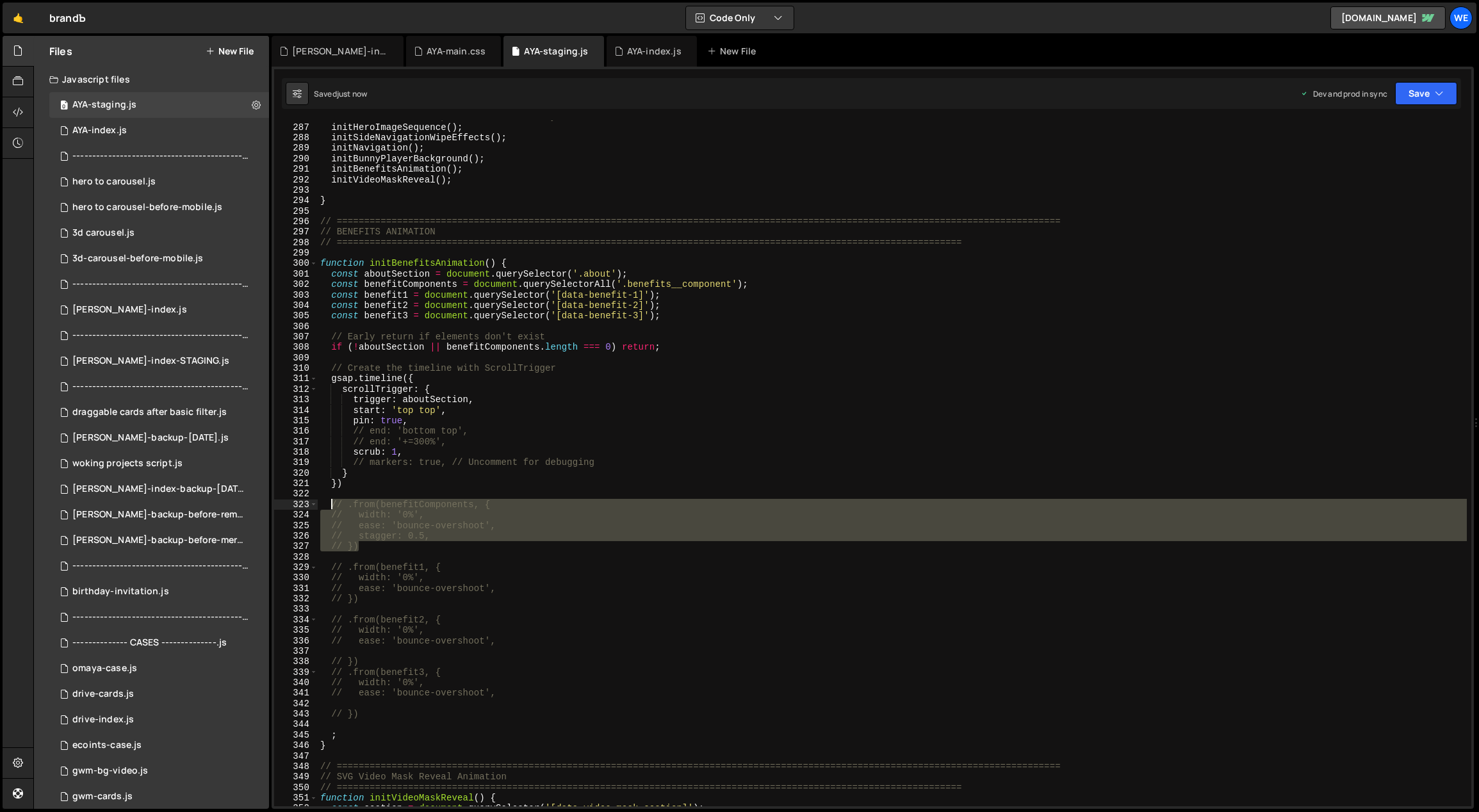
drag, startPoint x: 376, startPoint y: 544, endPoint x: 332, endPoint y: 503, distance: 60.1
click at [332, 503] on div "// Initialize home-specific functionality initHeroImageSequence ( ) ; initSideN…" at bounding box center [893, 465] width 1150 height 707
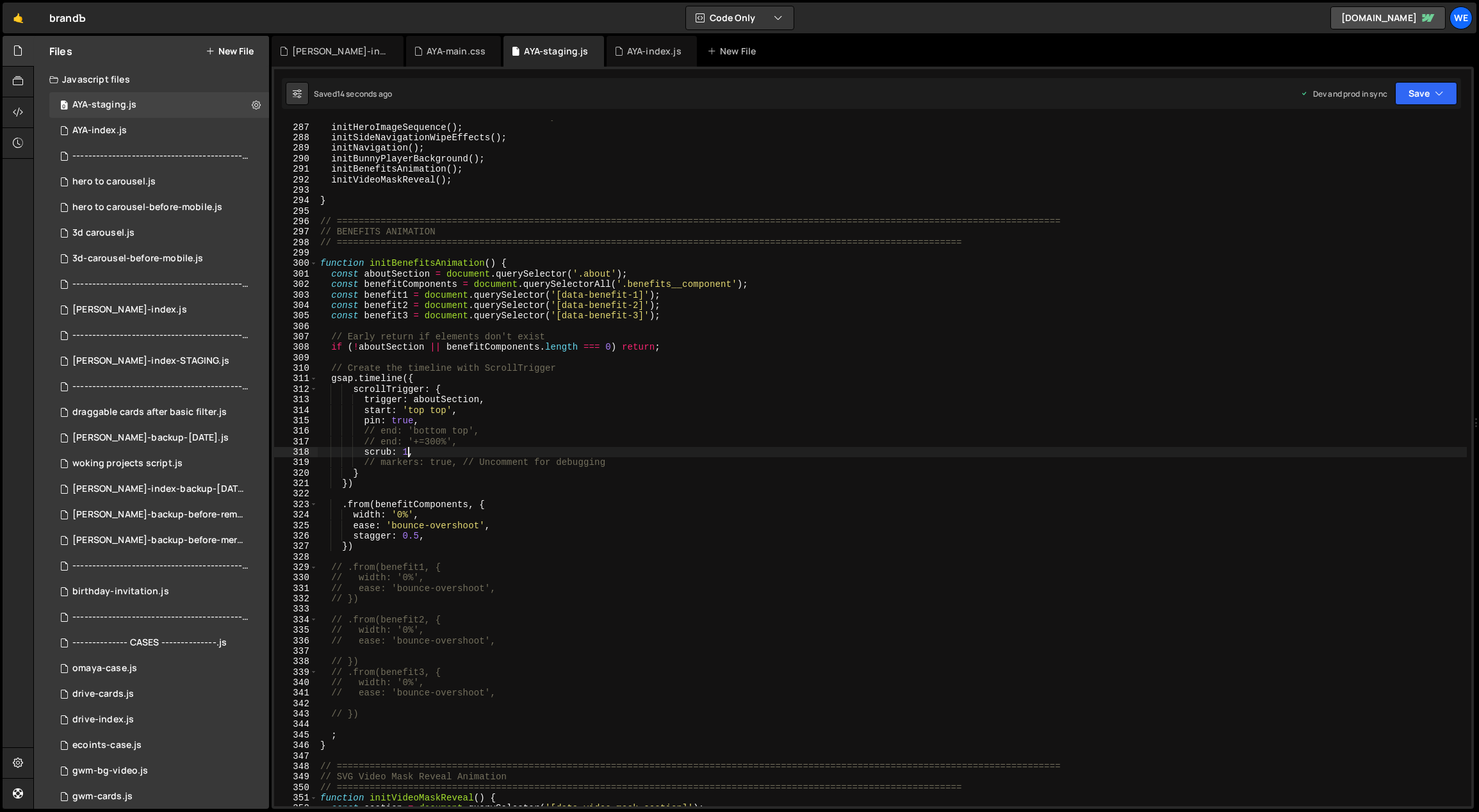
click at [404, 451] on div "// Initialize home-specific functionality initHeroImageSequence ( ) ; initSideN…" at bounding box center [893, 465] width 1150 height 707
click at [502, 524] on div "// Initialize home-specific functionality initHeroImageSequence ( ) ; initSideN…" at bounding box center [893, 465] width 1150 height 707
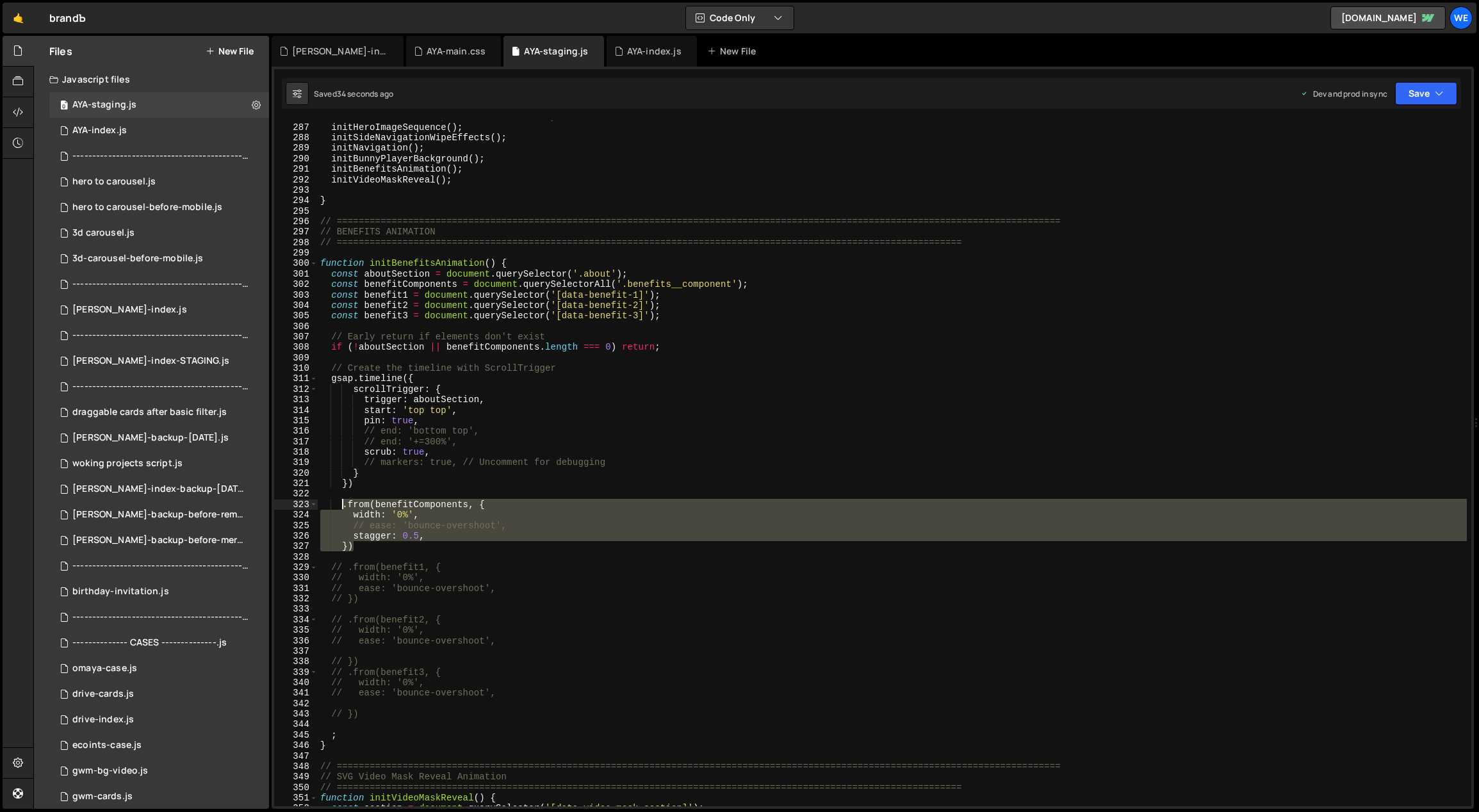
drag, startPoint x: 362, startPoint y: 546, endPoint x: 343, endPoint y: 506, distance: 44.3
click at [343, 506] on div "// Initialize home-specific functionality initHeroImageSequence ( ) ; initSideN…" at bounding box center [893, 465] width 1150 height 707
type textarea "// .from(benefitComponents, { // width: '0%',"
click at [376, 707] on div "// Initialize home-specific functionality initHeroImageSequence ( ) ; initSideN…" at bounding box center [893, 465] width 1150 height 707
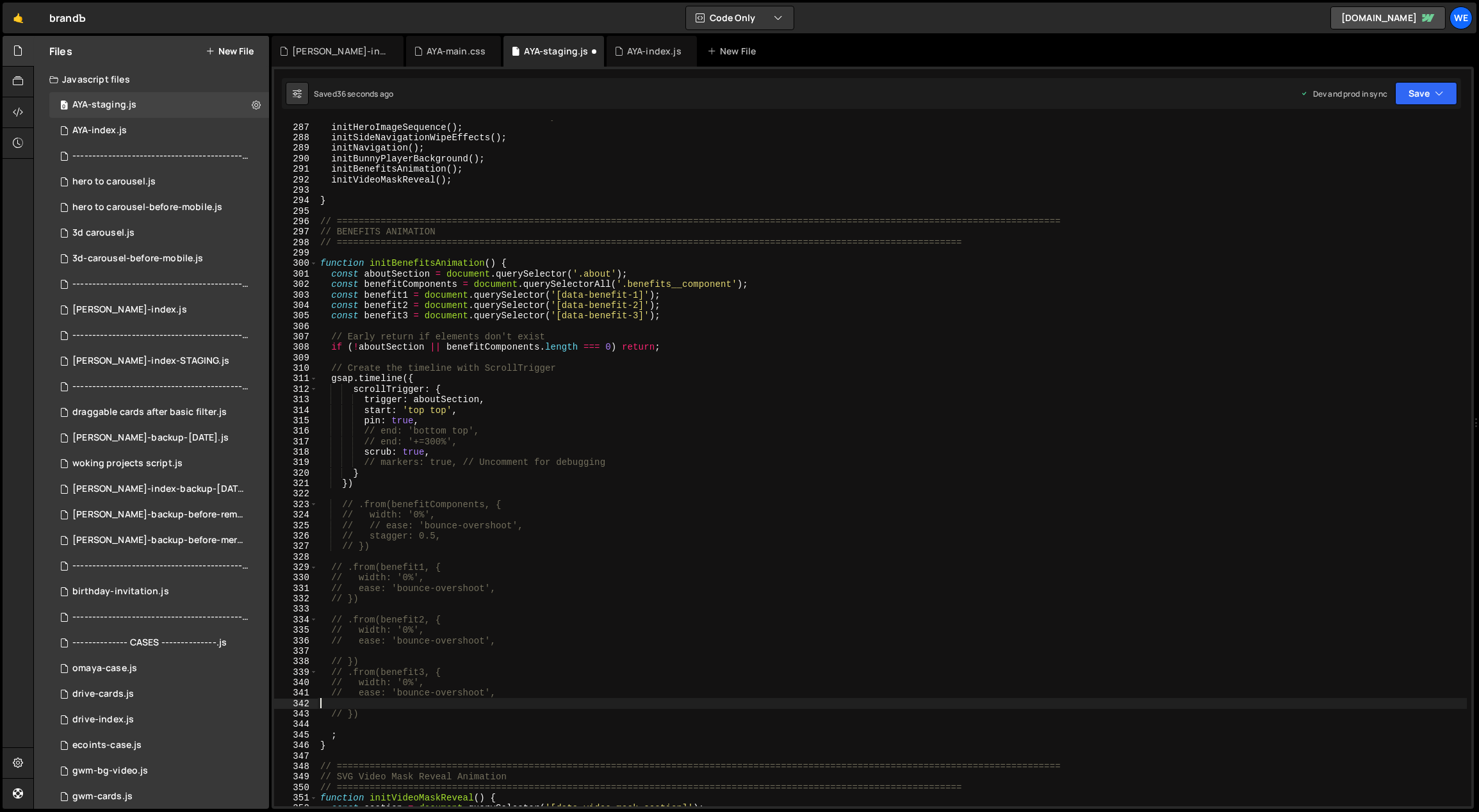
scroll to position [0, 0]
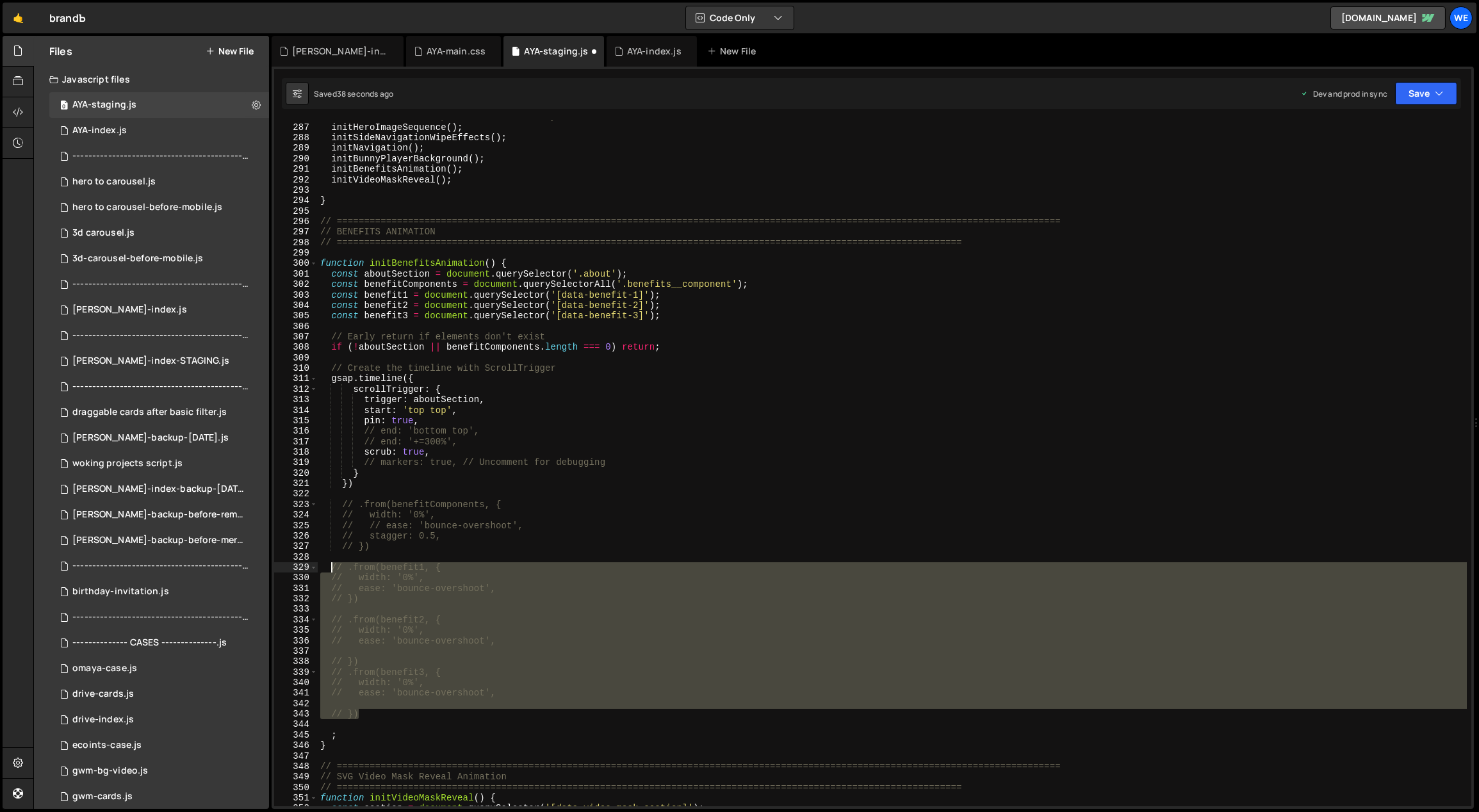
drag, startPoint x: 348, startPoint y: 679, endPoint x: 329, endPoint y: 569, distance: 111.6
click at [329, 569] on div "// Initialize home-specific functionality initHeroImageSequence ( ) ; initSideN…" at bounding box center [893, 465] width 1150 height 707
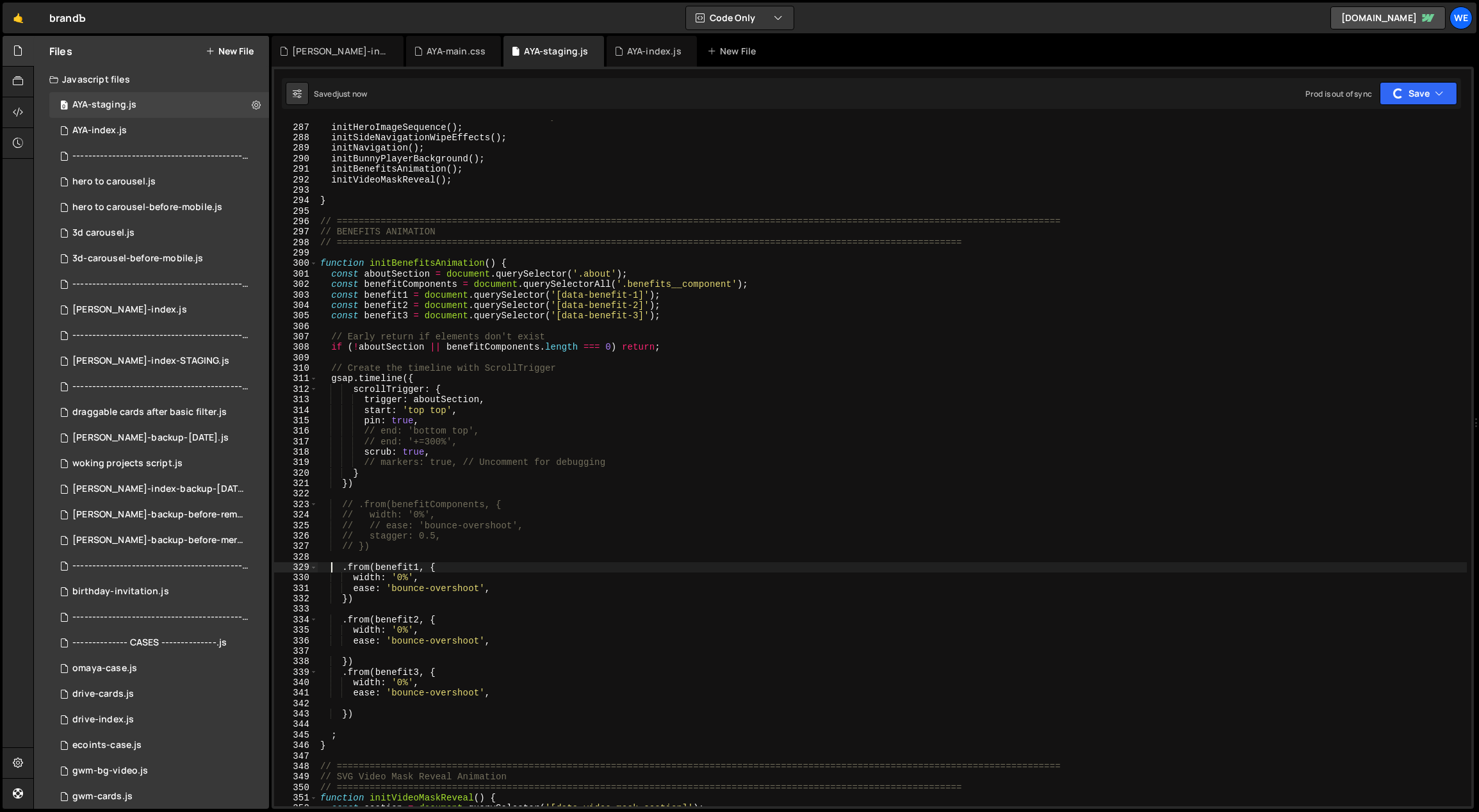
click at [494, 587] on div "// Initialize home-specific functionality initHeroImageSequence ( ) ; initSideN…" at bounding box center [893, 465] width 1150 height 707
type textarea "ease: 'bounce-overshoot',"
drag, startPoint x: 424, startPoint y: 600, endPoint x: 355, endPoint y: 604, distance: 69.1
click at [355, 604] on div "// Initialize home-specific functionality initHeroImageSequence ( ) ; initSideN…" at bounding box center [893, 465] width 1150 height 707
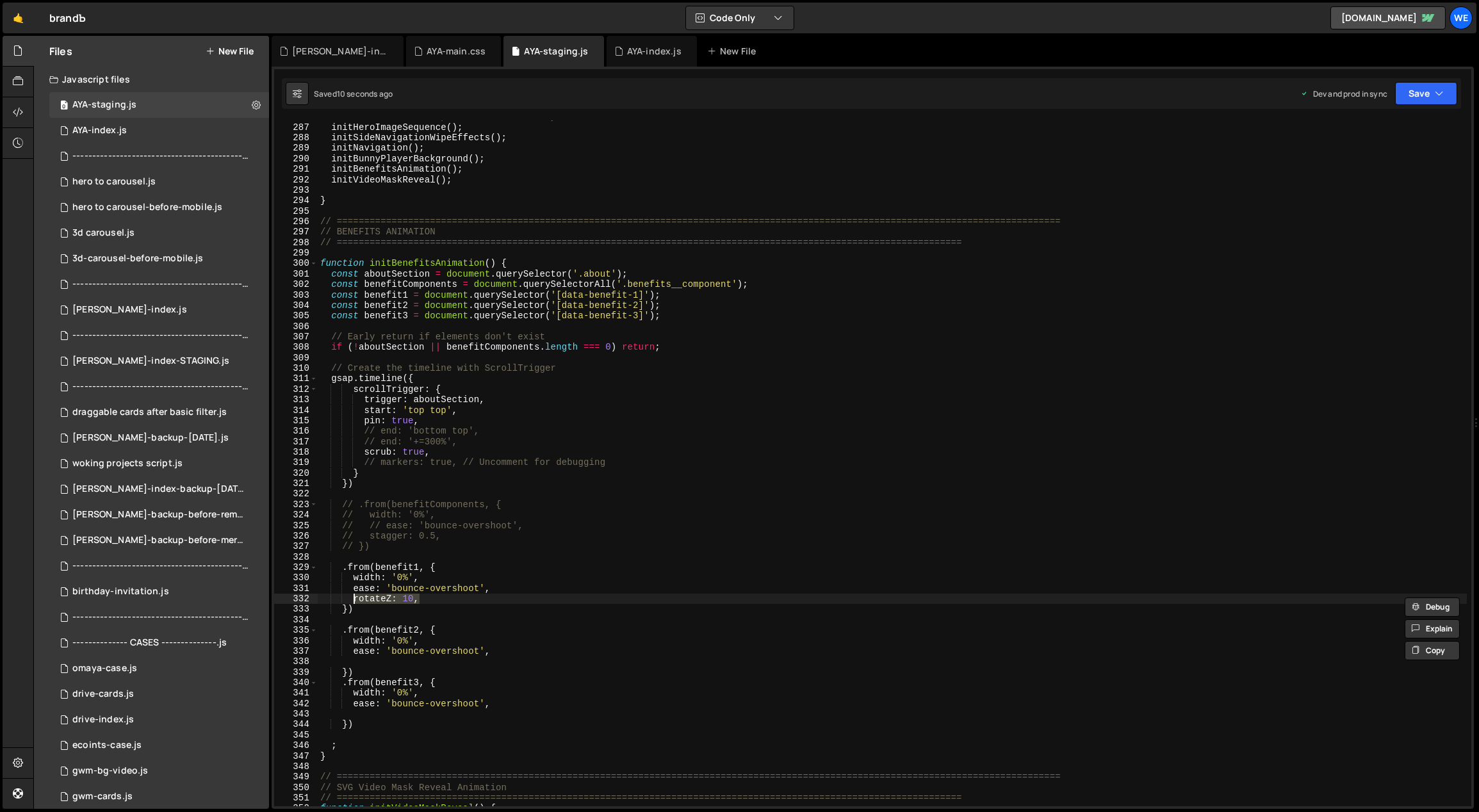
click at [491, 655] on div "// Initialize home-specific functionality initHeroImageSequence ( ) ; initSideN…" at bounding box center [893, 465] width 1150 height 707
type textarea "ease: 'bounce-overshoot',"
paste textarea "rotateZ: 10,"
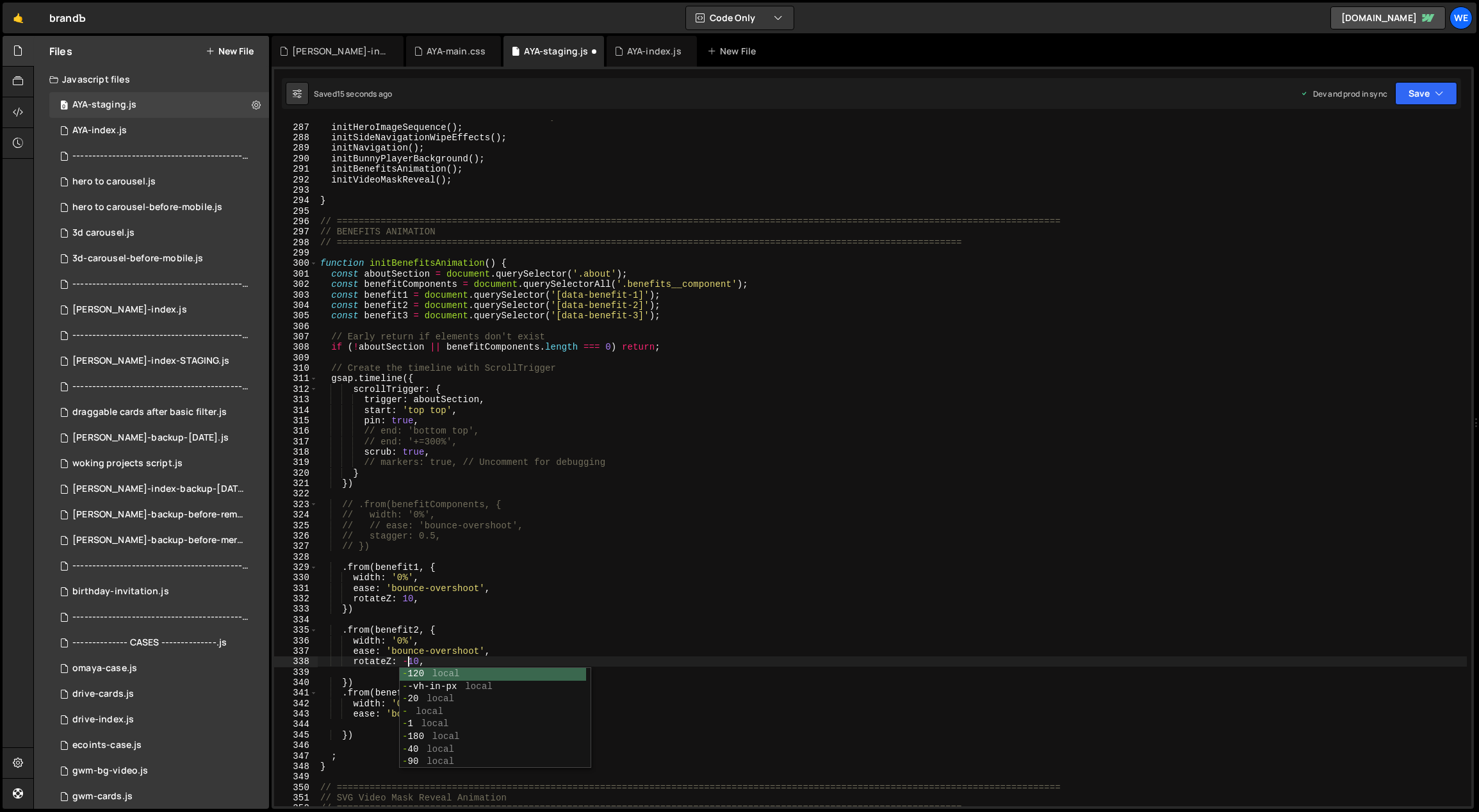
click at [422, 607] on div "// Initialize home-specific functionality initHeroImageSequence ( ) ; initSideN…" at bounding box center [893, 465] width 1150 height 707
drag, startPoint x: 421, startPoint y: 601, endPoint x: 355, endPoint y: 598, distance: 66.1
click at [355, 598] on div "// Initialize home-specific functionality initHeroImageSequence ( ) ; initSideN…" at bounding box center [893, 465] width 1150 height 707
click at [497, 715] on div "// Initialize home-specific functionality initHeroImageSequence ( ) ; initSideN…" at bounding box center [893, 465] width 1150 height 707
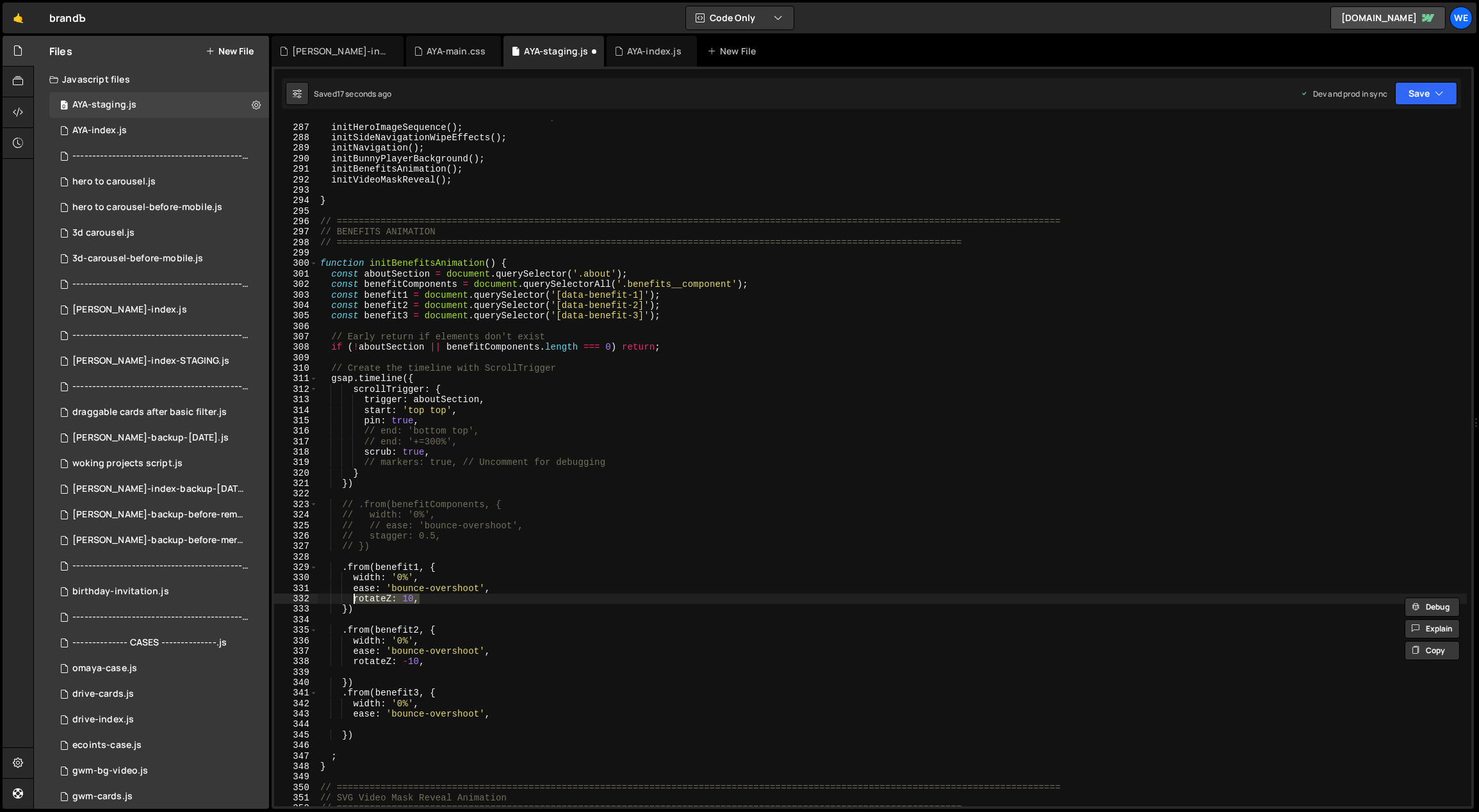
type textarea "ease: 'bounce-overshoot',"
paste textarea "rotateZ: 10,"
type textarea "rotateZ: 6,"
click at [648, 671] on div "// Initialize home-specific functionality initHeroImageSequence ( ) ; initSideN…" at bounding box center [893, 465] width 1150 height 707
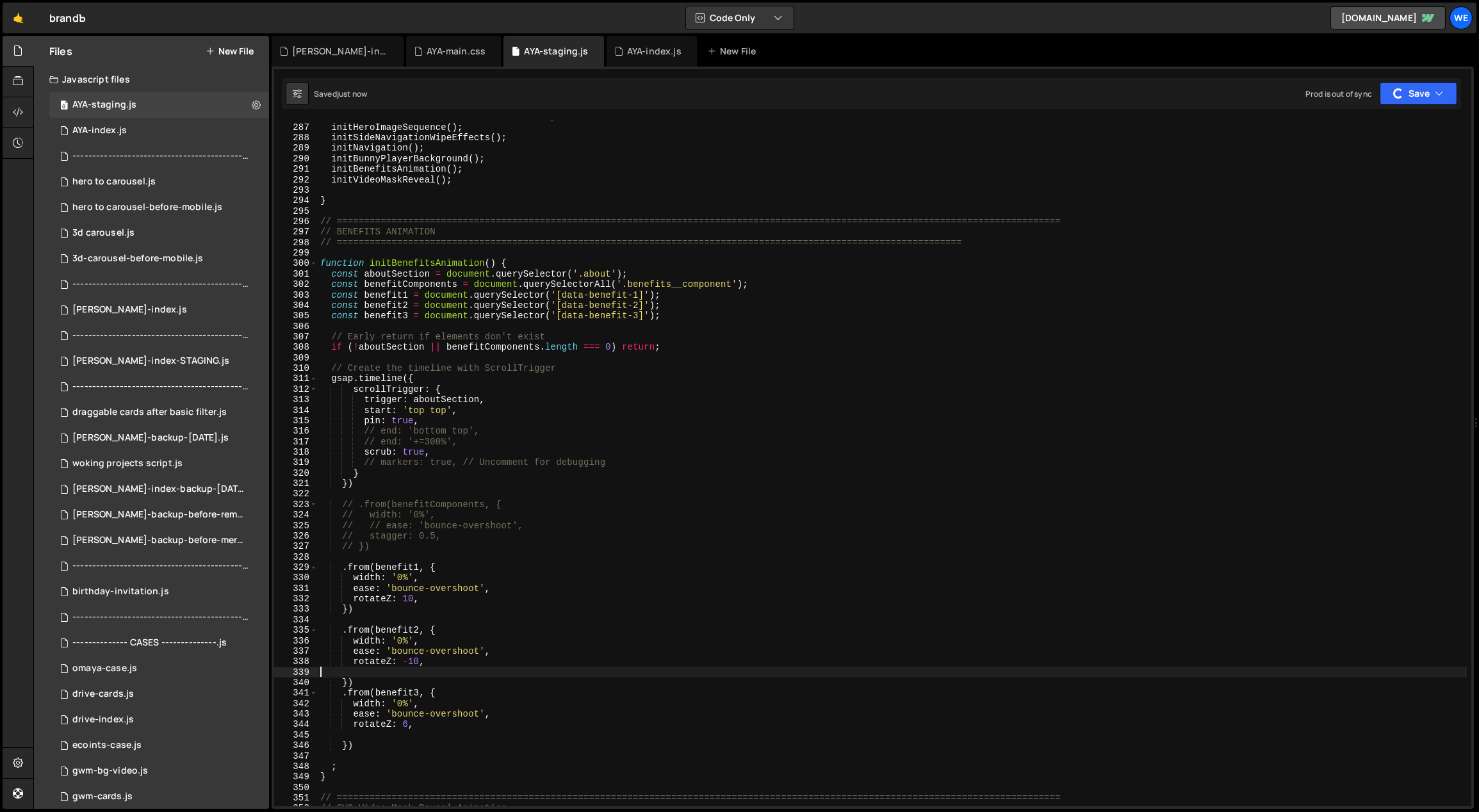
scroll to position [0, 0]
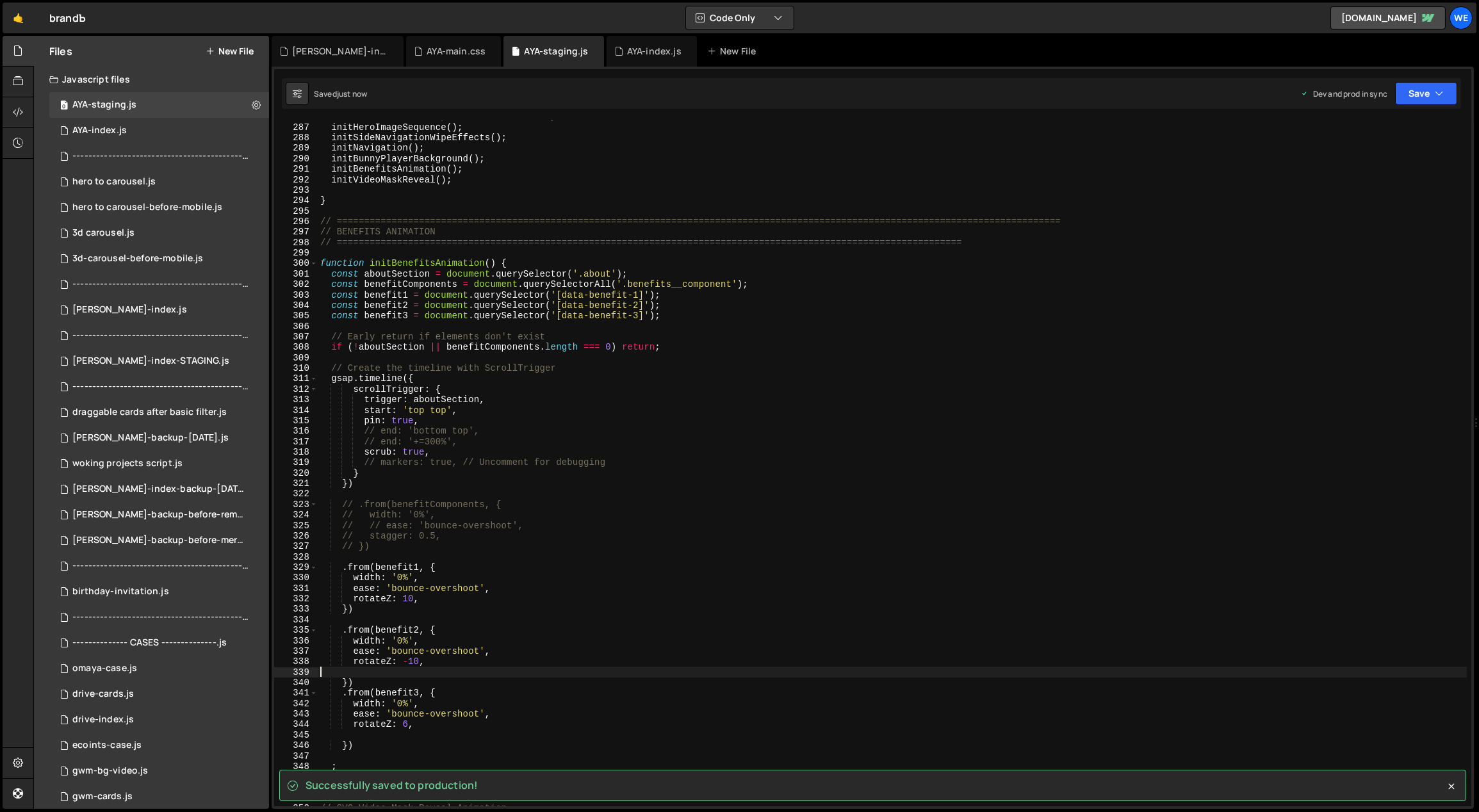
click at [715, 633] on div "// Initialize home-specific functionality initHeroImageSequence ( ) ; initSideN…" at bounding box center [893, 465] width 1150 height 707
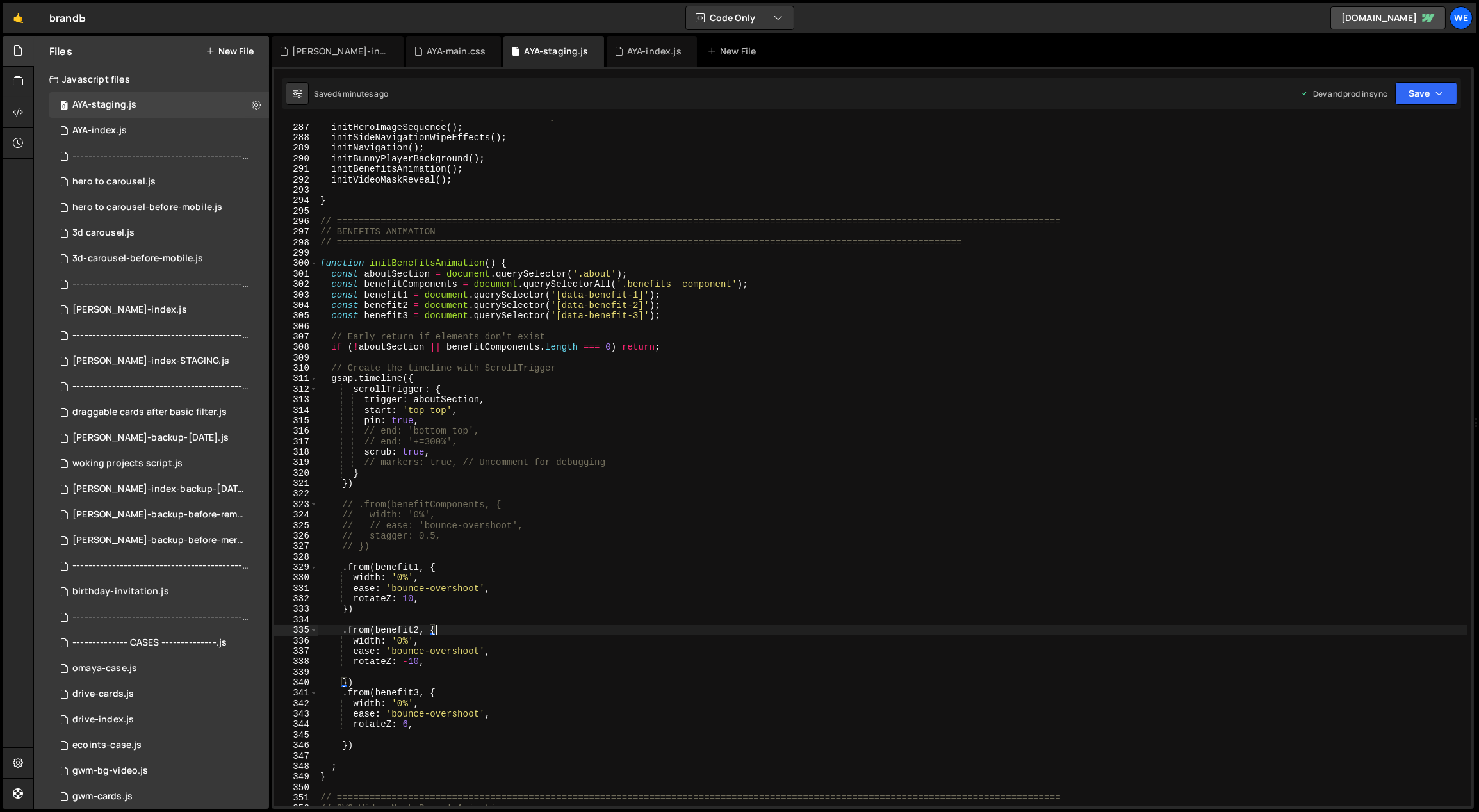
click at [588, 445] on div "// Initialize home-specific functionality initHeroImageSequence ( ) ; initSideN…" at bounding box center [893, 465] width 1150 height 707
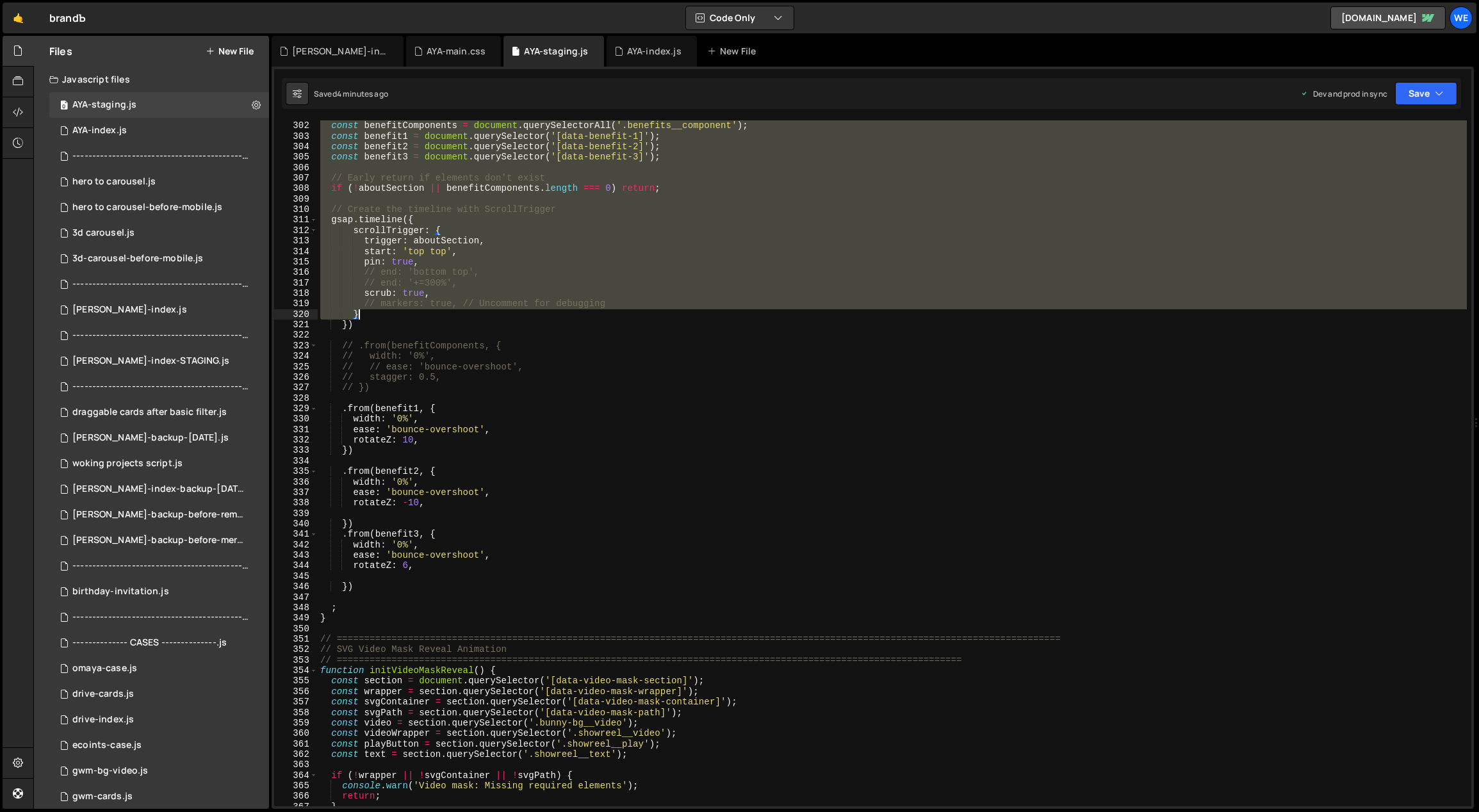
scroll to position [3306, 0]
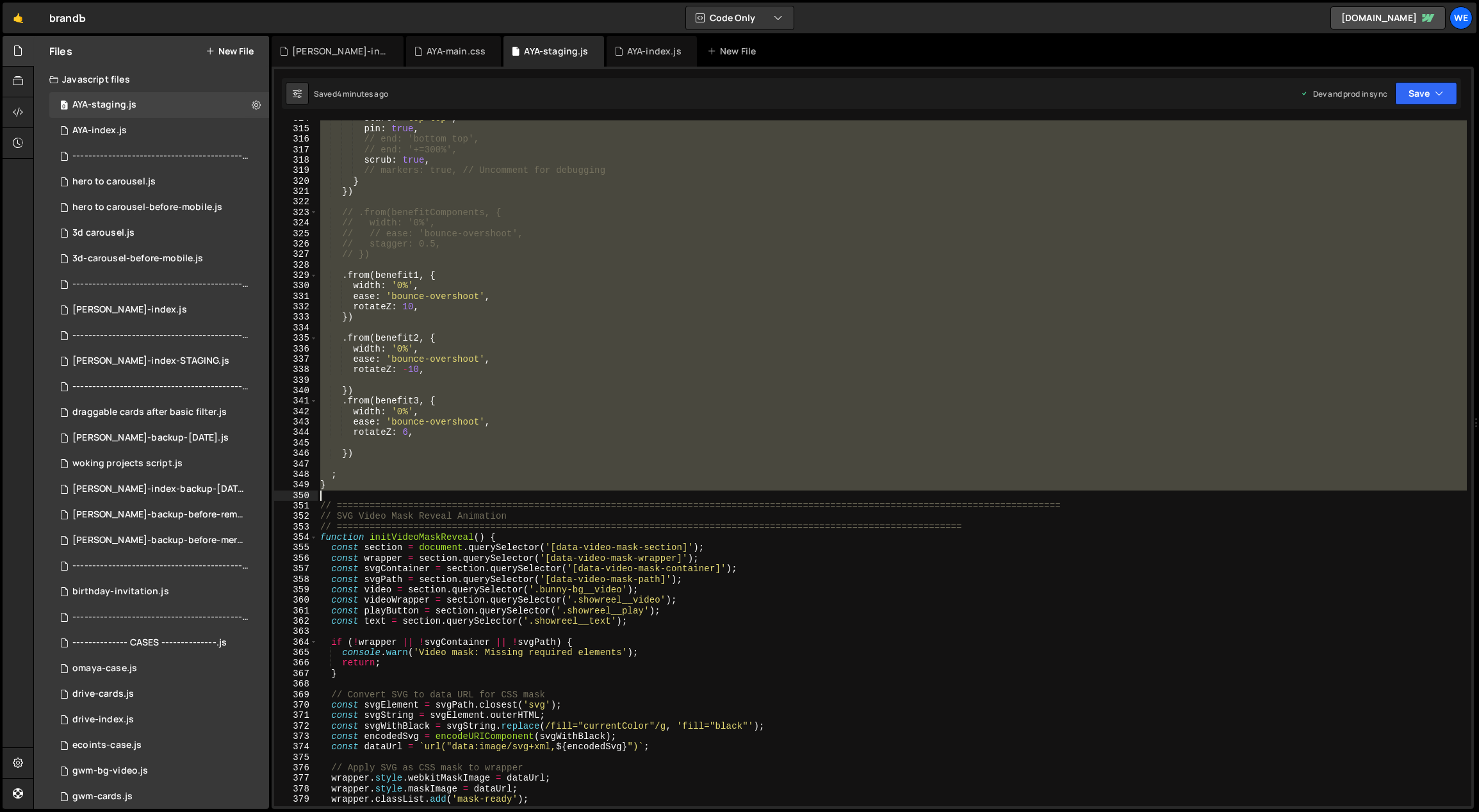
drag, startPoint x: 319, startPoint y: 216, endPoint x: 330, endPoint y: 493, distance: 277.2
click at [330, 493] on div "start : 'top top' , pin : true , // end: 'bottom top', // end: '+=300%', scrub …" at bounding box center [893, 466] width 1150 height 707
type textarea "}"
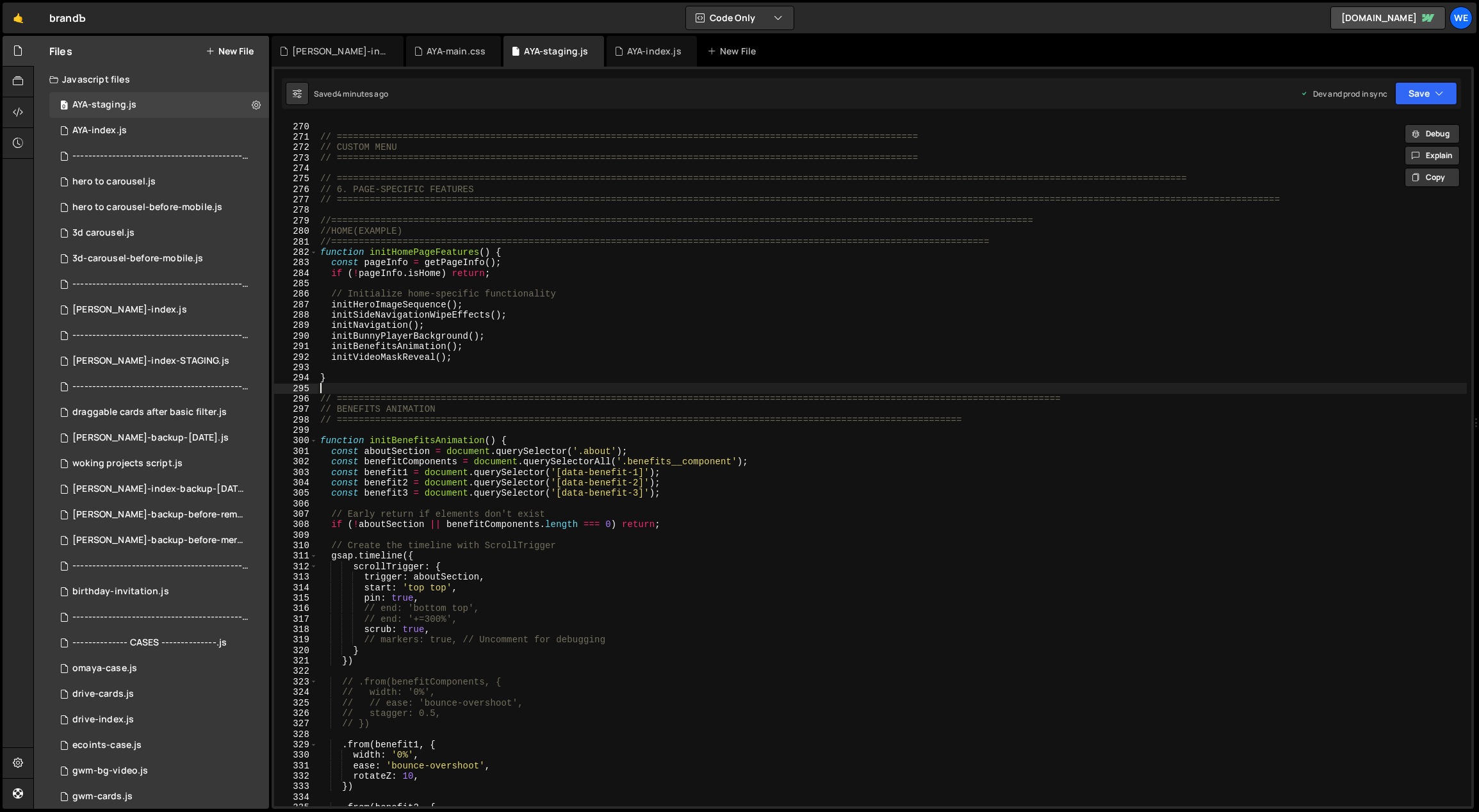
click at [349, 383] on div "// ============================================================================…" at bounding box center [893, 464] width 1150 height 707
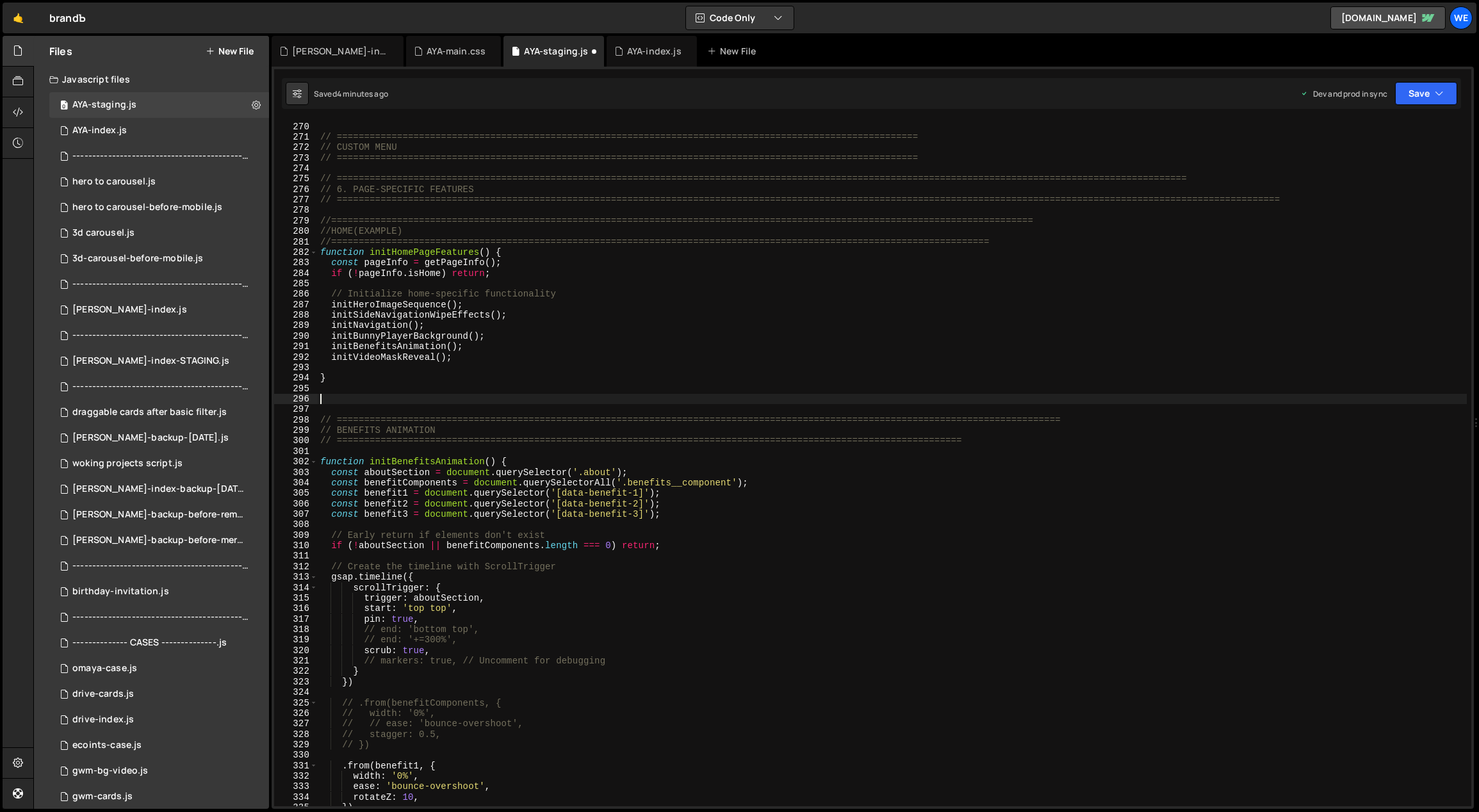
paste textarea "// BENEFITS ANIMATION"
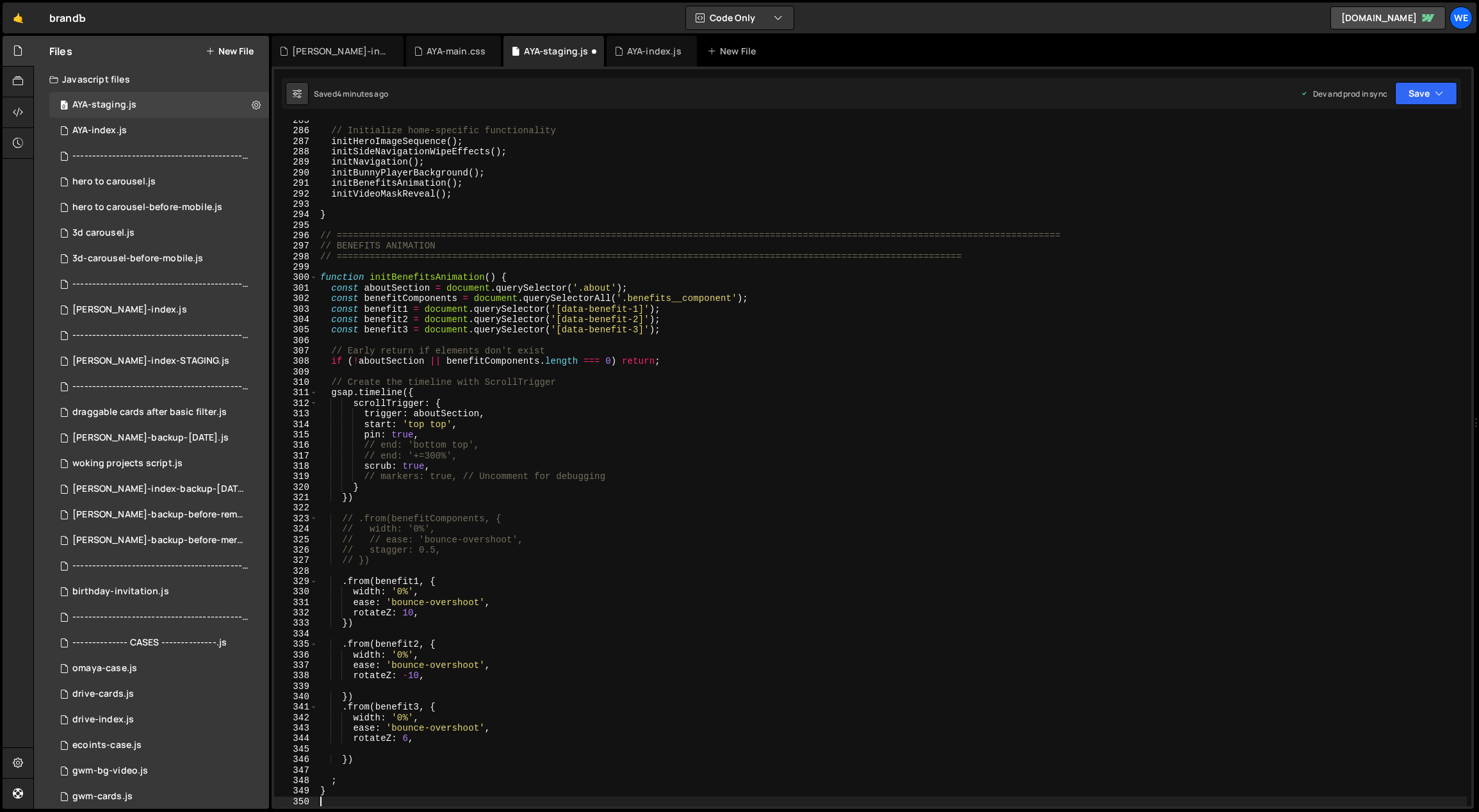
scroll to position [2936, 0]
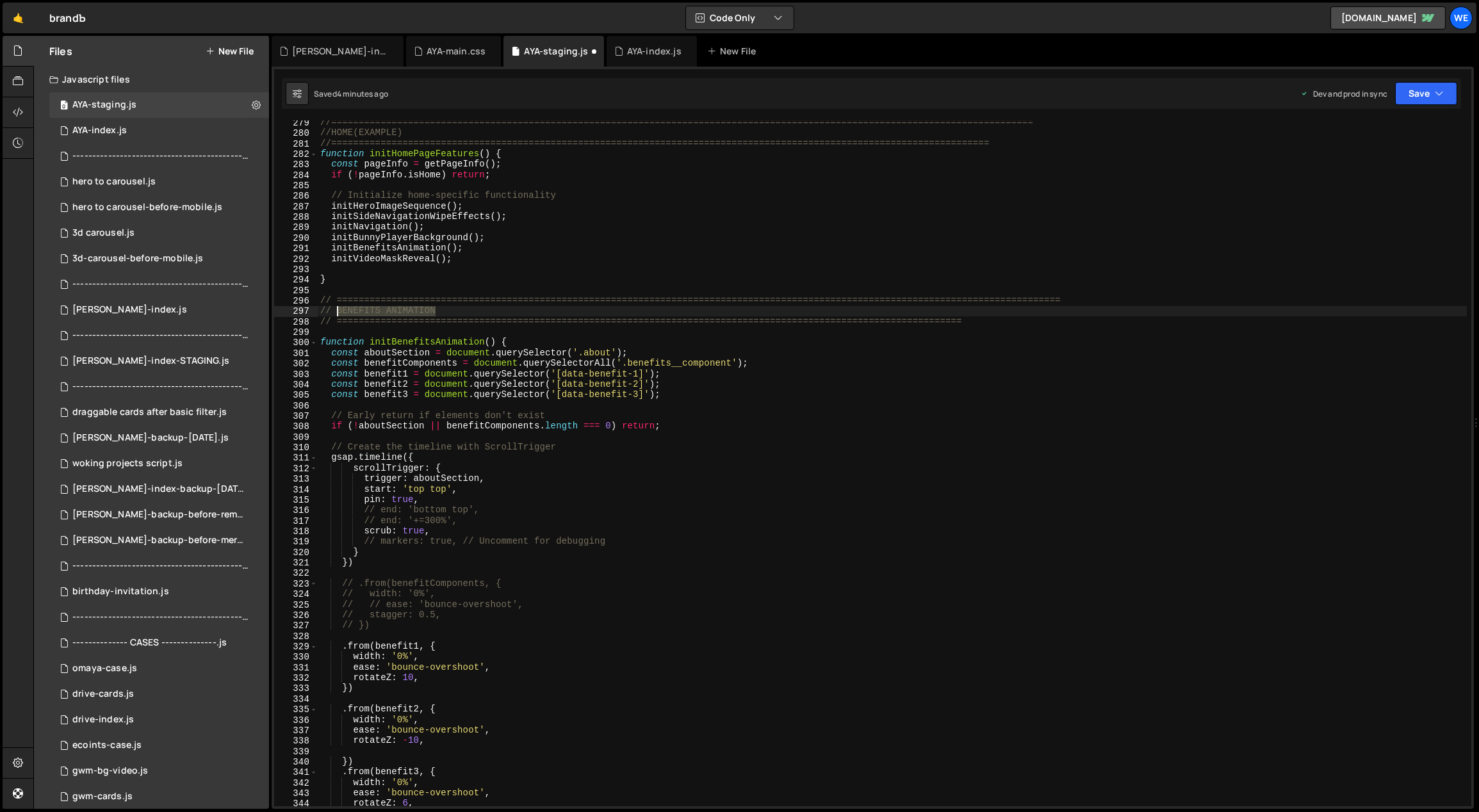
drag, startPoint x: 364, startPoint y: 311, endPoint x: 337, endPoint y: 311, distance: 27.0
click at [337, 311] on div "//=============================================================================…" at bounding box center [893, 471] width 1150 height 707
type textarea "// TESTIMONIALS"
click at [430, 334] on div "//=============================================================================…" at bounding box center [893, 471] width 1150 height 707
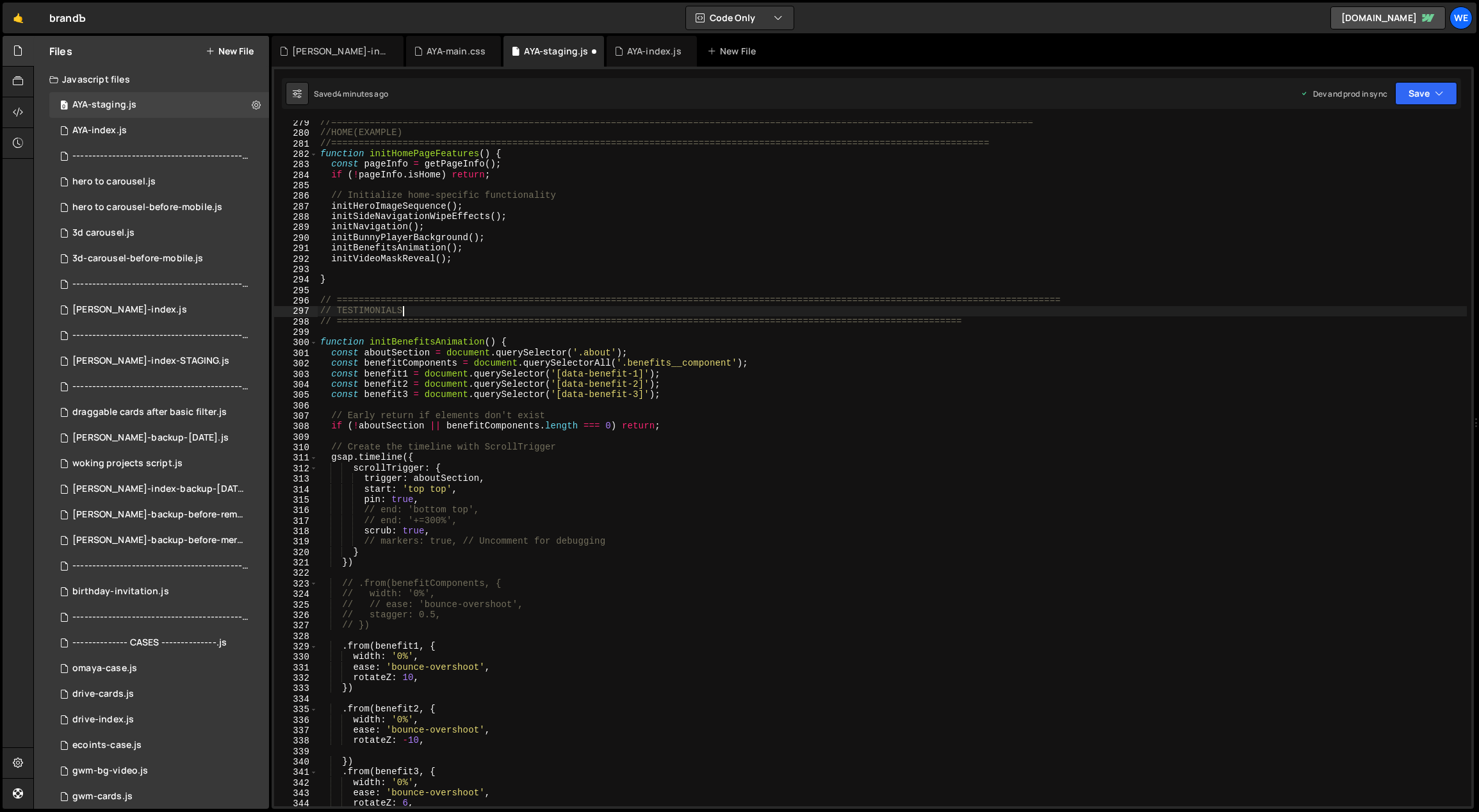
scroll to position [0, 0]
drag, startPoint x: 433, startPoint y: 343, endPoint x: 449, endPoint y: 359, distance: 22.6
click at [390, 343] on div "//=============================================================================…" at bounding box center [893, 471] width 1150 height 707
click at [489, 385] on div "//=============================================================================…" at bounding box center [893, 471] width 1150 height 707
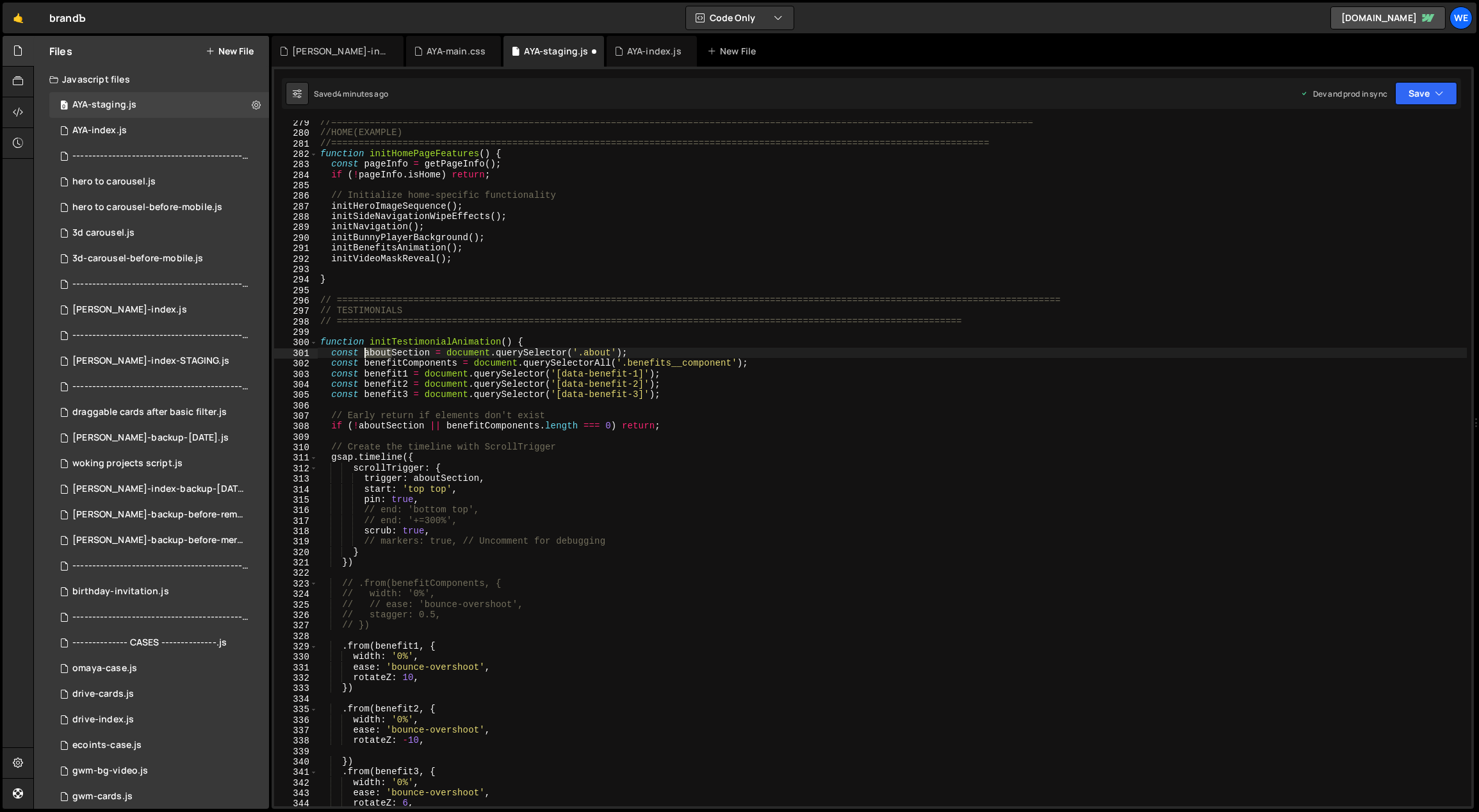
drag, startPoint x: 391, startPoint y: 351, endPoint x: 365, endPoint y: 351, distance: 26.0
click at [365, 351] on div "//=============================================================================…" at bounding box center [893, 471] width 1150 height 707
drag, startPoint x: 611, startPoint y: 351, endPoint x: 586, endPoint y: 353, distance: 25.1
click at [586, 353] on div "//=============================================================================…" at bounding box center [893, 471] width 1150 height 707
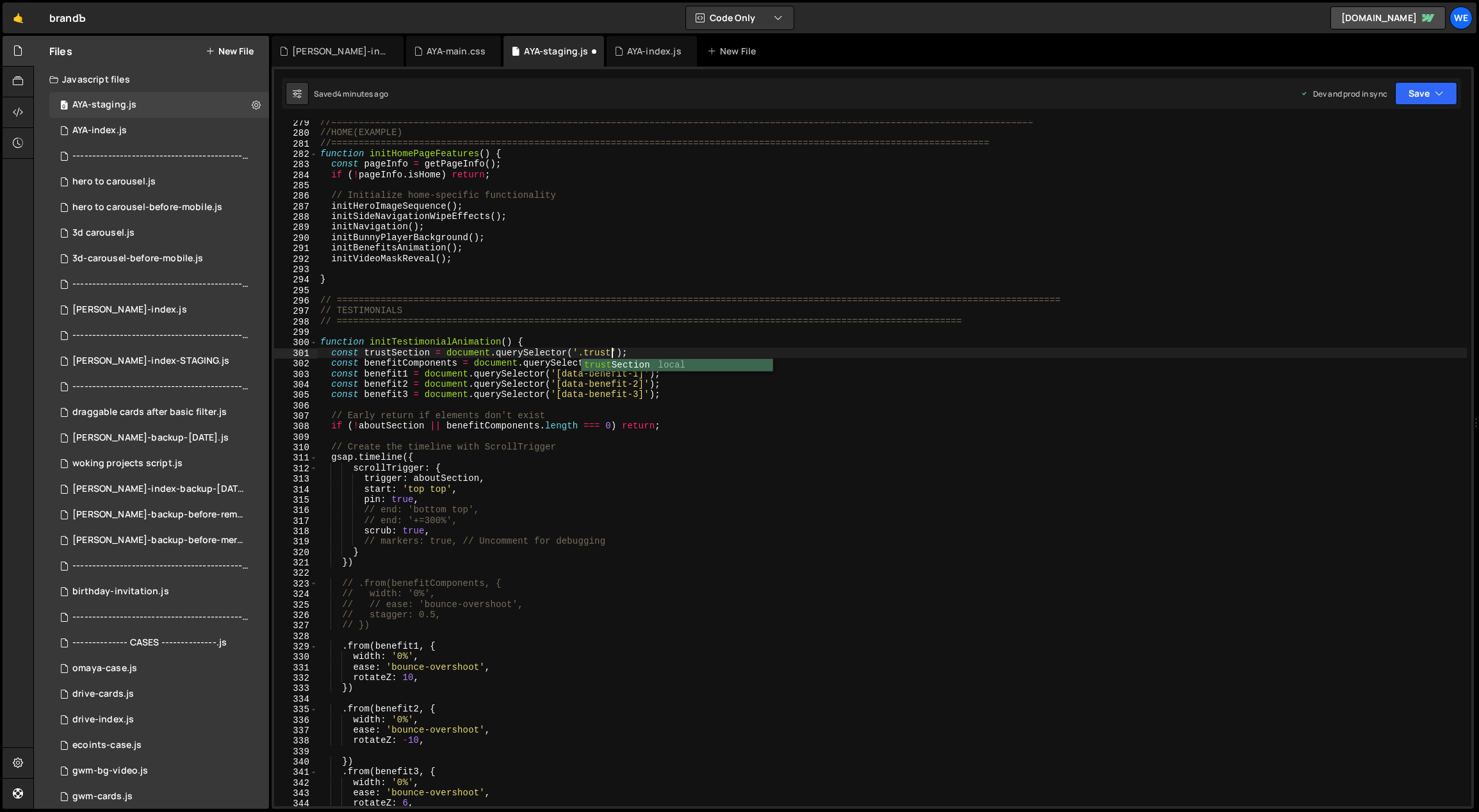
scroll to position [0, 20]
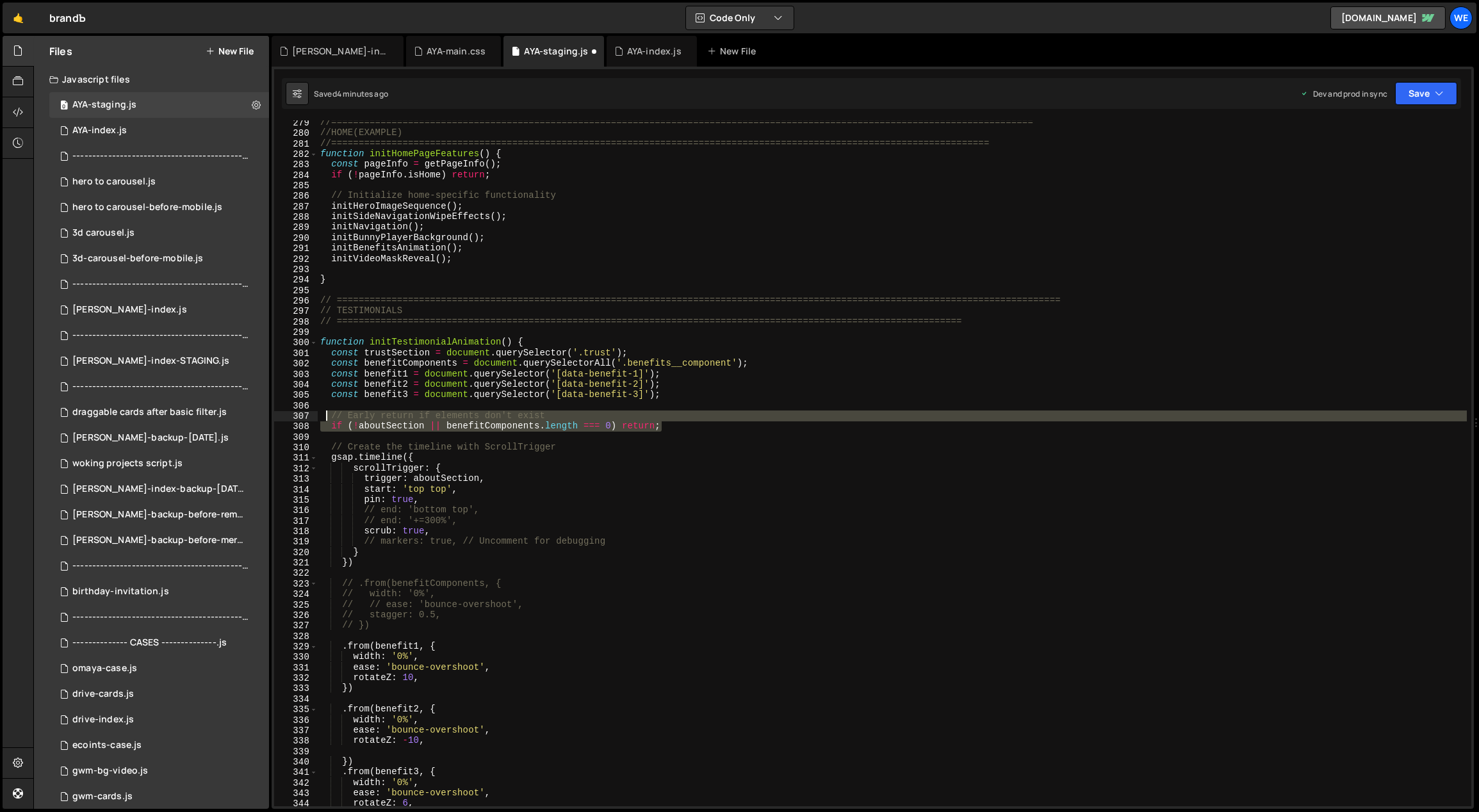
drag, startPoint x: 683, startPoint y: 426, endPoint x: 324, endPoint y: 413, distance: 359.2
click at [324, 413] on div "//=============================================================================…" at bounding box center [893, 471] width 1150 height 707
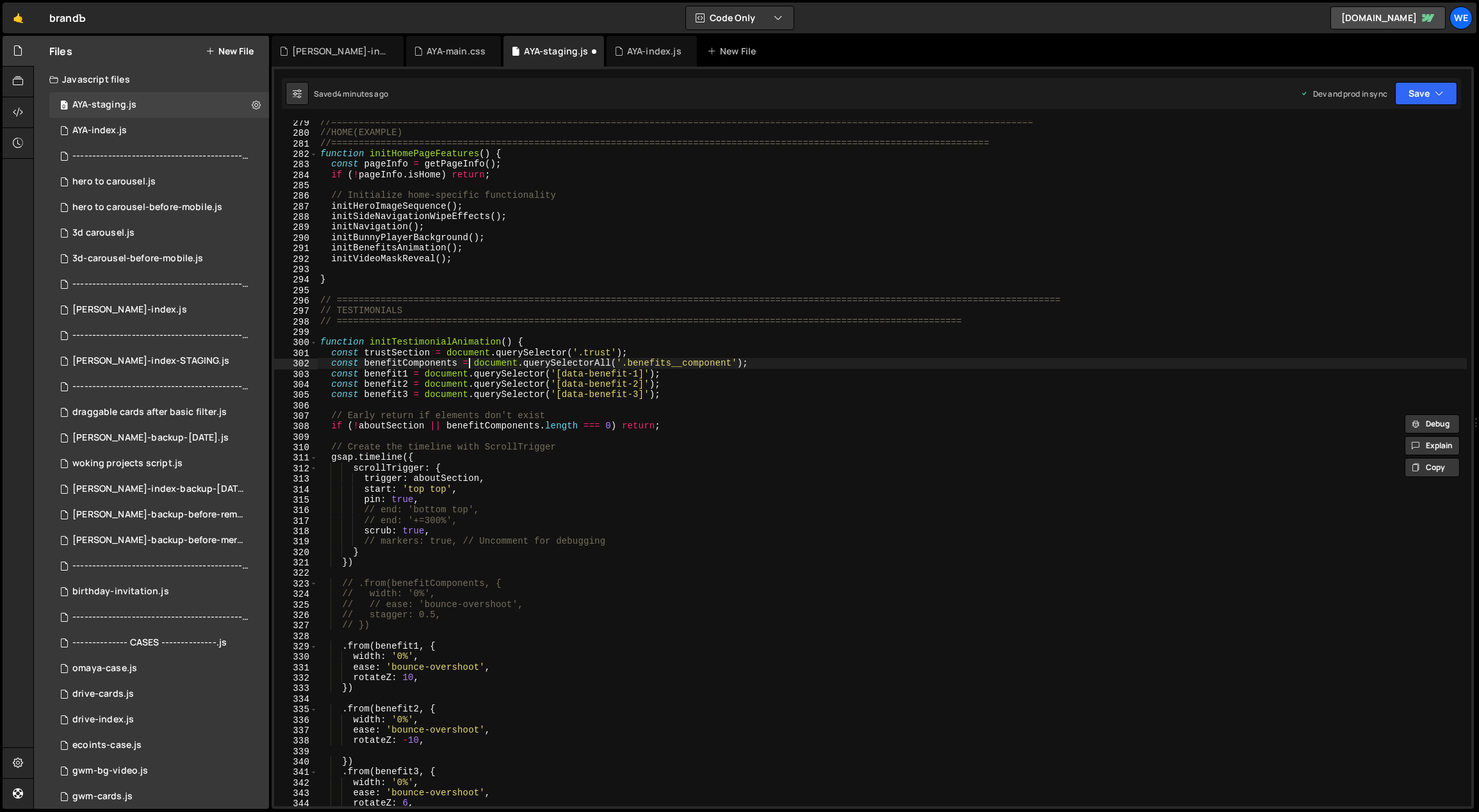
click at [468, 359] on div "//=============================================================================…" at bounding box center [893, 471] width 1150 height 707
drag, startPoint x: 408, startPoint y: 351, endPoint x: 368, endPoint y: 349, distance: 40.0
click at [366, 348] on div "//=============================================================================…" at bounding box center [893, 471] width 1150 height 707
drag, startPoint x: 424, startPoint y: 428, endPoint x: 361, endPoint y: 424, distance: 63.1
click at [360, 424] on div "//=============================================================================…" at bounding box center [893, 471] width 1150 height 707
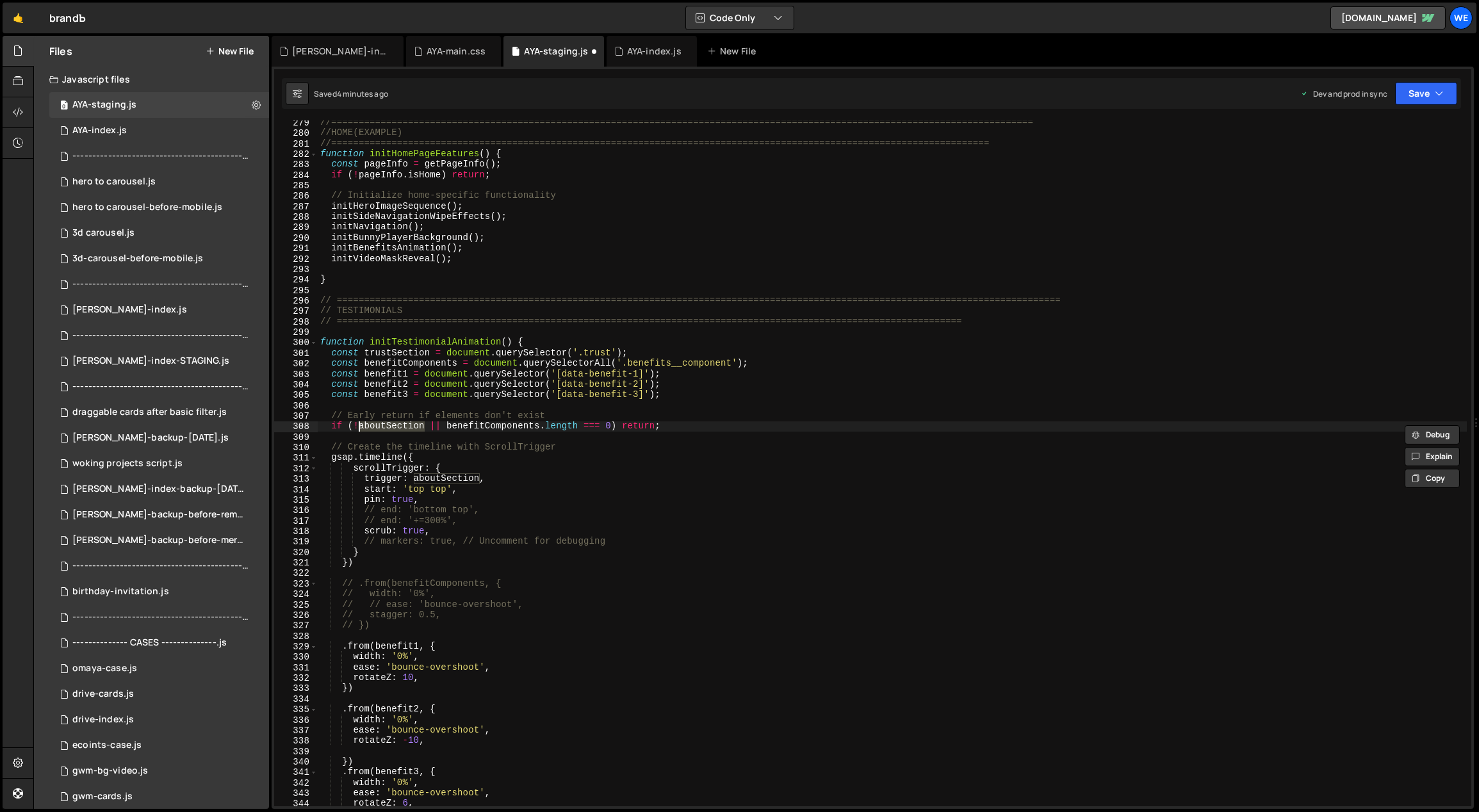
paste textarea "trus"
type textarea "if (!trustSection || benefitComponents.length === 0) return;"
click at [690, 402] on div "//=============================================================================…" at bounding box center [893, 471] width 1150 height 707
drag, startPoint x: 403, startPoint y: 362, endPoint x: 367, endPoint y: 360, distance: 36.1
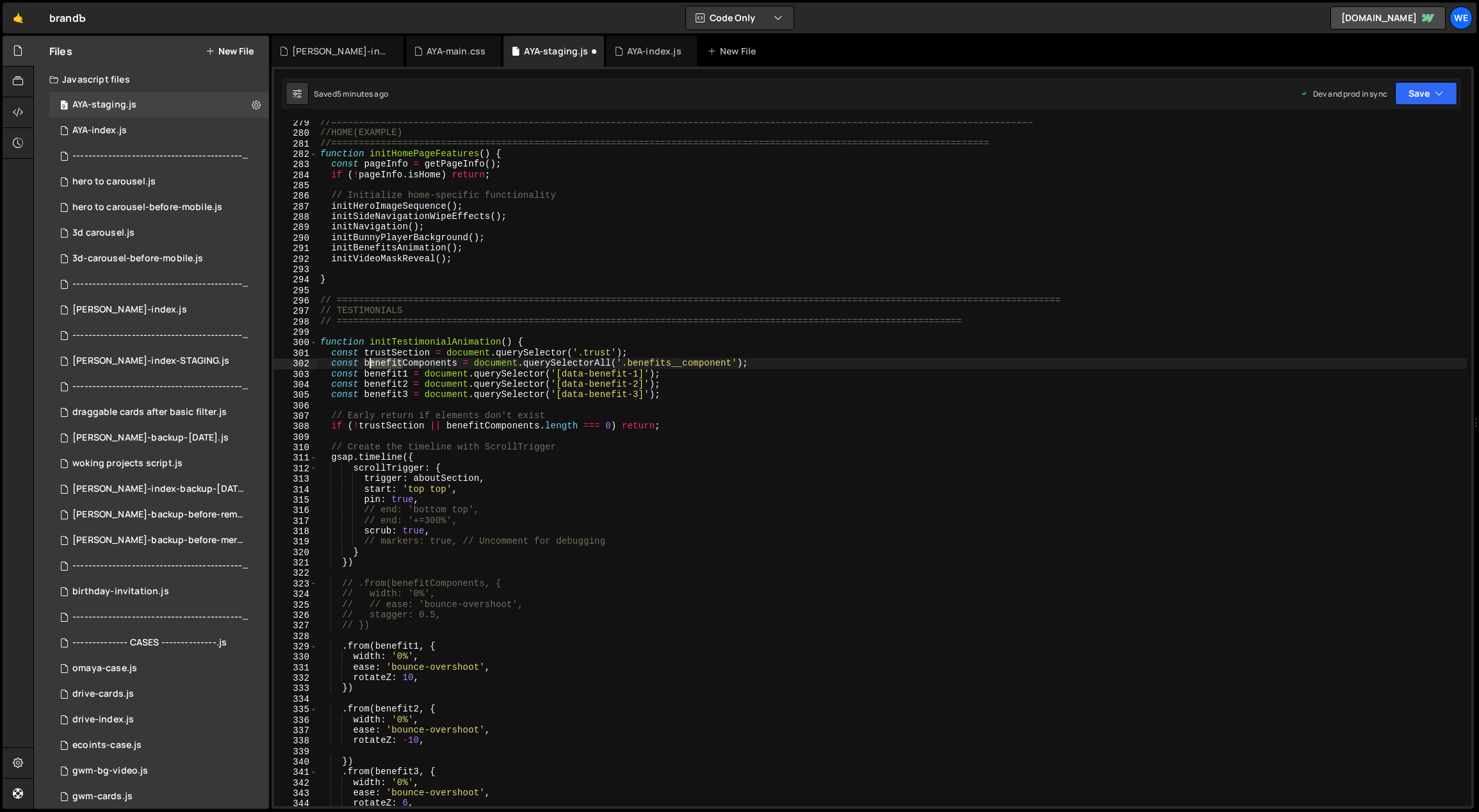
click at [366, 360] on div "//=============================================================================…" at bounding box center [893, 471] width 1150 height 707
drag, startPoint x: 743, startPoint y: 362, endPoint x: 642, endPoint y: 361, distance: 101.0
click at [643, 361] on div "//=============================================================================…" at bounding box center [893, 471] width 1150 height 707
click at [637, 360] on div "//=============================================================================…" at bounding box center [893, 471] width 1150 height 707
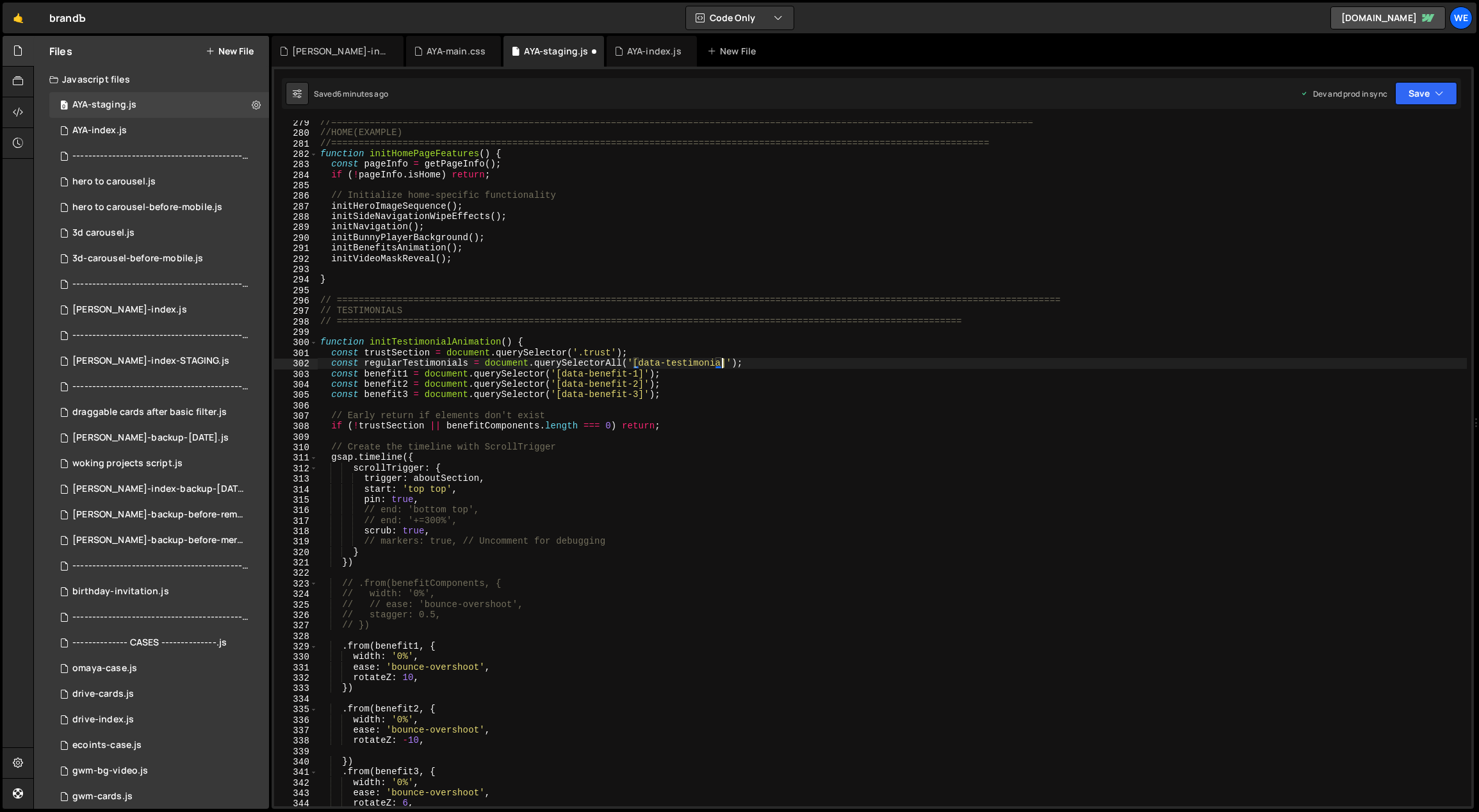
scroll to position [0, 29]
click at [718, 381] on div "//=============================================================================…" at bounding box center [893, 471] width 1150 height 707
drag, startPoint x: 408, startPoint y: 373, endPoint x: 364, endPoint y: 372, distance: 44.0
click at [363, 372] on div "//=============================================================================…" at bounding box center [893, 471] width 1150 height 707
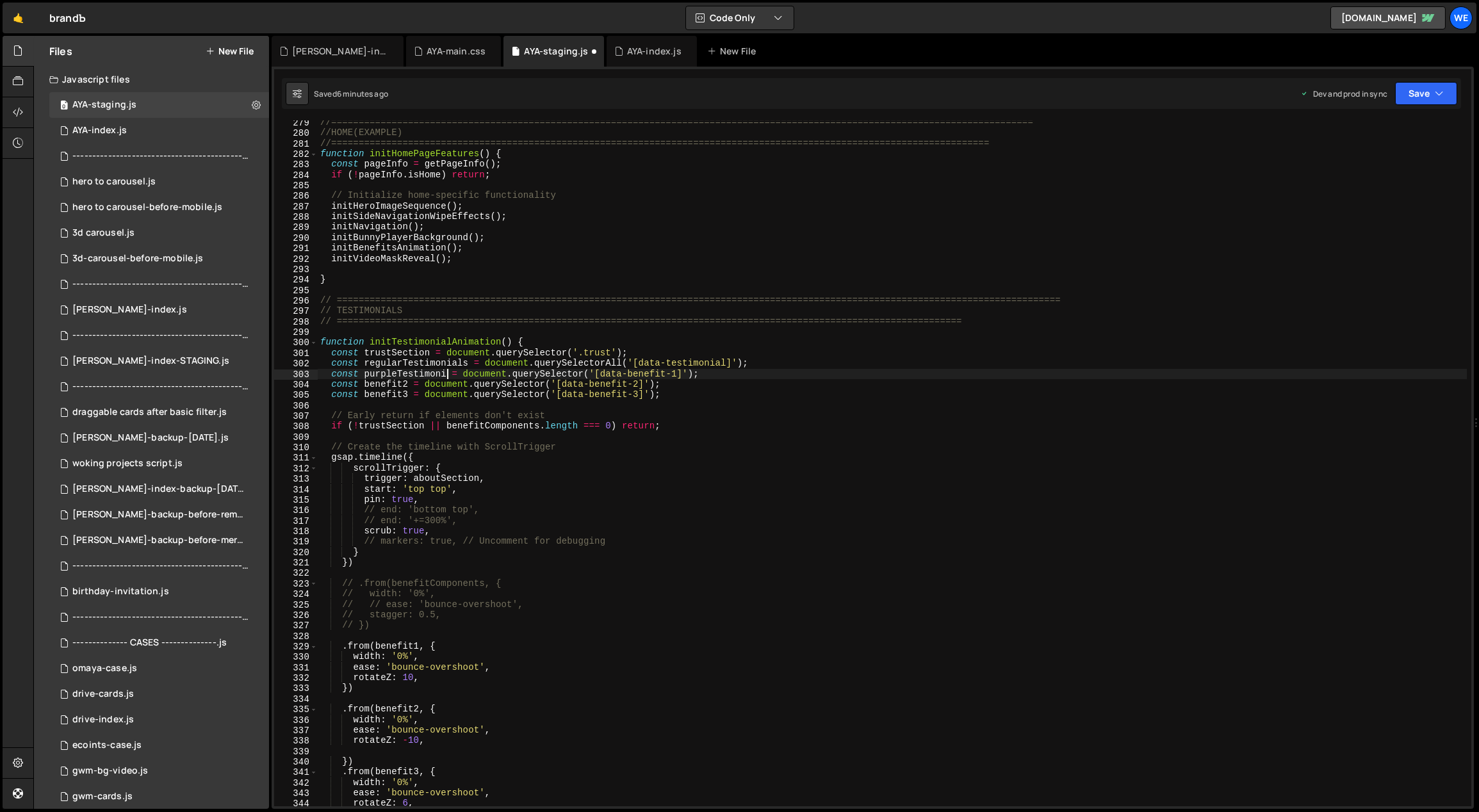
scroll to position [0, 9]
drag, startPoint x: 688, startPoint y: 373, endPoint x: 667, endPoint y: 370, distance: 21.2
click at [667, 370] on div "//=============================================================================…" at bounding box center [893, 471] width 1150 height 707
drag, startPoint x: 728, startPoint y: 363, endPoint x: 644, endPoint y: 364, distance: 84.0
click at [640, 362] on div "//=============================================================================…" at bounding box center [893, 471] width 1150 height 707
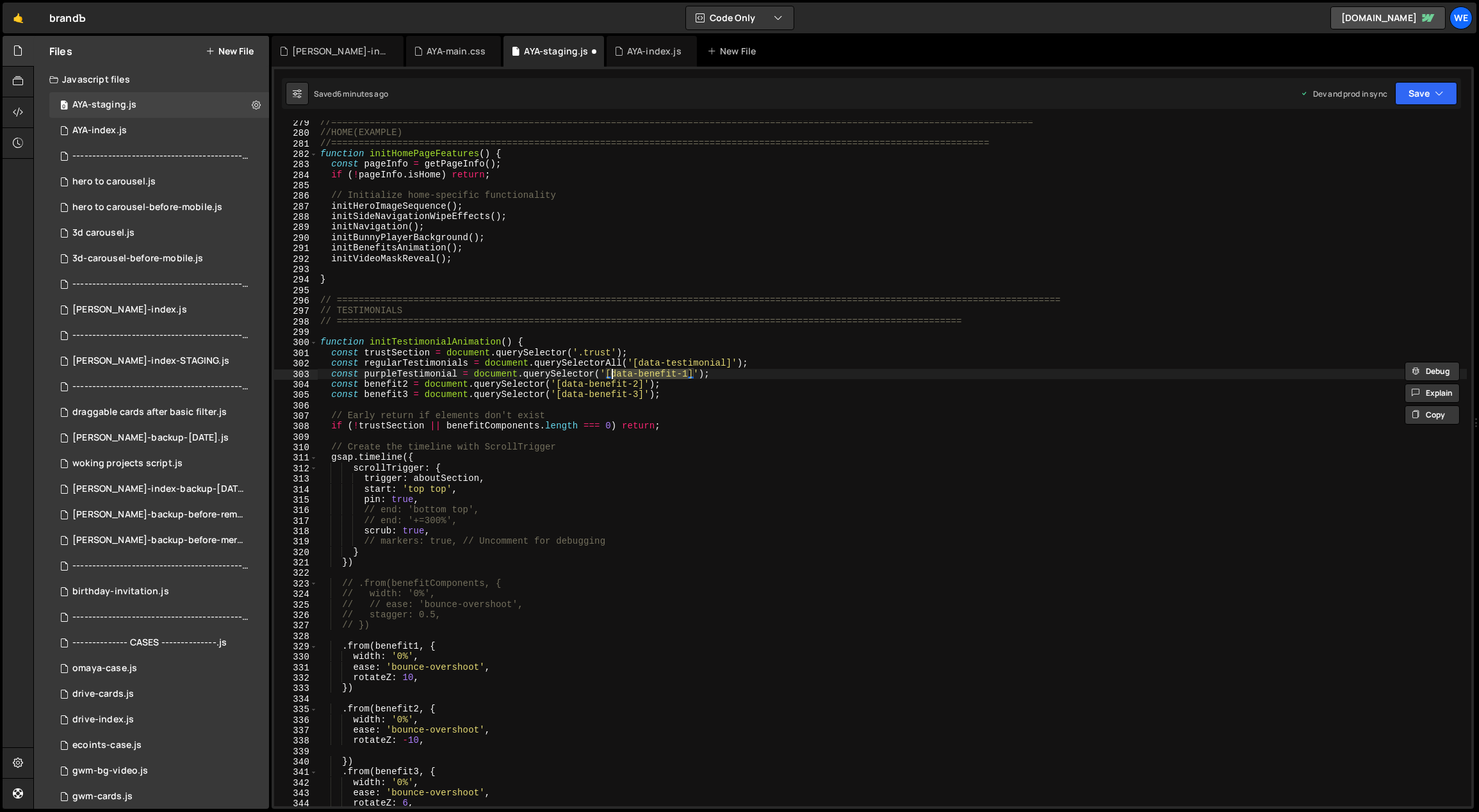
drag, startPoint x: 687, startPoint y: 375, endPoint x: 620, endPoint y: 374, distance: 67.0
click at [613, 372] on div "//=============================================================================…" at bounding box center [893, 471] width 1150 height 707
paste textarea "testimonial"
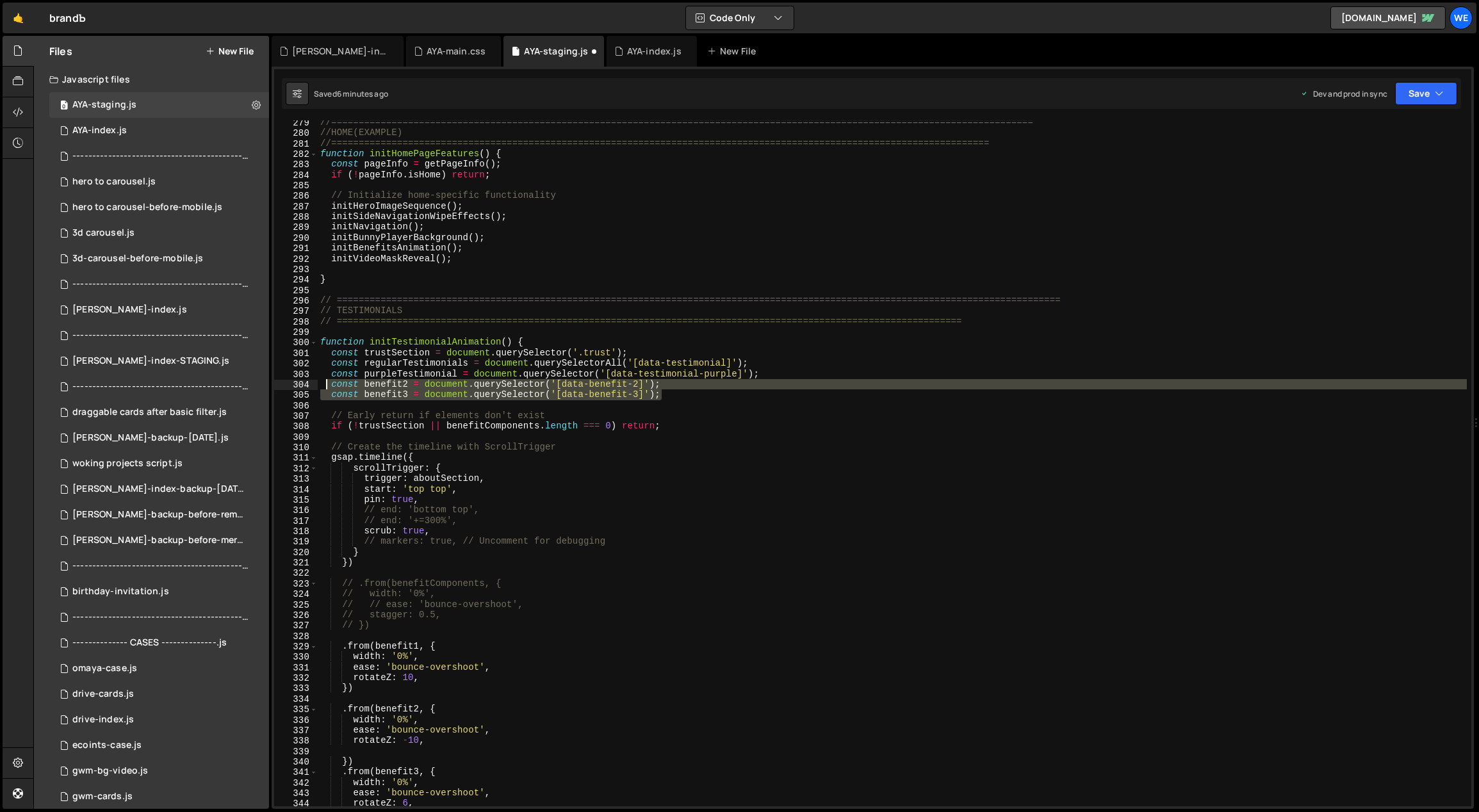
drag, startPoint x: 566, startPoint y: 389, endPoint x: 323, endPoint y: 386, distance: 243.0
click at [323, 386] on div "//=============================================================================…" at bounding box center [893, 471] width 1150 height 707
type textarea "const benefit2 = document.querySelector('[data-benefit-2]'); const benefit3 = d…"
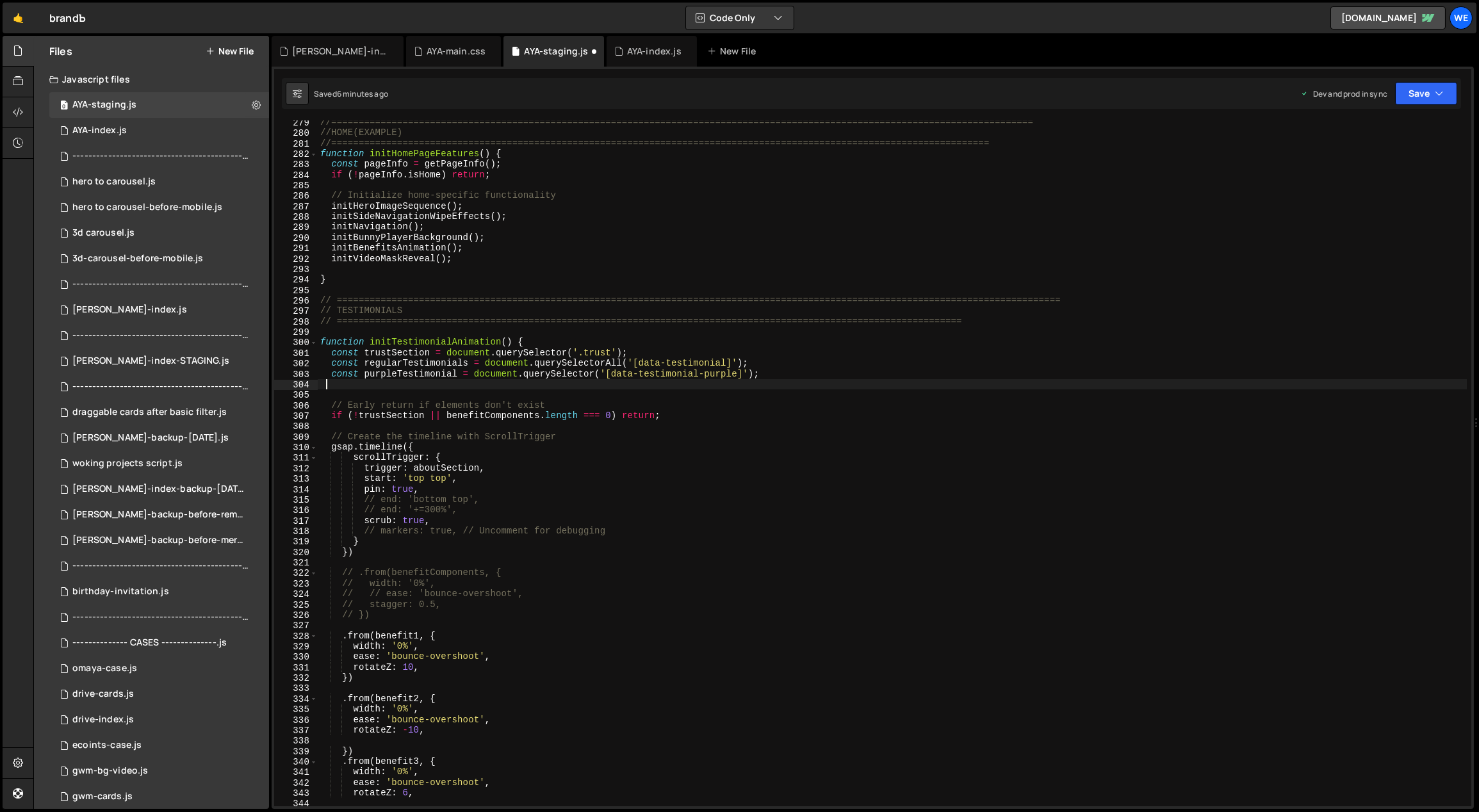
scroll to position [0, 0]
drag, startPoint x: 687, startPoint y: 372, endPoint x: 288, endPoint y: 375, distance: 399.0
click at [288, 375] on div "279 280 281 282 283 284 285 286 287 288 289 290 291 292 293 294 295 296 297 298…" at bounding box center [872, 463] width 1197 height 686
type textarea "const purpleTestimonial = document.querySelector('[data-testimonial-purple]');"
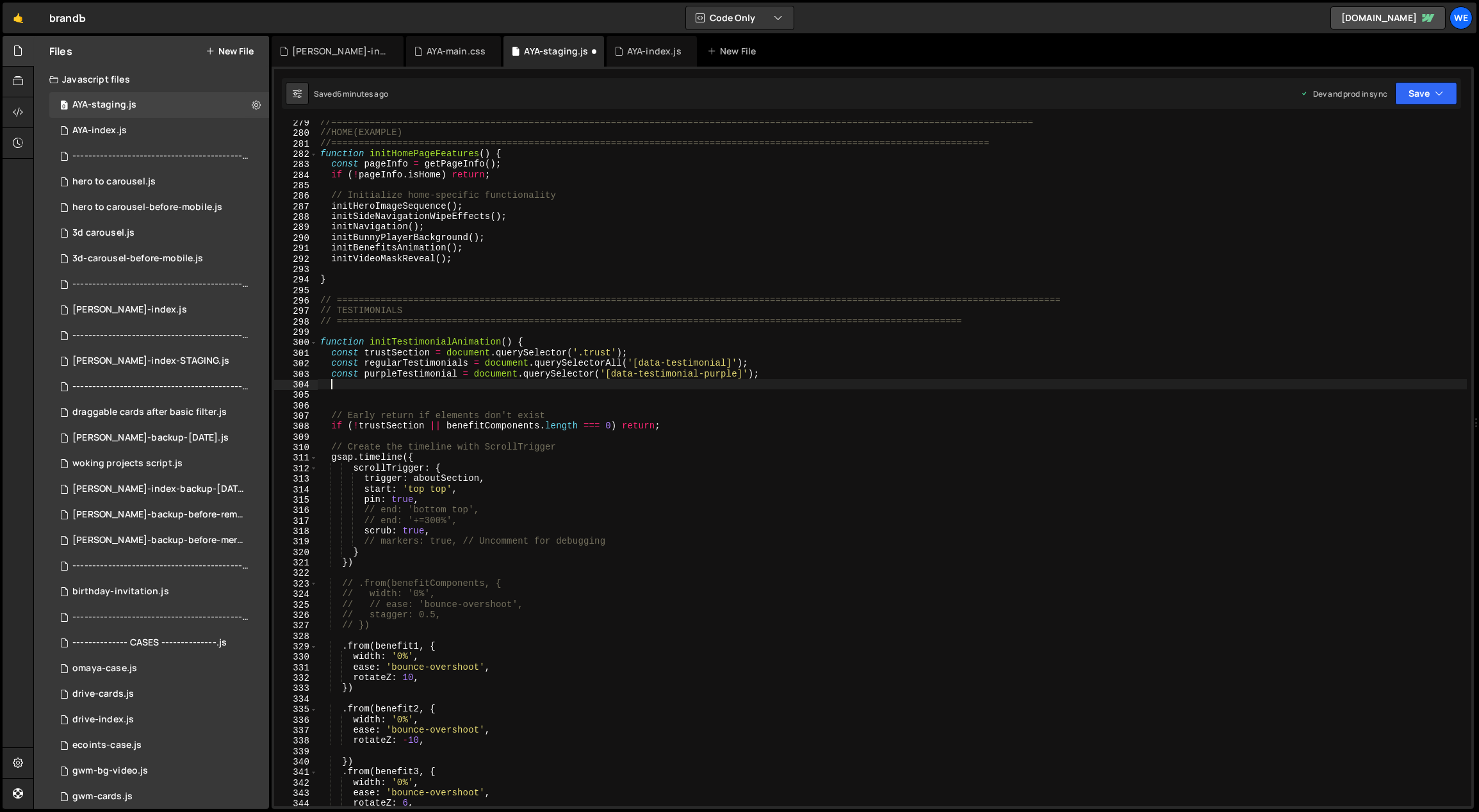
paste textarea "const purpleTestimonial = document.querySelector('[data-testimonial-purple]');"
type textarea "const purpleTestimonial = document.querySelector('[data-testimonial-purple]');"
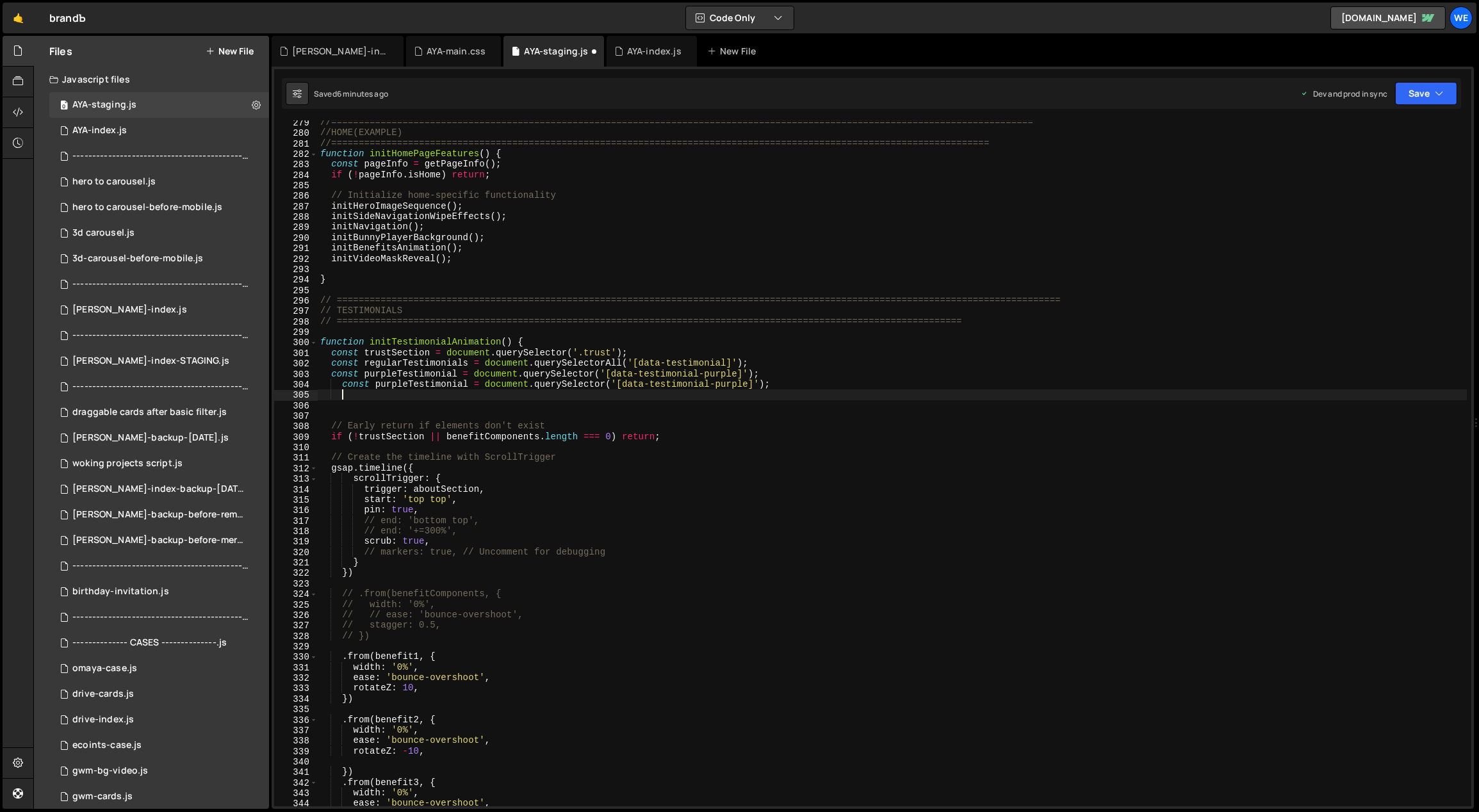
paste textarea "const purpleTestimonial = document.querySelector('[data-testimonial-purple]');"
drag, startPoint x: 406, startPoint y: 382, endPoint x: 376, endPoint y: 381, distance: 30.0
click at [374, 381] on div "//=============================================================================…" at bounding box center [893, 471] width 1150 height 707
drag, startPoint x: 743, startPoint y: 384, endPoint x: 720, endPoint y: 385, distance: 23.0
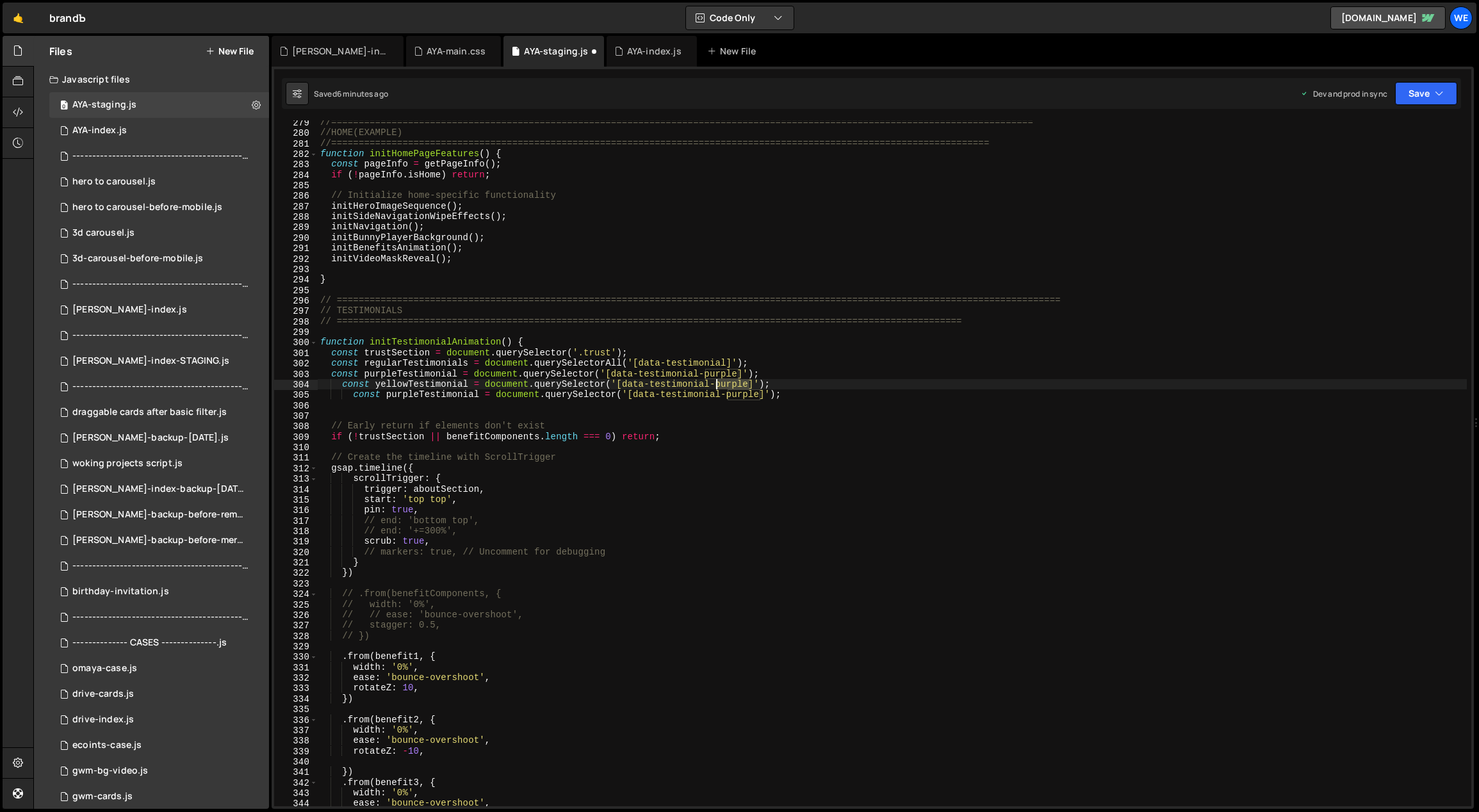
click at [718, 385] on div "//=============================================================================…" at bounding box center [893, 471] width 1150 height 707
drag, startPoint x: 761, startPoint y: 394, endPoint x: 728, endPoint y: 392, distance: 33.1
click at [728, 392] on div "//=============================================================================…" at bounding box center [893, 471] width 1150 height 707
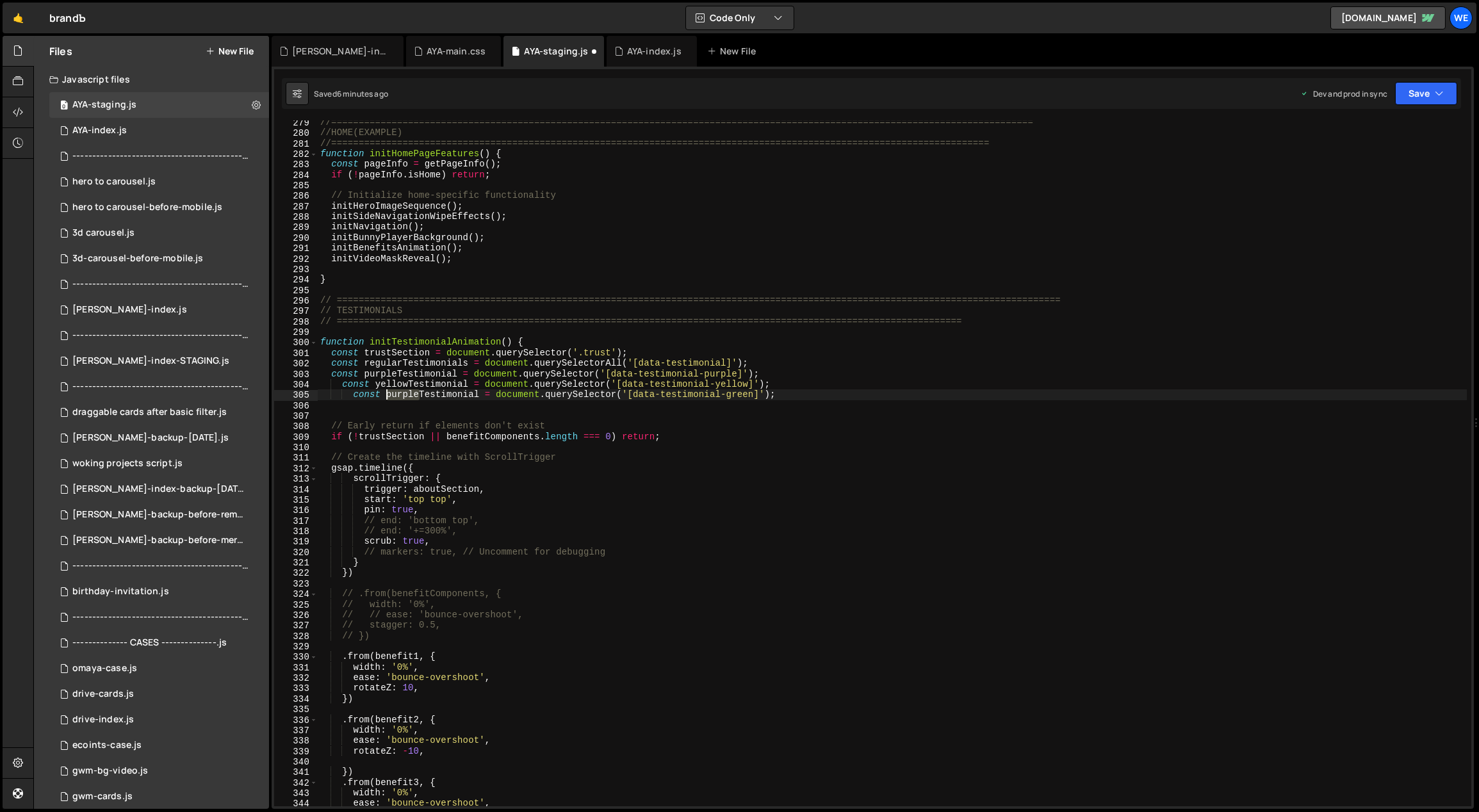
drag, startPoint x: 419, startPoint y: 393, endPoint x: 387, endPoint y: 392, distance: 32.0
click at [387, 392] on div "//=============================================================================…" at bounding box center [893, 471] width 1150 height 707
click at [467, 374] on div "//=============================================================================…" at bounding box center [893, 471] width 1150 height 707
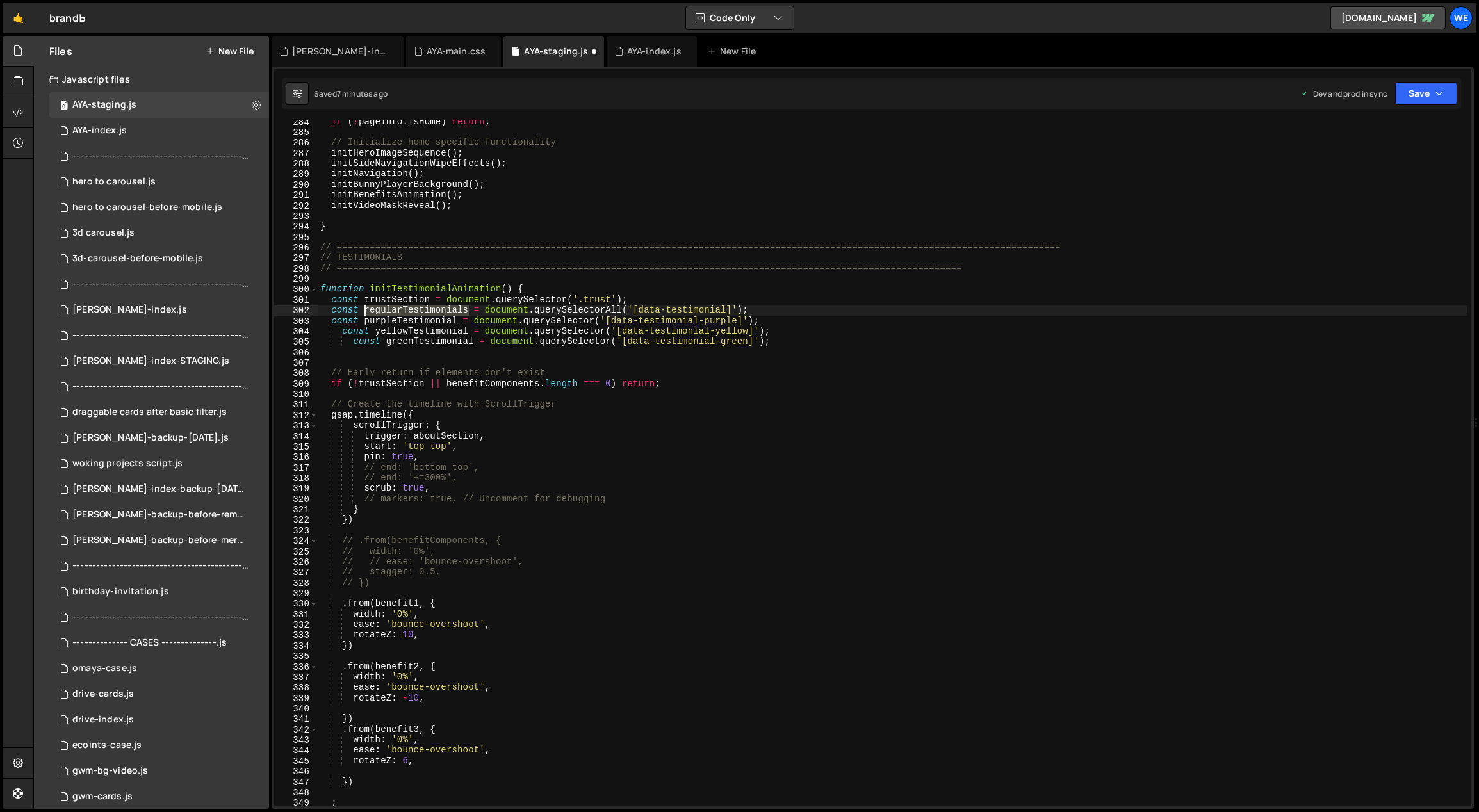
drag, startPoint x: 469, startPoint y: 309, endPoint x: 393, endPoint y: 325, distance: 77.7
click at [365, 308] on div "if ( ! pageInfo . isHome ) return ; // Initialize home-specific functionality i…" at bounding box center [893, 470] width 1150 height 707
drag, startPoint x: 539, startPoint y: 382, endPoint x: 448, endPoint y: 380, distance: 91.0
click at [448, 380] on div "if ( ! pageInfo . isHome ) return ; // Initialize home-specific functionality i…" at bounding box center [893, 470] width 1150 height 707
paste textarea "regularTestimonial"
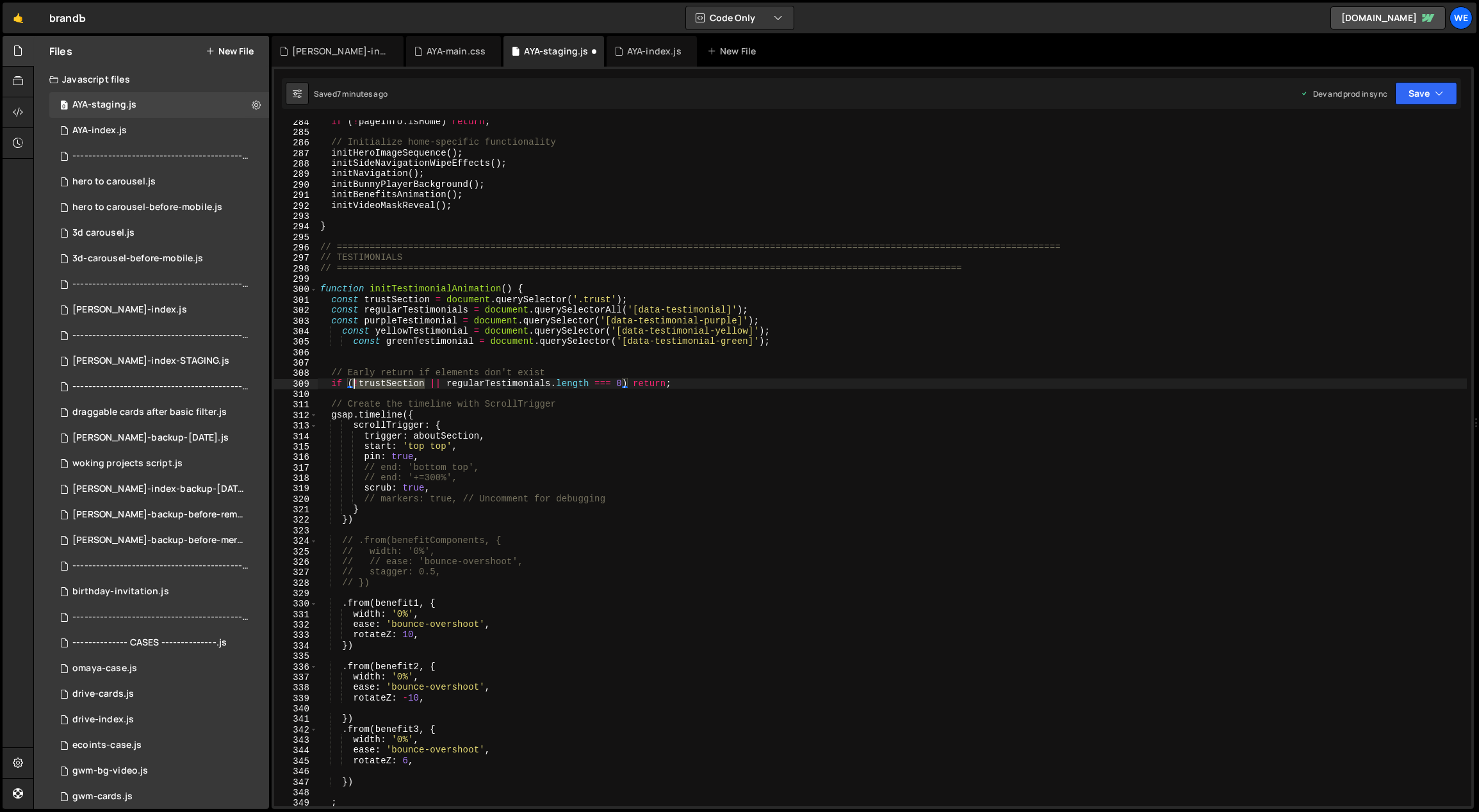
drag, startPoint x: 401, startPoint y: 383, endPoint x: 355, endPoint y: 380, distance: 46.1
click at [355, 380] on div "if ( ! pageInfo . isHome ) return ; // Initialize home-specific functionality i…" at bounding box center [893, 470] width 1150 height 707
drag, startPoint x: 440, startPoint y: 383, endPoint x: 355, endPoint y: 383, distance: 85.0
click at [355, 383] on div "if ( ! pageInfo . isHome ) return ; // Initialize home-specific functionality i…" at bounding box center [893, 470] width 1150 height 707
click at [444, 383] on div "if ( ! pageInfo . isHome ) return ; // Initialize home-specific functionality i…" at bounding box center [893, 470] width 1150 height 707
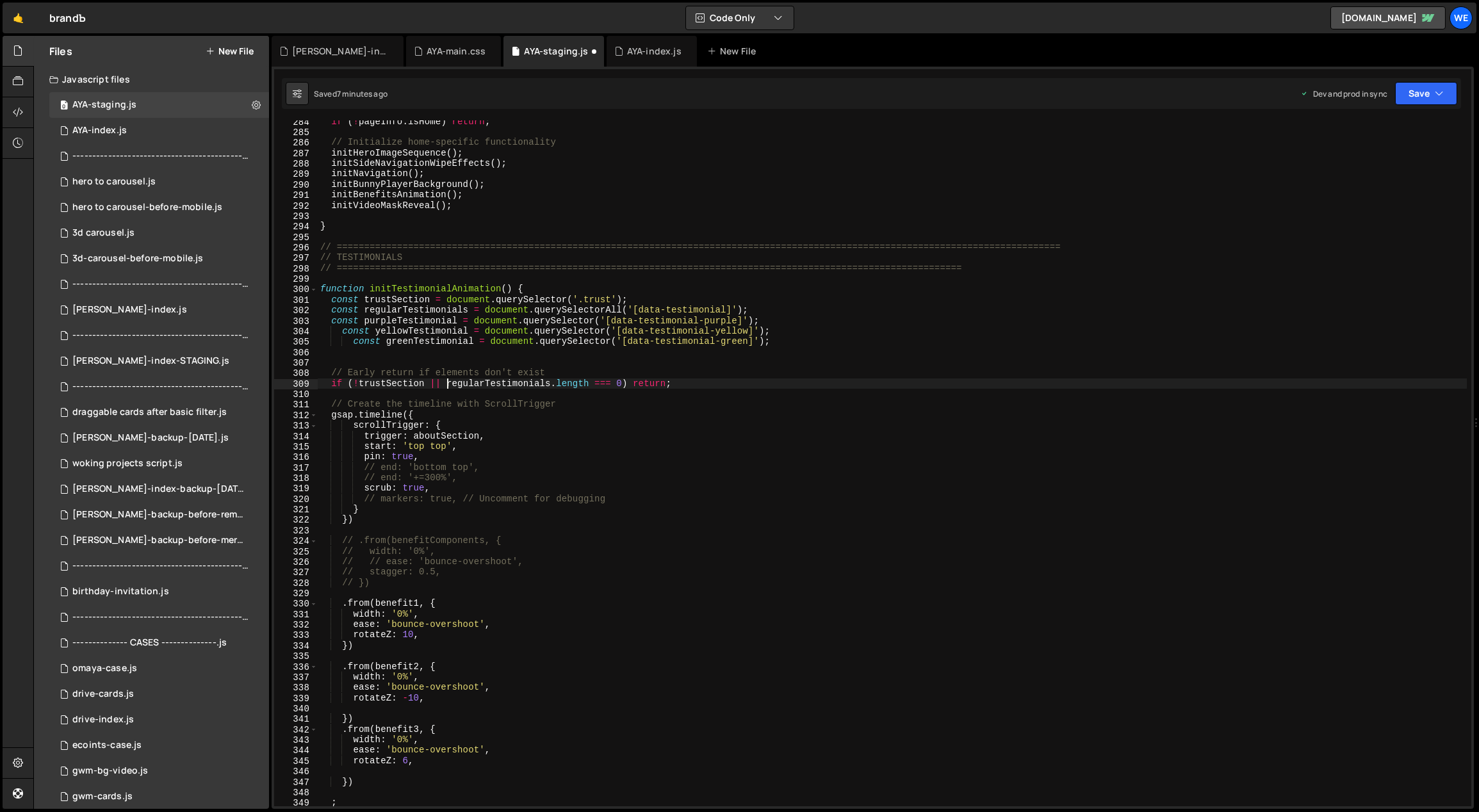
paste textarea "!trustSection ||"
click at [469, 311] on div "if ( ! pageInfo . isHome ) return ; // Initialize home-specific functionality i…" at bounding box center [893, 470] width 1150 height 707
drag, startPoint x: 459, startPoint y: 319, endPoint x: 366, endPoint y: 320, distance: 93.0
click at [365, 319] on div "if ( ! pageInfo . isHome ) return ; // Initialize home-specific functionality i…" at bounding box center [893, 470] width 1150 height 707
drag, startPoint x: 518, startPoint y: 382, endPoint x: 454, endPoint y: 383, distance: 64.0
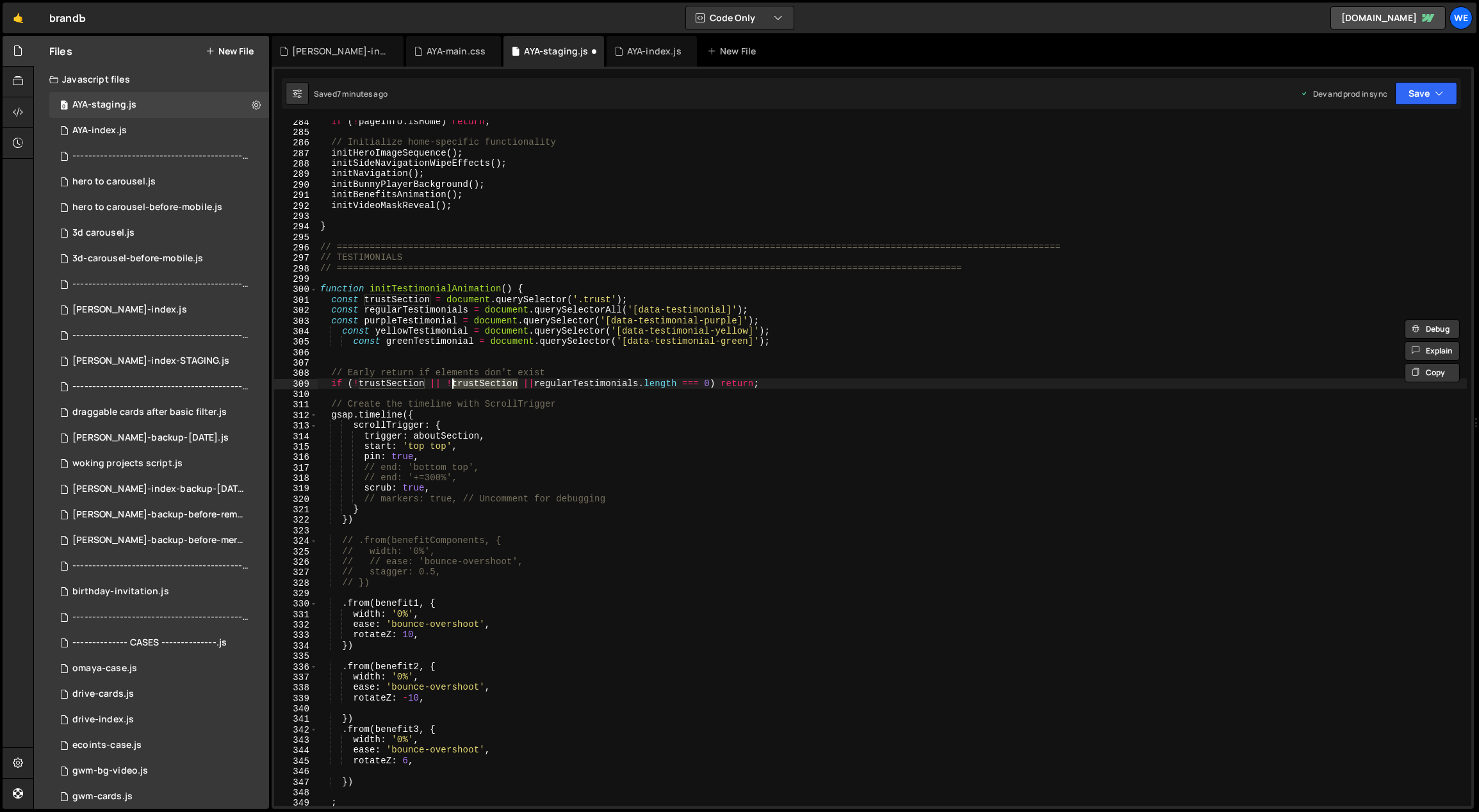
click at [454, 383] on div "if ( ! pageInfo . isHome ) return ; // Initialize home-specific functionality i…" at bounding box center [893, 470] width 1150 height 707
paste textarea "purpleTestimonial"
drag, startPoint x: 546, startPoint y: 384, endPoint x: 429, endPoint y: 384, distance: 117.0
click at [429, 384] on div "if ( ! pageInfo . isHome ) return ; // Initialize home-specific functionality i…" at bounding box center [893, 470] width 1150 height 707
click at [545, 383] on div "if ( ! pageInfo . isHome ) return ; // Initialize home-specific functionality i…" at bounding box center [893, 463] width 1149 height 686
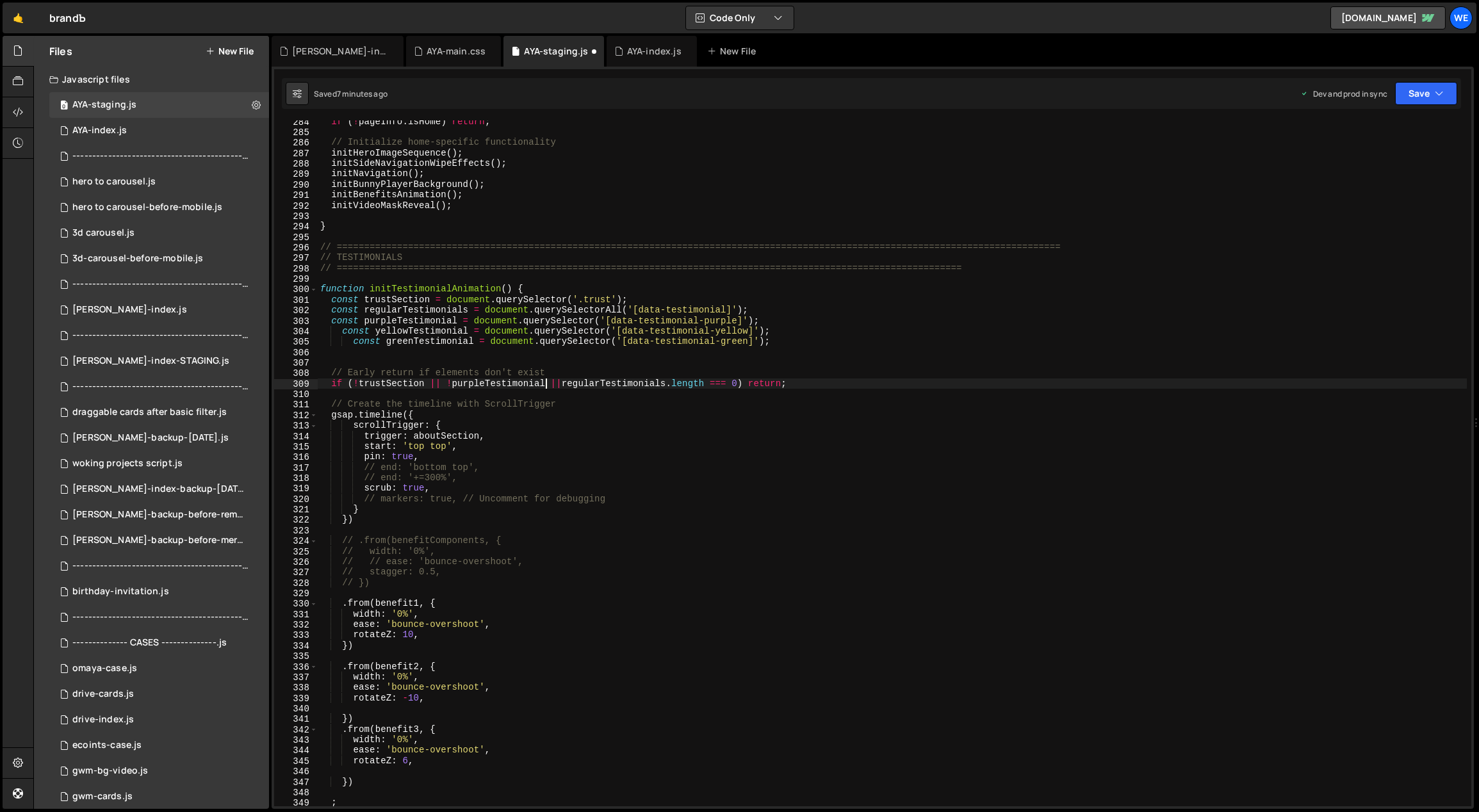
paste textarea "|| !purpleTestimonial"
click at [547, 385] on div "if ( ! pageInfo . isHome ) return ; // Initialize home-specific functionality i…" at bounding box center [893, 470] width 1150 height 707
click at [604, 383] on div "if ( ! pageInfo . isHome ) return ; // Initialize home-specific functionality i…" at bounding box center [893, 470] width 1150 height 707
drag, startPoint x: 409, startPoint y: 329, endPoint x: 376, endPoint y: 329, distance: 33.0
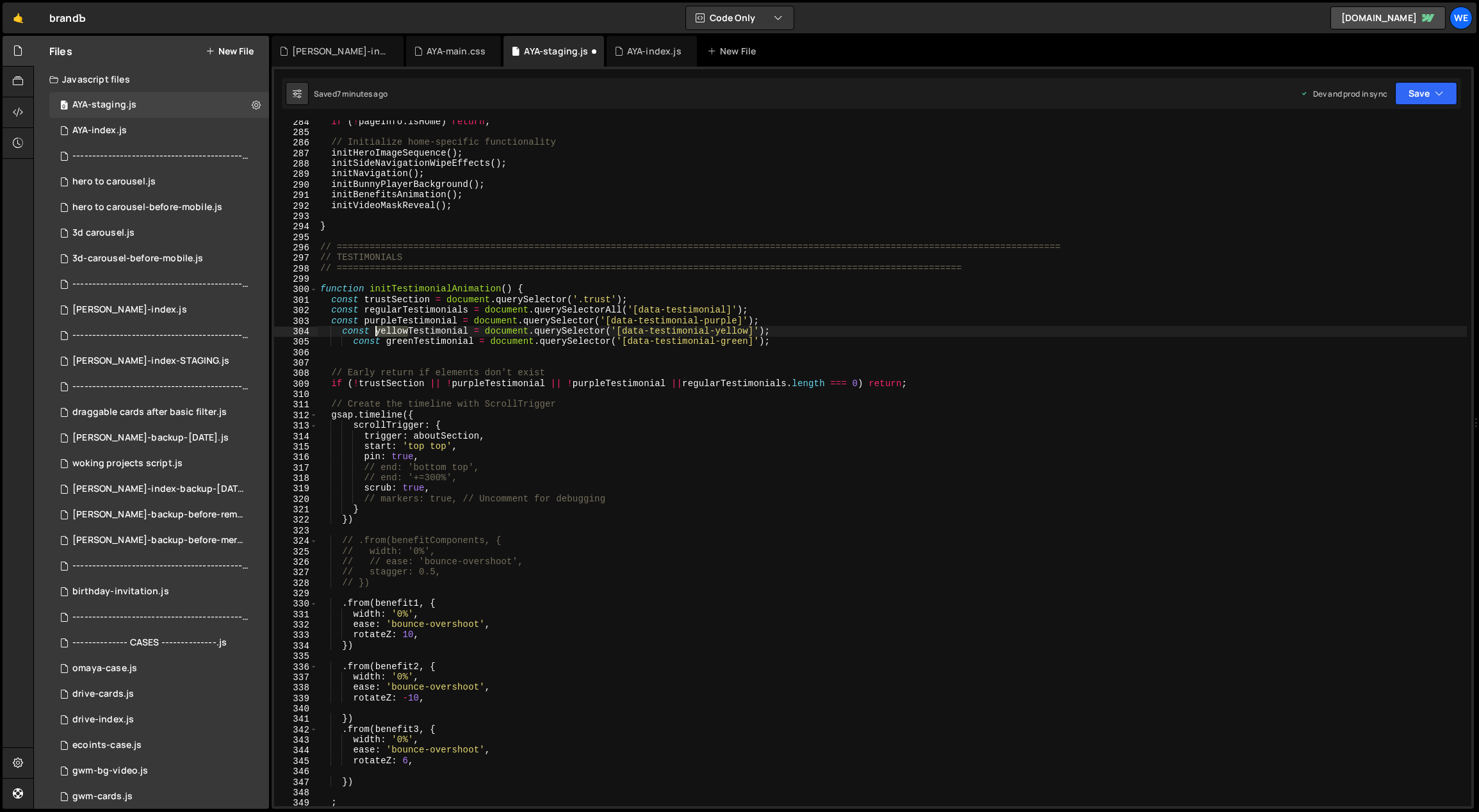
click at [376, 329] on div "if ( ! pageInfo . isHome ) return ; // Initialize home-specific functionality i…" at bounding box center [893, 470] width 1150 height 707
drag, startPoint x: 607, startPoint y: 382, endPoint x: 573, endPoint y: 381, distance: 34.0
click at [575, 381] on div "if ( ! pageInfo . isHome ) return ; // Initialize home-specific functionality i…" at bounding box center [893, 470] width 1150 height 707
paste textarea "yellow"
drag, startPoint x: 667, startPoint y: 383, endPoint x: 553, endPoint y: 385, distance: 114.0
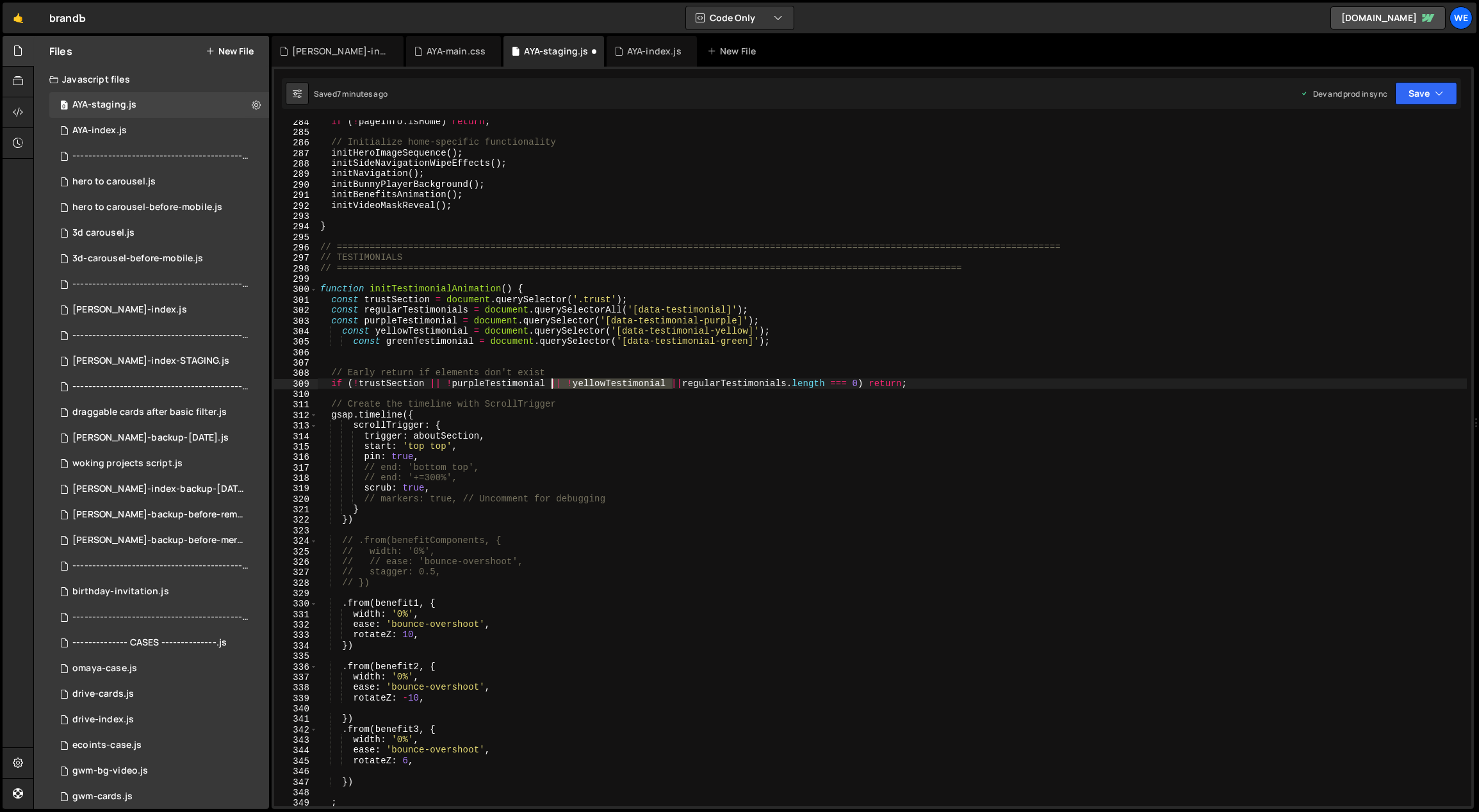
click at [553, 385] on div "if ( ! pageInfo . isHome ) return ; // Initialize home-specific functionality i…" at bounding box center [893, 470] width 1150 height 707
click at [664, 381] on div "if ( ! pageInfo . isHome ) return ; // Initialize home-specific functionality i…" at bounding box center [893, 463] width 1149 height 686
paste textarea "|| !yellowTestimonial"
drag, startPoint x: 473, startPoint y: 343, endPoint x: 389, endPoint y: 345, distance: 84.0
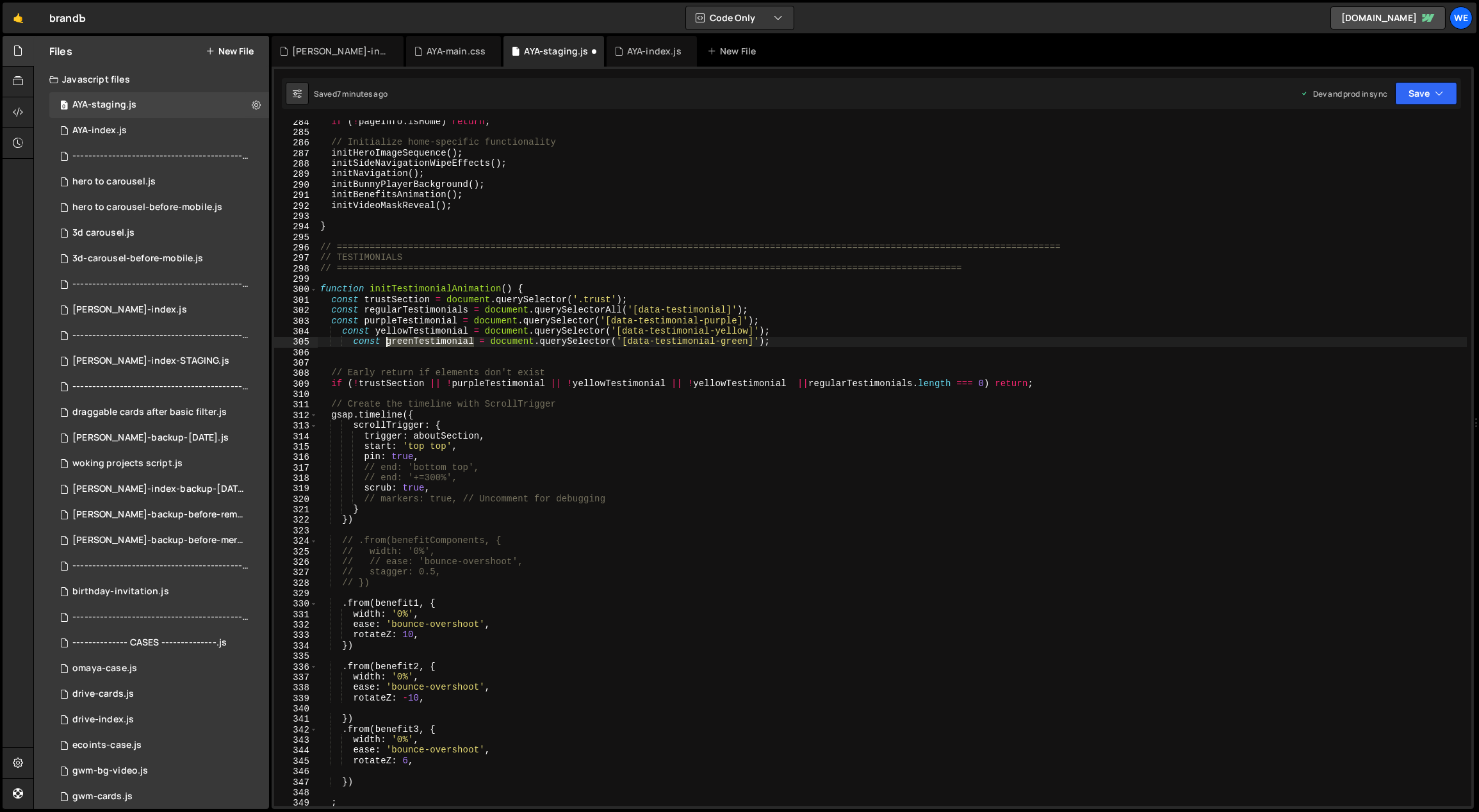
click at [387, 345] on div "if ( ! pageInfo . isHome ) return ; // Initialize home-specific functionality i…" at bounding box center [893, 470] width 1150 height 707
drag, startPoint x: 789, startPoint y: 383, endPoint x: 696, endPoint y: 383, distance: 93.0
click at [696, 383] on div "if ( ! pageInfo . isHome ) return ; // Initialize home-specific functionality i…" at bounding box center [893, 470] width 1150 height 707
paste textarea "green"
click at [739, 428] on div "if ( ! pageInfo . isHome ) return ; // Initialize home-specific functionality i…" at bounding box center [893, 470] width 1150 height 707
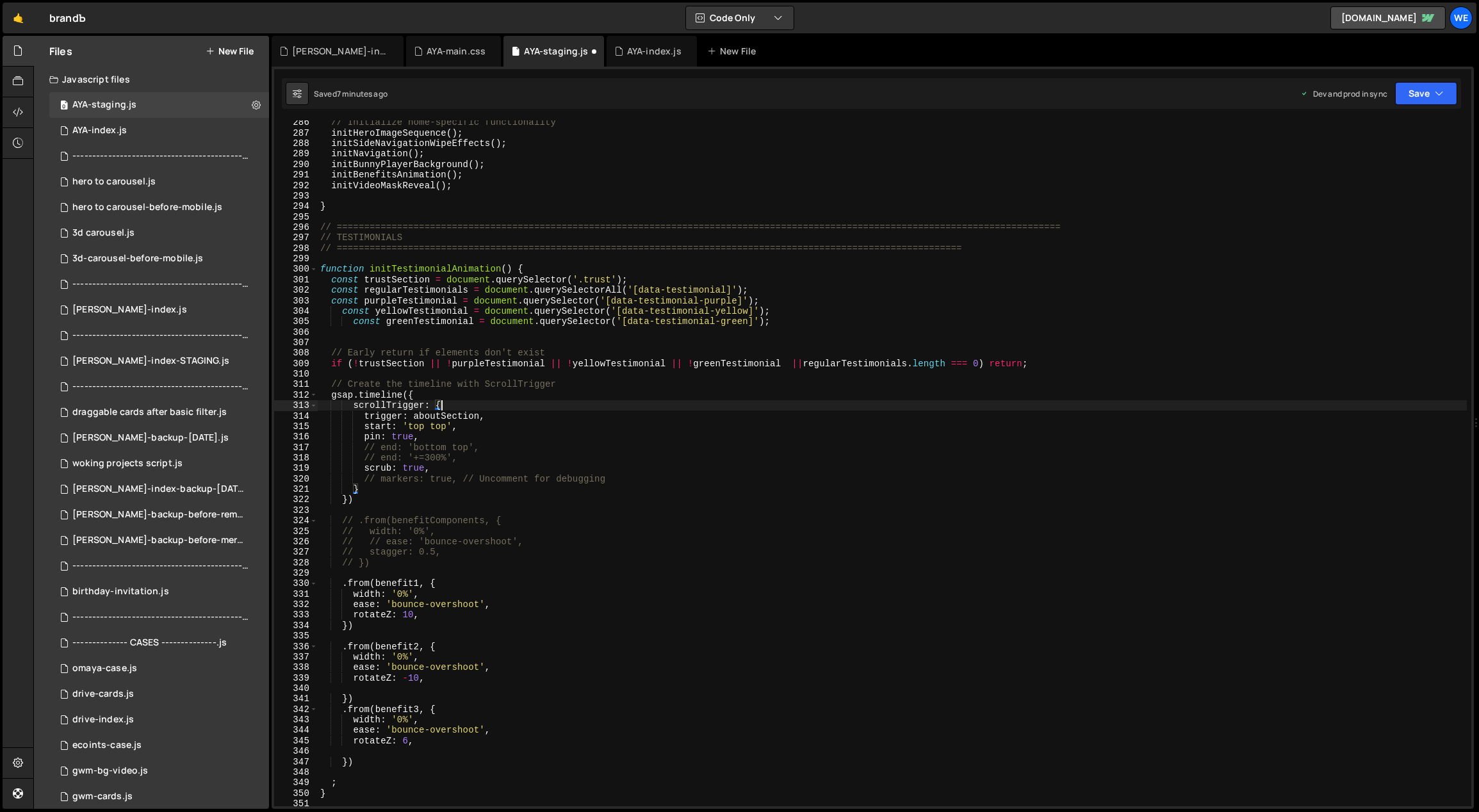
scroll to position [3010, 0]
drag, startPoint x: 481, startPoint y: 416, endPoint x: 416, endPoint y: 420, distance: 65.1
click at [416, 420] on div "// Initialize home-specific functionality initHeroImageSequence ( ) ; initSideN…" at bounding box center [893, 471] width 1150 height 707
click at [433, 418] on div "// Initialize home-specific functionality initHeroImageSequence ( ) ; initSideN…" at bounding box center [893, 463] width 1149 height 686
drag, startPoint x: 440, startPoint y: 413, endPoint x: 424, endPoint y: 414, distance: 16.0
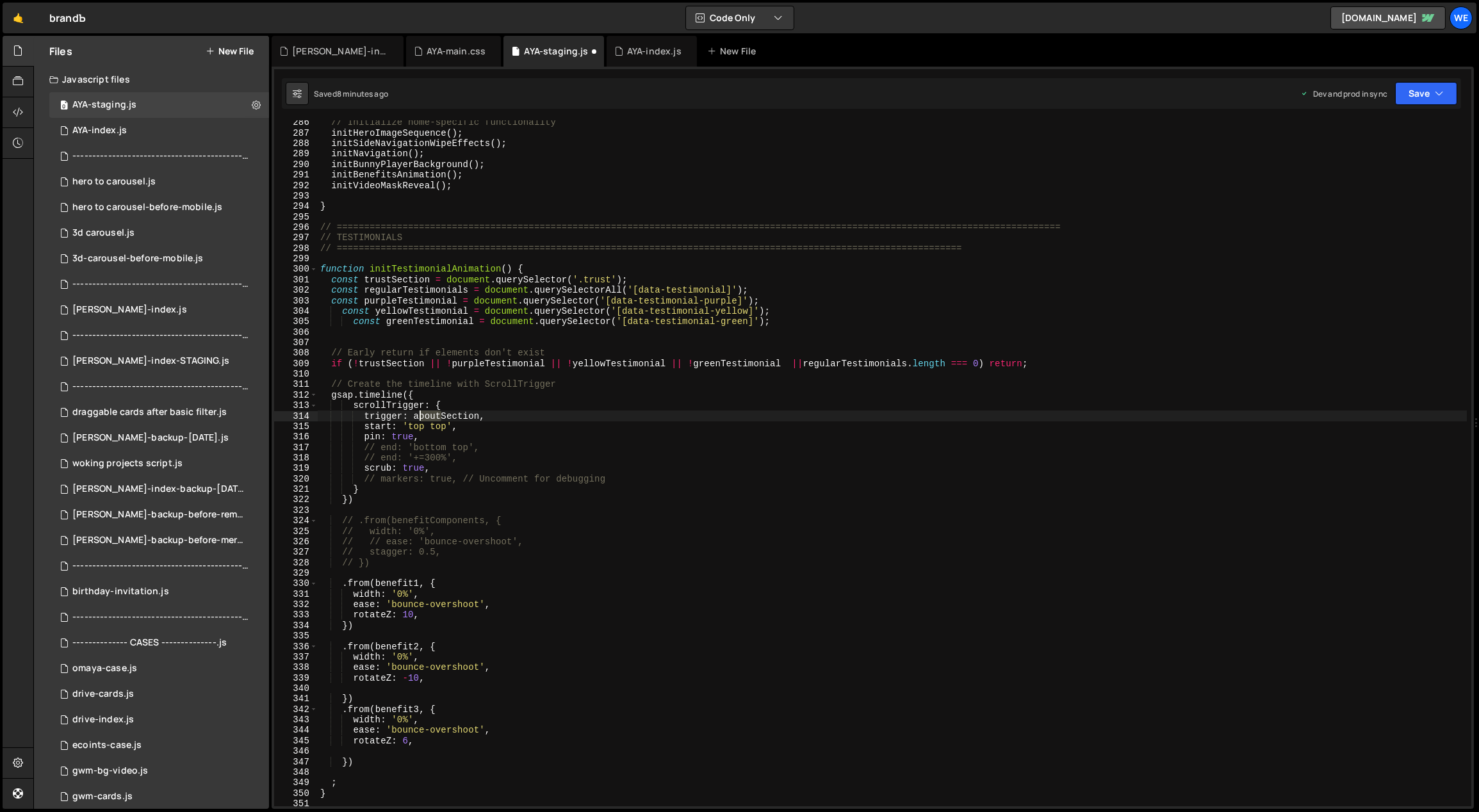
click at [417, 413] on div "// Initialize home-specific functionality initHeroImageSequence ( ) ; initSideN…" at bounding box center [893, 471] width 1150 height 707
click at [478, 410] on div "// Initialize home-specific functionality initHeroImageSequence ( ) ; initSideN…" at bounding box center [893, 471] width 1150 height 707
click at [435, 434] on div "// Initialize home-specific functionality initHeroImageSequence ( ) ; initSideN…" at bounding box center [893, 471] width 1150 height 707
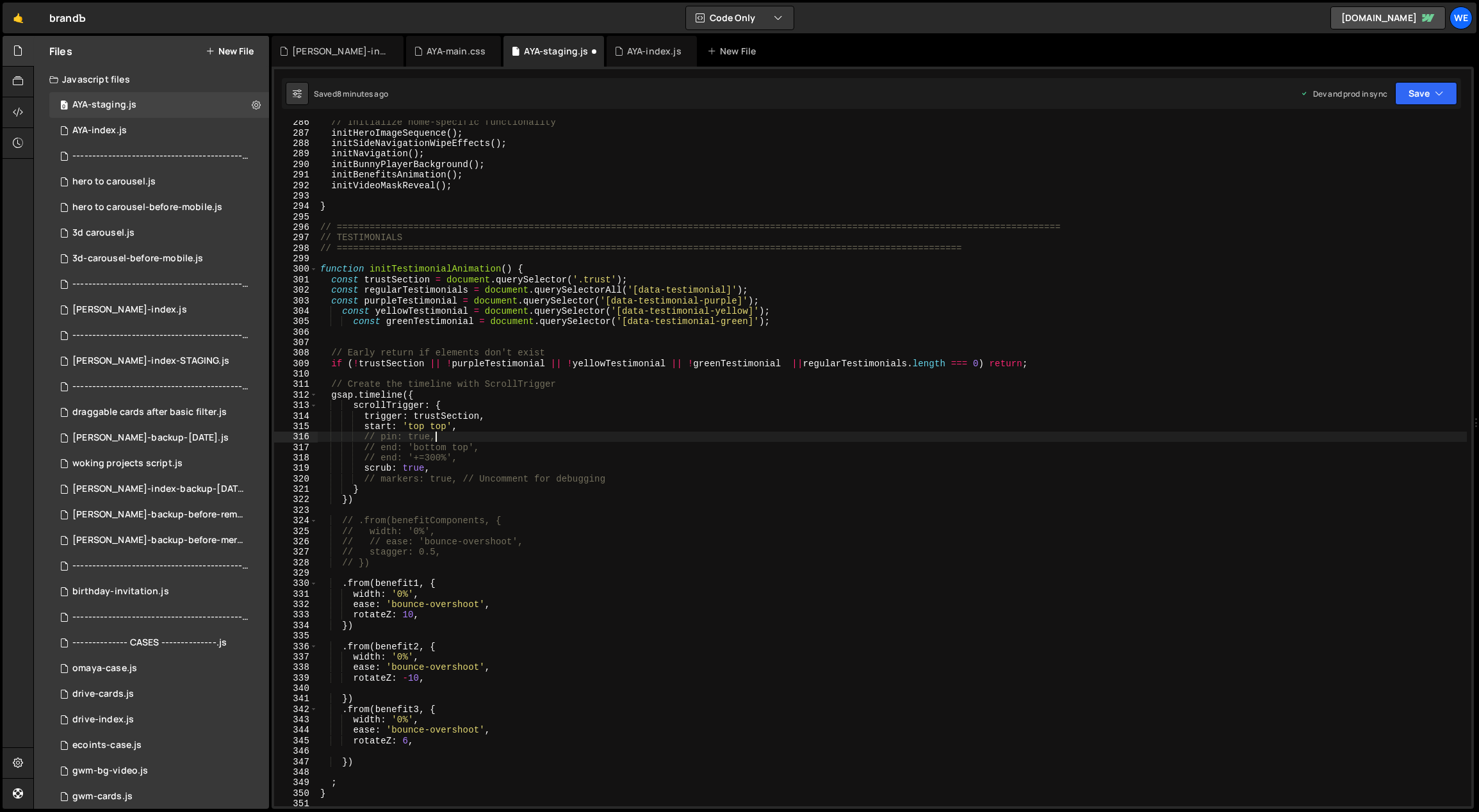
click at [562, 458] on div "// Initialize home-specific functionality initHeroImageSequence ( ) ; initSideN…" at bounding box center [893, 471] width 1150 height 707
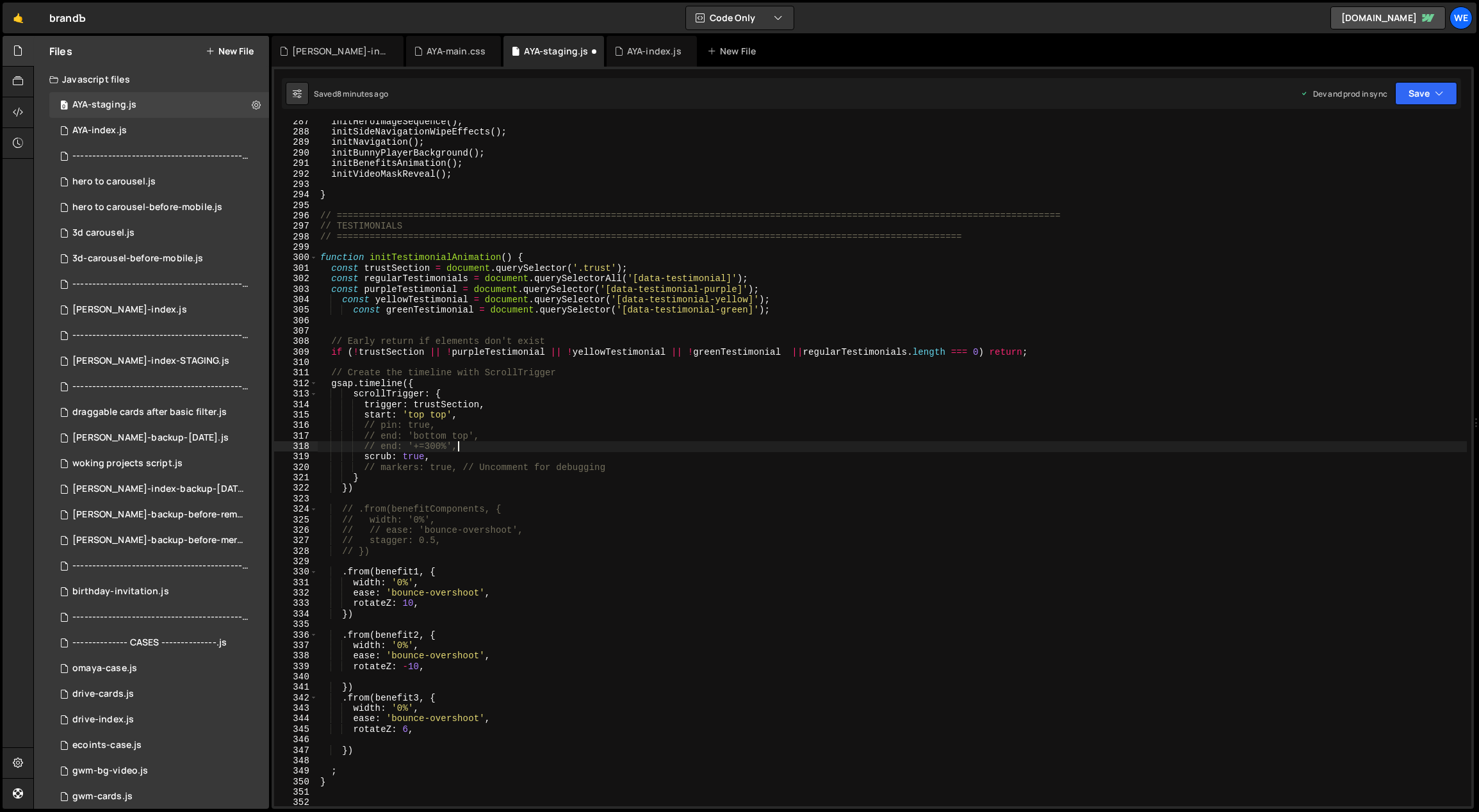
scroll to position [3053, 0]
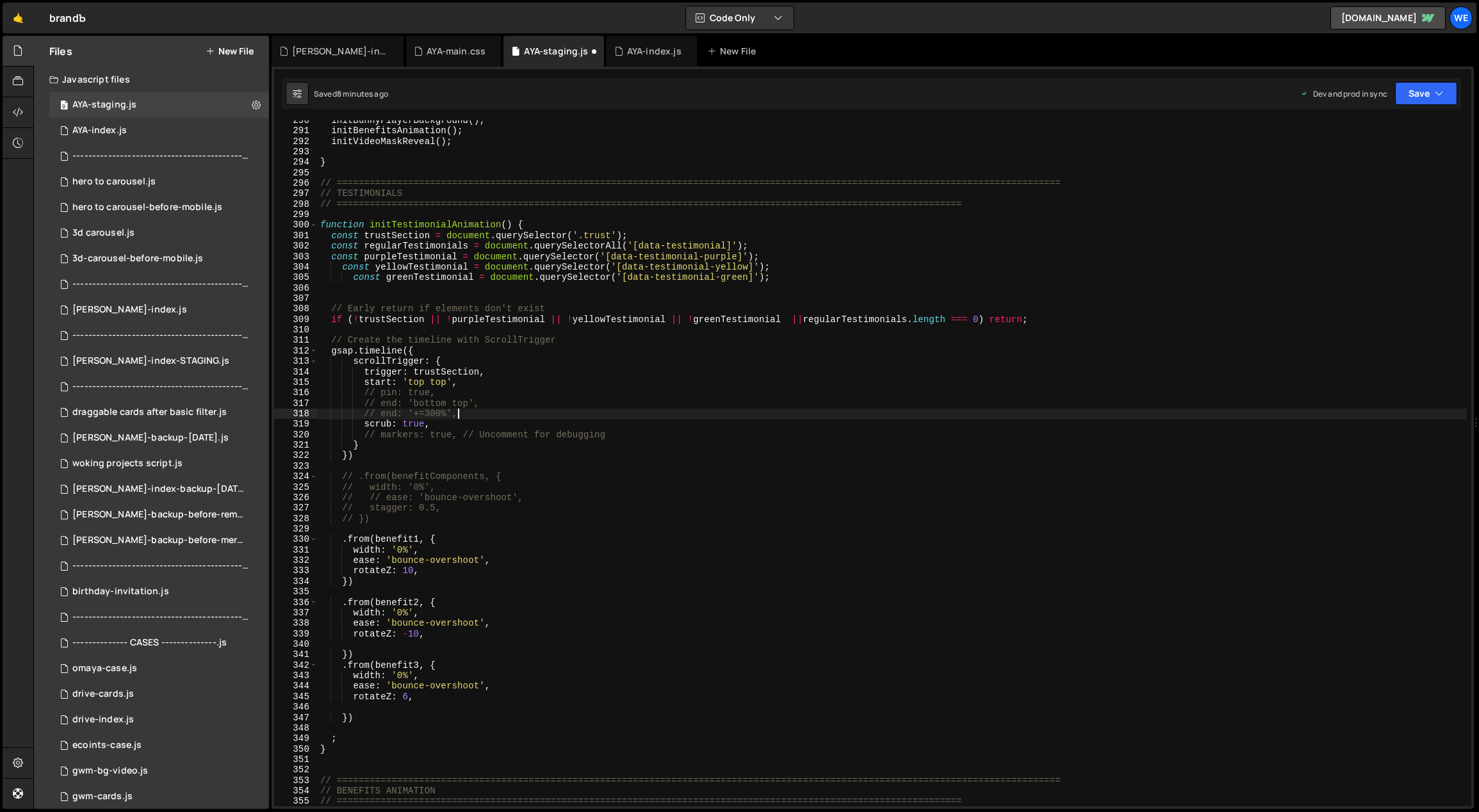
click at [432, 272] on div "initBunnyPlayerBackground ( ) ; initBenefitsAnimation ( ) ; initVideoMaskReveal…" at bounding box center [893, 469] width 1150 height 707
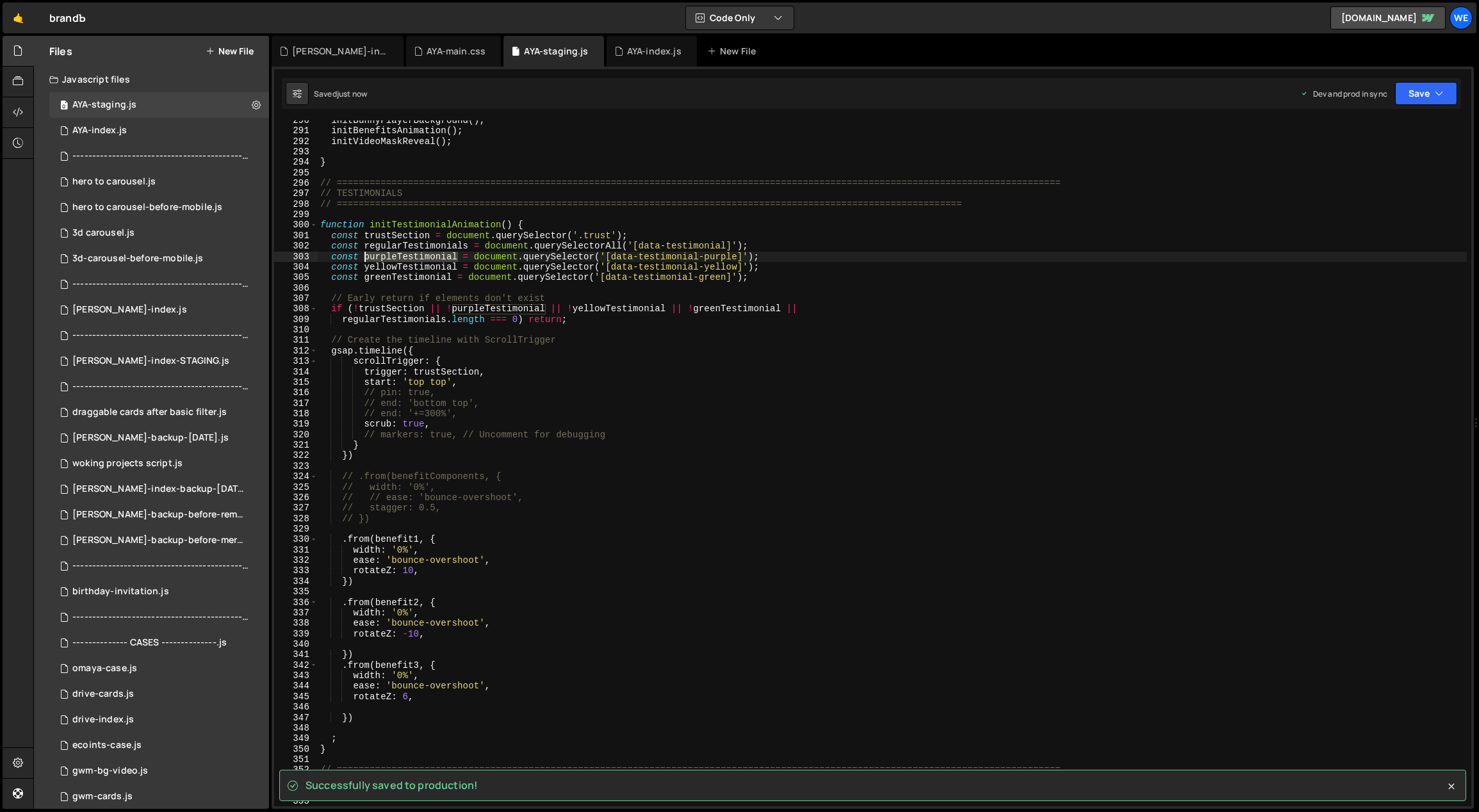
drag, startPoint x: 457, startPoint y: 254, endPoint x: 364, endPoint y: 257, distance: 93.0
click at [364, 257] on div "initBunnyPlayerBackground ( ) ; initBenefitsAnimation ( ) ; initVideoMaskReveal…" at bounding box center [893, 469] width 1150 height 707
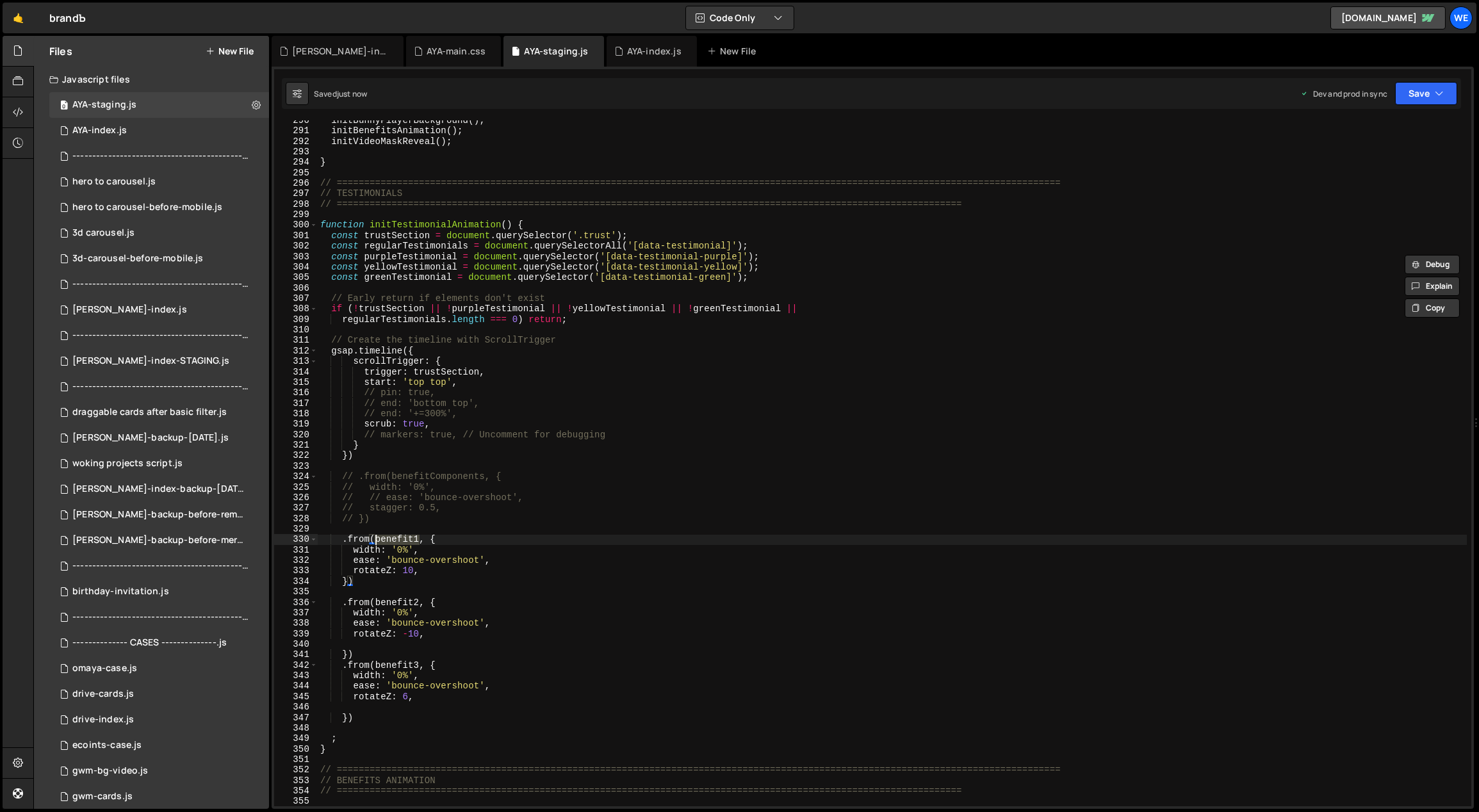
drag, startPoint x: 416, startPoint y: 539, endPoint x: 377, endPoint y: 537, distance: 39.1
click at [376, 536] on div "initBunnyPlayerBackground ( ) ; initBenefitsAnimation ( ) ; initVideoMaskReveal…" at bounding box center [893, 469] width 1150 height 707
paste textarea "purpleTestimonial"
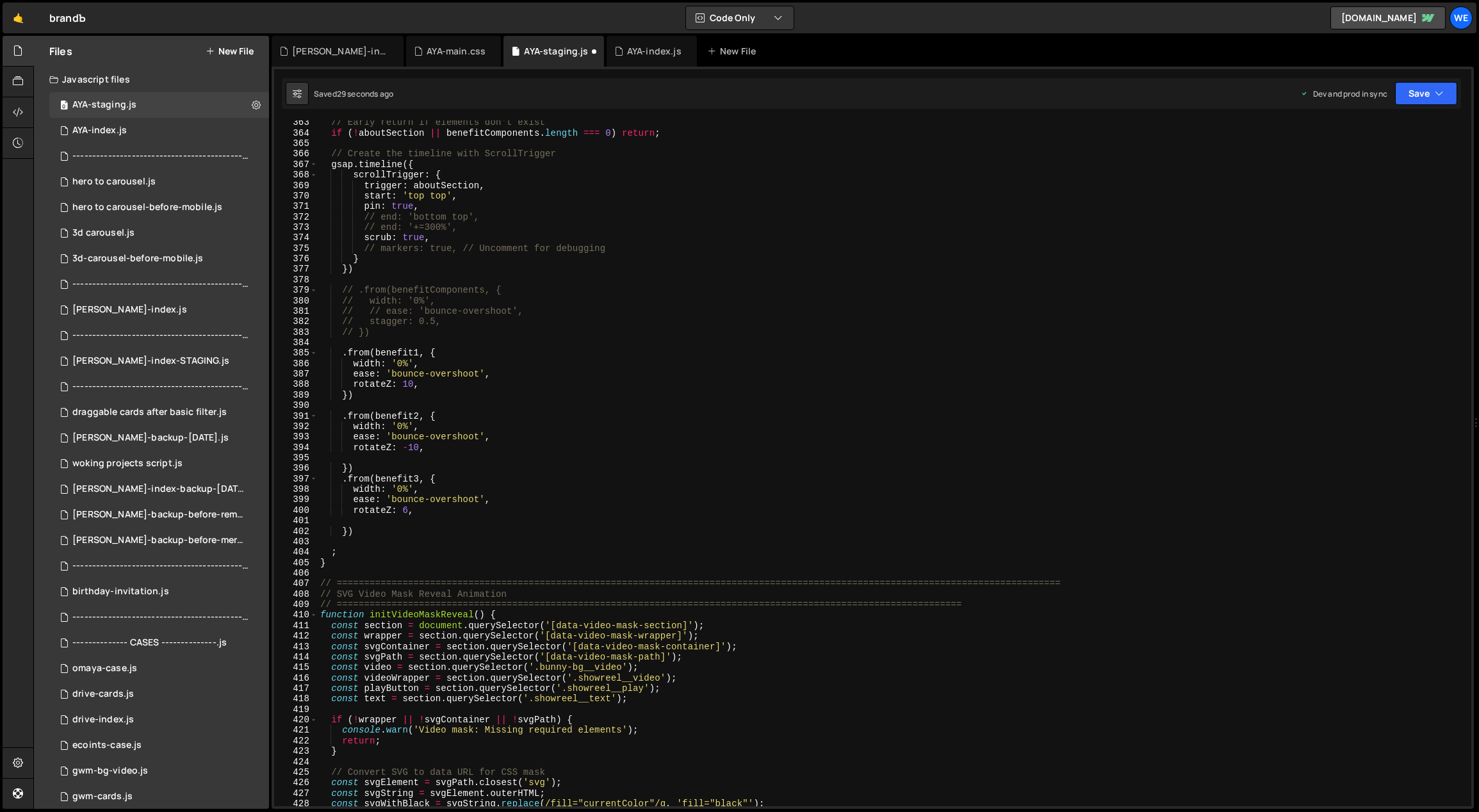
scroll to position [3739, 0]
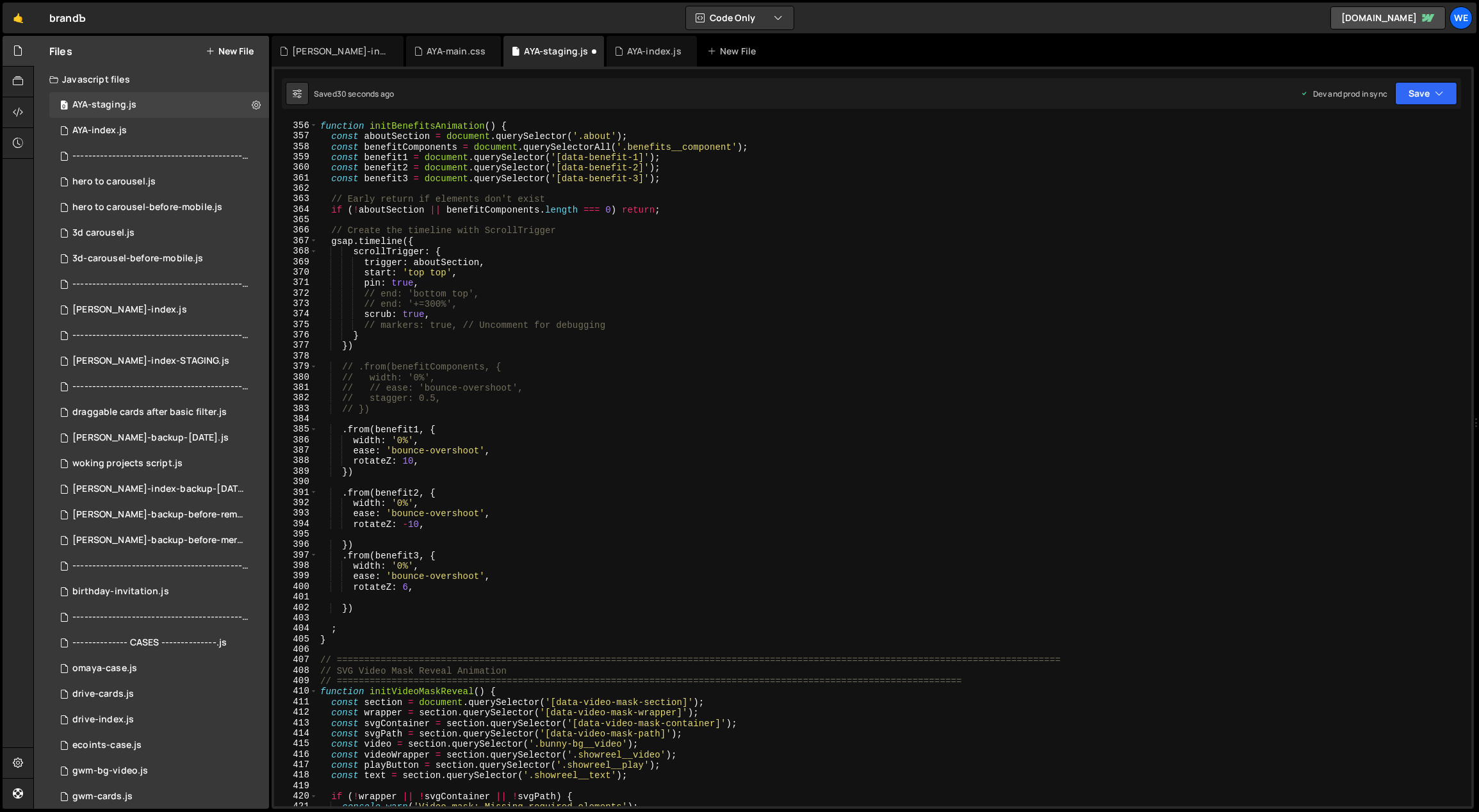
click at [371, 348] on div "function initBenefitsAnimation ( ) { const aboutSection = document . querySelec…" at bounding box center [893, 464] width 1150 height 707
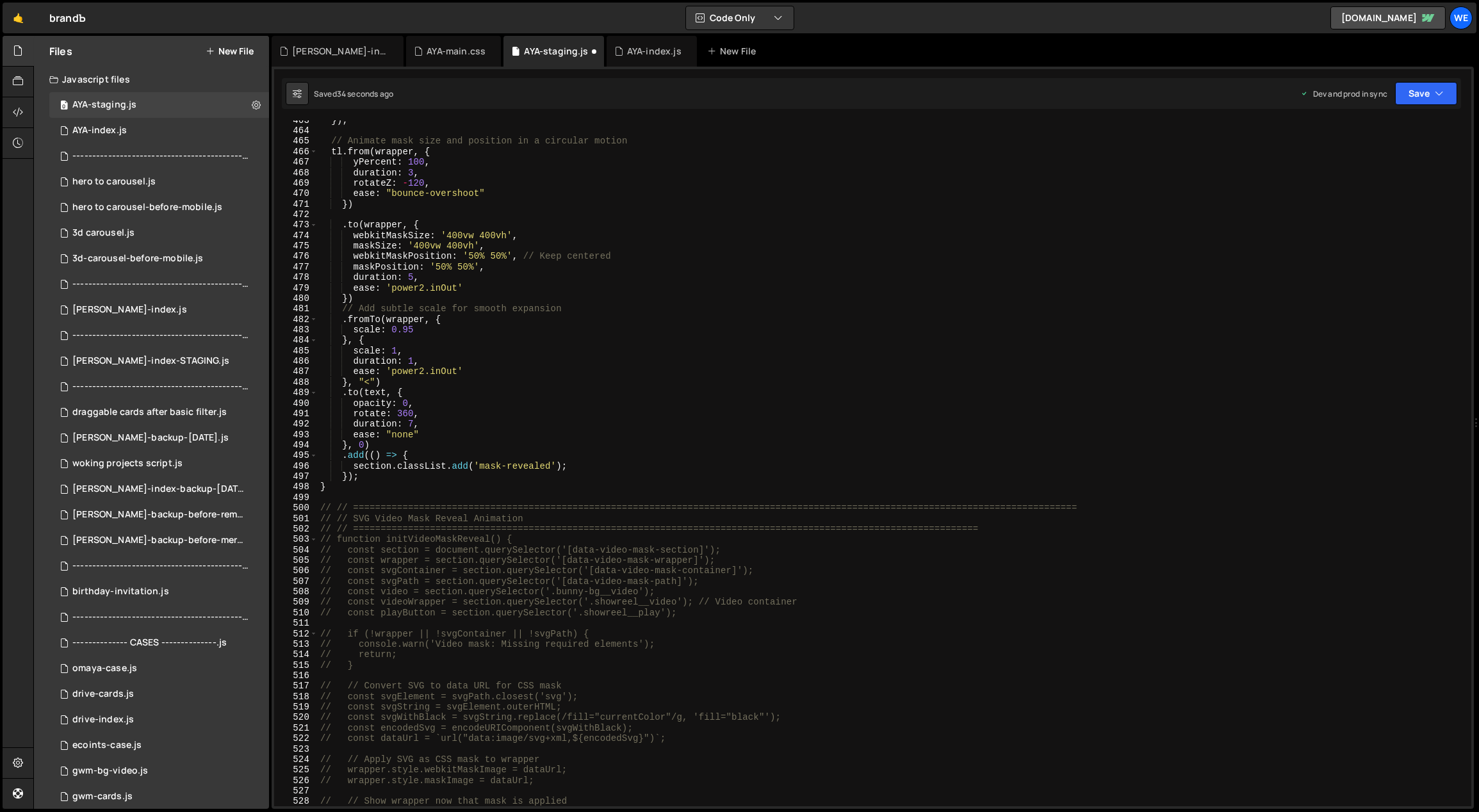
scroll to position [4628, 0]
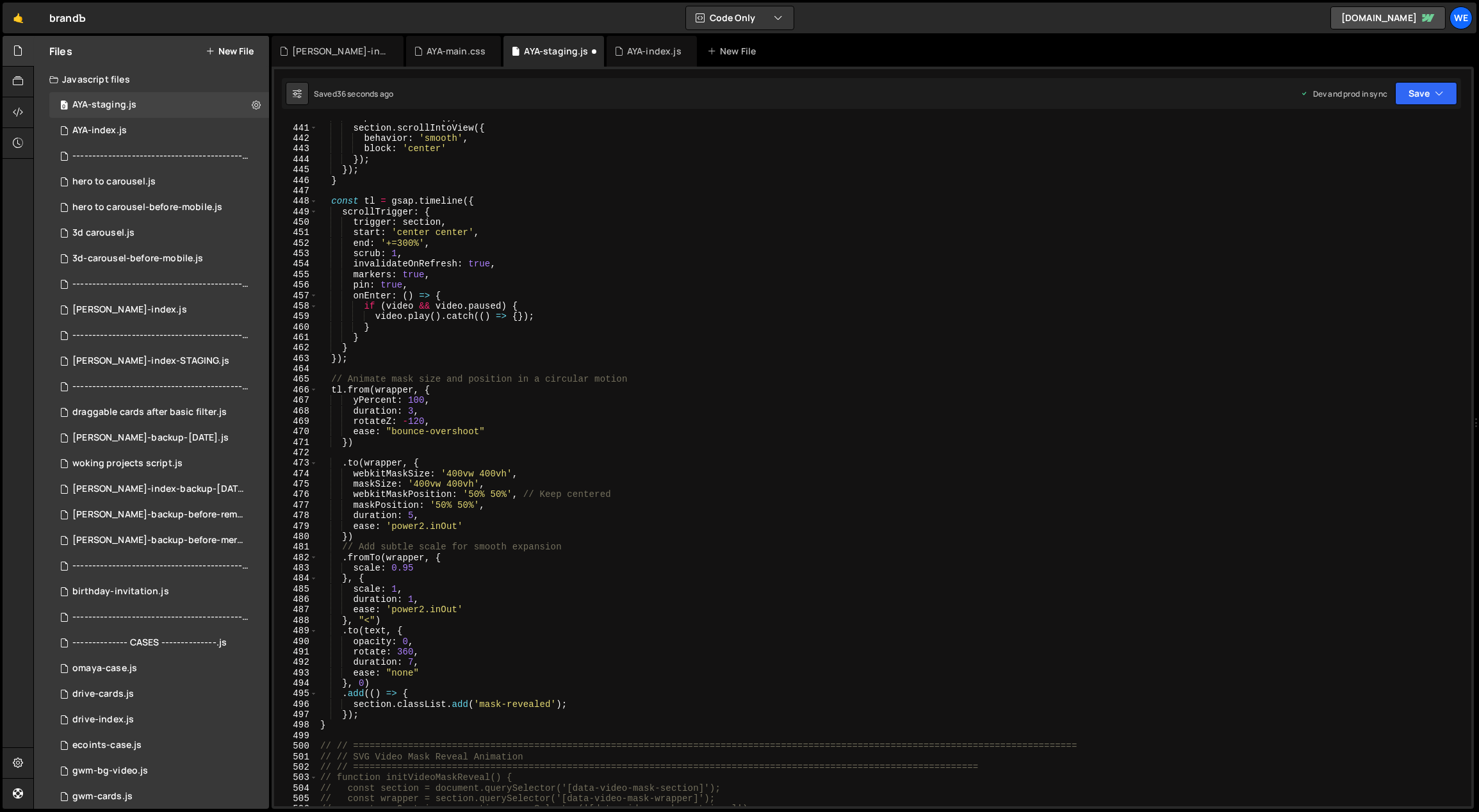
click at [488, 198] on div "e . preventDefault ( ) ; section . scrollIntoView ({ behavior : 'smooth' , bloc…" at bounding box center [893, 466] width 1150 height 707
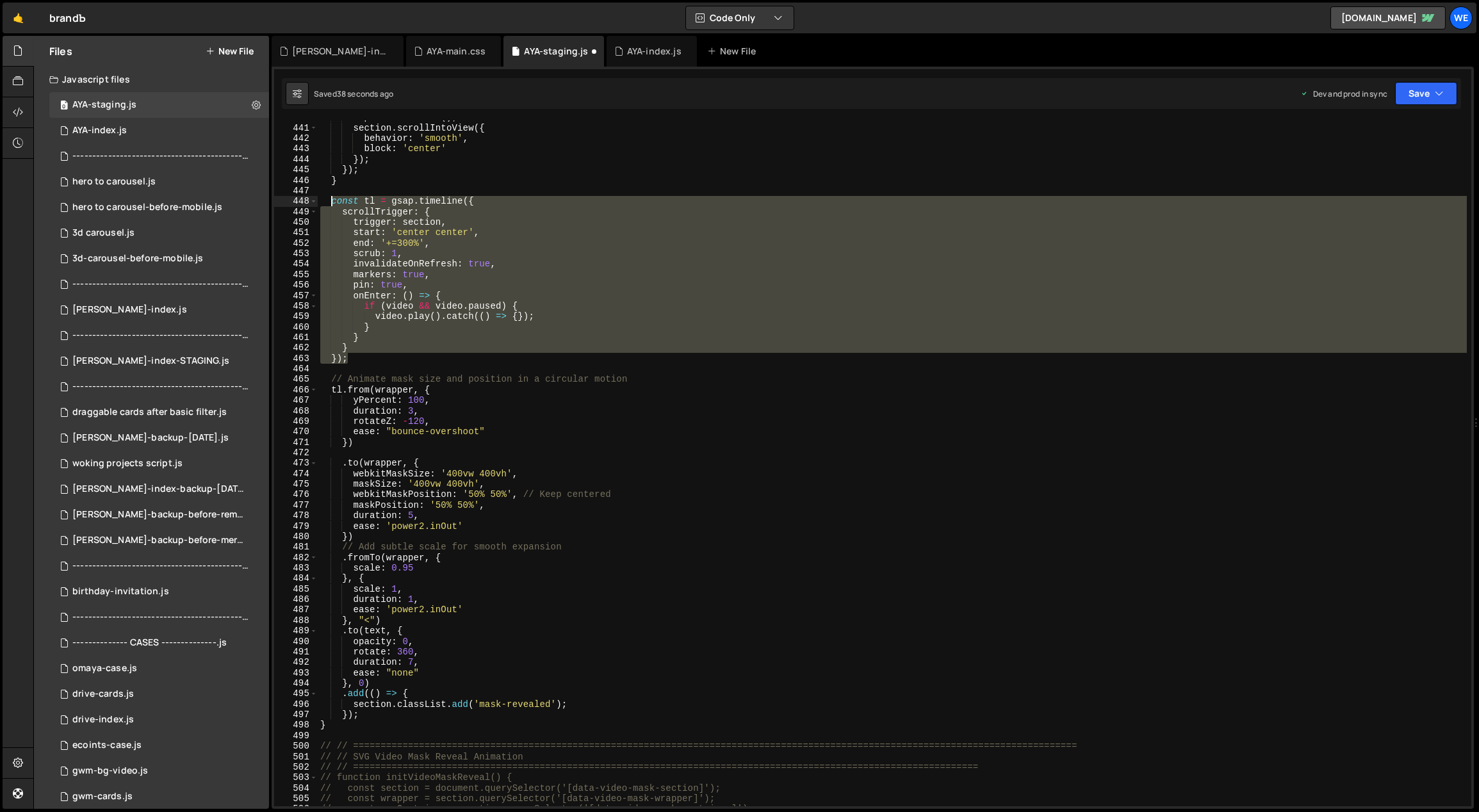
drag, startPoint x: 355, startPoint y: 356, endPoint x: 330, endPoint y: 204, distance: 154.0
click at [330, 204] on div "e . preventDefault ( ) ; section . scrollIntoView ({ behavior : 'smooth' , bloc…" at bounding box center [893, 466] width 1150 height 707
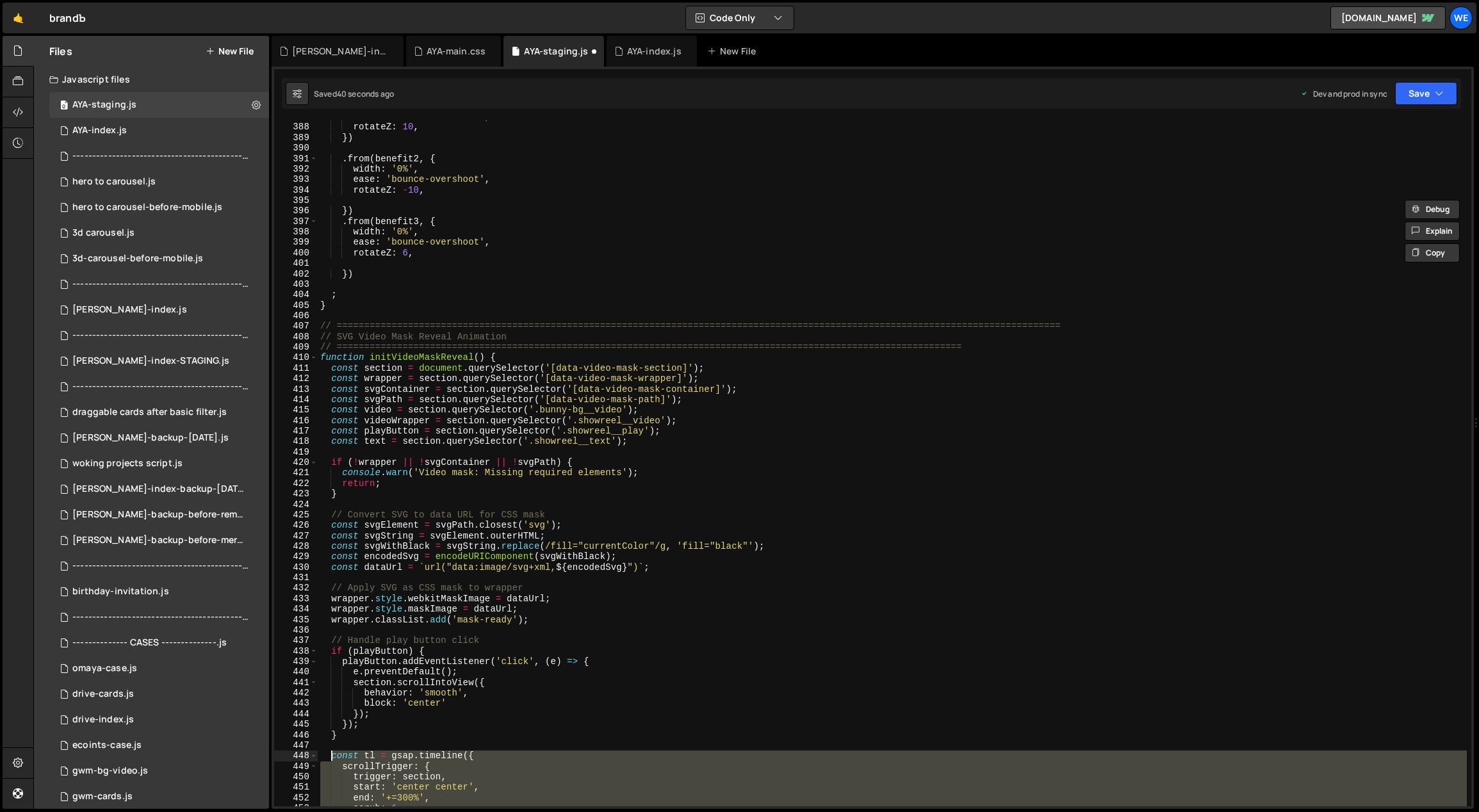
scroll to position [3742, 0]
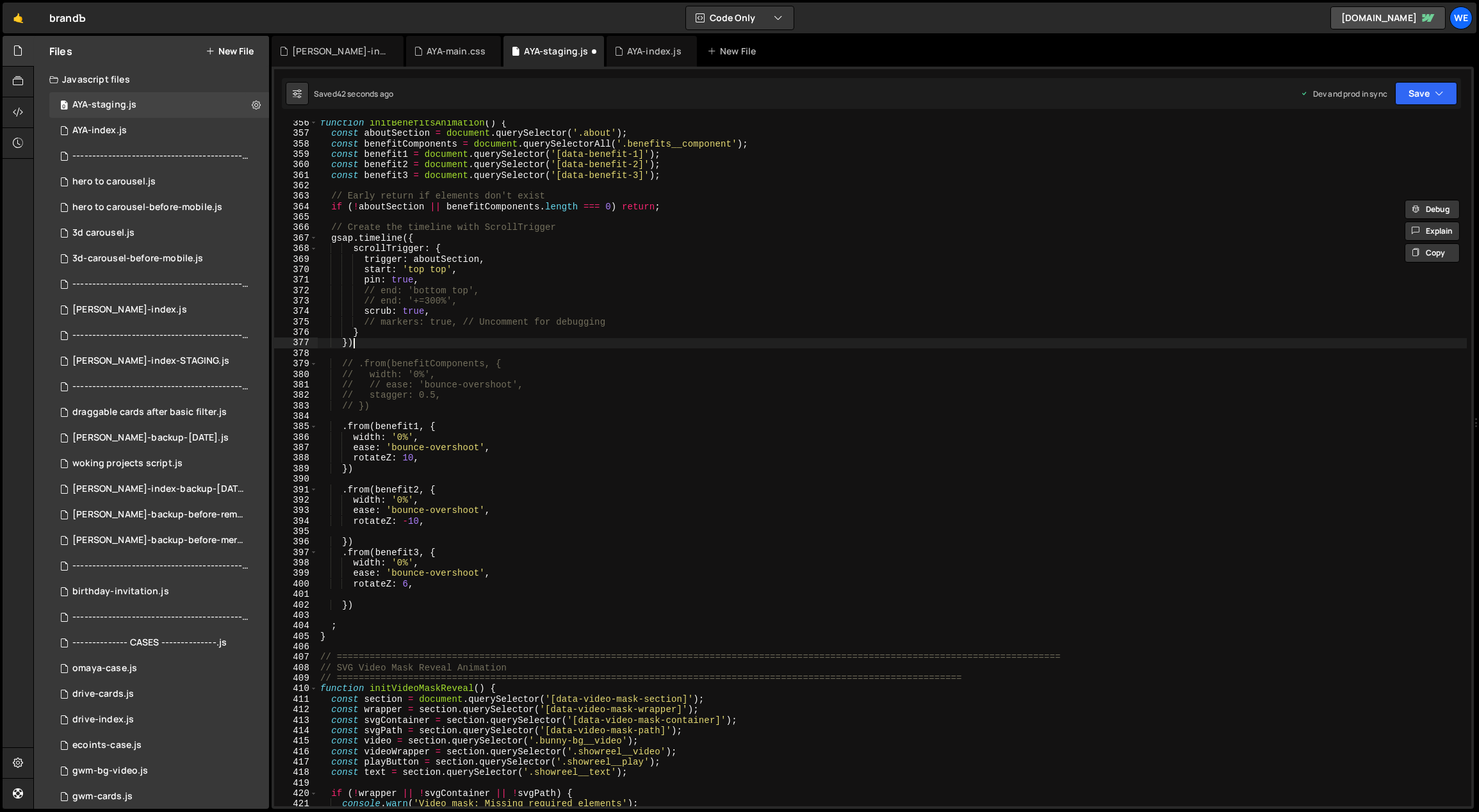
click at [428, 346] on div "function initBenefitsAnimation ( ) { const aboutSection = document . querySelec…" at bounding box center [893, 472] width 1150 height 707
type textarea "})"
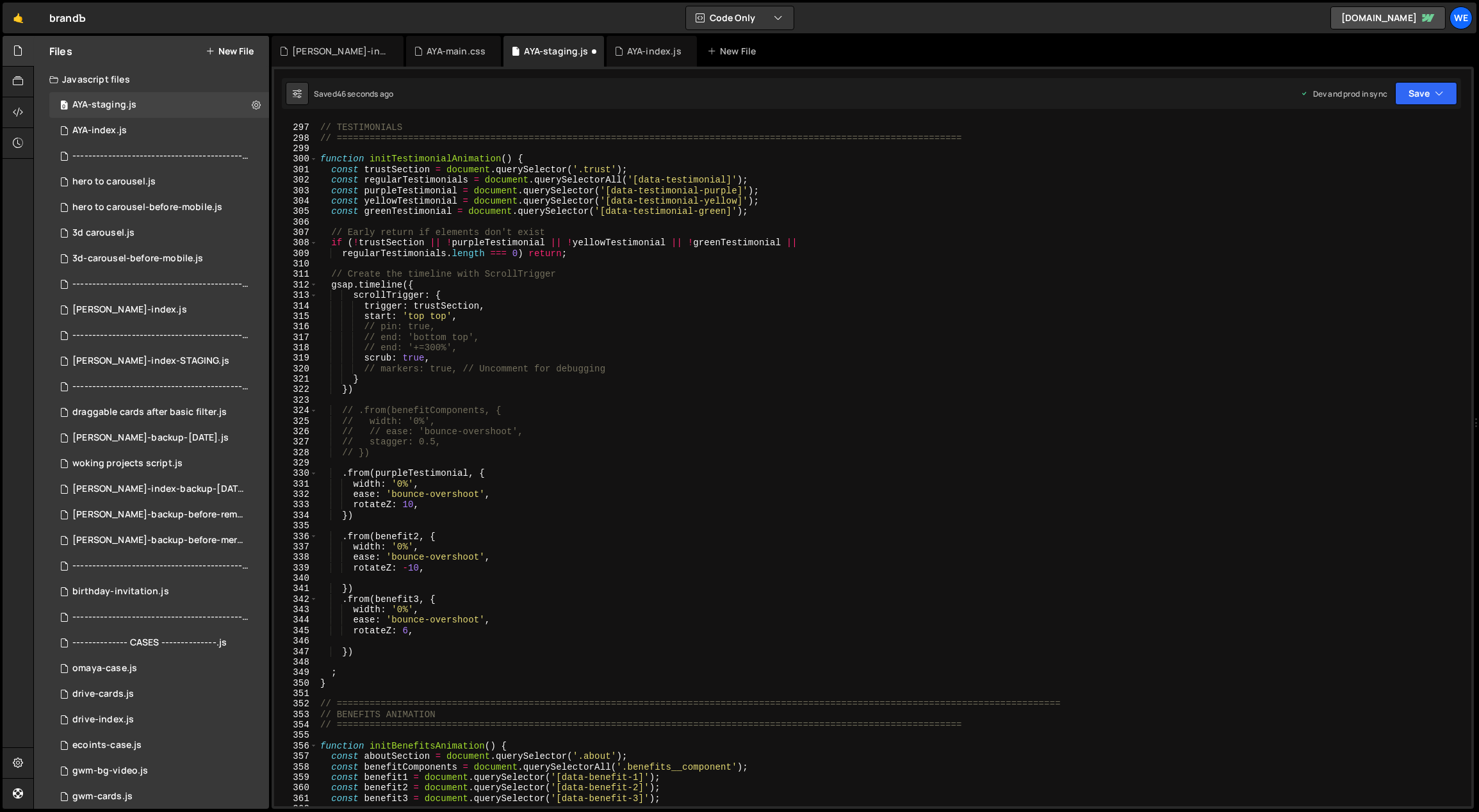
scroll to position [3119, 0]
click at [426, 389] on div "// ============================================================================…" at bounding box center [893, 466] width 1150 height 707
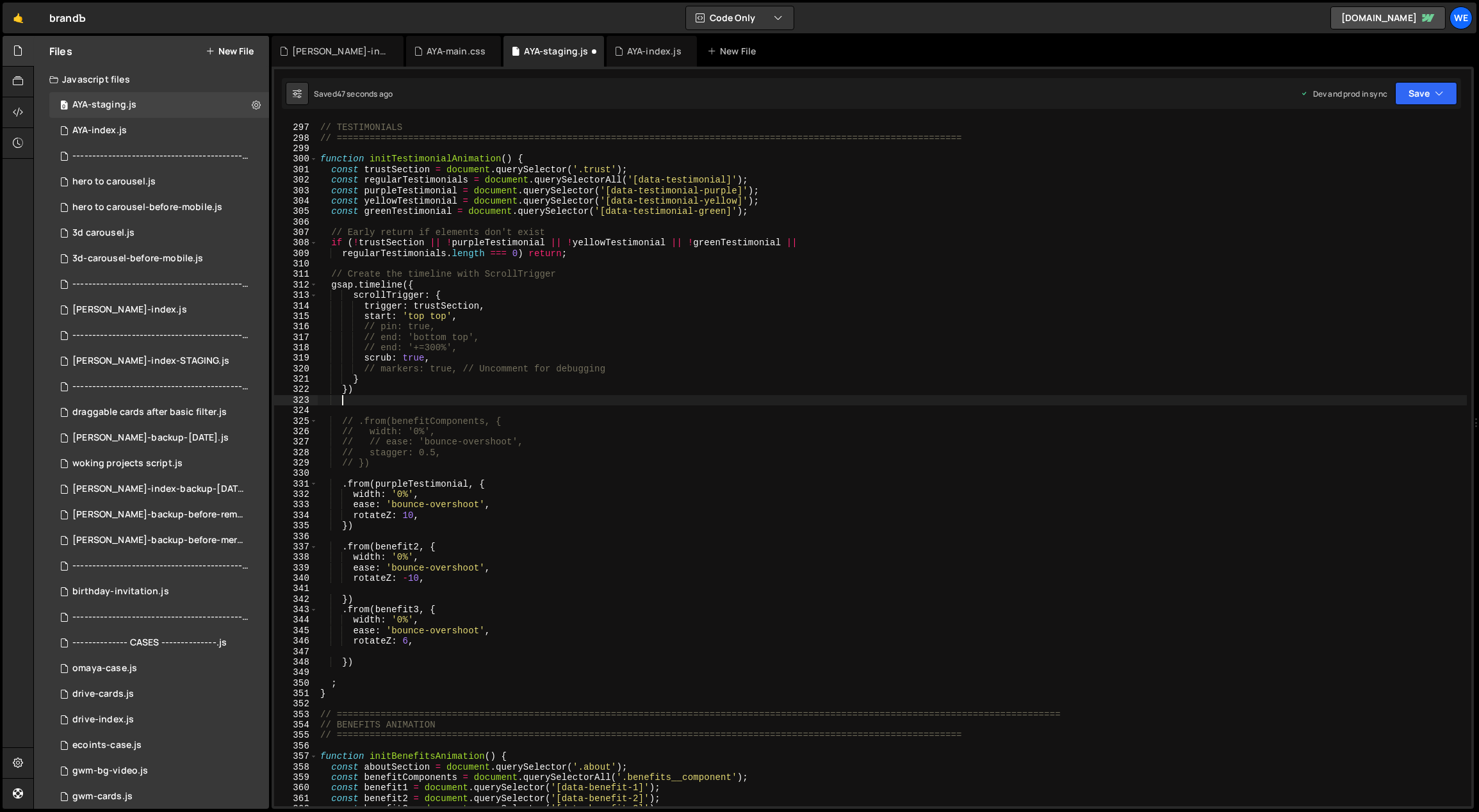
scroll to position [0, 0]
paste textarea "});"
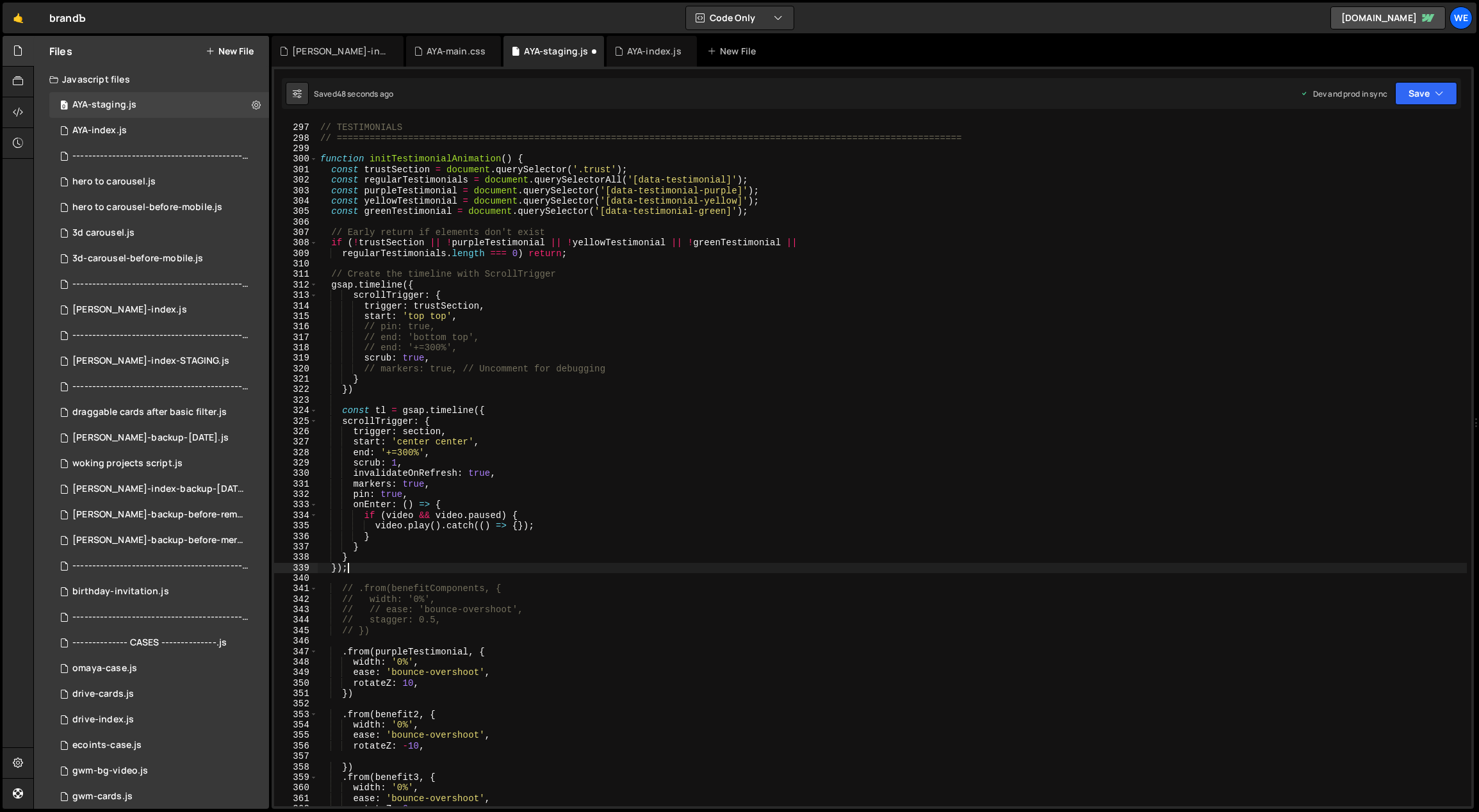
scroll to position [3131, 0]
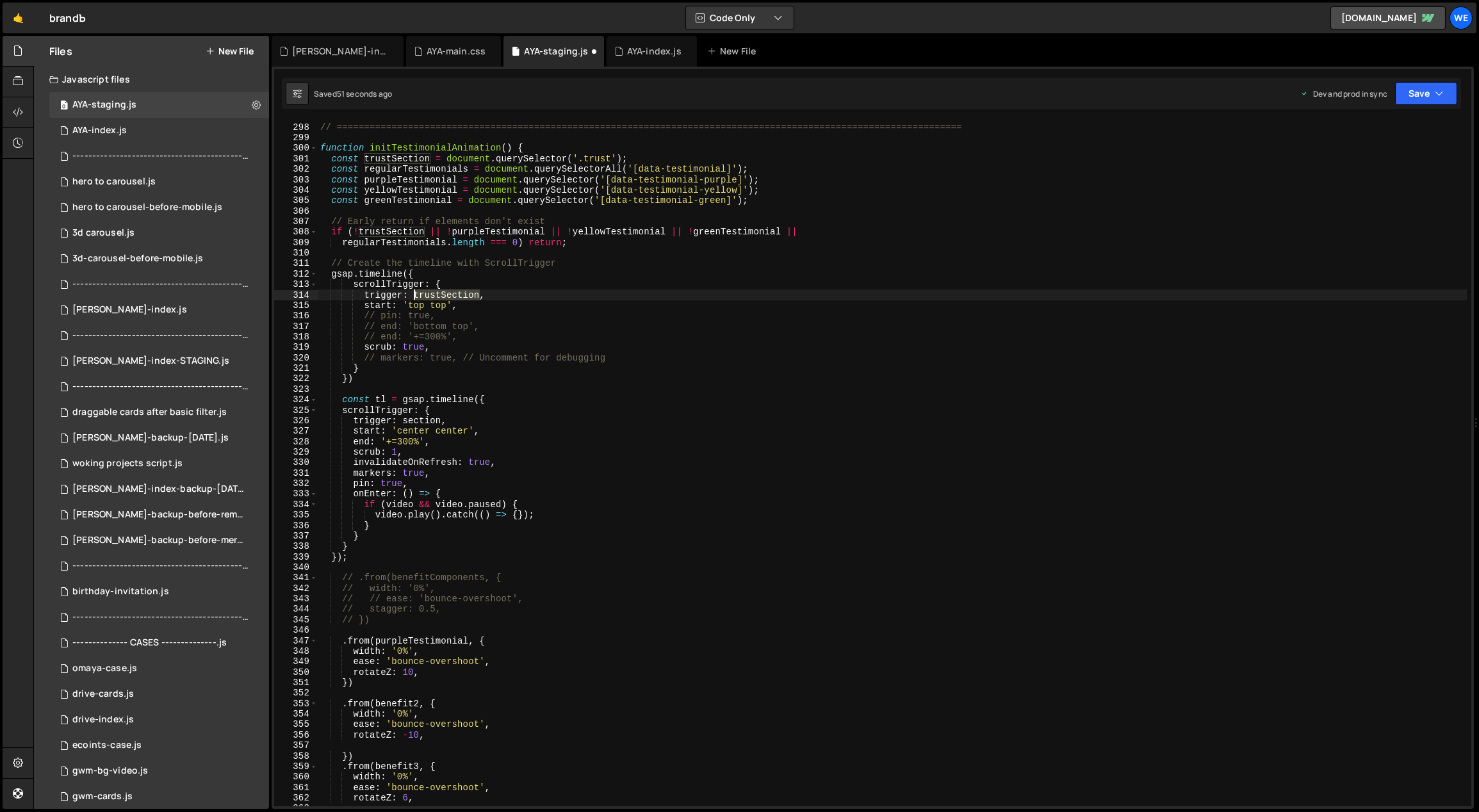
drag, startPoint x: 478, startPoint y: 295, endPoint x: 415, endPoint y: 294, distance: 63.0
click at [413, 294] on div "// TESTIMONIALS // ============================================================…" at bounding box center [893, 465] width 1150 height 707
drag, startPoint x: 439, startPoint y: 421, endPoint x: 407, endPoint y: 416, distance: 32.4
click at [403, 419] on div "// TESTIMONIALS // ============================================================…" at bounding box center [893, 465] width 1150 height 707
paste textarea "trustS"
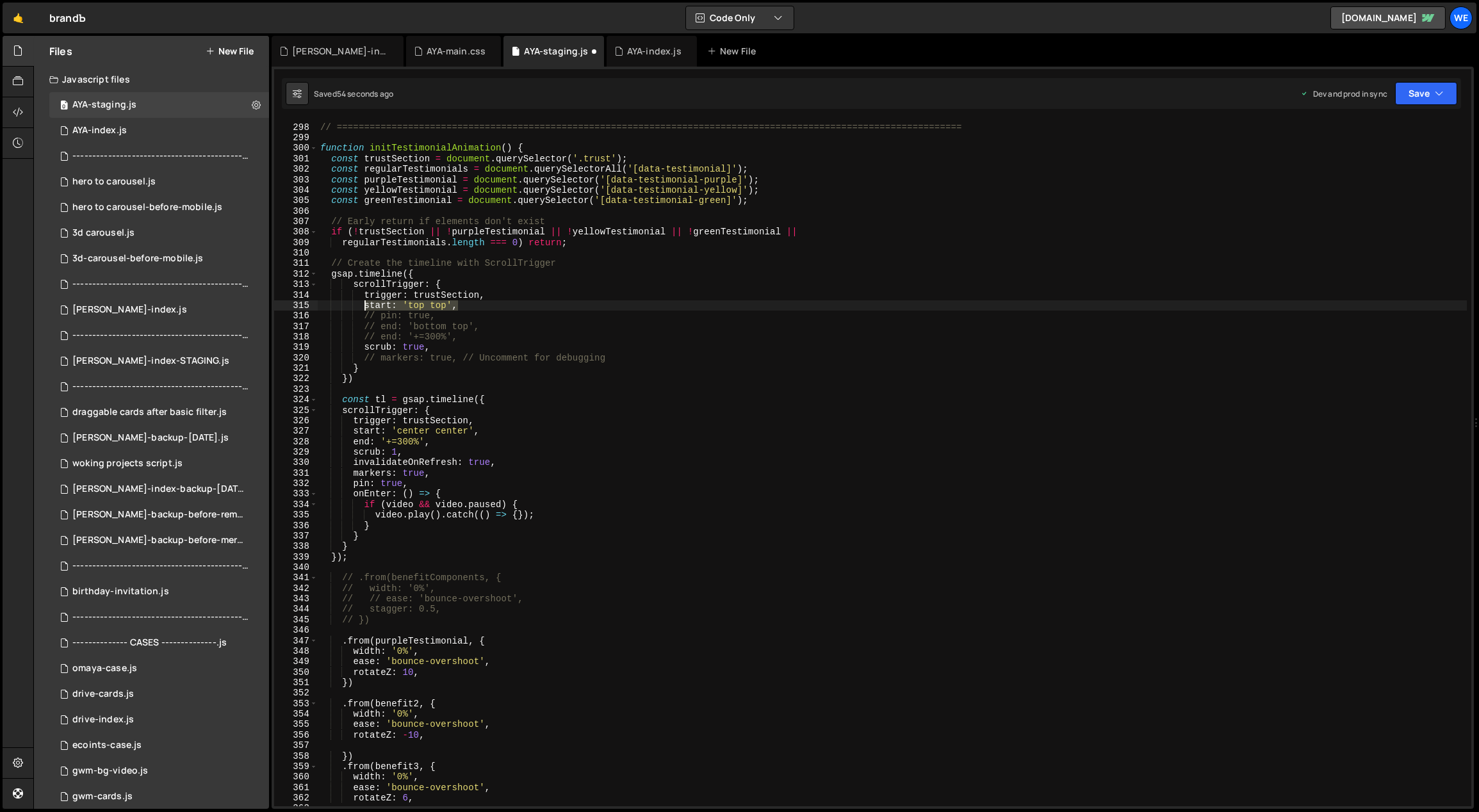
drag, startPoint x: 462, startPoint y: 303, endPoint x: 365, endPoint y: 307, distance: 97.1
click at [365, 307] on div "// TESTIMONIALS // ============================================================…" at bounding box center [893, 465] width 1150 height 707
drag, startPoint x: 467, startPoint y: 427, endPoint x: 353, endPoint y: 429, distance: 114.0
click at [352, 429] on div "// TESTIMONIALS // ============================================================…" at bounding box center [893, 465] width 1150 height 707
paste textarea "top top"
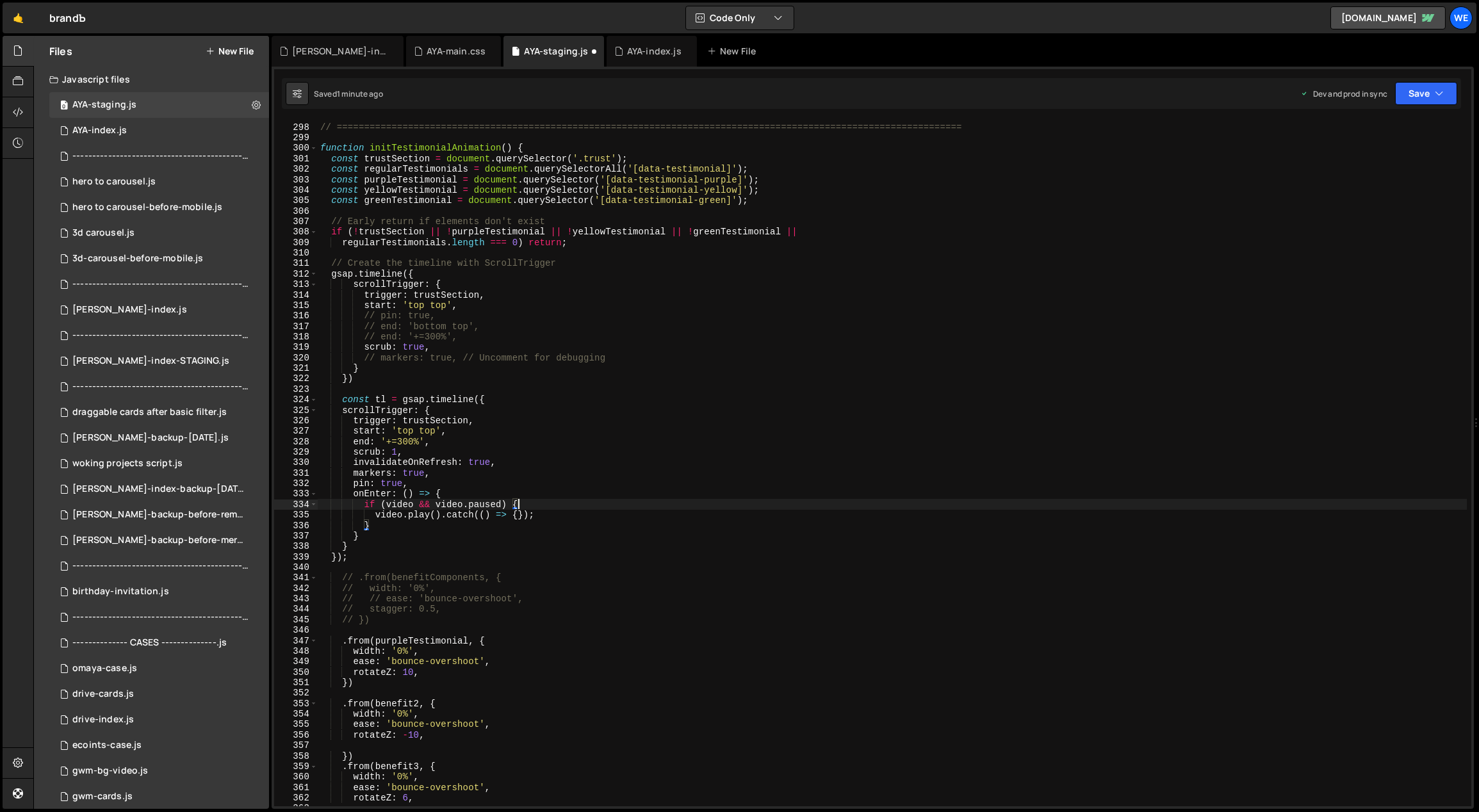
click at [537, 501] on div "// TESTIMONIALS // ============================================================…" at bounding box center [893, 465] width 1150 height 707
drag, startPoint x: 461, startPoint y: 492, endPoint x: 391, endPoint y: 522, distance: 76.2
click at [461, 492] on div "// TESTIMONIALS // ============================================================…" at bounding box center [893, 465] width 1150 height 707
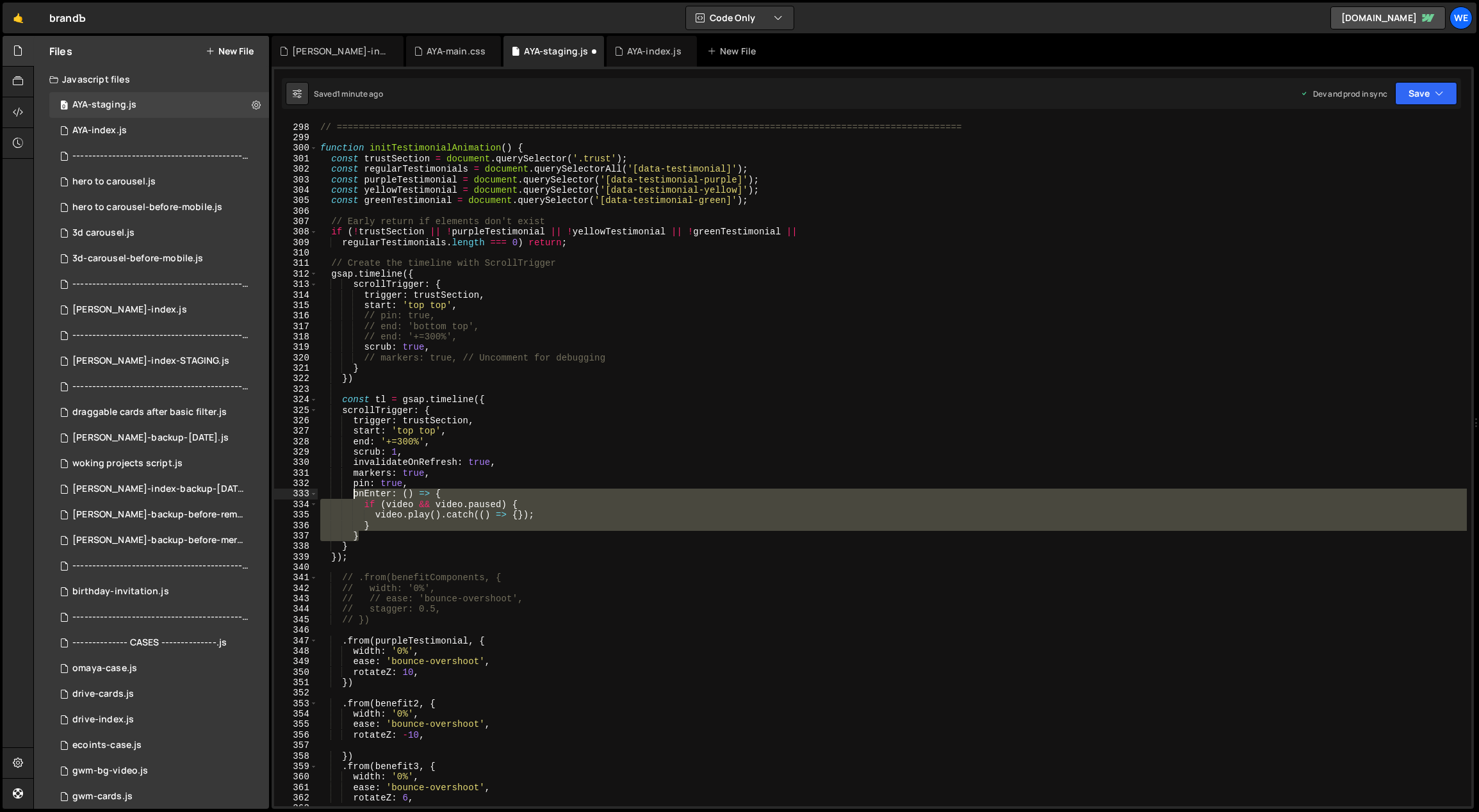
drag, startPoint x: 360, startPoint y: 534, endPoint x: 352, endPoint y: 496, distance: 38.8
click at [352, 496] on div "// TESTIMONIALS // ============================================================…" at bounding box center [893, 465] width 1150 height 707
type textarea "onEnter: () => { if (video && video.paused) {"
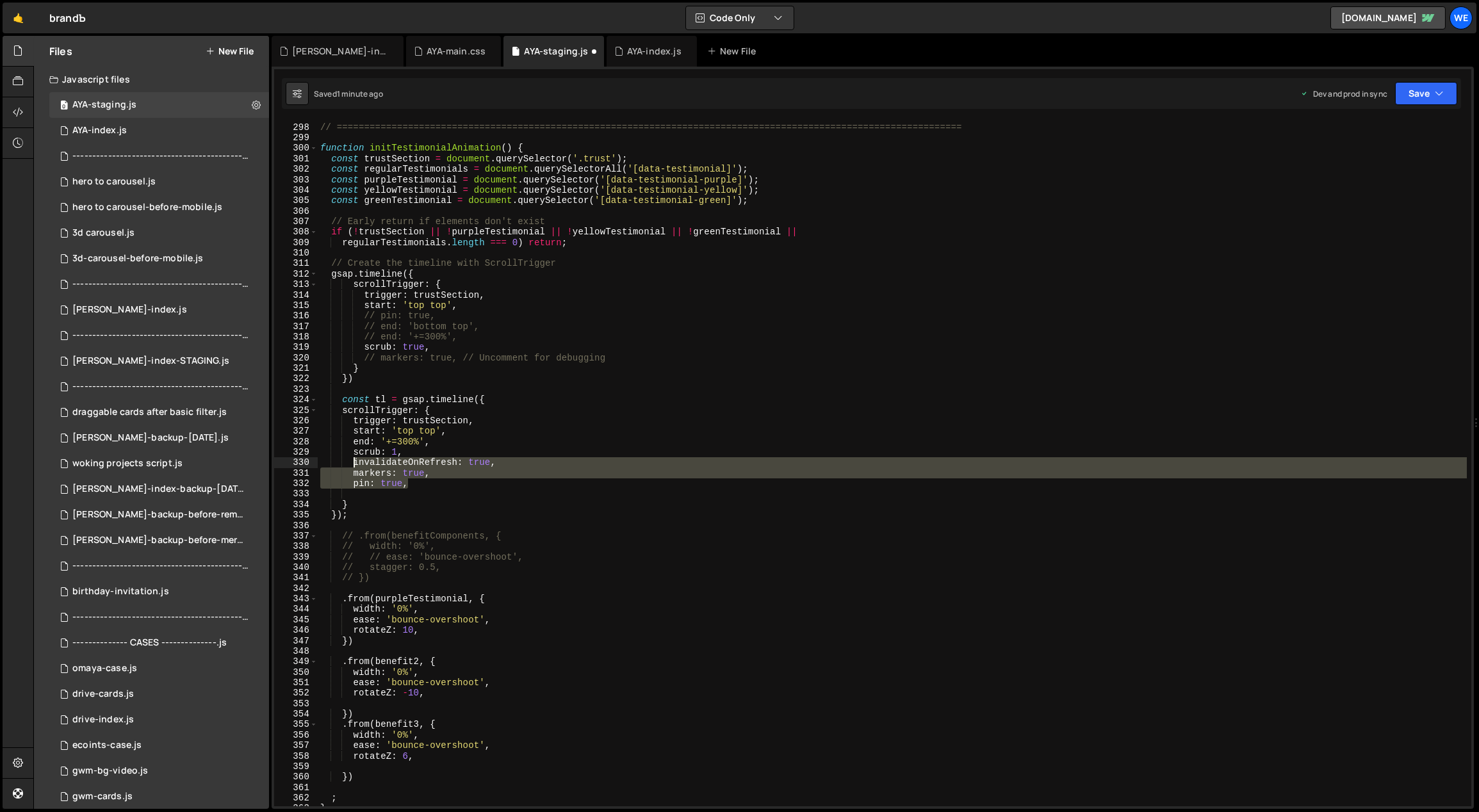
drag, startPoint x: 419, startPoint y: 485, endPoint x: 350, endPoint y: 460, distance: 73.4
click at [350, 460] on div "// TESTIMONIALS // ============================================================…" at bounding box center [893, 465] width 1150 height 707
type textarea "invalidateOnRefresh: true, markers: true,"
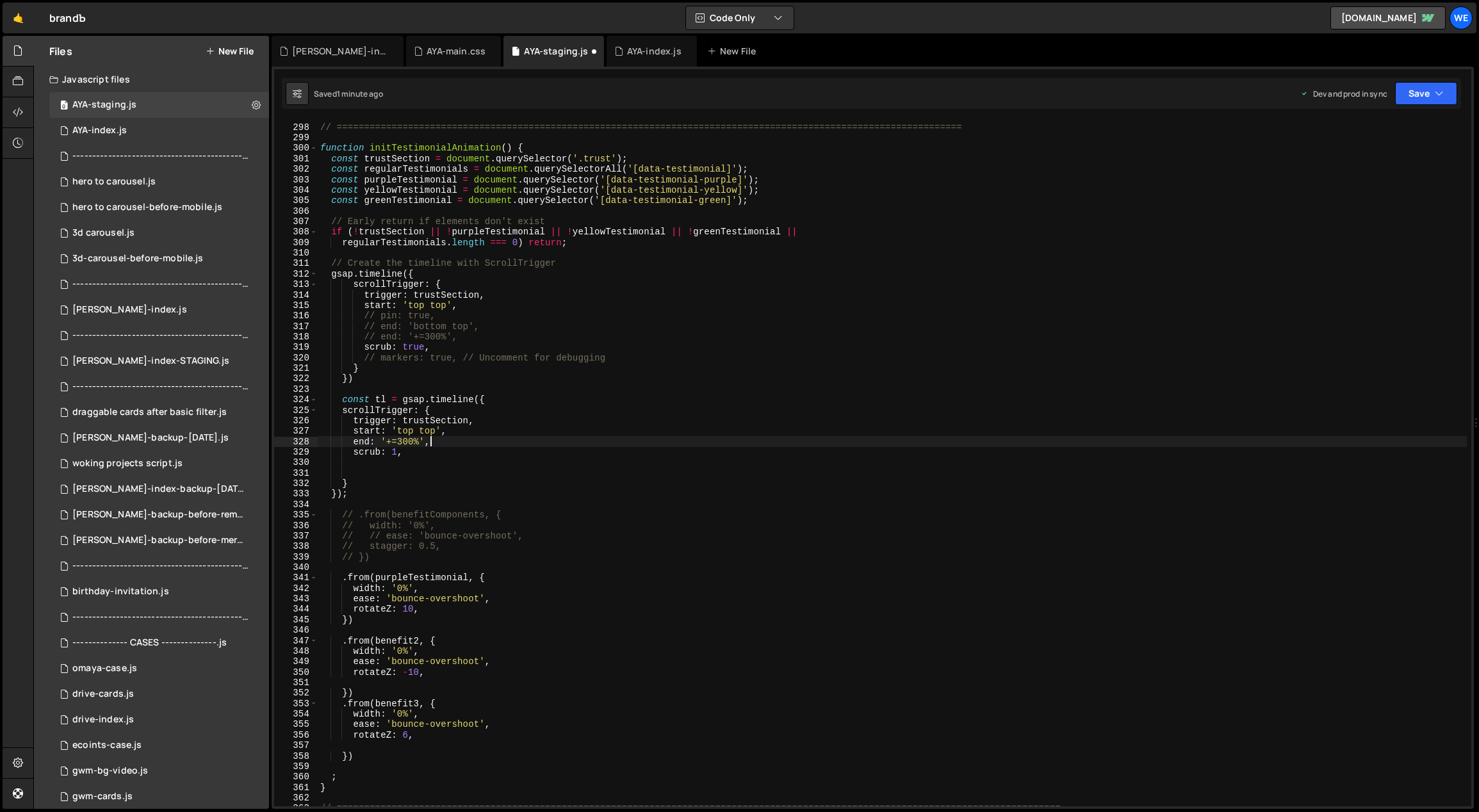
click at [446, 442] on div "// TESTIMONIALS // ============================================================…" at bounding box center [893, 465] width 1150 height 707
type textarea "end: '+=300%'"
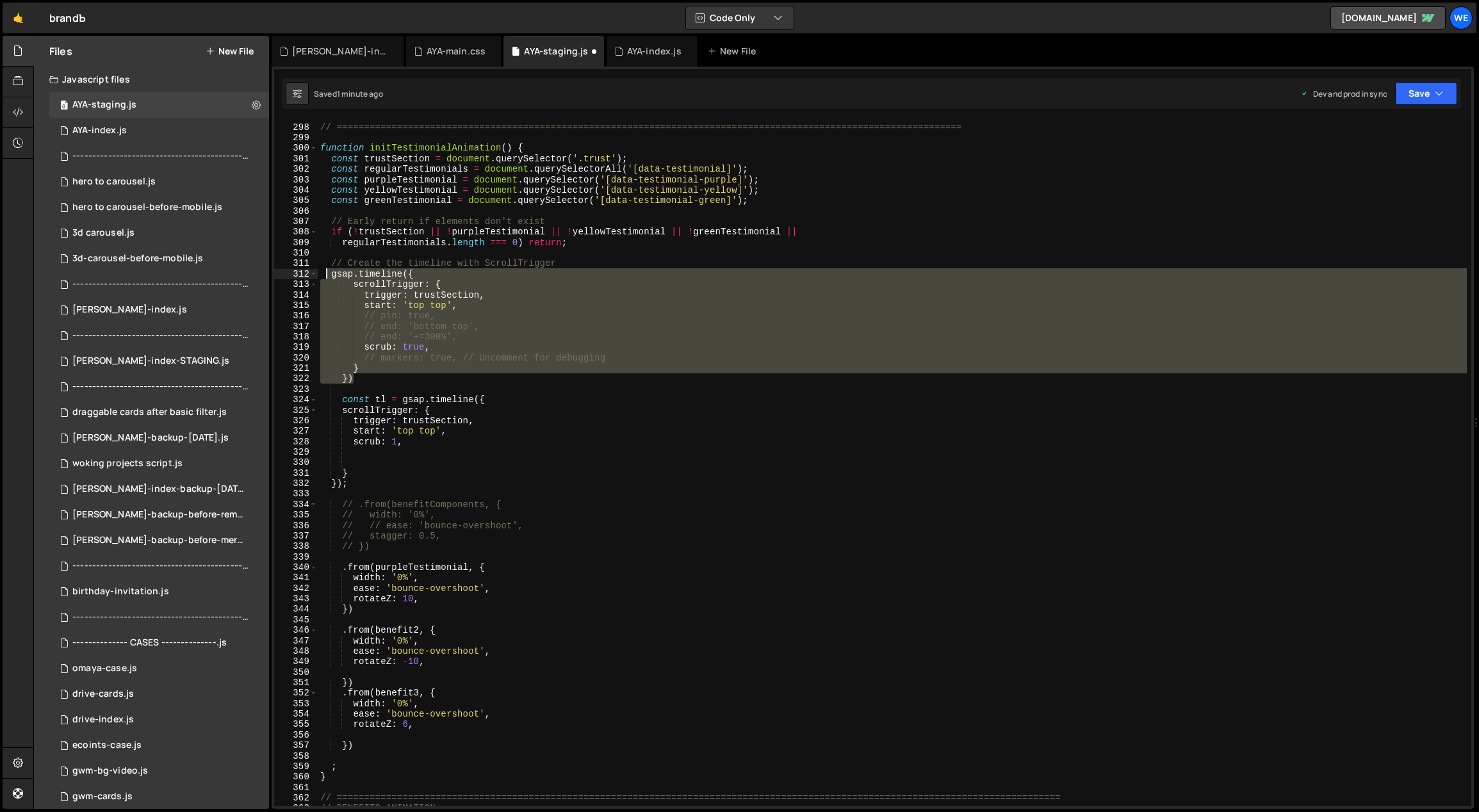
drag, startPoint x: 359, startPoint y: 380, endPoint x: 328, endPoint y: 273, distance: 111.4
click at [328, 273] on div "// TESTIMONIALS // ============================================================…" at bounding box center [893, 465] width 1150 height 707
type textarea "gsap.timeline({ scrollTrigger: {"
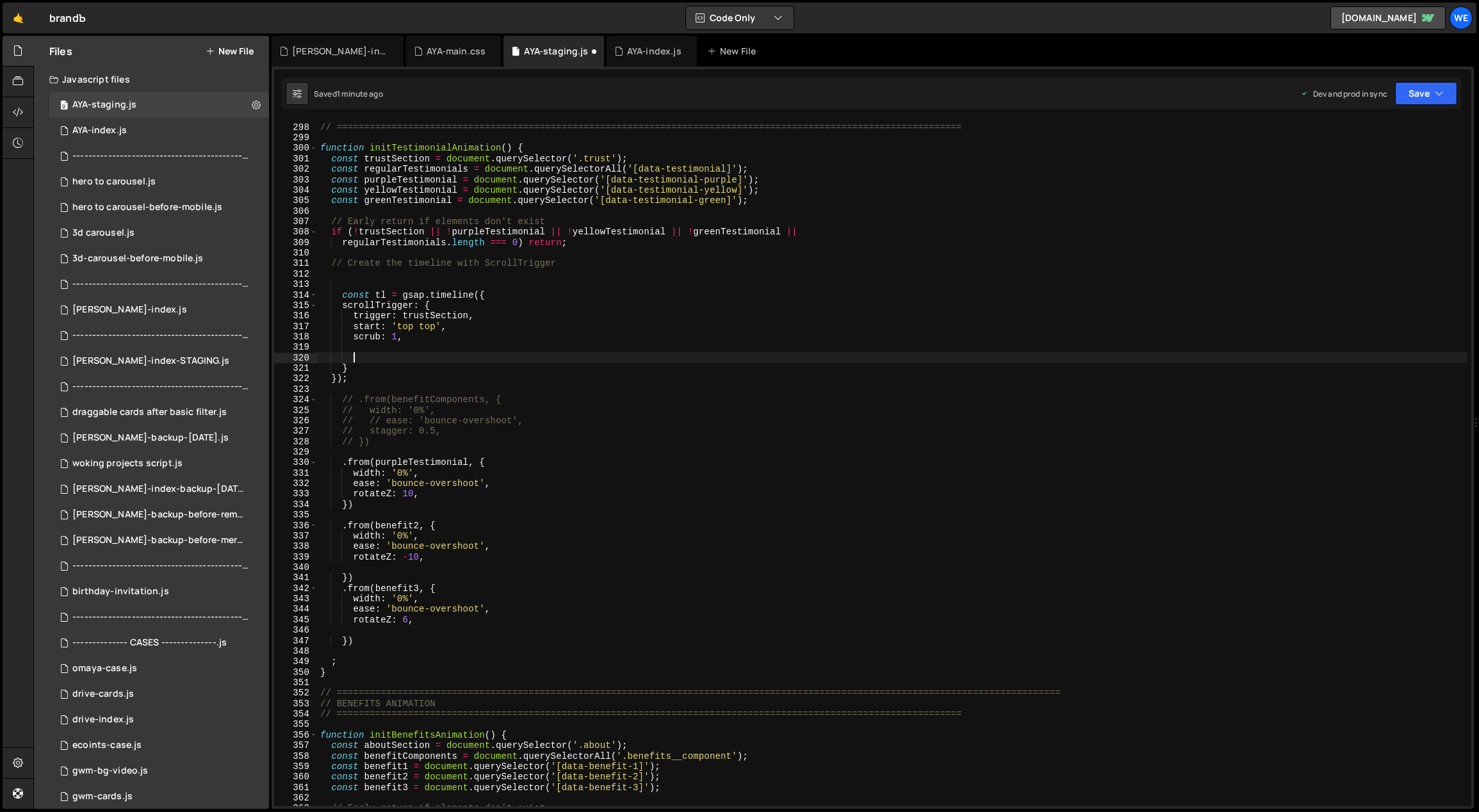
click at [369, 361] on div "// TESTIMONIALS // ============================================================…" at bounding box center [893, 465] width 1150 height 707
click at [341, 456] on div "// TESTIMONIALS // ============================================================…" at bounding box center [893, 465] width 1150 height 707
click at [343, 458] on div "// TESTIMONIALS // ============================================================…" at bounding box center [893, 465] width 1150 height 707
type textarea "tl .from(purpleTestimonial, {"
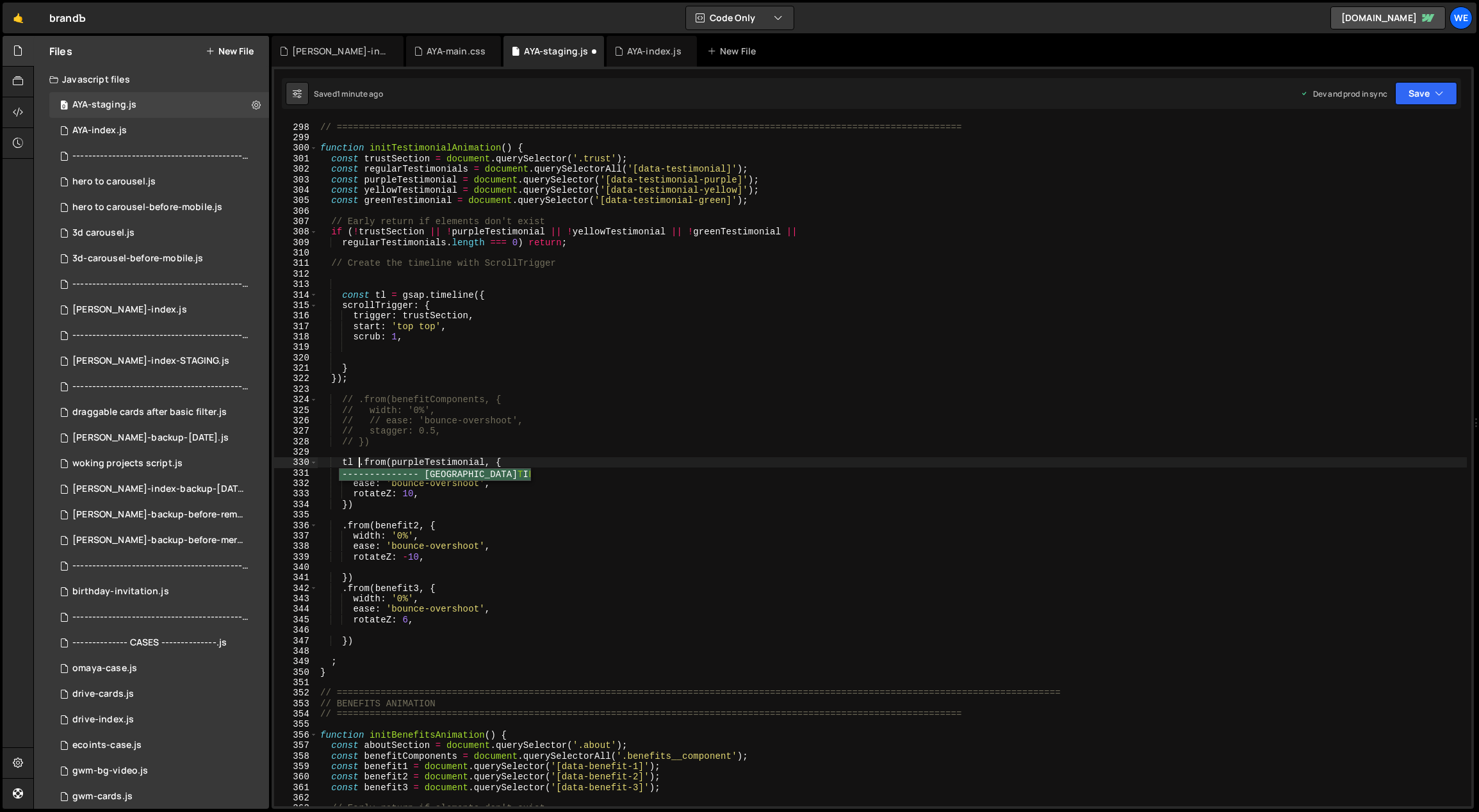
click at [404, 450] on div "// TESTIMONIALS // ============================================================…" at bounding box center [893, 465] width 1150 height 707
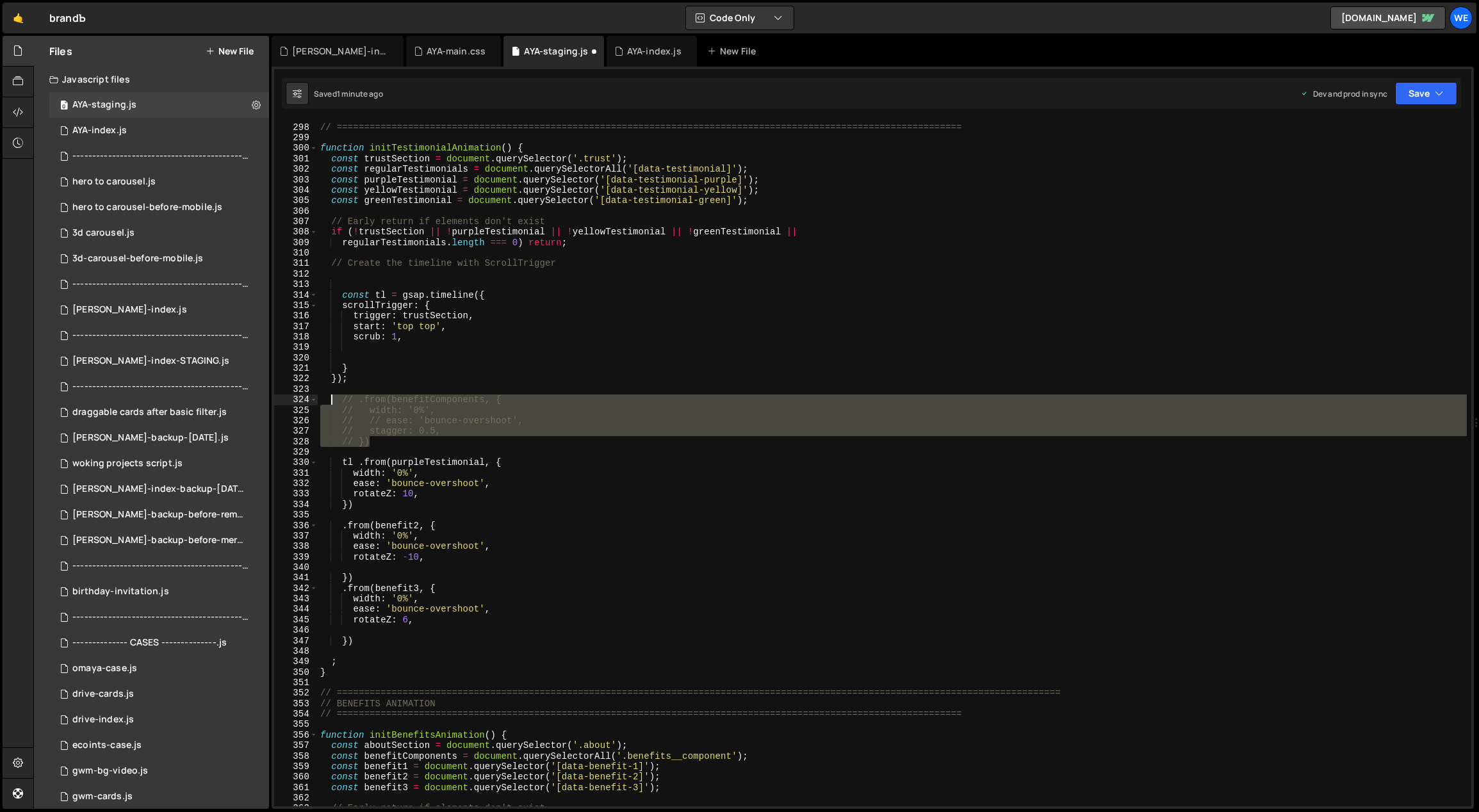
drag, startPoint x: 373, startPoint y: 440, endPoint x: 334, endPoint y: 399, distance: 56.6
click at [334, 399] on div "// TESTIMONIALS // ============================================================…" at bounding box center [893, 465] width 1150 height 707
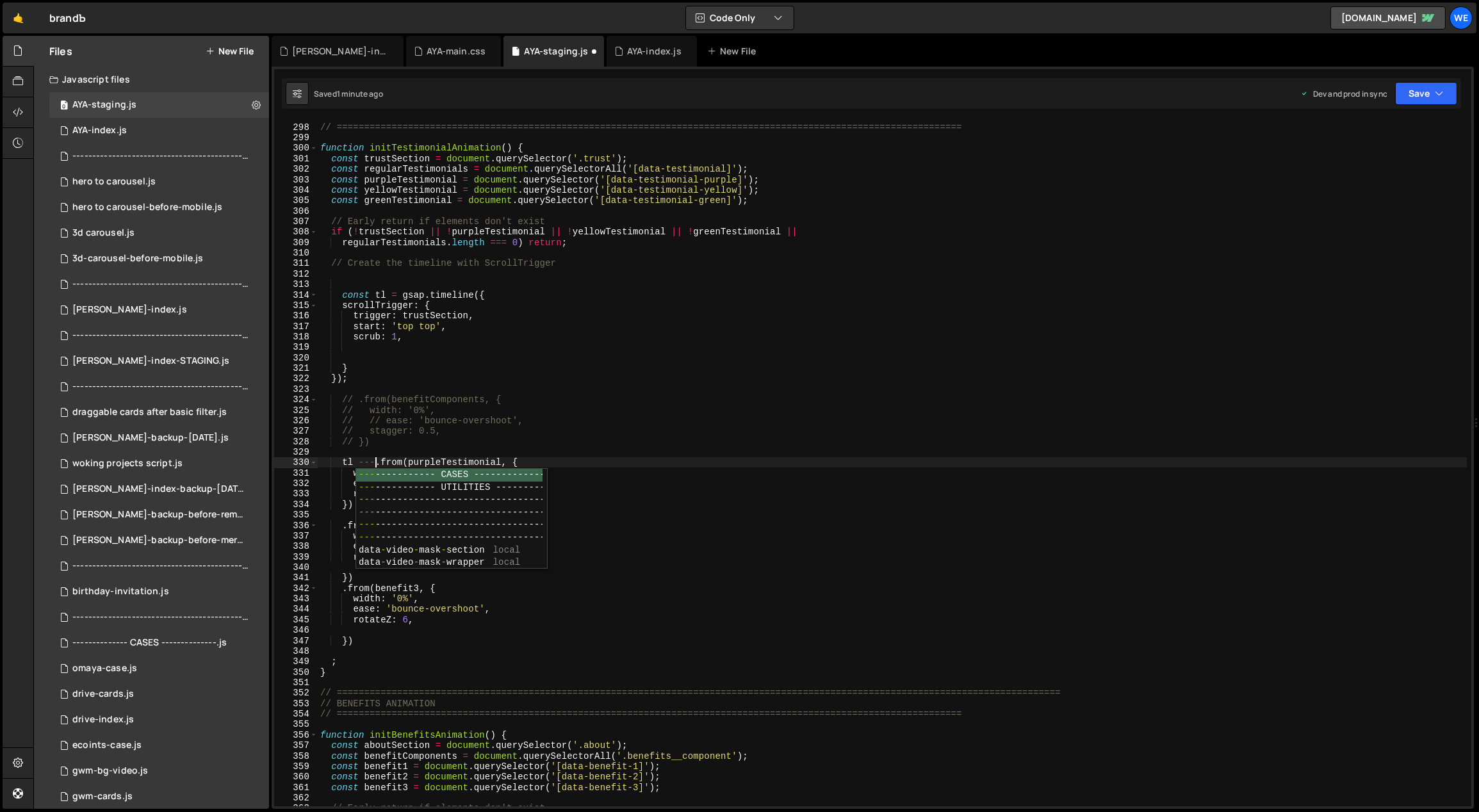
scroll to position [0, 4]
click at [424, 492] on div "// TESTIMONIALS // ============================================================…" at bounding box center [893, 465] width 1150 height 707
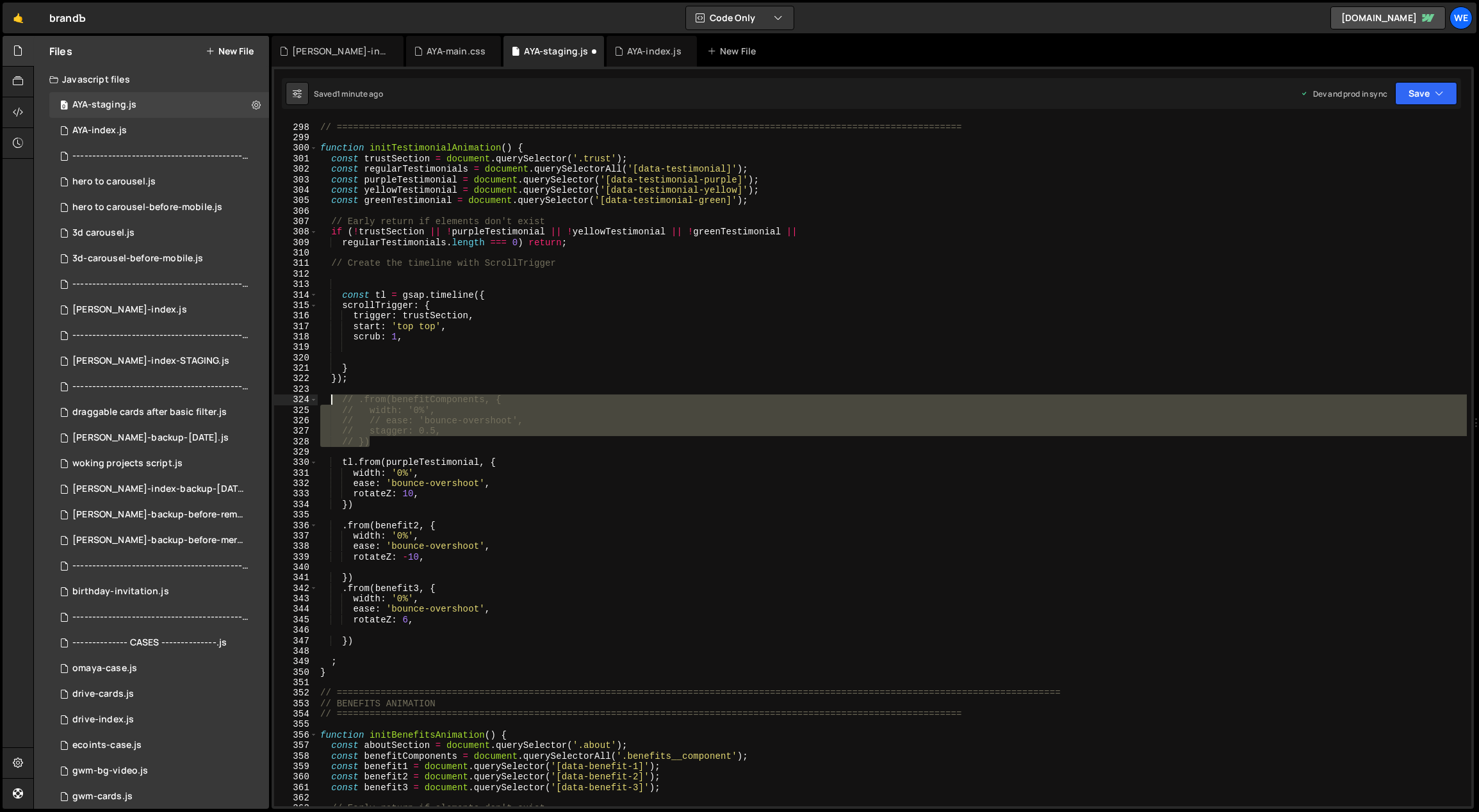
drag, startPoint x: 367, startPoint y: 436, endPoint x: 330, endPoint y: 401, distance: 50.9
click at [330, 401] on div "// TESTIMONIALS // ============================================================…" at bounding box center [893, 465] width 1150 height 707
type textarea "// .from(benefitComponents, { // width: '0%',"
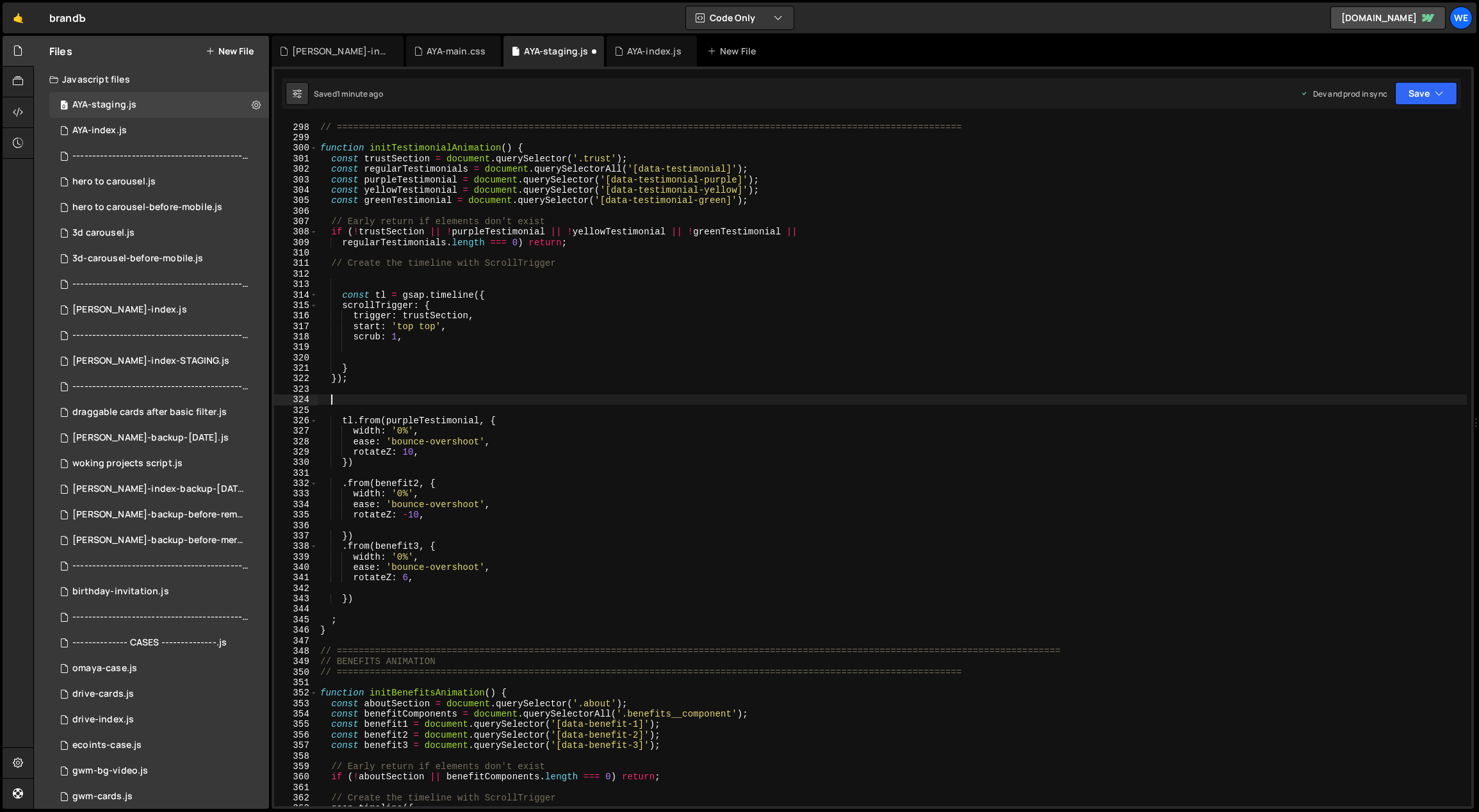
scroll to position [0, 0]
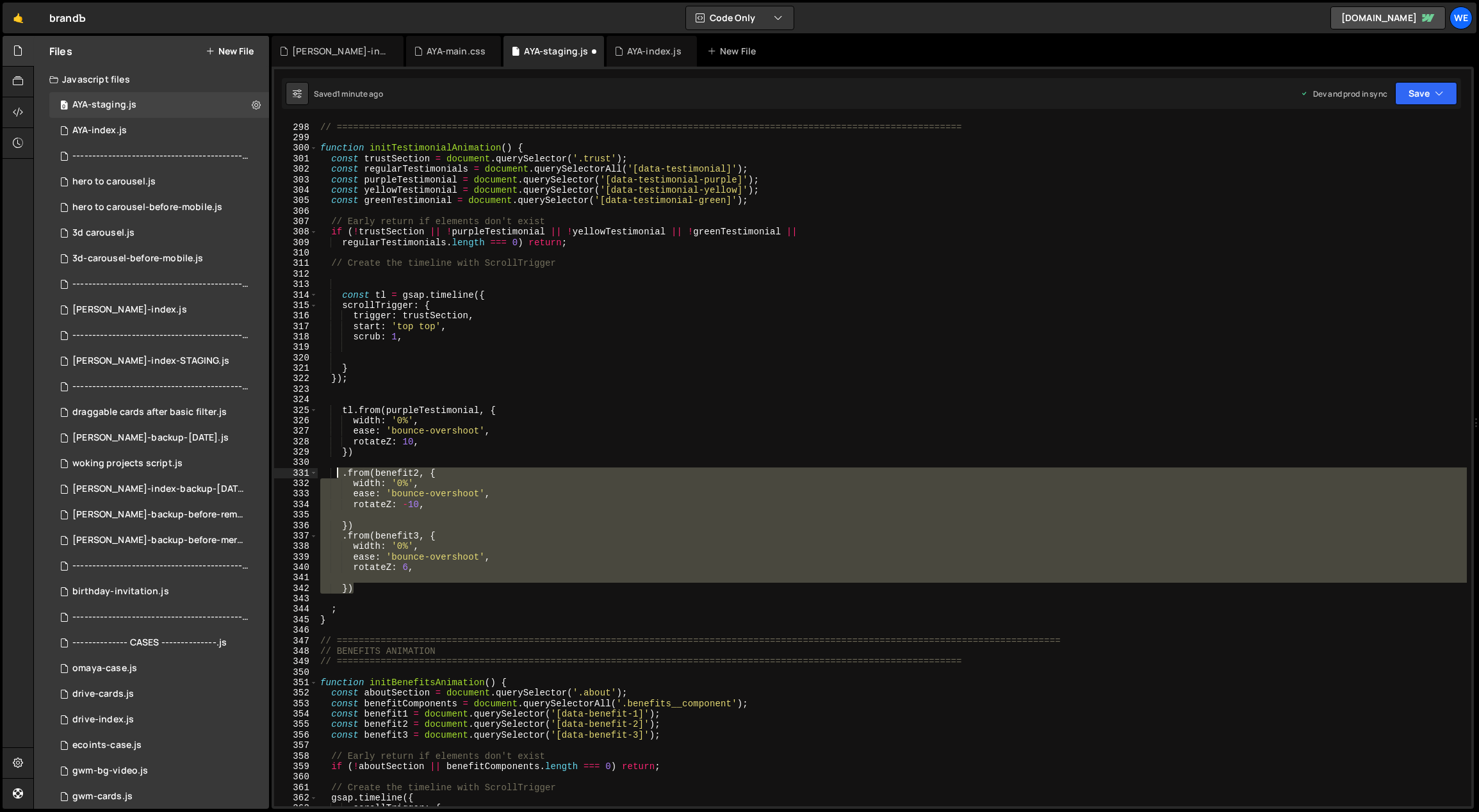
drag, startPoint x: 360, startPoint y: 583, endPoint x: 338, endPoint y: 476, distance: 109.2
click at [338, 476] on div "// TESTIMONIALS // ============================================================…" at bounding box center [893, 465] width 1150 height 707
type textarea ".from(benefit2, { width: '0%',"
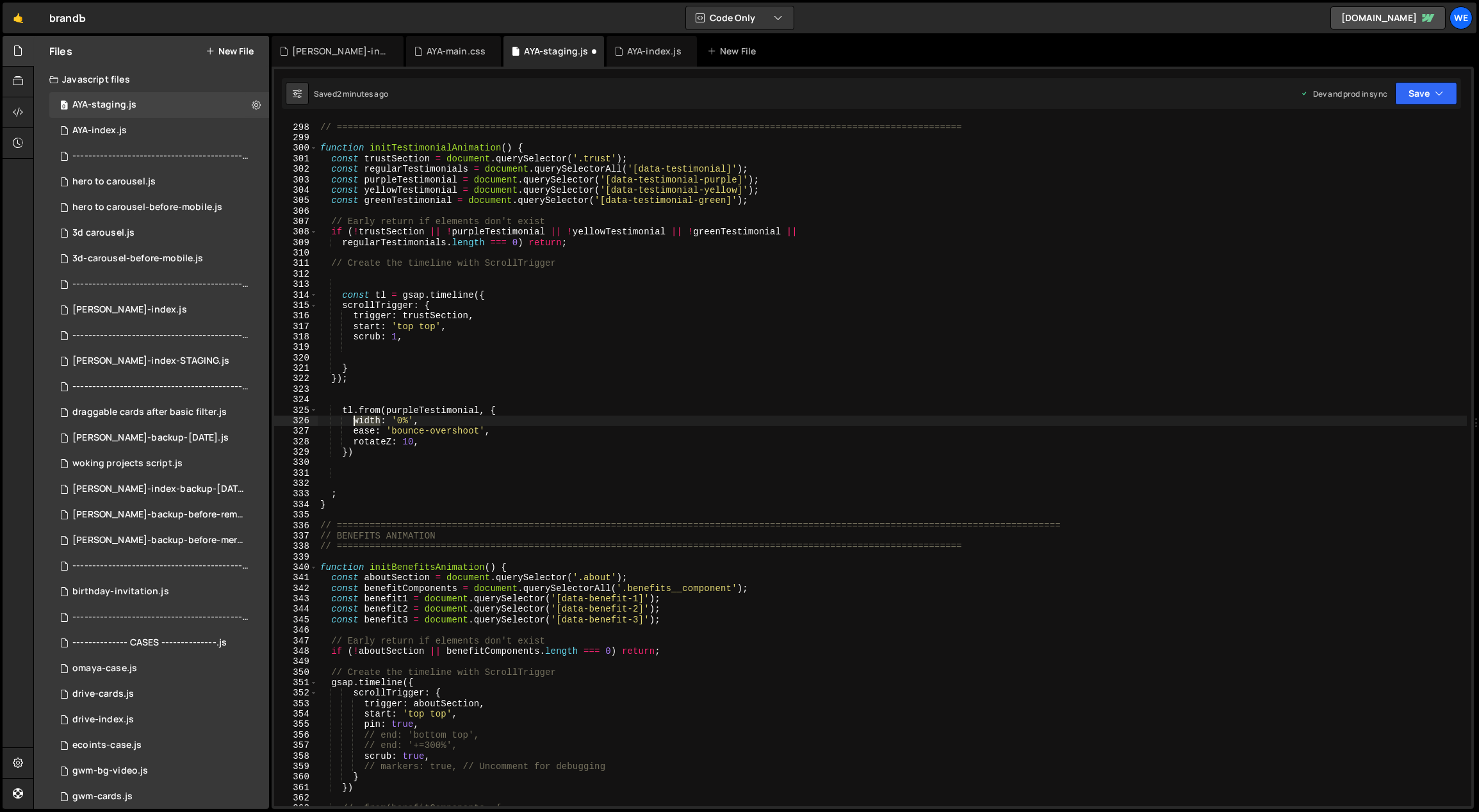
drag, startPoint x: 379, startPoint y: 421, endPoint x: 354, endPoint y: 418, distance: 25.2
click at [354, 418] on div "// TESTIMONIALS // ============================================================…" at bounding box center [893, 465] width 1150 height 707
drag, startPoint x: 419, startPoint y: 442, endPoint x: 355, endPoint y: 439, distance: 64.1
click at [355, 439] on div "// TESTIMONIALS // ============================================================…" at bounding box center [893, 465] width 1150 height 707
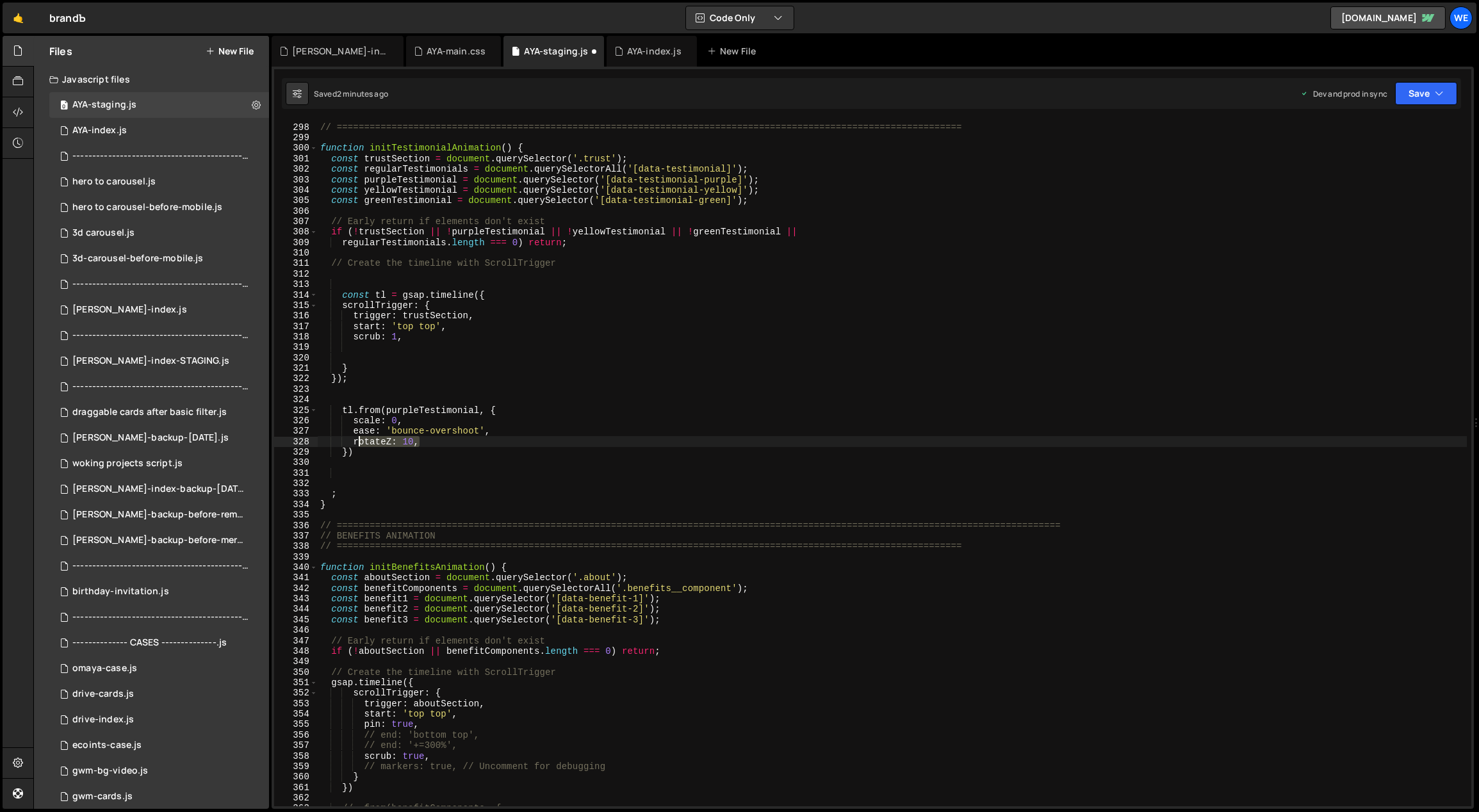
type textarea "rotateZ: 10,"
click at [497, 433] on div "// TESTIMONIALS // ============================================================…" at bounding box center [893, 465] width 1150 height 707
click at [490, 451] on div "// TESTIMONIALS // ============================================================…" at bounding box center [893, 465] width 1150 height 707
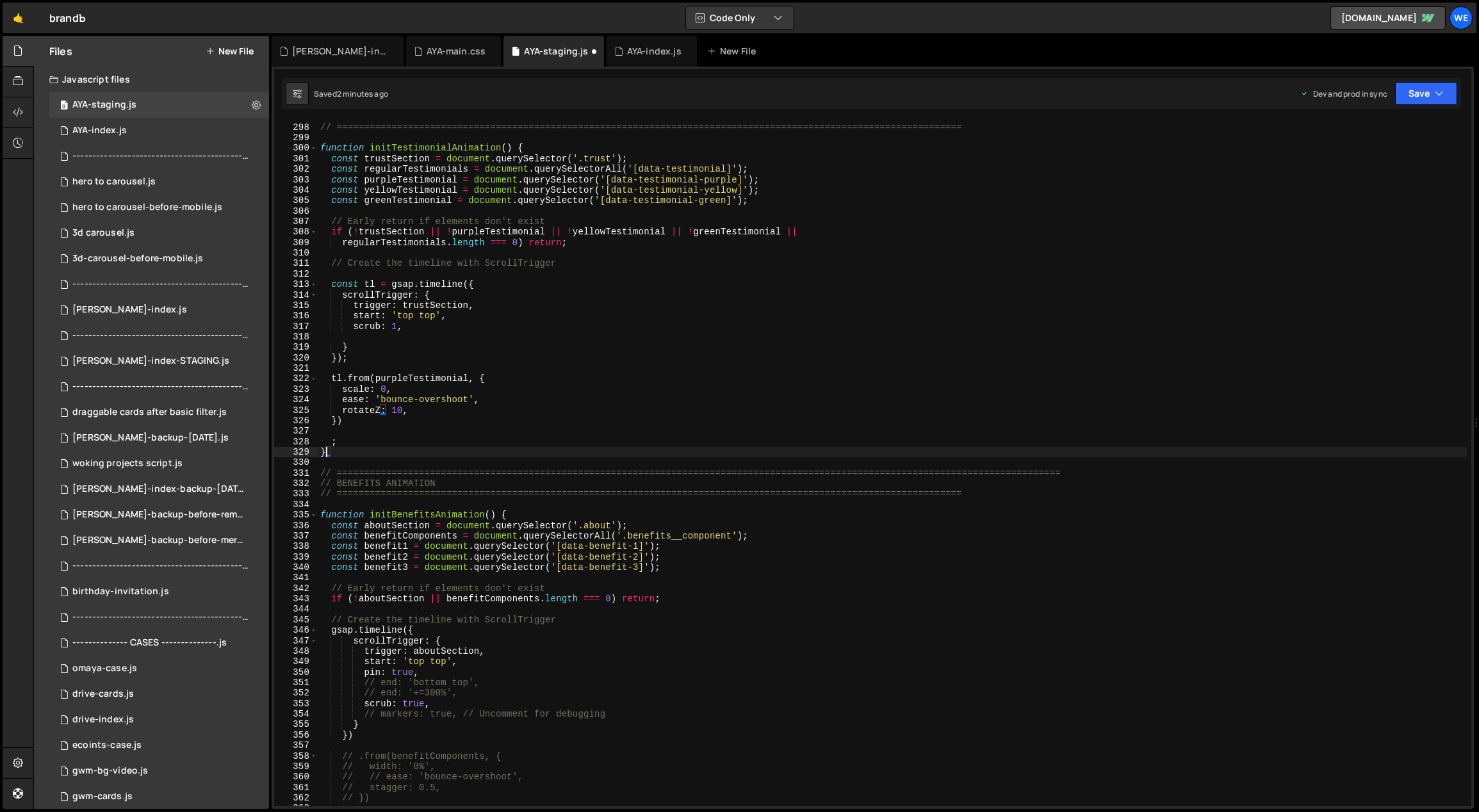
scroll to position [0, 0]
drag, startPoint x: 513, startPoint y: 147, endPoint x: 371, endPoint y: 149, distance: 142.0
click at [371, 148] on div "// TESTIMONIALS // ============================================================…" at bounding box center [893, 465] width 1150 height 707
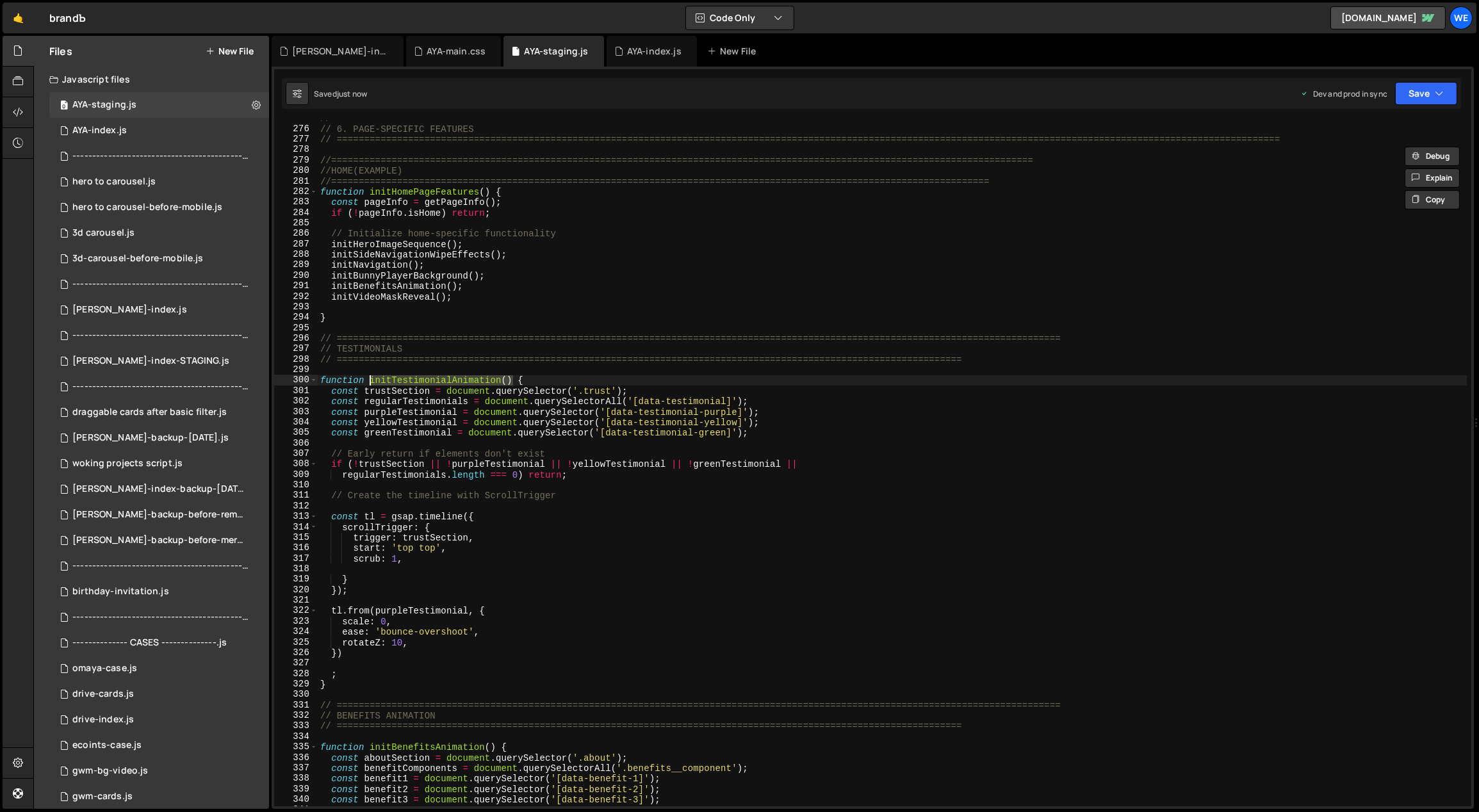
click at [469, 298] on div "// ============================================================================…" at bounding box center [893, 466] width 1150 height 707
click at [471, 283] on div "// ============================================================================…" at bounding box center [893, 466] width 1150 height 707
type textarea "initBenefitsAnimation();"
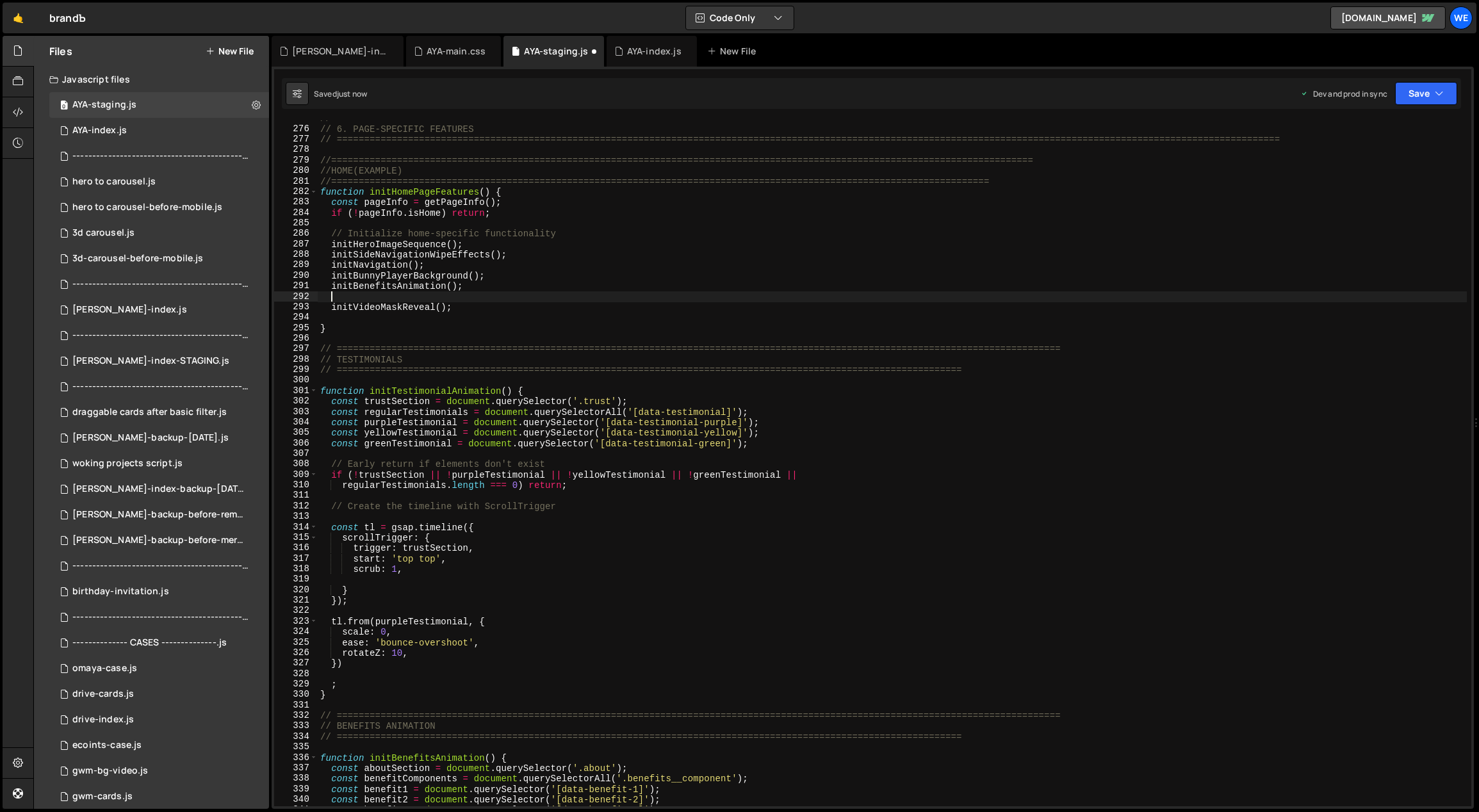
paste textarea "initTestimonialAnimation()"
type textarea "initTestimonialAnimation();"
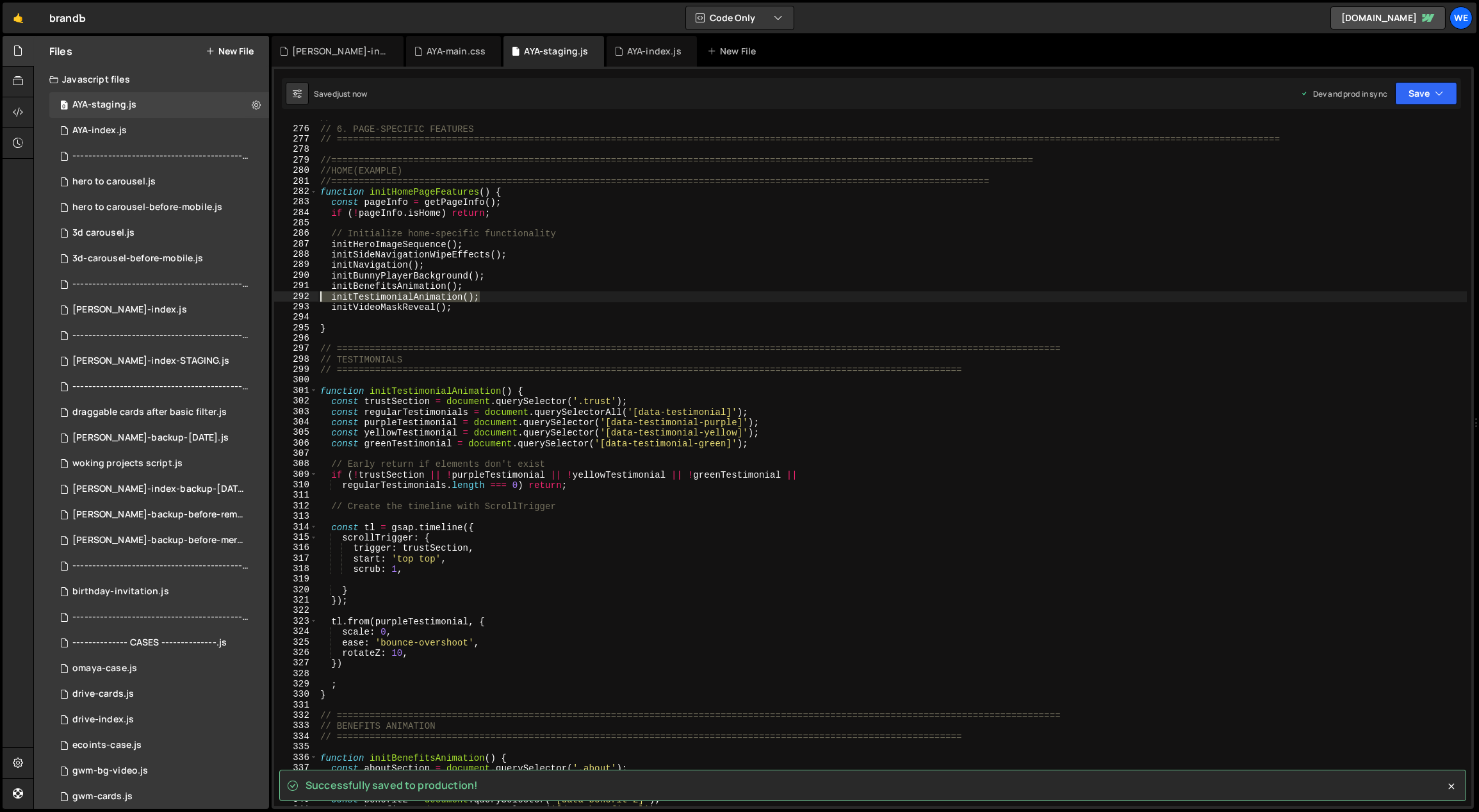
drag, startPoint x: 486, startPoint y: 297, endPoint x: 319, endPoint y: 297, distance: 167.0
click at [316, 297] on div "initTestimonialAnimation(); 275 276 277 278 279 280 281 282 283 284 285 286 287…" at bounding box center [872, 463] width 1197 height 686
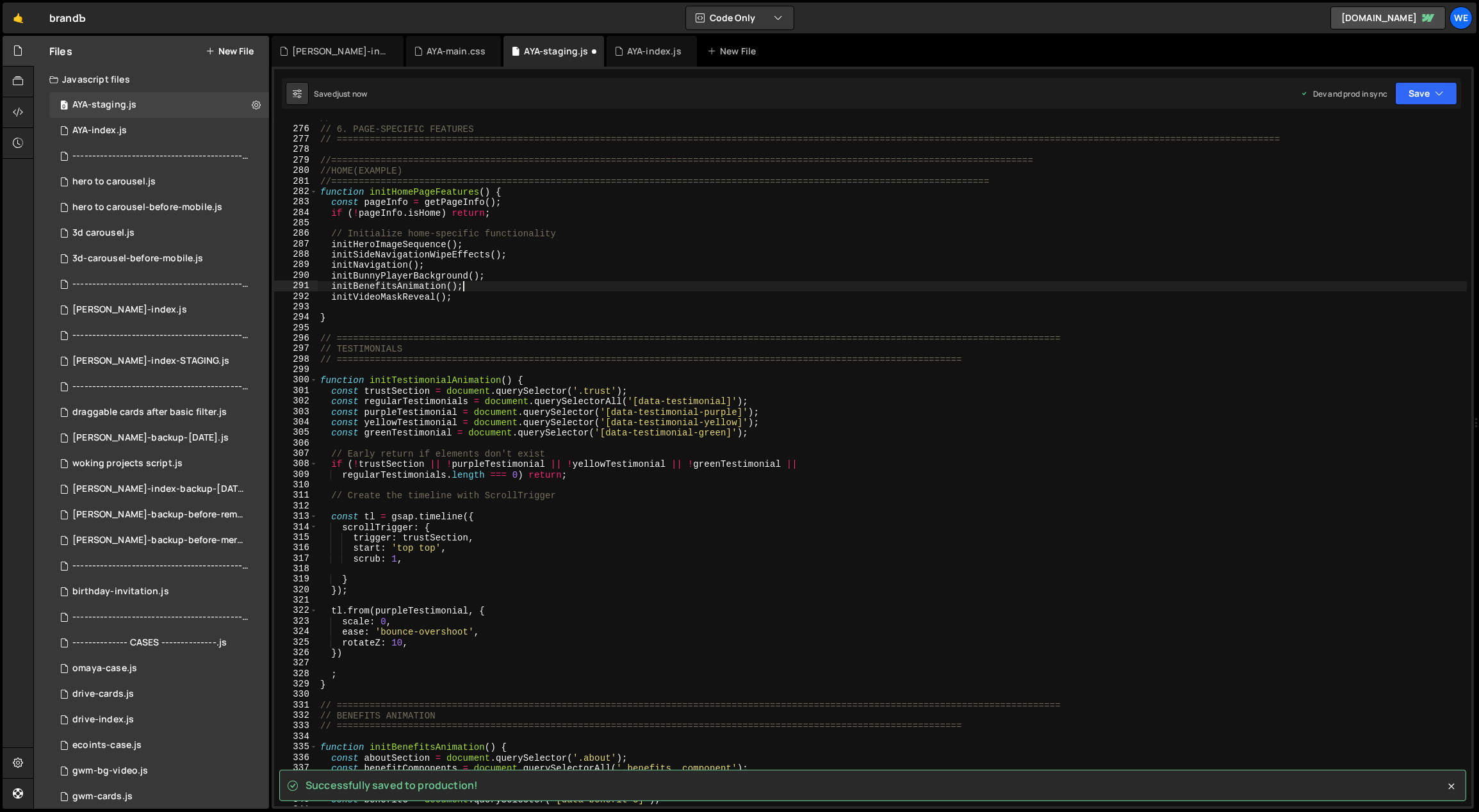
type textarea "initVideoMaskReveal();"
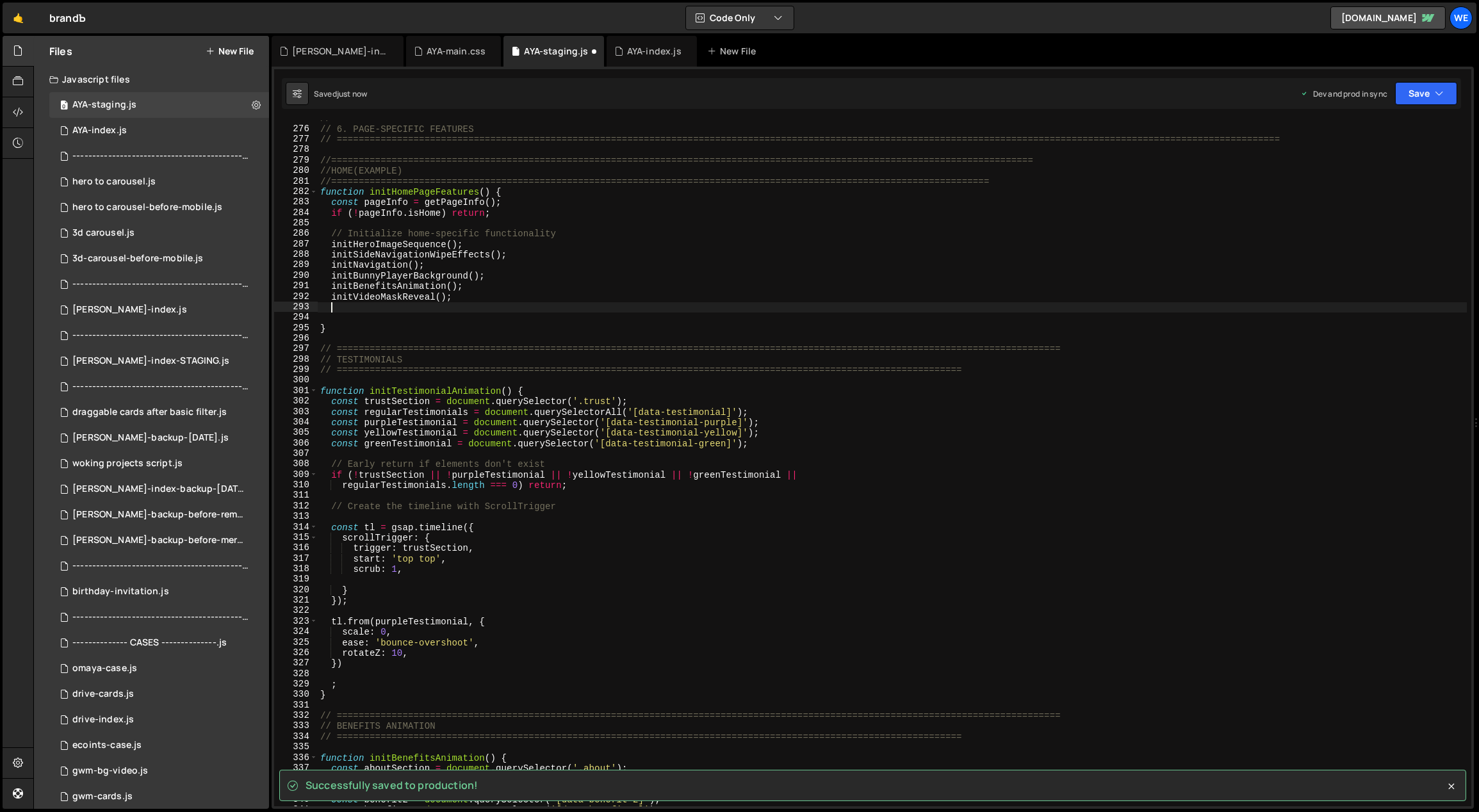
paste textarea "initTestimonialAnimation();"
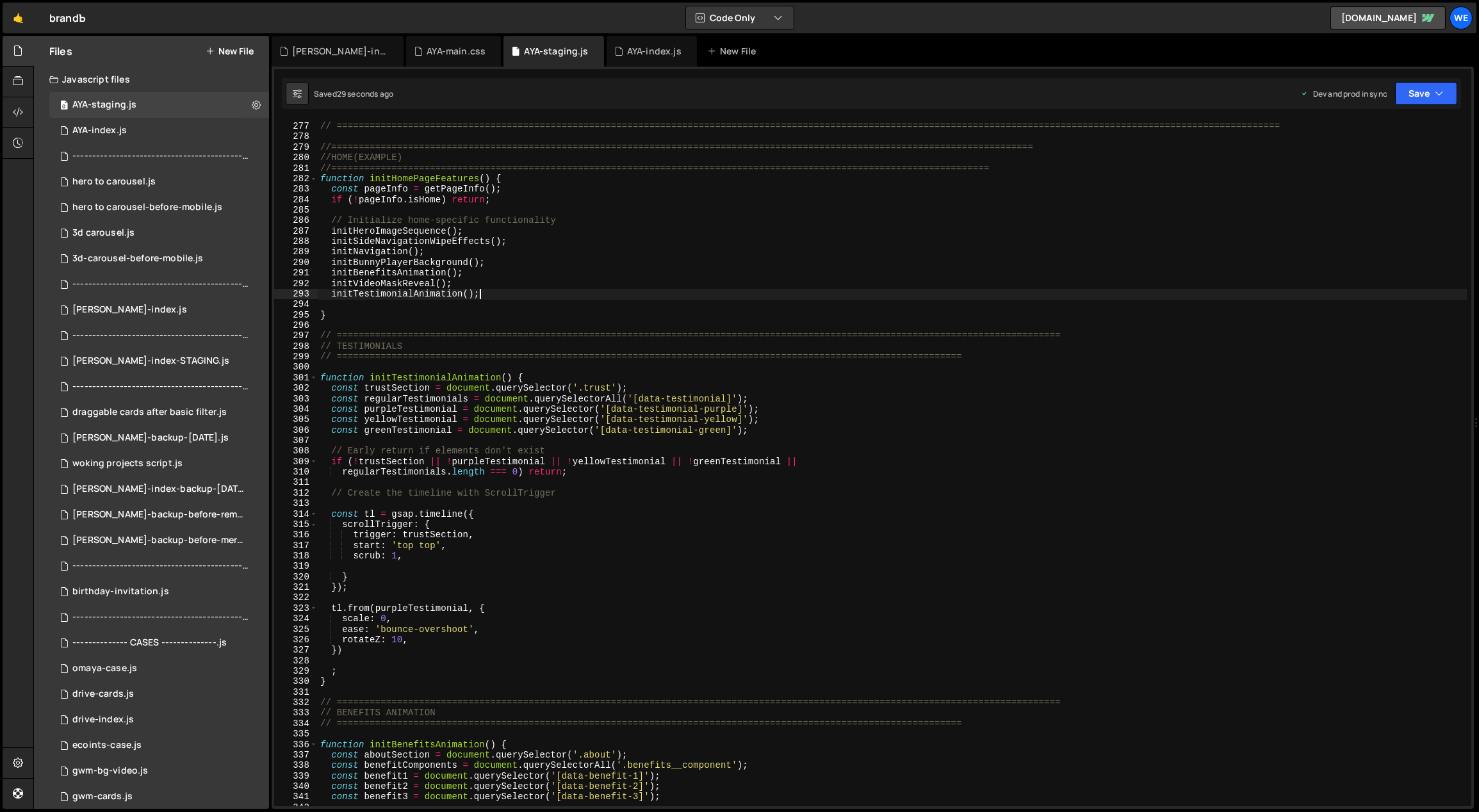
scroll to position [2924, 0]
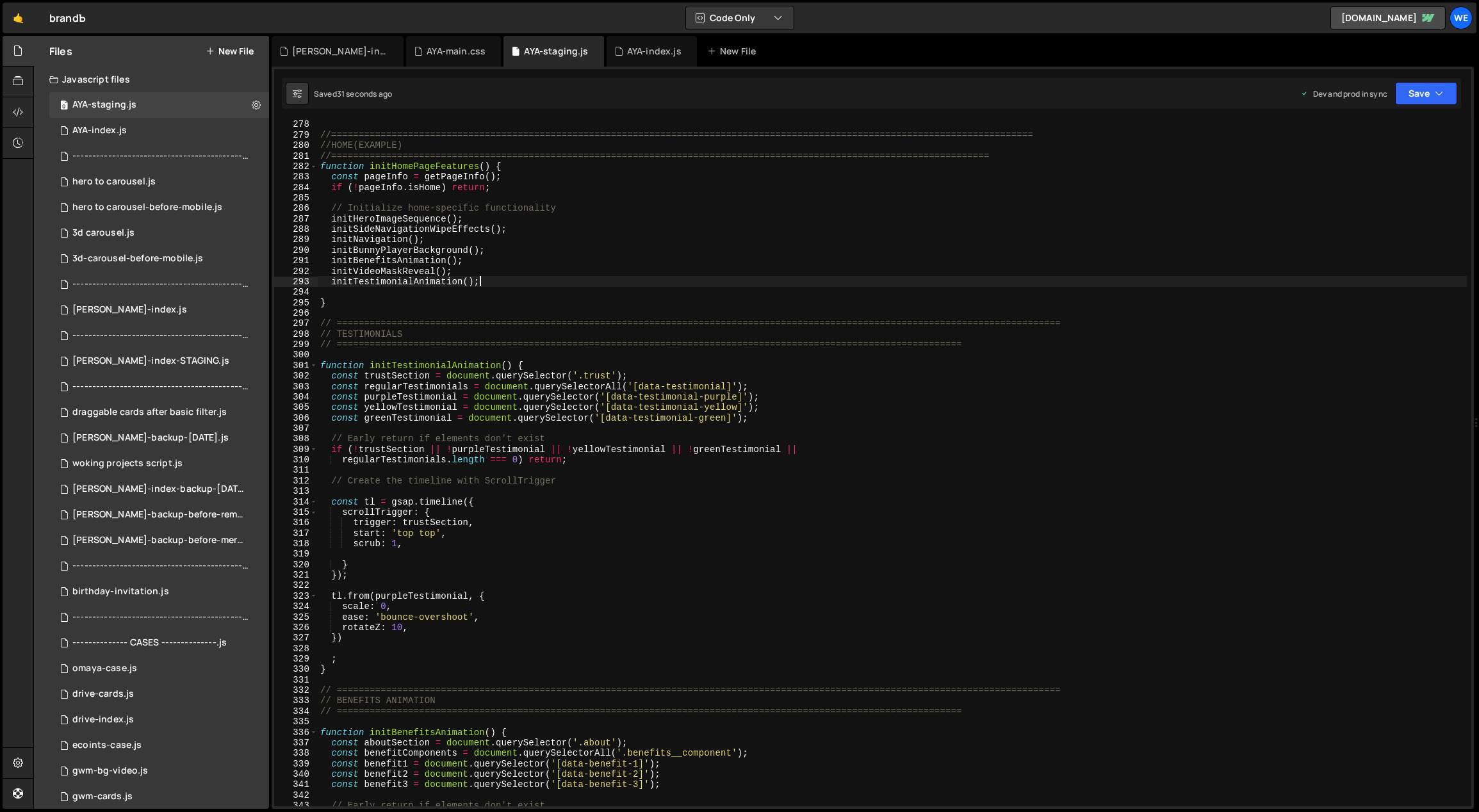
click at [403, 610] on div "//=============================================================================…" at bounding box center [893, 472] width 1150 height 707
type textarea "scale: 0,"
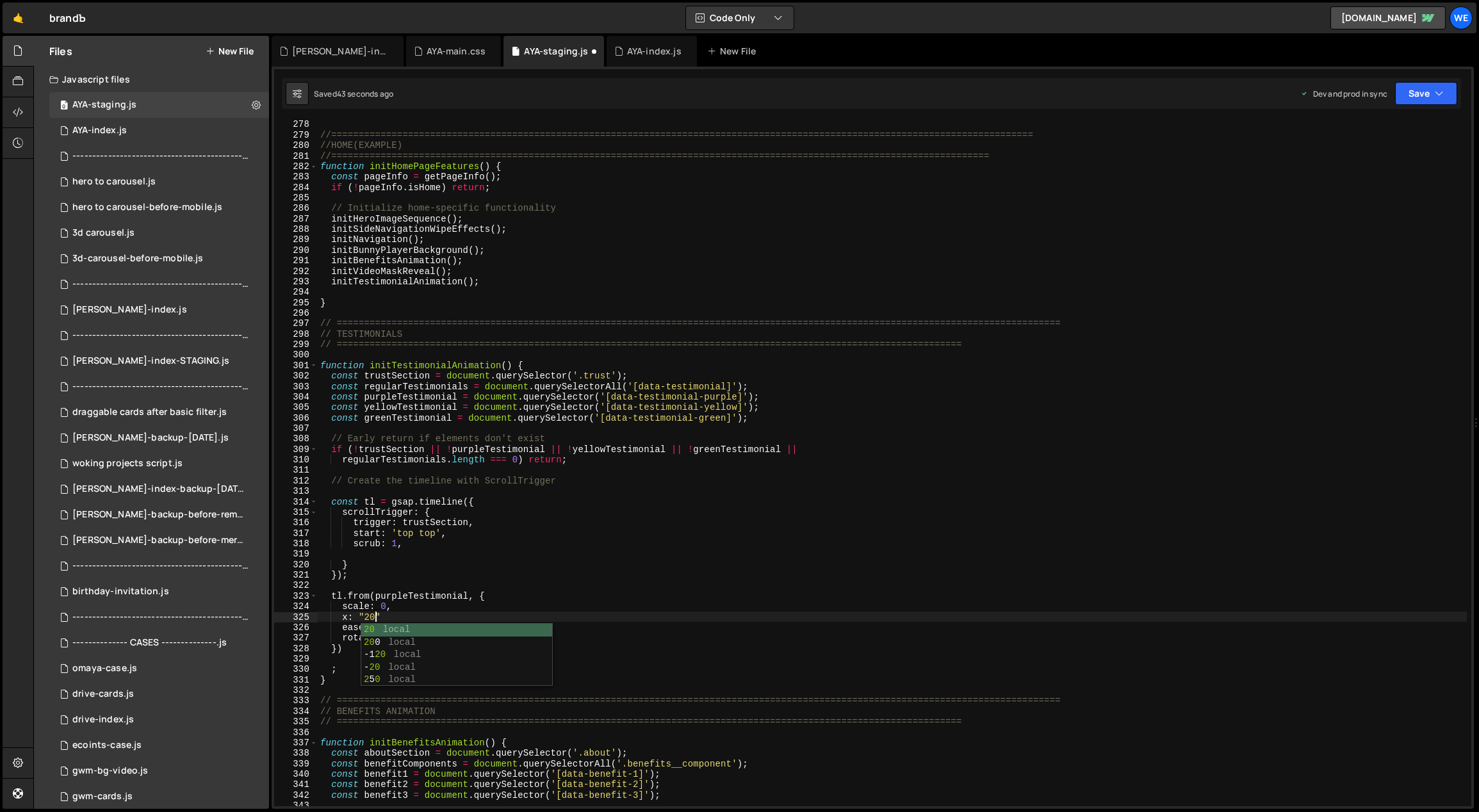
scroll to position [0, 4]
type textarea "x: "20em","
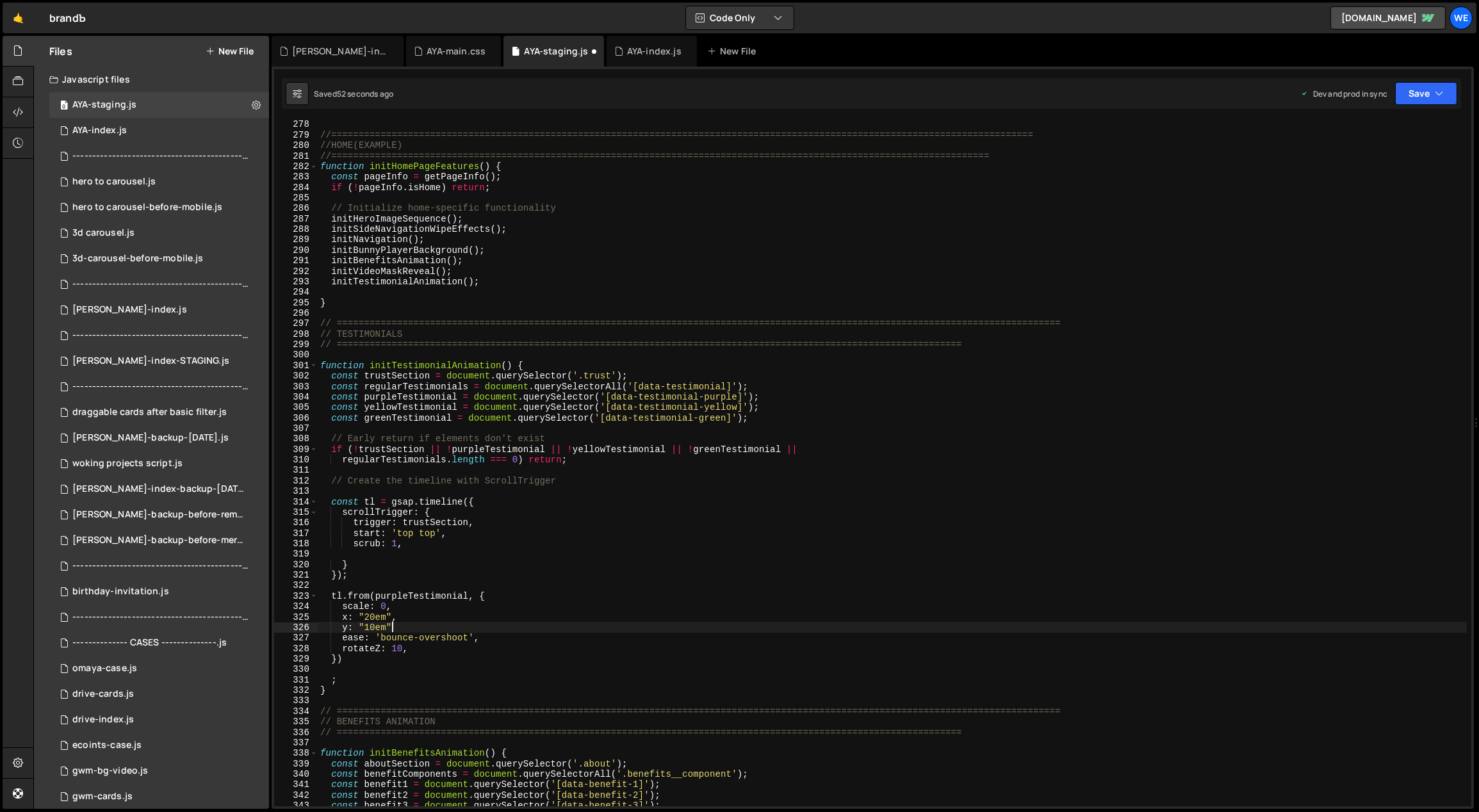
scroll to position [0, 4]
click at [365, 617] on div "//=============================================================================…" at bounding box center [893, 472] width 1150 height 707
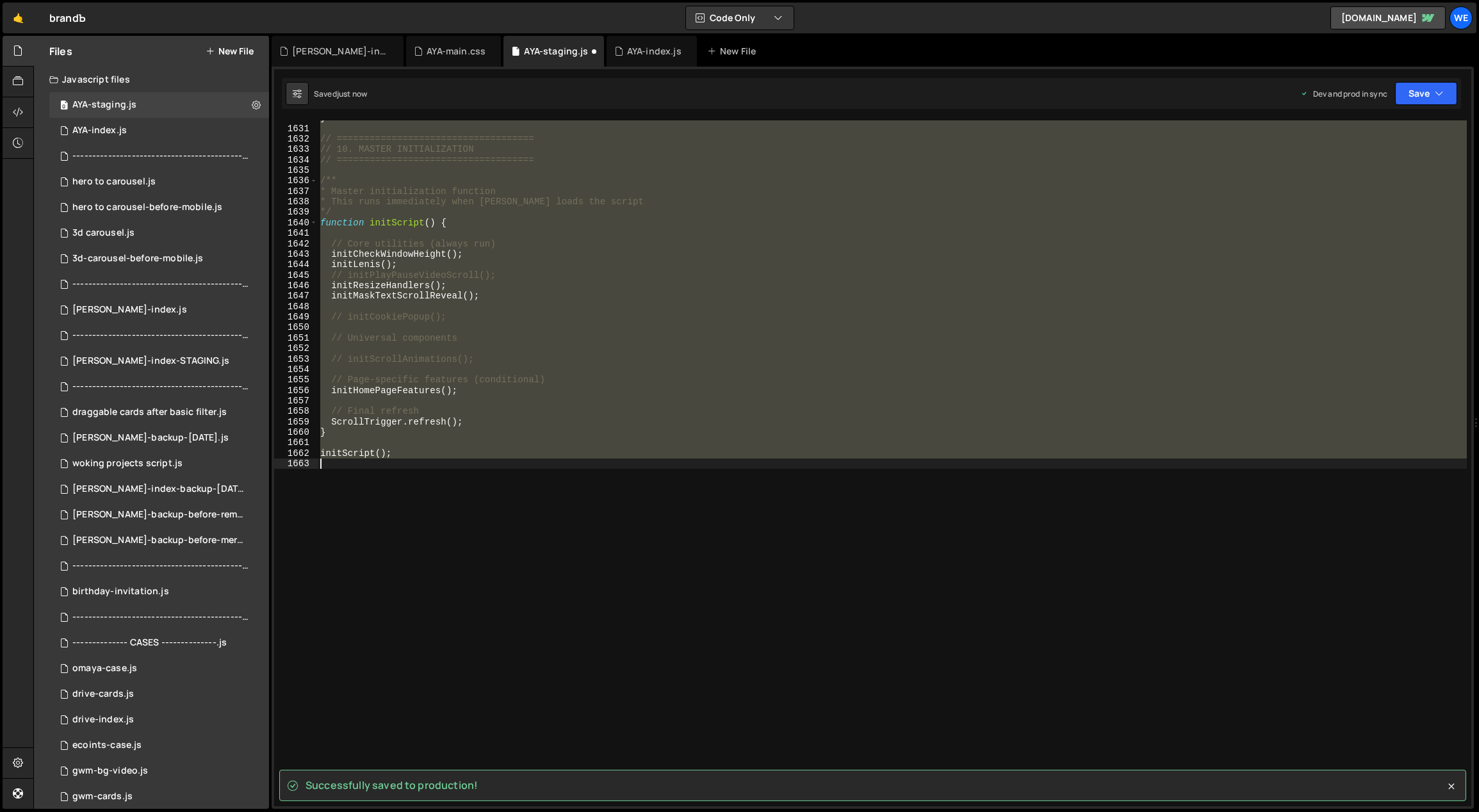
scroll to position [3072, 0]
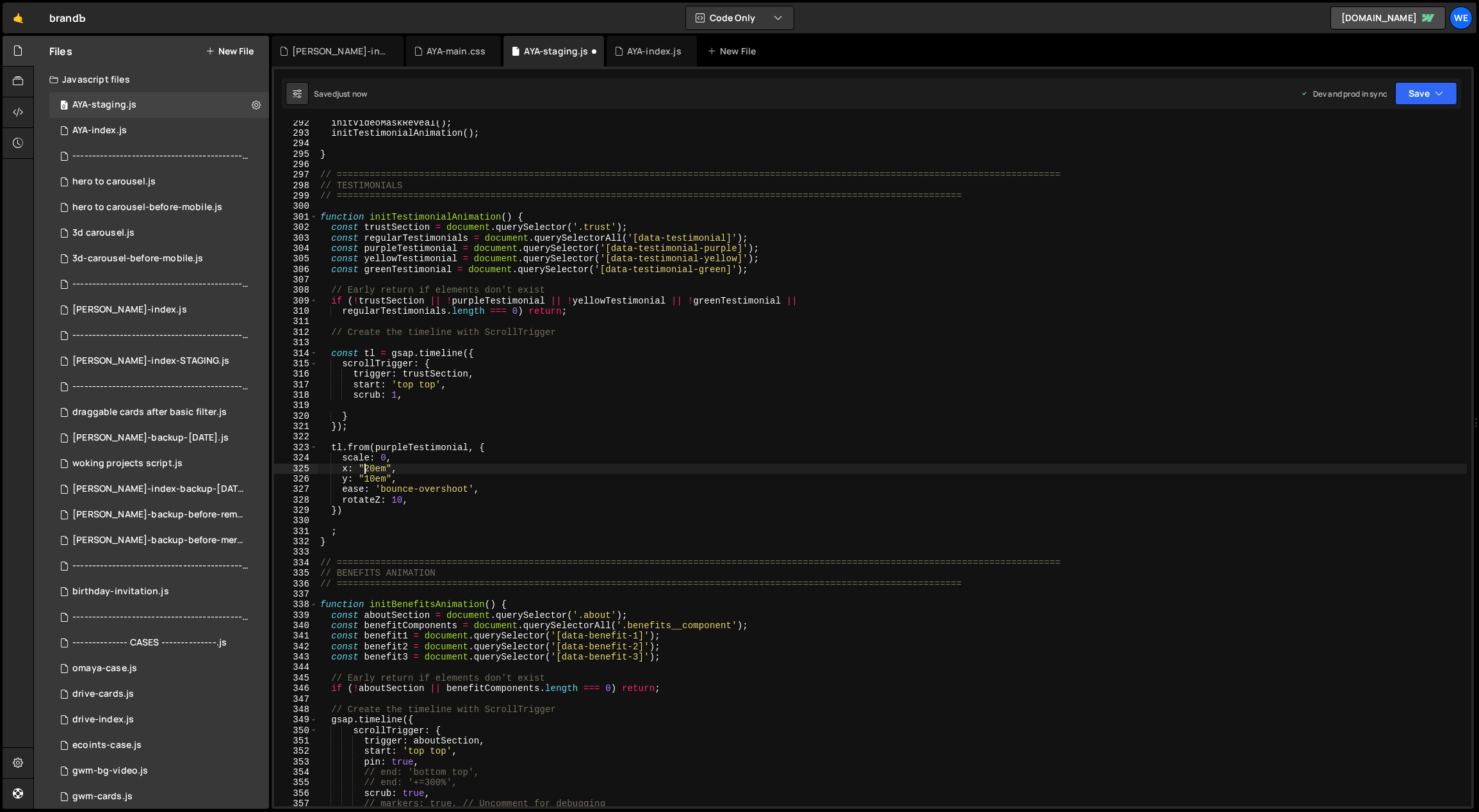
click at [363, 477] on div "initVideoMaskReveal ( ) ; initTestimonialAnimation ( ) ; } // =================…" at bounding box center [893, 472] width 1150 height 707
click at [370, 478] on div "initVideoMaskReveal ( ) ; initTestimonialAnimation ( ) ; } // =================…" at bounding box center [893, 472] width 1150 height 707
click at [366, 477] on div "initVideoMaskReveal ( ) ; initTestimonialAnimation ( ) ; } // =================…" at bounding box center [893, 472] width 1150 height 707
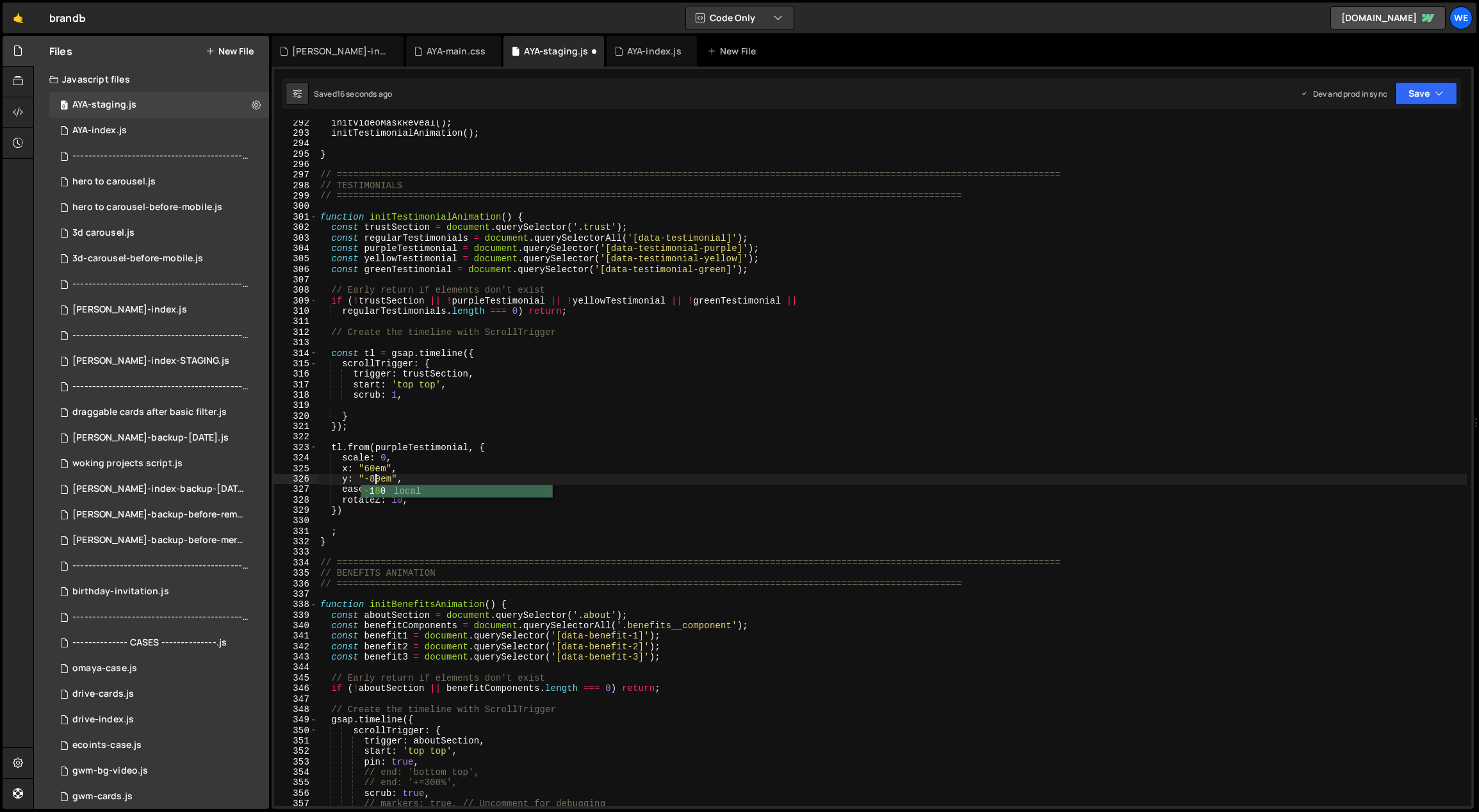
scroll to position [0, 4]
click at [454, 381] on div "initVideoMaskReveal ( ) ; initTestimonialAnimation ( ) ; } // =================…" at bounding box center [893, 472] width 1150 height 707
type textarea "start: 'top top',"
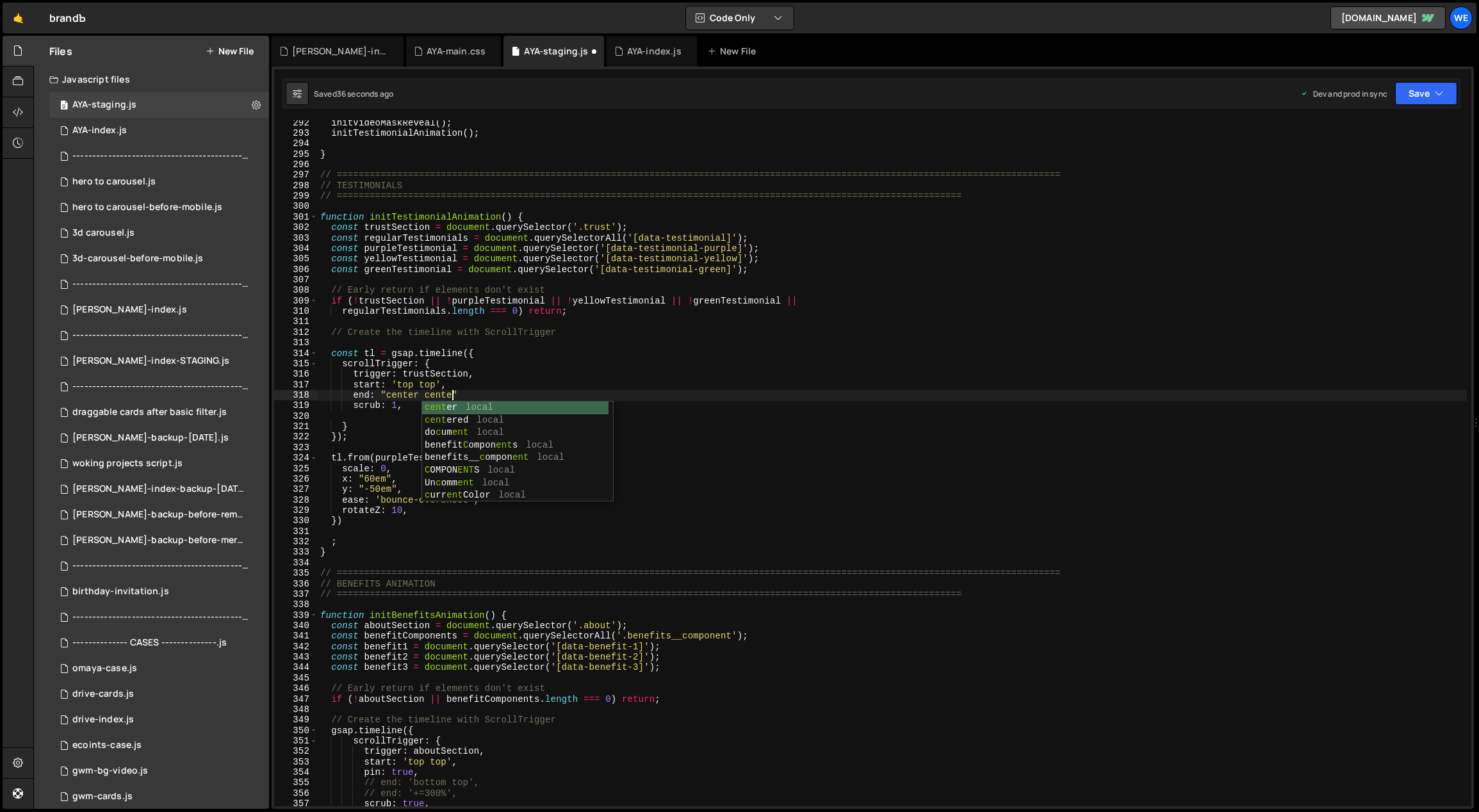
scroll to position [0, 9]
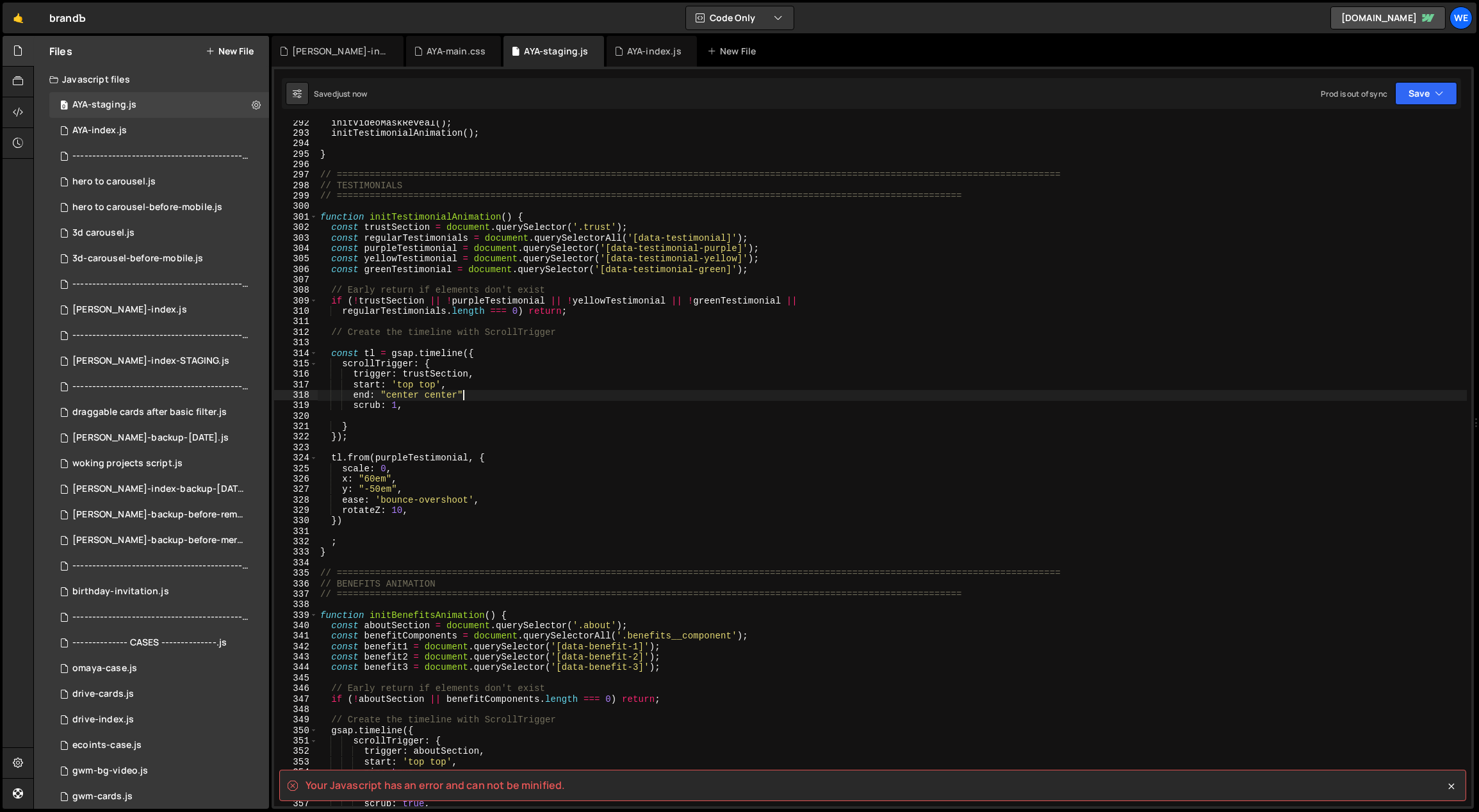
click at [482, 397] on div "initVideoMaskReveal ( ) ; initTestimonialAnimation ( ) ; } // =================…" at bounding box center [893, 472] width 1150 height 707
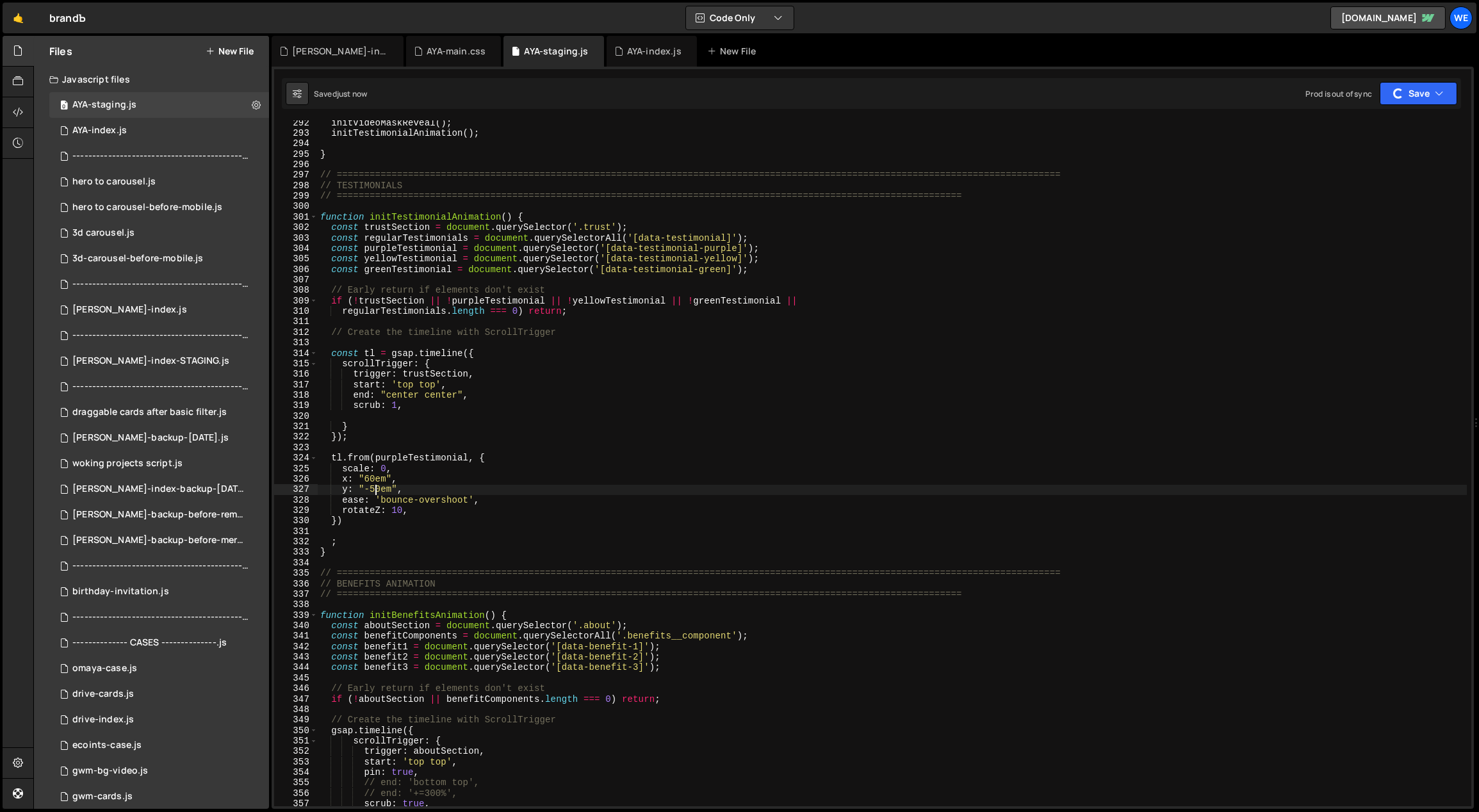
click at [373, 491] on div "initVideoMaskReveal ( ) ; initTestimonialAnimation ( ) ; } // =================…" at bounding box center [893, 472] width 1150 height 707
click at [471, 384] on div "initVideoMaskReveal ( ) ; initTestimonialAnimation ( ) ; } // =================…" at bounding box center [893, 472] width 1150 height 707
type textarea "start: 'top top',"
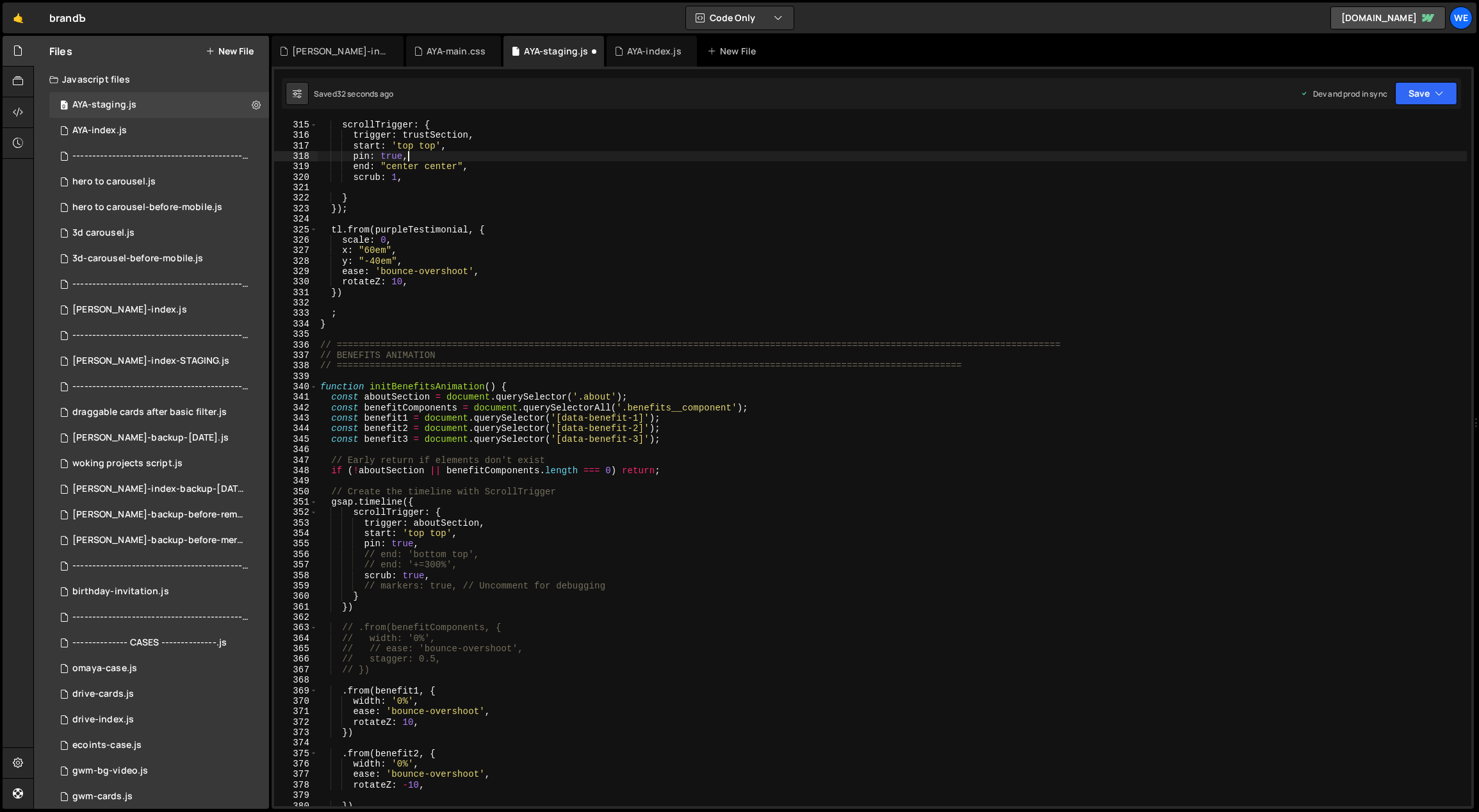
scroll to position [3360, 0]
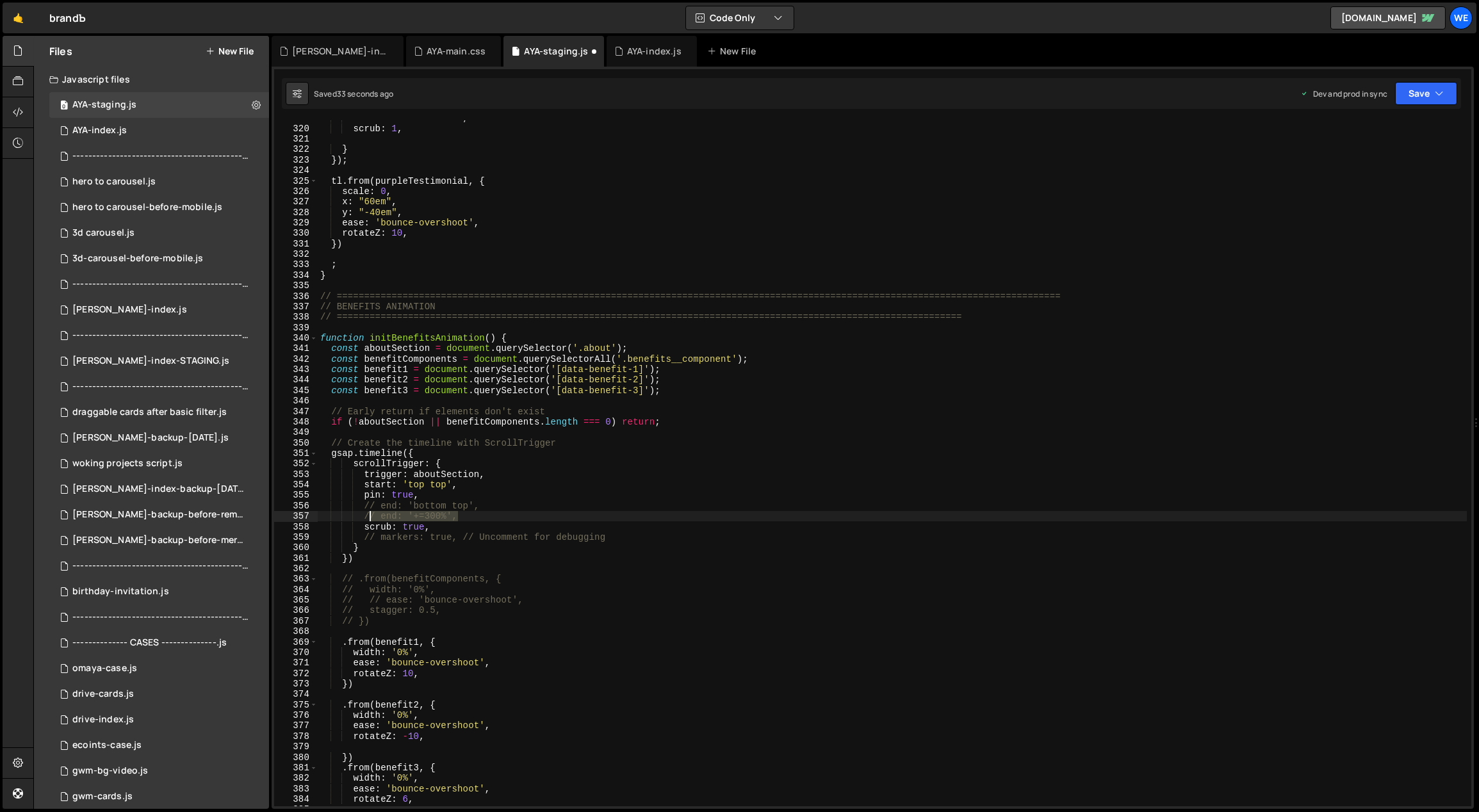
drag, startPoint x: 465, startPoint y: 517, endPoint x: 367, endPoint y: 515, distance: 98.0
click at [367, 515] on div "end : "center center" , scrub : 1 , } }) ; tl . from ( purpleTestimonial , { sc…" at bounding box center [893, 466] width 1150 height 707
click at [502, 518] on div "end : "center center" , scrub : 1 , } }) ; tl . from ( purpleTestimonial , { sc…" at bounding box center [893, 463] width 1149 height 686
drag, startPoint x: 444, startPoint y: 515, endPoint x: 365, endPoint y: 512, distance: 79.1
click at [365, 512] on div "end : "center center" , scrub : 1 , } }) ; tl . from ( purpleTestimonial , { sc…" at bounding box center [893, 466] width 1150 height 707
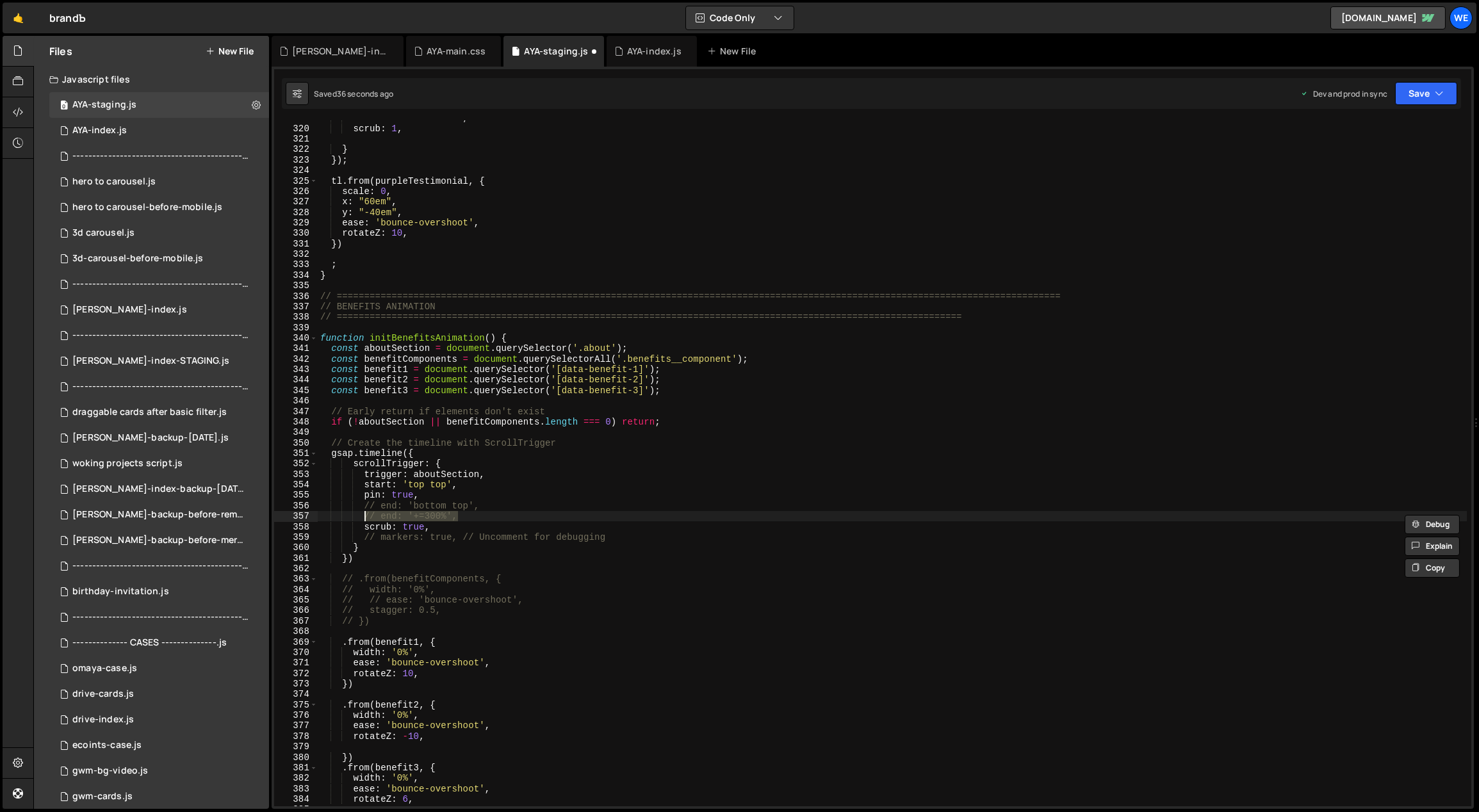
scroll to position [3134, 0]
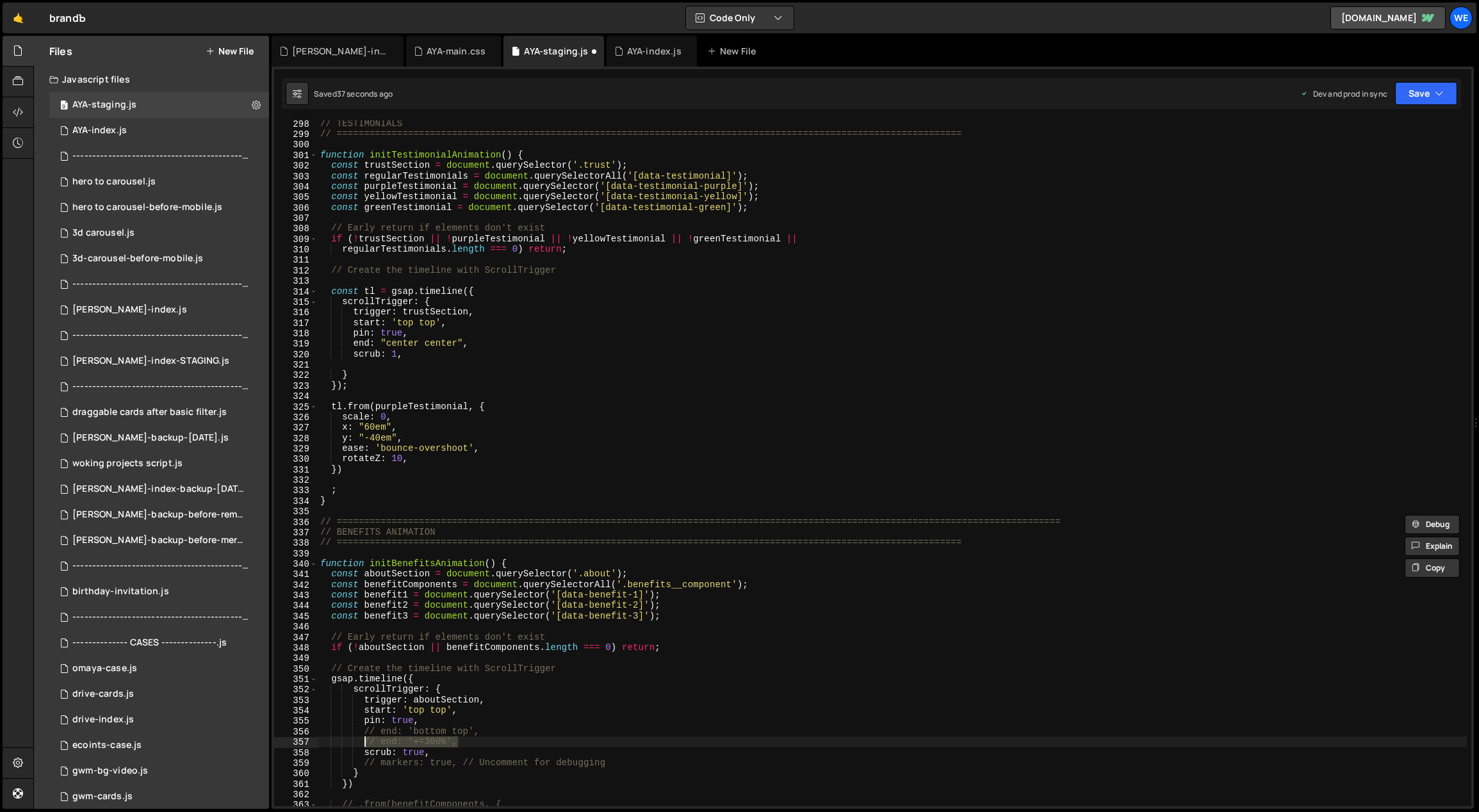
click at [444, 334] on div "// TESTIMONIALS // ============================================================…" at bounding box center [893, 472] width 1150 height 707
type textarea "end: "center center","
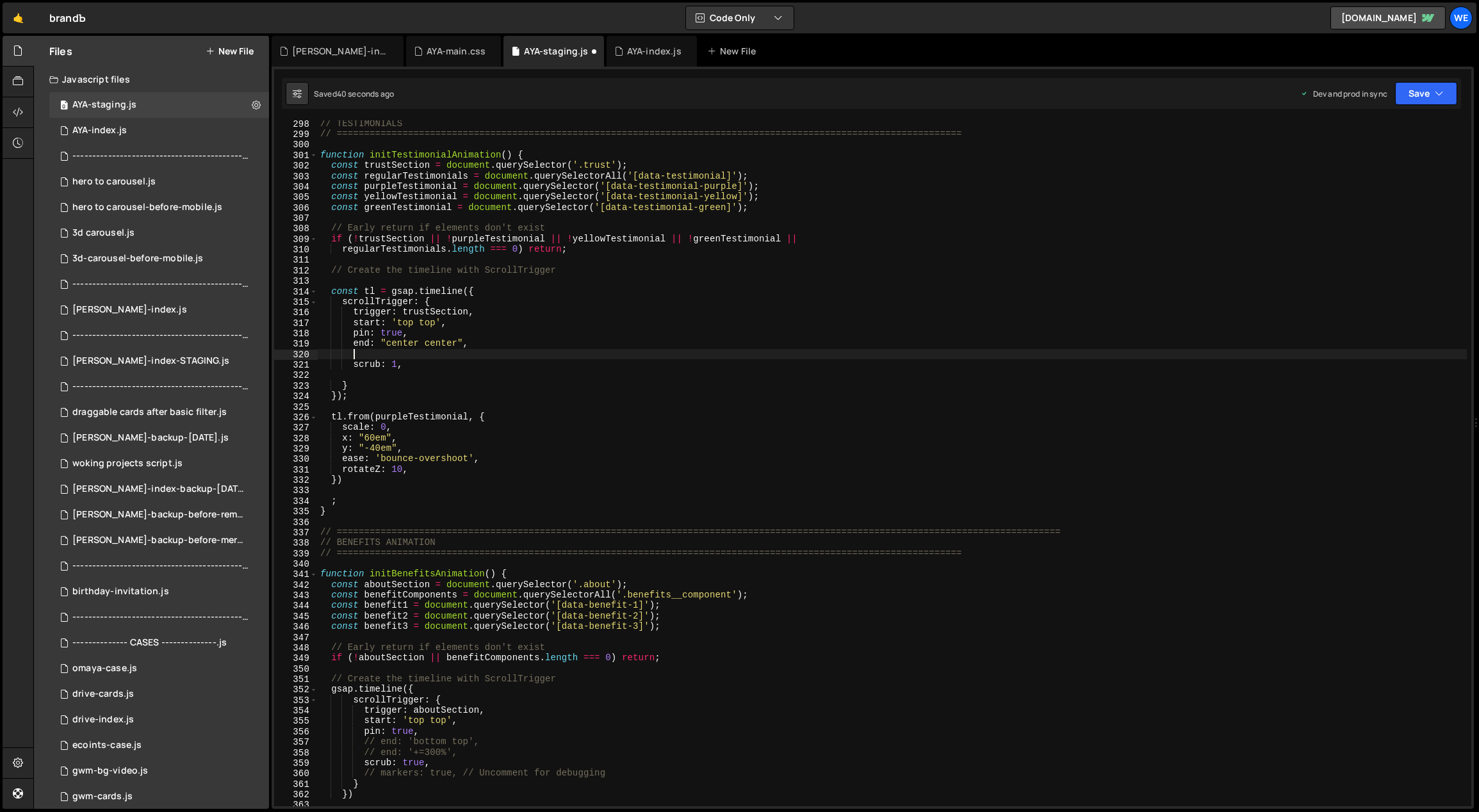
paste textarea "// end: '+=300%',"
click at [465, 327] on div "// TESTIMONIALS // ============================================================…" at bounding box center [893, 472] width 1150 height 707
click at [461, 332] on div "// TESTIMONIALS // ============================================================…" at bounding box center [893, 472] width 1150 height 707
click at [424, 465] on div "// TESTIMONIALS // ============================================================…" at bounding box center [893, 472] width 1150 height 707
type textarea "rotateZ: 10,"
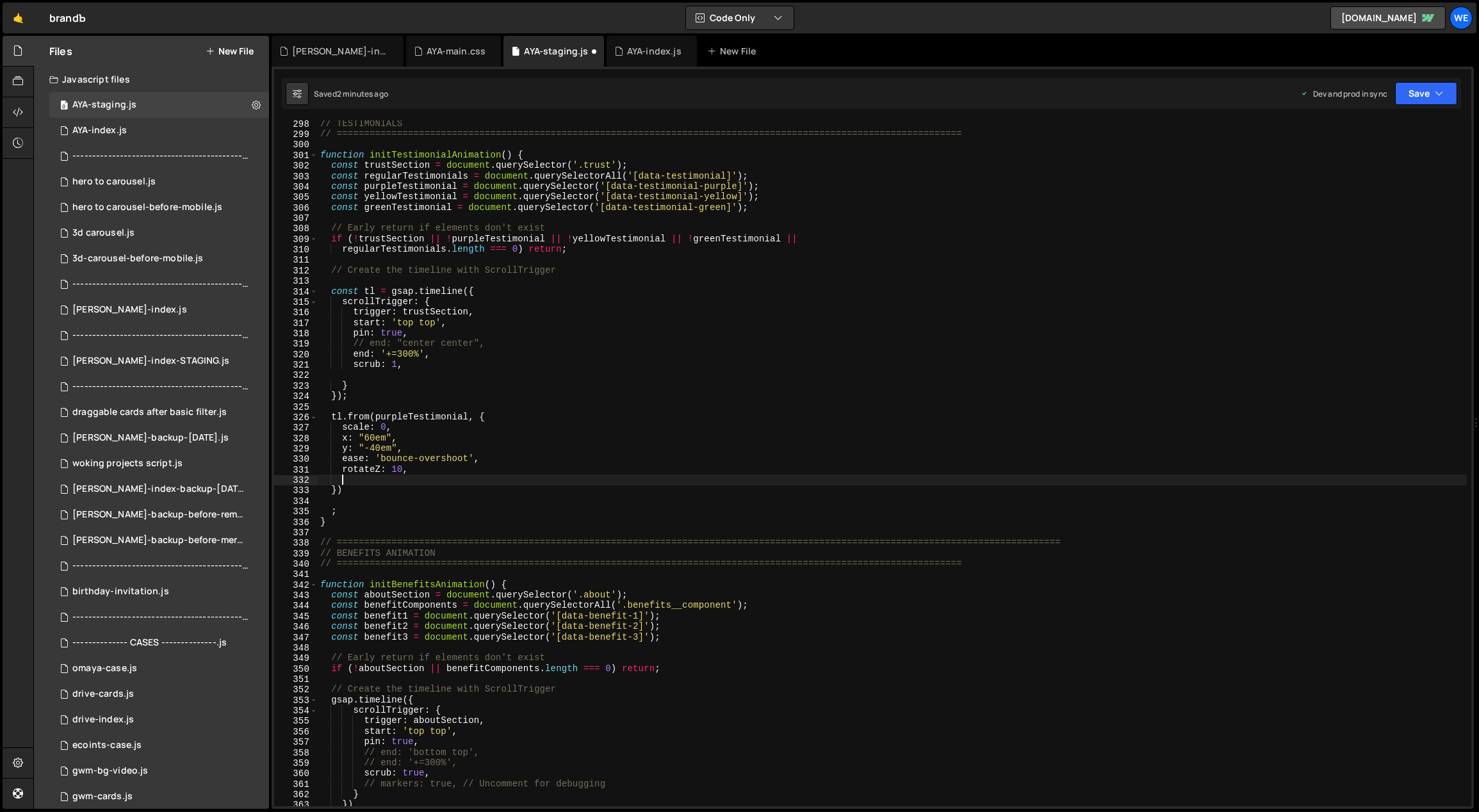
paste textarea "ease: CustomEase.create("custom", "M0,0 C0.152,0.382 0.09,1.026 0.422,1.026 0.8…"
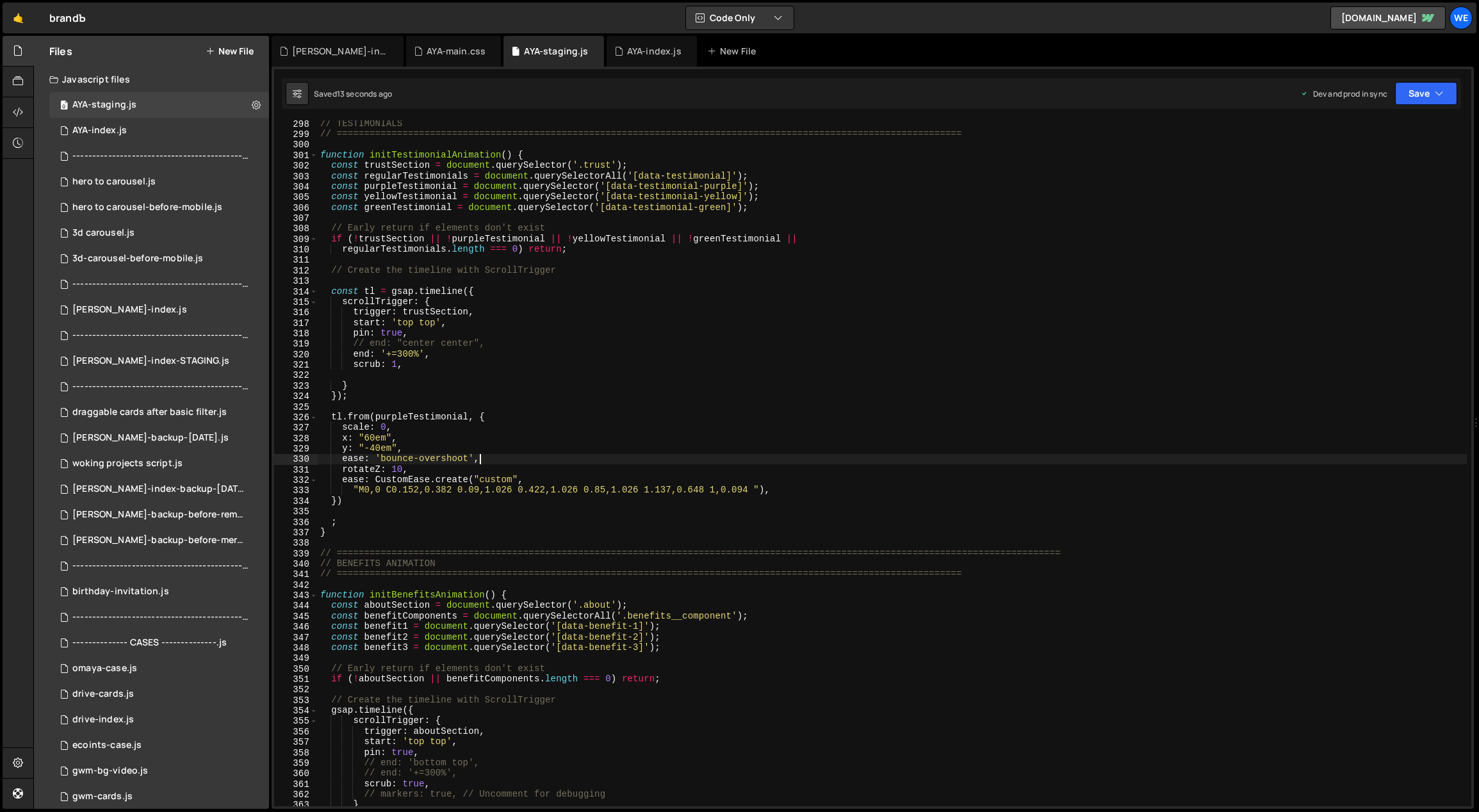
click at [484, 461] on div "// TESTIMONIALS // ============================================================…" at bounding box center [893, 472] width 1150 height 707
type textarea "ease: 'bounce-overshoot',"
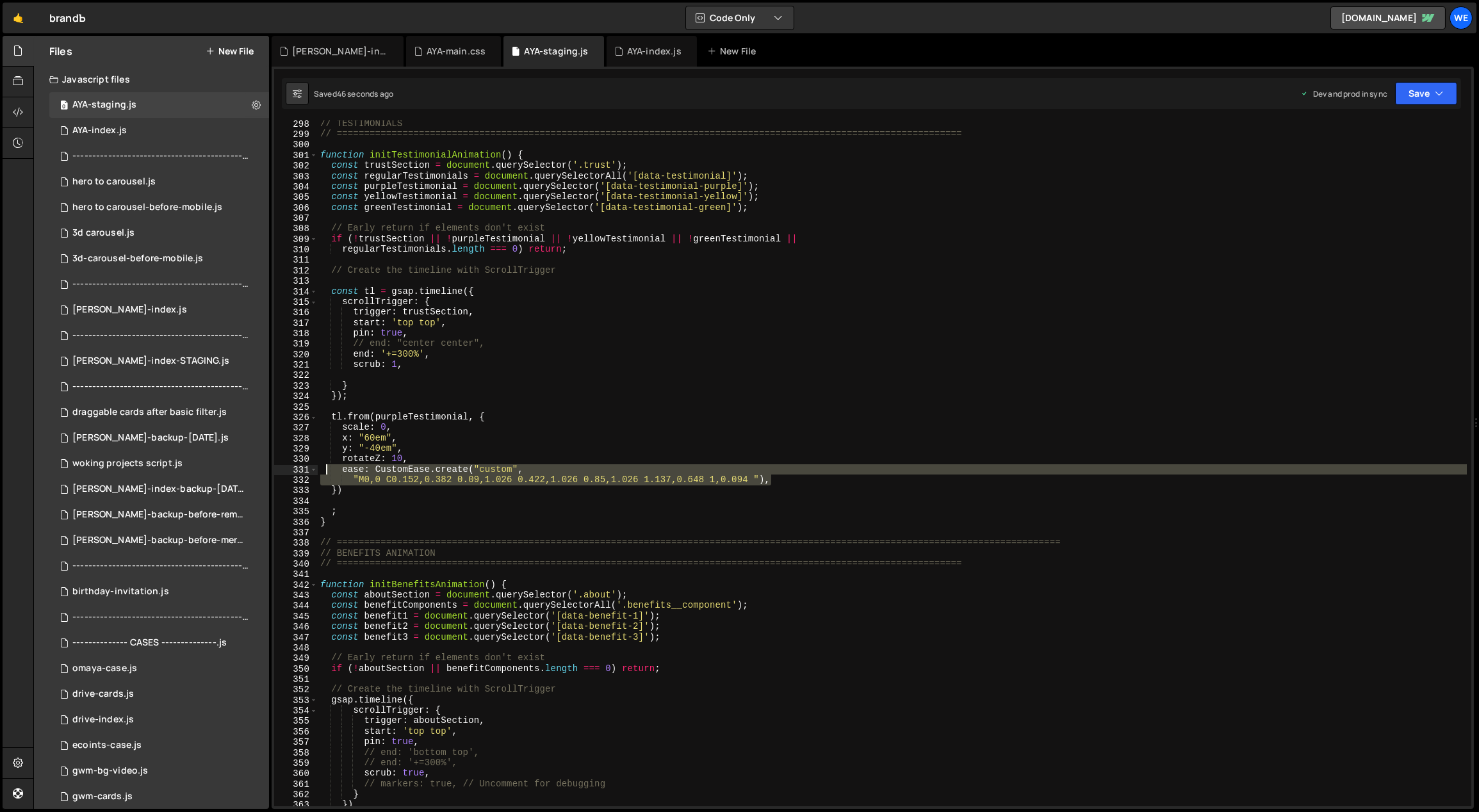
drag, startPoint x: 779, startPoint y: 479, endPoint x: 331, endPoint y: 469, distance: 448.1
click at [331, 469] on div "// TESTIMONIALS // ============================================================…" at bounding box center [893, 472] width 1150 height 707
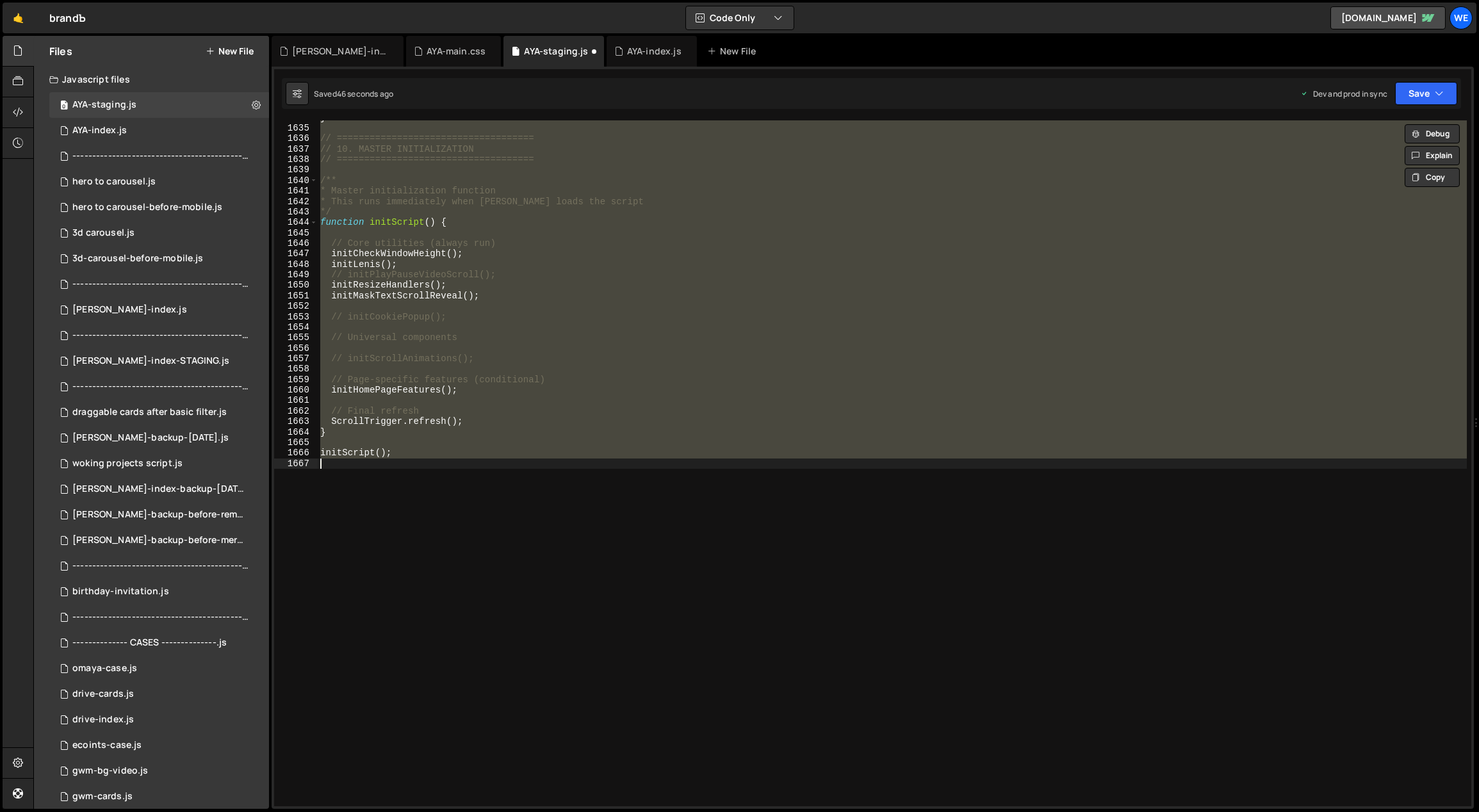
type textarea "y: "-40em","
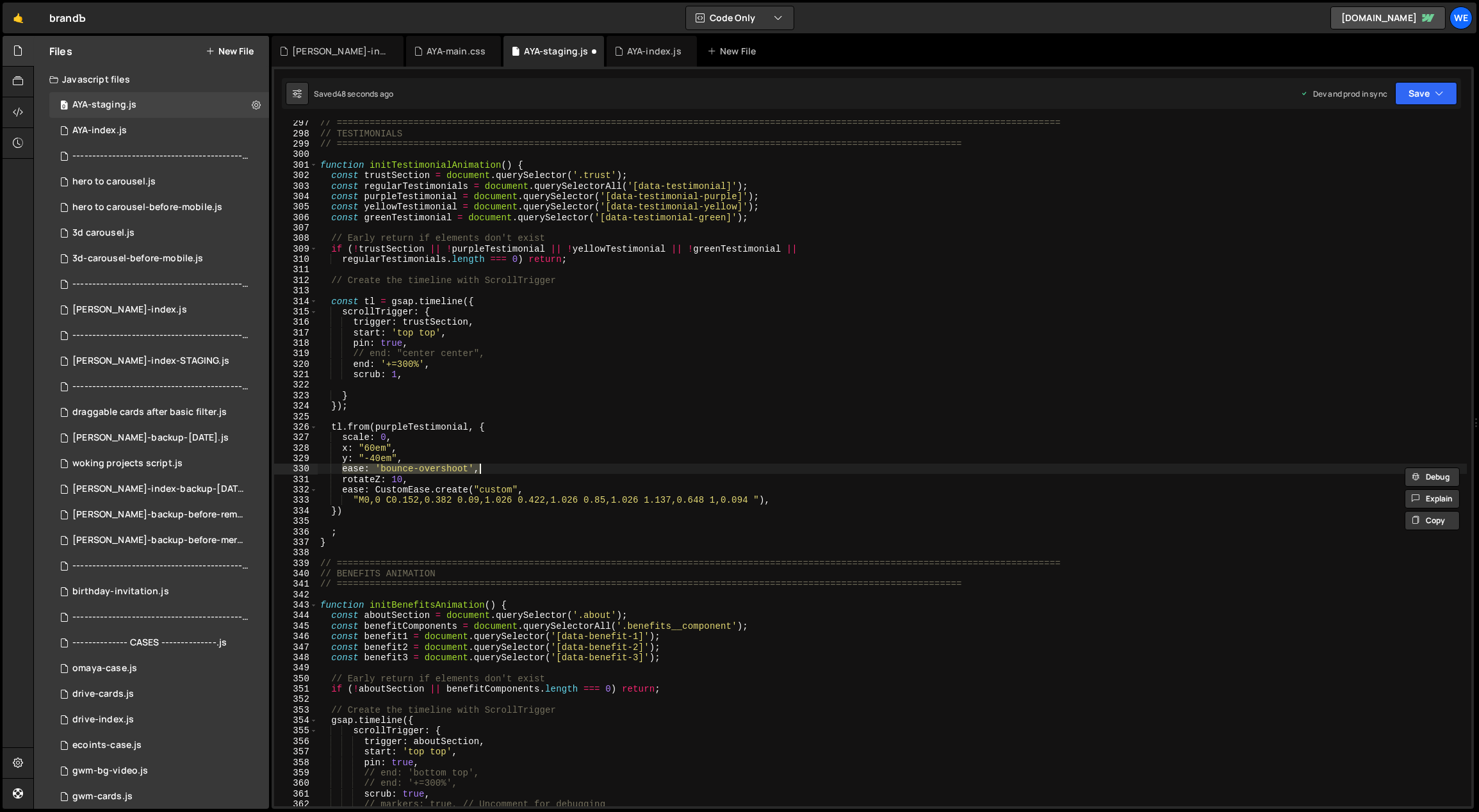
click at [516, 476] on div "// ============================================================================…" at bounding box center [893, 472] width 1150 height 707
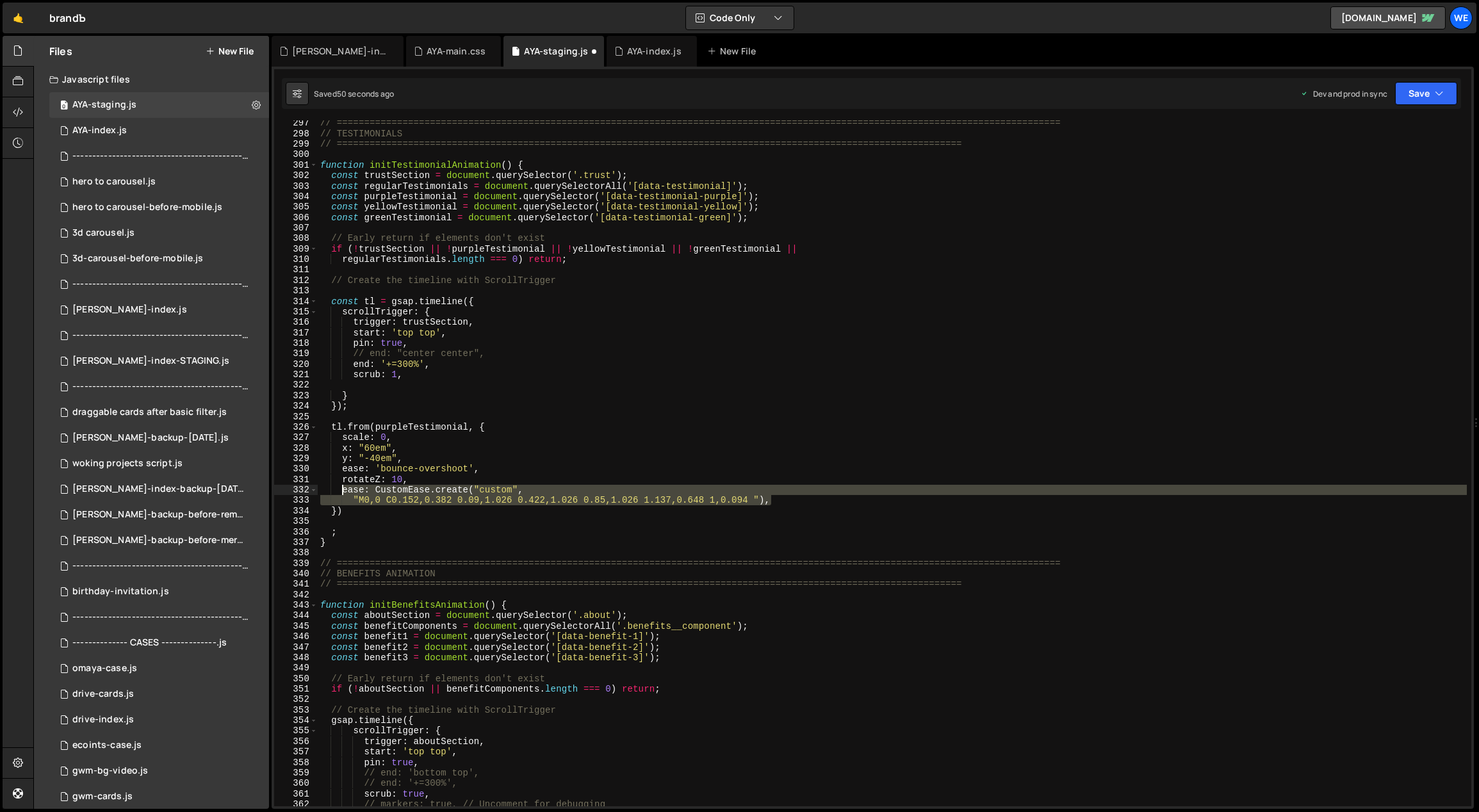
drag, startPoint x: 785, startPoint y: 499, endPoint x: 344, endPoint y: 488, distance: 441.1
click at [344, 488] on div "// ============================================================================…" at bounding box center [893, 472] width 1150 height 707
type textarea "ease: CustomEase.create("custom", "M0,0 C0.152,0.382 0.09,1.026 0.422,1.026 0.8…"
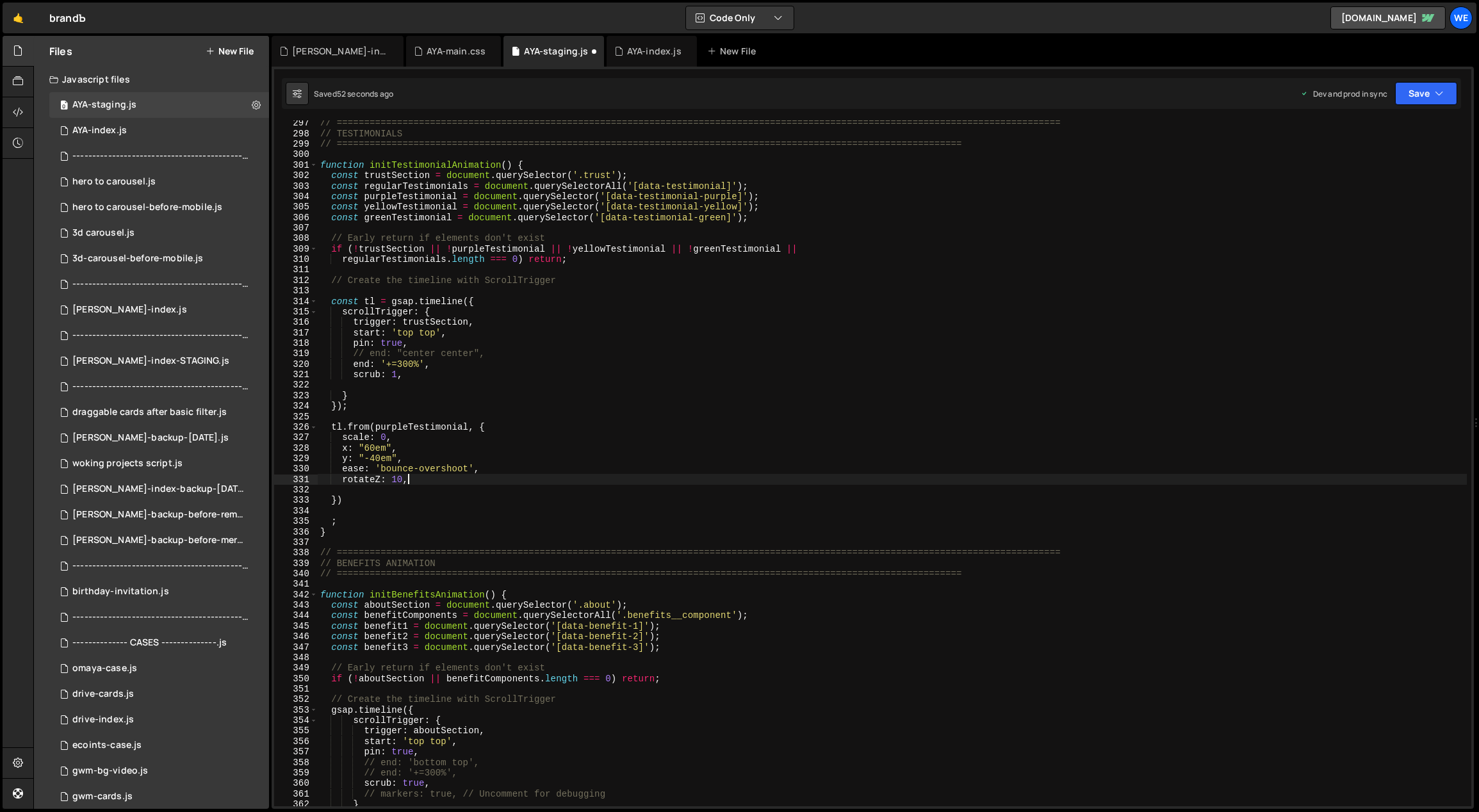
click at [408, 484] on div "// ============================================================================…" at bounding box center [893, 472] width 1150 height 707
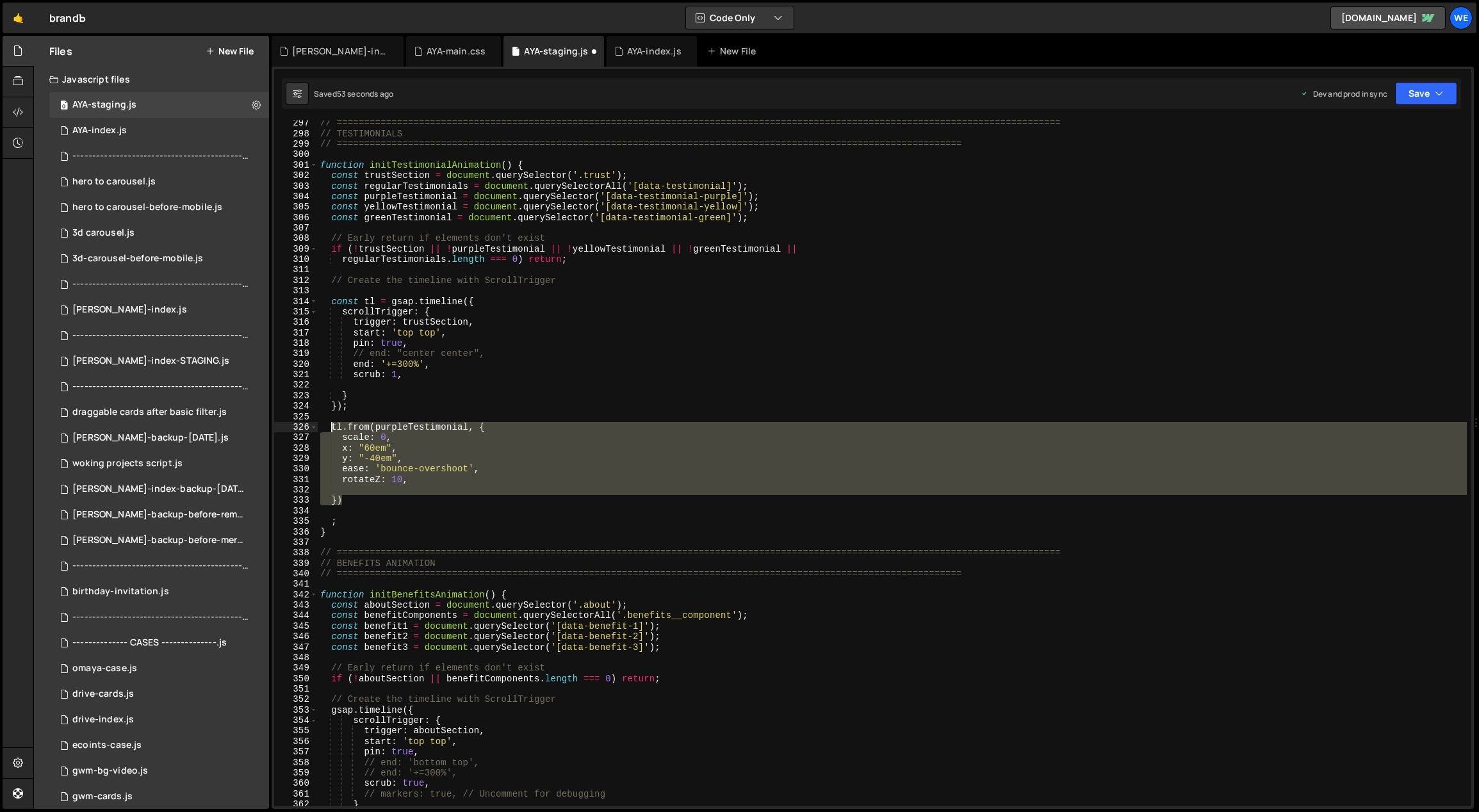
drag, startPoint x: 349, startPoint y: 498, endPoint x: 333, endPoint y: 428, distance: 71.8
click at [333, 428] on div "// ============================================================================…" at bounding box center [893, 472] width 1150 height 707
click at [362, 500] on div "// ============================================================================…" at bounding box center [893, 463] width 1149 height 686
type textarea "})"
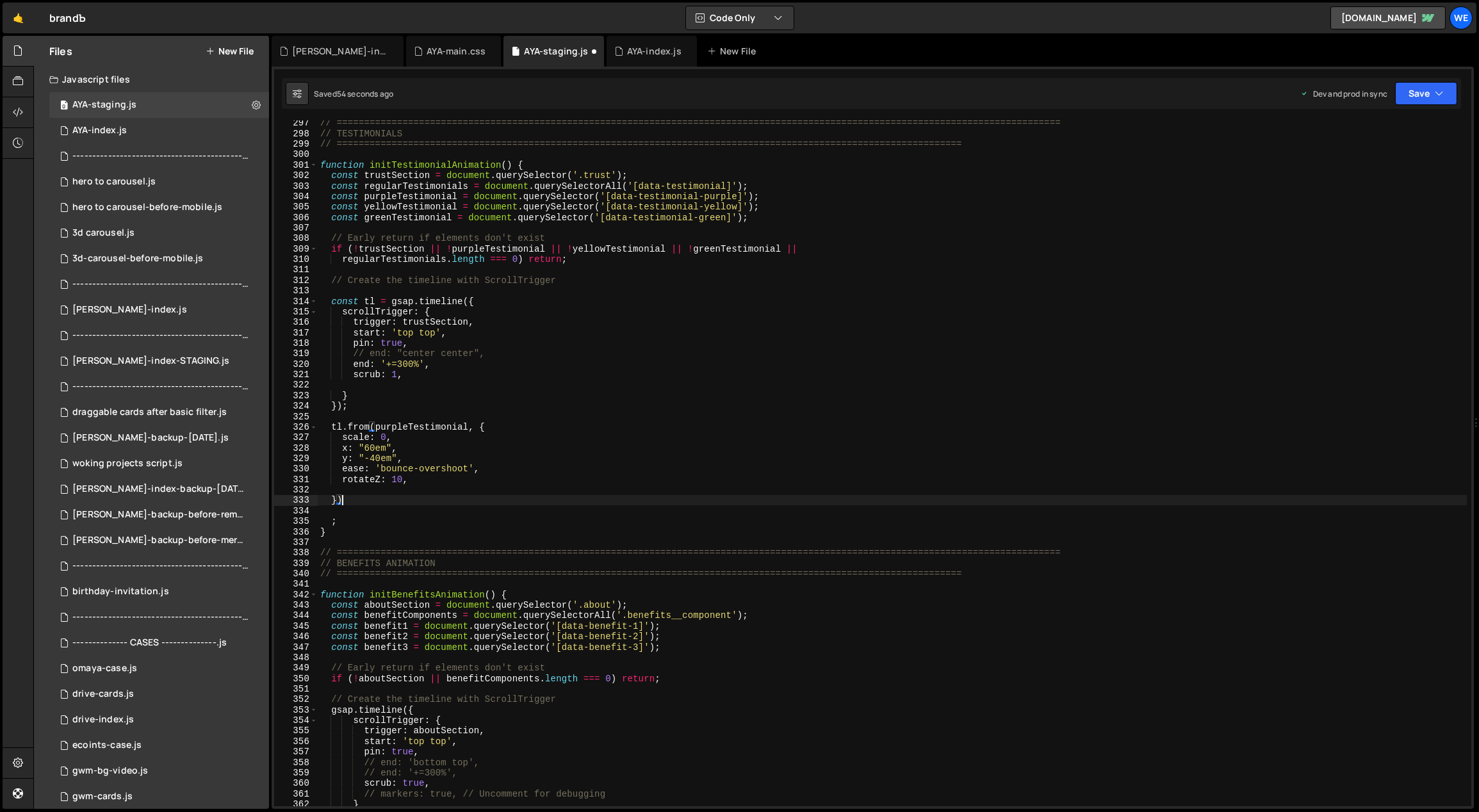
paste textarea "})"
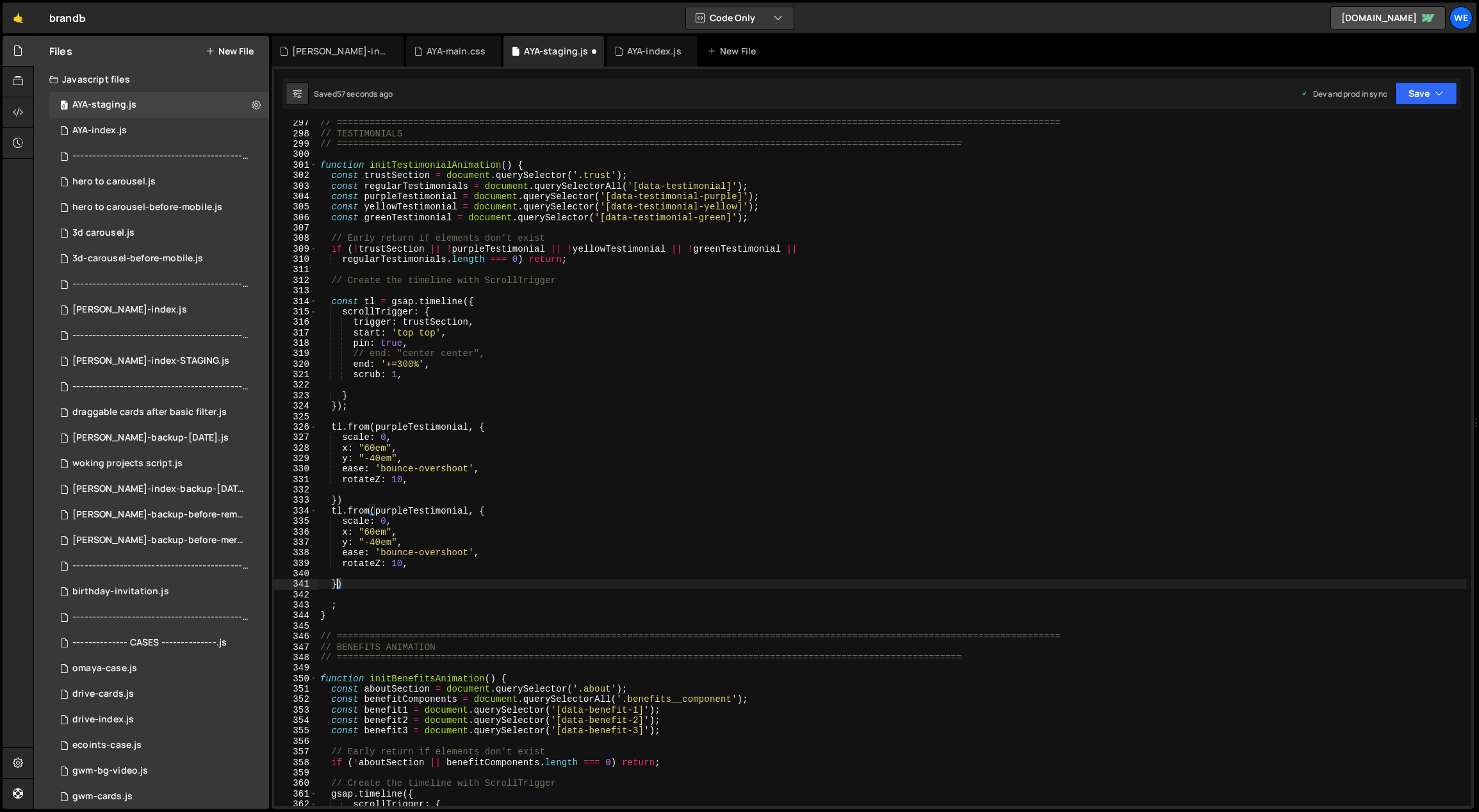
drag, startPoint x: 337, startPoint y: 585, endPoint x: 348, endPoint y: 588, distance: 11.4
click at [338, 585] on div "// ============================================================================…" at bounding box center [893, 472] width 1150 height 707
click at [426, 510] on div "// ============================================================================…" at bounding box center [893, 472] width 1150 height 707
click at [408, 565] on div "// ============================================================================…" at bounding box center [893, 472] width 1150 height 707
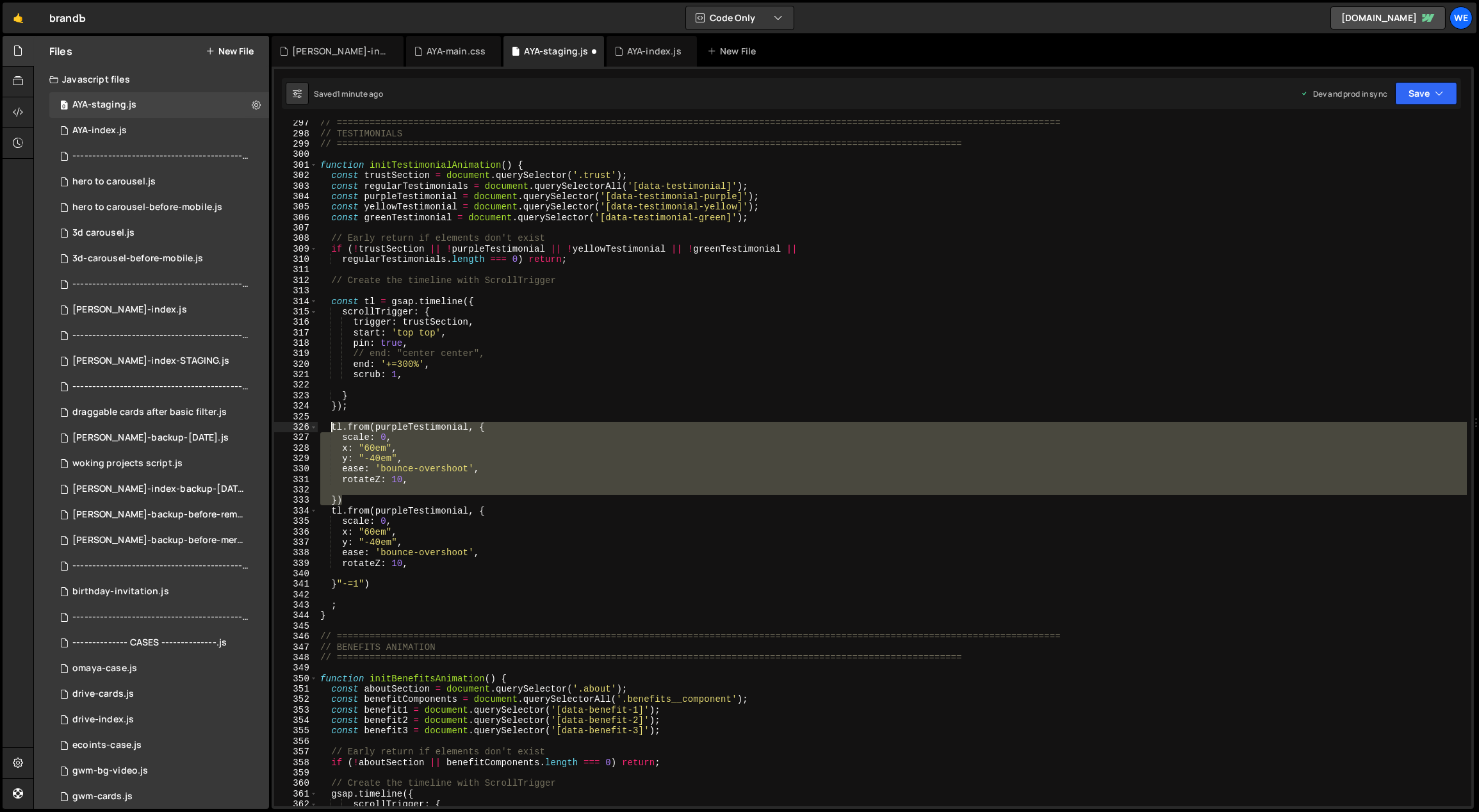
drag, startPoint x: 349, startPoint y: 495, endPoint x: 331, endPoint y: 428, distance: 69.4
click at [331, 428] on div "// ============================================================================…" at bounding box center [893, 472] width 1150 height 707
click at [379, 475] on div "// ============================================================================…" at bounding box center [893, 463] width 1149 height 686
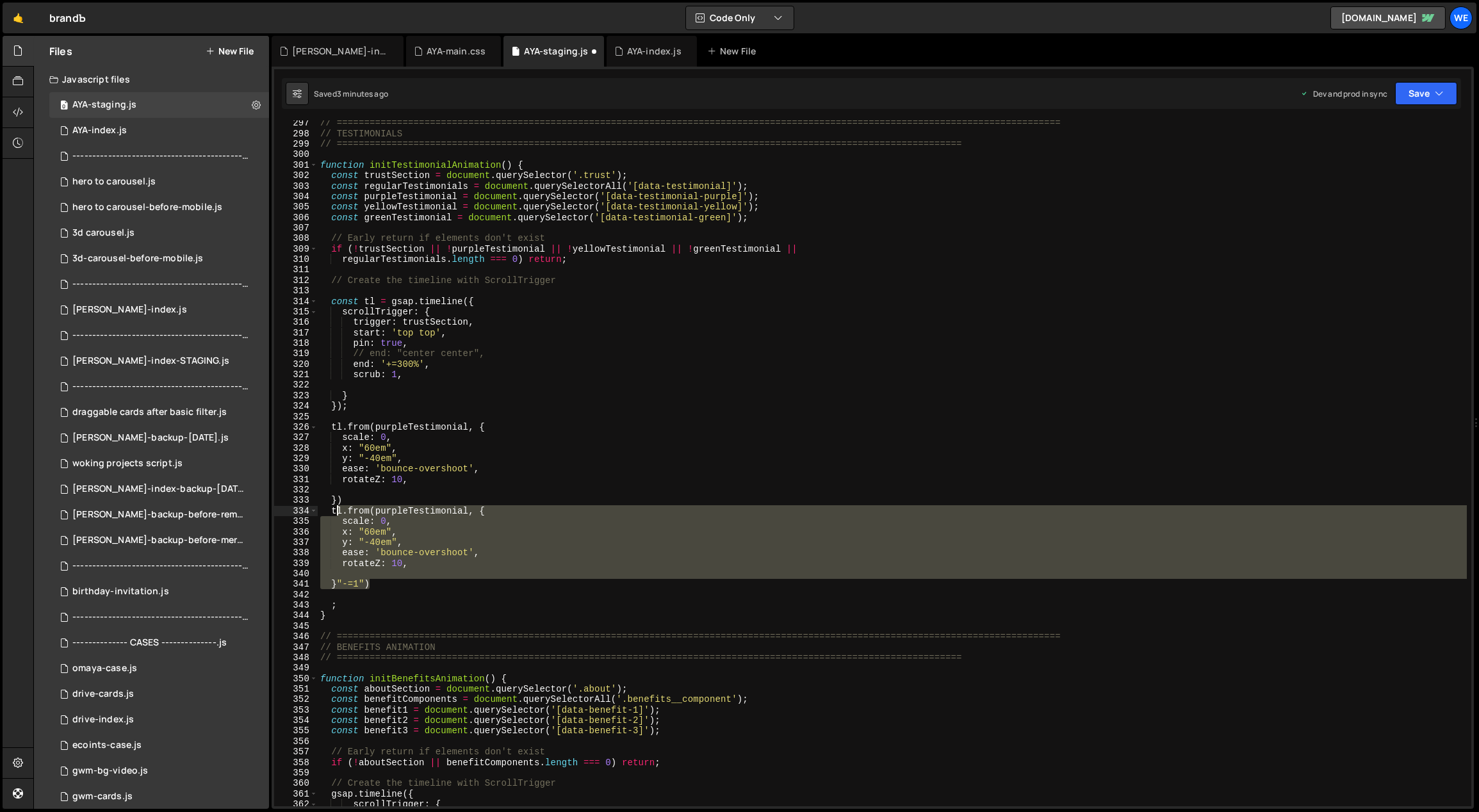
drag, startPoint x: 370, startPoint y: 582, endPoint x: 331, endPoint y: 511, distance: 81.0
click at [331, 511] on div "// ============================================================================…" at bounding box center [893, 472] width 1150 height 707
paste textarea "});"
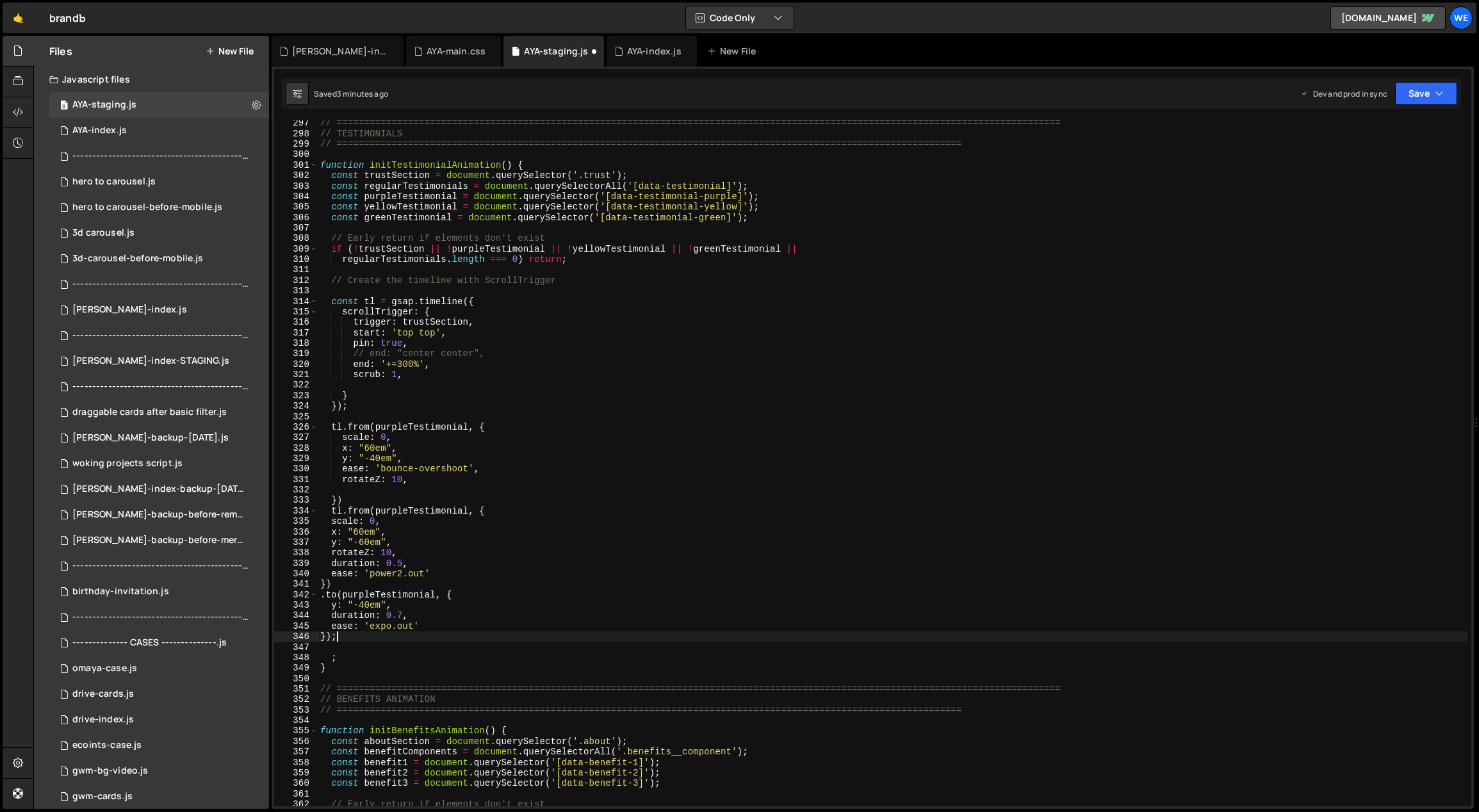
scroll to position [3130, 0]
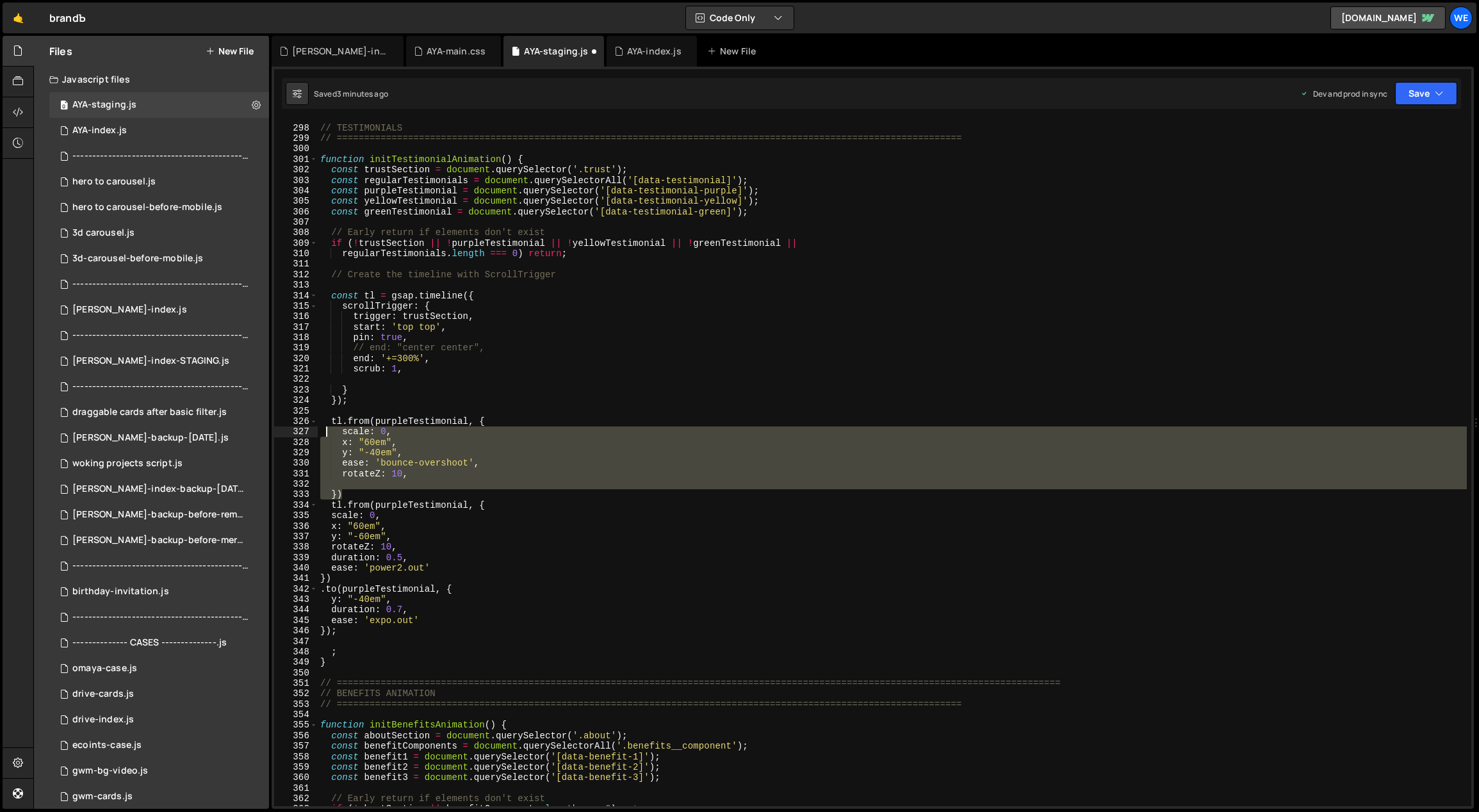
drag, startPoint x: 355, startPoint y: 491, endPoint x: 325, endPoint y: 433, distance: 65.3
click at [324, 432] on div "// ============================================================================…" at bounding box center [893, 466] width 1150 height 707
click at [343, 477] on div "// ============================================================================…" at bounding box center [893, 463] width 1149 height 686
drag, startPoint x: 355, startPoint y: 493, endPoint x: 333, endPoint y: 421, distance: 75.3
click at [333, 421] on div "// ============================================================================…" at bounding box center [893, 466] width 1150 height 707
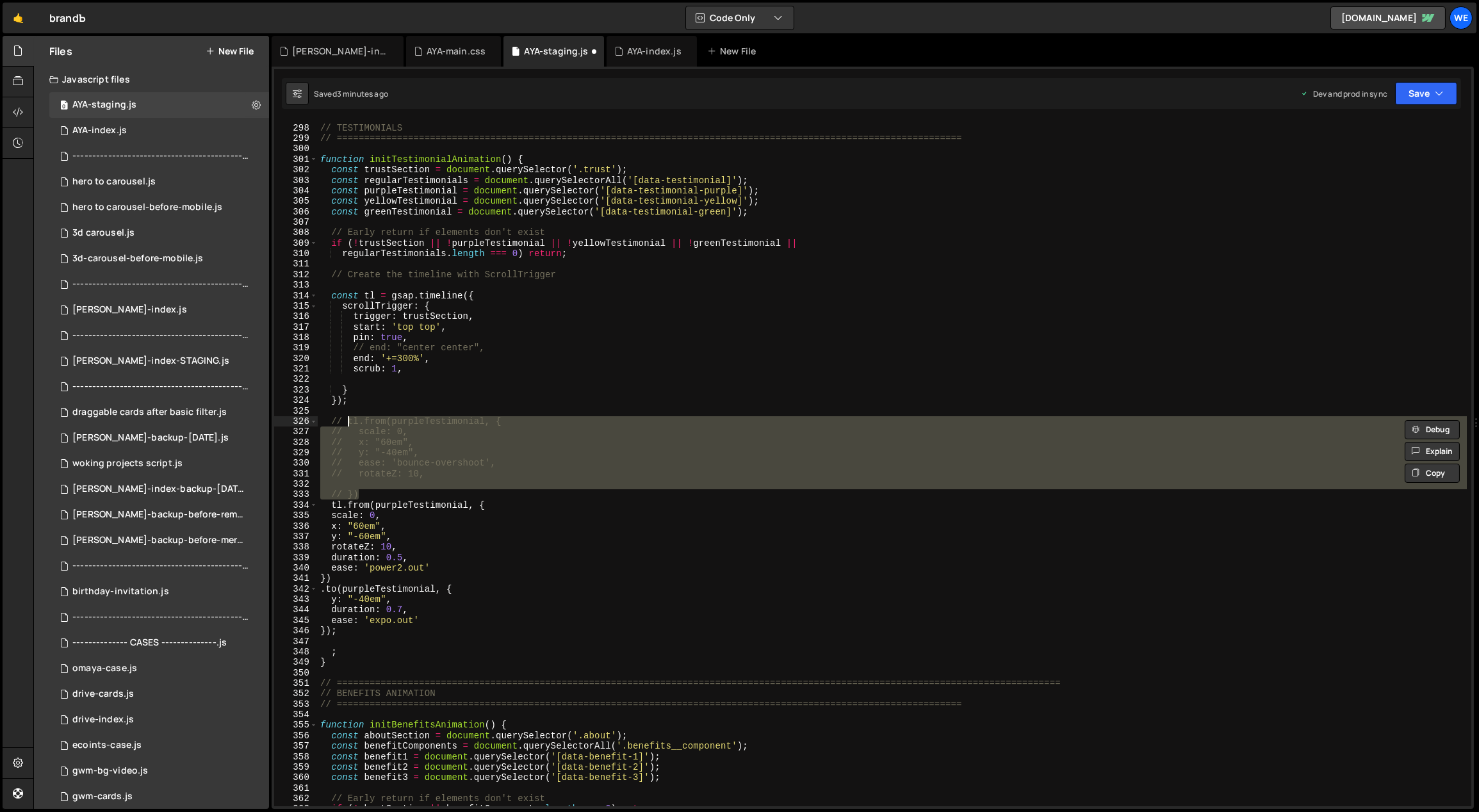
click at [389, 496] on div "// ============================================================================…" at bounding box center [893, 463] width 1149 height 686
type textarea "// })"
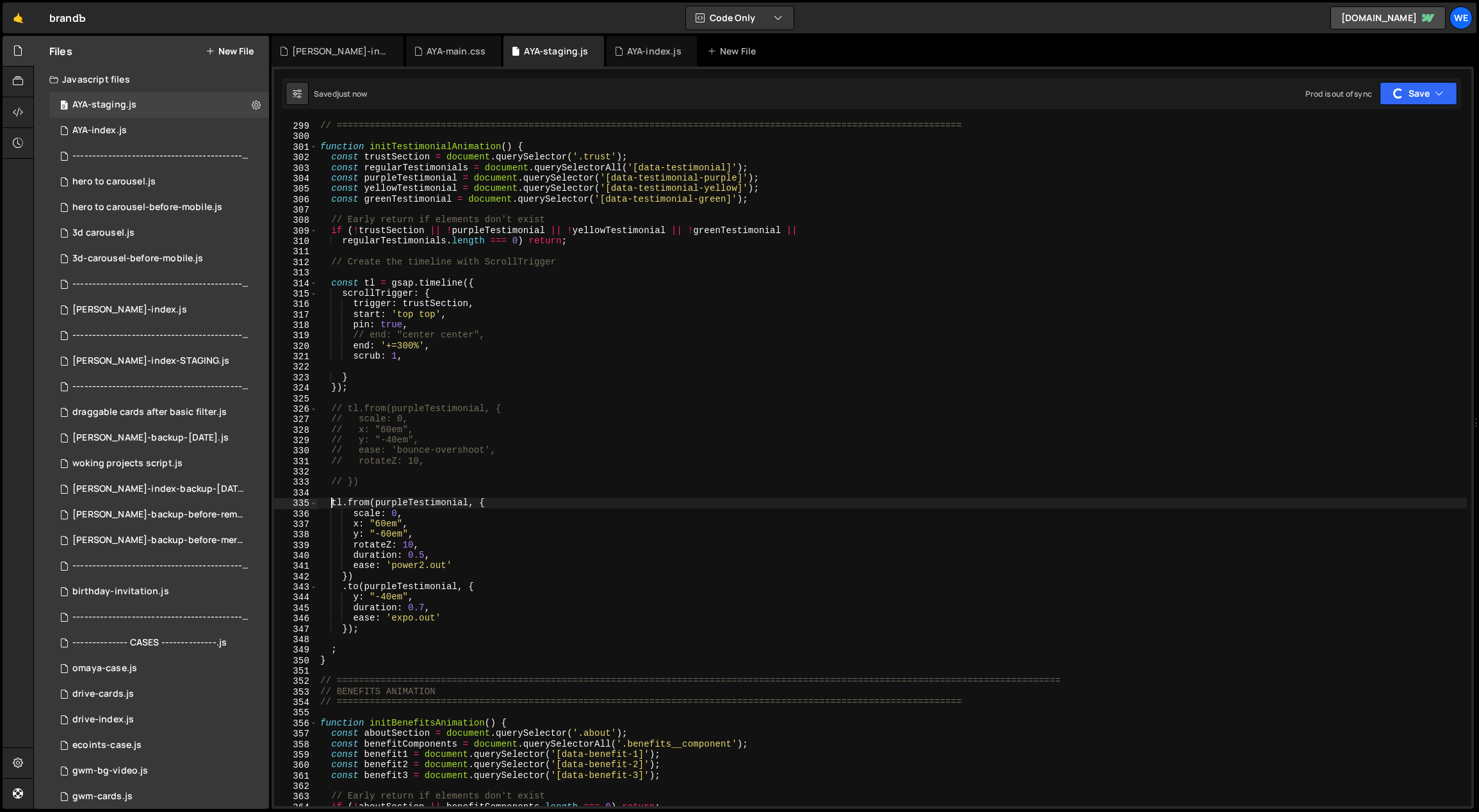
scroll to position [3142, 0]
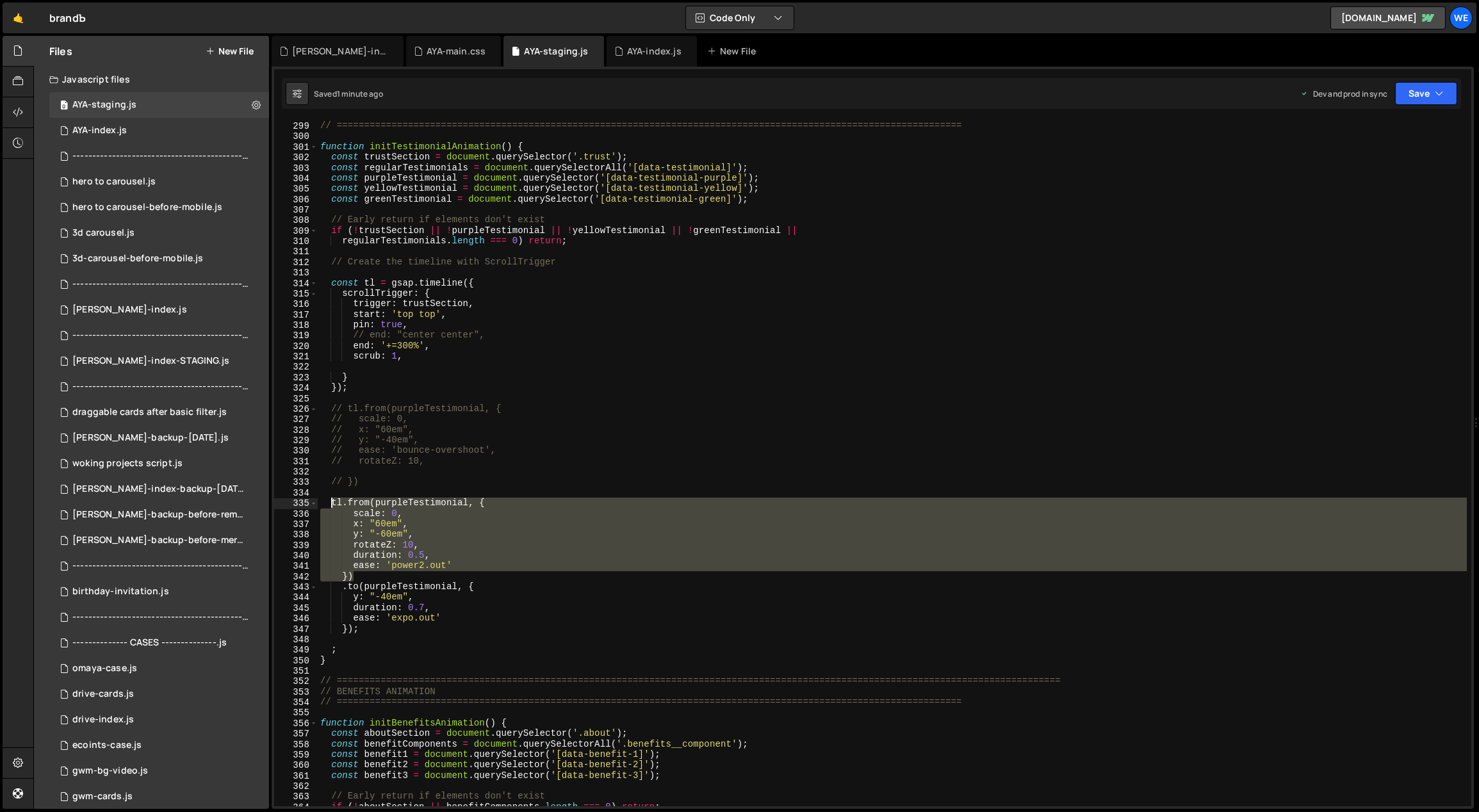
drag, startPoint x: 357, startPoint y: 576, endPoint x: 329, endPoint y: 502, distance: 79.1
click at [329, 502] on div "// TESTIMONIALS // ============================================================…" at bounding box center [893, 464] width 1150 height 707
paste textarea ")"
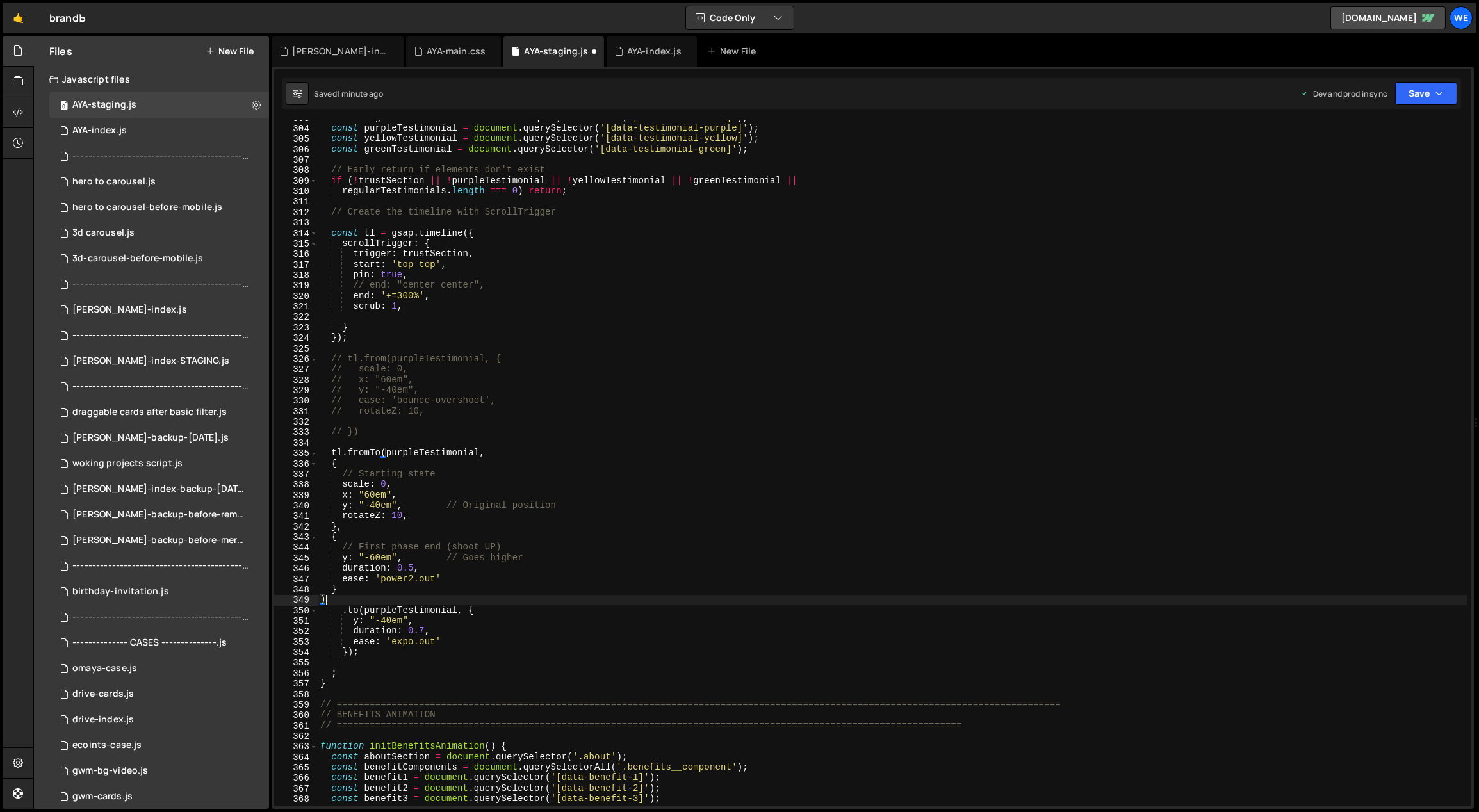
click at [465, 501] on div "const regularTestimonials = document . querySelectorAll ( '[data-testimonial]' …" at bounding box center [893, 466] width 1150 height 707
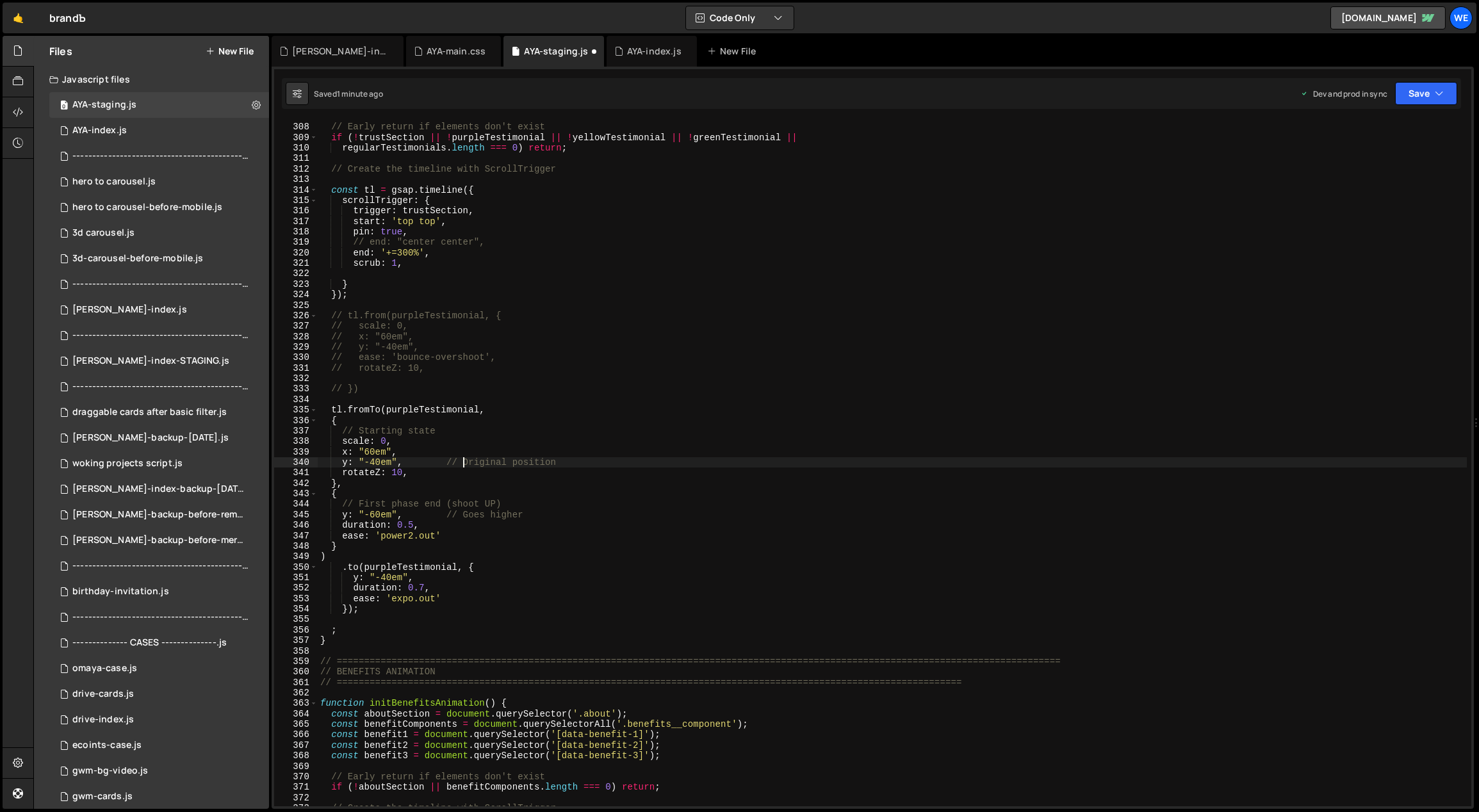
scroll to position [3247, 0]
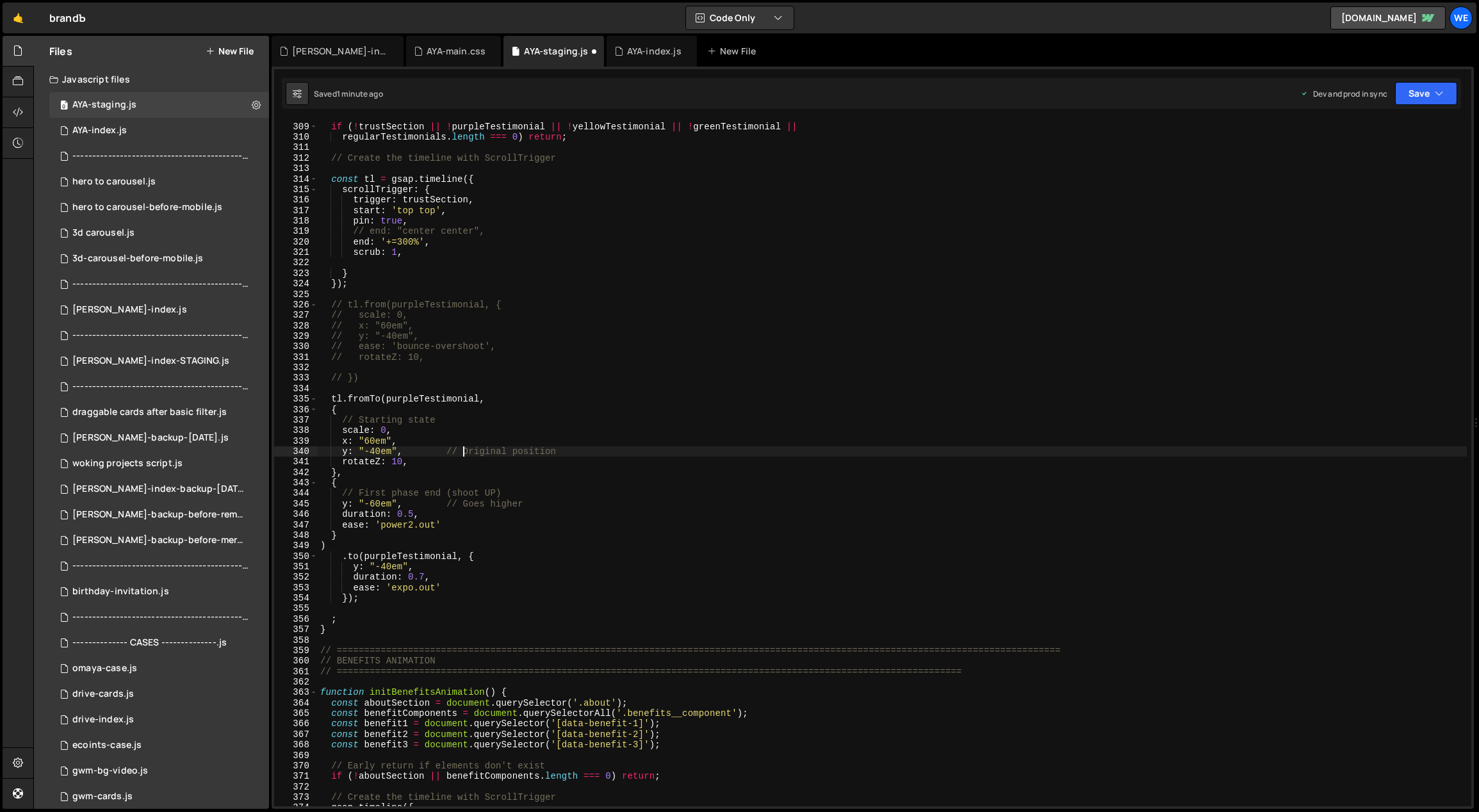
click at [518, 492] on div "// Early return if elements don't exist if ( ! trustSection || ! purpleTestimon…" at bounding box center [893, 464] width 1150 height 707
click at [531, 502] on div "// Early return if elements don't exist if ( ! trustSection || ! purpleTestimon…" at bounding box center [893, 464] width 1150 height 707
drag, startPoint x: 403, startPoint y: 566, endPoint x: 376, endPoint y: 566, distance: 27.0
click at [376, 566] on div "// Early return if elements don't exist if ( ! trustSection || ! purpleTestimon…" at bounding box center [893, 464] width 1150 height 707
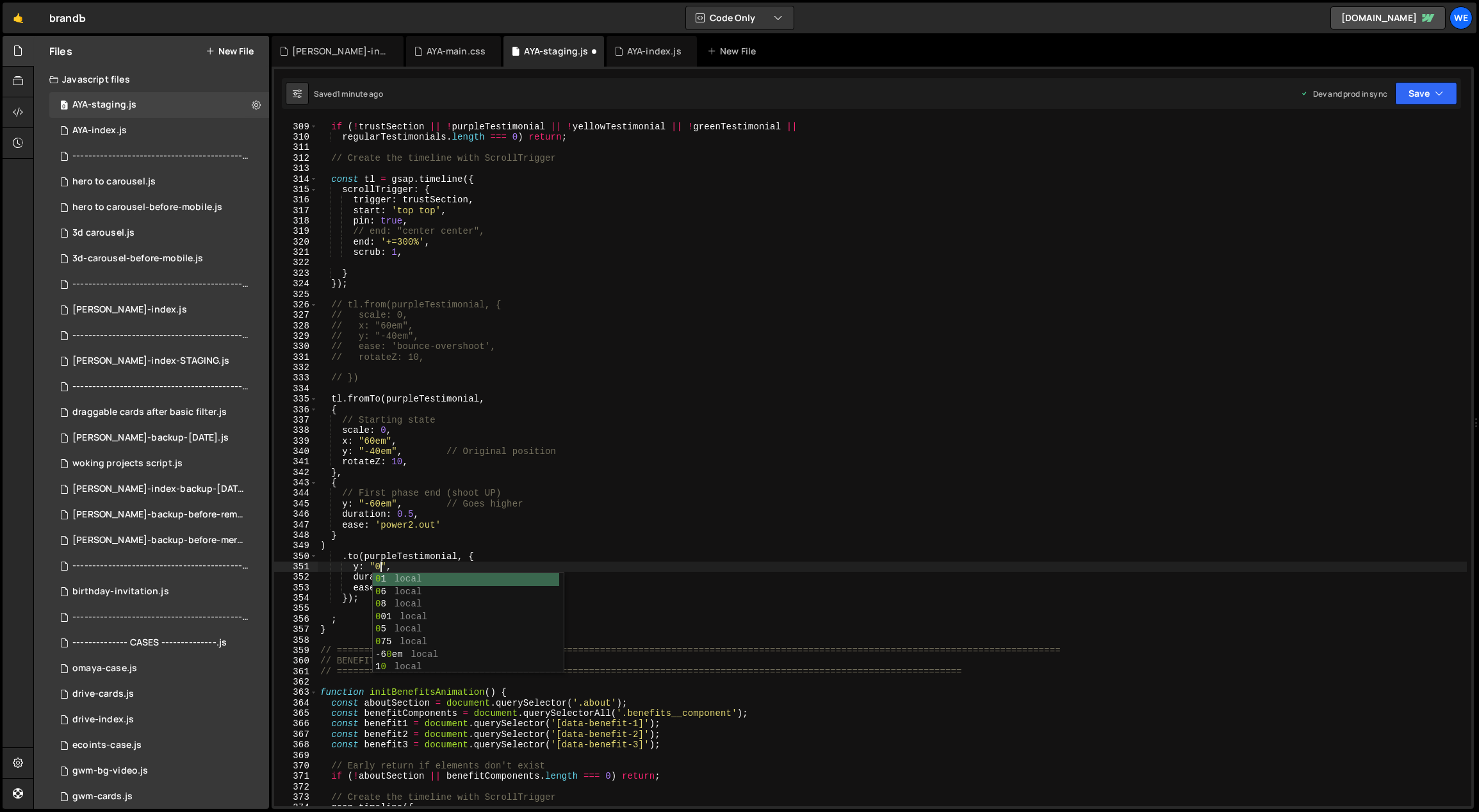
click at [388, 550] on div "// Early return if elements don't exist if ( ! trustSection || ! purpleTestimon…" at bounding box center [893, 464] width 1150 height 707
click at [407, 571] on div "// Early return if elements don't exist if ( ! trustSection || ! purpleTestimon…" at bounding box center [893, 464] width 1150 height 707
type textarea "y: "0","
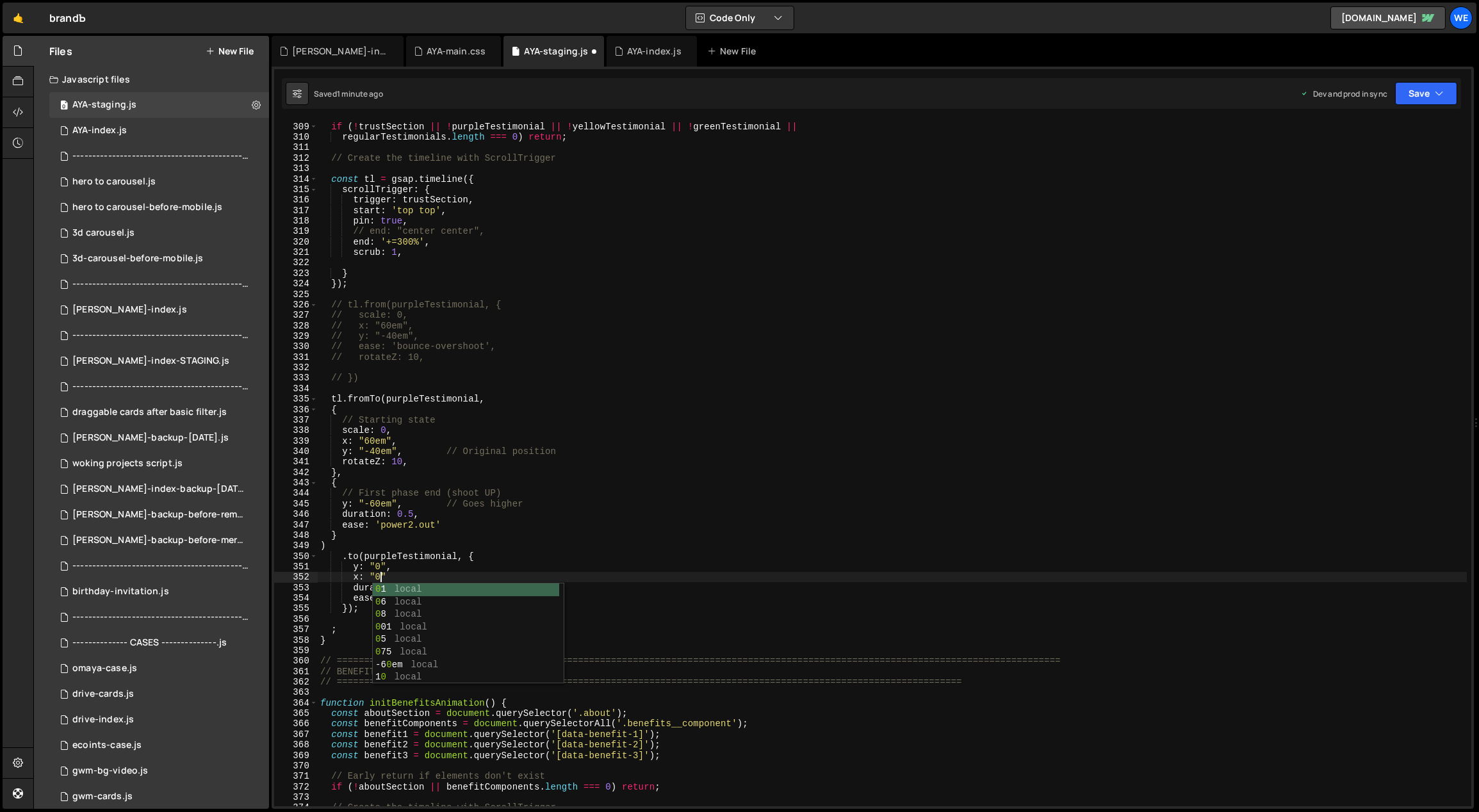
scroll to position [0, 4]
click at [381, 566] on div "// Early return if elements don't exist if ( ! trustSection || ! purpleTestimon…" at bounding box center [893, 464] width 1150 height 707
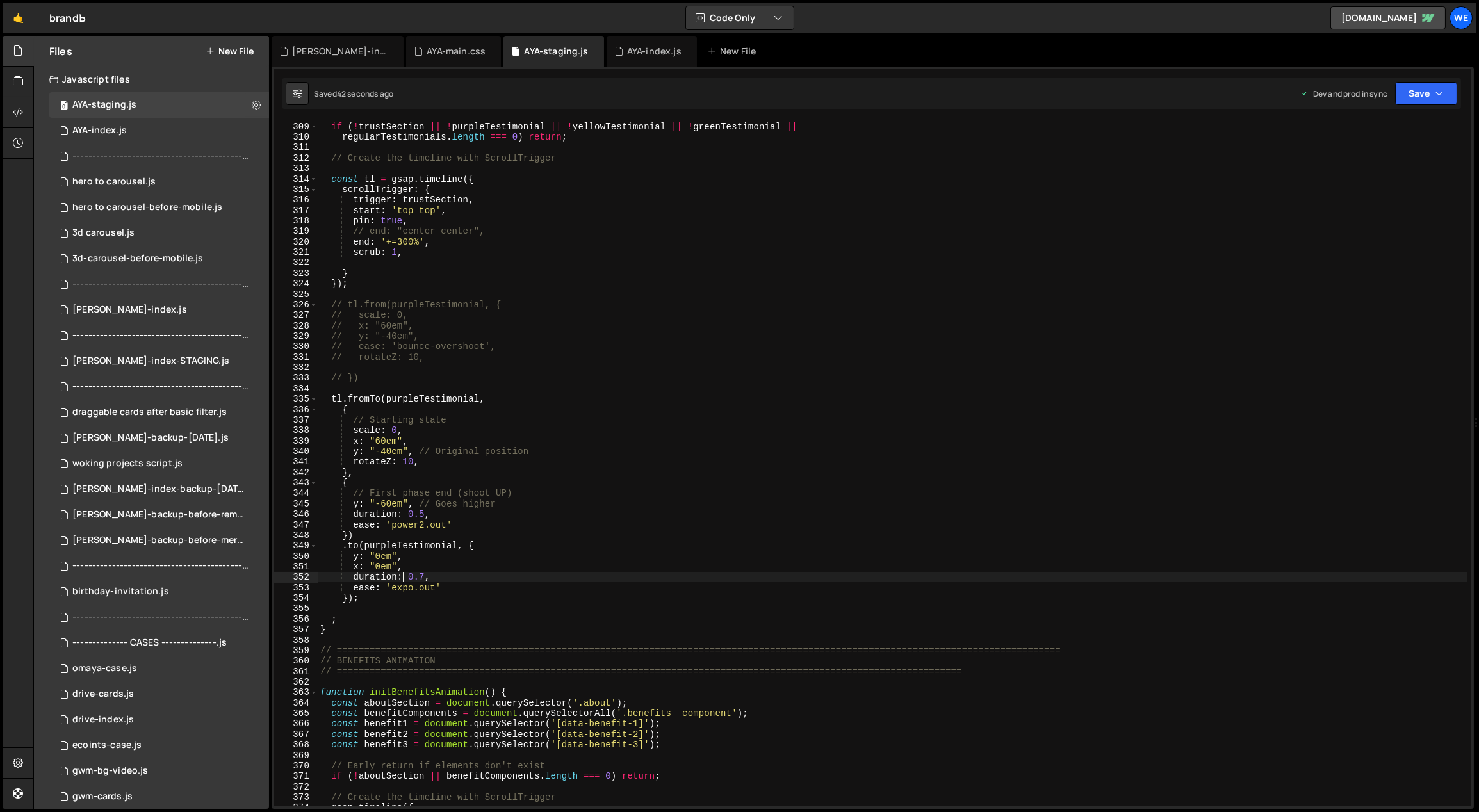
click at [454, 586] on div "// Early return if elements don't exist if ( ! trustSection || ! purpleTestimon…" at bounding box center [893, 464] width 1150 height 707
type textarea "ease: 'expo.out'"
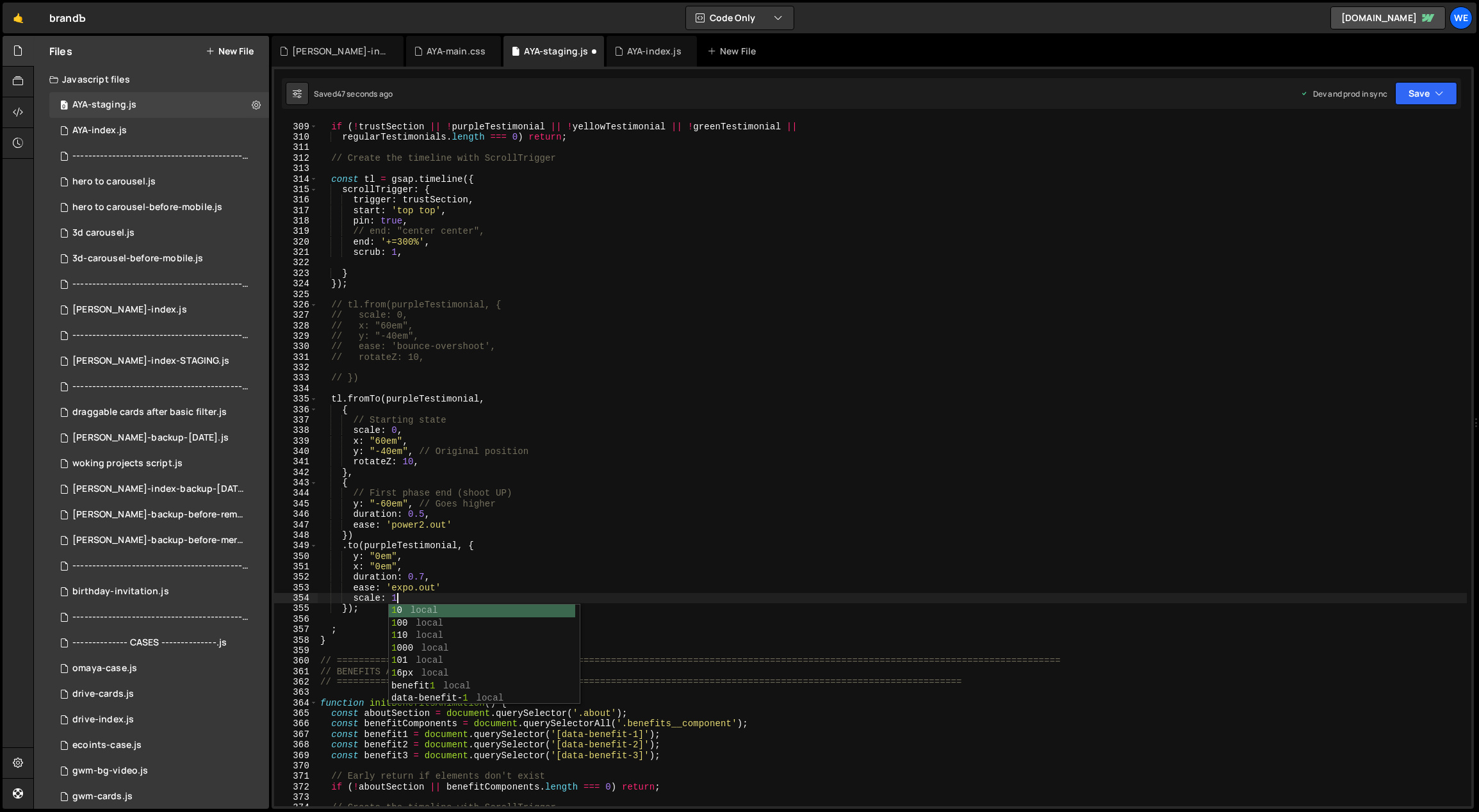
click at [460, 528] on div "// Early return if elements don't exist if ( ! trustSection || ! purpleTestimon…" at bounding box center [893, 464] width 1150 height 707
type textarea "ease: 'power2.out'"
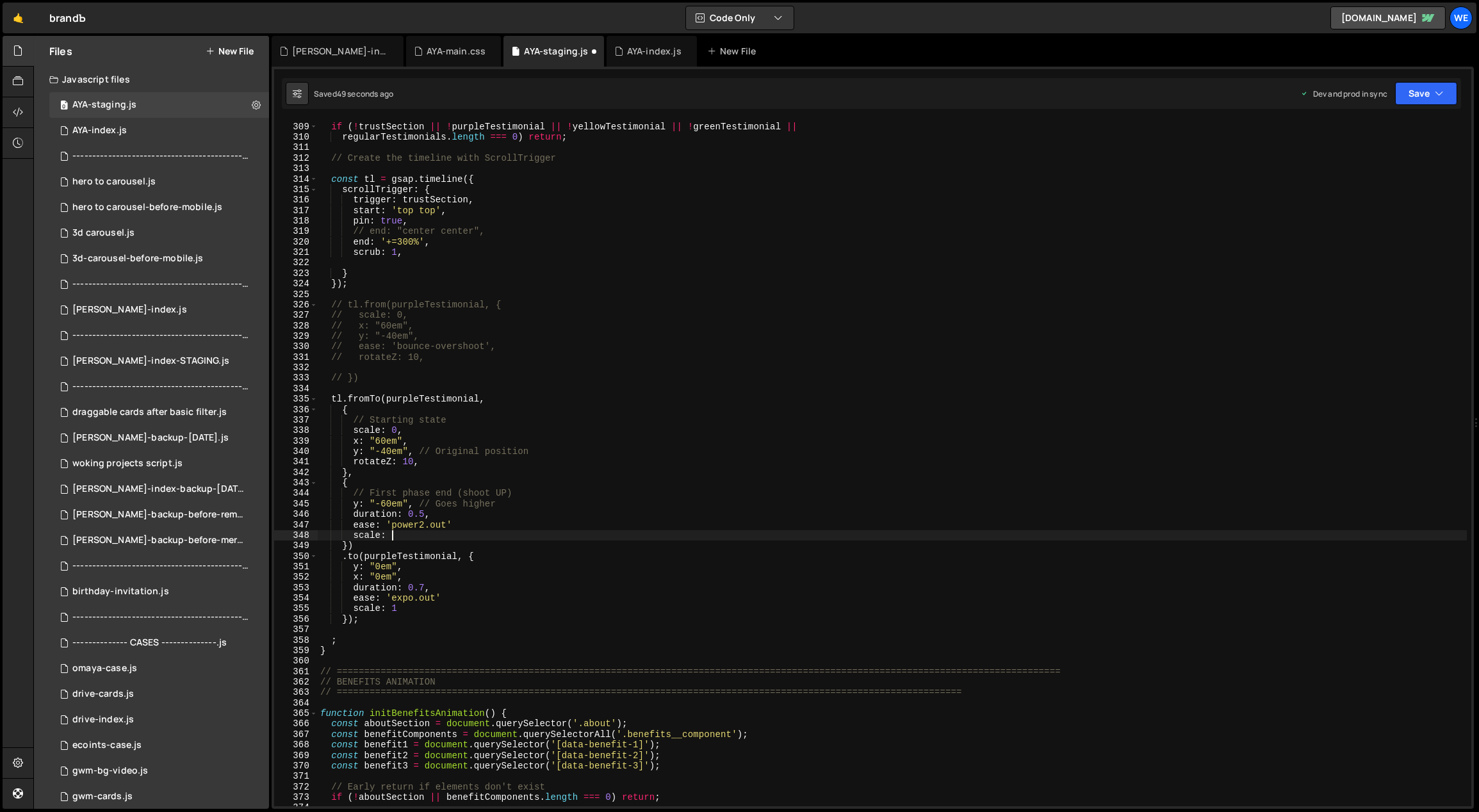
type textarea "scale: 1"
click at [419, 607] on div "// Early return if elements don't exist if ( ! trustSection || ! purpleTestimon…" at bounding box center [893, 464] width 1150 height 707
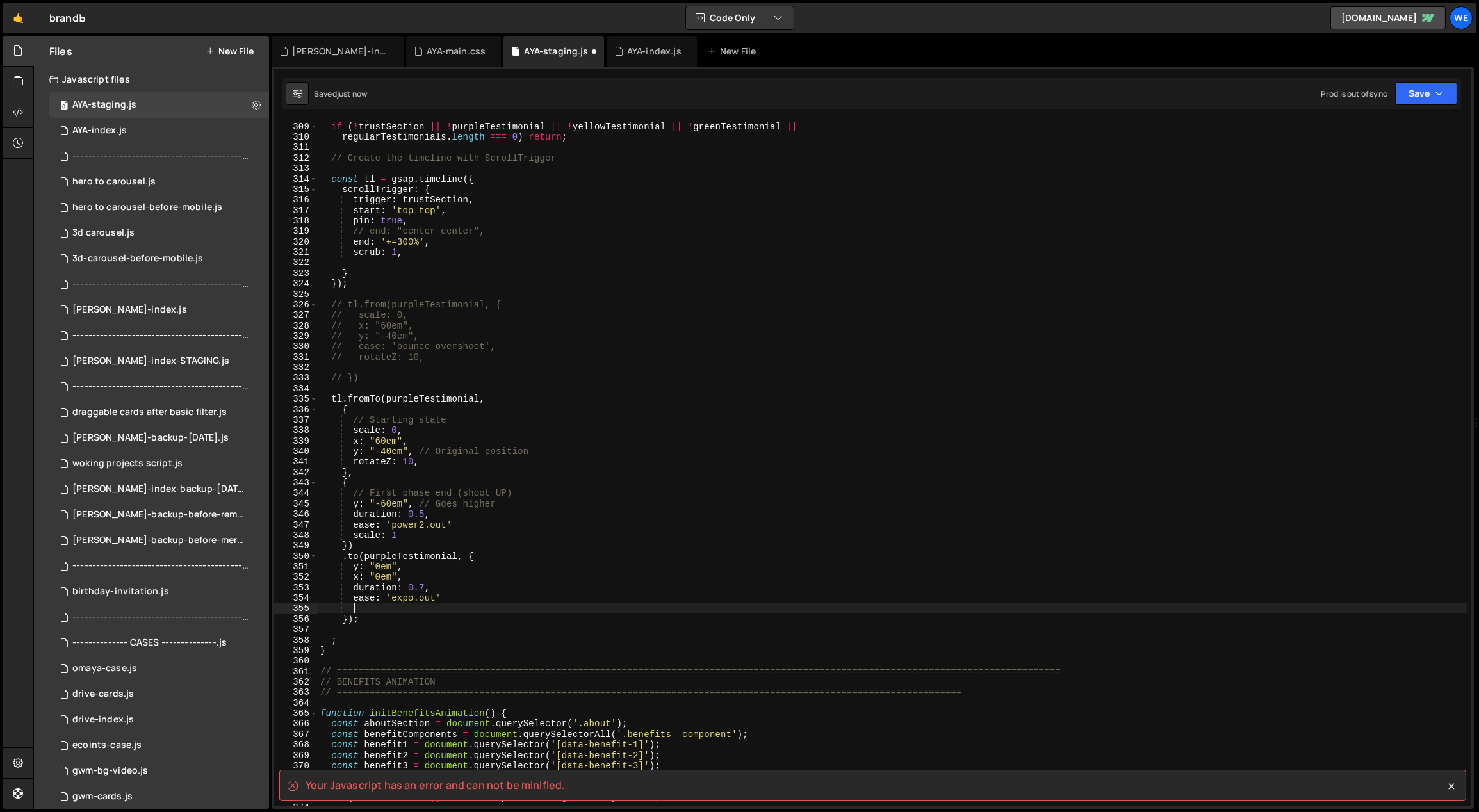
scroll to position [0, 0]
click at [413, 542] on div "// Early return if elements don't exist if ( ! trustSection || ! purpleTestimon…" at bounding box center [893, 464] width 1150 height 707
type textarea "})"
type textarea ".to(purpleTestimonial, {"
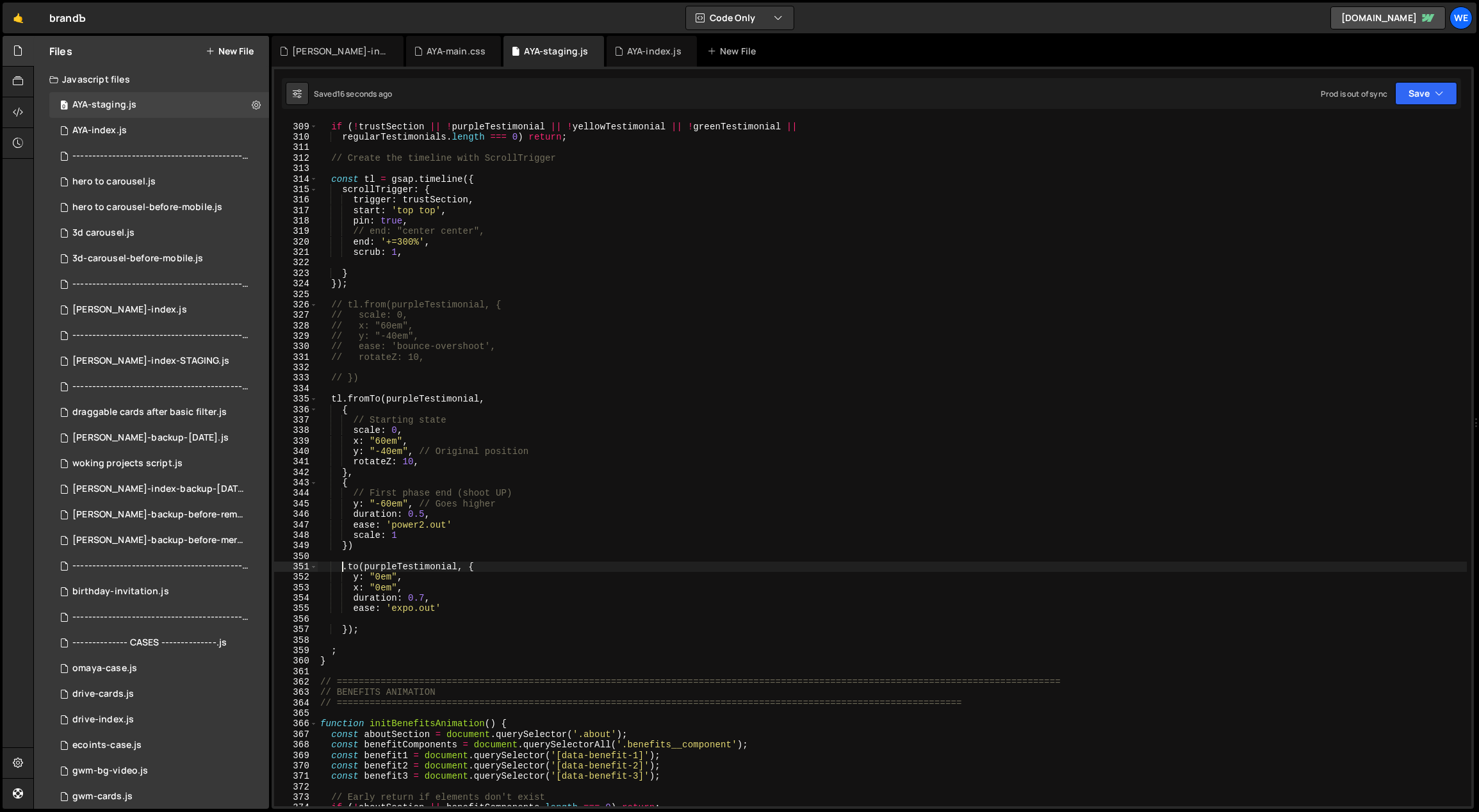
click at [519, 522] on div "// Early return if elements don't exist if ( ! trustSection || ! purpleTestimon…" at bounding box center [893, 464] width 1150 height 707
drag, startPoint x: 408, startPoint y: 440, endPoint x: 359, endPoint y: 442, distance: 49.0
click at [352, 437] on div "// Early return if elements don't exist if ( ! trustSection || ! purpleTestimon…" at bounding box center [893, 464] width 1150 height 707
click at [502, 505] on div "// Early return if elements don't exist if ( ! trustSection || ! purpleTestimon…" at bounding box center [893, 464] width 1150 height 707
type textarea "y: "-60em", // Goes higher"
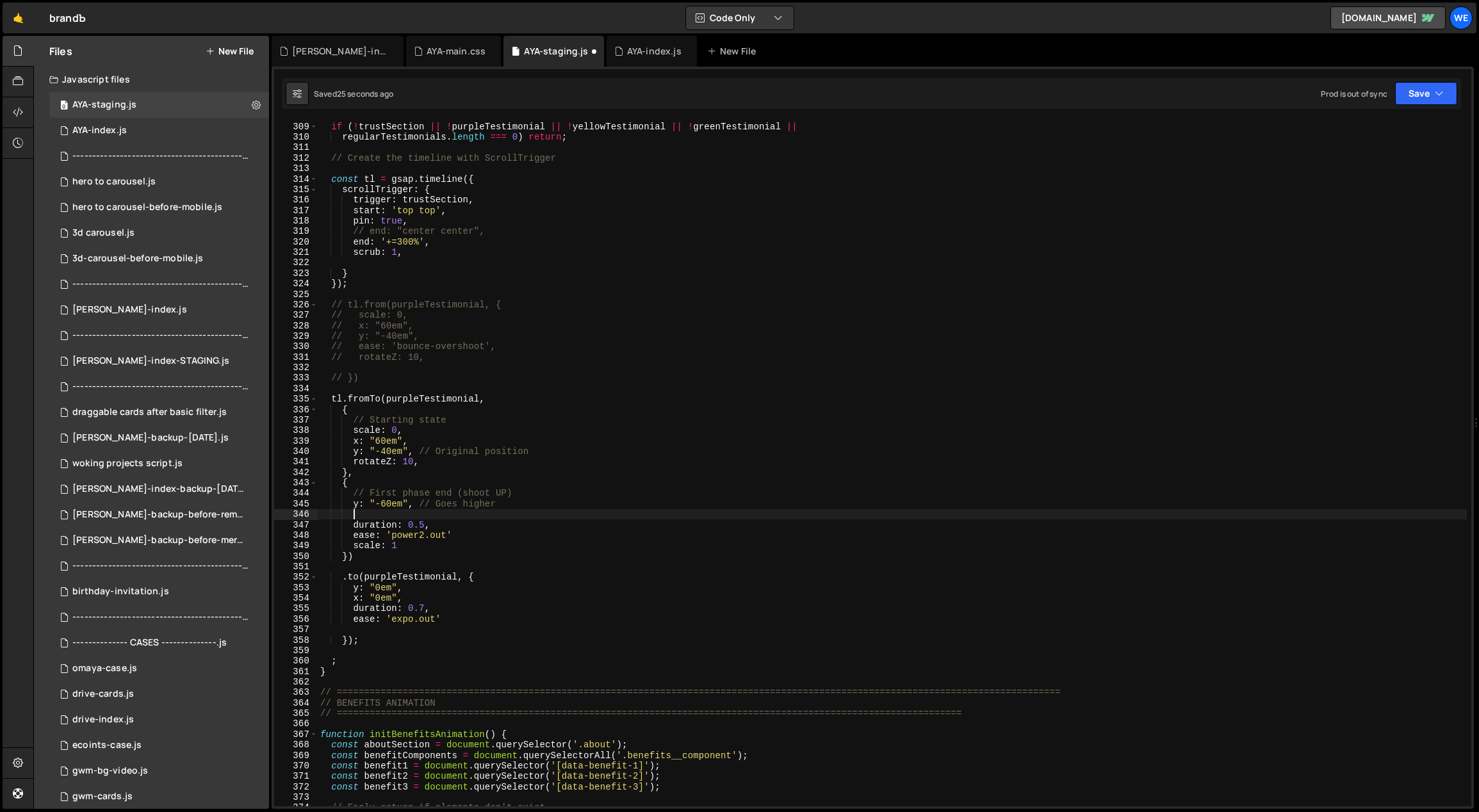
scroll to position [0, 1]
paste textarea "x: "60em","
click at [497, 537] on div "// Early return if elements don't exist if ( ! trustSection || ! purpleTestimon…" at bounding box center [893, 464] width 1150 height 707
drag, startPoint x: 424, startPoint y: 523, endPoint x: 410, endPoint y: 526, distance: 14.3
click at [409, 526] on div "// Early return if elements don't exist if ( ! trustSection || ! purpleTestimon…" at bounding box center [893, 464] width 1150 height 707
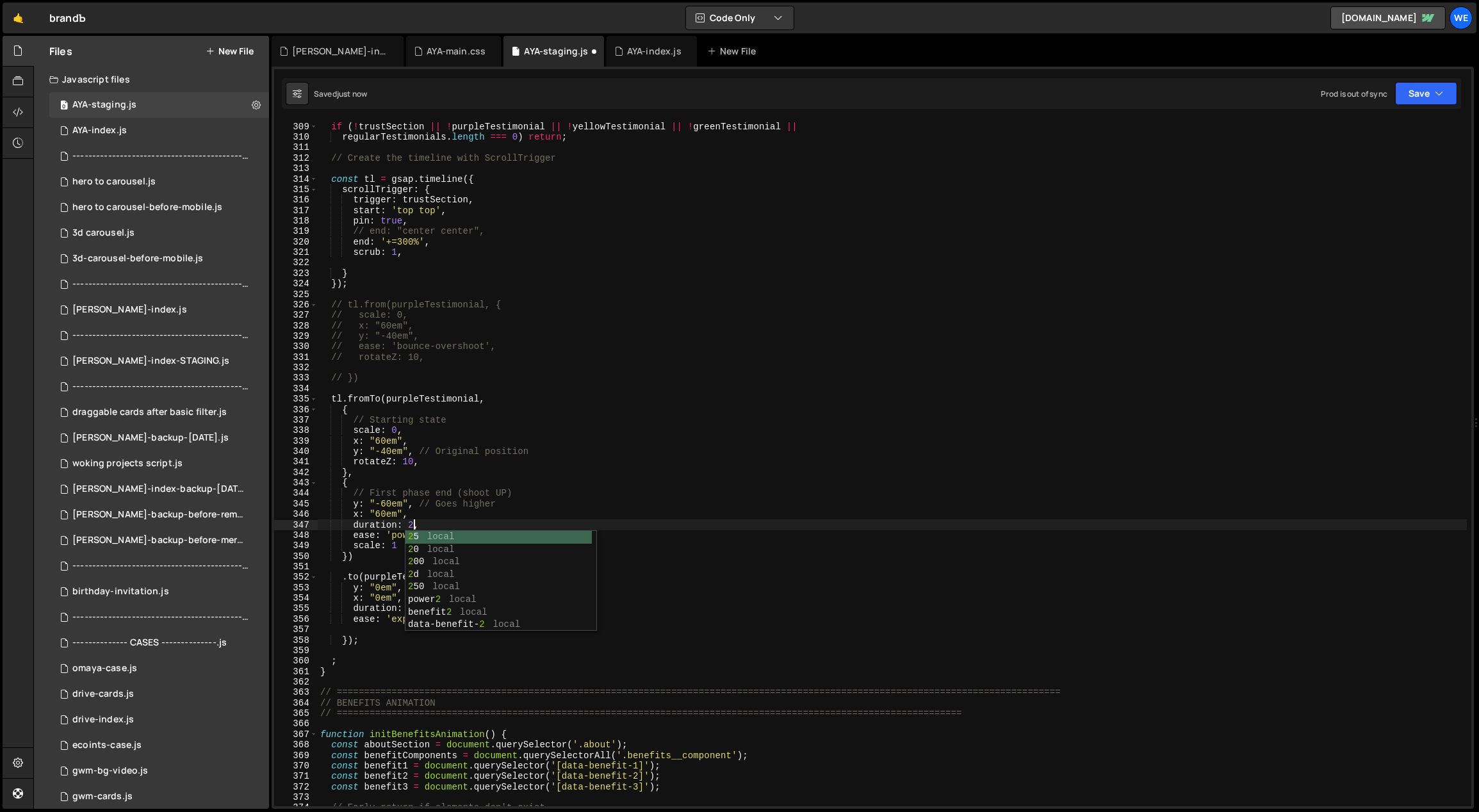
click at [513, 518] on div "// Early return if elements don't exist if ( ! trustSection || ! purpleTestimon…" at bounding box center [893, 464] width 1150 height 707
click at [497, 531] on div "// Early return if elements don't exist if ( ! trustSection || ! purpleTestimon…" at bounding box center [893, 464] width 1150 height 707
click at [401, 546] on div "// Early return if elements don't exist if ( ! trustSection || ! purpleTestimon…" at bounding box center [893, 464] width 1150 height 707
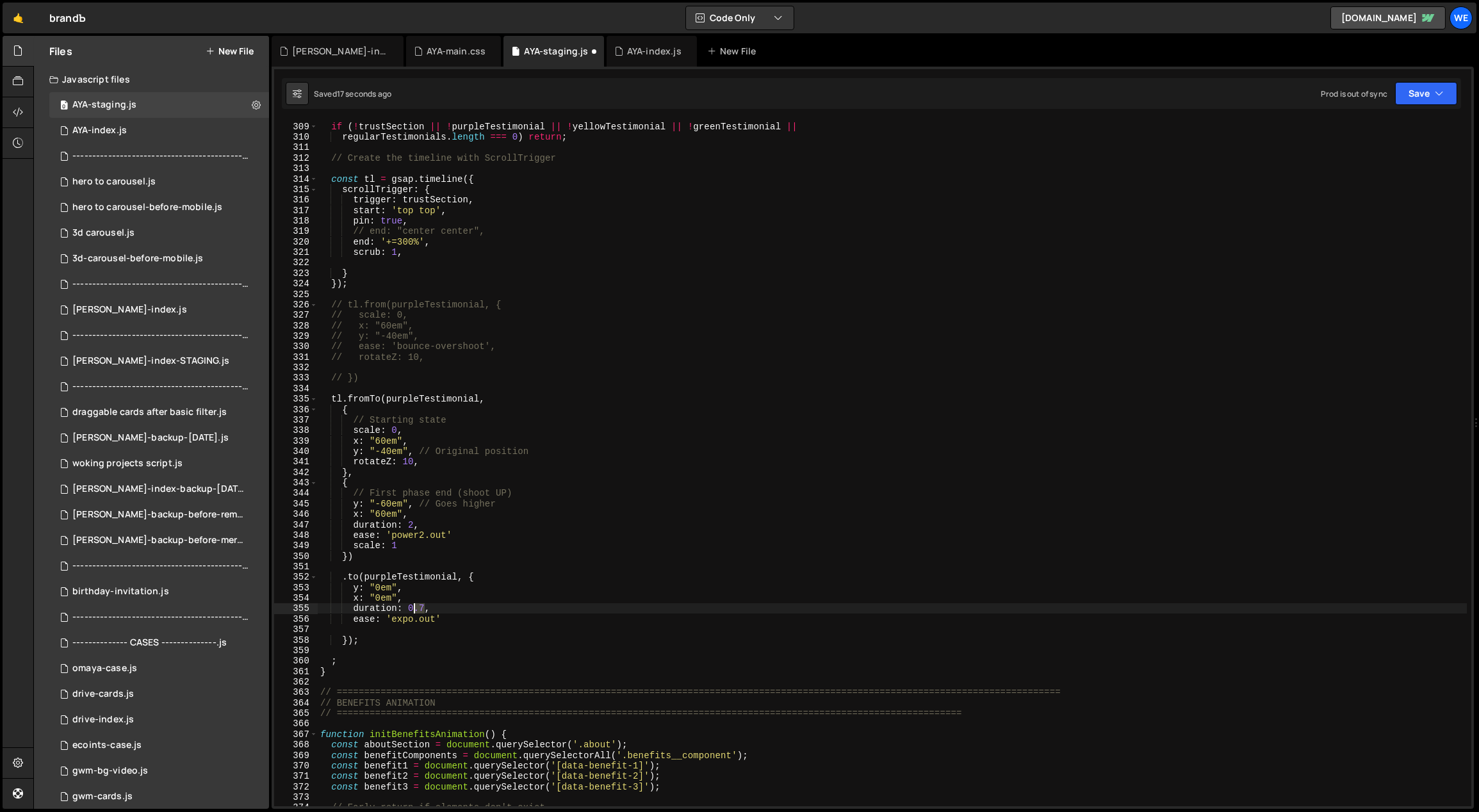
drag, startPoint x: 422, startPoint y: 605, endPoint x: 408, endPoint y: 606, distance: 14.0
click at [408, 606] on div "// Early return if elements don't exist if ( ! trustSection || ! purpleTestimon…" at bounding box center [893, 464] width 1150 height 707
click at [452, 596] on div "// Early return if elements don't exist if ( ! trustSection || ! purpleTestimon…" at bounding box center [893, 464] width 1150 height 707
click at [406, 572] on div "// Early return if elements don't exist if ( ! trustSection || ! purpleTestimon…" at bounding box center [893, 464] width 1150 height 707
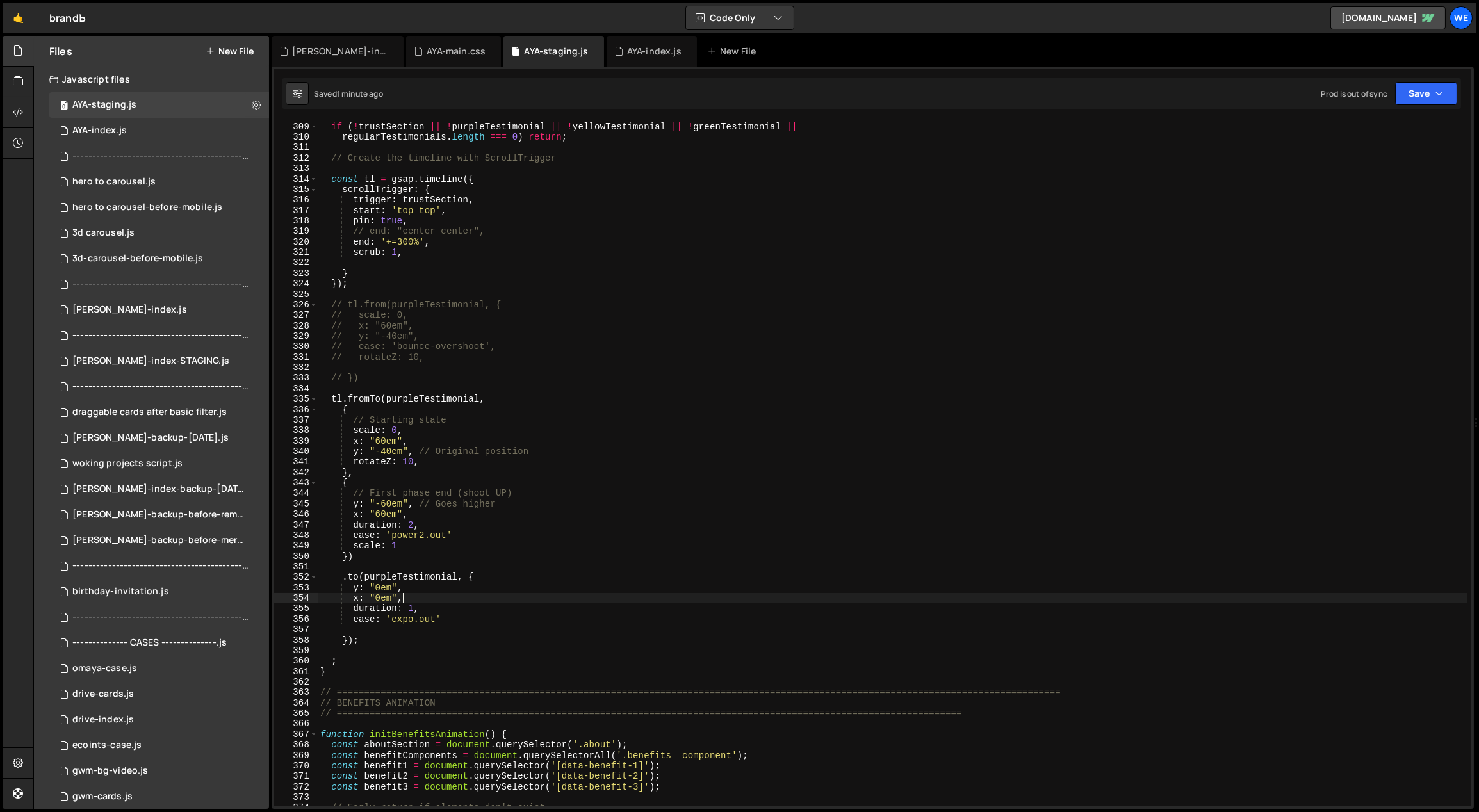
type textarea ".to(purpleTestimonial, {"
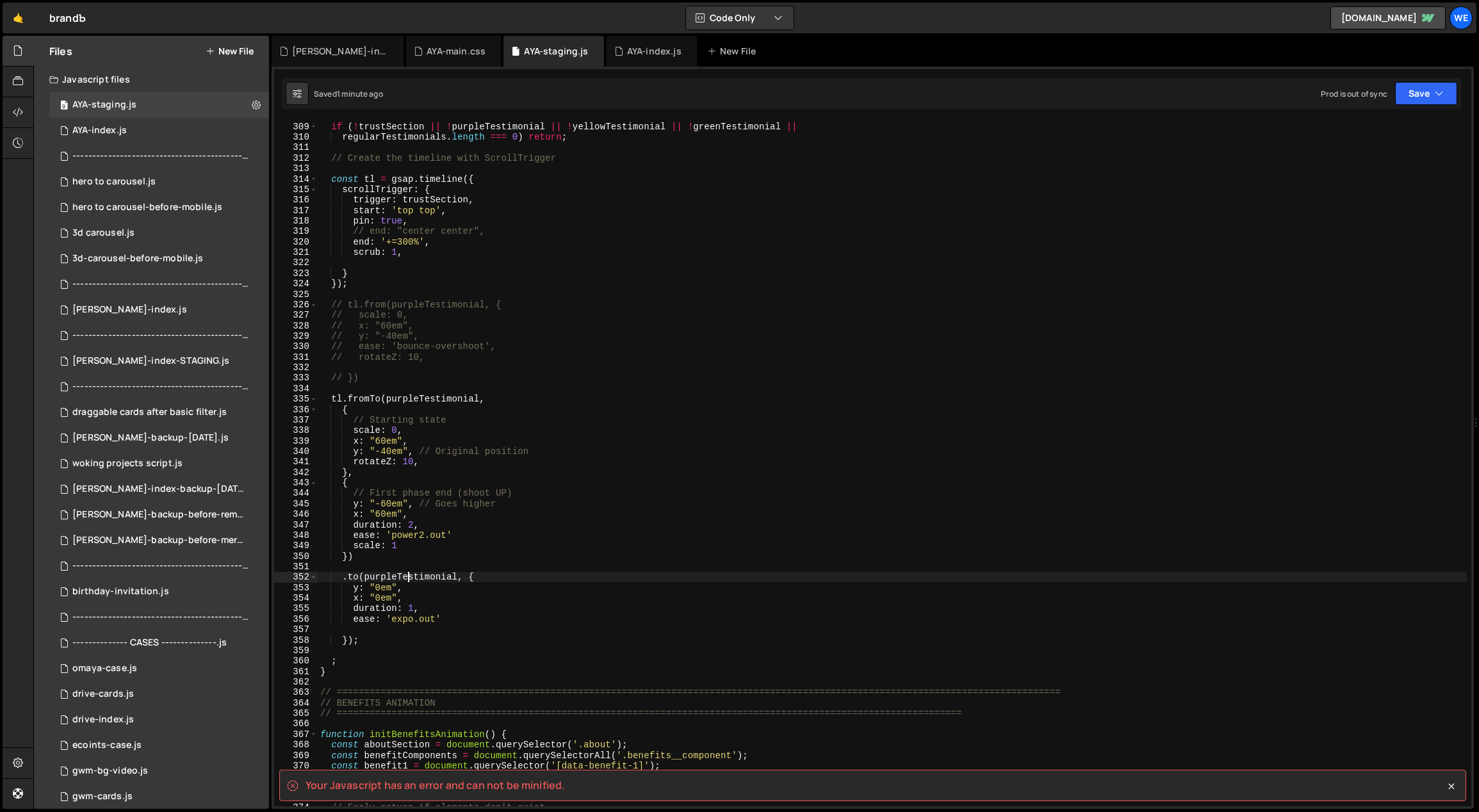
click at [298, 13] on div "🤙 brandЪ ⚠️ Code is being edited in another browser Code Only Code Only Code + …" at bounding box center [740, 18] width 1474 height 31
